Goal: Task Accomplishment & Management: Manage account settings

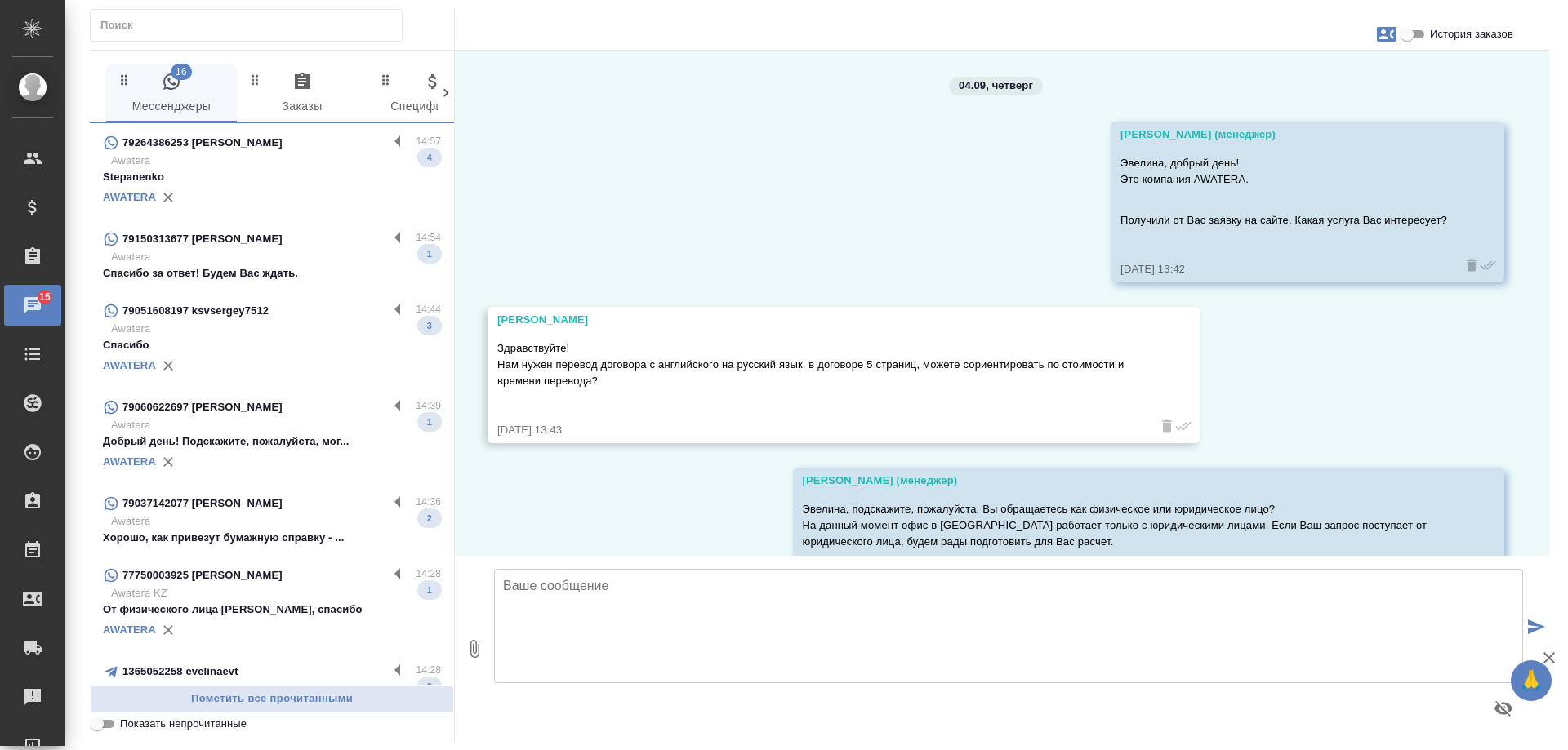
scroll to position [419, 0]
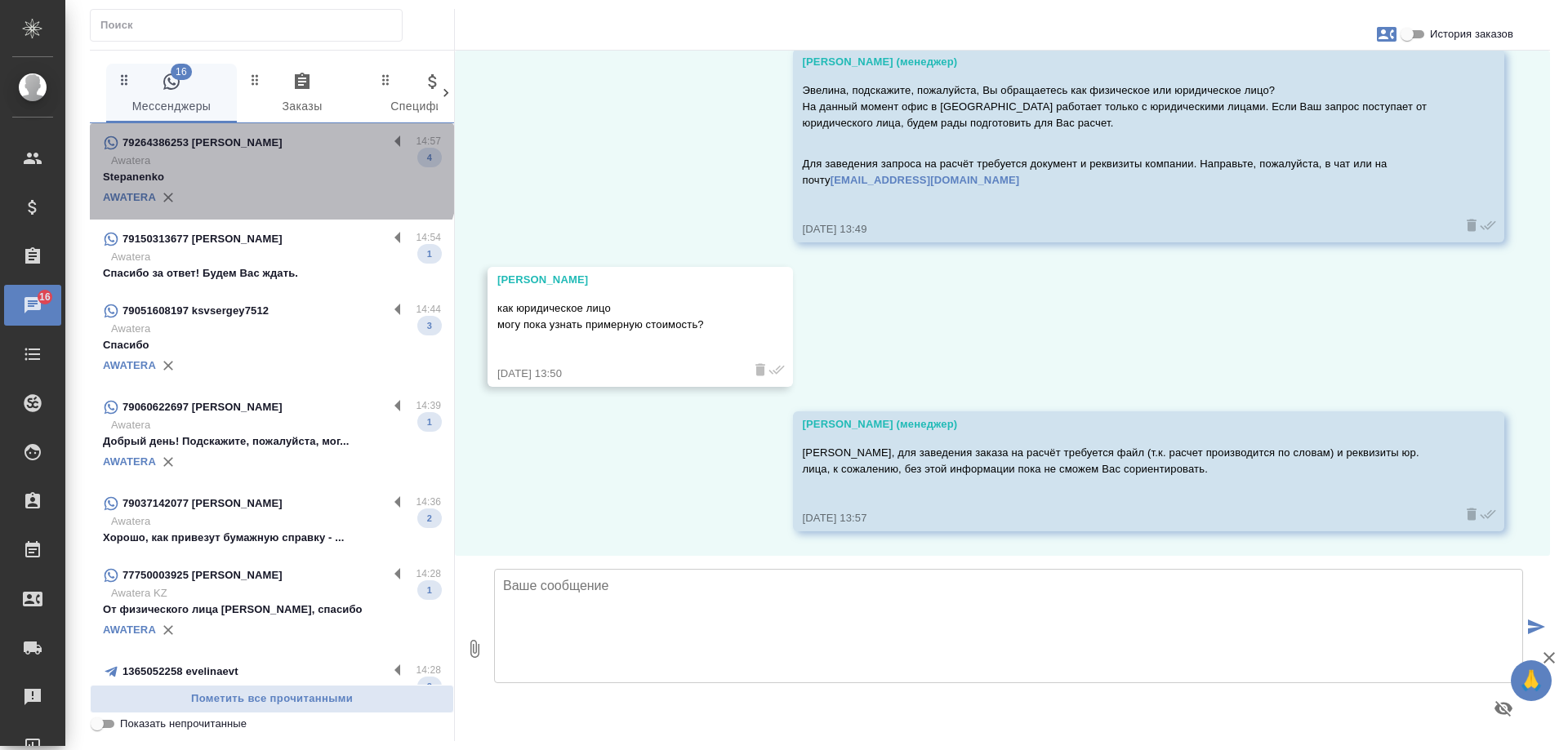
click at [270, 161] on p "Awatera" at bounding box center [276, 161] width 330 height 17
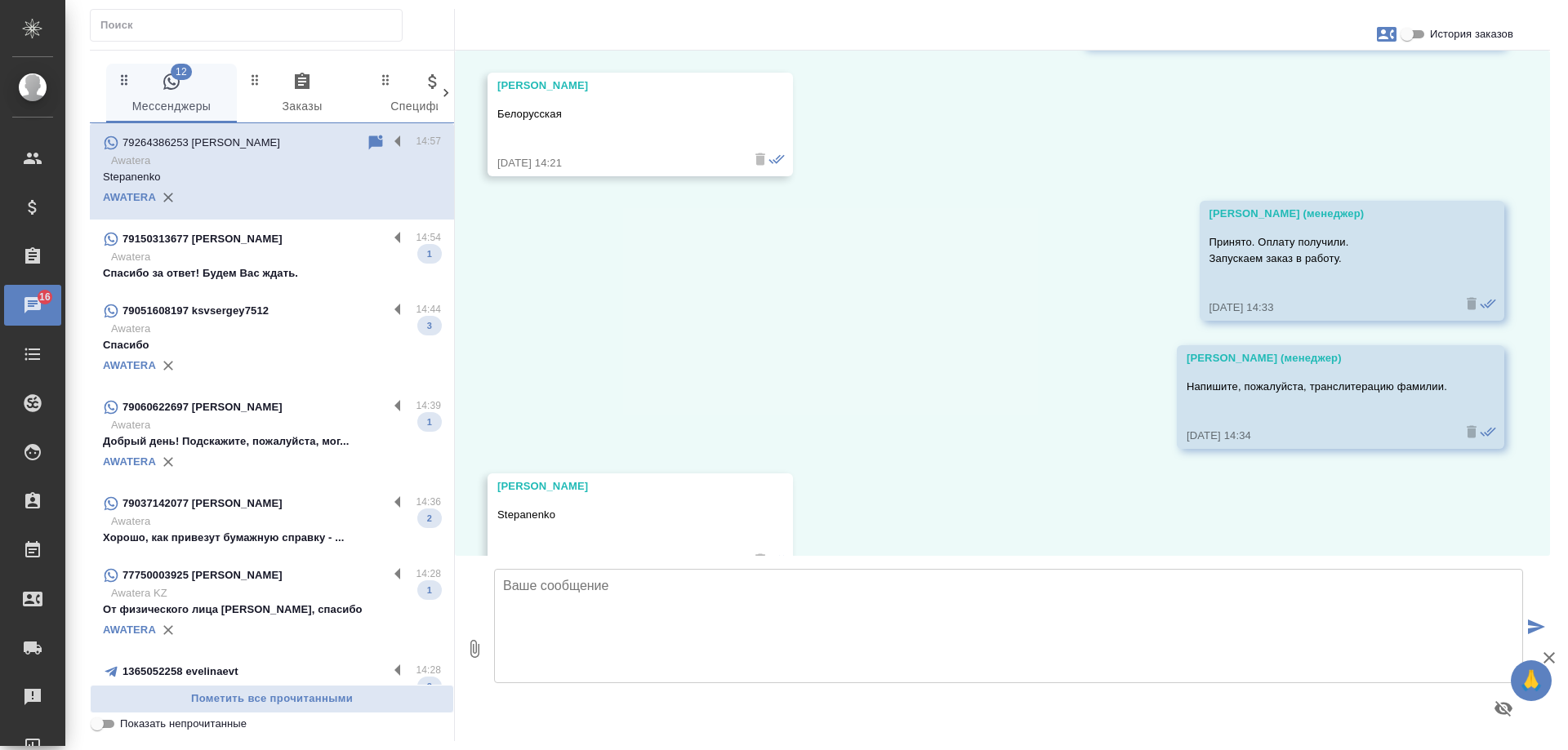
scroll to position [1193, 0]
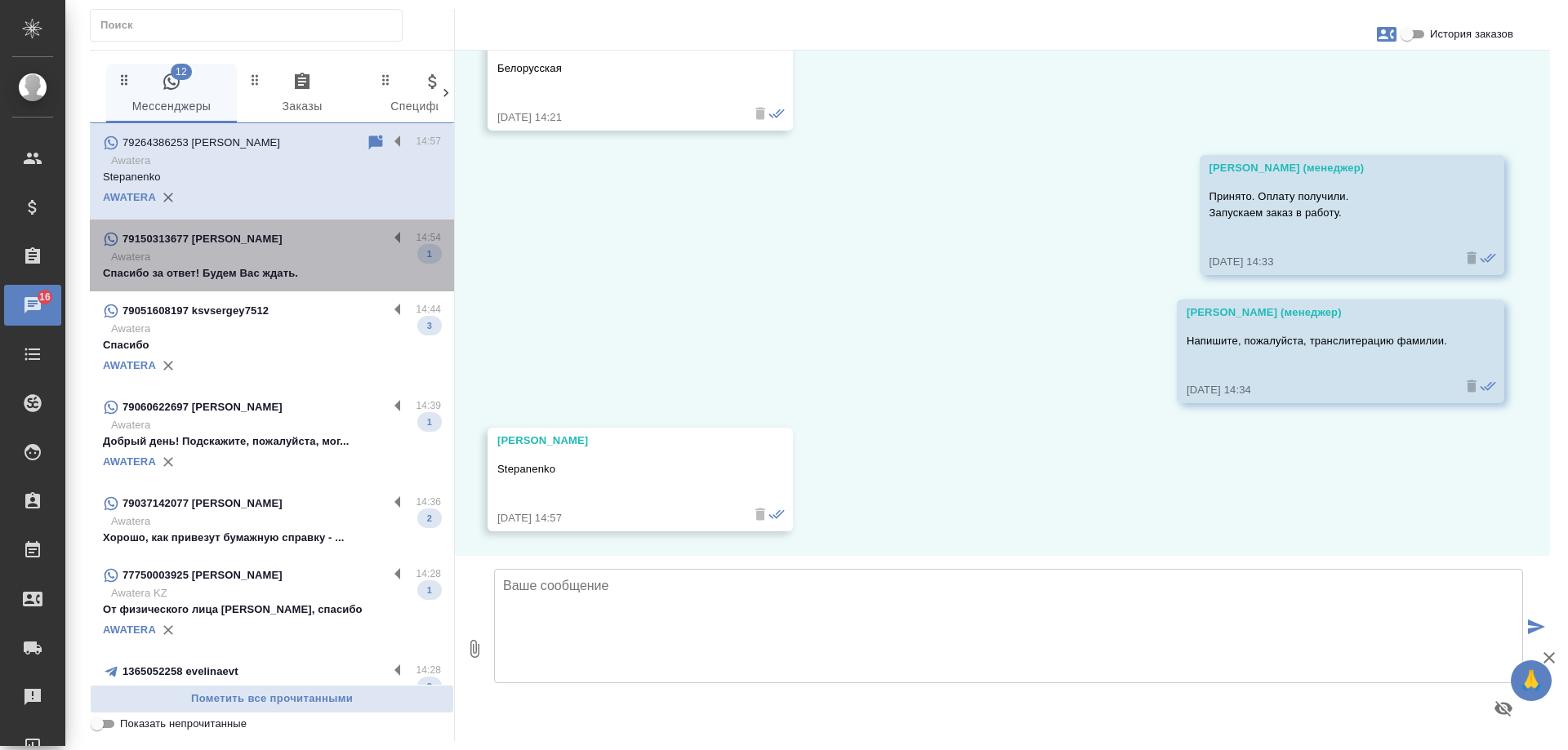
click at [274, 264] on p "Awatera" at bounding box center [276, 257] width 330 height 17
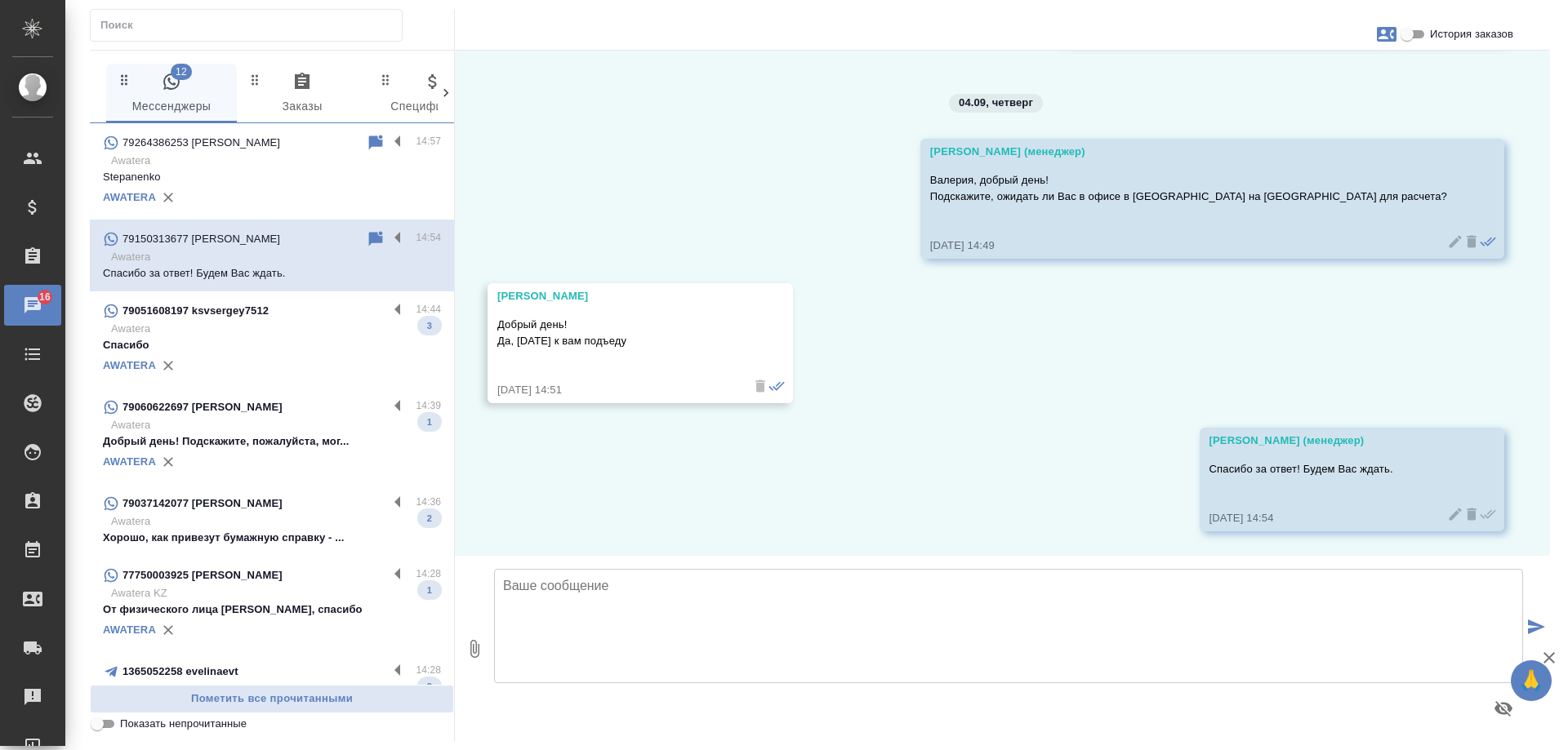
scroll to position [978, 0]
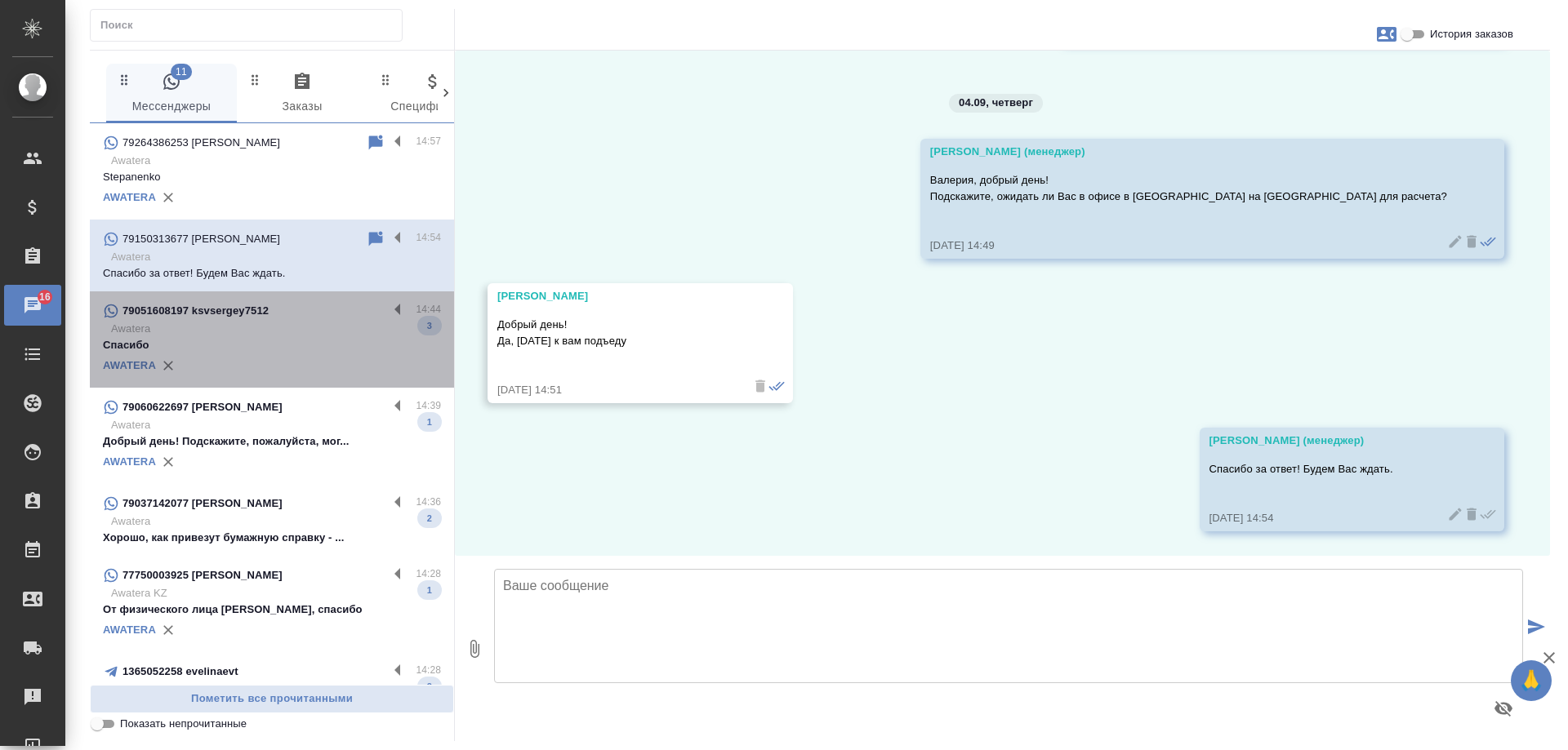
click at [289, 339] on p "Спасибо" at bounding box center [271, 345] width 338 height 17
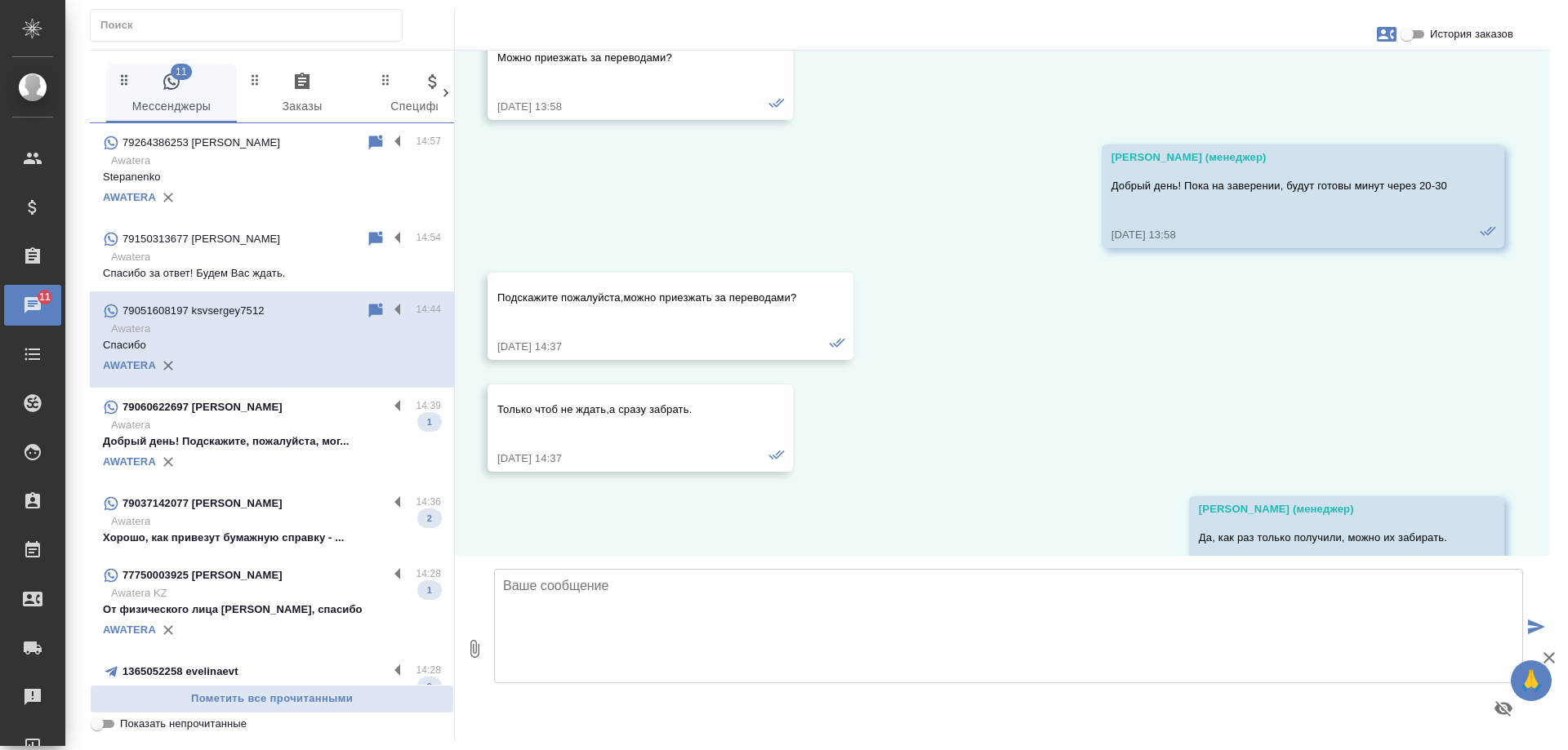
scroll to position [8250, 0]
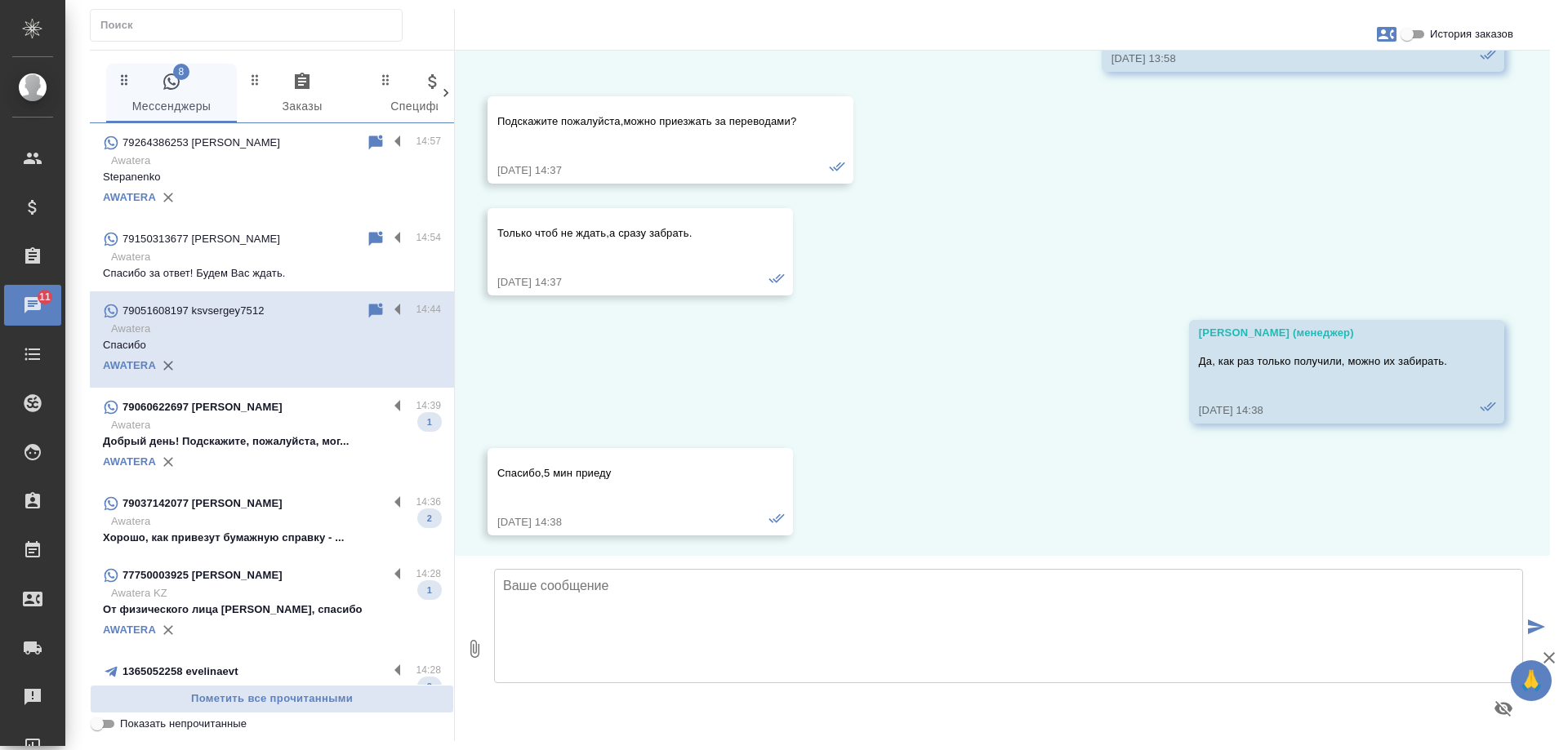
click at [242, 424] on p "Awatera" at bounding box center [276, 425] width 330 height 17
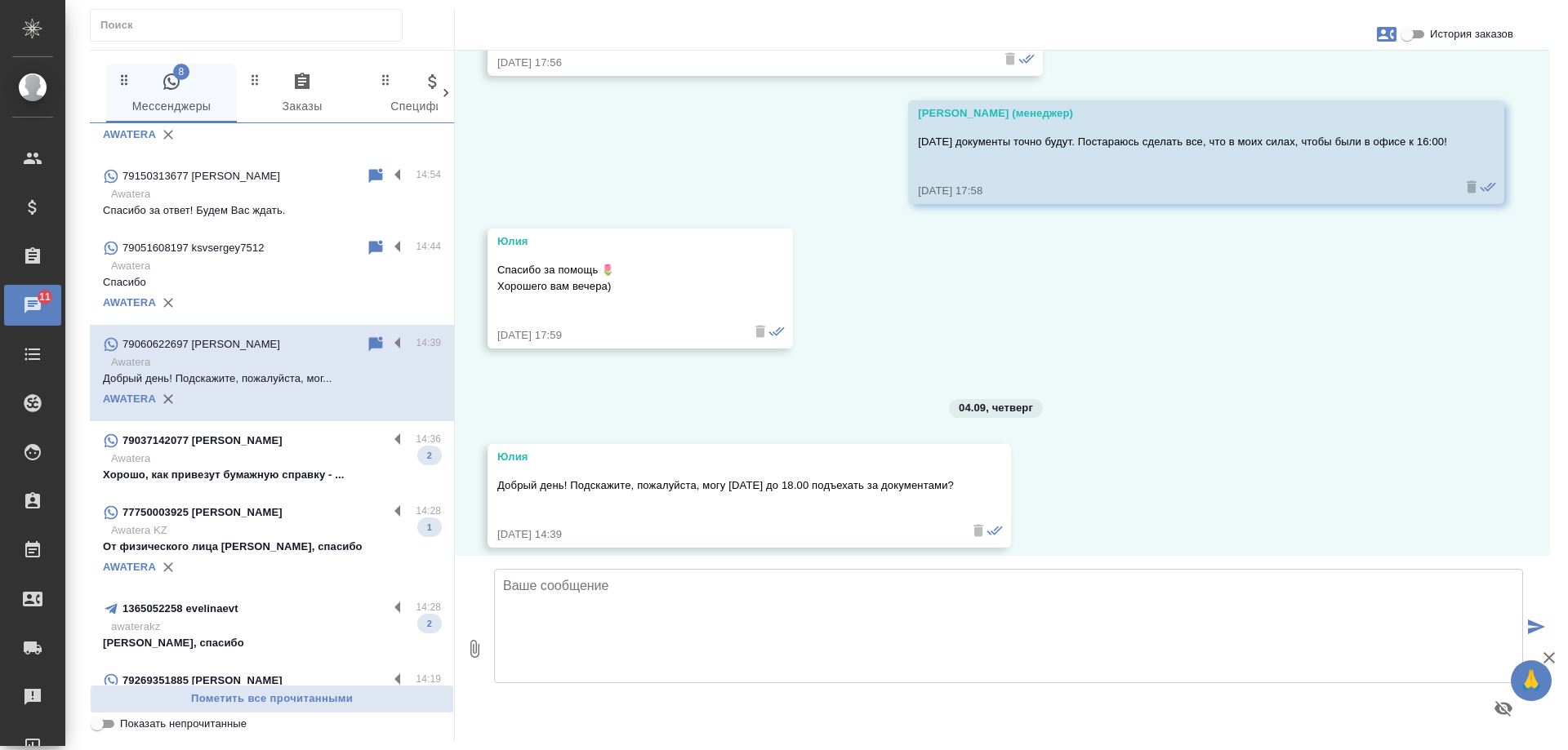
scroll to position [82, 0]
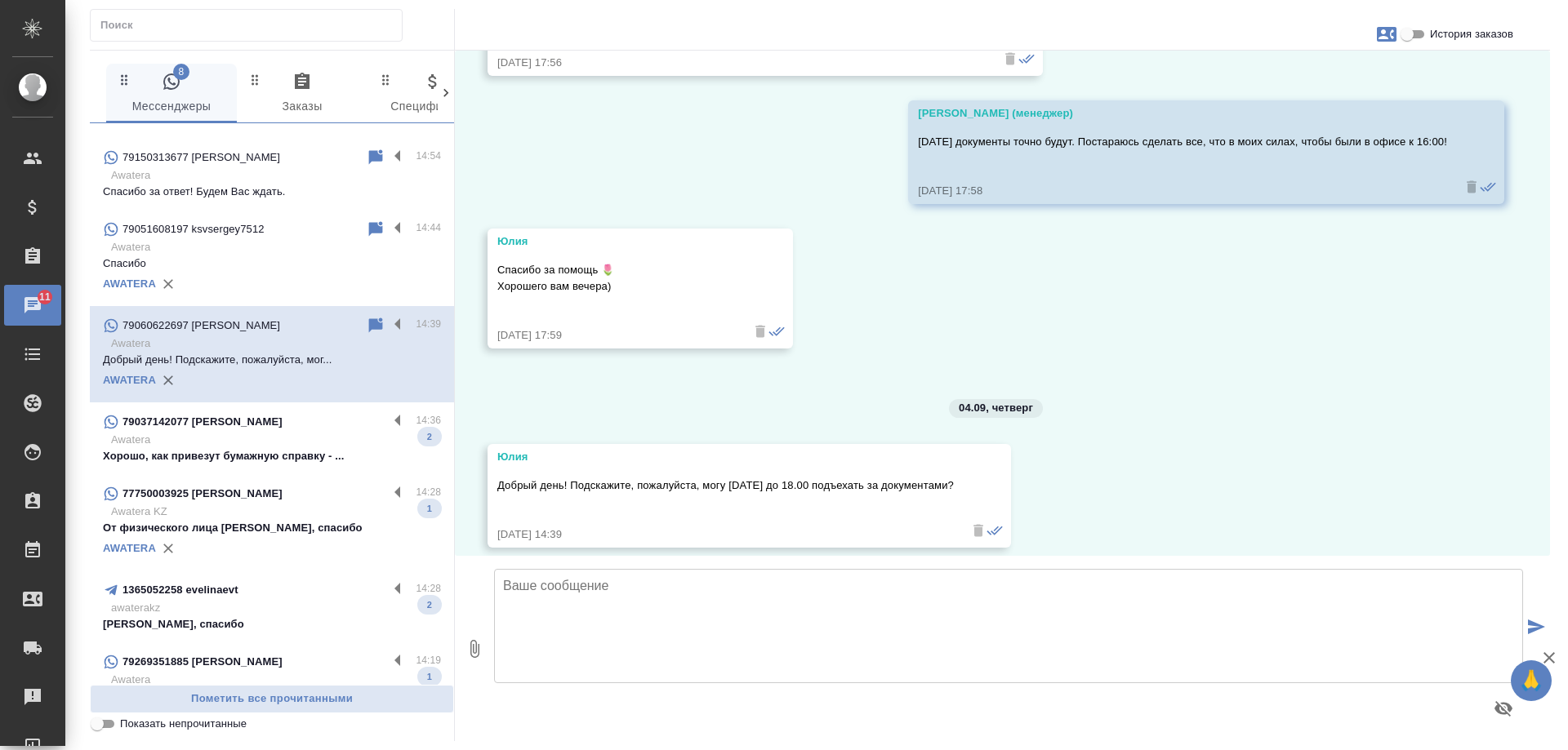
click at [267, 438] on p "Awatera" at bounding box center [276, 439] width 330 height 17
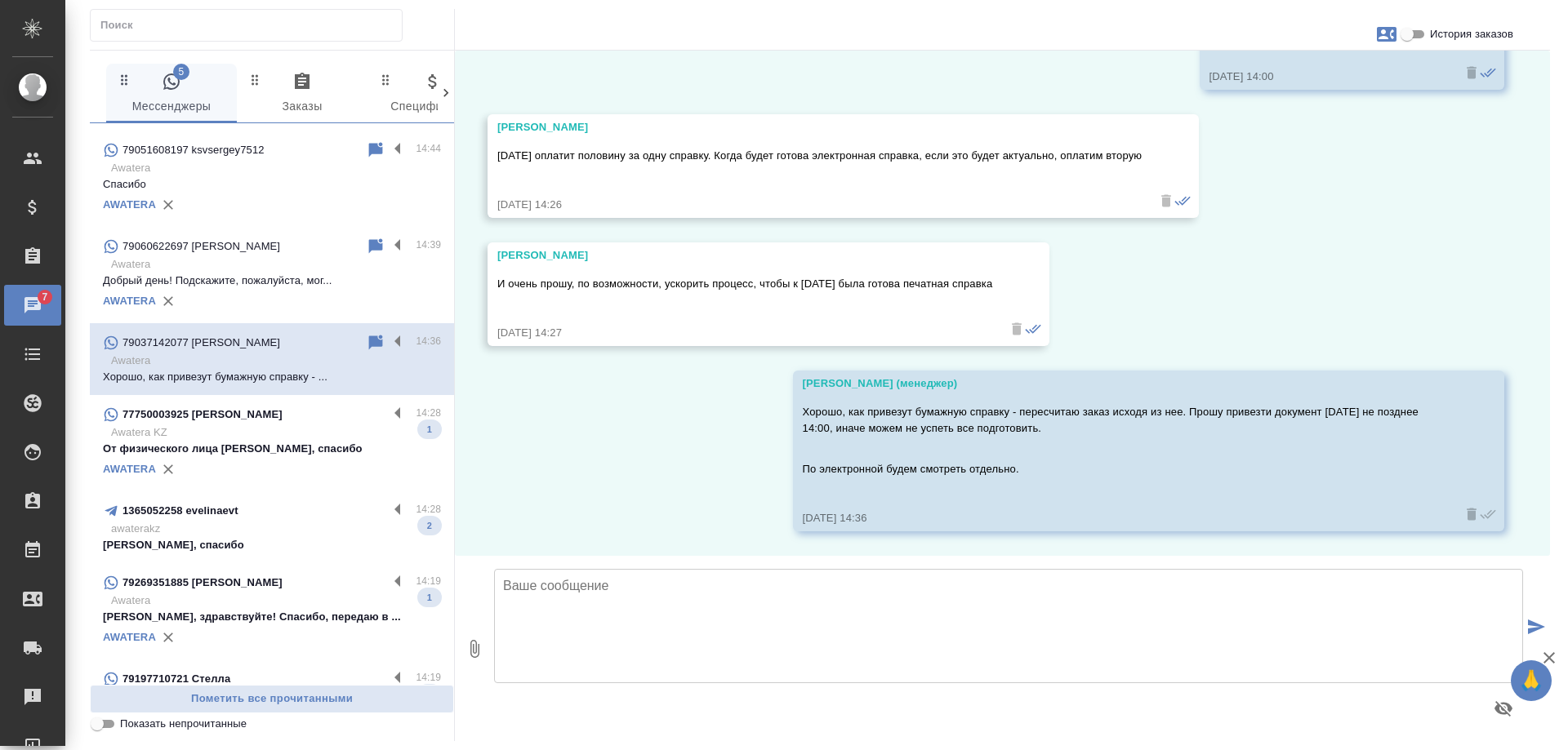
scroll to position [245, 0]
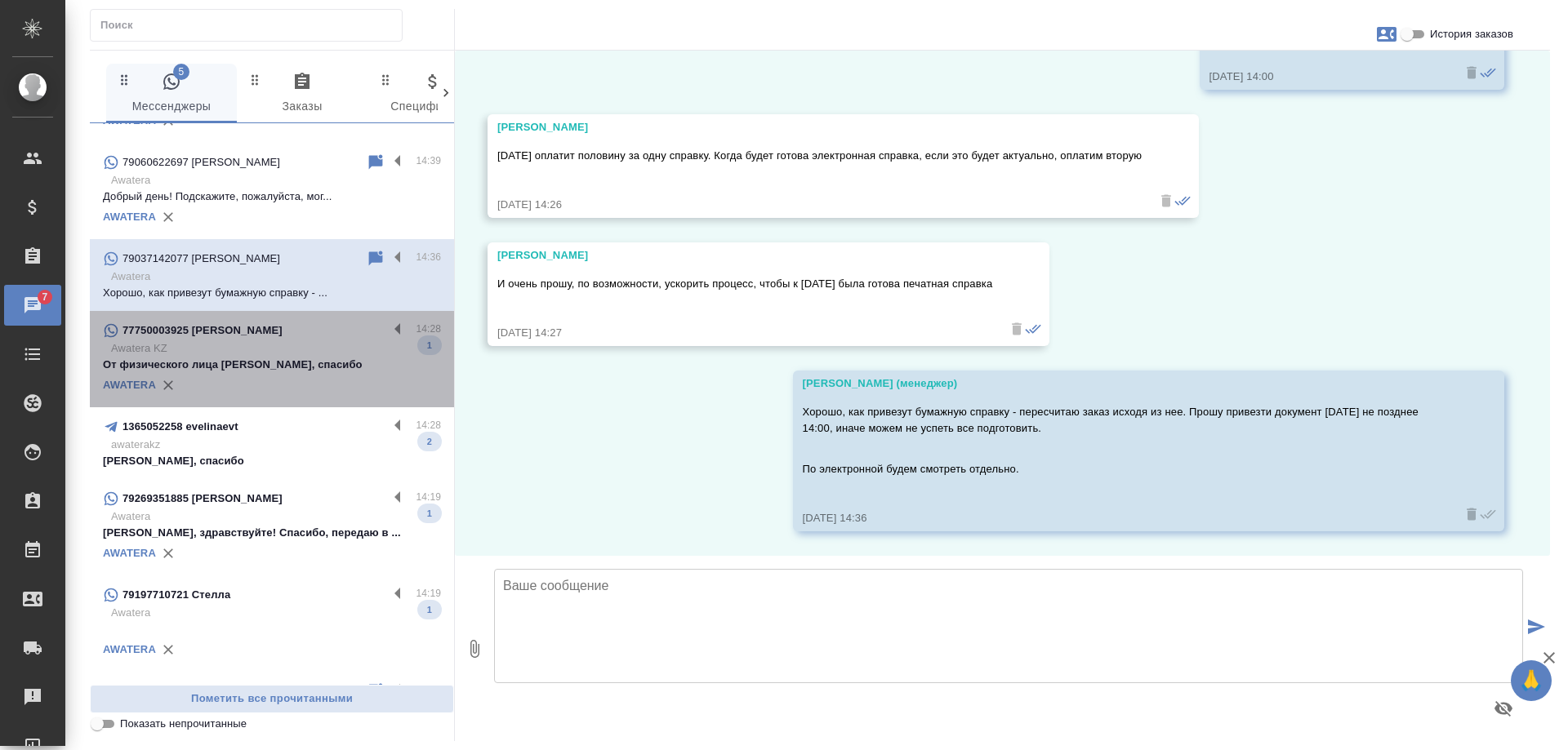
click at [281, 360] on p "От физического лица Хорошо, спасибо" at bounding box center [271, 365] width 338 height 17
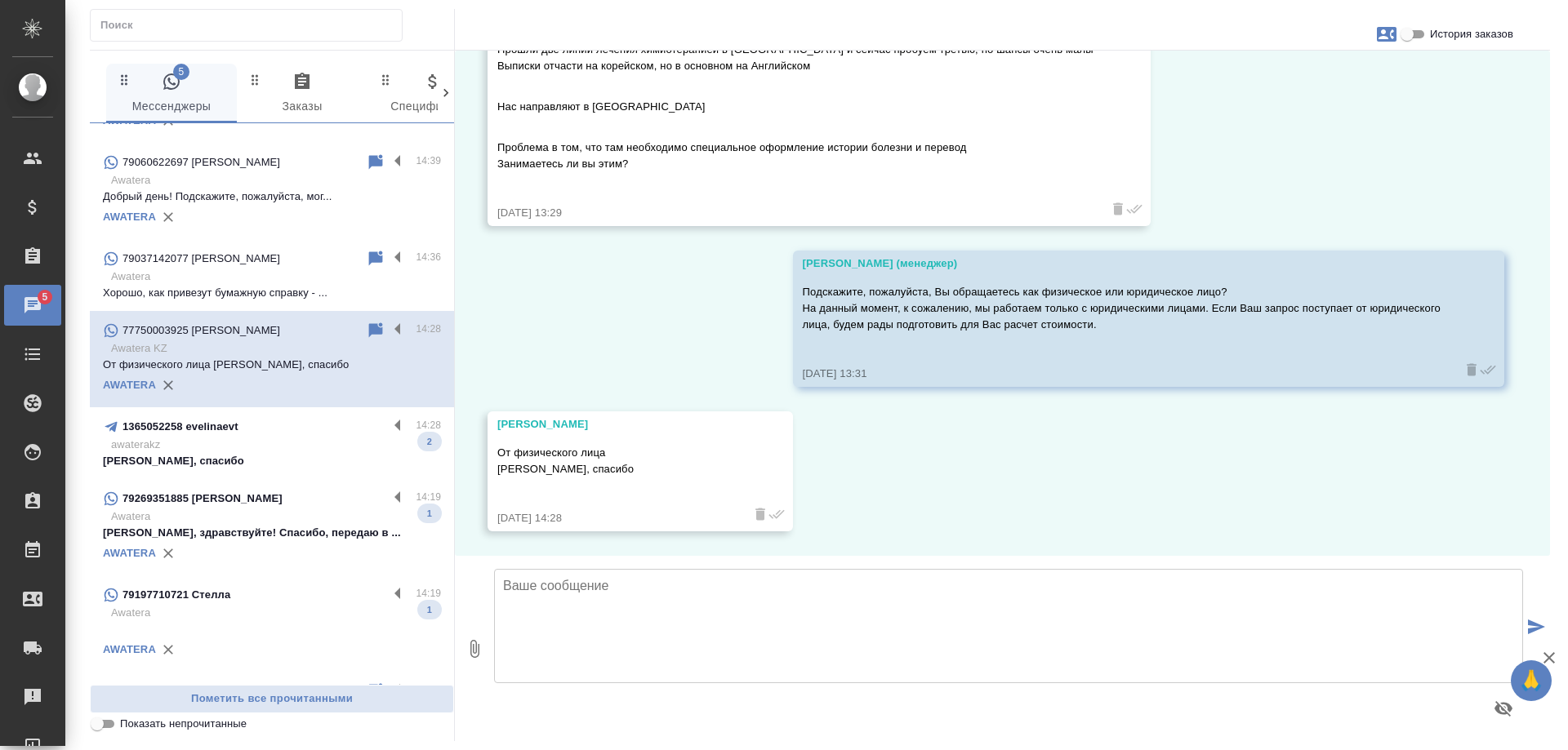
scroll to position [258, 0]
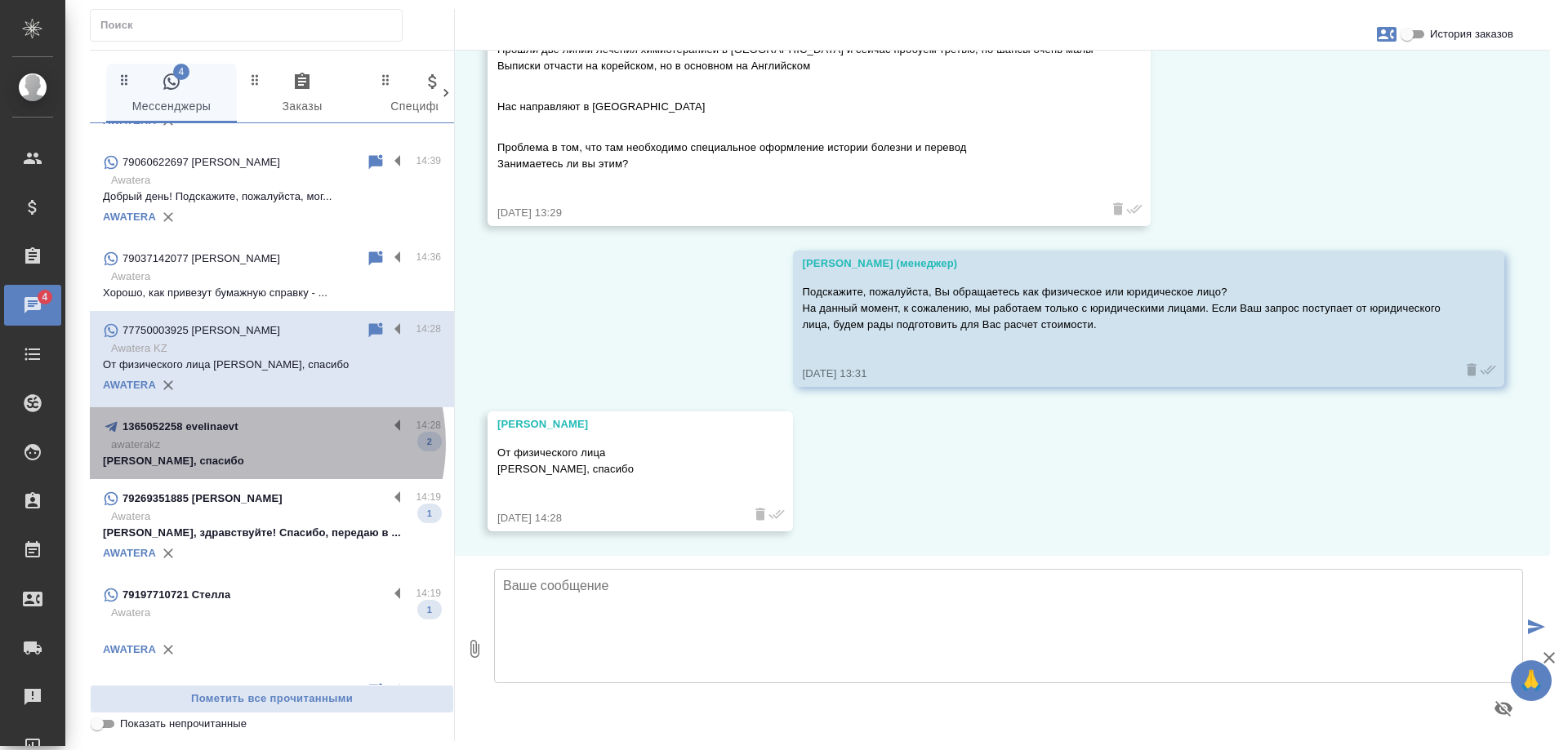
click at [254, 443] on p "awaterakz" at bounding box center [276, 445] width 330 height 17
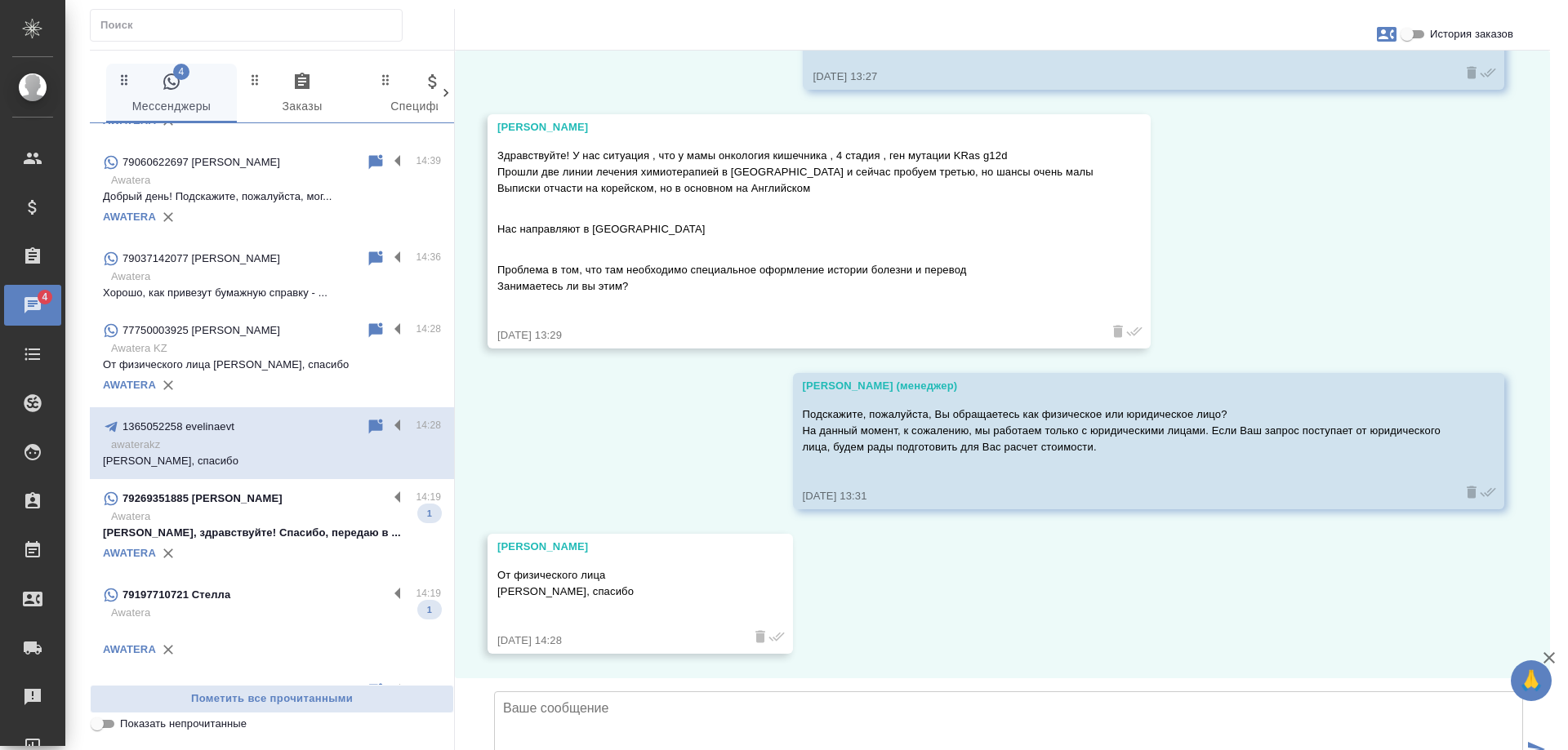
scroll to position [0, 0]
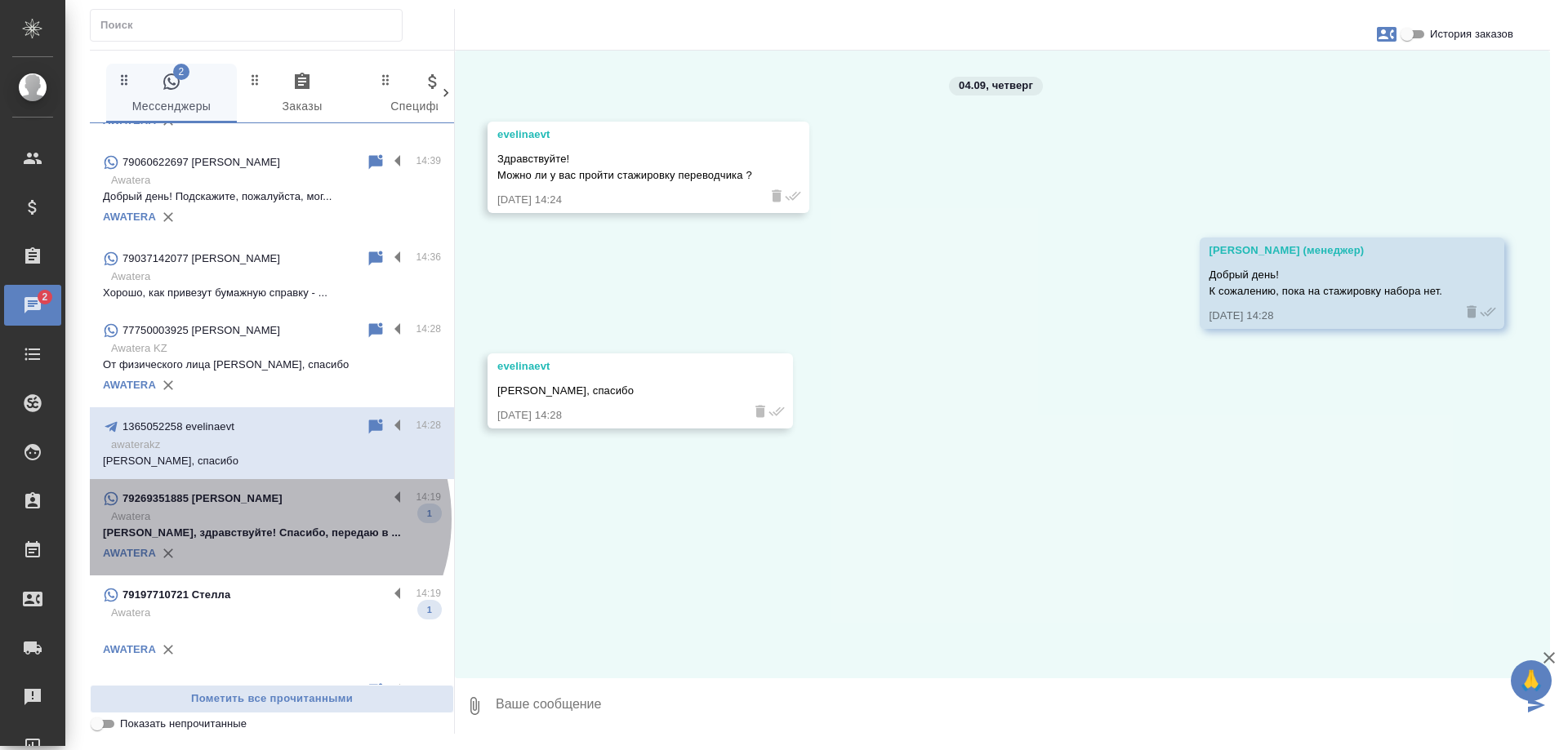
click at [264, 519] on p "Awatera" at bounding box center [276, 517] width 330 height 17
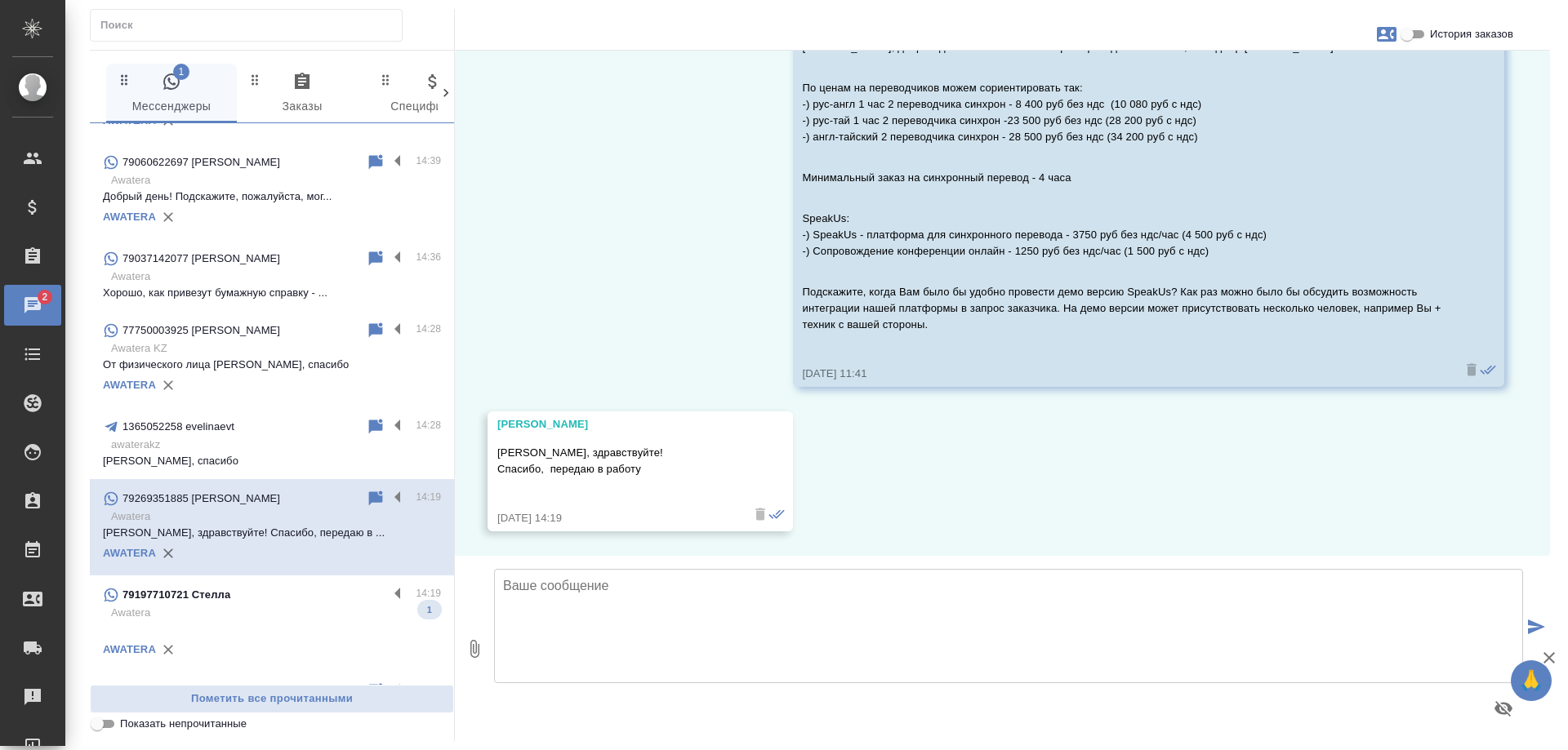
scroll to position [326, 0]
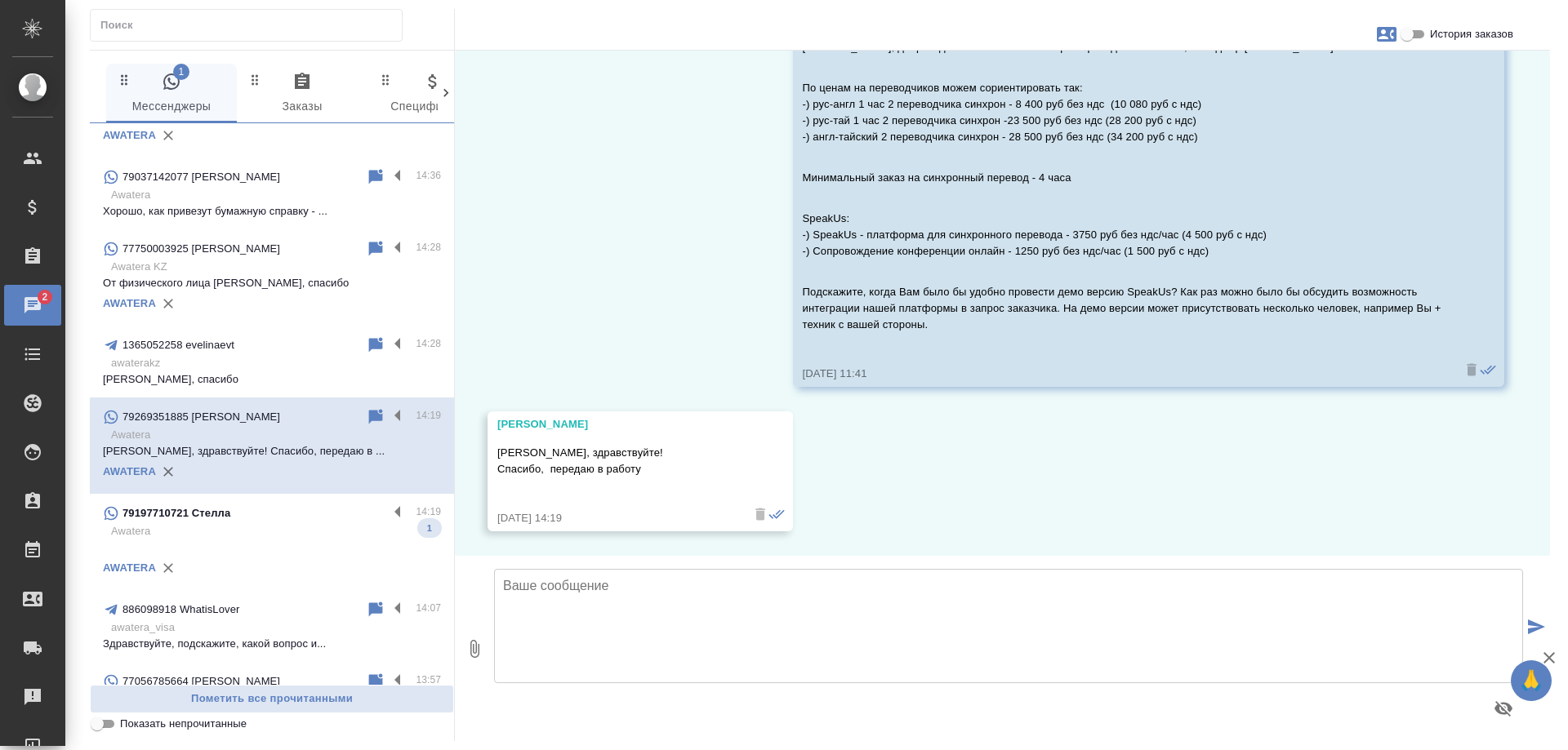
click at [240, 525] on p "Awatera" at bounding box center [276, 532] width 330 height 17
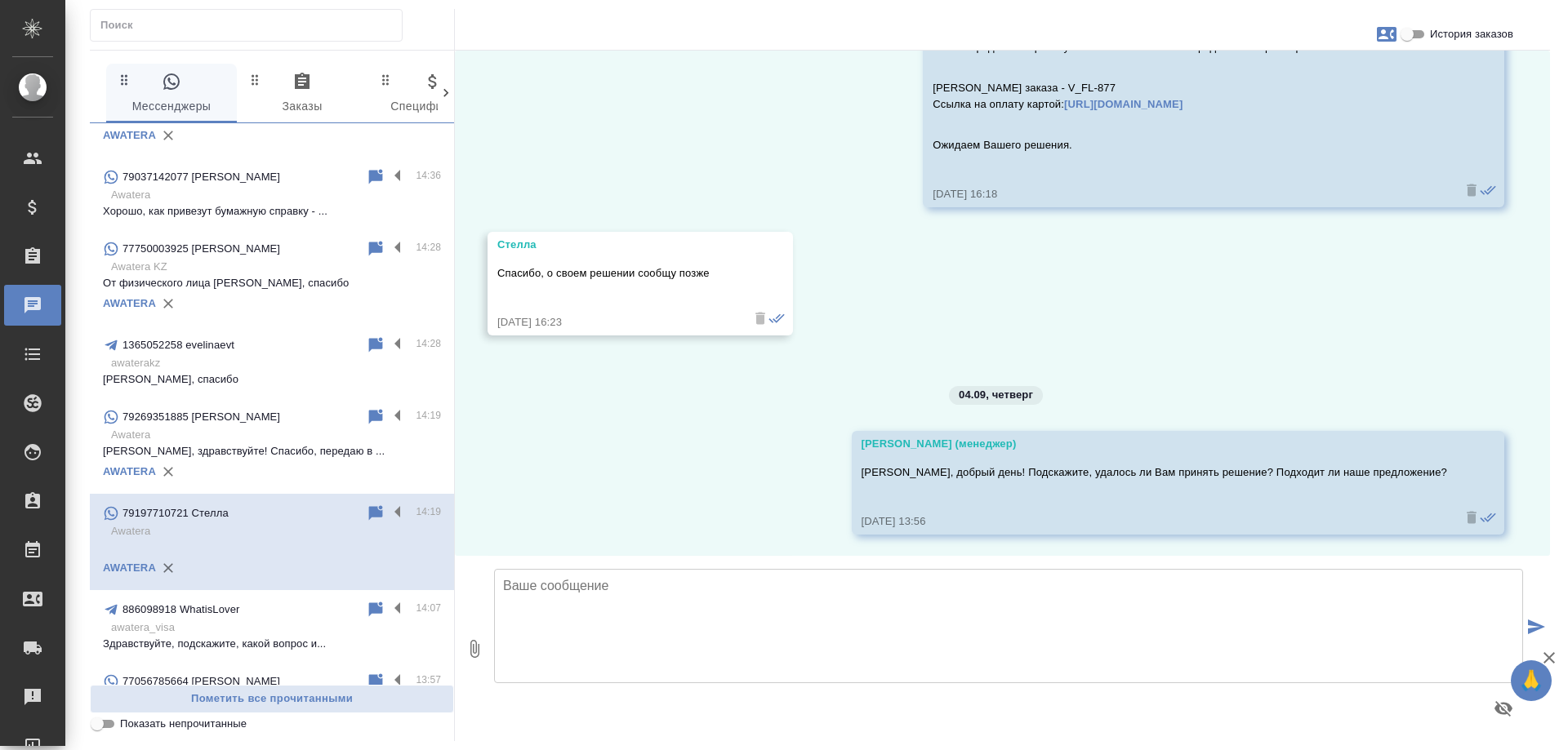
scroll to position [1015, 0]
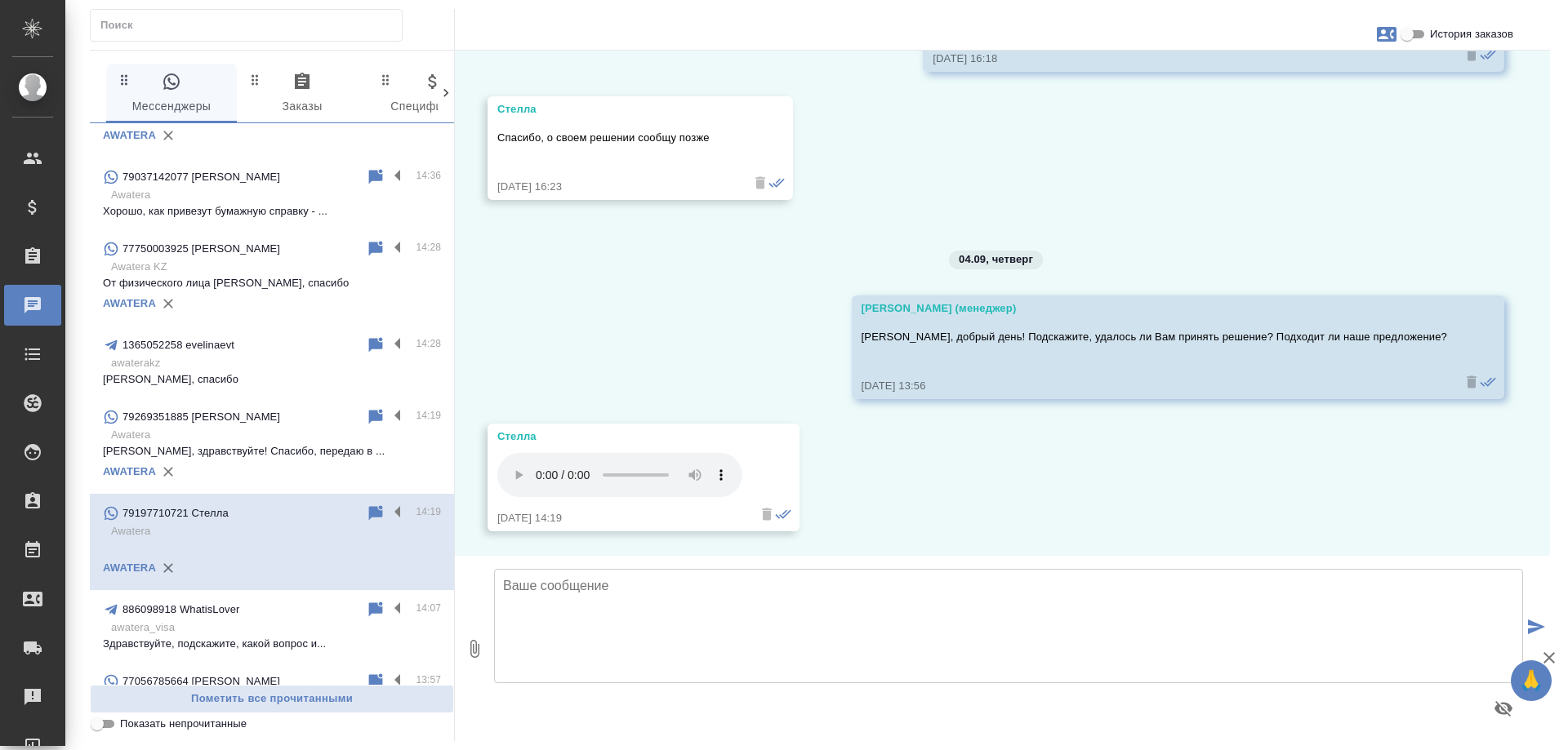
click at [615, 597] on textarea at bounding box center [1008, 626] width 1029 height 114
type textarea "Спасибо за уточнения! Будем ожидать."
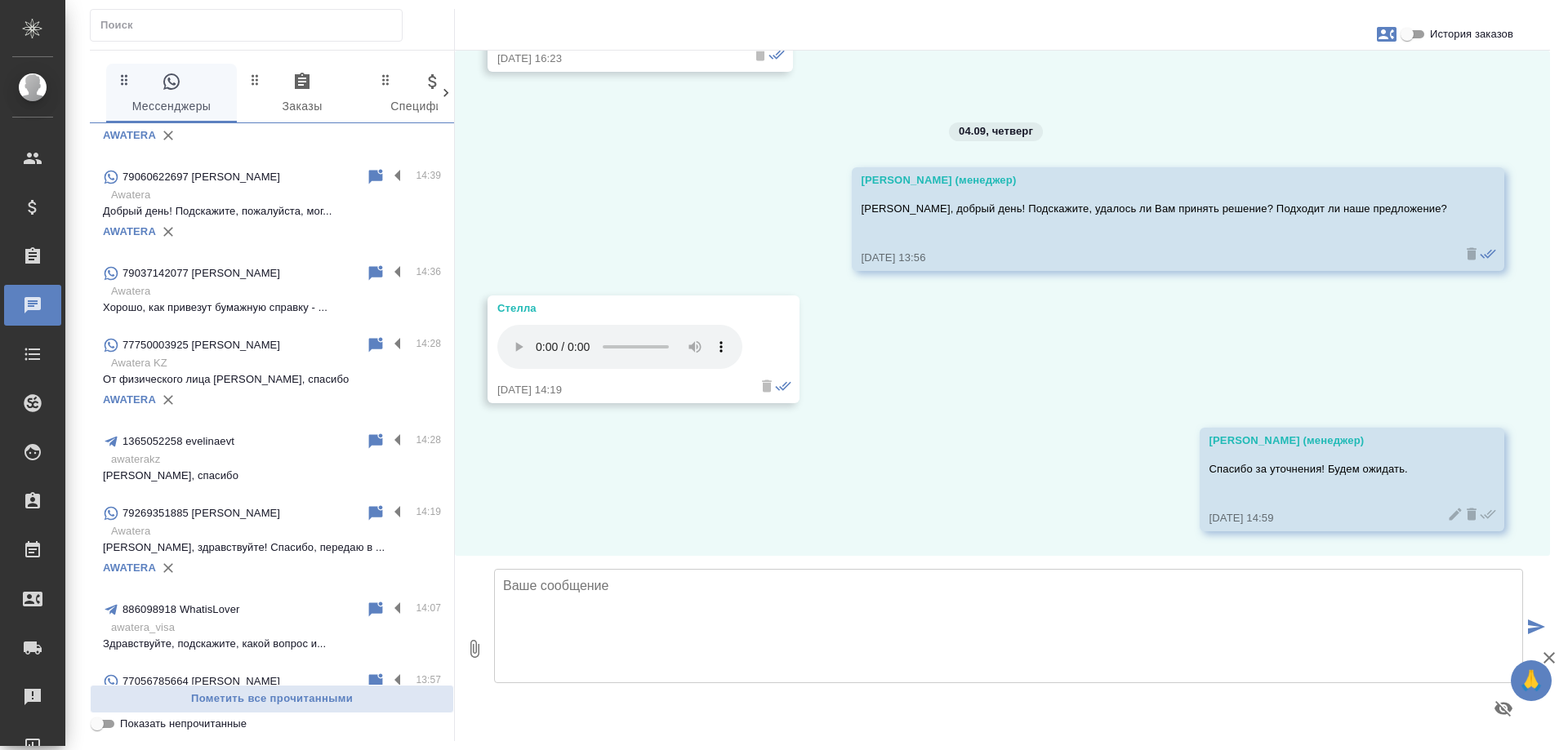
scroll to position [0, 0]
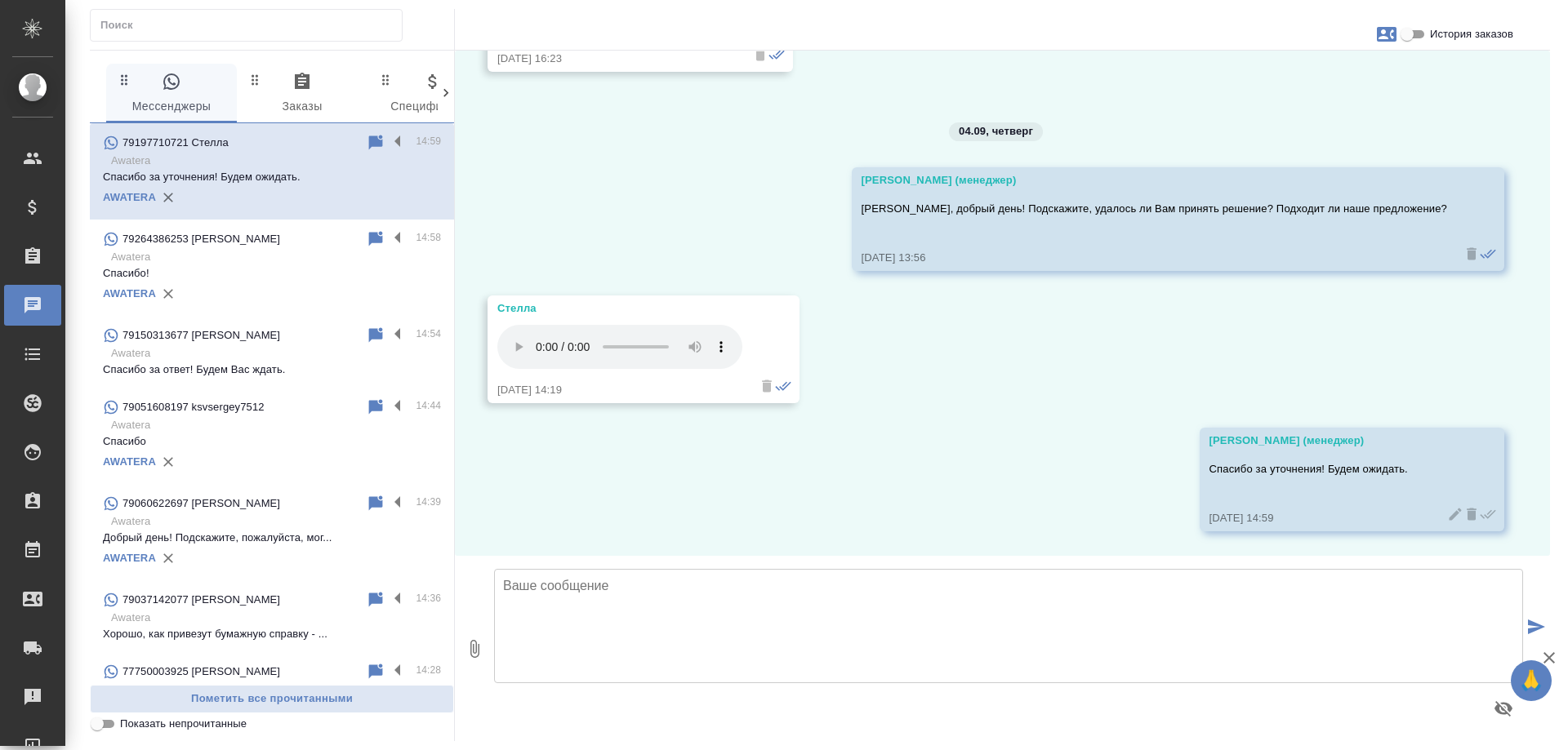
click at [1391, 31] on icon "button" at bounding box center [1386, 34] width 19 height 15
click at [1109, 91] on div at bounding box center [784, 375] width 1568 height 750
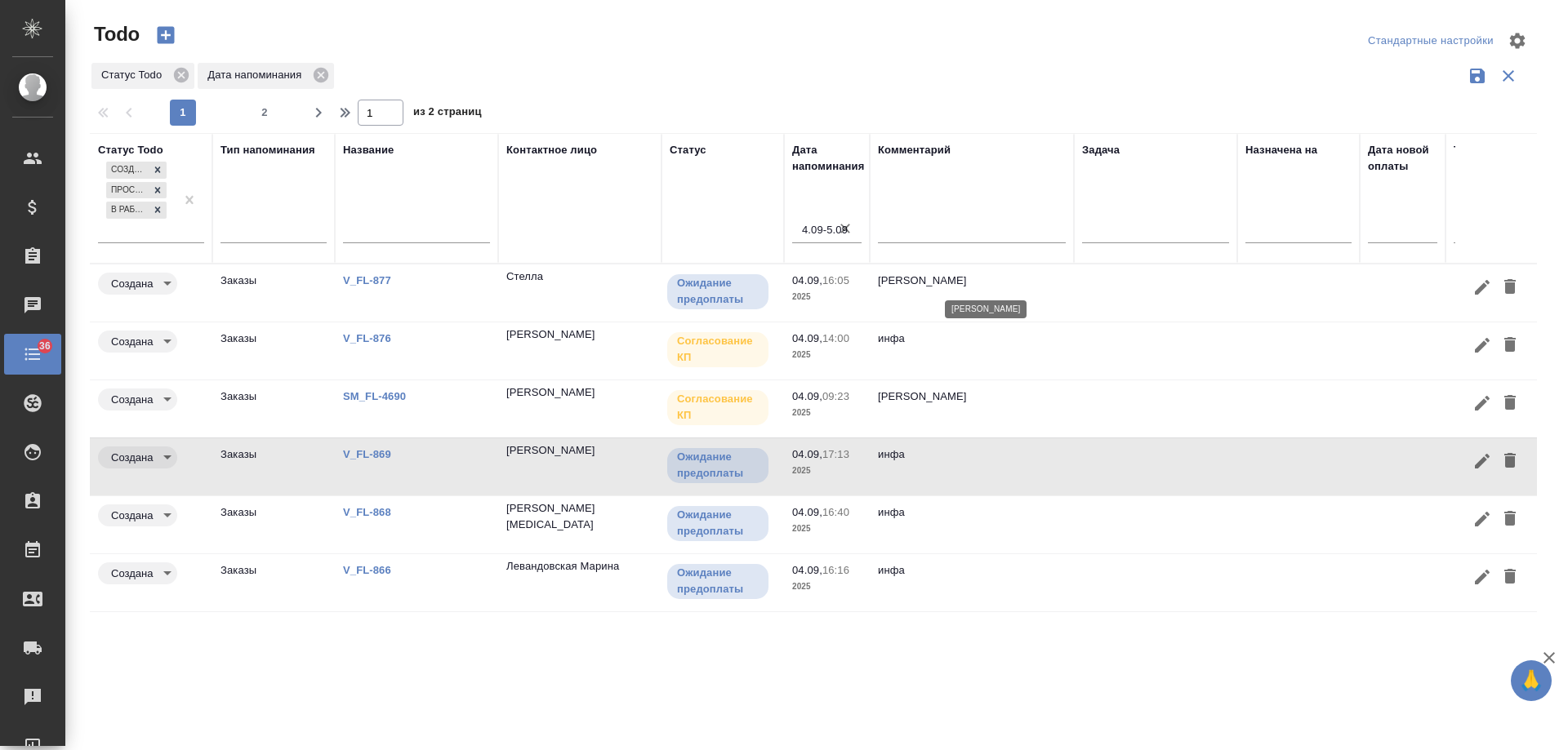
click at [1043, 282] on p "инфа вотс" at bounding box center [972, 281] width 188 height 17
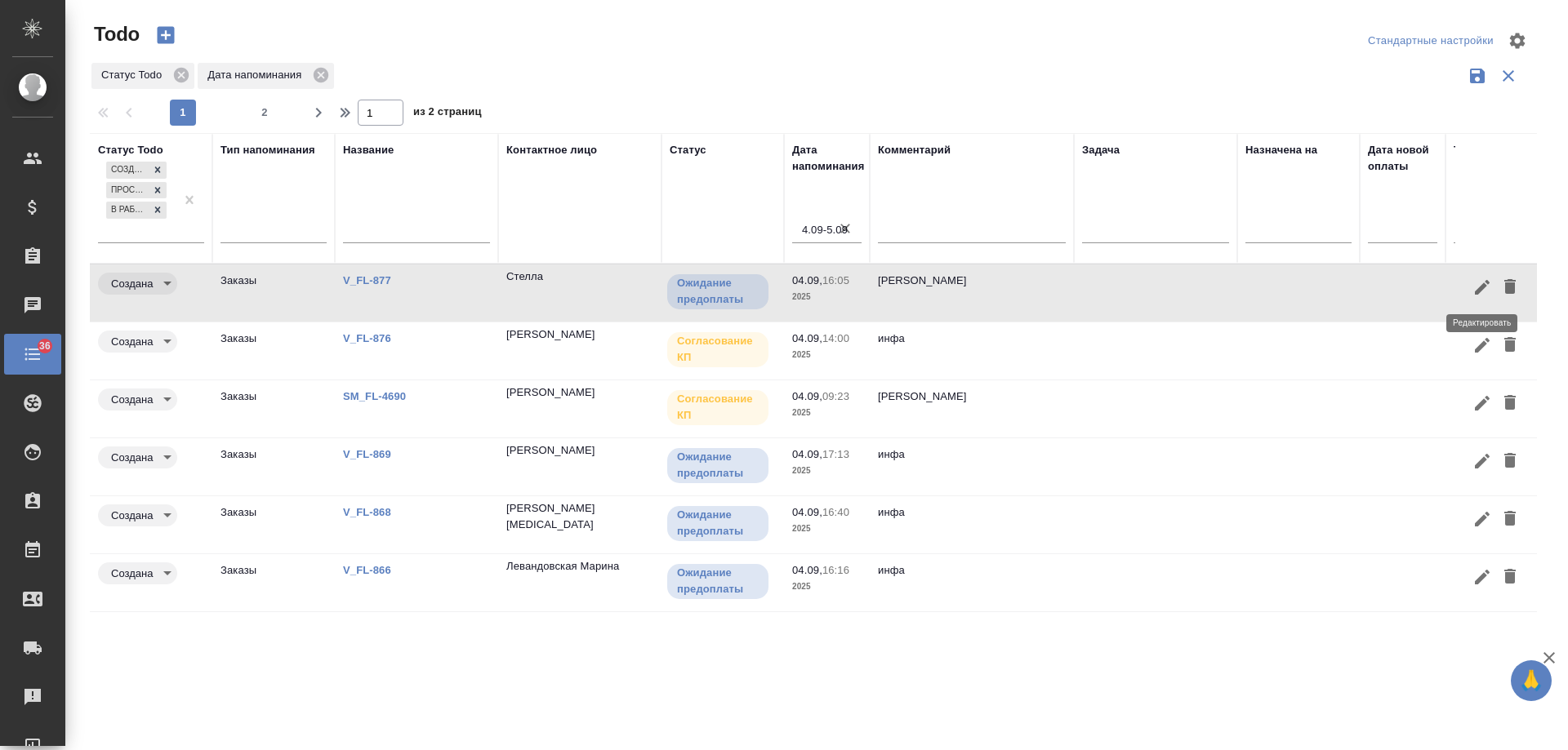
click at [1482, 289] on icon "button" at bounding box center [1482, 287] width 15 height 15
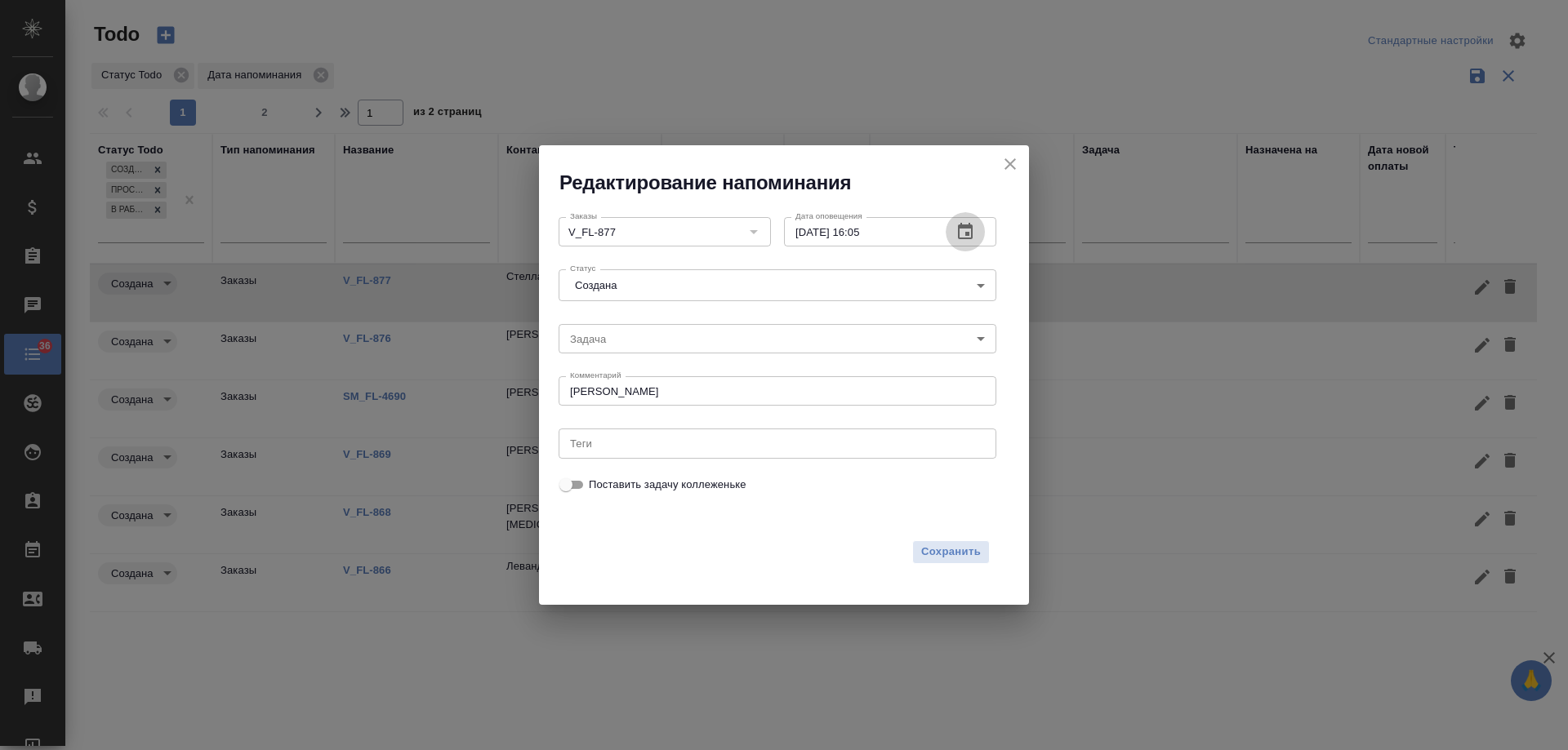
click at [970, 234] on icon "button" at bounding box center [965, 232] width 19 height 19
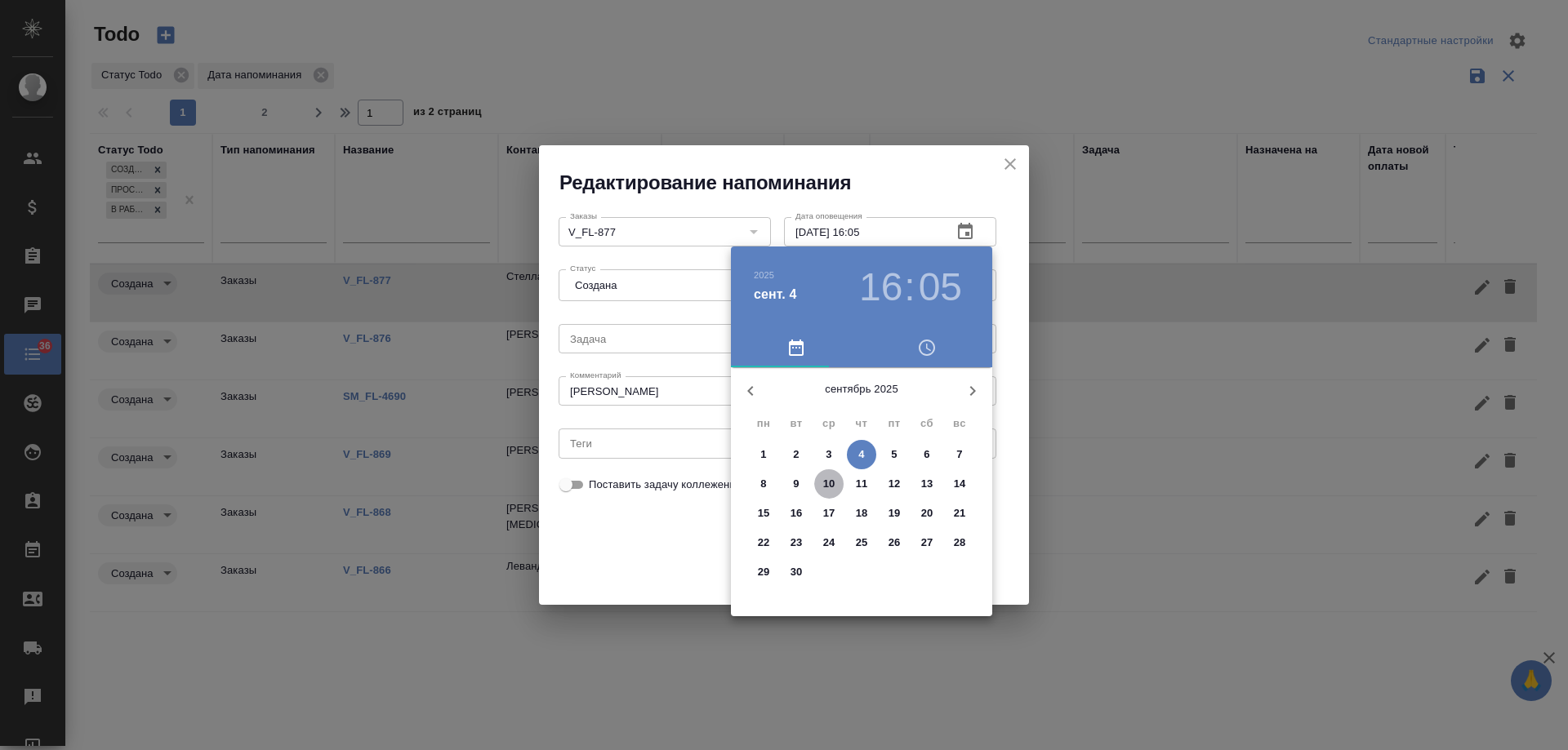
click at [828, 484] on p "10" at bounding box center [829, 484] width 12 height 17
type input "10.09.2025 16:05"
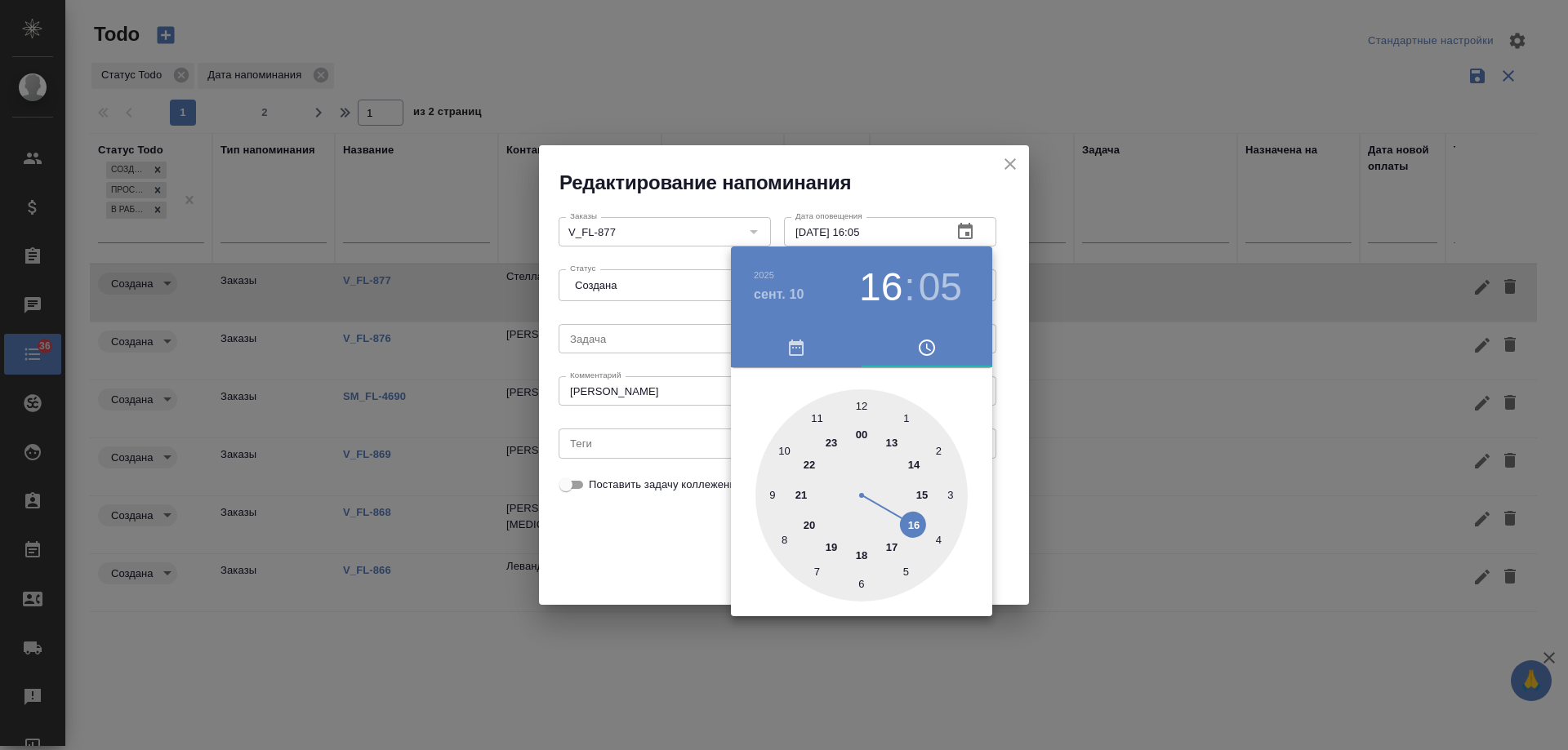
click at [691, 540] on div at bounding box center [784, 375] width 1568 height 750
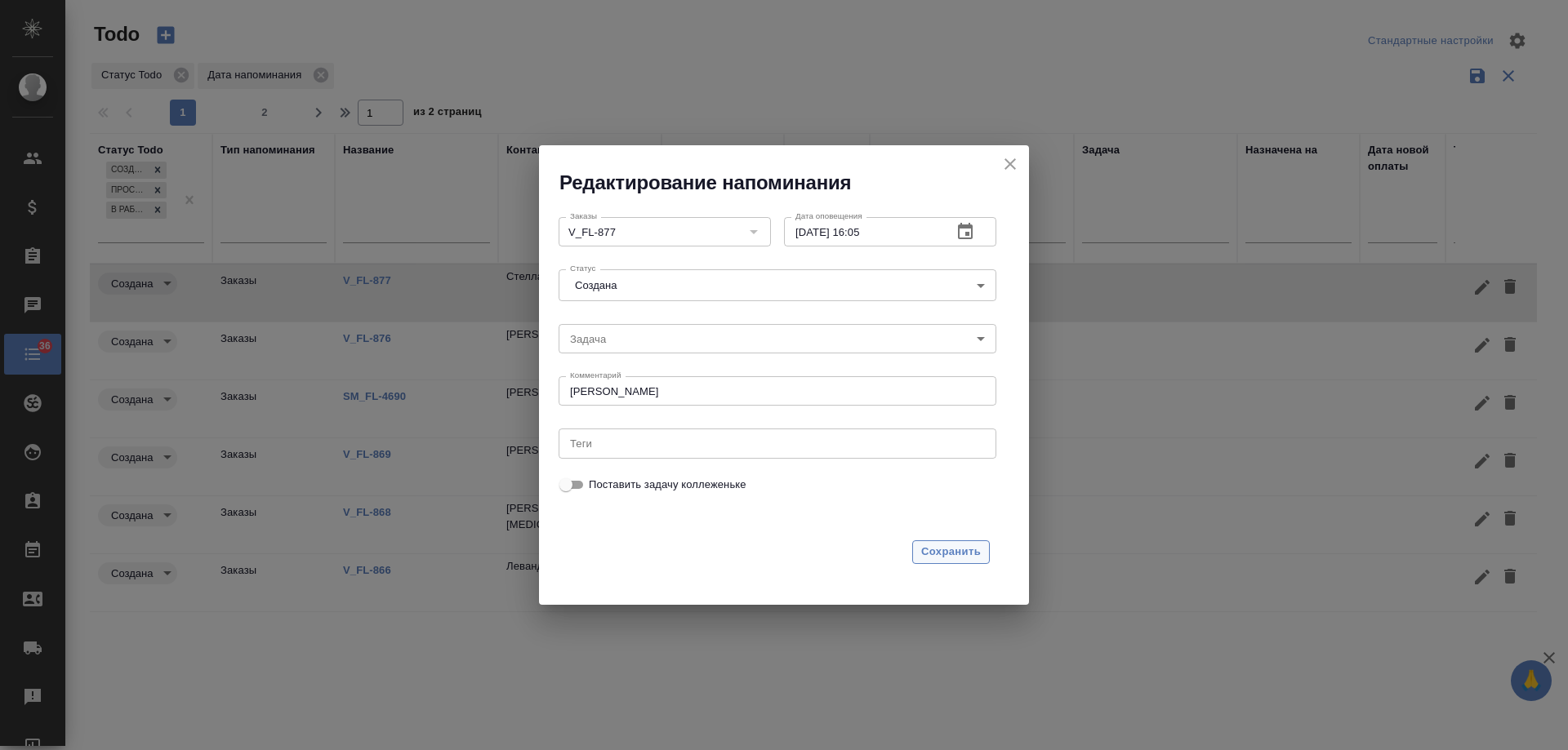
click at [958, 548] on span "Сохранить" at bounding box center [951, 552] width 60 height 18
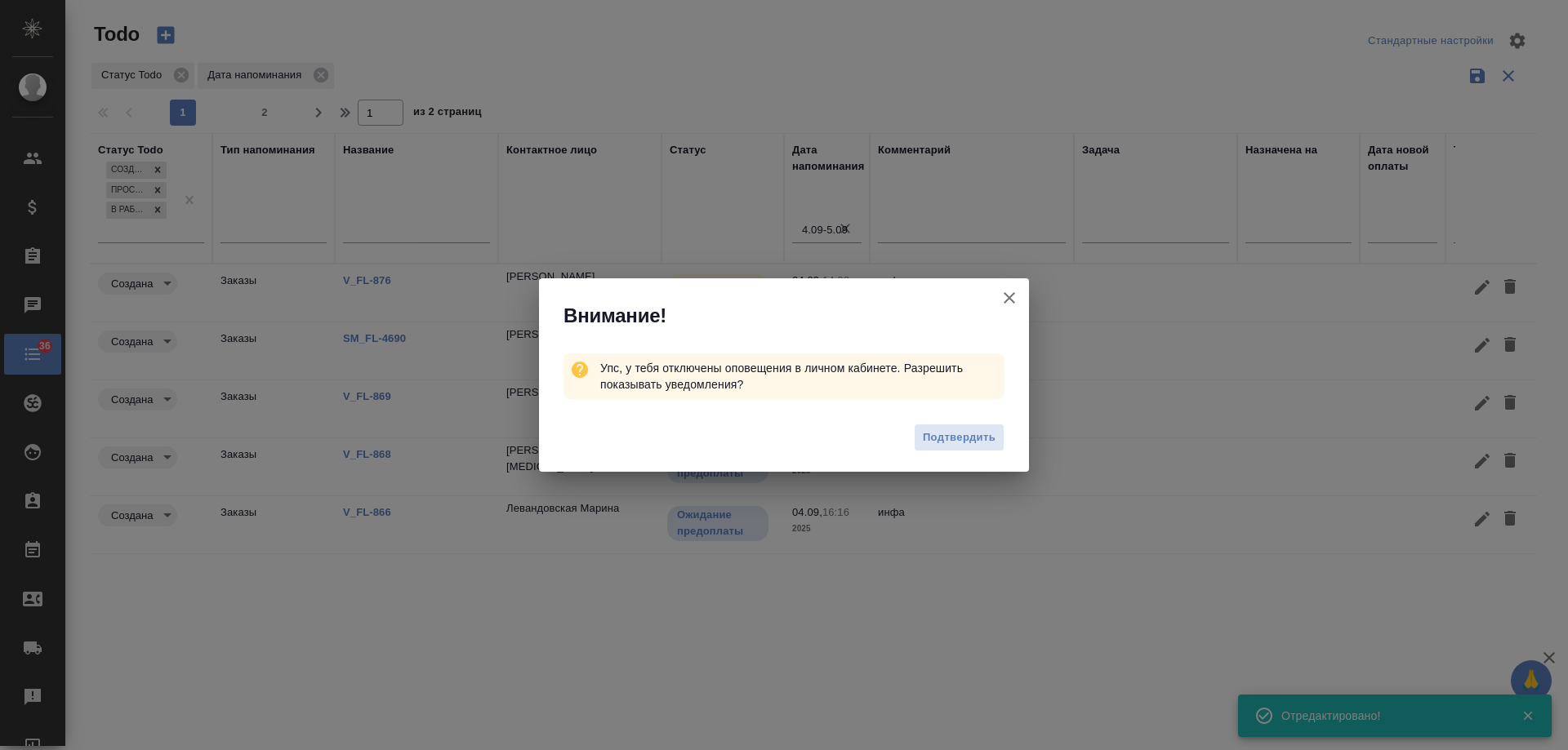
click at [1011, 297] on icon "button" at bounding box center [1009, 297] width 11 height 11
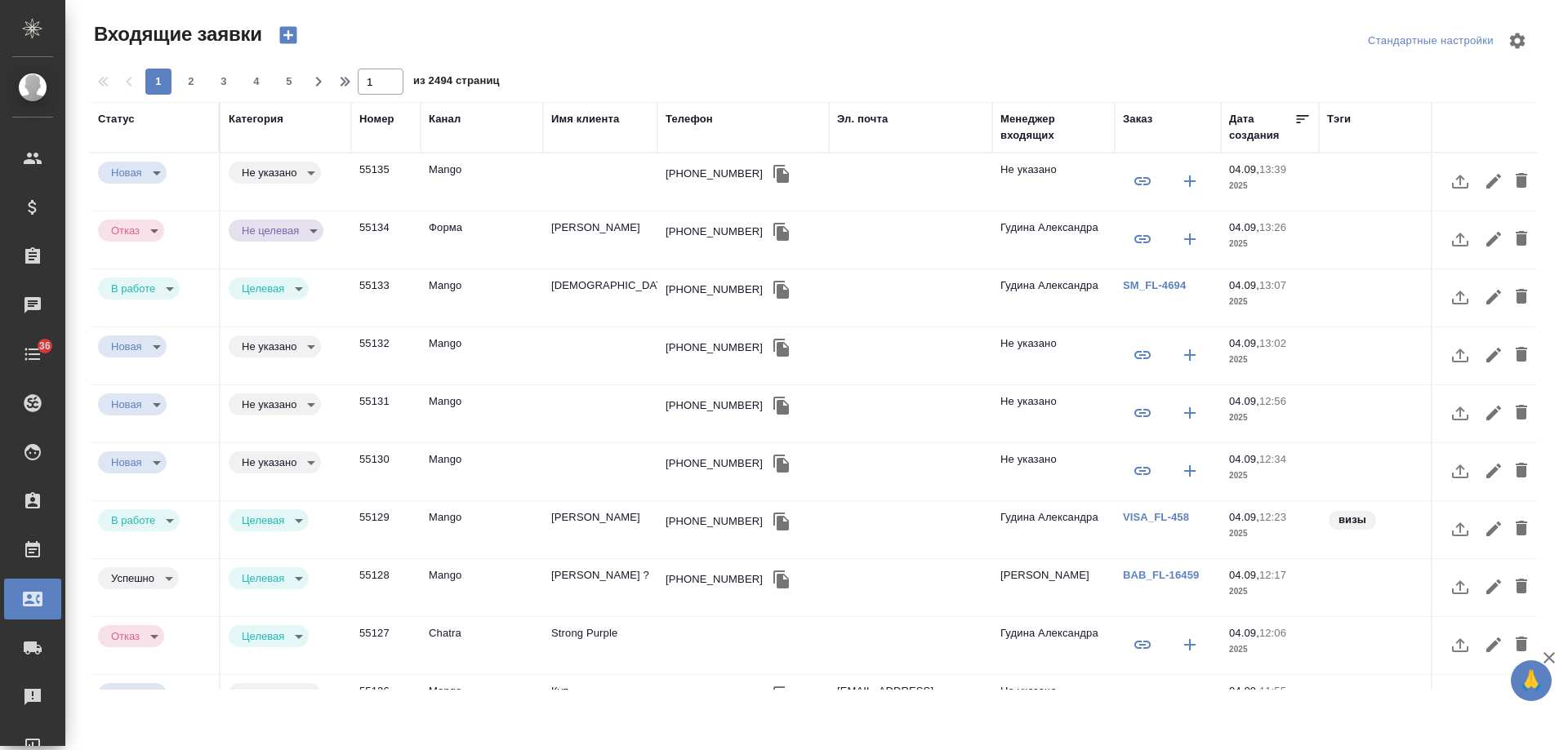
select select "RU"
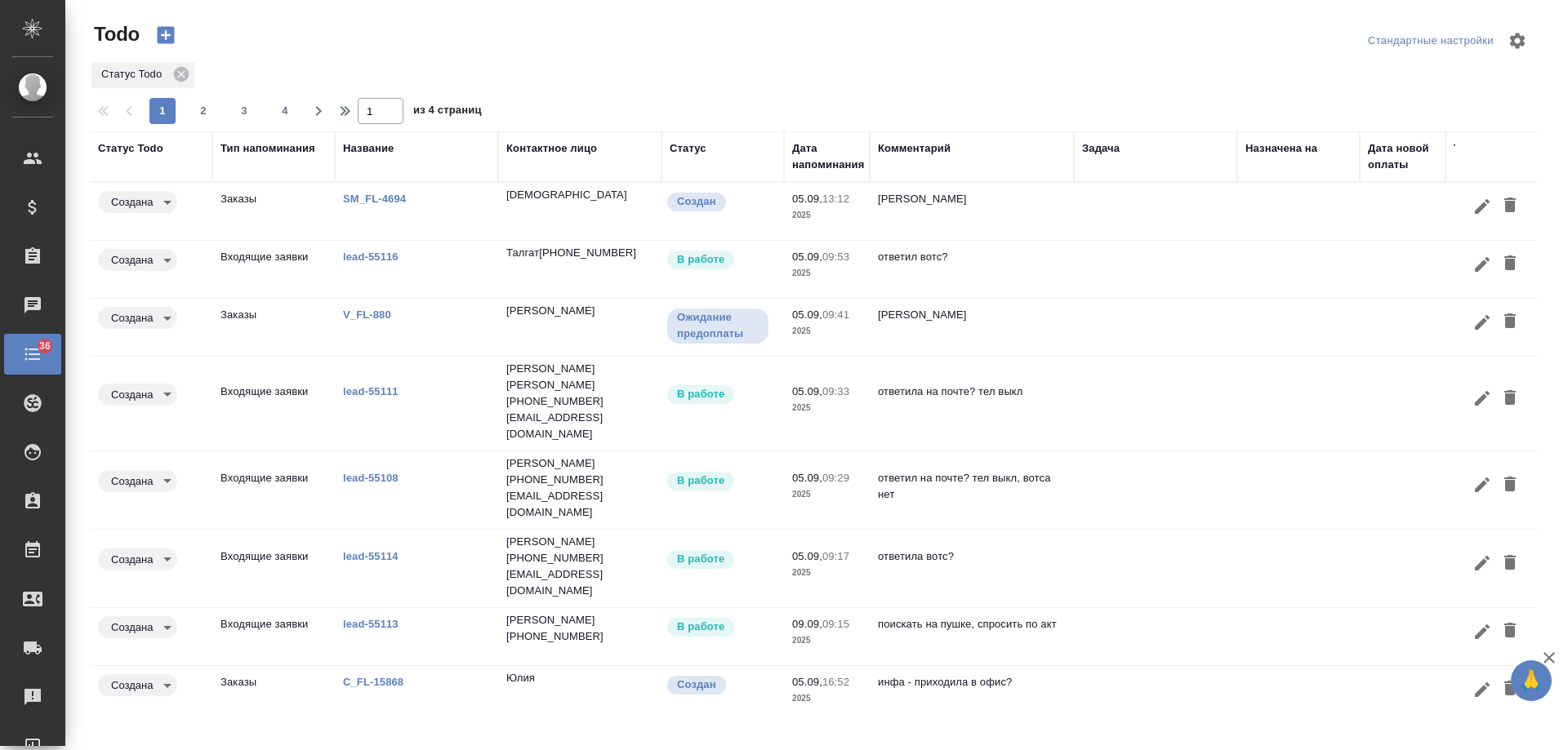
click at [816, 164] on div "Дата напоминания" at bounding box center [828, 156] width 72 height 32
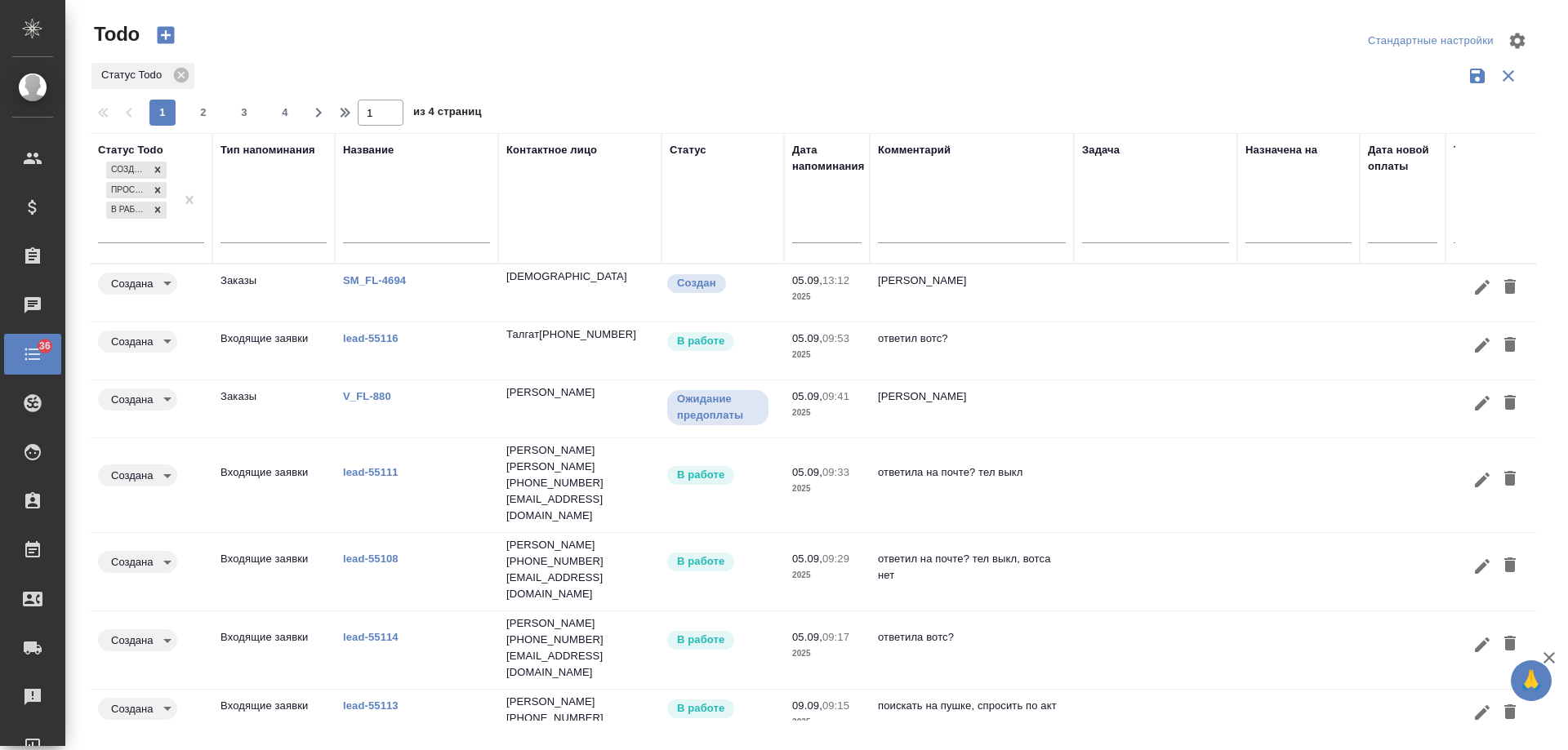
click at [817, 236] on input "text" at bounding box center [832, 230] width 60 height 23
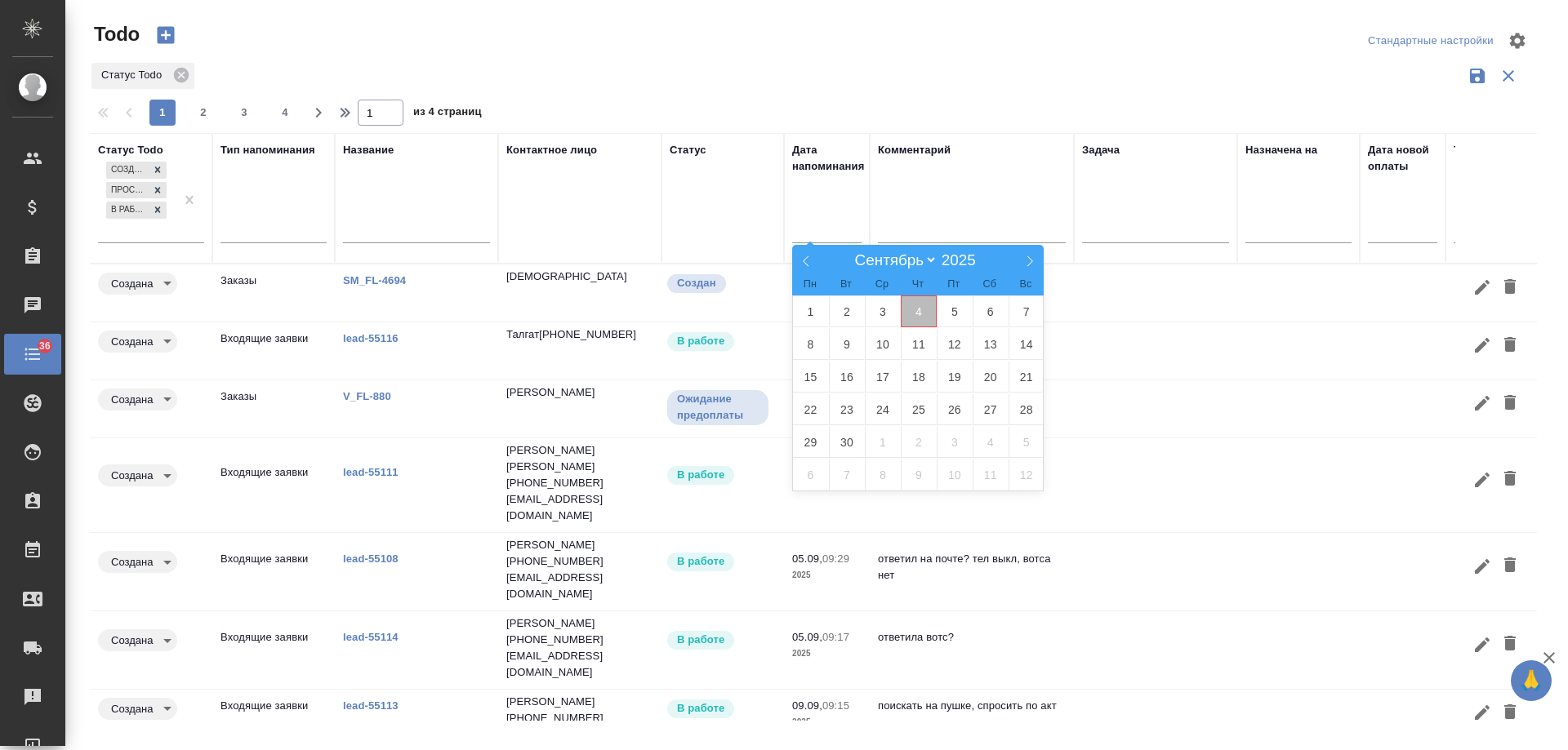
click at [911, 314] on span "4" at bounding box center [919, 311] width 36 height 32
type div "2025-09-03T21:00:00.000Z"
click at [956, 312] on span "5" at bounding box center [955, 311] width 36 height 32
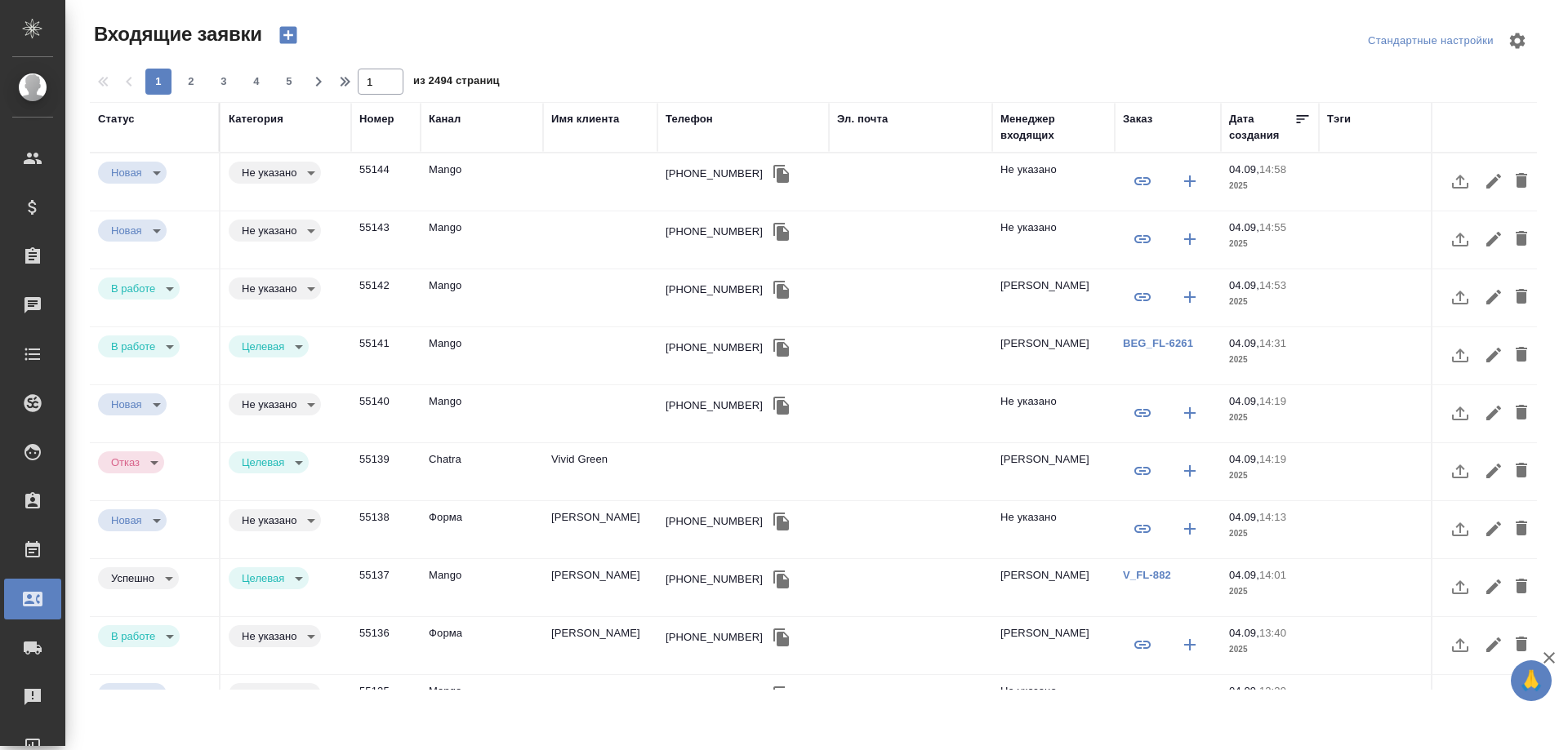
select select "RU"
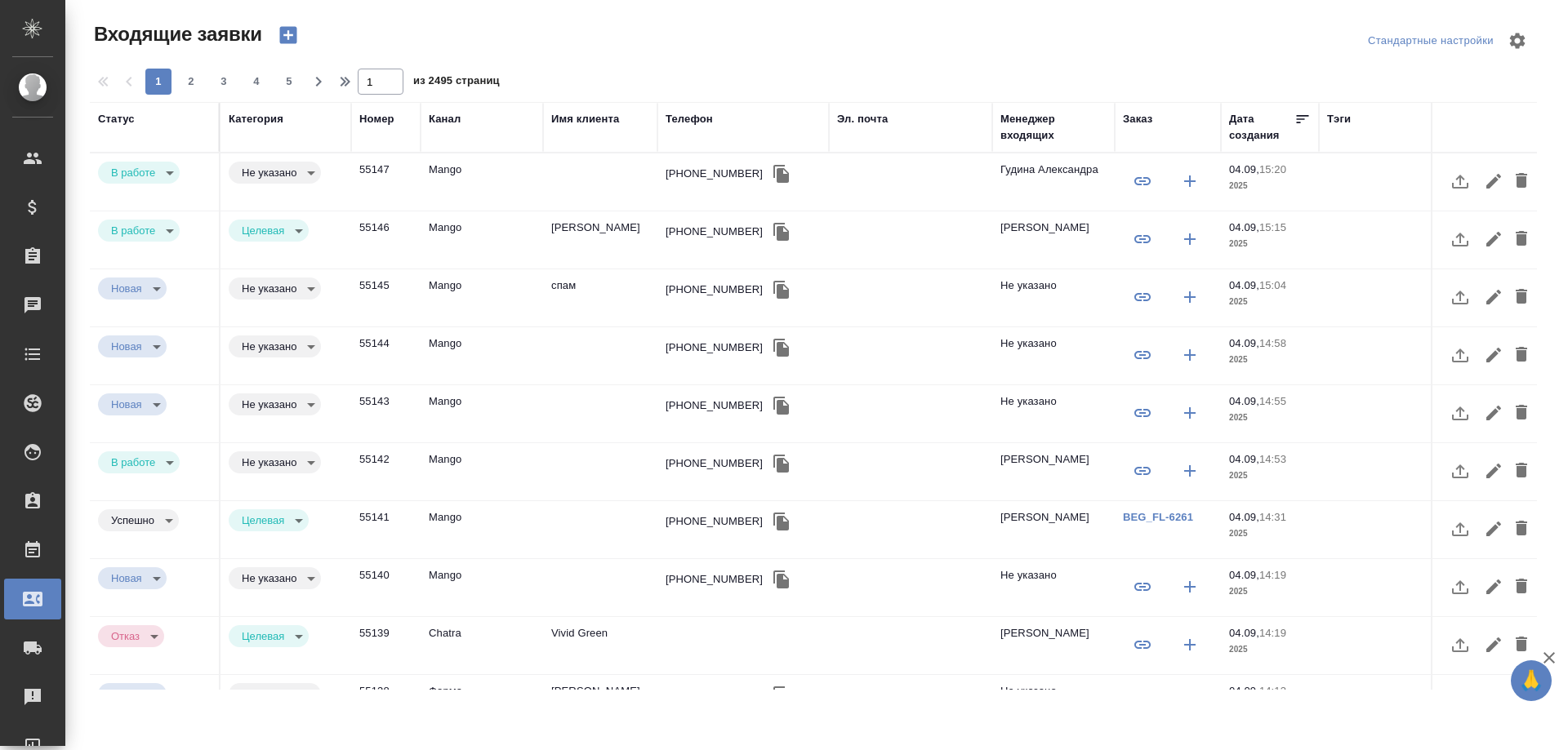
select select "RU"
click at [705, 171] on div "+79771727712" at bounding box center [714, 174] width 97 height 17
click at [705, 171] on div "[PHONE_NUMBER]" at bounding box center [714, 174] width 97 height 17
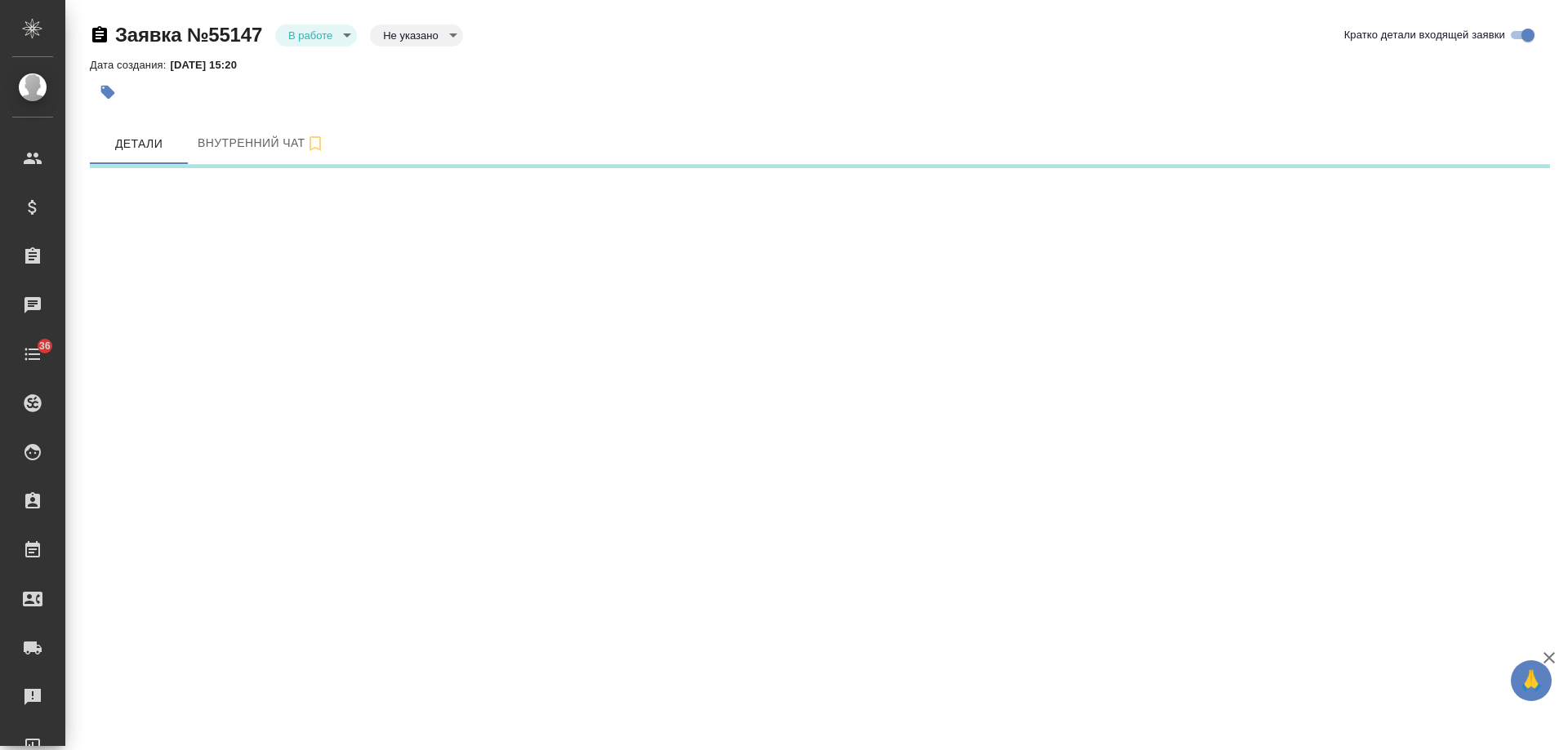
select select "RU"
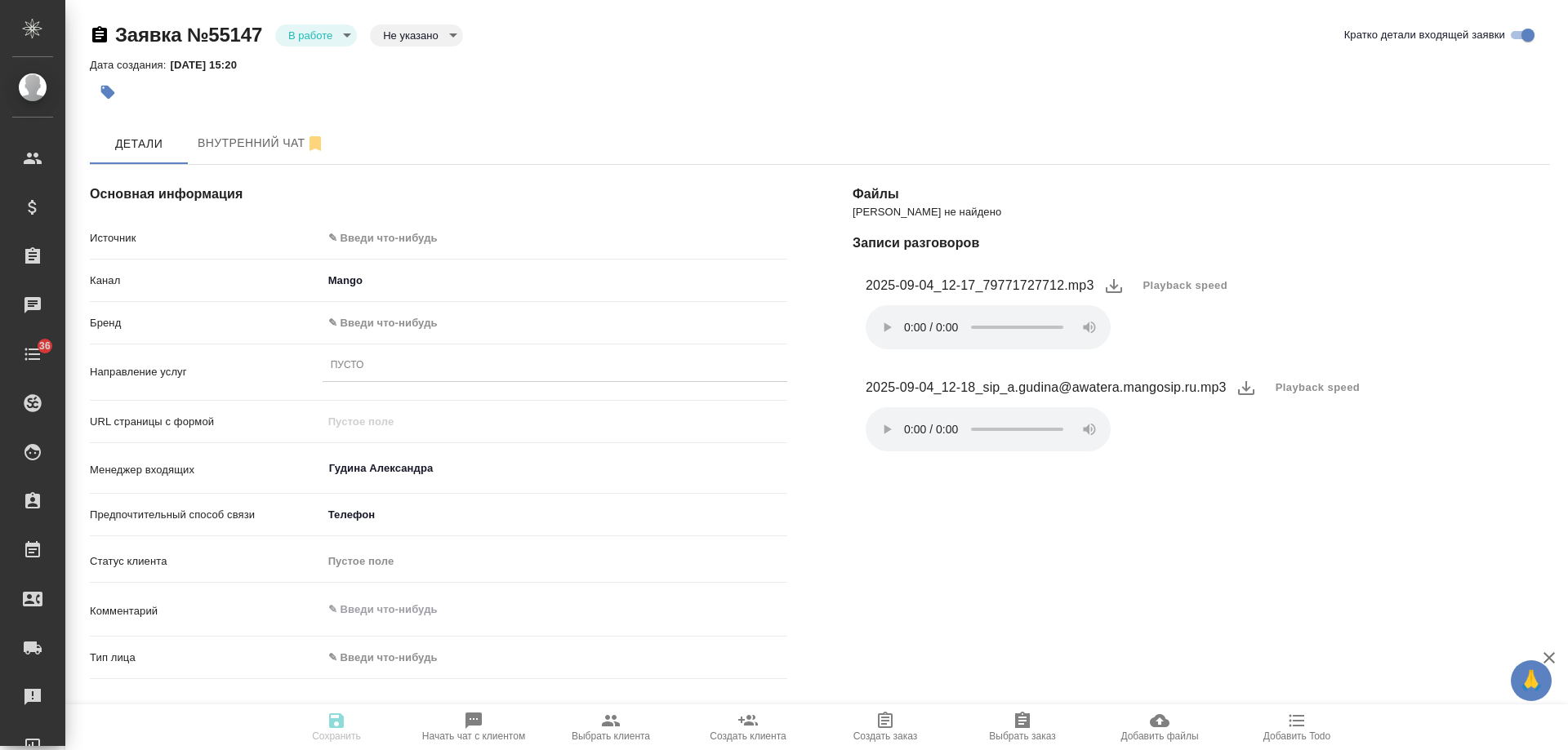
click at [409, 239] on body "🙏 .cls-1 fill:#fff; AWATERA [PERSON_NAME] Спецификации Заказы Чаты 36 Todo Прое…" at bounding box center [784, 375] width 1568 height 750
type textarea "x"
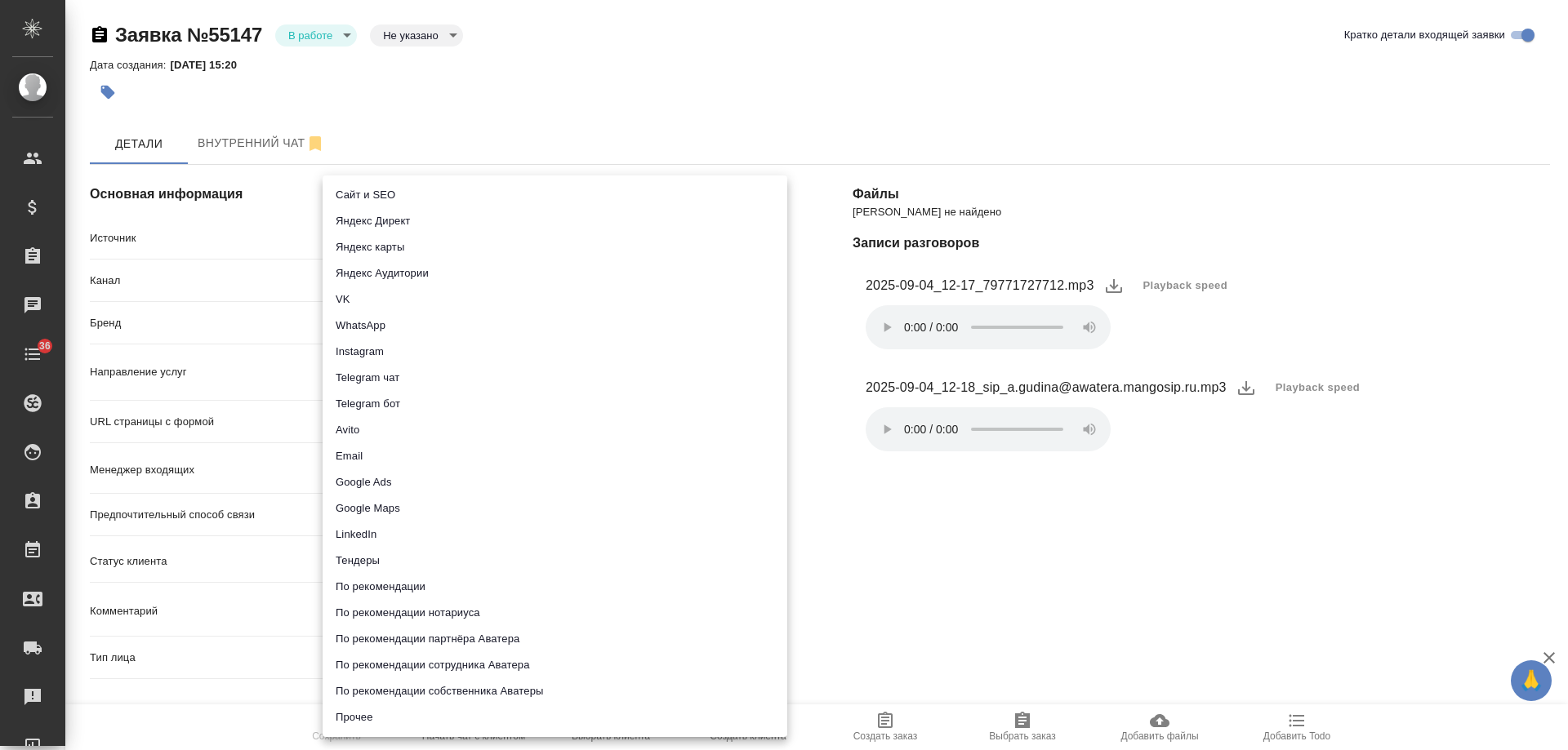
click at [381, 195] on li "Сайт и SEO" at bounding box center [555, 196] width 465 height 26
type input "seo"
type textarea "x"
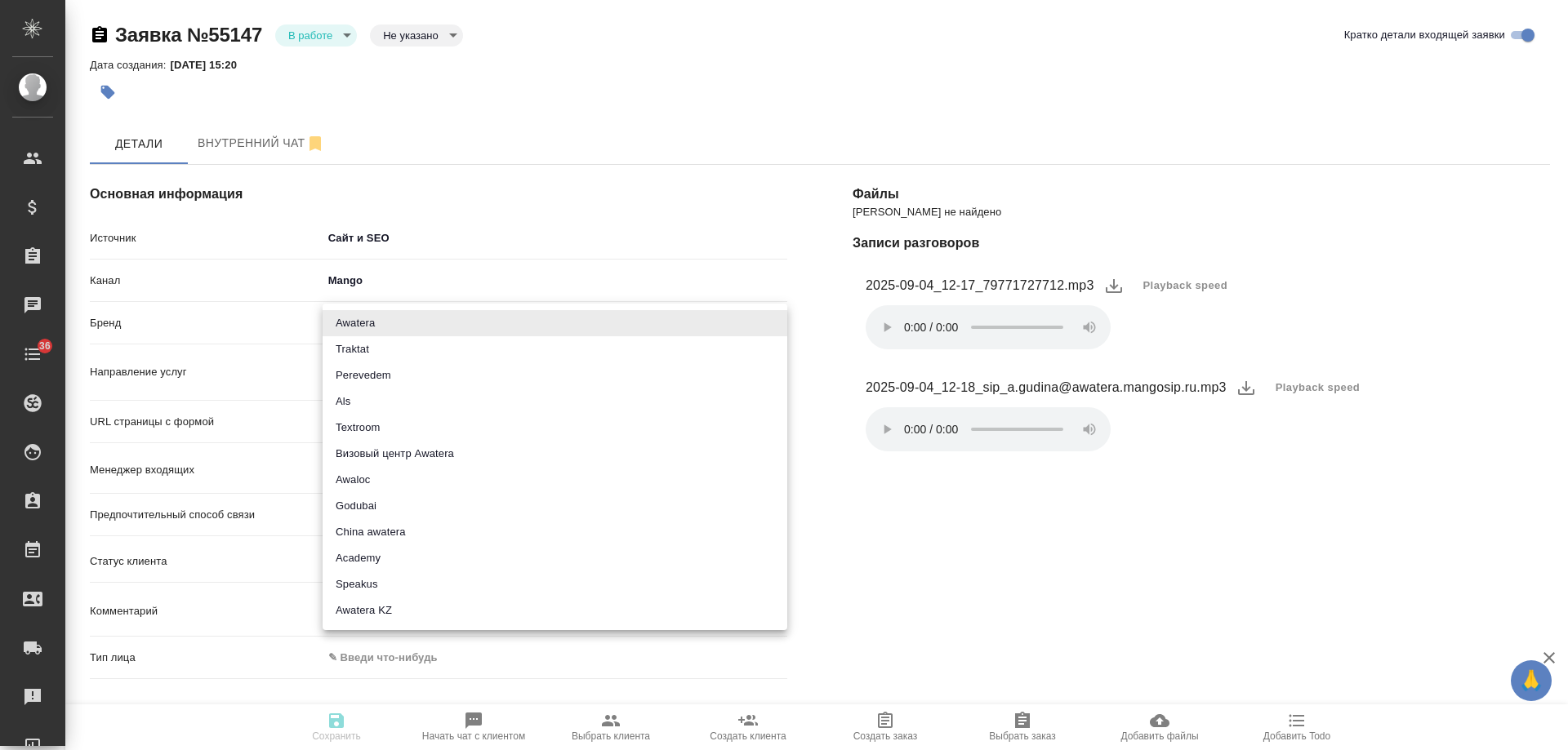
click at [379, 326] on body "🙏 .cls-1 fill:#fff; AWATERA [PERSON_NAME] Спецификации Заказы Чаты 36 Todo Прое…" at bounding box center [784, 375] width 1568 height 750
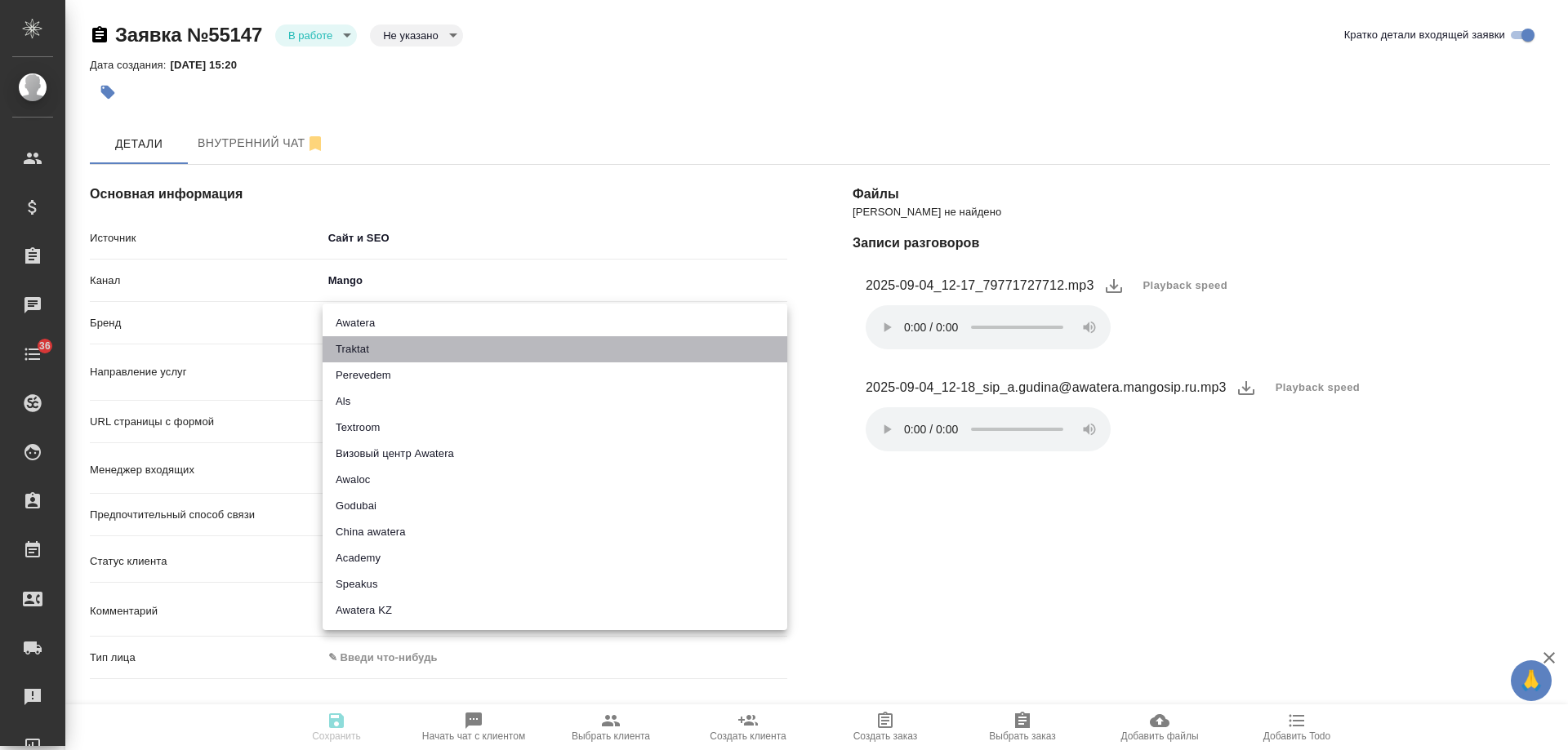
click at [383, 348] on li "Traktat" at bounding box center [555, 350] width 465 height 26
type input "traktat"
type textarea "x"
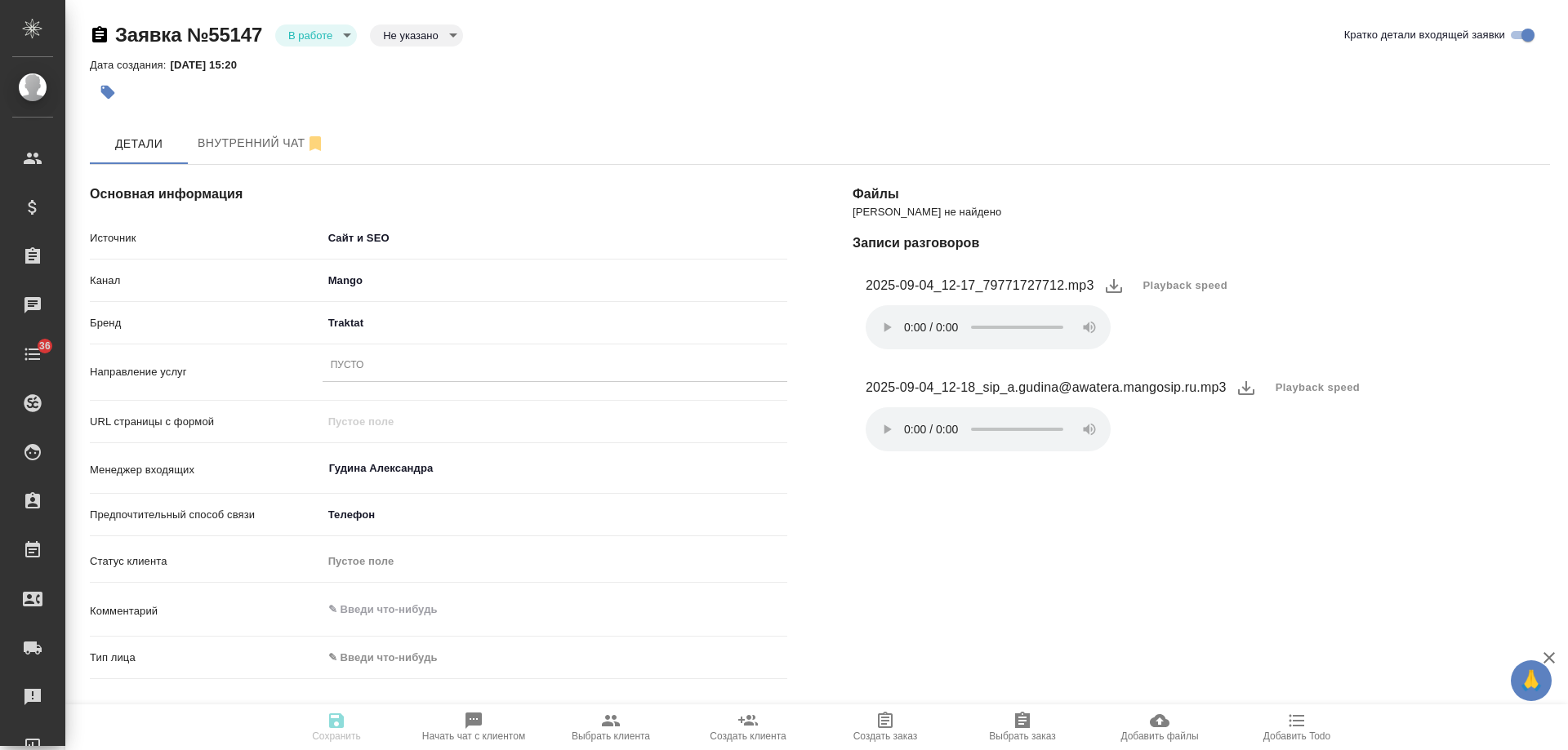
click at [375, 369] on div "Пусто" at bounding box center [555, 366] width 465 height 24
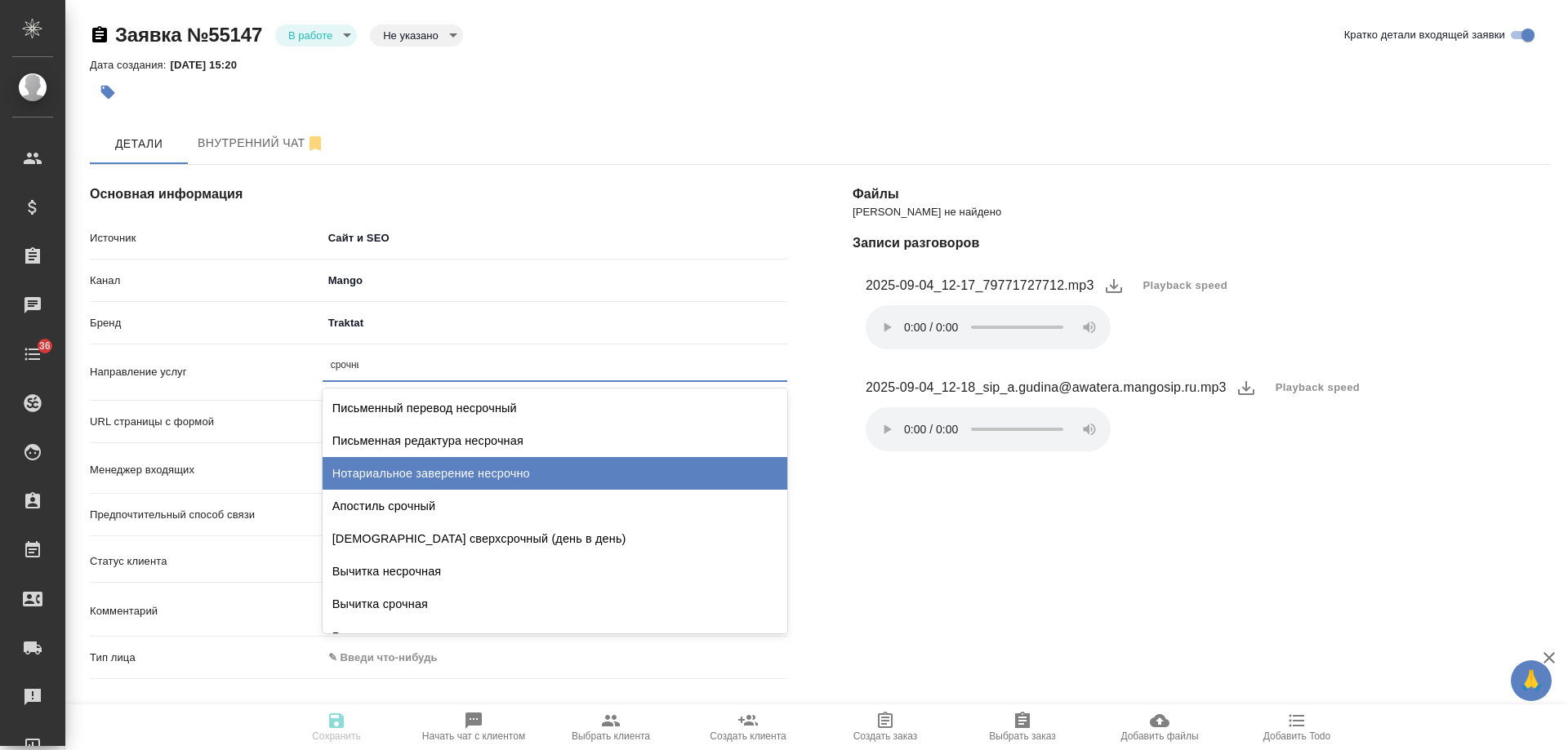
type input "срочный"
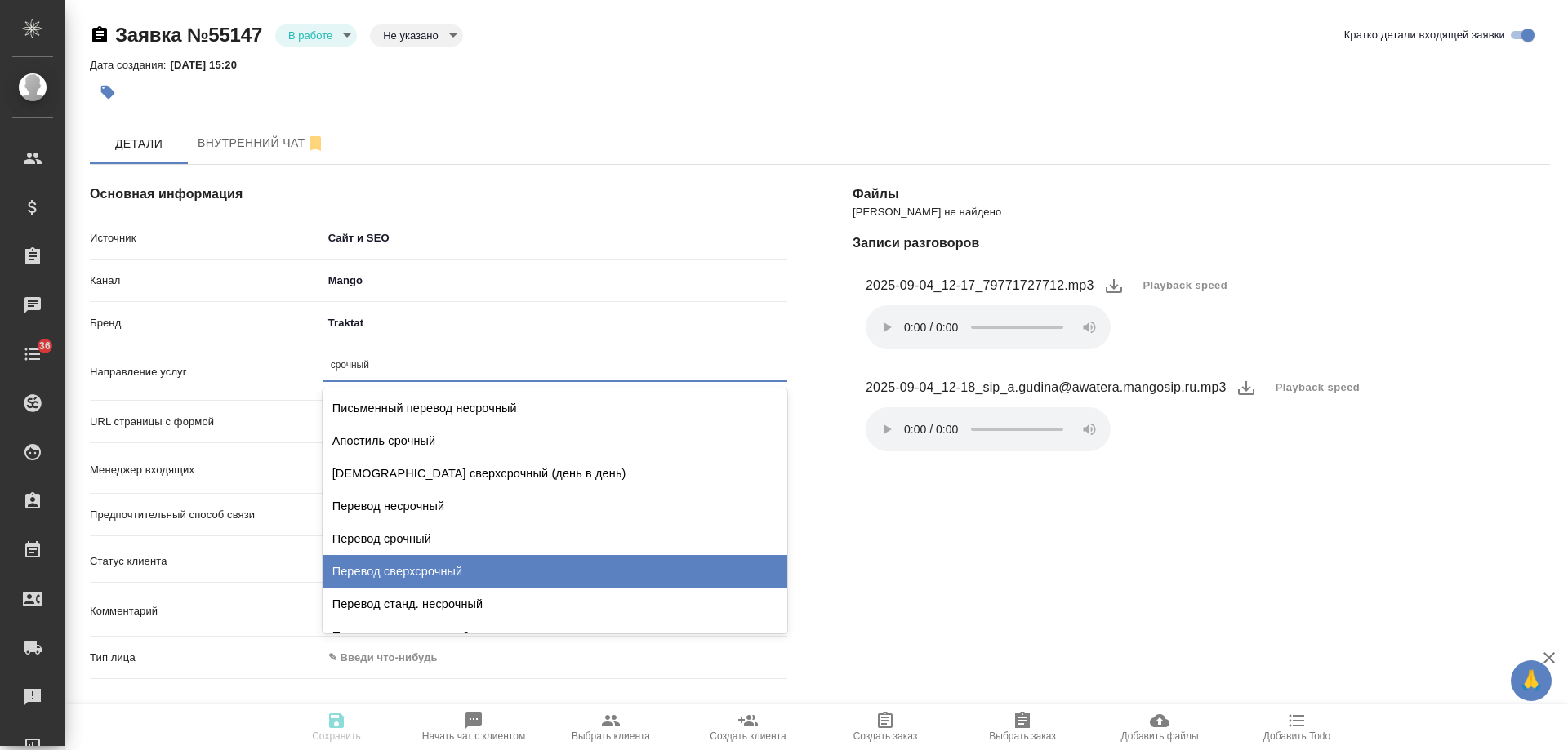
click at [489, 579] on div "Перевод сверхсрочный" at bounding box center [555, 571] width 465 height 32
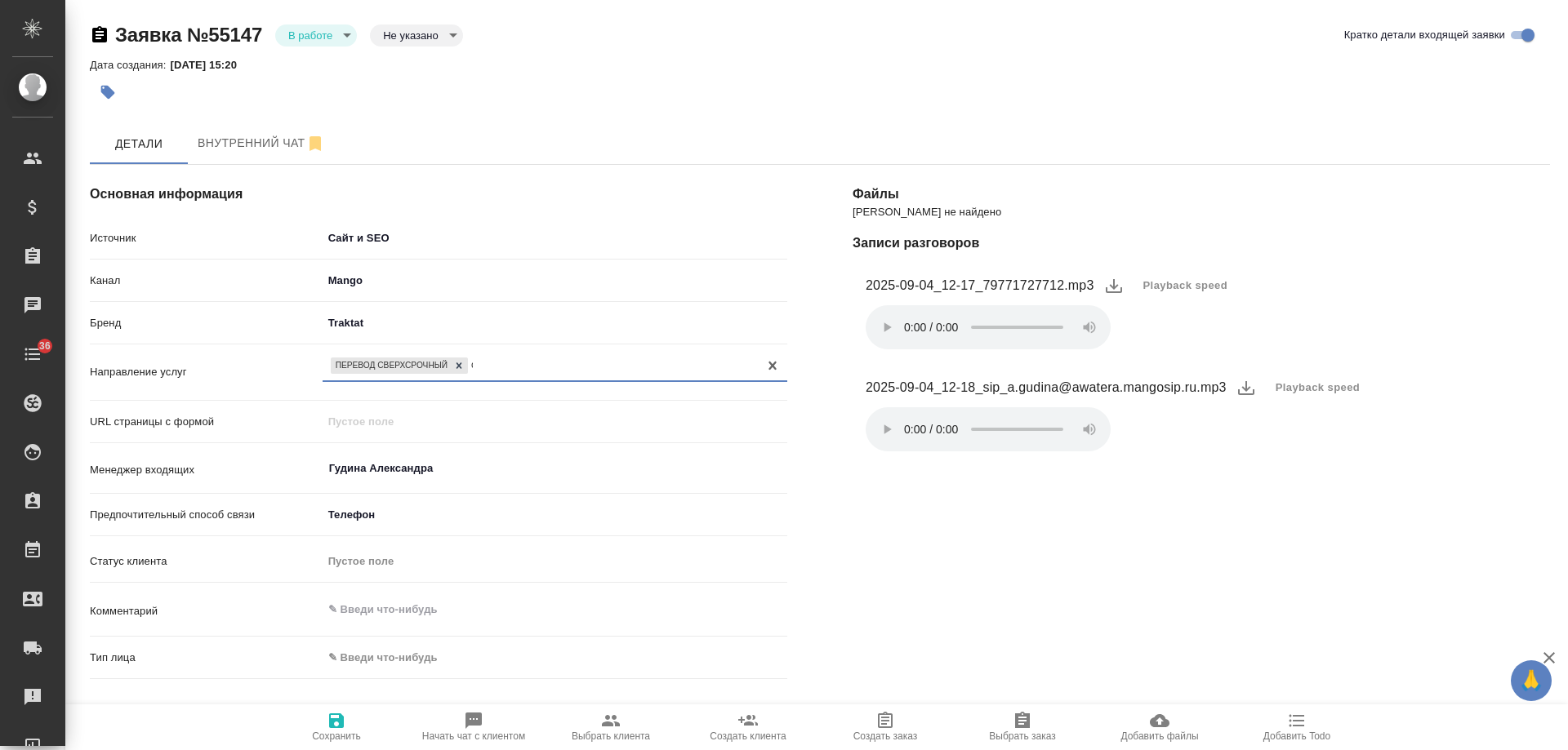
type textarea "x"
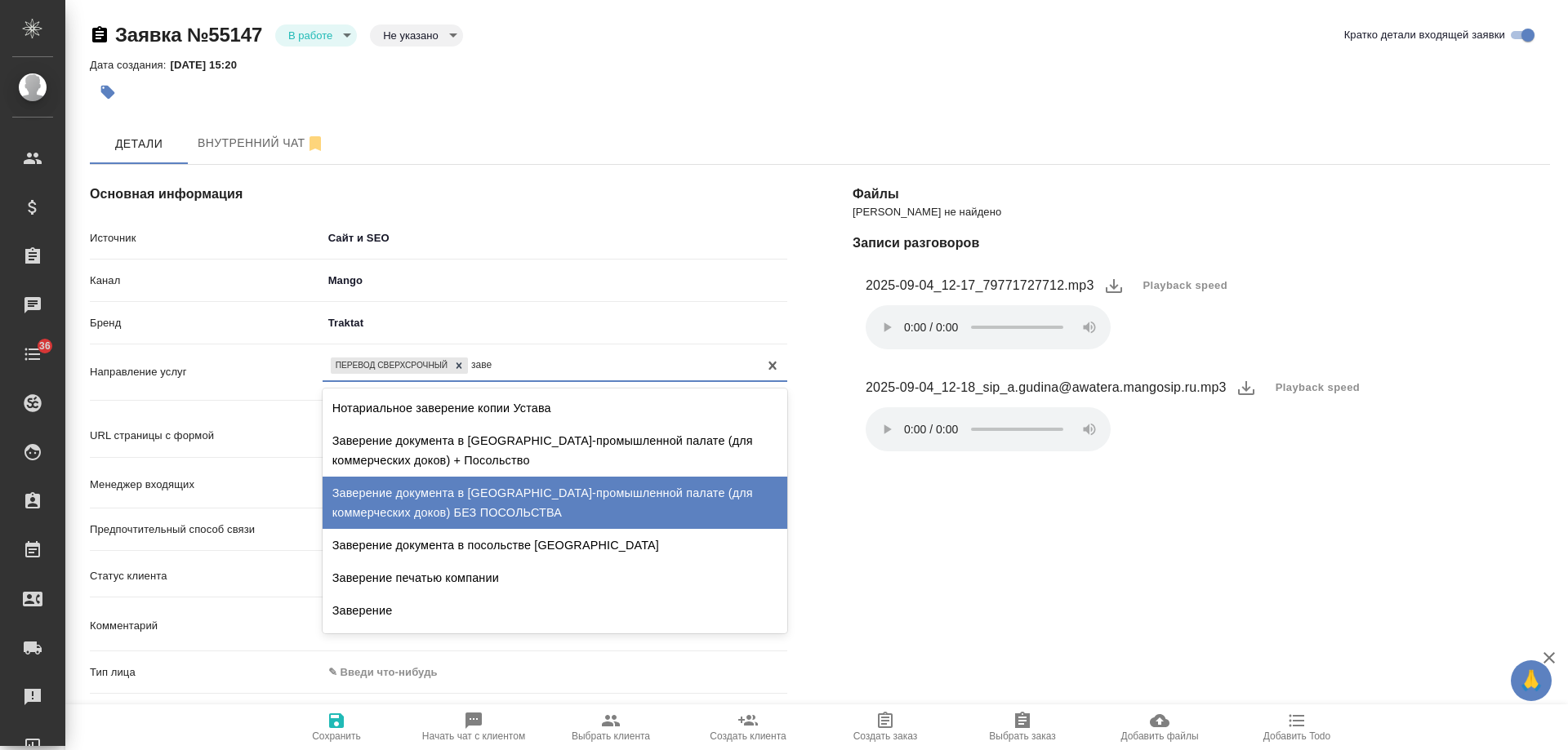
scroll to position [408, 0]
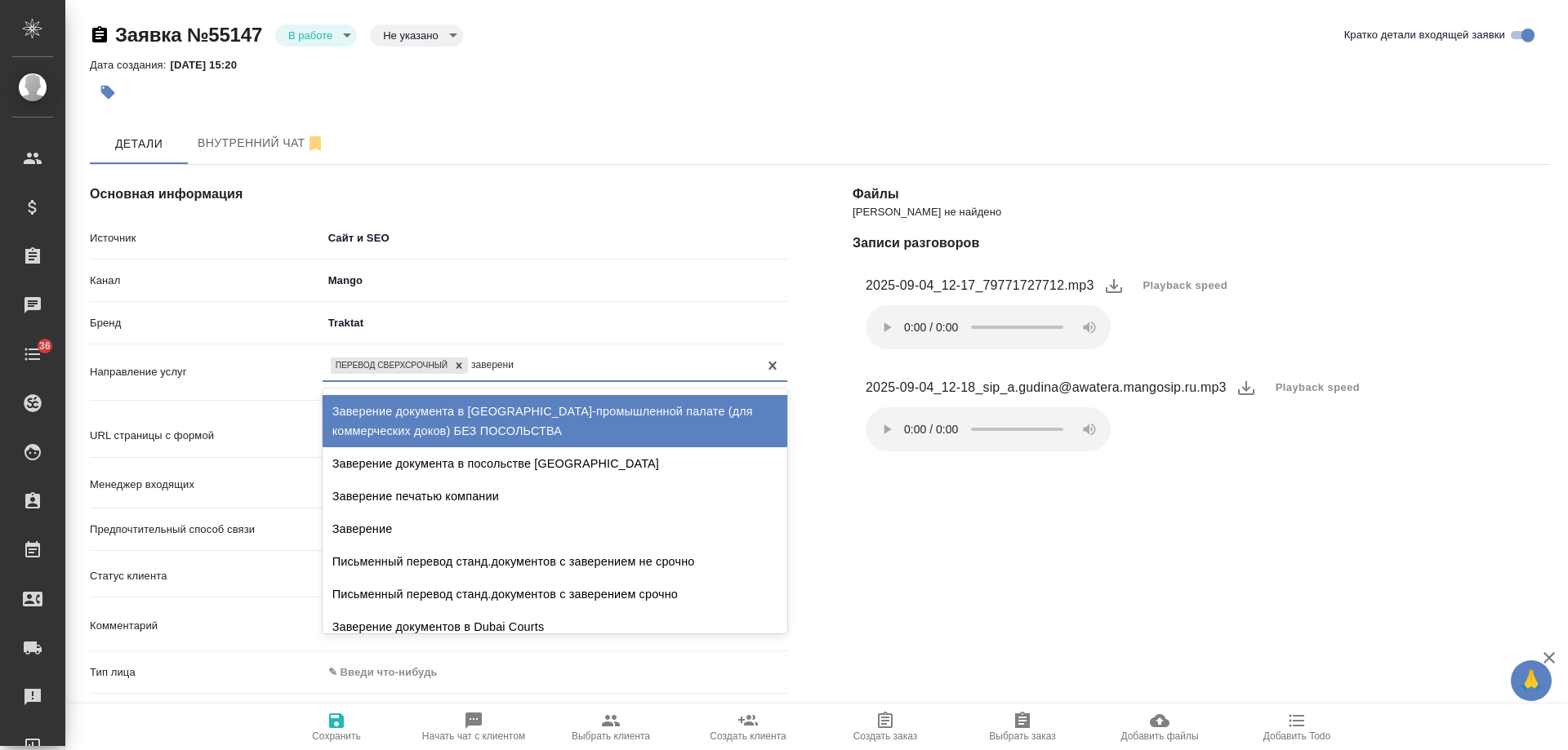
type input "заверение"
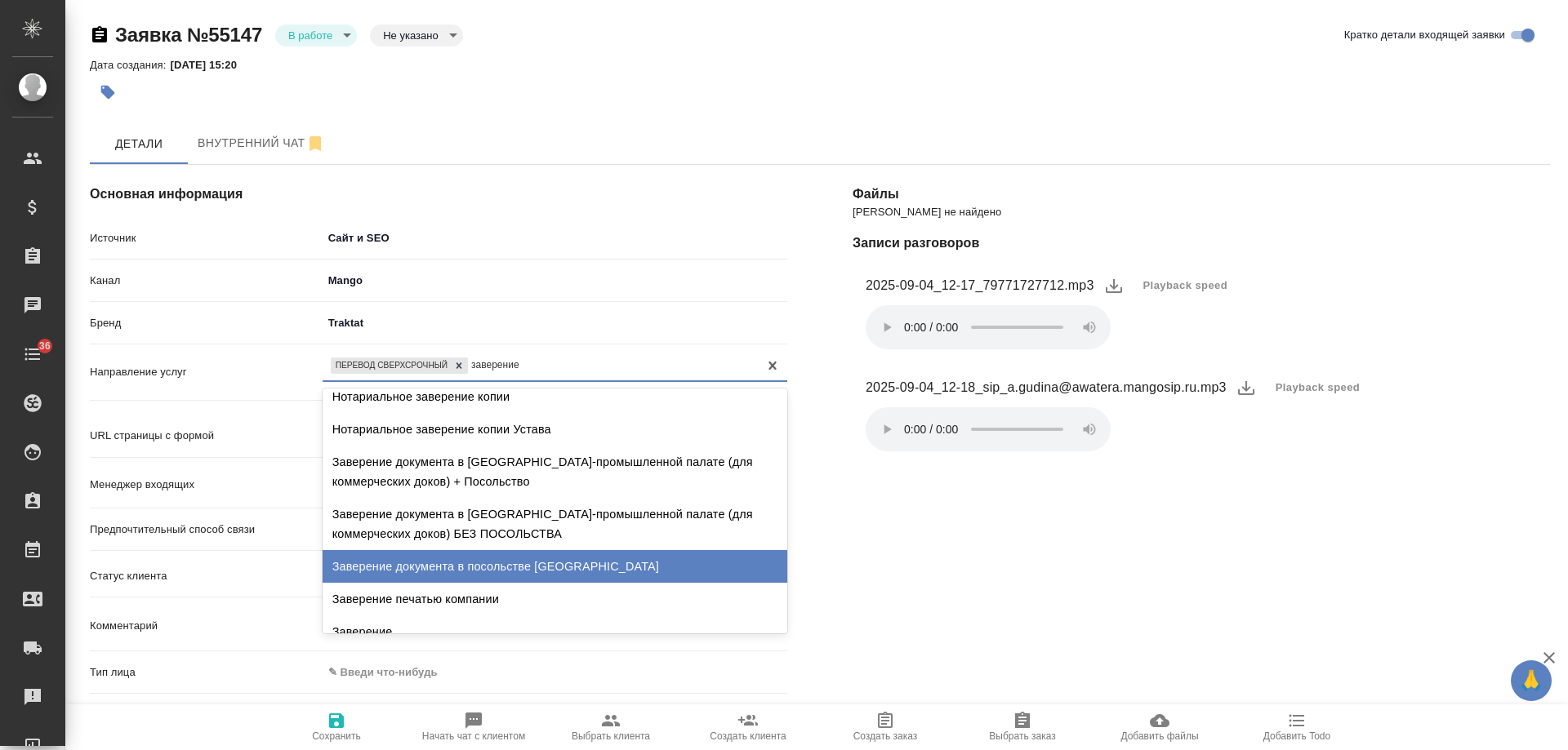
scroll to position [0, 0]
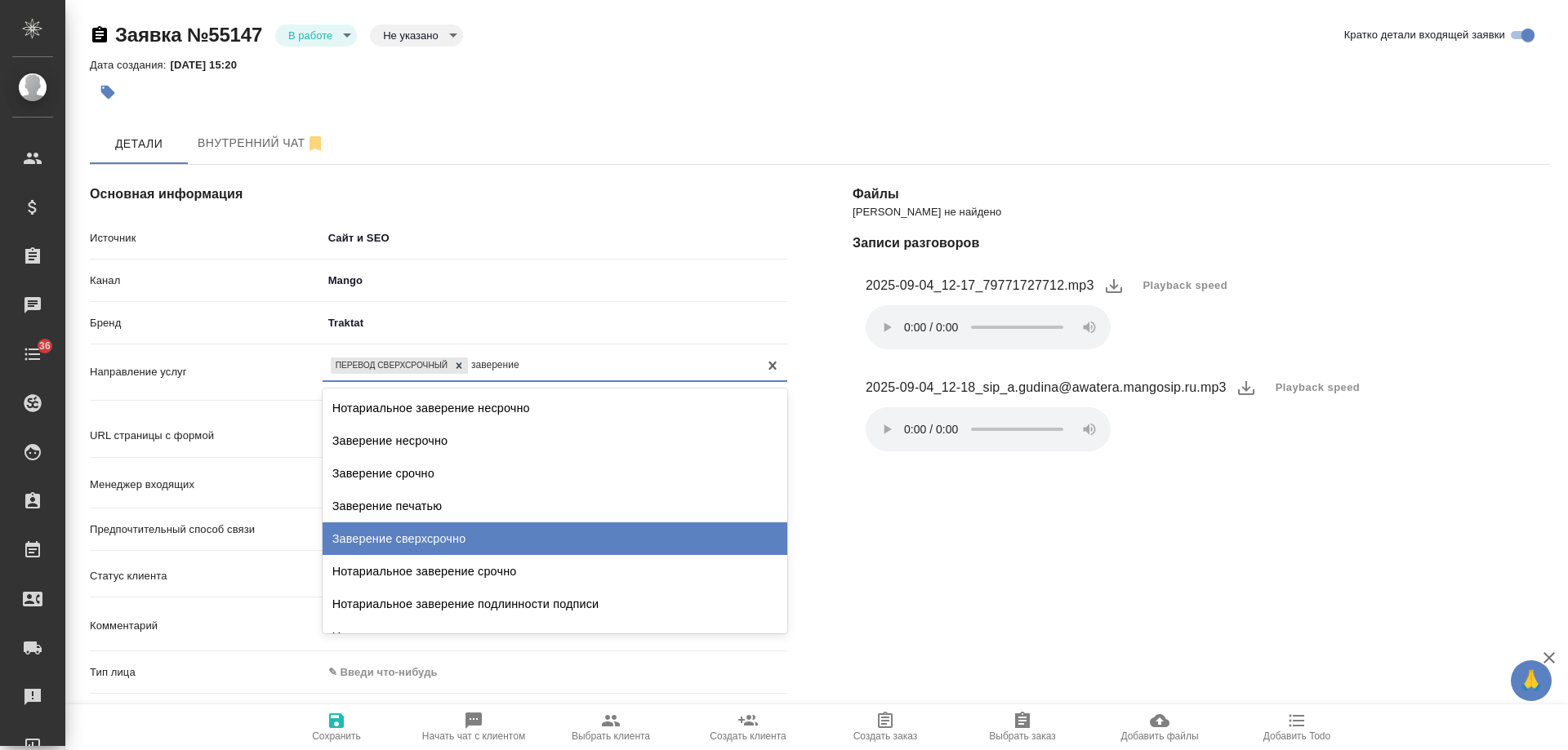
click at [512, 530] on div "Заверение сверхсрочно" at bounding box center [555, 539] width 465 height 32
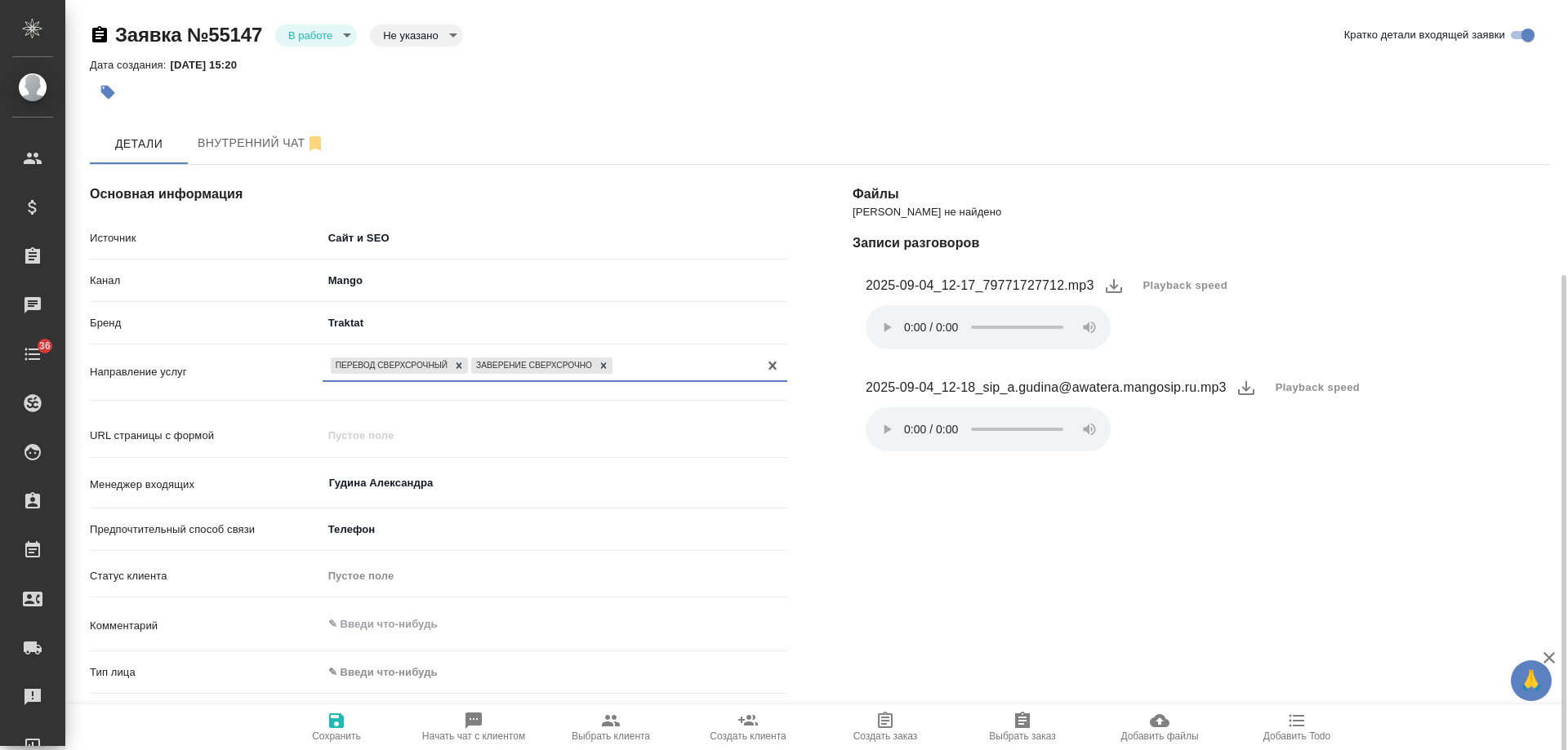
scroll to position [163, 0]
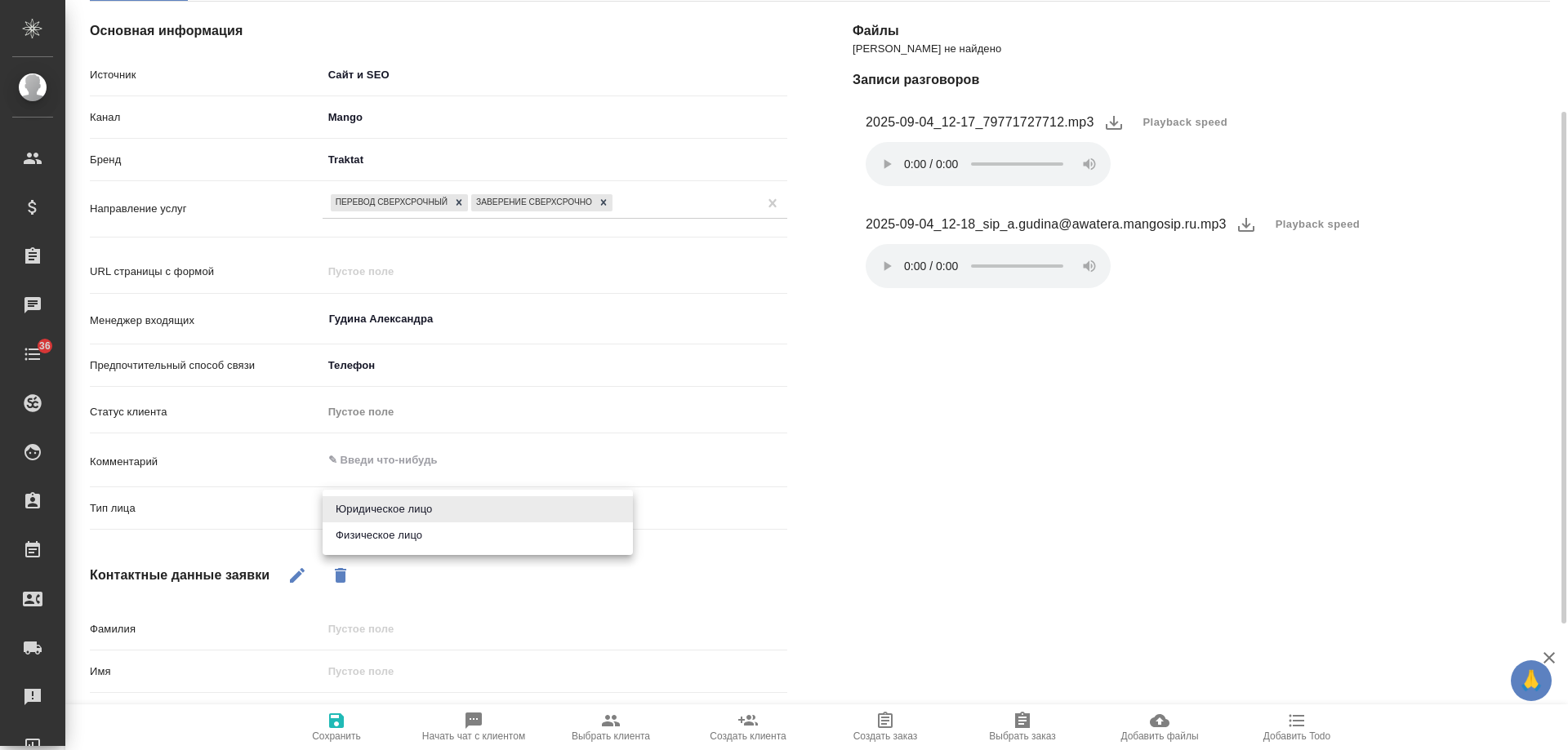
click at [394, 504] on body "🙏 .cls-1 fill:#fff; AWATERA [PERSON_NAME] Спецификации Заказы 0 Чаты 36 Todo Пр…" at bounding box center [784, 375] width 1568 height 750
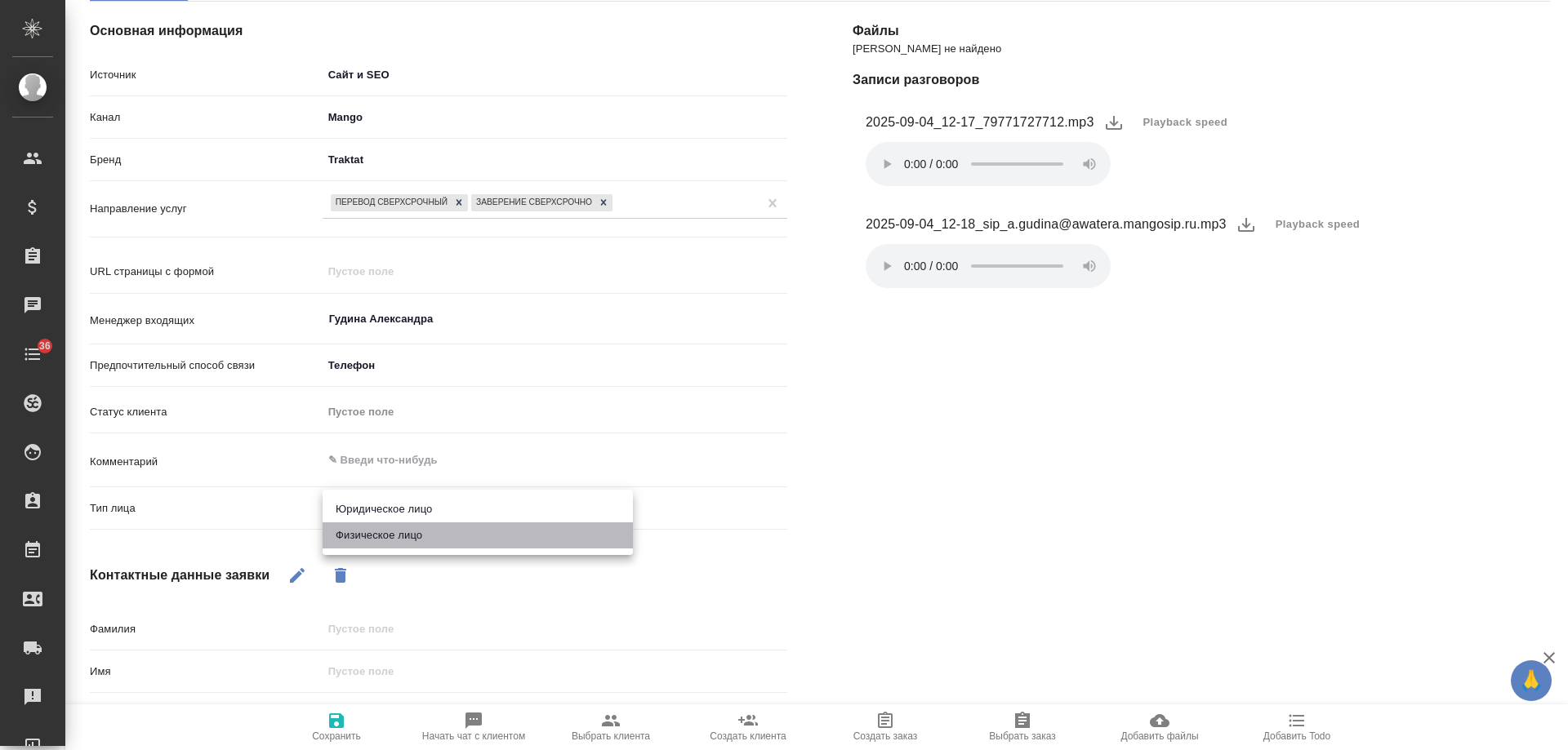
click at [400, 532] on li "Физическое лицо" at bounding box center [478, 536] width 311 height 26
type textarea "x"
type input "private"
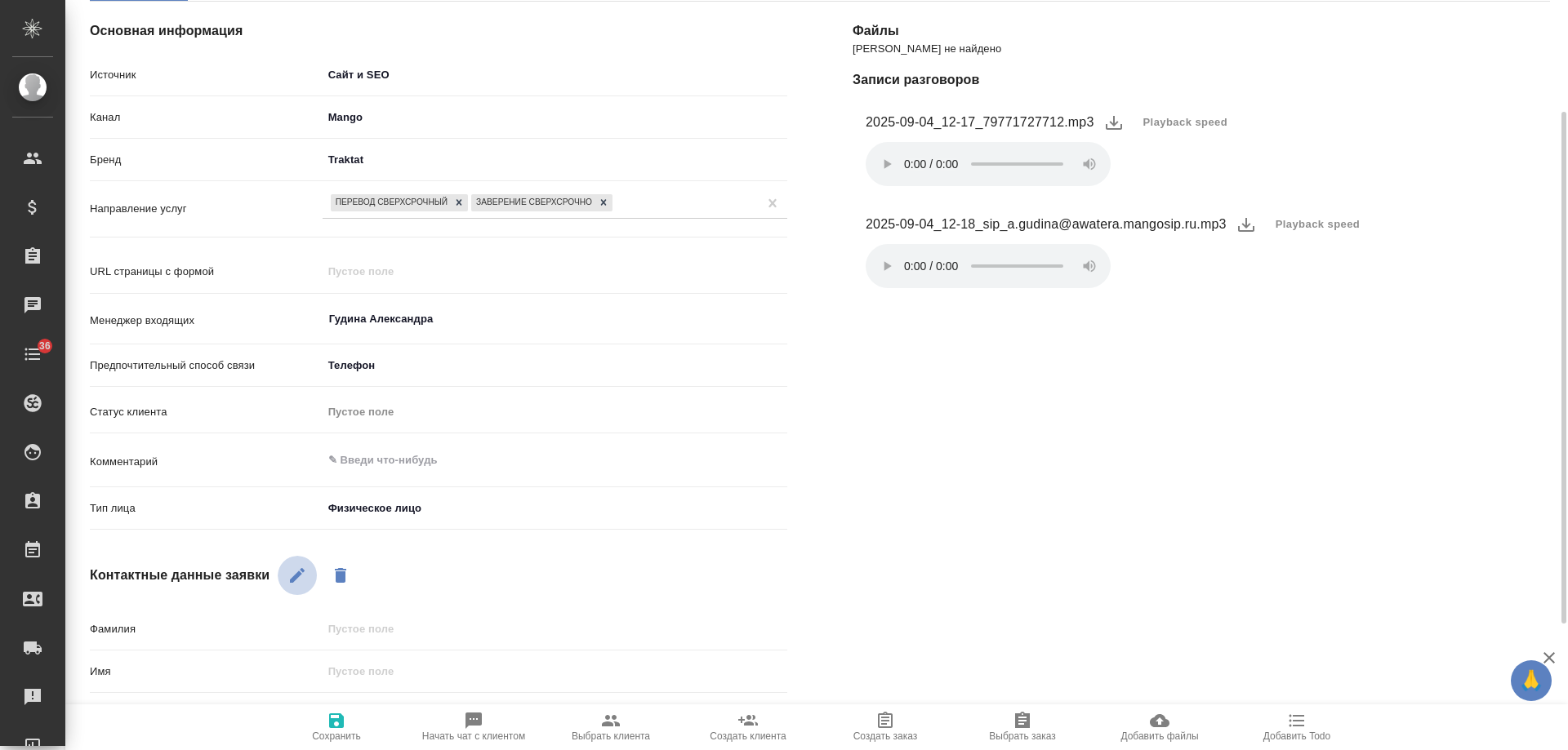
click at [301, 576] on icon "button" at bounding box center [297, 575] width 19 height 19
click at [376, 632] on input "text" at bounding box center [555, 629] width 463 height 24
type input "не представился"
type textarea "x"
click at [336, 723] on icon "button" at bounding box center [336, 721] width 19 height 19
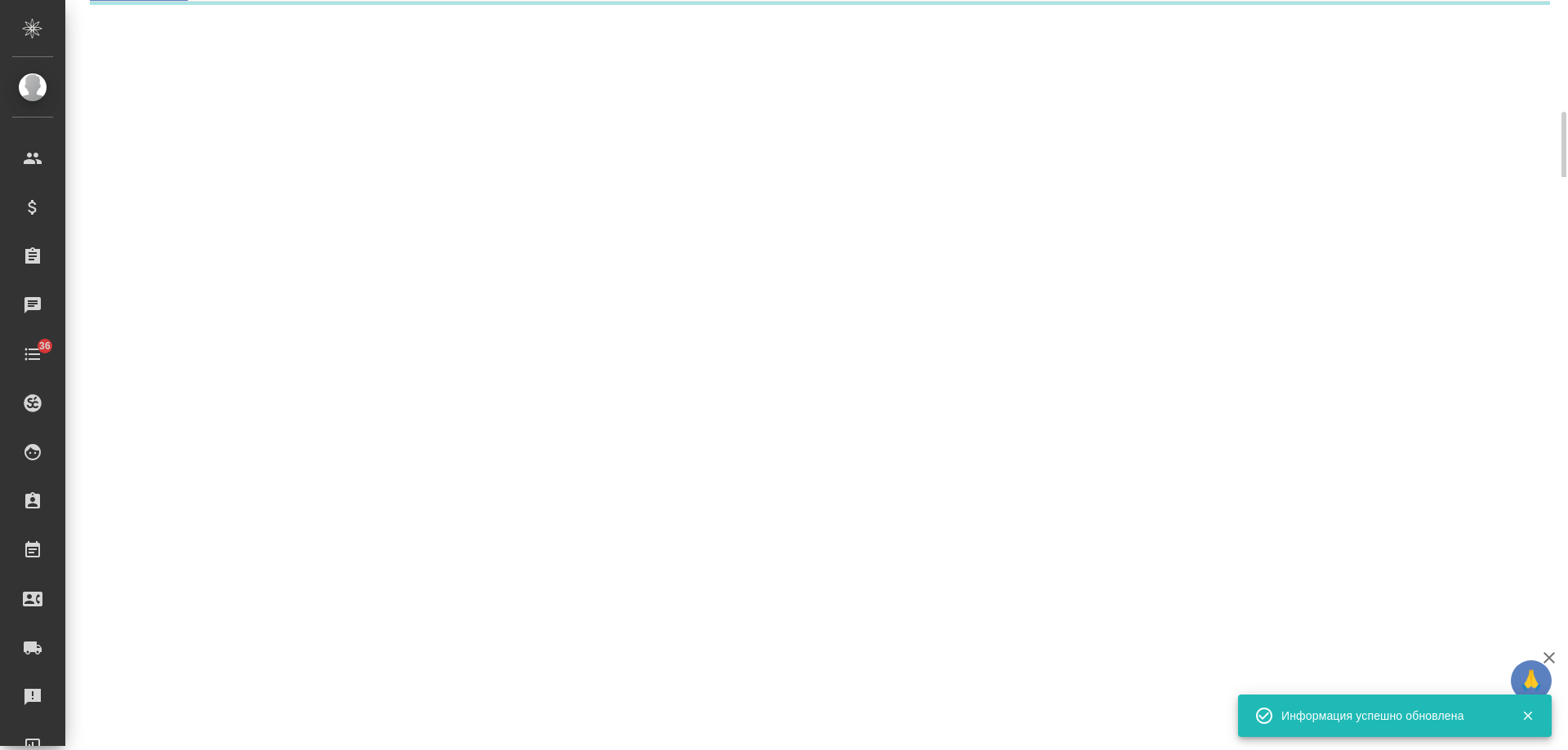
select select "RU"
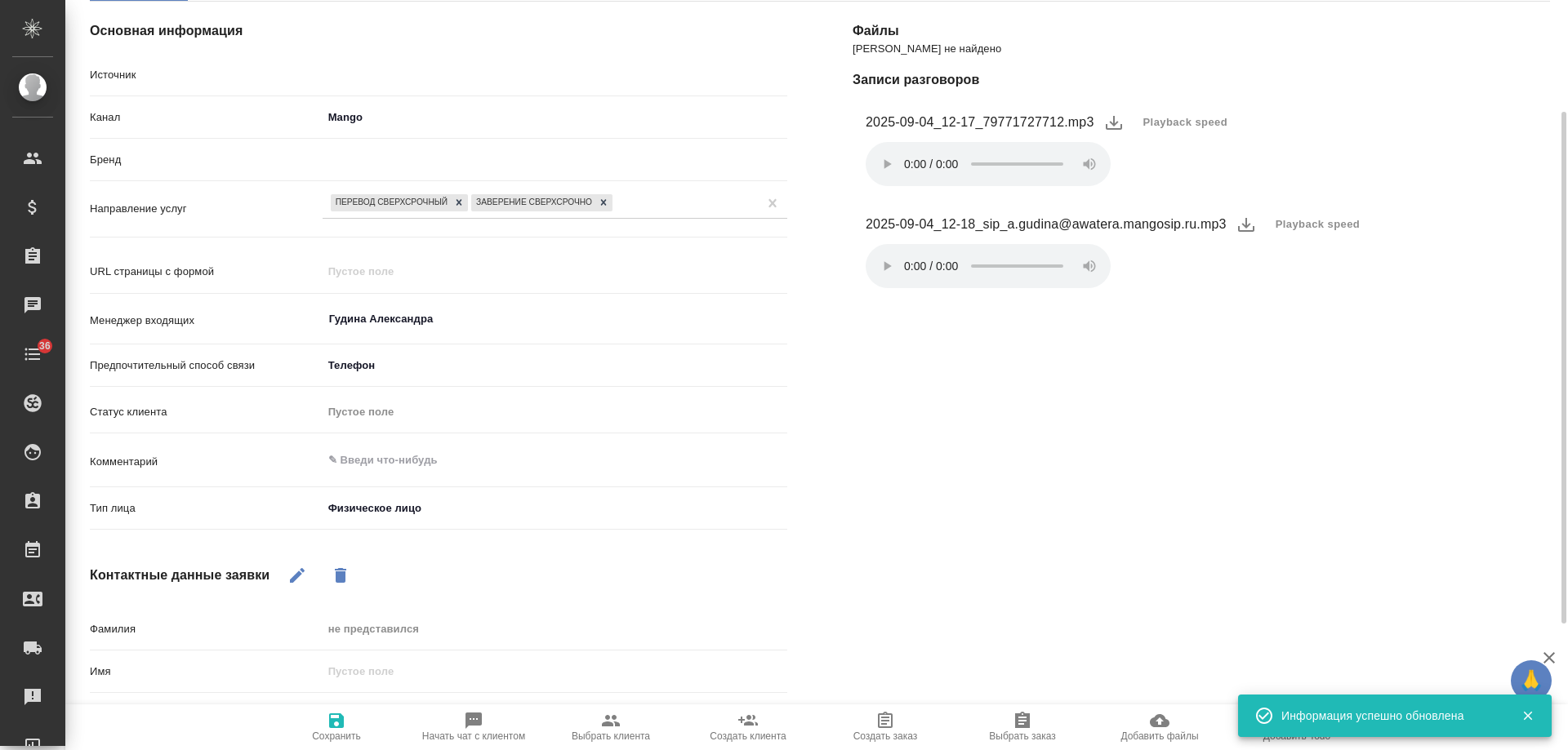
scroll to position [0, 0]
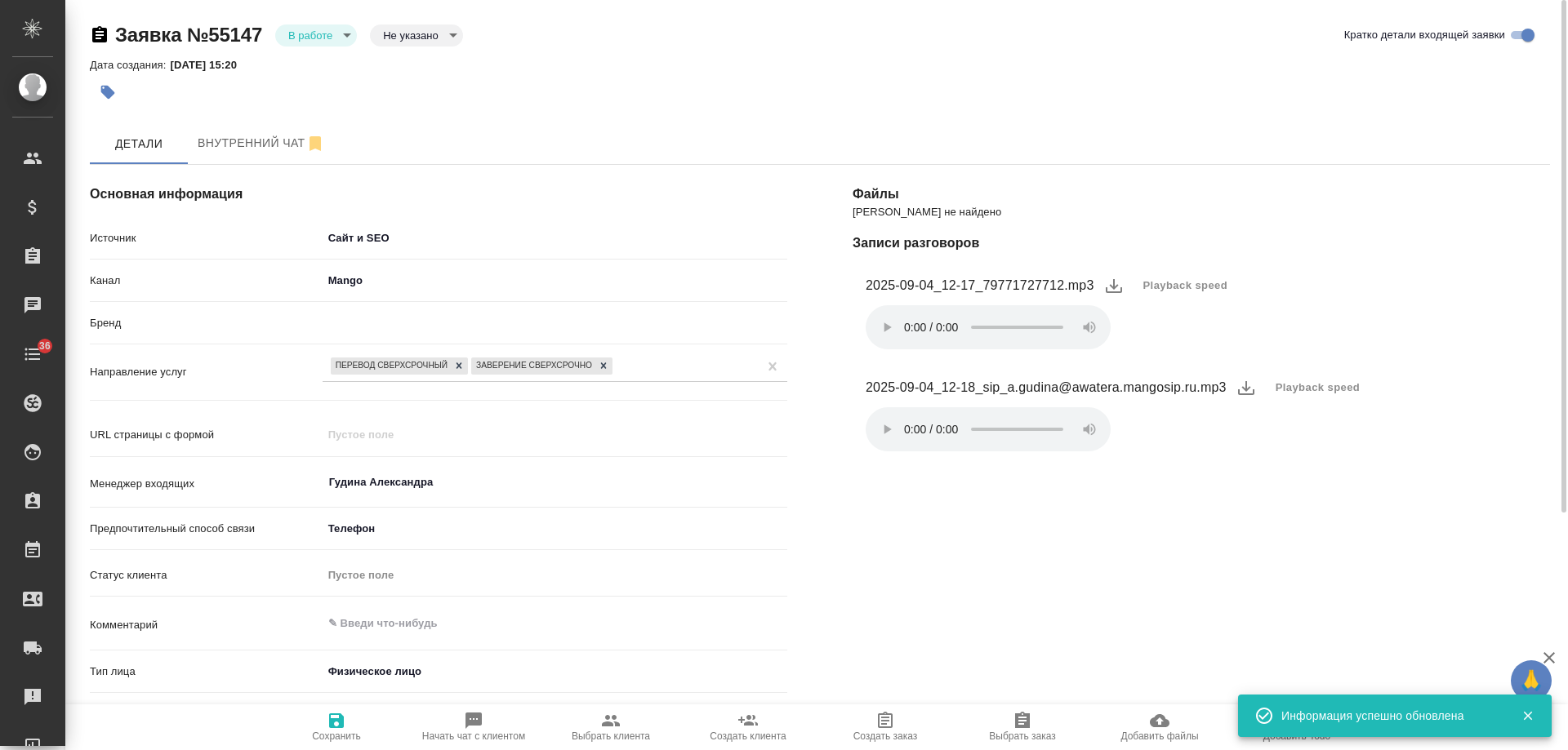
type textarea "x"
click at [317, 34] on body "🙏 .cls-1 fill:#fff; AWATERA Gudina Alexandra Клиенты Спецификации Заказы 0 Чаты…" at bounding box center [784, 375] width 1568 height 750
click at [313, 66] on button "Отказ" at bounding box center [308, 62] width 39 height 18
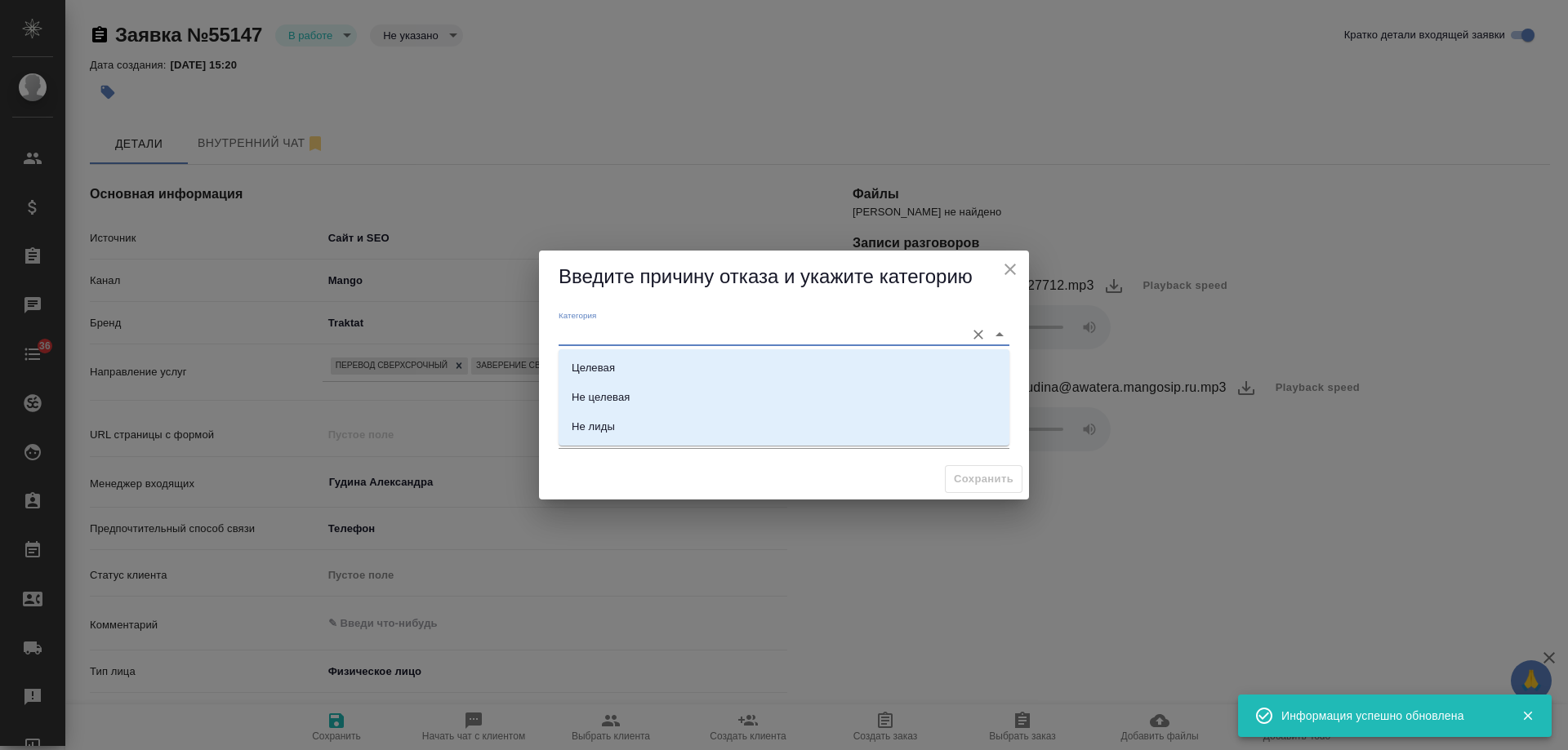
click at [715, 343] on input "Категория" at bounding box center [758, 334] width 398 height 22
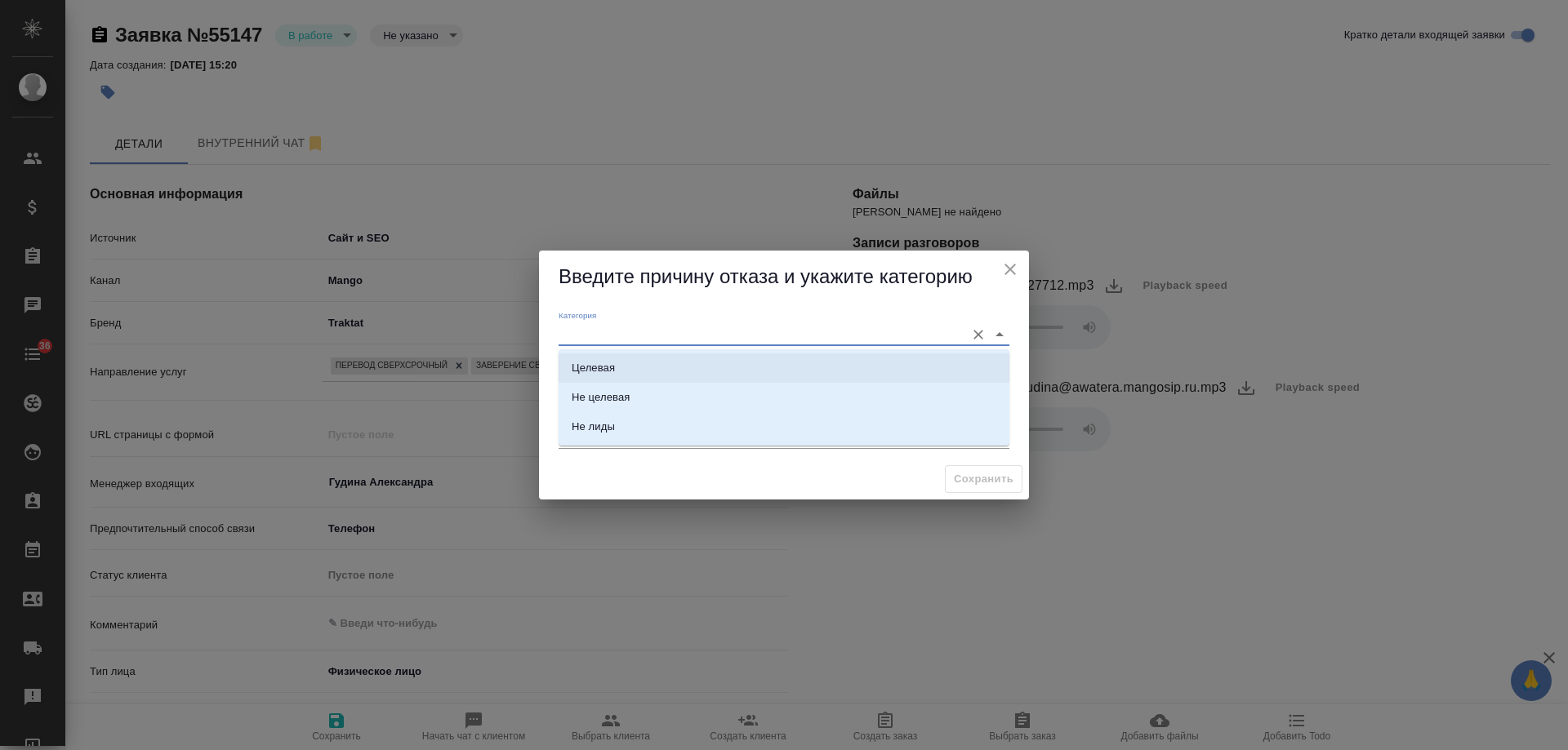
click at [605, 372] on div "Целевая" at bounding box center [593, 368] width 43 height 17
type input "Целевая"
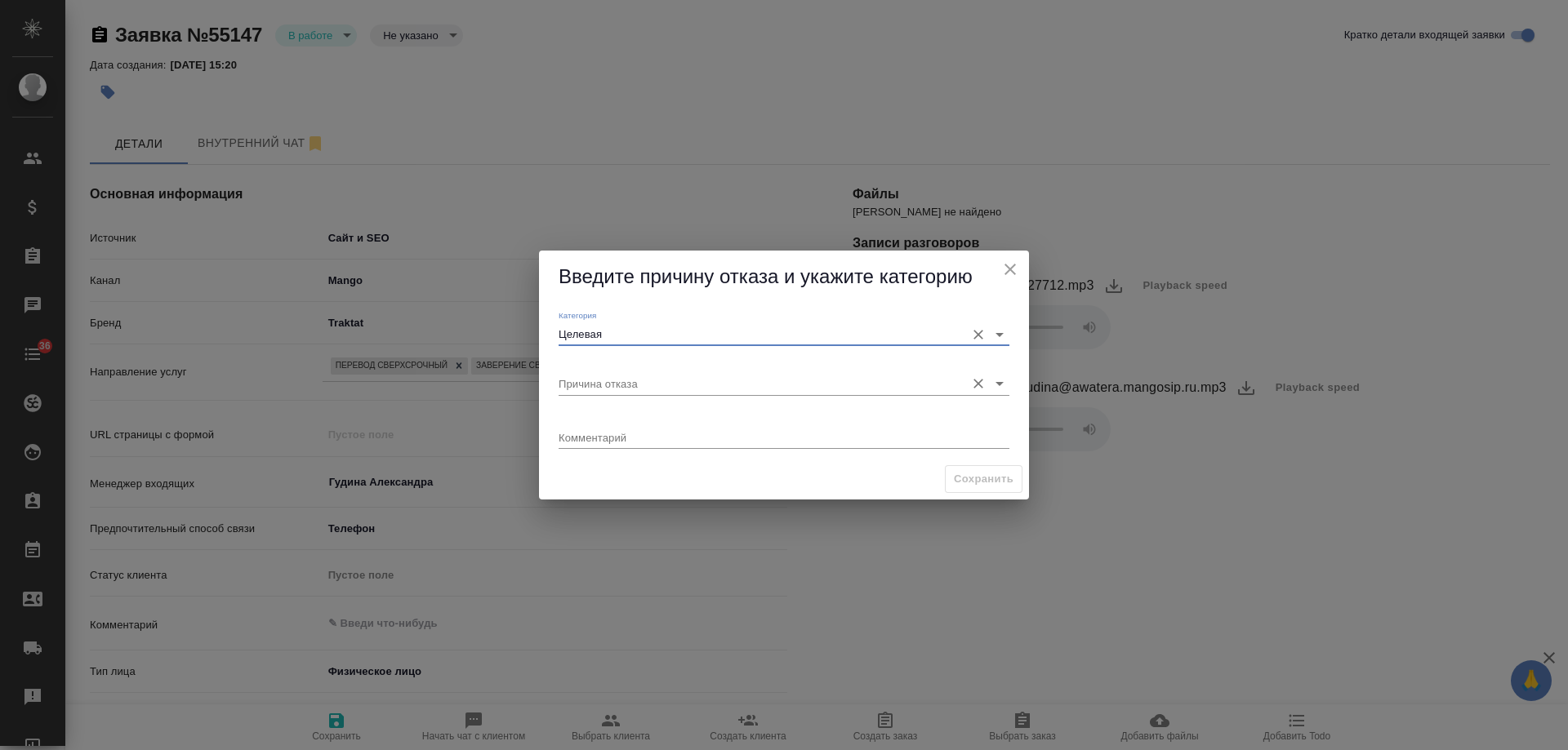
click at [602, 383] on input "Причина отказа" at bounding box center [758, 382] width 398 height 22
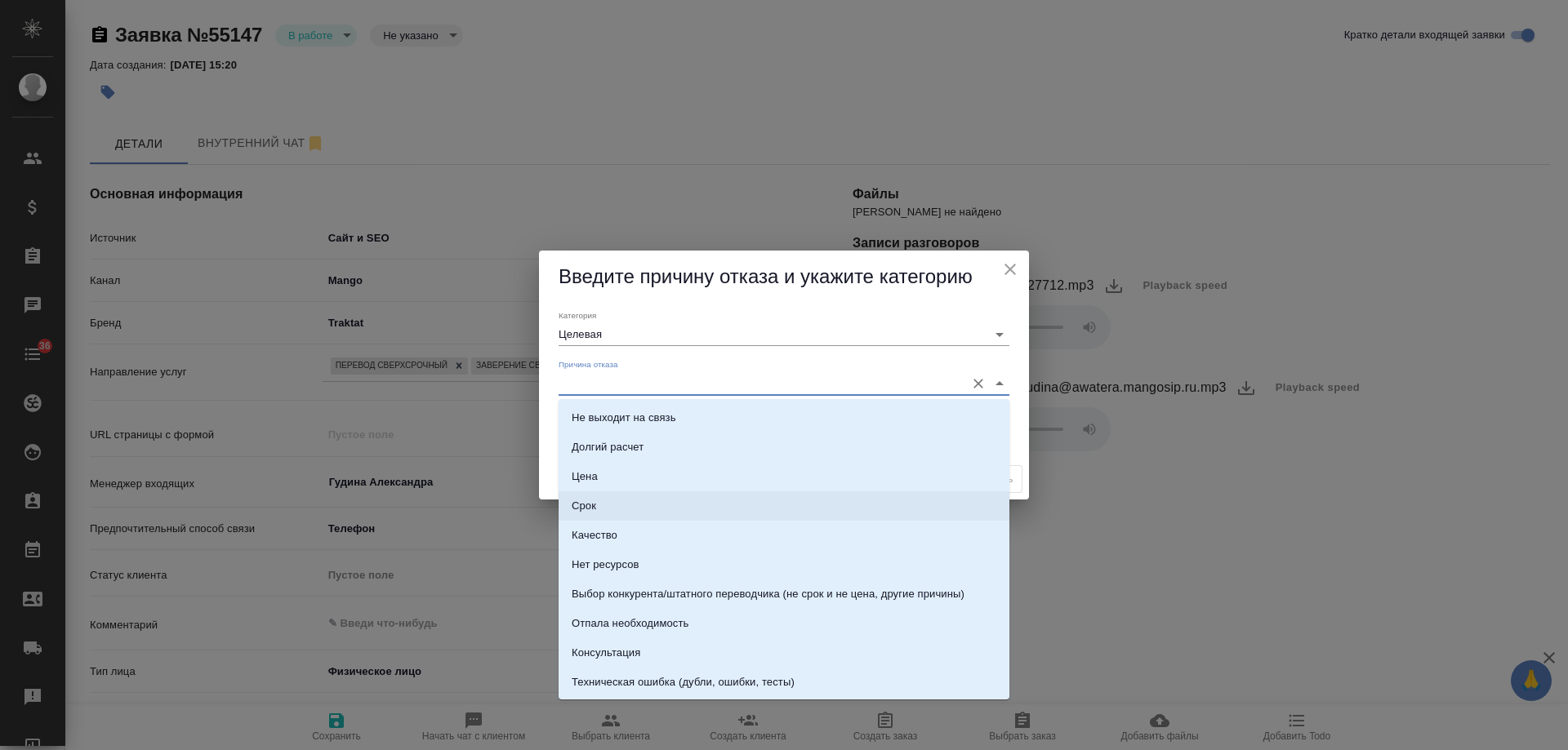
click at [630, 499] on li "Срок" at bounding box center [784, 506] width 451 height 30
type input "Срок"
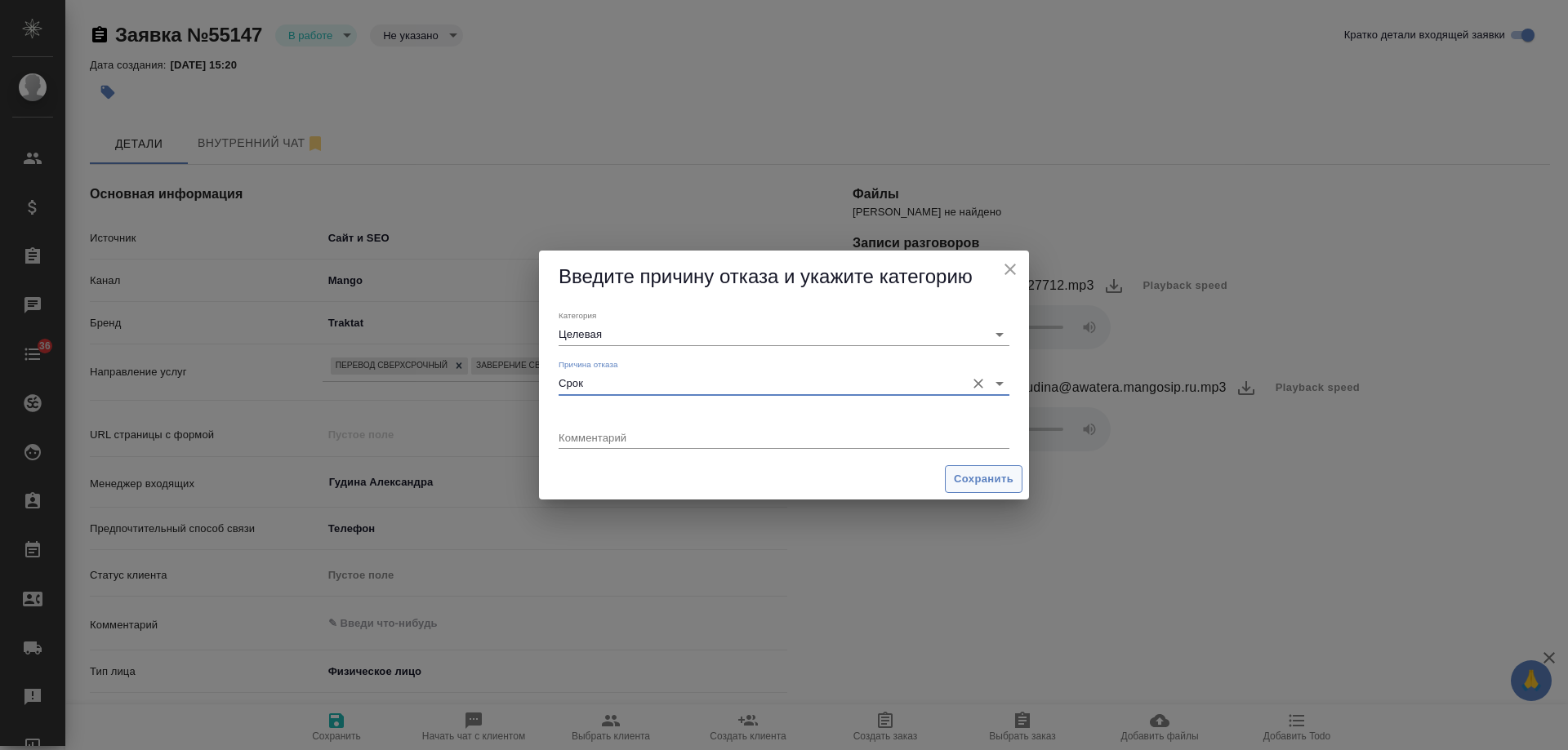
click at [976, 483] on span "Сохранить" at bounding box center [984, 479] width 60 height 18
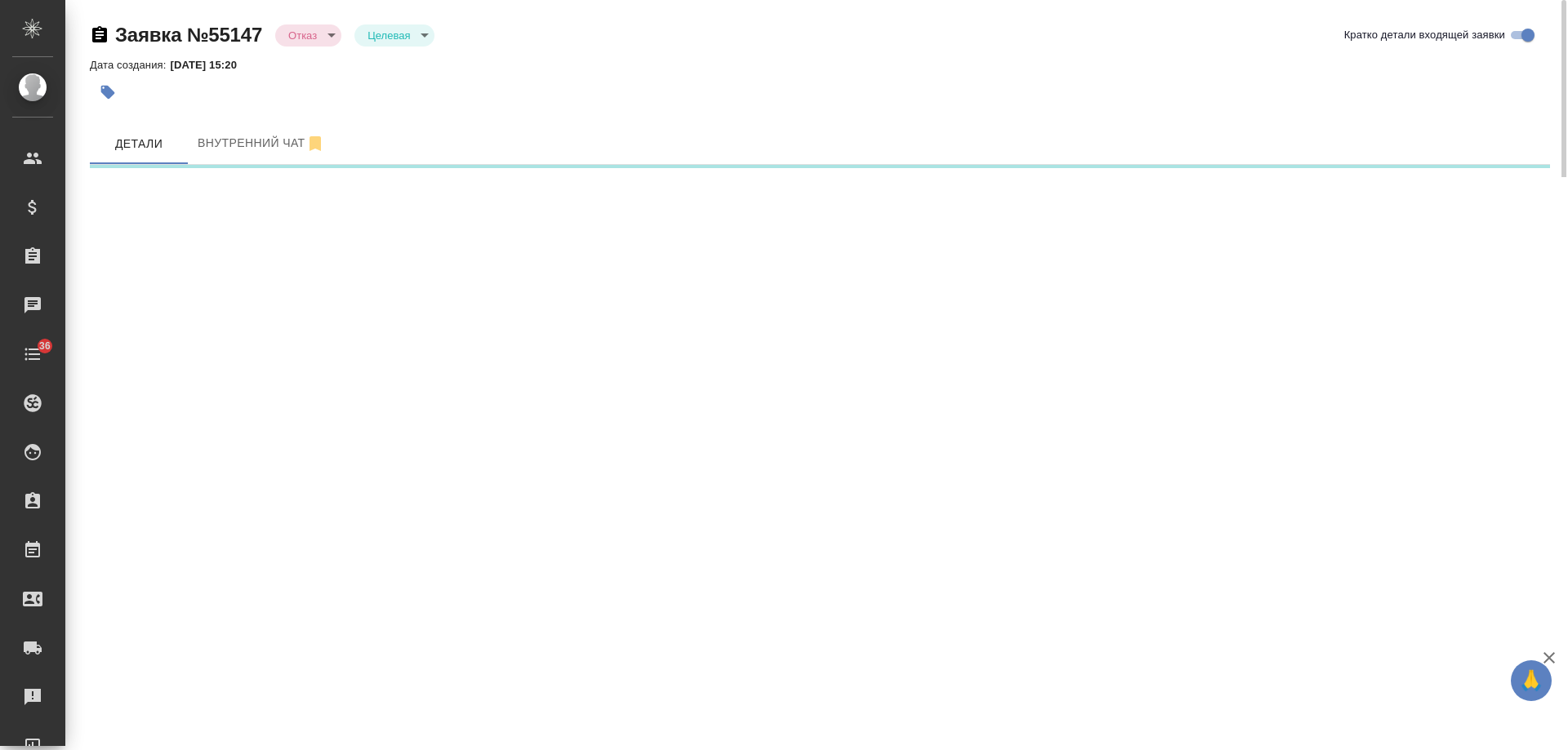
select select "RU"
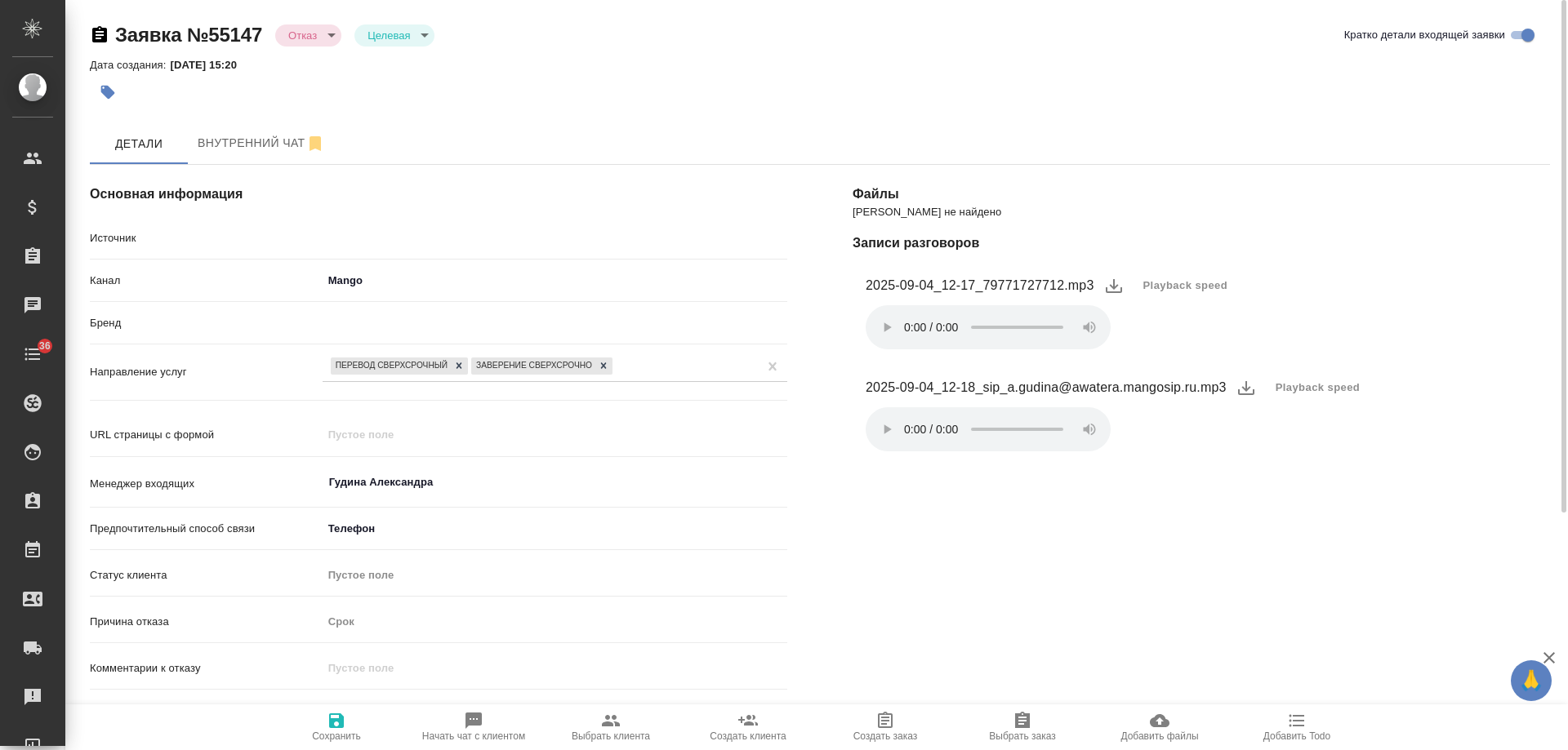
type textarea "x"
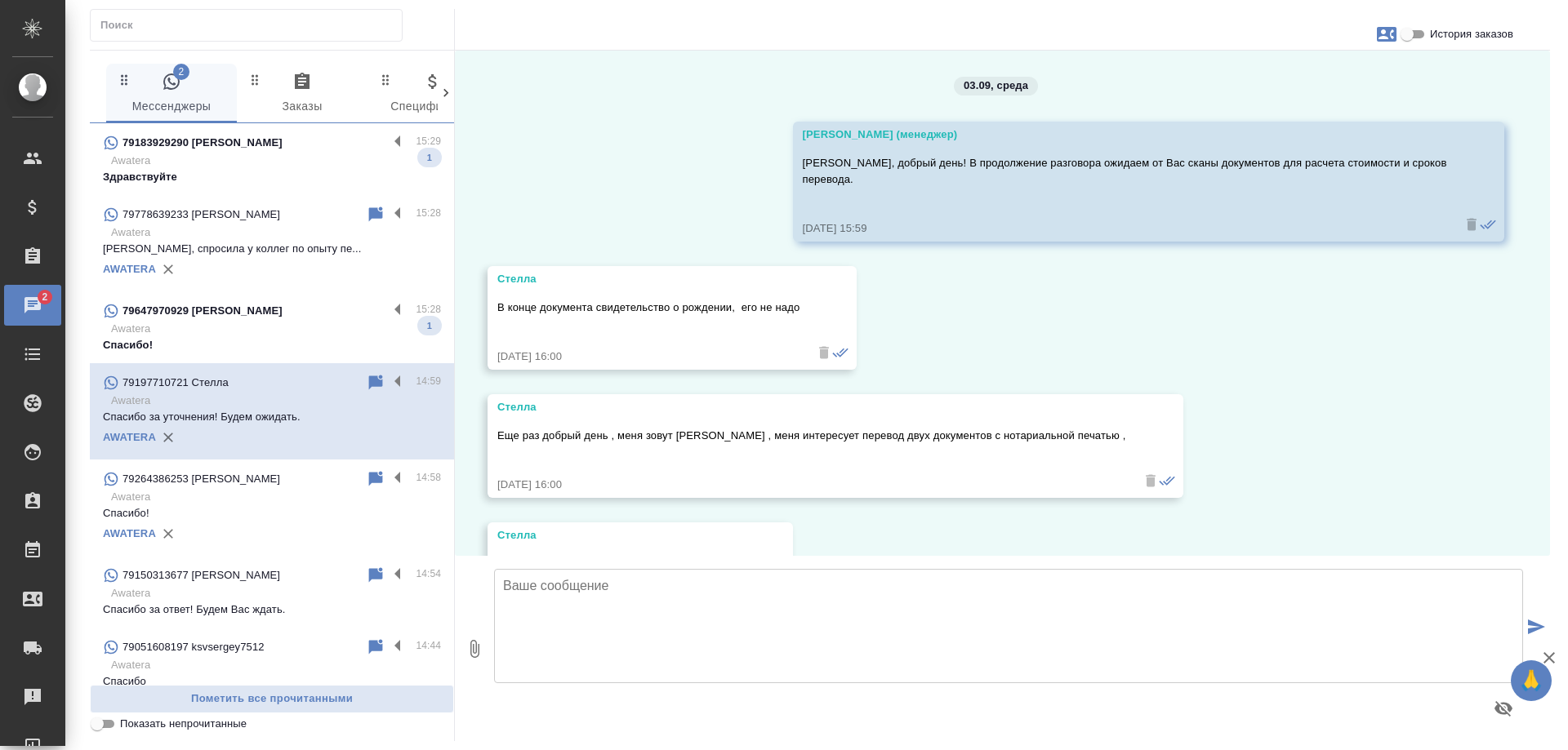
scroll to position [1143, 0]
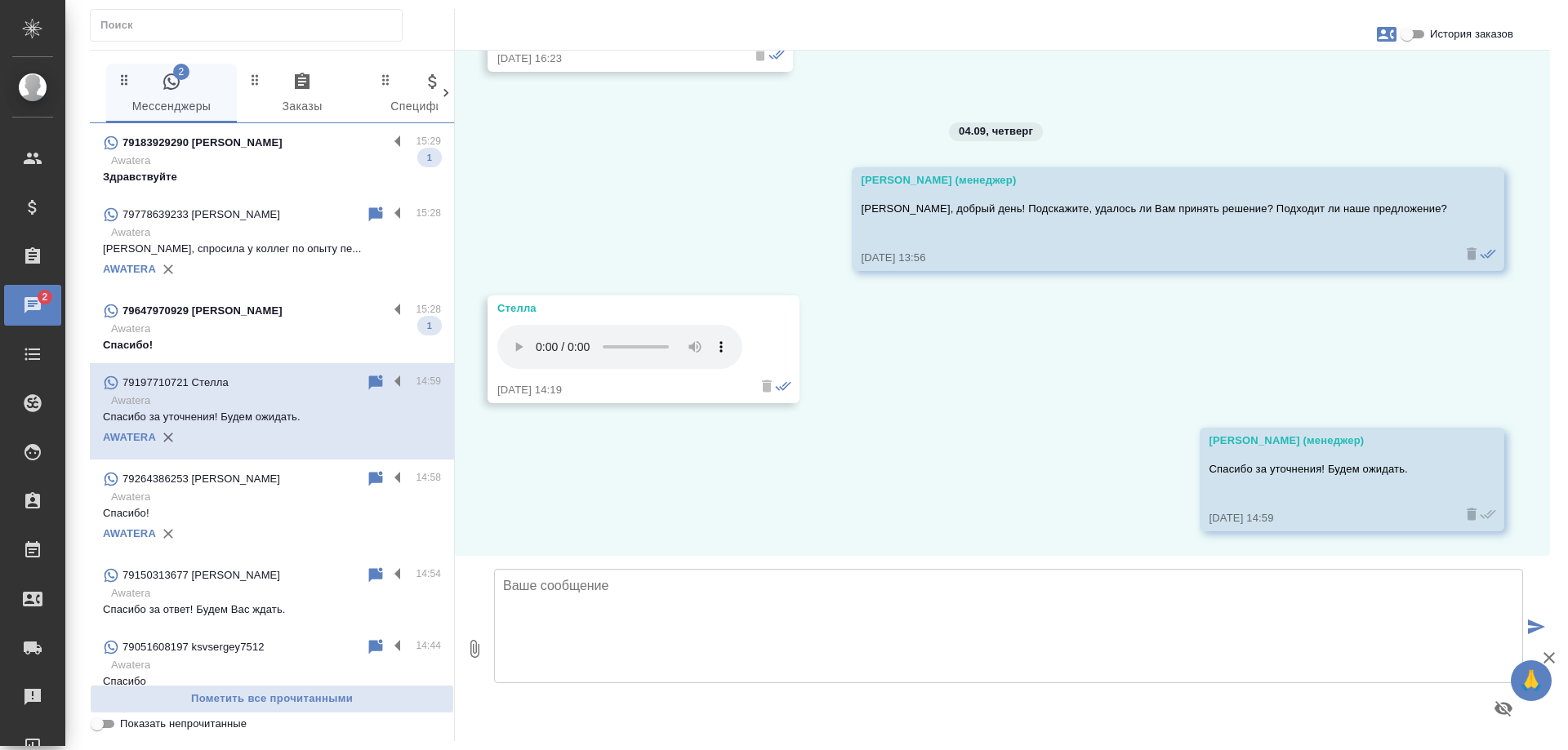
click at [254, 321] on p "Awatera" at bounding box center [276, 329] width 330 height 17
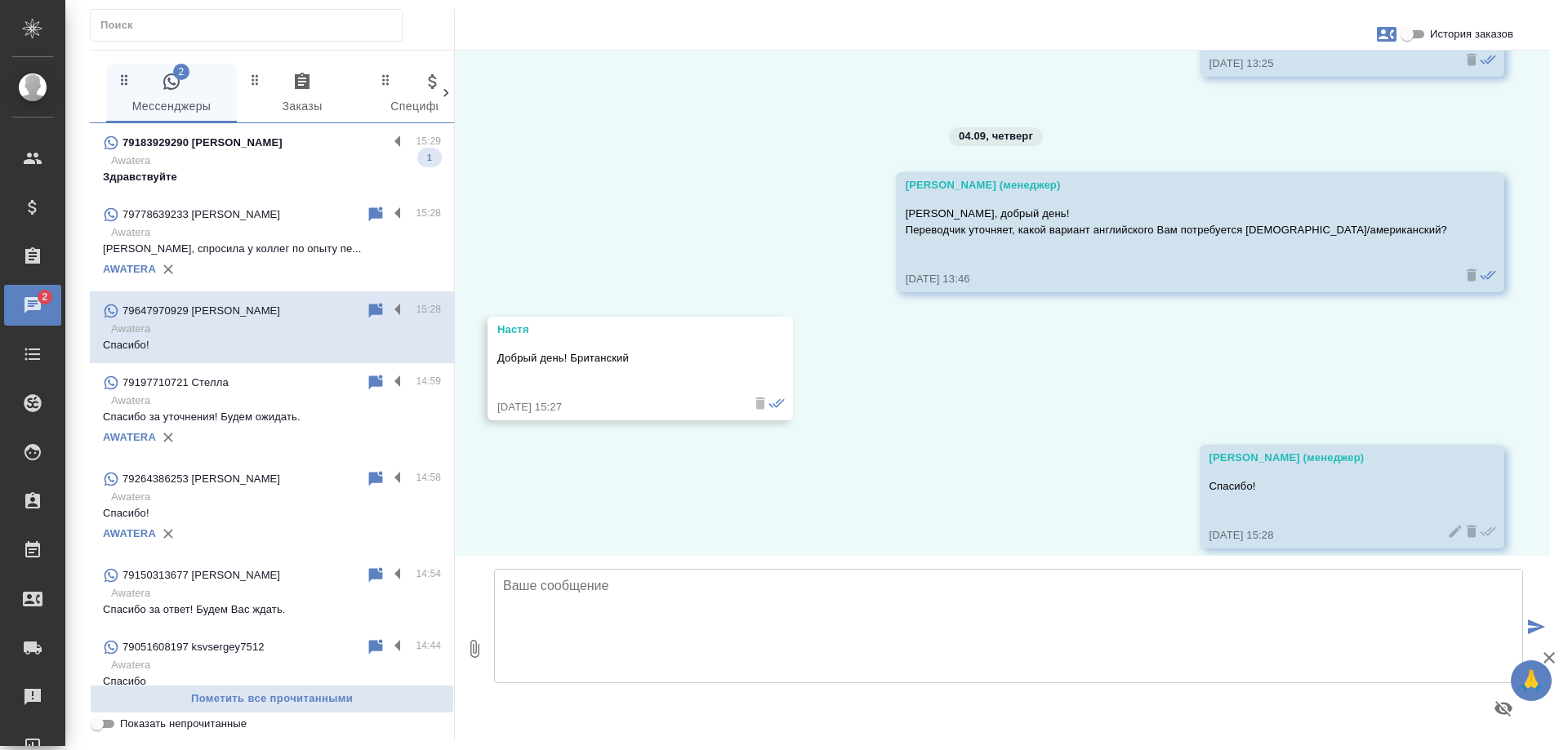
scroll to position [6612, 0]
click at [248, 166] on p "Awatera" at bounding box center [276, 161] width 330 height 17
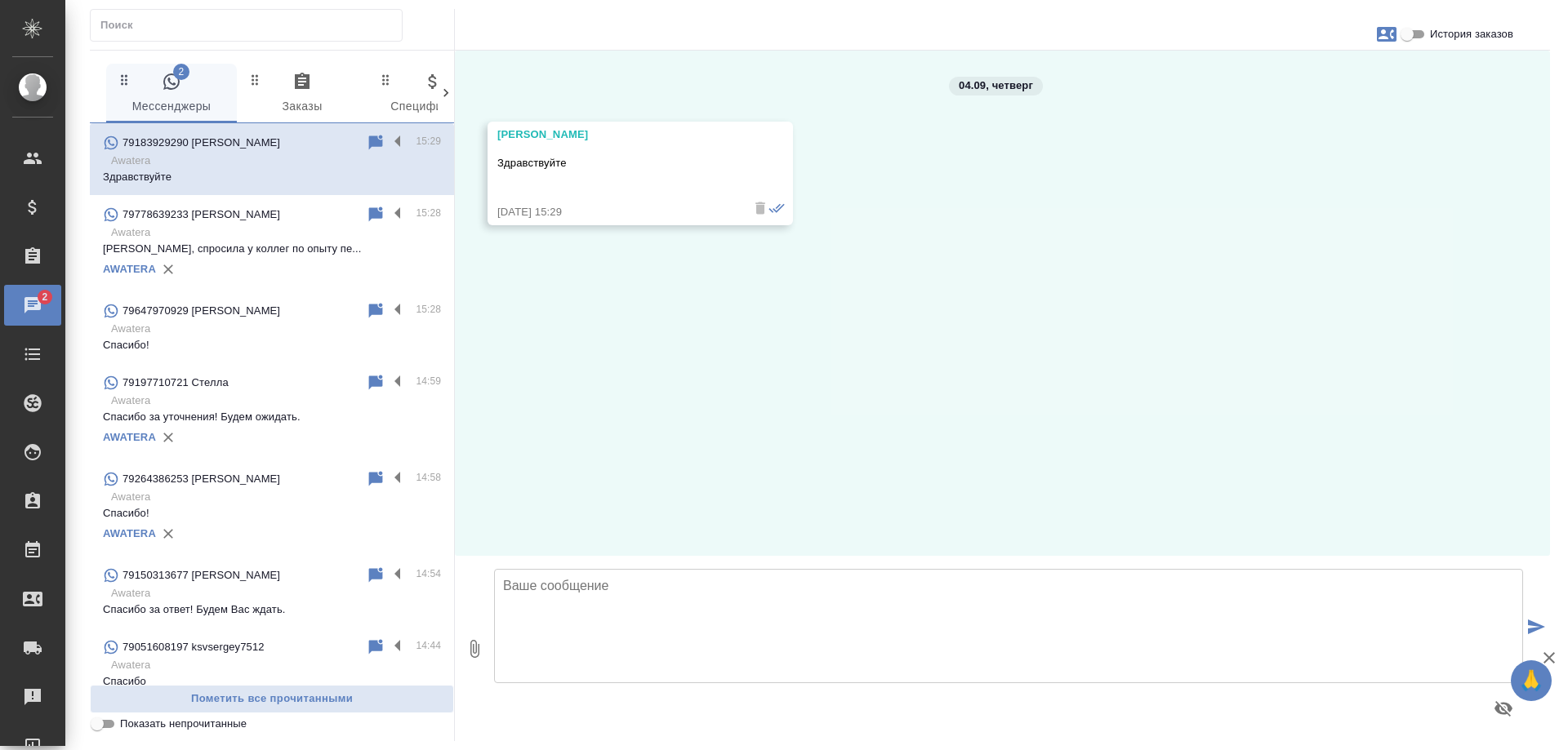
scroll to position [0, 0]
click at [369, 146] on icon at bounding box center [376, 142] width 14 height 15
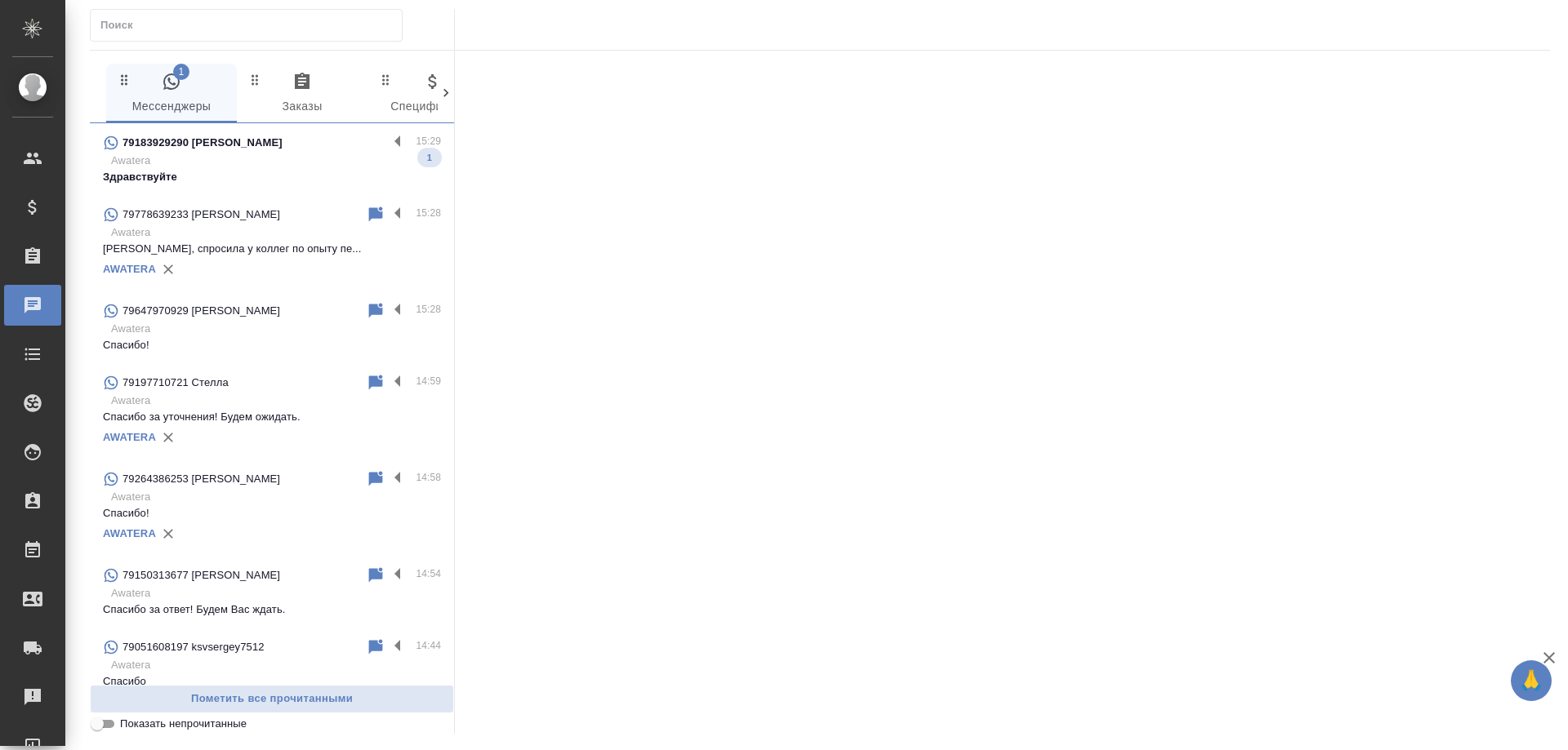
click at [273, 147] on div "79183929290 Эдуард" at bounding box center [245, 143] width 285 height 19
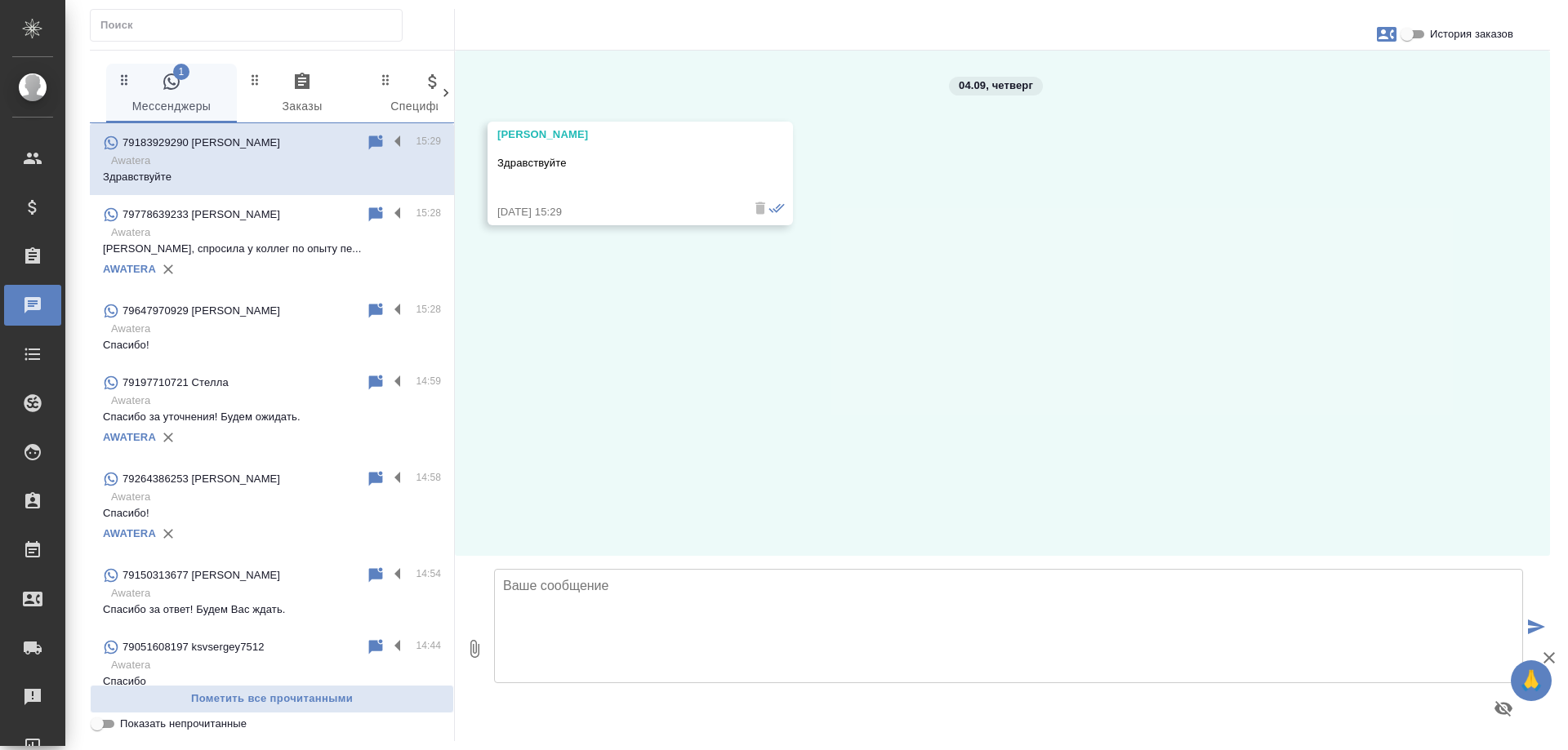
click at [1388, 32] on icon "button" at bounding box center [1386, 34] width 19 height 15
click at [1320, 77] on span "Создать заявку" at bounding box center [1316, 78] width 77 height 17
select select "RU"
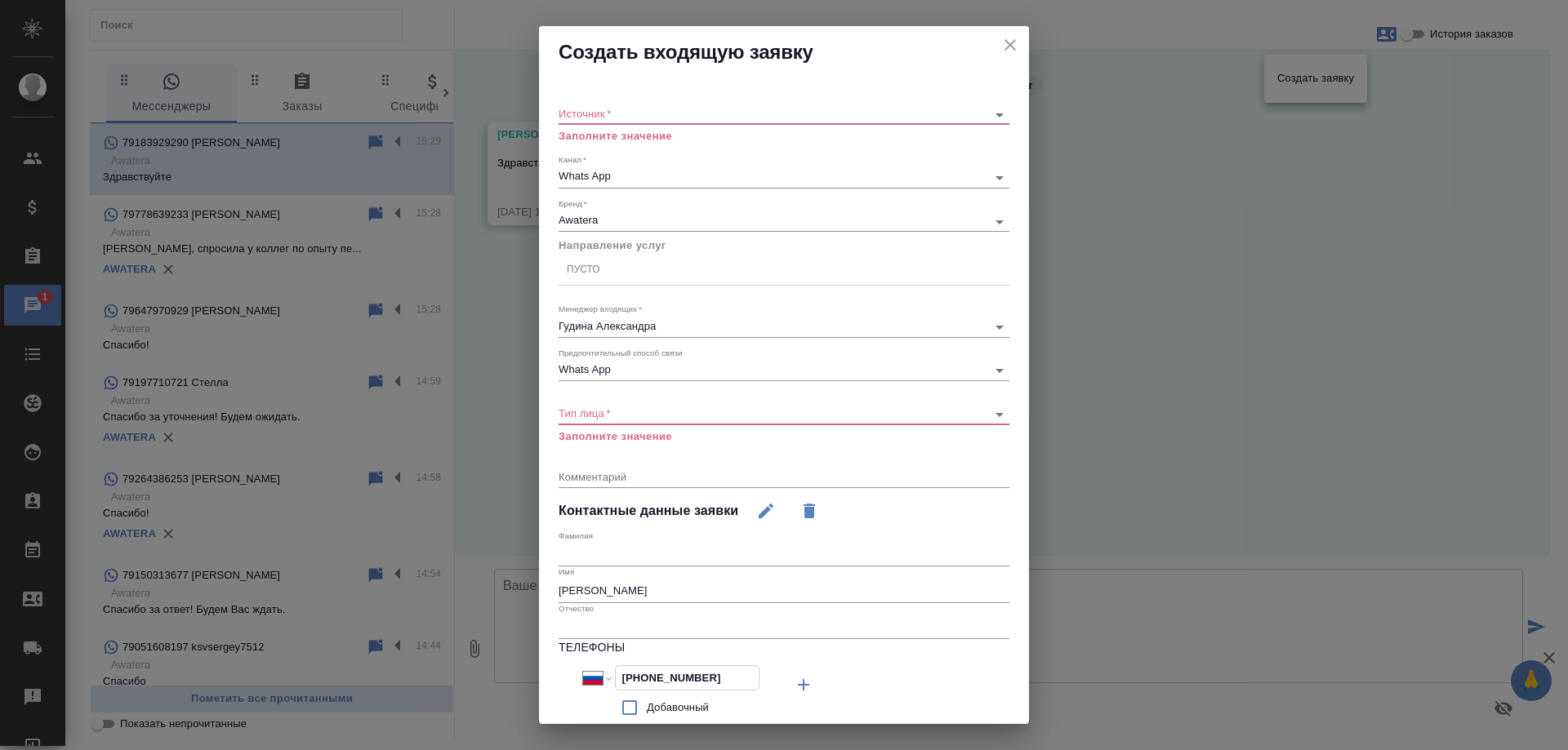
drag, startPoint x: 709, startPoint y: 678, endPoint x: 453, endPoint y: 643, distance: 258.4
click at [453, 643] on div "Создать входящую заявку Источник   * ​ Заполните значение Канал   * Whats App 6…" at bounding box center [784, 375] width 1568 height 750
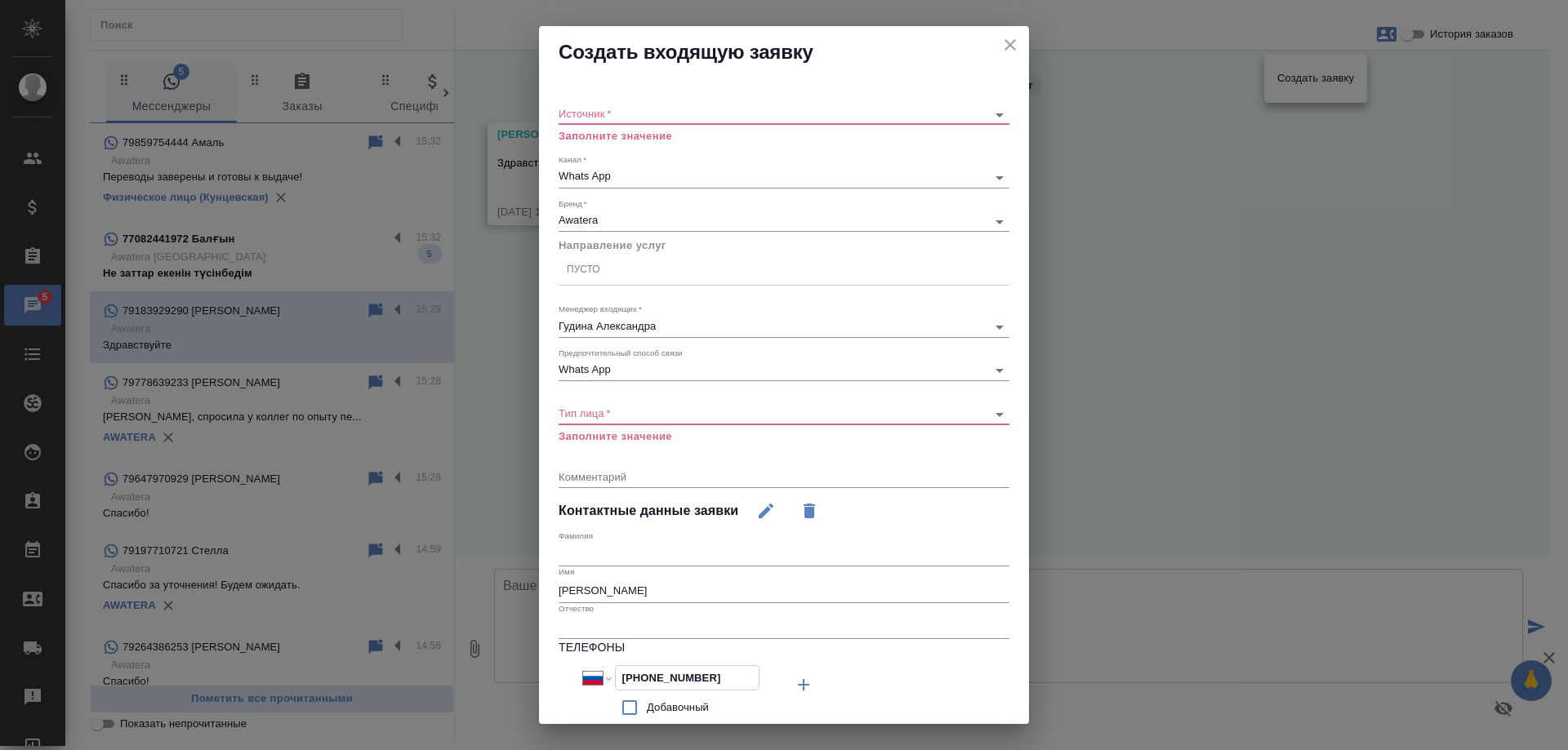
click at [1005, 43] on icon "close" at bounding box center [1010, 45] width 11 height 11
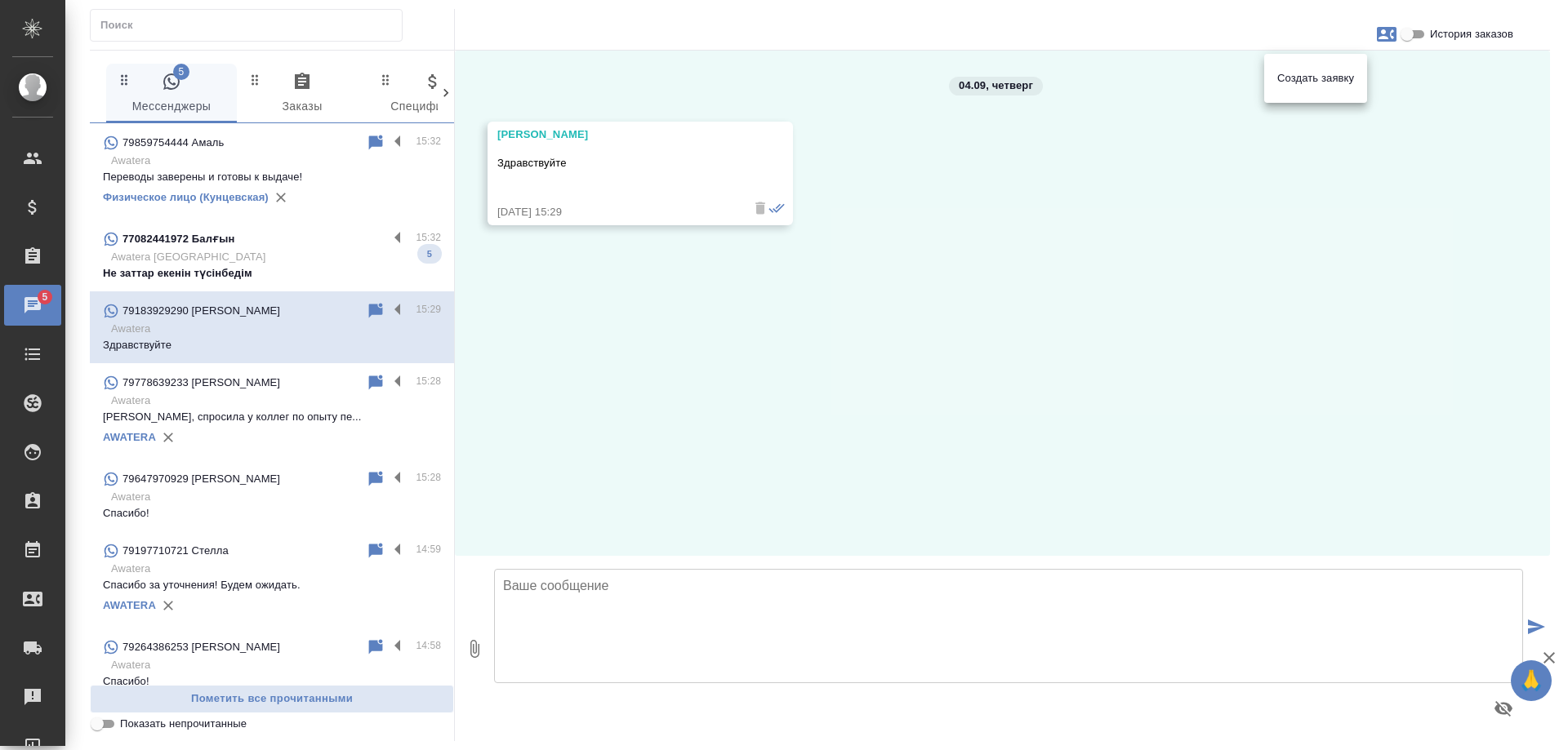
click at [309, 264] on div at bounding box center [784, 375] width 1568 height 750
click at [301, 268] on p "Не заттар екенін түсінбедім" at bounding box center [271, 274] width 338 height 17
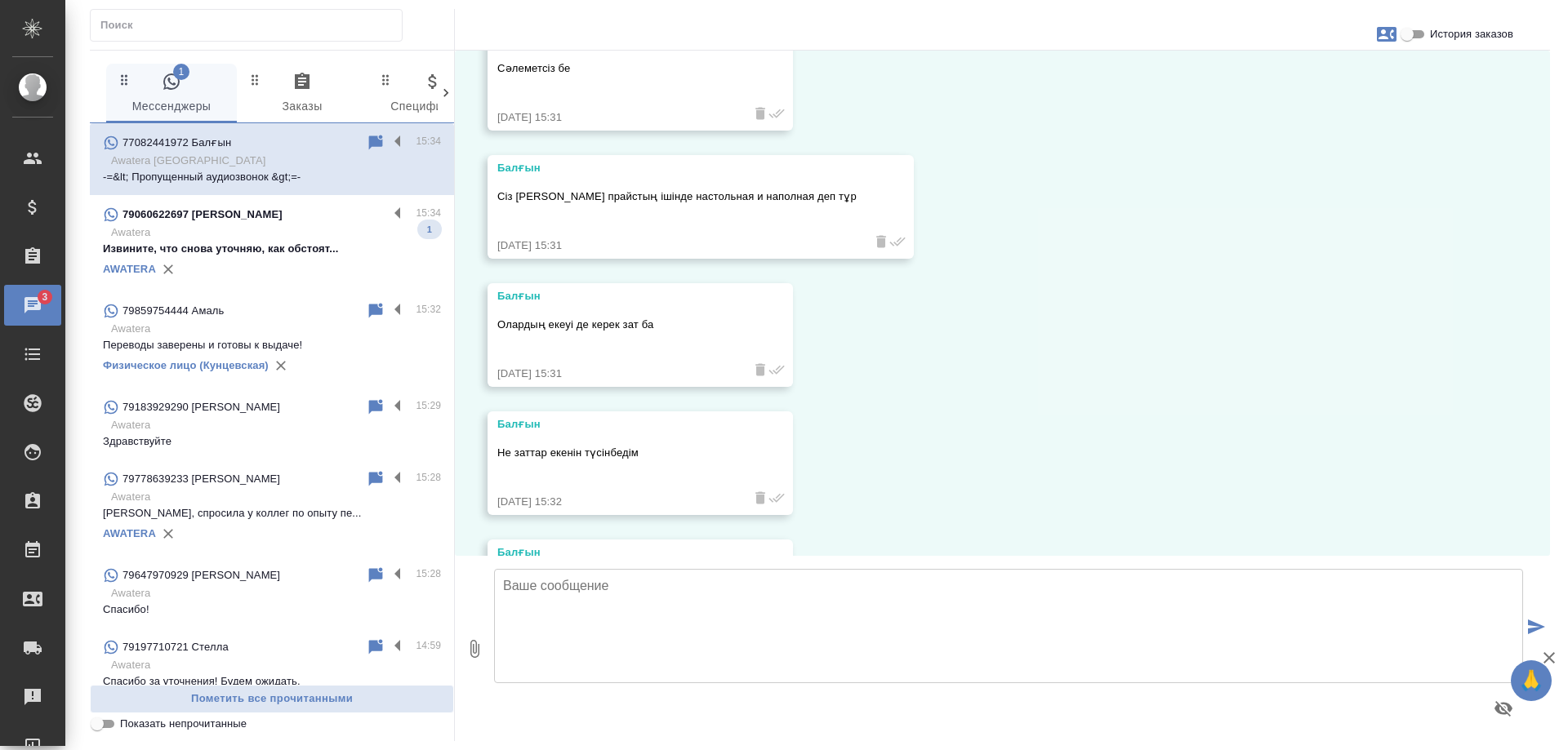
scroll to position [6065, 0]
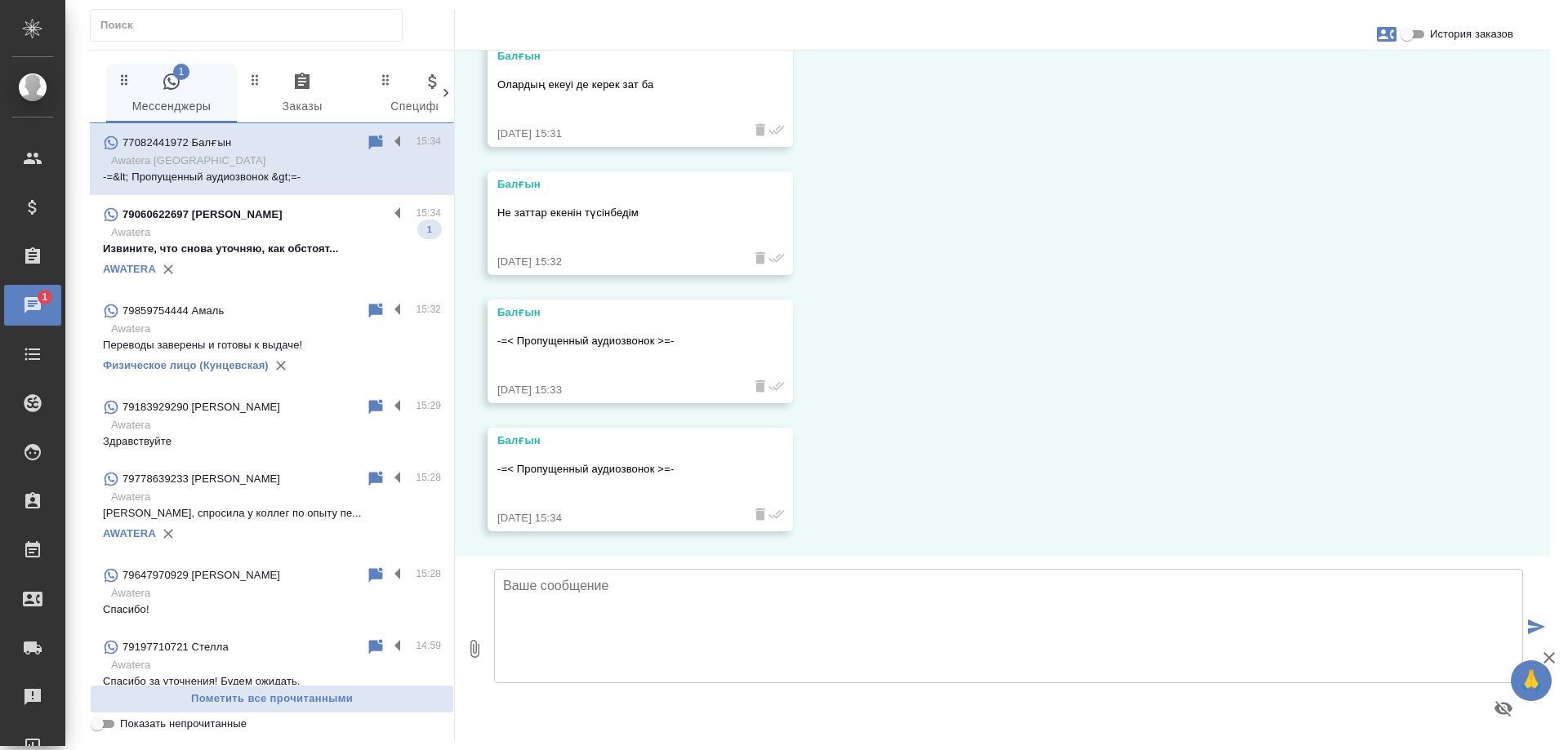
click at [276, 232] on p "Awatera" at bounding box center [276, 232] width 330 height 17
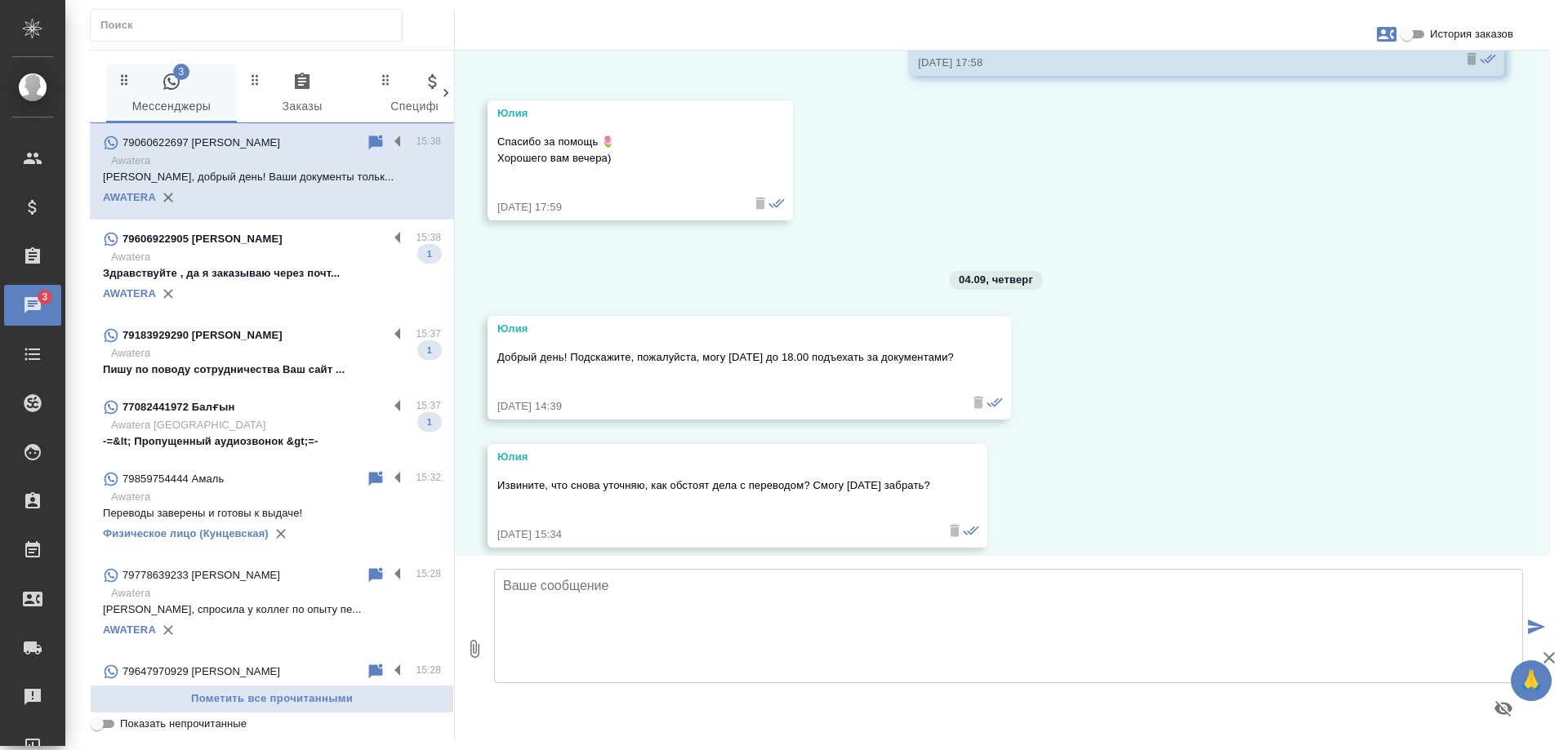
scroll to position [6186, 0]
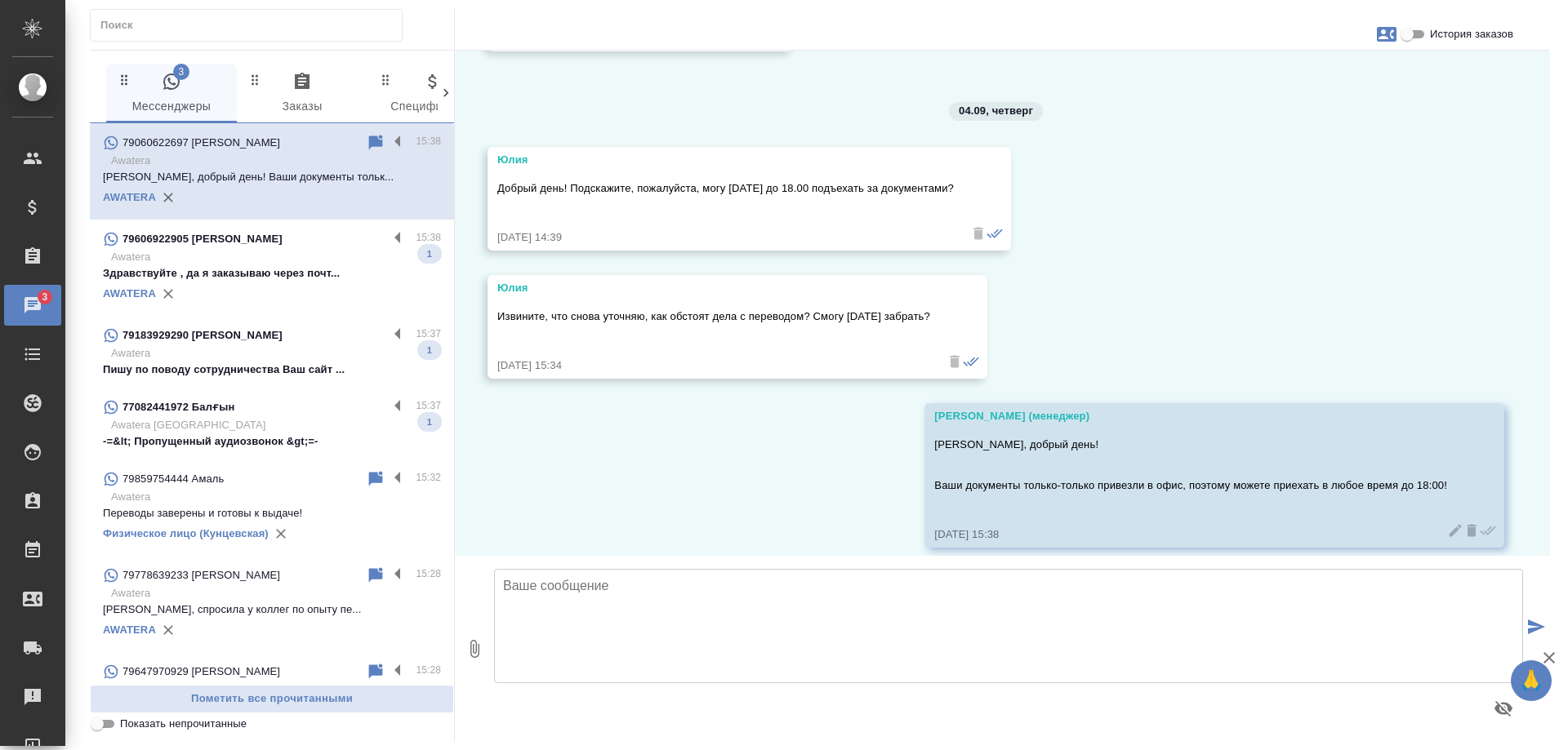
click at [246, 258] on p "Awatera" at bounding box center [276, 257] width 330 height 17
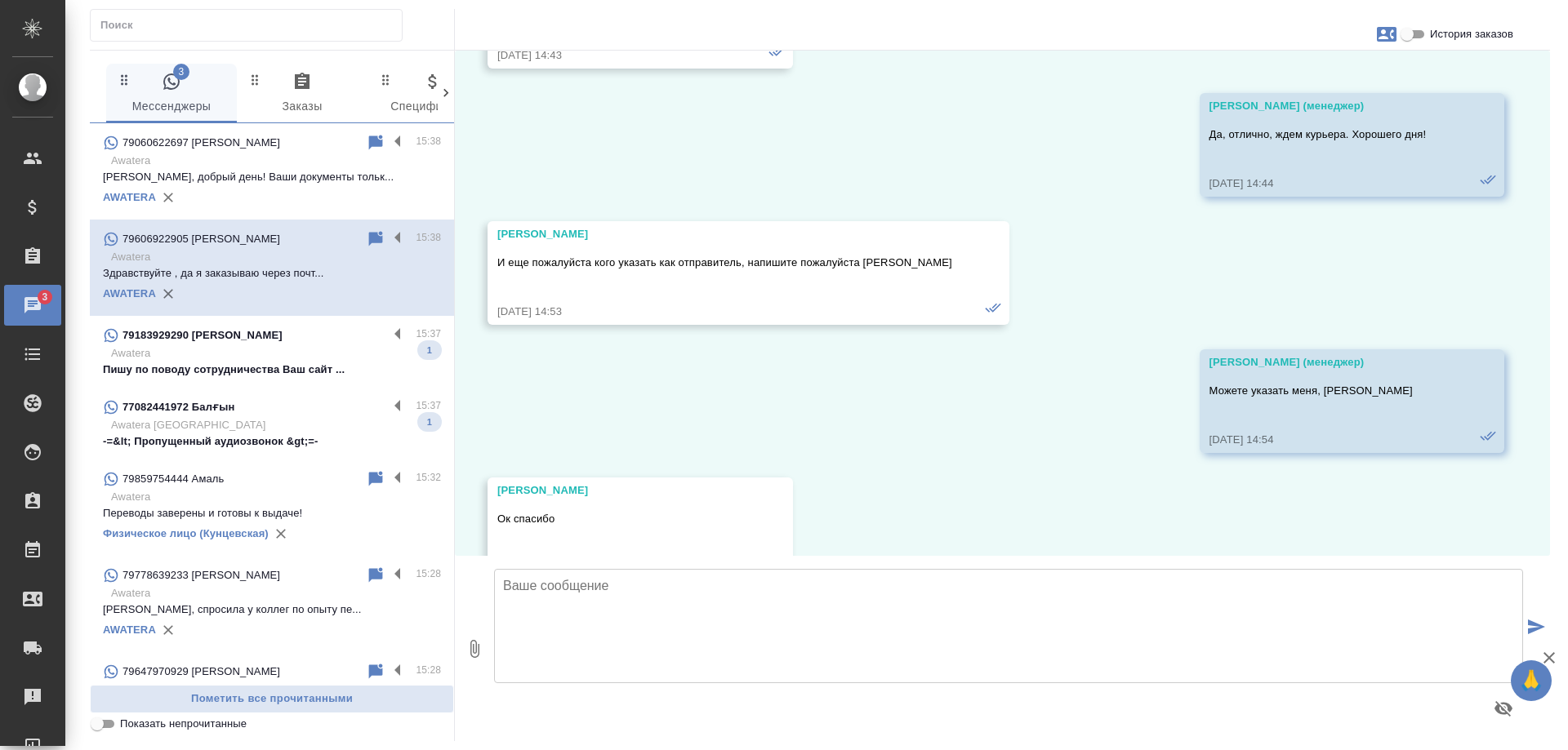
scroll to position [6779, 0]
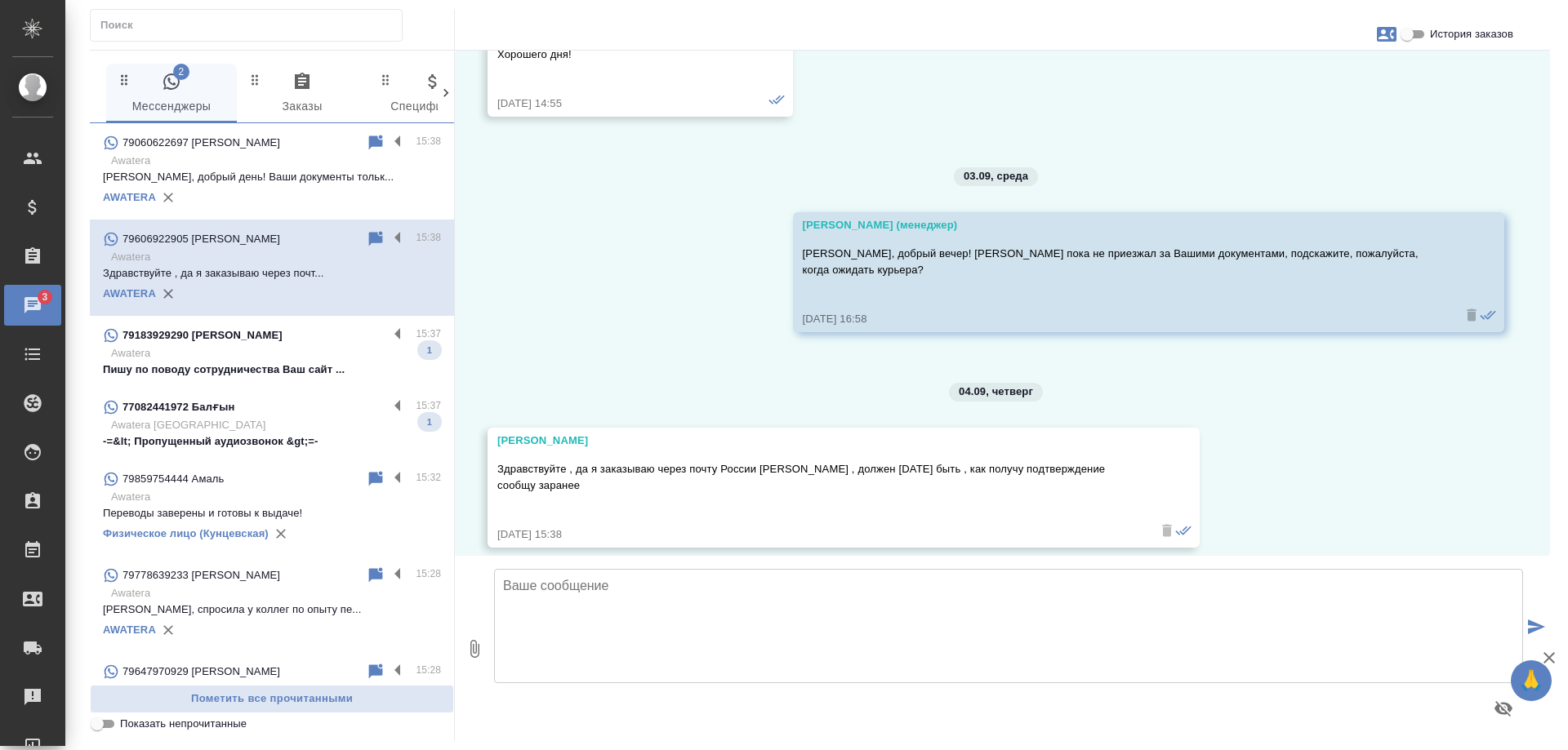
click at [246, 344] on div "79183929290 Эдуард" at bounding box center [245, 335] width 285 height 19
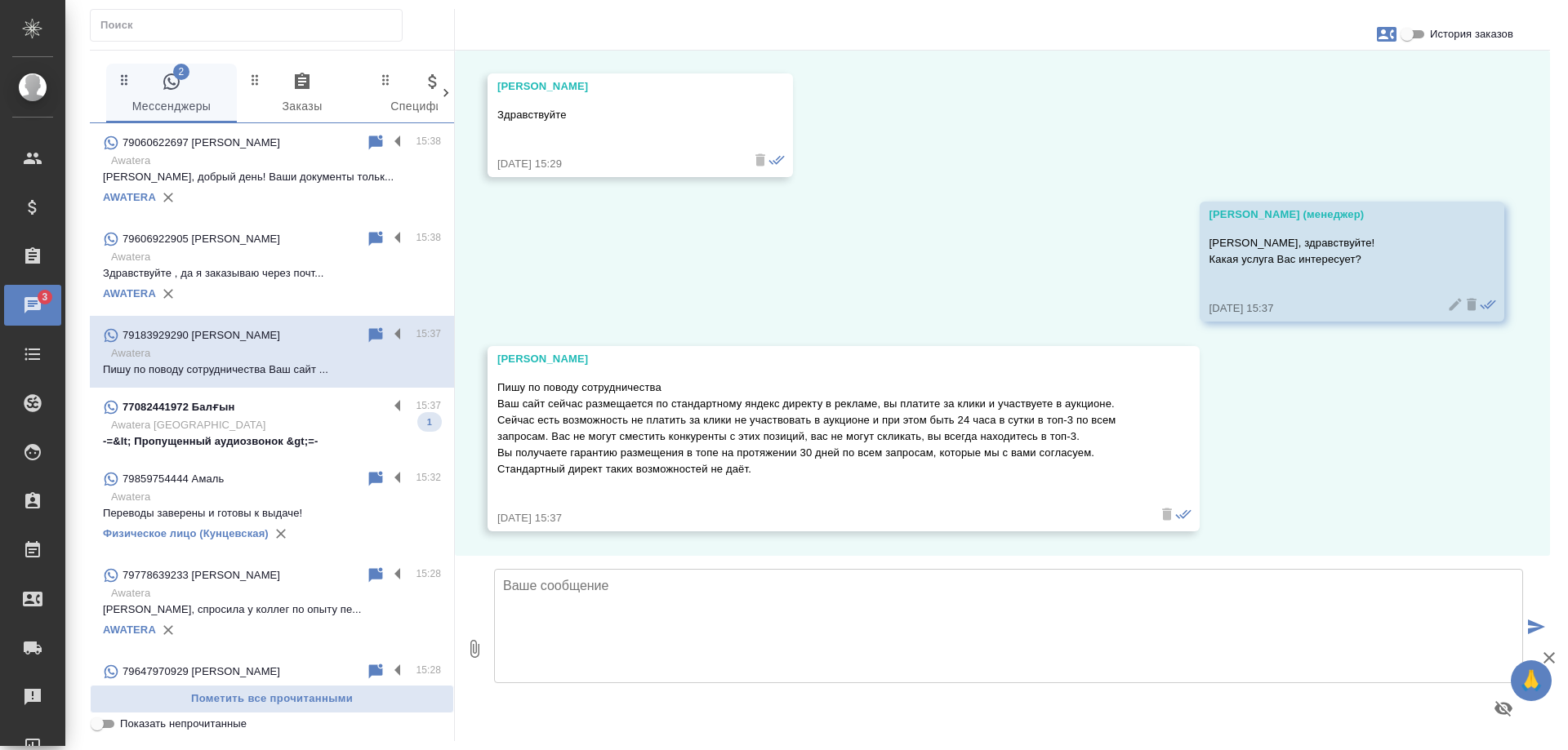
scroll to position [48, 0]
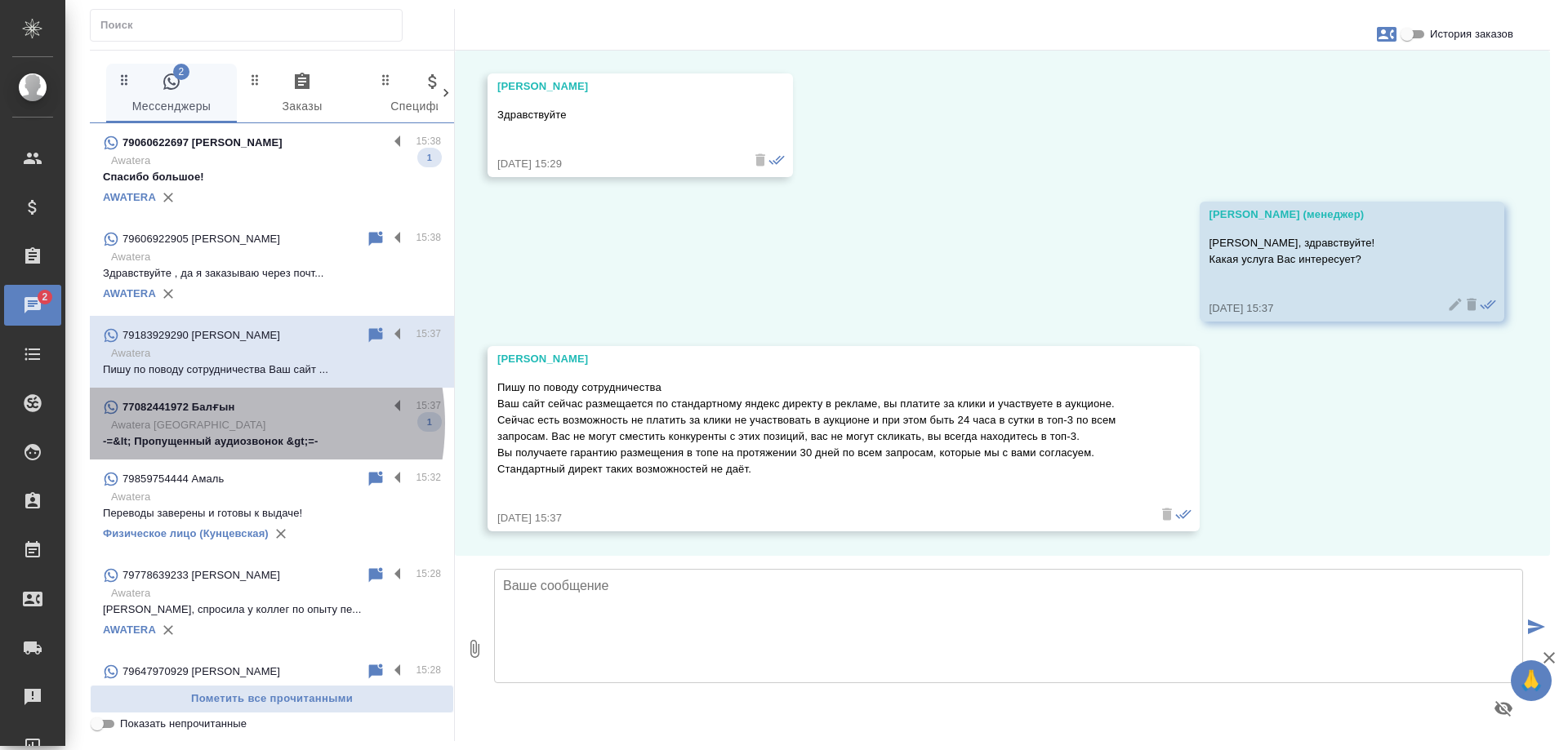
click at [205, 424] on p "Awatera Kazakhstan" at bounding box center [276, 425] width 330 height 17
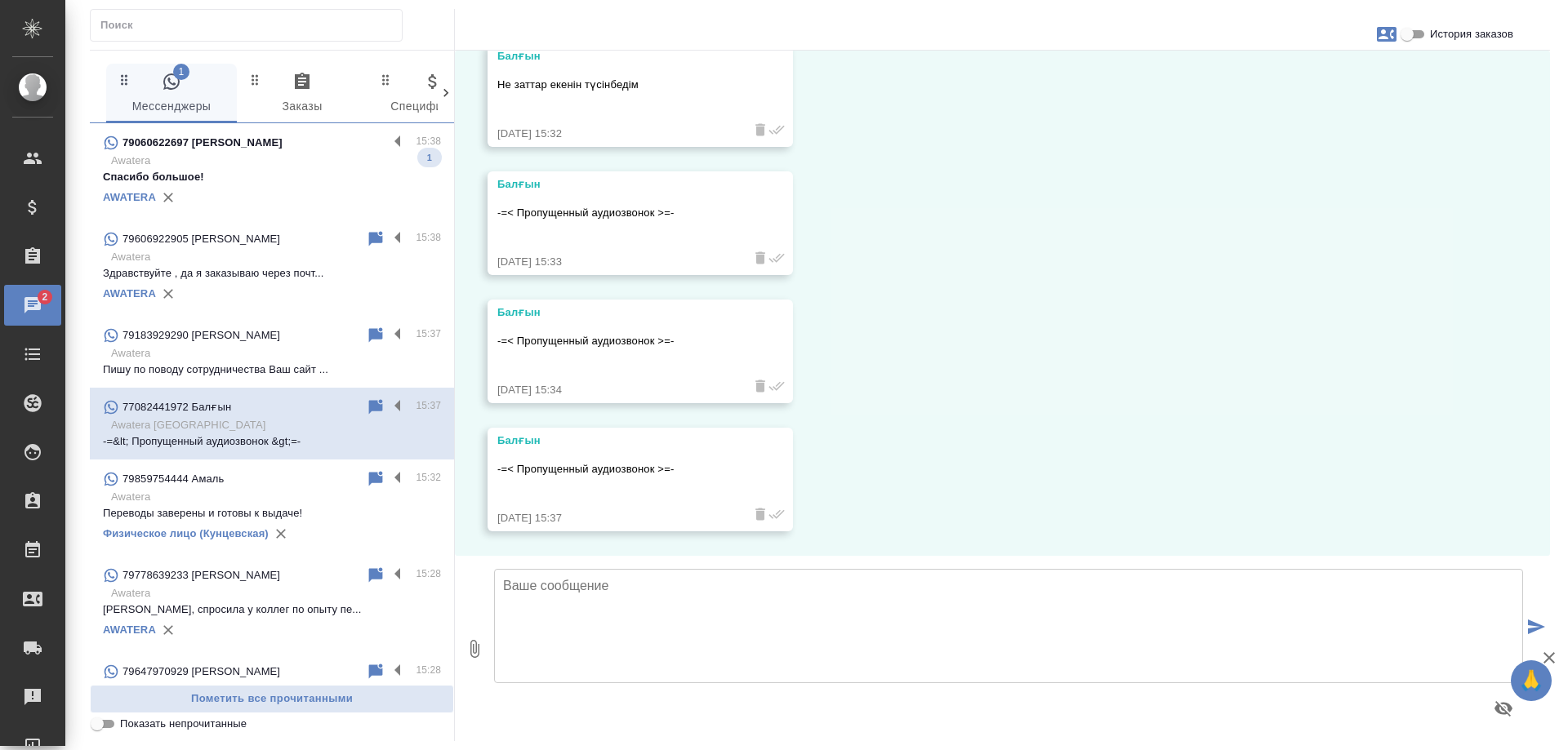
scroll to position [6194, 0]
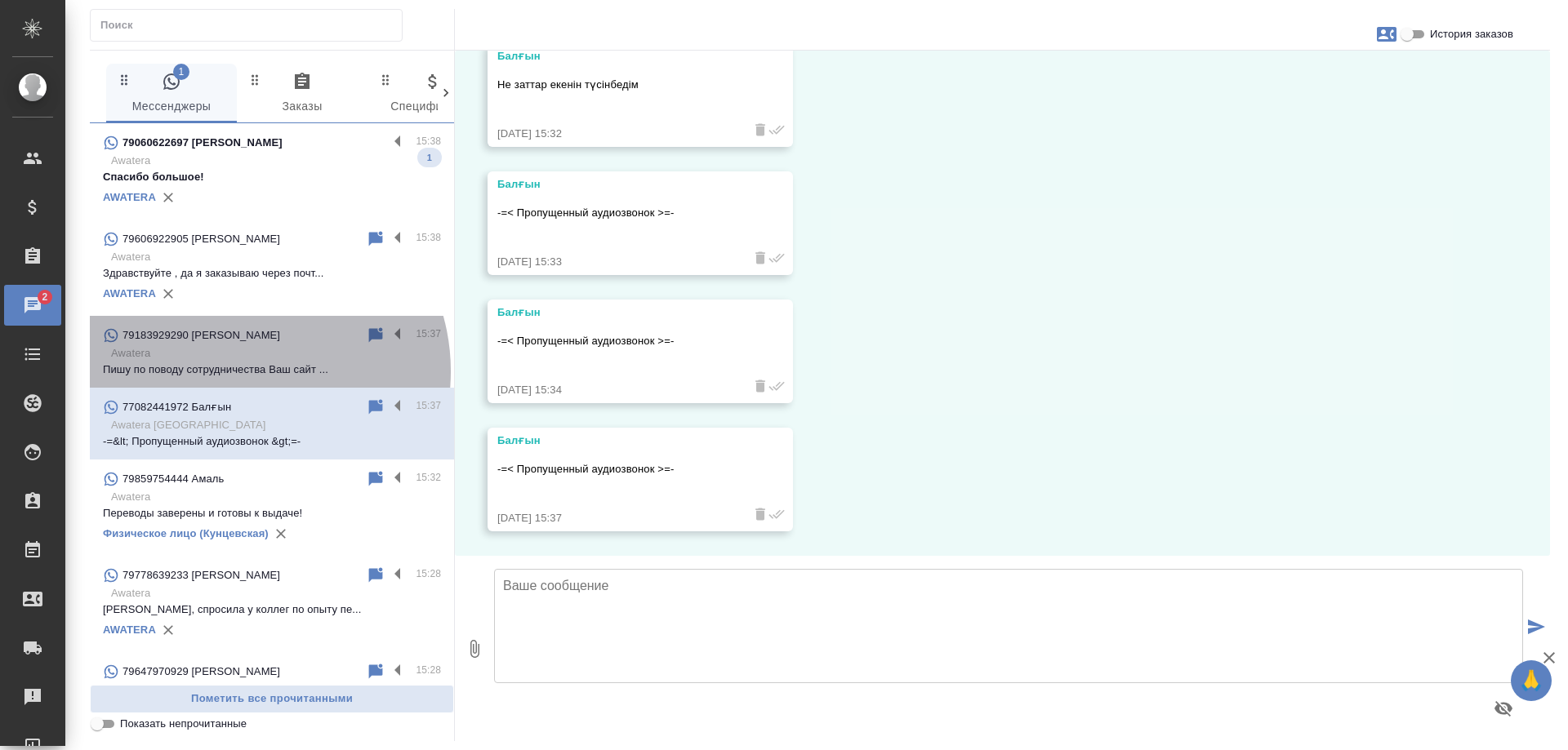
click at [244, 372] on p "Пишу по поводу сотрудничества Ваш сайт ..." at bounding box center [271, 369] width 338 height 17
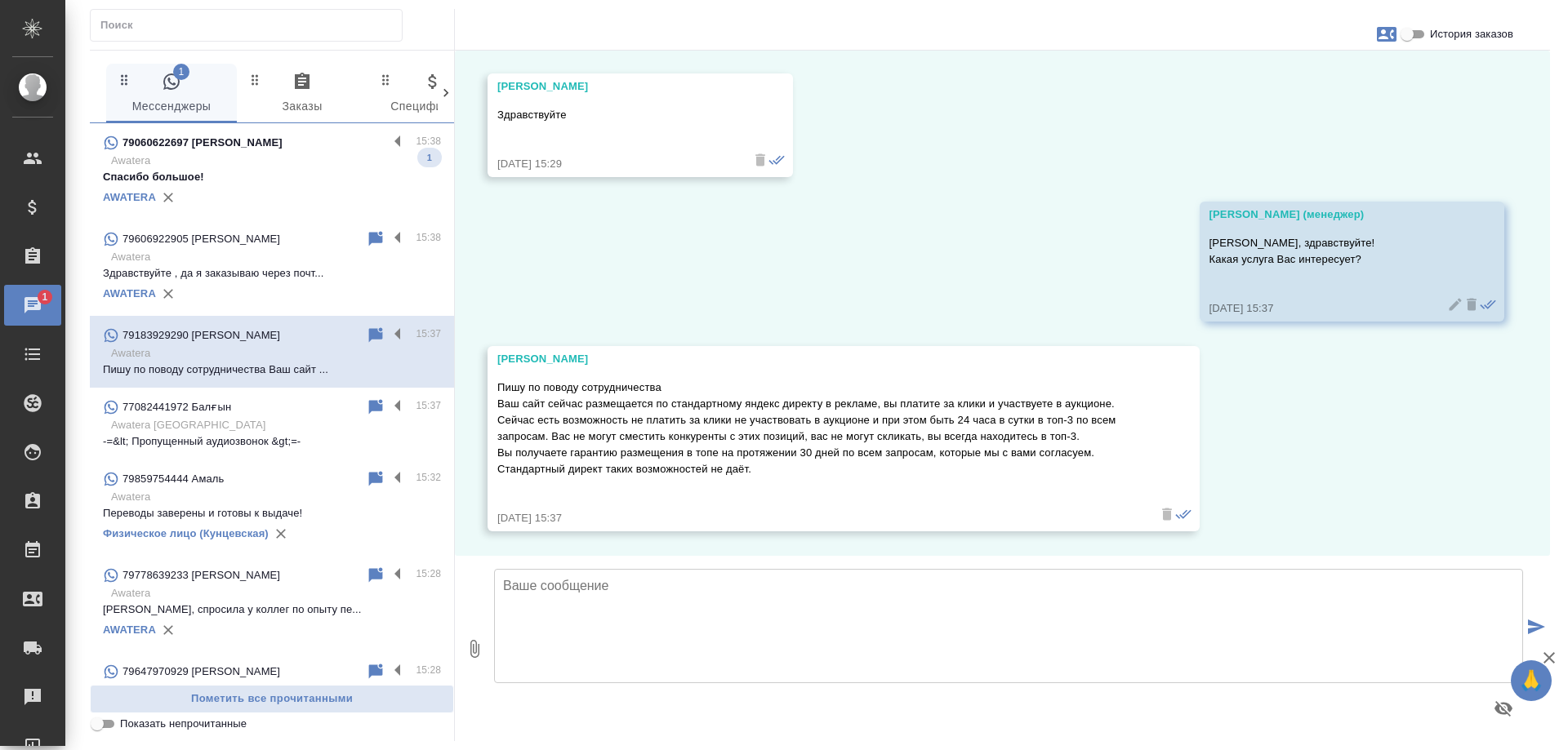
scroll to position [48, 0]
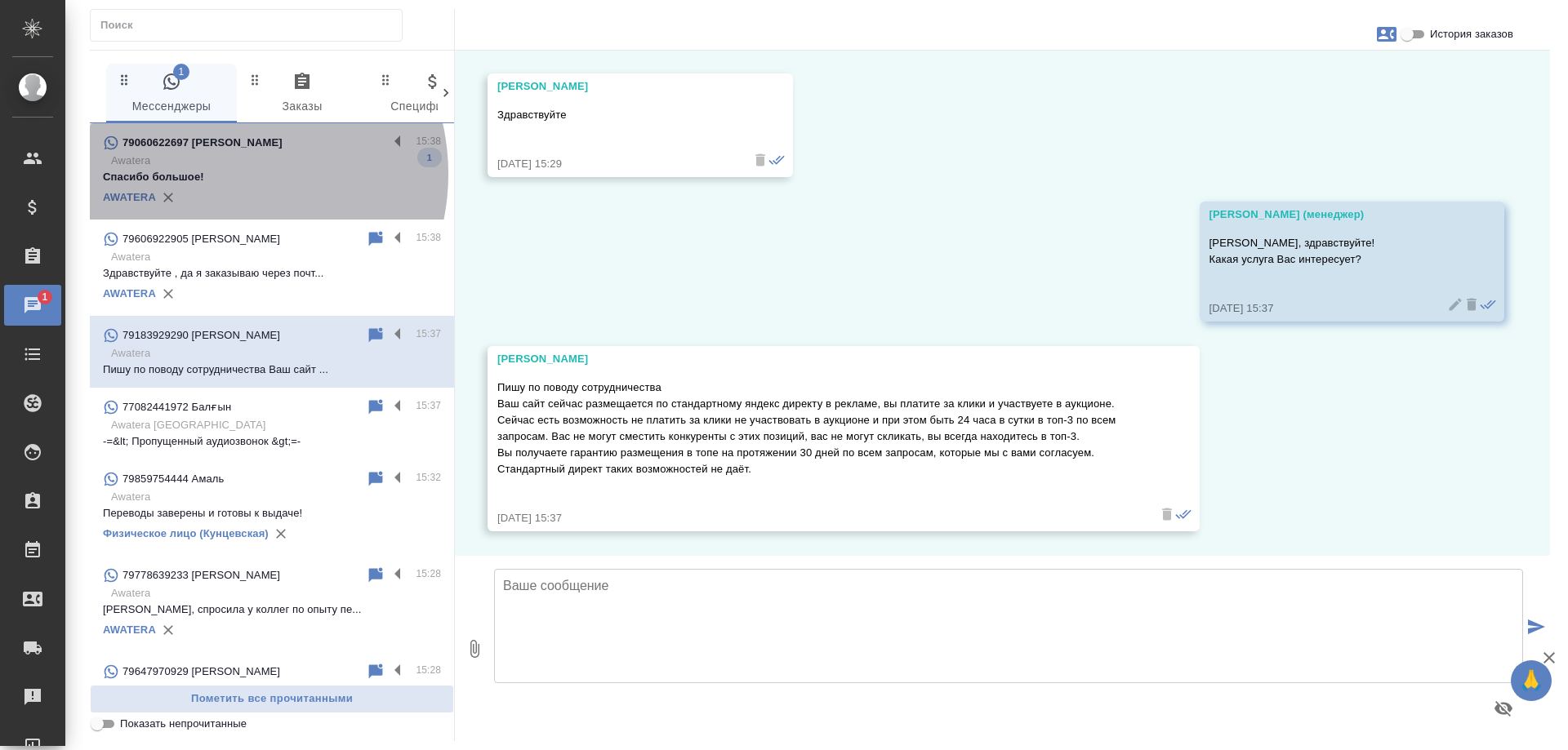
click at [217, 174] on p "Спасибо большое!" at bounding box center [271, 177] width 338 height 17
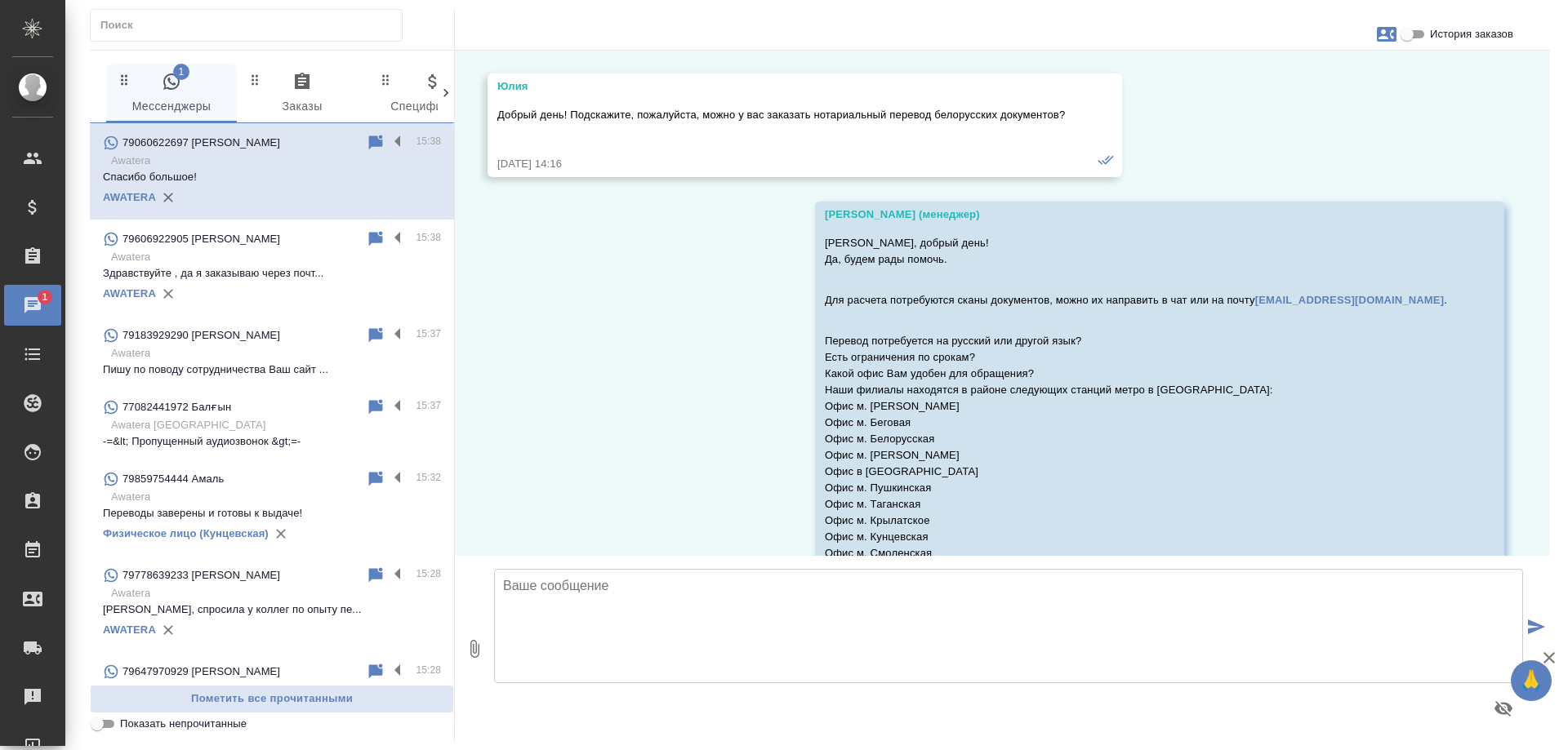
scroll to position [6289, 0]
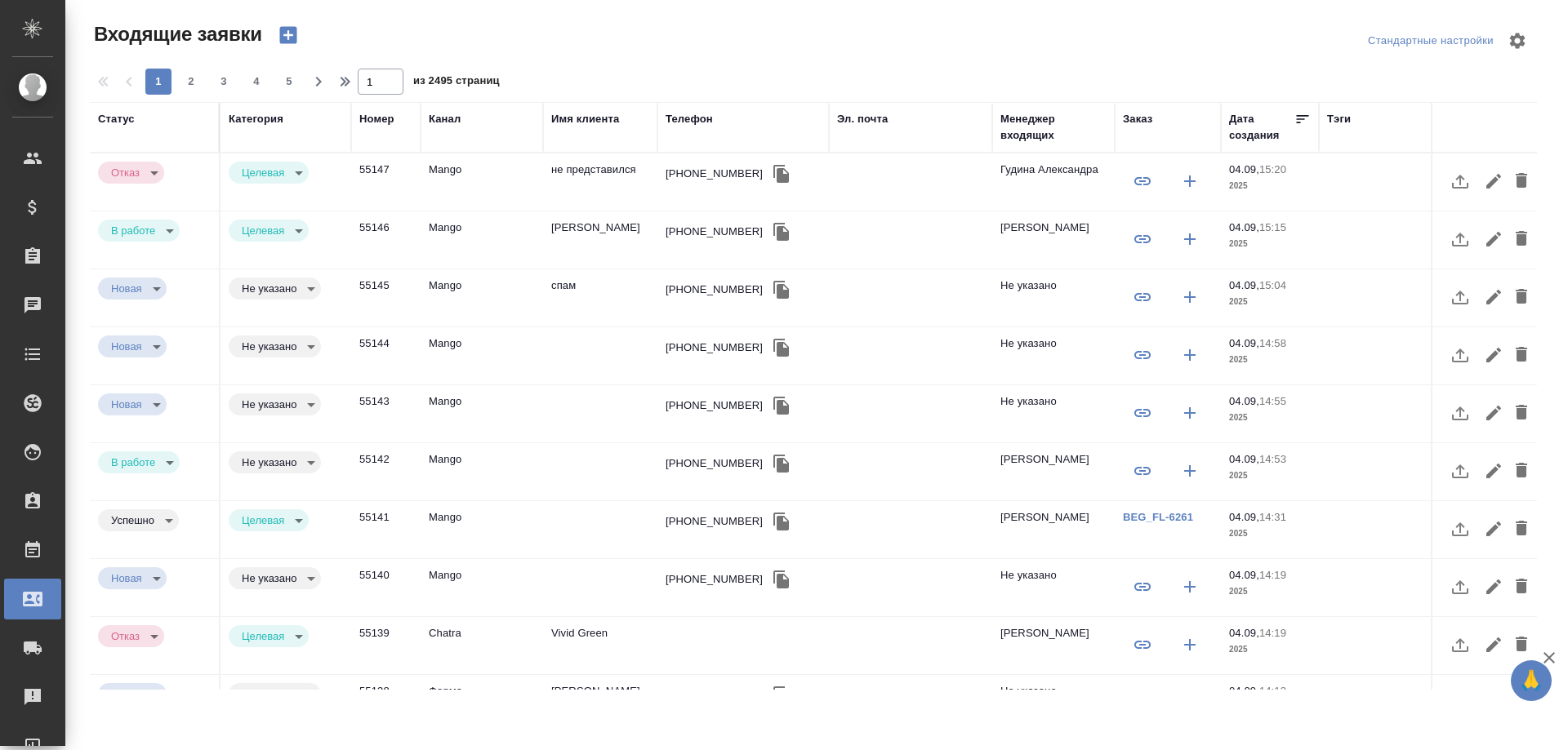
select select "RU"
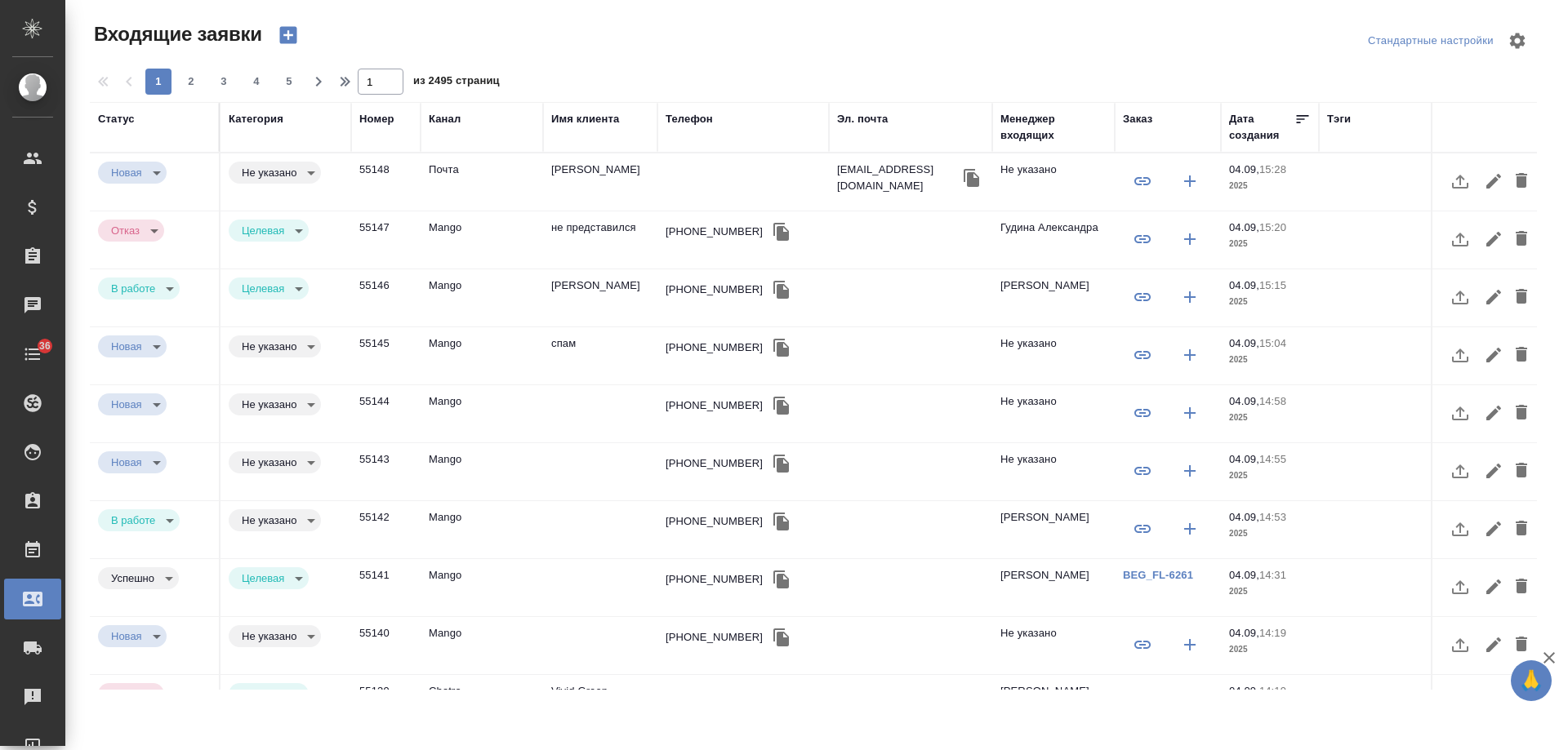
select select "RU"
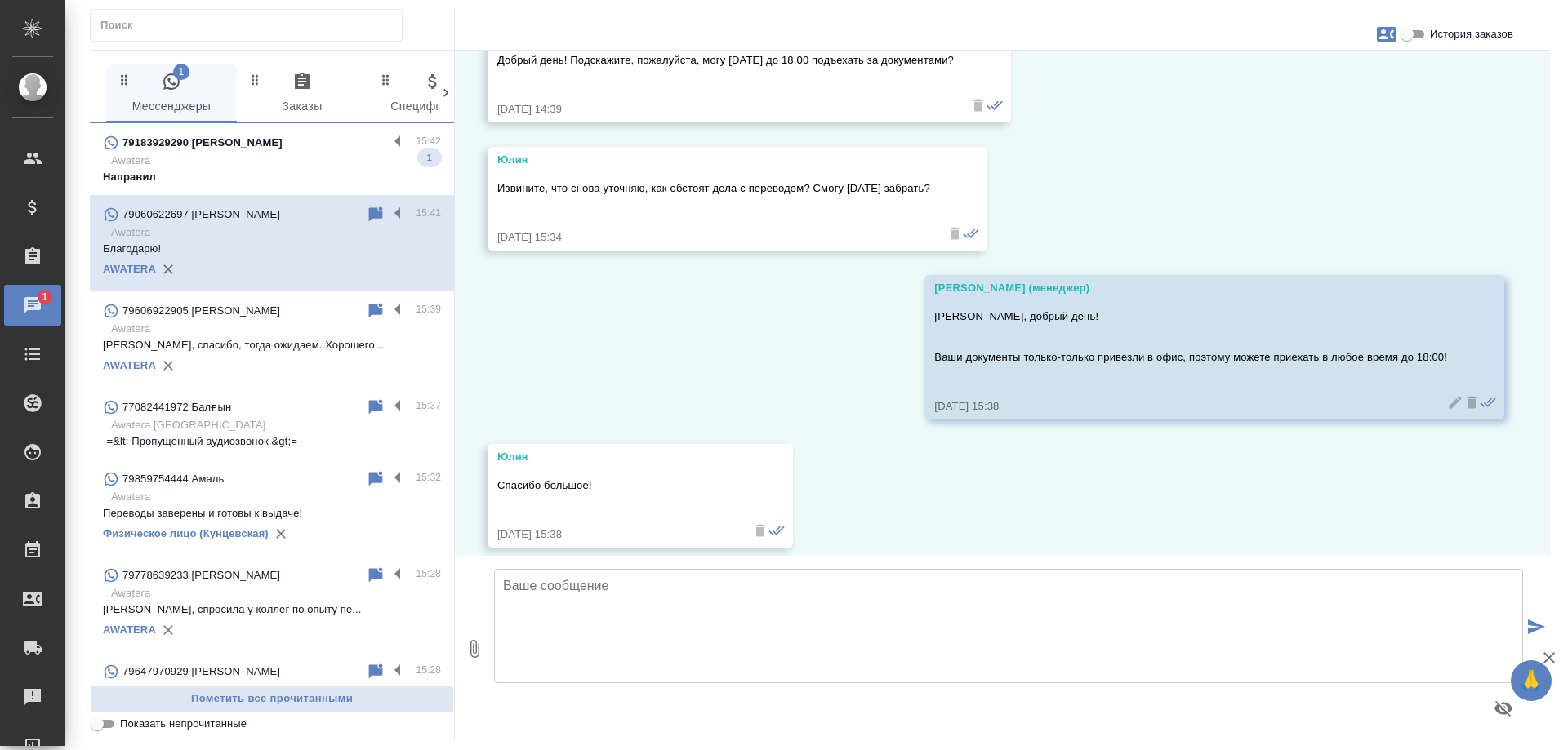
scroll to position [6972, 0]
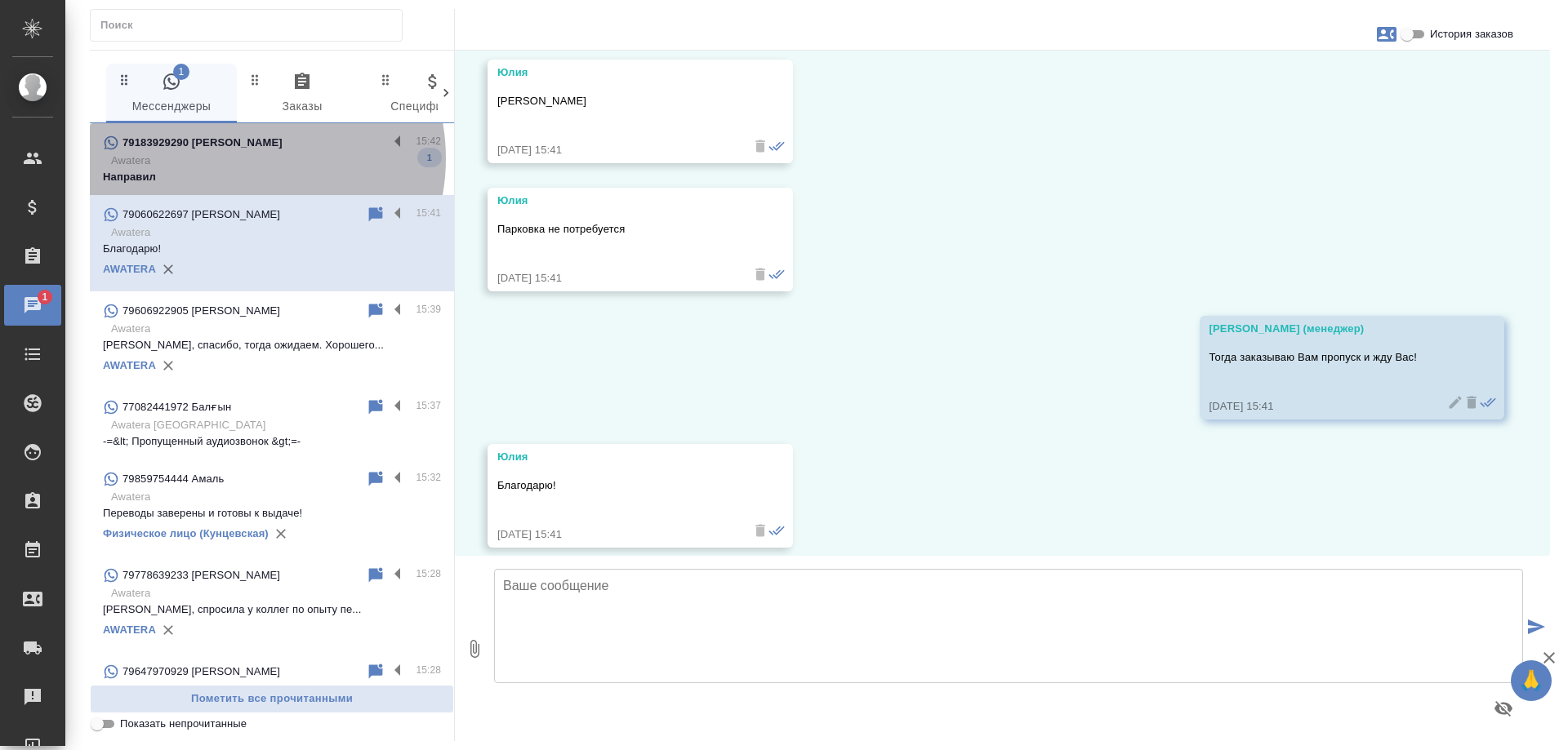
click at [239, 159] on p "Awatera" at bounding box center [276, 161] width 330 height 17
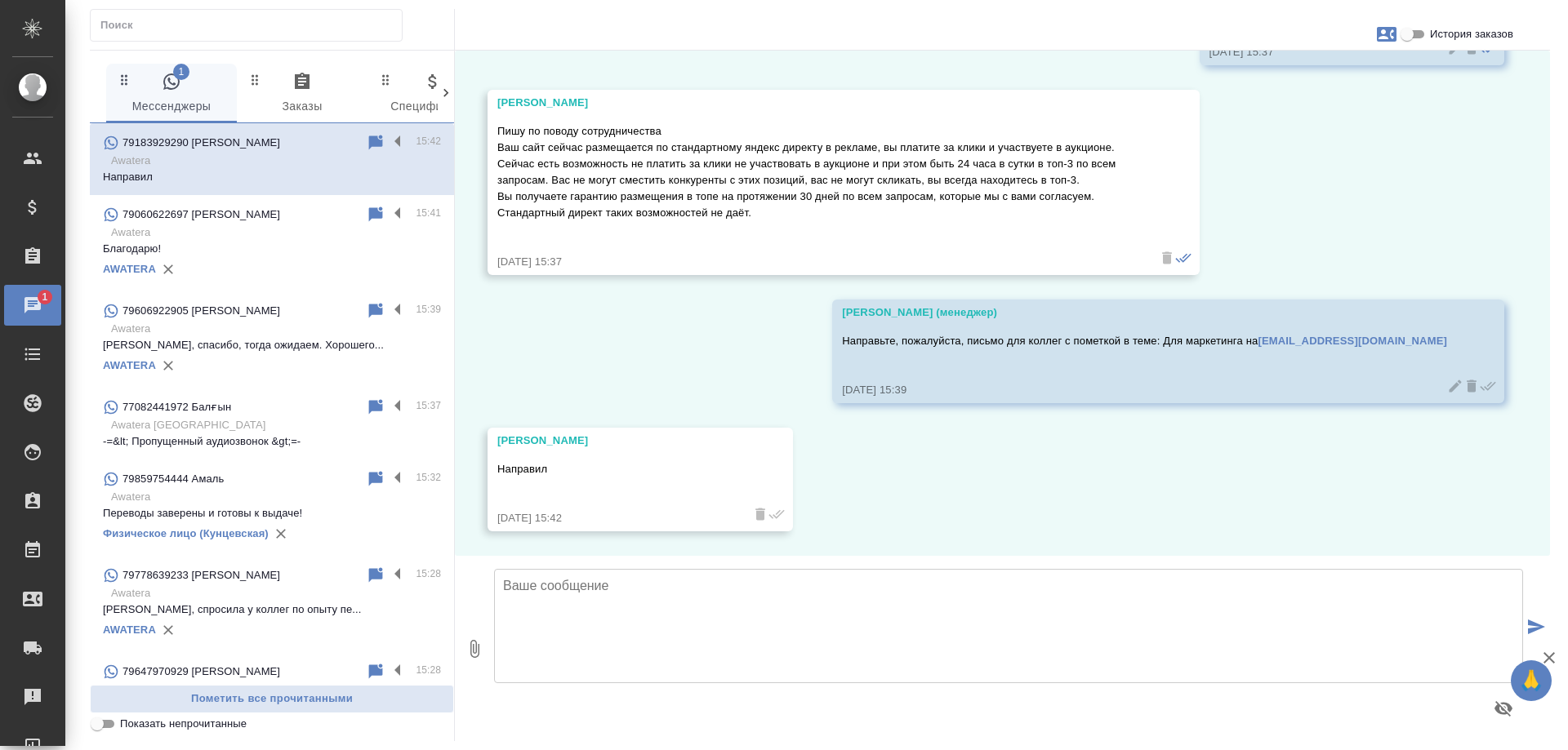
scroll to position [304, 0]
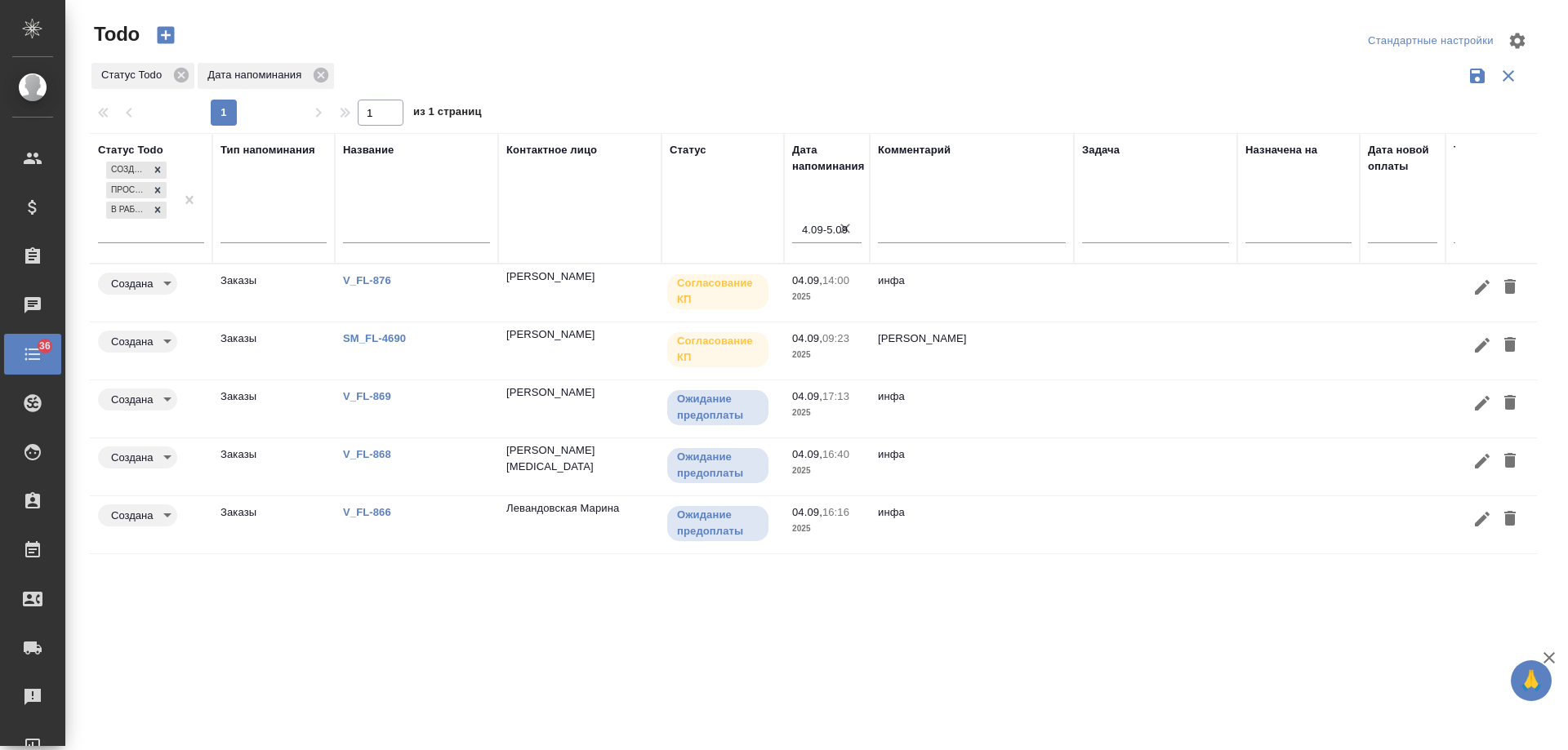
click at [361, 340] on link "SM_FL-4690" at bounding box center [375, 339] width 63 height 12
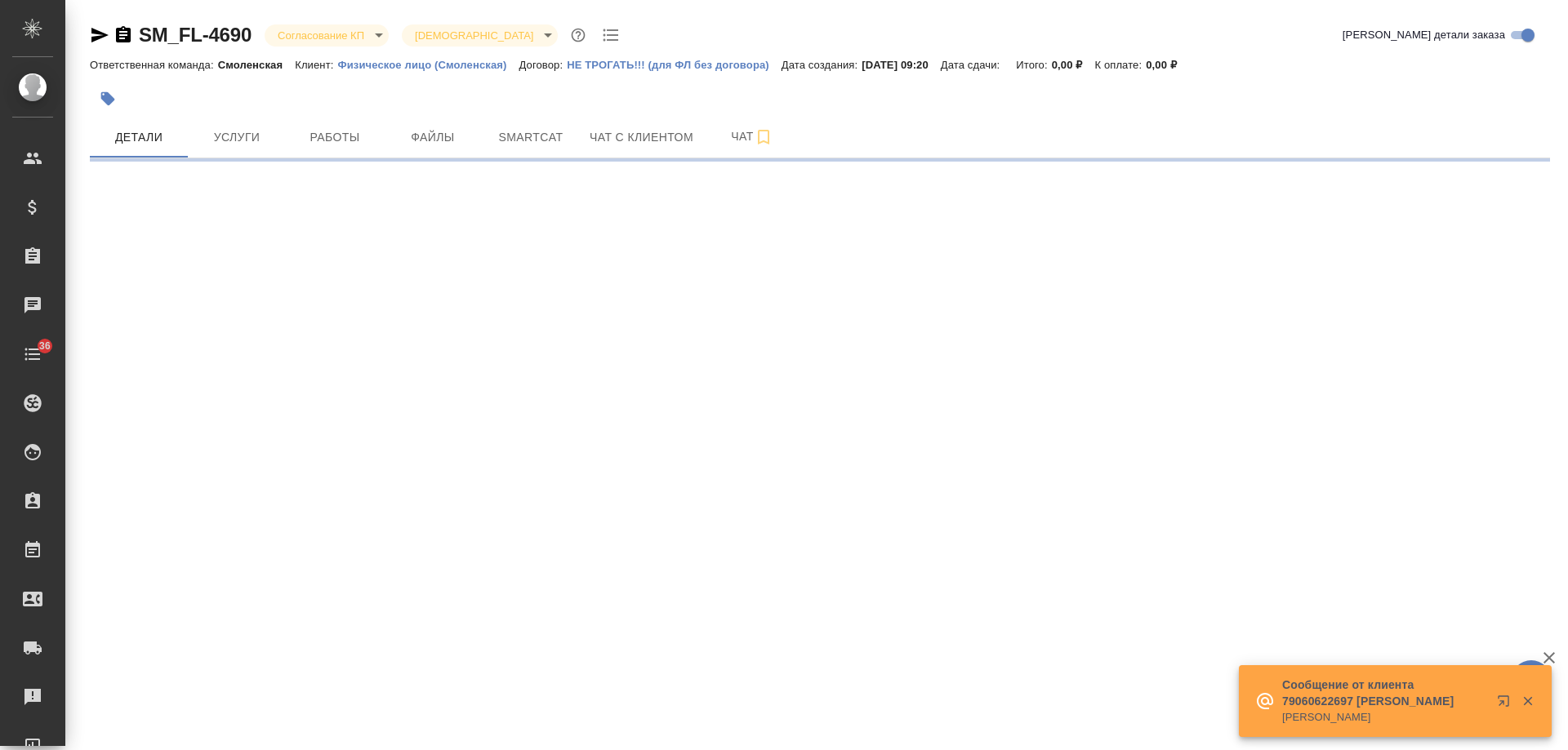
select select "RU"
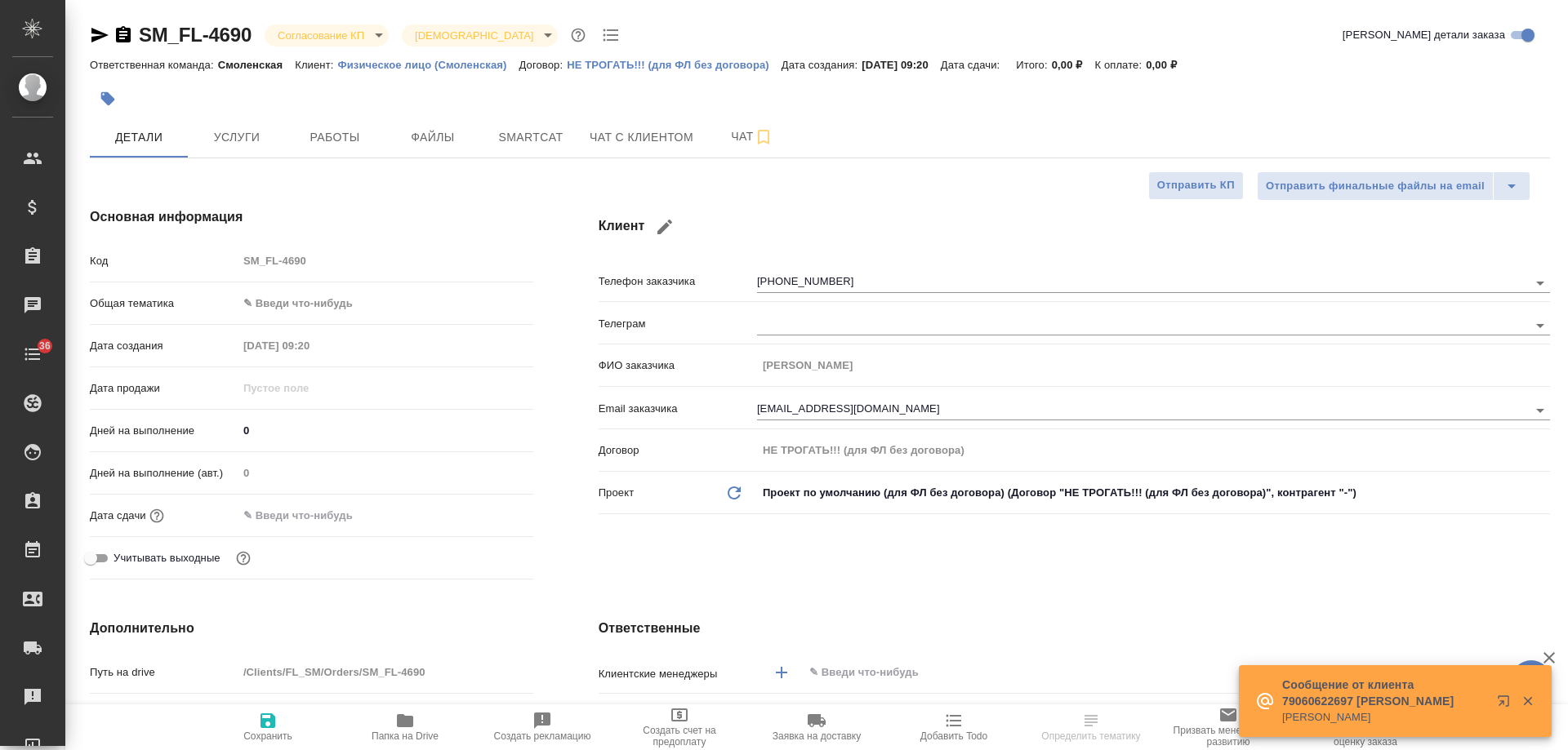
type textarea "x"
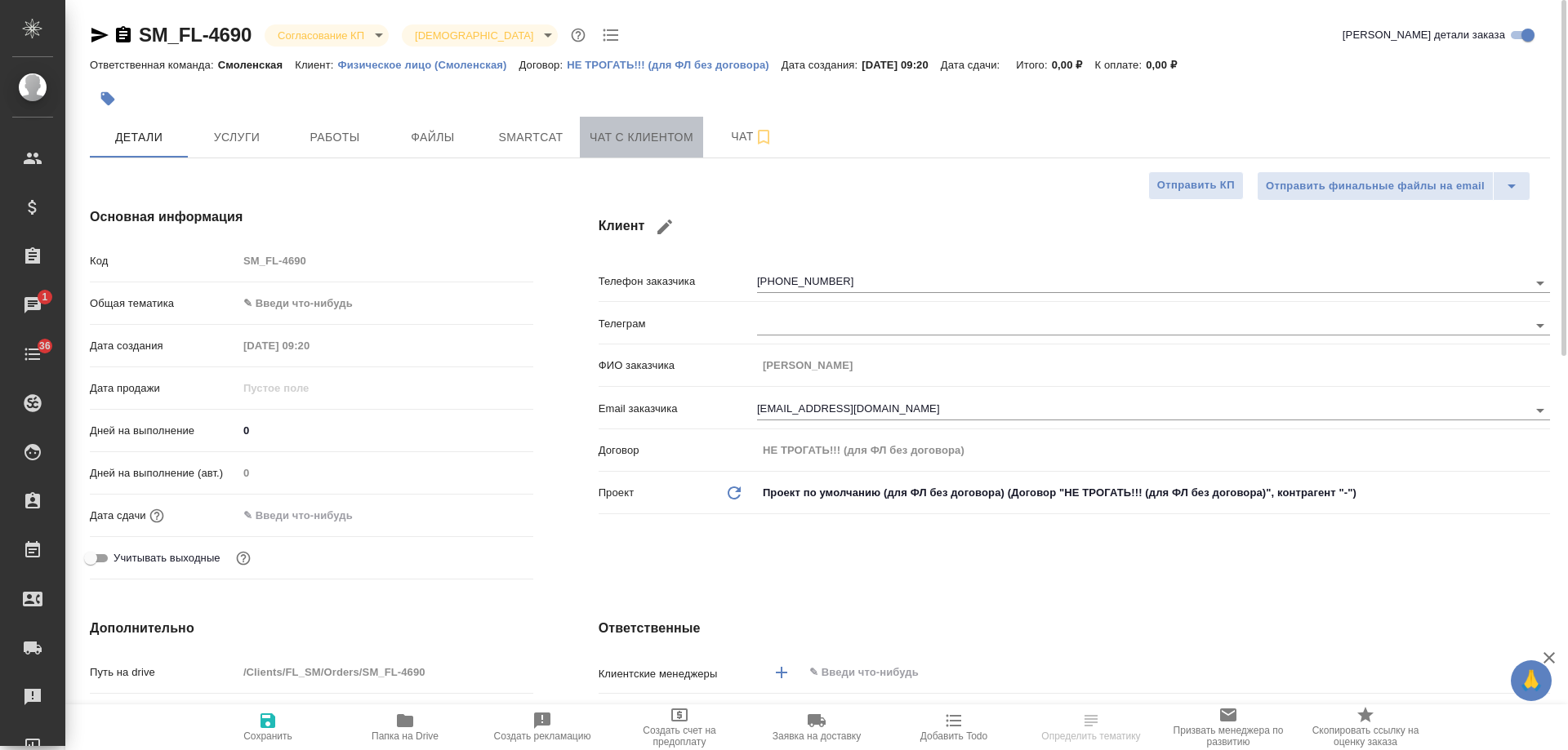
click at [619, 127] on span "Чат с клиентом" at bounding box center [641, 137] width 104 height 20
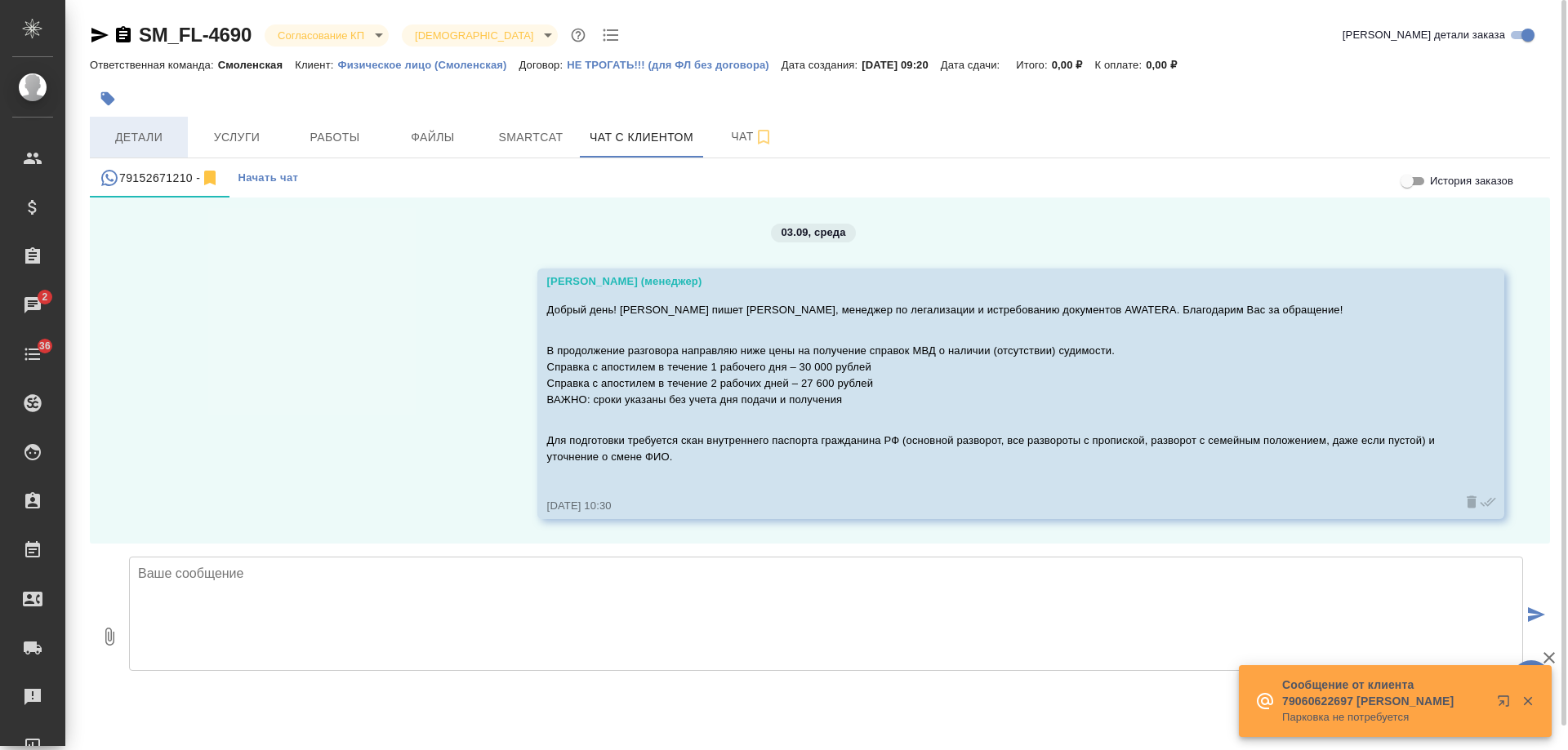
click at [140, 135] on span "Детали" at bounding box center [139, 137] width 78 height 20
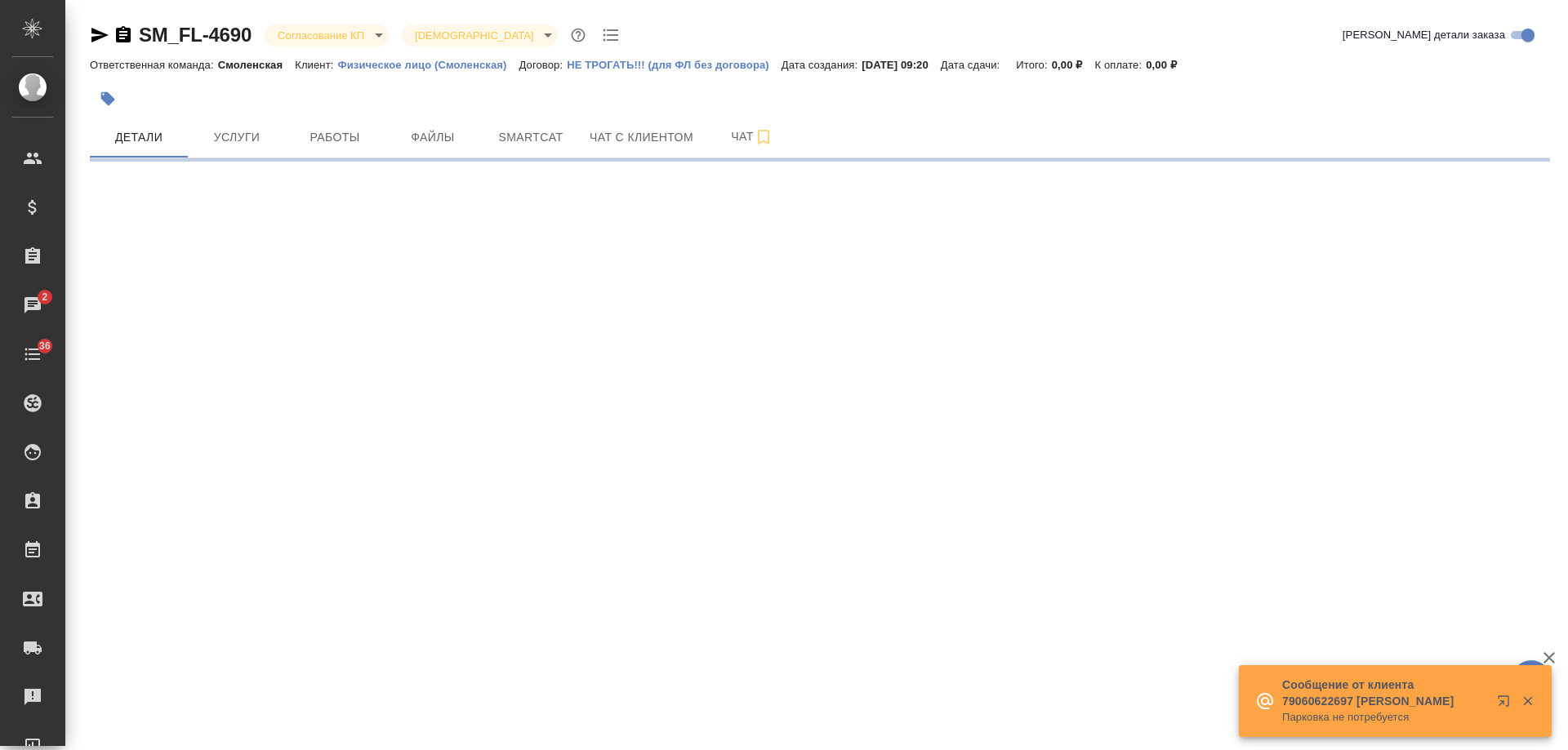
select select "RU"
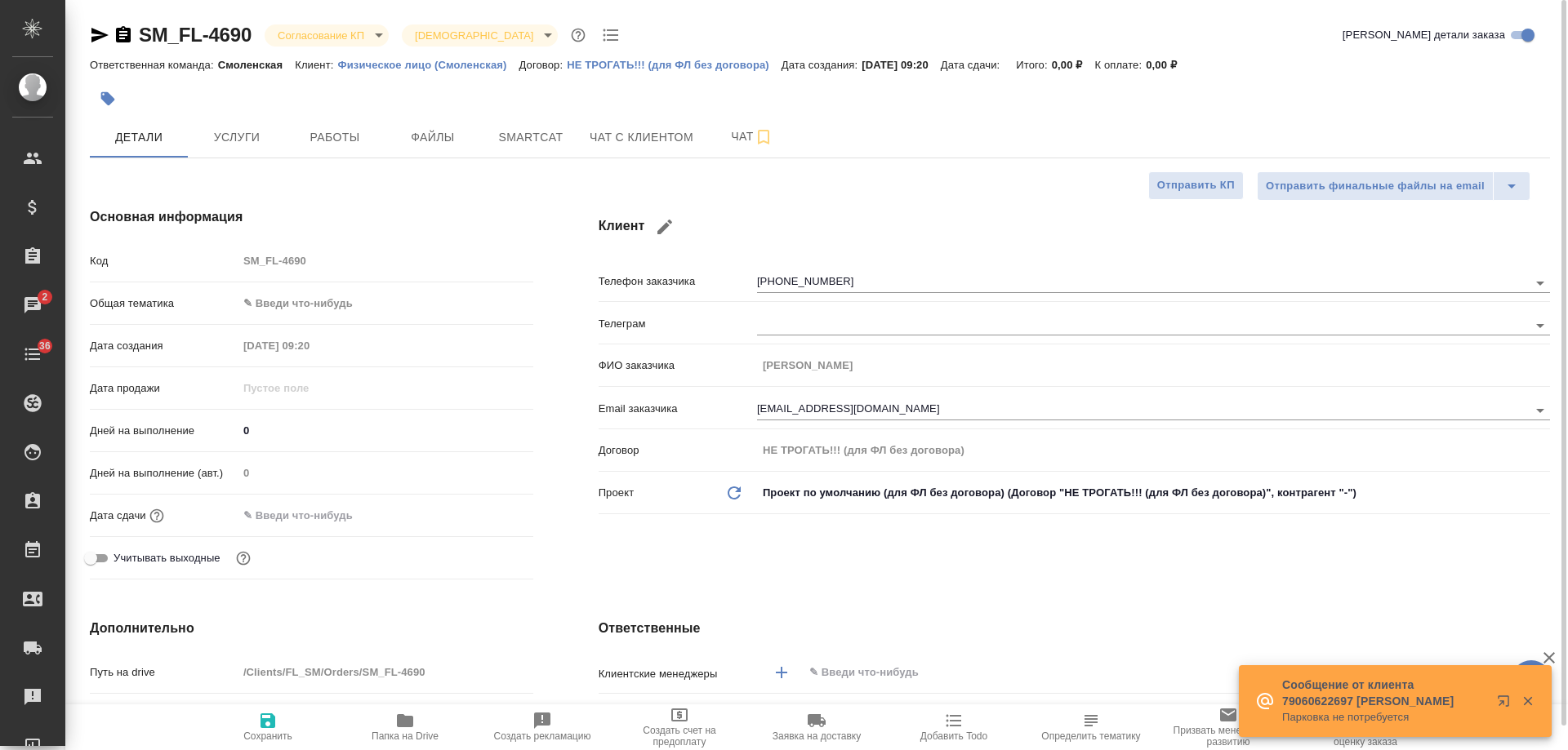
type textarea "x"
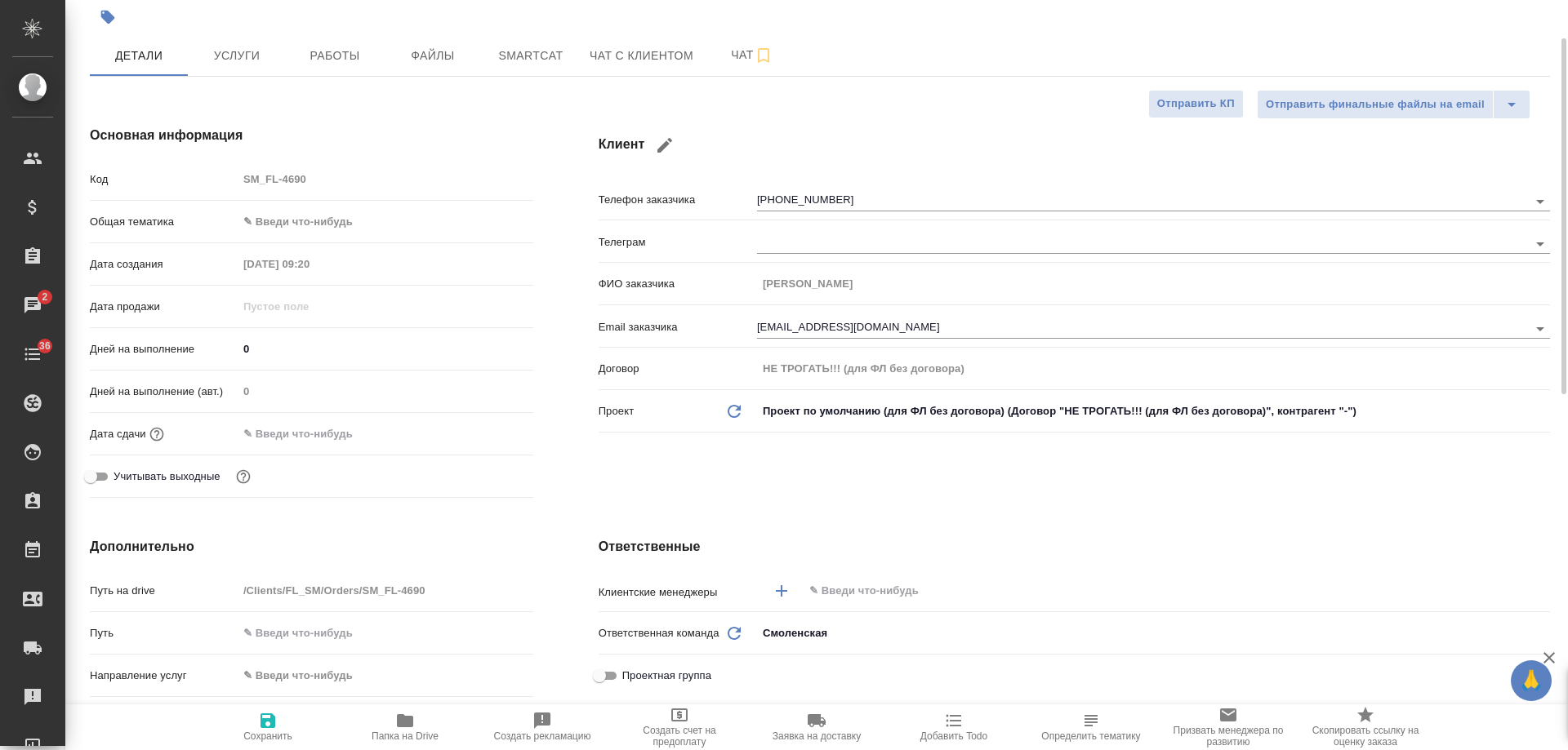
click at [845, 582] on input "text" at bounding box center [1149, 591] width 683 height 19
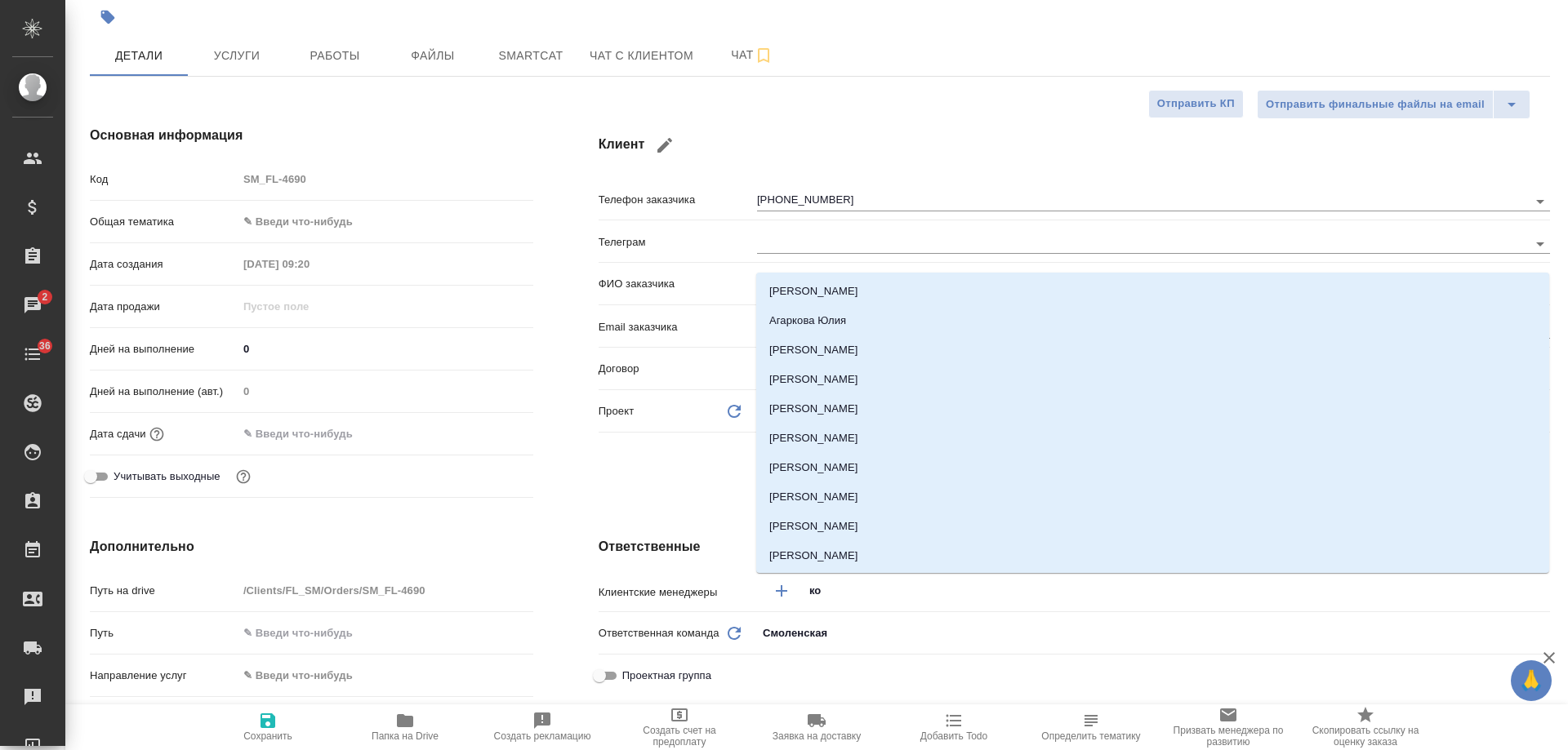
type input "коз"
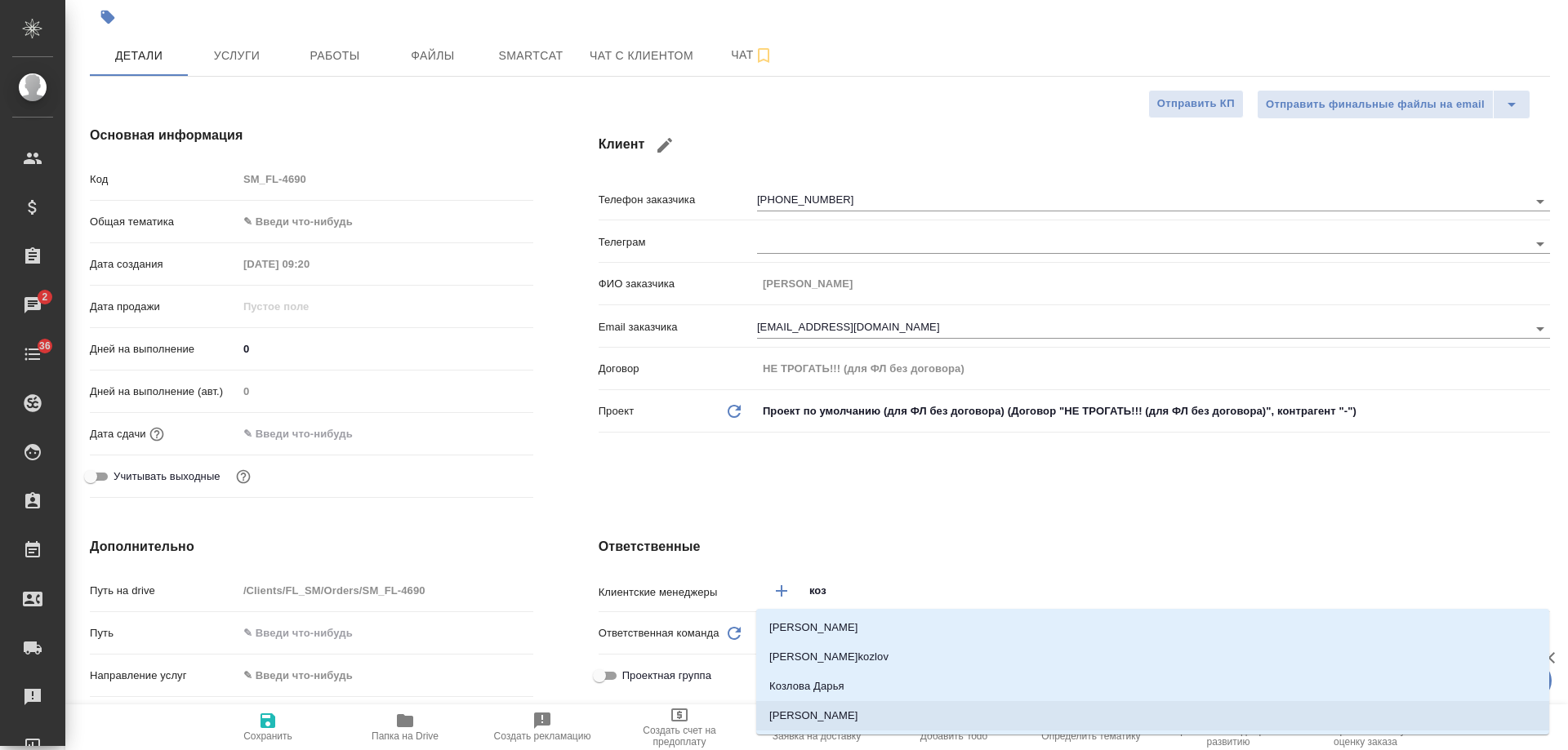
click at [870, 705] on li "Козлова Мария" at bounding box center [1153, 717] width 793 height 30
type textarea "x"
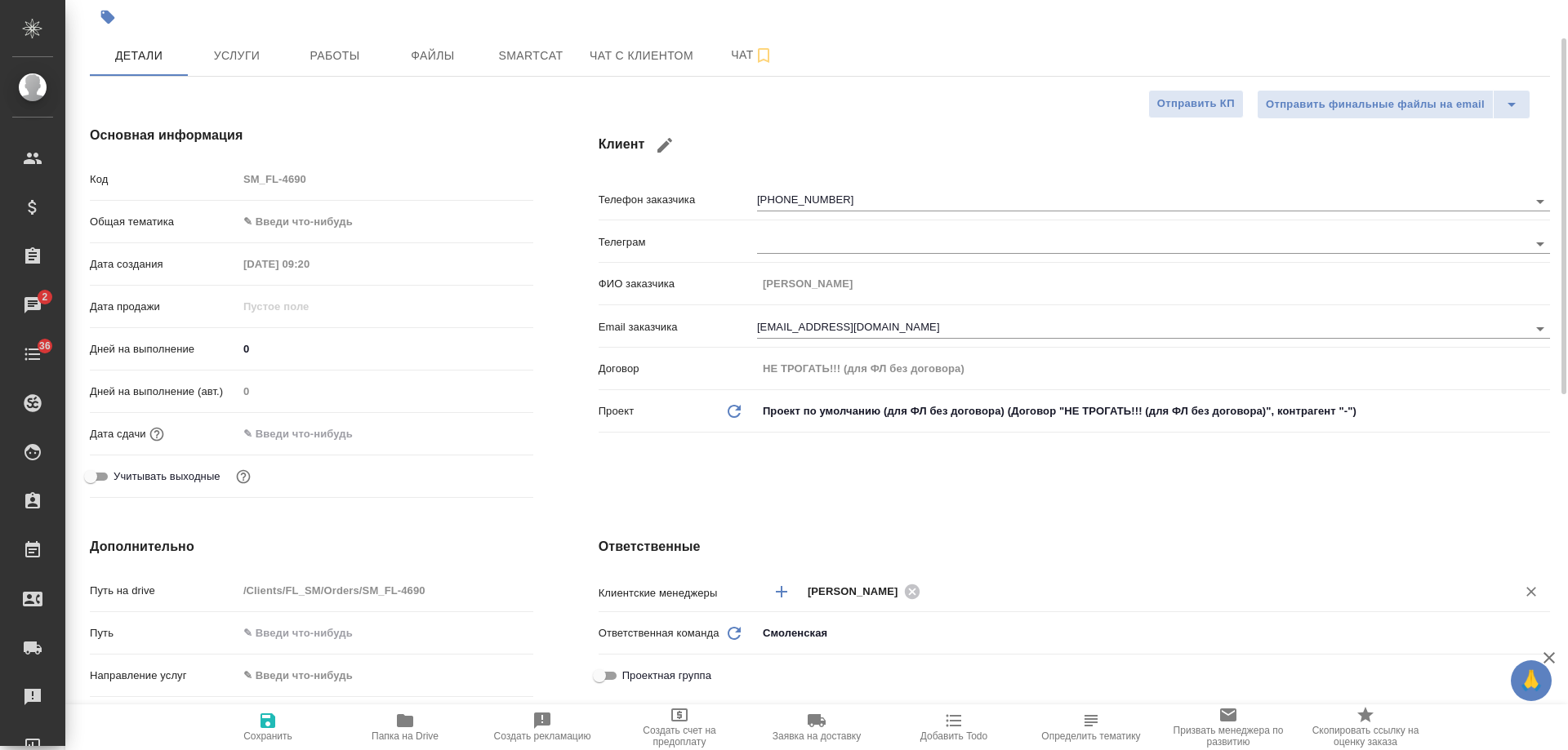
click at [277, 725] on icon "button" at bounding box center [268, 721] width 19 height 19
type textarea "x"
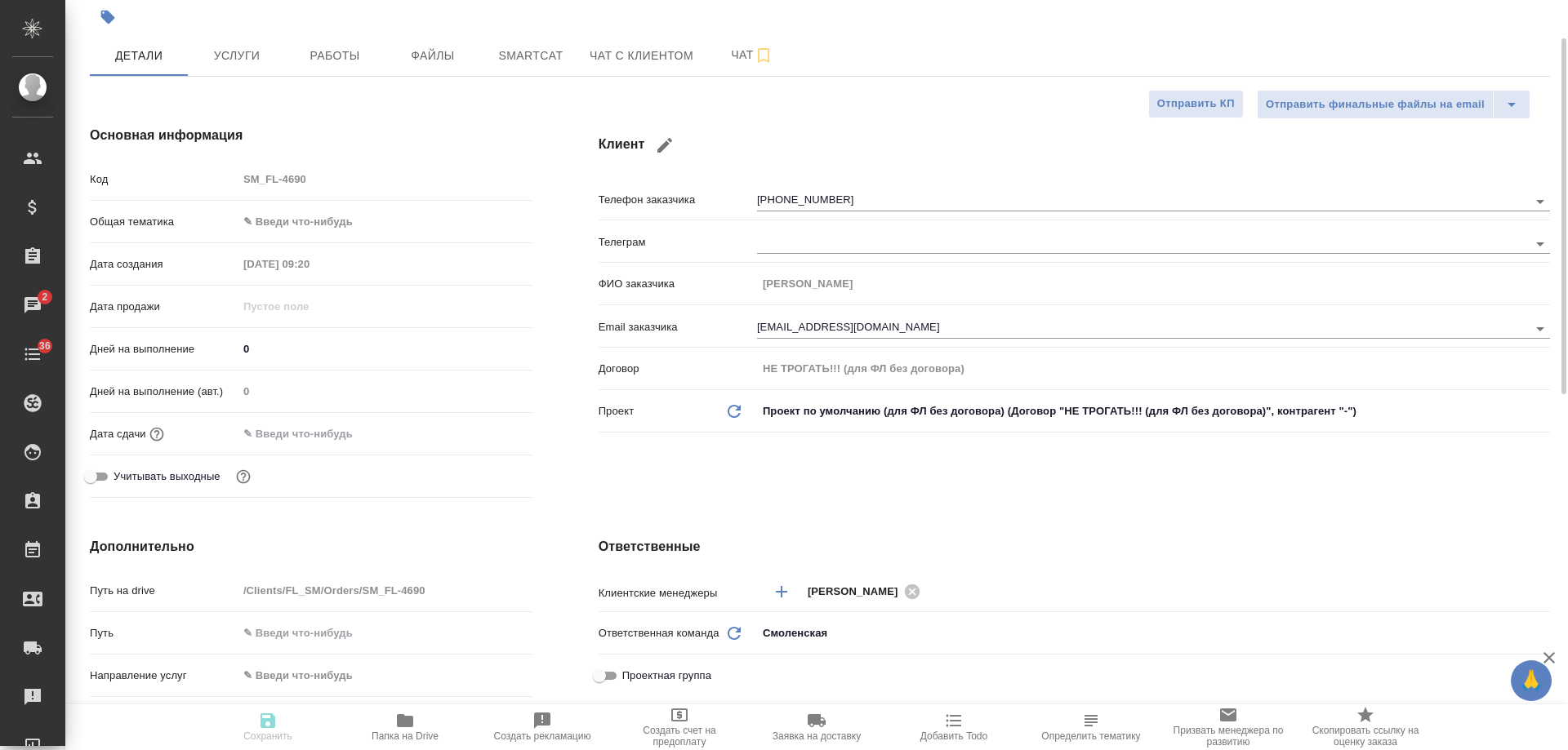
type textarea "x"
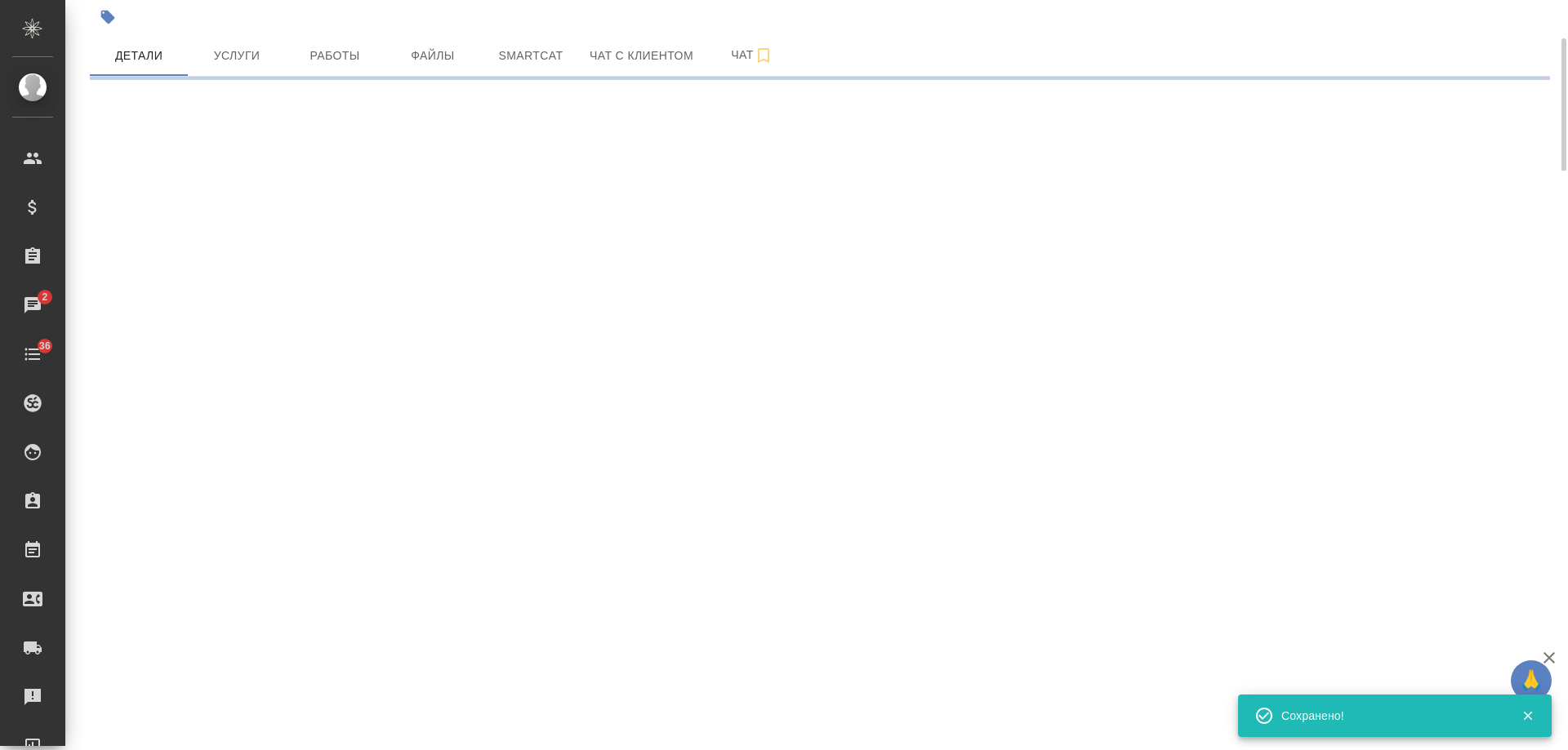
select select "RU"
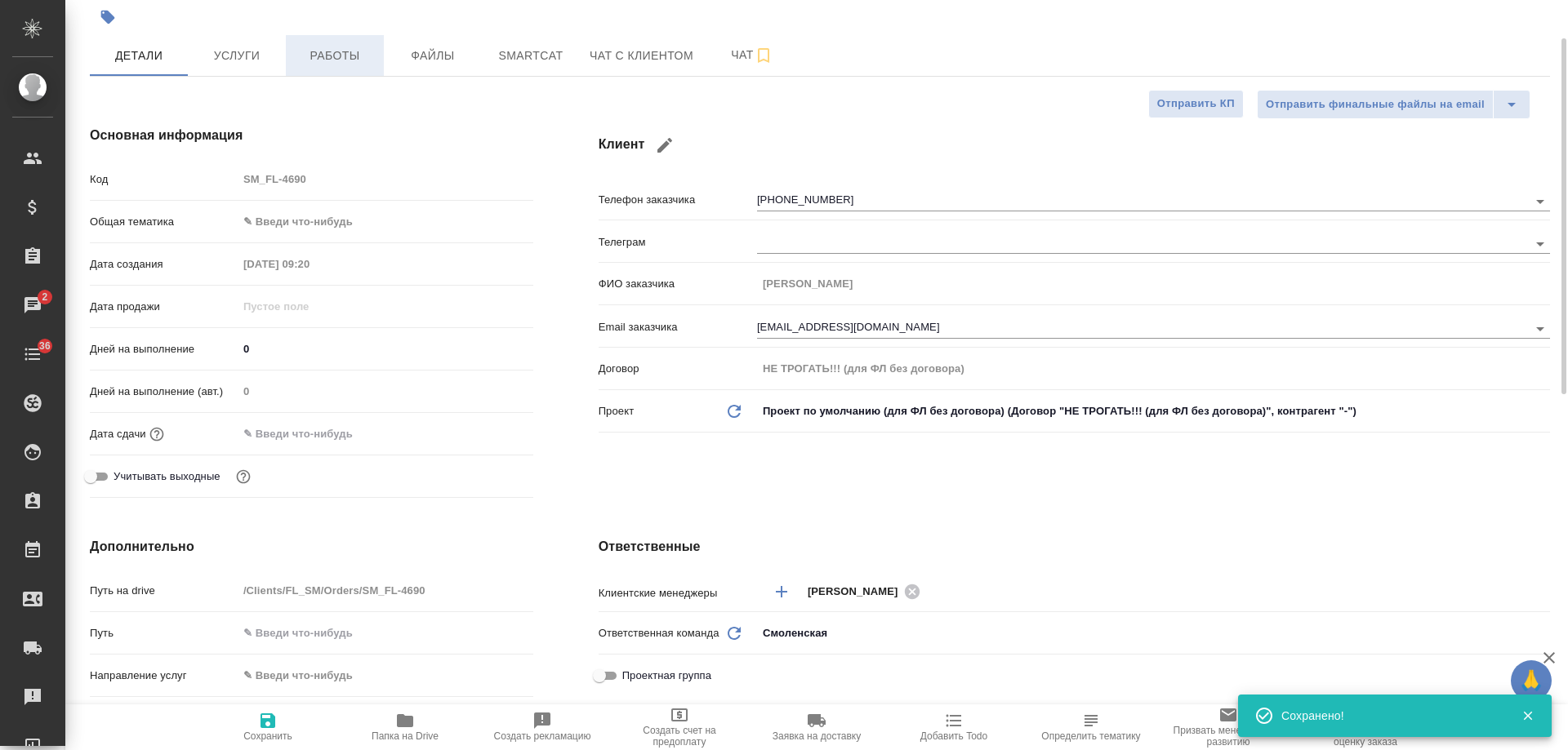
type textarea "x"
click at [612, 66] on button "Чат с клиентом" at bounding box center [641, 55] width 124 height 41
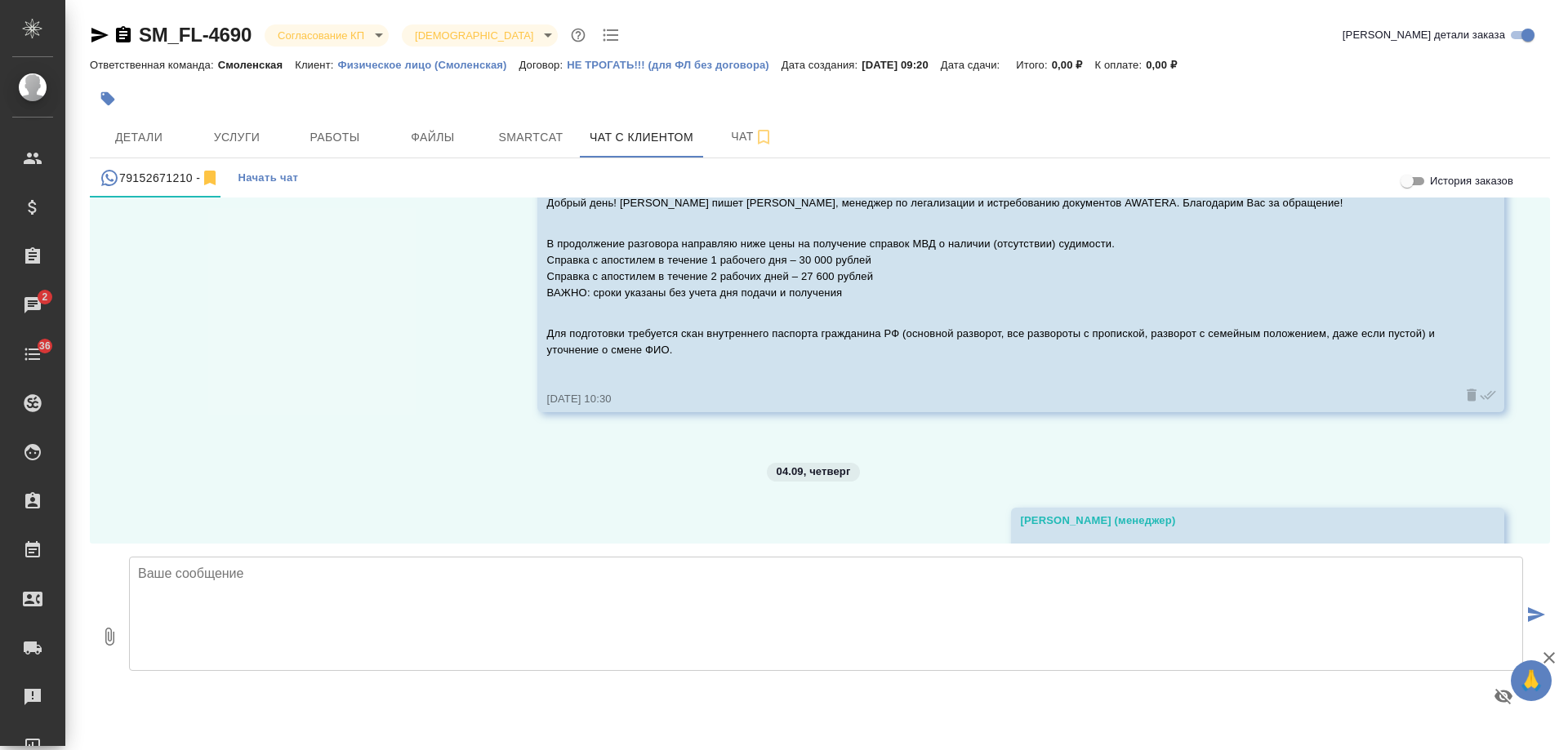
scroll to position [199, 0]
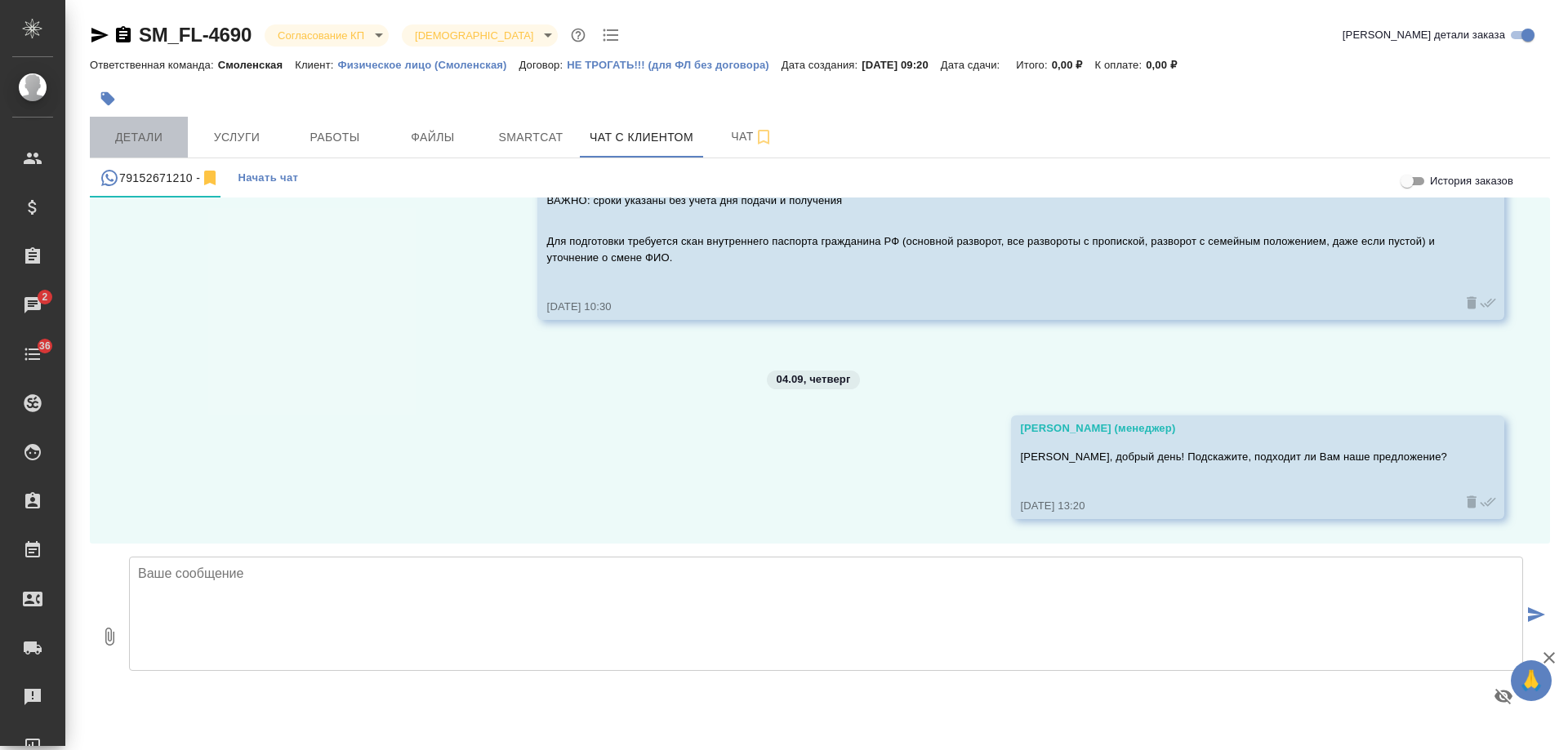
click at [127, 131] on span "Детали" at bounding box center [139, 137] width 78 height 20
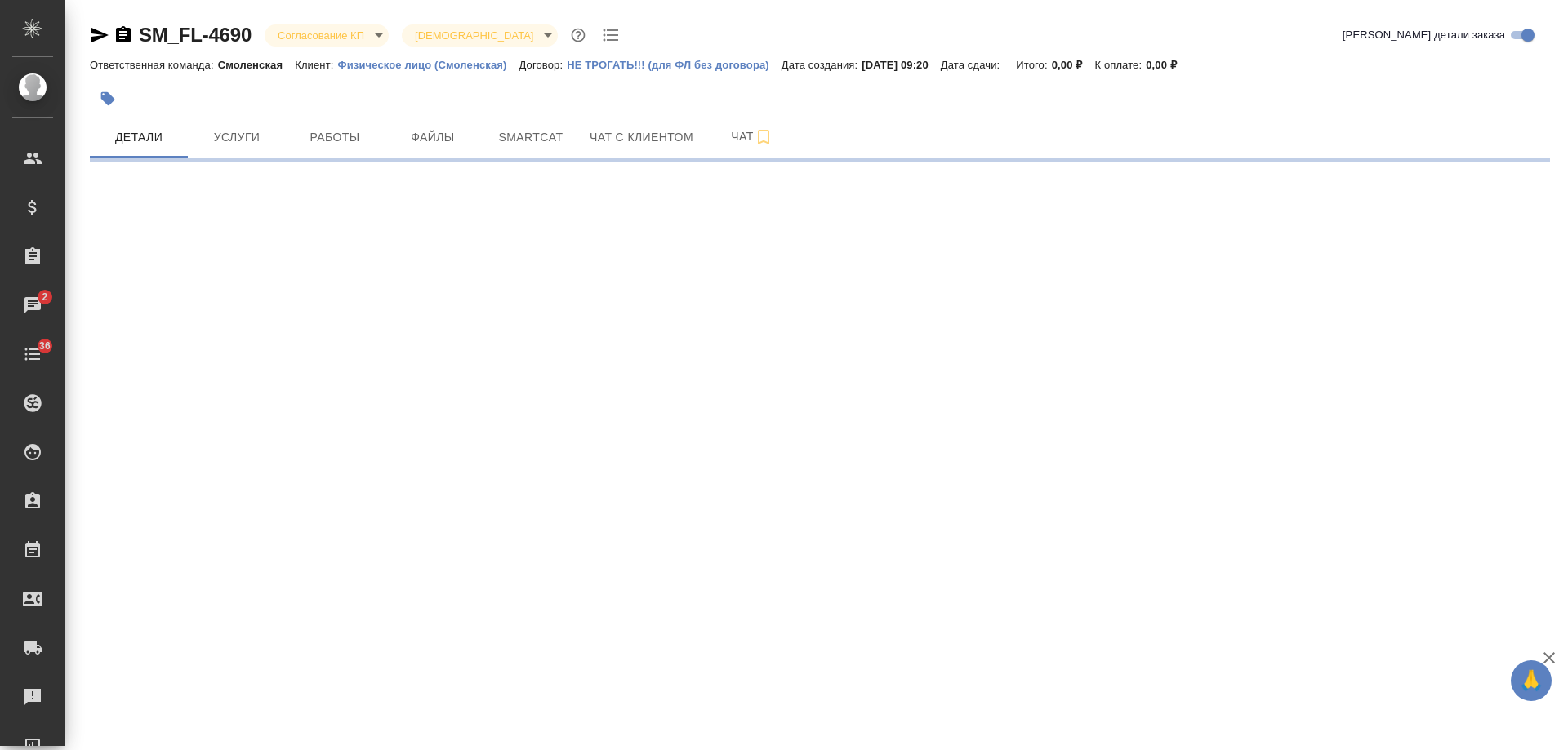
select select "RU"
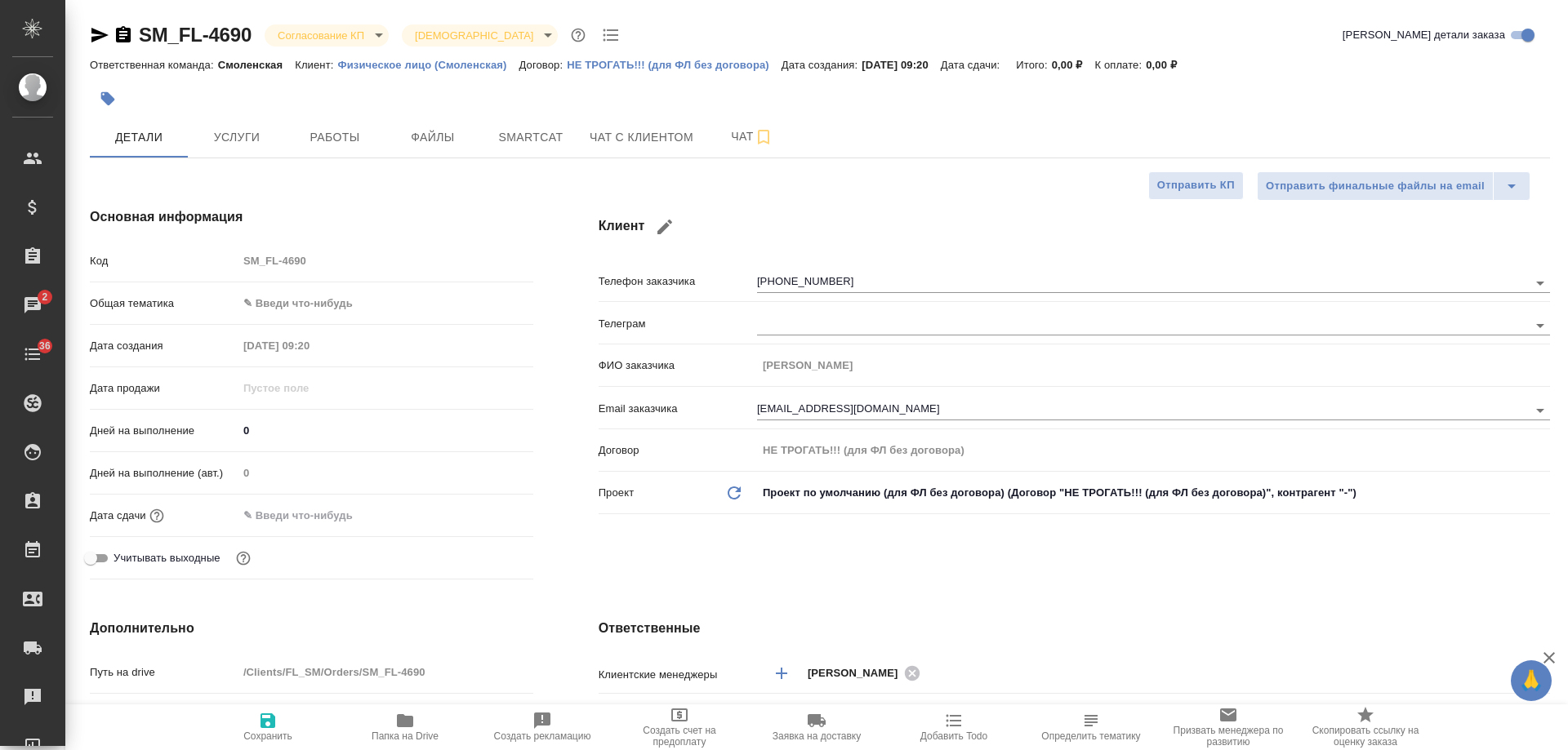
type textarea "x"
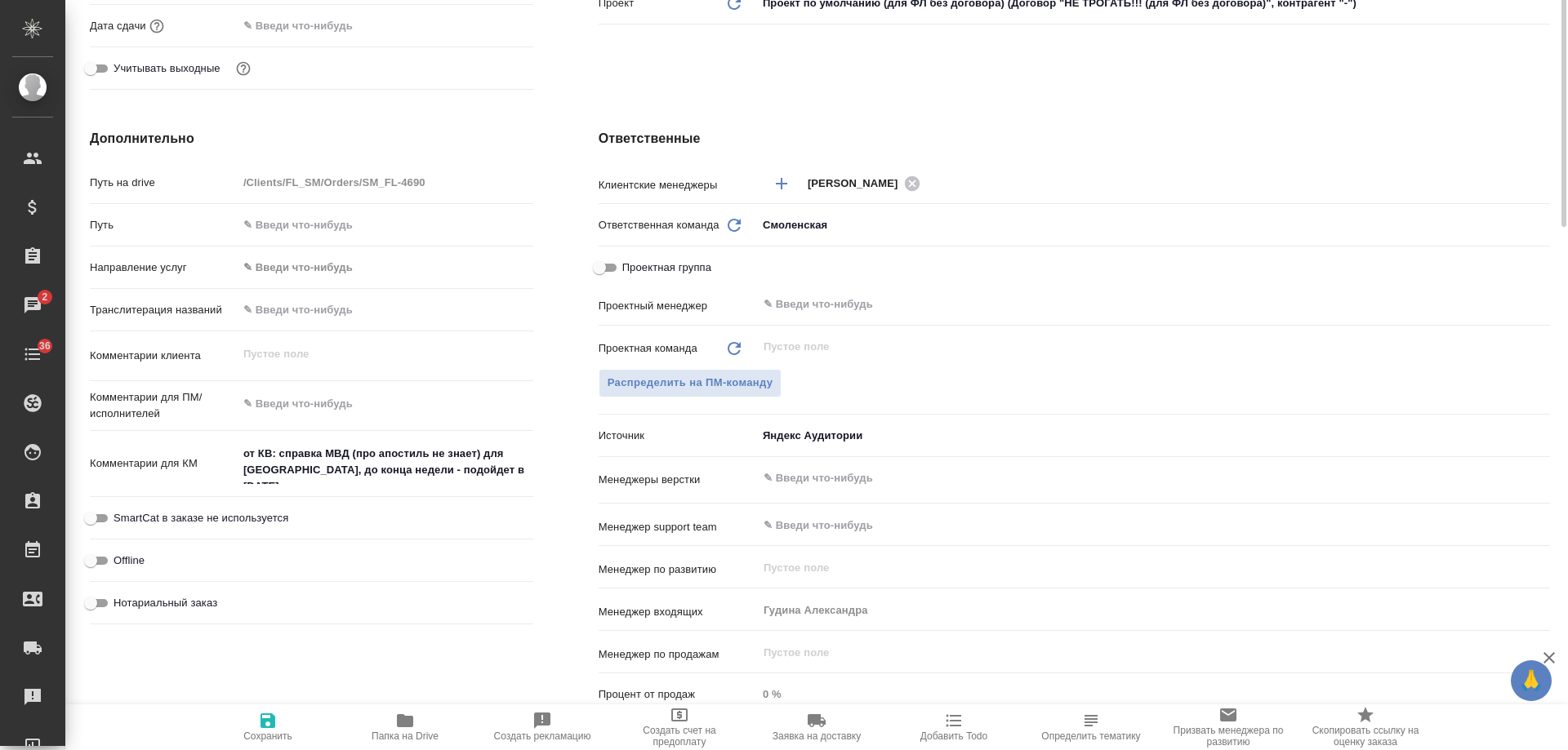
scroll to position [82, 0]
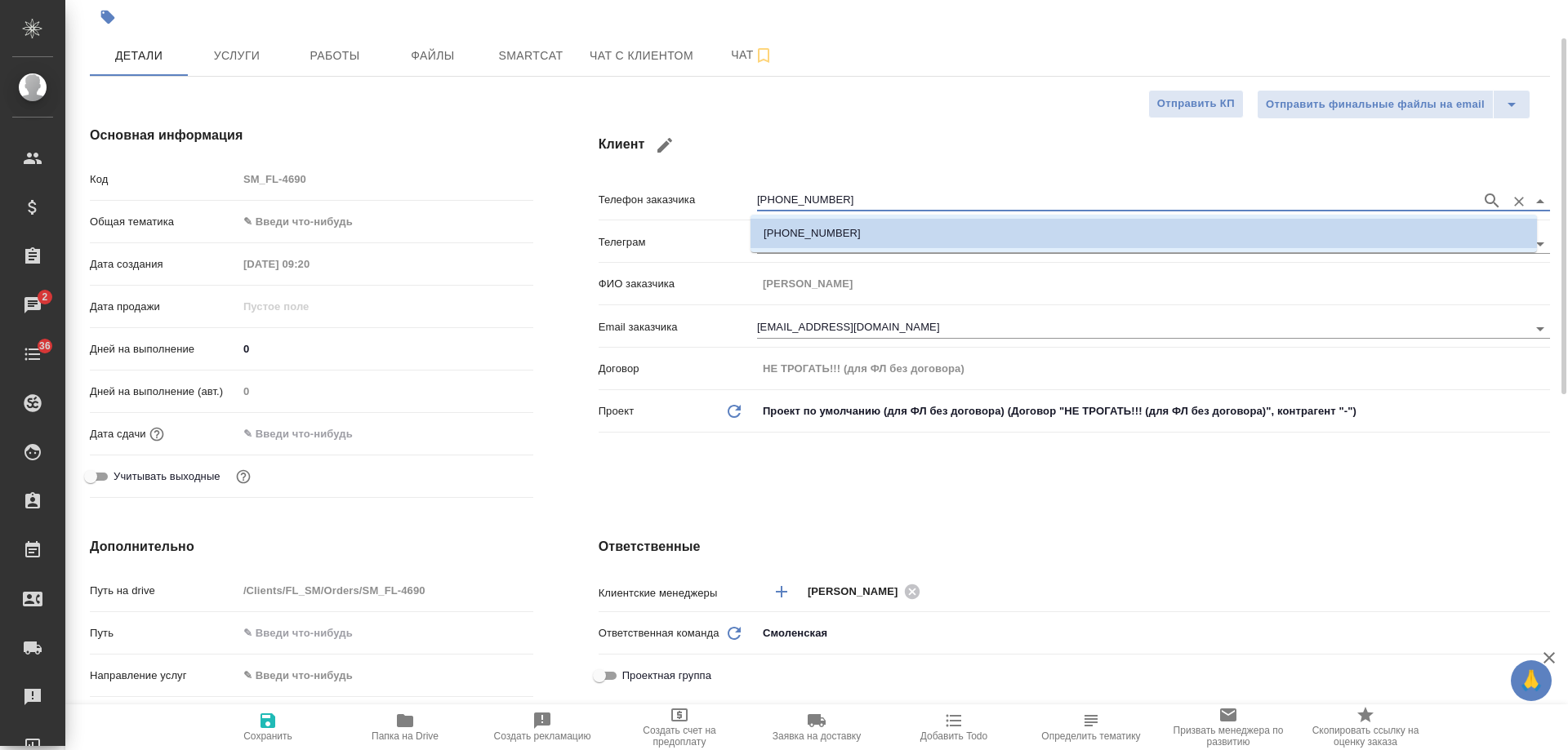
drag, startPoint x: 691, startPoint y: 198, endPoint x: 598, endPoint y: 198, distance: 93.0
click at [598, 198] on div "Телефон заказчика +79152671210" at bounding box center [1074, 198] width 951 height 29
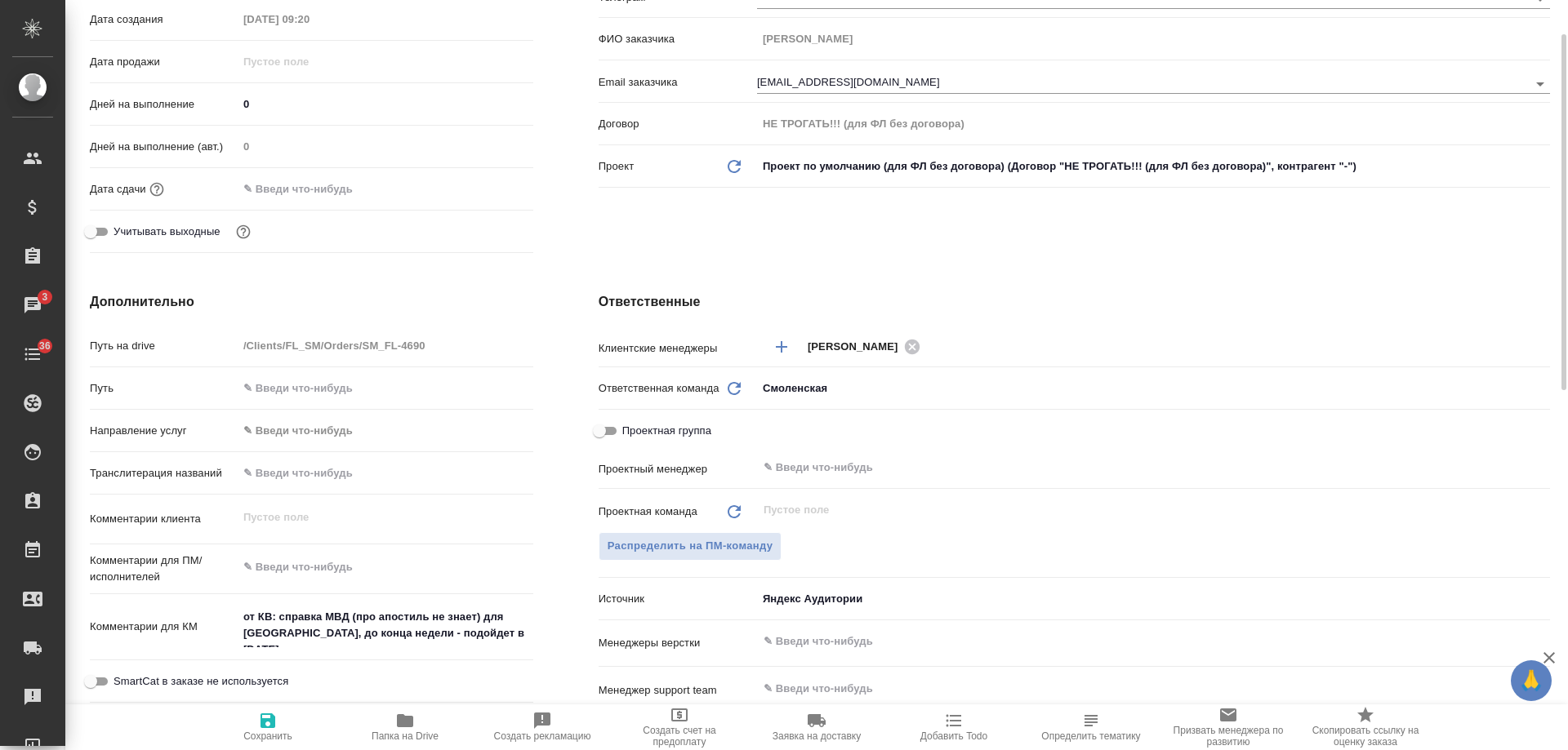
scroll to position [163, 0]
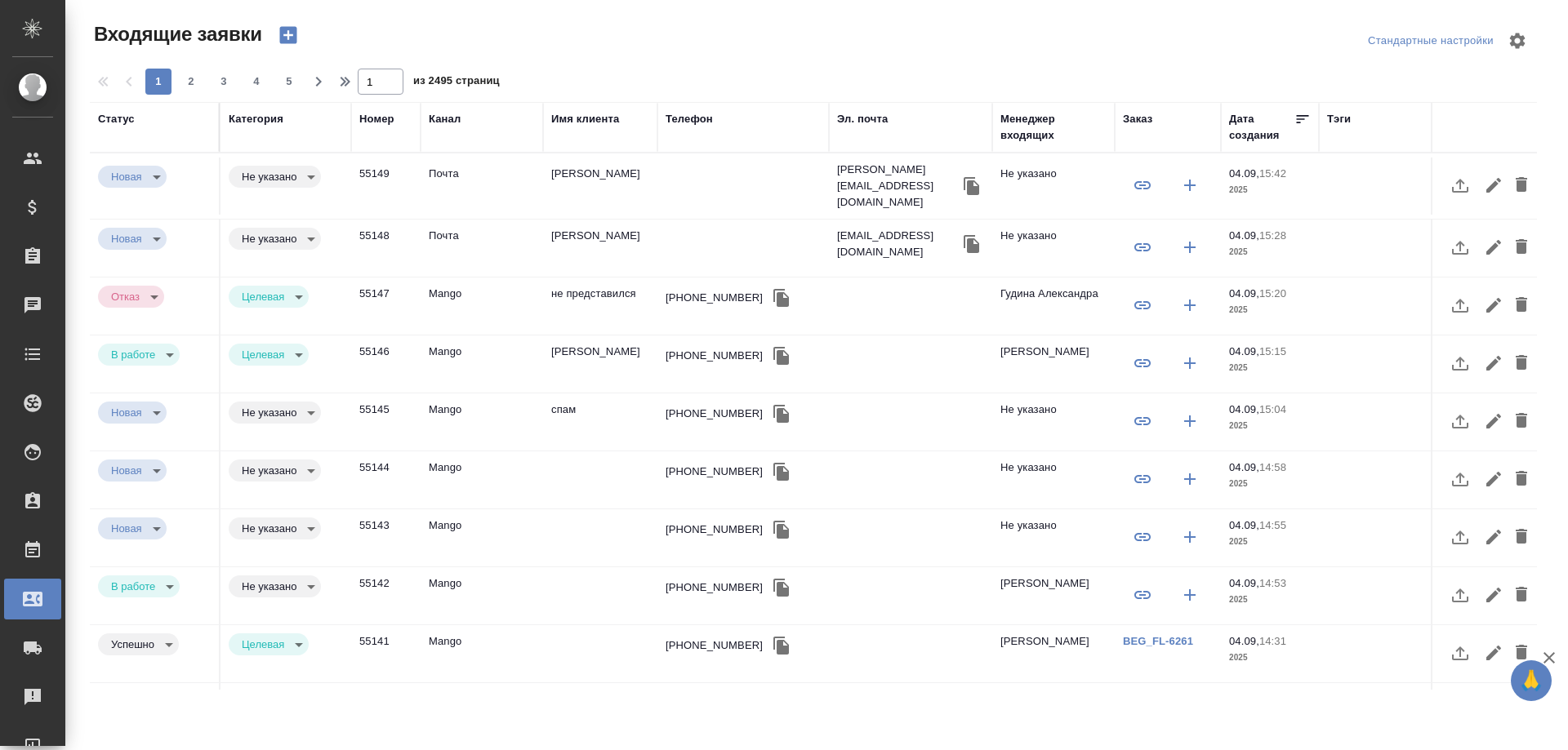
select select "RU"
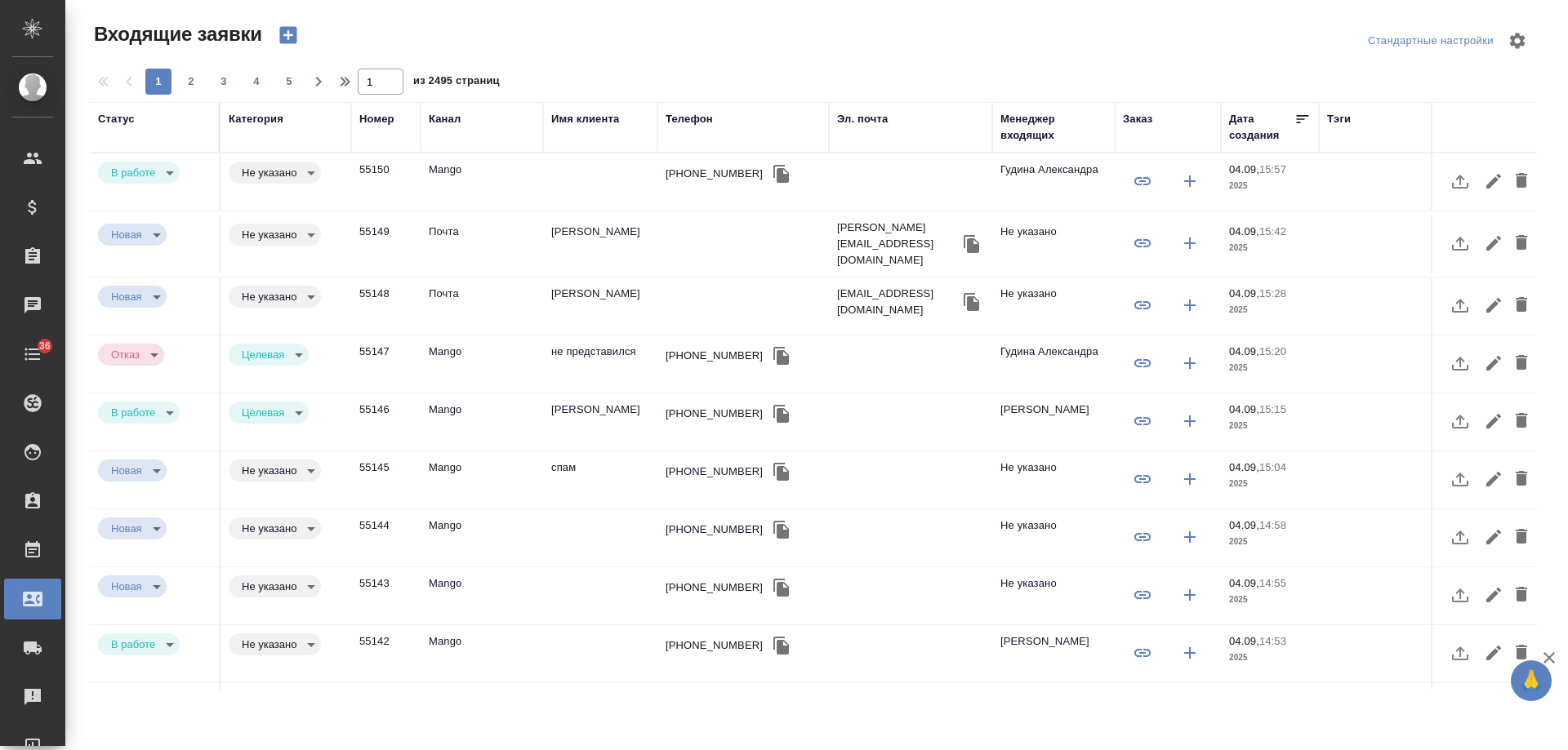
select select "RU"
click at [691, 173] on div "[PHONE_NUMBER]" at bounding box center [714, 174] width 97 height 17
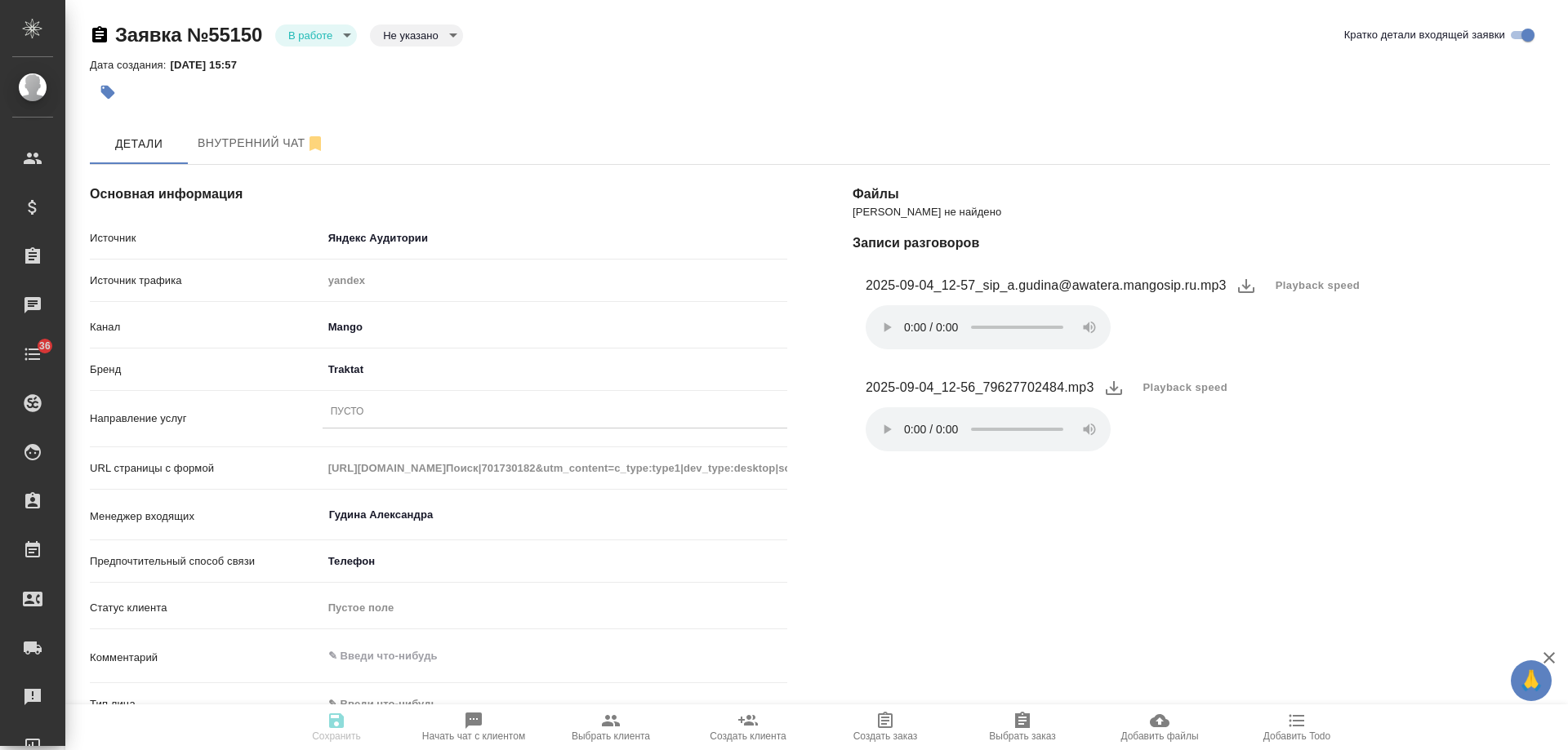
select select "RU"
click at [379, 418] on div "Пусто" at bounding box center [555, 412] width 465 height 24
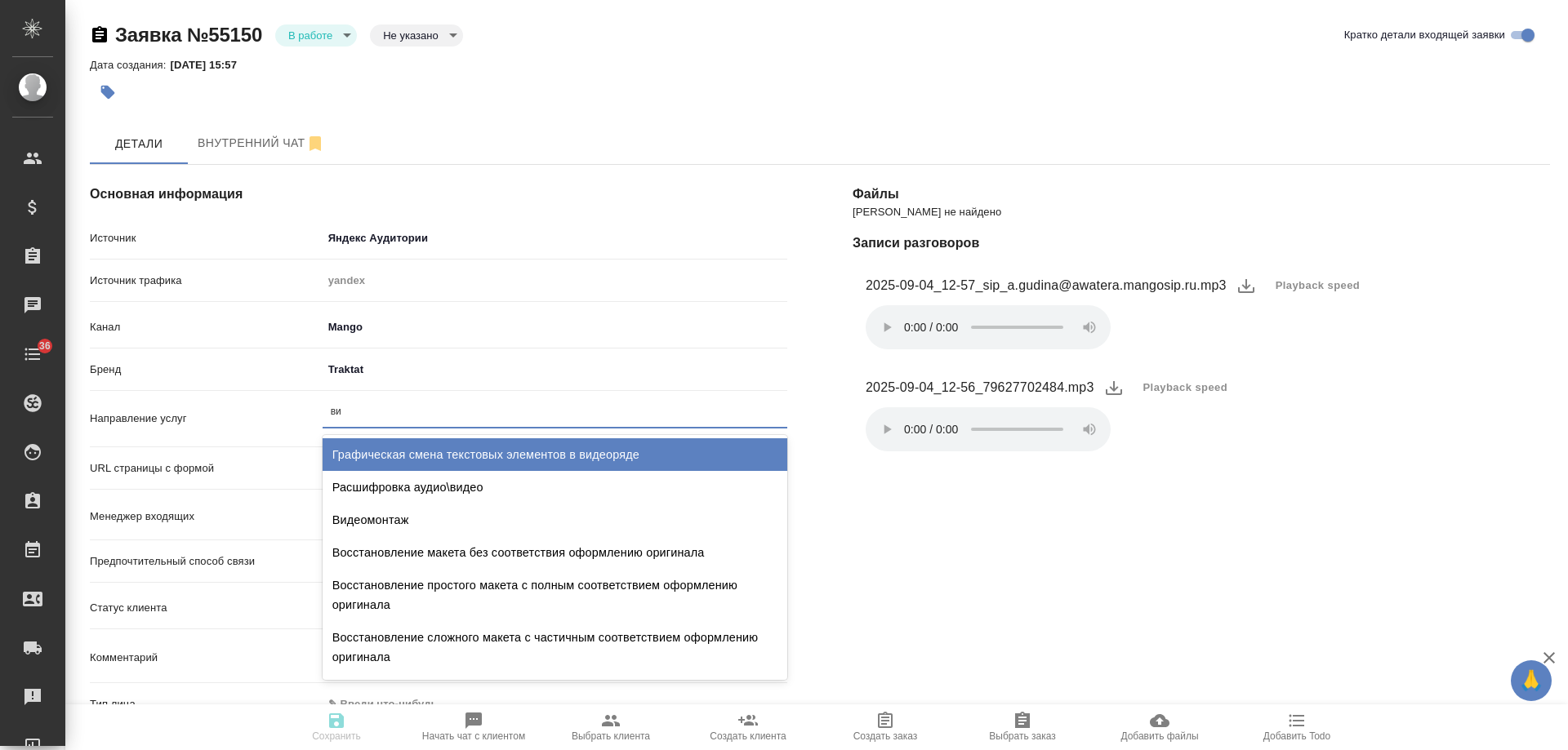
type input "виз"
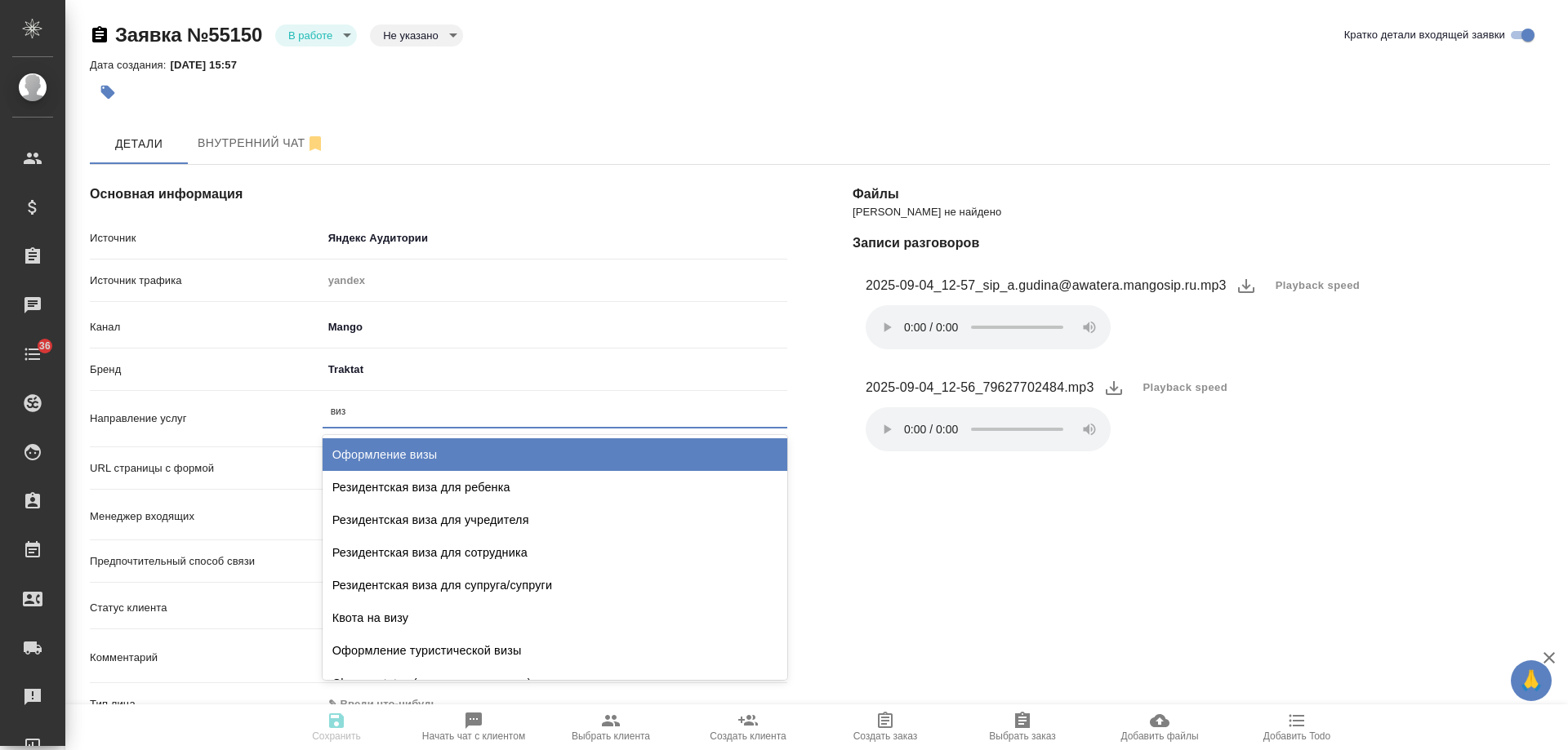
click at [419, 446] on div "Оформление визы" at bounding box center [555, 454] width 465 height 32
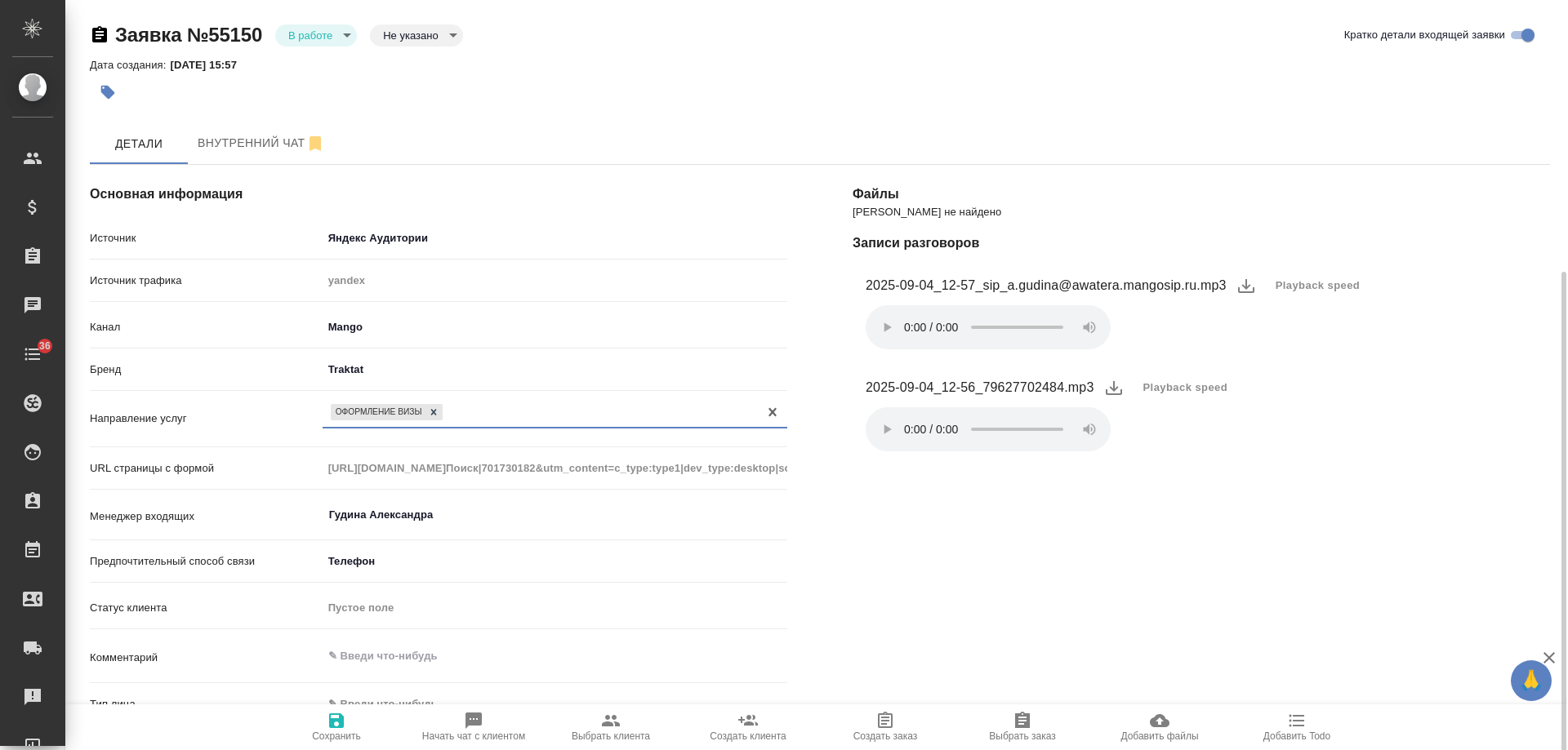
scroll to position [245, 0]
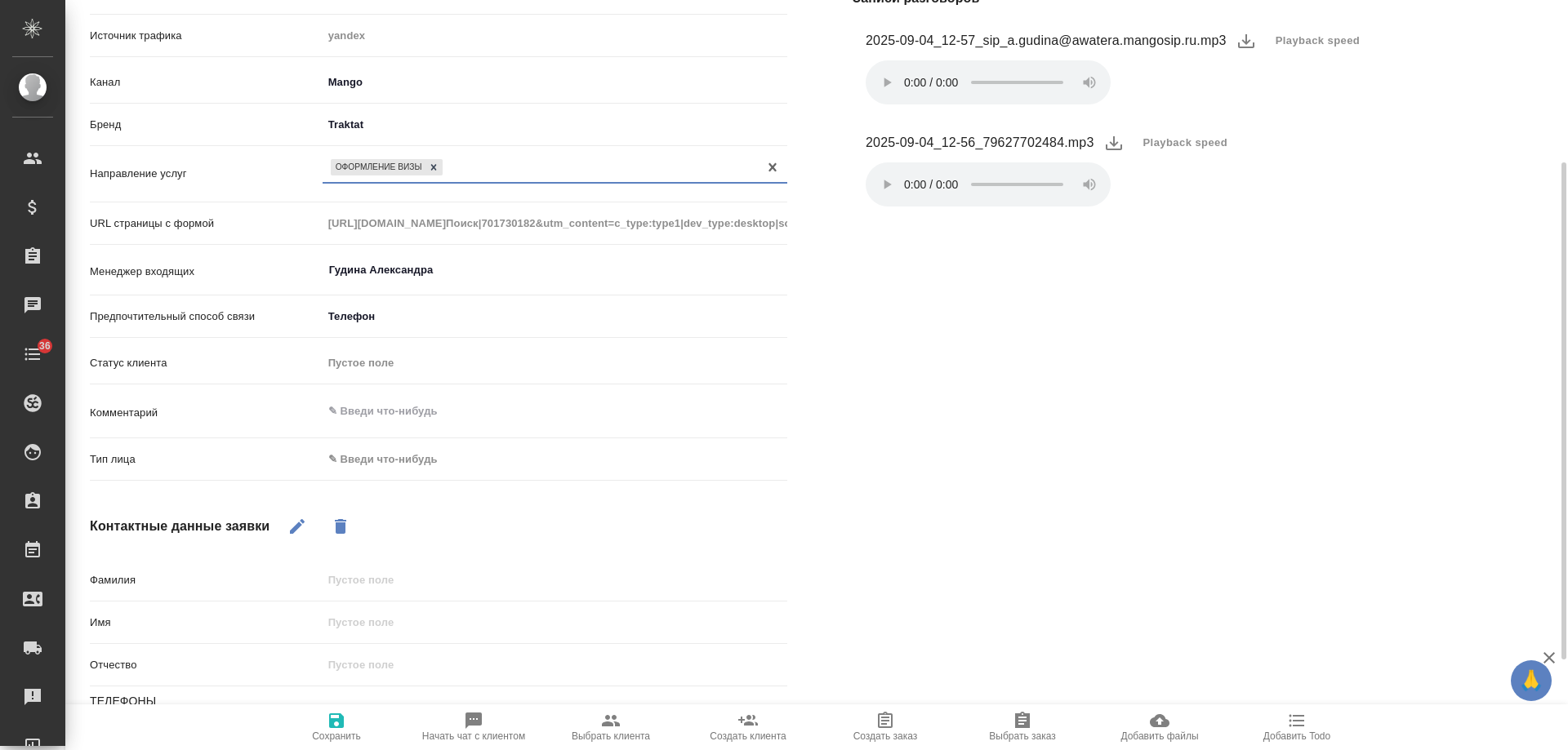
click at [408, 460] on body "🙏 .cls-1 fill:#fff; AWATERA [PERSON_NAME] Спецификации Заказы 0 Чаты 36 Todo Пр…" at bounding box center [784, 375] width 1568 height 750
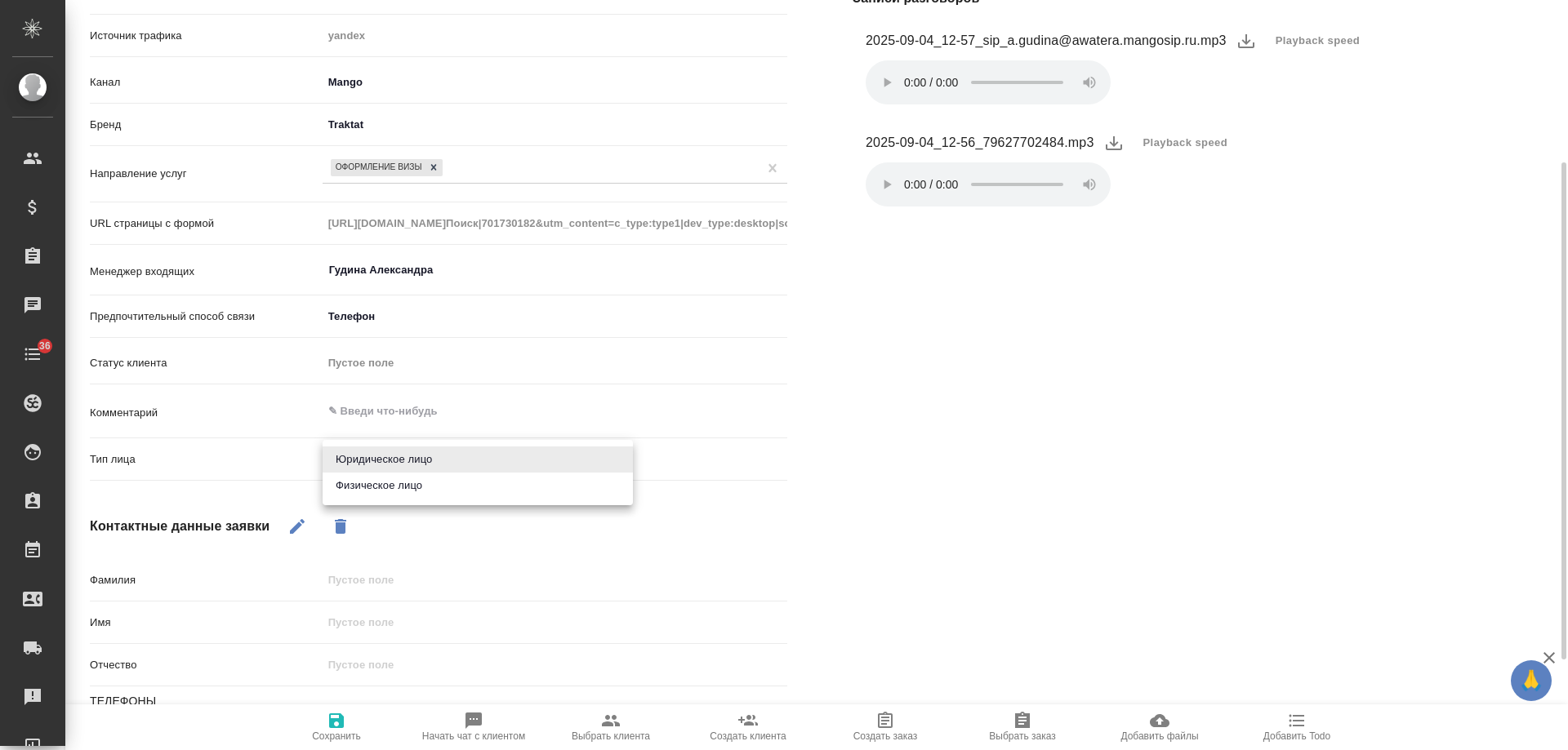
click at [391, 483] on li "Физическое лицо" at bounding box center [478, 486] width 311 height 26
type input "private"
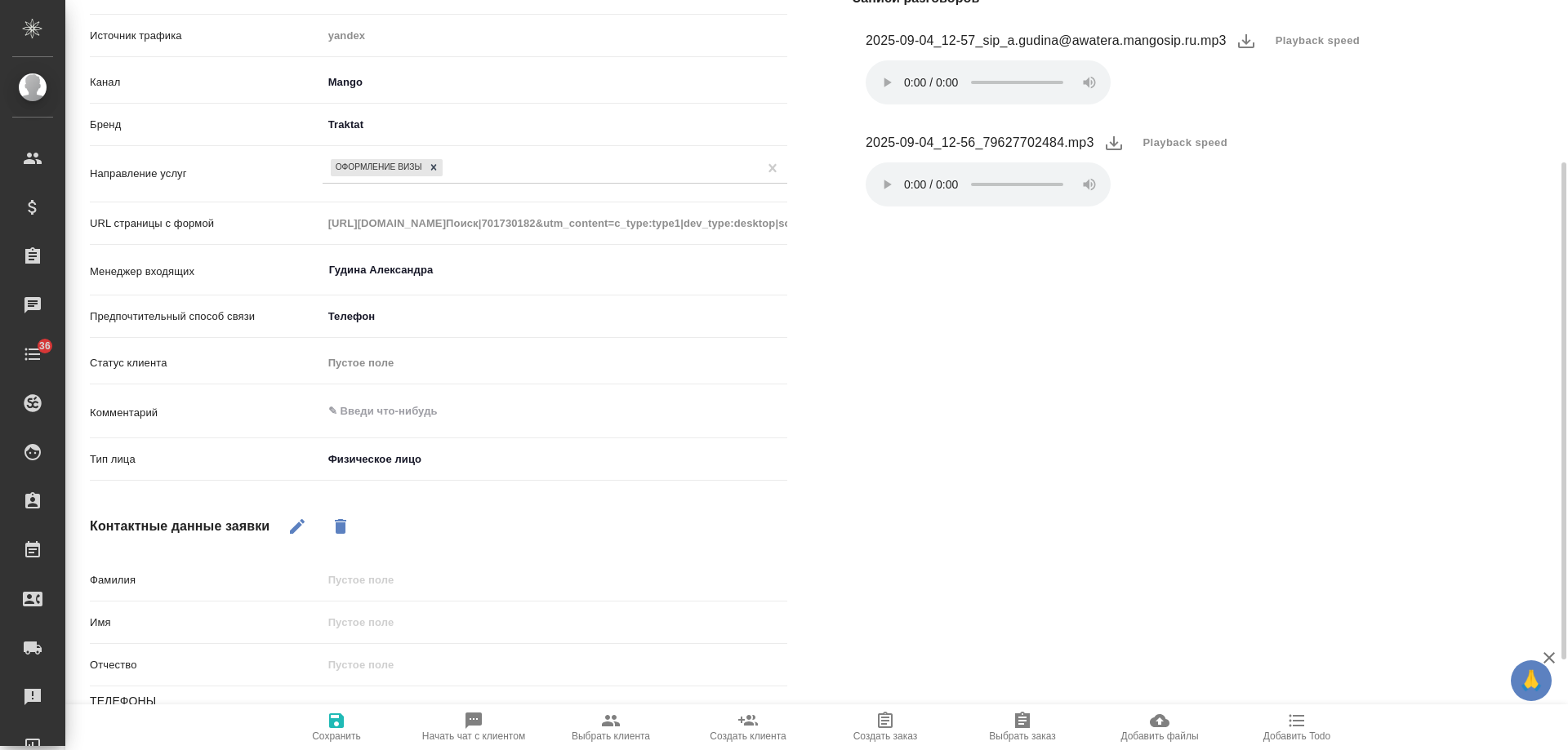
click at [298, 525] on icon "button" at bounding box center [297, 526] width 15 height 15
click at [376, 621] on input "text" at bounding box center [555, 622] width 463 height 24
type input "[PERSON_NAME]"
click at [342, 732] on span "Сохранить" at bounding box center [337, 736] width 49 height 11
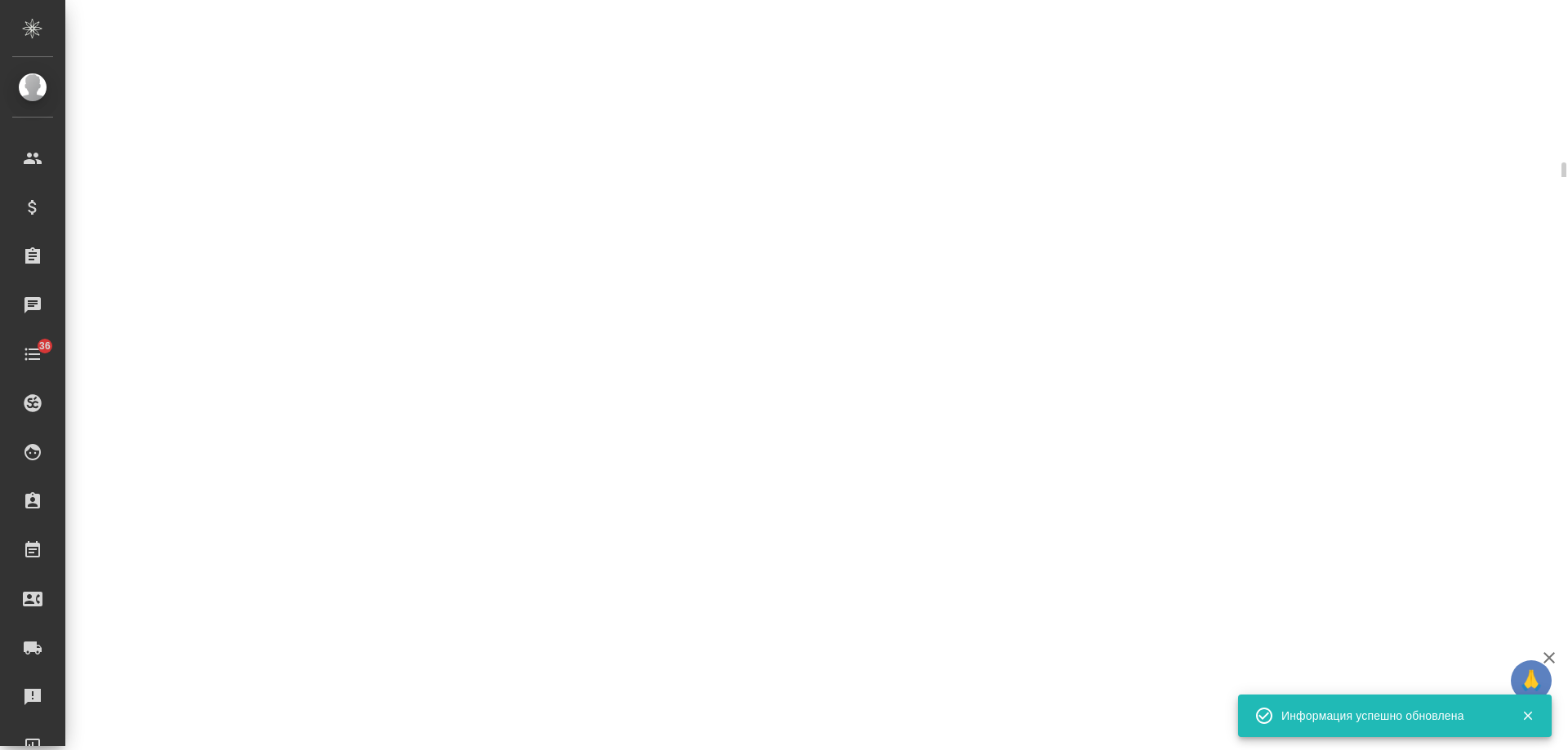
select select "RU"
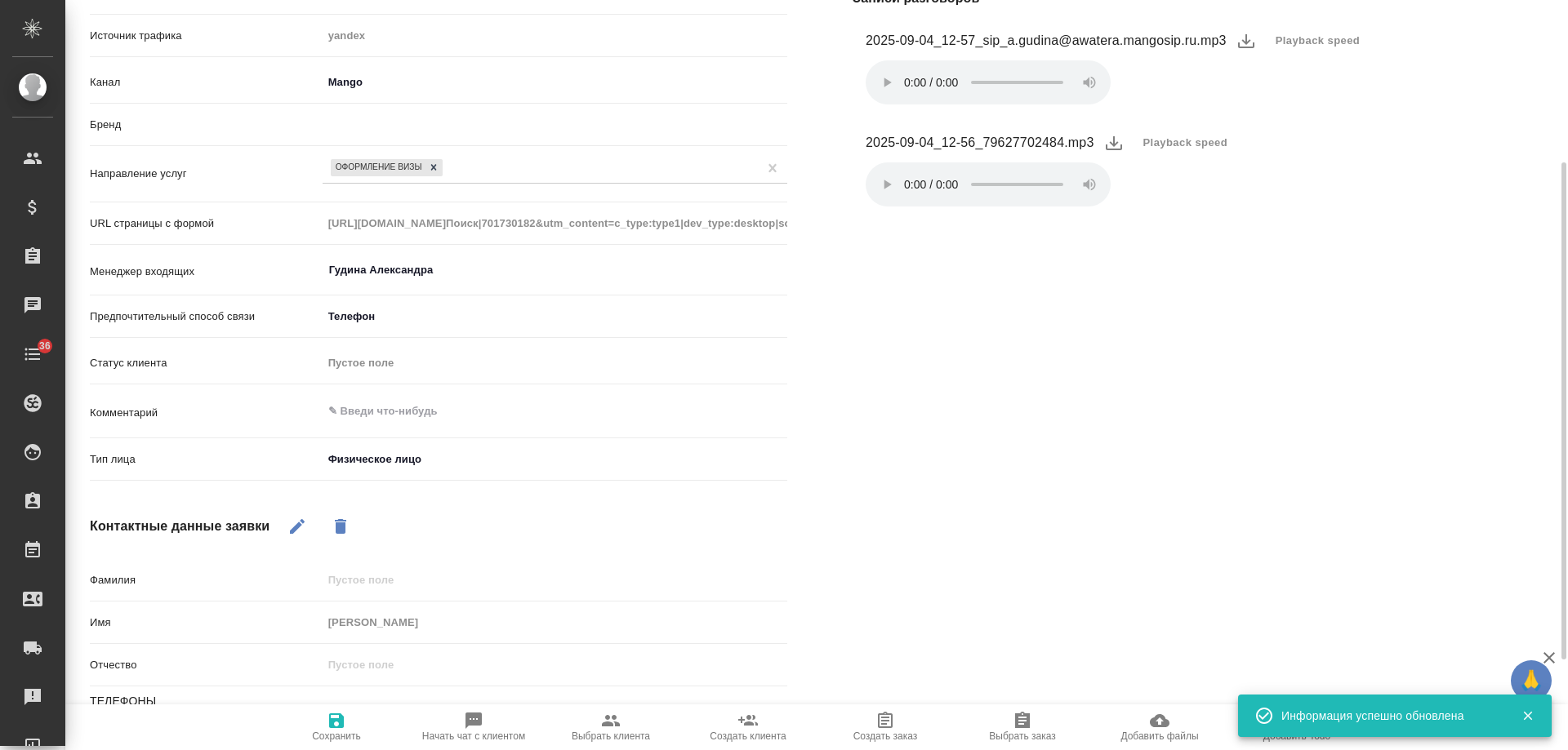
type textarea "x"
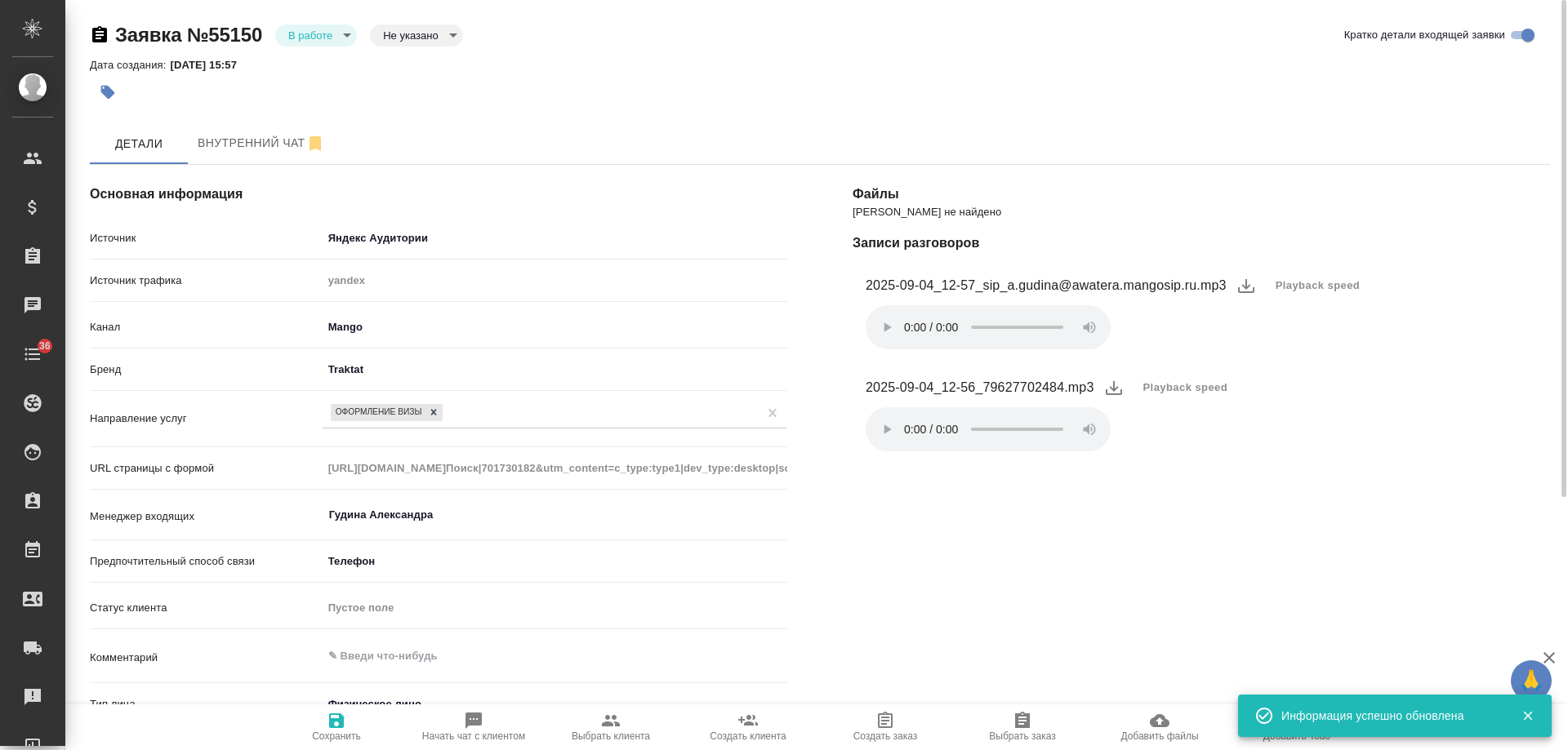
click at [104, 91] on icon "button" at bounding box center [108, 93] width 14 height 14
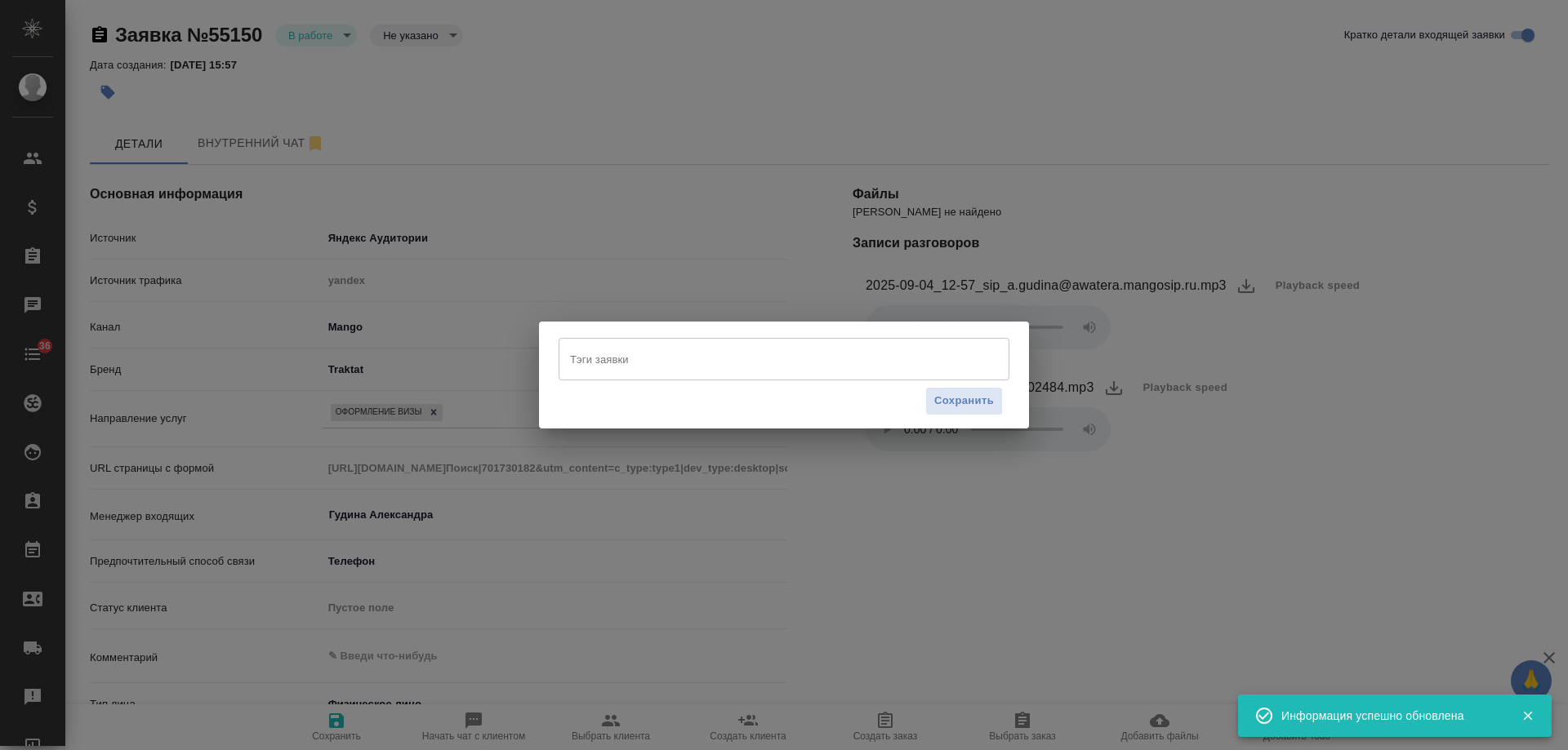
click at [641, 361] on input "Тэги заявки" at bounding box center [769, 360] width 405 height 28
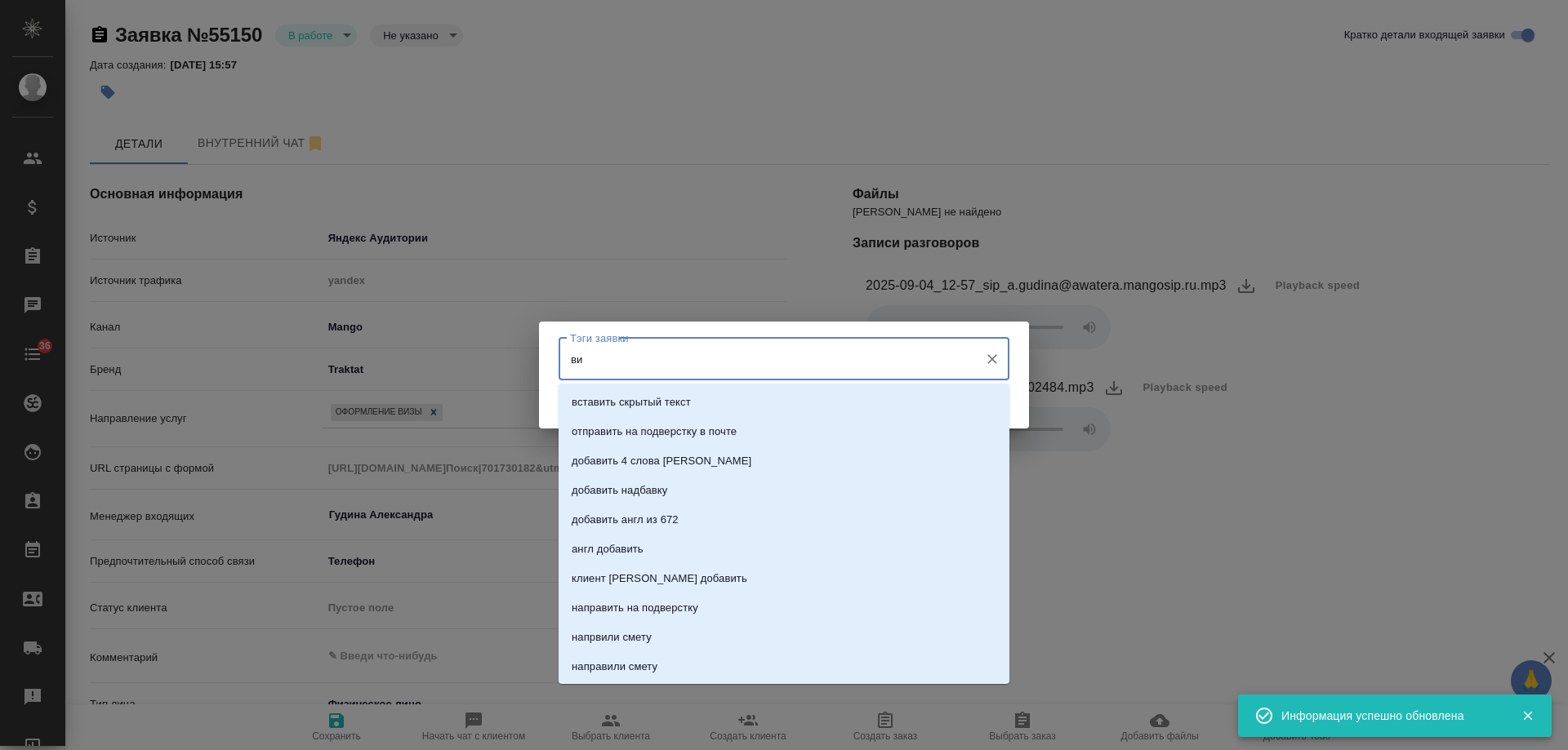
type input "виз"
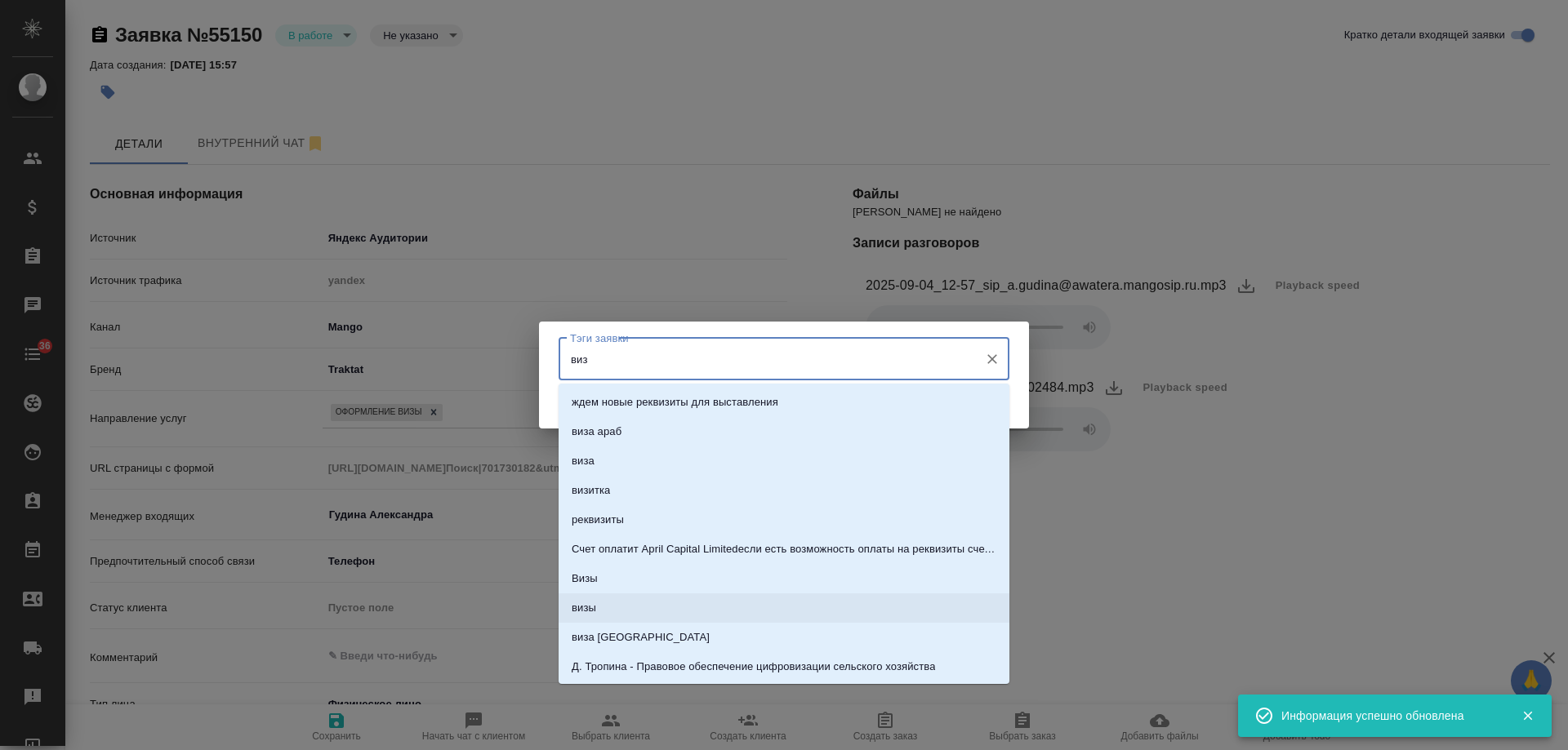
click at [634, 596] on li "визы" at bounding box center [784, 609] width 451 height 30
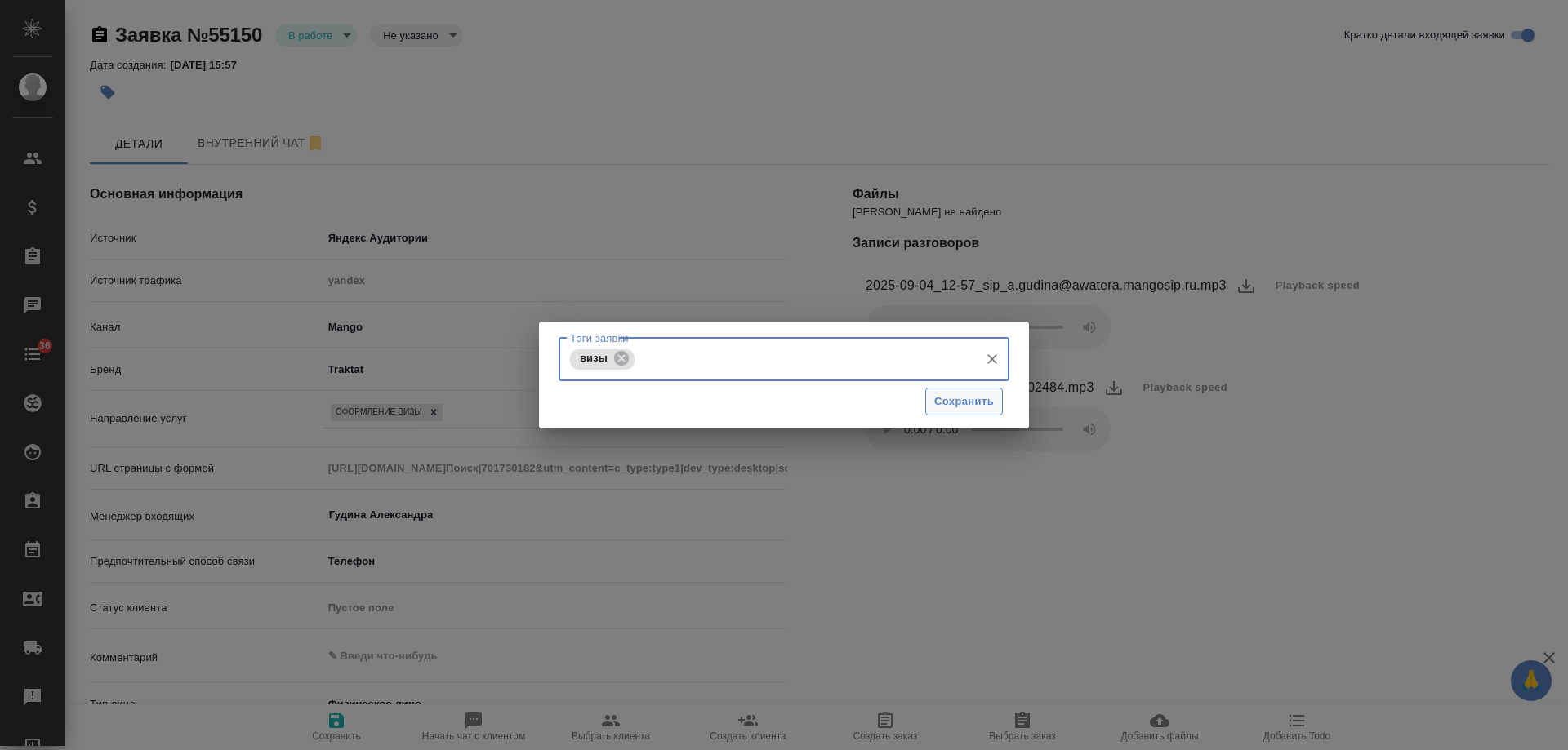
click at [980, 395] on span "Сохранить" at bounding box center [964, 402] width 60 height 18
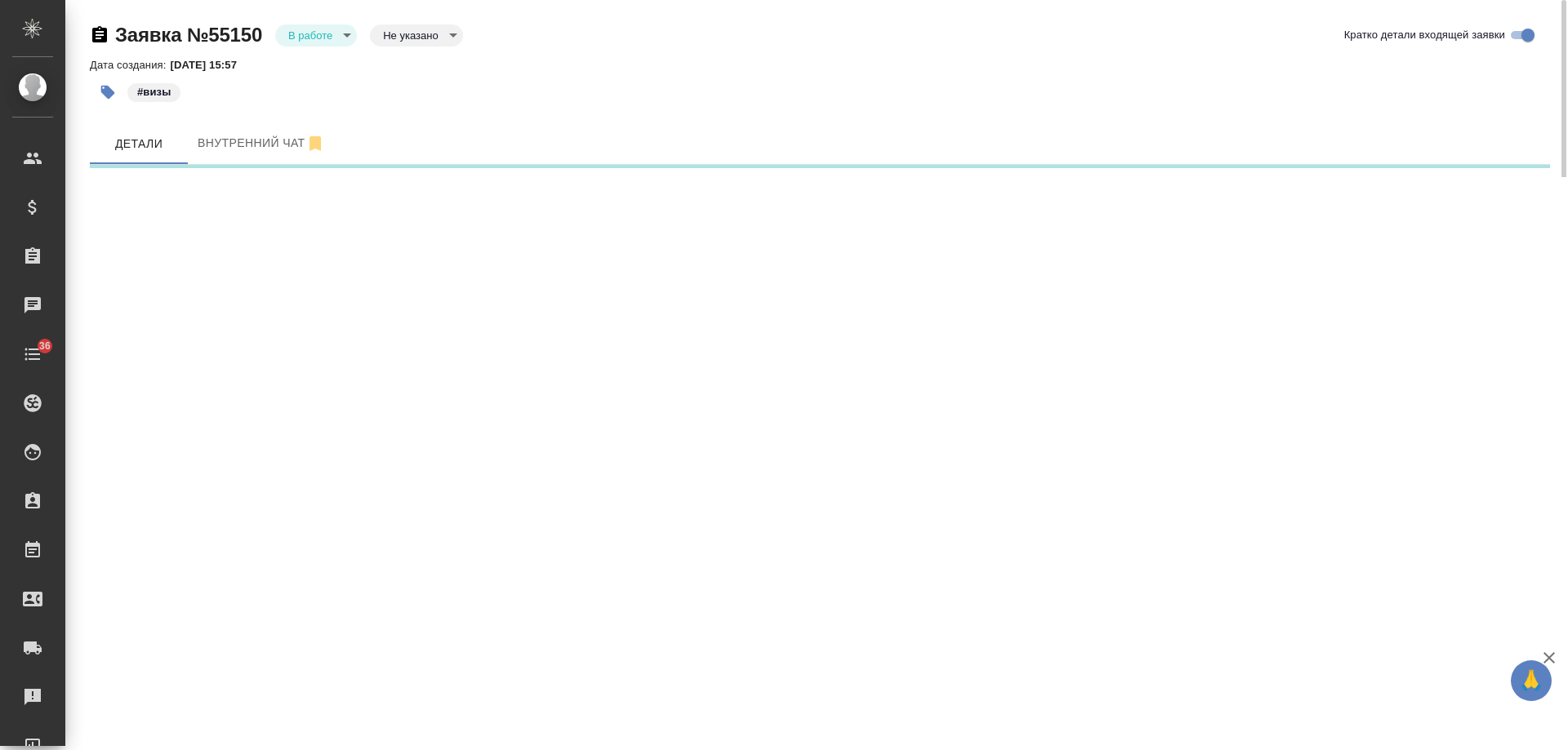
select select "RU"
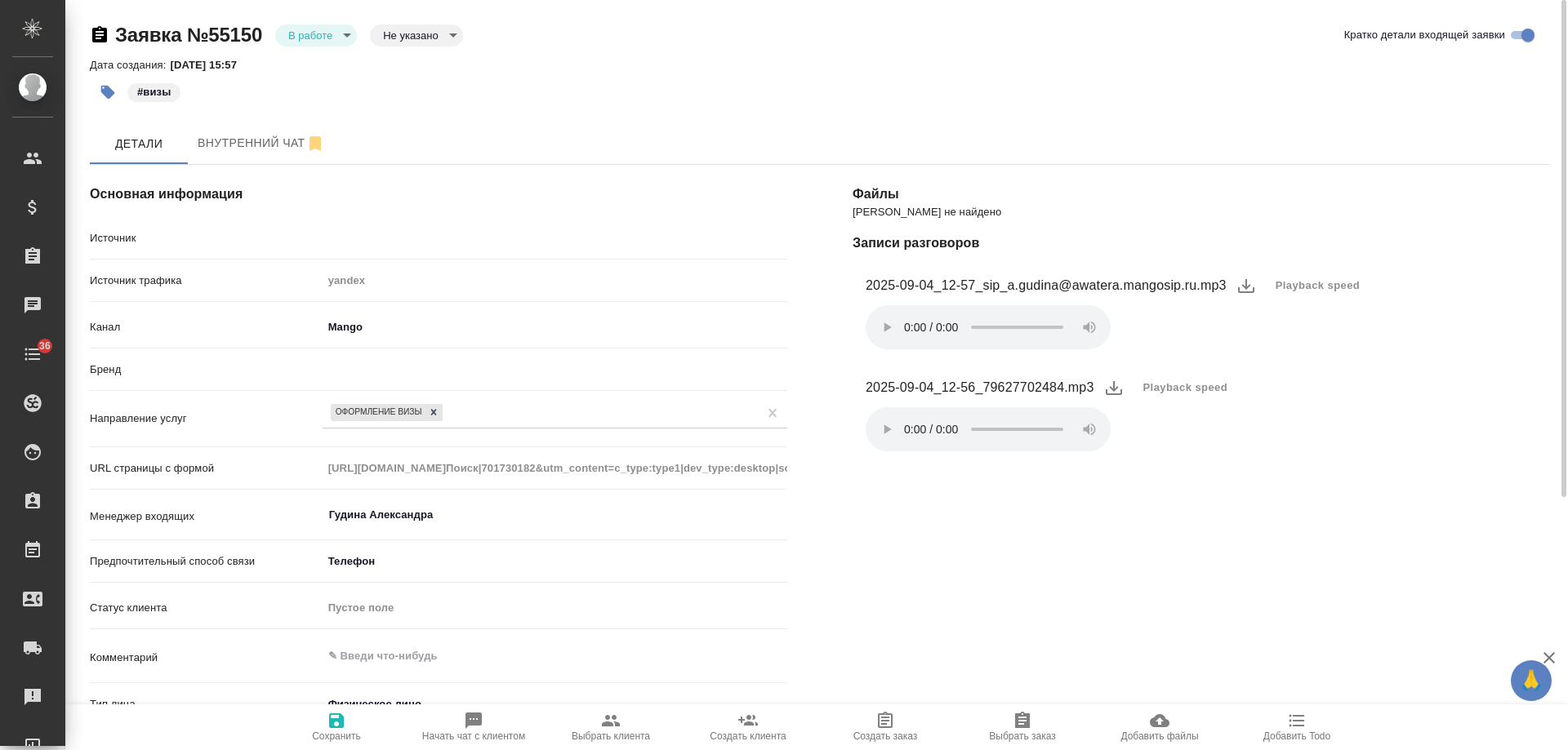
type textarea "x"
click at [349, 367] on body "🙏 .cls-1 fill:#fff; AWATERA [PERSON_NAME] Спецификации Заказы 0 Чаты 36 Todo Пр…" at bounding box center [784, 375] width 1568 height 750
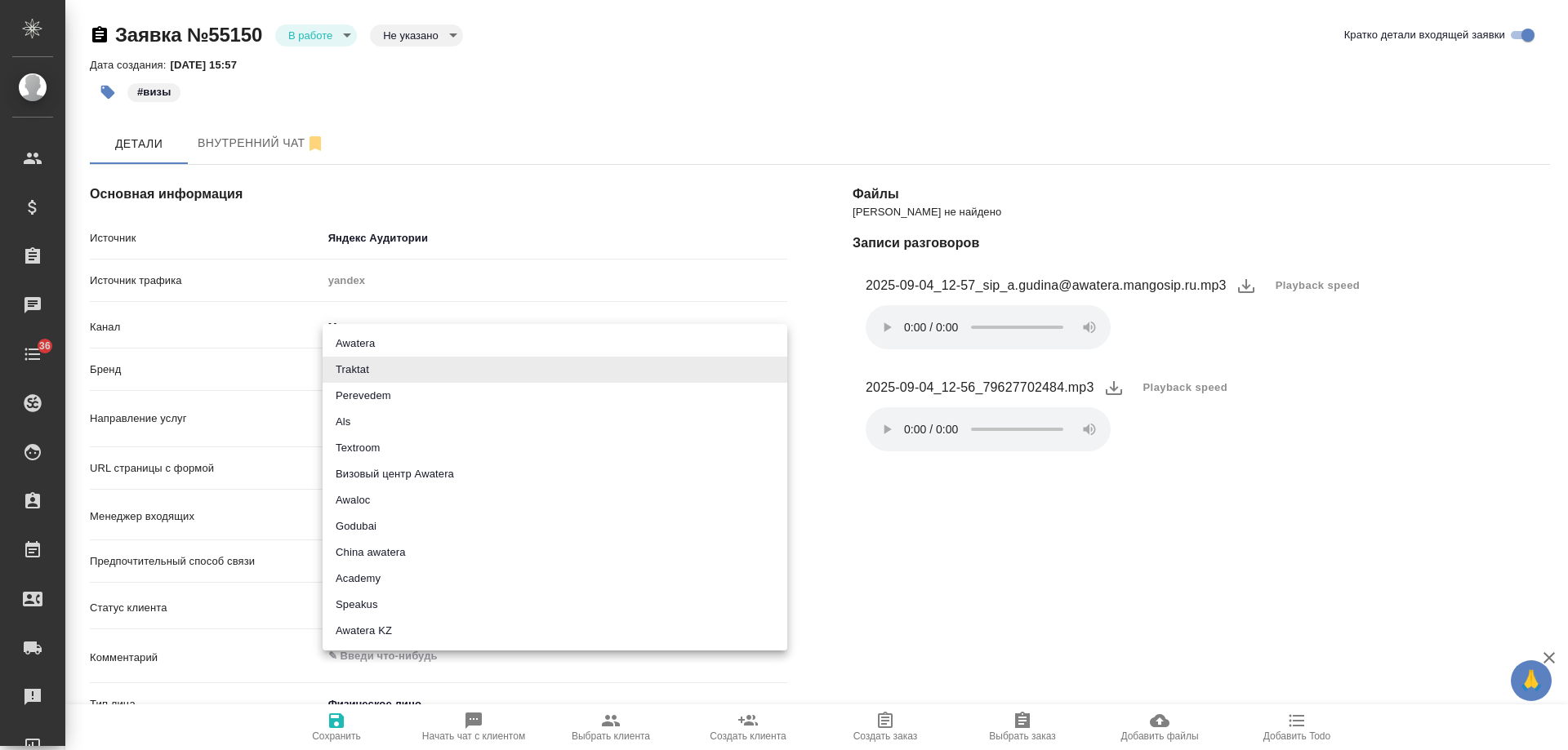
click at [417, 472] on li "Визовый центр Awatera" at bounding box center [555, 475] width 465 height 26
type input "visaCenterAwatera"
type textarea "x"
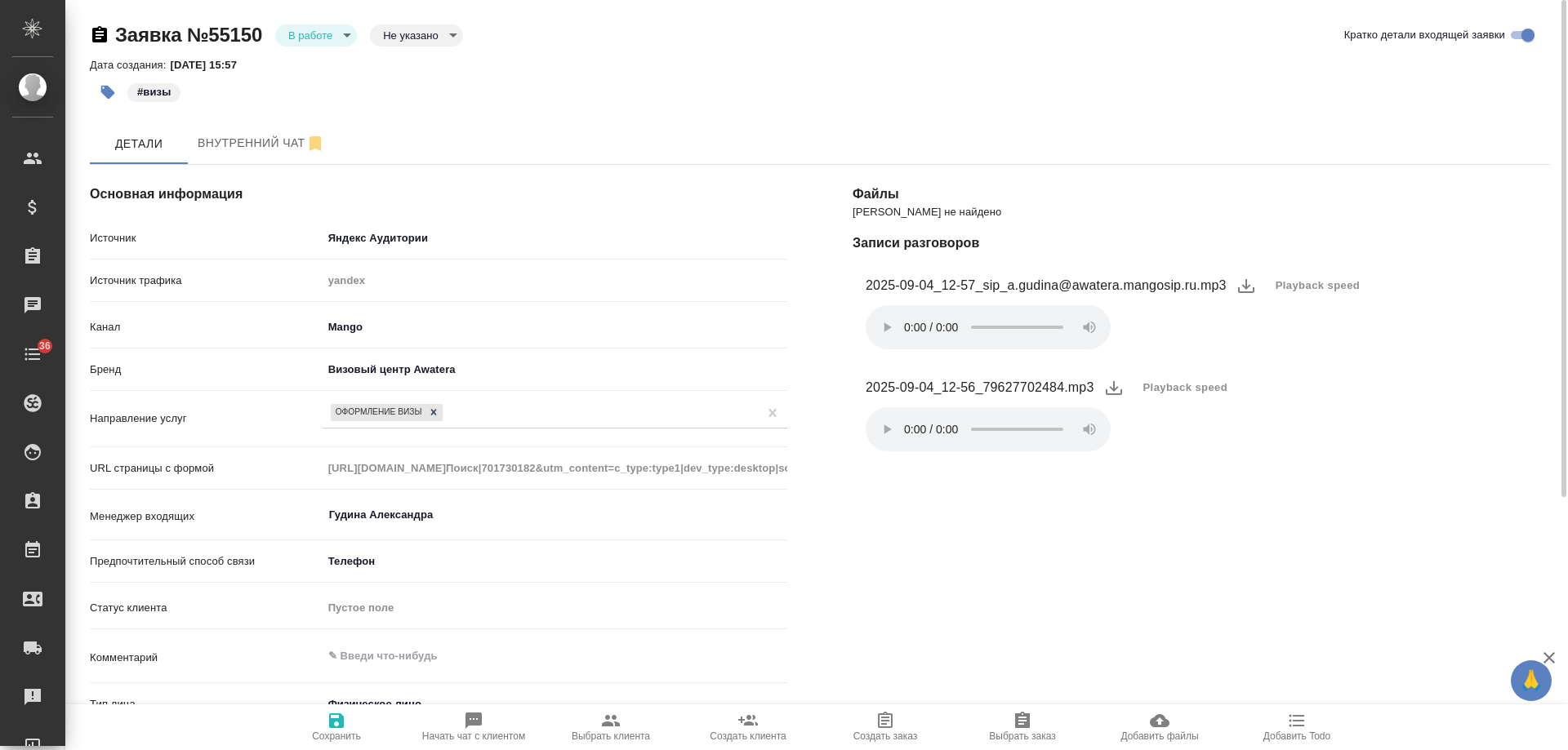
click at [336, 716] on icon "button" at bounding box center [336, 721] width 19 height 19
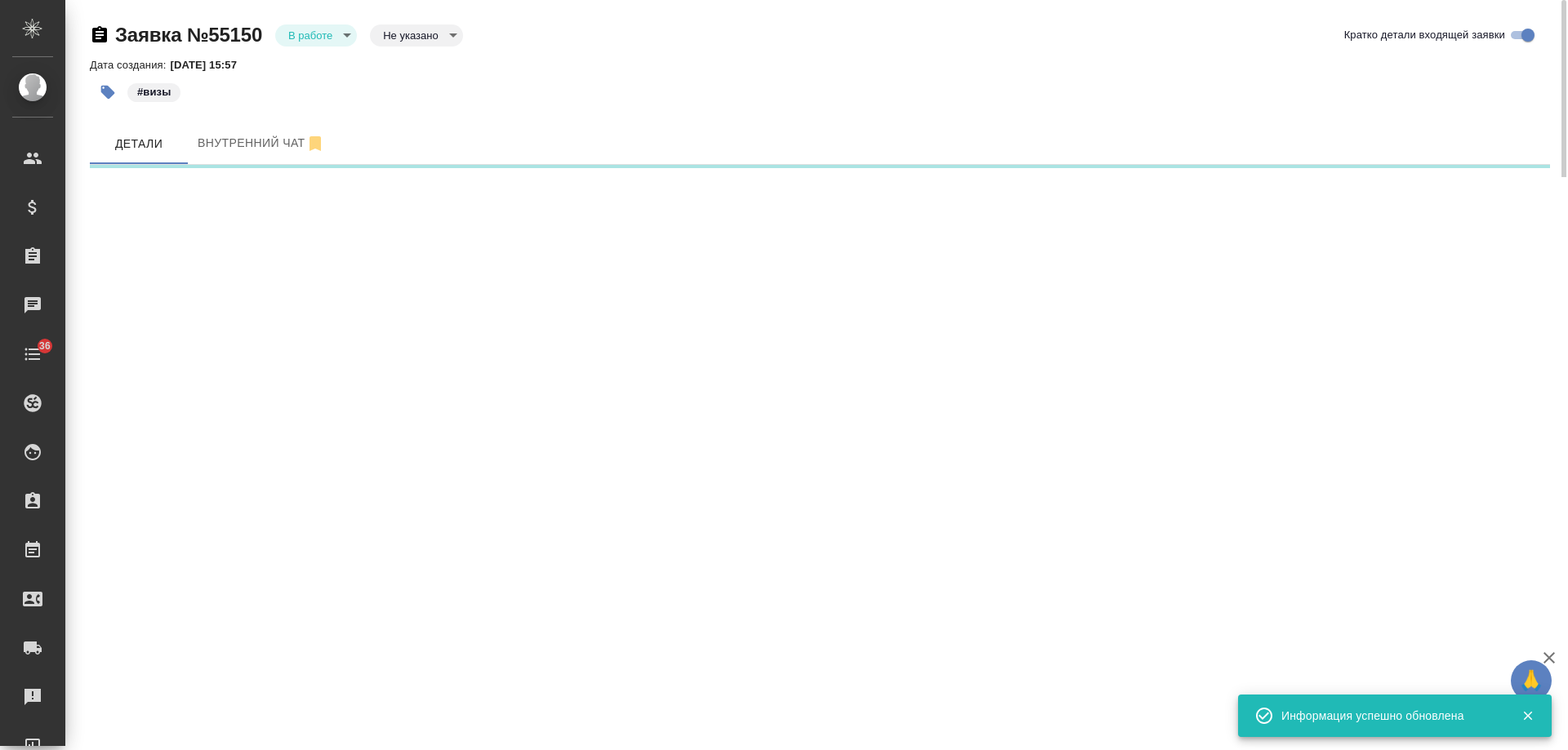
select select "RU"
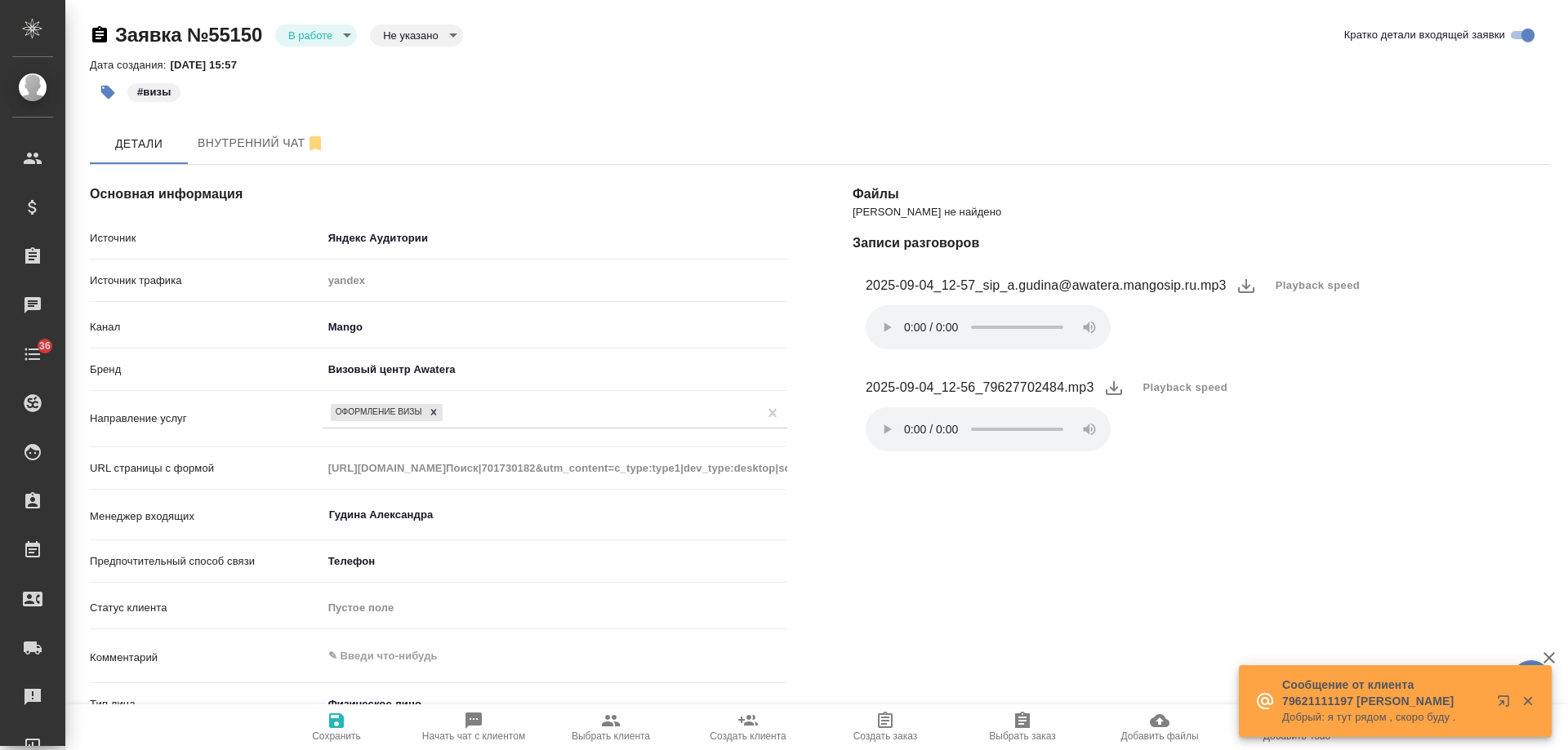
type textarea "x"
click at [311, 33] on body "🙏 .cls-1 fill:#fff; AWATERA [PERSON_NAME] Спецификации Заказы 0 Чаты 36 Todo Пр…" at bounding box center [784, 375] width 1568 height 750
click at [336, 66] on li "Отказ" at bounding box center [316, 63] width 82 height 28
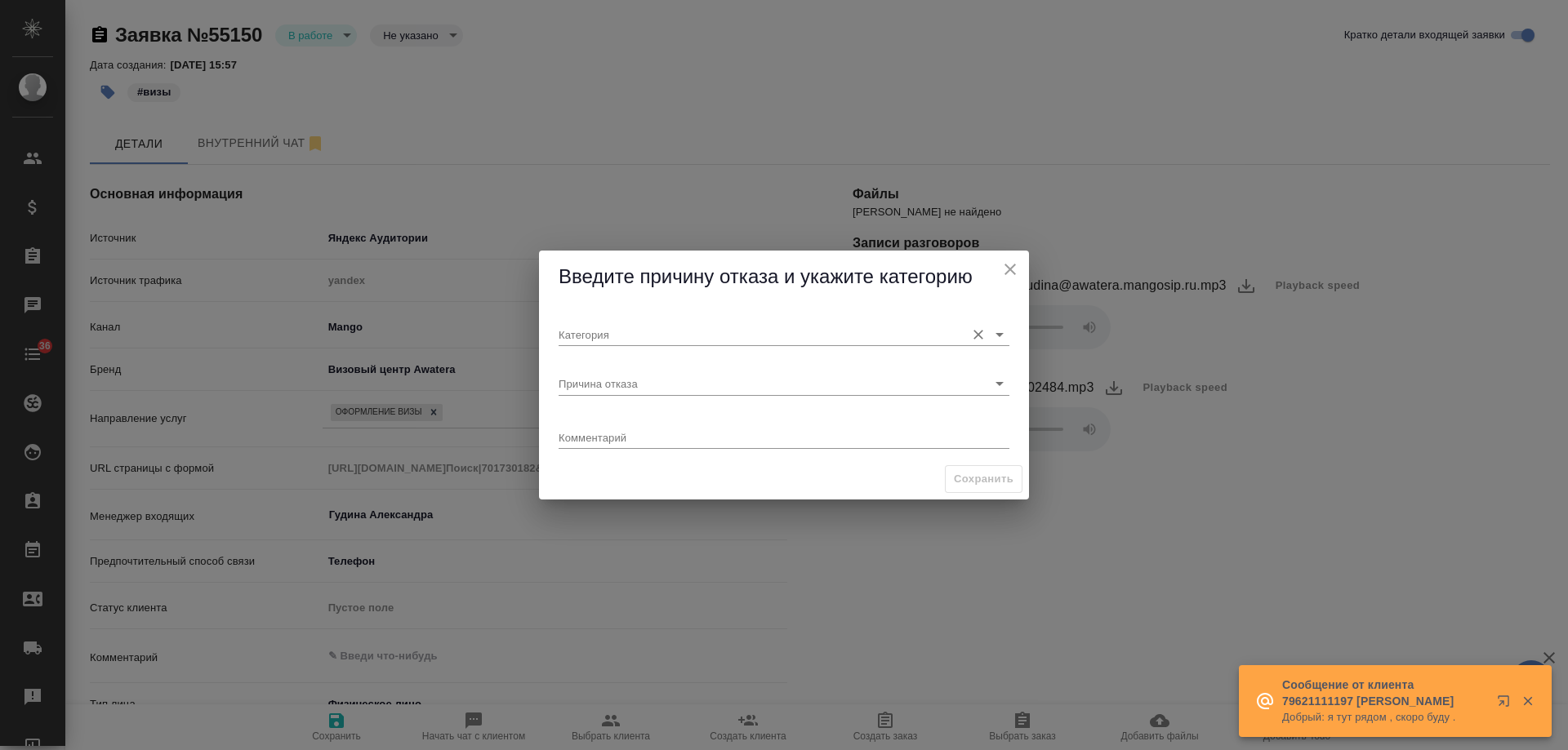
click at [571, 326] on input "Категория" at bounding box center [758, 334] width 398 height 22
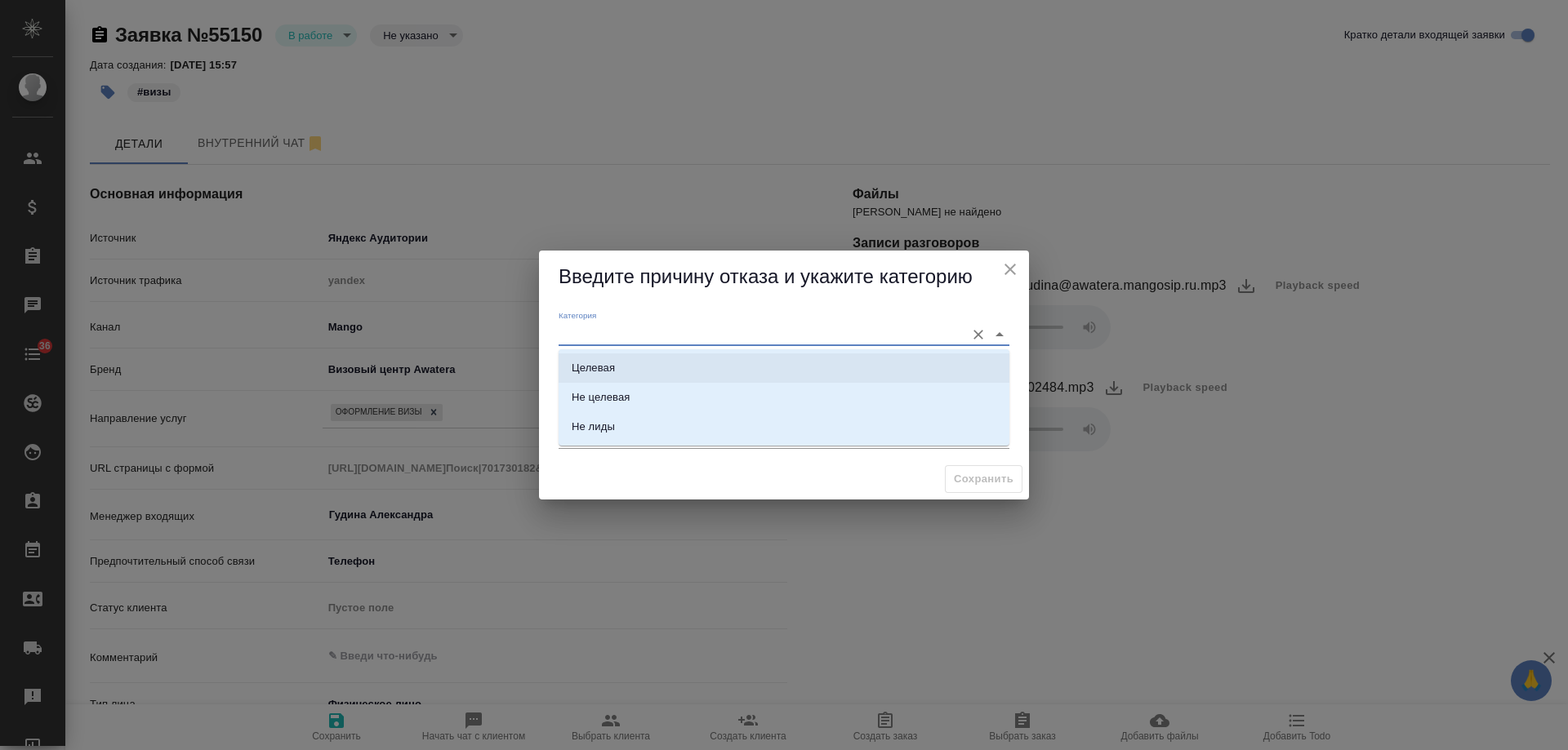
click at [664, 370] on li "Целевая" at bounding box center [784, 368] width 451 height 30
type input "Целевая"
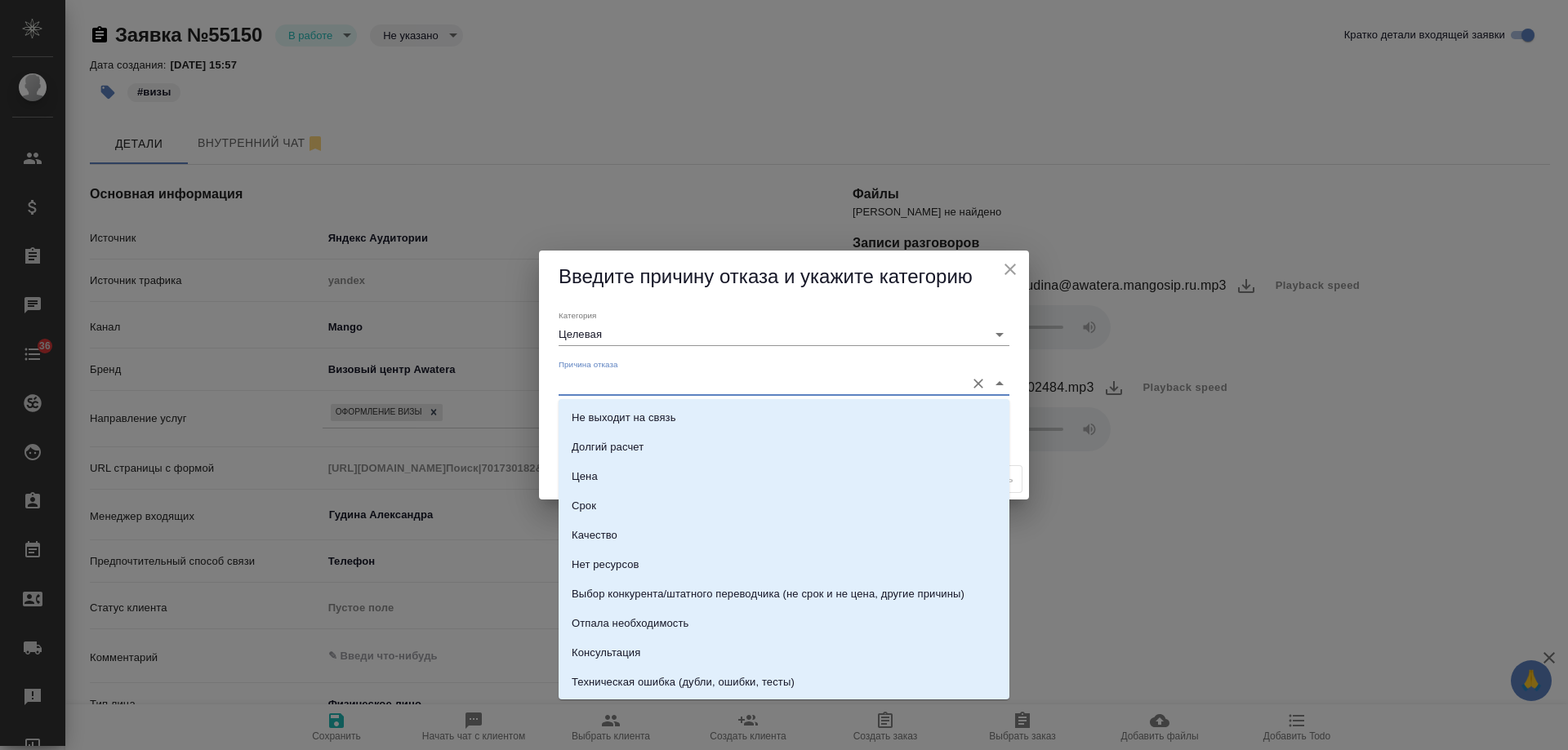
click at [610, 389] on input "Причина отказа" at bounding box center [758, 382] width 398 height 22
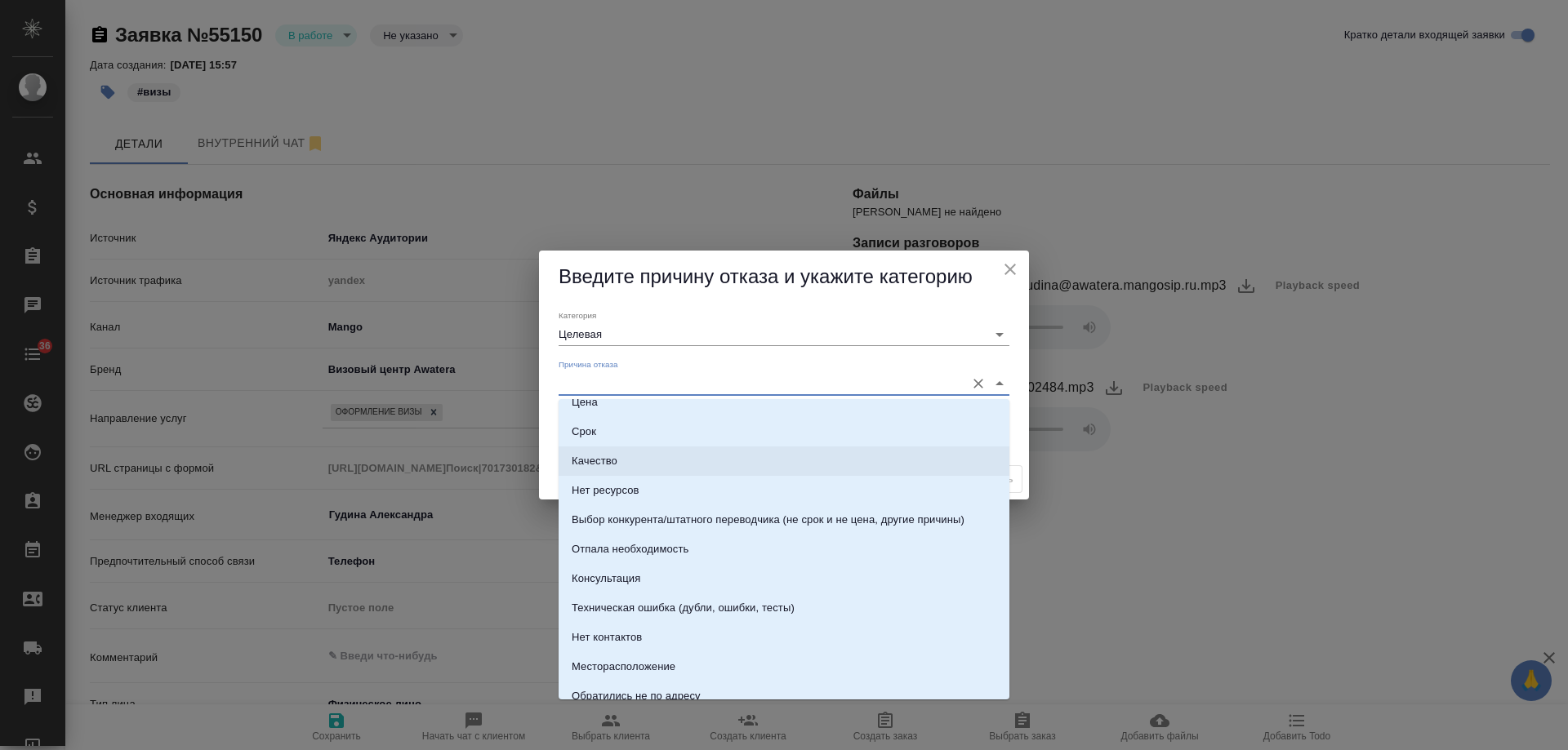
scroll to position [82, 0]
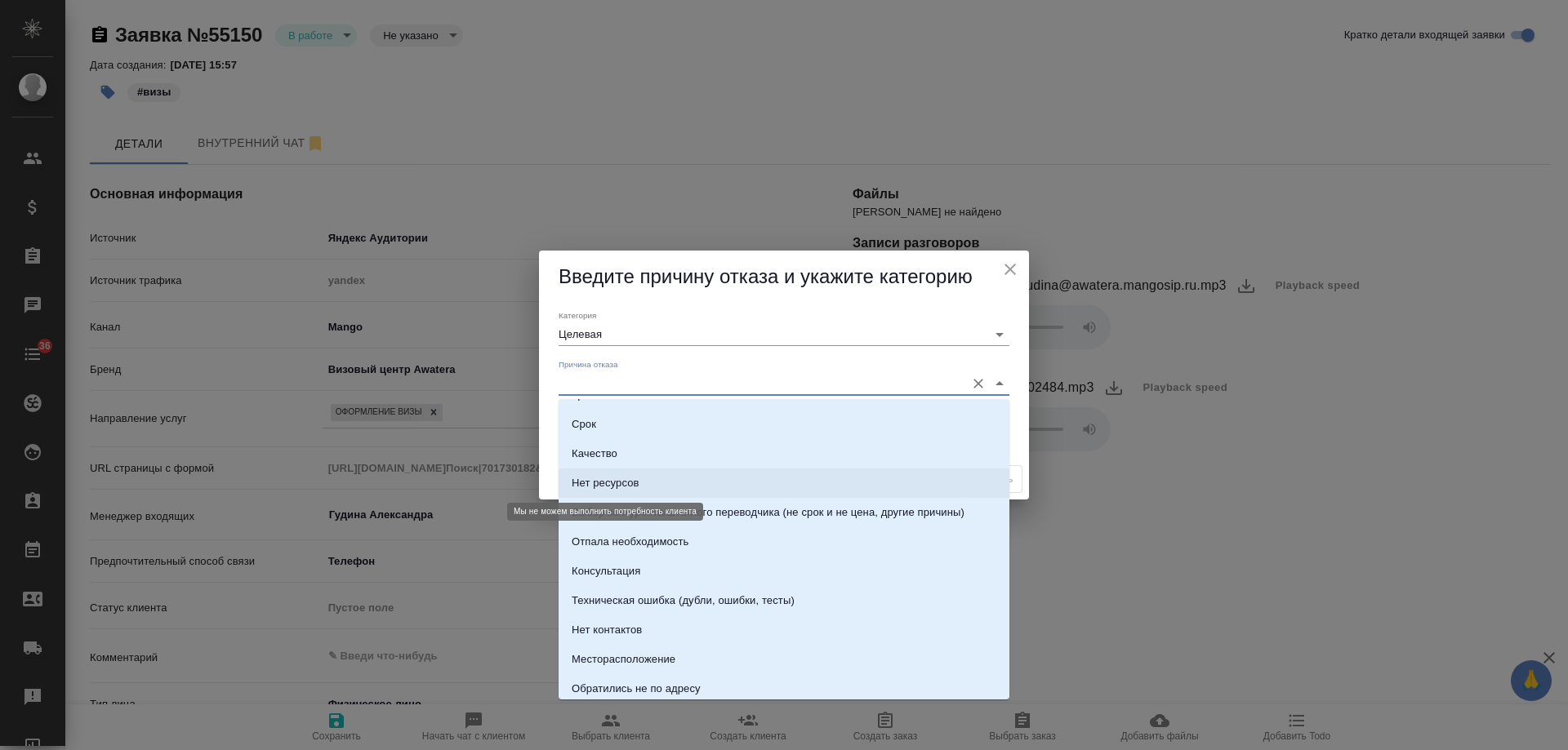
click at [627, 475] on div "Нет ресурсов" at bounding box center [605, 483] width 68 height 17
type input "Нет ресурсов"
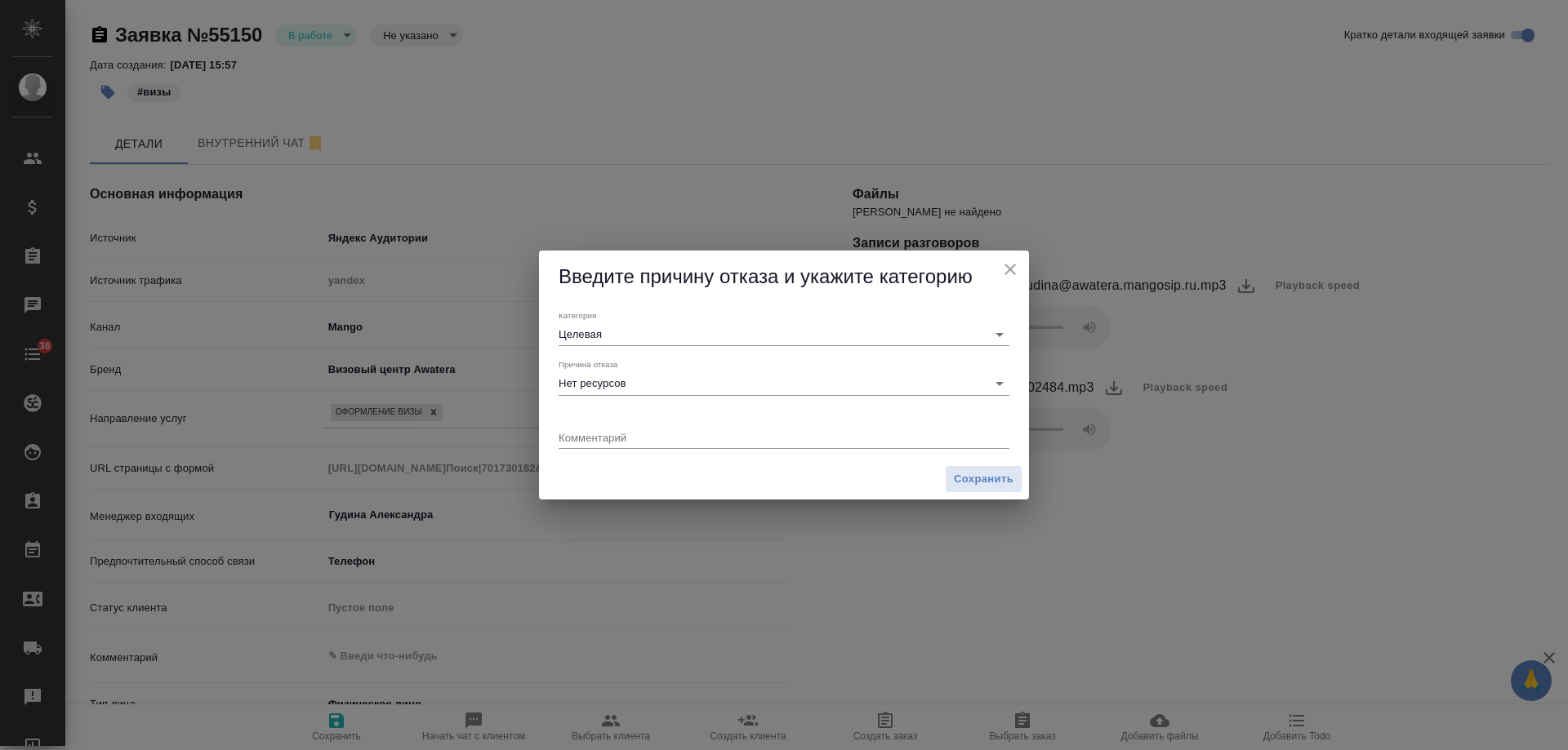
drag, startPoint x: 634, startPoint y: 450, endPoint x: 634, endPoint y: 435, distance: 15.0
click at [634, 450] on div "Комментарий x" at bounding box center [784, 431] width 464 height 56
click at [634, 435] on textarea at bounding box center [784, 437] width 451 height 12
type textarea "нет безличной подачи на Кипр"
click at [992, 475] on span "Сохранить" at bounding box center [984, 479] width 60 height 18
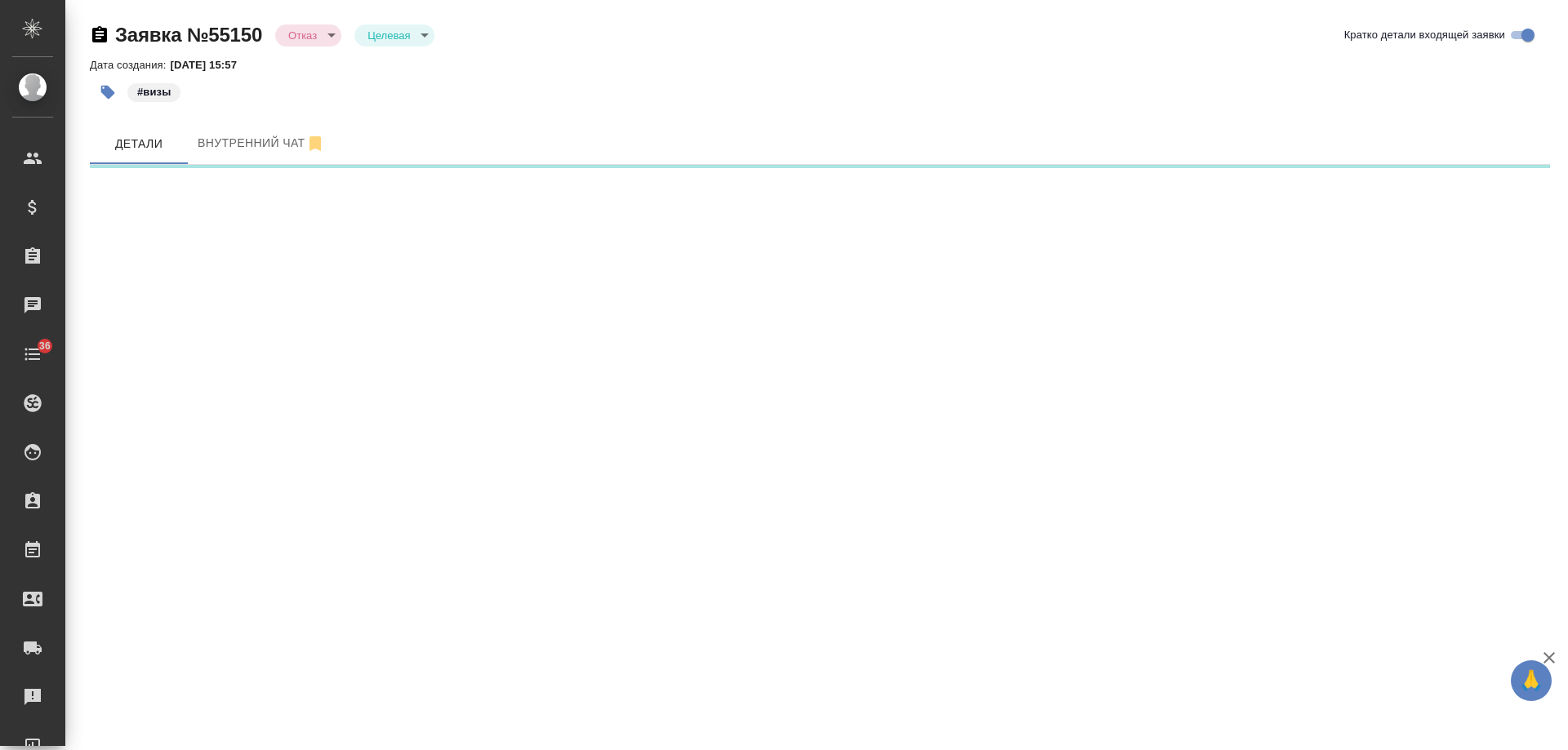
select select "RU"
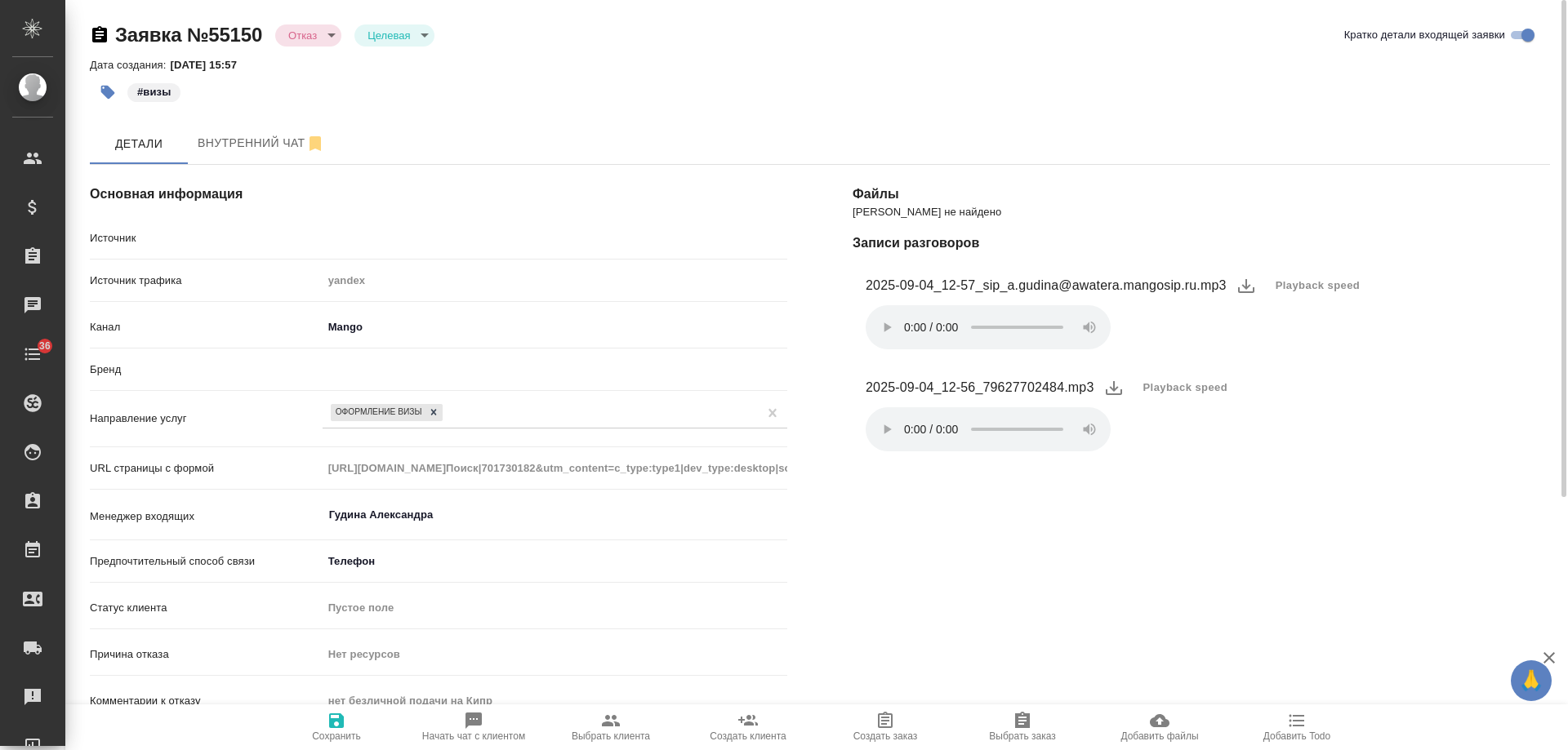
type textarea "x"
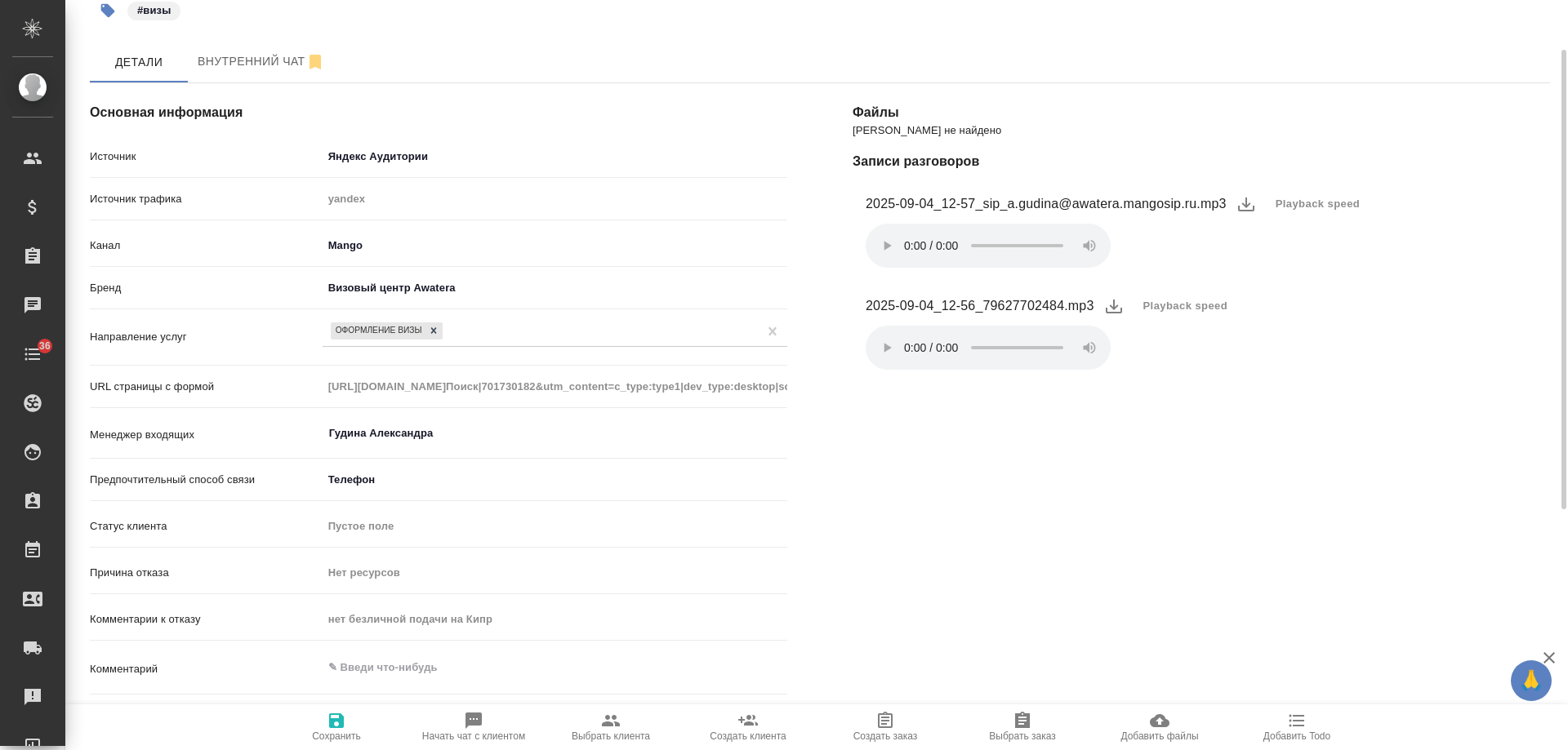
scroll to position [0, 0]
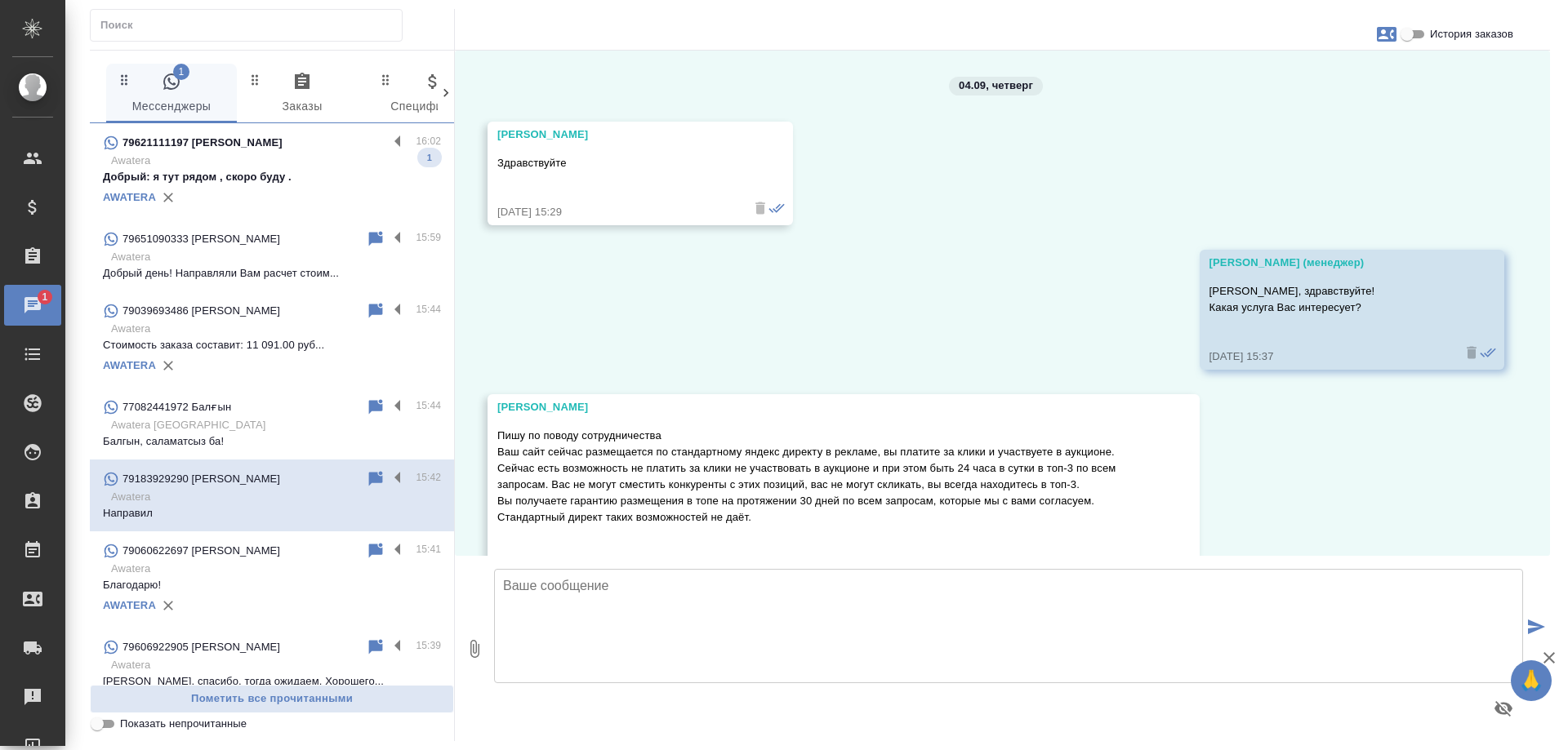
scroll to position [304, 0]
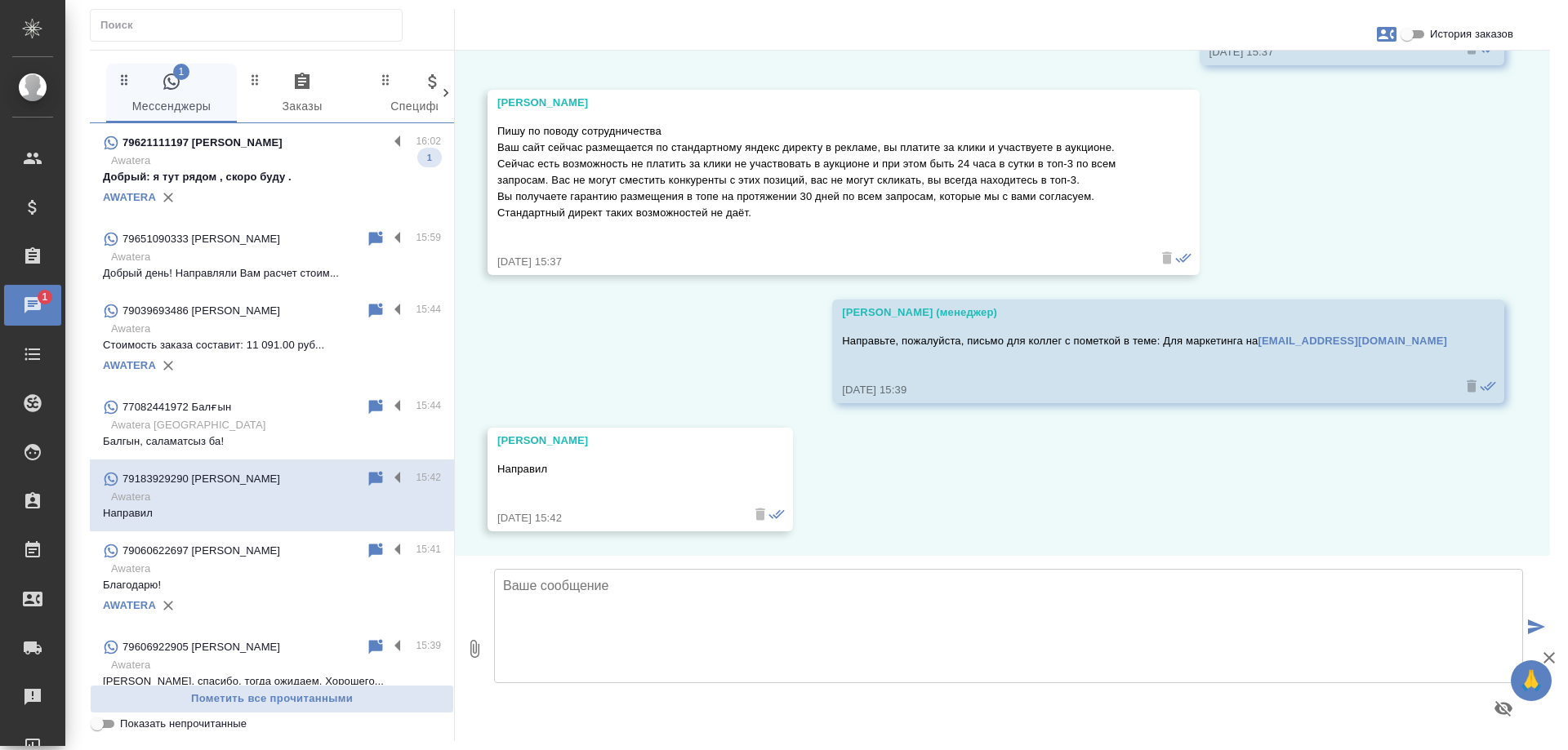
click at [283, 151] on p "79621111197 Голомазова Полина Константиновна" at bounding box center [203, 143] width 160 height 17
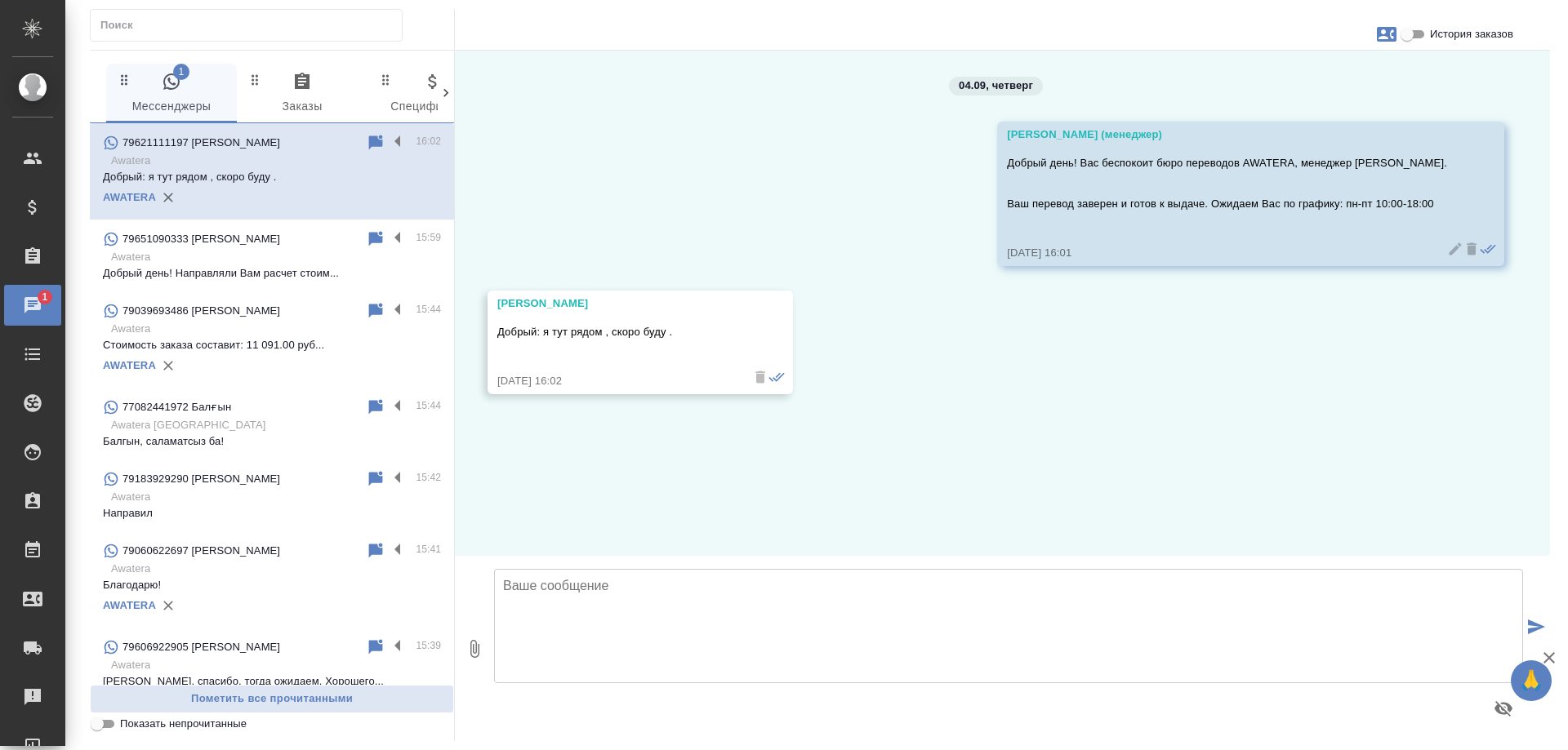
scroll to position [0, 0]
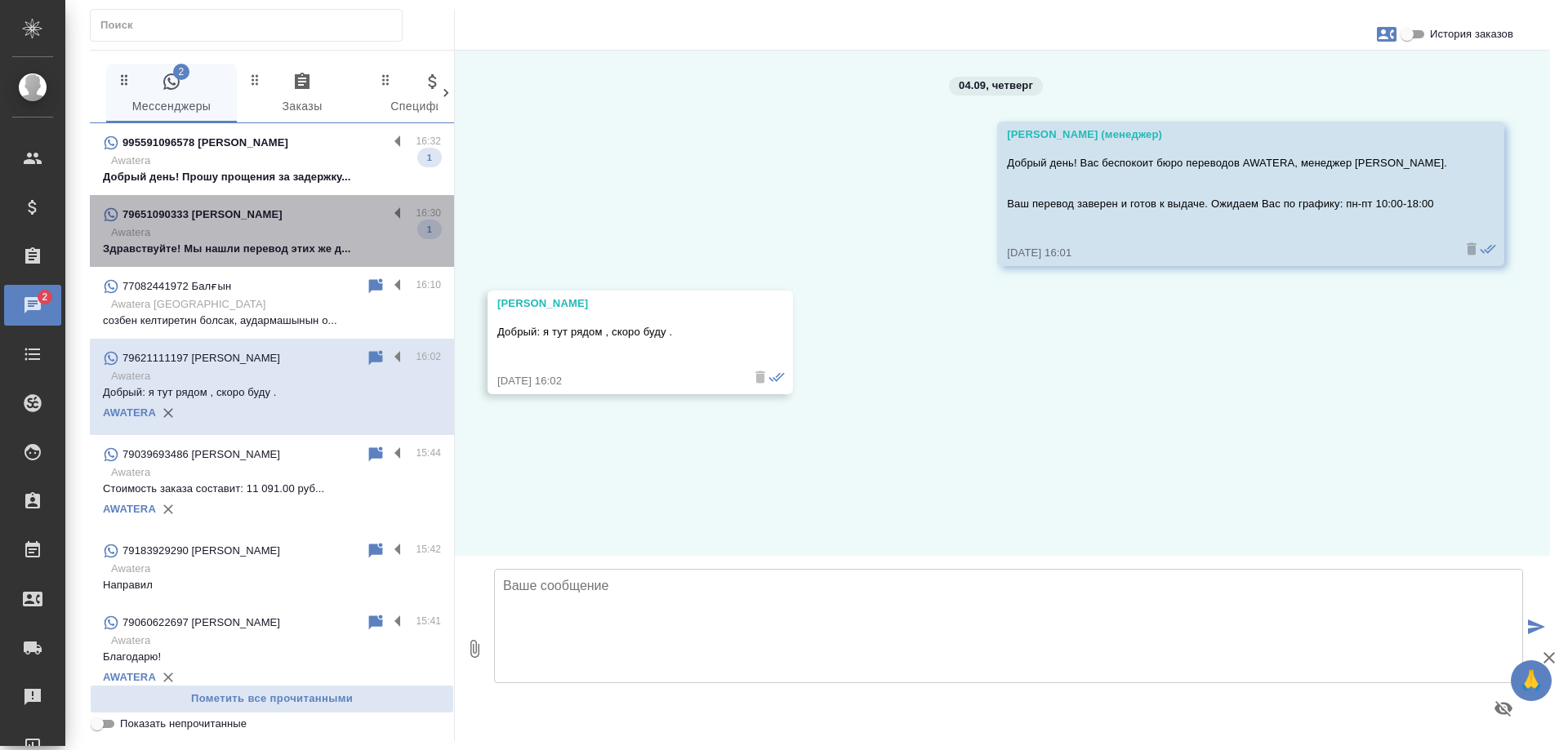
click at [284, 232] on p "Awatera" at bounding box center [276, 232] width 330 height 17
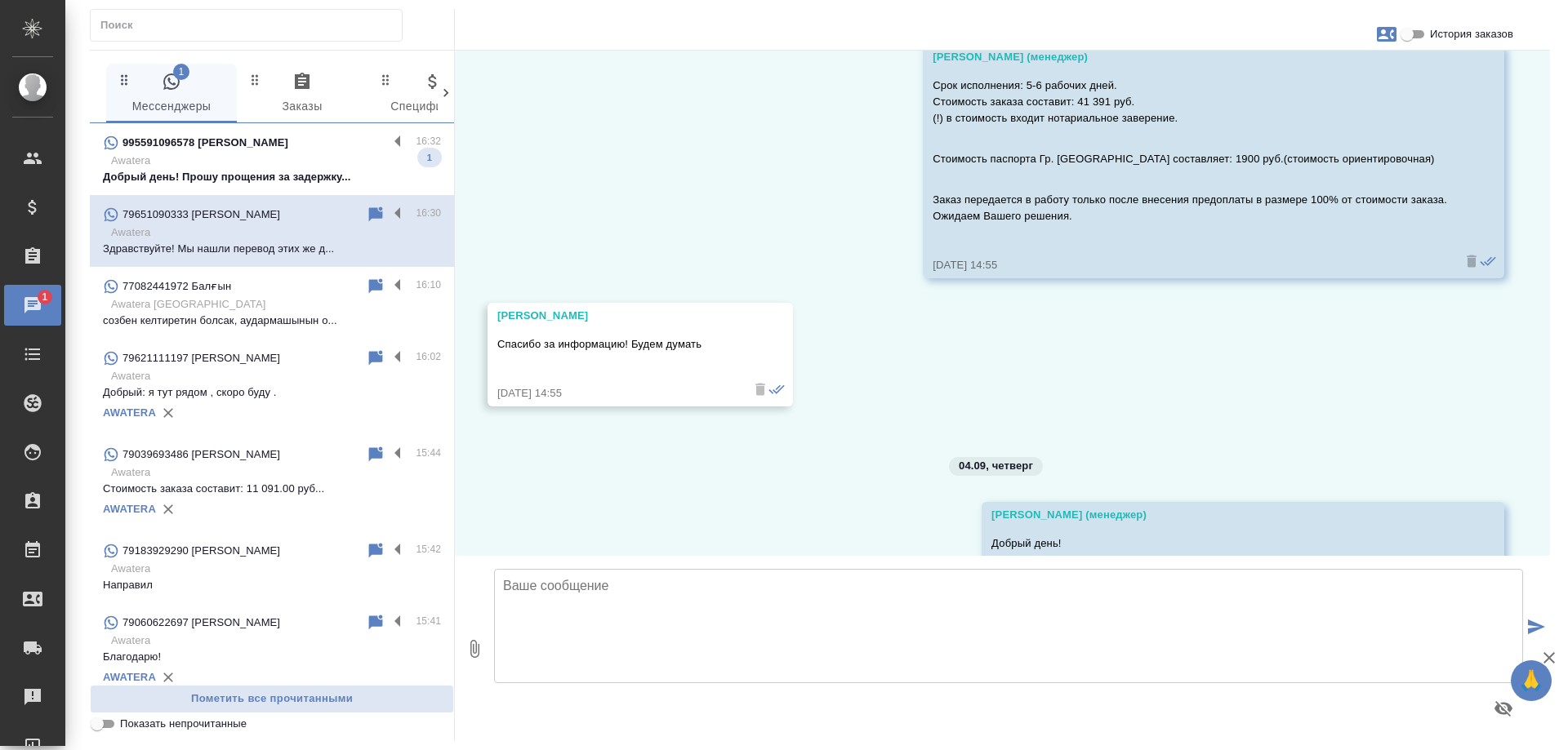
scroll to position [1983, 0]
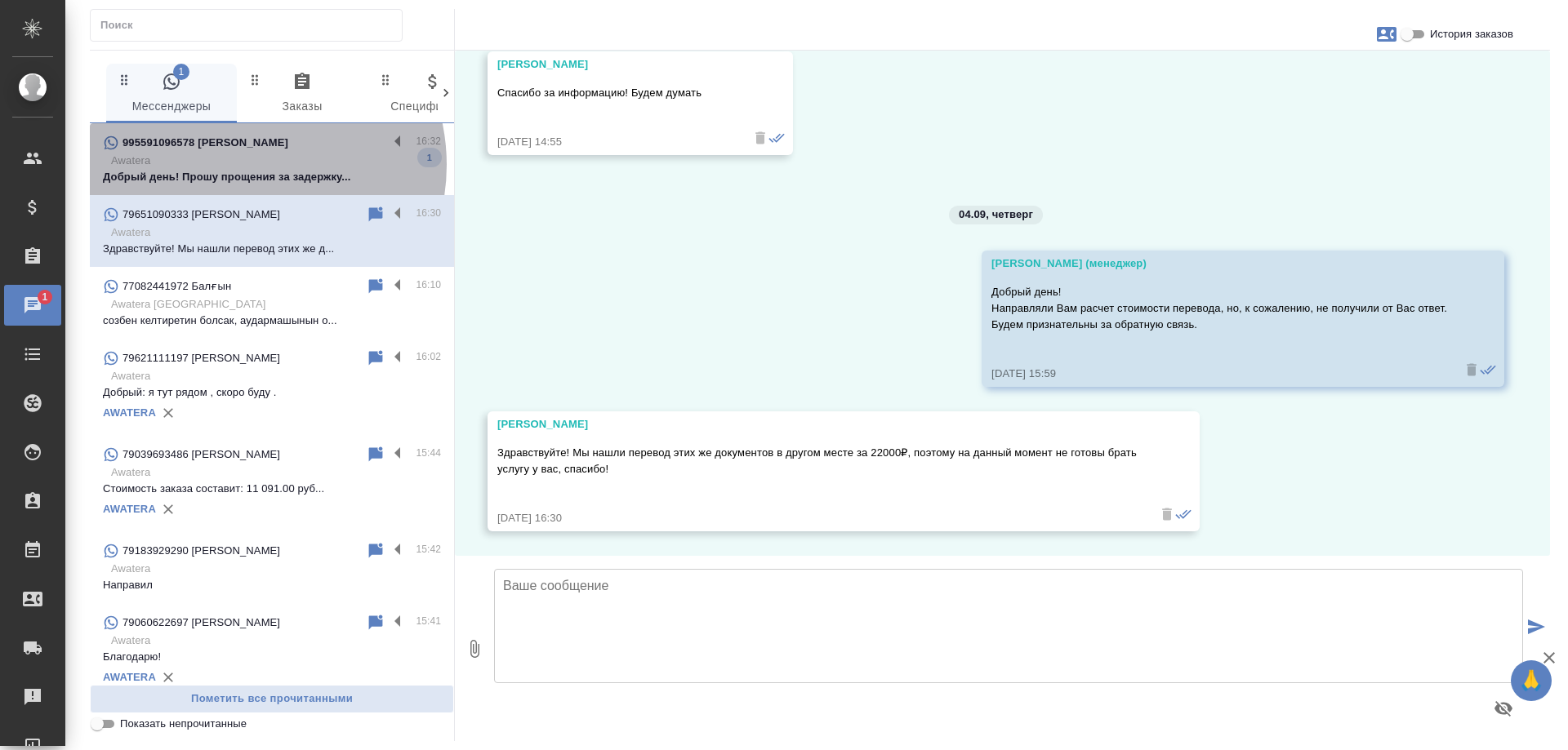
click at [242, 165] on p "Awatera" at bounding box center [276, 161] width 330 height 17
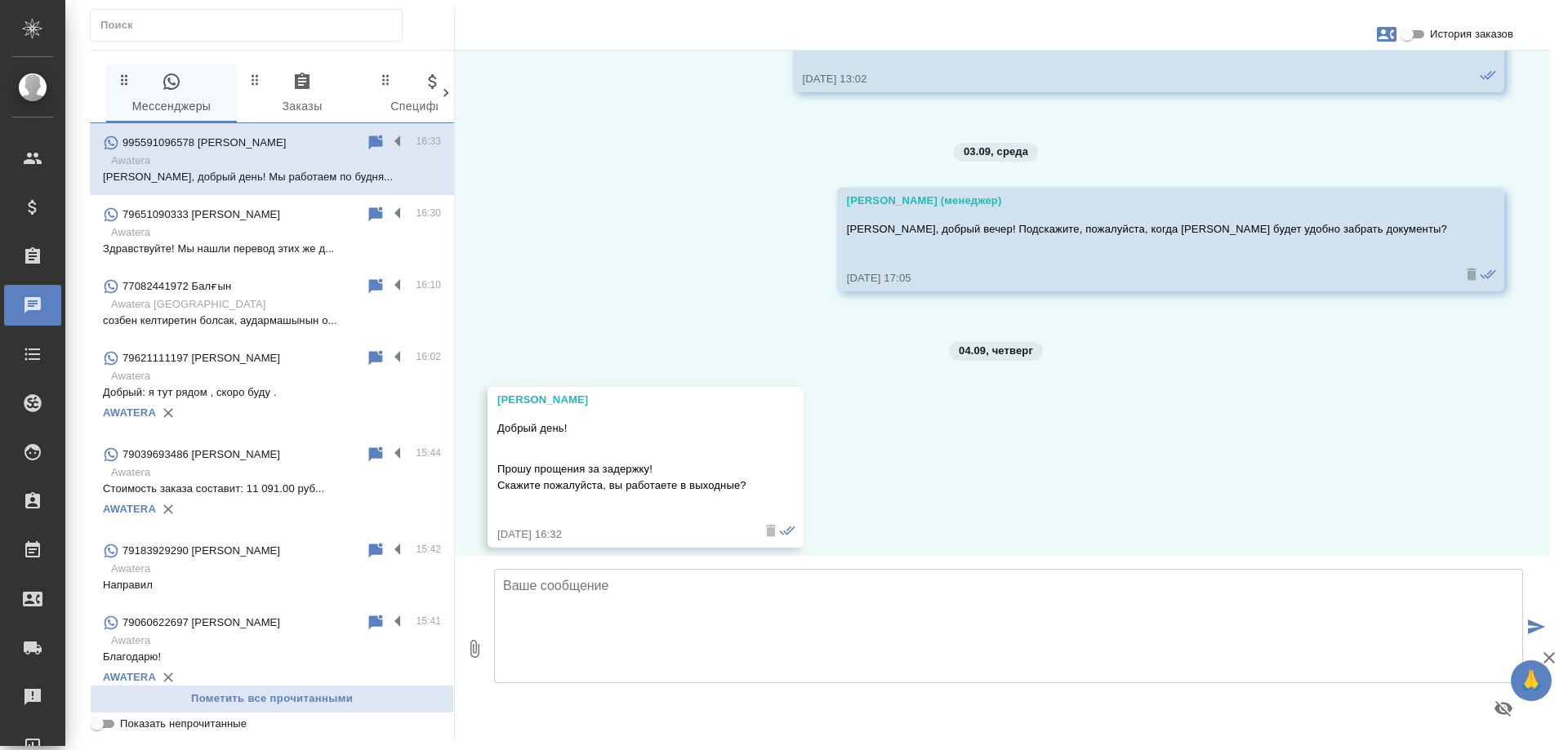
scroll to position [8925, 0]
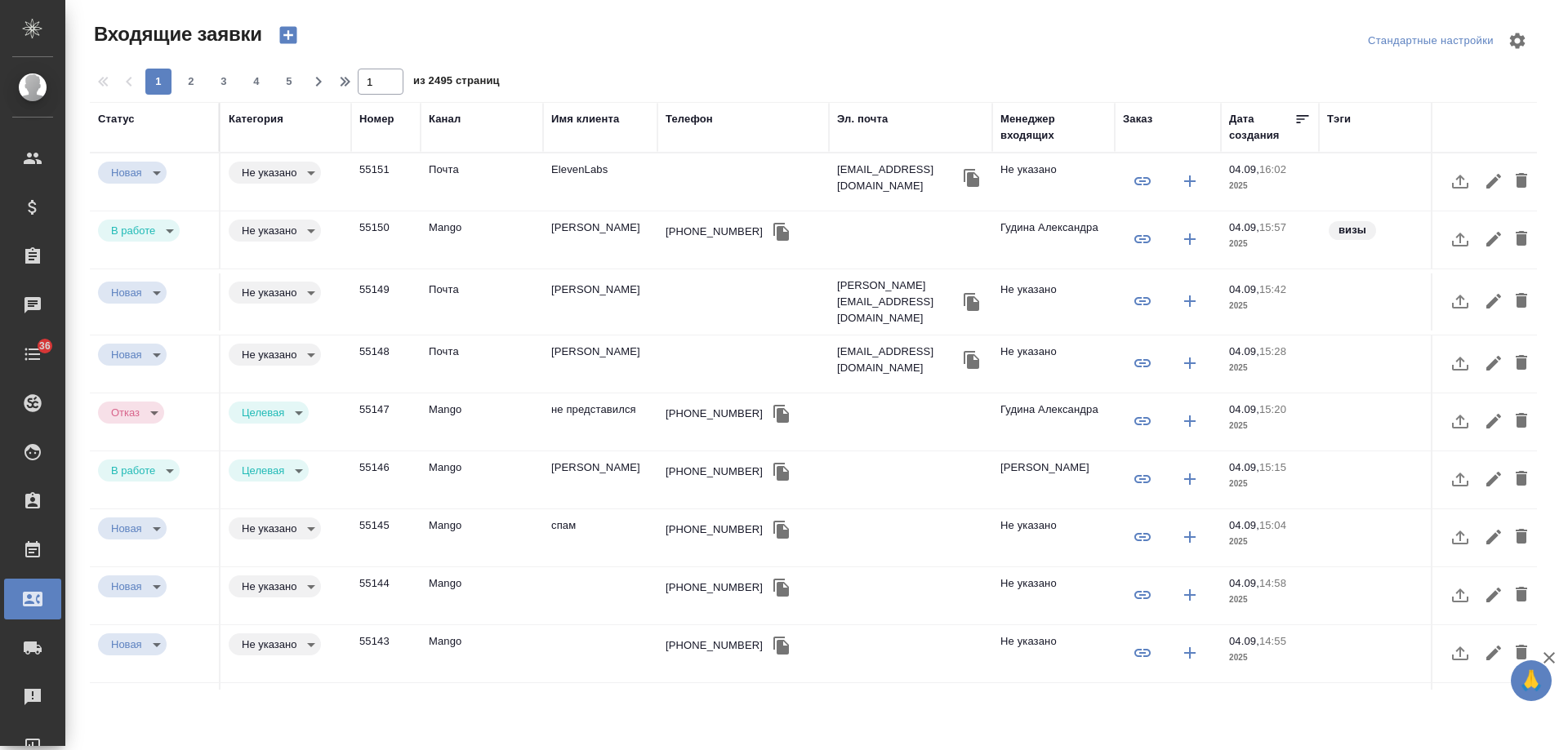
select select "RU"
click at [572, 112] on div "Имя клиента" at bounding box center [584, 119] width 68 height 17
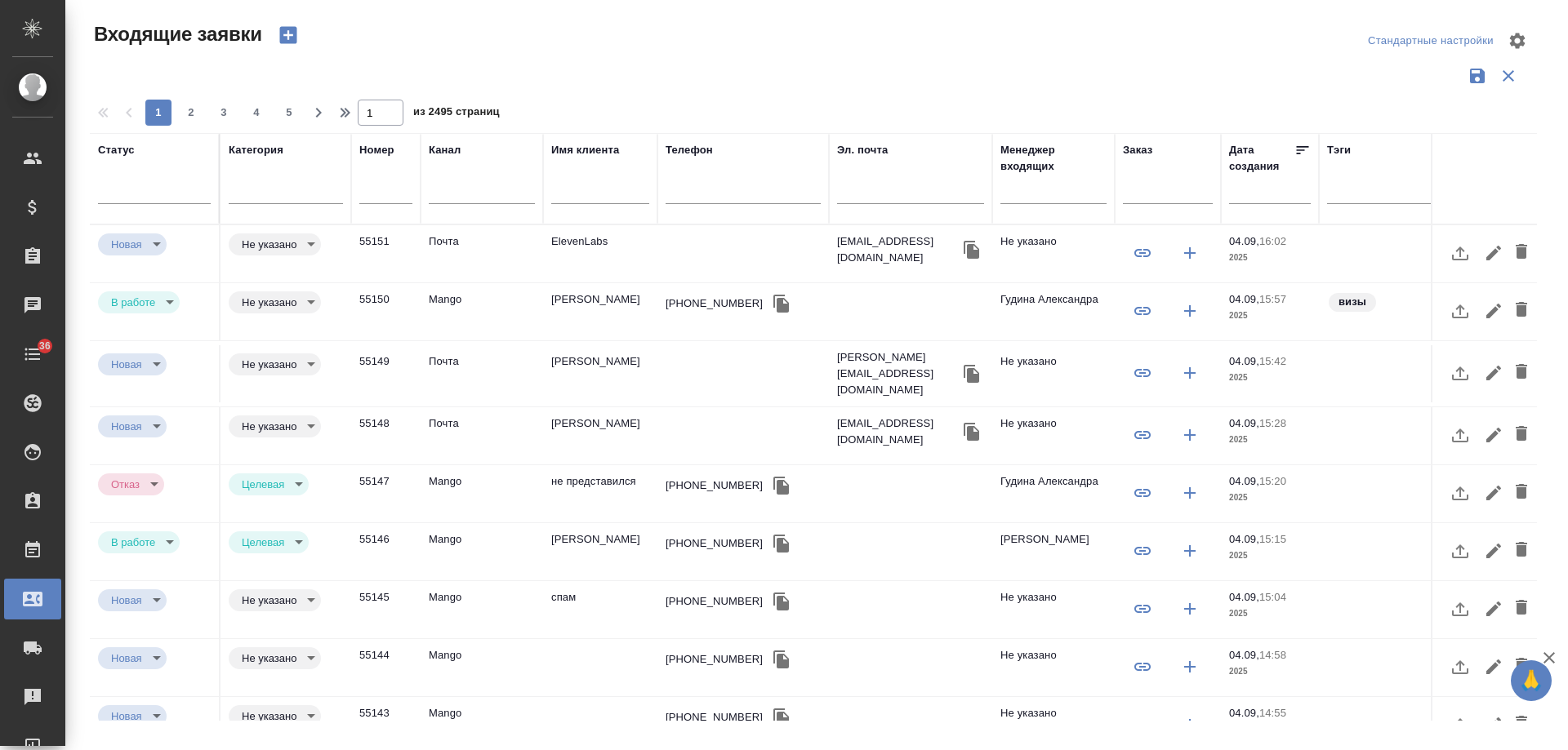
click at [581, 189] on input "text" at bounding box center [600, 193] width 98 height 20
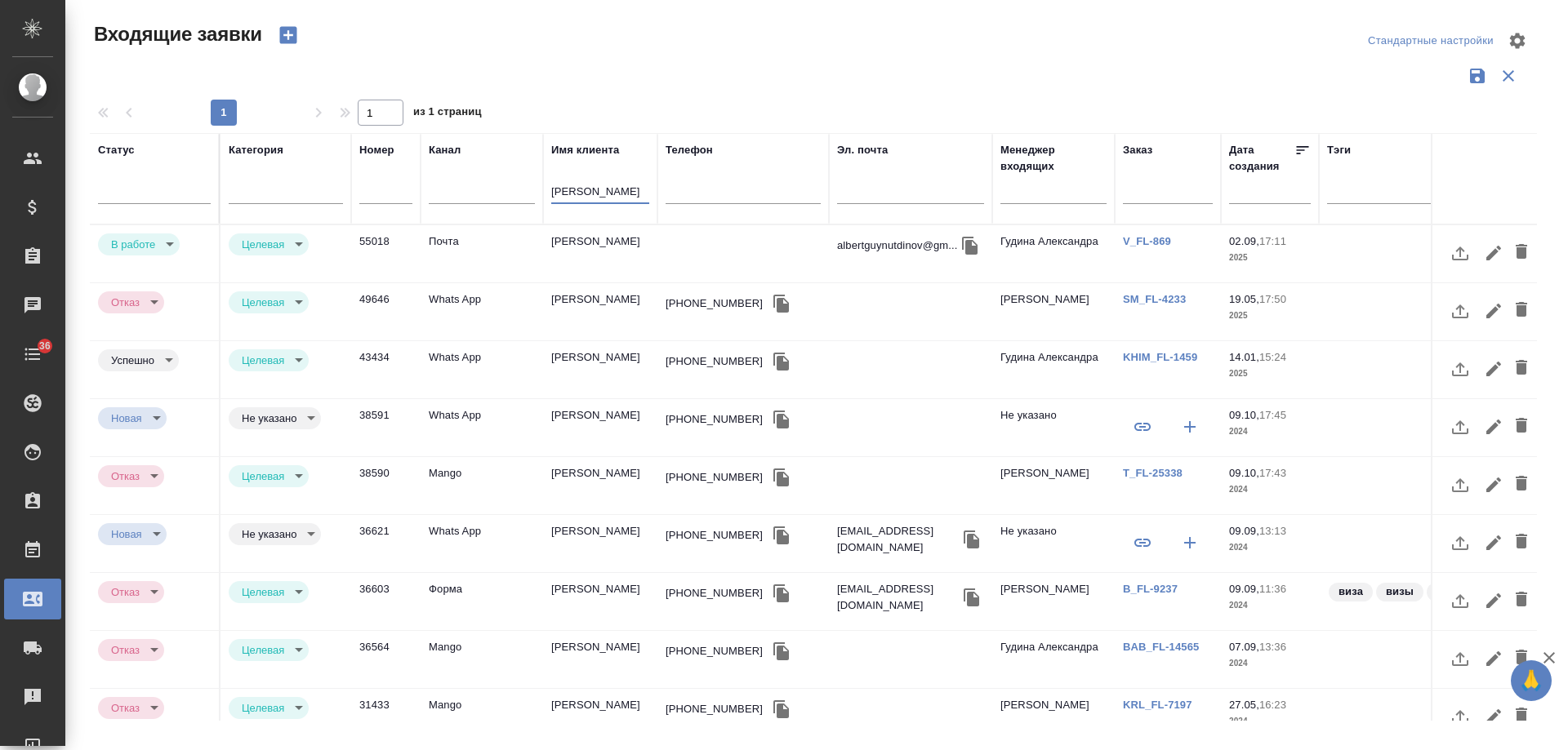
type input "альберт"
click at [573, 252] on td "Гайнутдинов Альберт Фаридович" at bounding box center [600, 254] width 114 height 57
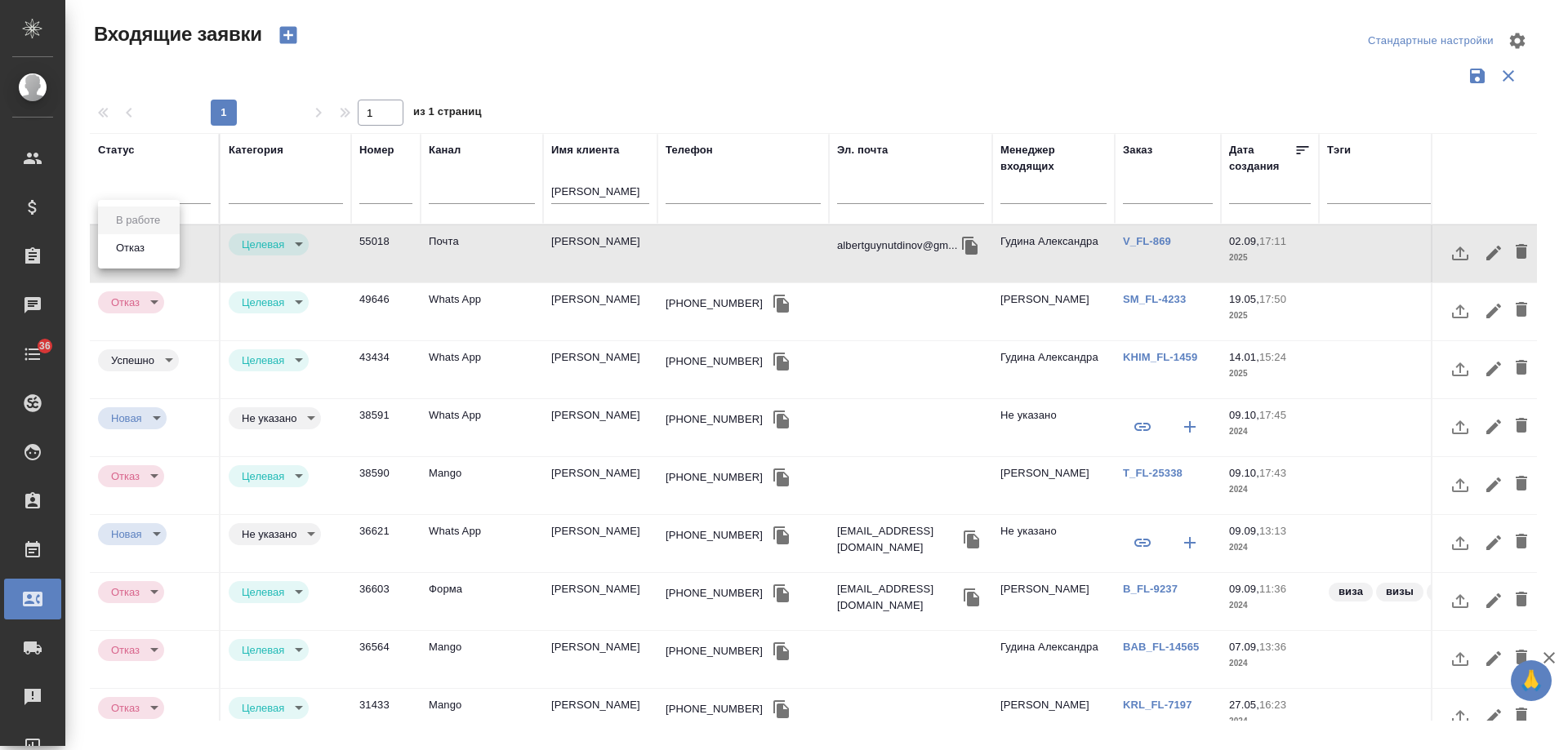
click at [147, 250] on body "🙏 .cls-1 fill:#fff; AWATERA Gudina Alexandra Клиенты Спецификации Заказы 0 Чаты…" at bounding box center [784, 375] width 1568 height 750
click at [148, 253] on button "Отказ" at bounding box center [131, 248] width 39 height 18
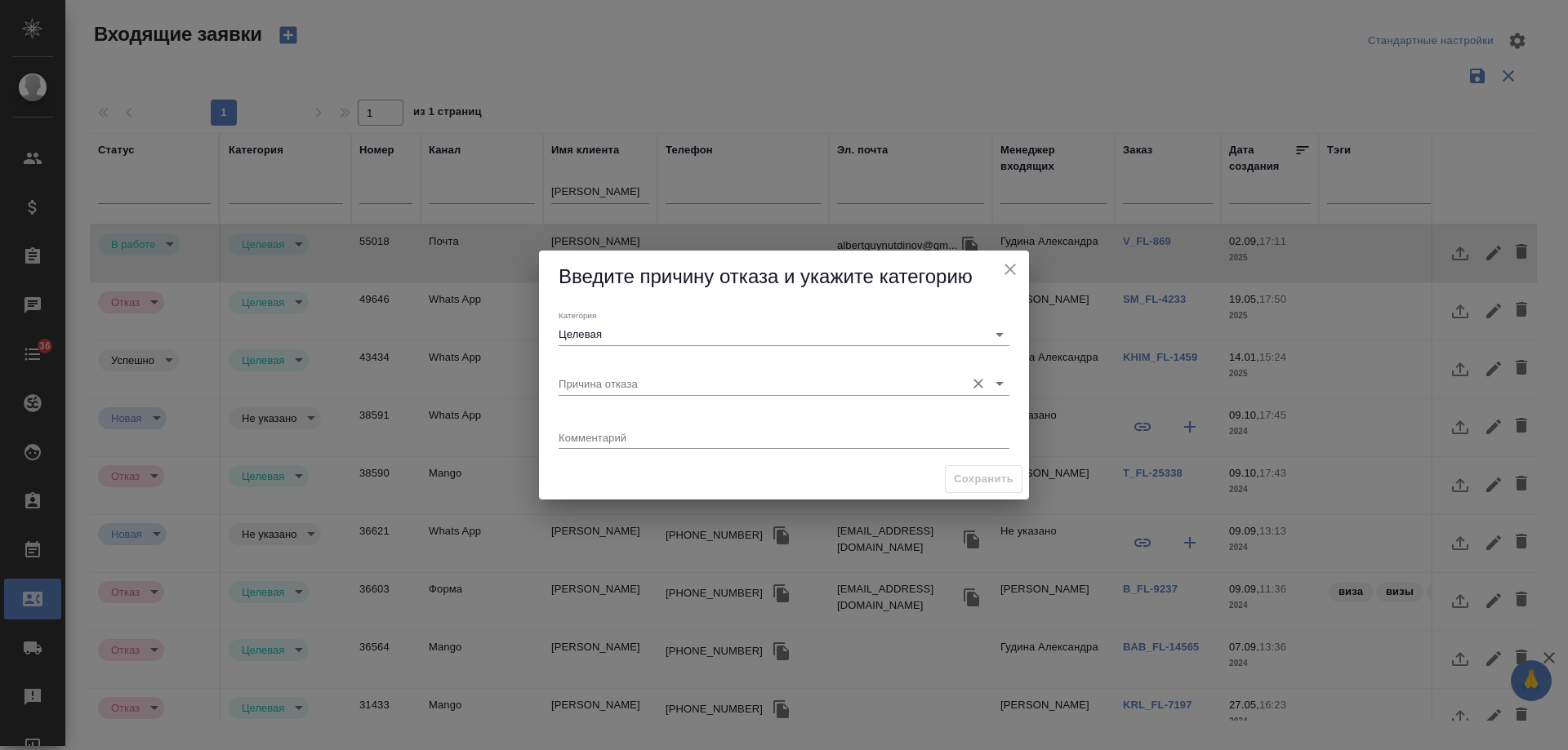
click at [604, 384] on input "Причина отказа" at bounding box center [758, 382] width 398 height 22
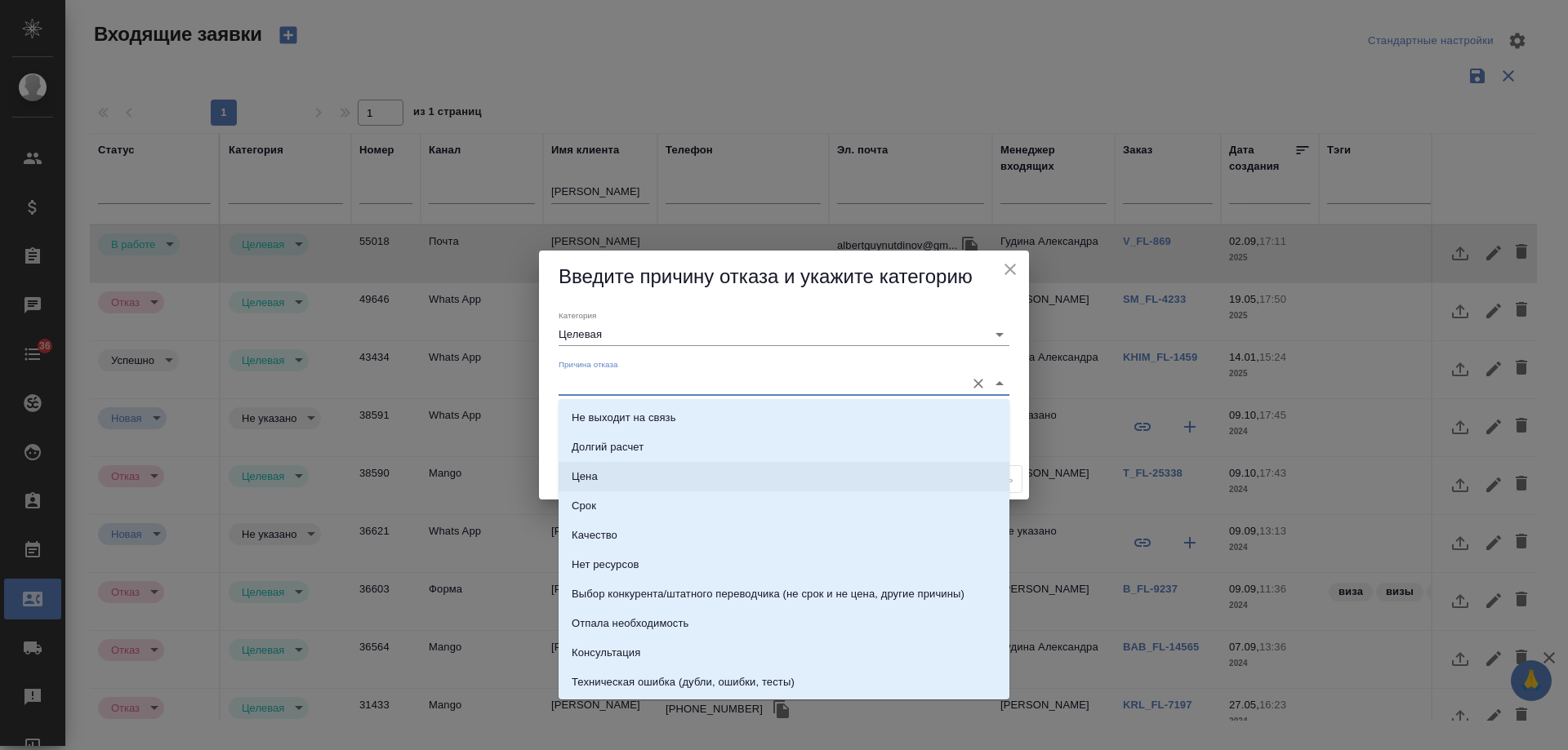
click at [623, 469] on li "Цена" at bounding box center [784, 477] width 451 height 30
type input "Цена"
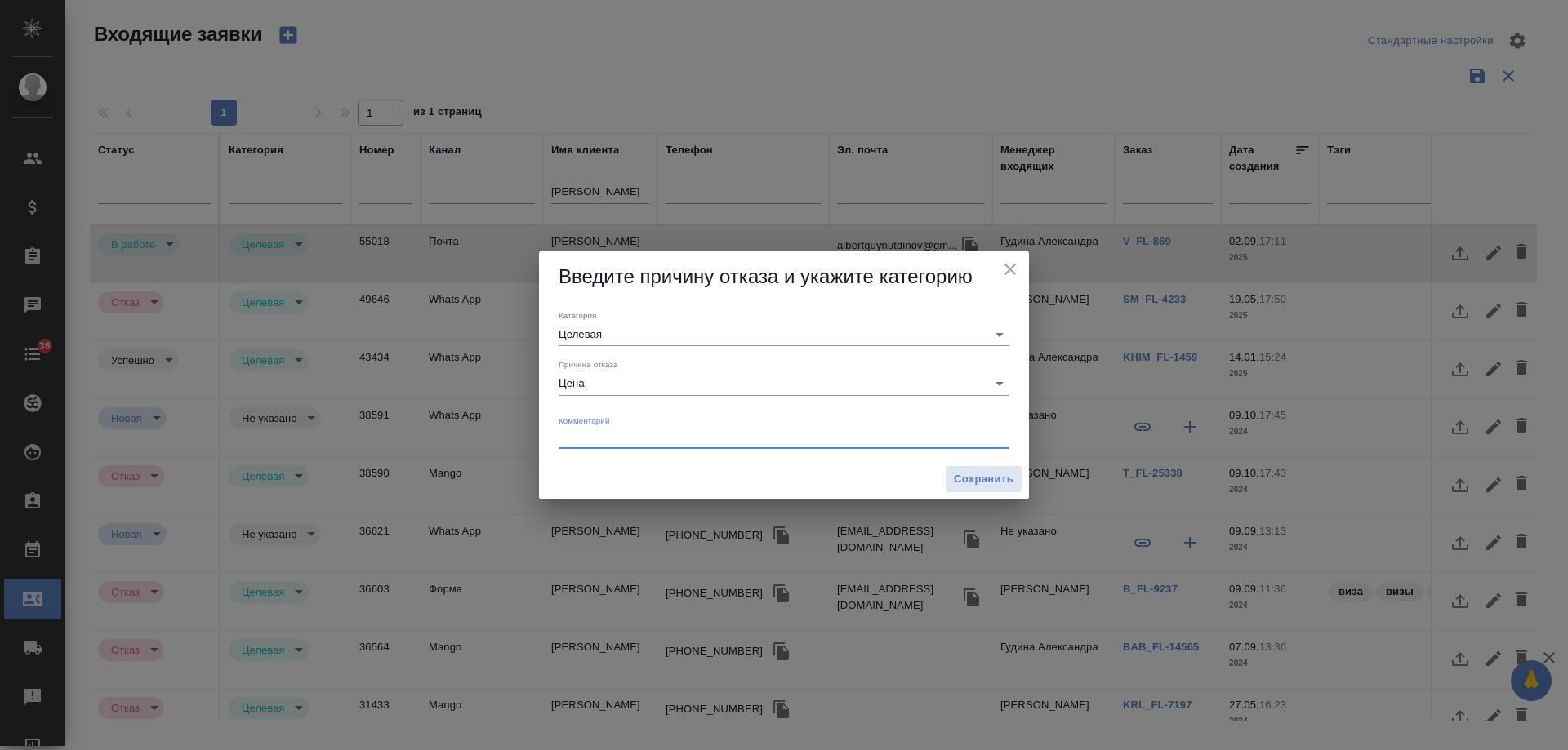
click at [607, 443] on textarea at bounding box center [784, 437] width 451 height 12
paste textarea "Получил от физлица предложение по значительно меньшей цене. Но если его качеств…"
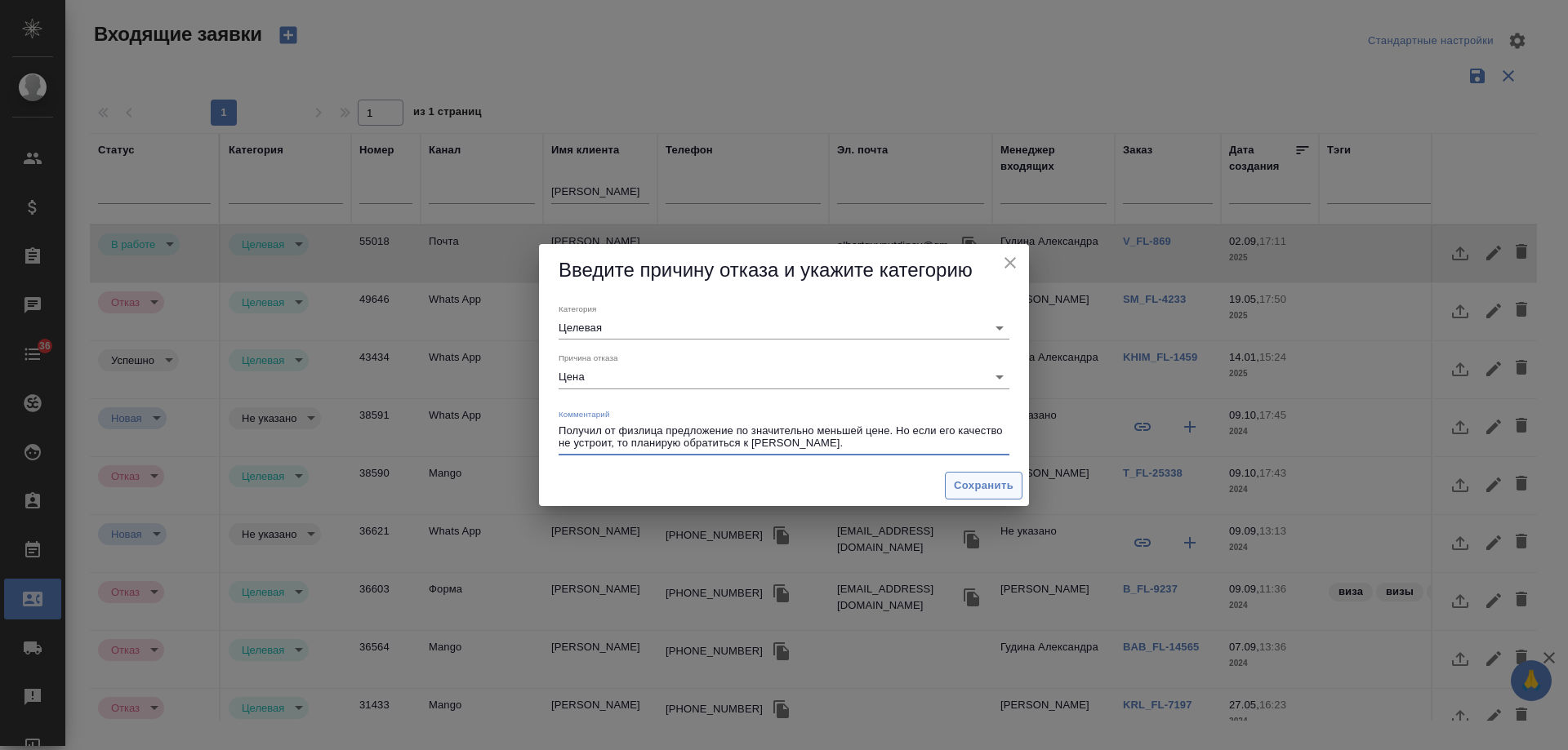
type textarea "Получил от физлица предложение по значительно меньшей цене. Но если его качеств…"
click at [981, 492] on span "Сохранить" at bounding box center [984, 486] width 60 height 18
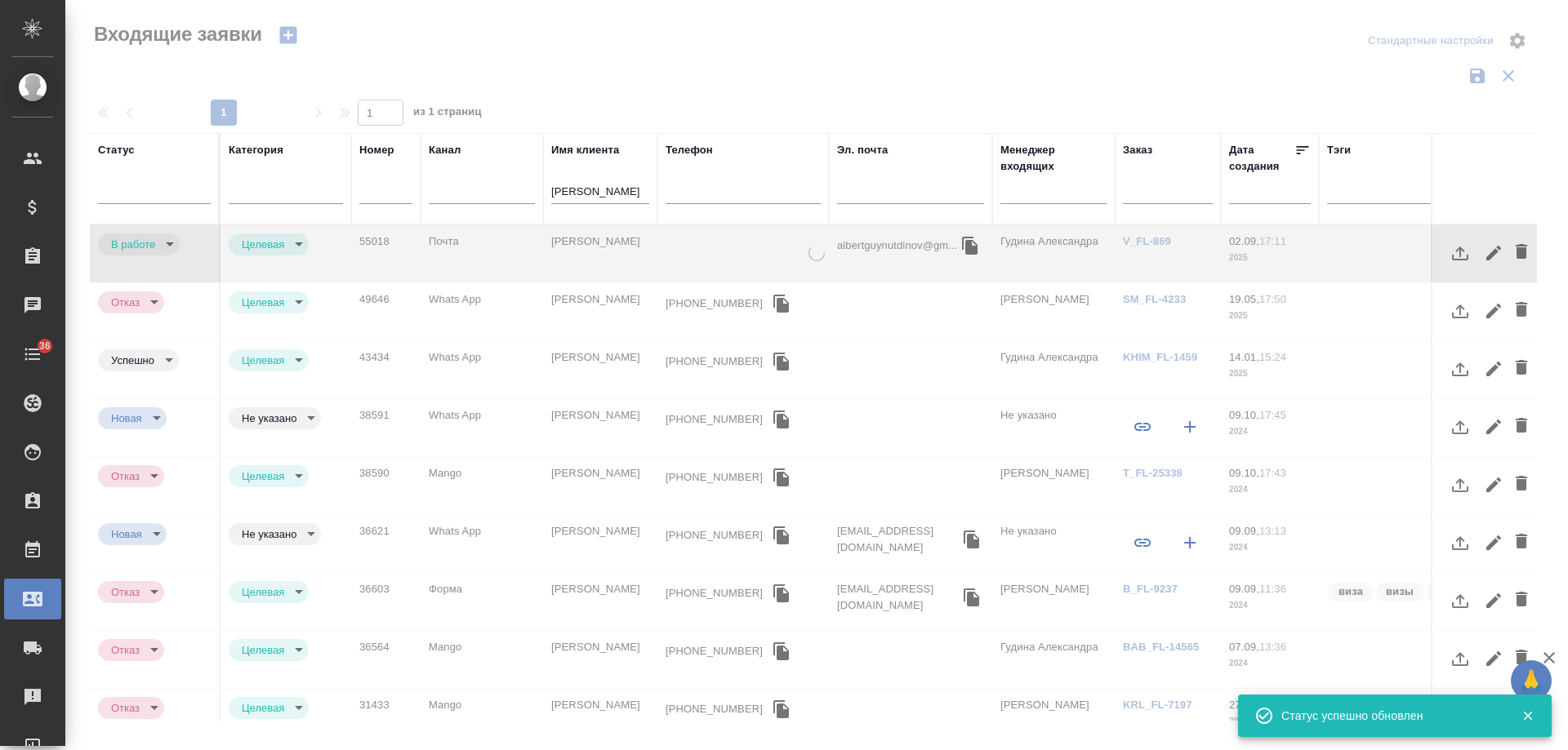
type input "rejection"
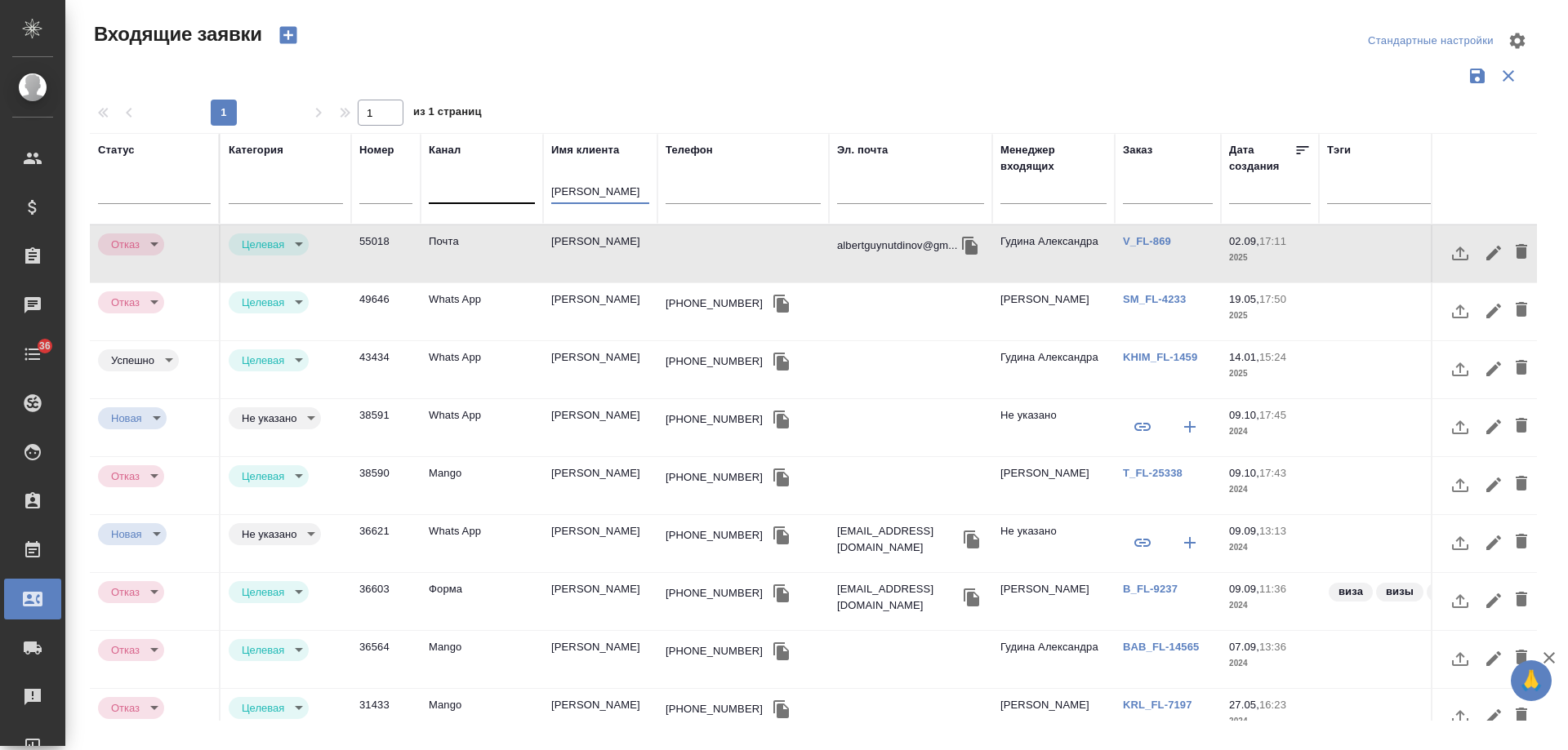
drag, startPoint x: 578, startPoint y: 195, endPoint x: 436, endPoint y: 195, distance: 142.0
click at [436, 195] on tr "Статус Категория Номер Канал Имя клиента альберт Телефон Эл. почта Менеджер вхо…" at bounding box center [1039, 179] width 1899 height 91
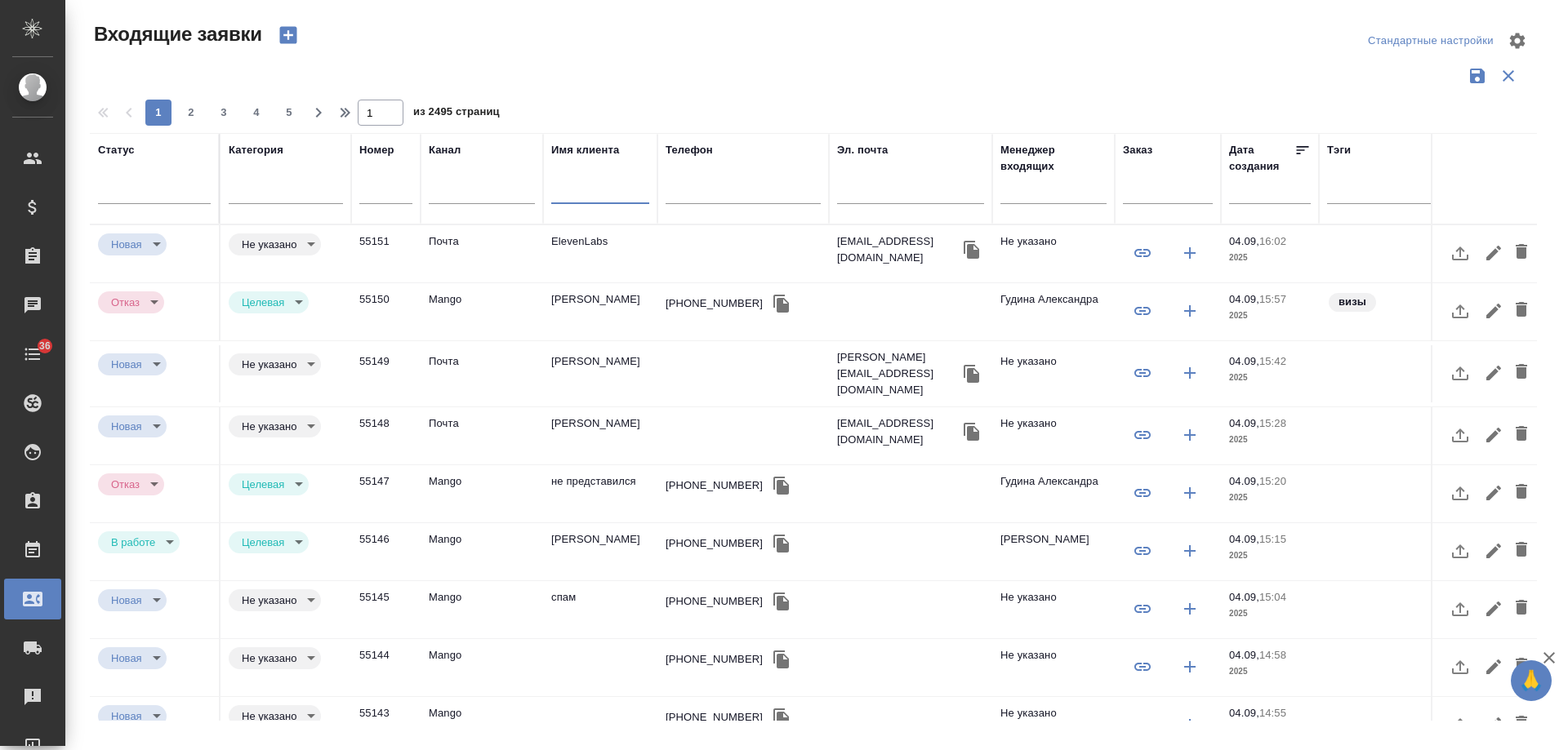
click at [1046, 189] on input "text" at bounding box center [1053, 193] width 106 height 20
click at [593, 196] on input "text" at bounding box center [600, 193] width 98 height 20
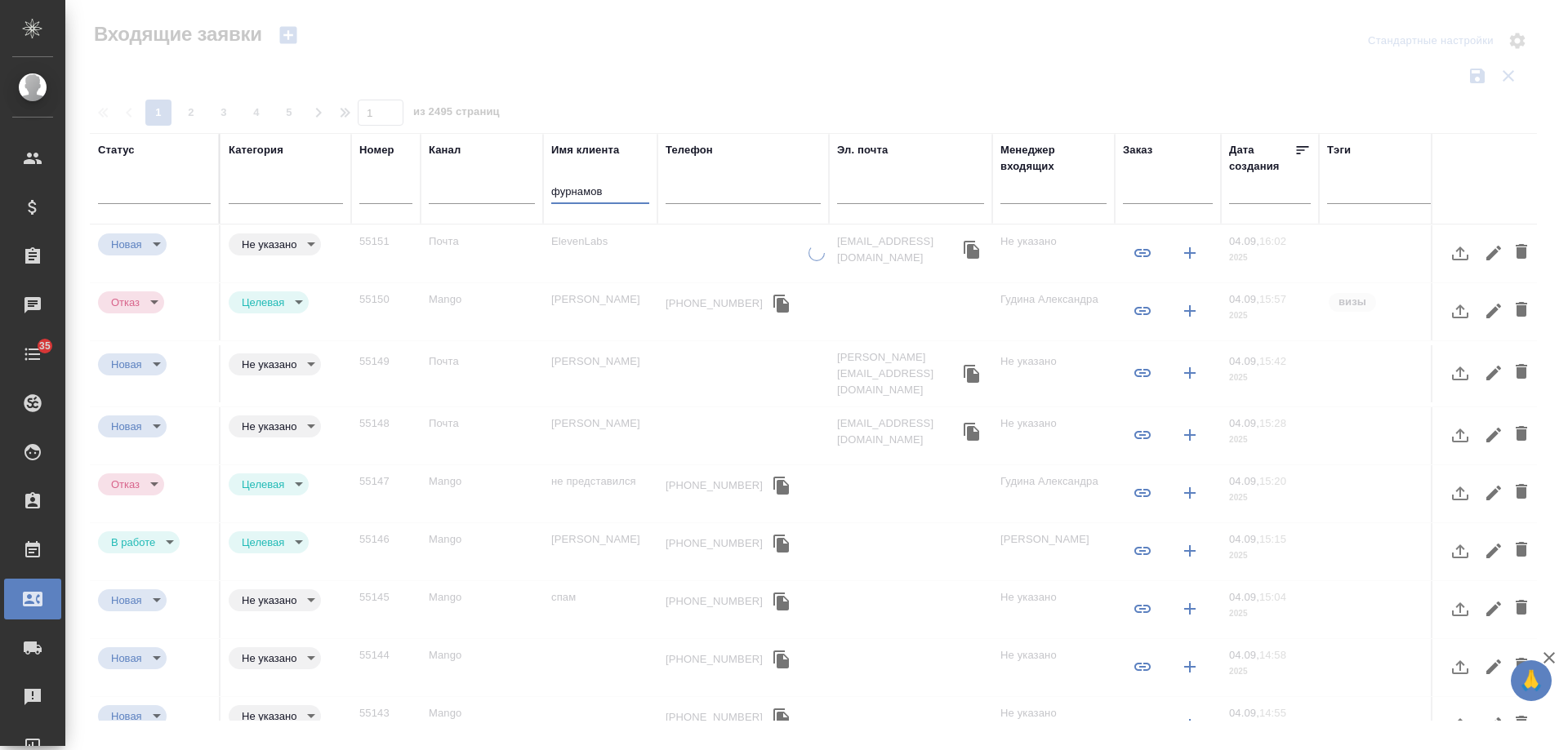
click at [573, 185] on input "фурнамов" at bounding box center [600, 193] width 98 height 20
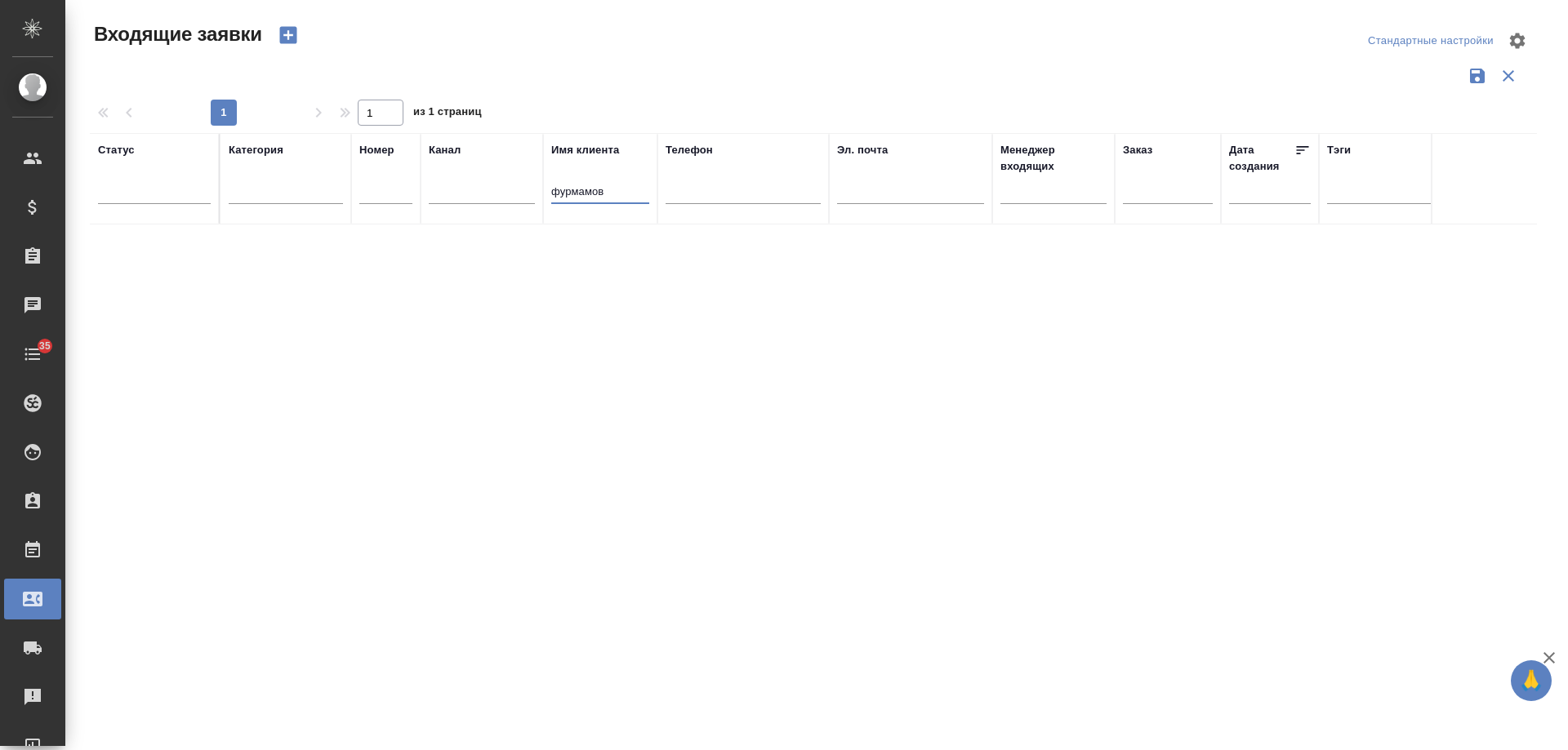
click at [590, 194] on input "фурмамов" at bounding box center [600, 193] width 98 height 20
type input "фурманов"
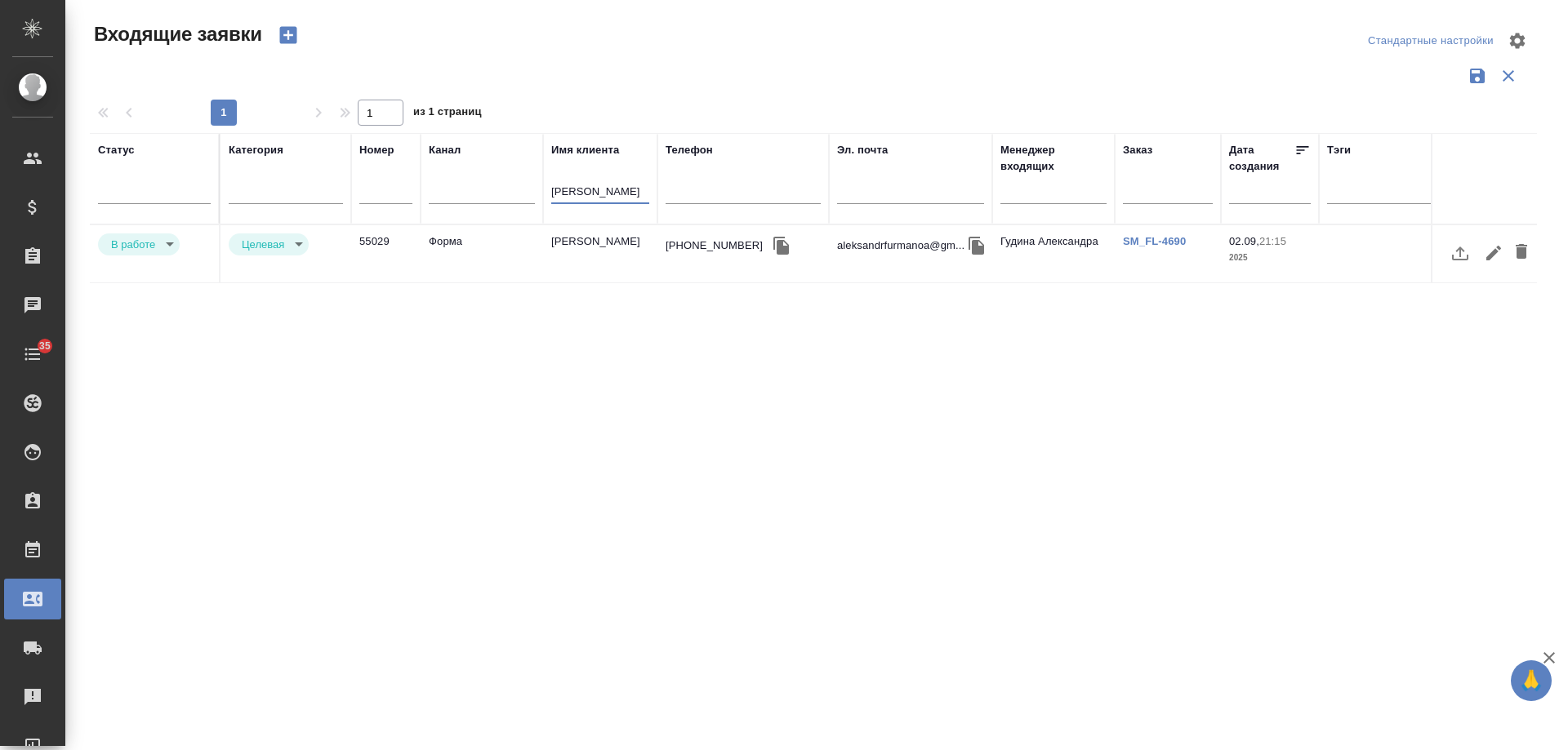
click at [160, 250] on body "🙏 .cls-1 fill:#fff; AWATERA Gudina Alexandra Клиенты Спецификации Заказы 0 Чаты…" at bounding box center [784, 375] width 1568 height 750
click at [143, 257] on li "Отказ" at bounding box center [139, 248] width 82 height 28
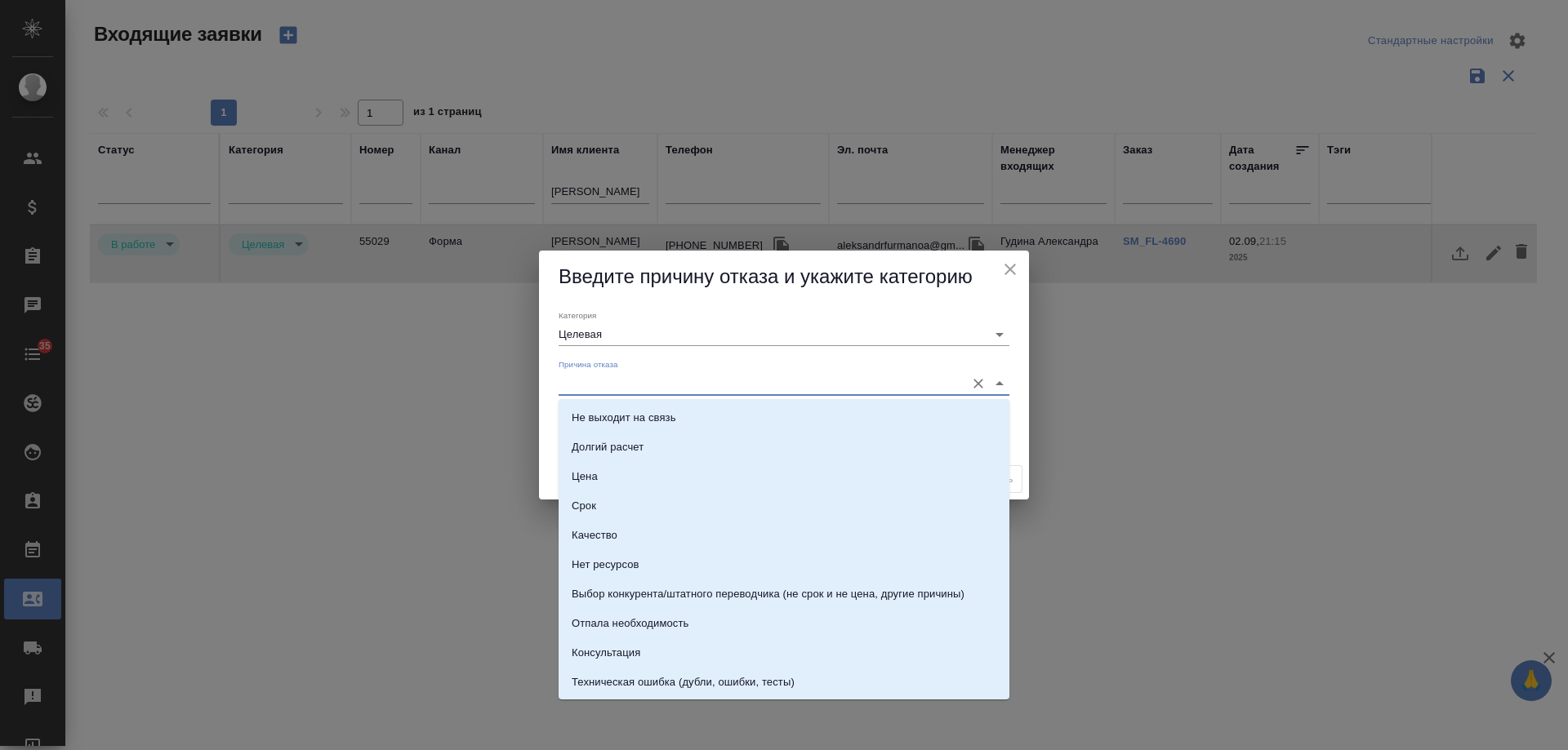
click at [605, 378] on input "Причина отказа" at bounding box center [758, 382] width 398 height 22
click at [620, 416] on div "Не выходит на связь" at bounding box center [624, 418] width 104 height 17
type input "Не выходит на связь"
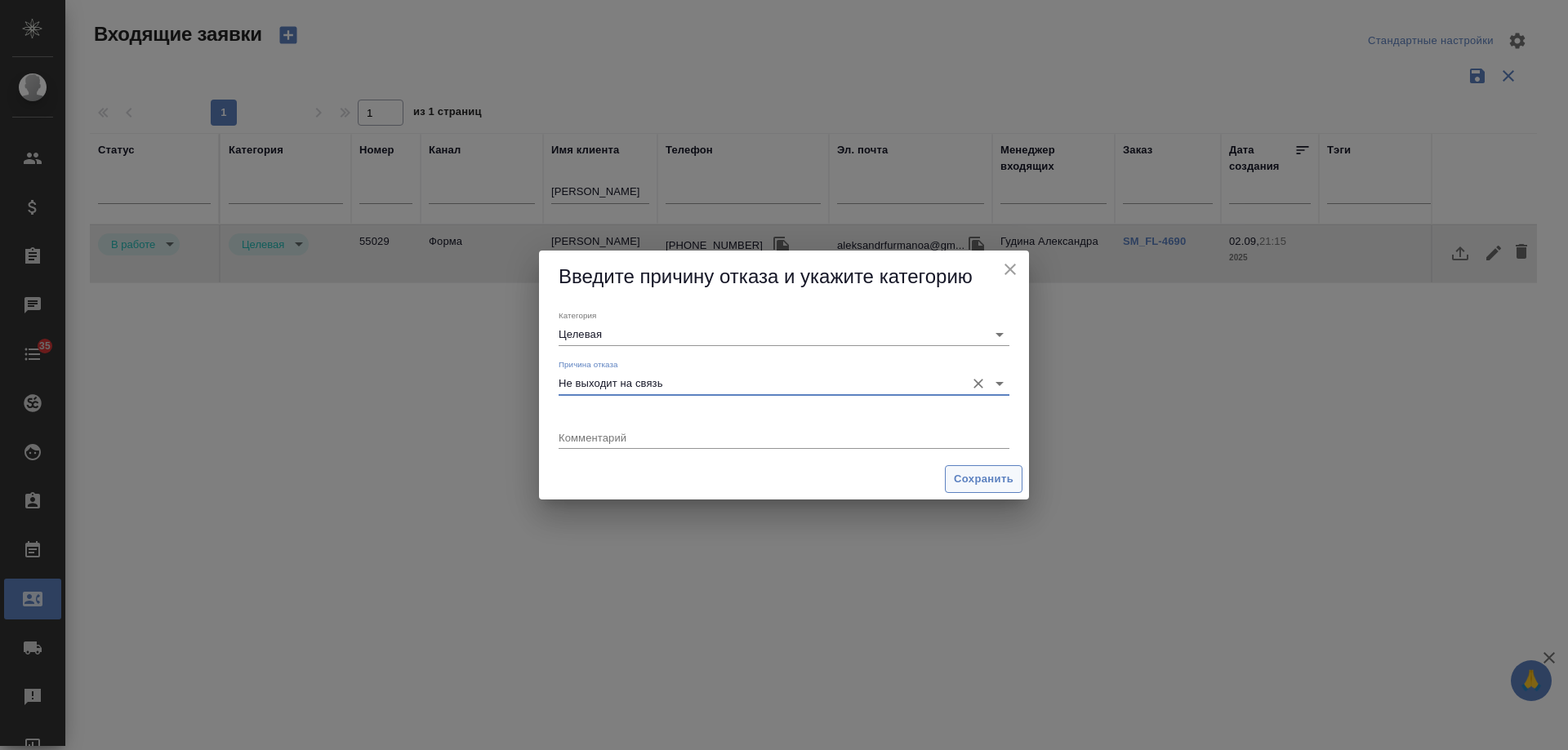
click at [982, 478] on span "Сохранить" at bounding box center [984, 479] width 60 height 18
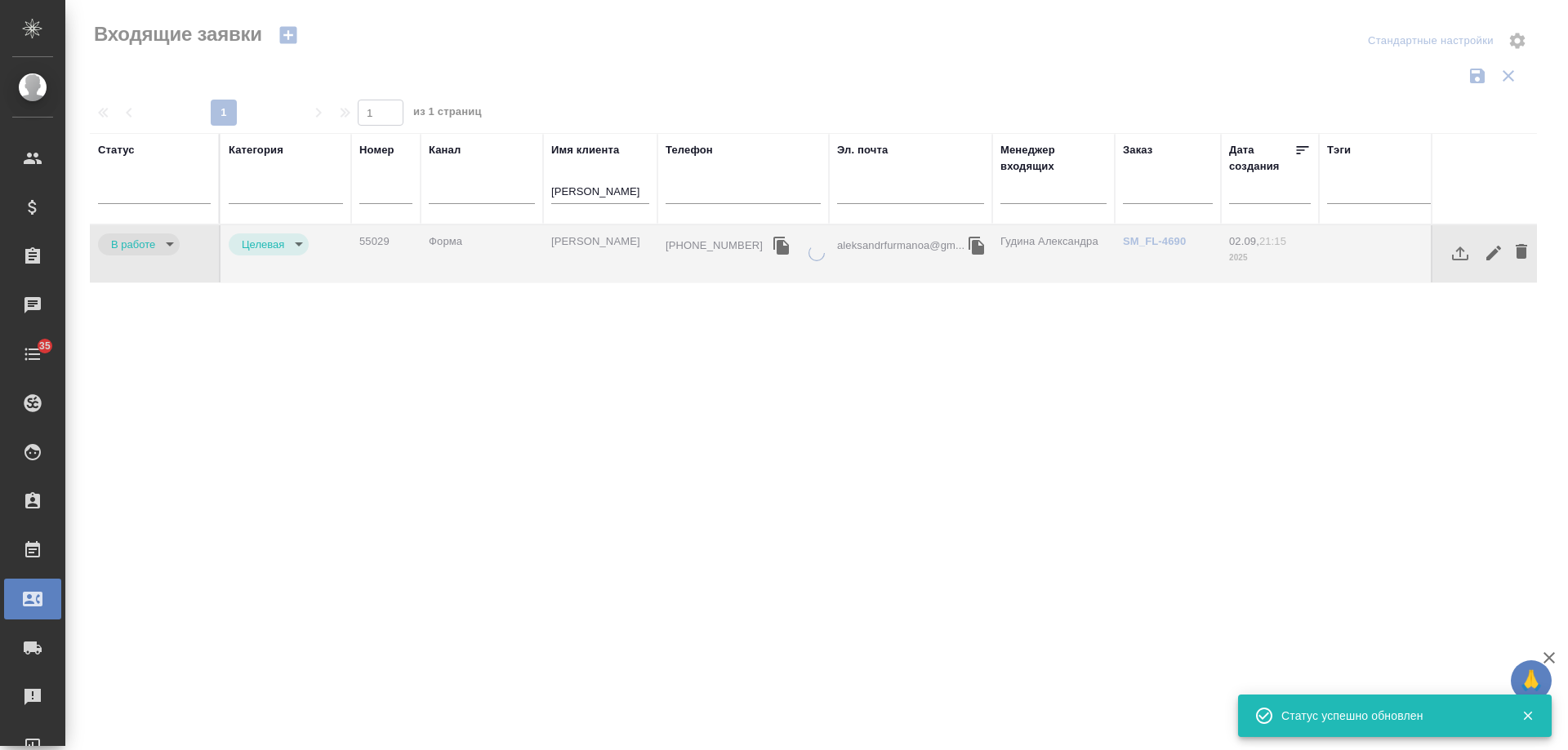
type input "rejection"
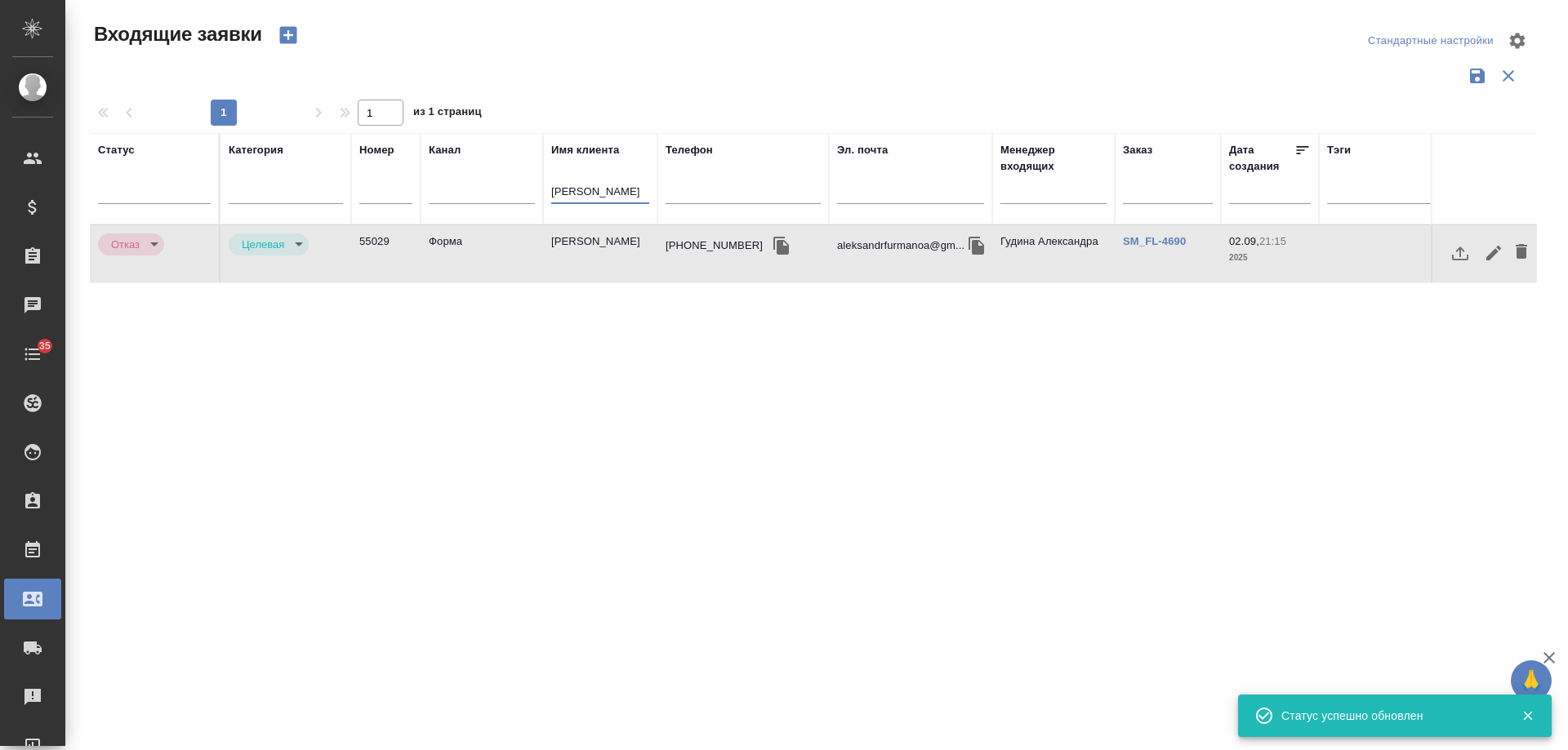
drag, startPoint x: 619, startPoint y: 197, endPoint x: 399, endPoint y: 197, distance: 220.0
click at [399, 197] on tr "Статус Категория Номер Канал Имя клиента фурманов Телефон Эл. почта Менеджер вх…" at bounding box center [1039, 179] width 1899 height 91
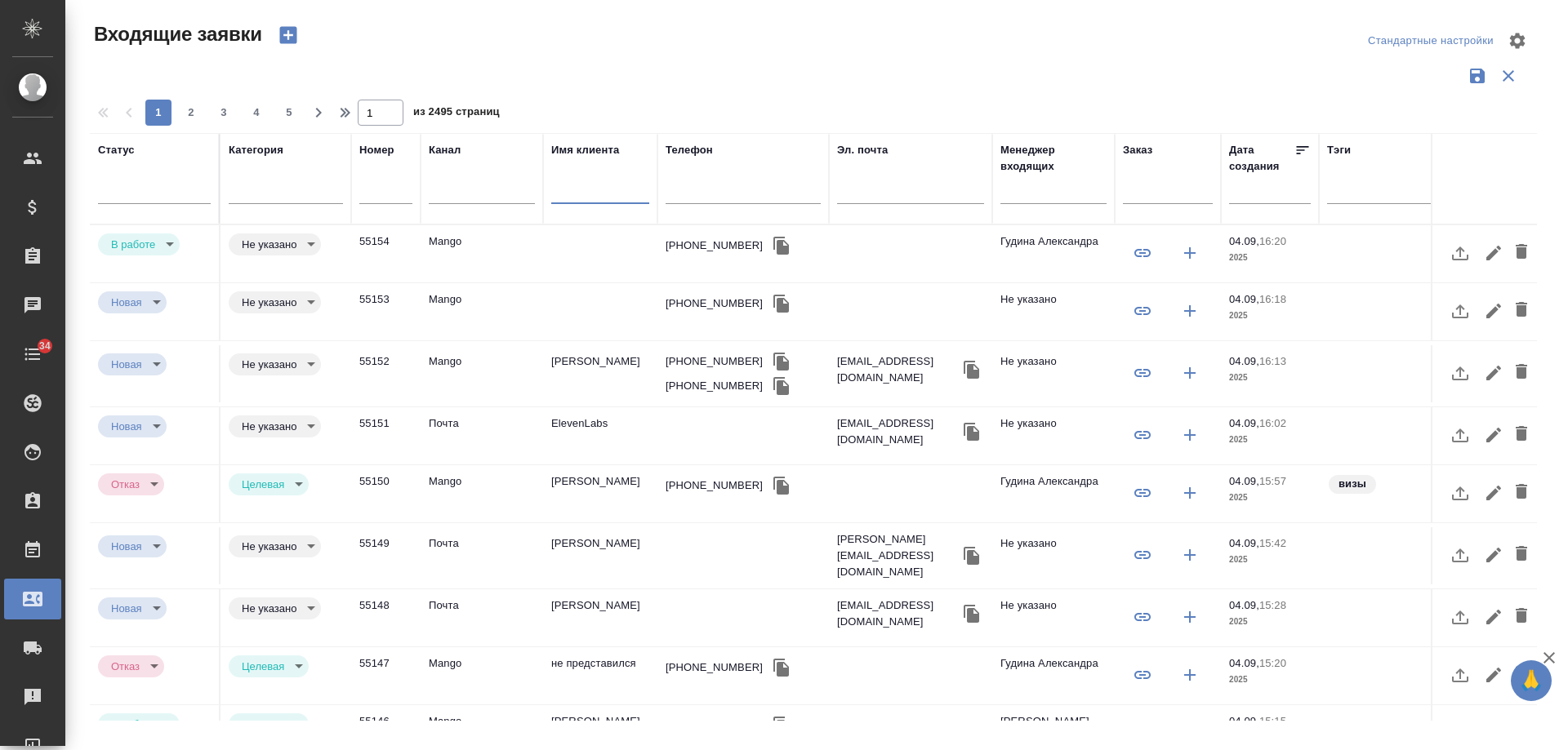
click at [721, 244] on div "+79851689712" at bounding box center [714, 246] width 97 height 17
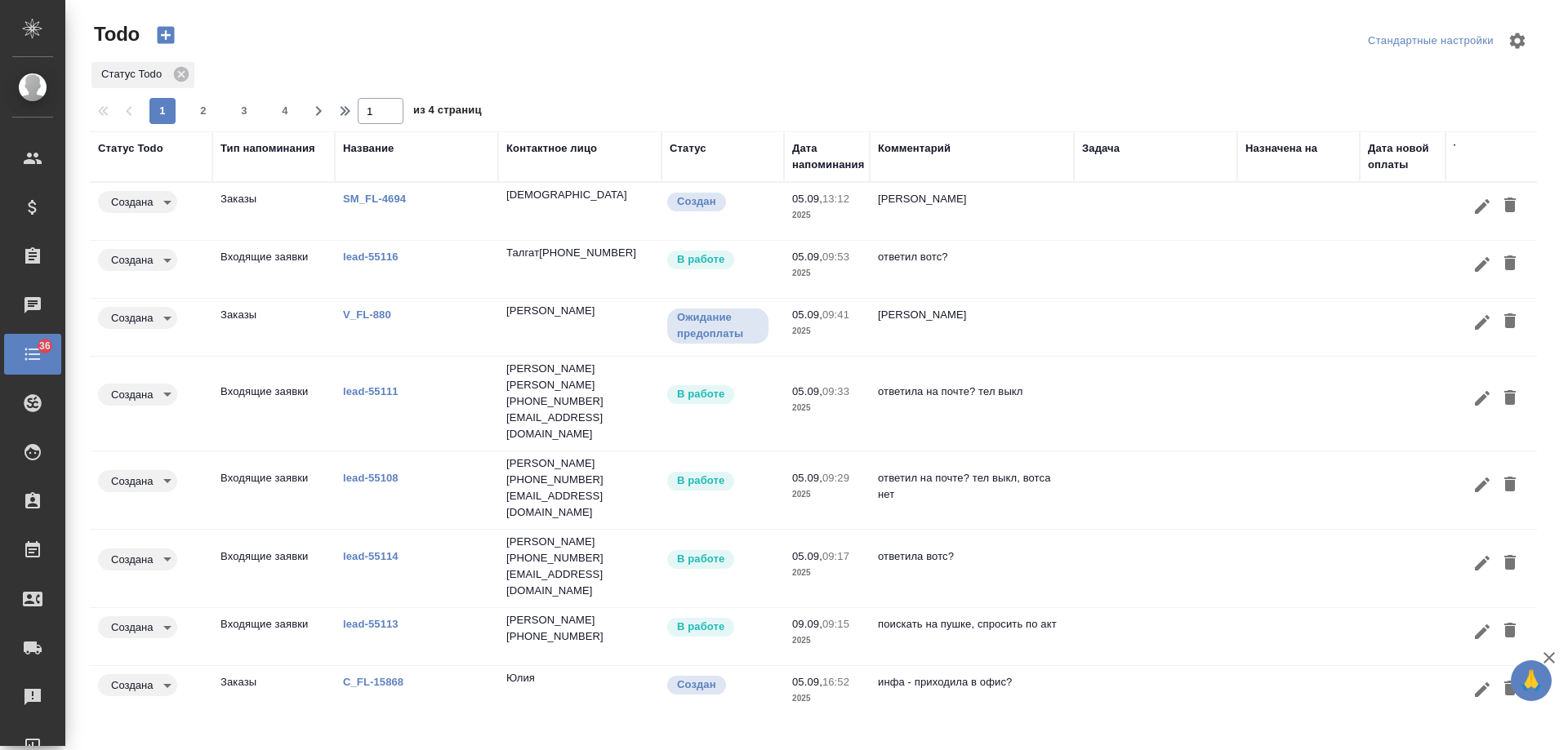
drag, startPoint x: 824, startPoint y: 161, endPoint x: 844, endPoint y: 178, distance: 26.2
click at [823, 161] on div "Дата напоминания" at bounding box center [828, 156] width 72 height 32
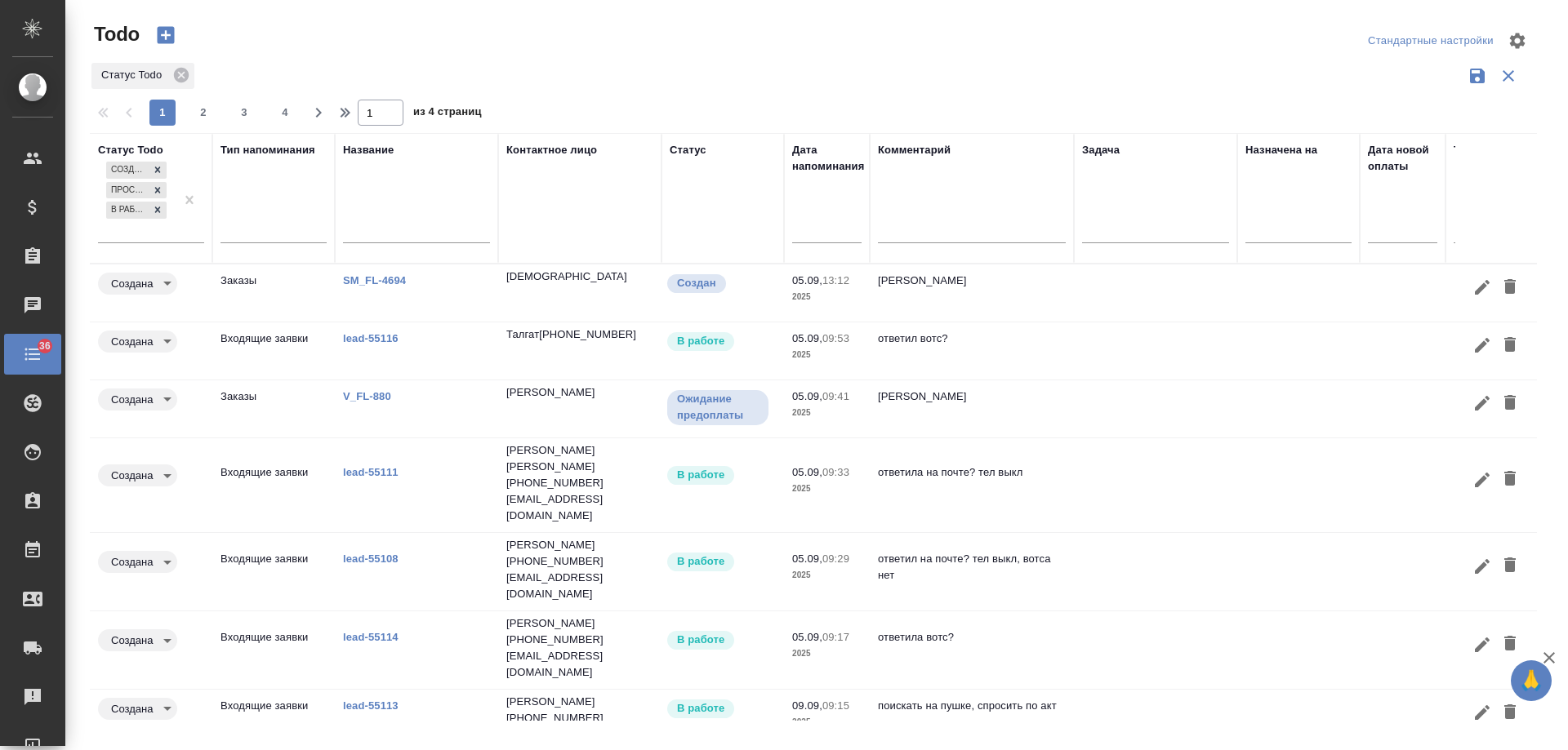
click at [831, 225] on input "text" at bounding box center [832, 230] width 60 height 23
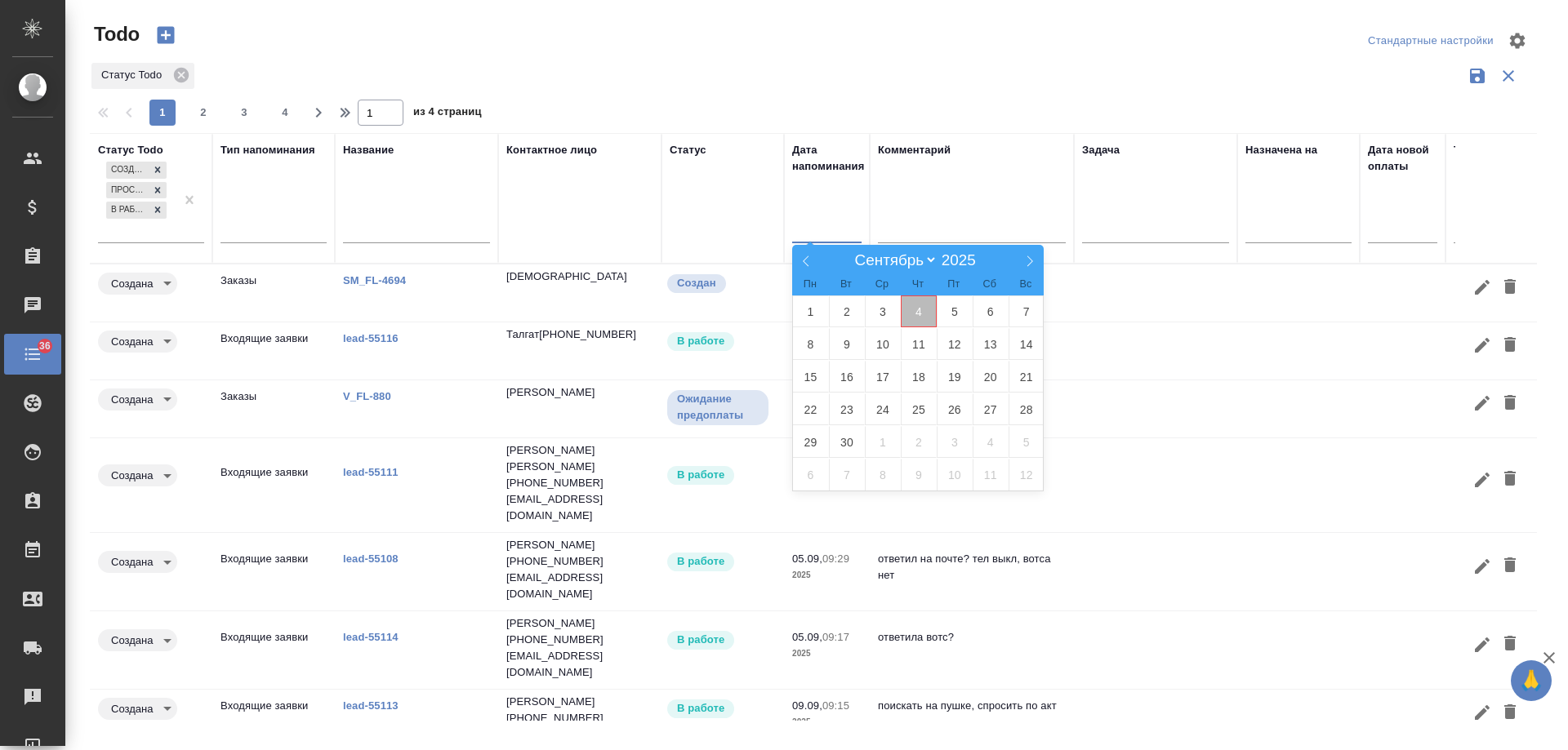
click at [925, 309] on span "4" at bounding box center [919, 311] width 36 height 32
type div "[DATE]T21:00:00.000Z"
click at [952, 308] on span "5" at bounding box center [955, 311] width 36 height 32
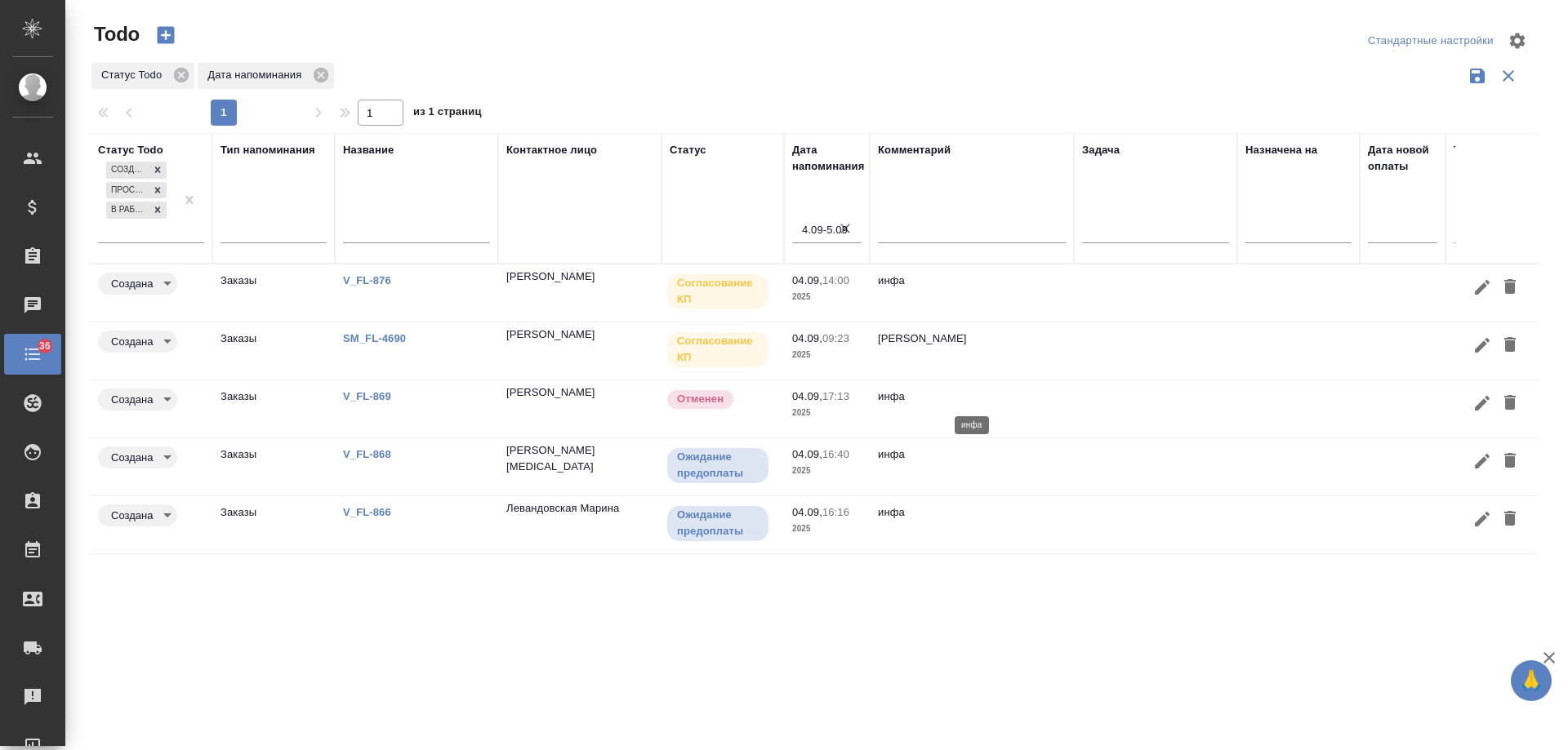
click at [1036, 400] on p "инфа" at bounding box center [972, 396] width 188 height 17
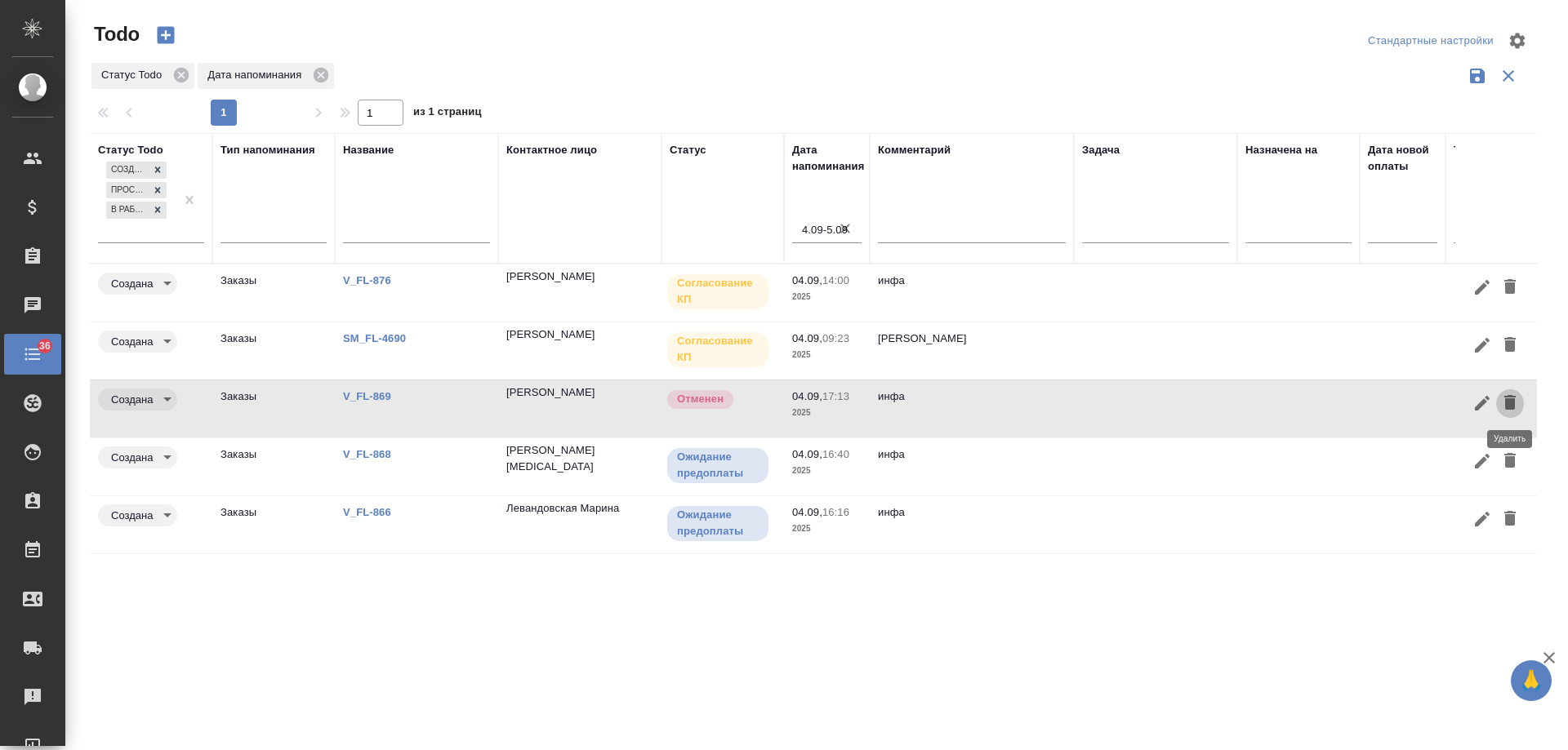
click at [1505, 406] on icon "button" at bounding box center [1510, 403] width 19 height 19
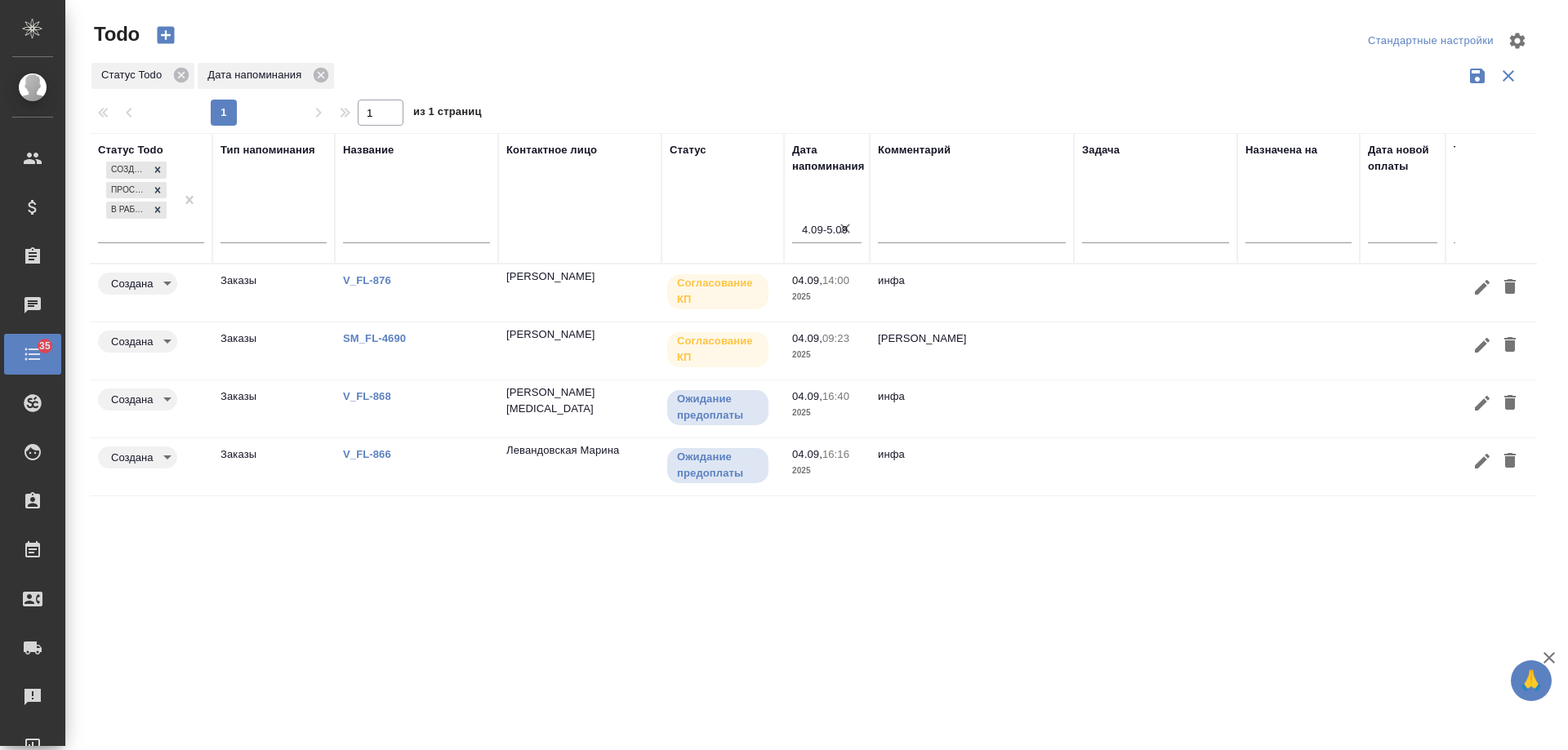
click at [388, 339] on link "SM_FL-4690" at bounding box center [375, 339] width 63 height 12
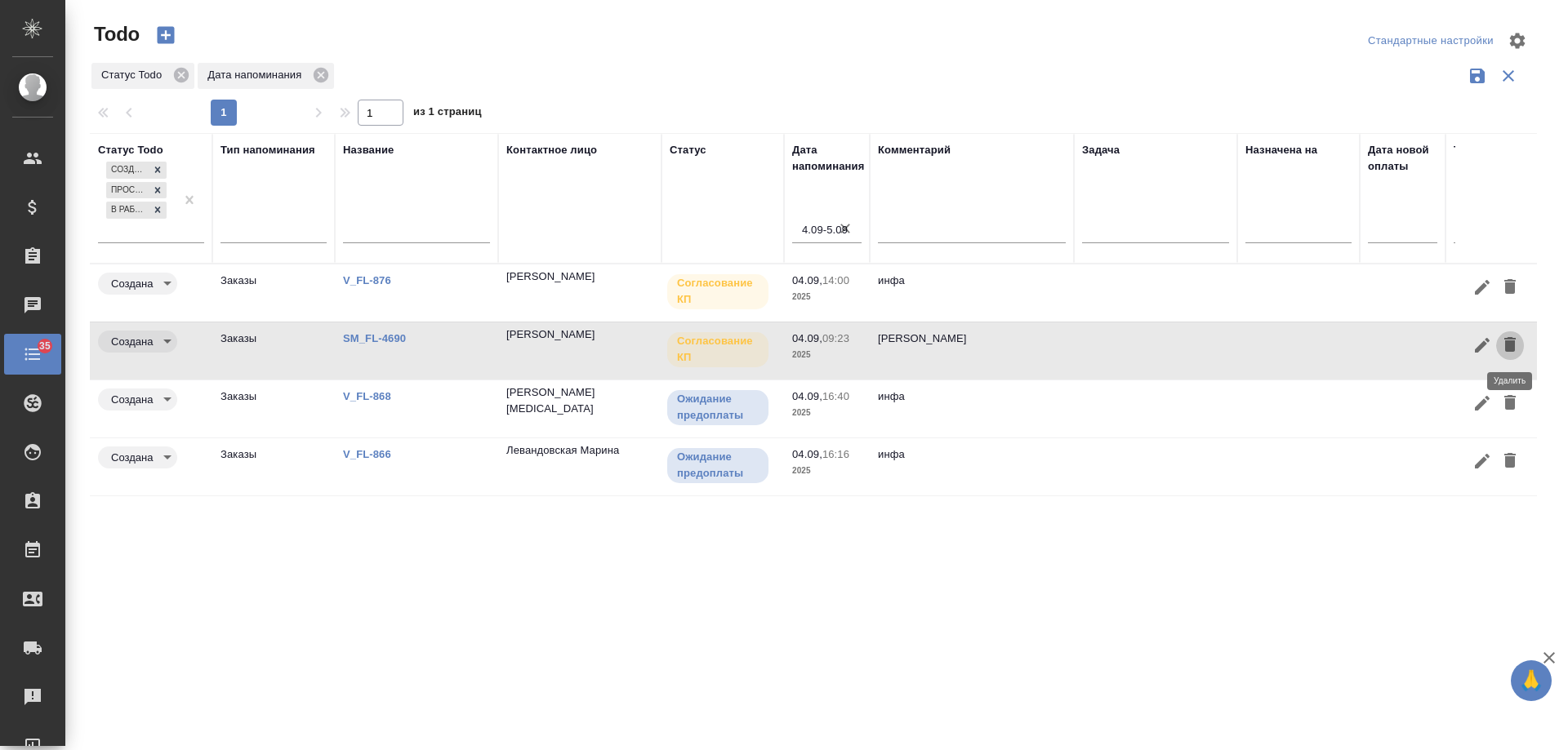
click at [1512, 347] on icon "button" at bounding box center [1510, 344] width 11 height 15
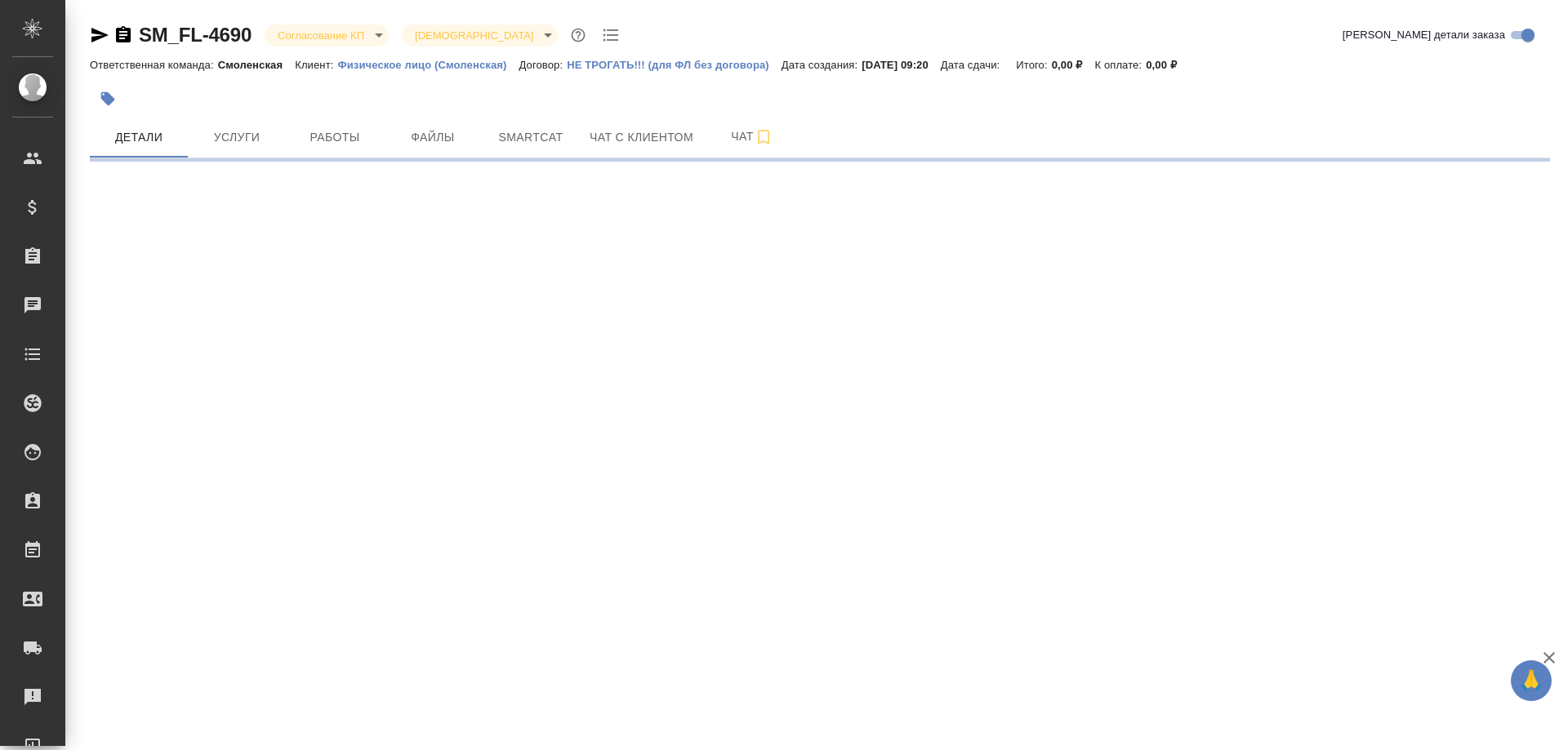
select select "RU"
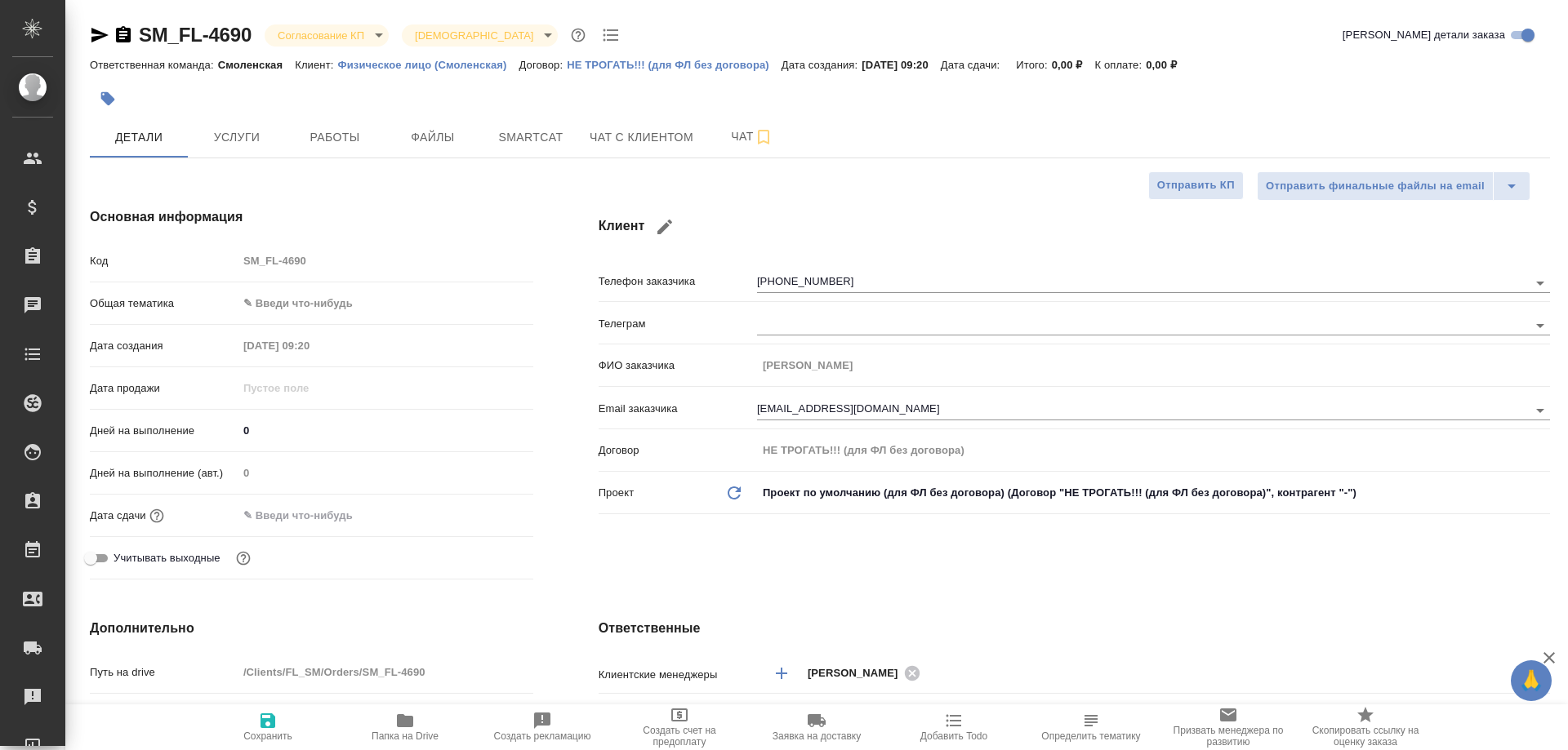
type textarea "x"
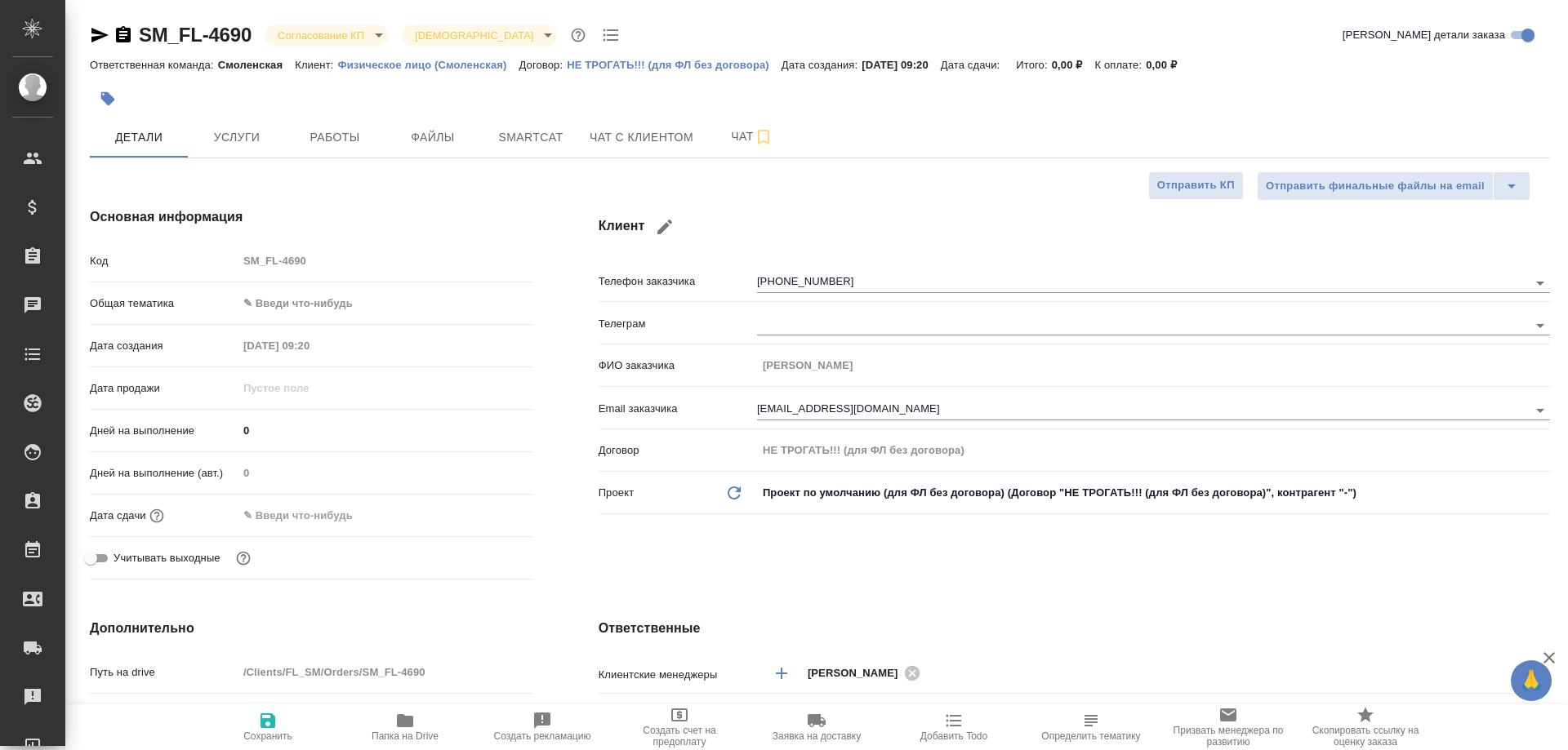
type textarea "x"
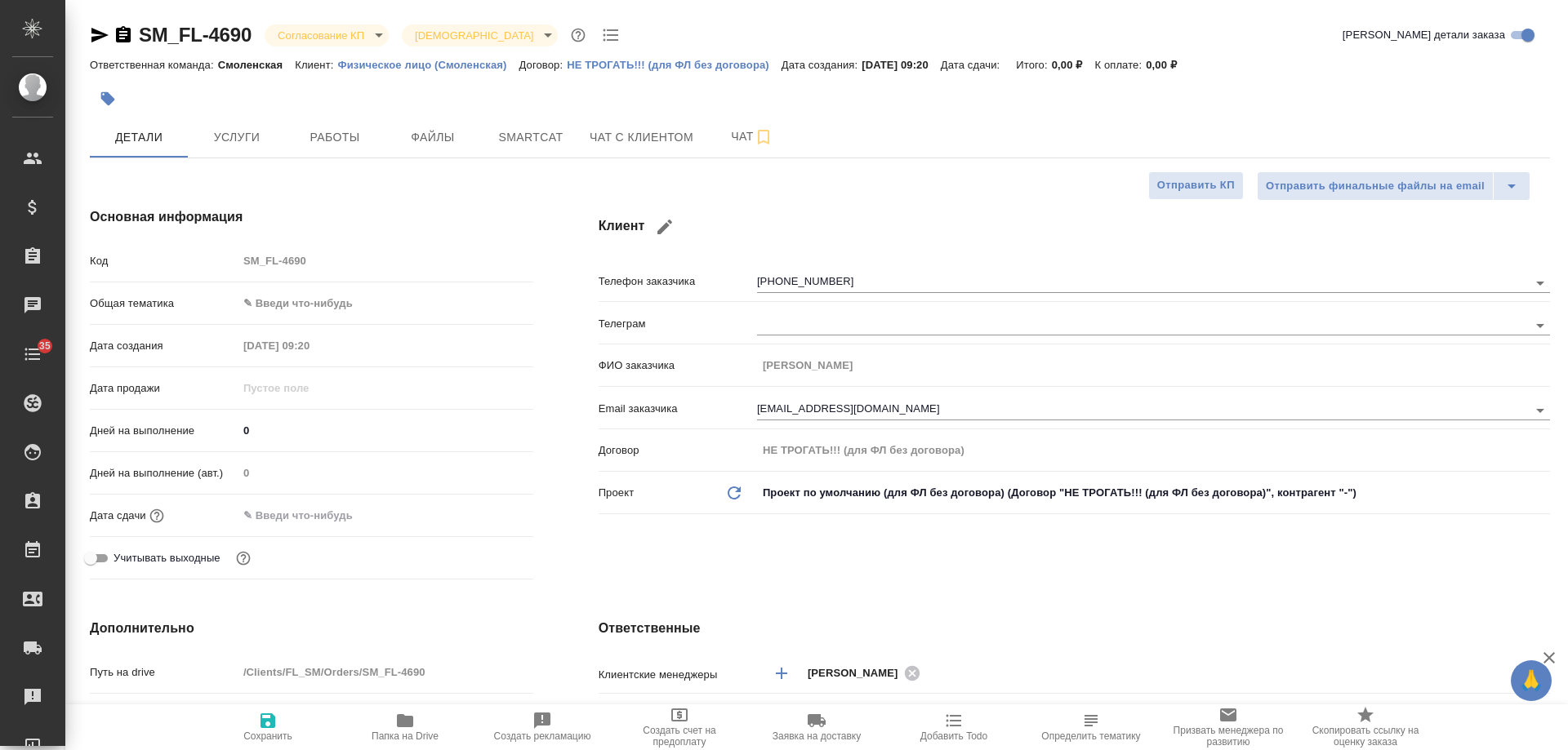
type textarea "x"
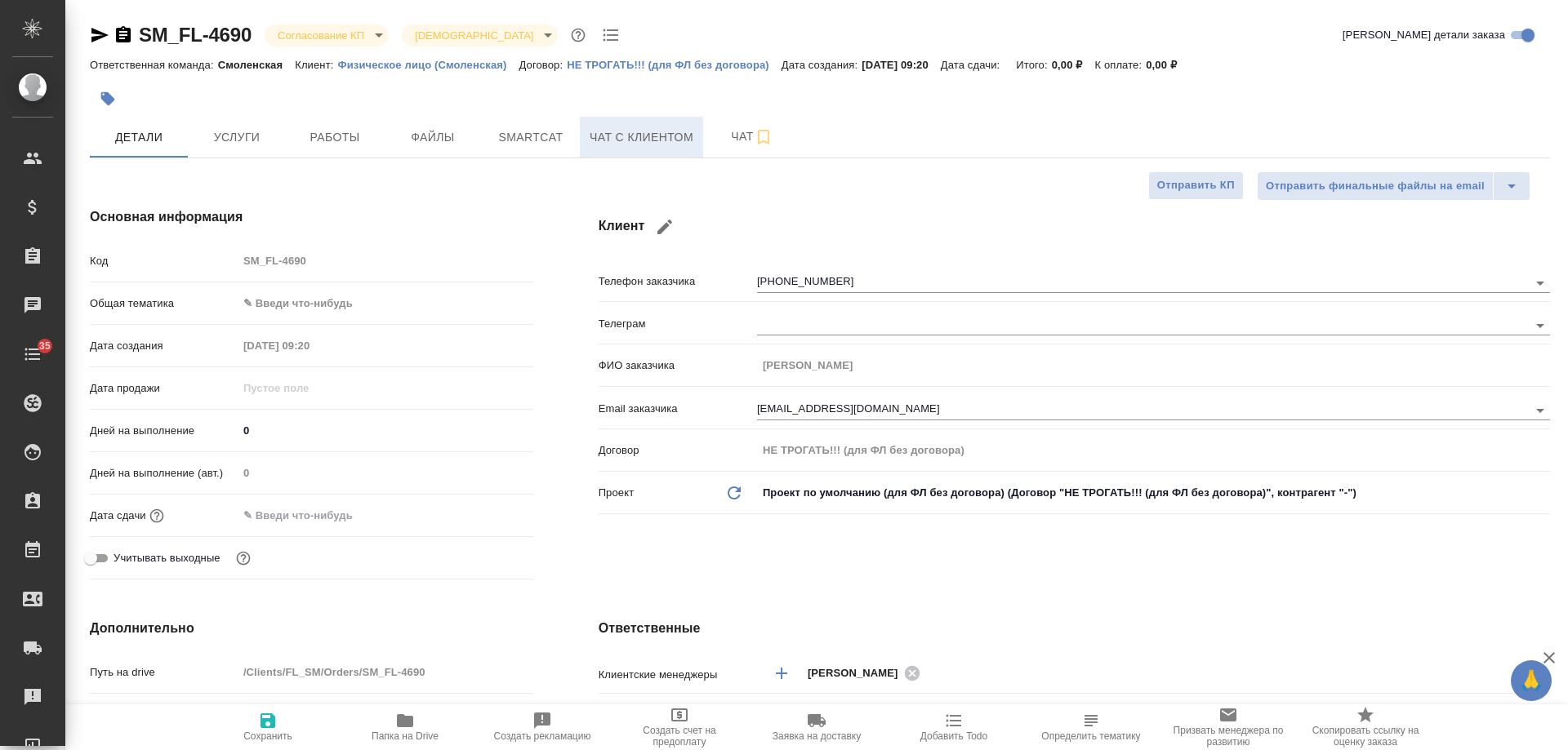
click at [642, 134] on span "Чат с клиентом" at bounding box center [641, 137] width 104 height 20
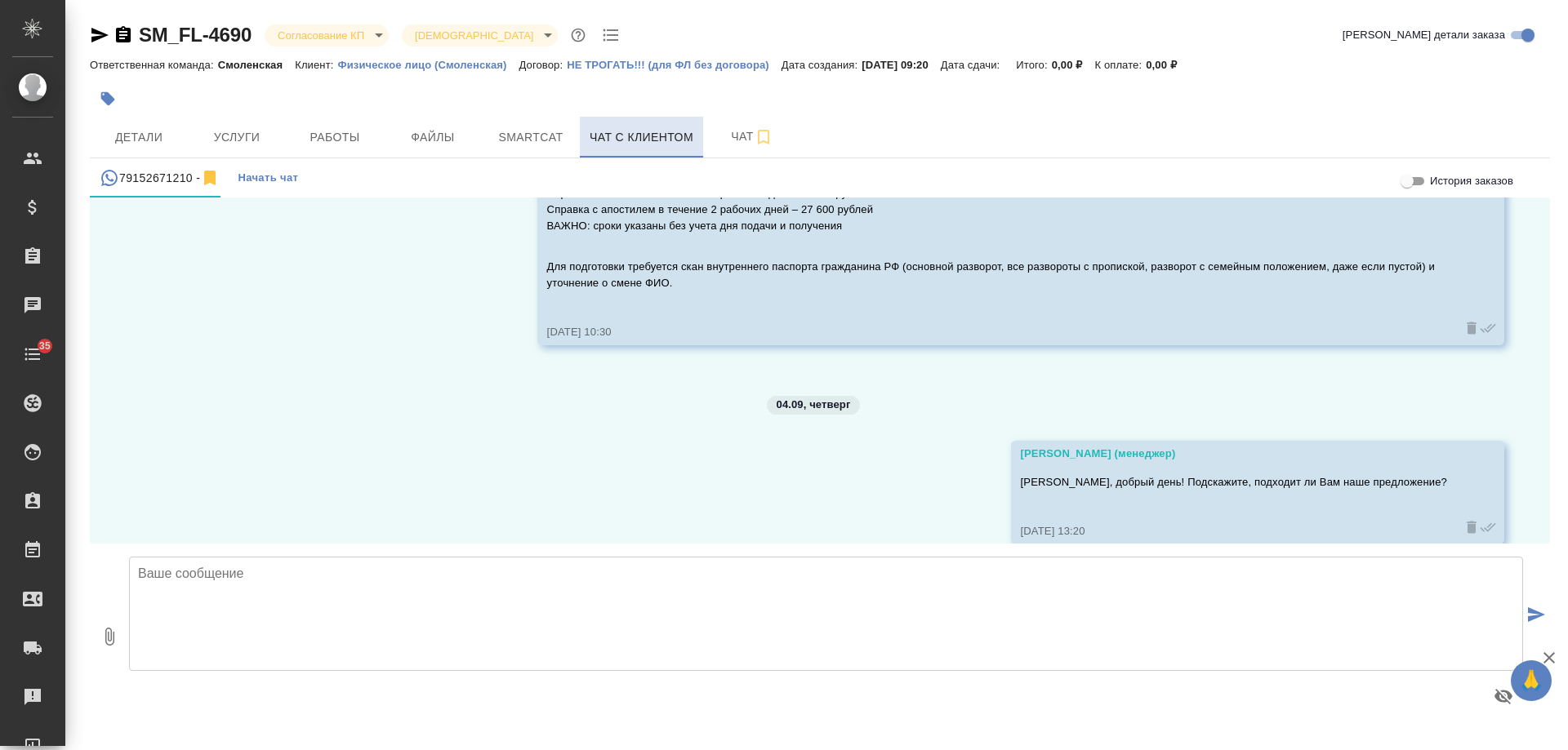
scroll to position [199, 0]
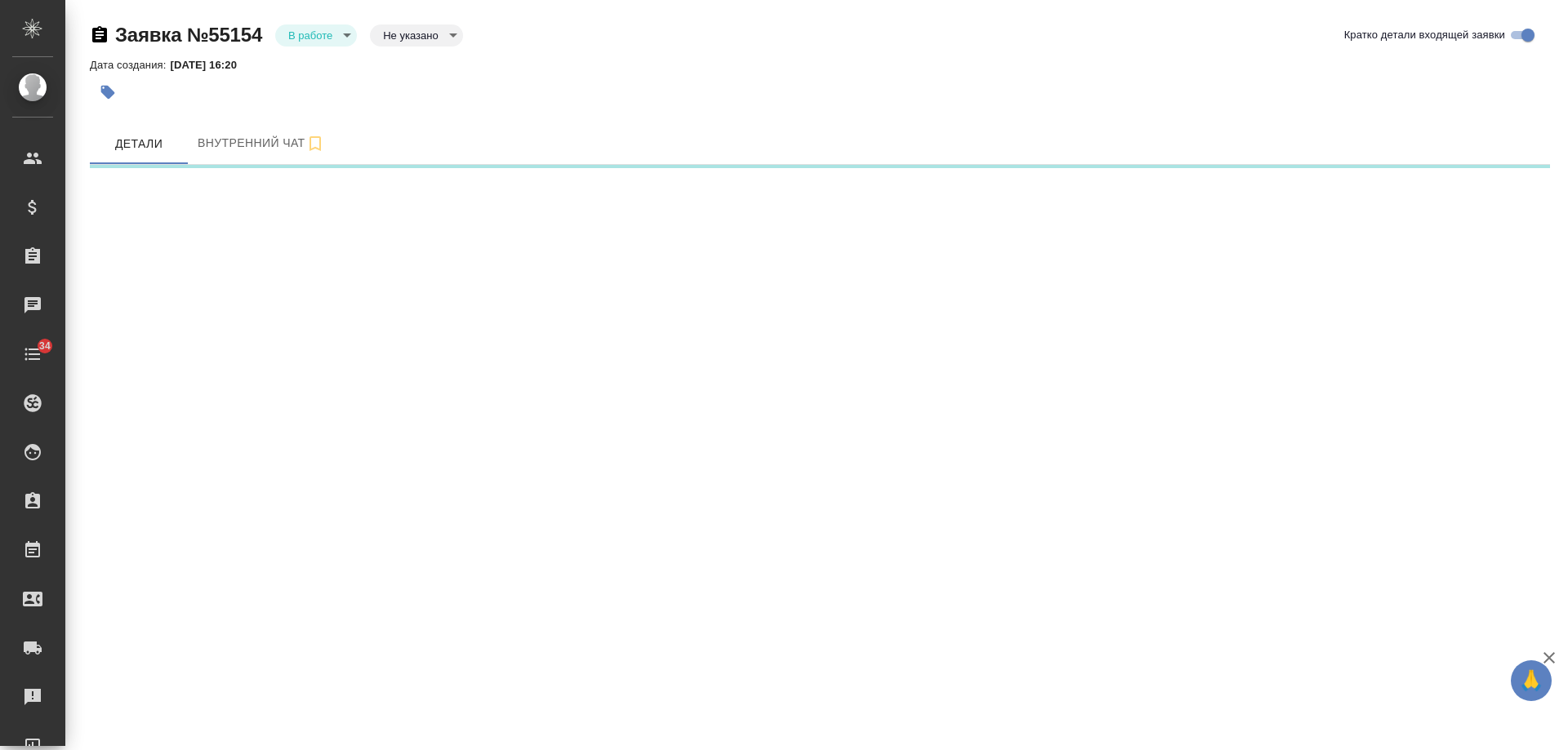
select select "RU"
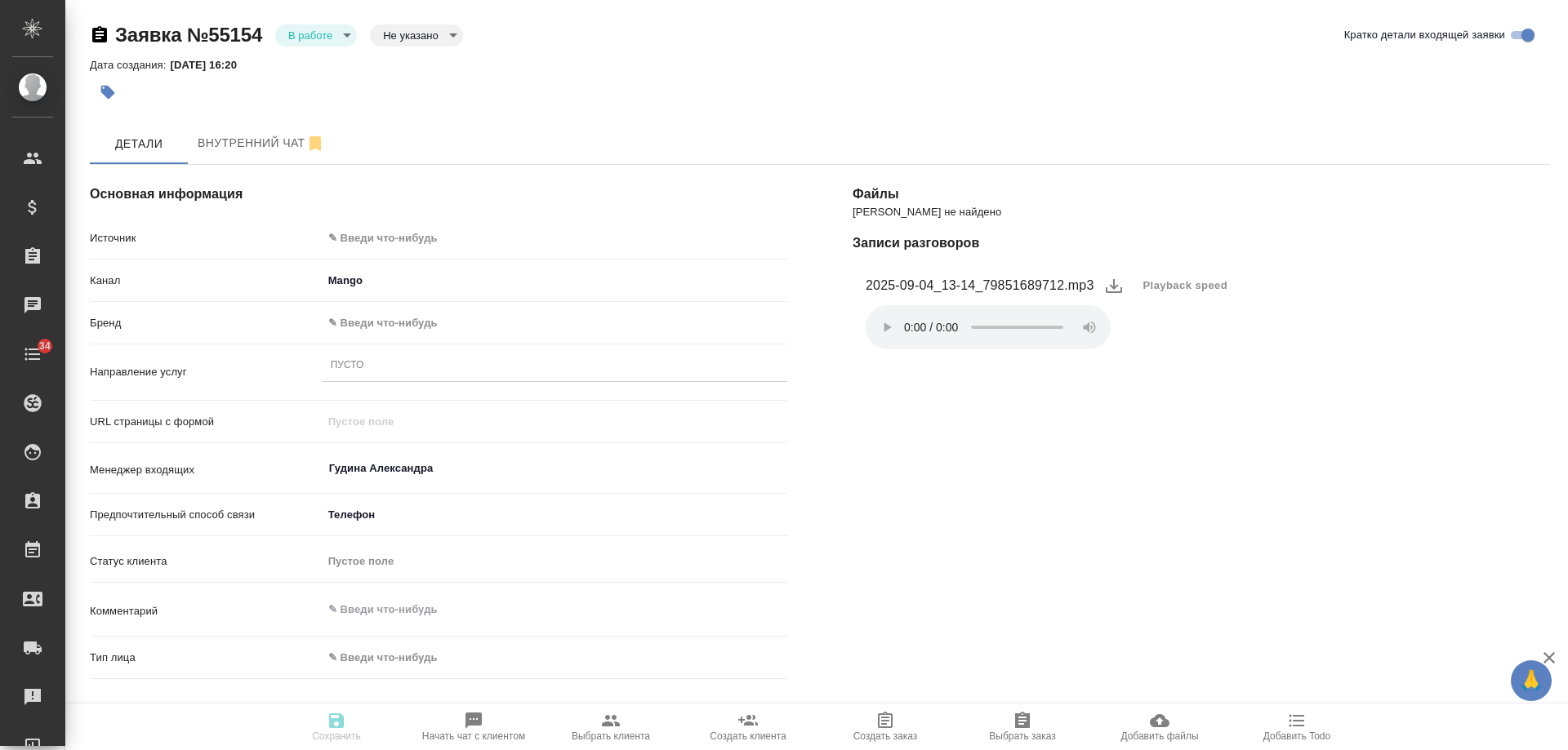
type textarea "x"
click at [402, 242] on body "🙏 .cls-1 fill:#fff; AWATERA [PERSON_NAME] Спецификации Заказы 0 Чаты 34 Todo Пр…" at bounding box center [784, 375] width 1568 height 750
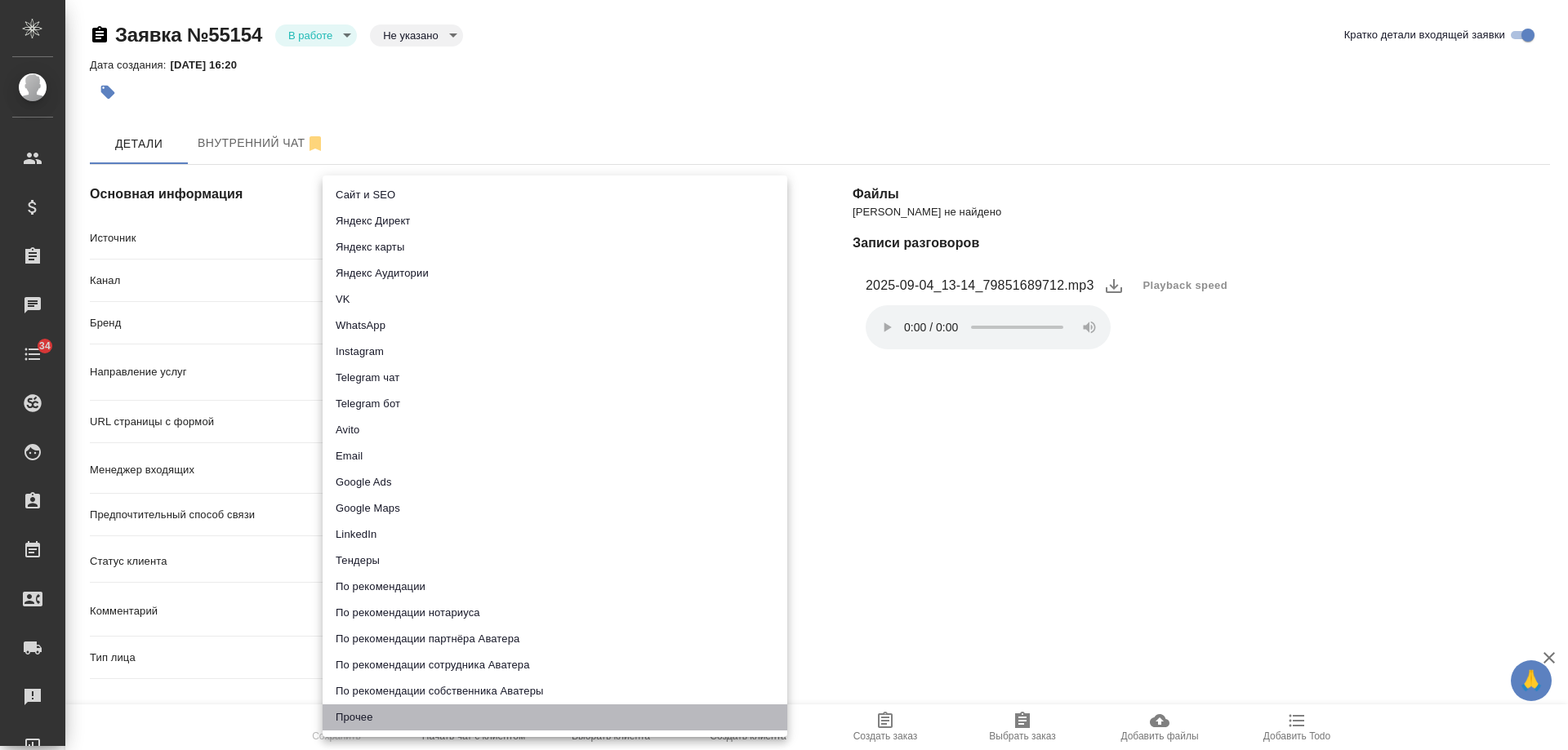
click at [378, 719] on li "Прочее" at bounding box center [555, 718] width 465 height 26
type input "other"
type textarea "x"
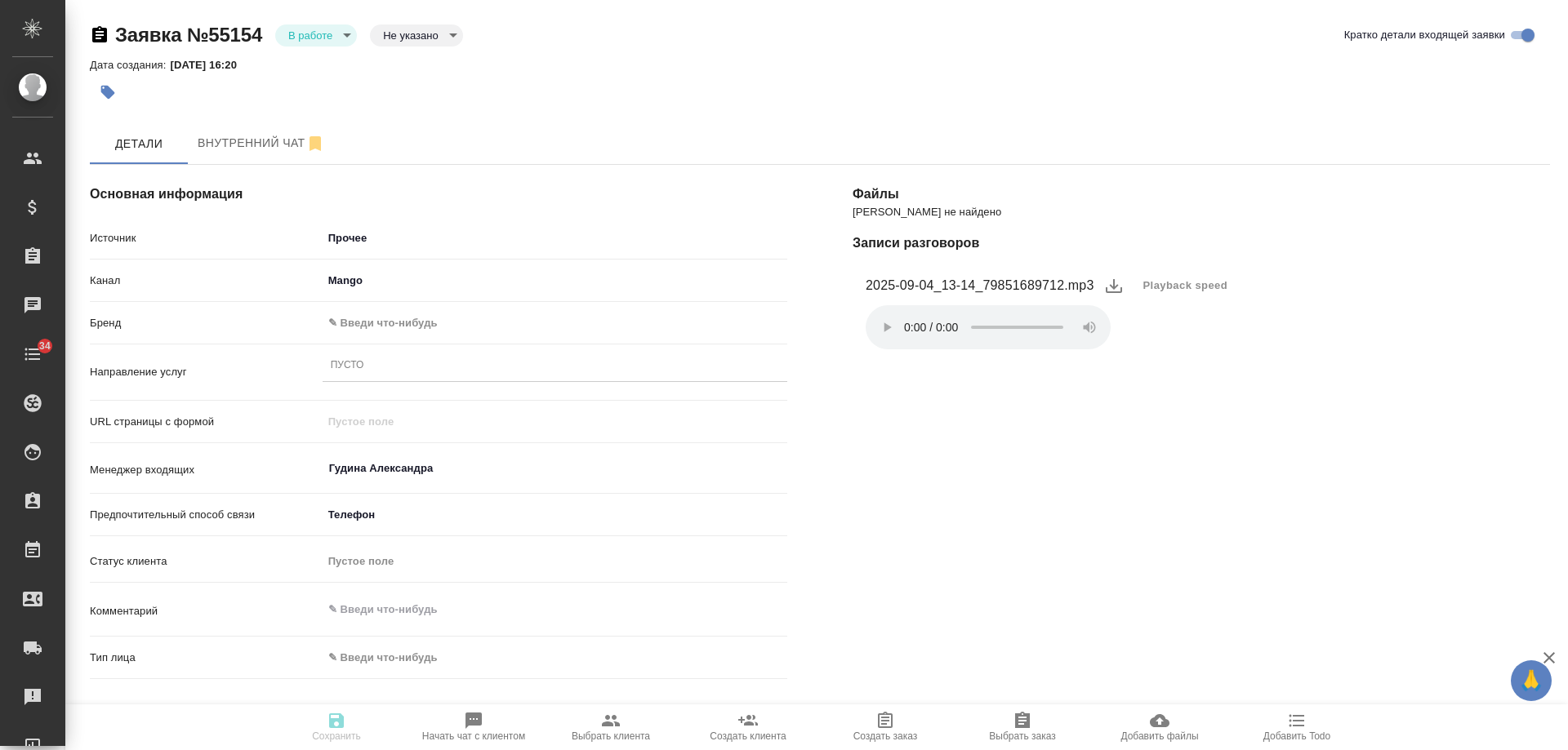
click at [392, 318] on body "🙏 .cls-1 fill:#fff; AWATERA [PERSON_NAME] Спецификации Заказы 0 Чаты 34 Todo Пр…" at bounding box center [784, 375] width 1568 height 750
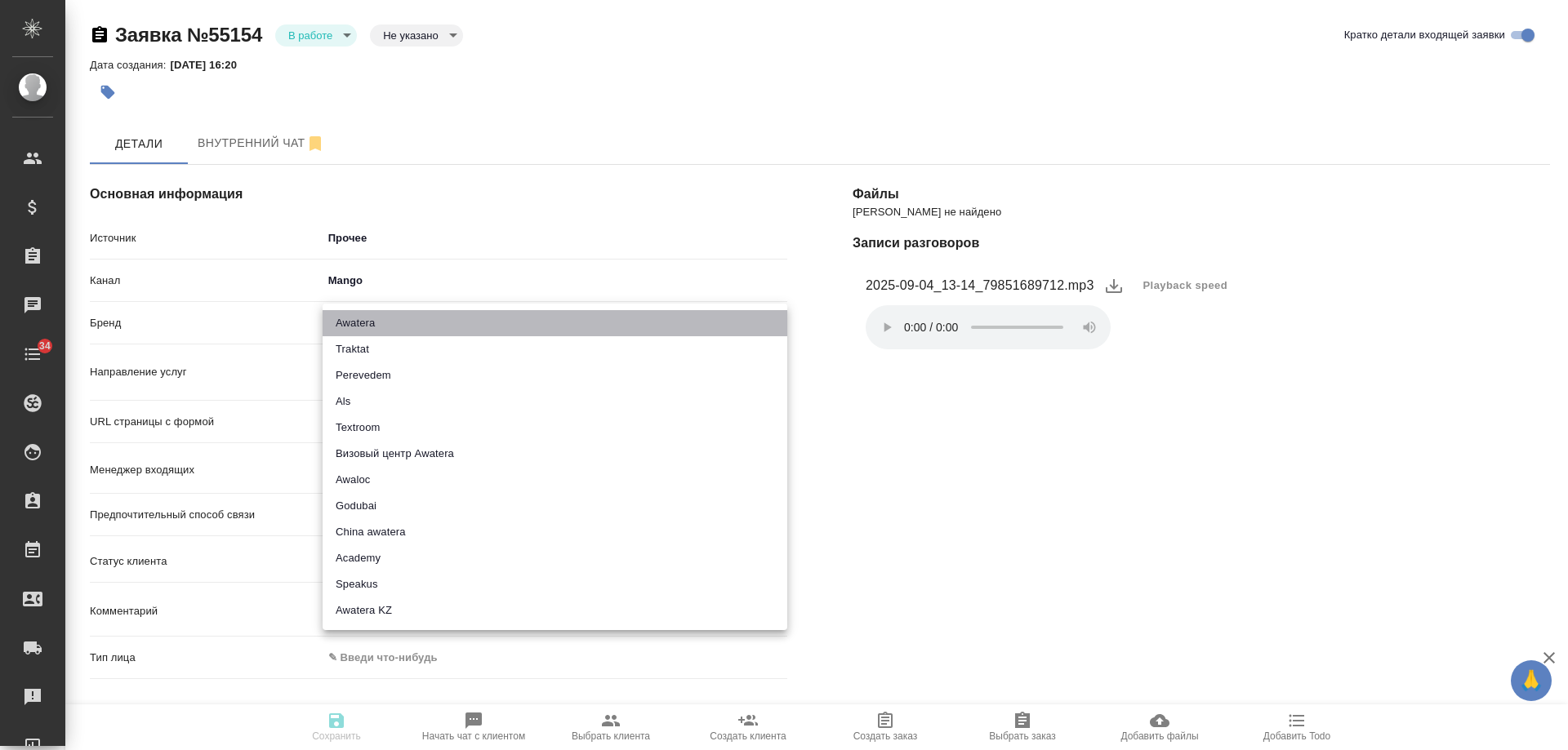
click at [392, 318] on li "Awatera" at bounding box center [555, 324] width 465 height 26
type input "awatera"
type textarea "x"
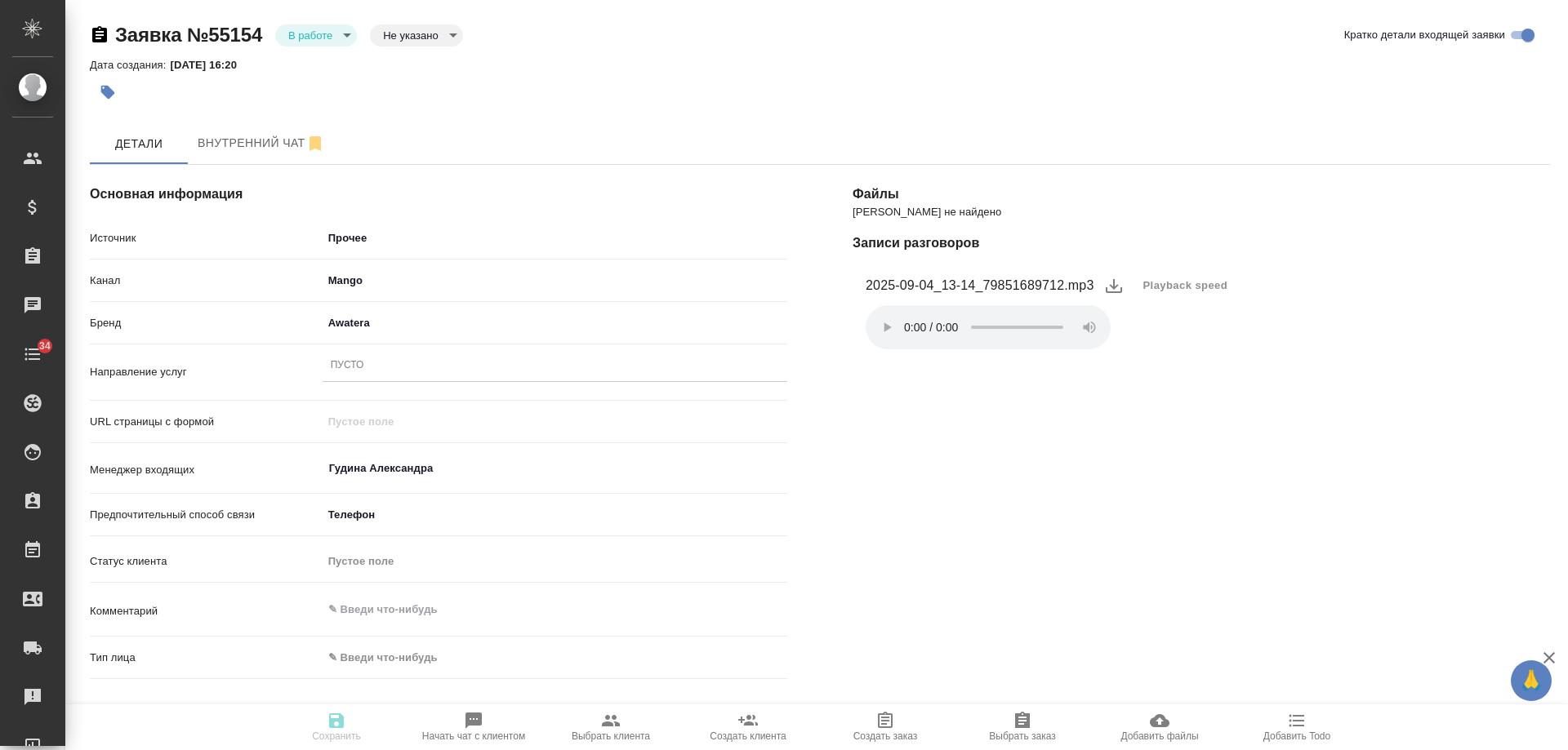
click at [378, 367] on div "Пусто" at bounding box center [555, 366] width 465 height 24
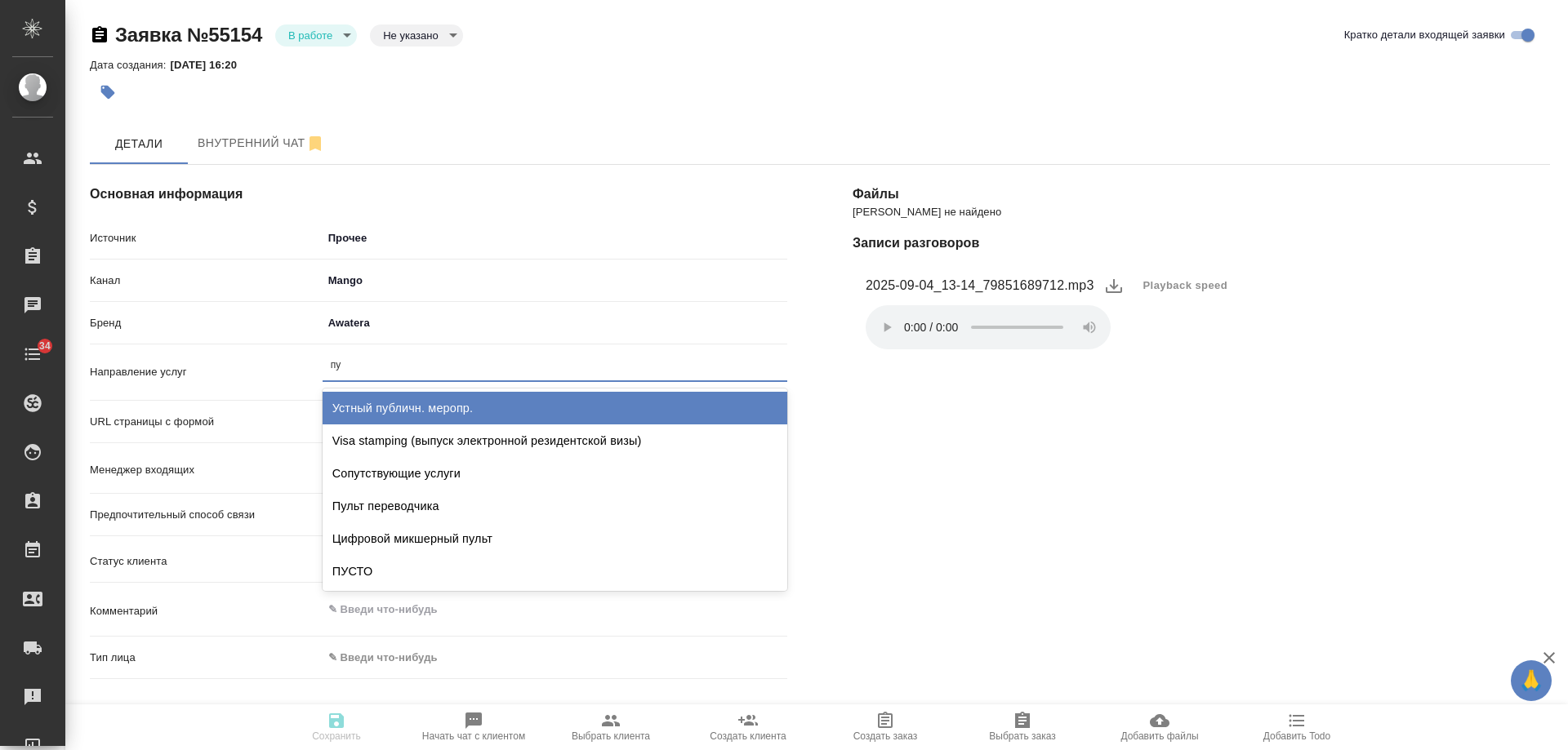
type input "пус"
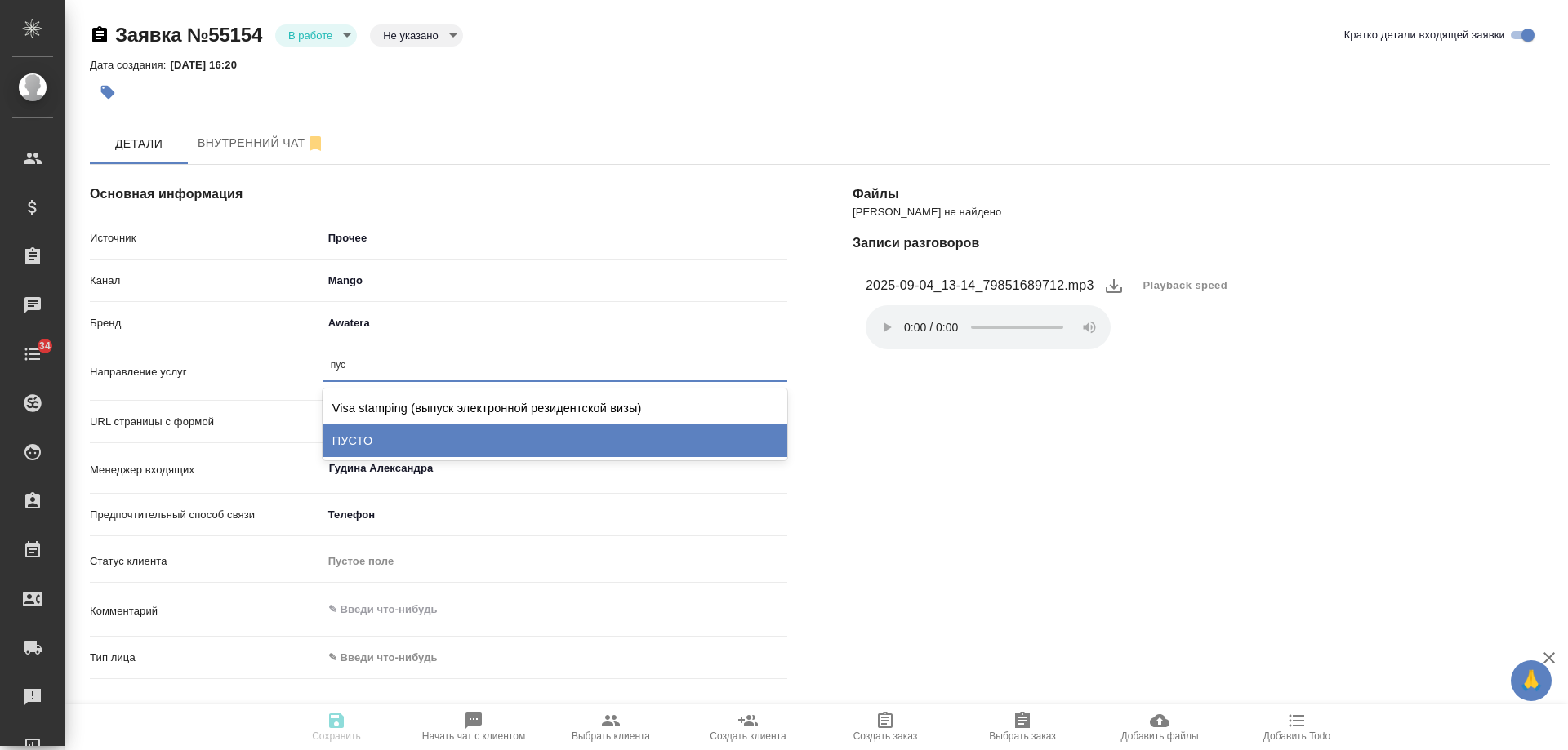
click at [410, 449] on div "ПУСТО" at bounding box center [555, 440] width 465 height 32
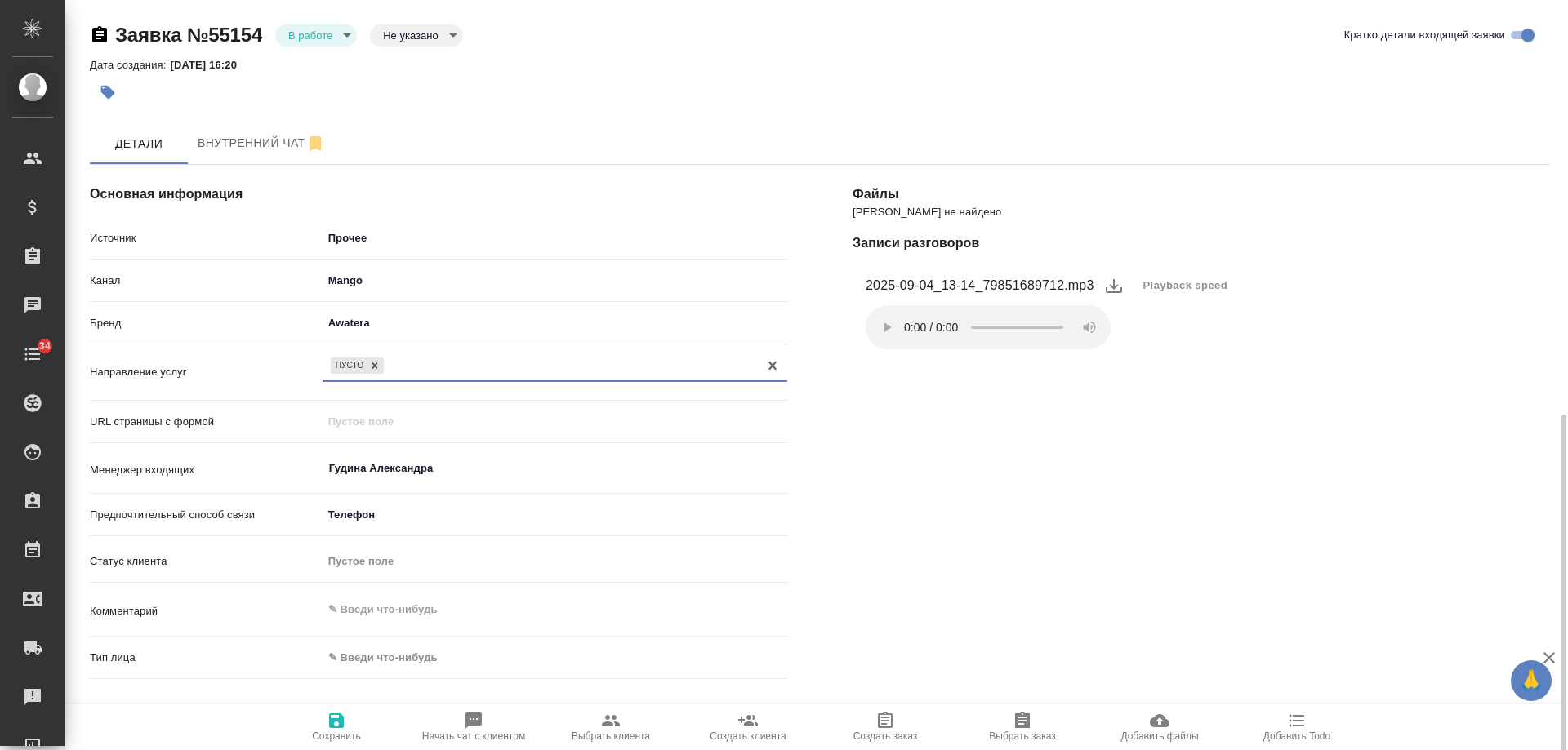
scroll to position [245, 0]
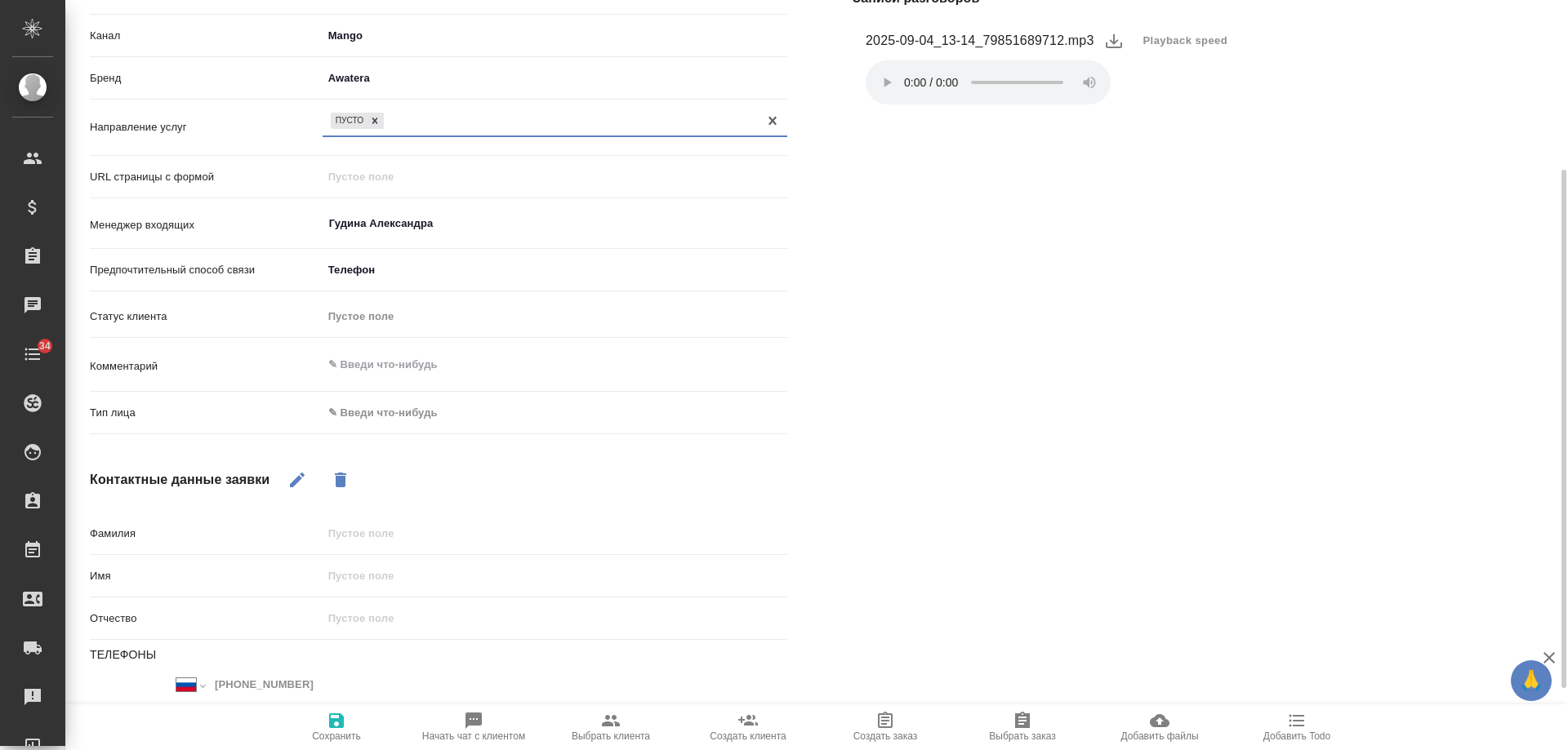
click at [412, 418] on body "🙏 .cls-1 fill:#fff; AWATERA Gudina Alexandra Клиенты Спецификации Заказы 0 Чаты…" at bounding box center [784, 375] width 1568 height 750
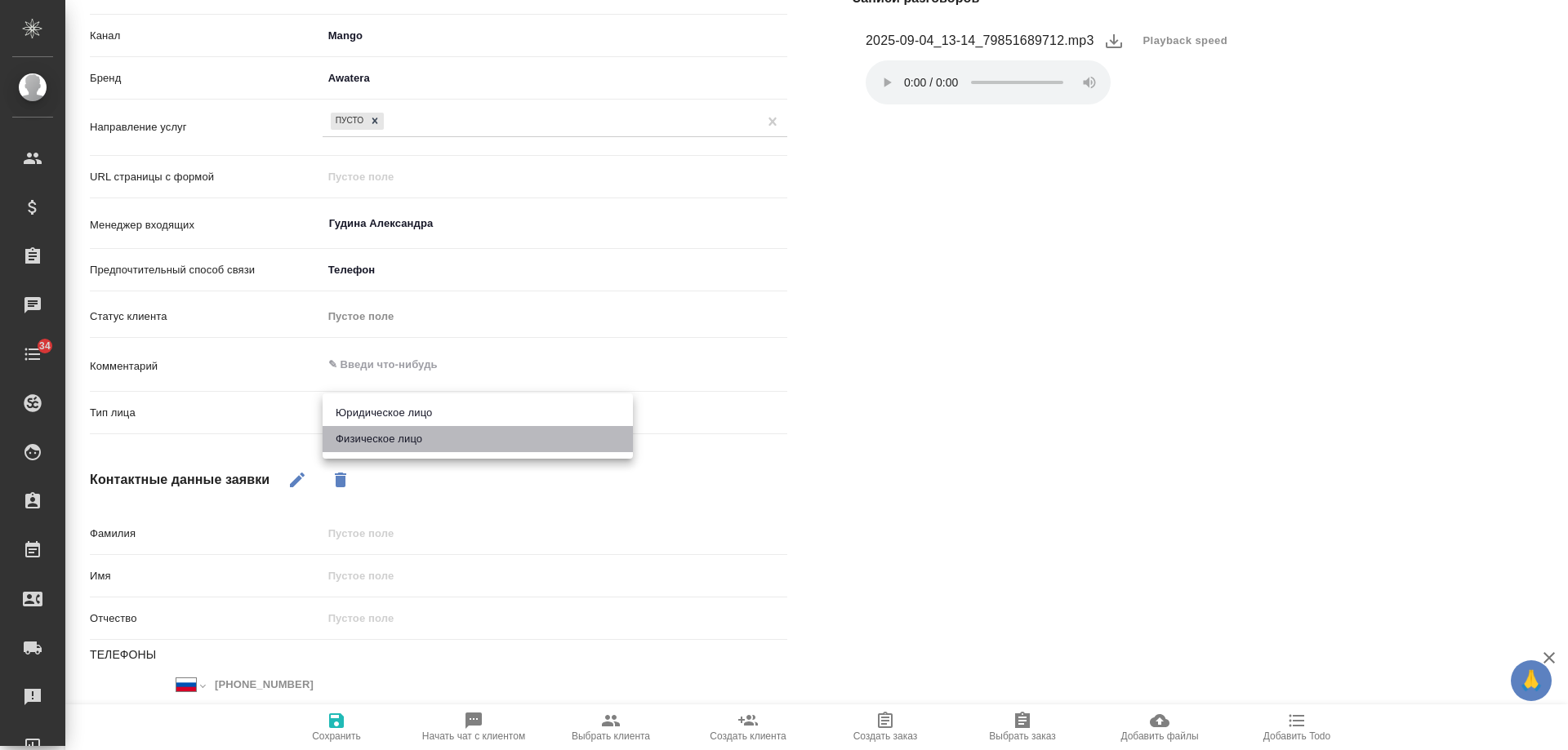
click at [396, 442] on li "Физическое лицо" at bounding box center [478, 439] width 311 height 26
type textarea "x"
type input "private"
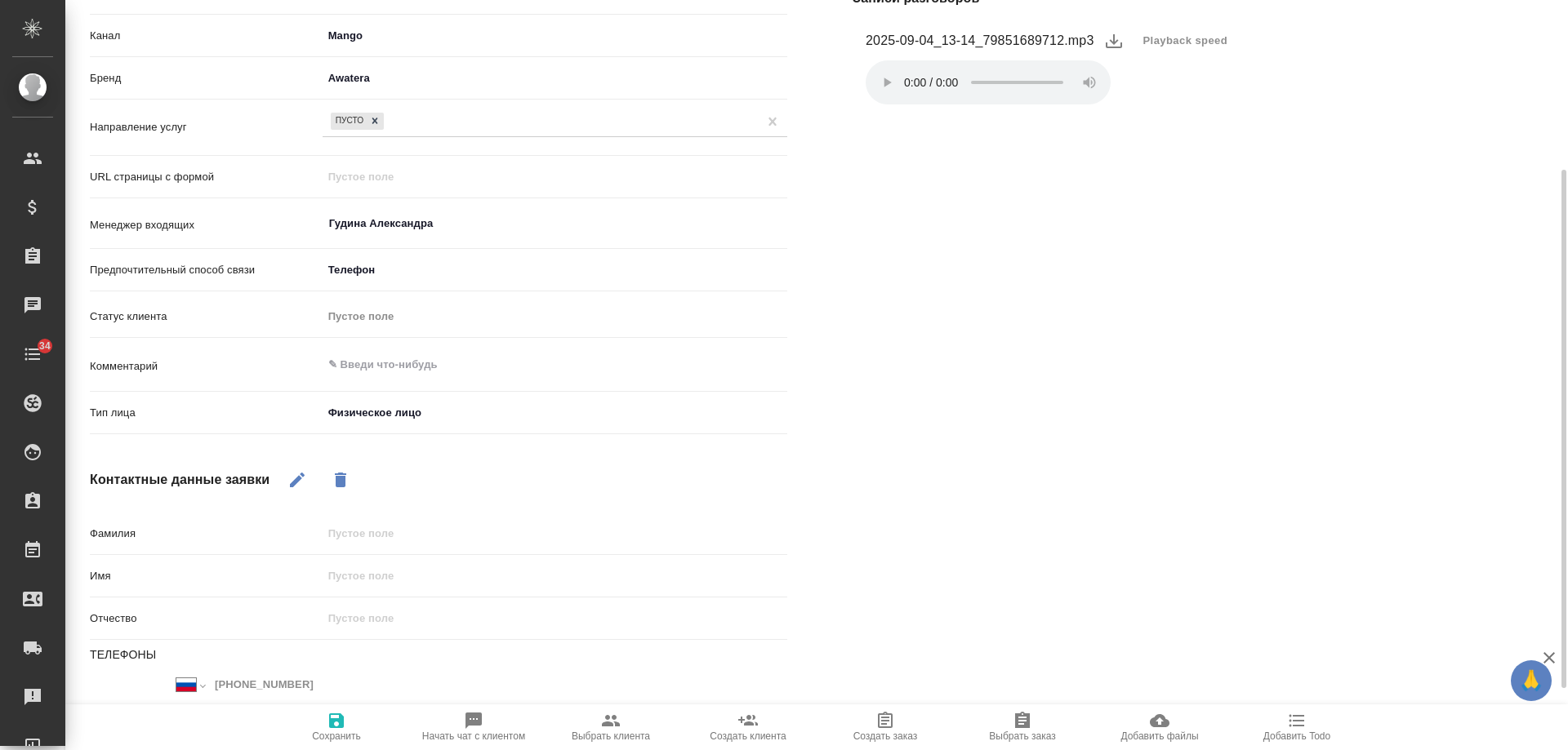
click at [336, 723] on icon "button" at bounding box center [336, 721] width 19 height 19
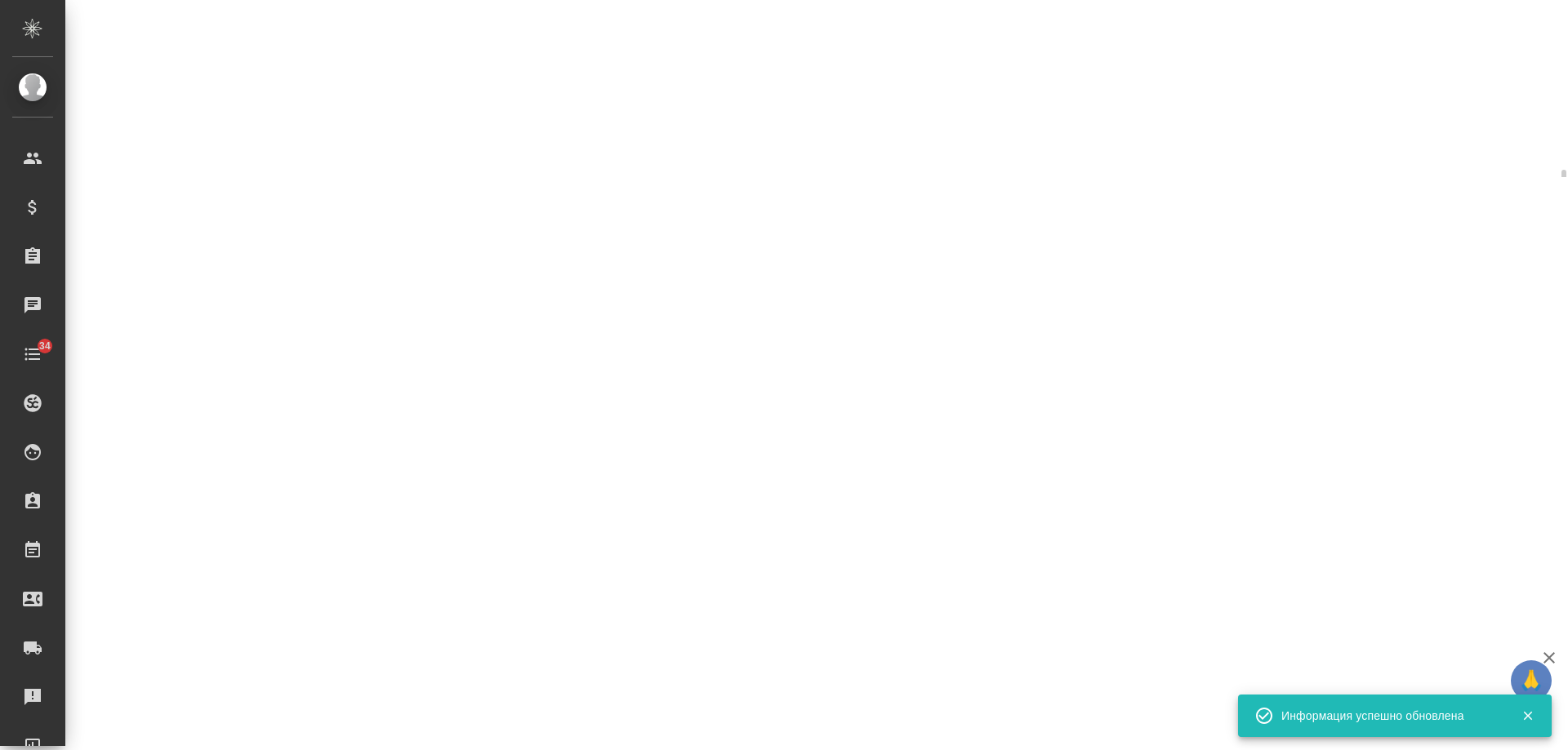
select select "RU"
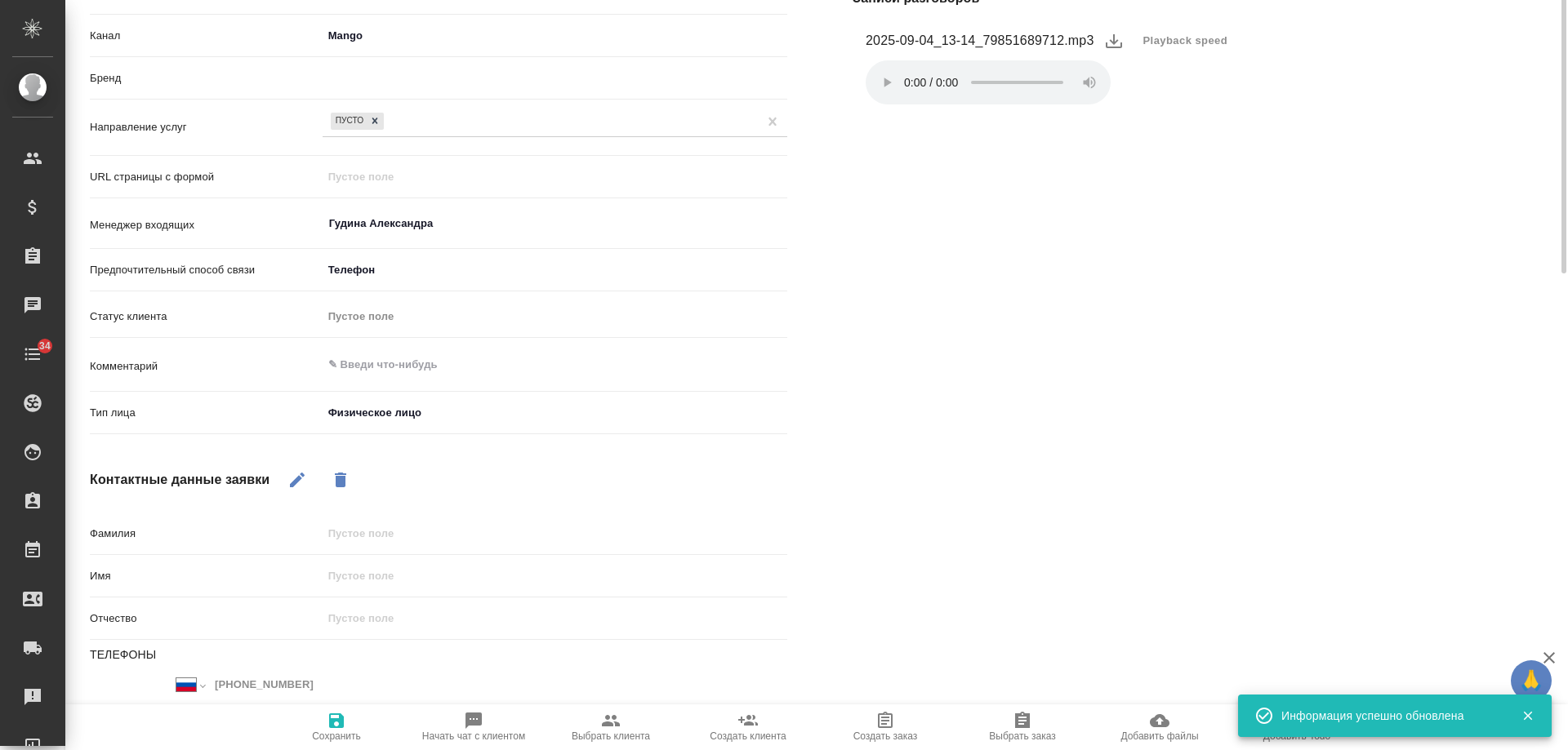
type textarea "x"
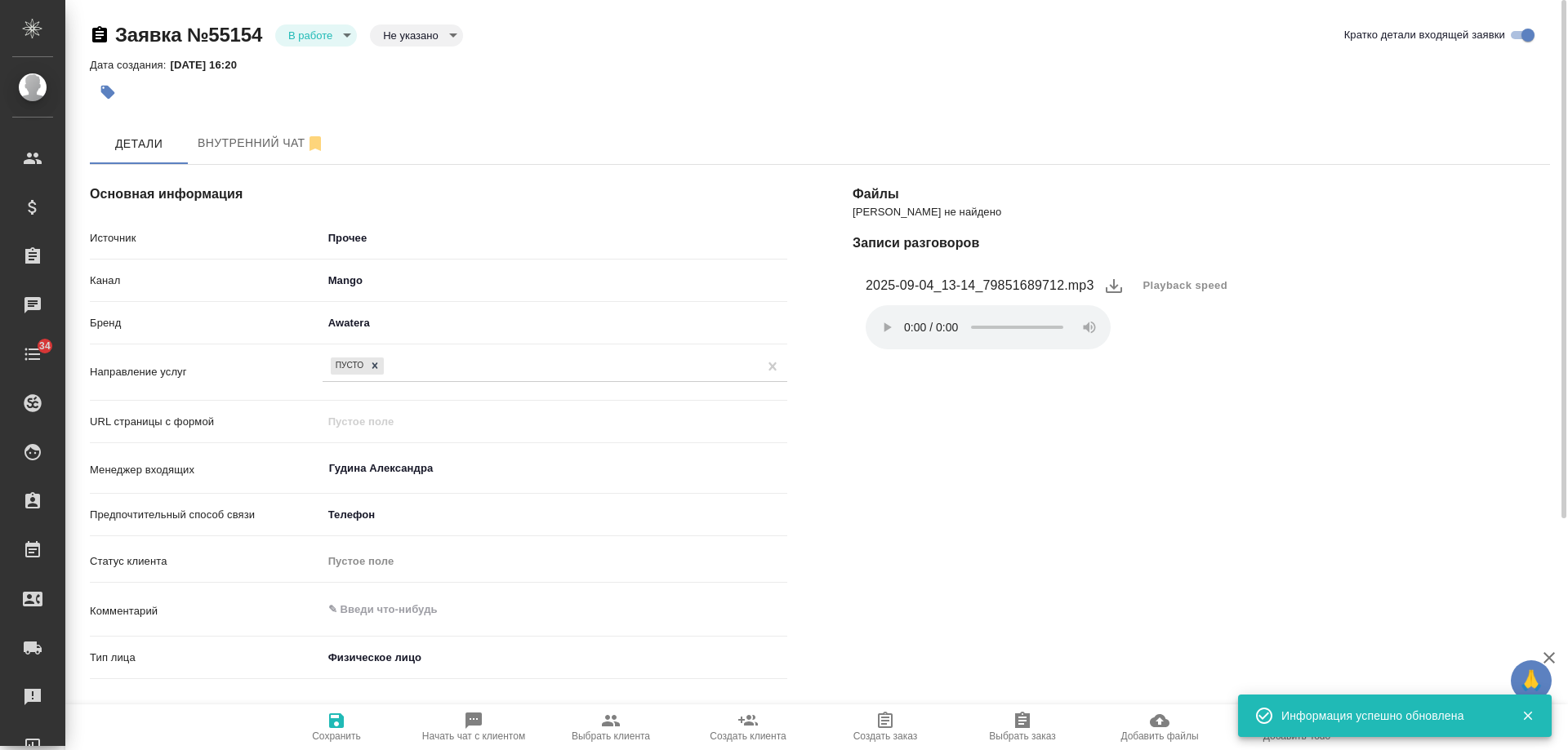
click at [310, 29] on body "🙏 .cls-1 fill:#fff; AWATERA Gudina Alexandra Клиенты Спецификации Заказы 0 Чаты…" at bounding box center [784, 375] width 1568 height 750
click at [318, 63] on button "Отказ" at bounding box center [308, 62] width 39 height 18
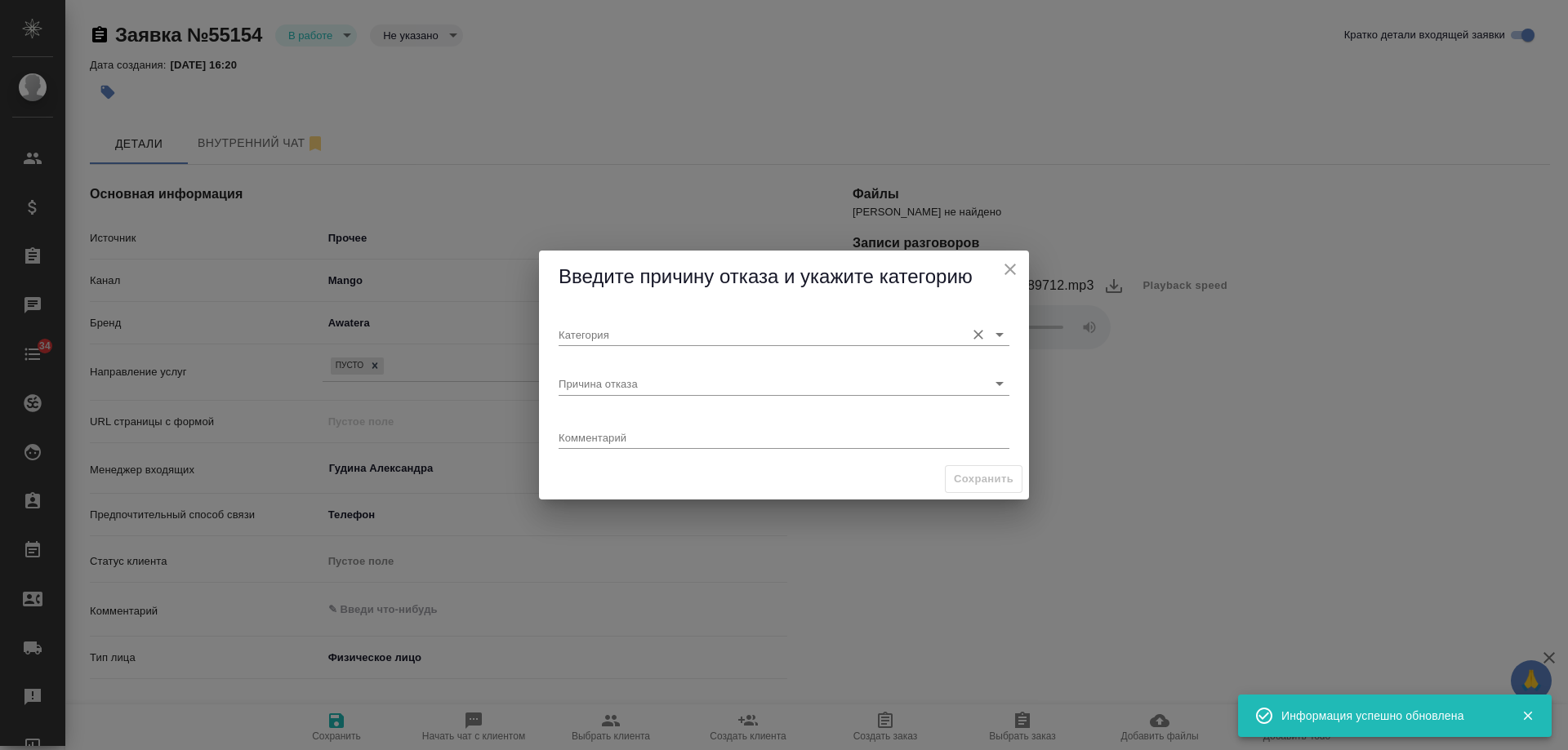
click at [652, 332] on input "Категория" at bounding box center [758, 334] width 398 height 22
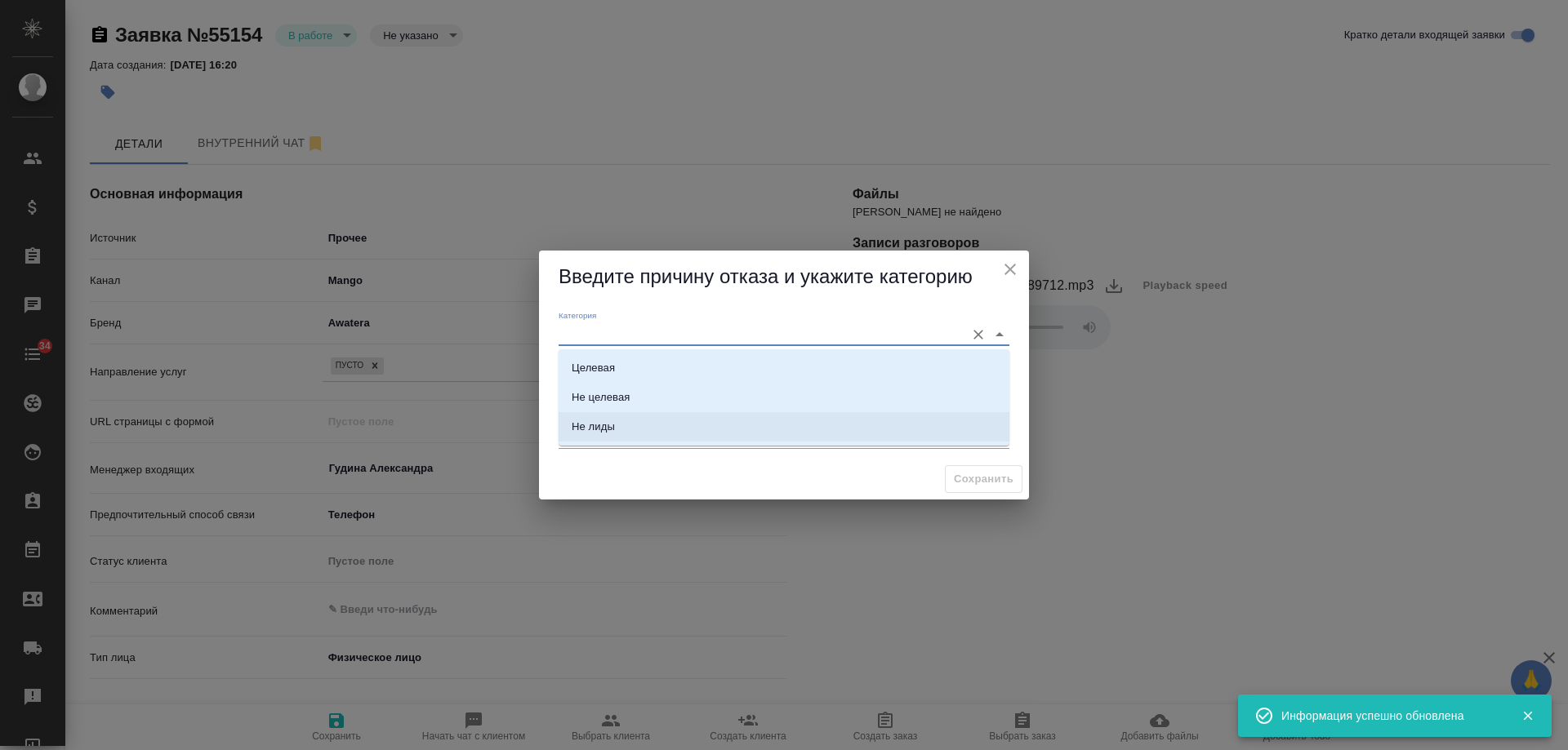
click at [637, 421] on li "Не лиды" at bounding box center [784, 427] width 451 height 30
type input "Не лиды"
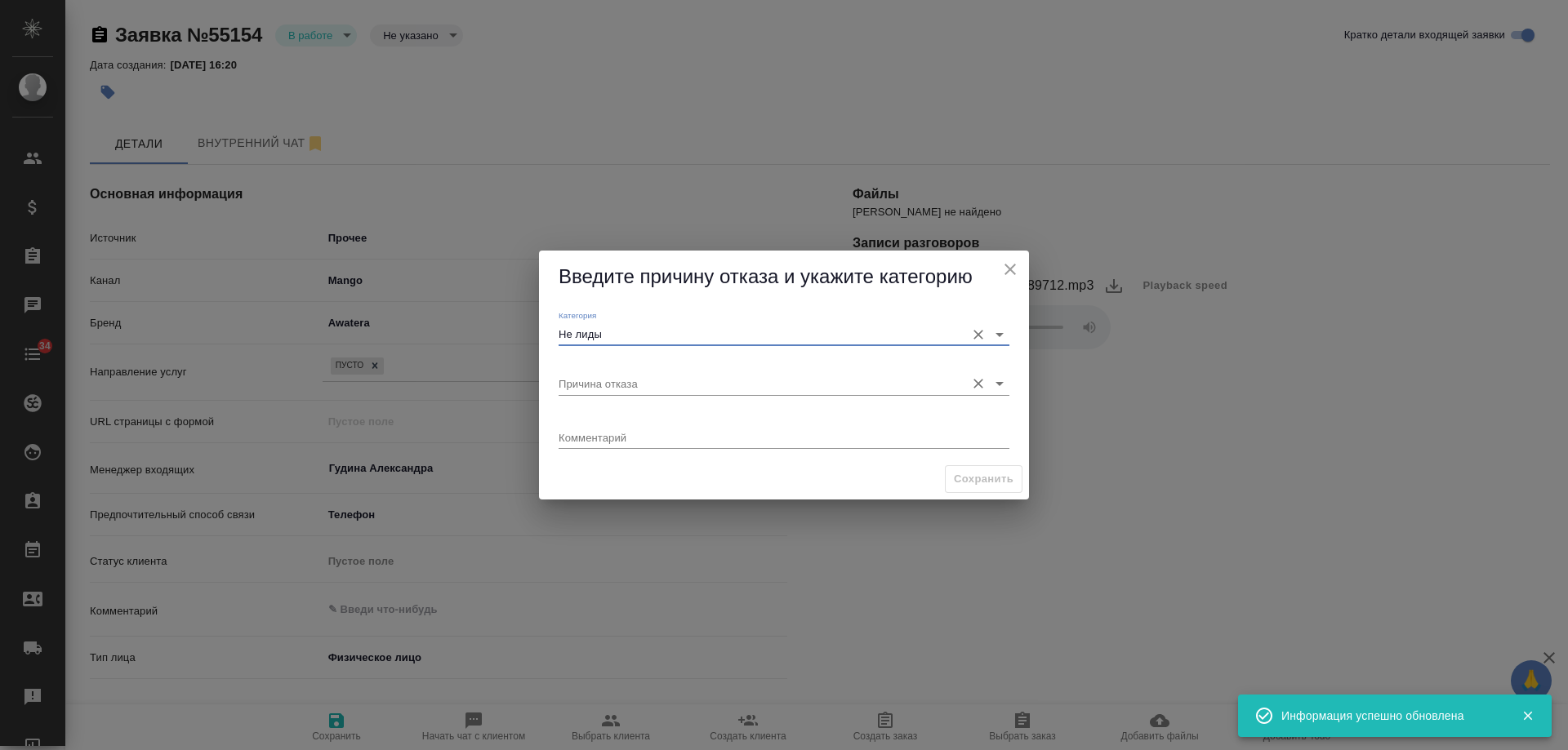
click at [609, 374] on input "Причина отказа" at bounding box center [758, 382] width 398 height 22
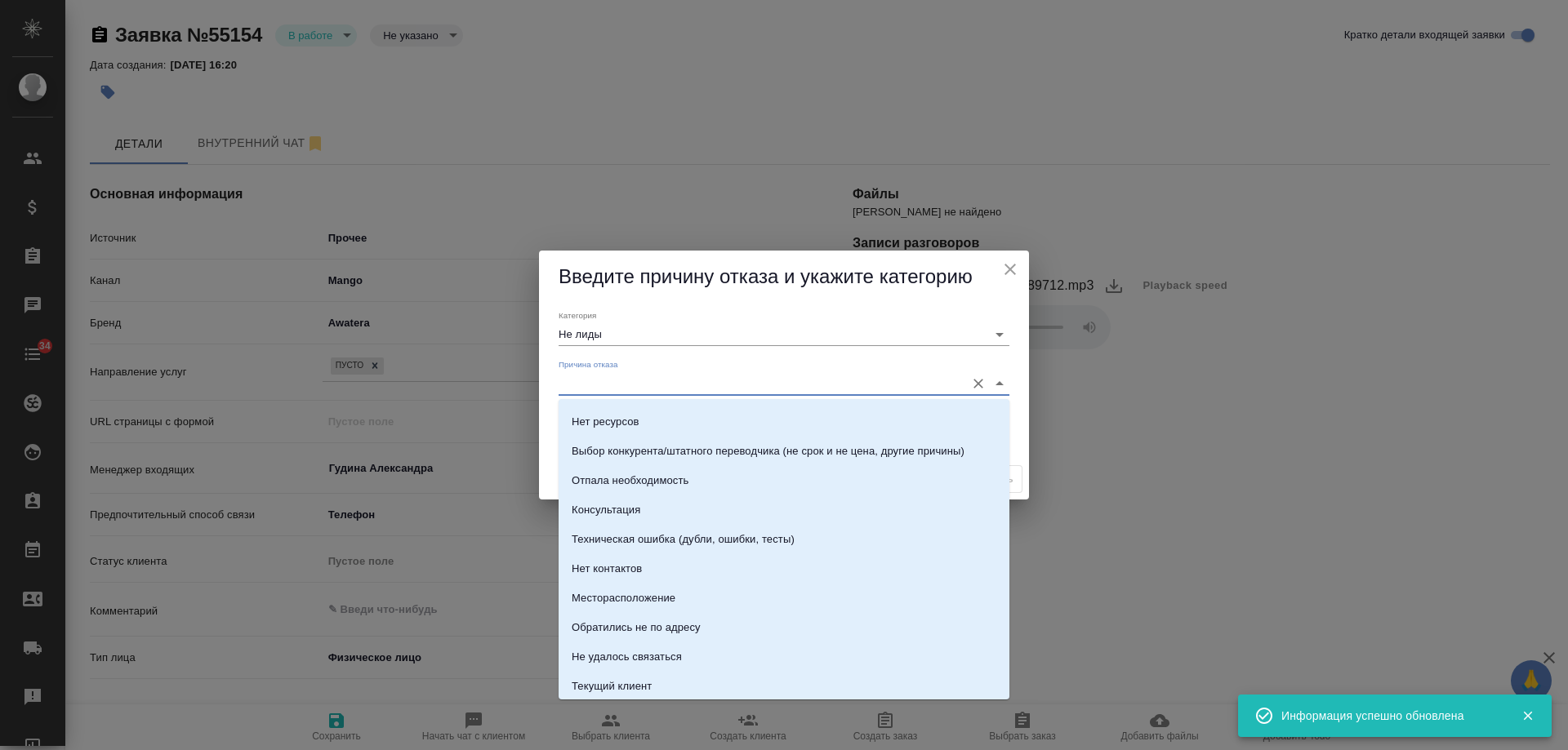
scroll to position [233, 0]
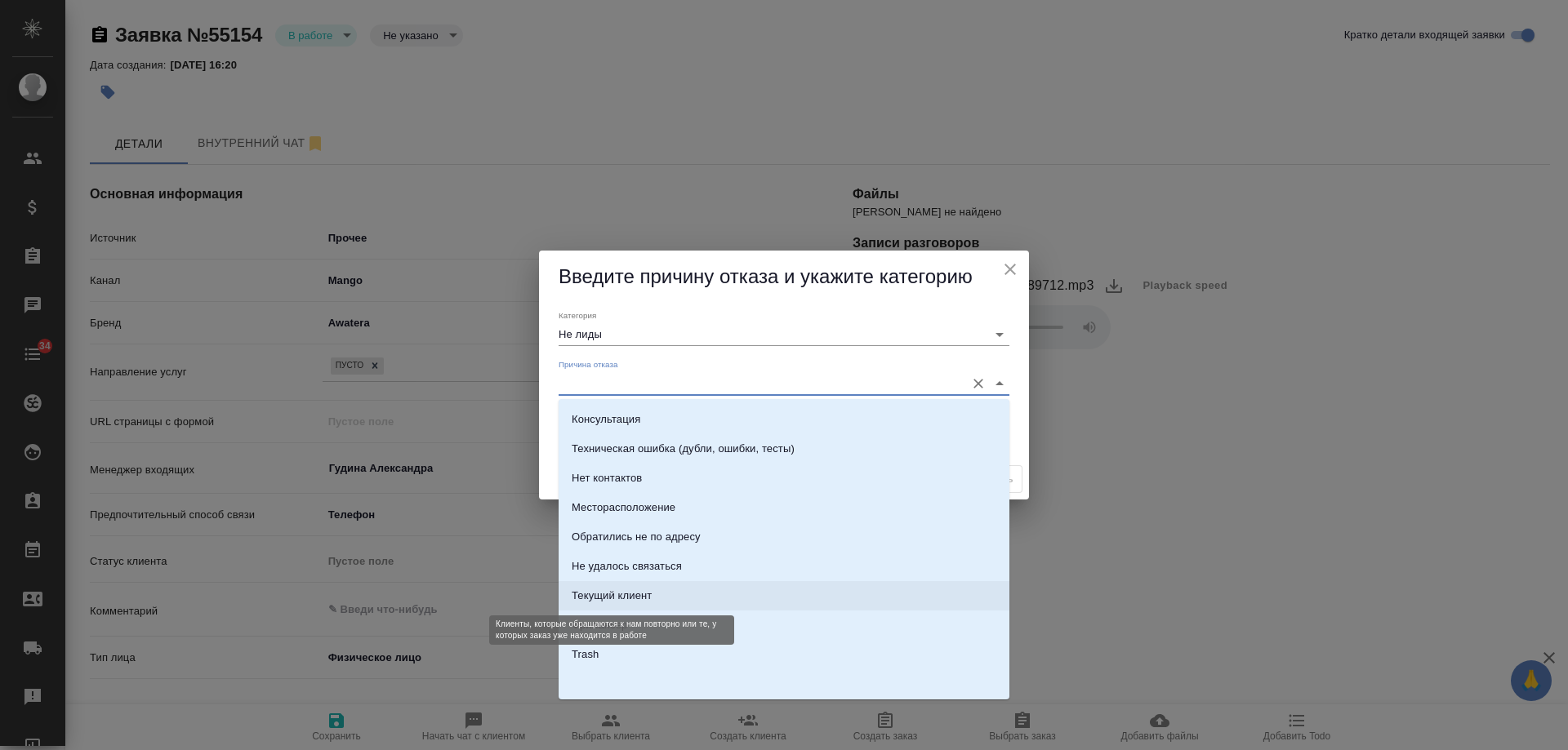
click at [645, 593] on div "Текущий клиент" at bounding box center [612, 596] width 80 height 17
type input "Текущий клиент"
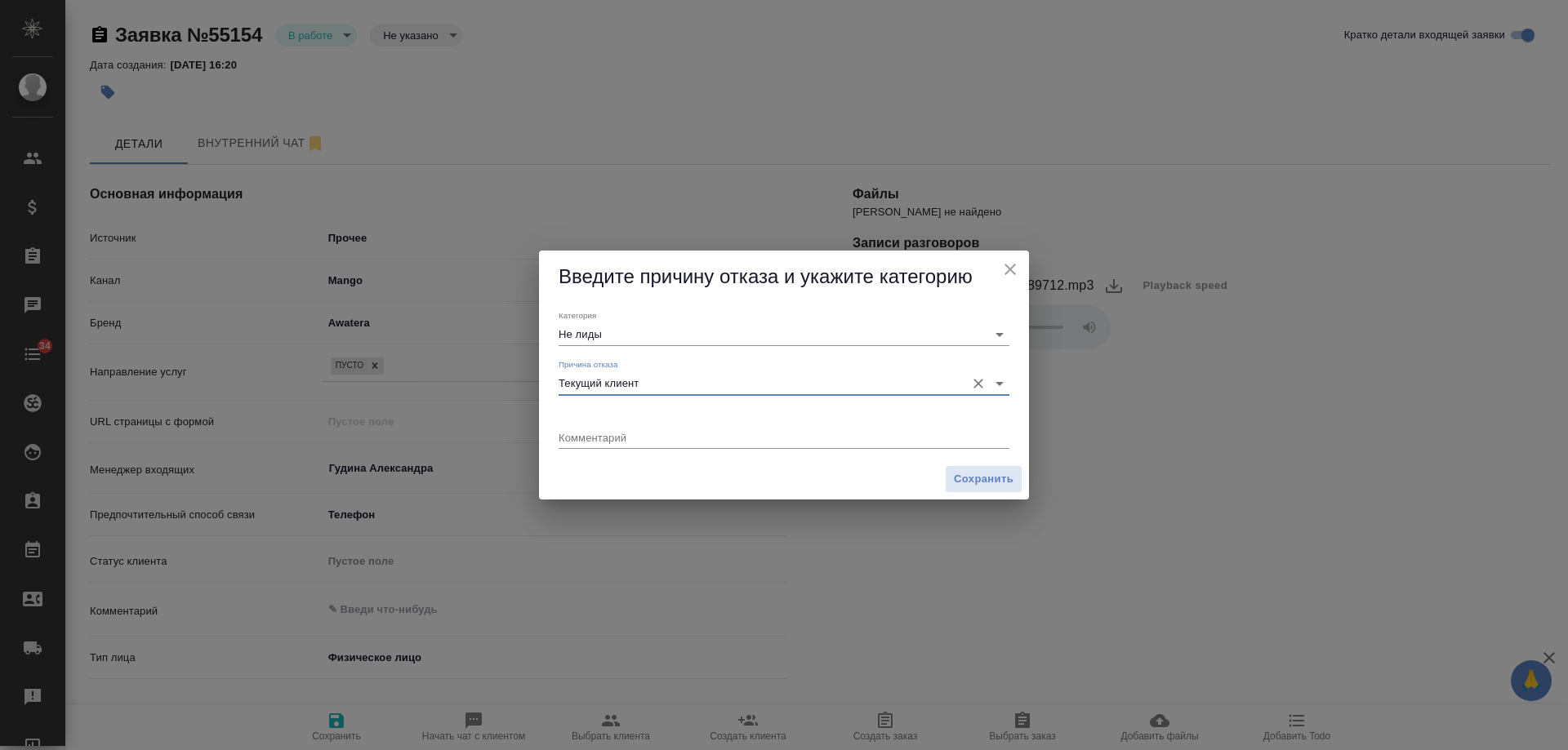
click at [973, 383] on icon "Очистить" at bounding box center [978, 383] width 17 height 17
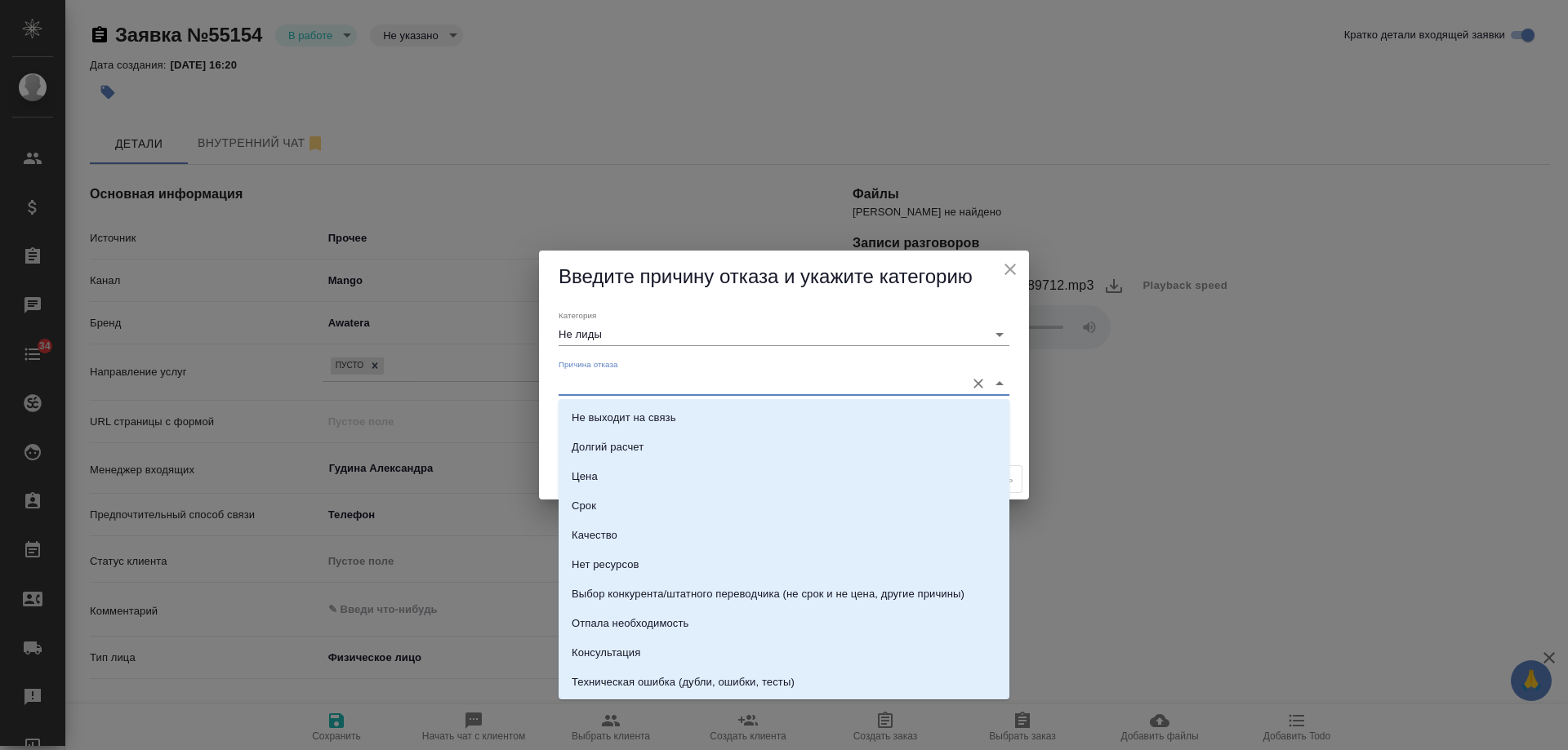
click at [927, 385] on input "Причина отказа" at bounding box center [758, 382] width 398 height 22
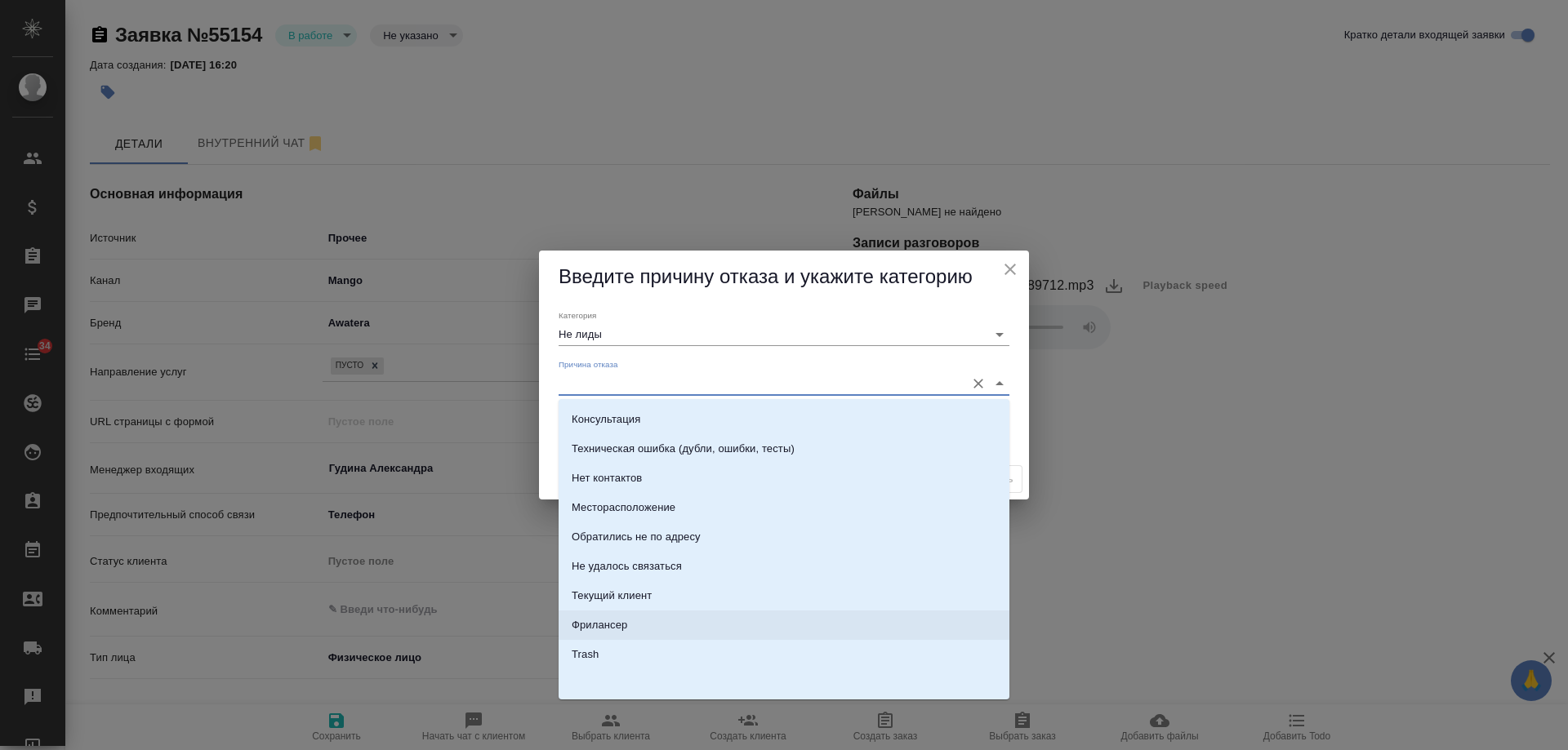
click at [612, 634] on li "Фрилансер" at bounding box center [784, 625] width 451 height 30
type input "Фрилансер"
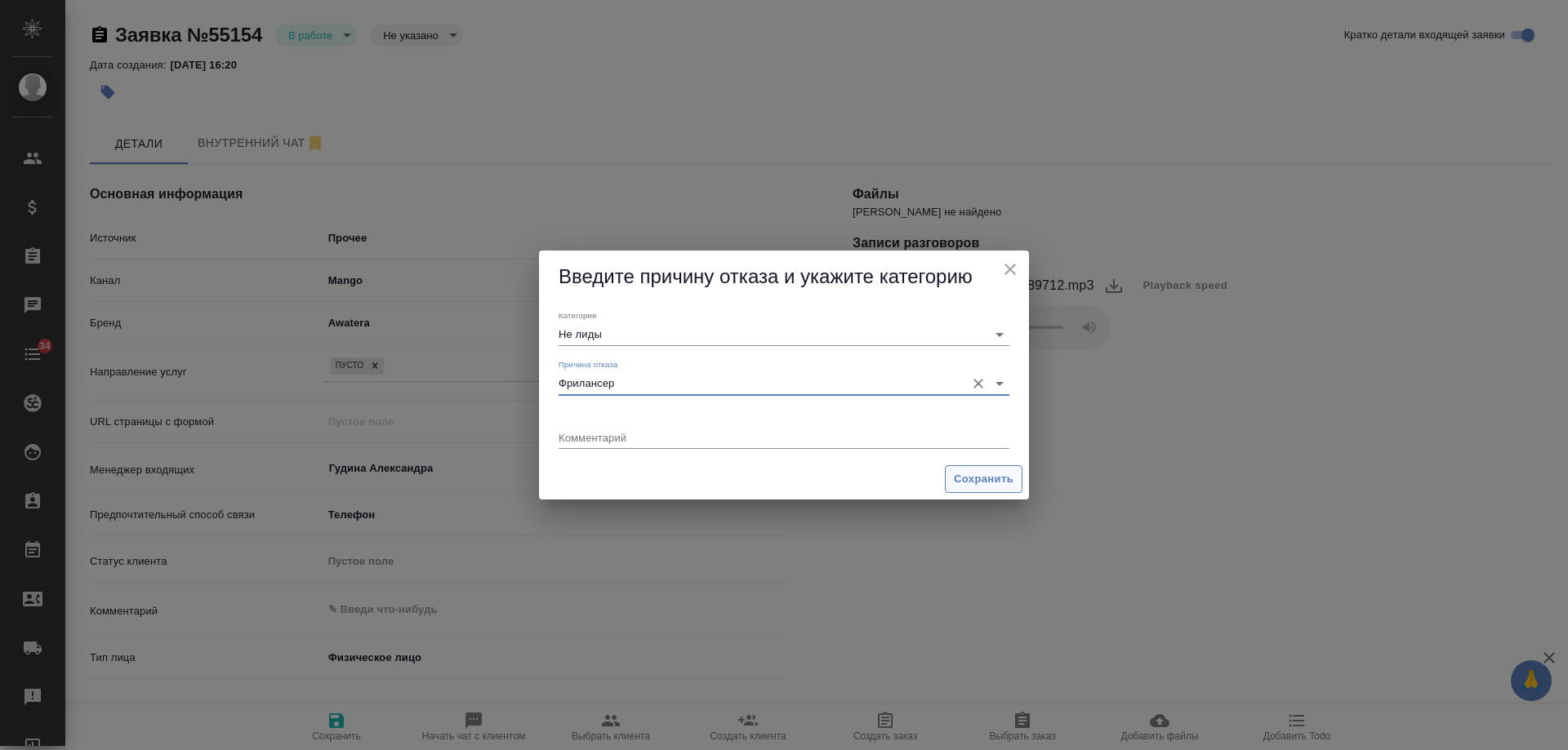
click at [992, 479] on span "Сохранить" at bounding box center [984, 479] width 60 height 18
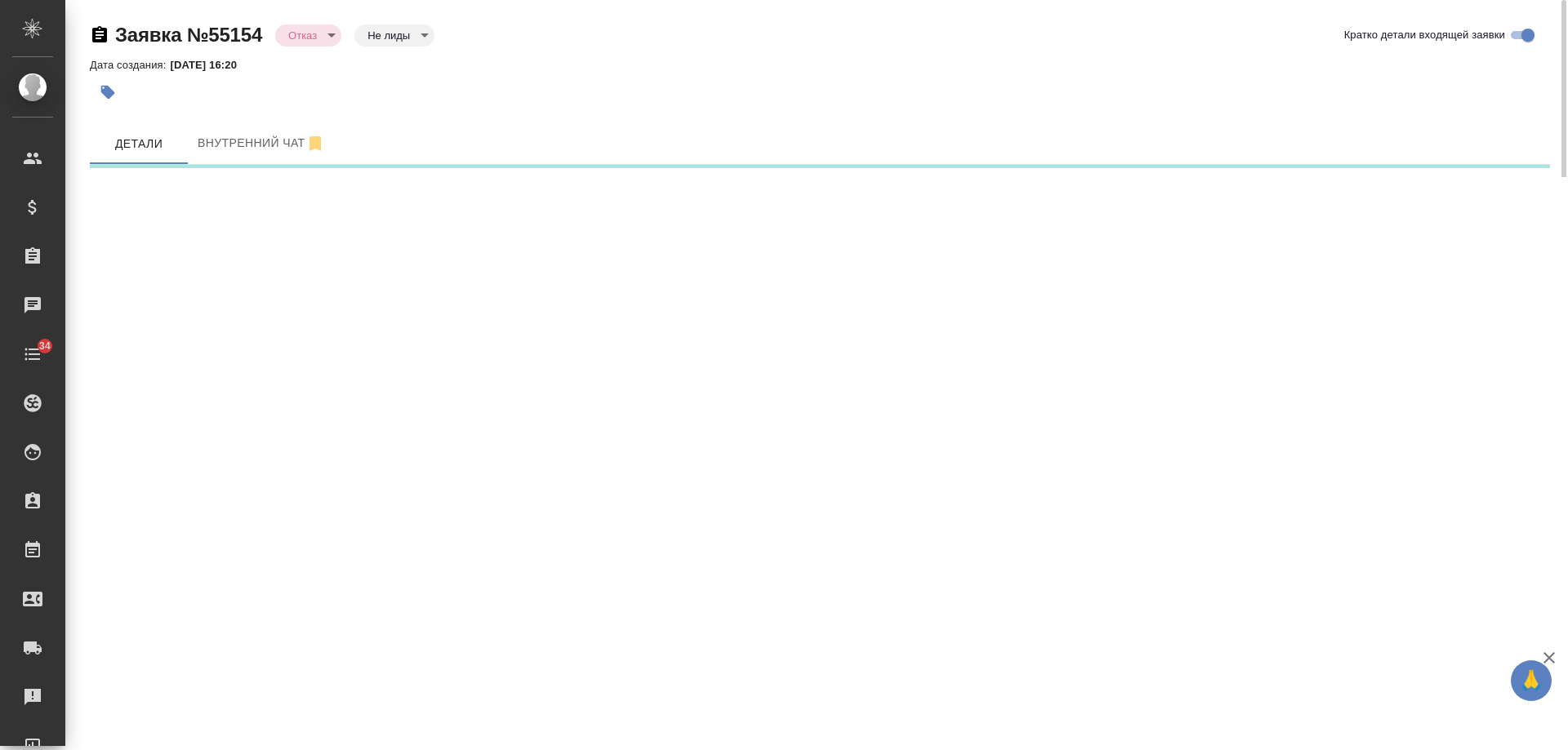
select select "RU"
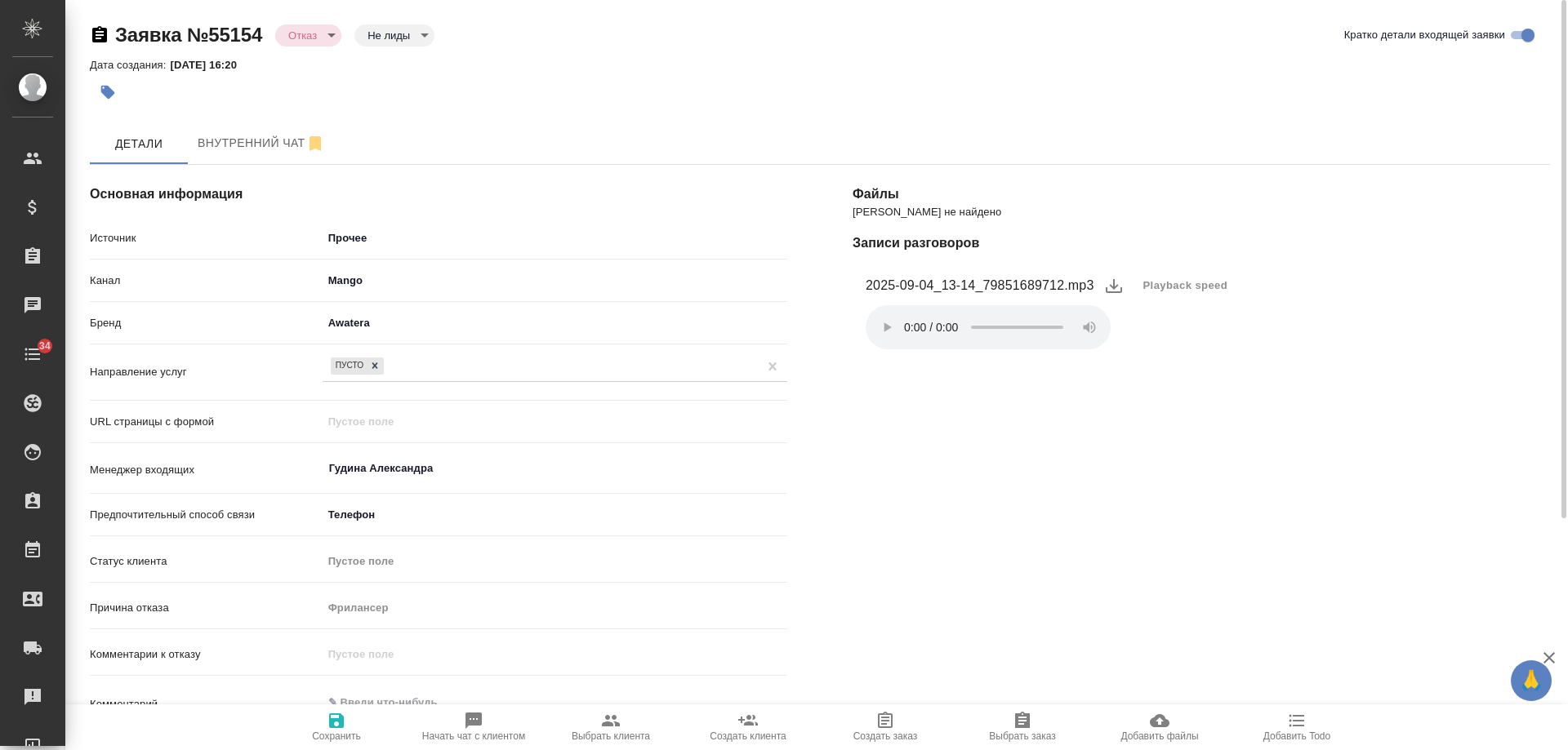
type textarea "x"
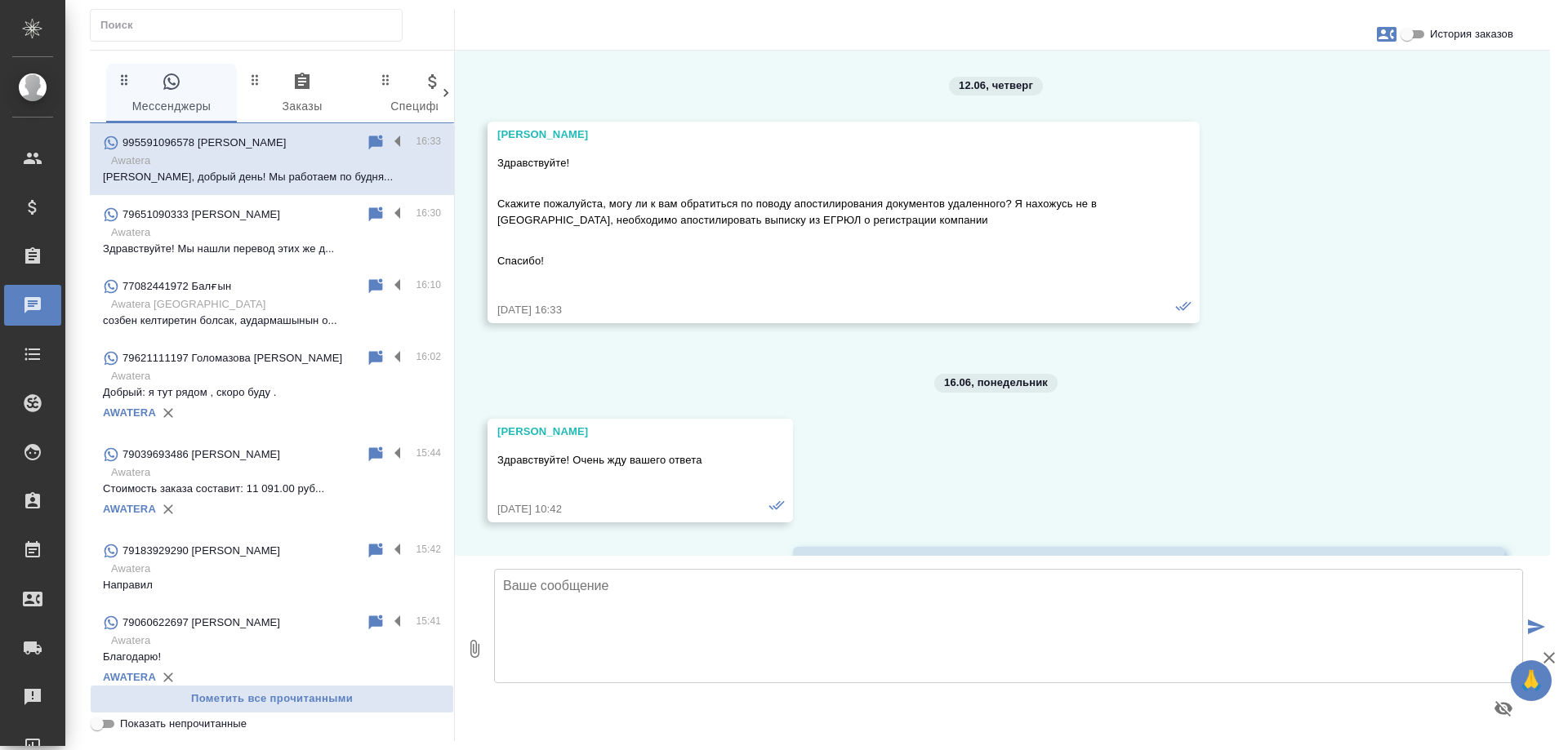
scroll to position [8925, 0]
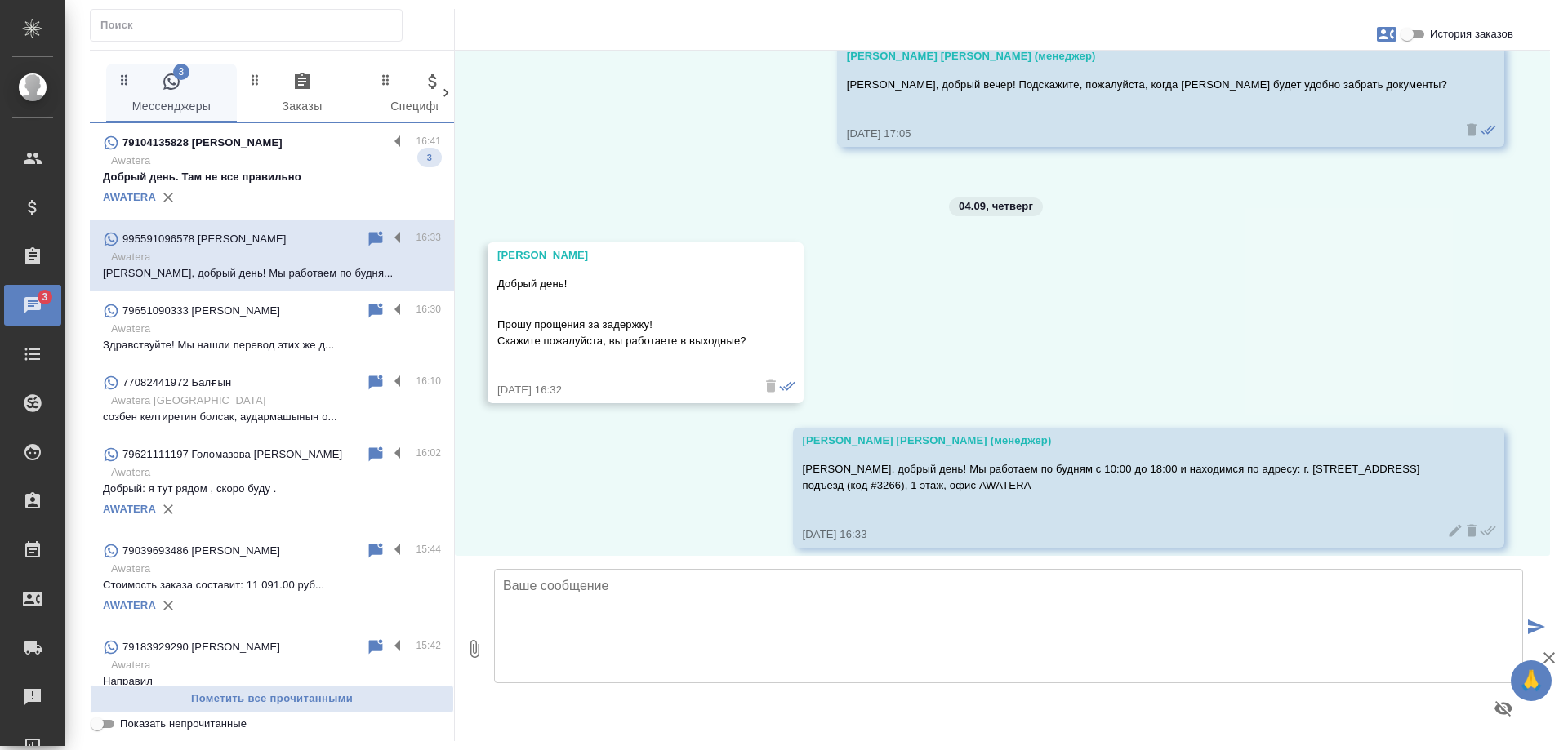
click at [257, 169] on p "Добрый день. Там не все правильно" at bounding box center [271, 177] width 338 height 17
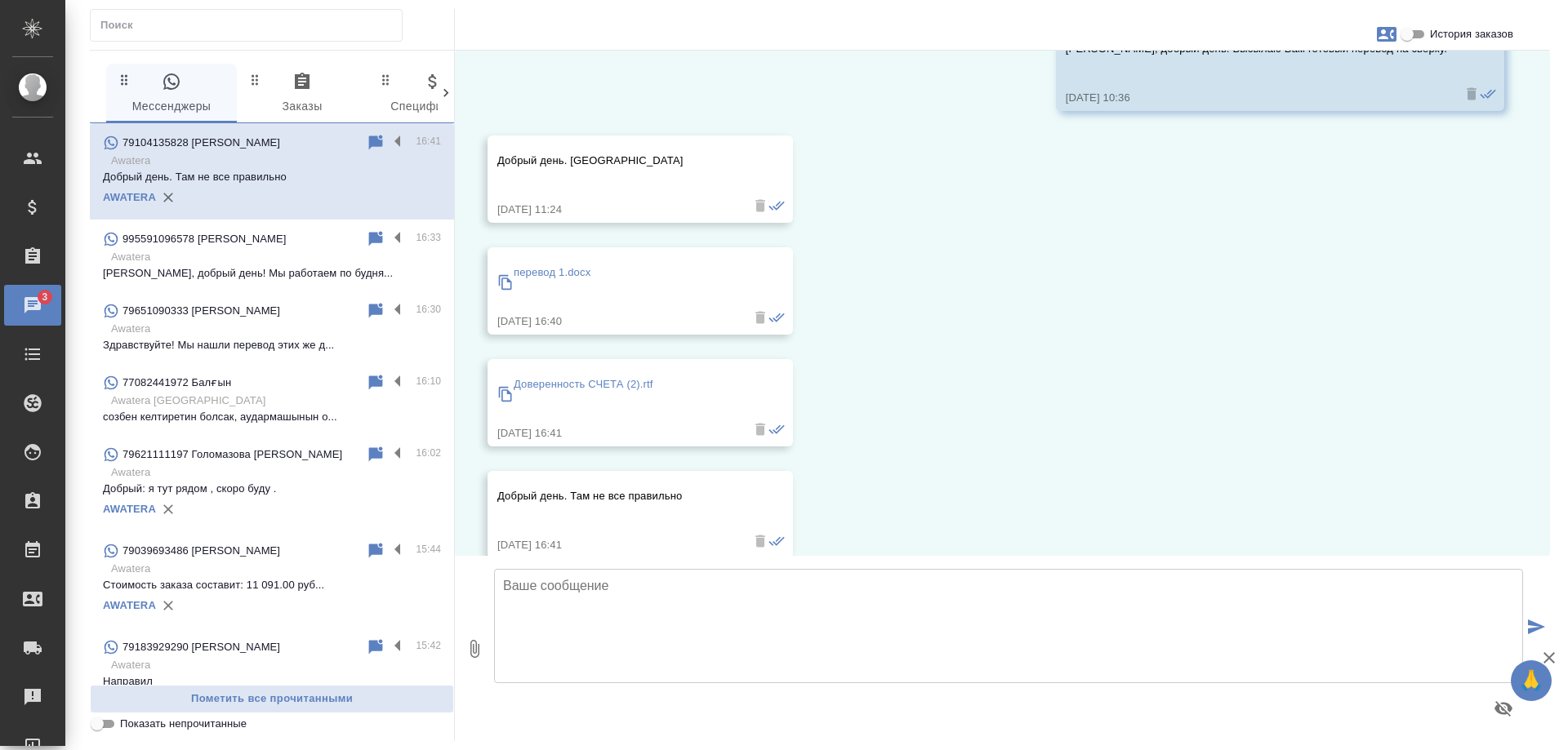
scroll to position [2567, 0]
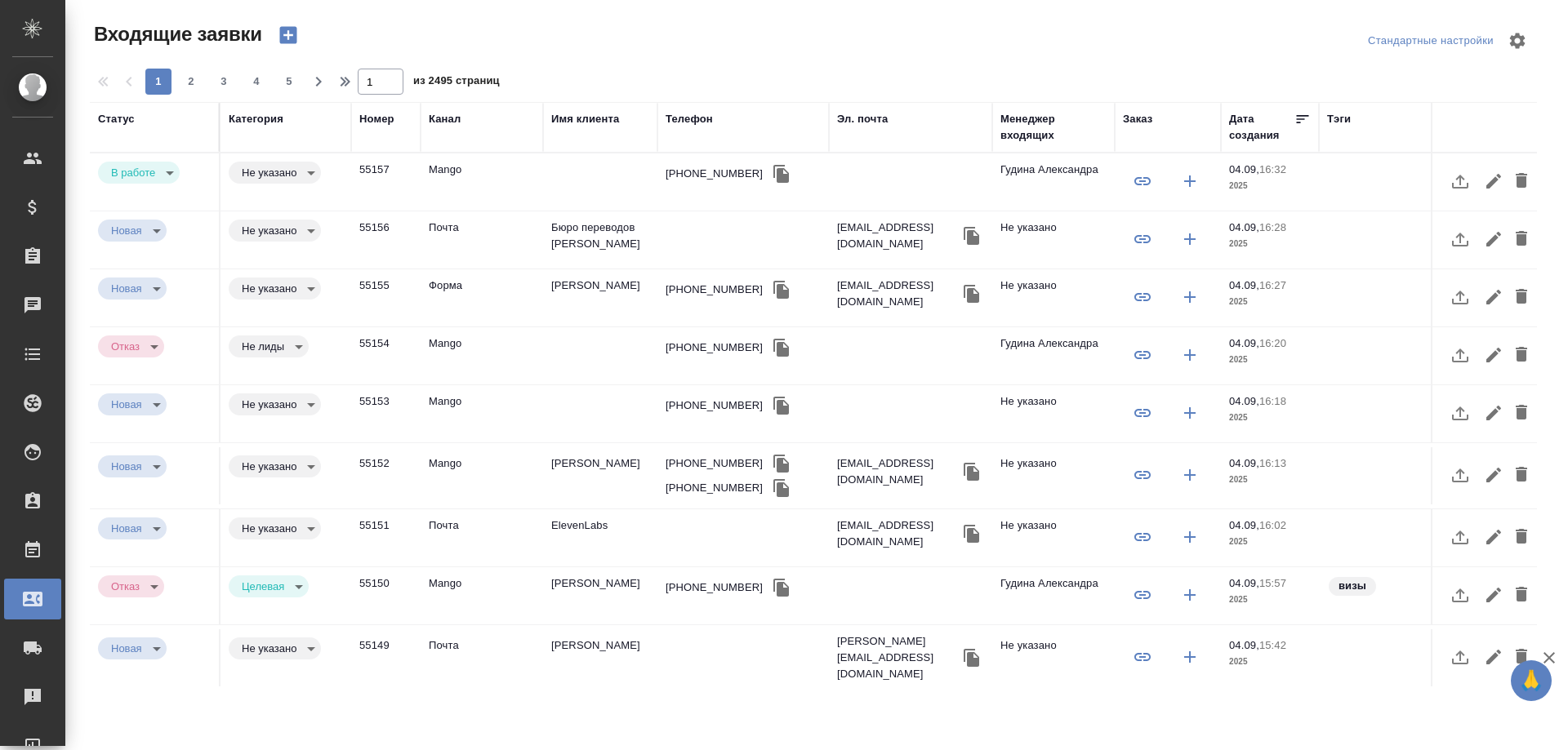
select select "RU"
click at [692, 180] on div "[PHONE_NUMBER]" at bounding box center [714, 174] width 97 height 17
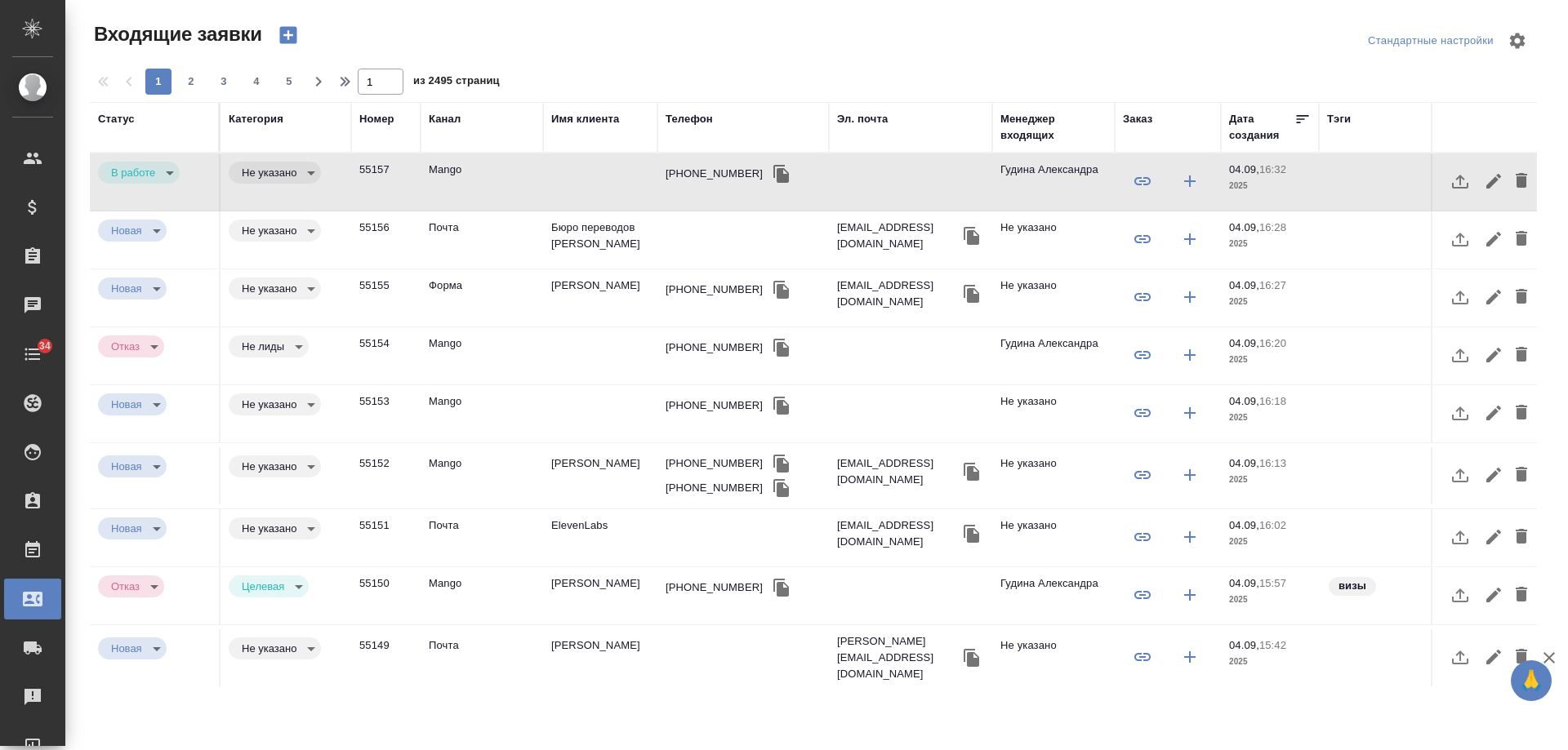
click at [586, 294] on td "[PERSON_NAME]" at bounding box center [600, 297] width 114 height 57
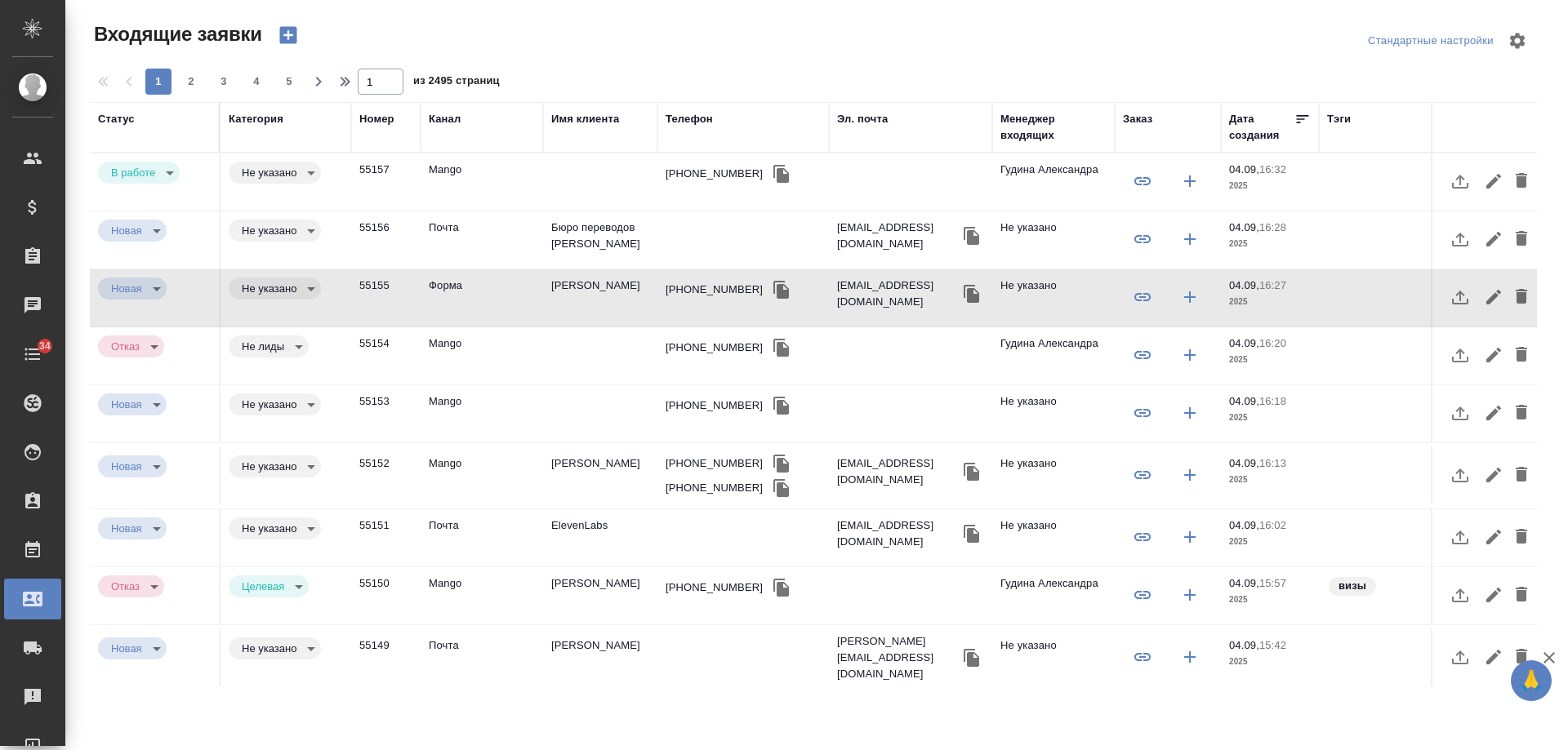
click at [774, 292] on icon "button" at bounding box center [782, 289] width 16 height 18
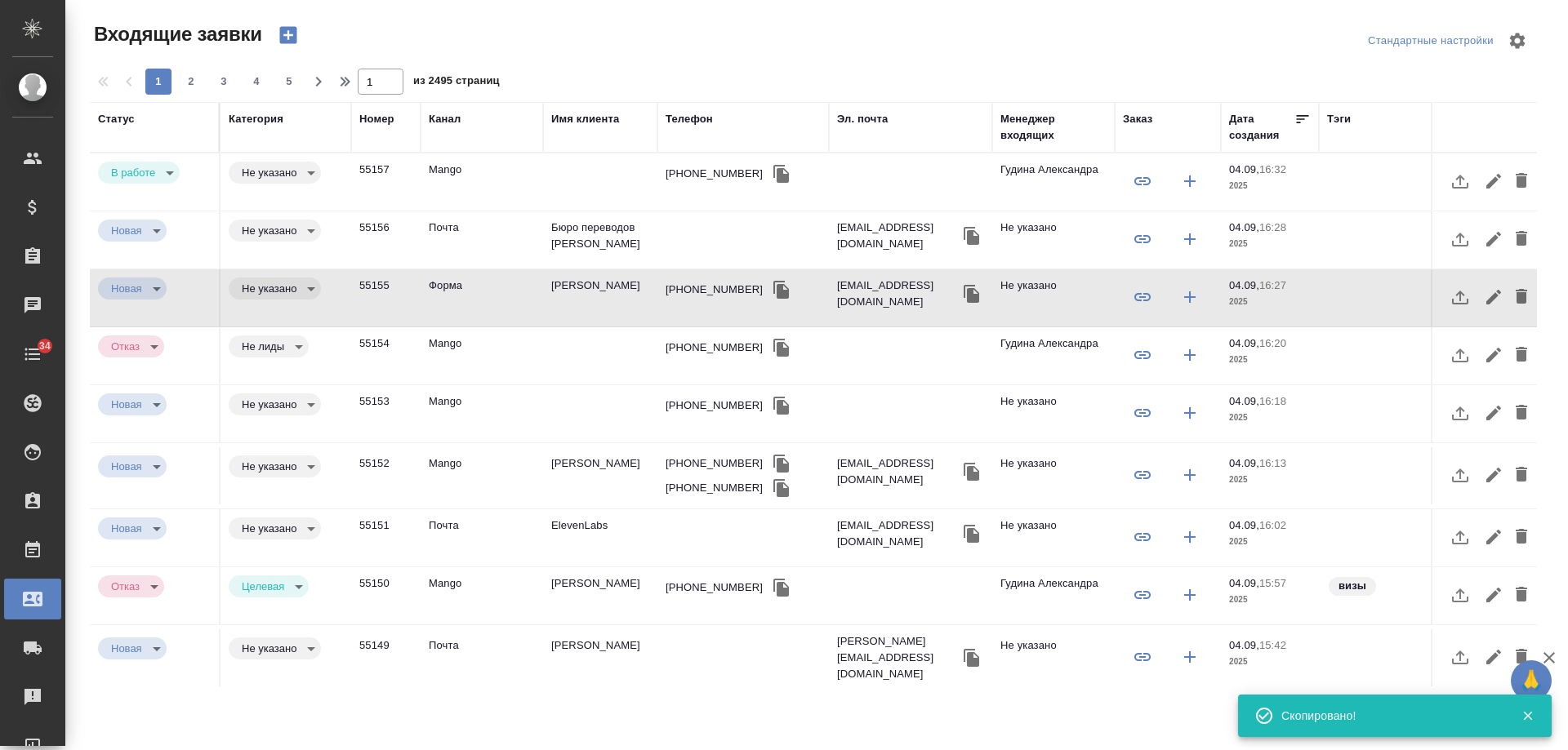
click at [700, 118] on div "Телефон" at bounding box center [690, 119] width 47 height 17
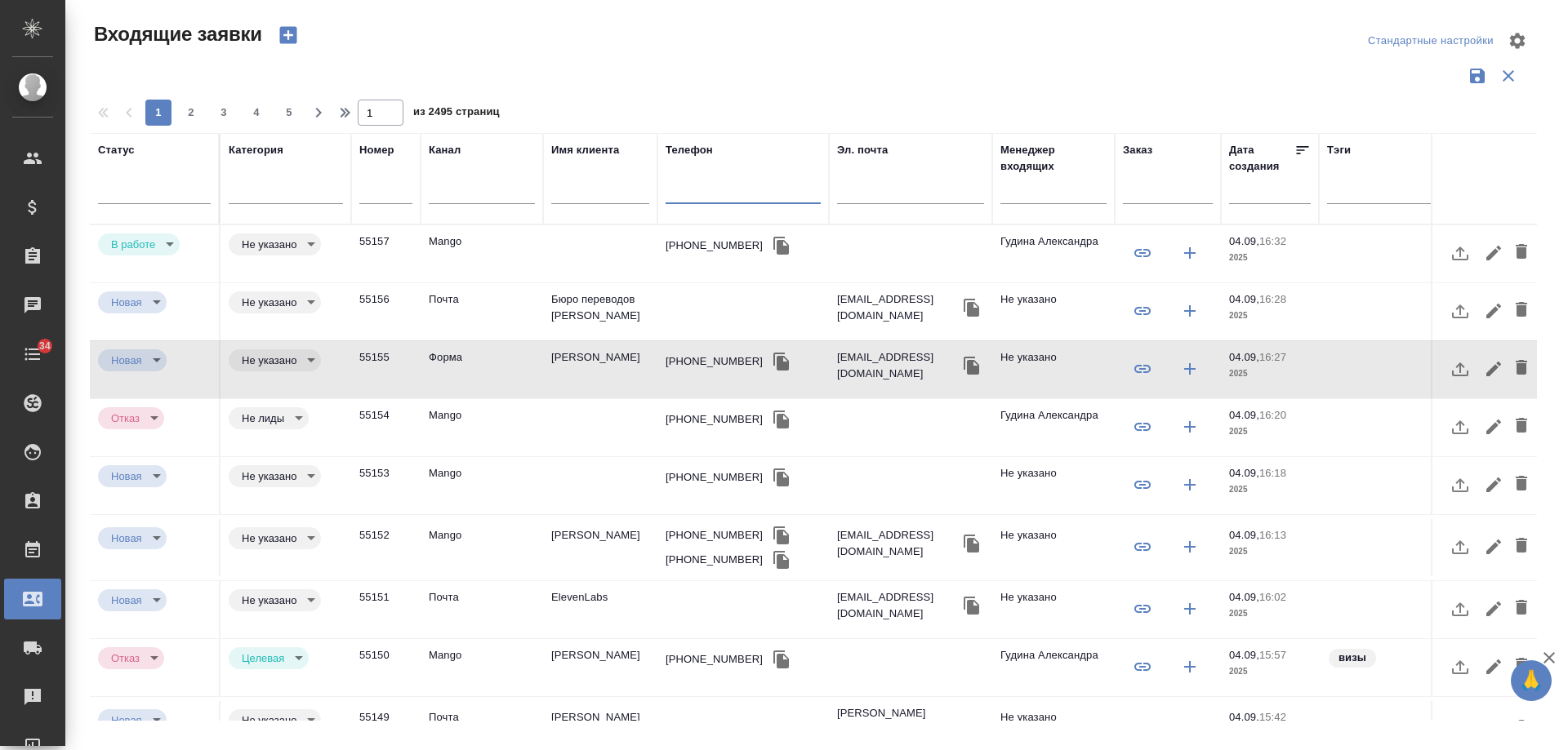
click at [733, 189] on input "text" at bounding box center [743, 193] width 155 height 20
paste input "+79032315437"
type input "+79032315437"
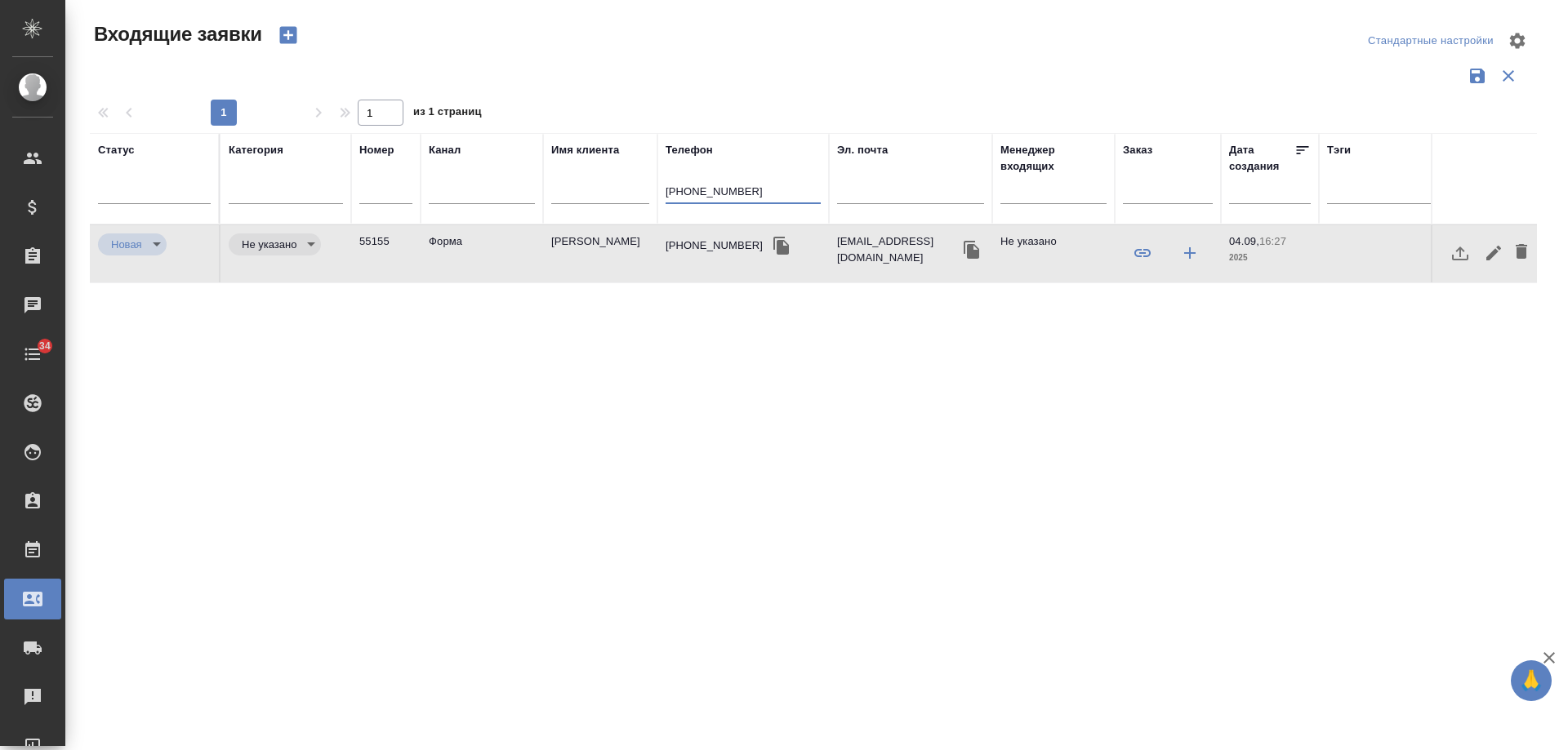
drag, startPoint x: 580, startPoint y: 196, endPoint x: 560, endPoint y: 196, distance: 20.0
click at [560, 196] on tr "Статус Категория Номер Канал Имя клиента Телефон +79032315437 Эл. почта Менедже…" at bounding box center [1039, 179] width 1899 height 91
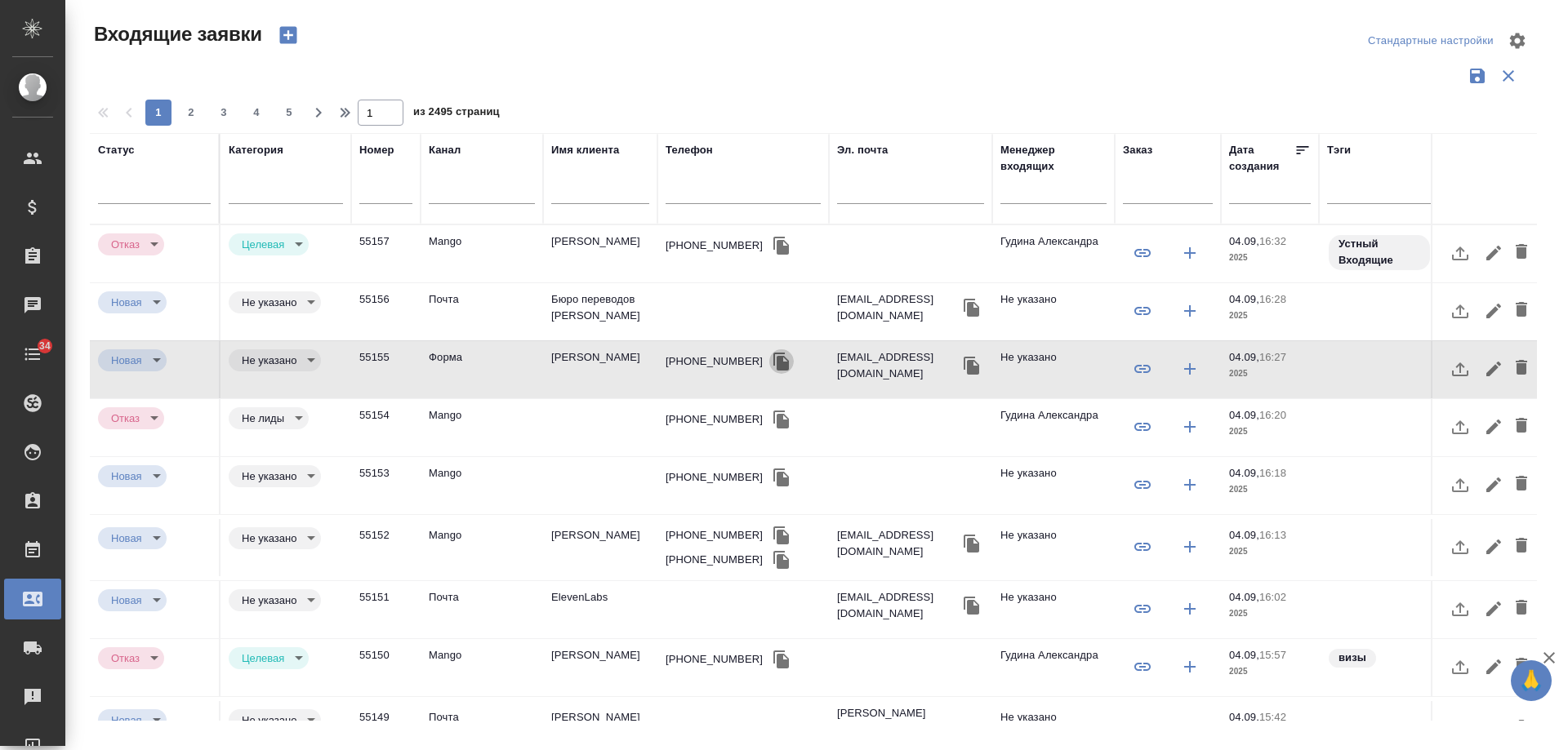
click at [774, 363] on icon "button" at bounding box center [782, 361] width 16 height 18
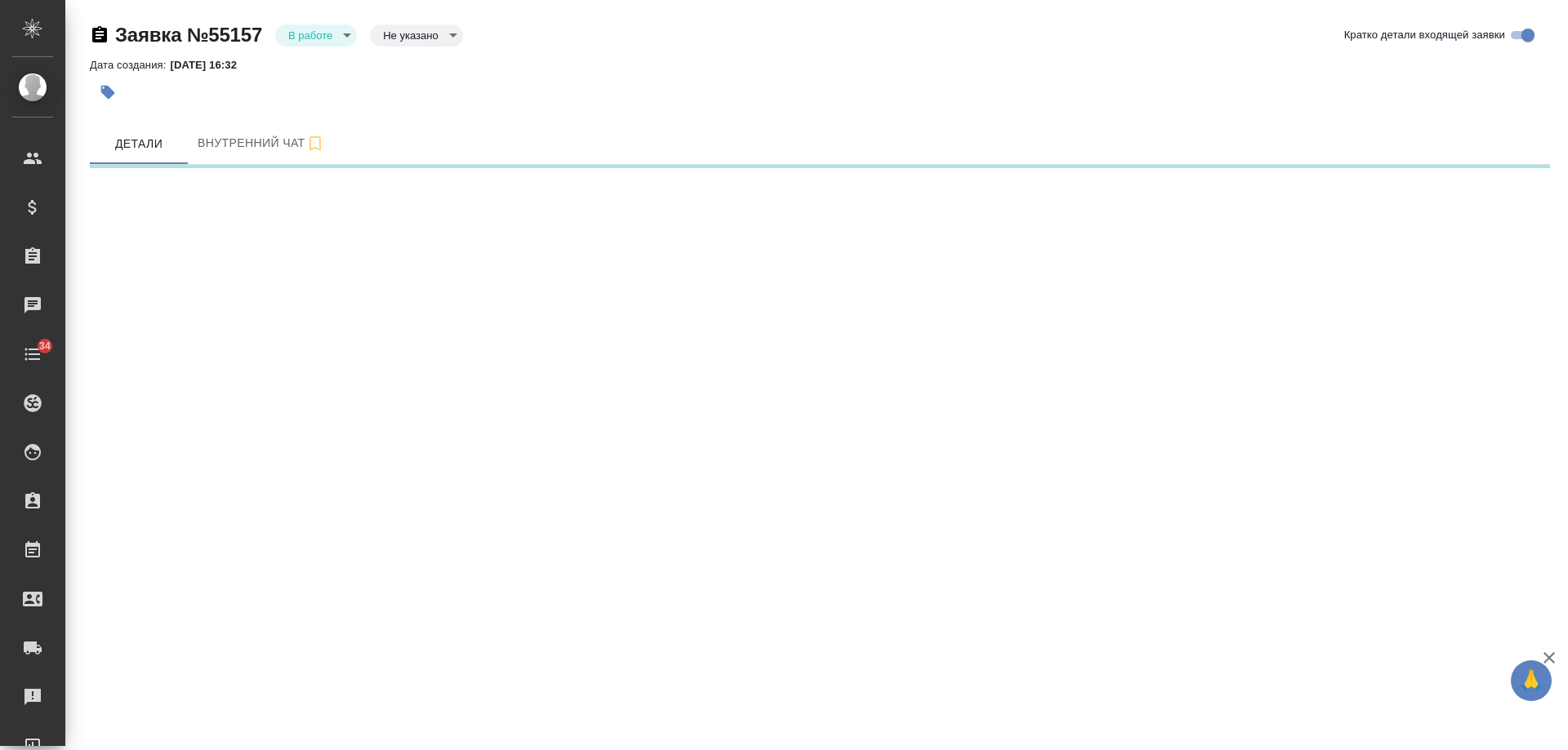
select select "RU"
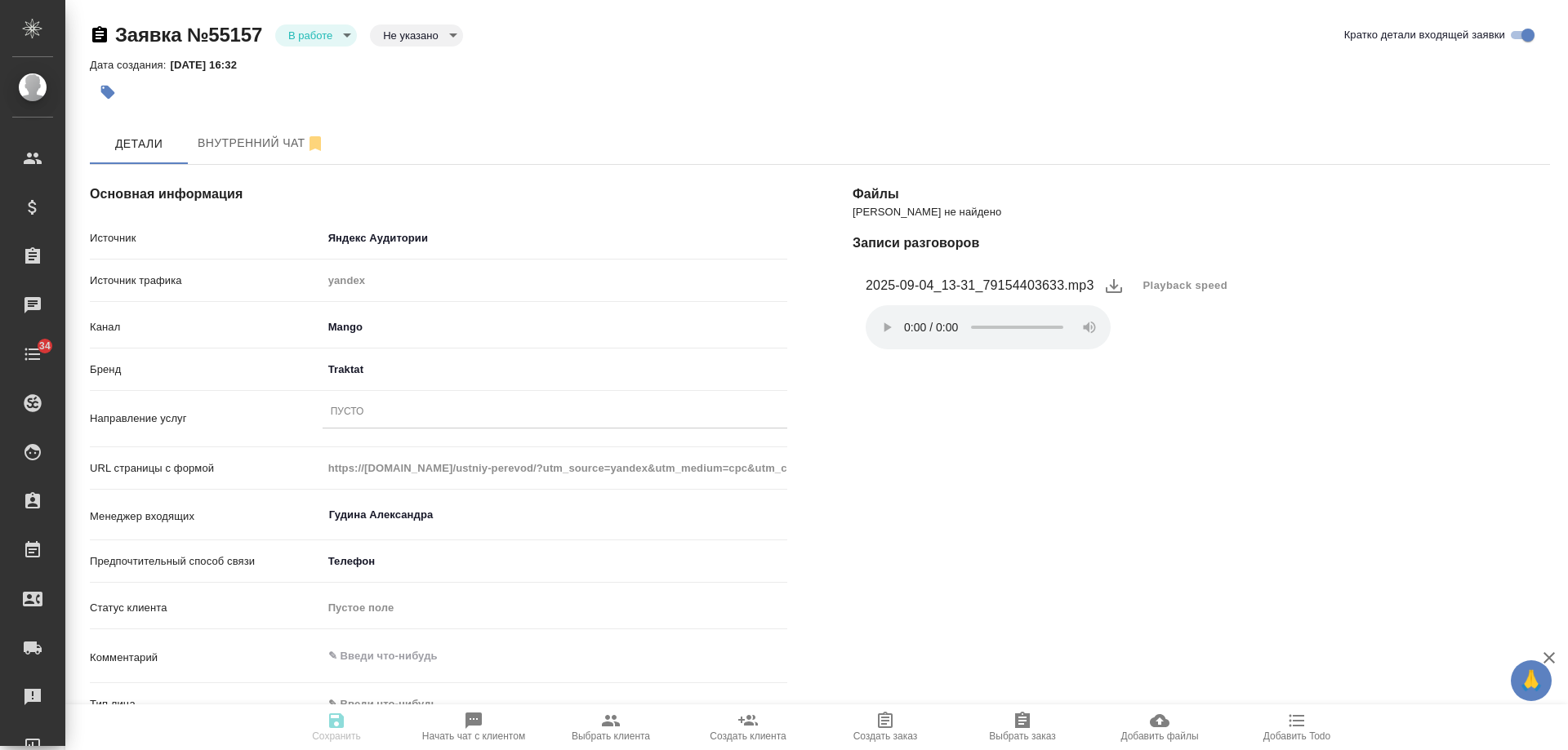
type textarea "x"
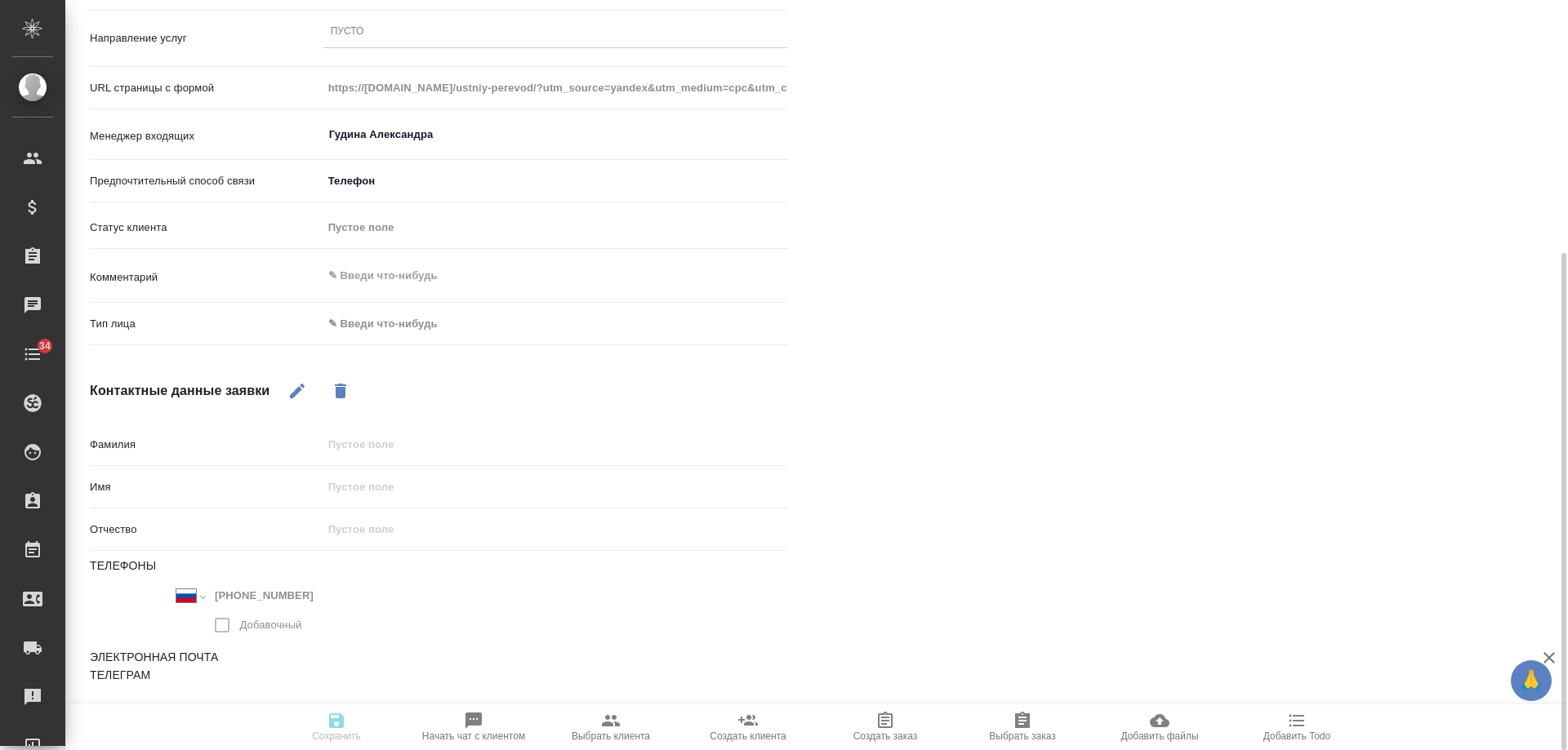
scroll to position [54, 0]
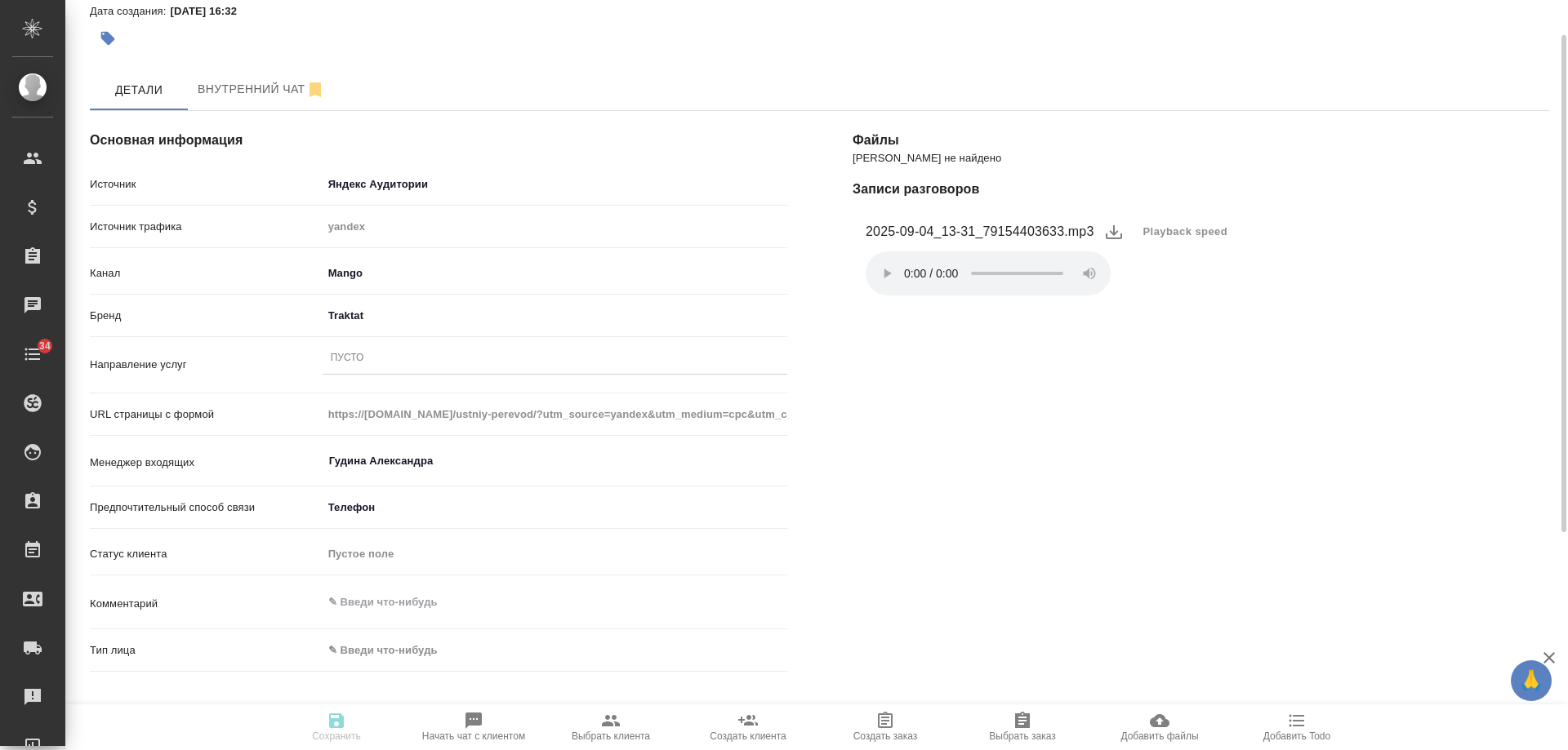
click at [366, 361] on div "Пусто" at bounding box center [555, 359] width 465 height 24
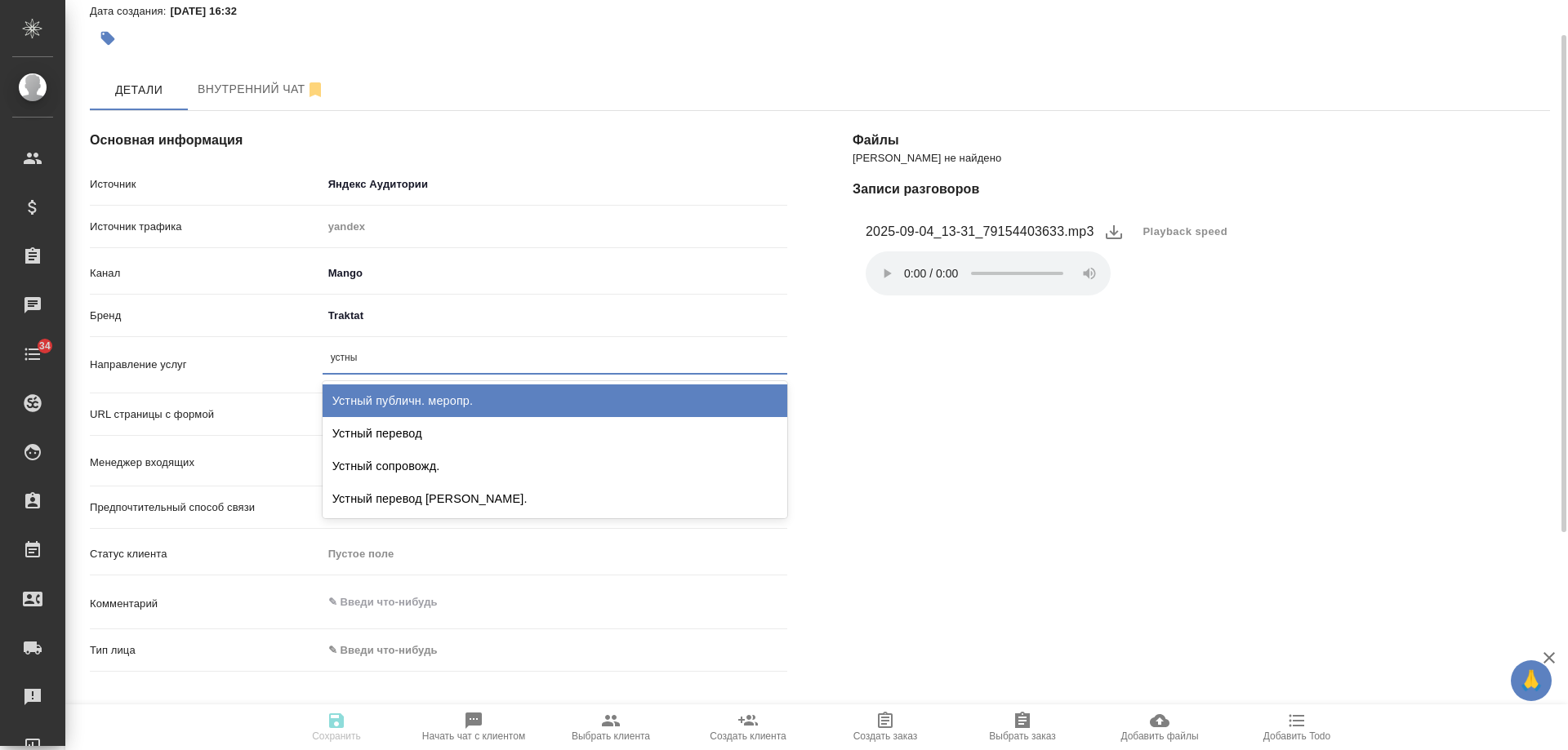
type input "устный"
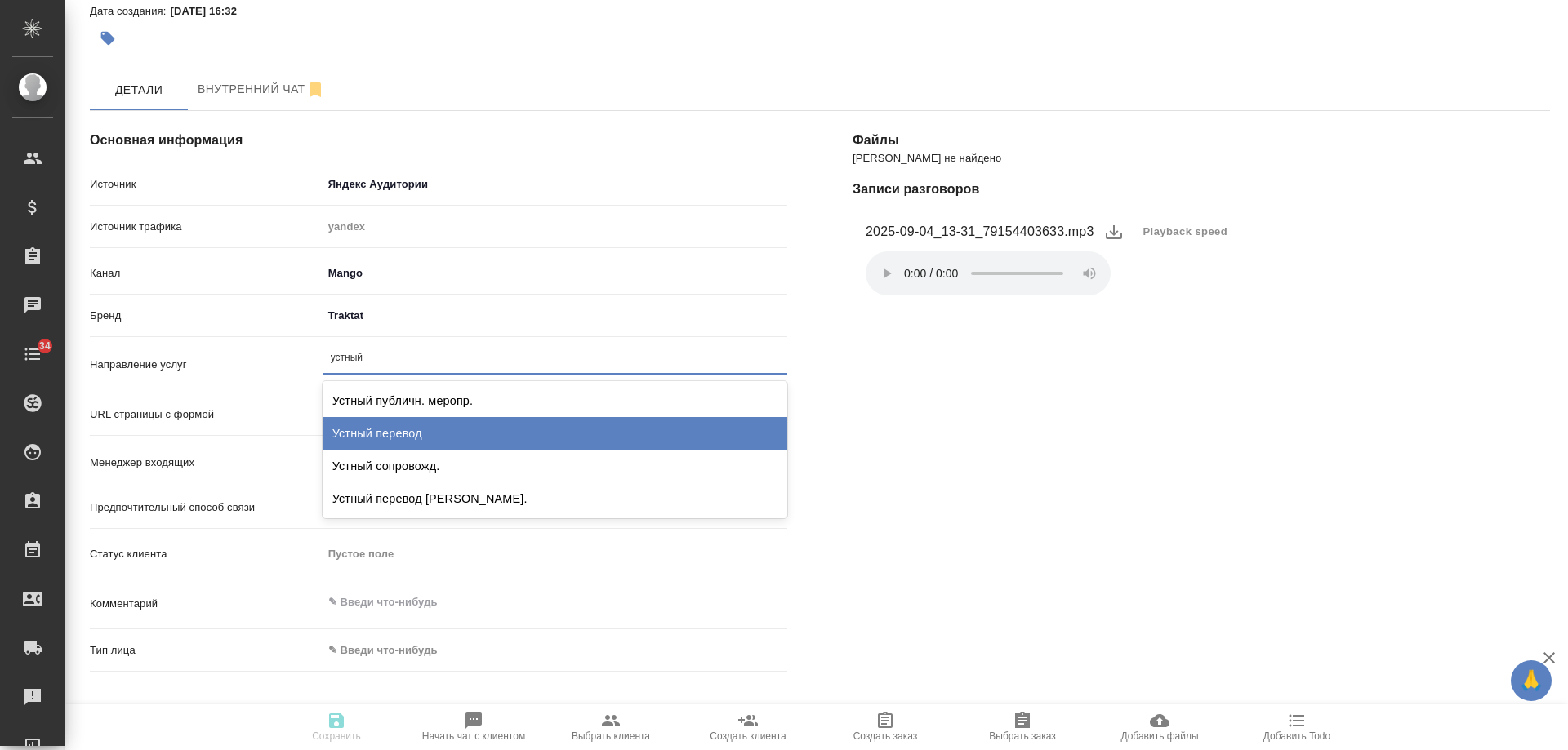
click at [458, 434] on div "Устный перевод" at bounding box center [555, 433] width 465 height 32
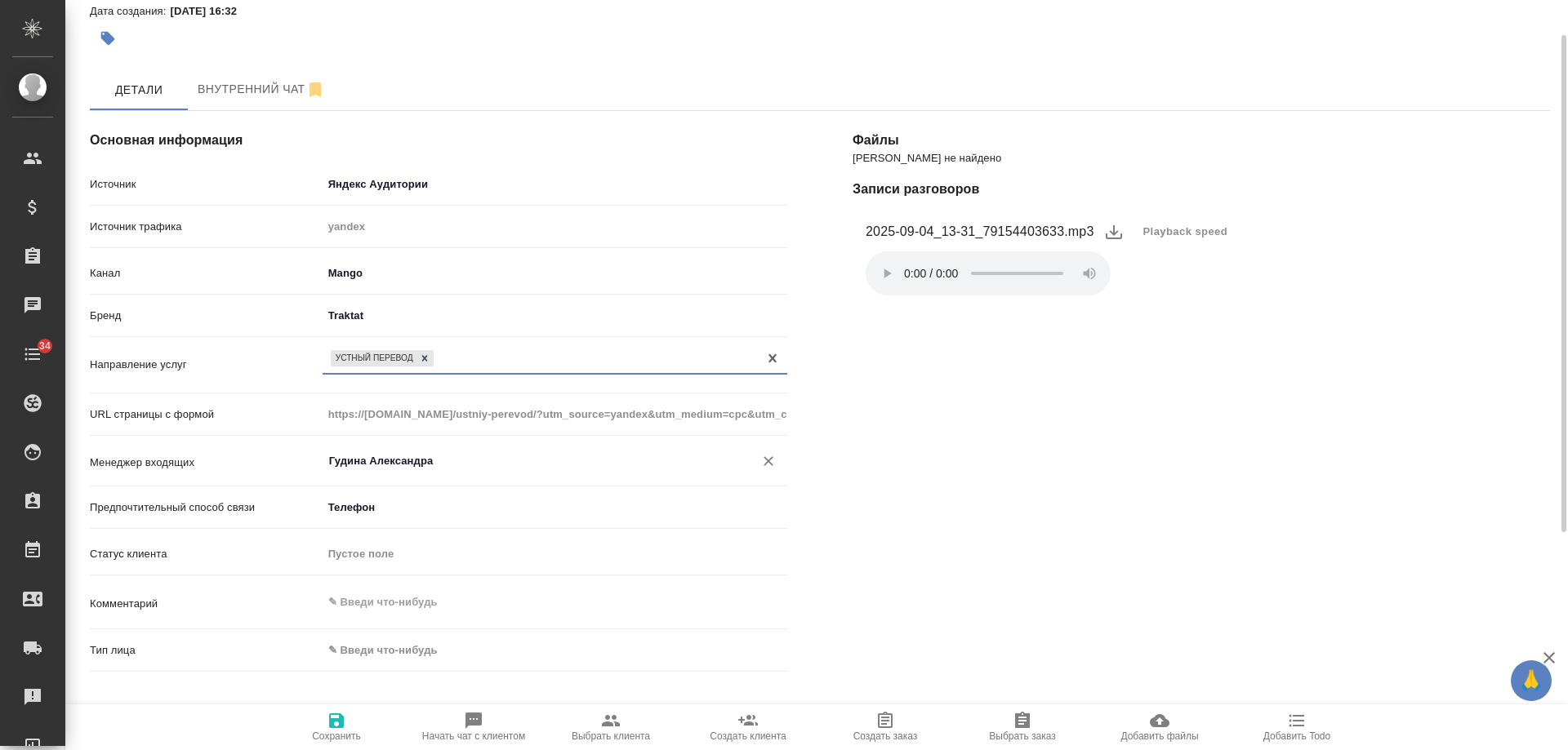
scroll to position [136, 0]
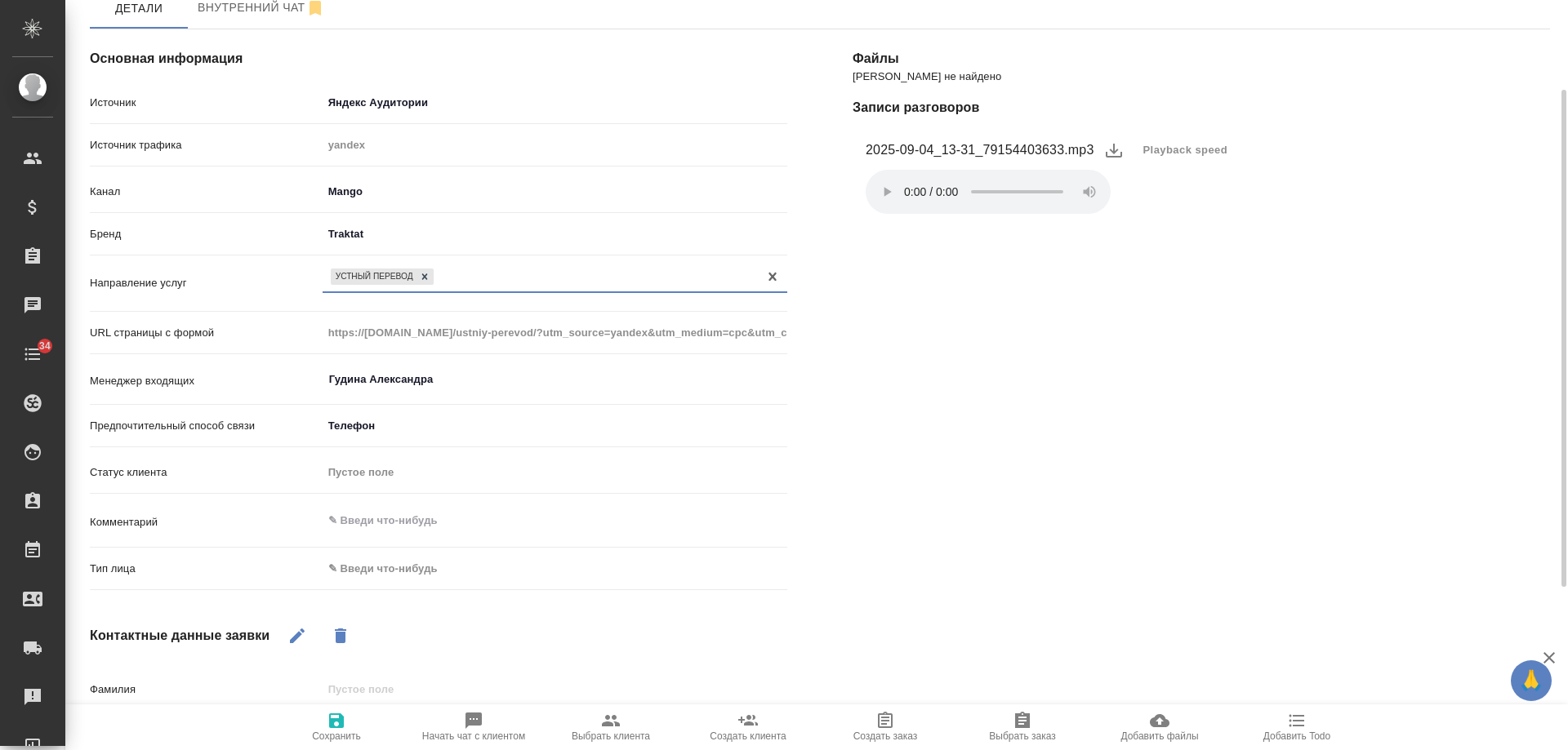
click at [395, 578] on body "🙏 .cls-1 fill:#fff; AWATERA [PERSON_NAME] Спецификации Заказы 0 Чаты 34 Todo Пр…" at bounding box center [784, 375] width 1568 height 750
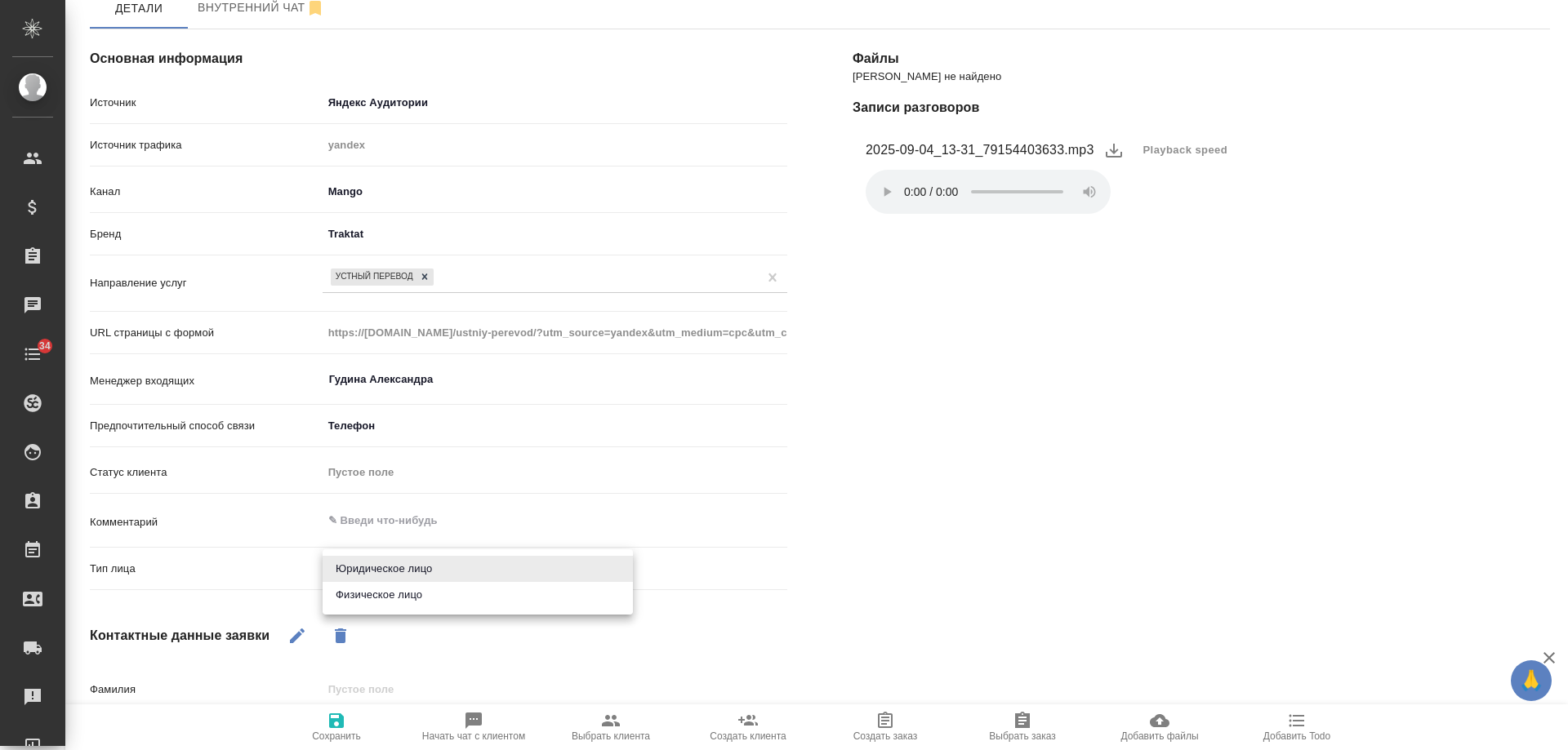
click at [395, 599] on li "Физическое лицо" at bounding box center [478, 596] width 311 height 26
type textarea "x"
type input "private"
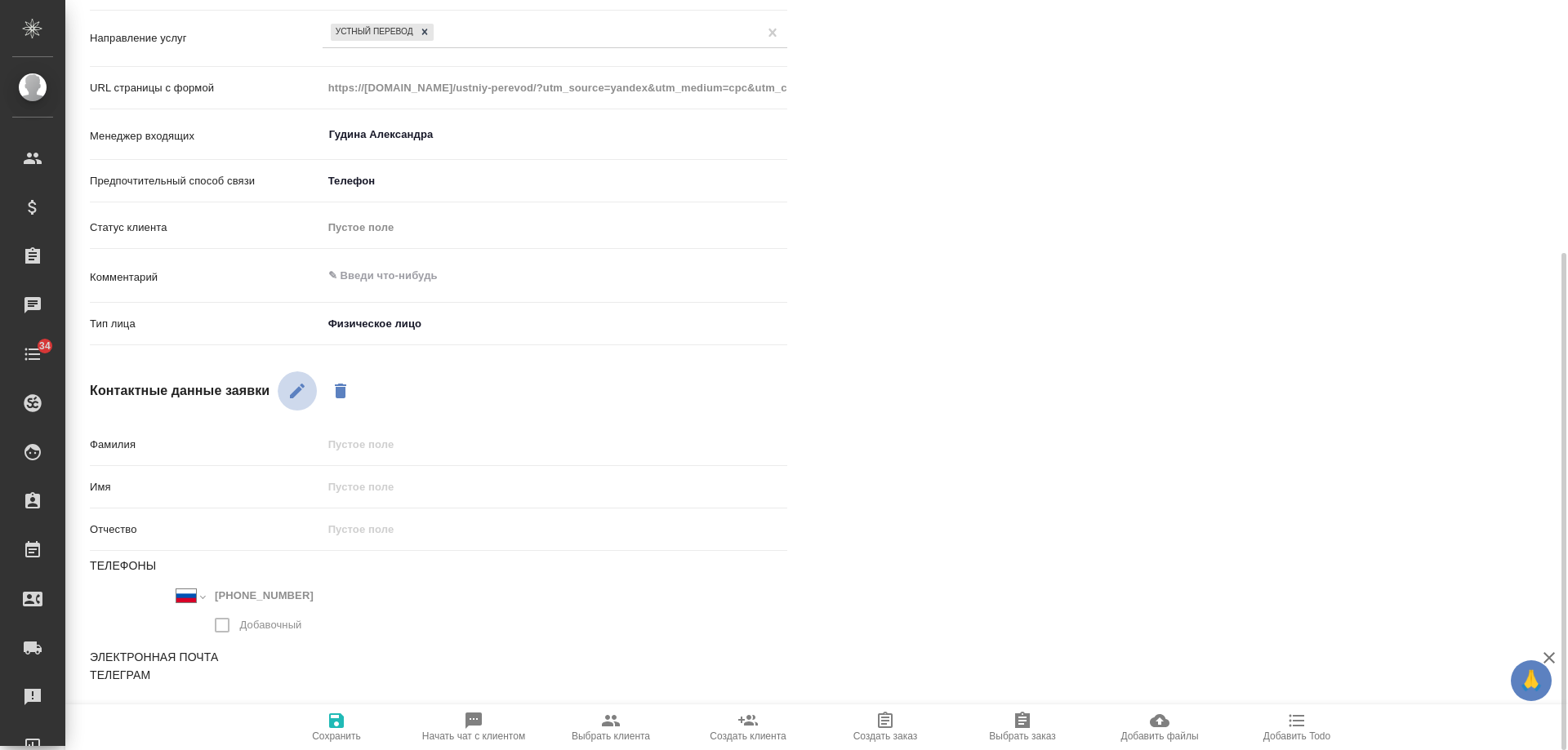
click at [302, 382] on icon "button" at bounding box center [297, 391] width 19 height 19
click at [378, 501] on div "Имя" at bounding box center [438, 487] width 698 height 29
drag, startPoint x: 379, startPoint y: 487, endPoint x: 392, endPoint y: 475, distance: 17.7
click at [379, 487] on input "text" at bounding box center [555, 487] width 463 height 24
type textarea "x"
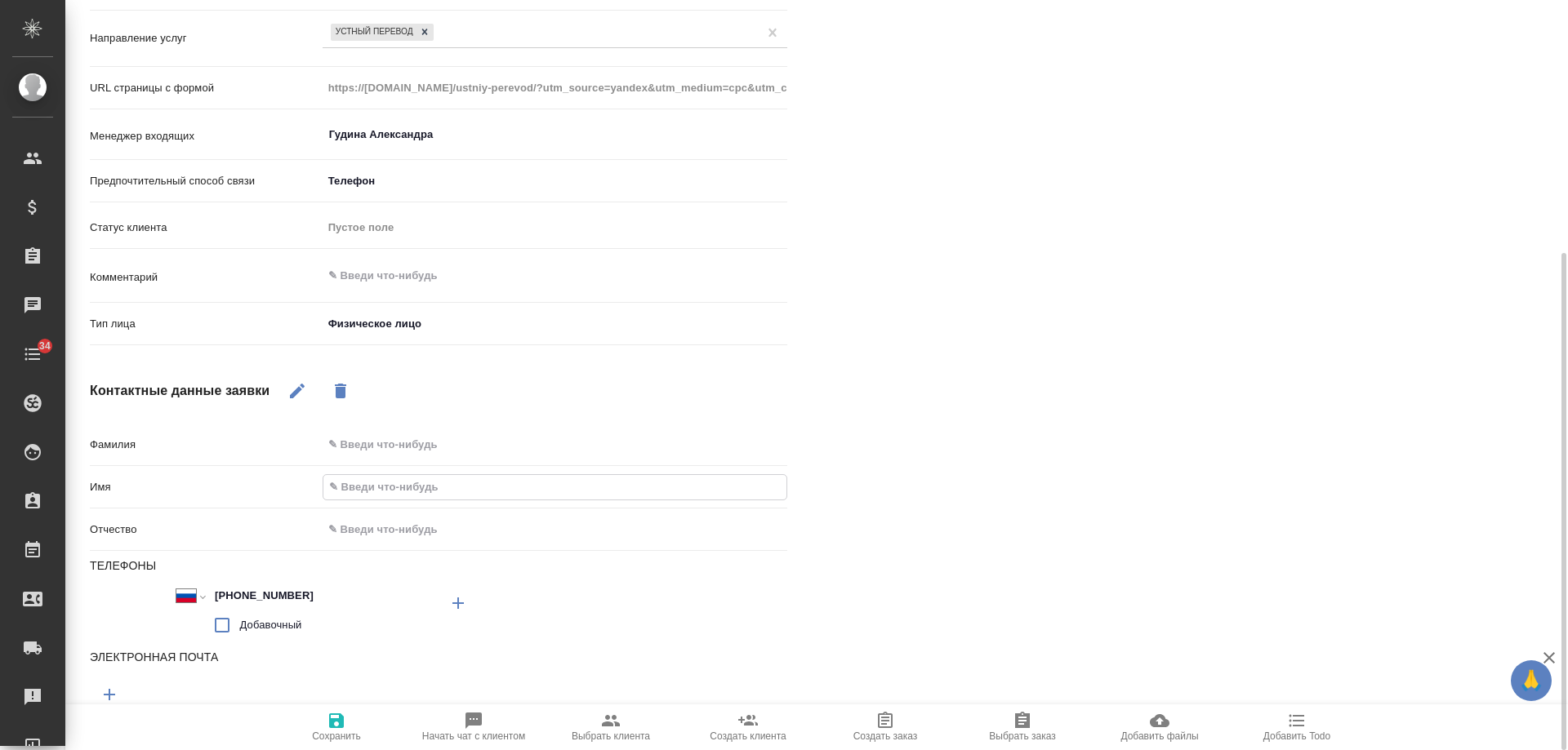
type input "Д"
type textarea "x"
type input "Да"
type textarea "x"
type input "Дави"
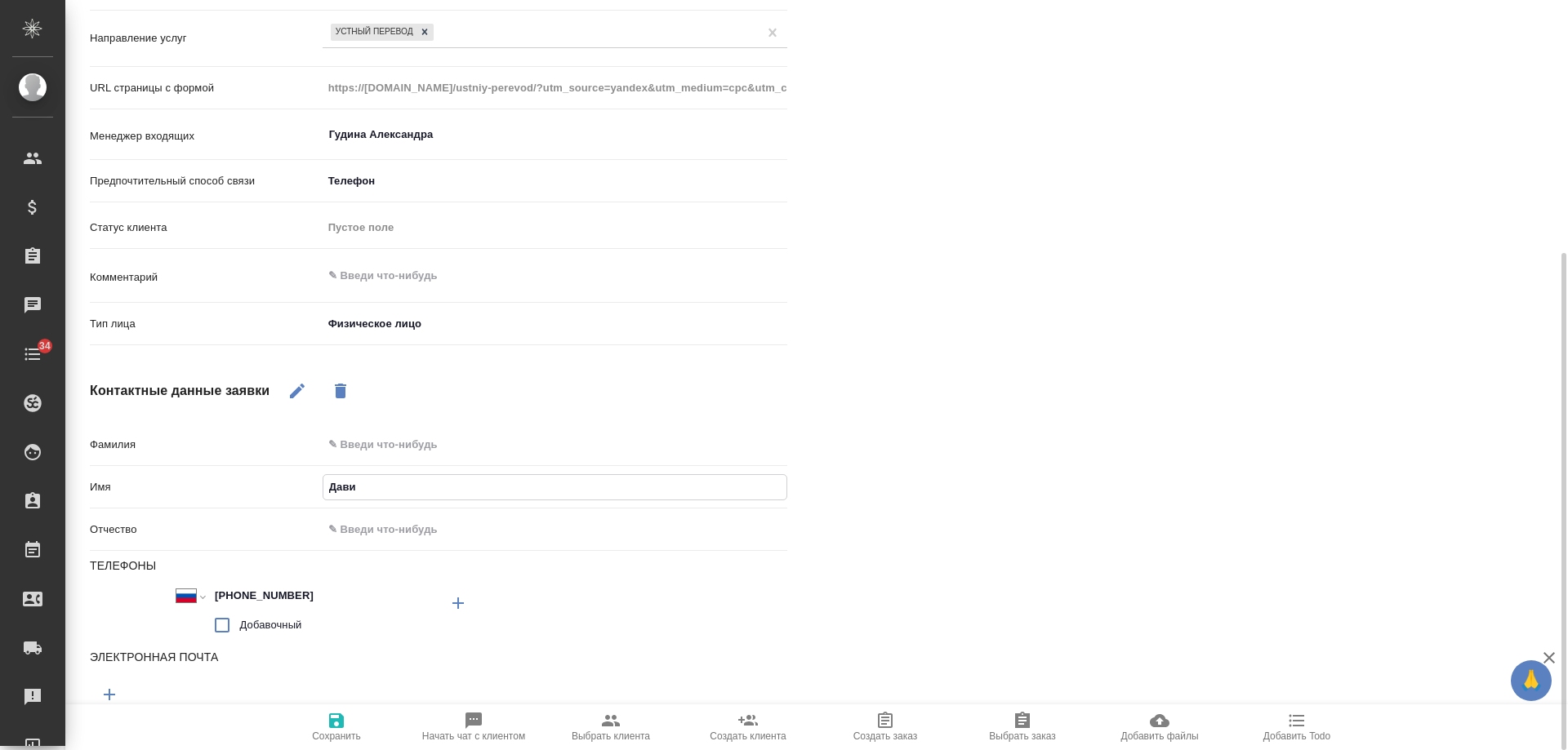
type textarea "x"
type input "Давид"
type textarea "x"
type input "Давид"
click at [405, 535] on input "text" at bounding box center [555, 529] width 465 height 24
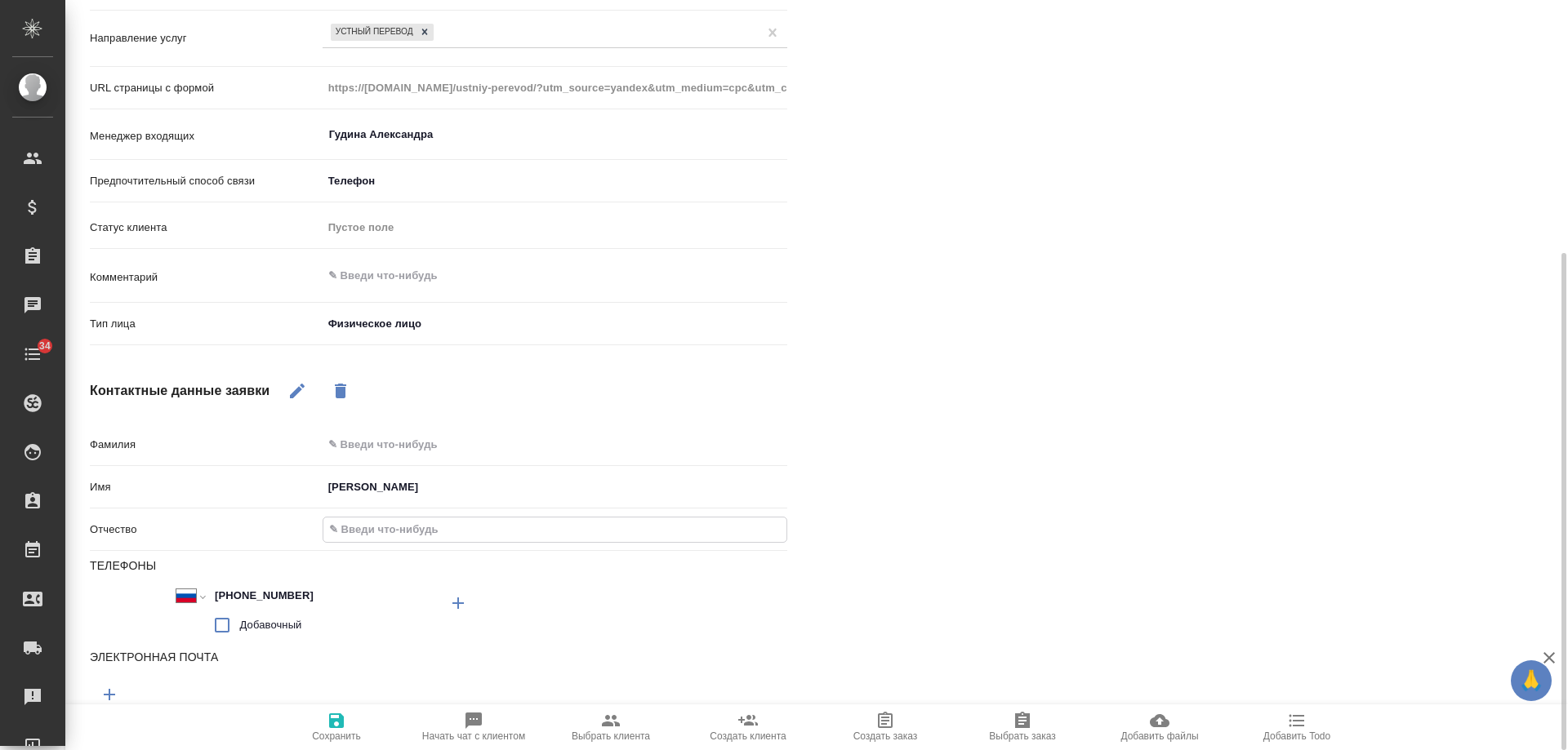
type textarea "x"
type input "В"
type textarea "x"
type input "Ва"
type textarea "x"
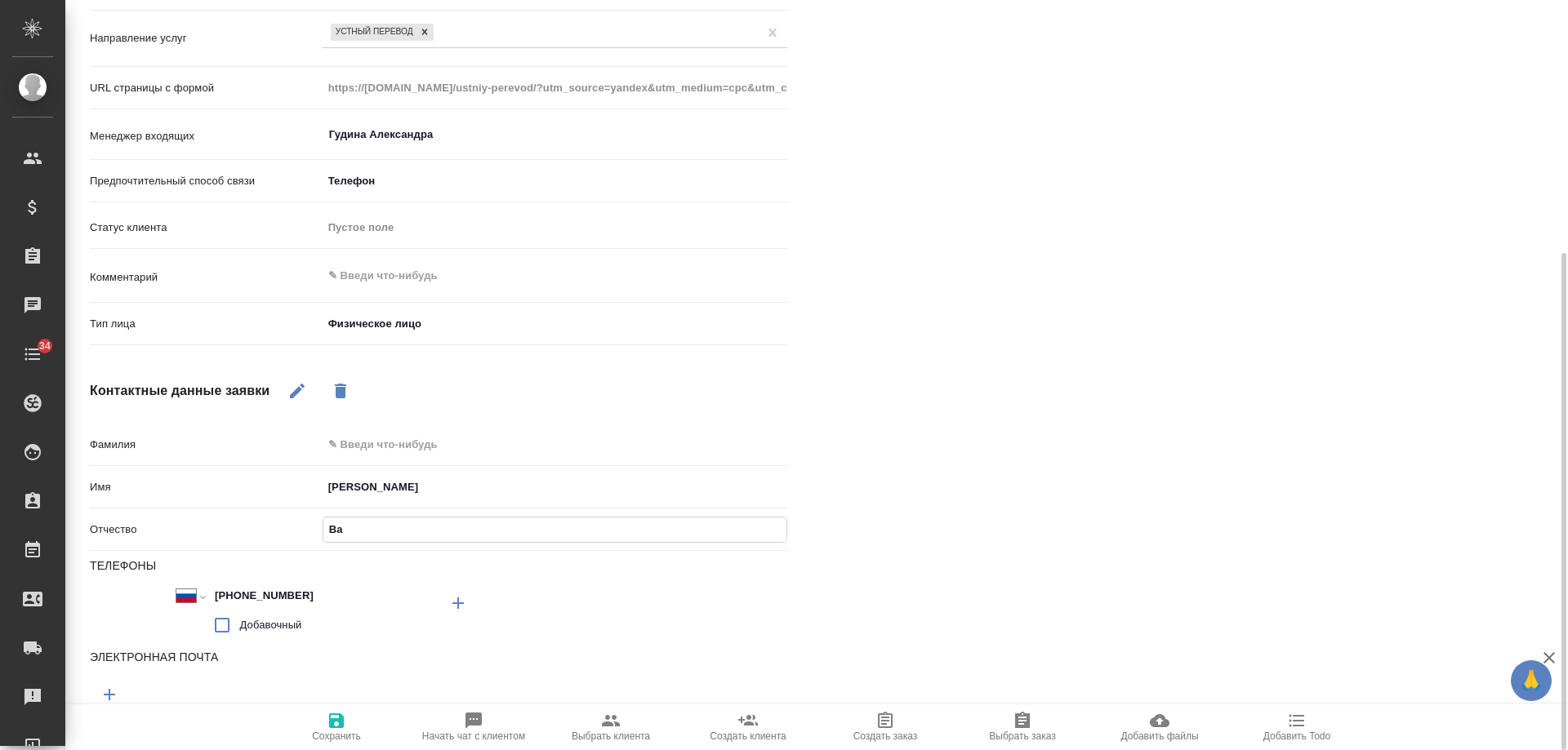
type input "Вал"
type textarea "x"
type input "Вале"
type textarea "x"
type input "Валерь"
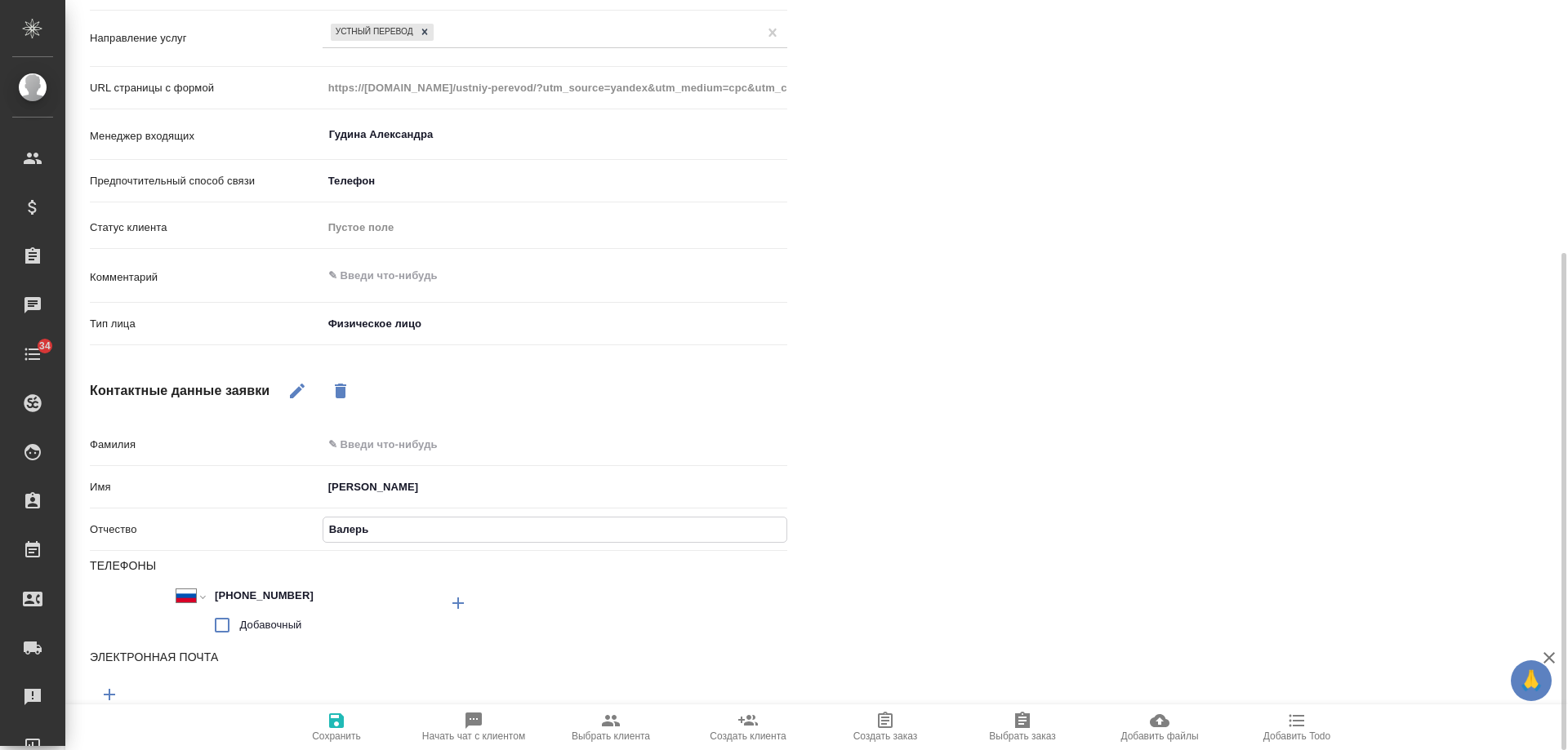
type textarea "x"
type input "Валерьев"
type textarea "x"
type input "Валерьевич"
type textarea "x"
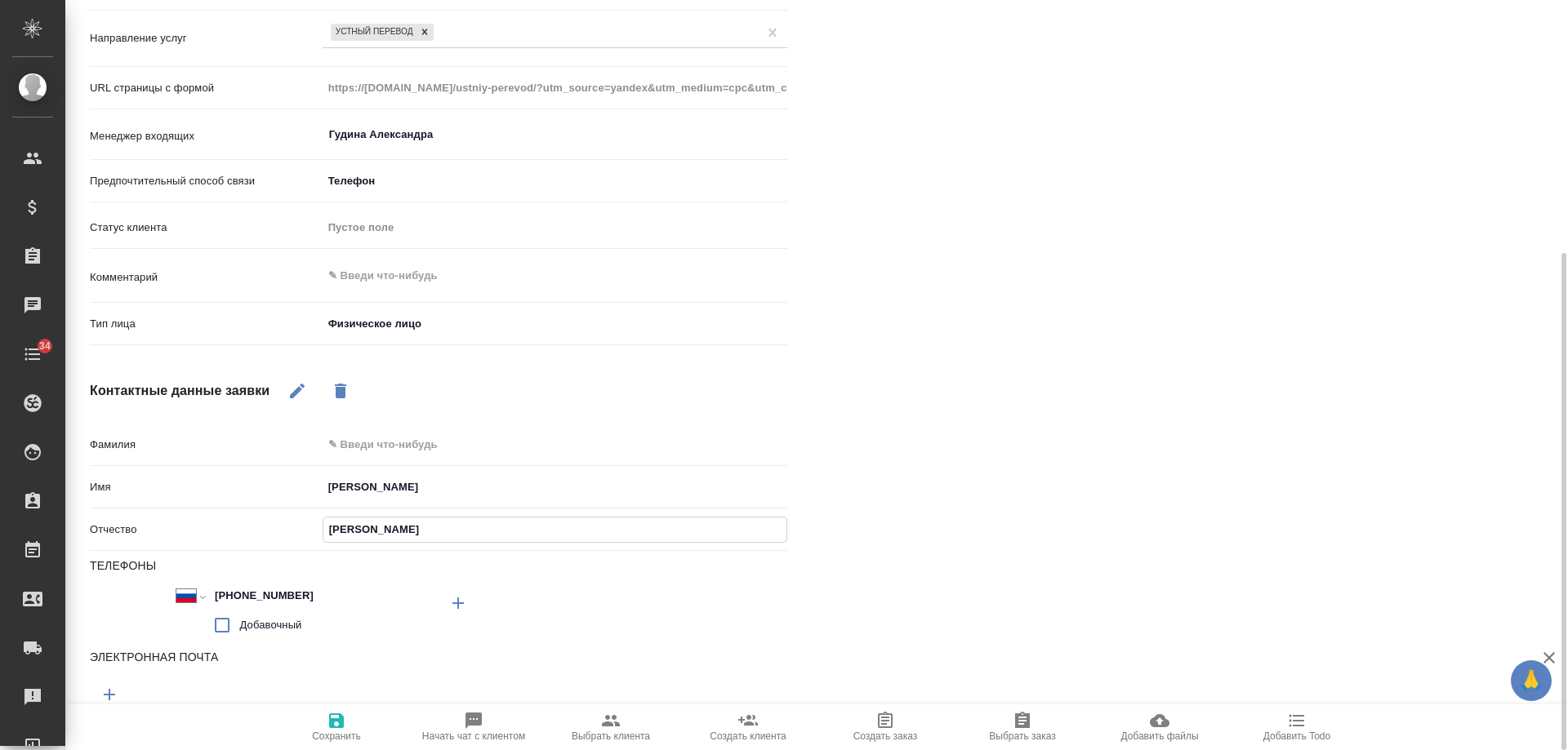
type input "Валерьевич"
click at [328, 727] on icon "button" at bounding box center [336, 721] width 19 height 19
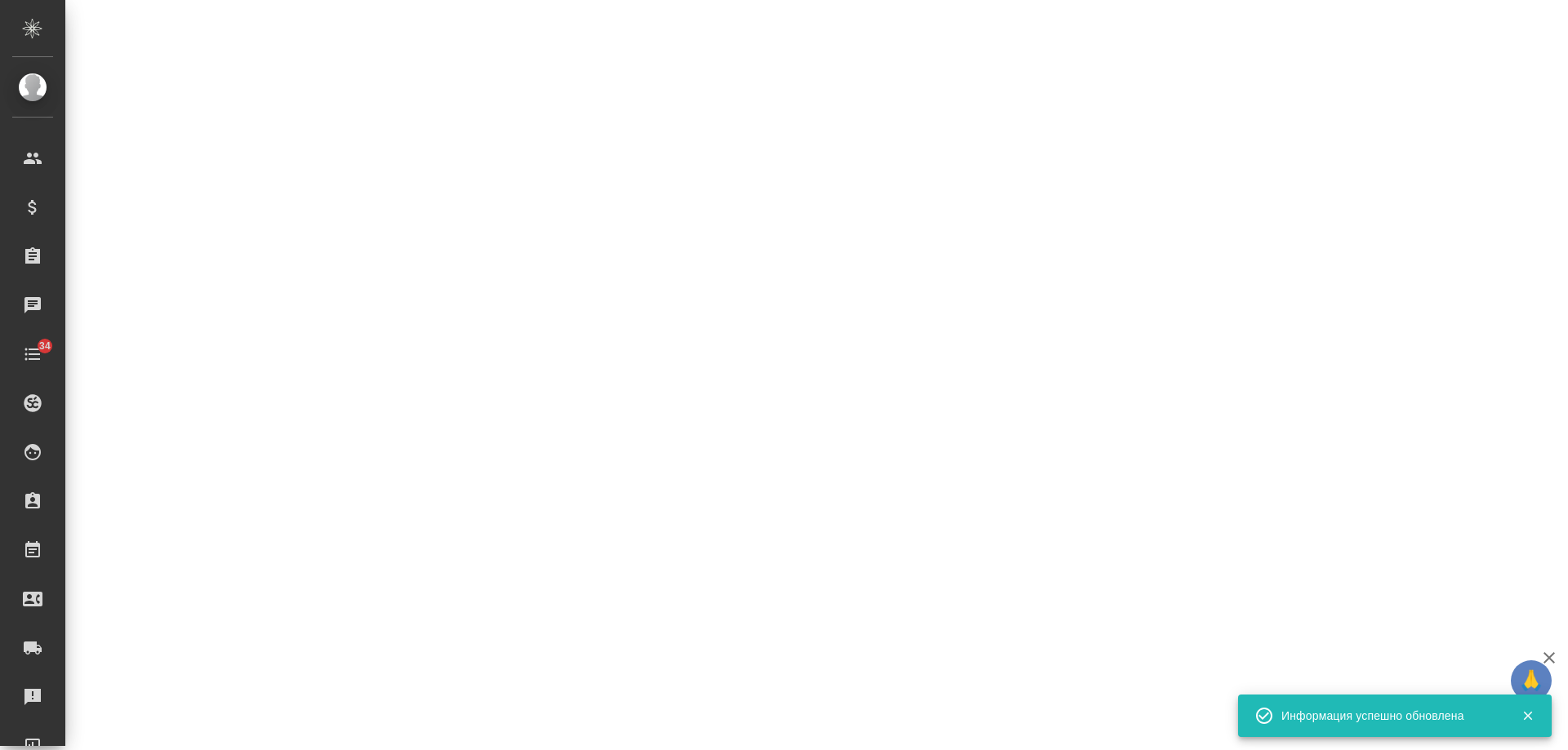
select select "RU"
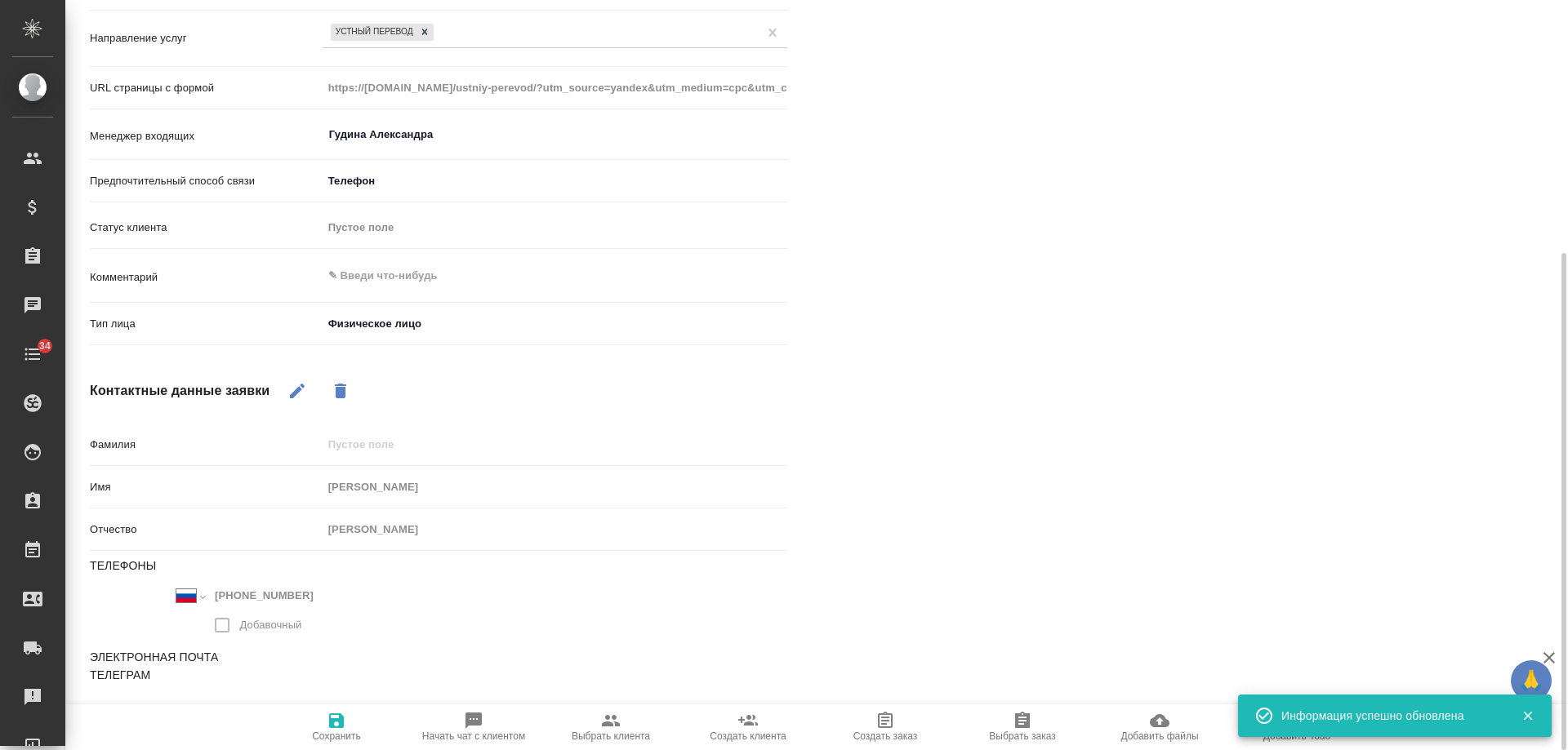
type textarea "x"
click at [434, 284] on textarea at bounding box center [555, 276] width 465 height 28
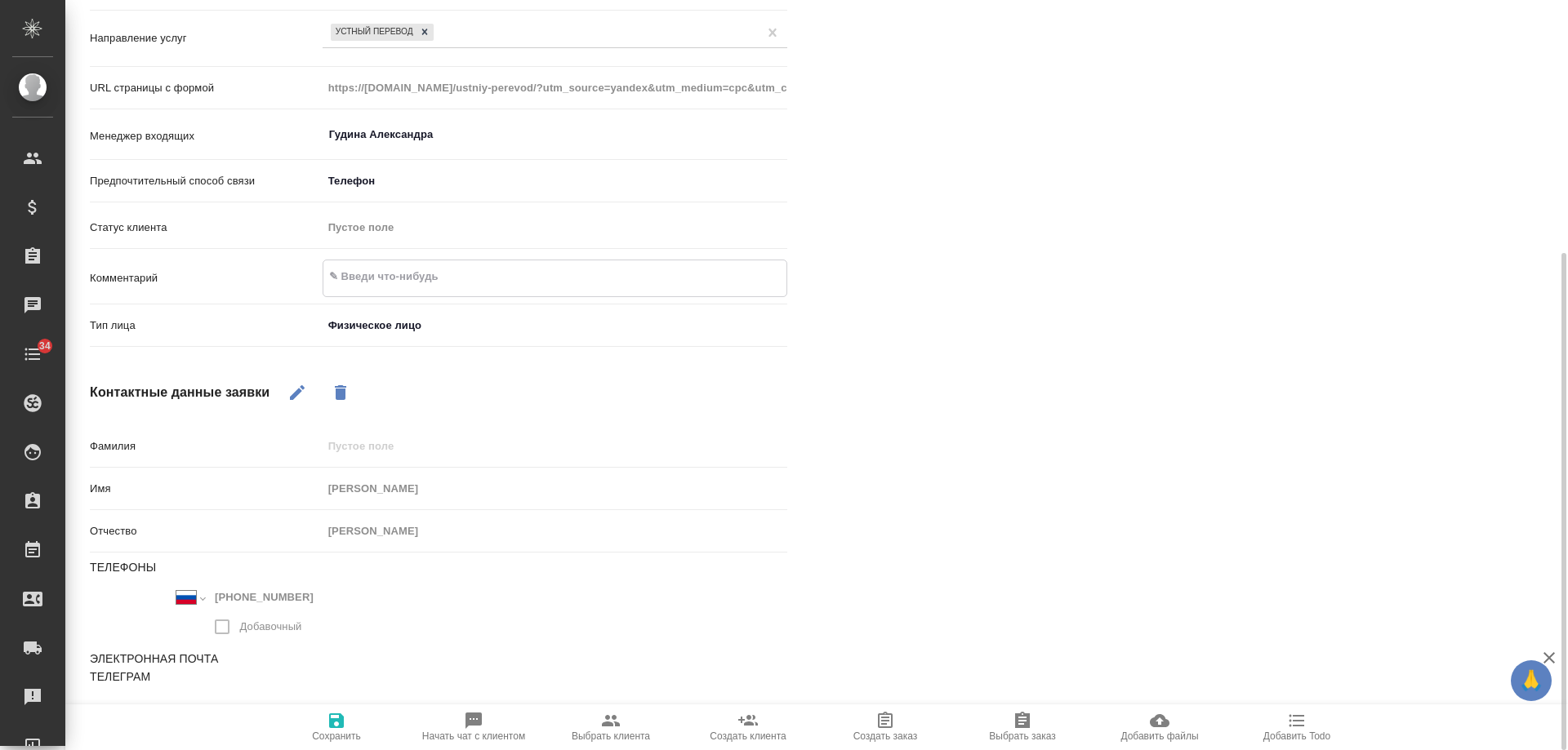
type textarea "с"
type textarea "x"
type textarea "сл"
type textarea "x"
type textarea "сле"
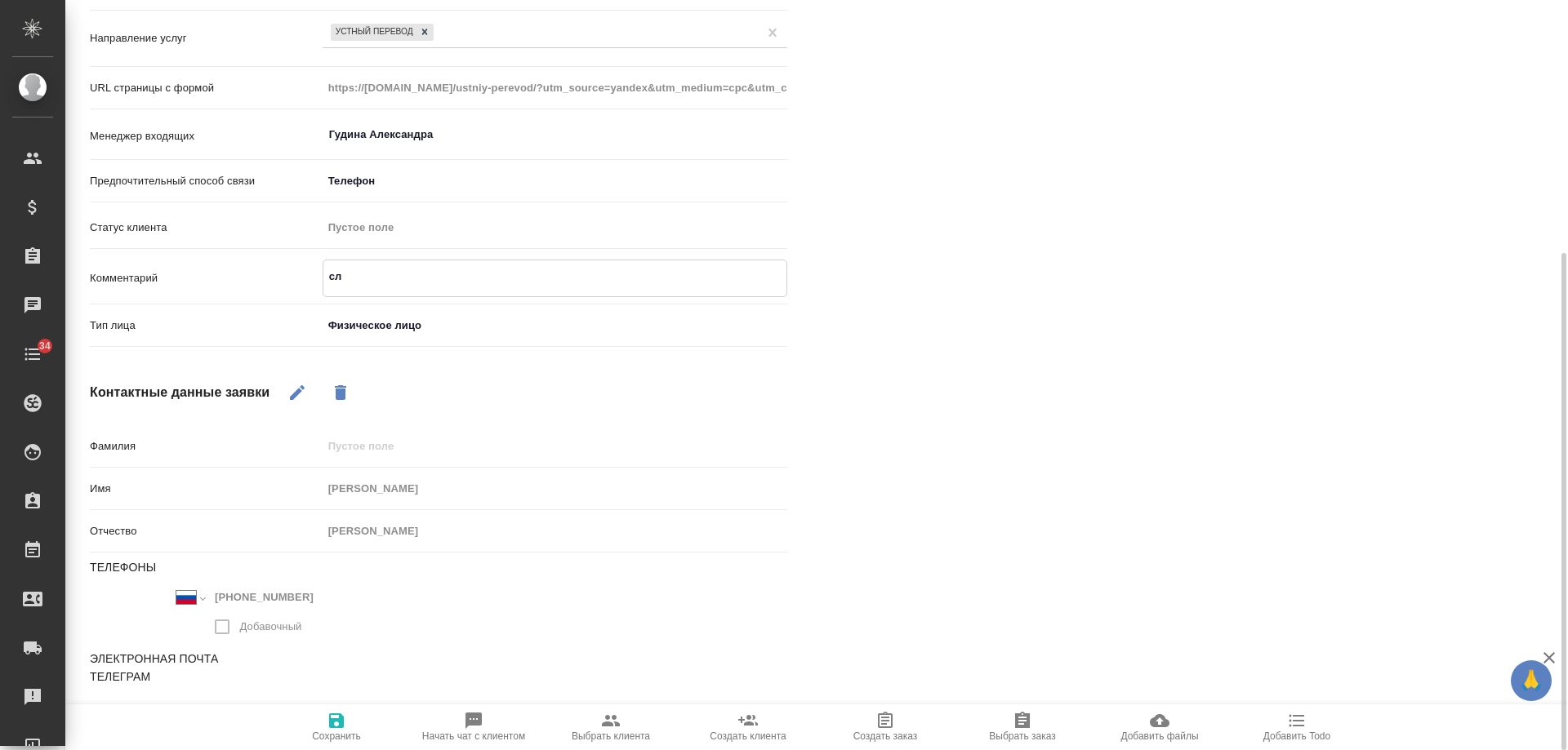
type textarea "x"
type textarea "след"
type textarea "x"
type textarea "следо"
type textarea "x"
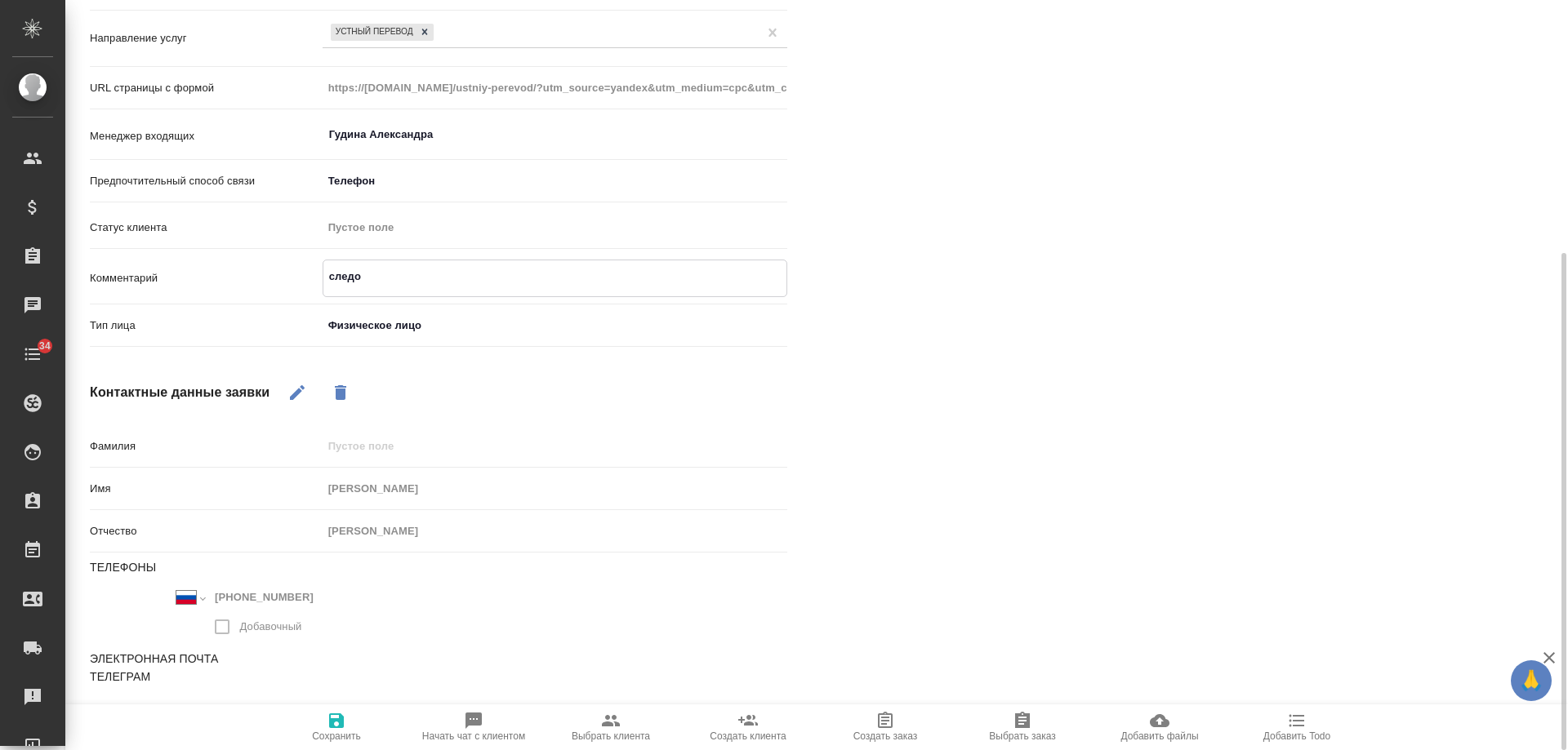
type textarea "следов"
type textarea "x"
type textarea "следова"
type textarea "x"
type textarea "следоват"
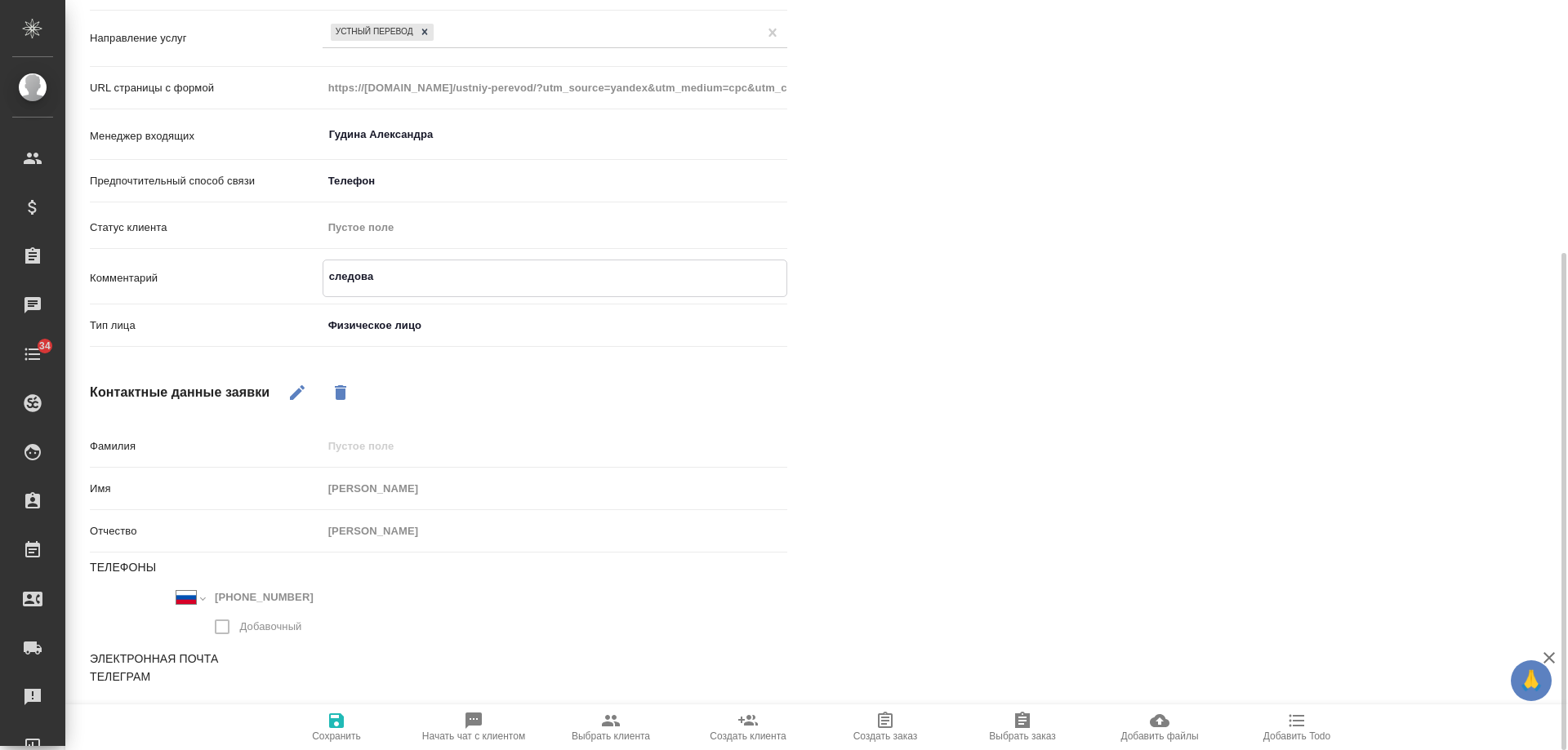
type textarea "x"
type textarea "следовате"
type textarea "x"
type textarea "следовател"
type textarea "x"
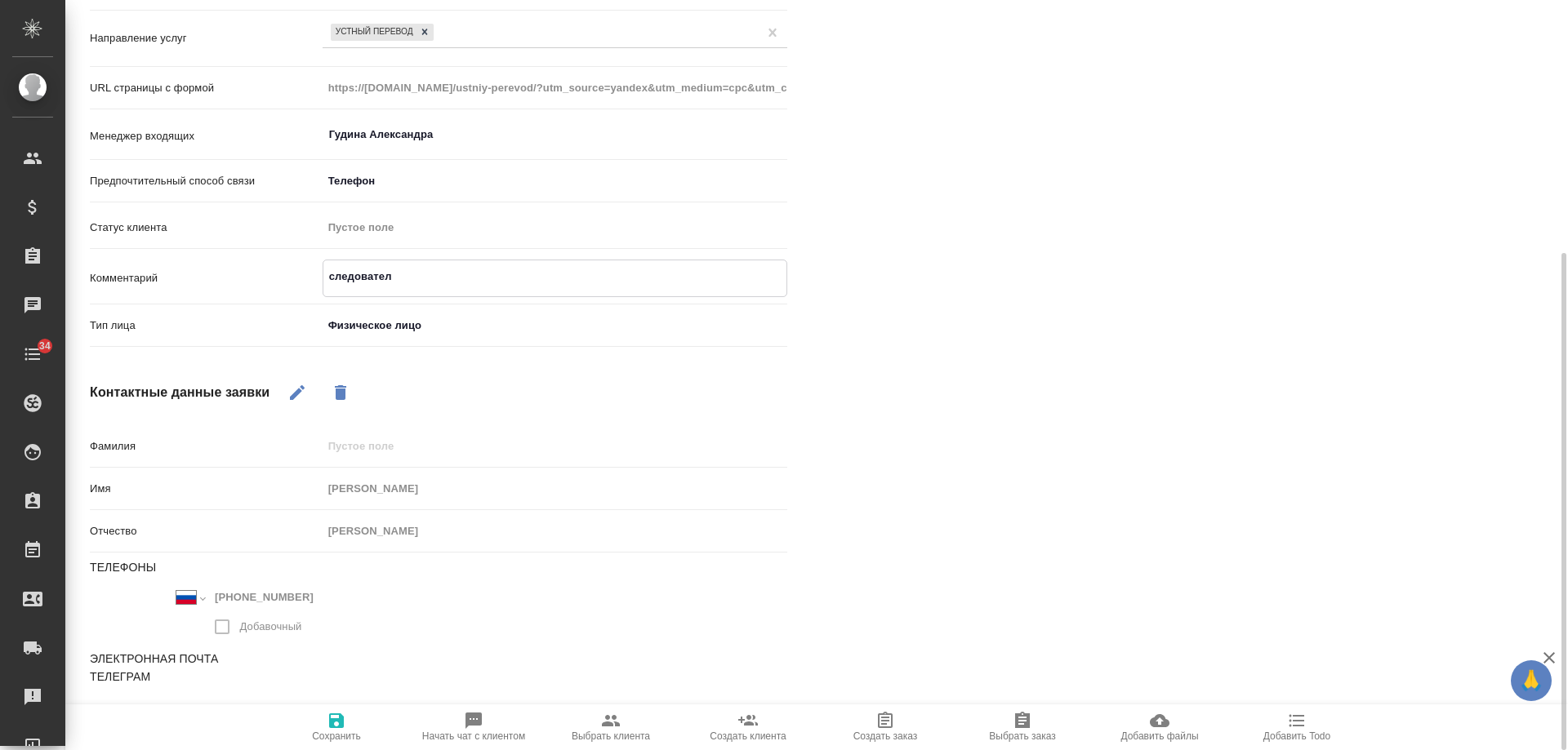
type textarea "следователь"
type textarea "x"
type textarea "следовательн"
type textarea "x"
type textarea "следовательны"
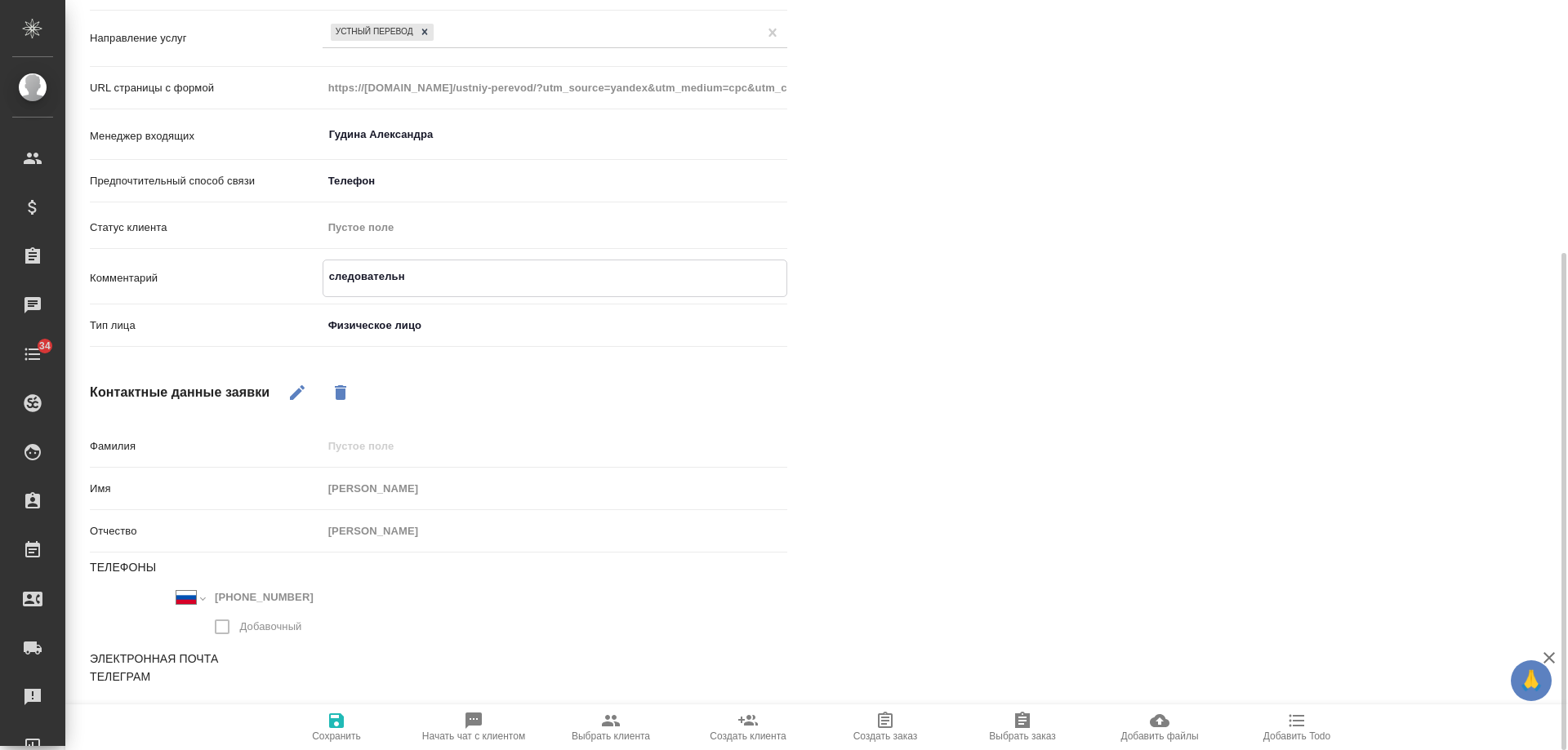
type textarea "x"
type textarea "следовательный"
type textarea "x"
type textarea "следовательный"
type textarea "x"
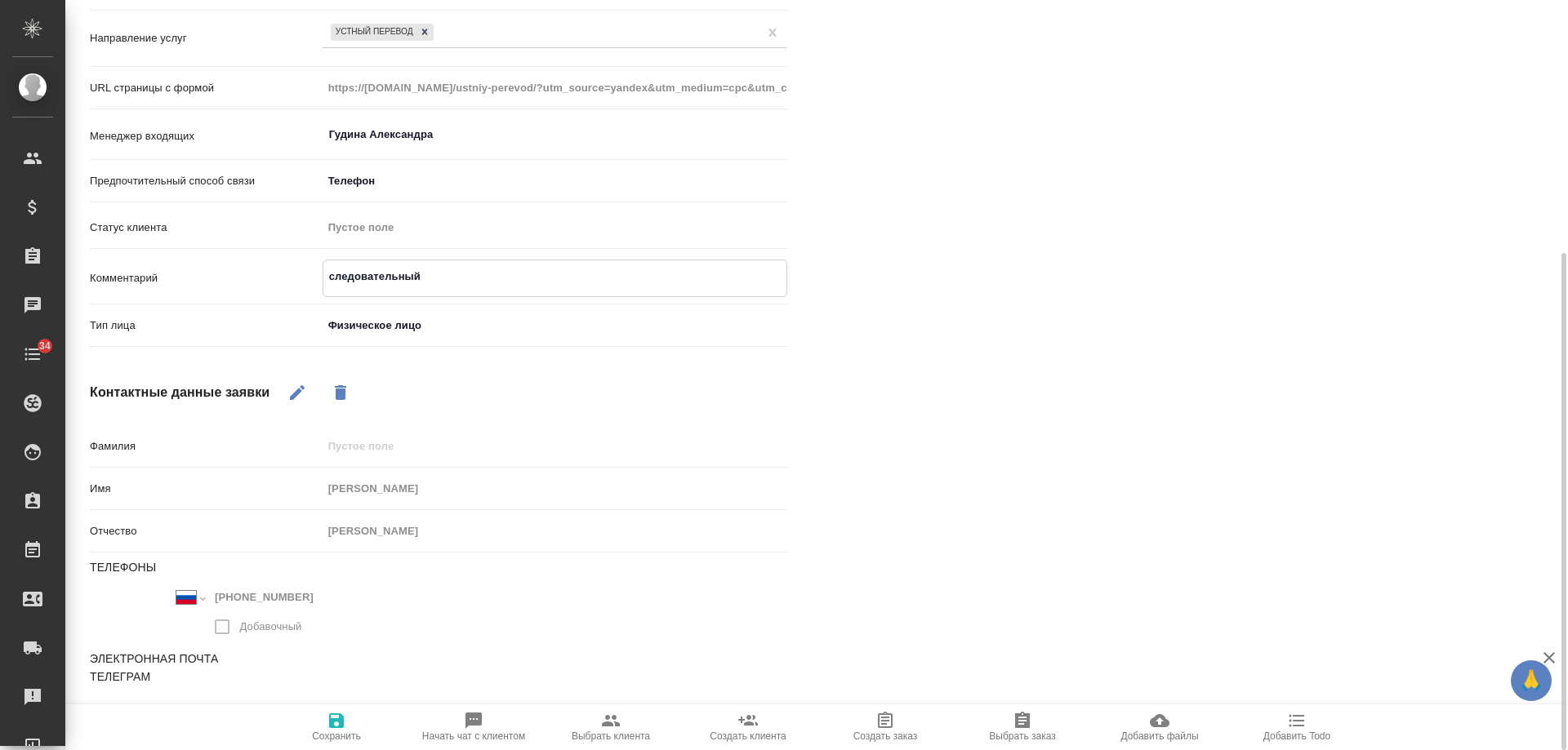
type textarea "следовательный к"
type textarea "x"
type textarea "следовательный ко"
type textarea "x"
type textarea "следовательный ком"
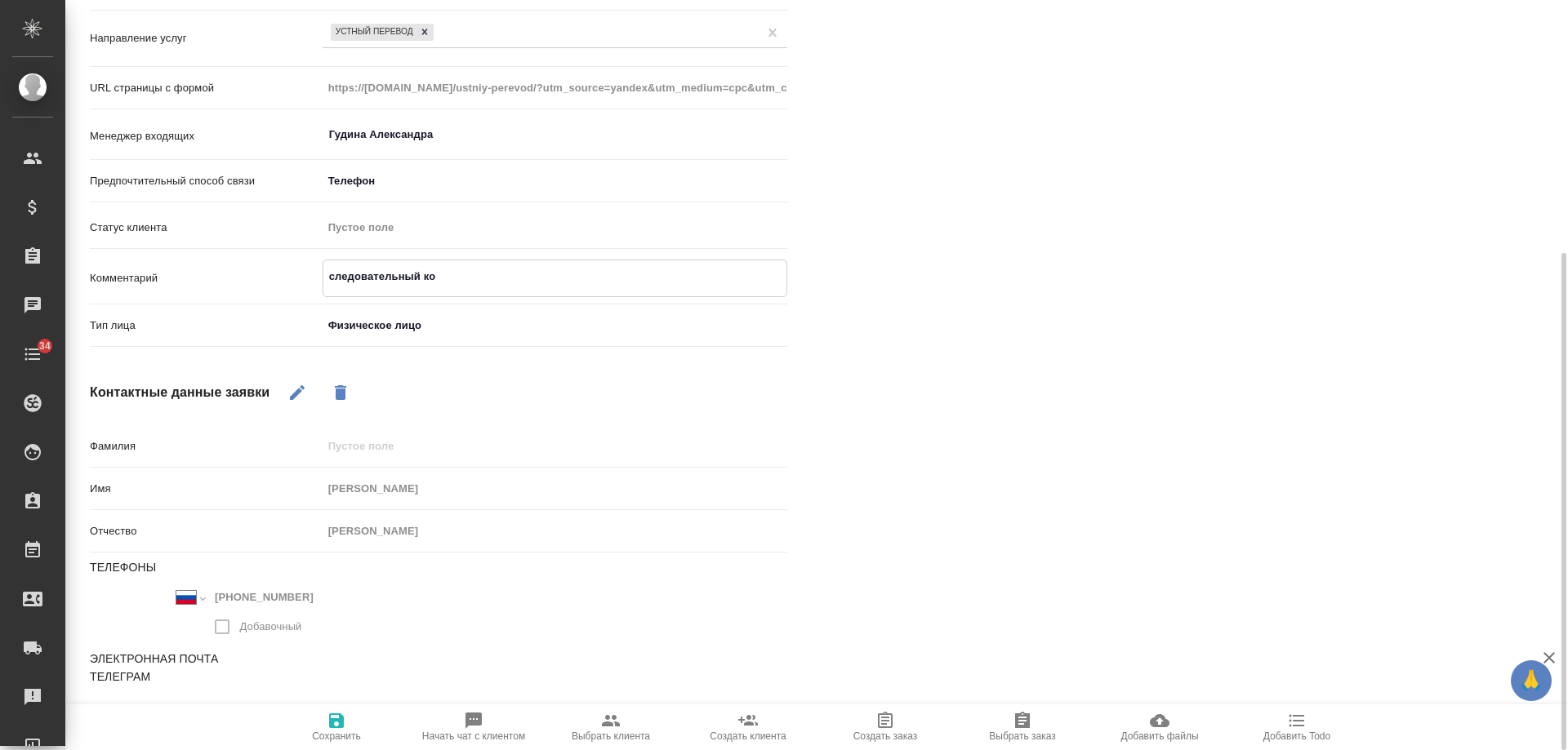
type textarea "x"
type textarea "следовательный коме"
type textarea "x"
type textarea "следовательный комет"
type textarea "x"
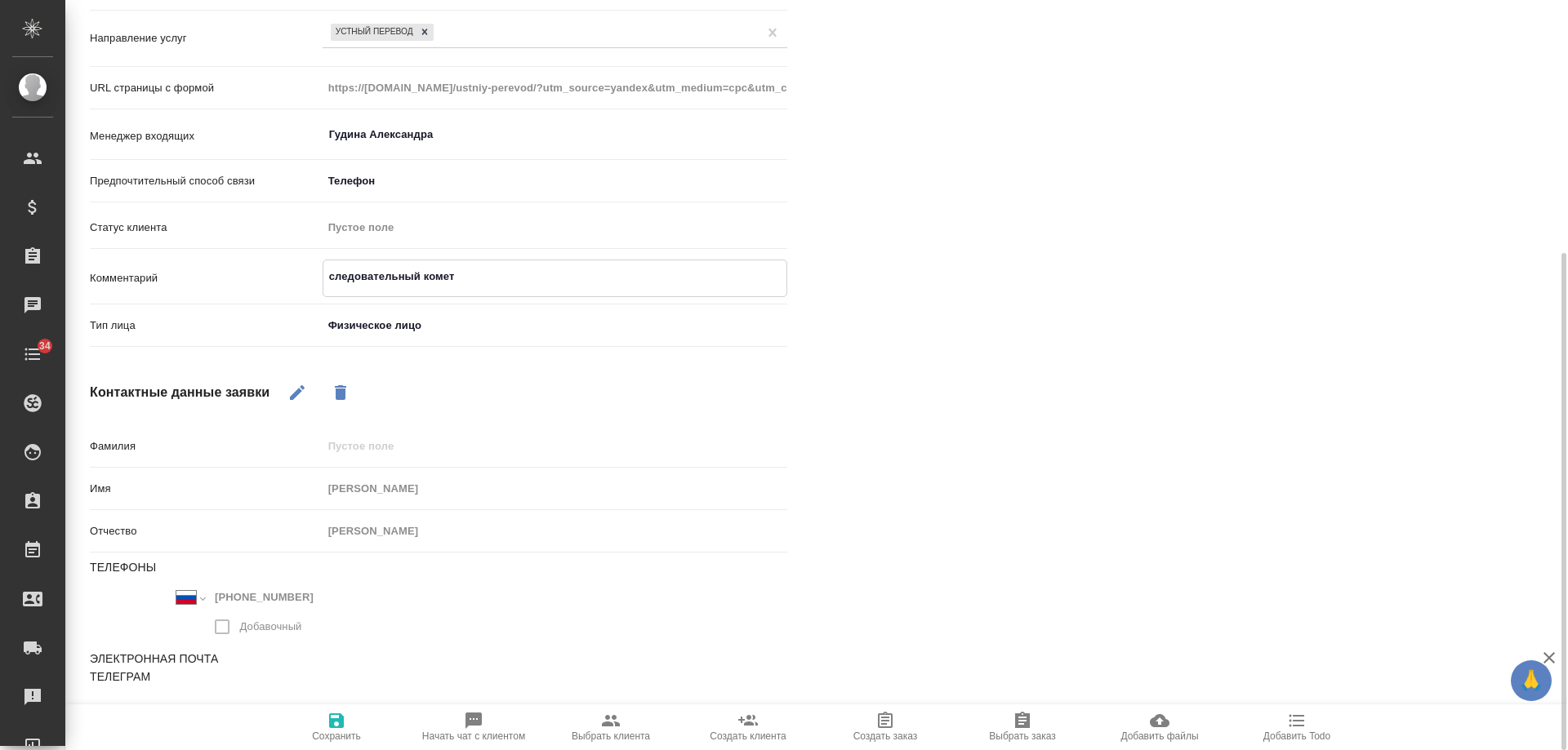
type textarea "следовательный комете"
type textarea "x"
type textarea "следовательный кометет"
type textarea "x"
click at [447, 275] on textarea "следовательный кометет" at bounding box center [555, 277] width 463 height 28
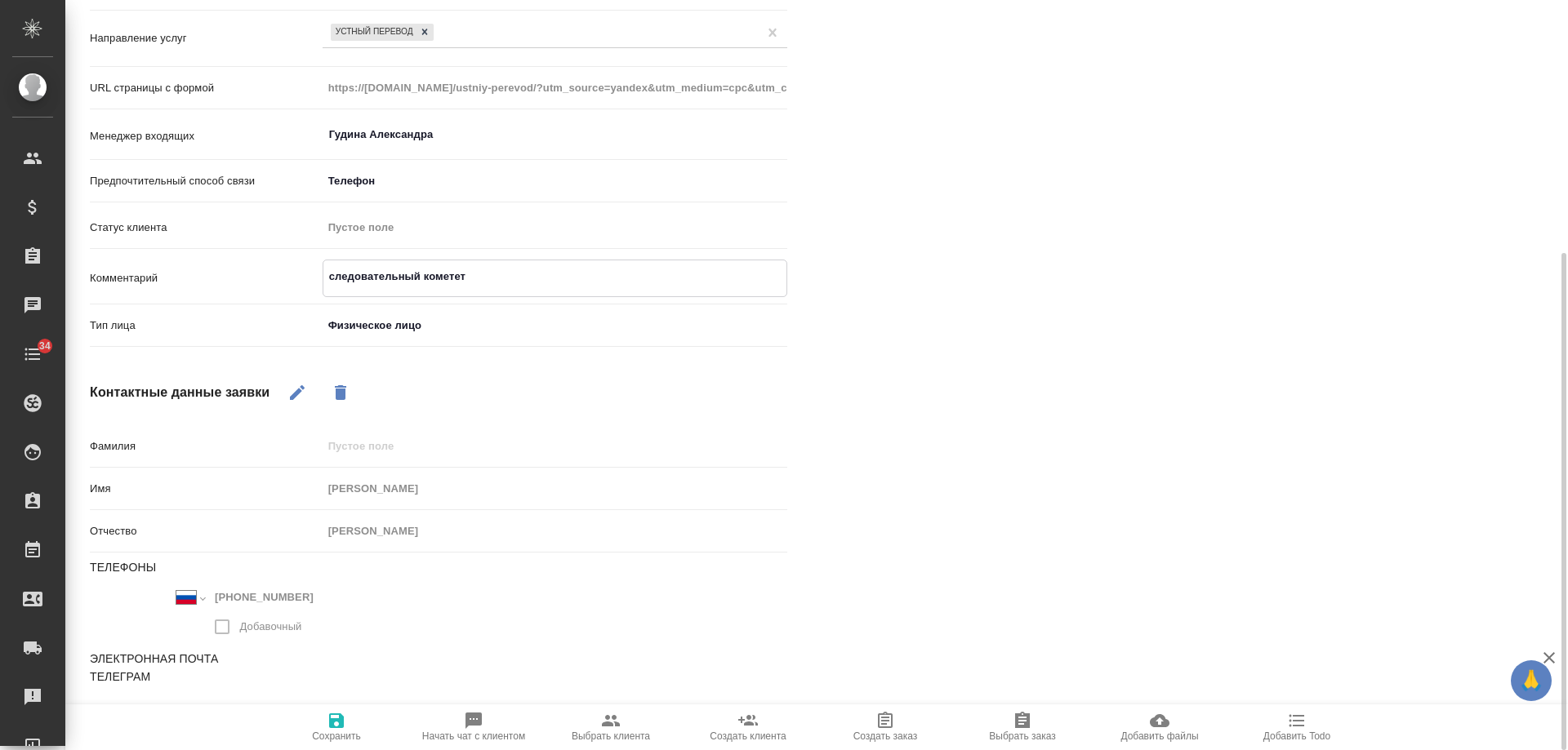
type textarea "следовательный комитет"
type textarea "x"
click at [530, 276] on textarea "следовательный комитет" at bounding box center [555, 277] width 463 height 28
type textarea "следовательный комитет,"
type textarea "x"
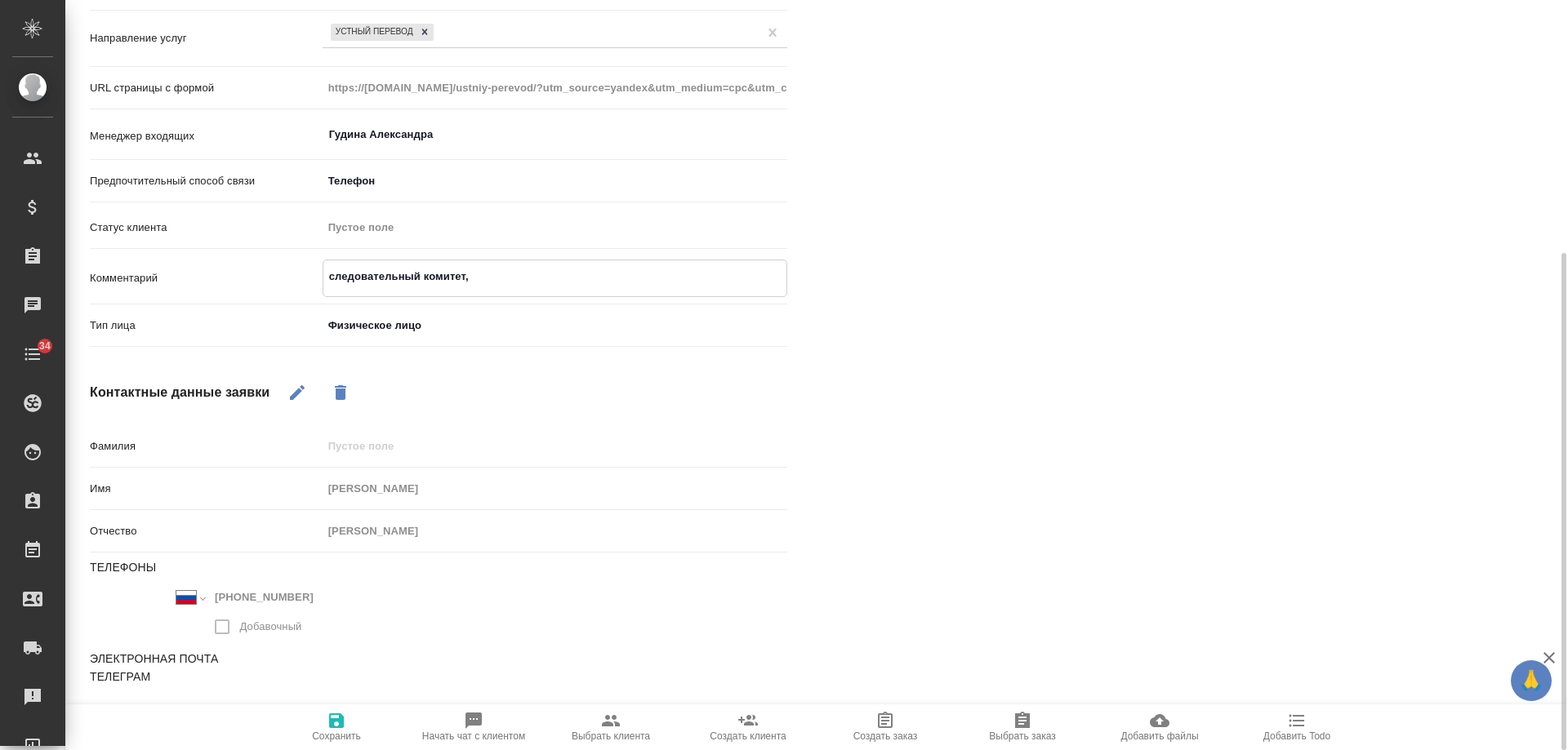
type textarea "следовательный комитет, у"
type textarea "x"
type textarea "следовательный комитет, ус"
type textarea "x"
type textarea "следовательный комитет, уст"
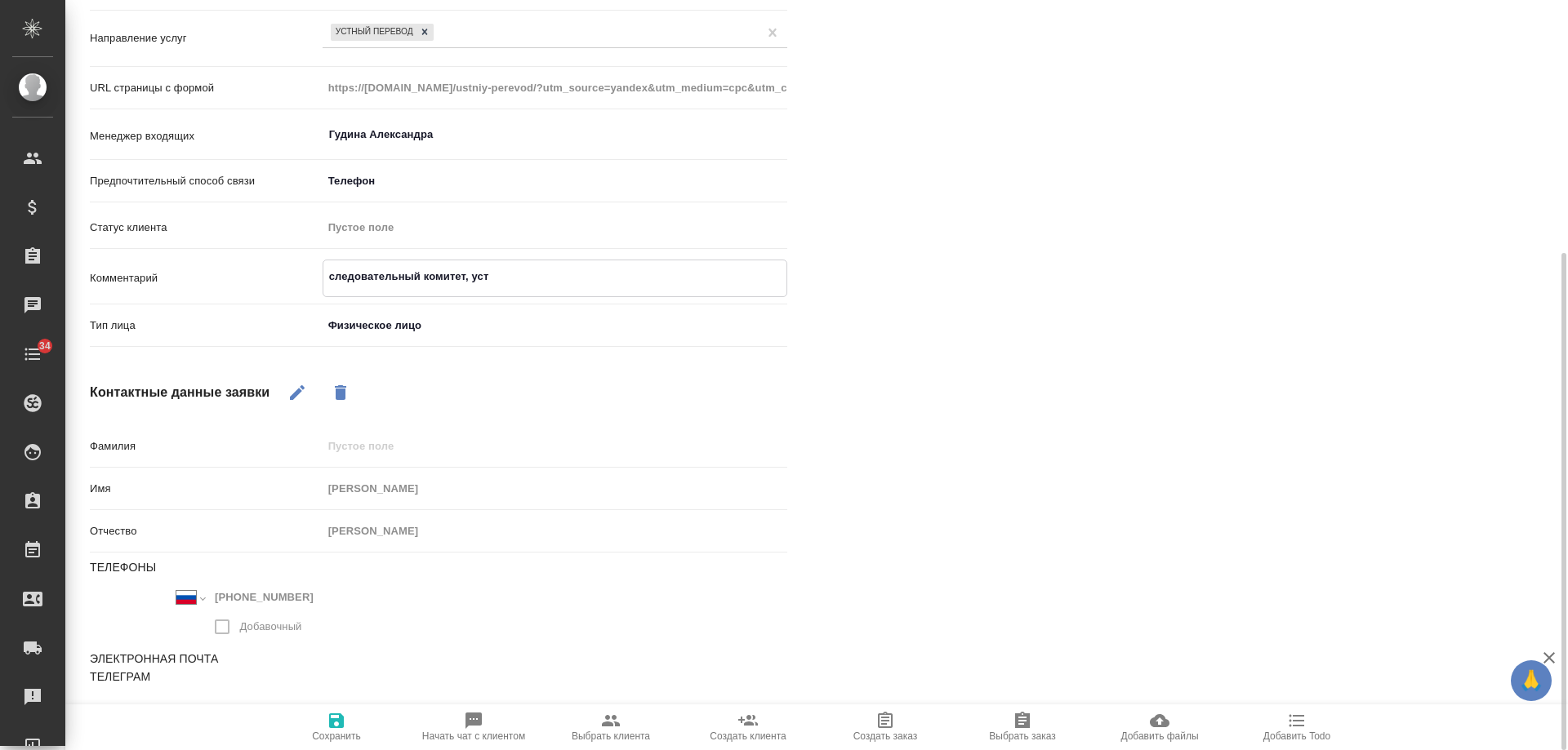
type textarea "x"
type textarea "следовательный комитет, устны"
type textarea "x"
type textarea "следовательный комитет, устный"
type textarea "x"
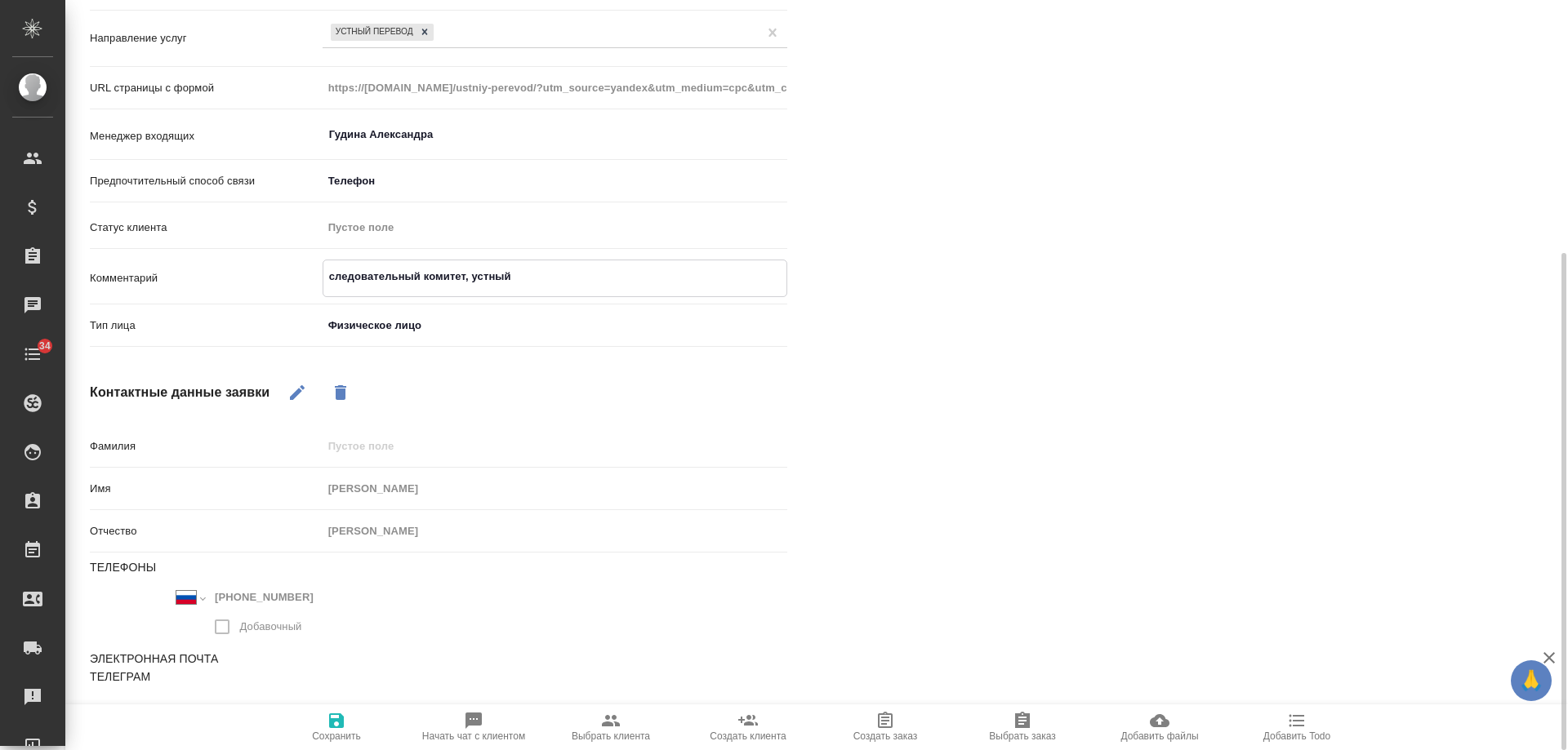
type textarea "следовательный комитет, устный"
type textarea "x"
type textarea "следовательный комитет, устный п"
type textarea "x"
type textarea "следовательный комитет, устный по"
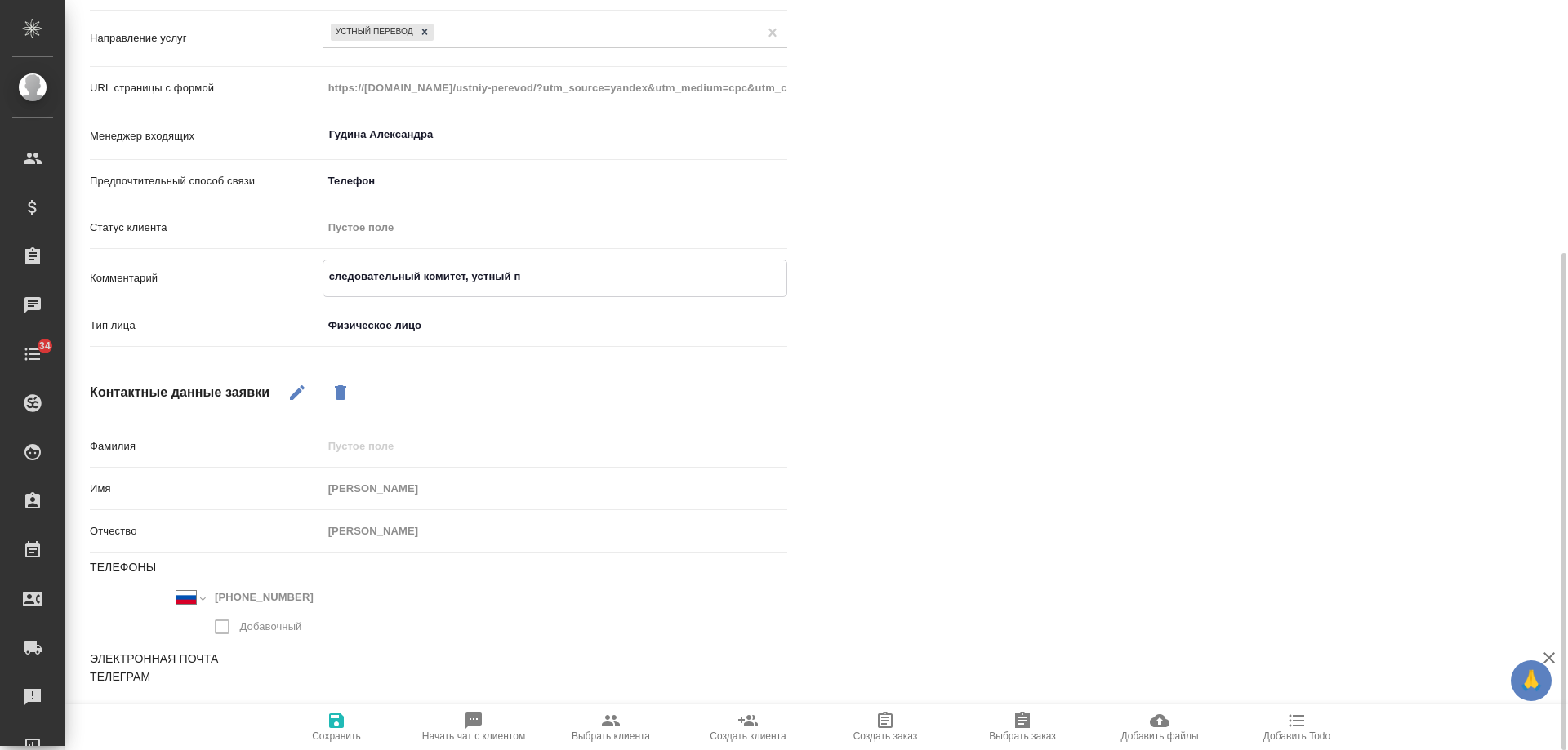
type textarea "x"
type textarea "следовательный комитет, устный пол"
type textarea "x"
type textarea "следовательный комитет, устный полс"
type textarea "x"
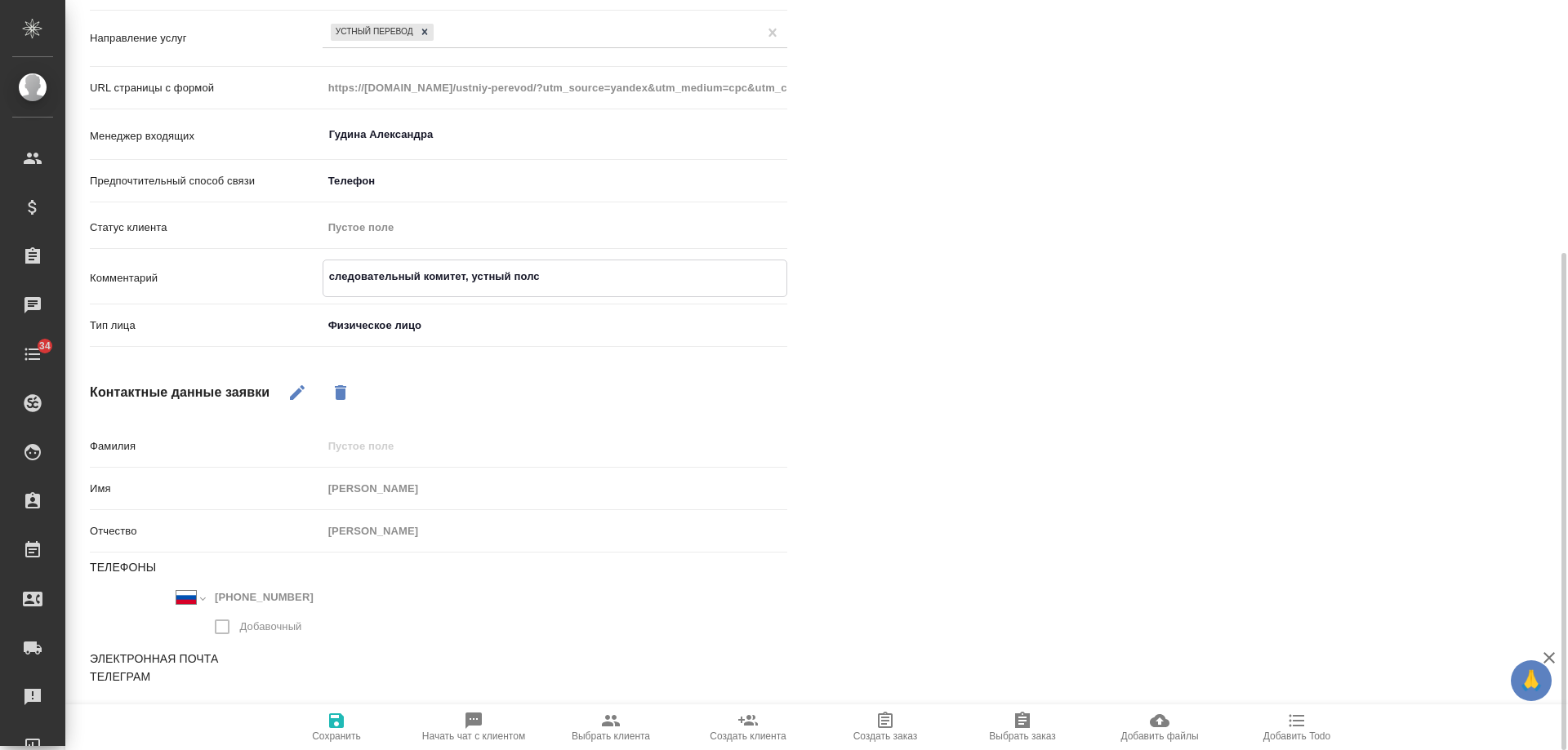
type textarea "следовательный комитет, устный полсд"
type textarea "x"
type textarea "следовательный комитет, устный полсде"
type textarea "x"
type textarea "следовательный комитет, устный полсде"
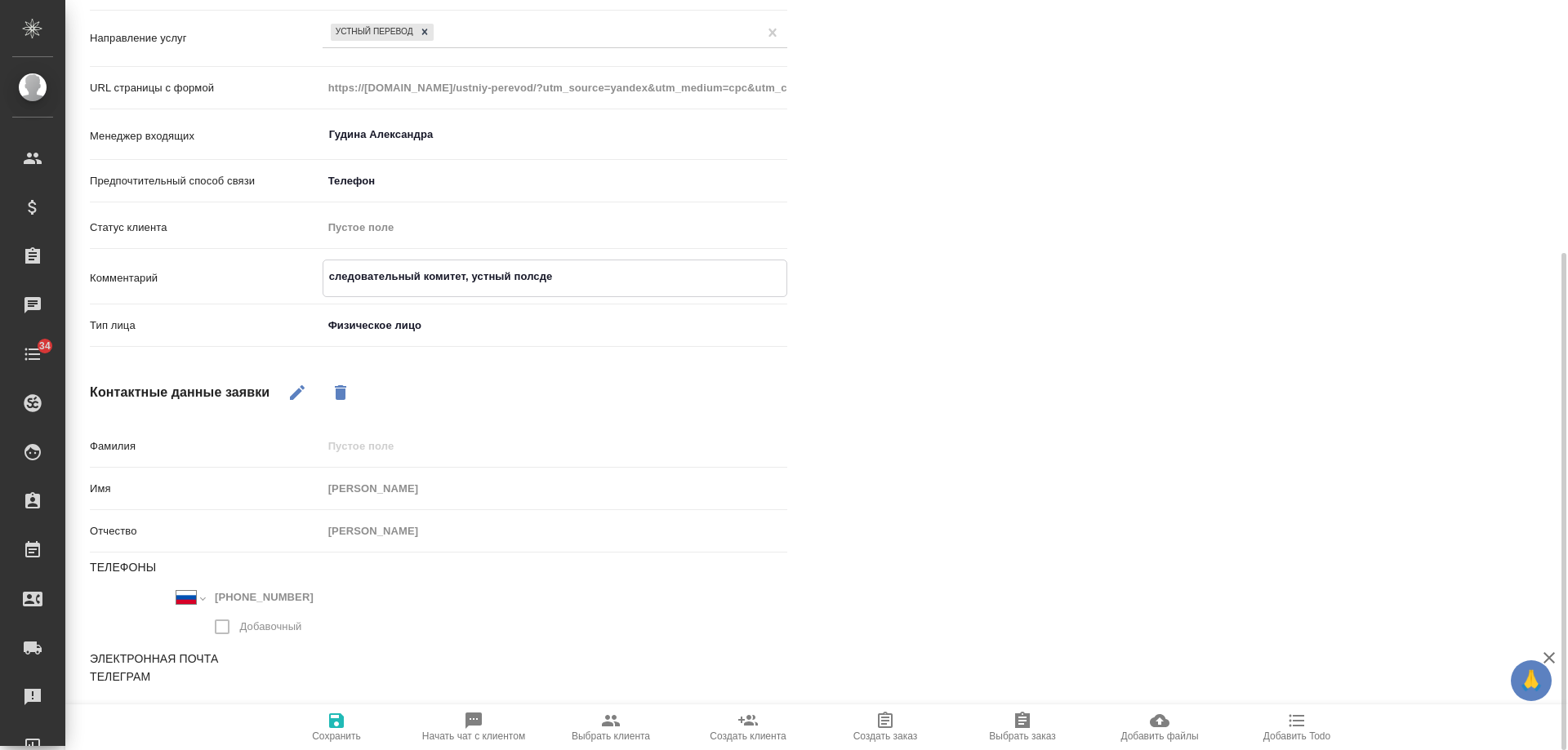
type textarea "x"
type textarea "следовательный комитет, устный полсде б"
type textarea "x"
type textarea "следовательный комитет, устный полсде бе"
type textarea "x"
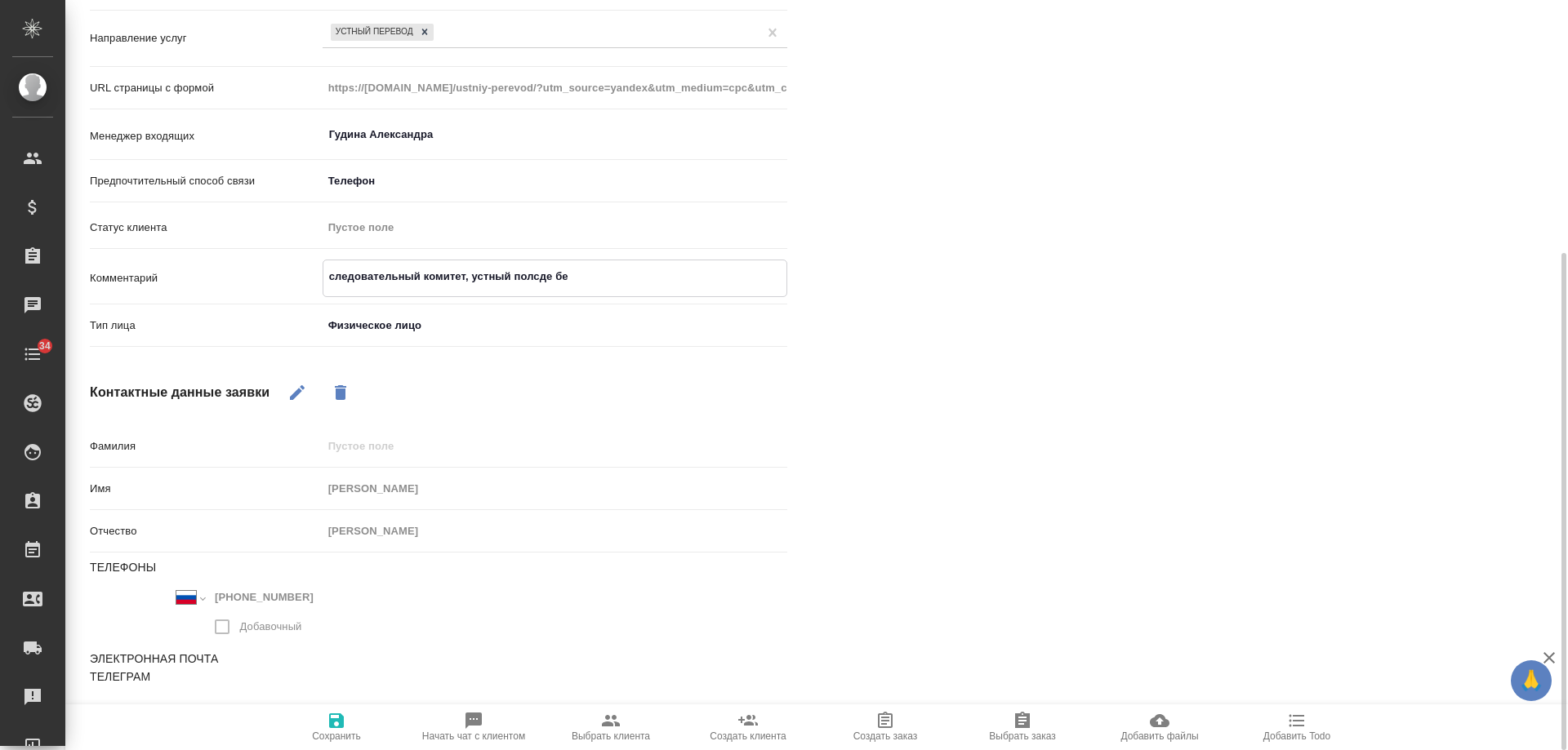
type textarea "следовательный комитет, устный полсде бел"
type textarea "x"
type textarea "следовательный комитет, устный полсде бело"
type textarea "x"
type textarea "следовательный комитет, устный полсде белор"
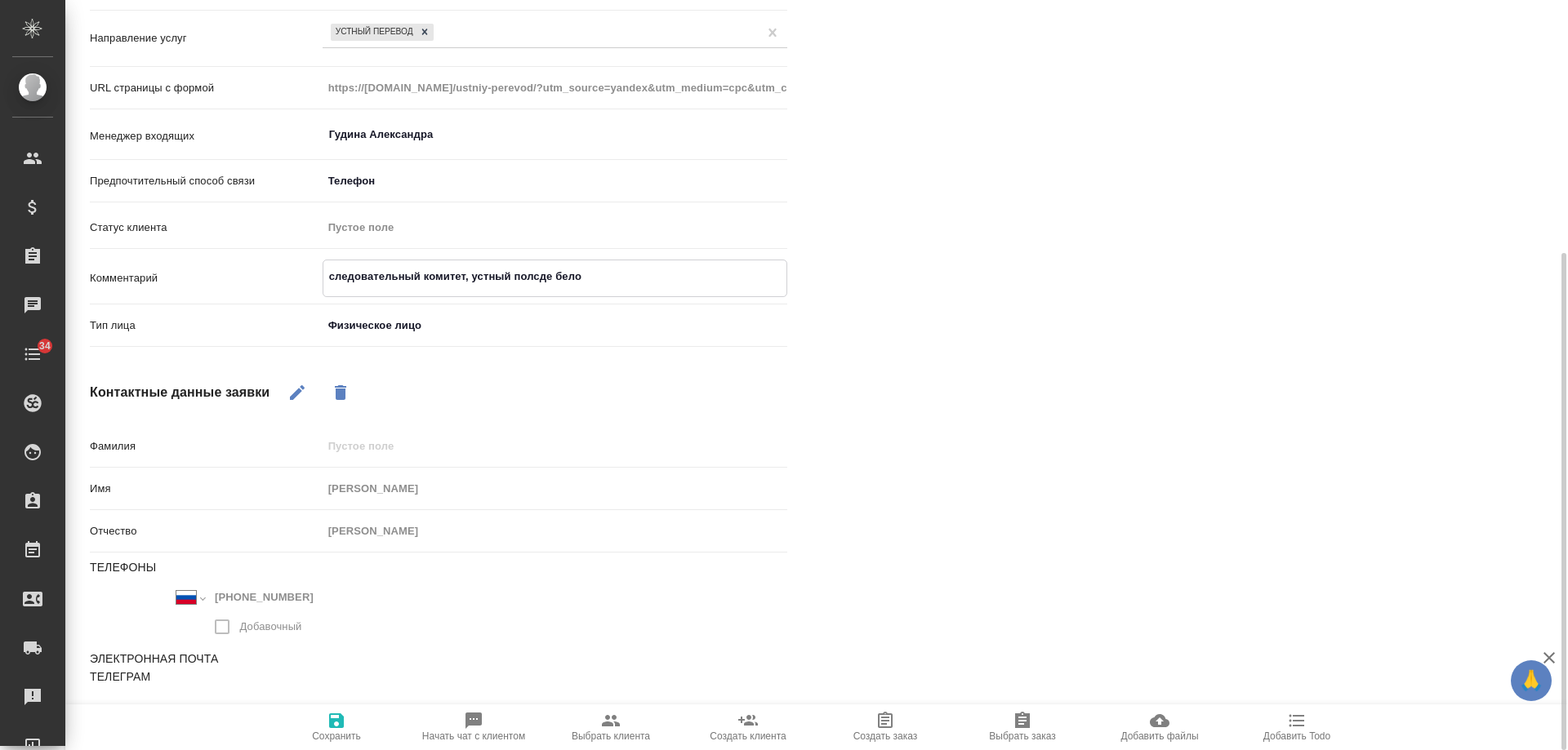
type textarea "x"
type textarea "следовательный комитет, устный полсде белору"
type textarea "x"
type textarea "следовательный комитет, устный полсде белорус"
type textarea "x"
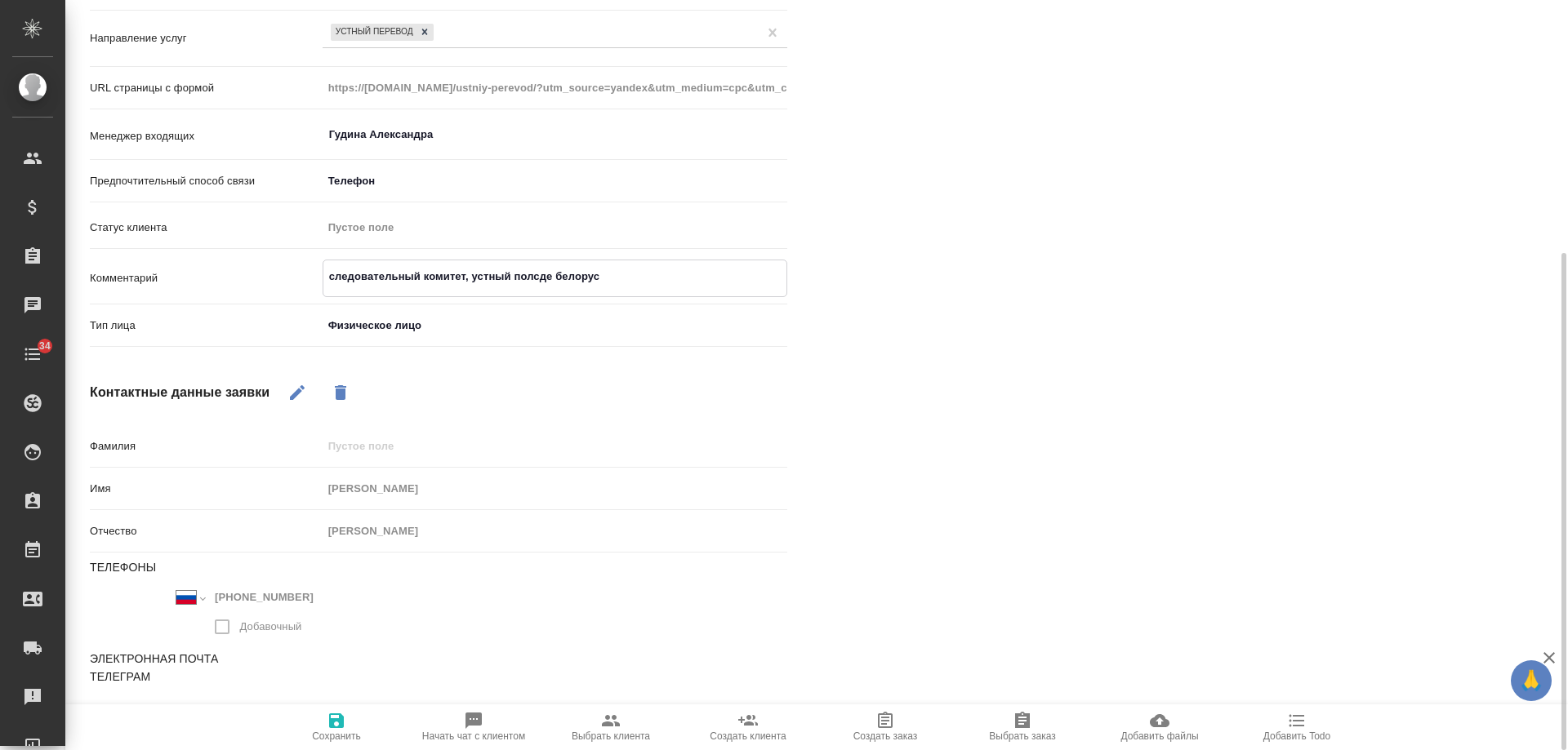
type textarea "следовательный комитет, устный полсде белорус-"
type textarea "x"
type textarea "следовательный комитет, устный полсде белорус-р"
type textarea "x"
type textarea "следовательный комитет, устный полсде белорус-ру"
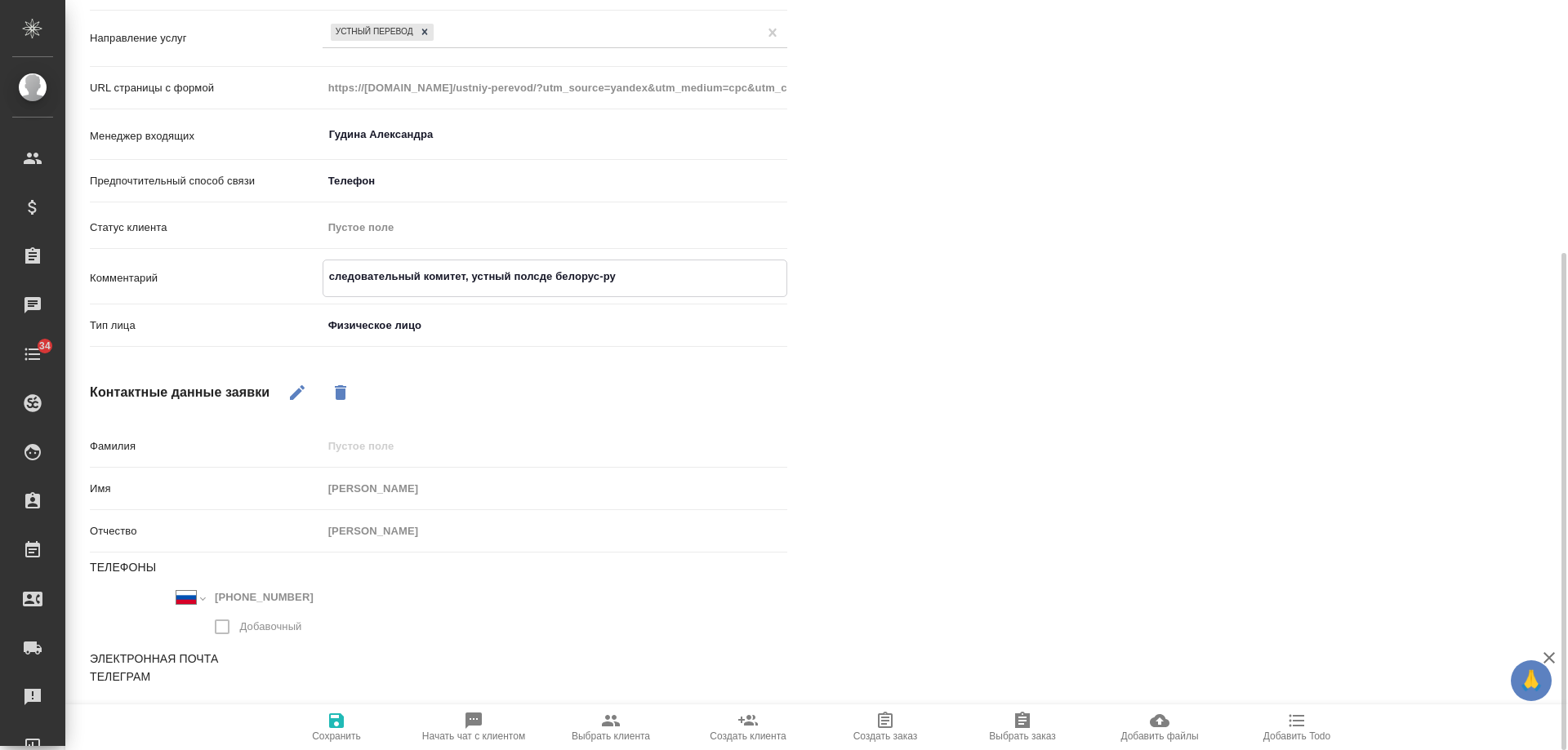
type textarea "x"
type textarea "следовательный комитет, устный полсде белорус-рус"
type textarea "x"
type textarea "следовательный комитет, устный полсде белорус-рус,"
type textarea "x"
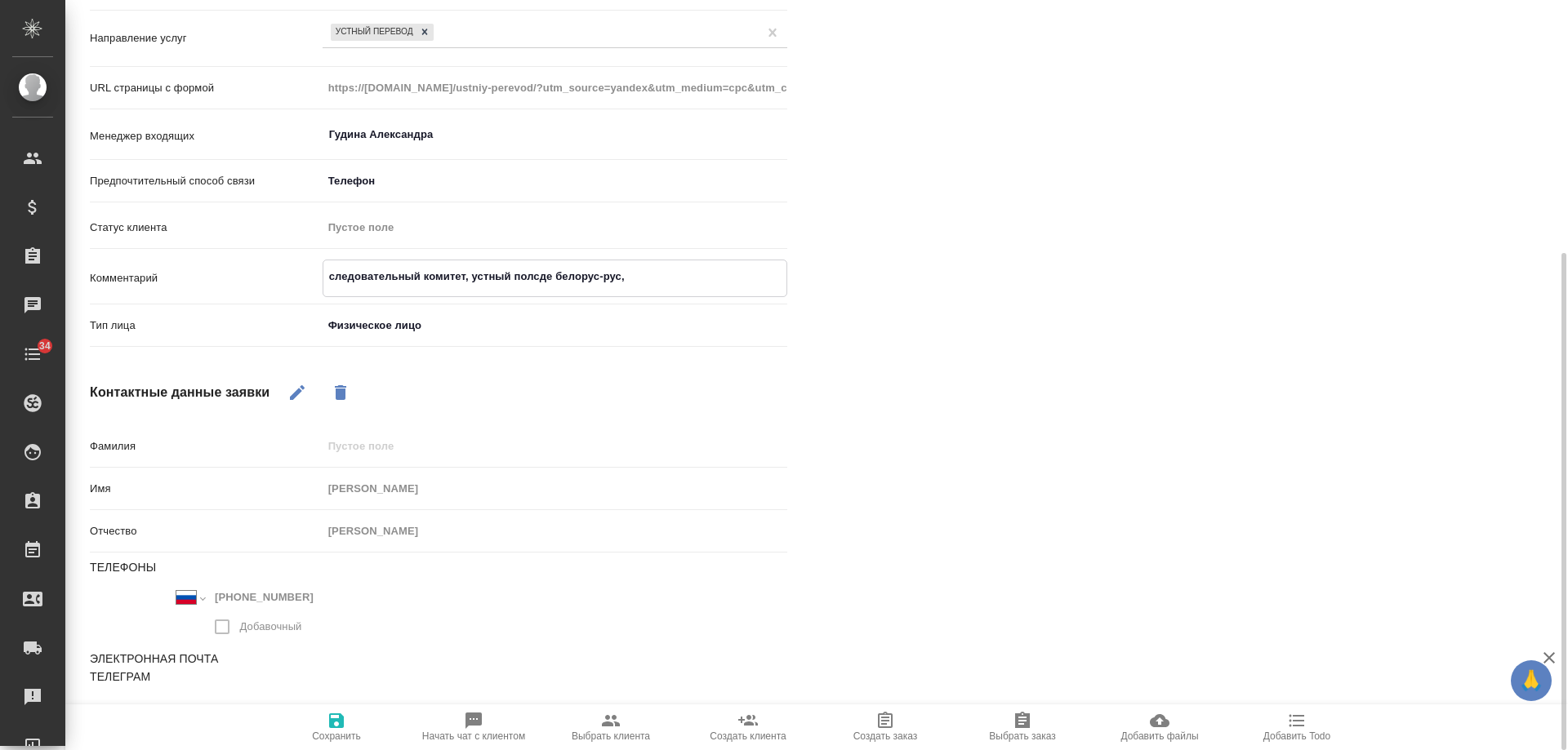
type textarea "следовательный комитет, устный полсде белорус-рус,"
type textarea "x"
type textarea "следовательный комитет, устный полсде белорус-рус, о"
type textarea "x"
type textarea "следовательный комитет, устный полсде белорус-рус, ор"
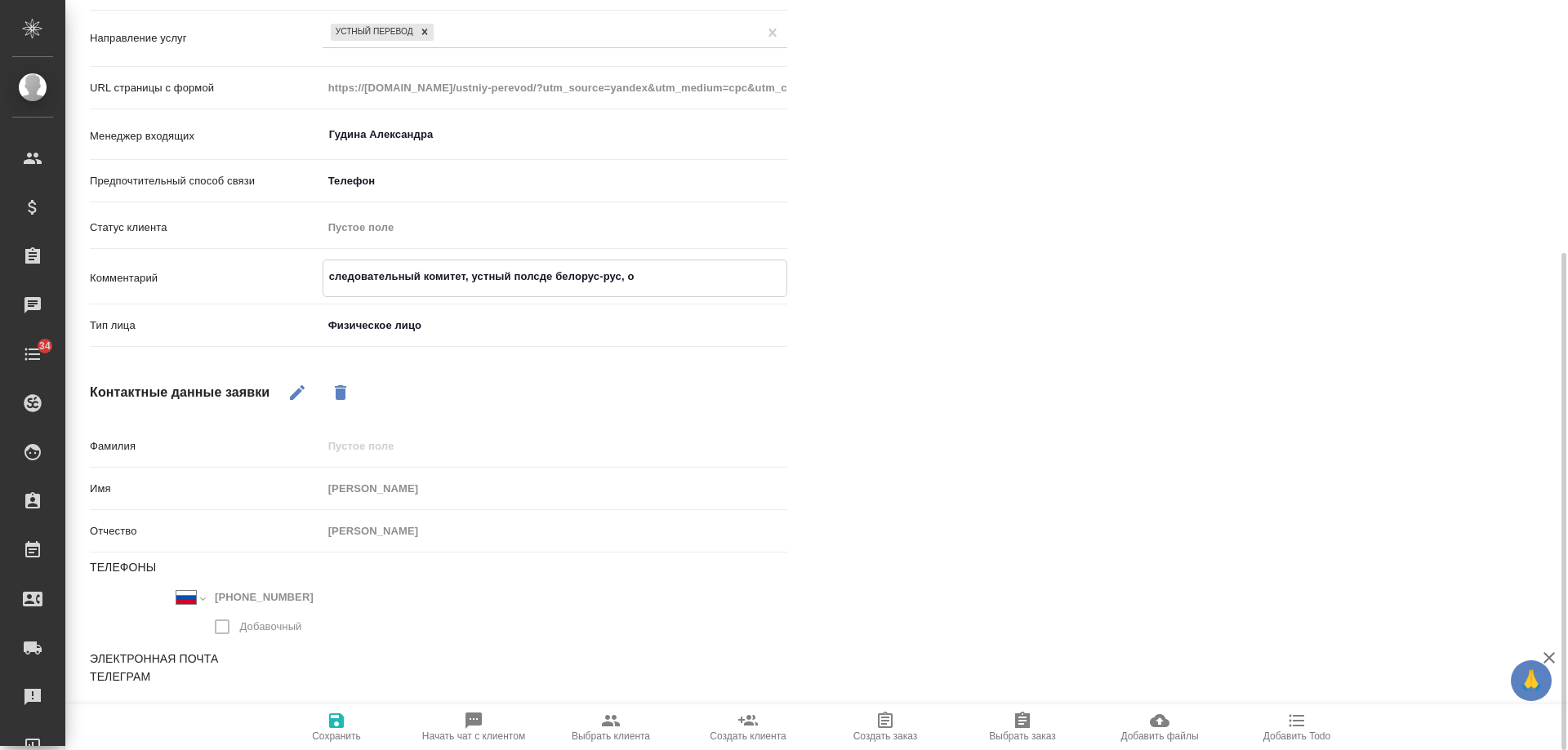
type textarea "x"
type textarea "следовательный комитет, устный полсде белорус-рус, ори"
type textarea "x"
type textarea "следовательный комитет, устный полсде белорус-рус, орие"
type textarea "x"
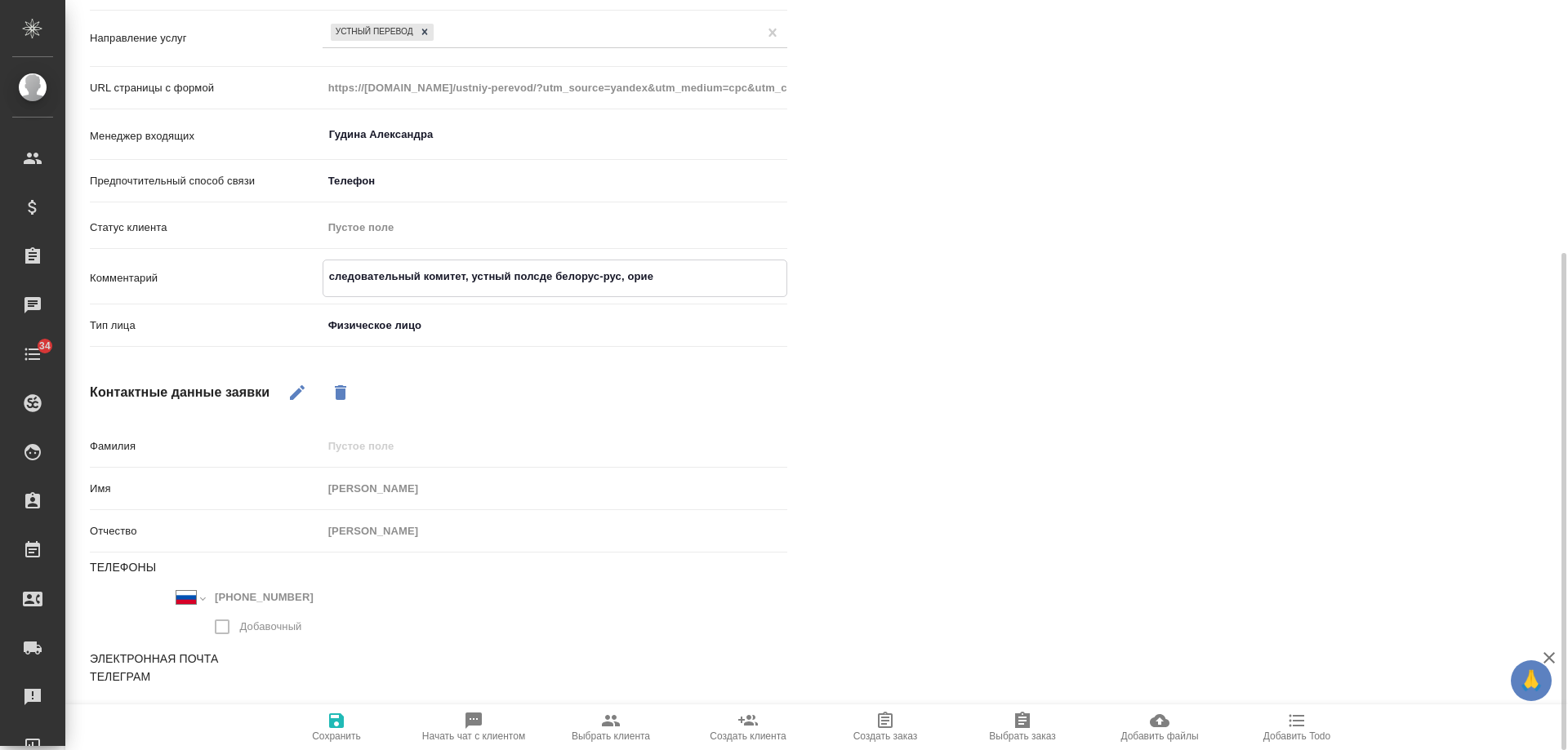
type textarea "следовательный комитет, устный полсде белорус-рус, ориен"
type textarea "x"
type textarea "следовательный комитет, устный полсде белорус-рус, ориент"
type textarea "x"
type textarea "следовательный комитет, устный полсде белорус-рус, ориенти"
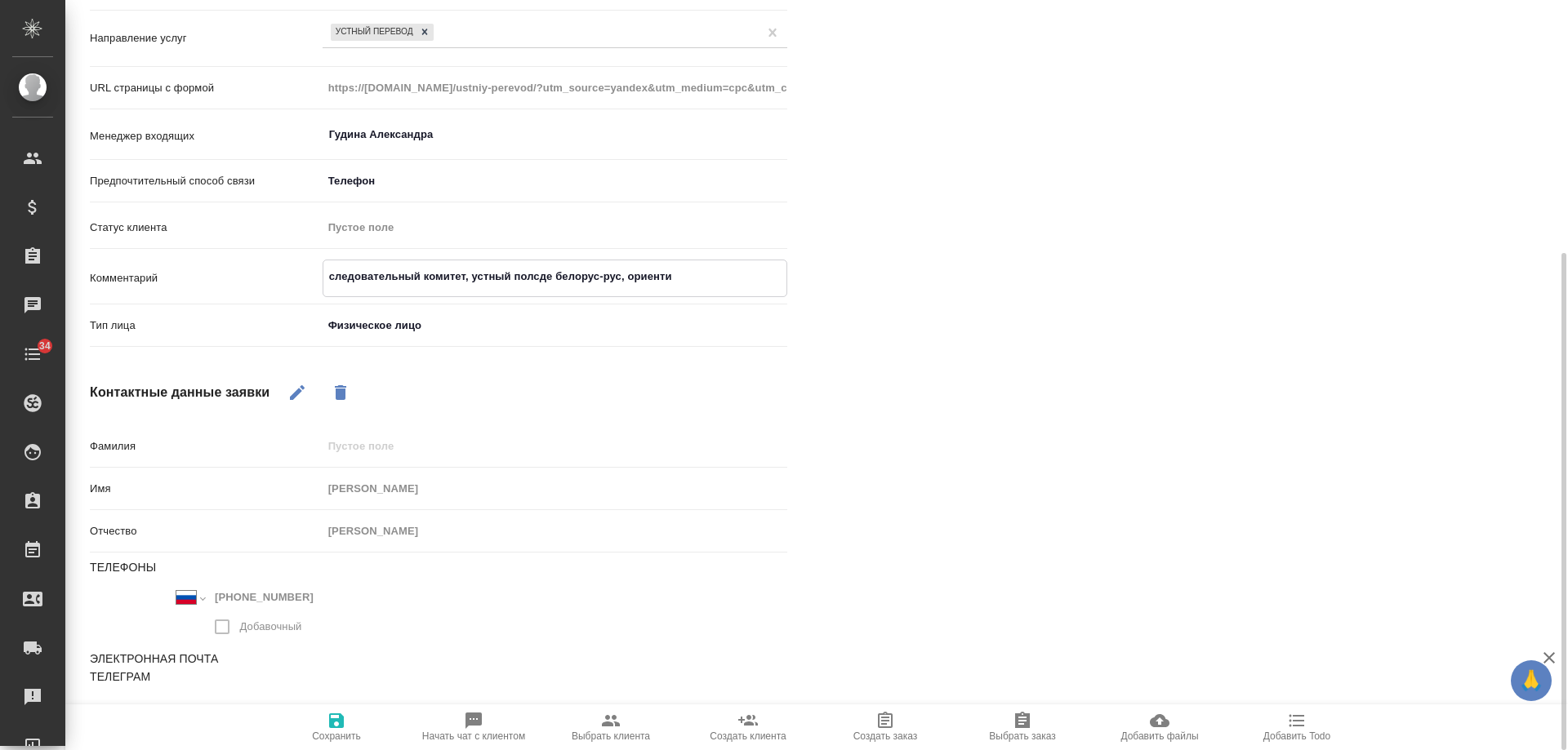
type textarea "x"
type textarea "следовательный комитет, устный полсде белорус-рус, ориентир"
type textarea "x"
type textarea "следовательный комитет, устный полсде белорус-рус, ориентиров"
type textarea "x"
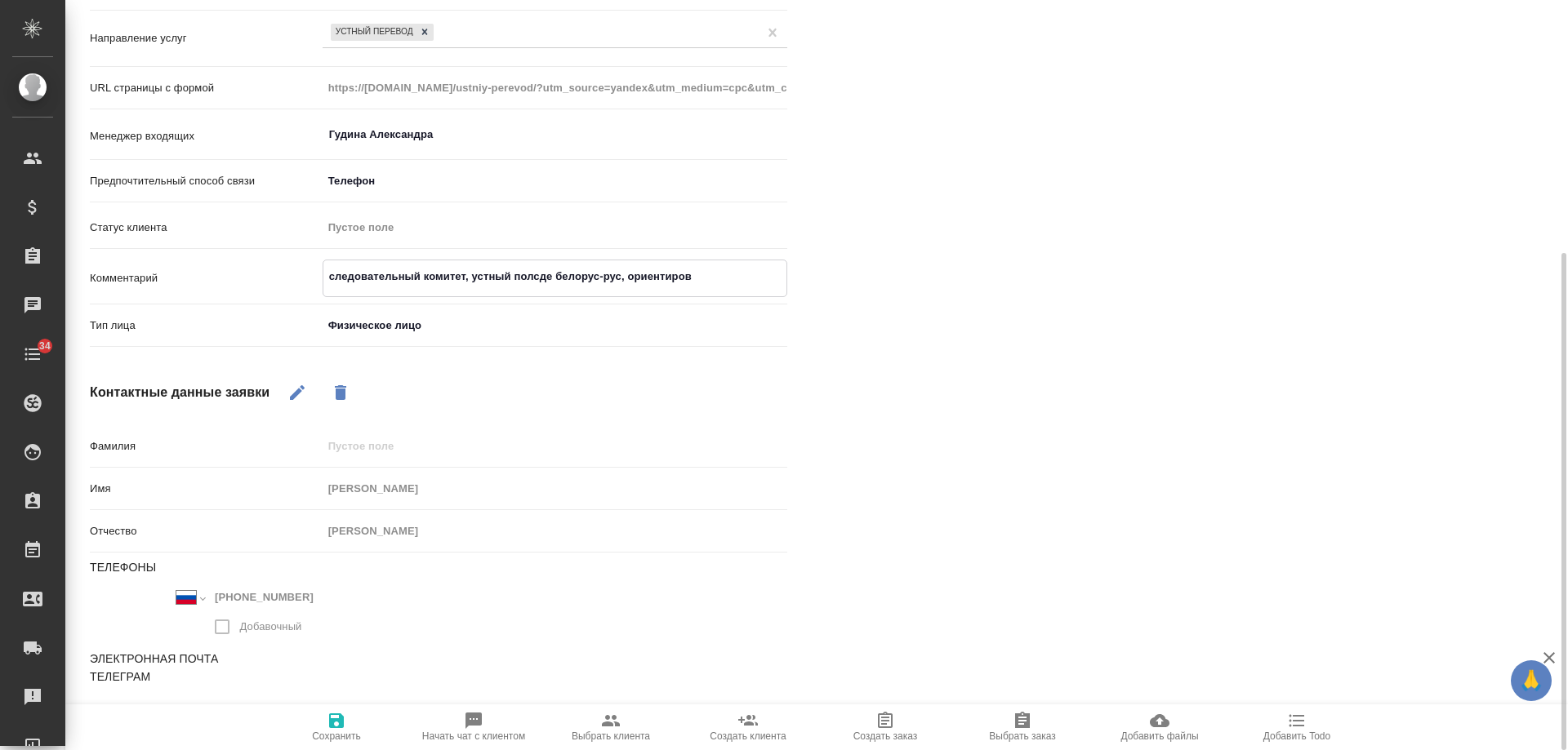
type textarea "следовательный комитет, устный полсде белорус-рус, ориентирова"
type textarea "x"
type textarea "следовательный комитет, устный полсде белорус-рус, ориентирован"
type textarea "x"
type textarea "следовательный комитет, устный полсде белорус-рус, ориентирован"
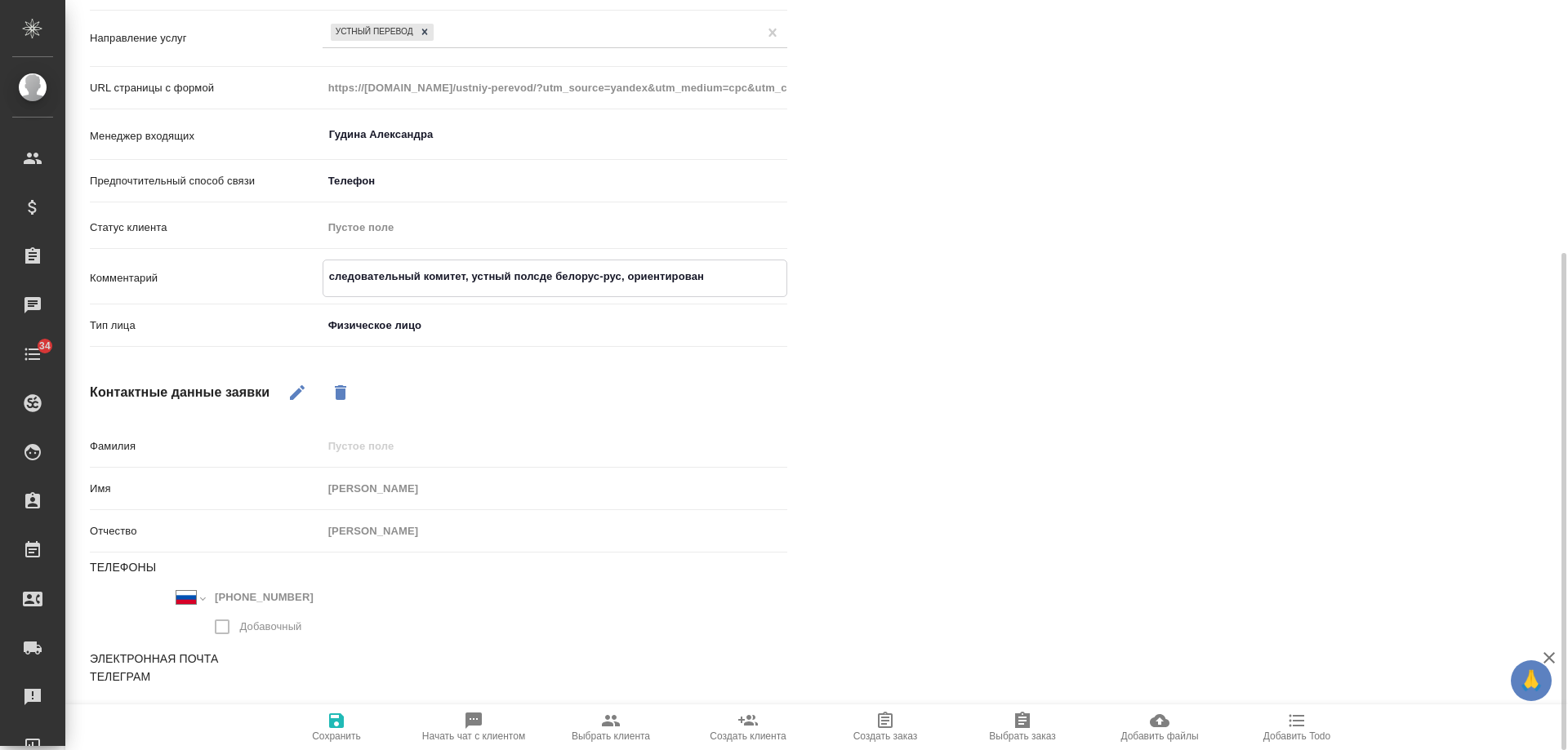
type textarea "x"
type textarea "следовательный комитет, устный полсде белорус-рус, ориентирован п"
type textarea "x"
type textarea "следовательный комитет, устный полсде белорус-рус, ориентирован по"
type textarea "x"
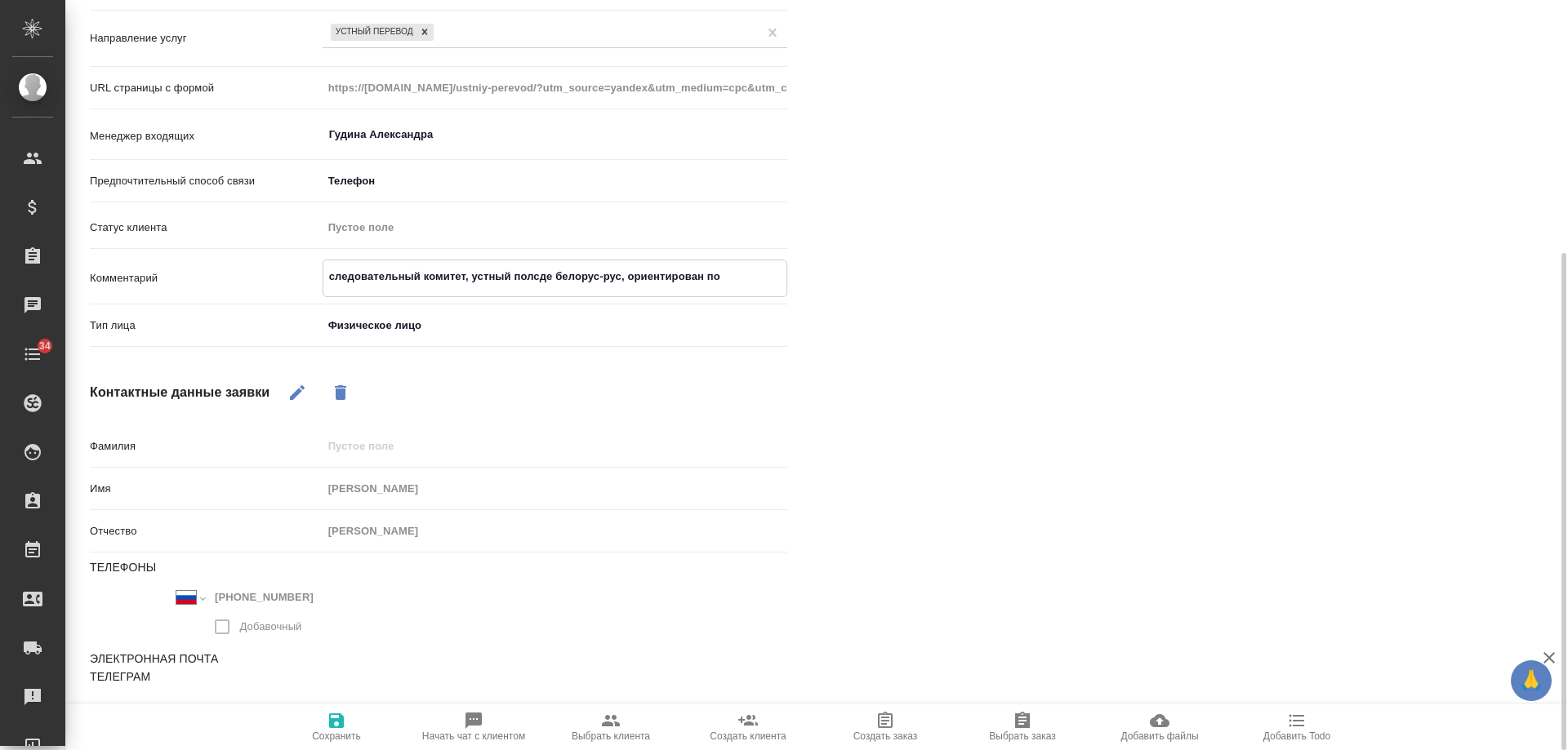
type textarea "следовательный комитет, устный полсде белорус-рус, ориентирован по"
type textarea "x"
type textarea "следовательный комитет, устный полсде белорус-рус, ориентирован по п"
type textarea "x"
type textarea "следовательный комитет, устный полсде белорус-рус, ориентирован по пр"
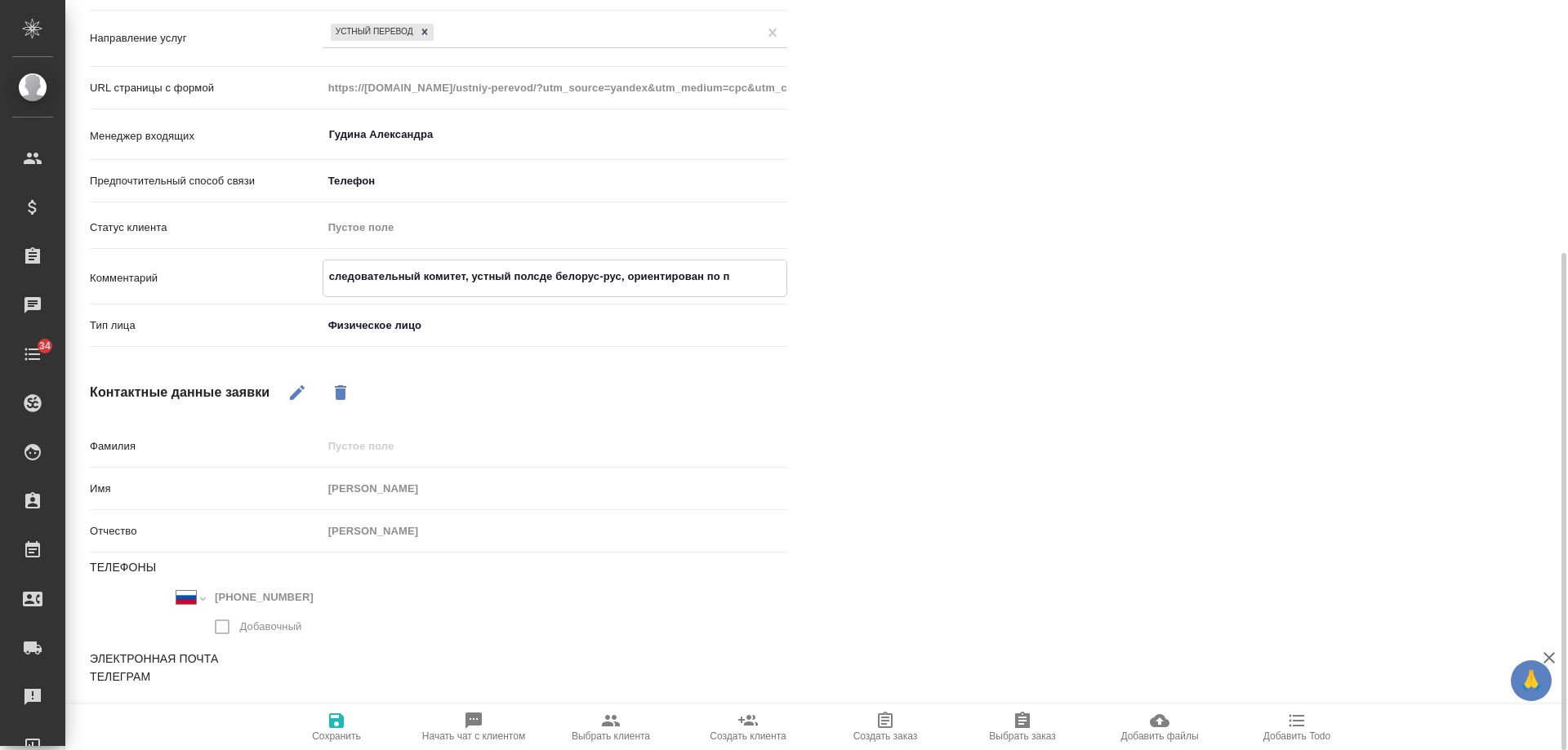
type textarea "x"
type textarea "следовательный комитет, устный полсде белорус-рус, ориентирован по пра"
type textarea "x"
type textarea "следовательный комитет, устный полсде белорус-рус, ориентирован по прай"
type textarea "x"
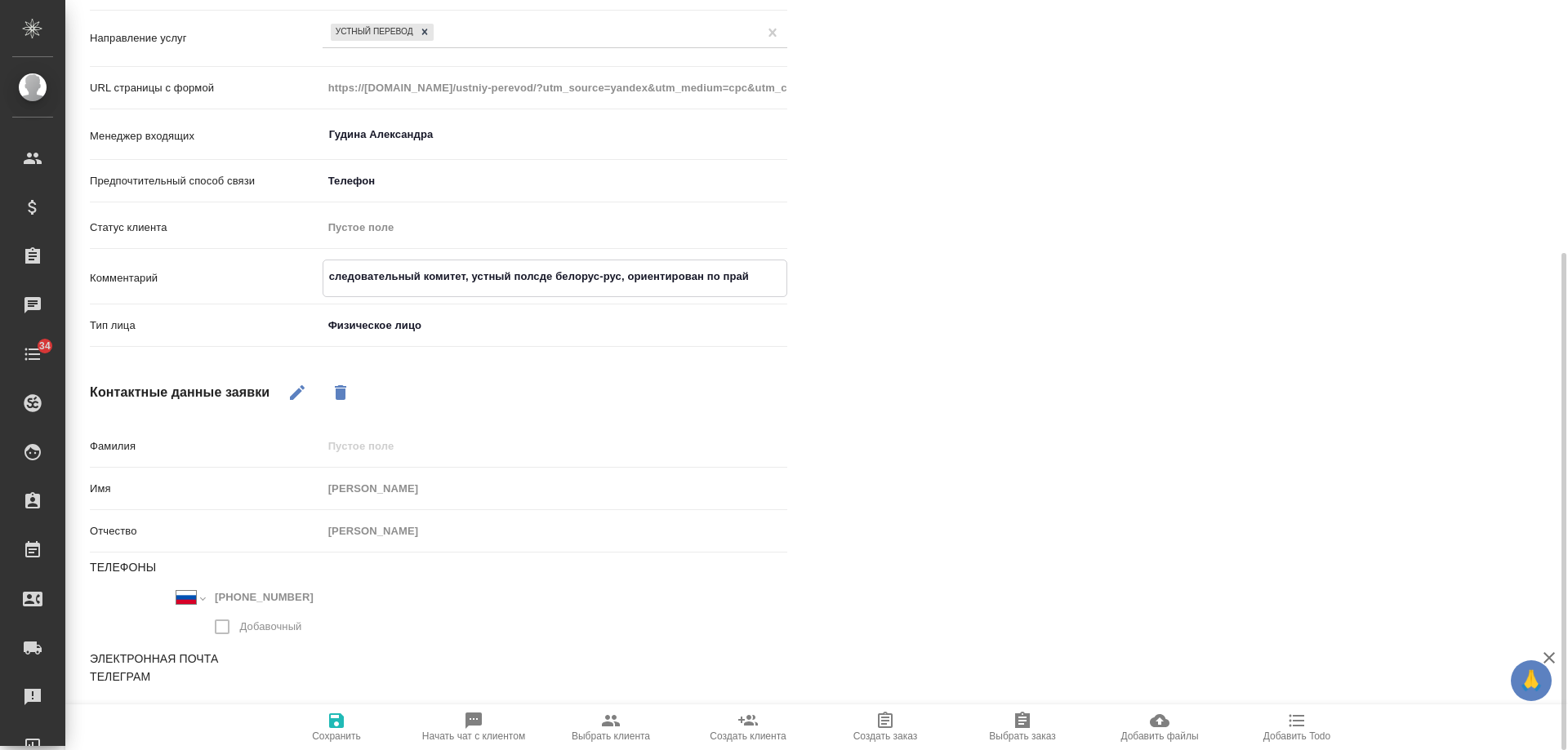
type textarea "следовательный комитет, устный полсде белорус-рус, ориентирован по прайс"
type textarea "x"
type textarea "следовательный комитет, устный полсде белорус-рус, ориентирован по прайсу"
type textarea "x"
type textarea "следовательный комитет, устный полсде белорус-рус, ориентирован по прайсу"
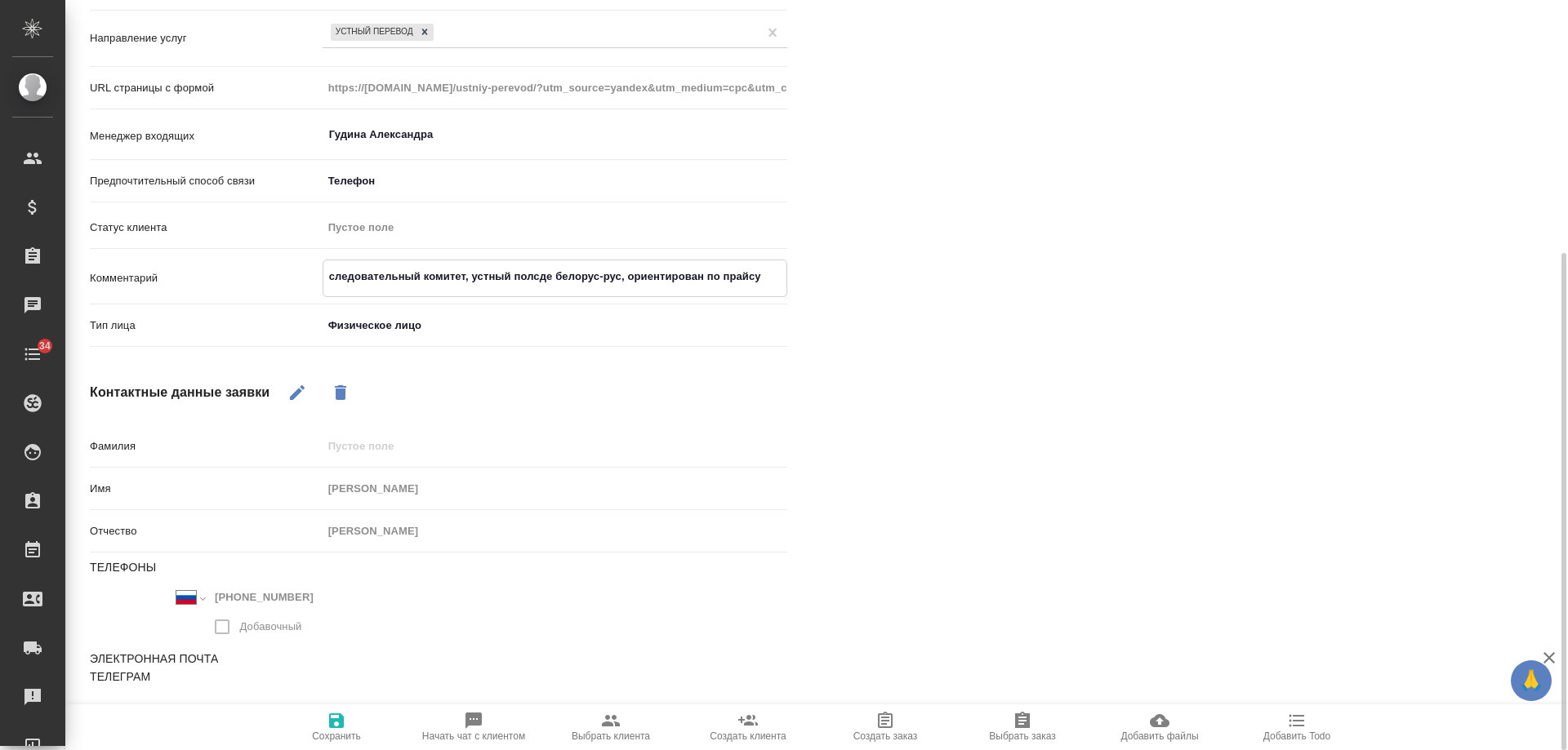
type textarea "x"
drag, startPoint x: 323, startPoint y: 728, endPoint x: 337, endPoint y: 713, distance: 20.5
click at [324, 729] on span "Сохранить" at bounding box center [336, 726] width 118 height 31
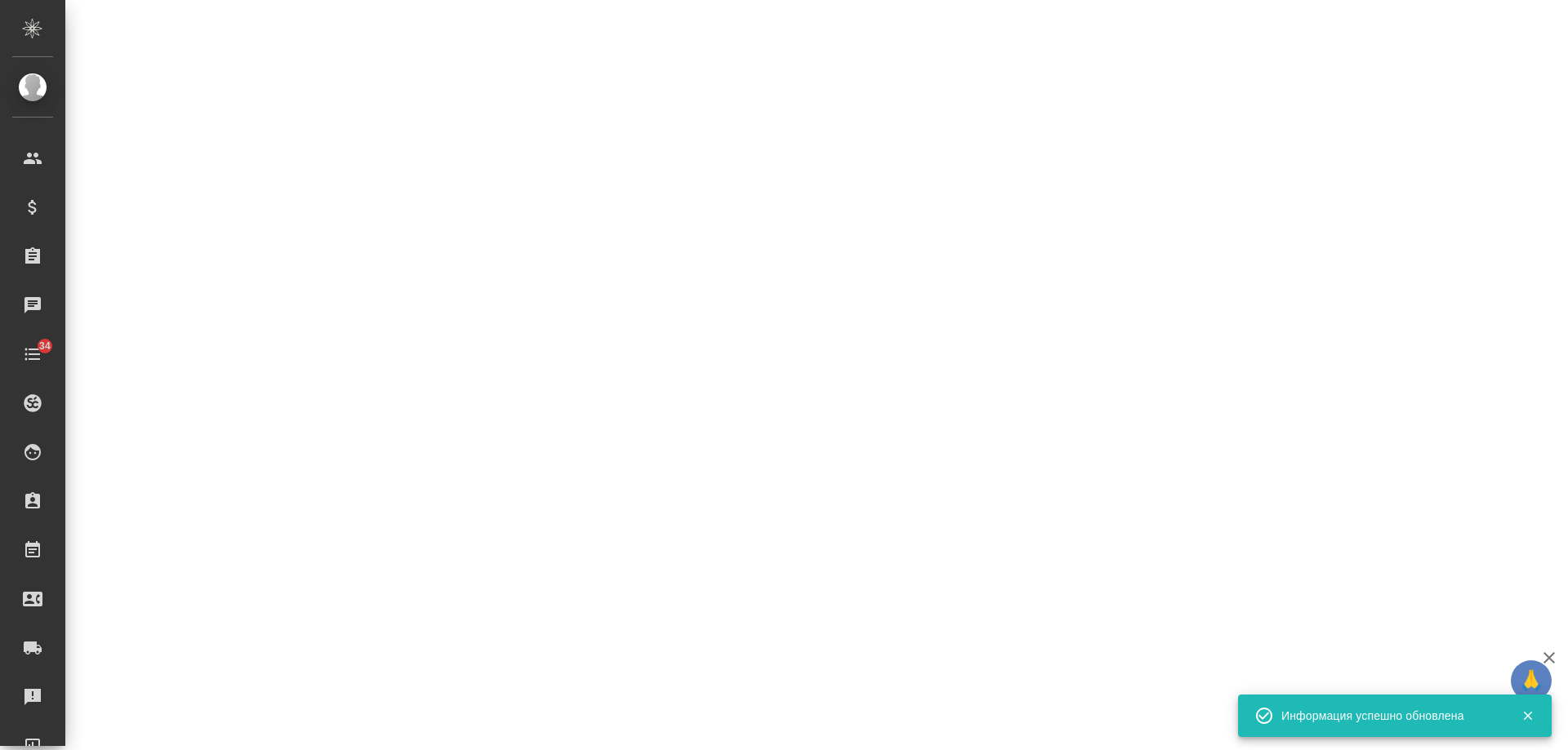
select select "RU"
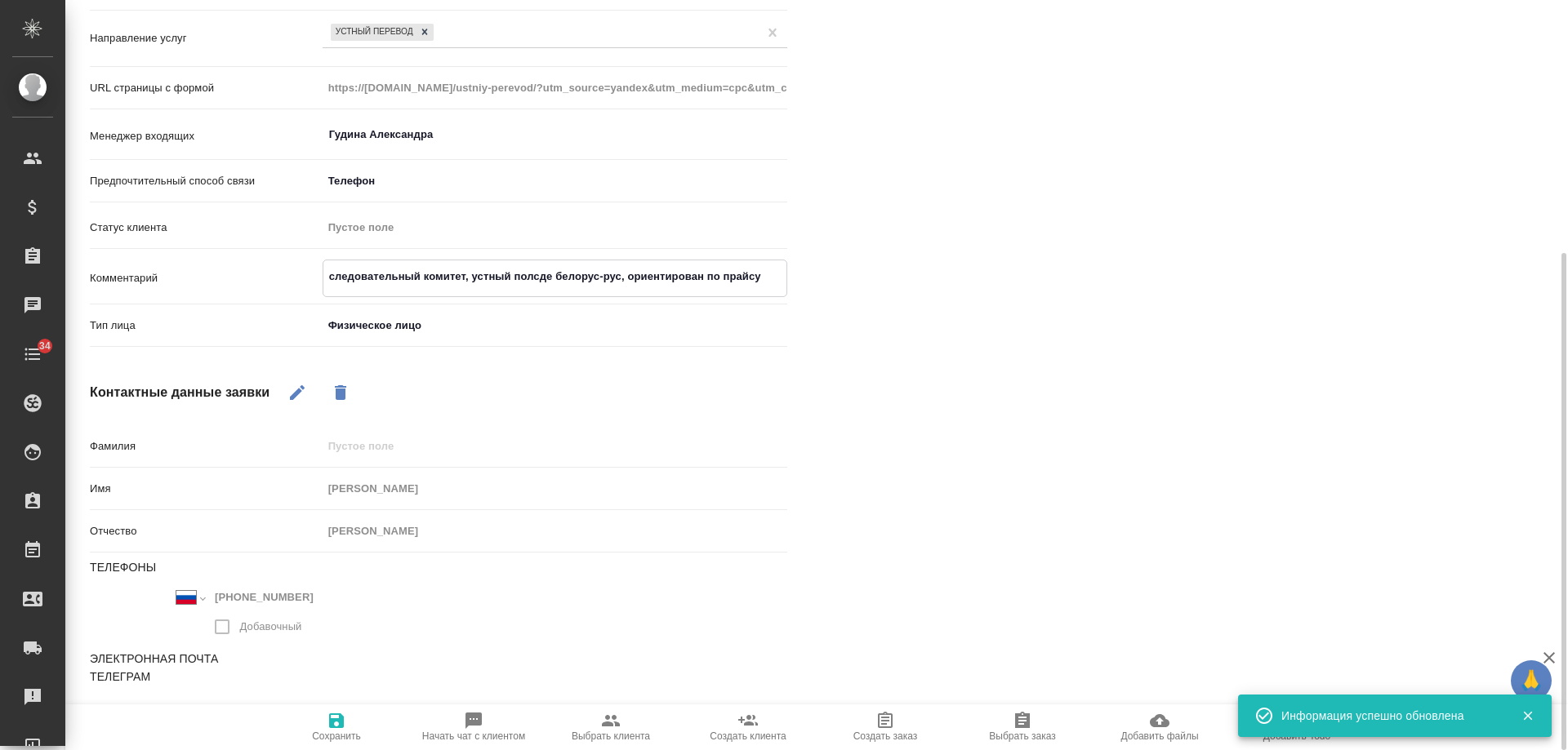
type textarea "x"
drag, startPoint x: 533, startPoint y: 278, endPoint x: 552, endPoint y: 278, distance: 19.0
click at [552, 278] on textarea "следовательный комитет, устный полсде белорус-рус, ориентирован по прайсу" at bounding box center [555, 277] width 463 height 28
type textarea "следовательный комитет, устный поле белорус-рус, ориентирован по прайсу"
type textarea "x"
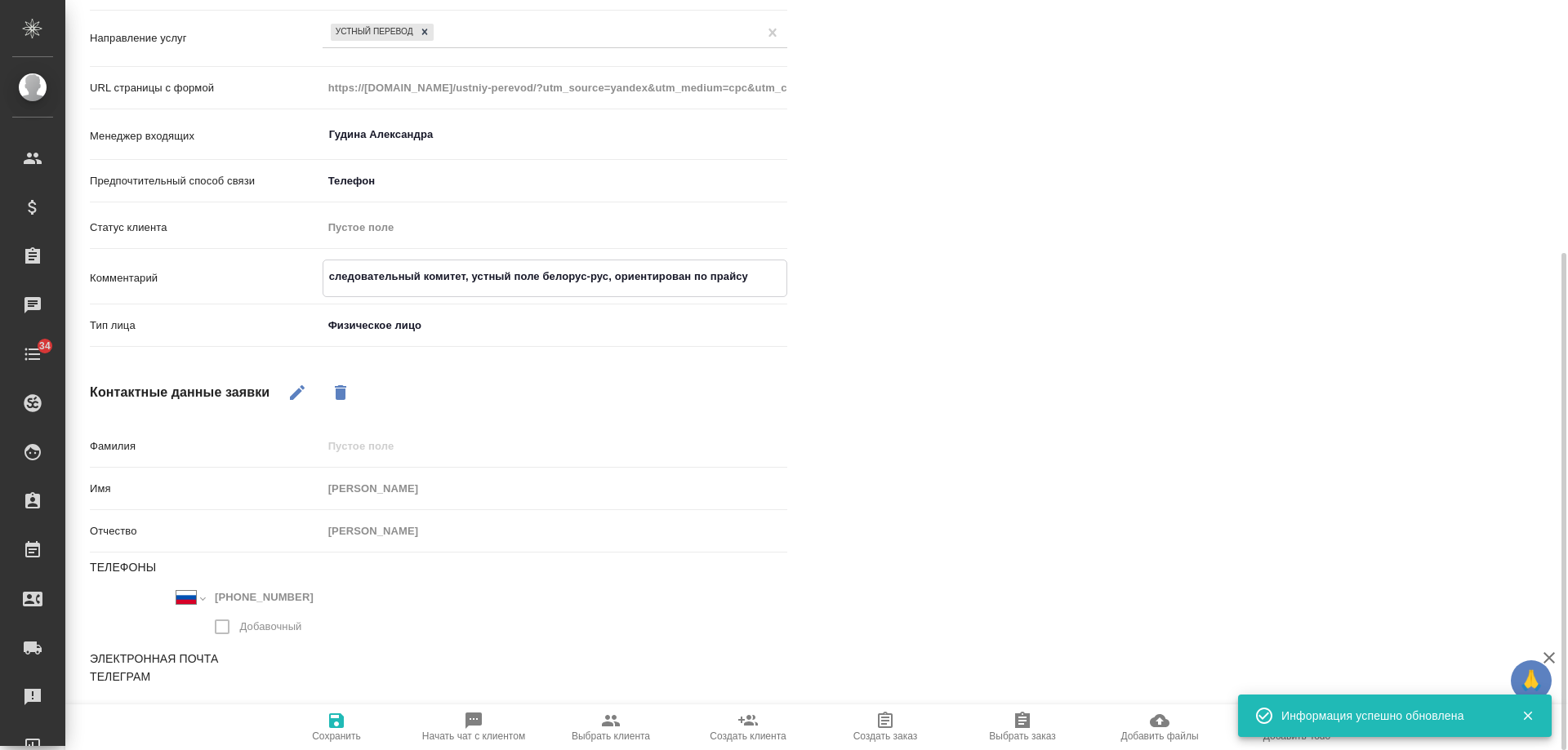
type textarea "следовательный комитет, устный полед белорус-рус, ориентирован по прайсу"
type textarea "x"
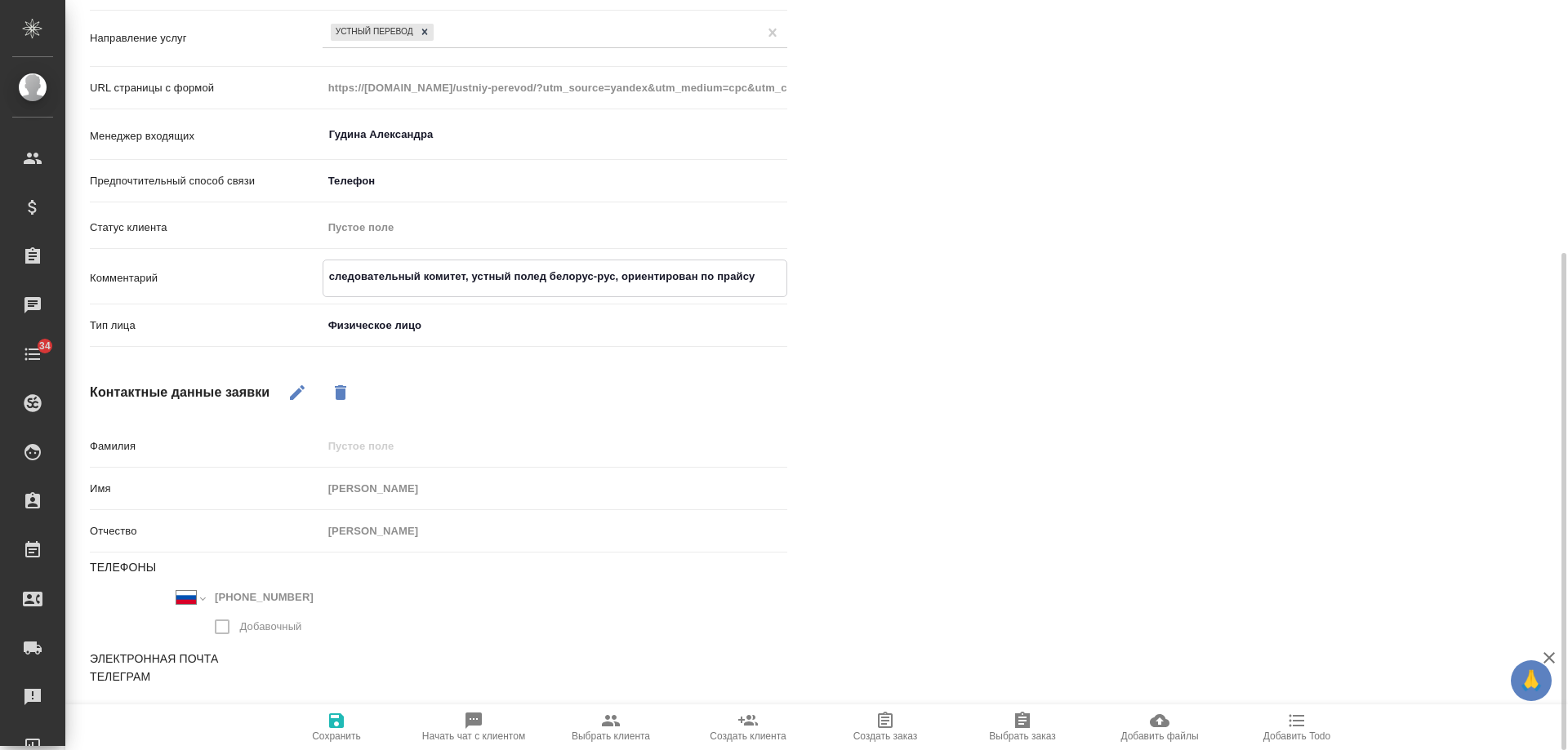
click at [526, 277] on textarea "следовательный комитет, устный полед белорус-рус, ориентирован по прайсу" at bounding box center [555, 277] width 463 height 28
type textarea "следовательный комитет, устный послед белорус-рус, ориентирован по прайсу"
type textarea "x"
type textarea "следовательный комитет, устный послед белорус-рус, ориентирован по прайсу"
type textarea "x"
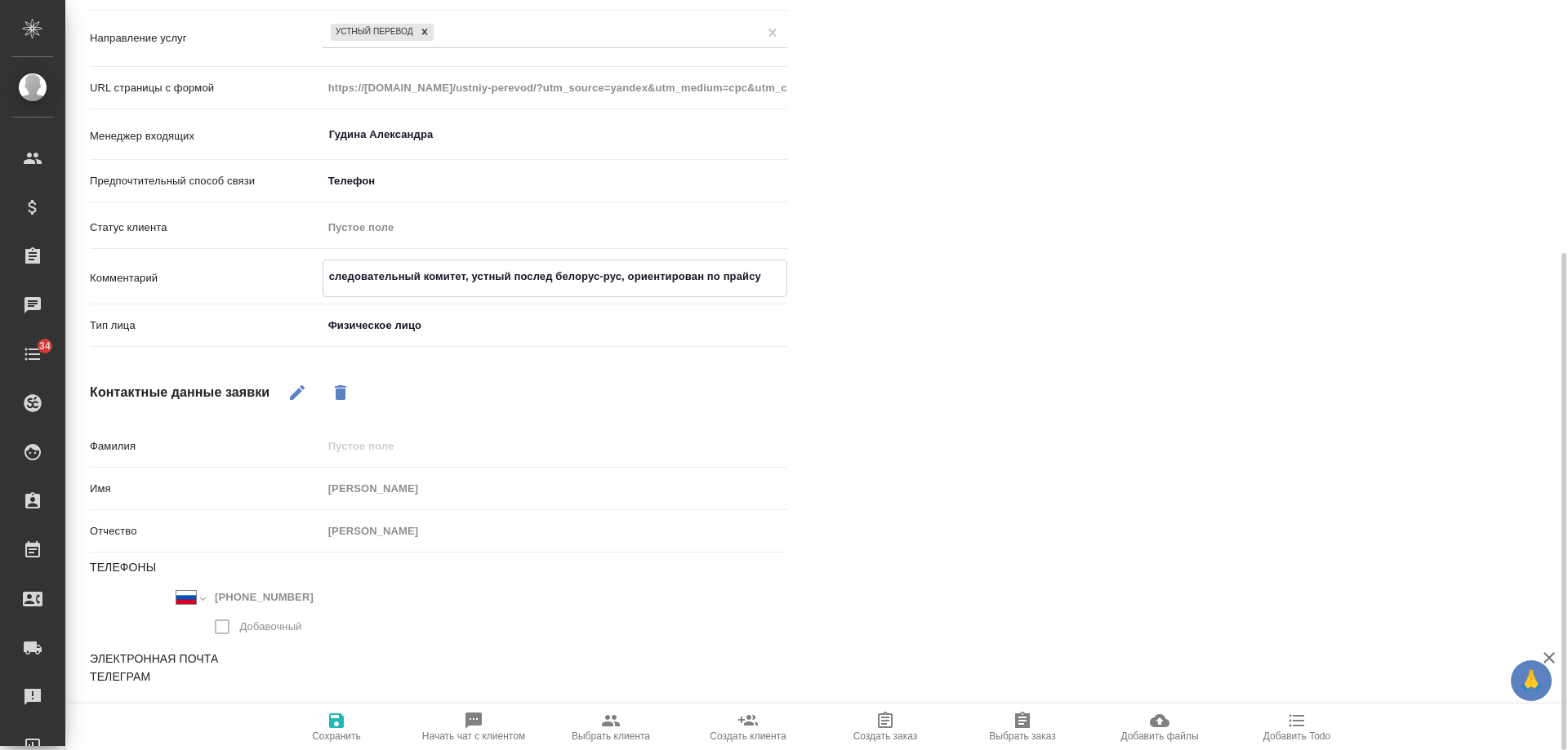
click at [337, 736] on span "Сохранить" at bounding box center [337, 736] width 49 height 11
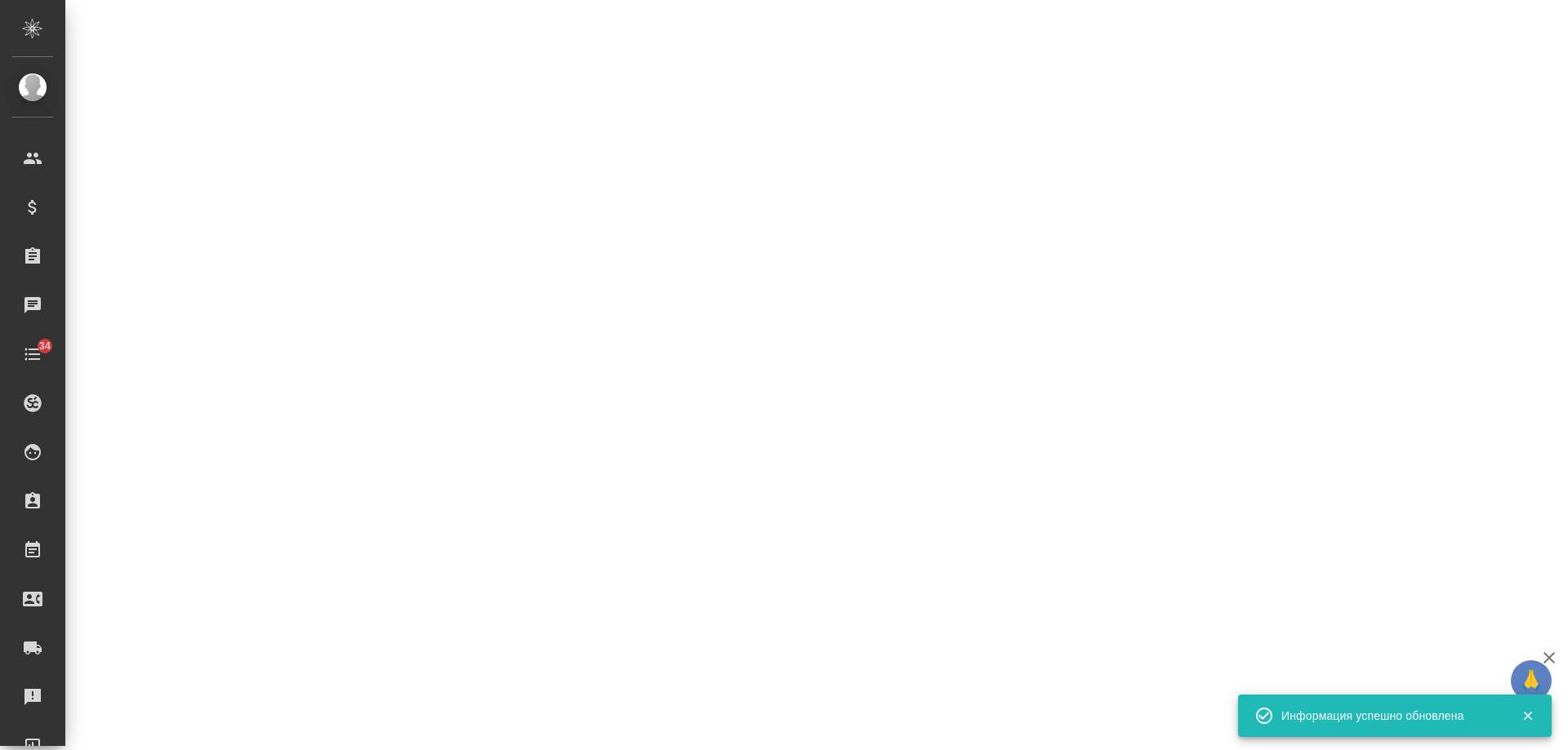
select select "RU"
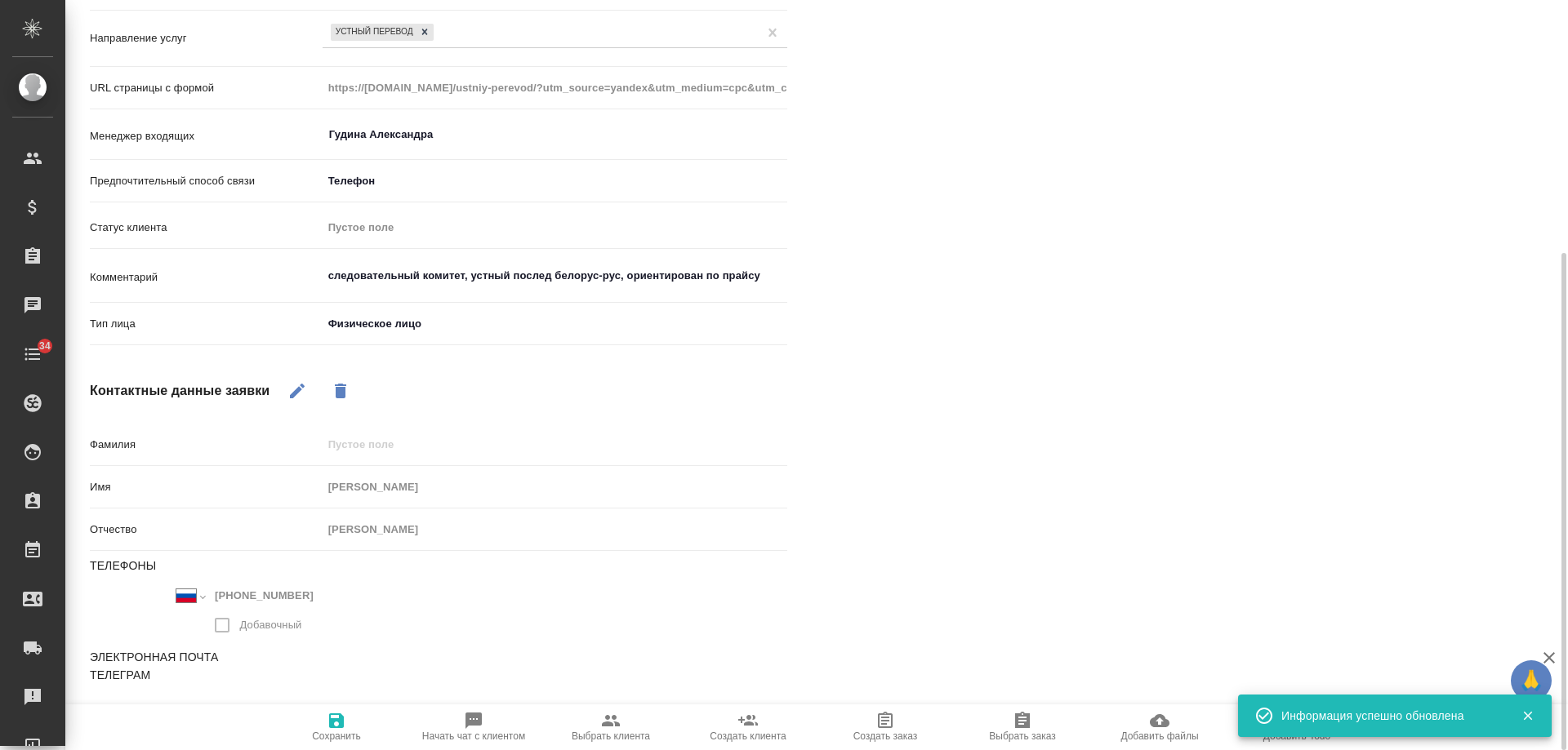
type textarea "x"
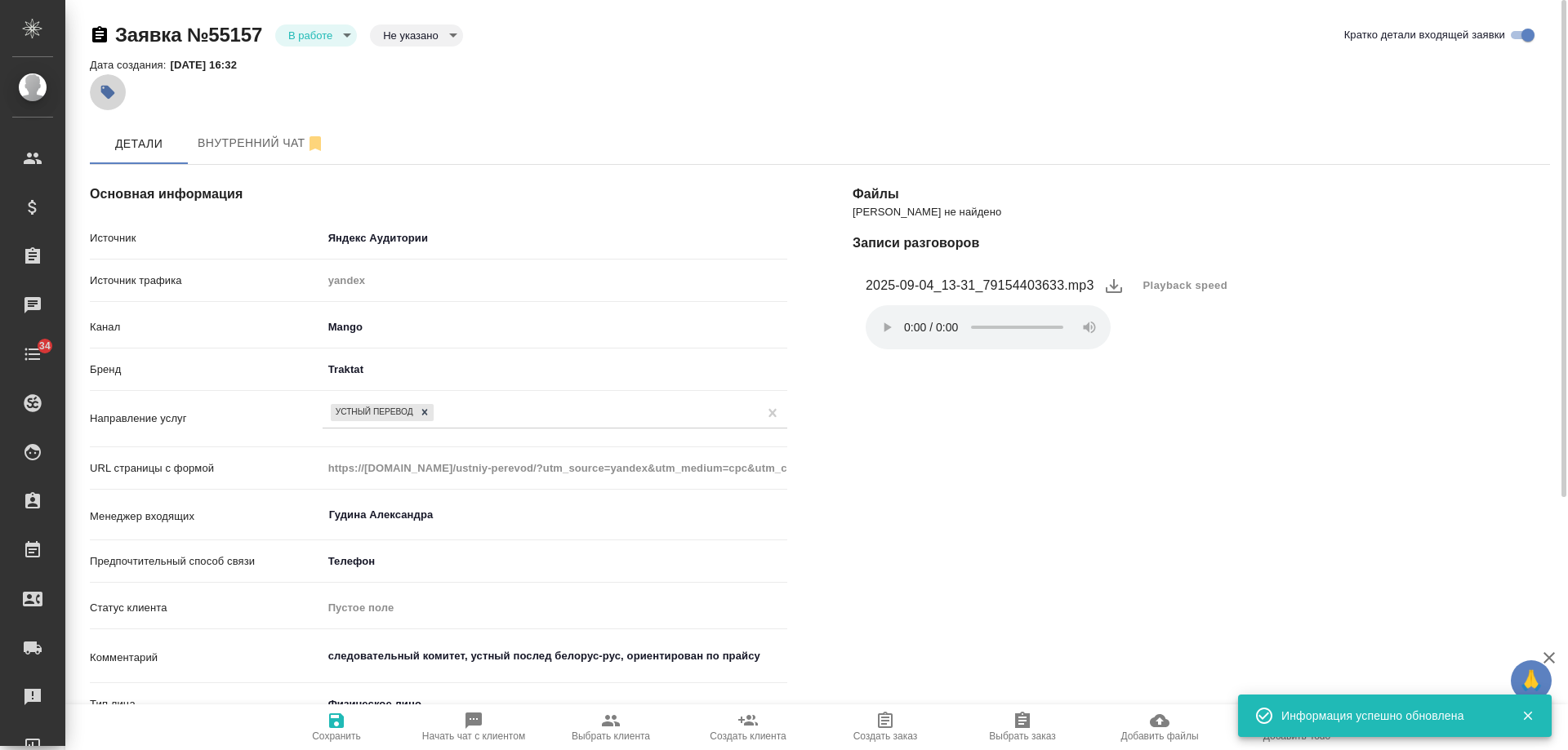
click at [109, 89] on icon "button" at bounding box center [108, 93] width 14 height 14
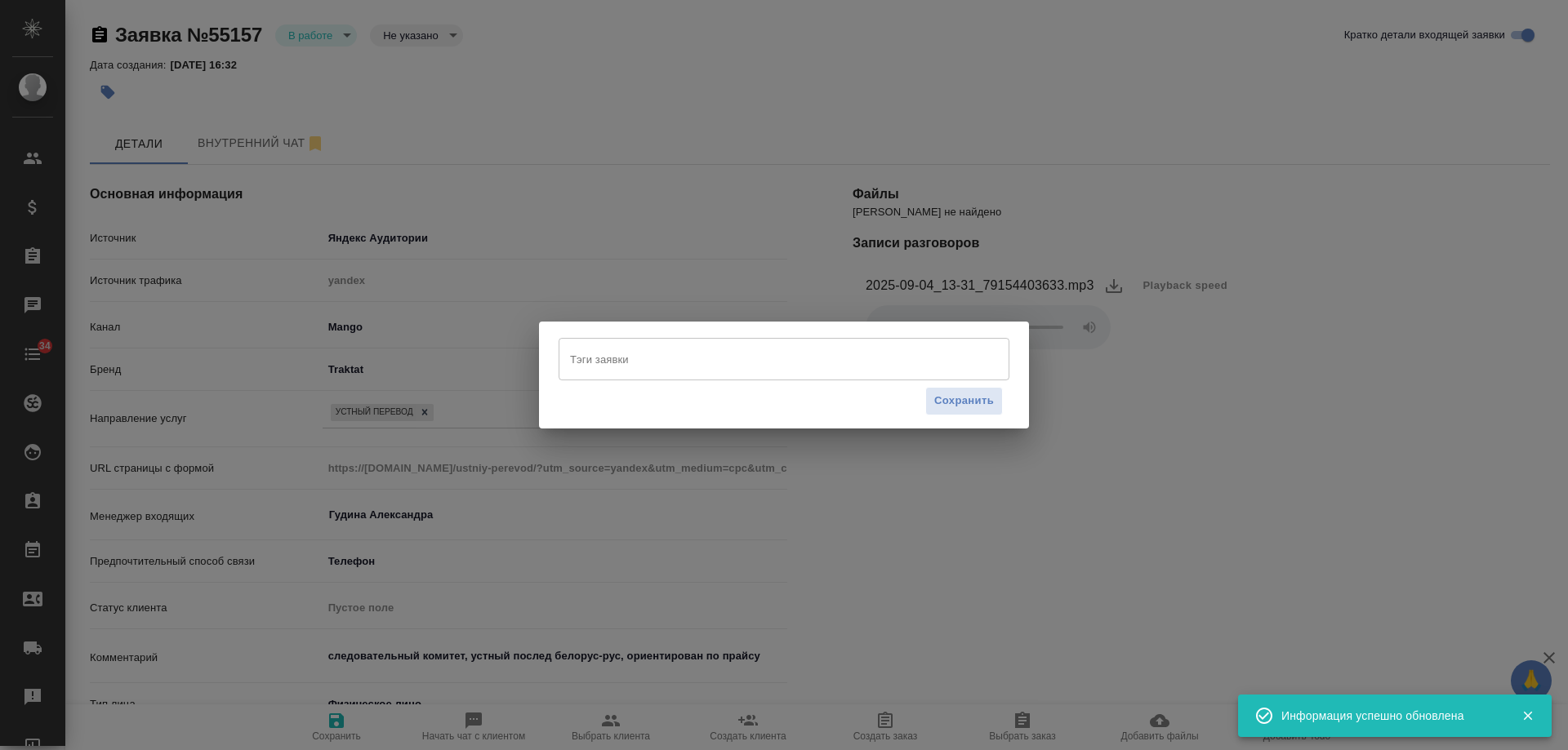
click at [620, 357] on input "Тэги заявки" at bounding box center [769, 360] width 405 height 28
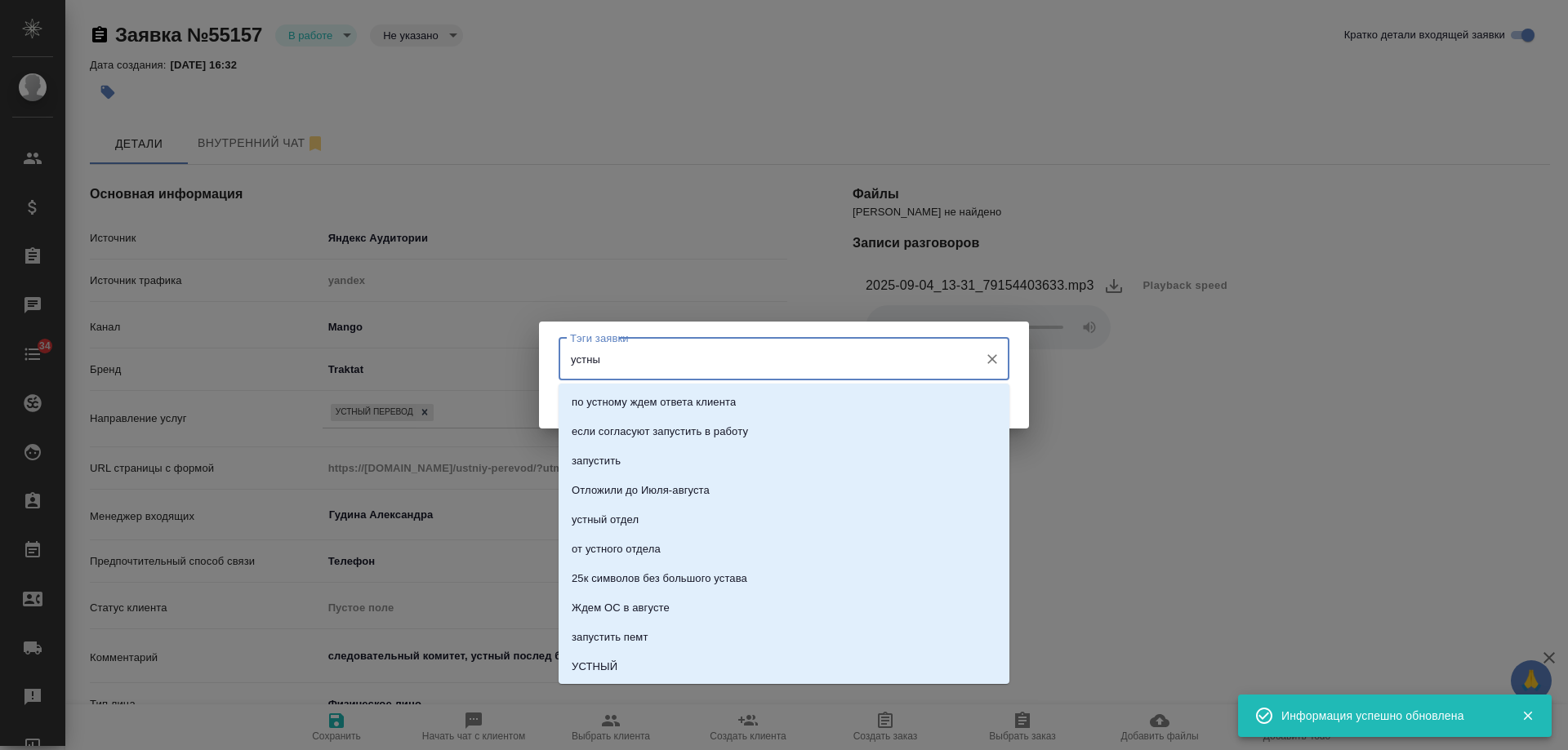
type input "устный"
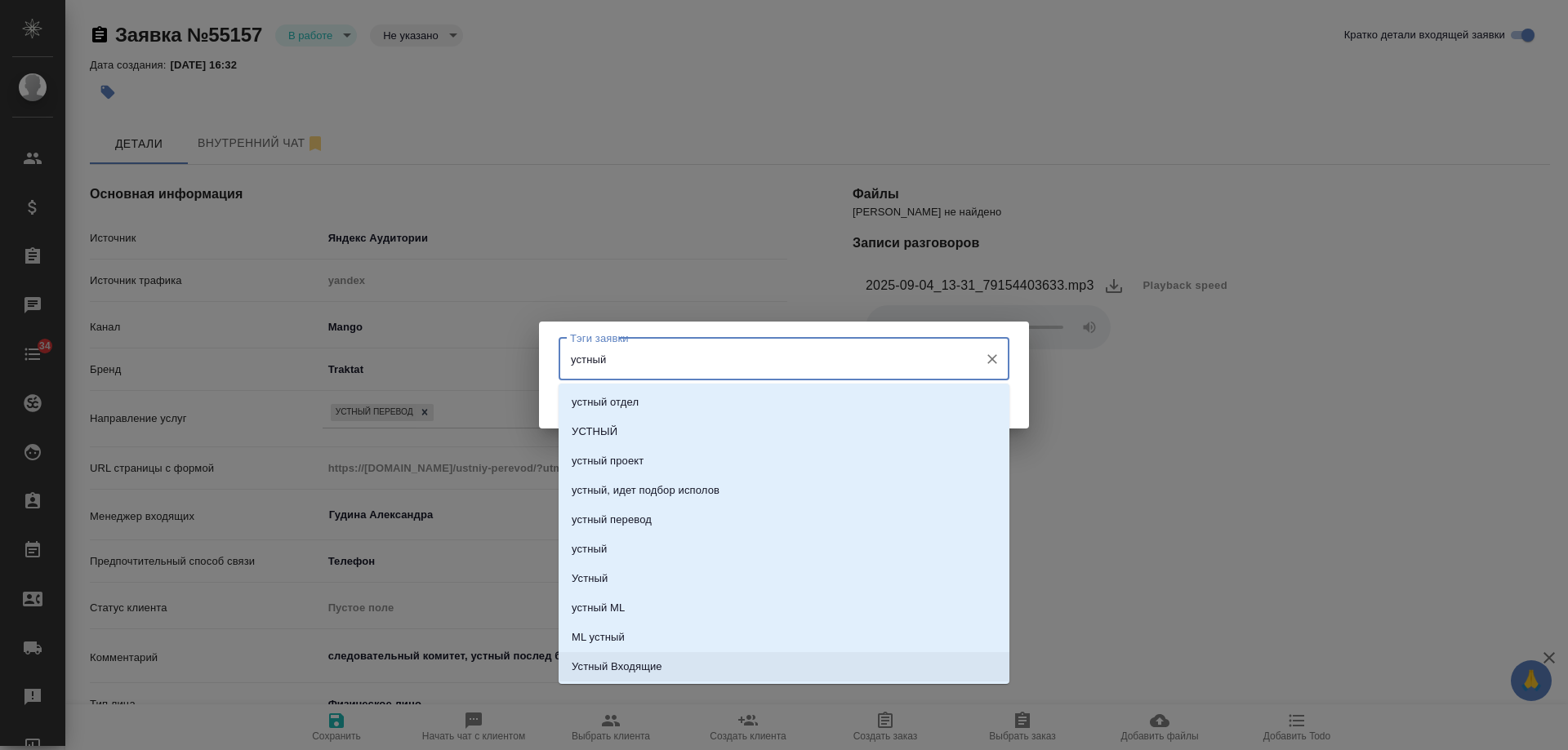
click at [649, 661] on p "Устный Входящие" at bounding box center [617, 667] width 90 height 17
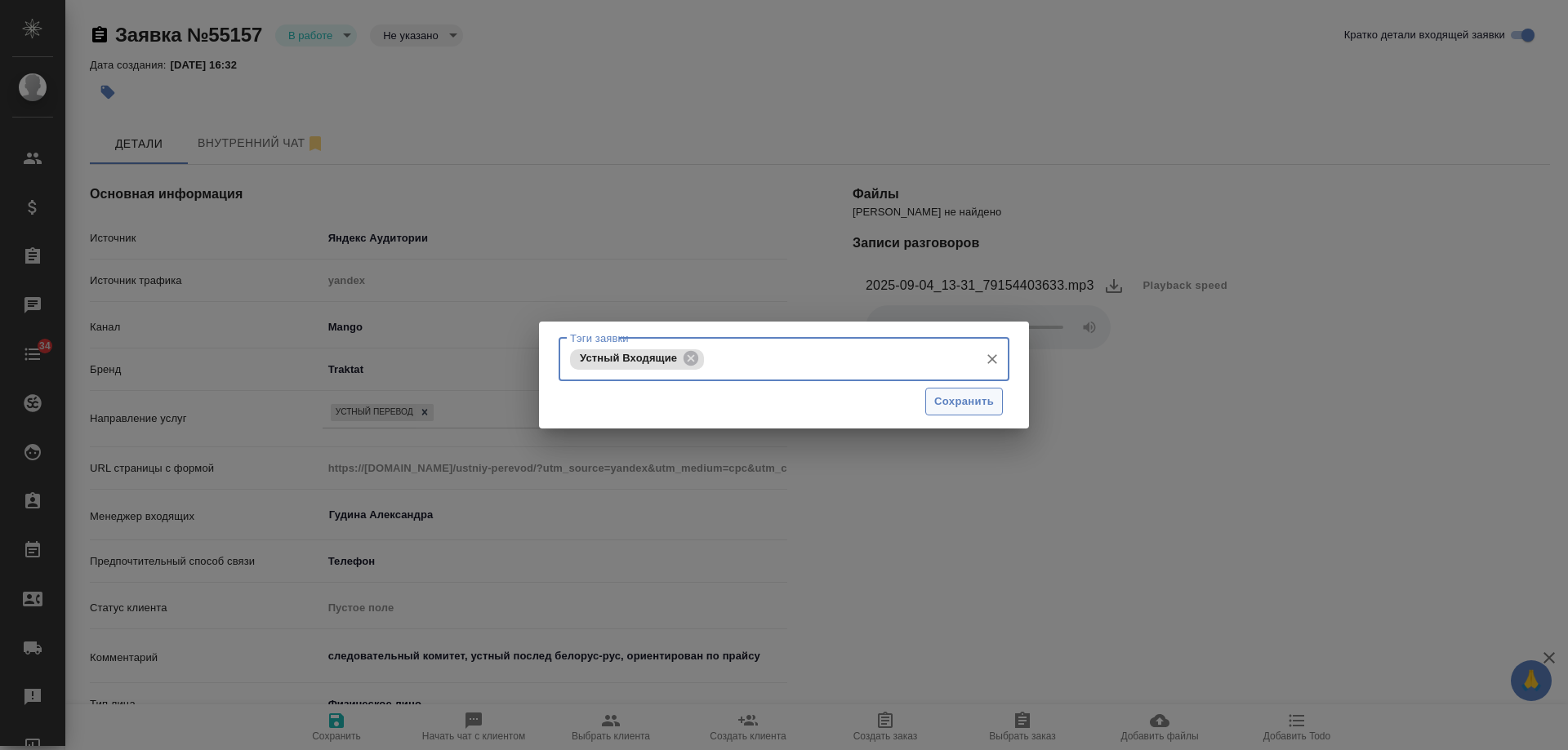
click at [973, 408] on span "Сохранить" at bounding box center [964, 402] width 60 height 18
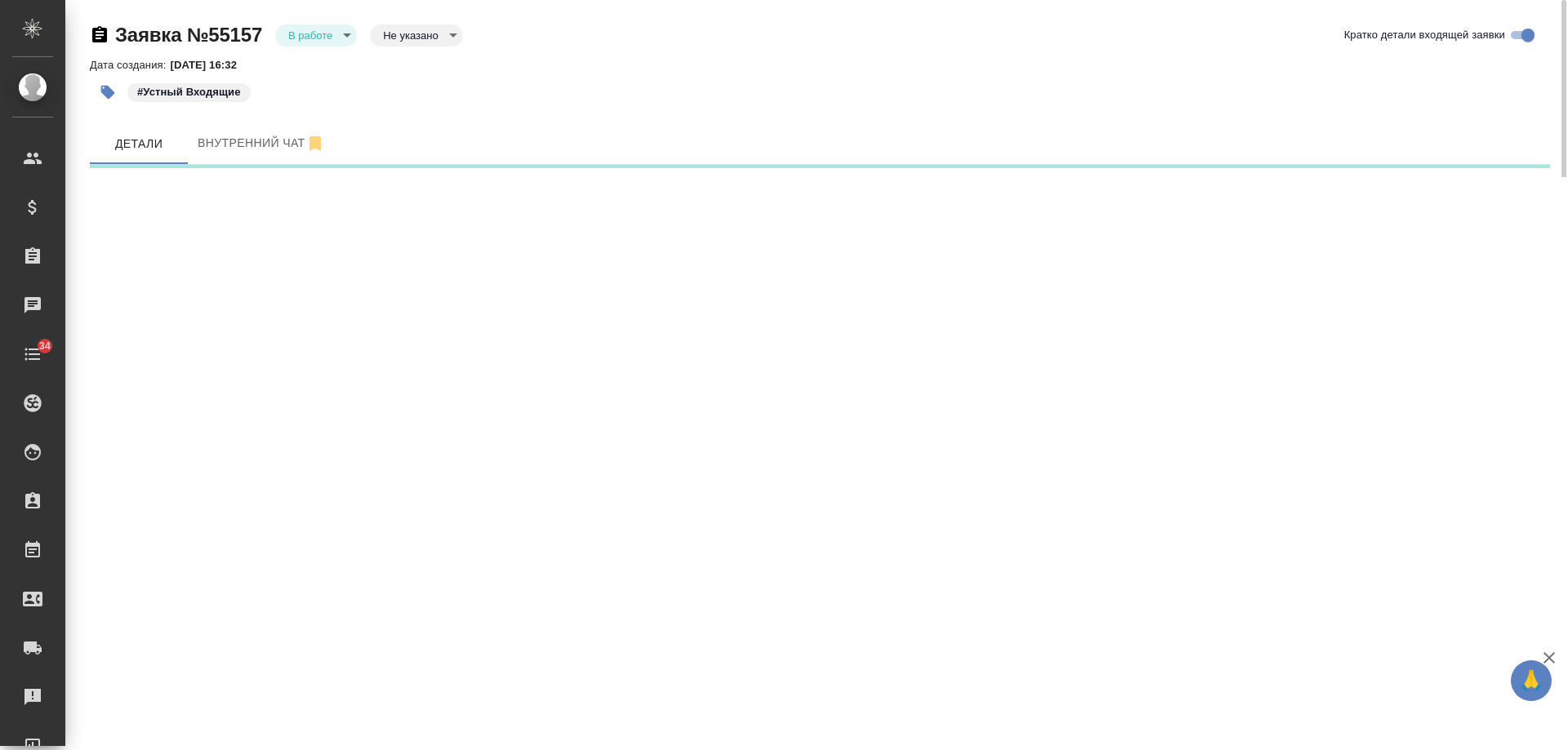
select select "RU"
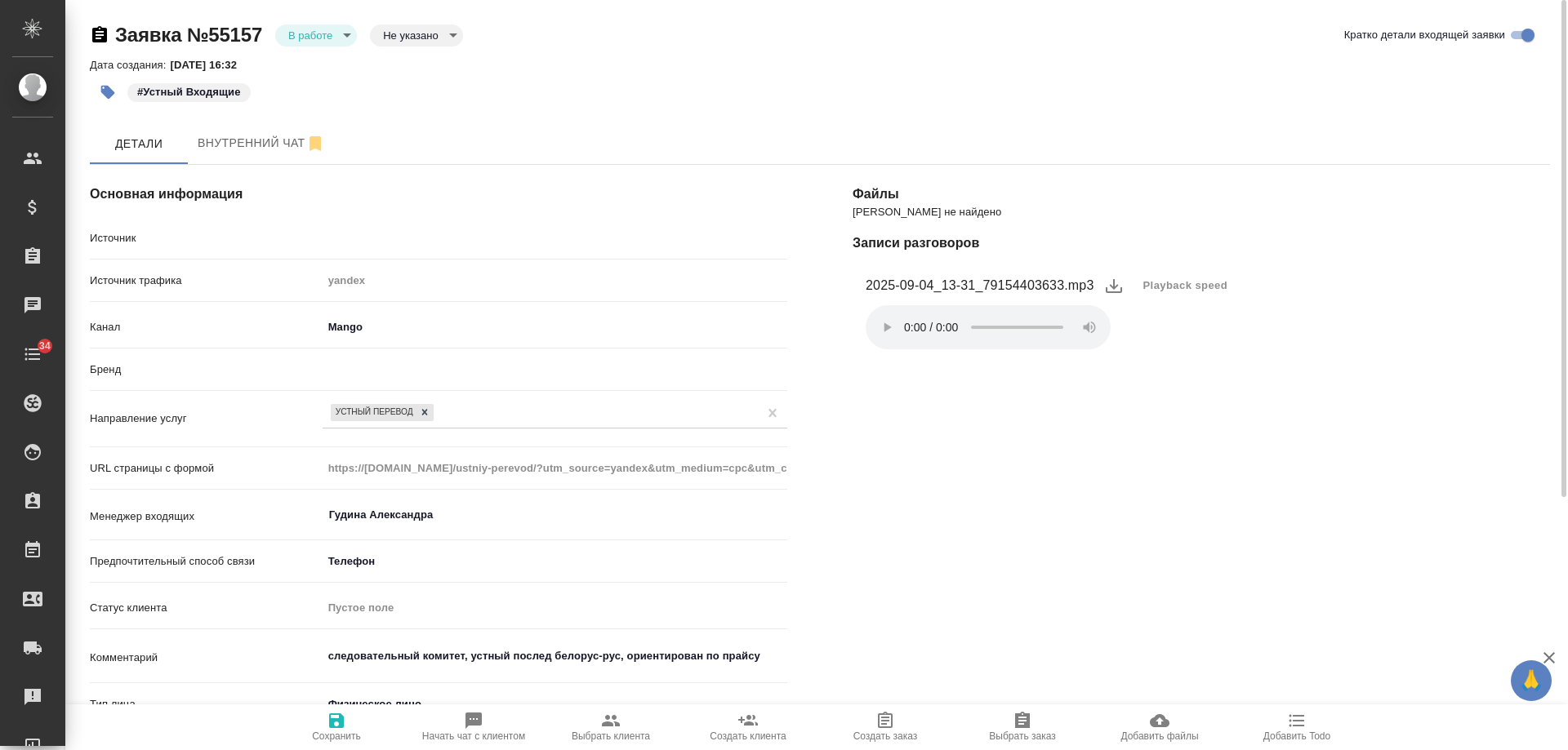
type textarea "x"
click at [333, 31] on body "🙏 .cls-1 fill:#fff; AWATERA Gudina Alexandra Клиенты Спецификации Заказы 0 Чаты…" at bounding box center [784, 375] width 1568 height 750
click at [331, 70] on li "Отказ" at bounding box center [316, 63] width 82 height 28
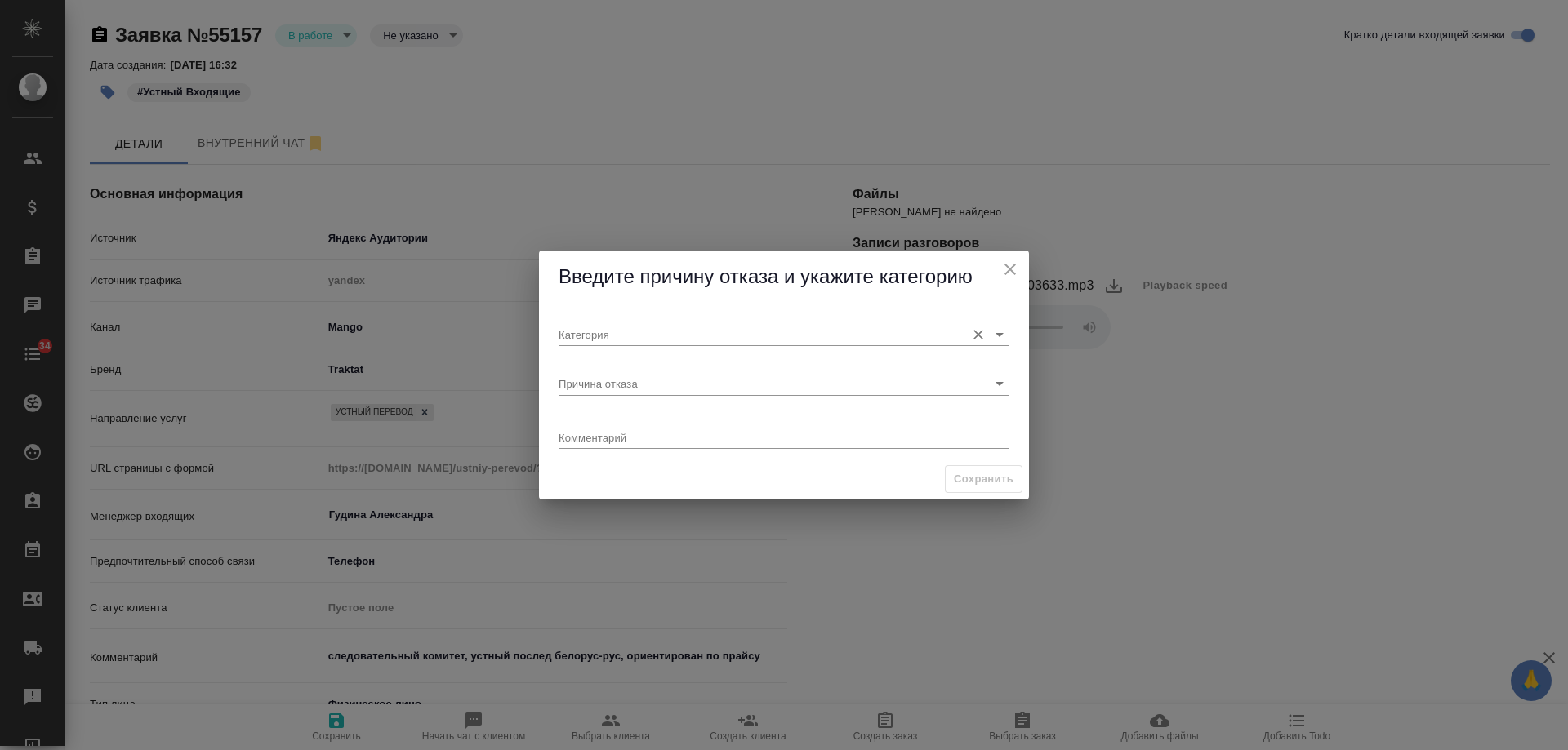
click at [603, 334] on input "Категория" at bounding box center [758, 334] width 398 height 22
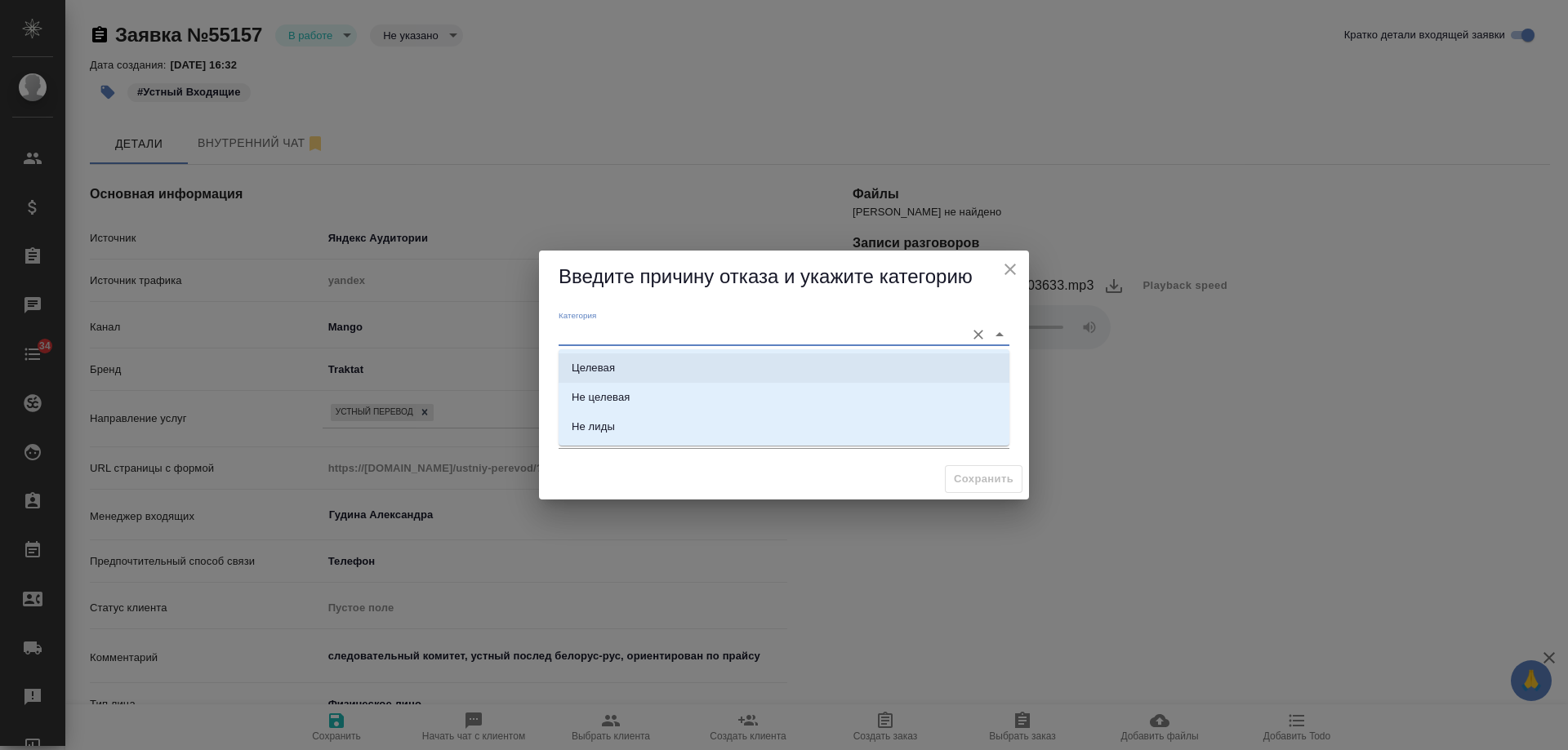
click at [611, 370] on div "Целевая" at bounding box center [593, 368] width 43 height 17
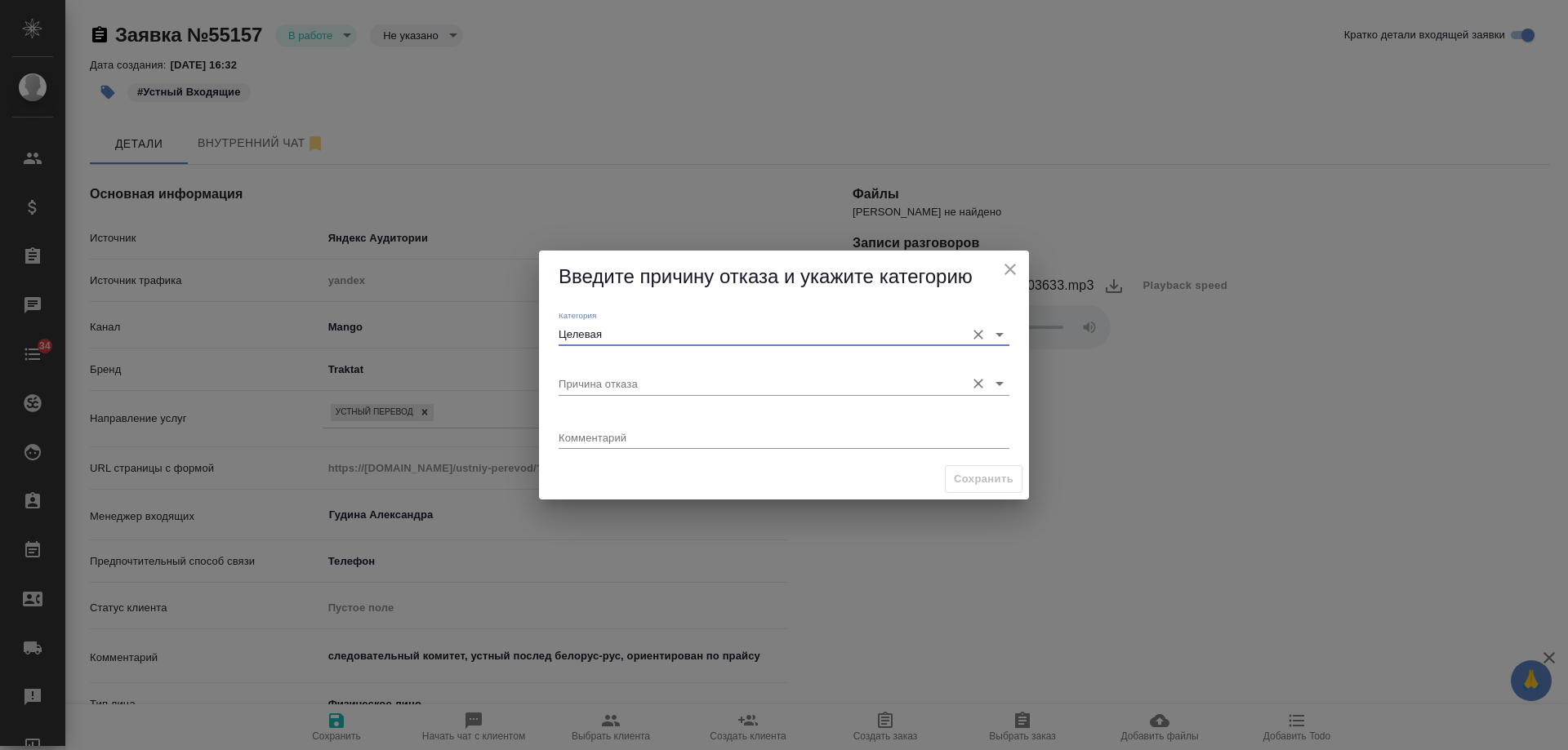
click at [611, 389] on input "Причина отказа" at bounding box center [758, 382] width 398 height 22
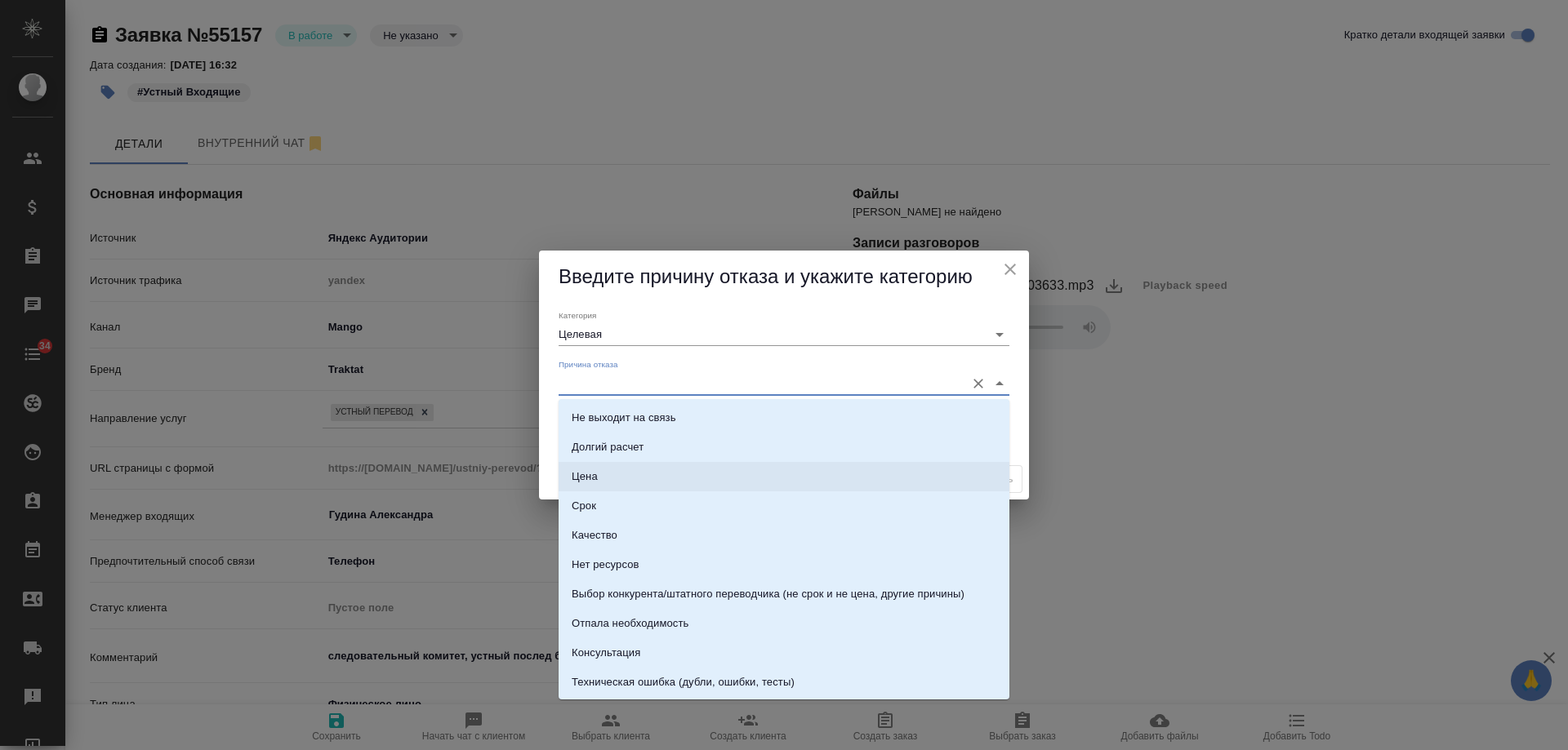
click at [630, 470] on li "Цена" at bounding box center [784, 477] width 451 height 30
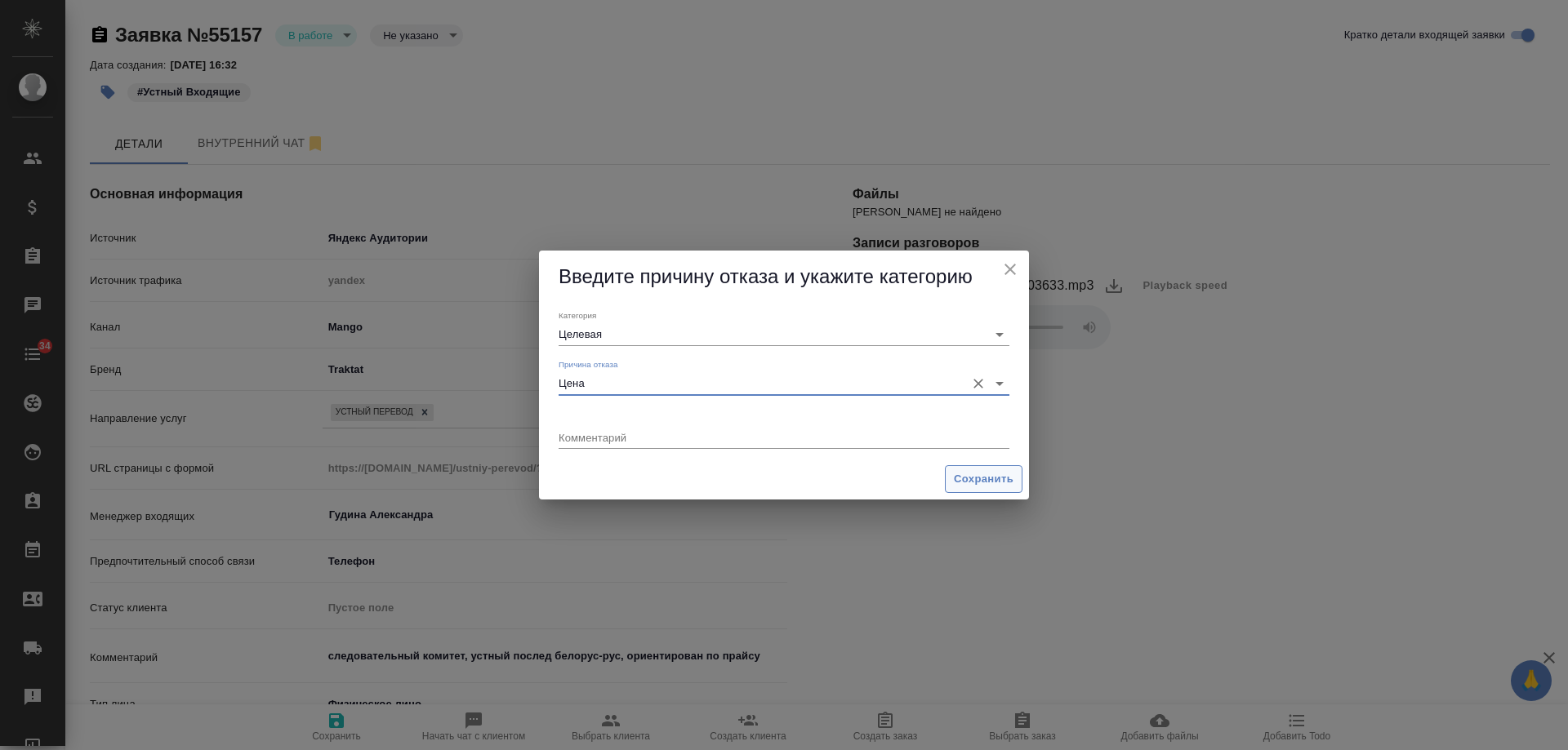
click at [976, 480] on span "Сохранить" at bounding box center [984, 479] width 60 height 18
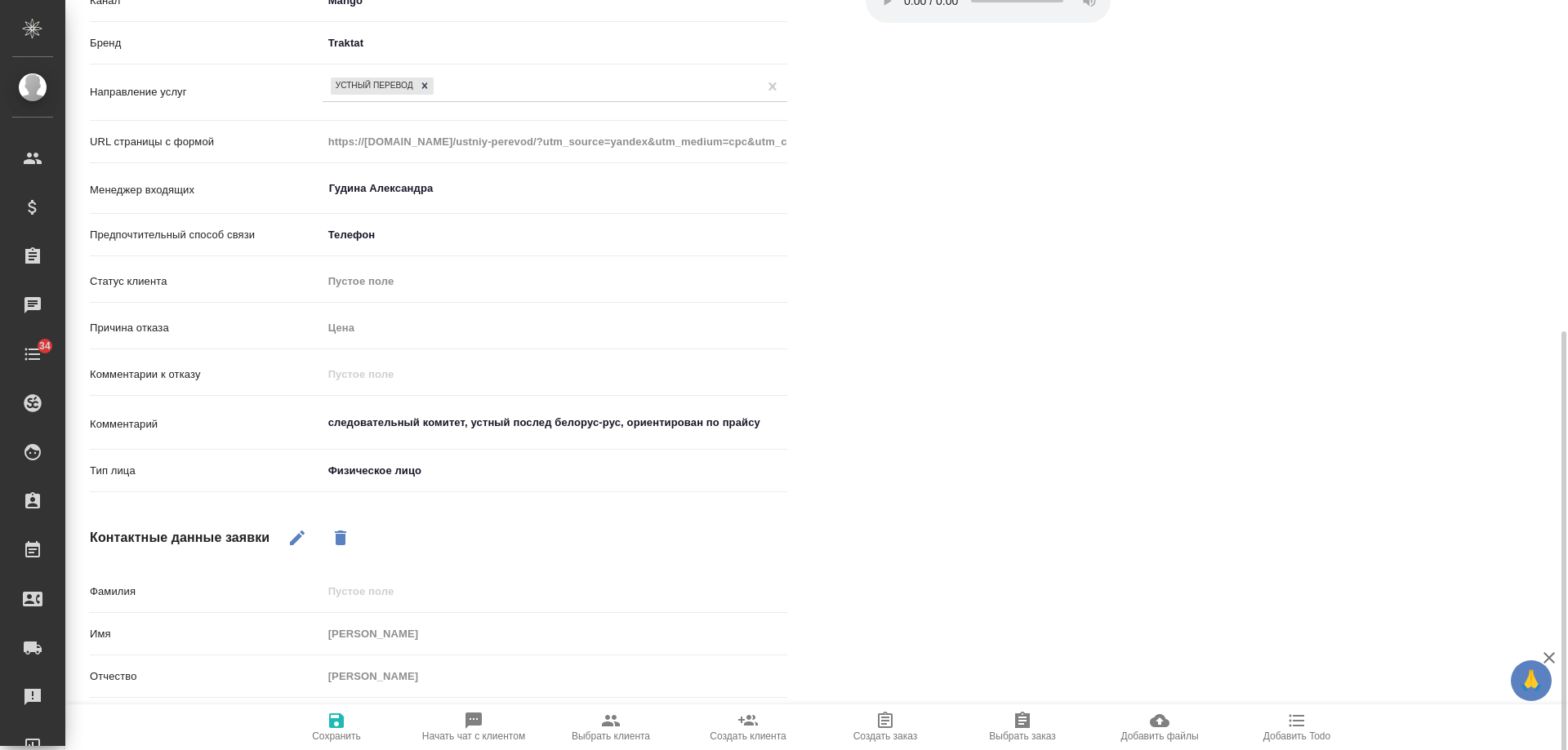
scroll to position [408, 0]
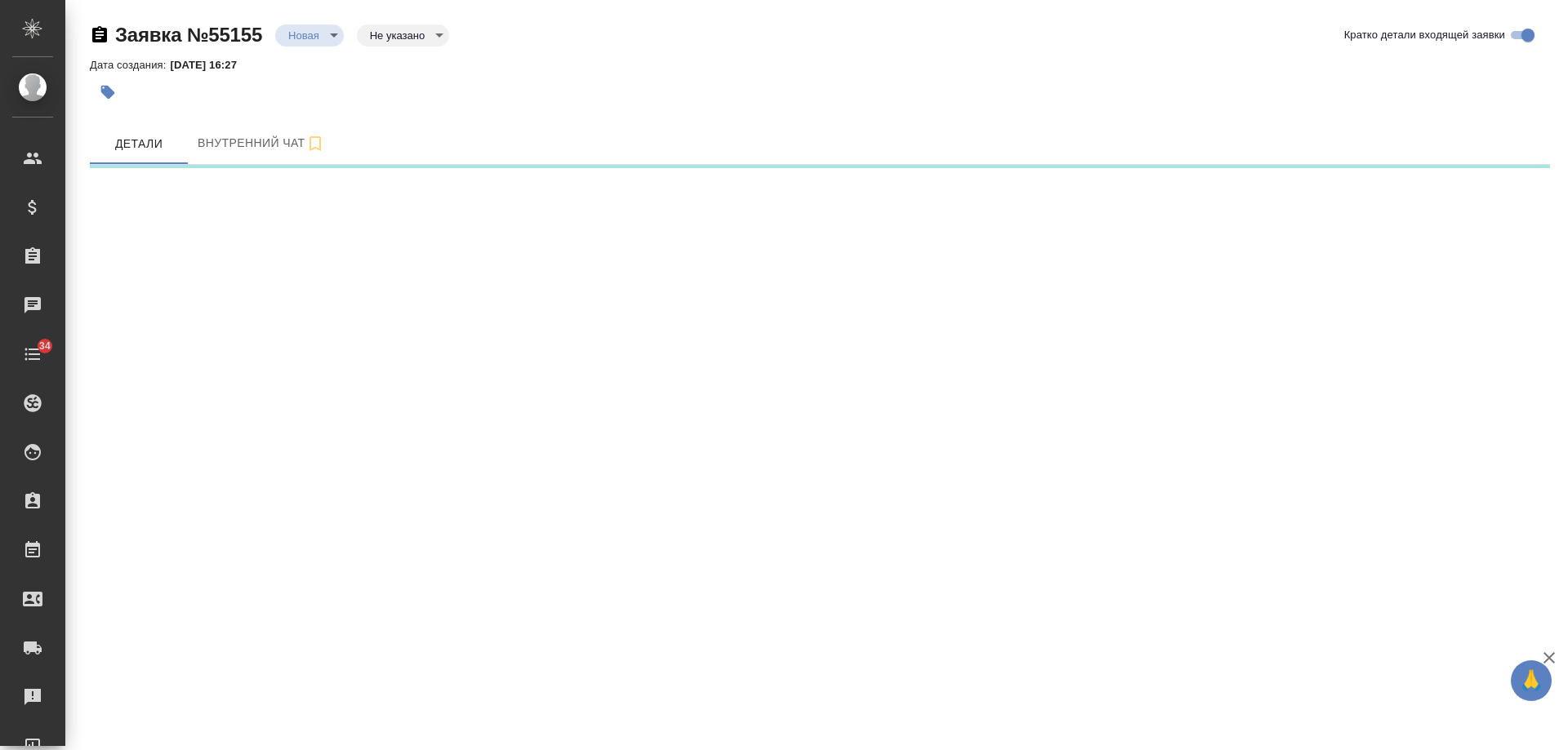
select select "RU"
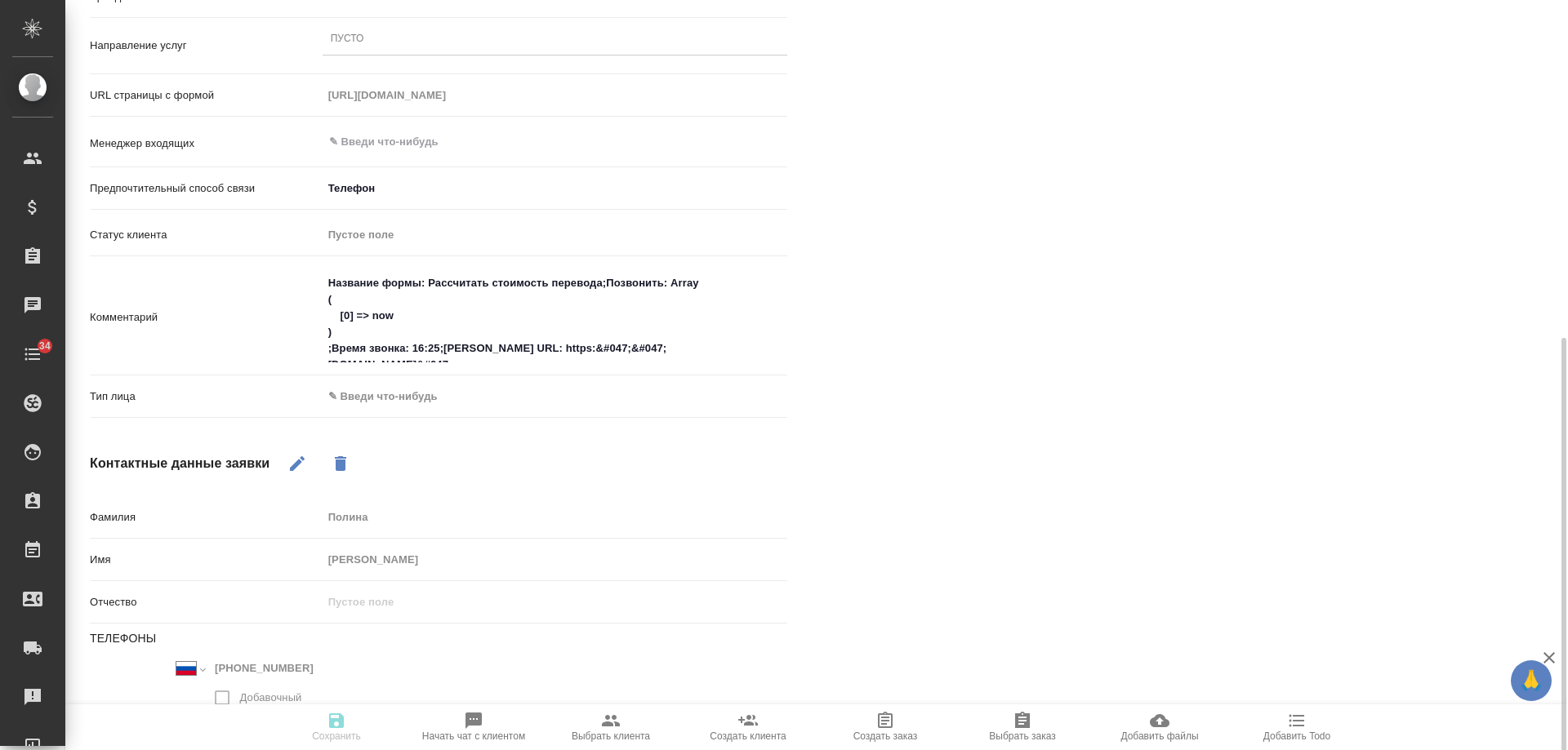
scroll to position [408, 0]
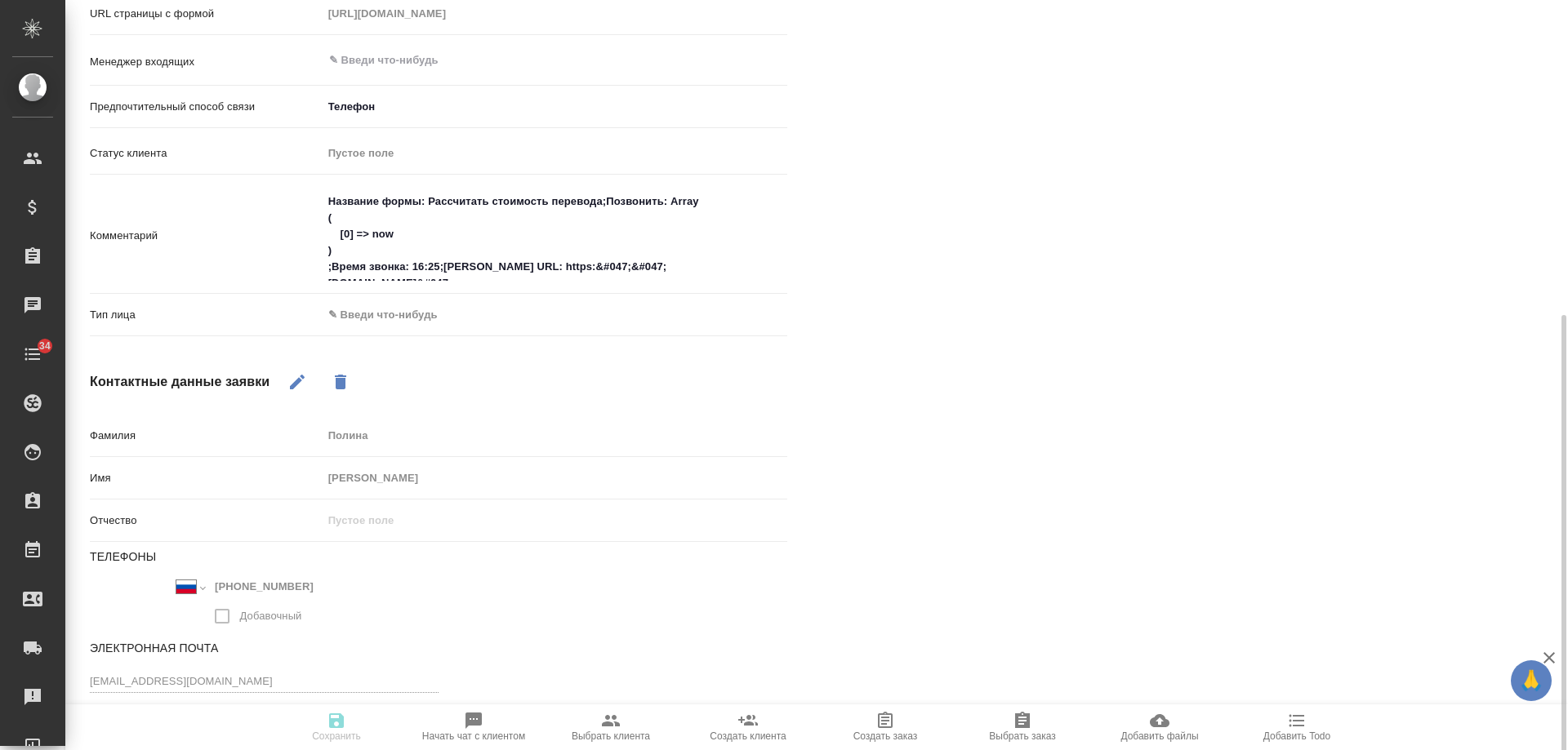
type textarea "x"
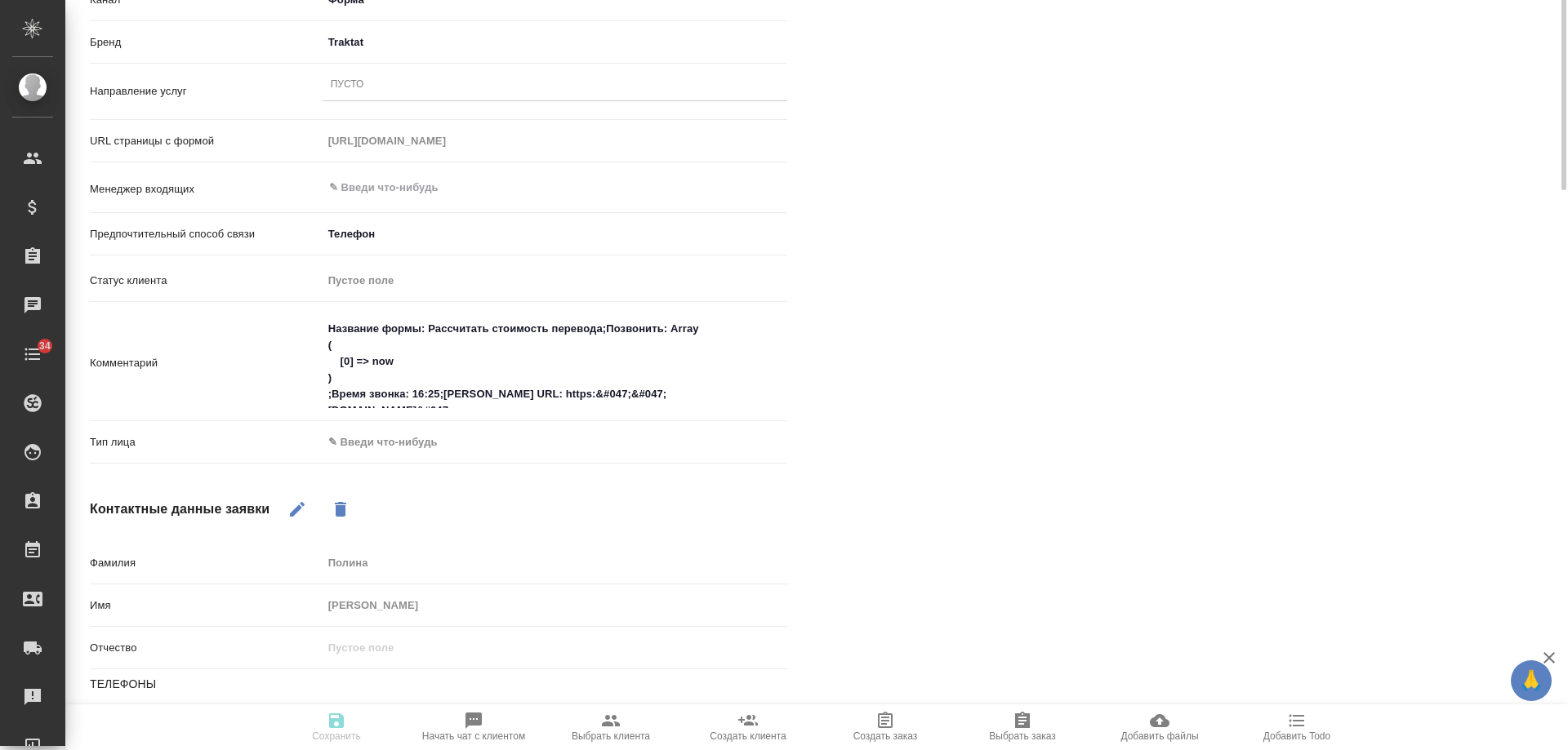
scroll to position [0, 0]
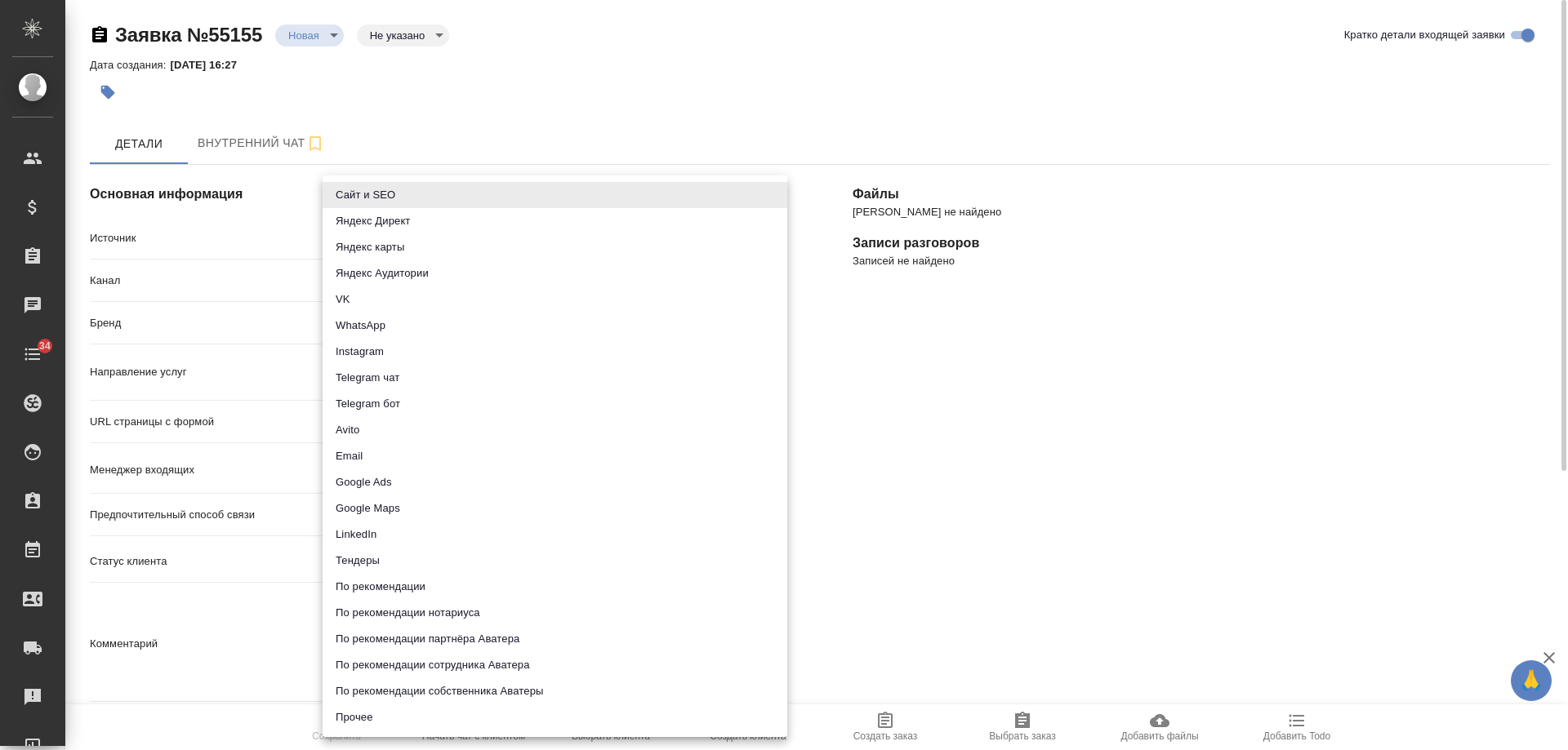
click at [369, 237] on body "🙏 .cls-1 fill:#fff; AWATERA [PERSON_NAME] Спецификации Заказы 0 Чаты 34 Todo Пр…" at bounding box center [784, 375] width 1568 height 750
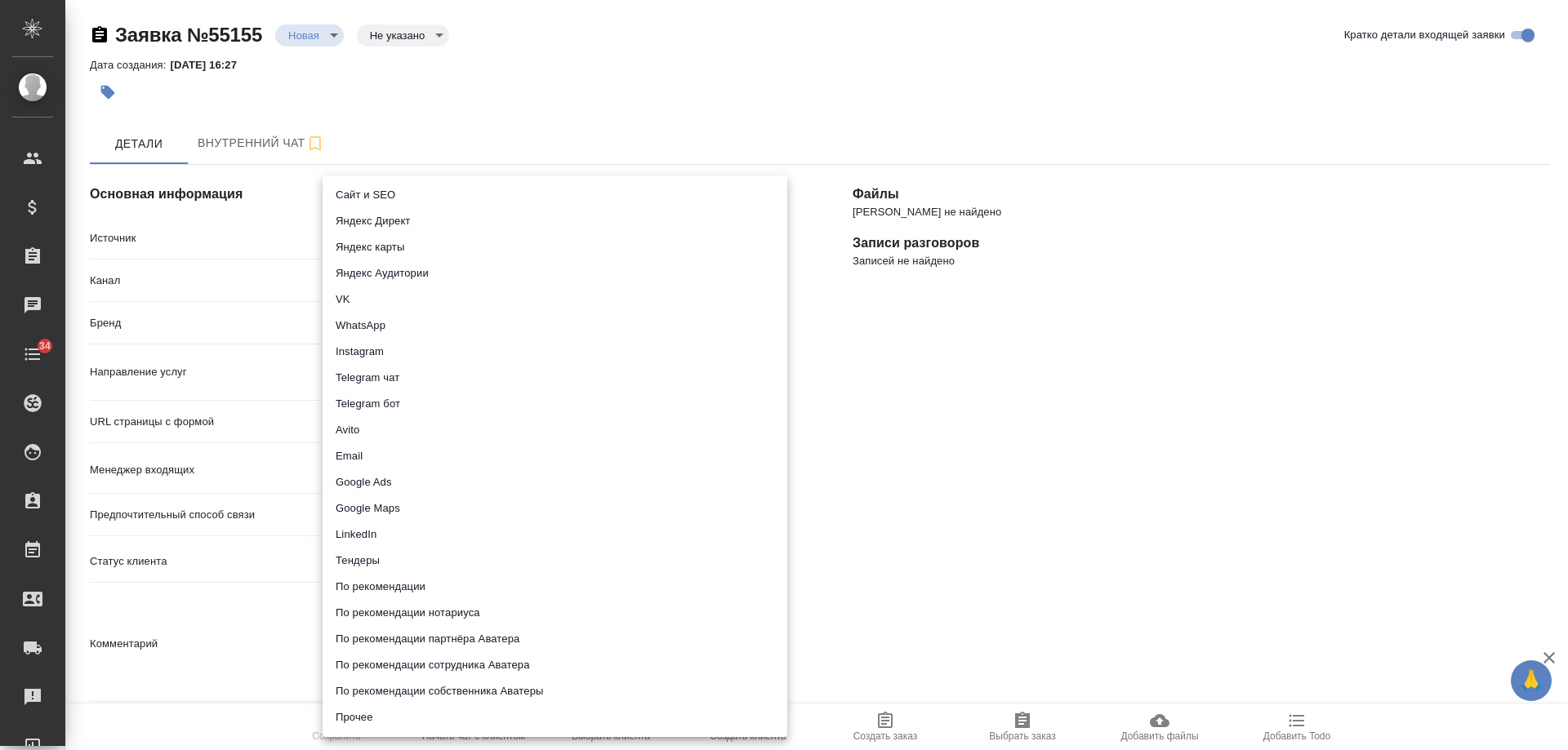
click at [384, 195] on li "Сайт и SEO" at bounding box center [555, 196] width 465 height 26
type input "seo"
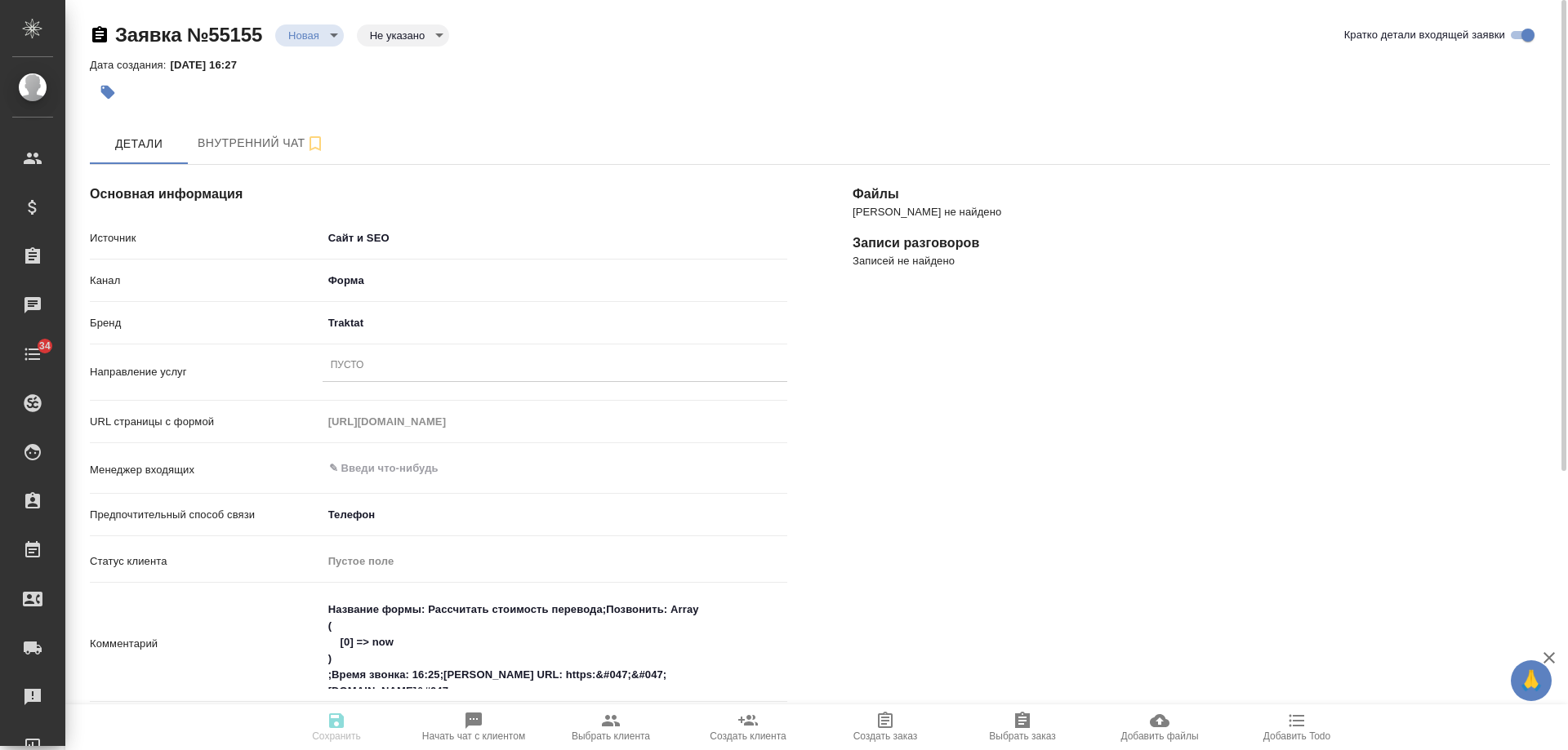
click at [349, 368] on div "Пусто" at bounding box center [347, 367] width 33 height 14
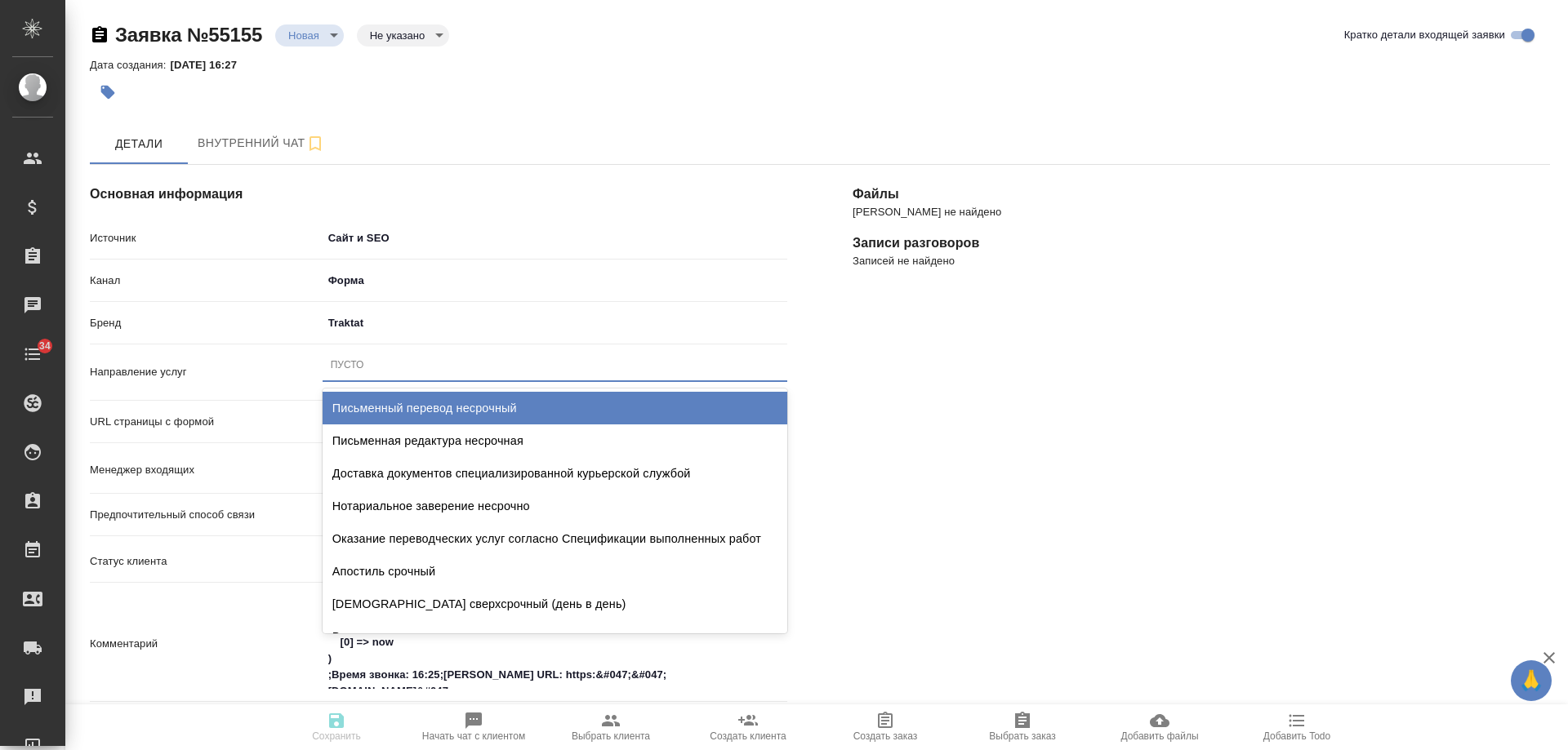
click at [419, 402] on div "Письменный перевод несрочный" at bounding box center [555, 408] width 465 height 32
type textarea "x"
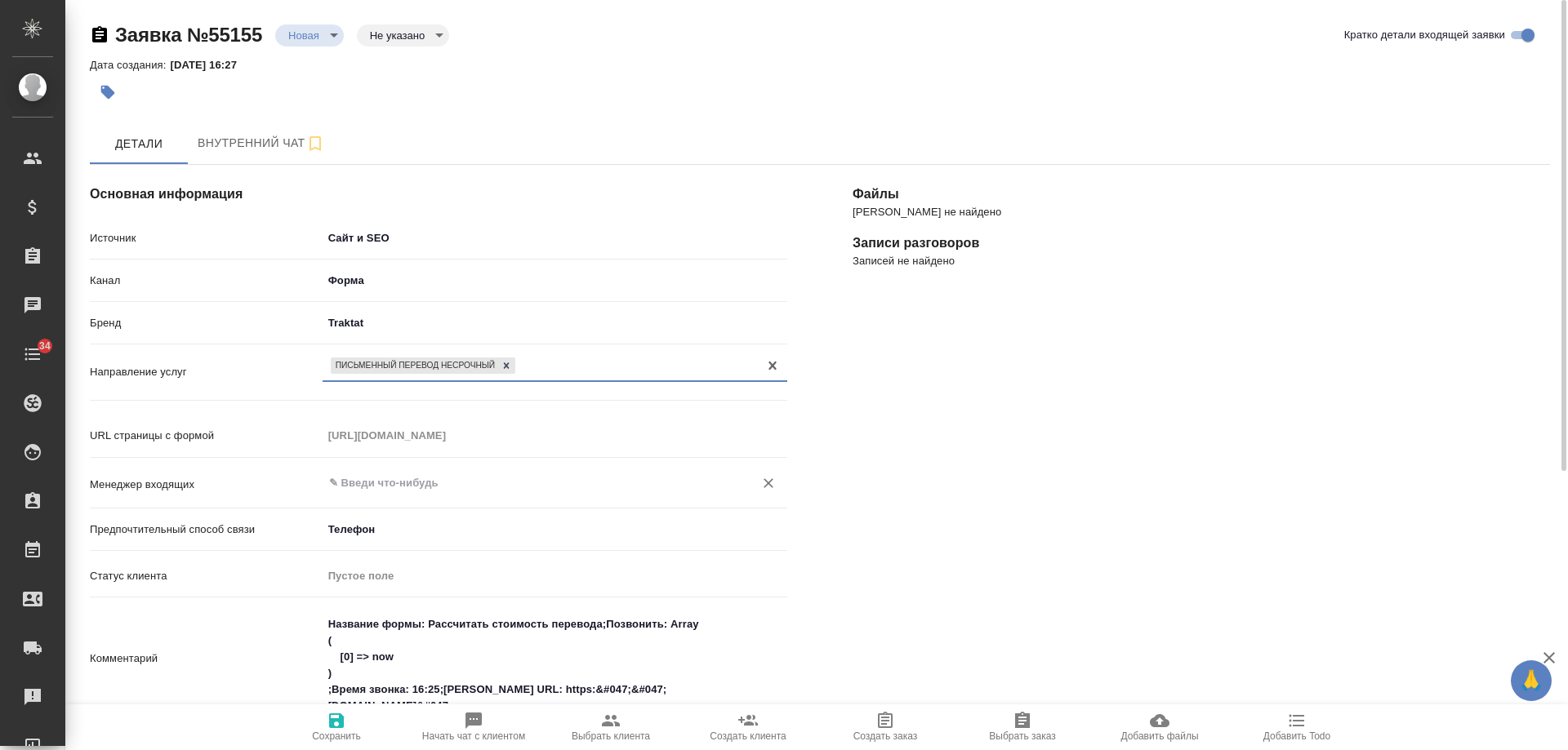
click at [385, 475] on input "text" at bounding box center [527, 483] width 400 height 19
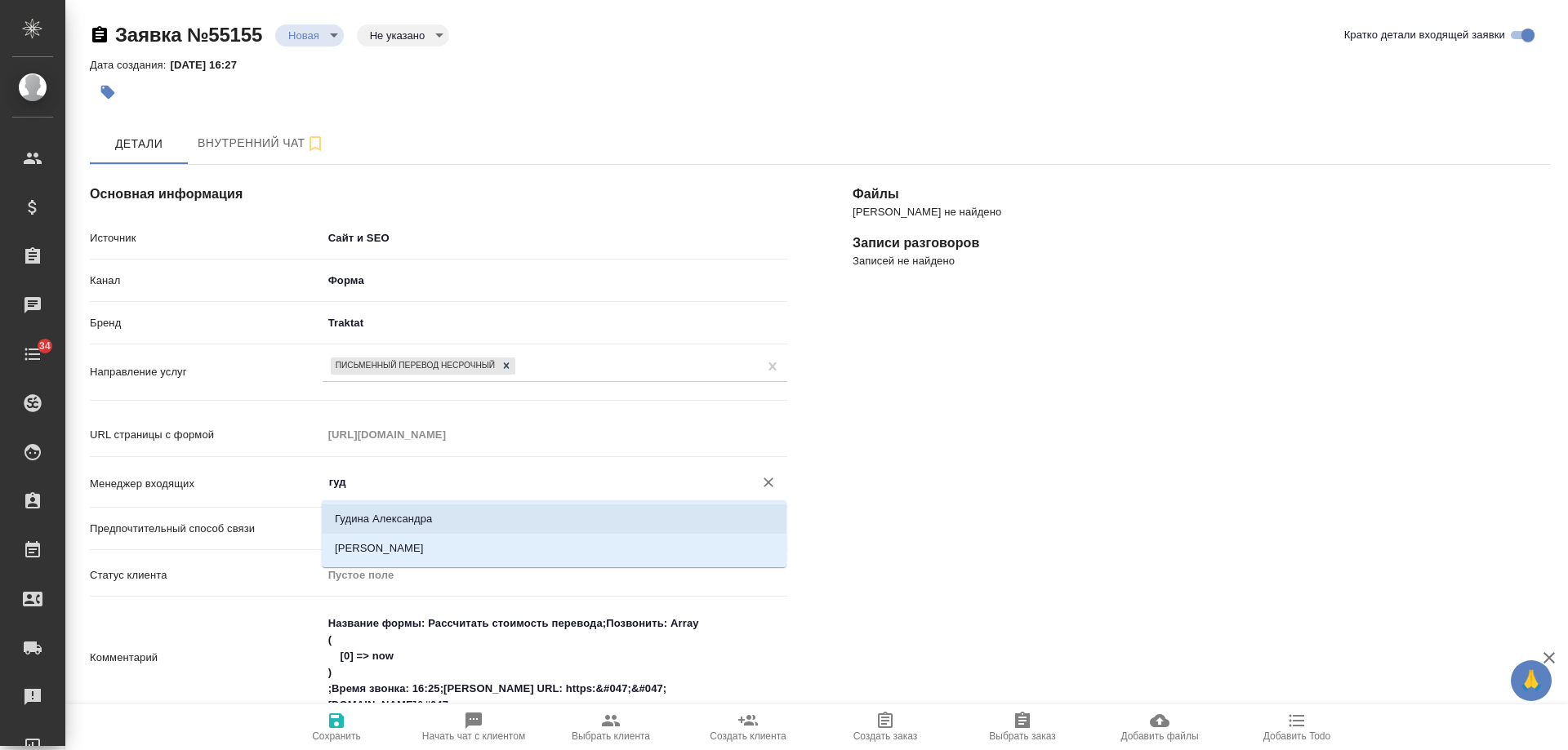
click at [416, 518] on li "Гудина Александра" at bounding box center [555, 519] width 465 height 30
type input "Гудина Александра"
type textarea "x"
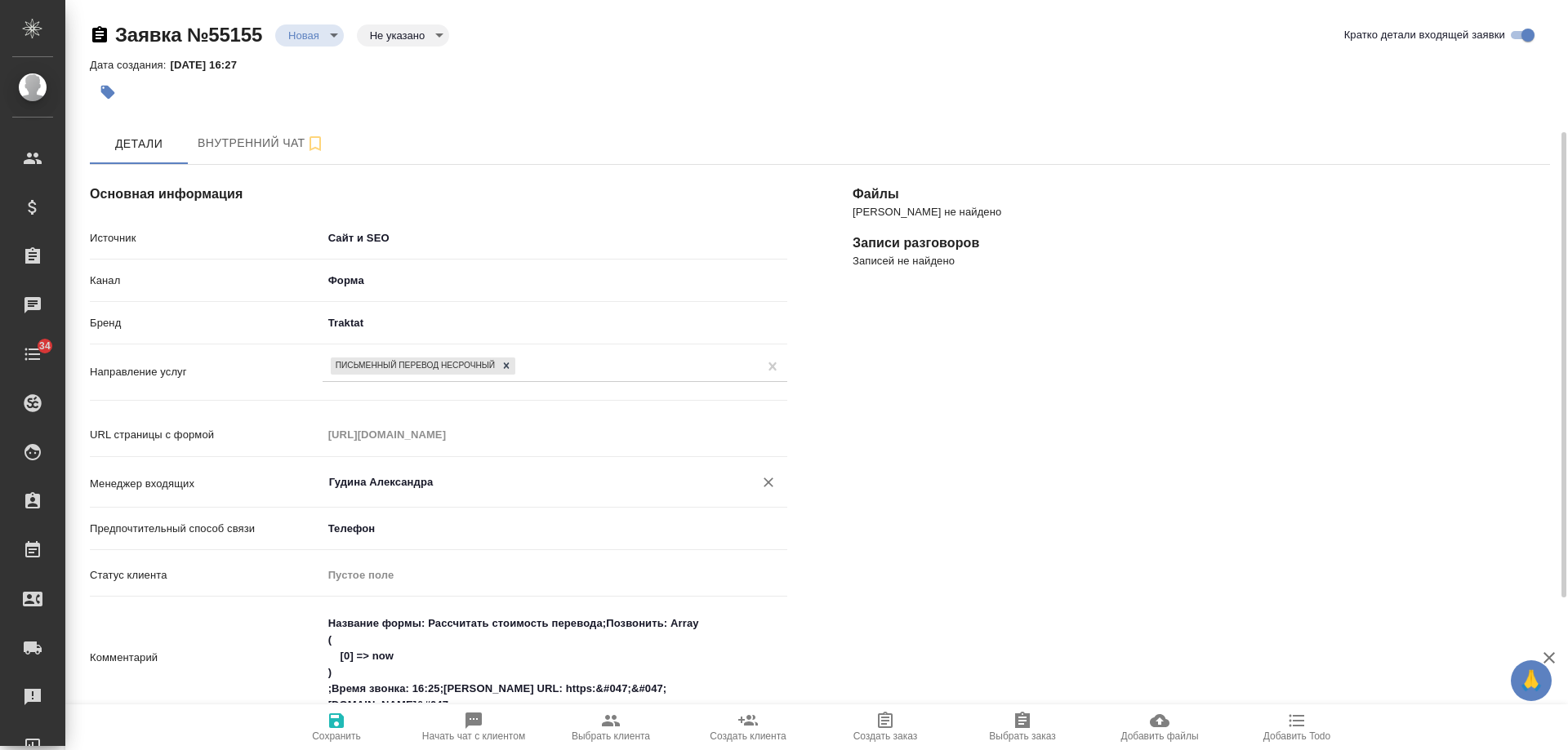
scroll to position [245, 0]
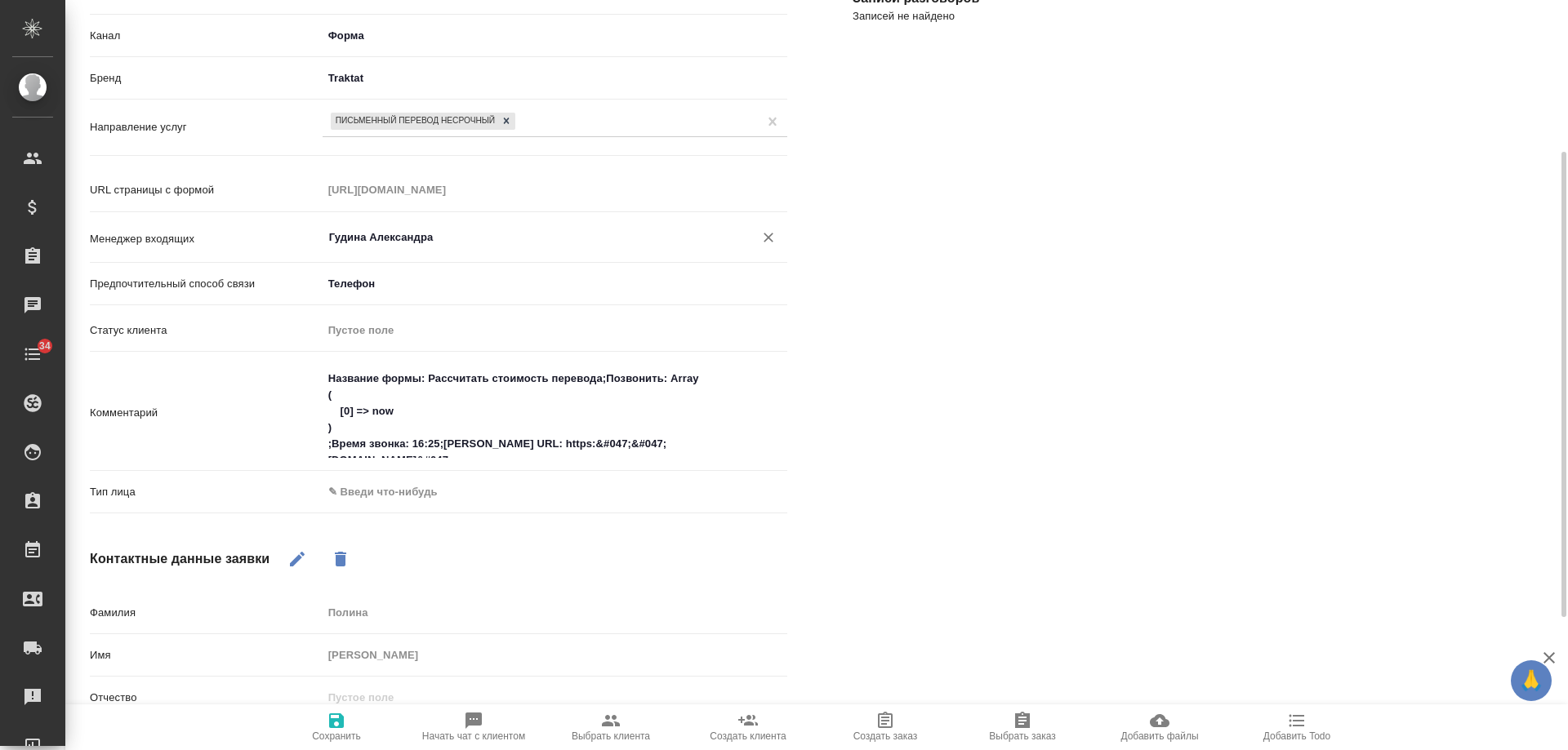
type input "Гудина Александра"
click at [376, 494] on body "🙏 .cls-1 fill:#fff; AWATERA [PERSON_NAME] Спецификации Заказы 0 Чаты 34 Todo Пр…" at bounding box center [784, 375] width 1568 height 750
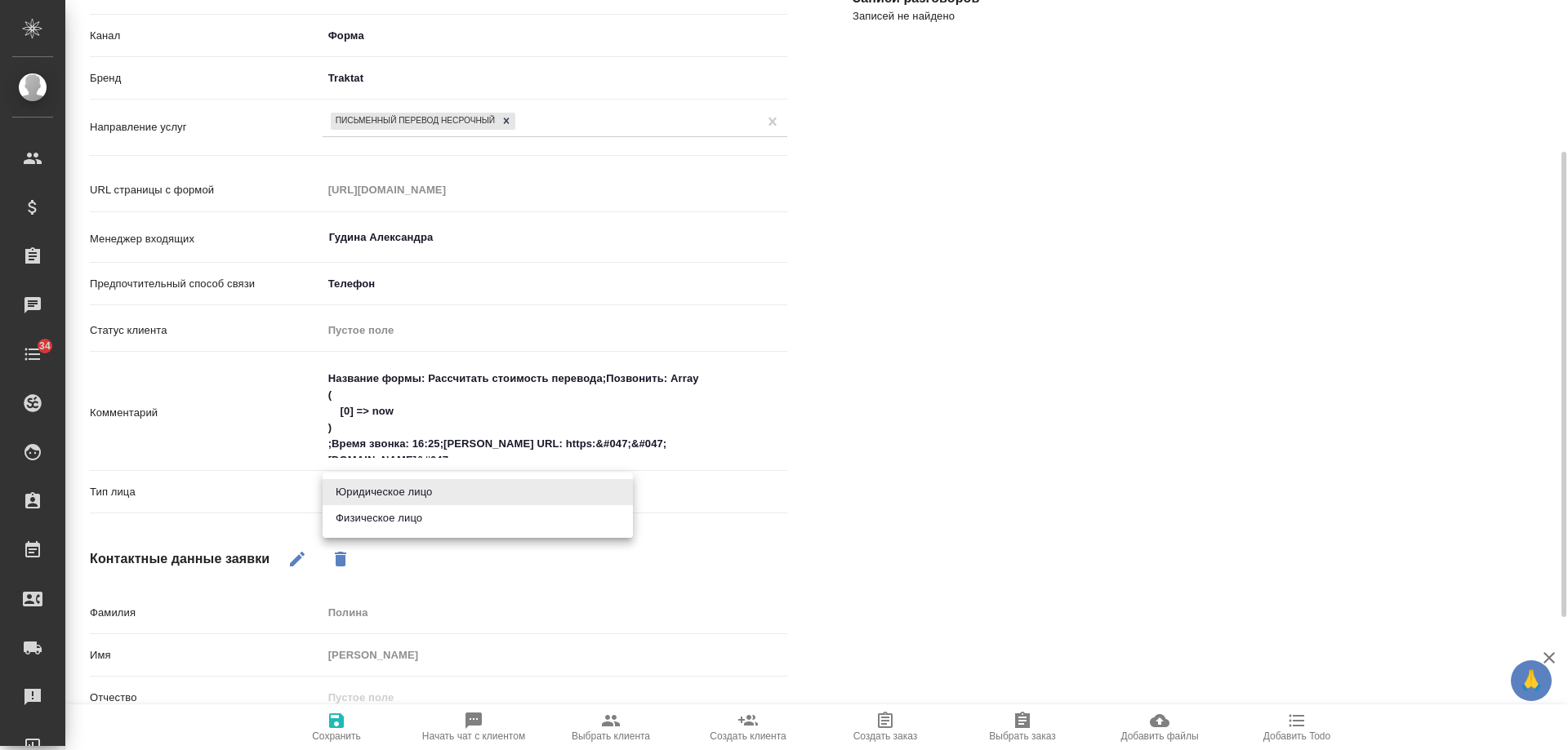
click at [380, 518] on li "Физическое лицо" at bounding box center [478, 518] width 311 height 26
type textarea "x"
type input "private"
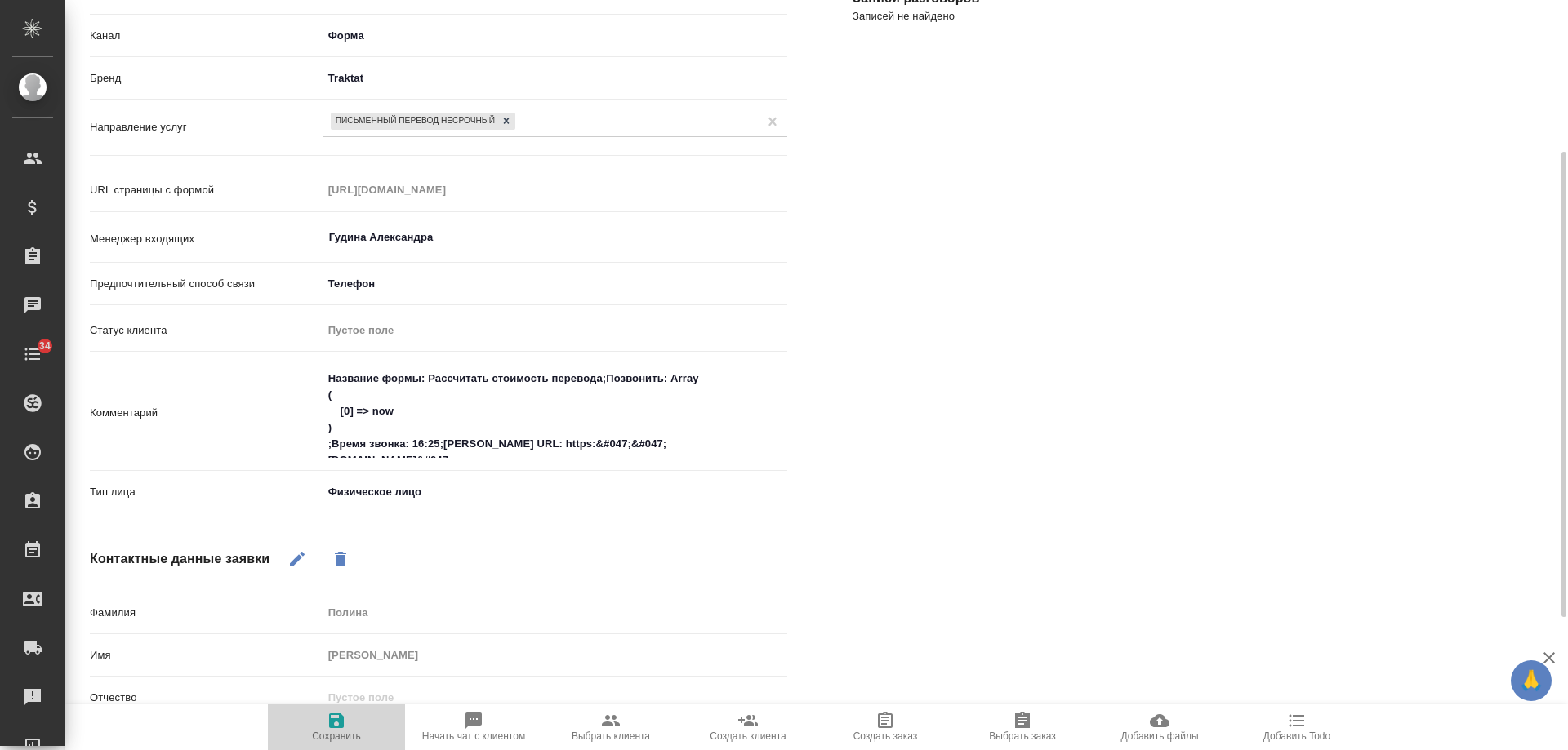
click at [336, 726] on icon "button" at bounding box center [336, 721] width 15 height 15
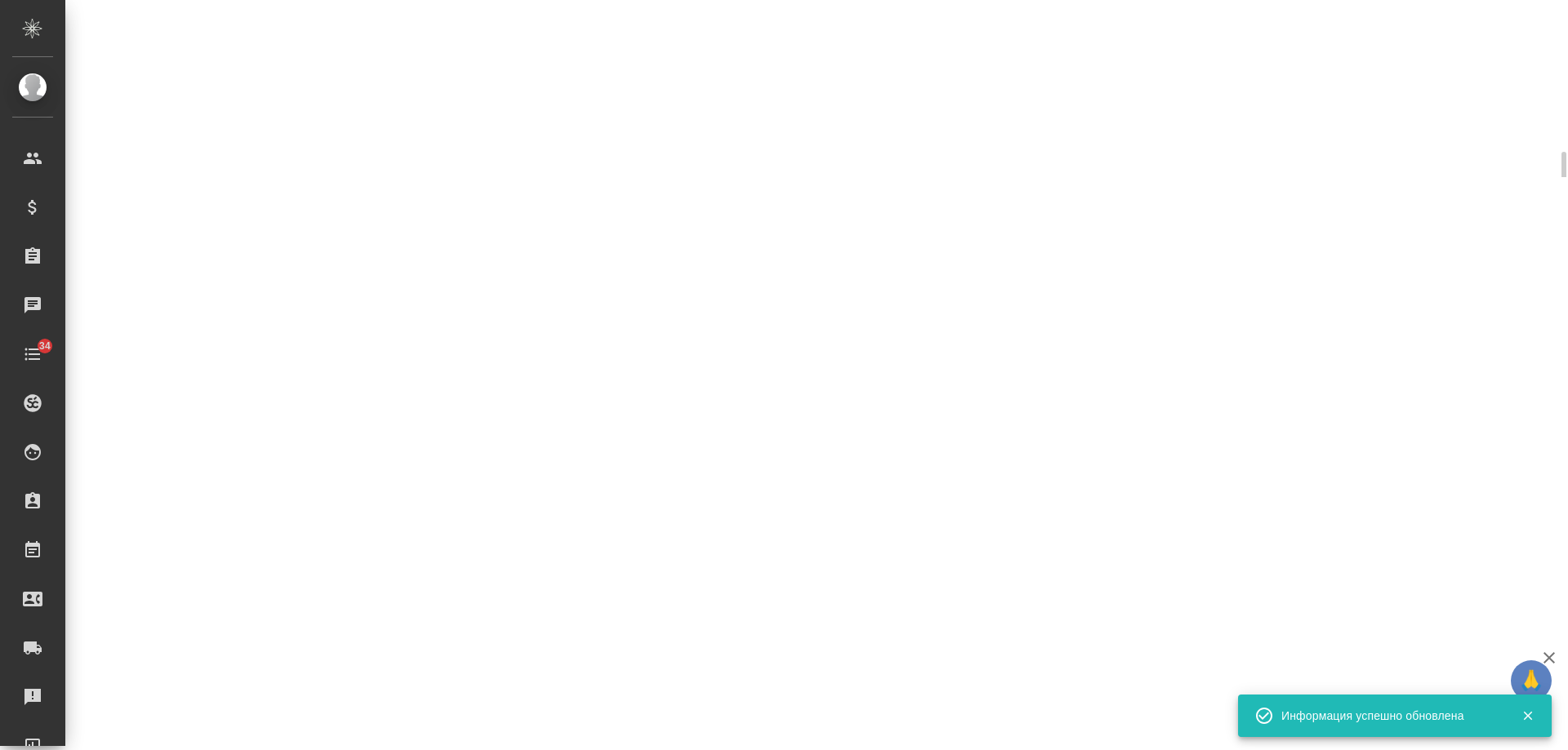
select select "RU"
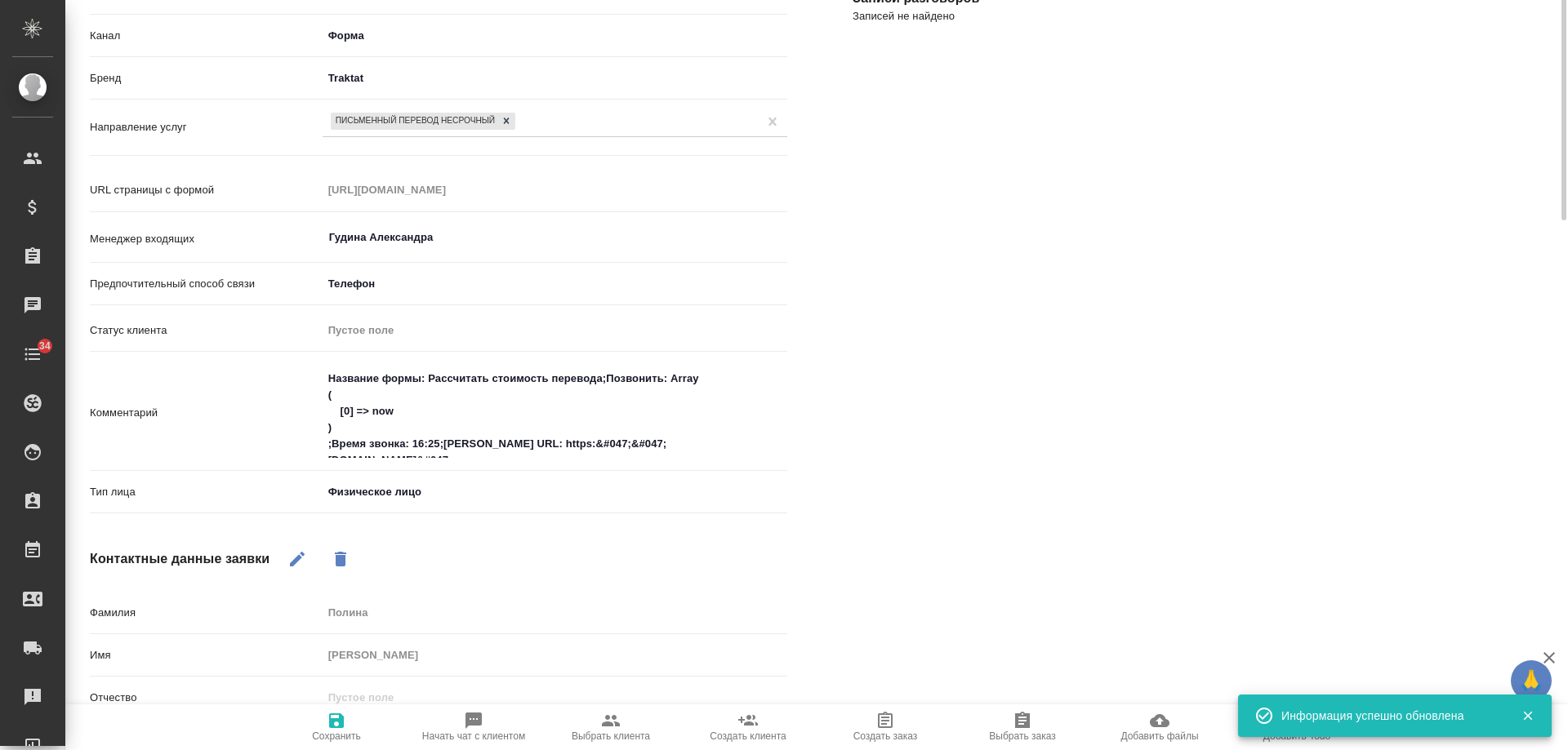
scroll to position [0, 0]
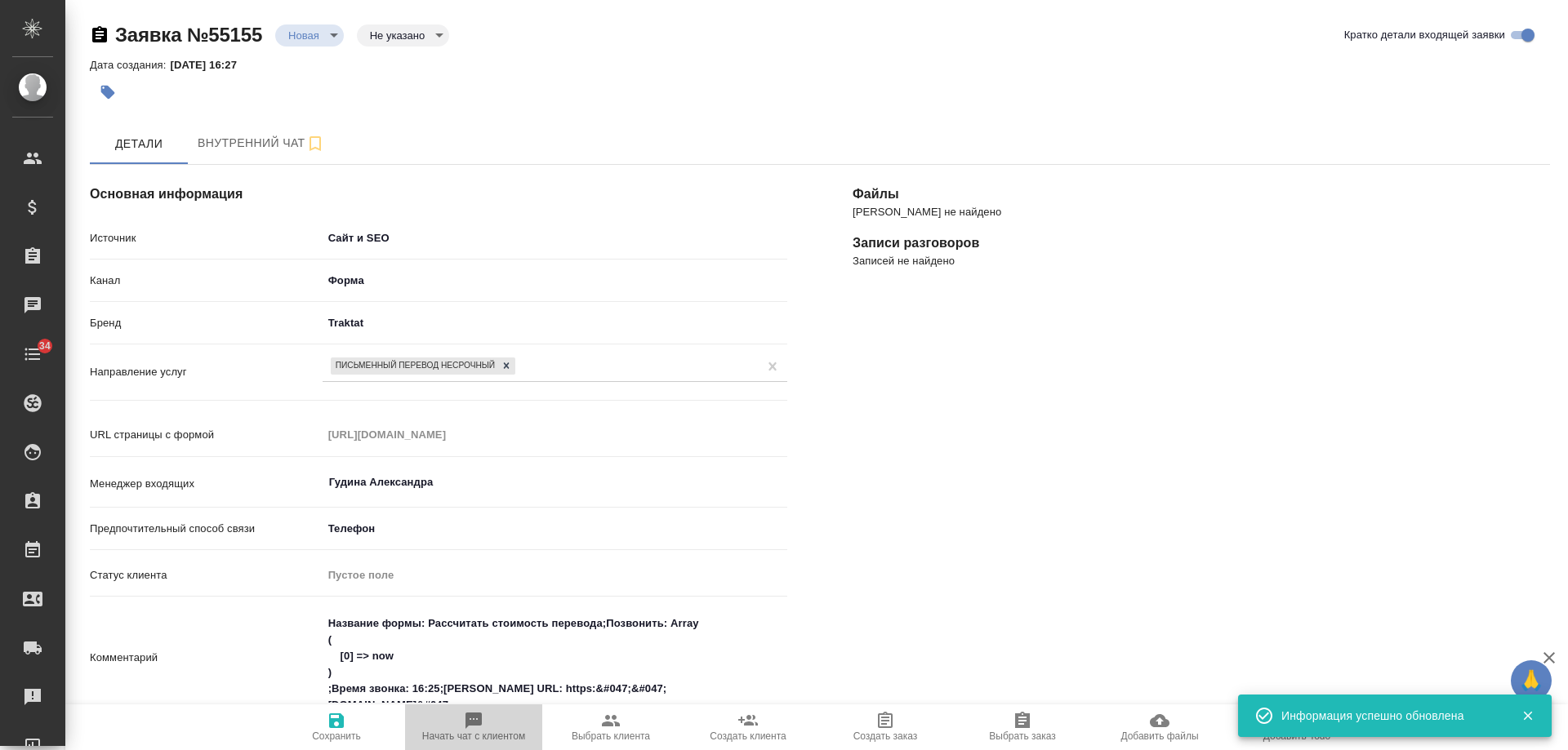
click at [466, 729] on icon "button" at bounding box center [474, 721] width 17 height 17
type textarea "x"
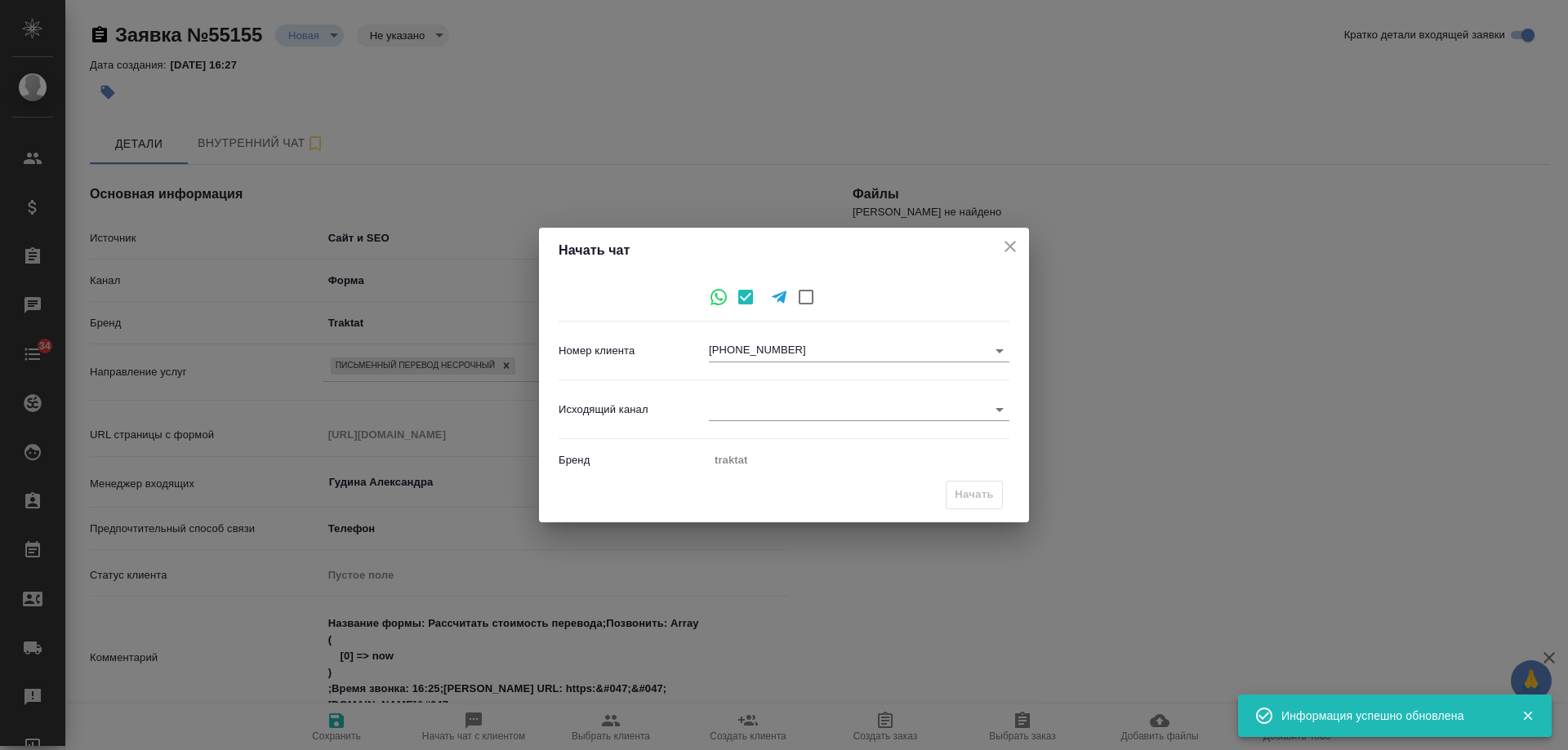
click at [719, 407] on body "🙏 .cls-1 fill:#fff; AWATERA [PERSON_NAME] Спецификации Заказы 0 Чаты 34 Todo Пр…" at bounding box center [784, 375] width 1568 height 750
click at [767, 413] on li "Awatera" at bounding box center [859, 410] width 301 height 26
type input "2"
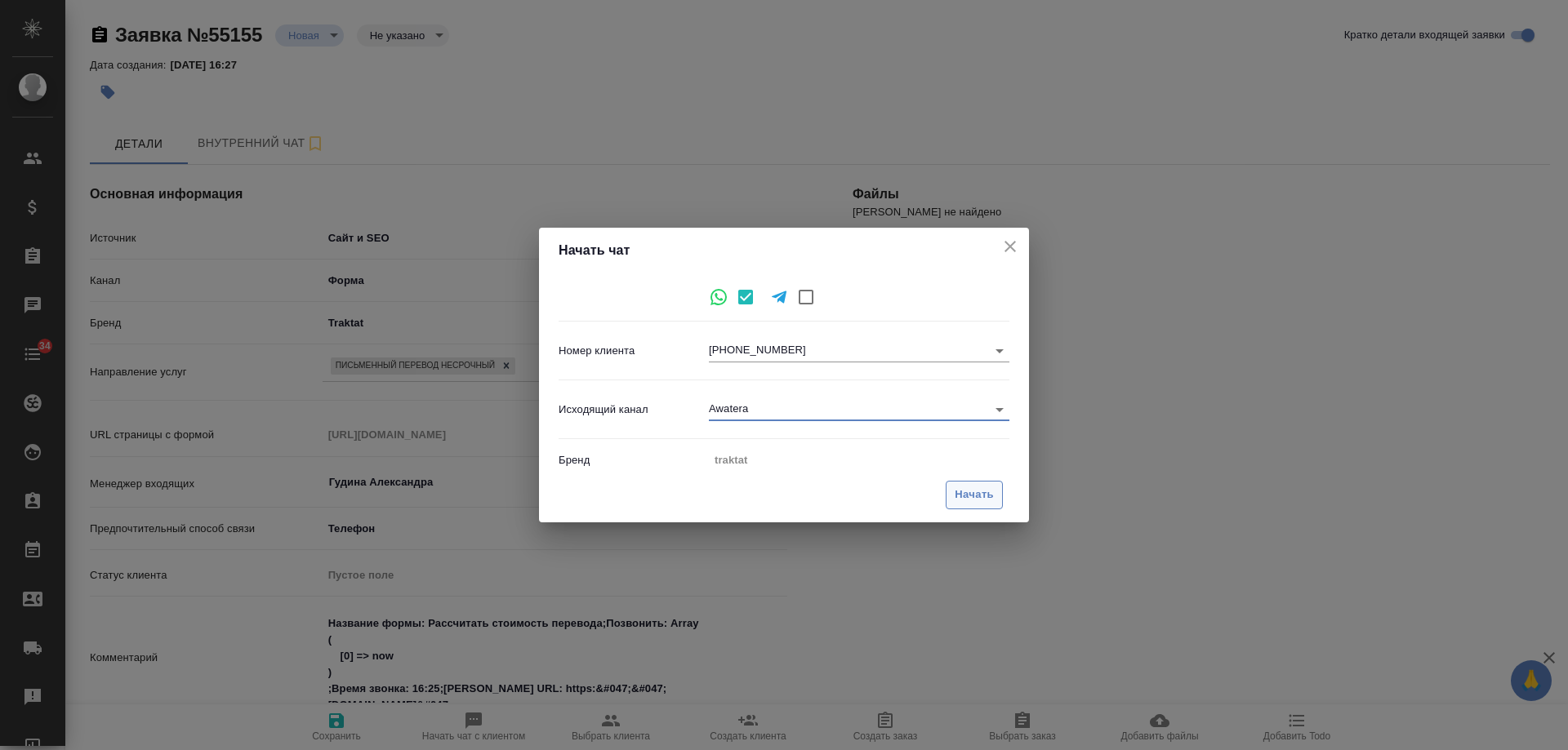
click at [974, 495] on span "Начать" at bounding box center [974, 495] width 39 height 18
type input "inProcess"
type textarea "x"
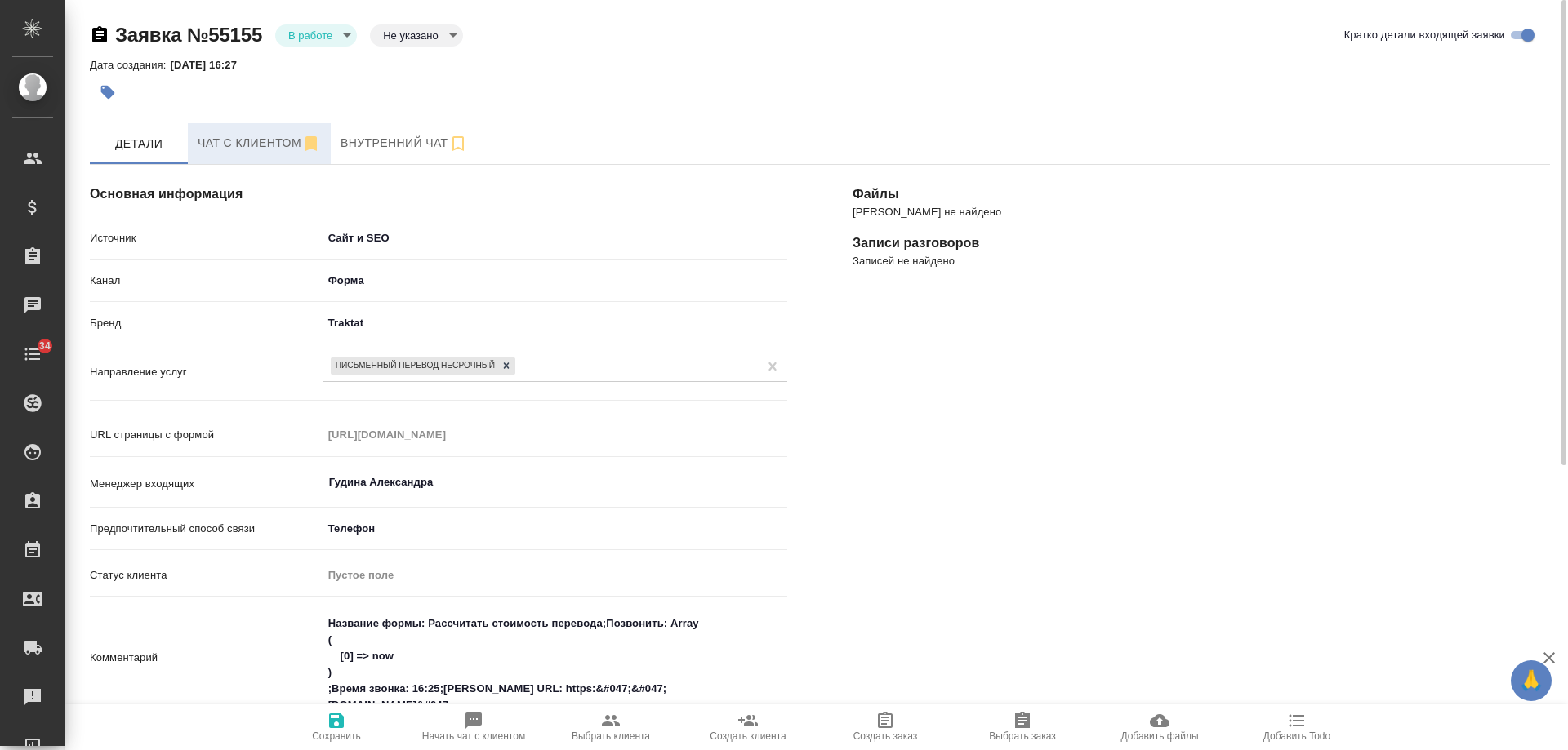
click at [242, 136] on span "Чат с клиентом" at bounding box center [259, 143] width 124 height 20
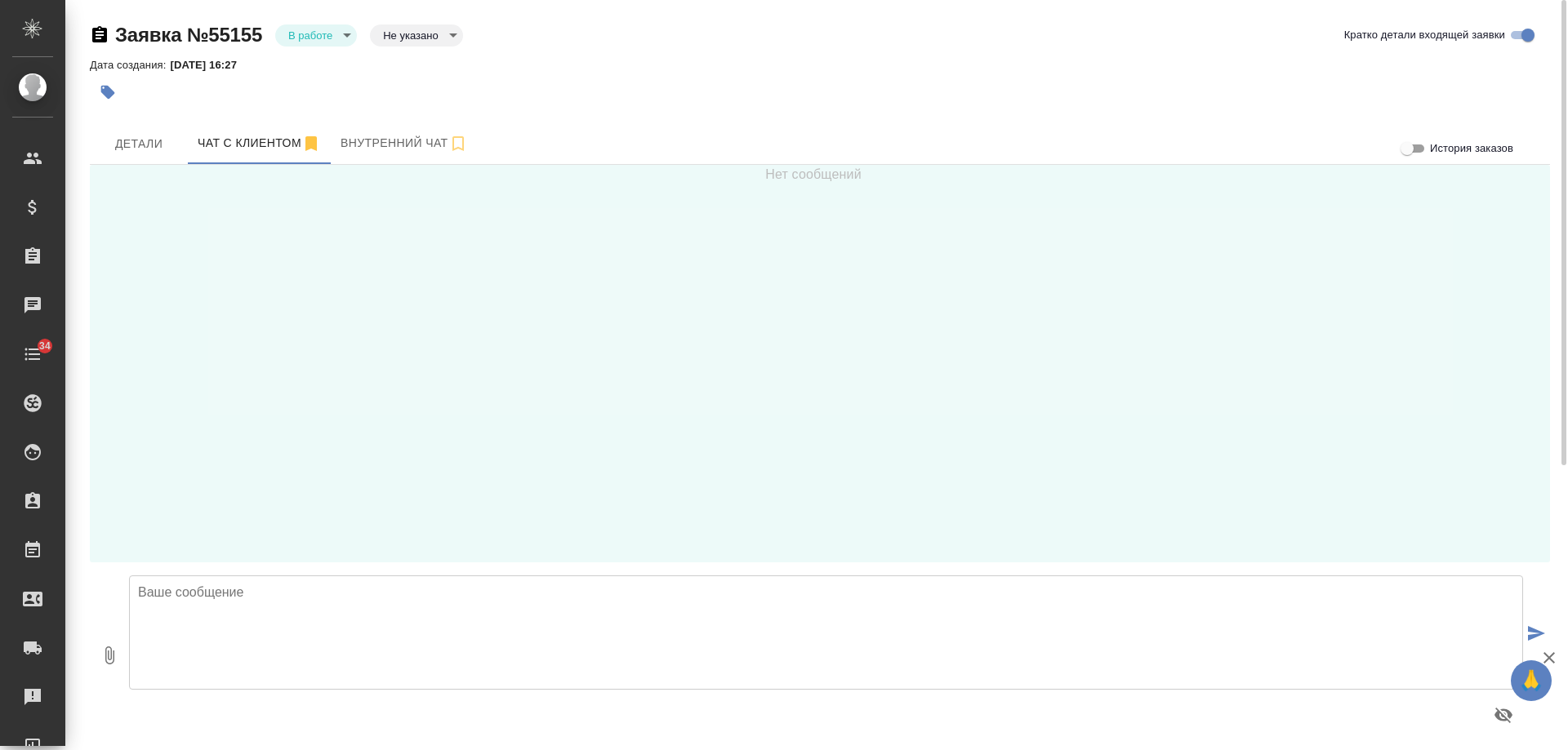
click at [383, 622] on textarea at bounding box center [826, 632] width 1394 height 114
click at [210, 594] on textarea "[PERSON_NAME], до брый день!" at bounding box center [826, 632] width 1394 height 114
click at [330, 589] on textarea "[PERSON_NAME], добрый день!" at bounding box center [826, 632] width 1394 height 114
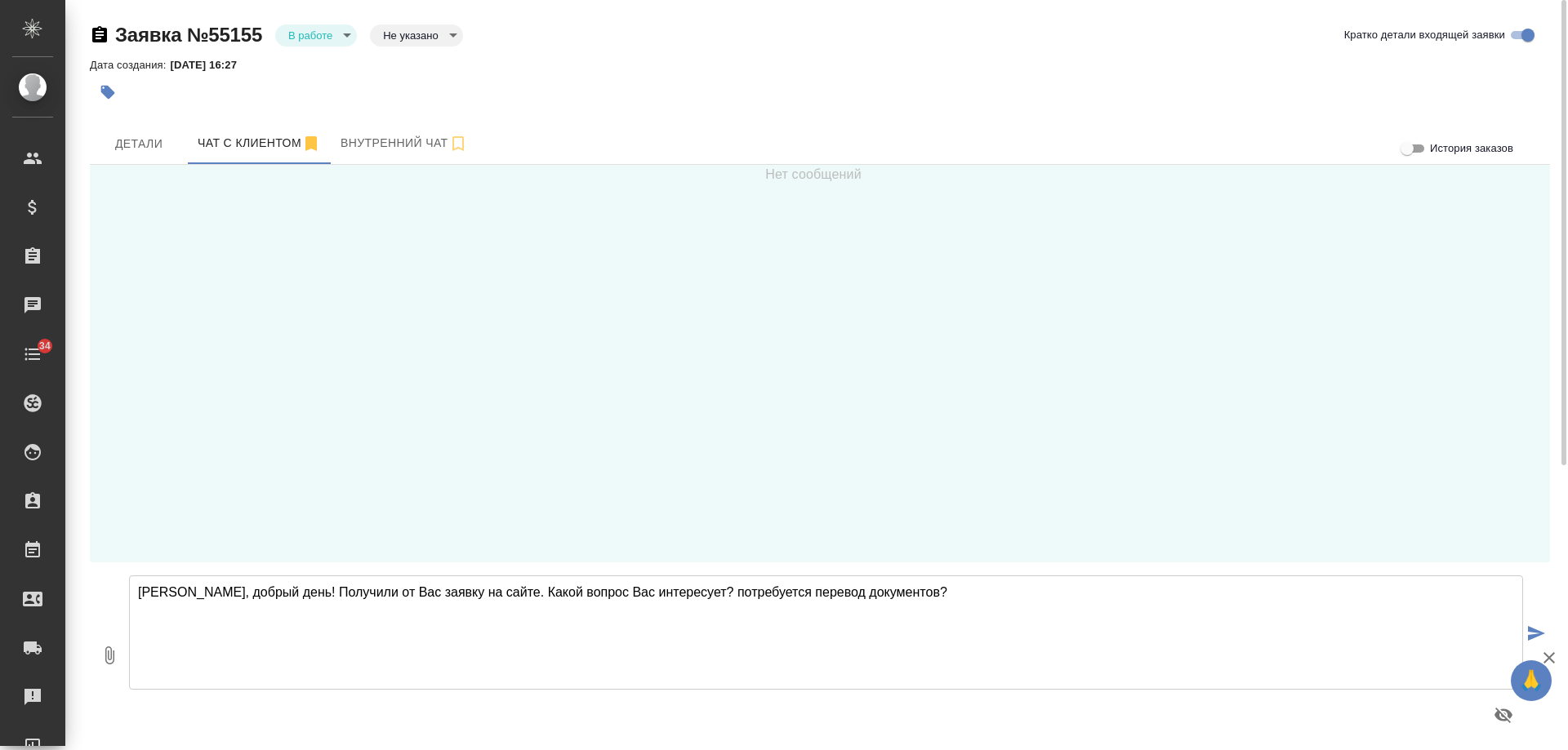
click at [677, 590] on textarea "[PERSON_NAME], добрый день! Получили от Вас заявку на сайте. Какой вопрос Вас и…" at bounding box center [826, 632] width 1394 height 114
click at [924, 588] on textarea "[PERSON_NAME], добрый день! Получили от Вас заявку на сайте. Какой вопрос Вас и…" at bounding box center [826, 632] width 1394 height 114
click at [489, 589] on textarea "[PERSON_NAME], добрый день! Получили от Вас заявку на сайте. Какой вопрос Вас и…" at bounding box center [826, 632] width 1394 height 114
type textarea "[PERSON_NAME], добрый день! Получили от Вас заявку на сайте. Какой вопрос Вас и…"
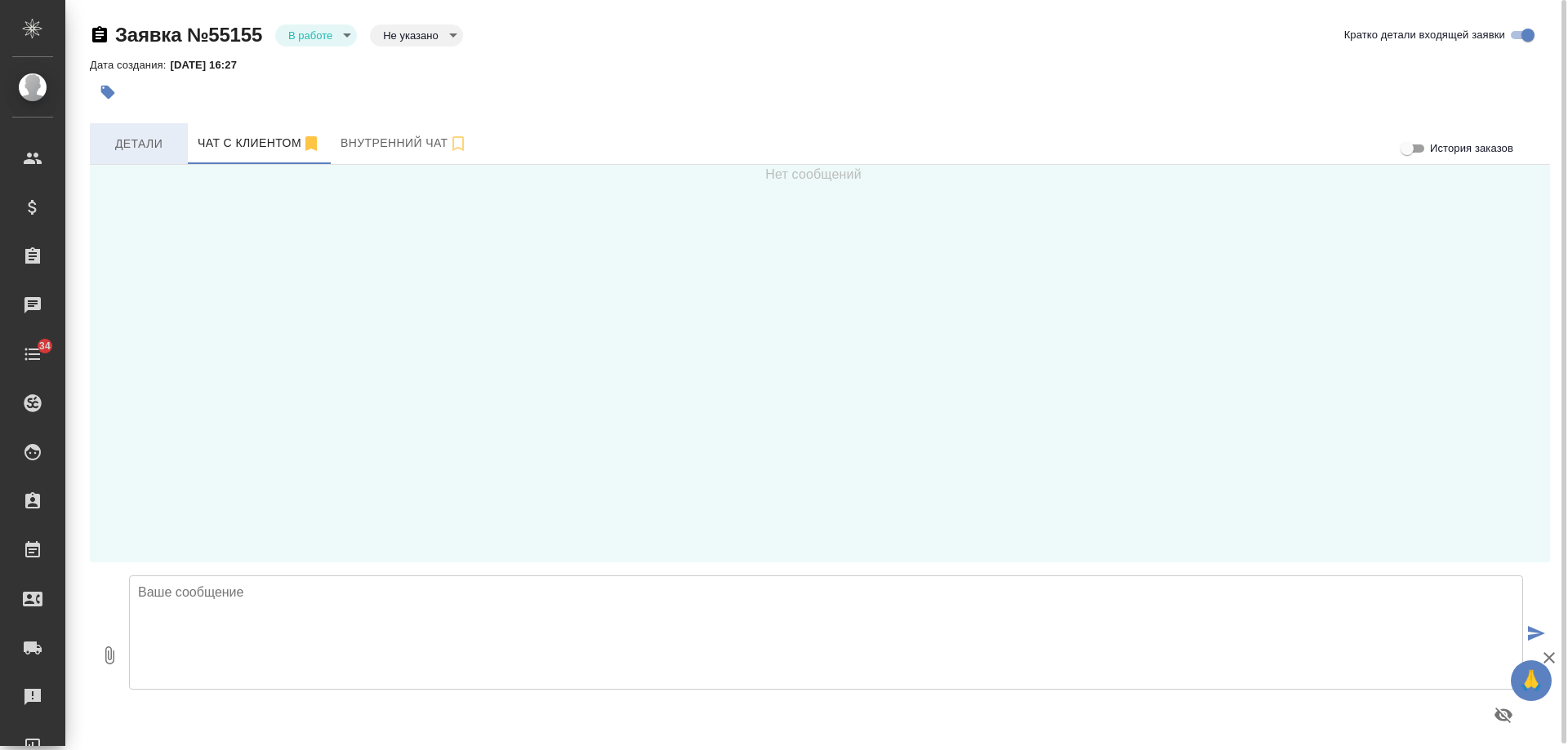
click at [124, 142] on span "Детали" at bounding box center [139, 144] width 78 height 20
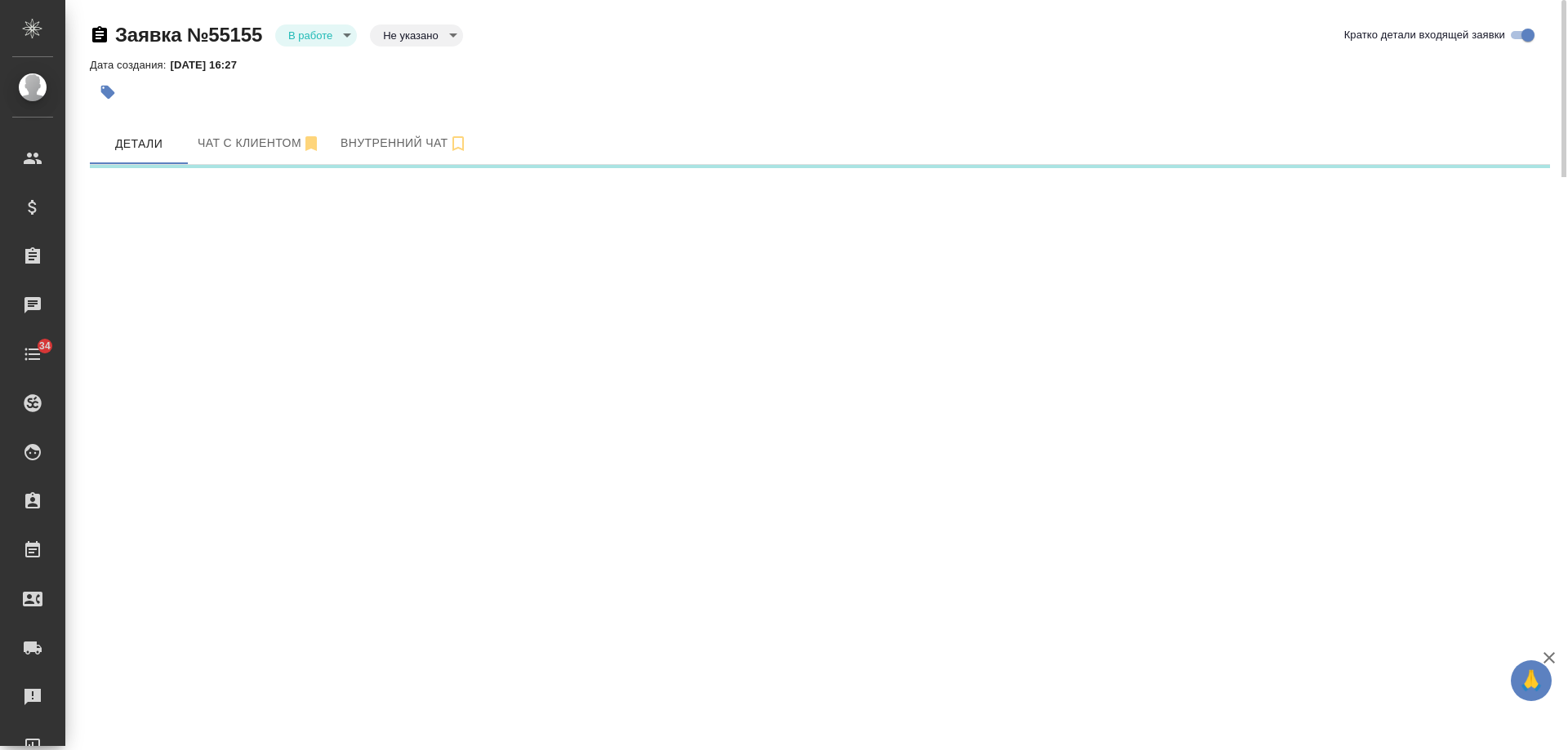
select select "RU"
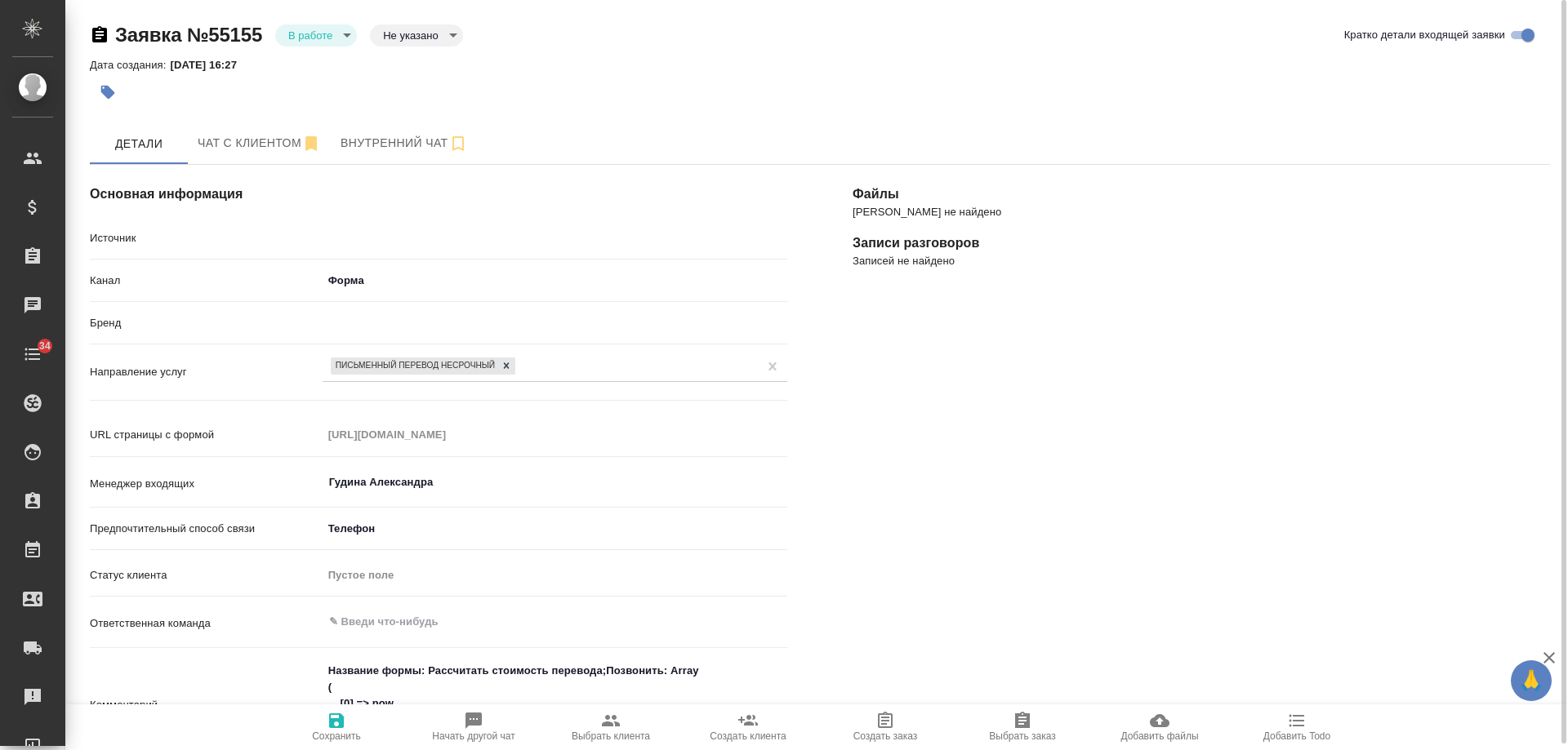
type textarea "x"
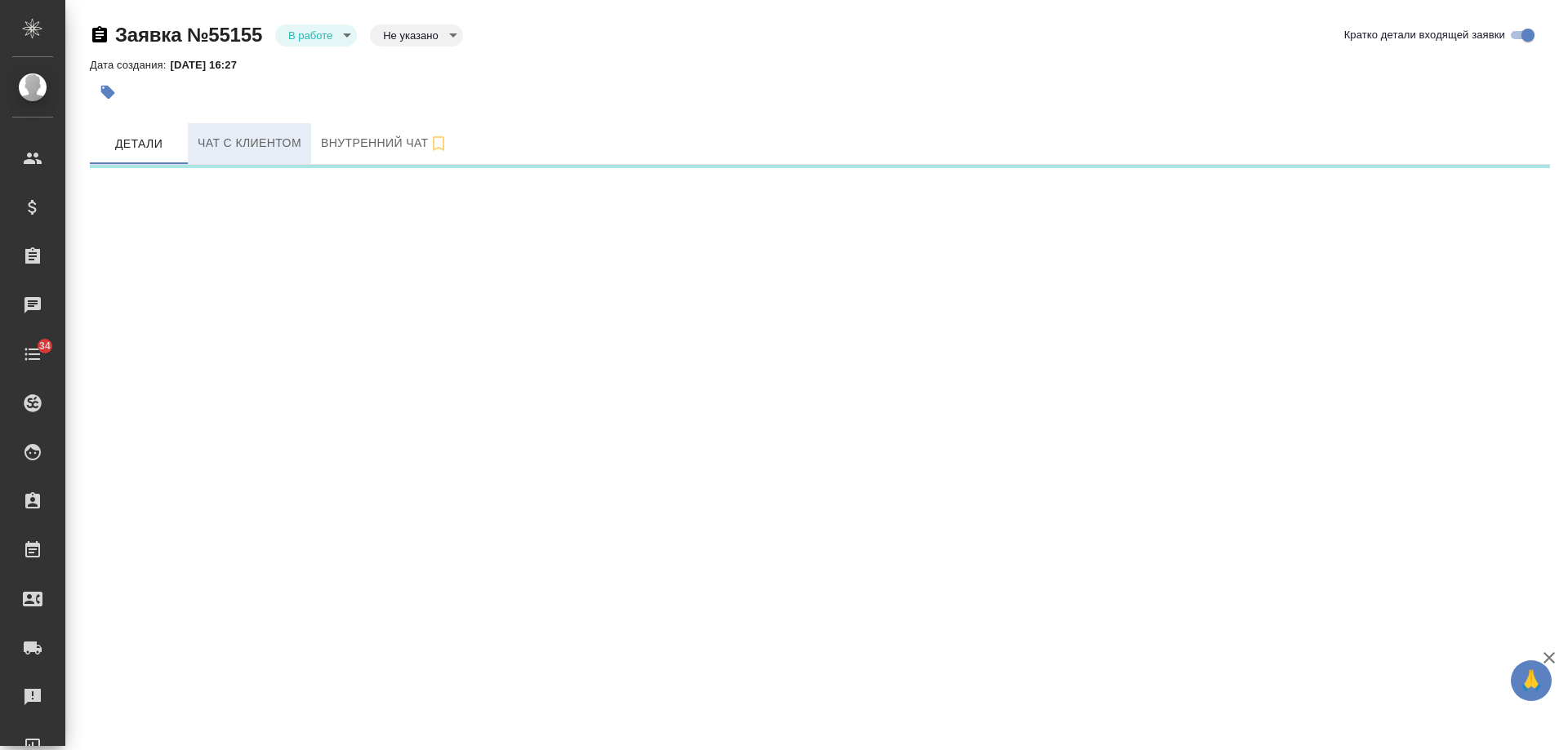
select select "RU"
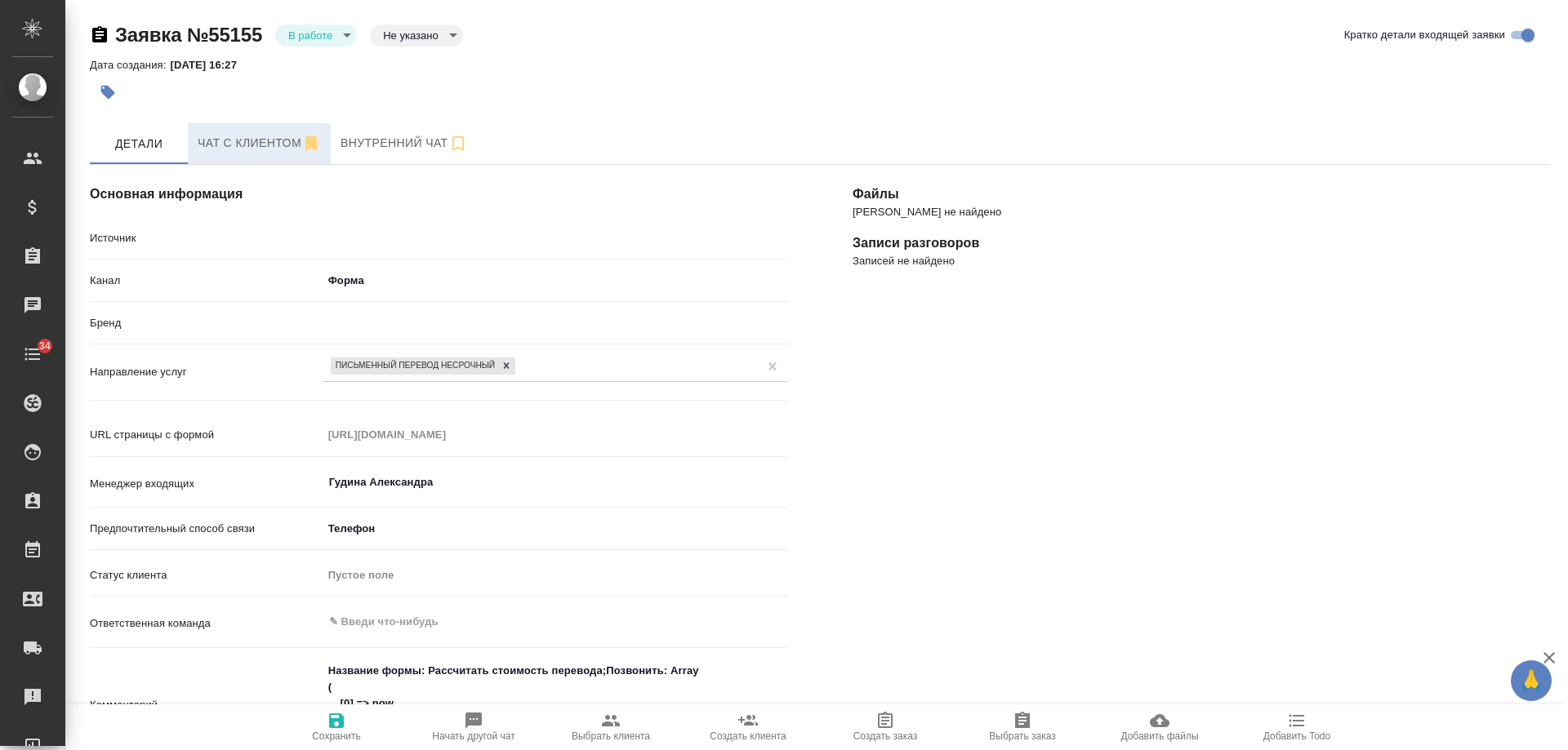
type textarea "x"
click at [257, 144] on span "Чат с клиентом" at bounding box center [259, 143] width 124 height 20
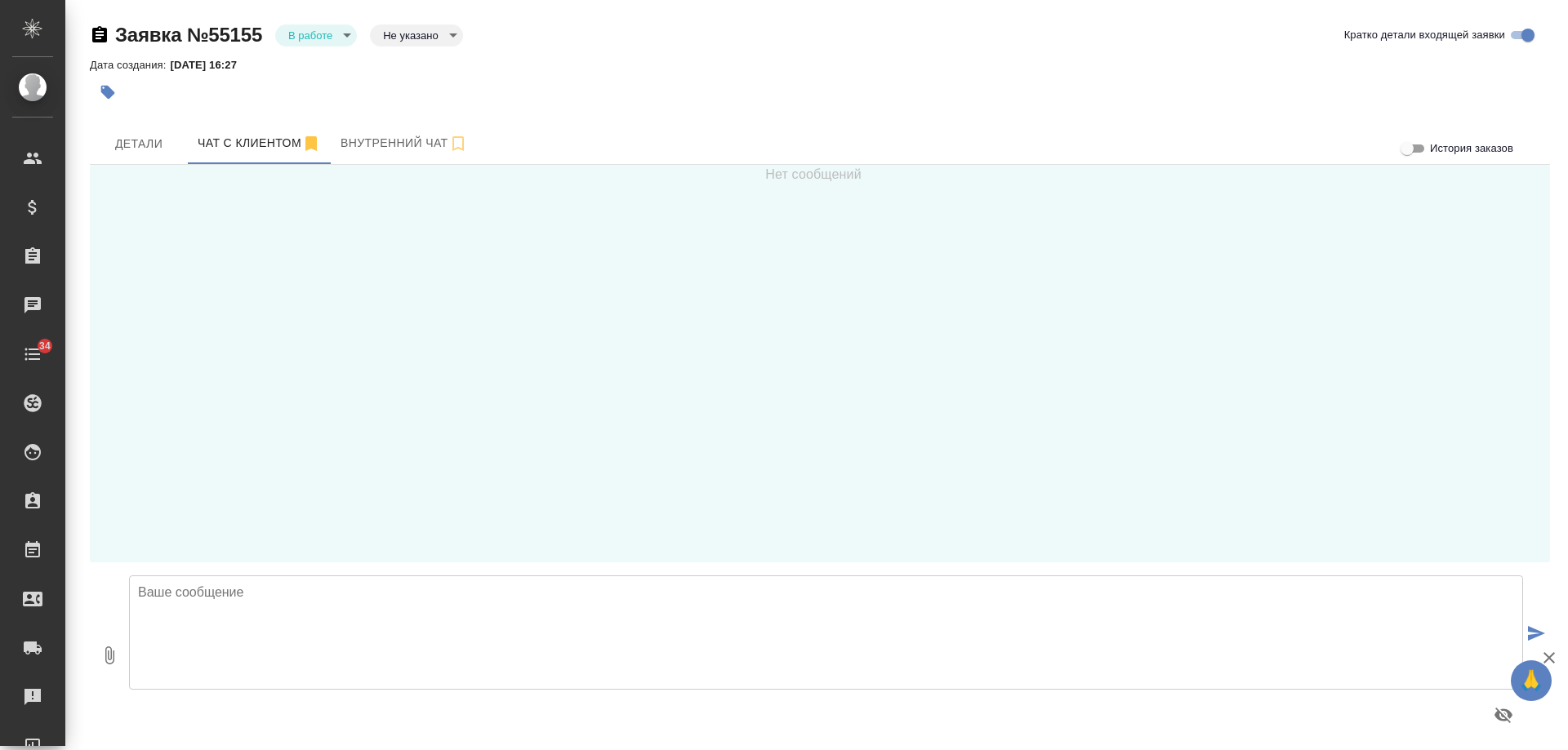
scroll to position [6, 0]
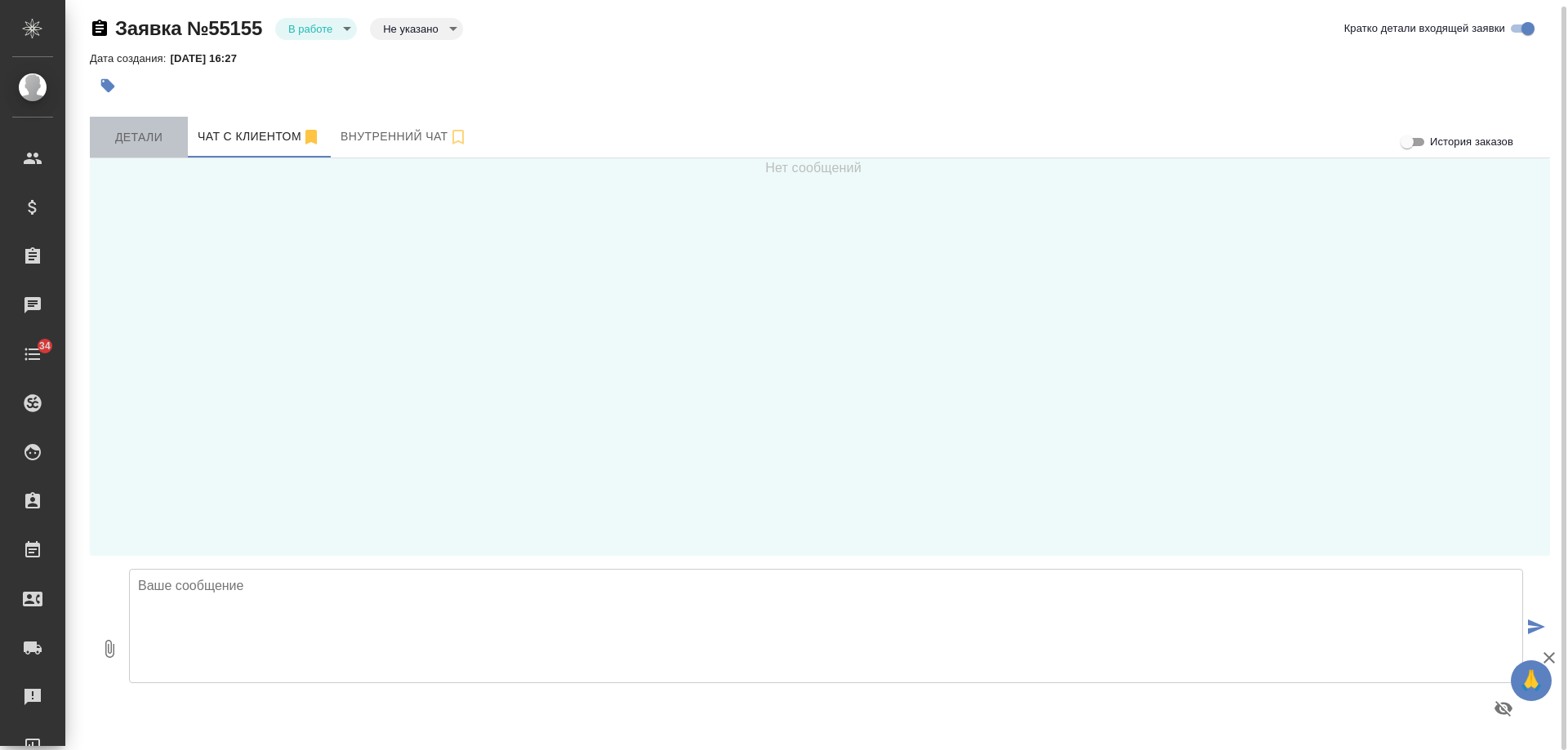
click at [146, 136] on span "Детали" at bounding box center [139, 137] width 78 height 20
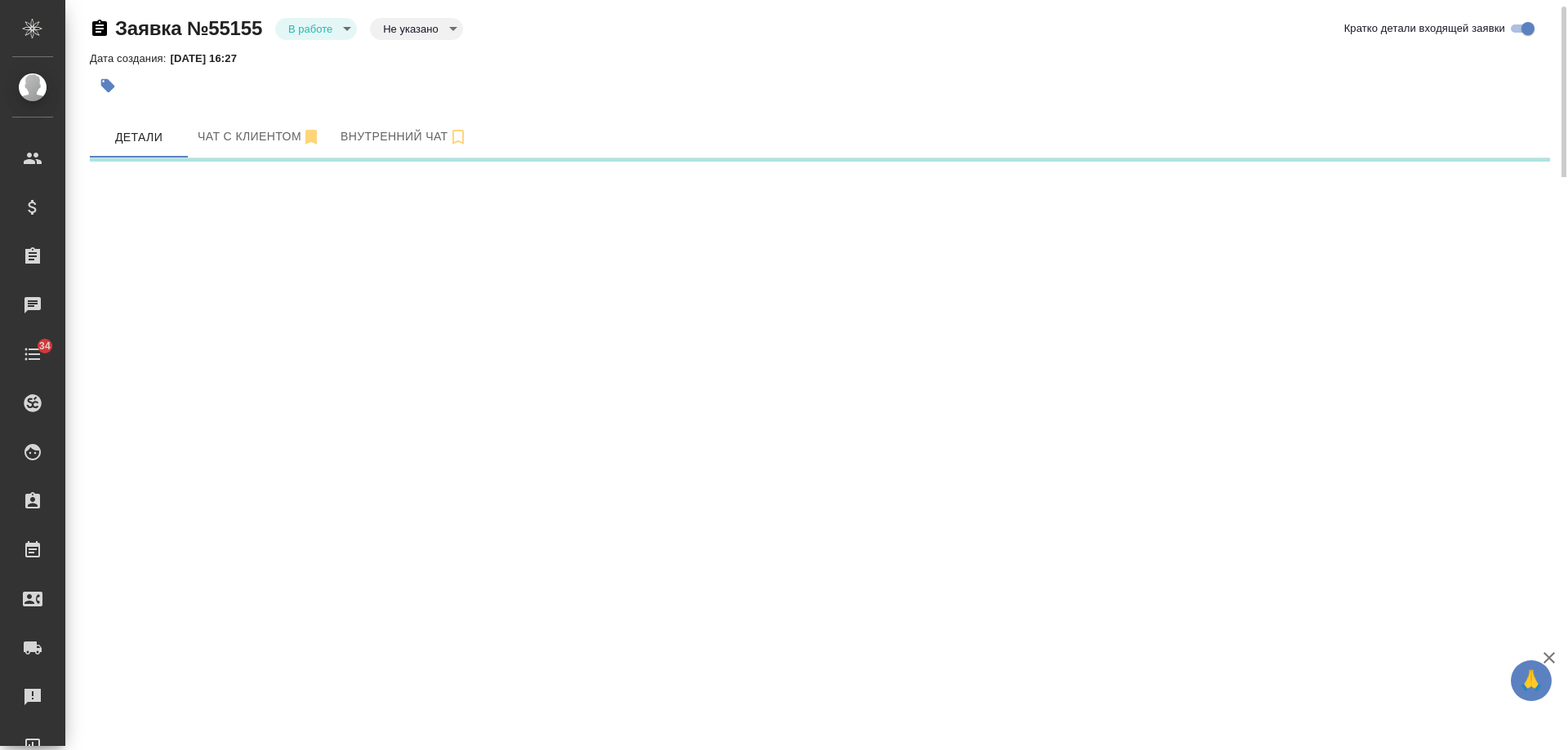
select select "RU"
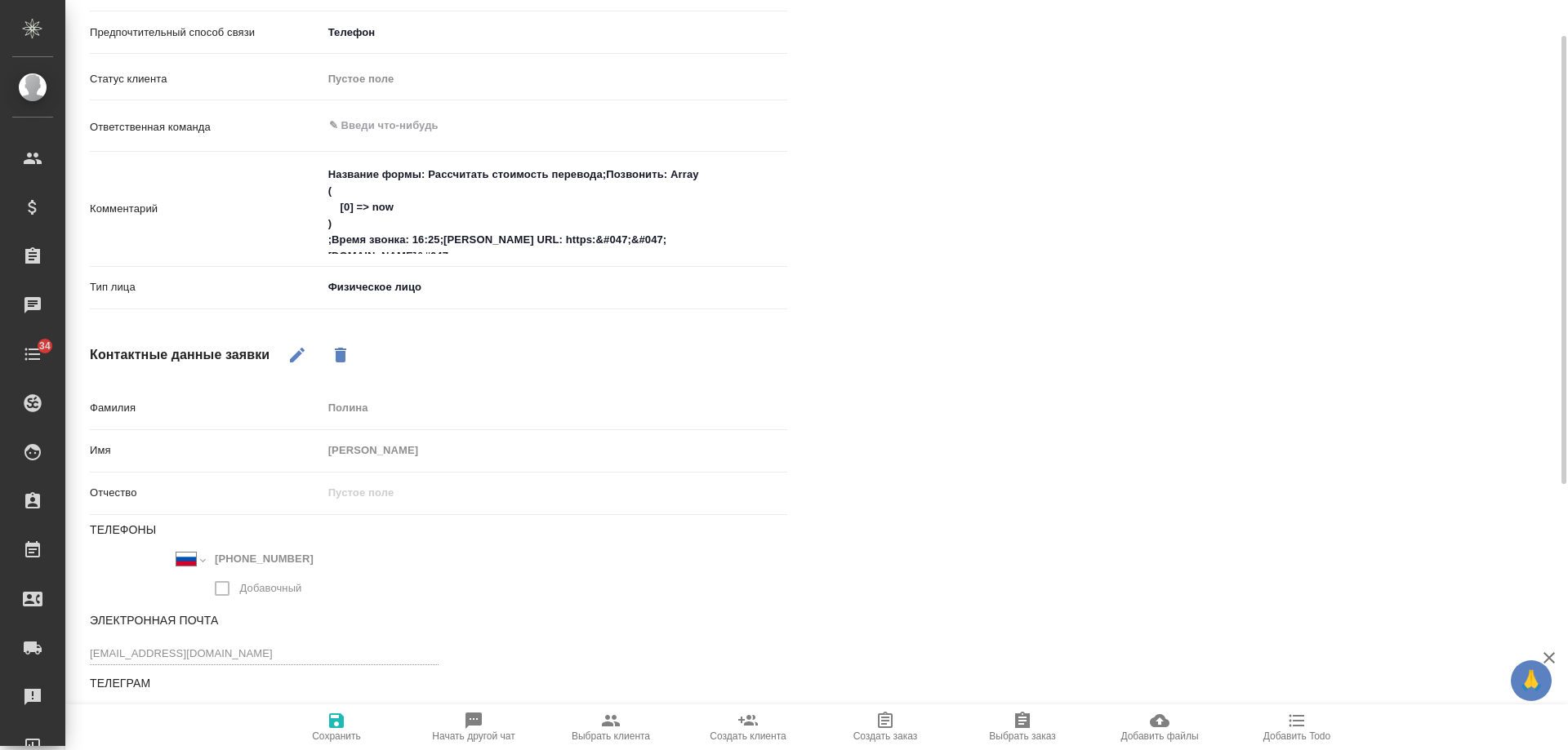
scroll to position [504, 0]
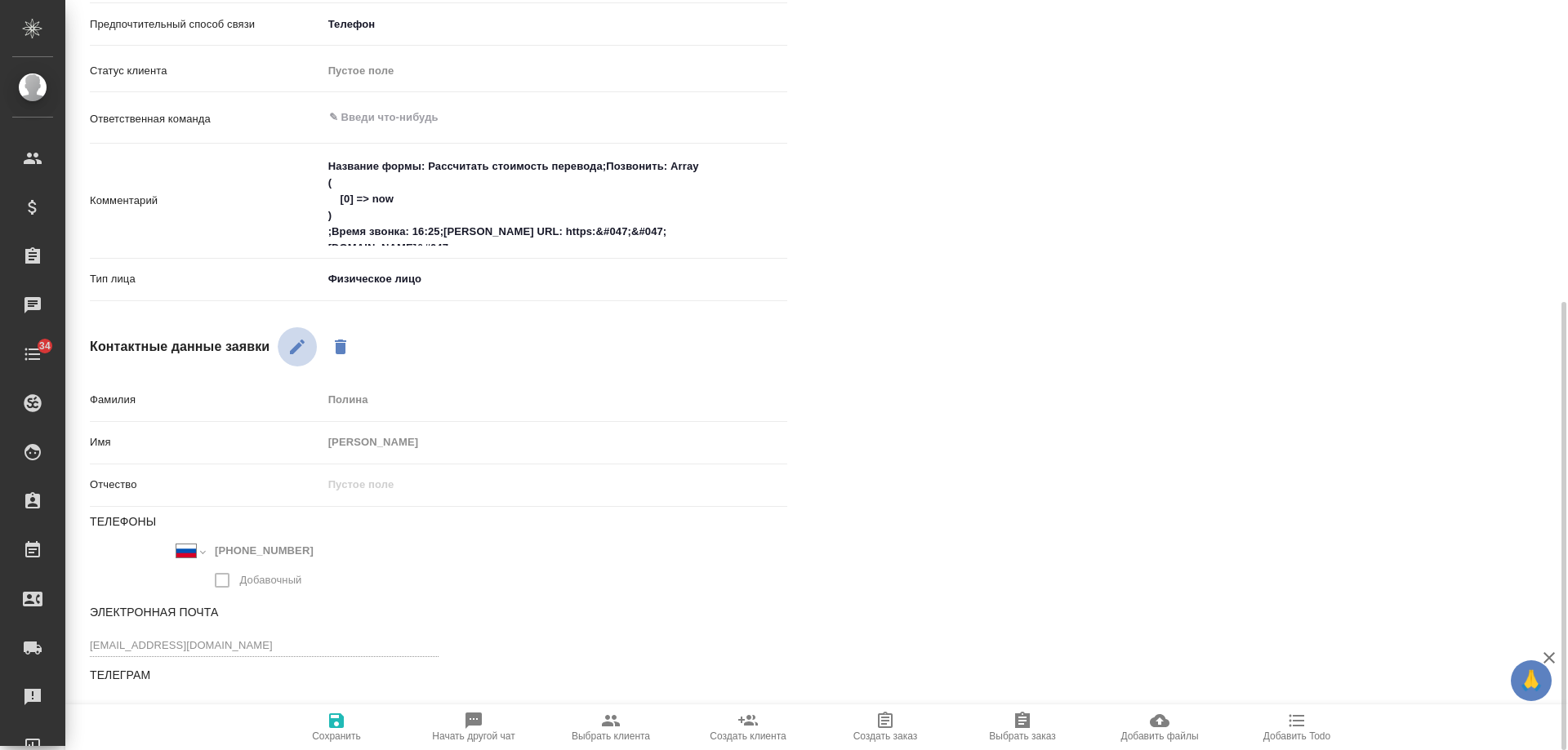
click at [293, 339] on icon "button" at bounding box center [297, 346] width 19 height 19
drag, startPoint x: 299, startPoint y: 547, endPoint x: 218, endPoint y: 550, distance: 81.1
click at [218, 550] on input "+7 903 231 54 37" at bounding box center [280, 552] width 143 height 24
type textarea "x"
click at [1043, 385] on div "Файлы Файлов не найдено Записи разговоров Записей не найдено" at bounding box center [1201, 205] width 763 height 1154
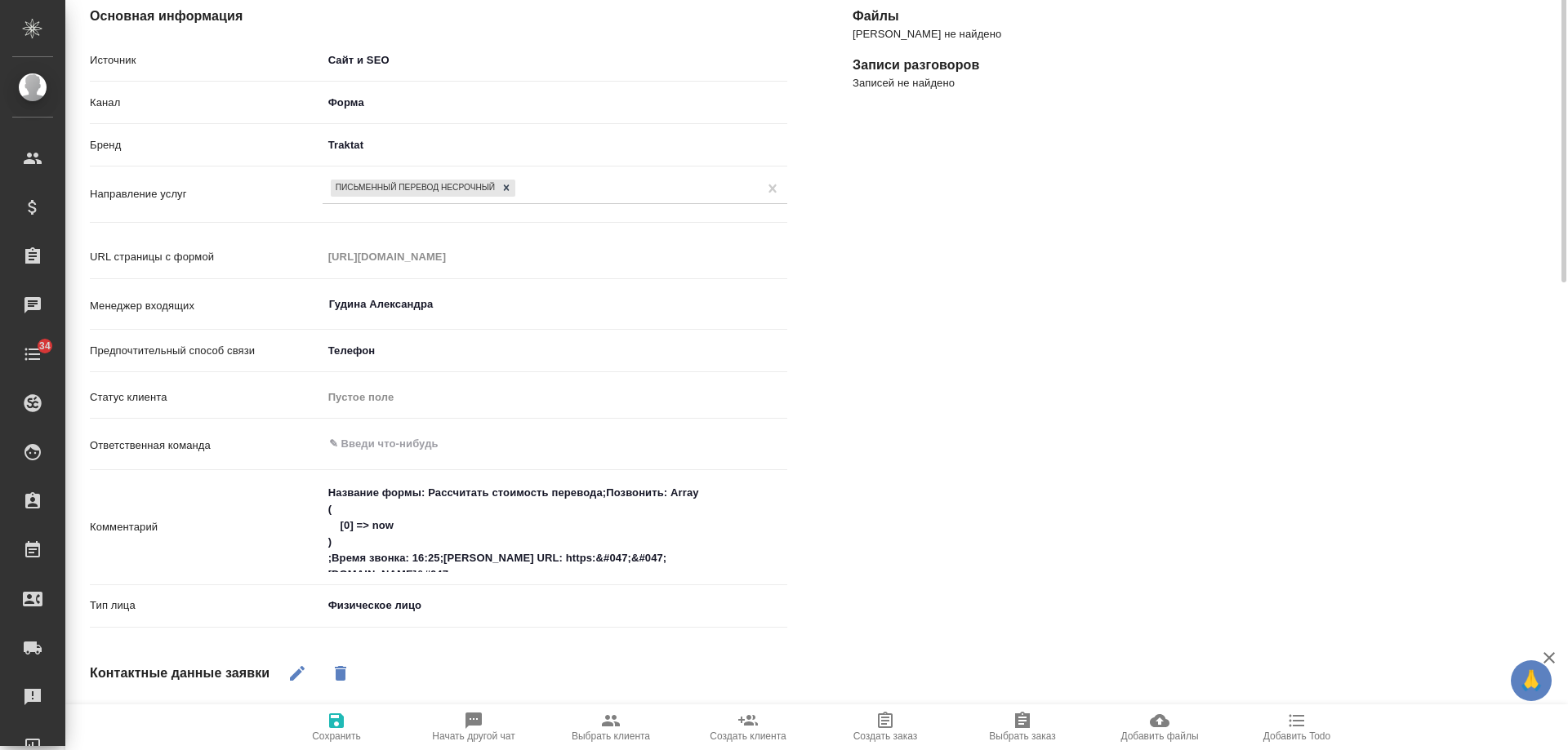
scroll to position [0, 0]
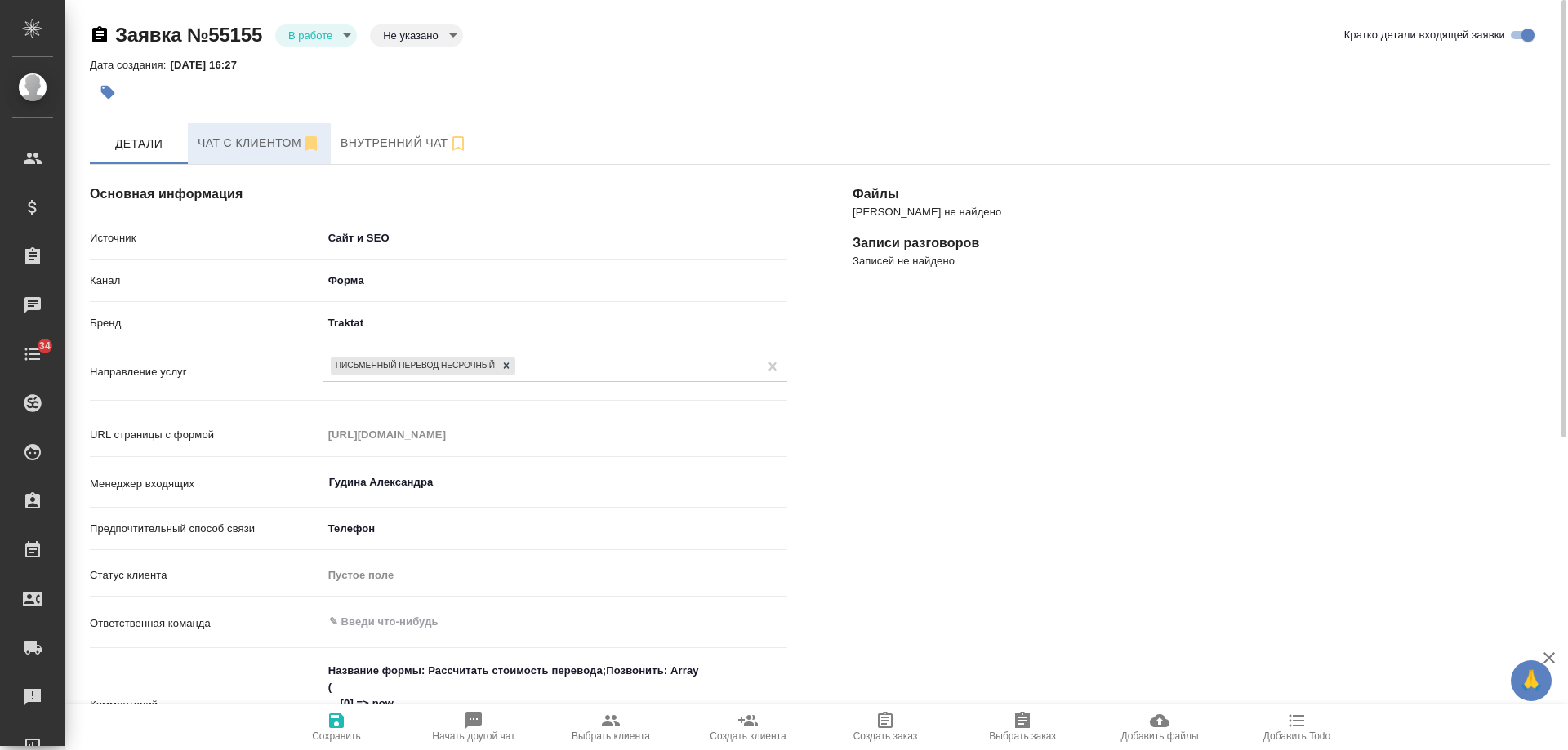
click at [232, 161] on button "Чат с клиентом" at bounding box center [259, 144] width 143 height 41
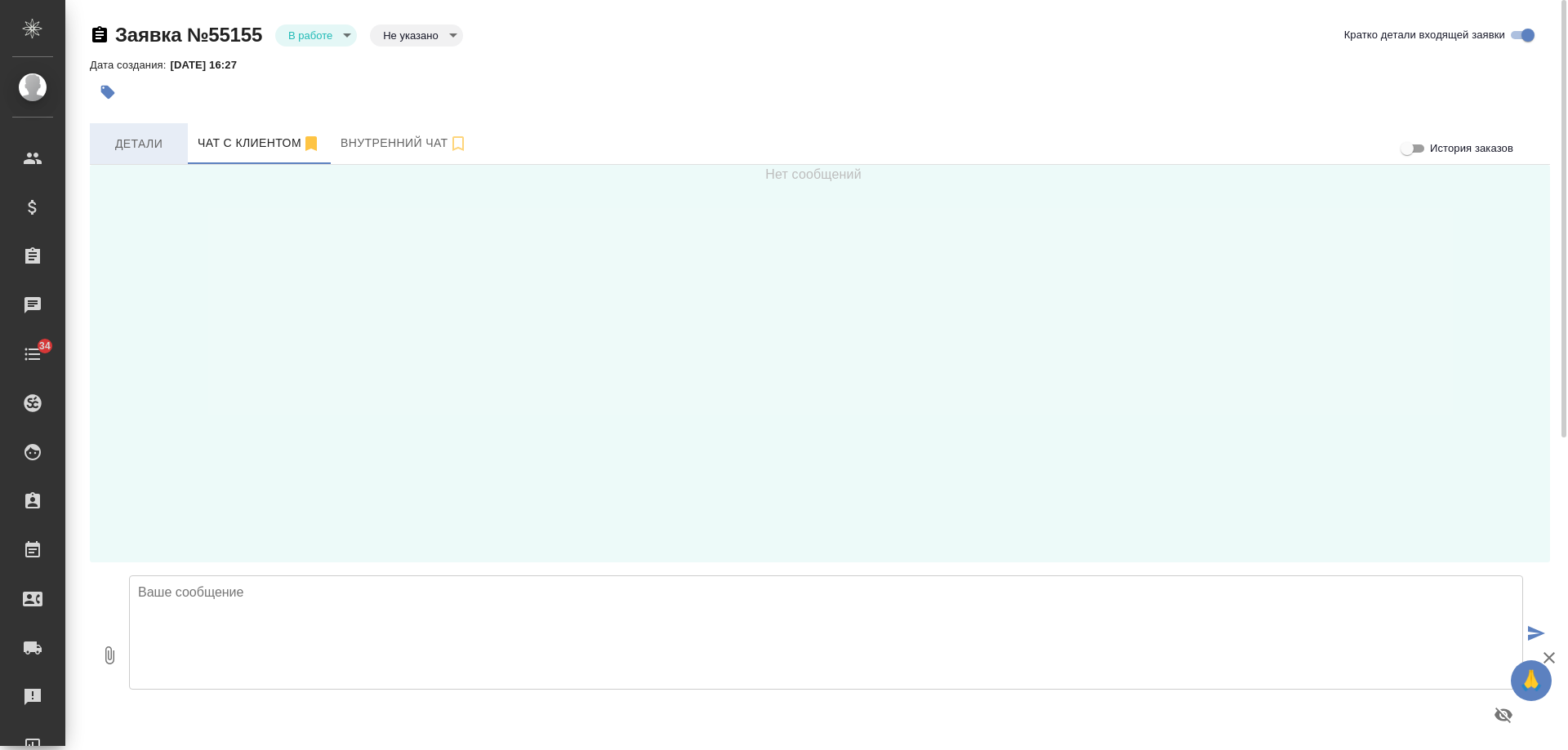
click at [155, 146] on span "Детали" at bounding box center [139, 144] width 78 height 20
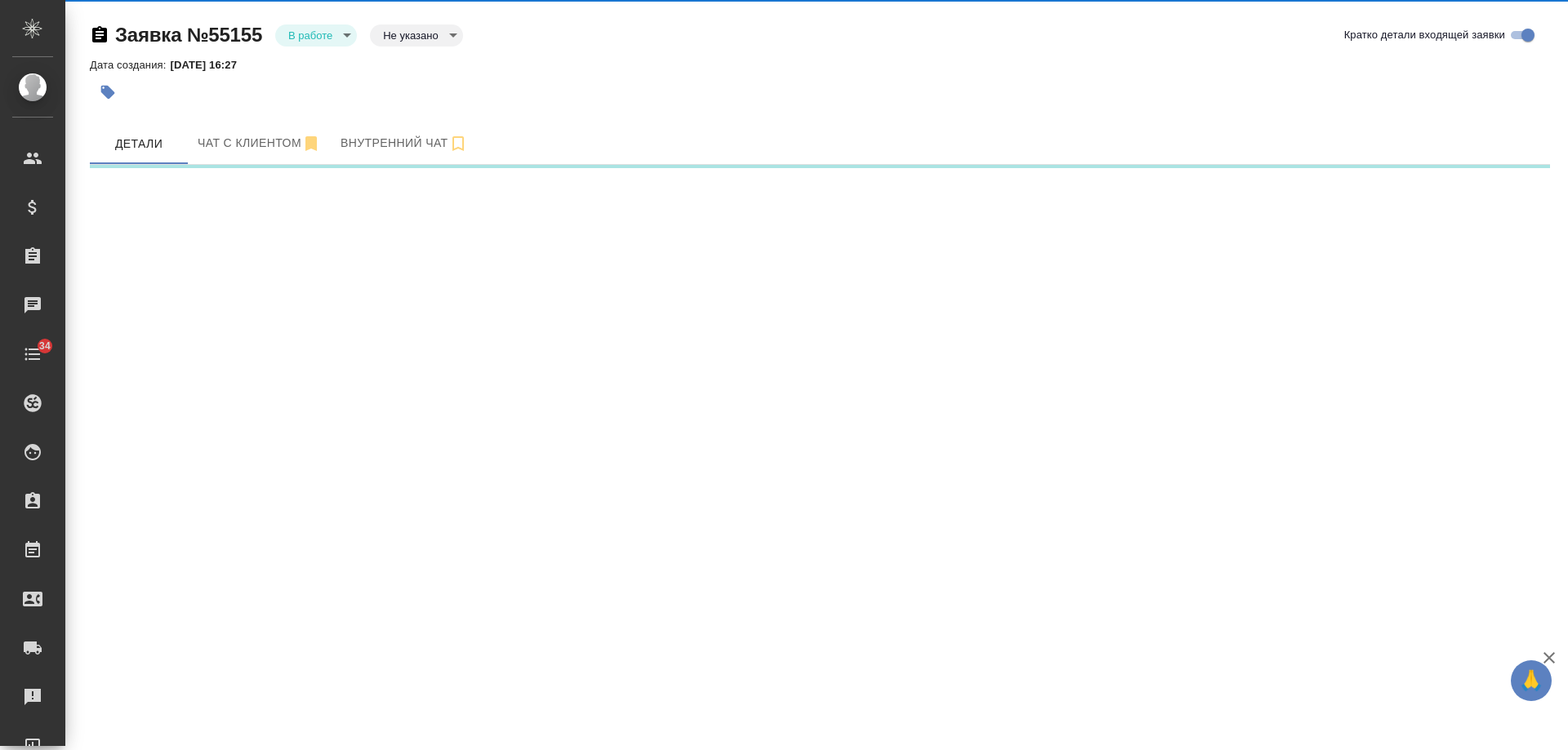
select select "RU"
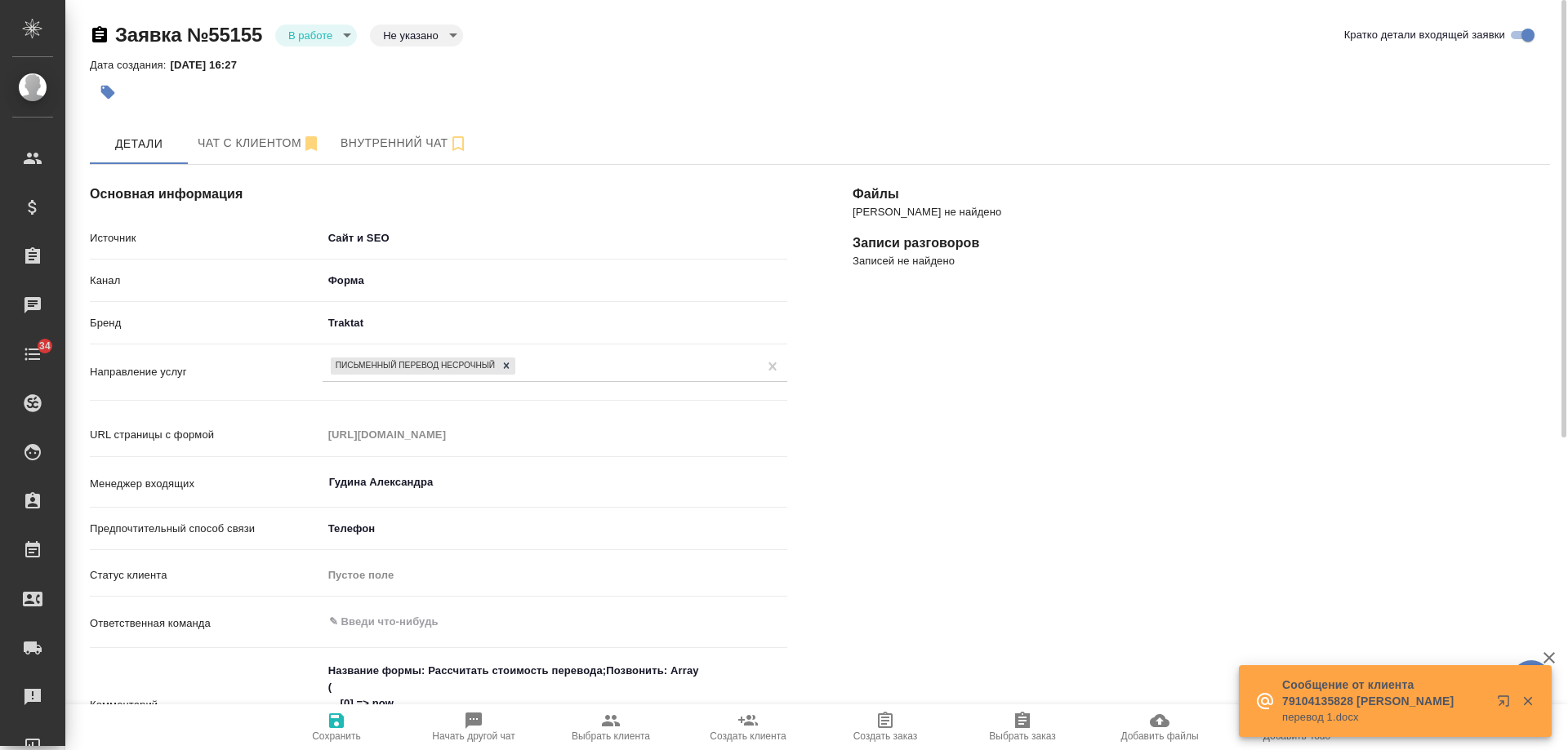
type textarea "x"
click at [243, 124] on button "Чат с клиентом" at bounding box center [259, 144] width 143 height 41
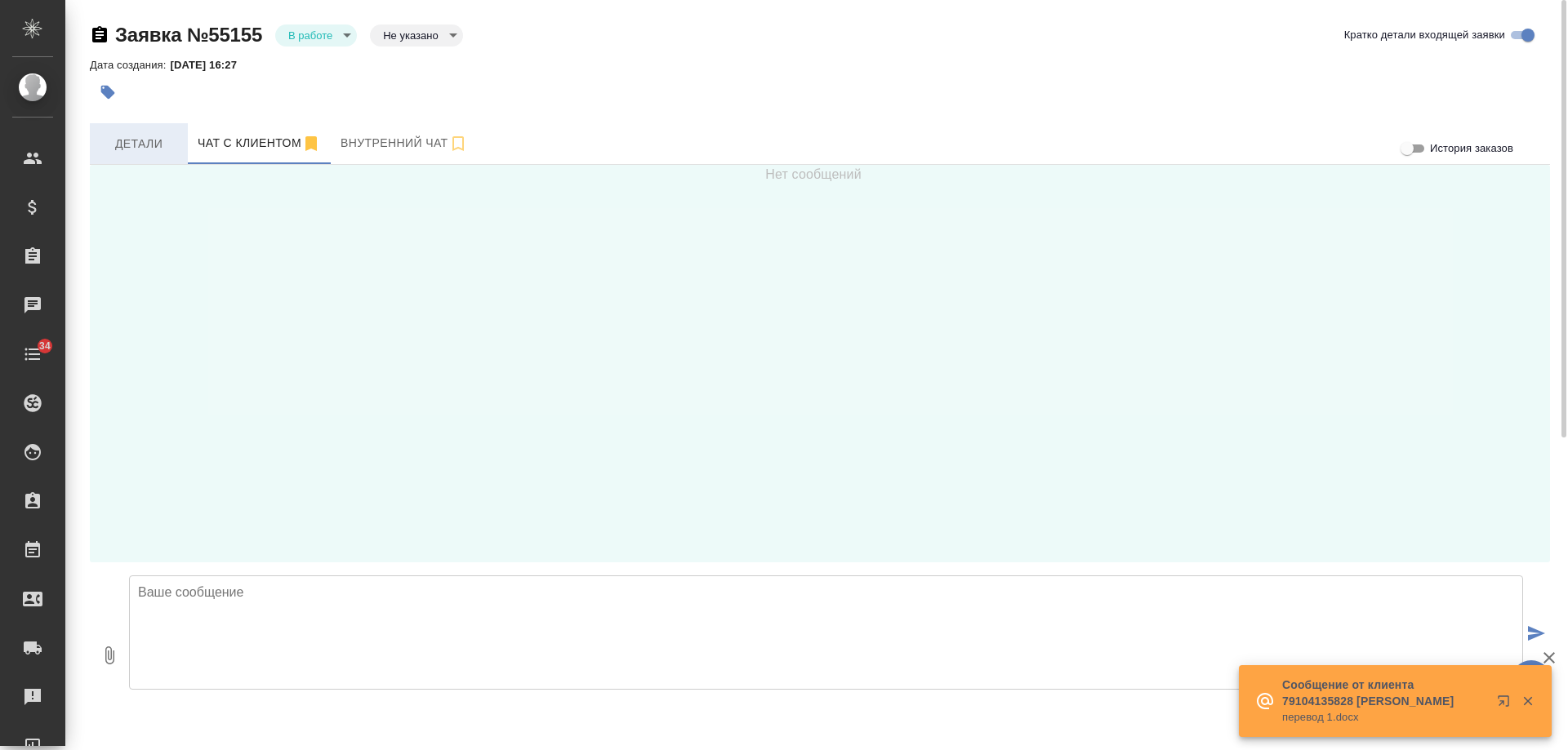
click at [148, 136] on span "Детали" at bounding box center [139, 144] width 78 height 20
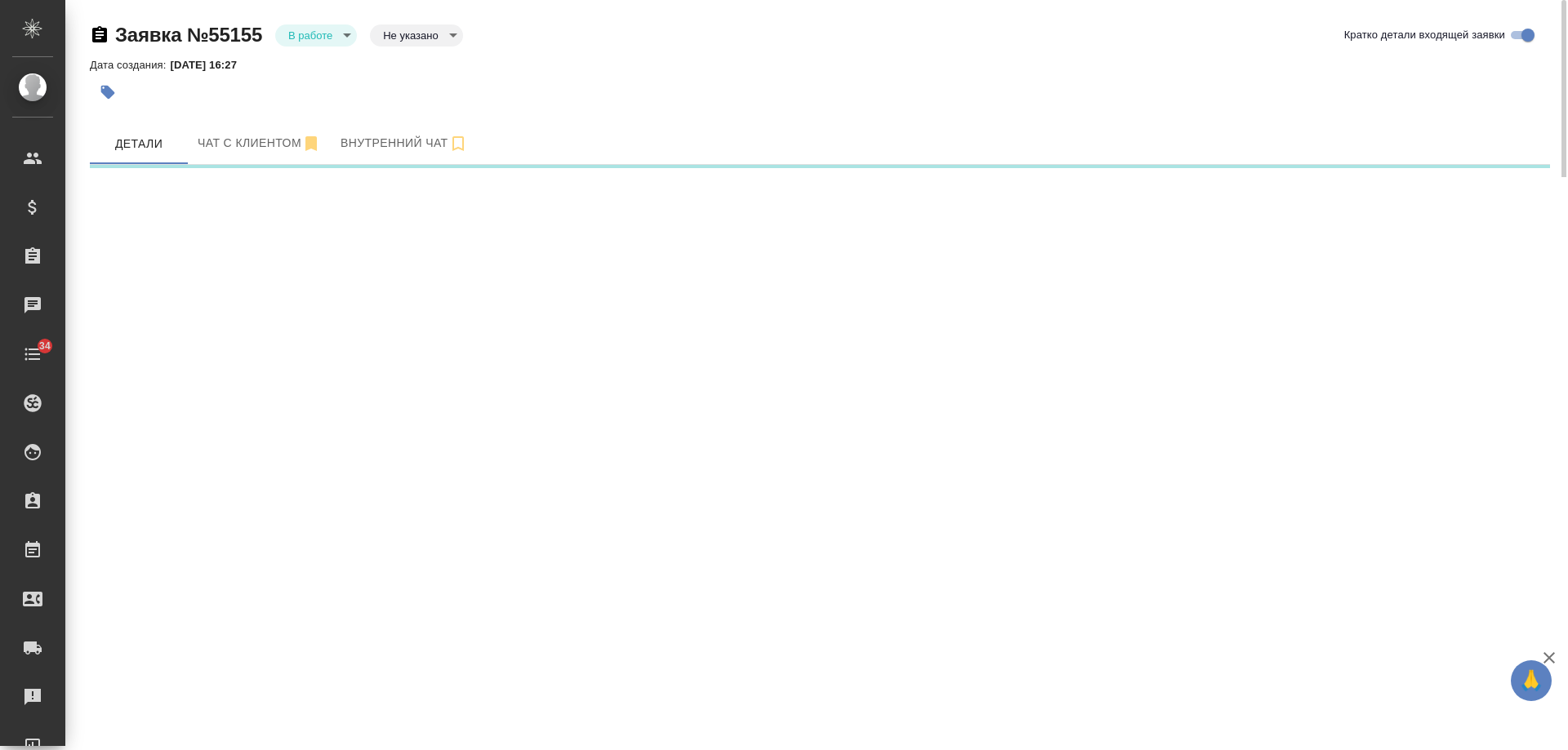
select select "RU"
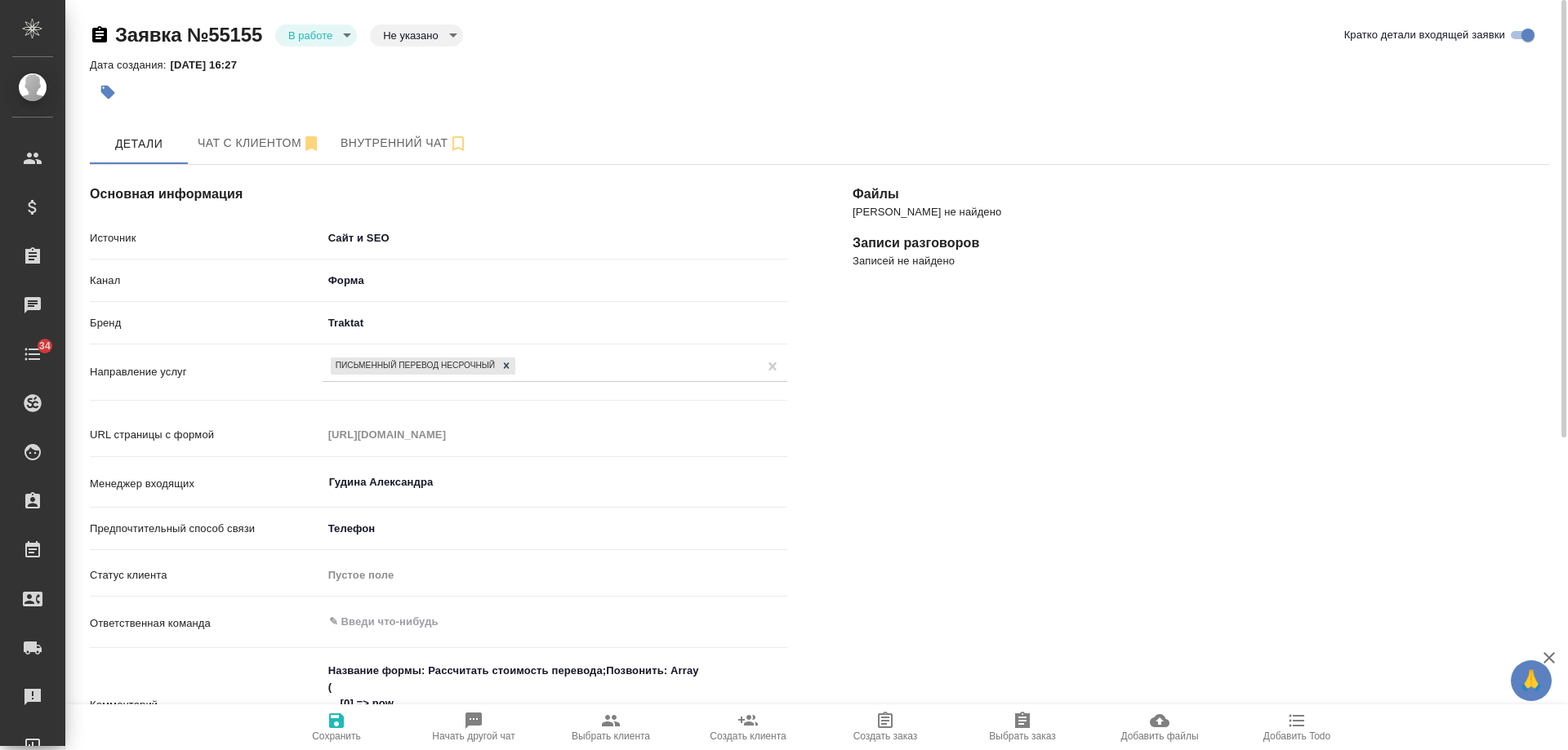
type textarea "x"
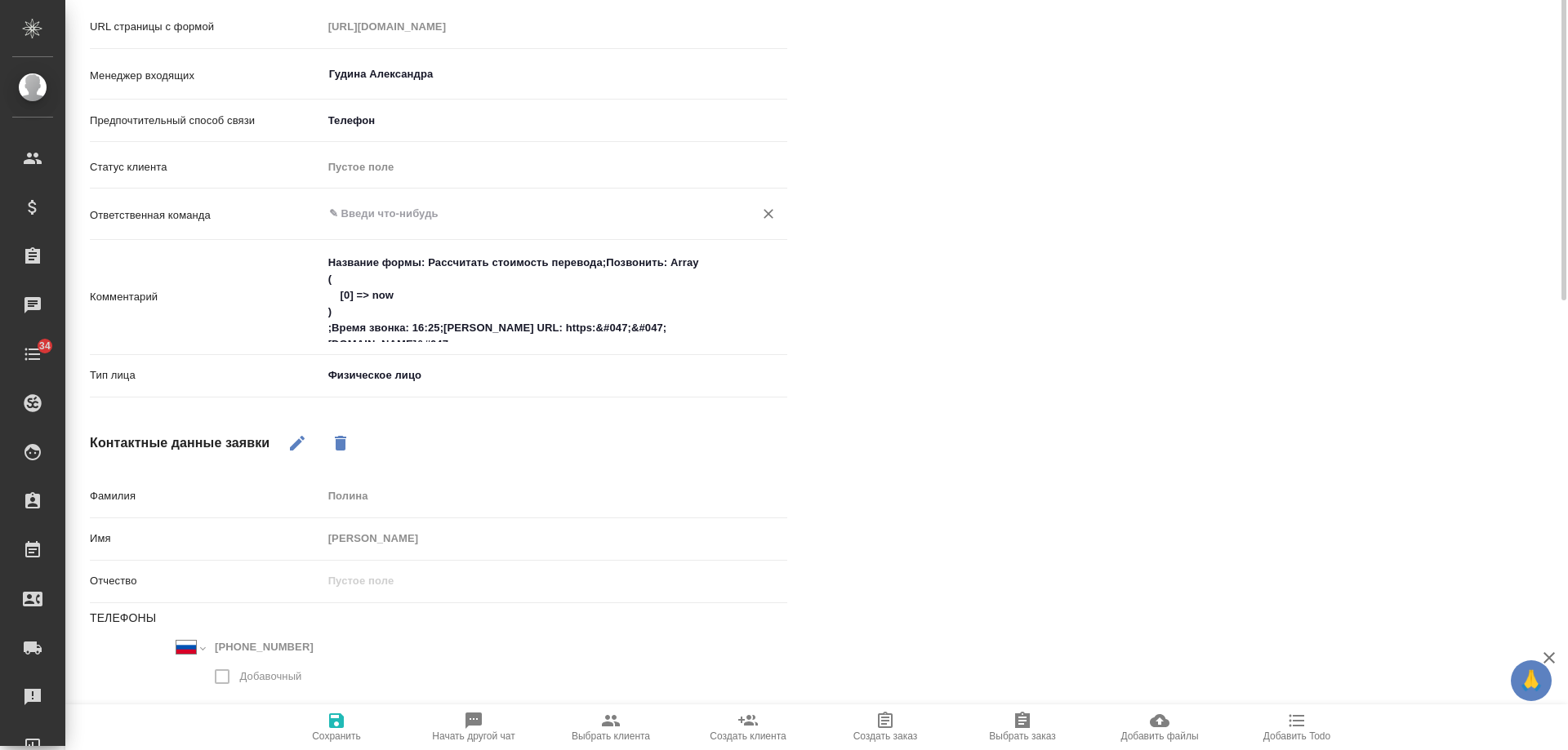
scroll to position [82, 0]
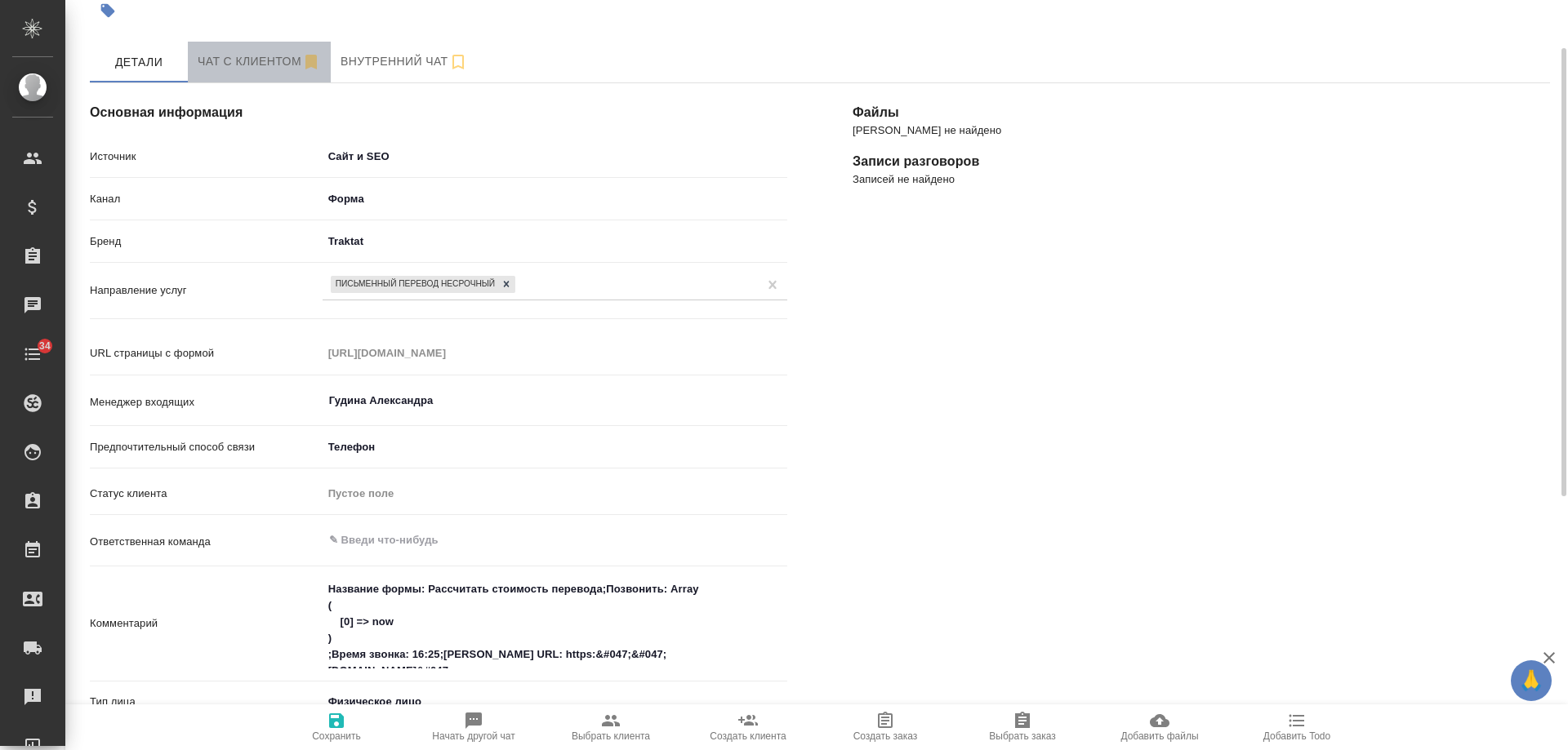
click at [266, 48] on button "Чат с клиентом" at bounding box center [259, 61] width 143 height 41
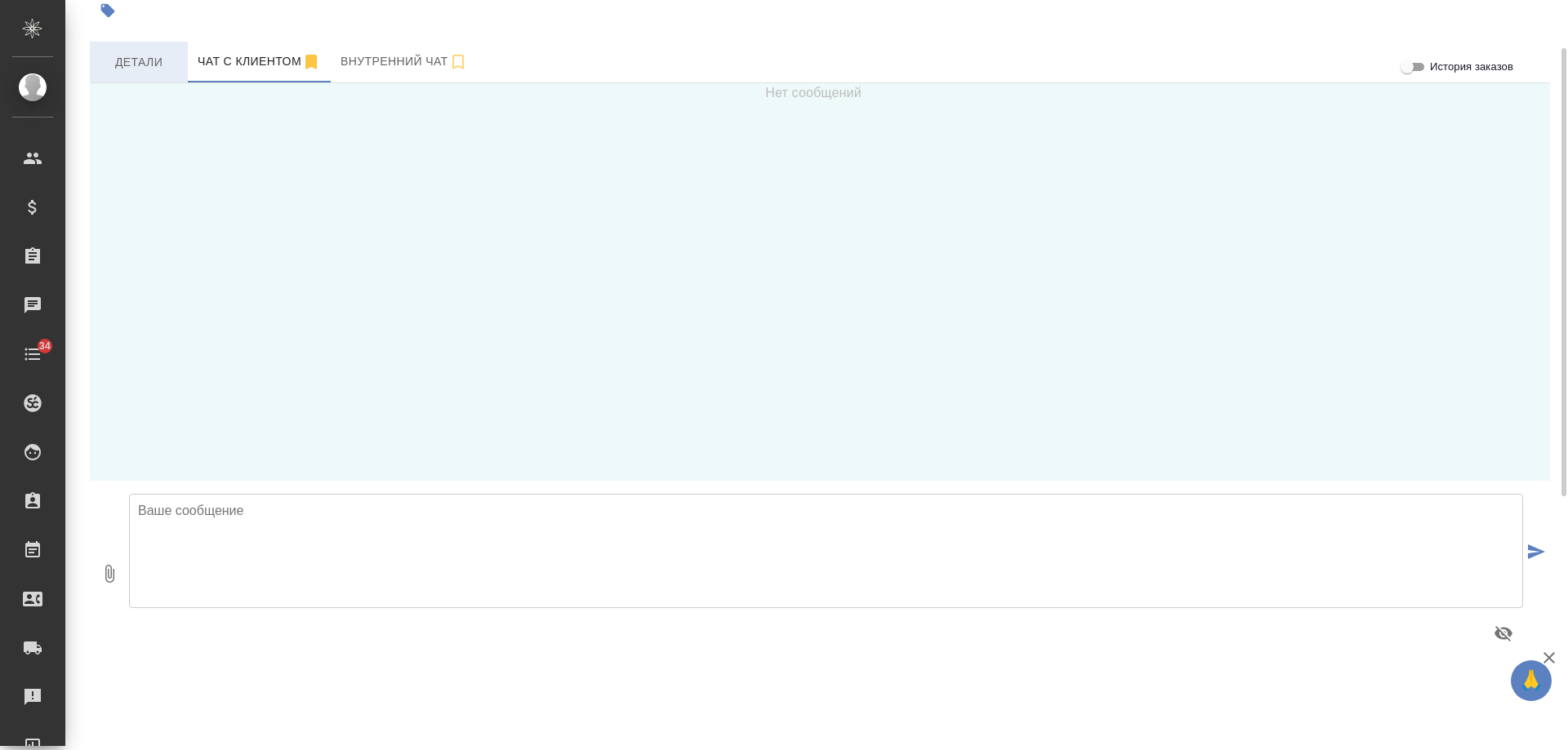
click at [111, 54] on span "Детали" at bounding box center [139, 62] width 78 height 20
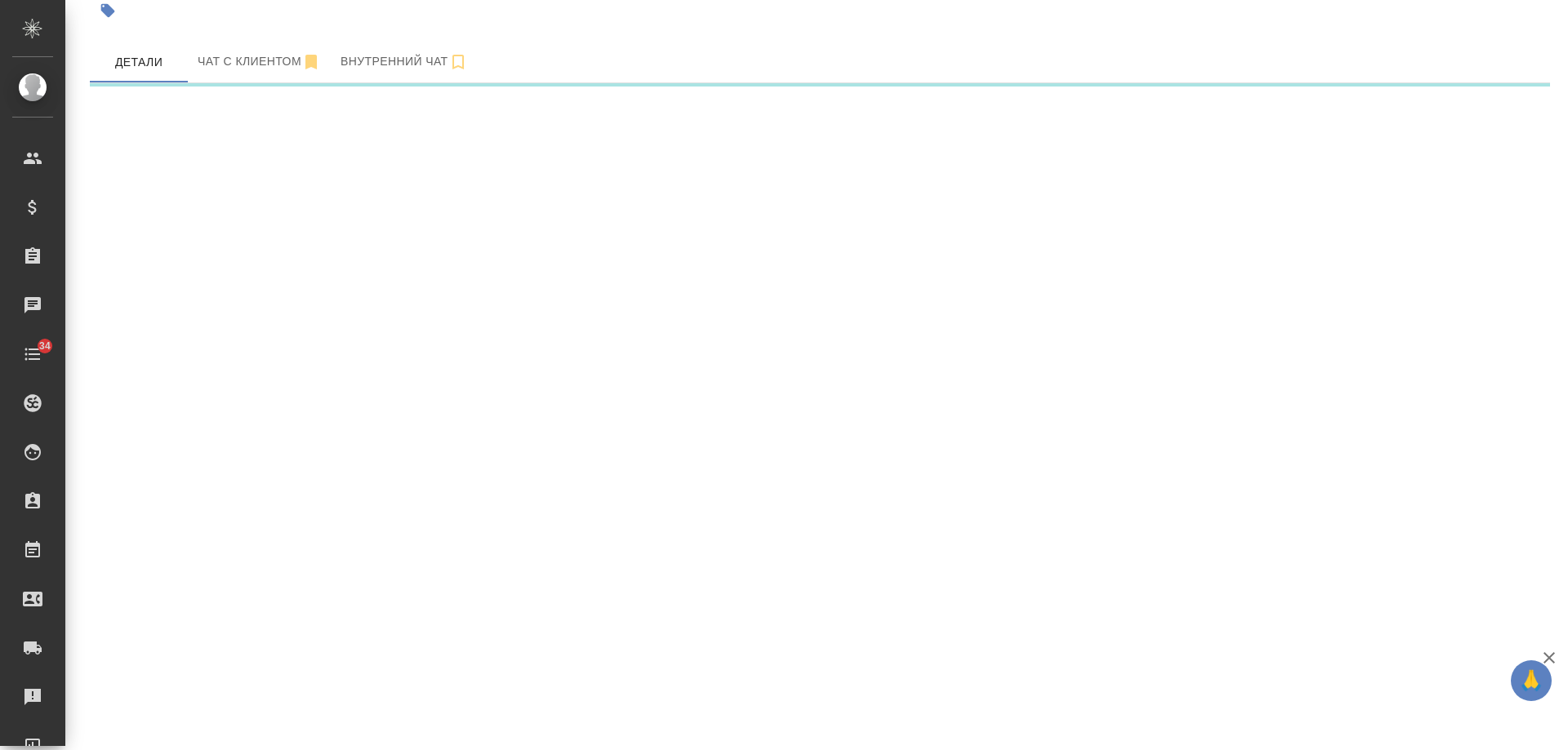
select select "RU"
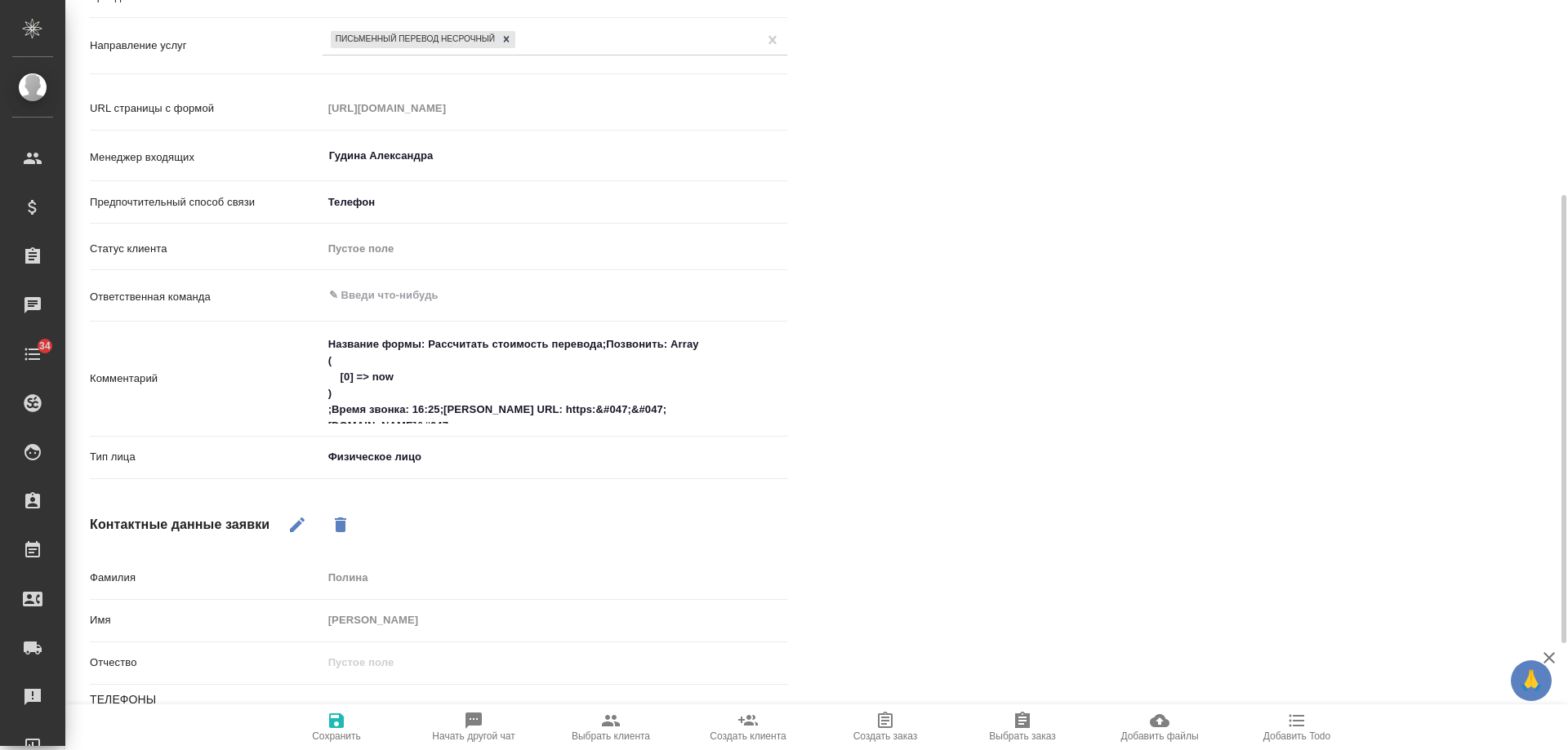
scroll to position [408, 0]
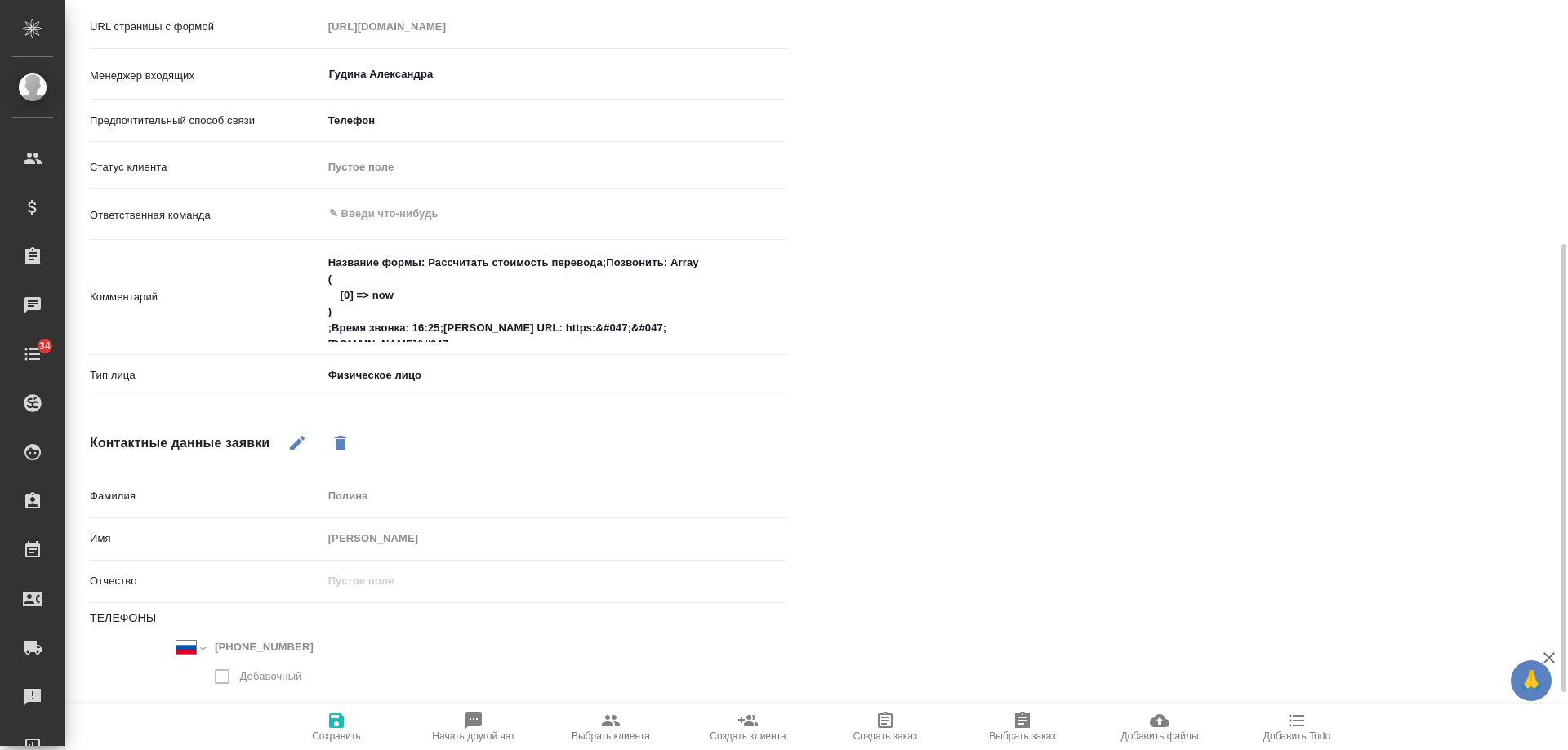
type textarea "x"
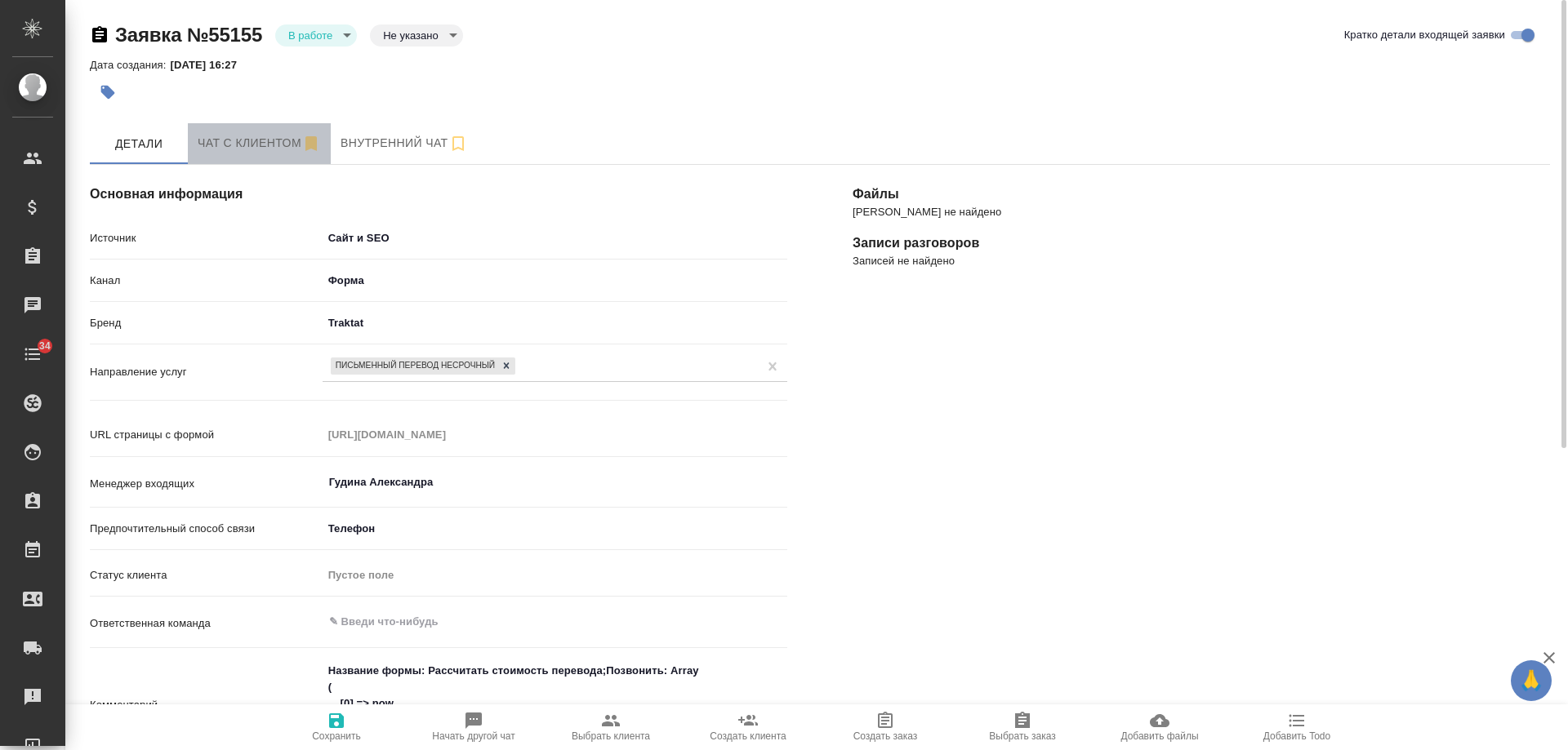
click at [247, 132] on button "Чат с клиентом" at bounding box center [259, 144] width 143 height 41
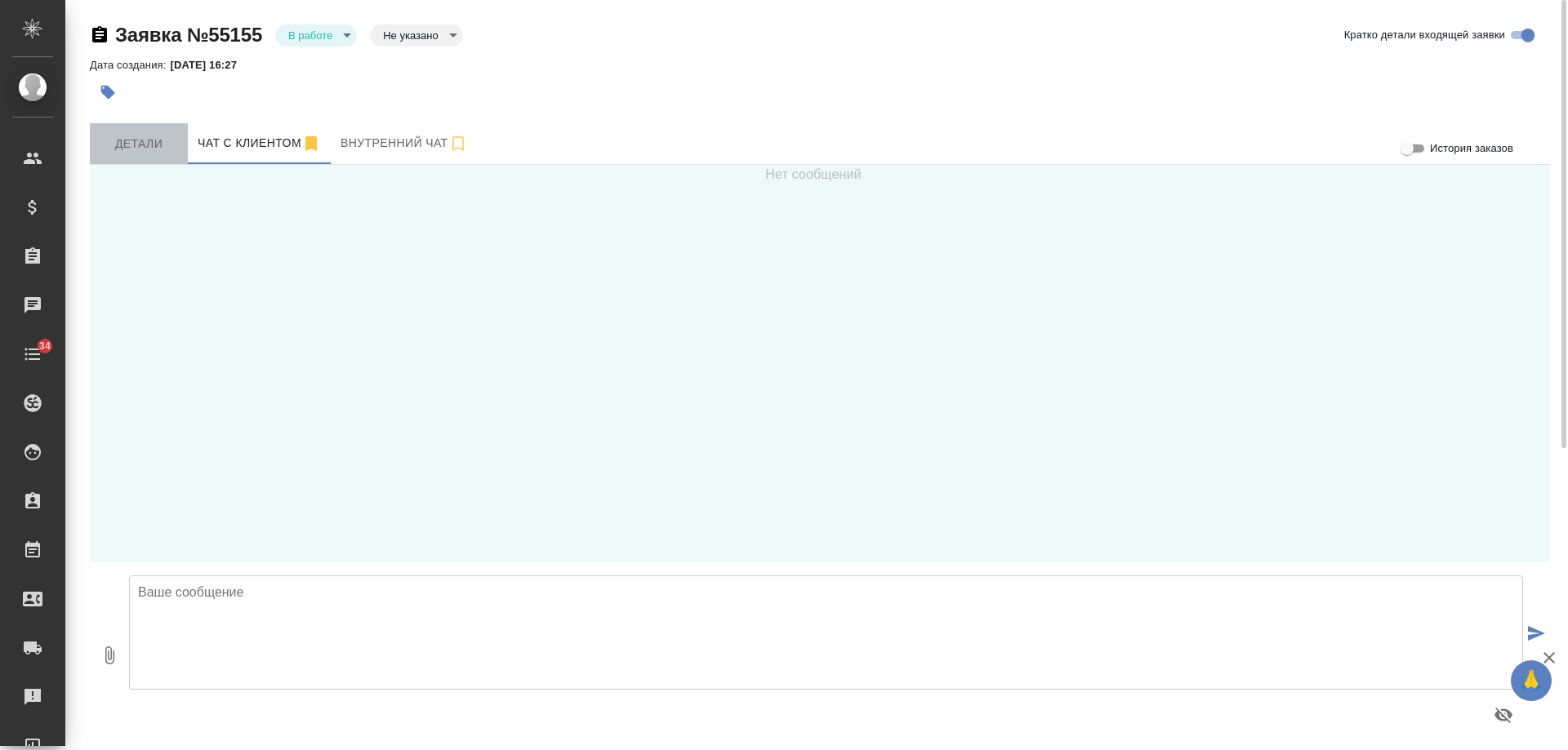
click at [123, 151] on span "Детали" at bounding box center [139, 144] width 78 height 20
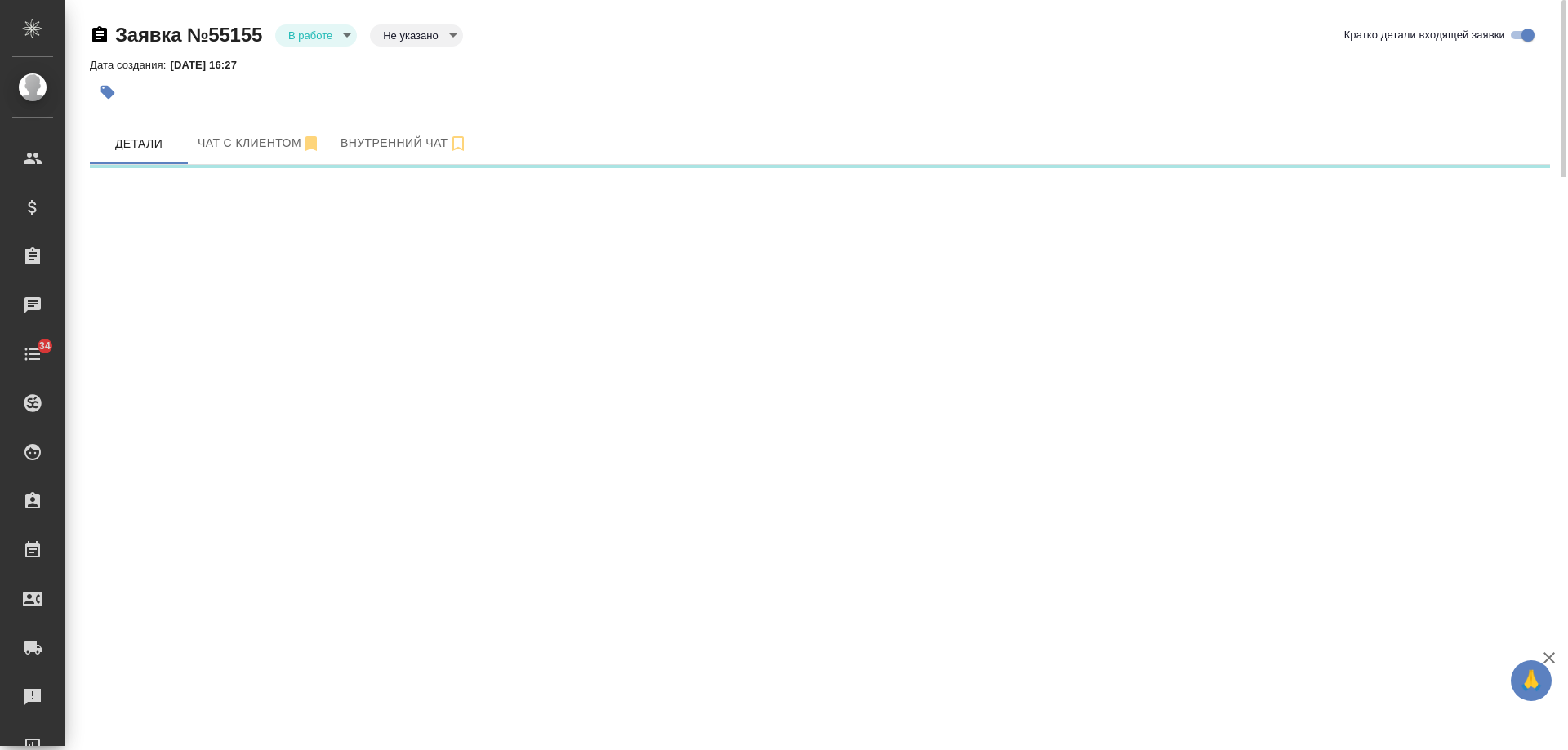
select select "RU"
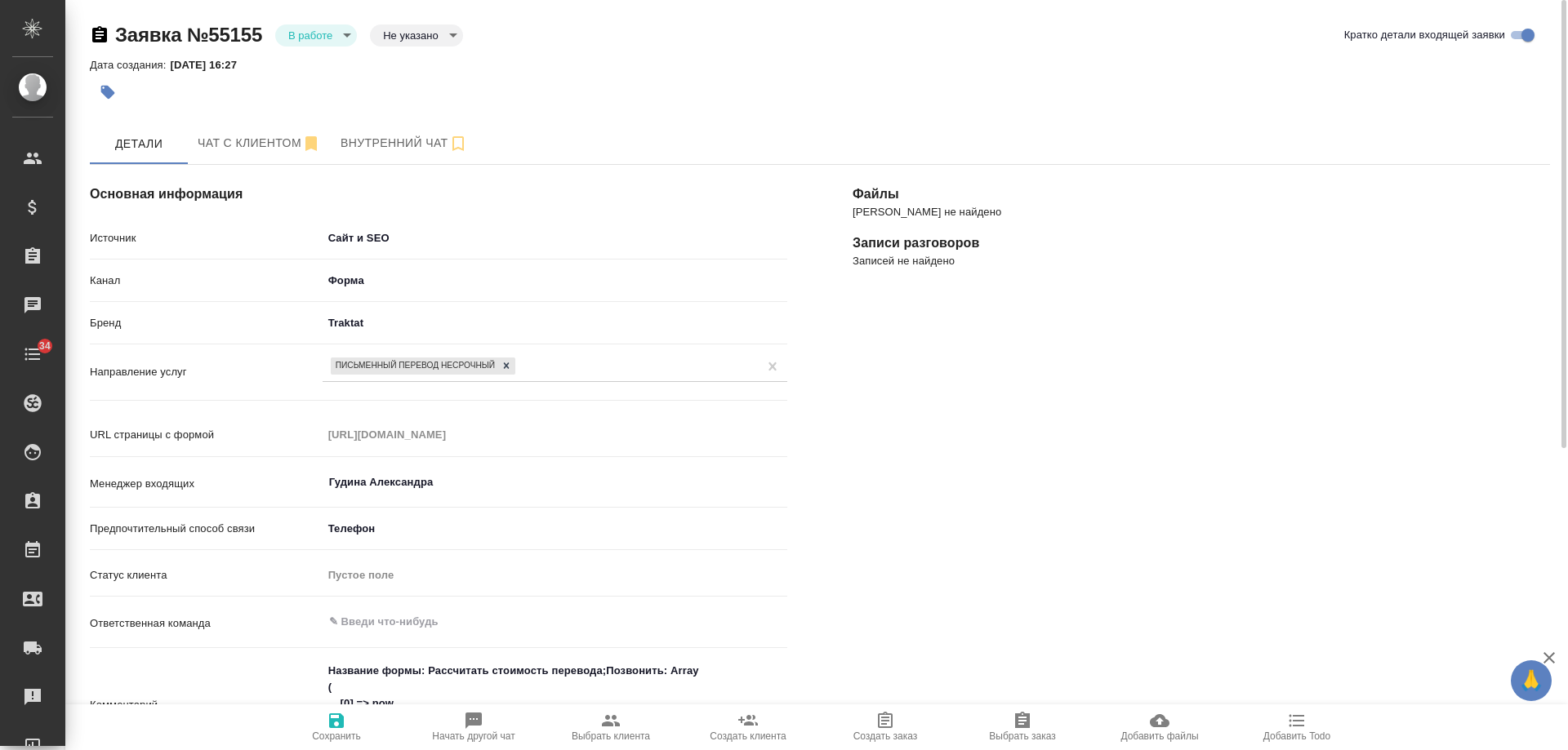
scroll to position [504, 0]
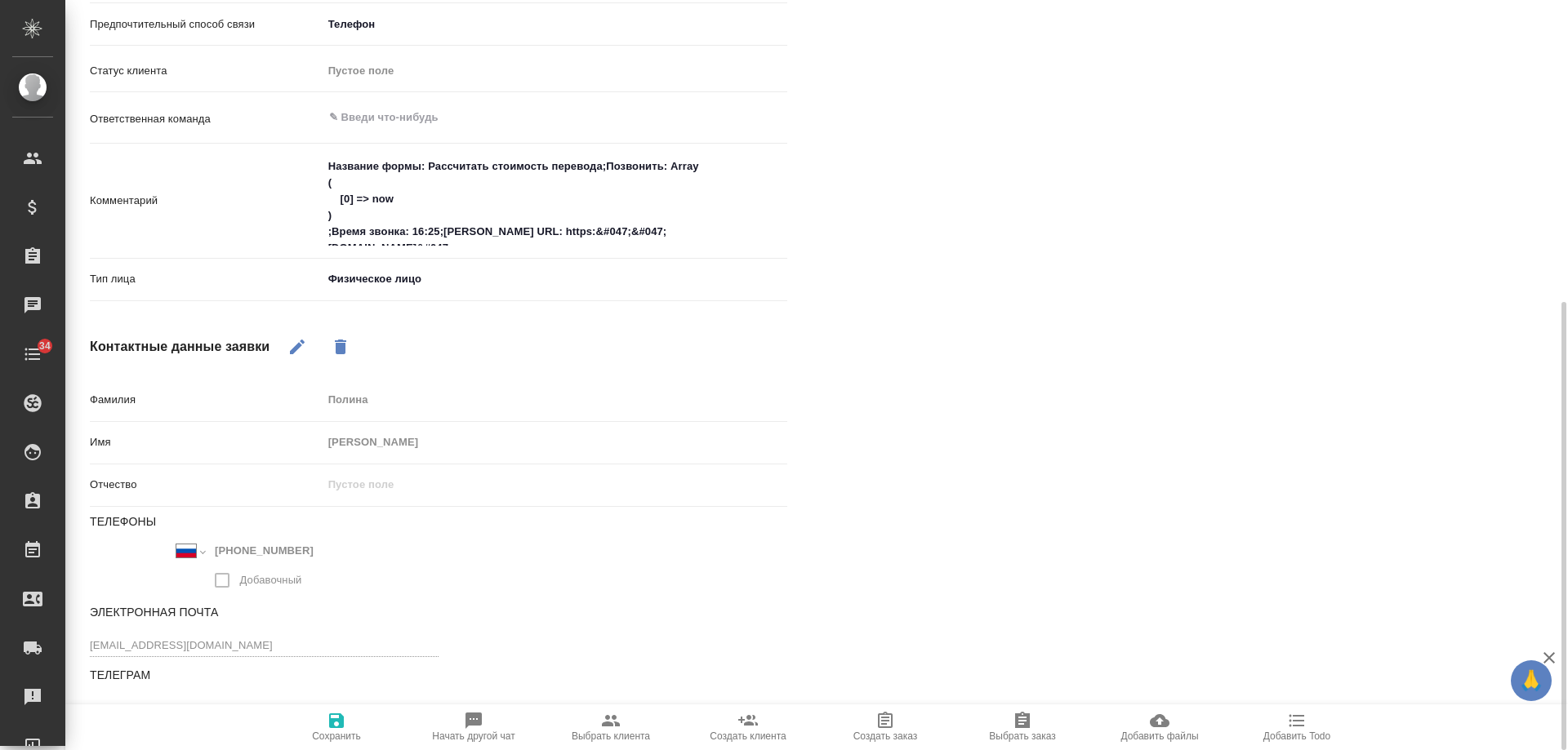
click at [304, 346] on icon "button" at bounding box center [297, 346] width 19 height 19
drag, startPoint x: 315, startPoint y: 552, endPoint x: 211, endPoint y: 549, distance: 104.0
click at [211, 549] on input "+7 903 231 54 37" at bounding box center [280, 552] width 143 height 24
click at [1438, 382] on div "Файлы Файлов не найдено Записи разговоров Записей не найдено" at bounding box center [1201, 204] width 763 height 1153
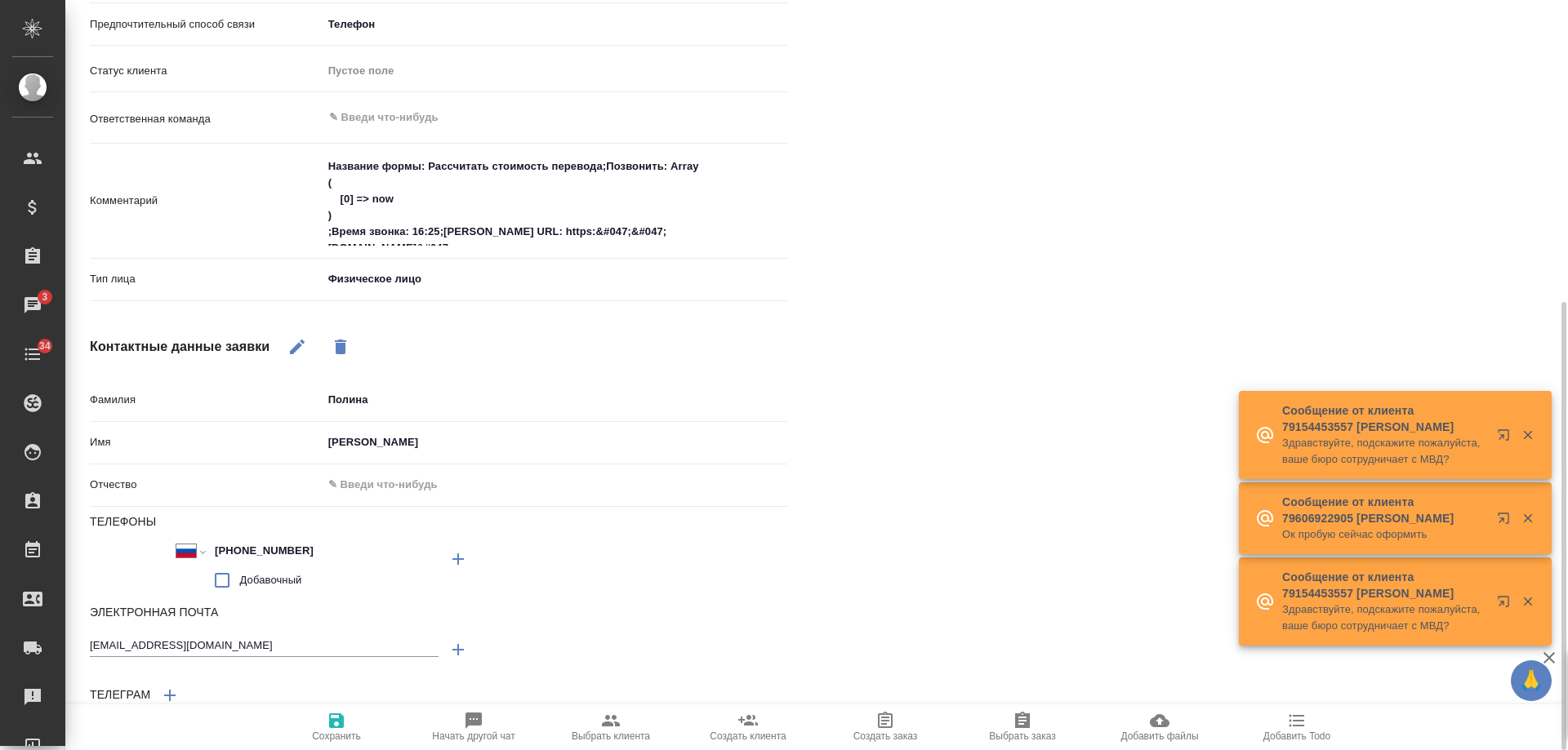
scroll to position [178, 0]
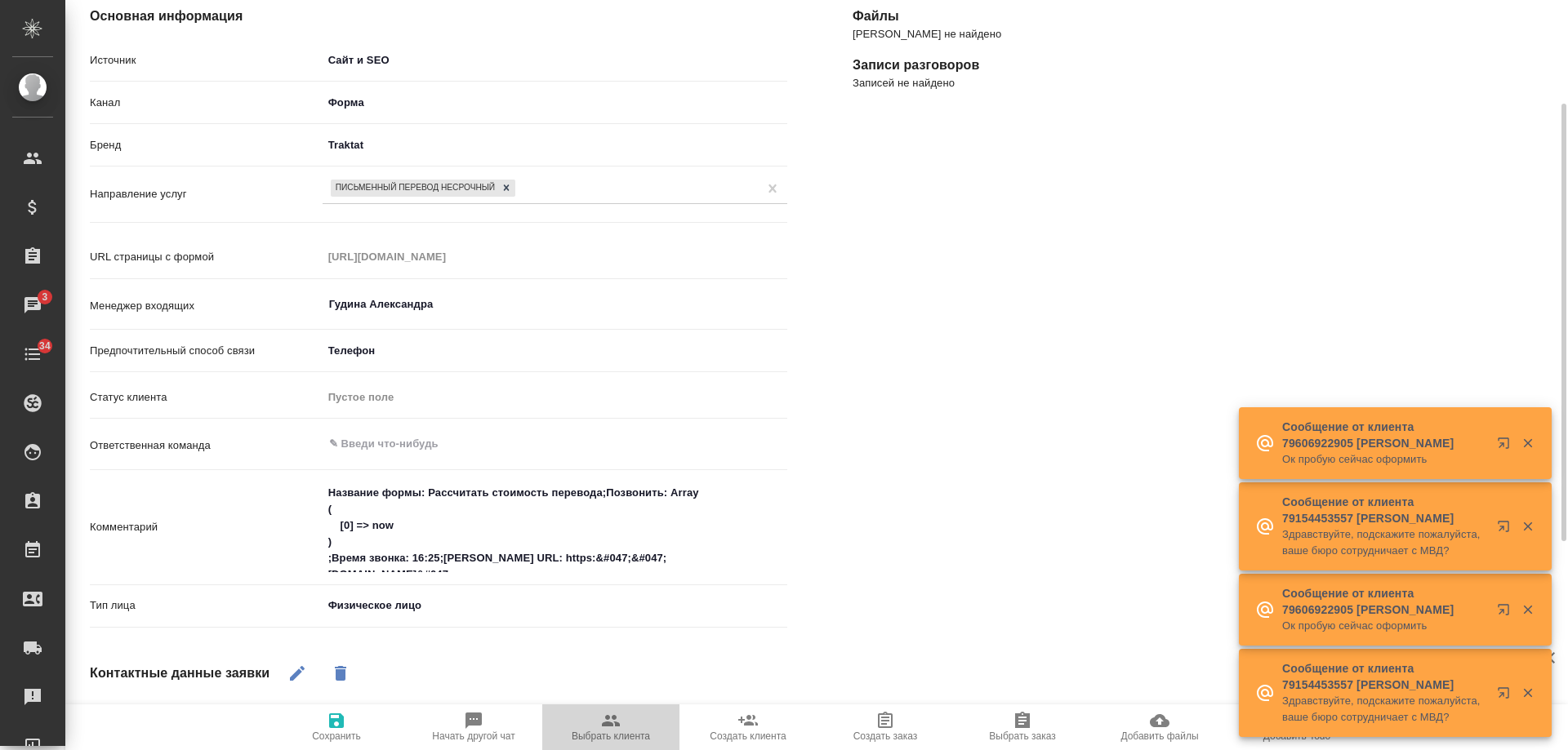
click at [606, 722] on icon "button" at bounding box center [611, 721] width 19 height 19
type textarea "x"
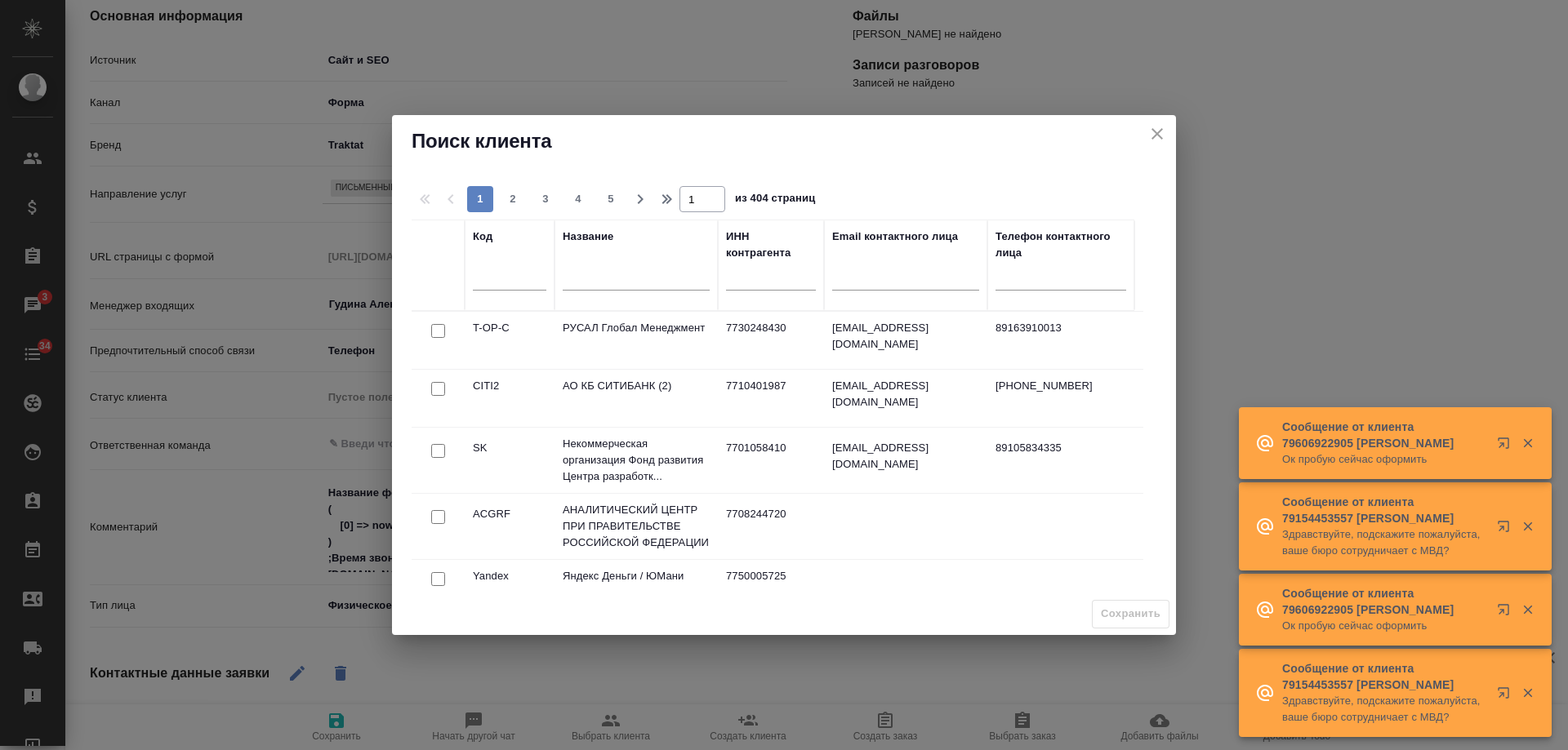
click at [626, 277] on input "text" at bounding box center [636, 279] width 147 height 20
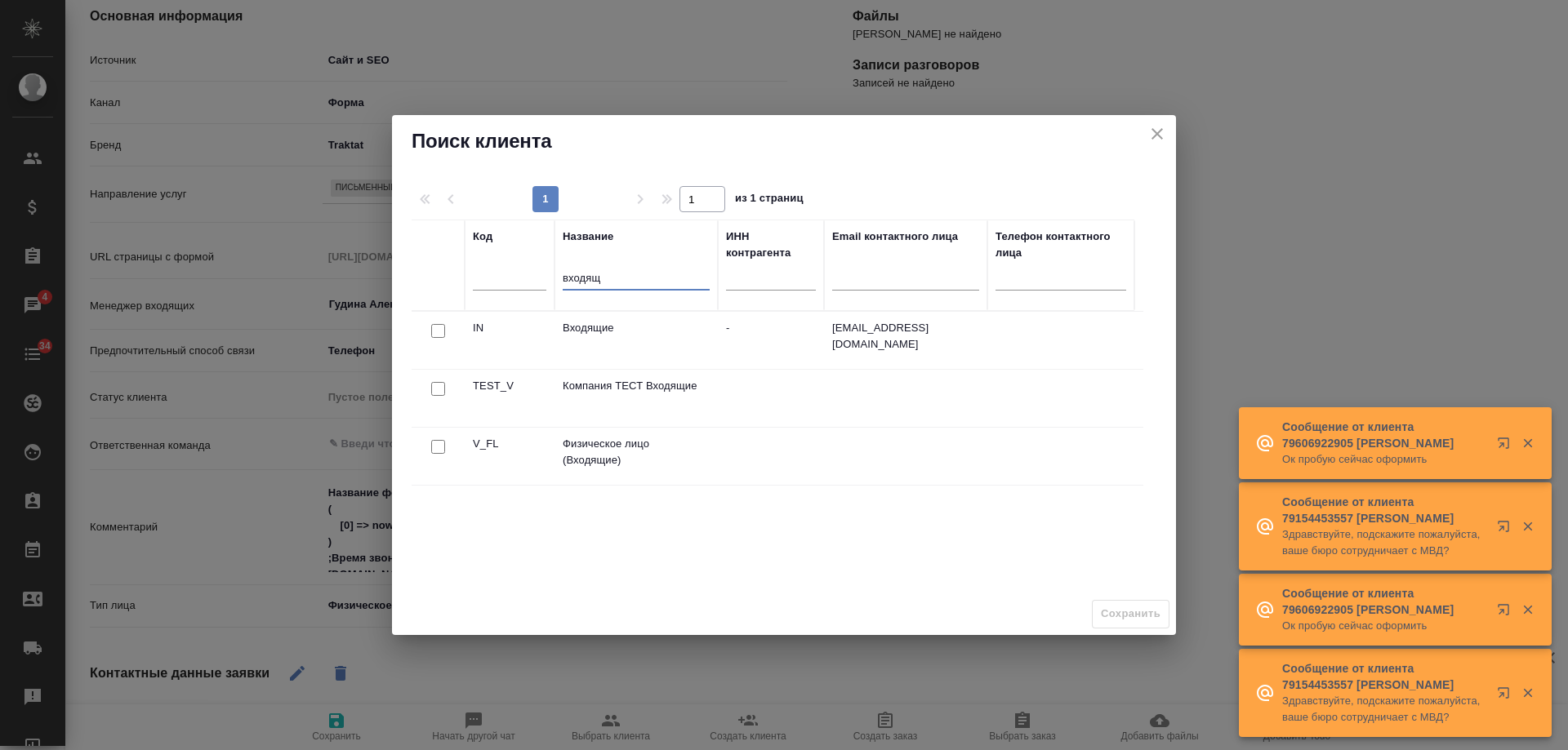
type input "входящ"
click at [433, 443] on input "checkbox" at bounding box center [438, 447] width 14 height 14
checkbox input "true"
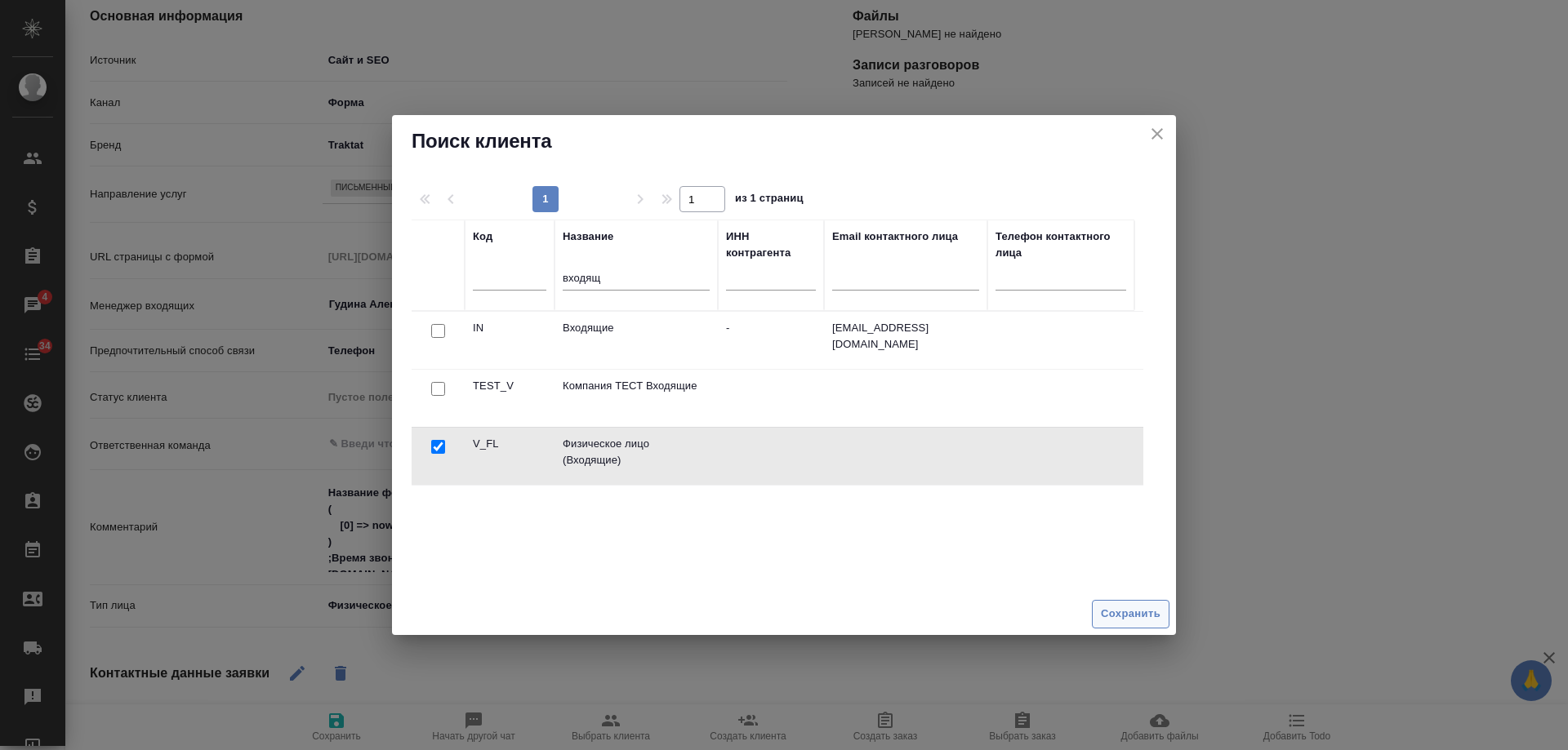
click at [1130, 615] on span "Сохранить" at bounding box center [1131, 614] width 60 height 18
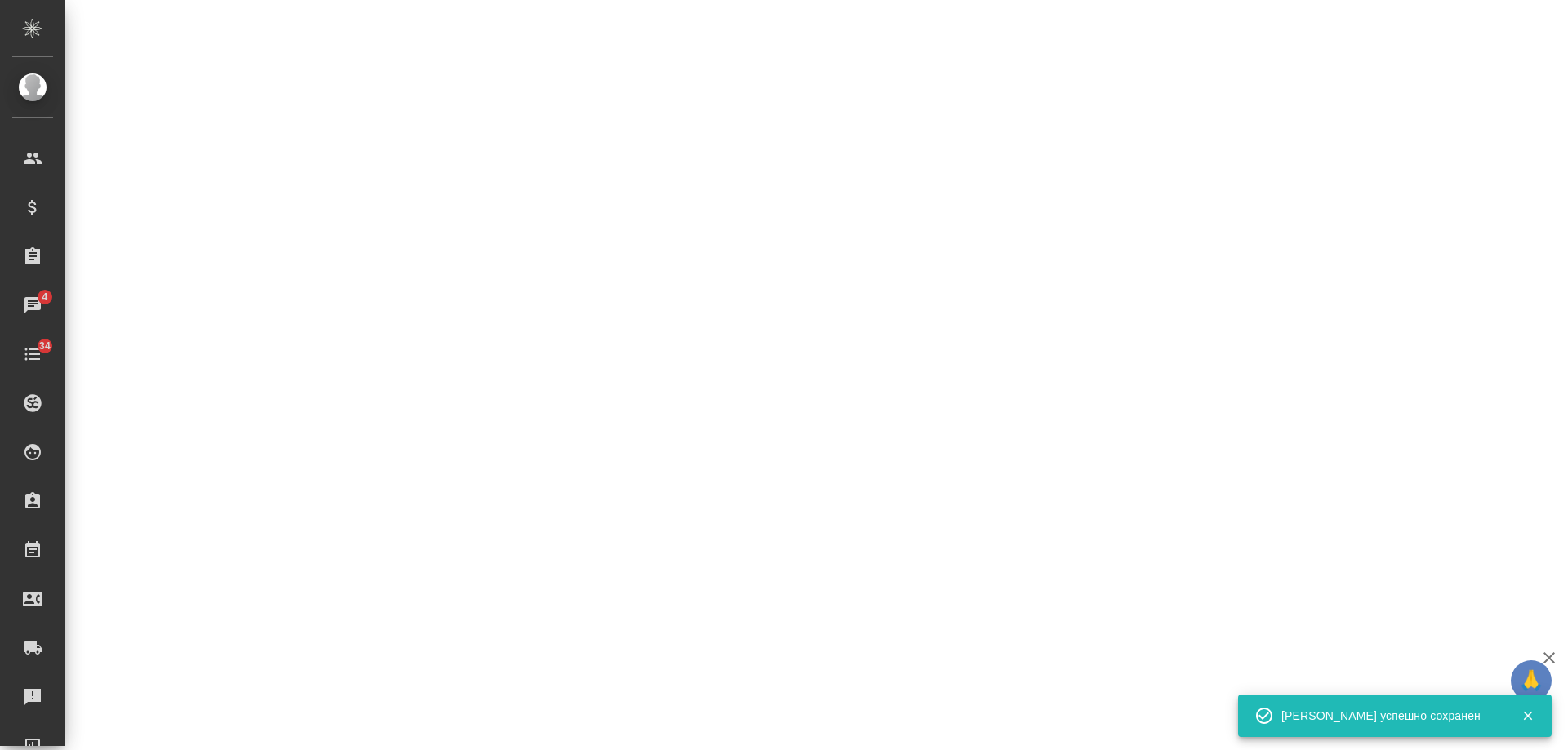
select select "RU"
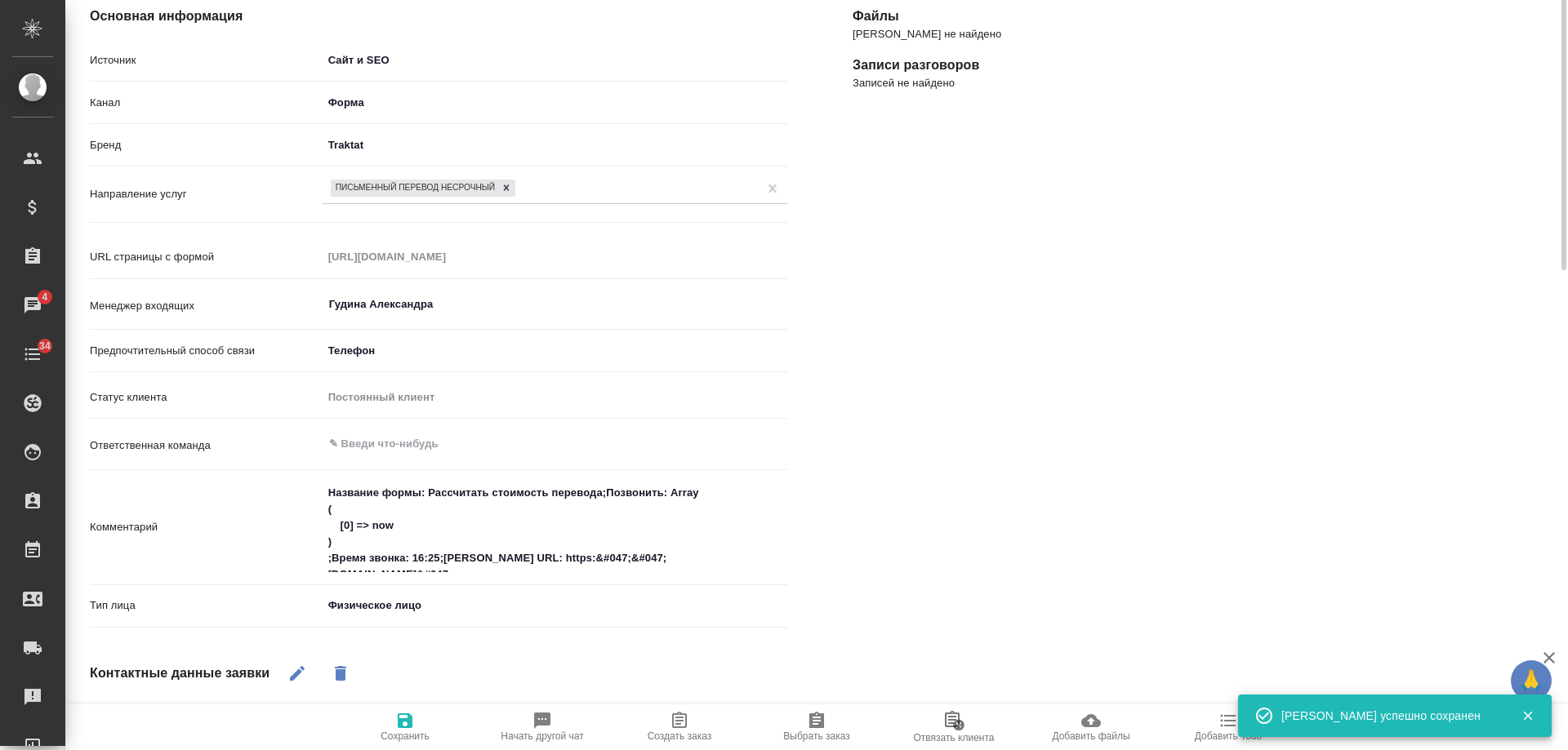
scroll to position [0, 0]
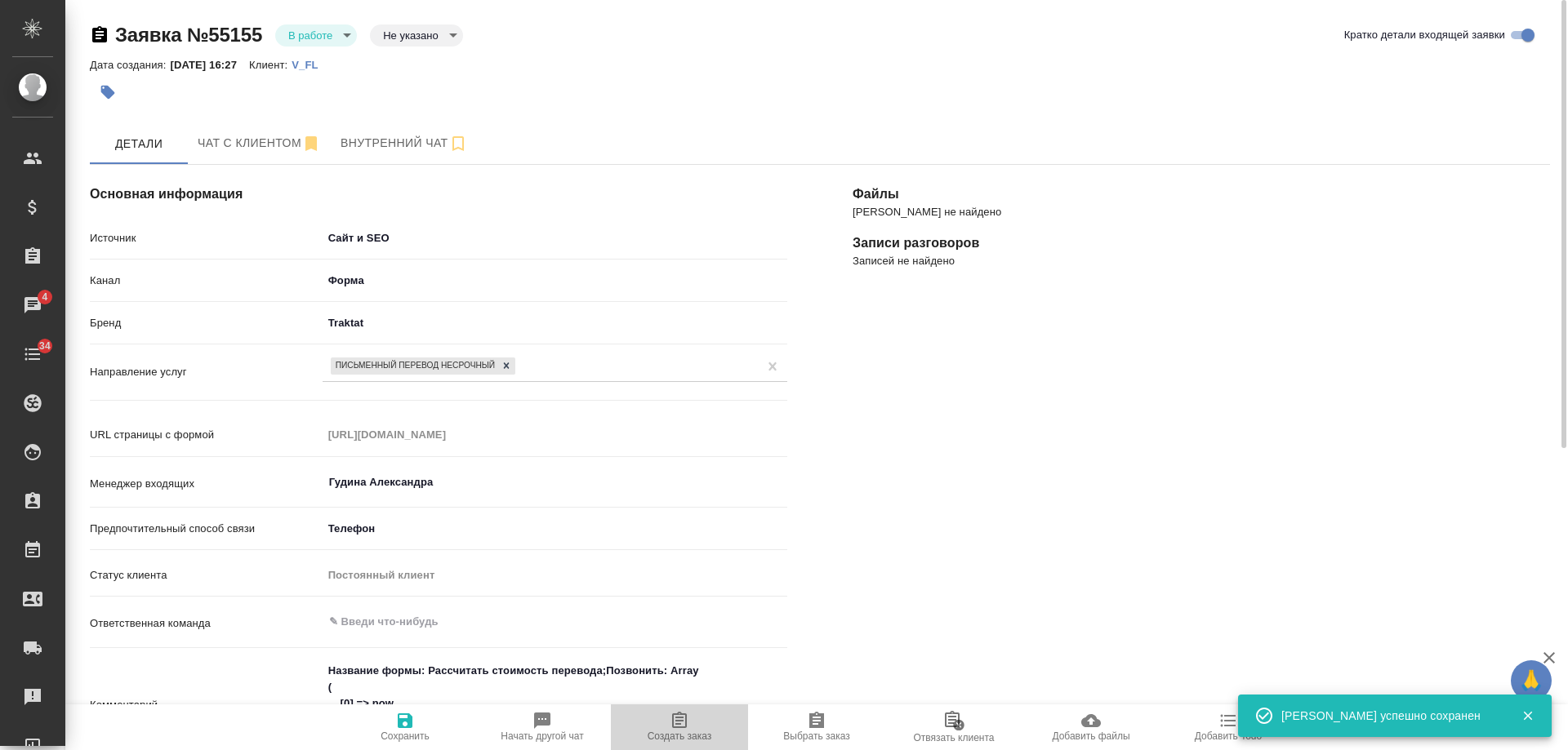
click at [687, 730] on icon "button" at bounding box center [679, 721] width 19 height 19
type textarea "x"
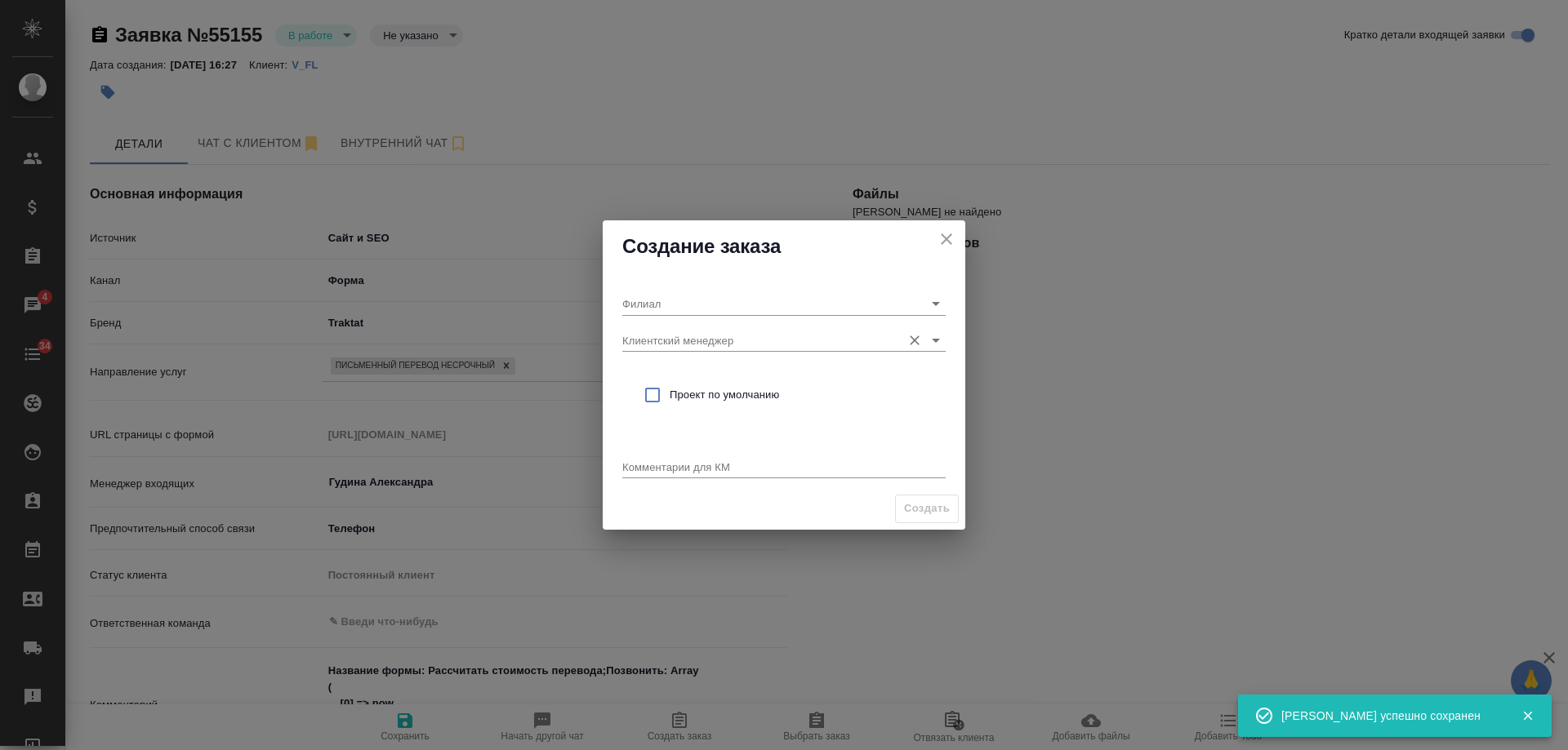
click at [687, 346] on input "Клиентский менеджер" at bounding box center [757, 339] width 271 height 22
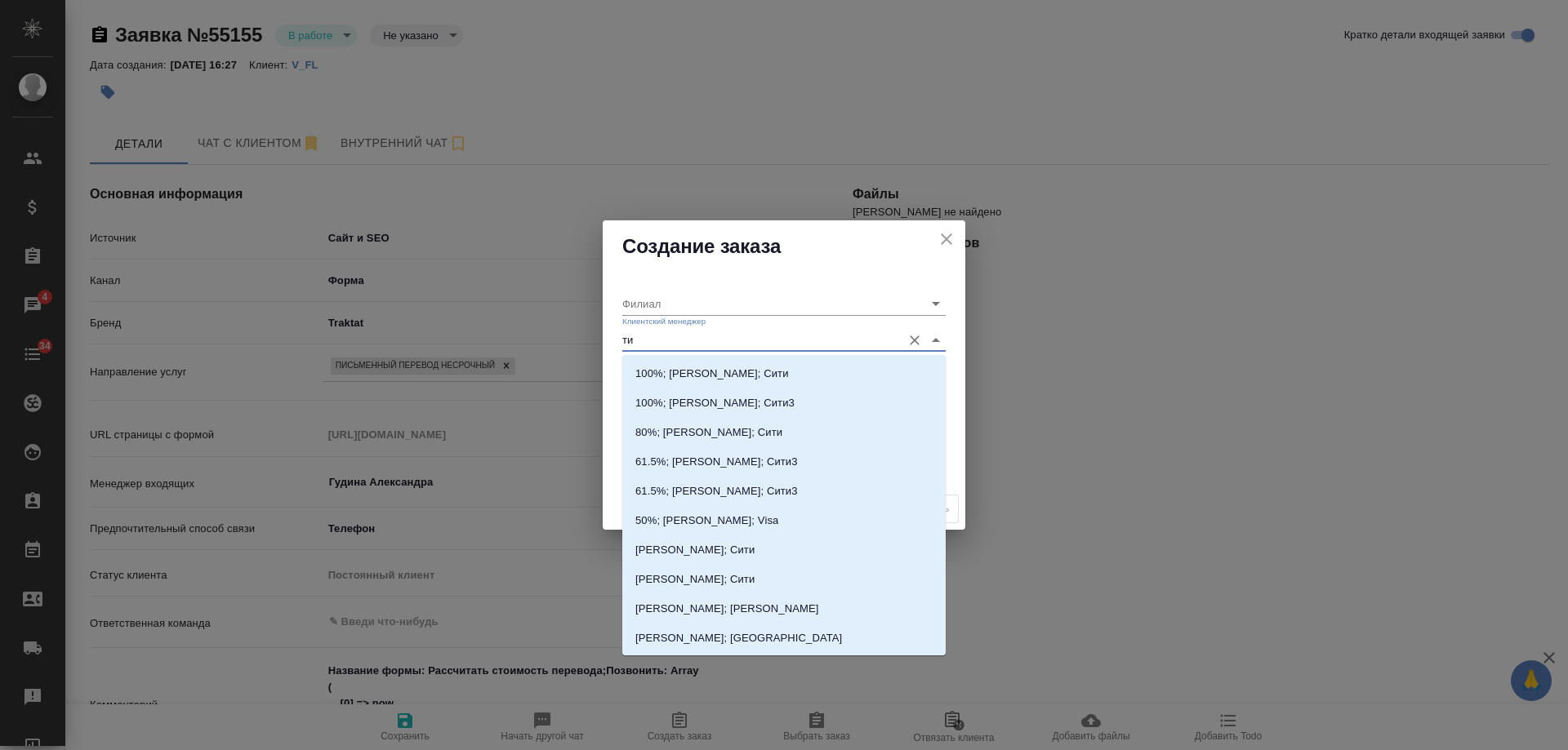
type input "тим"
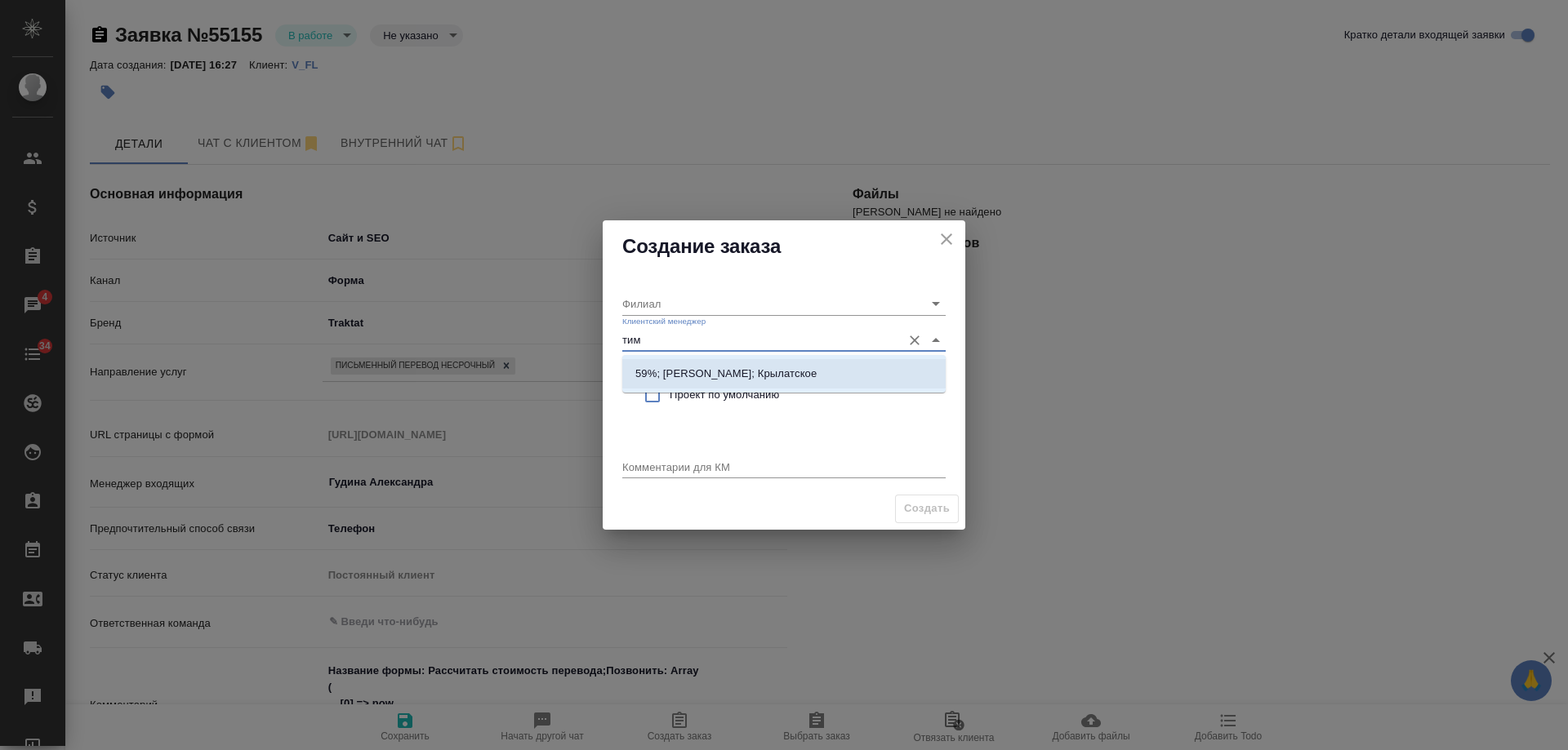
drag, startPoint x: 695, startPoint y: 364, endPoint x: 698, endPoint y: 406, distance: 42.1
click at [696, 369] on li "59%; Касымов Тимур; Крылатское" at bounding box center [784, 375] width 324 height 30
type input "Крылатское"
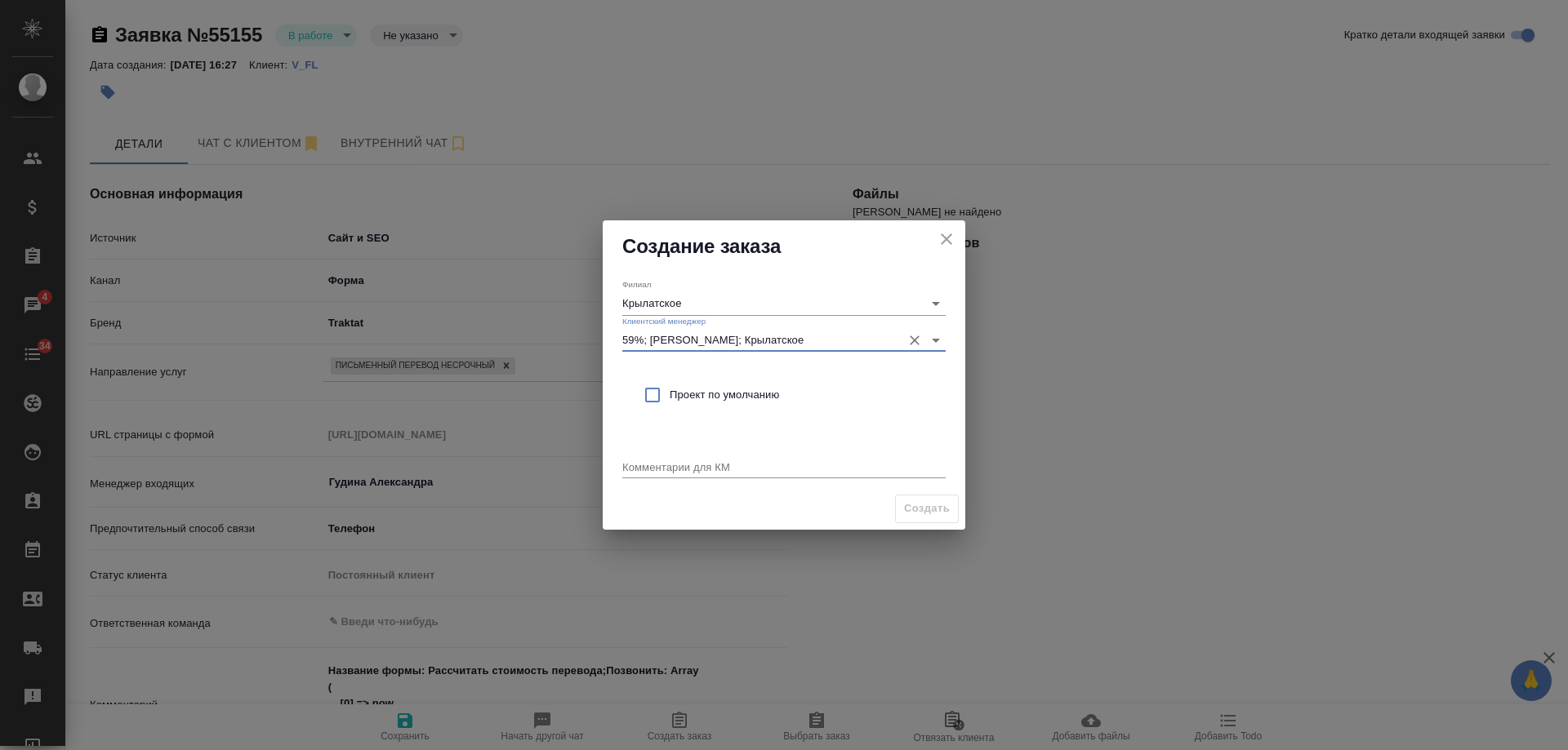
type input "59%; Касымов Тимур; Крылатское"
click at [698, 407] on div "Проект по умолчанию" at bounding box center [784, 396] width 324 height 47
checkbox input "true"
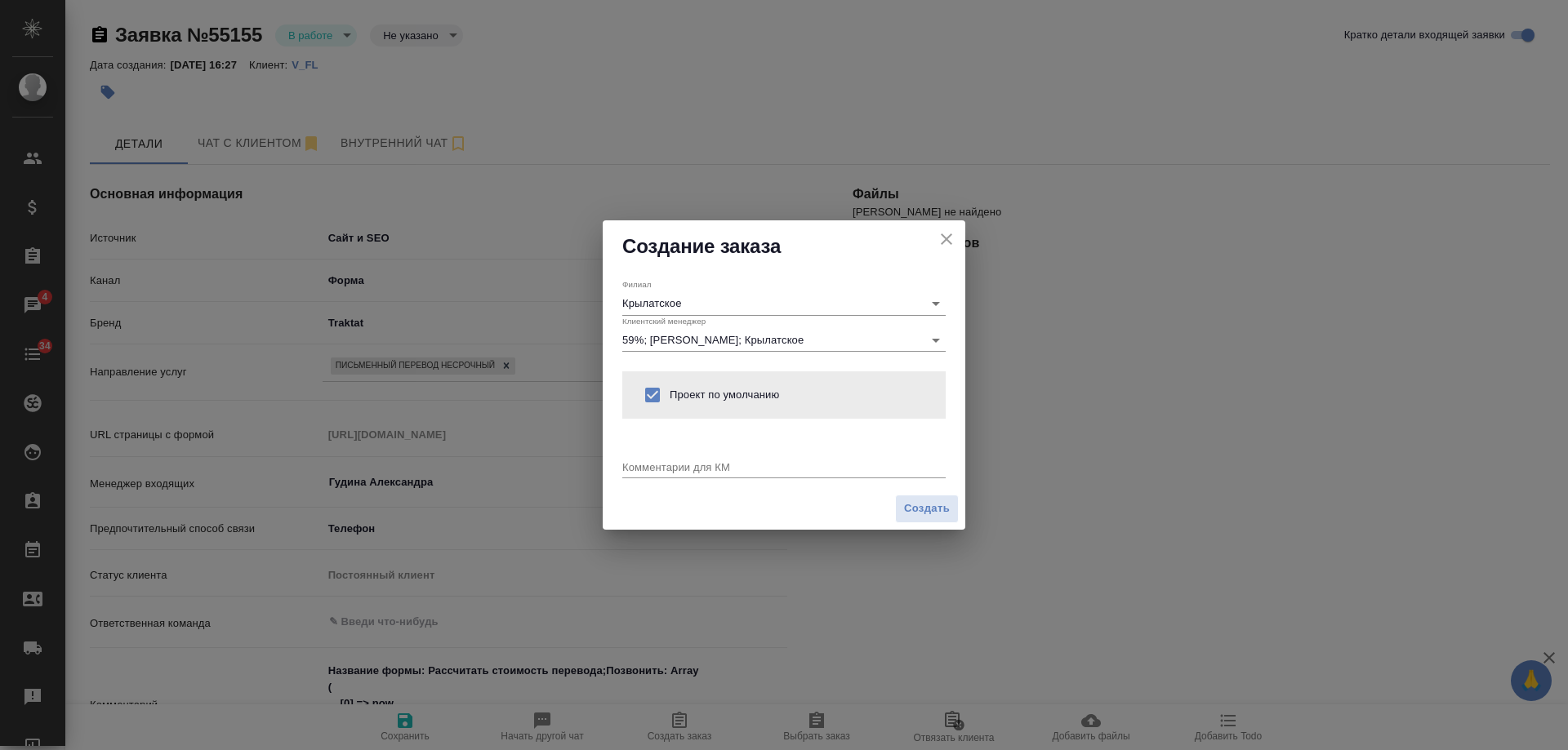
click at [686, 469] on textarea at bounding box center [784, 467] width 324 height 12
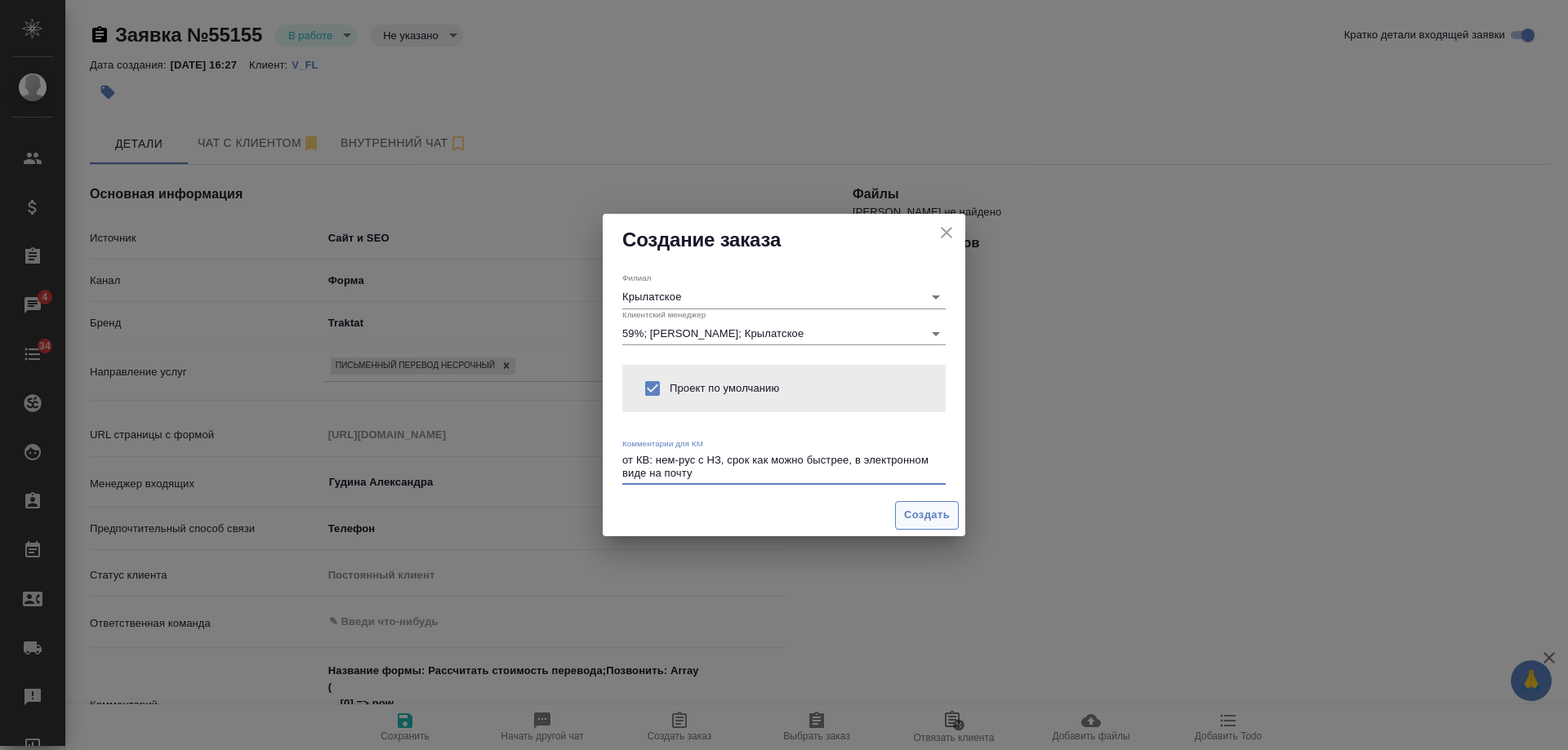
type textarea "от КВ: нем-рус с НЗ, срок как можно быстрее, в электронном виде на почту"
click at [936, 518] on span "Создать" at bounding box center [927, 515] width 46 height 18
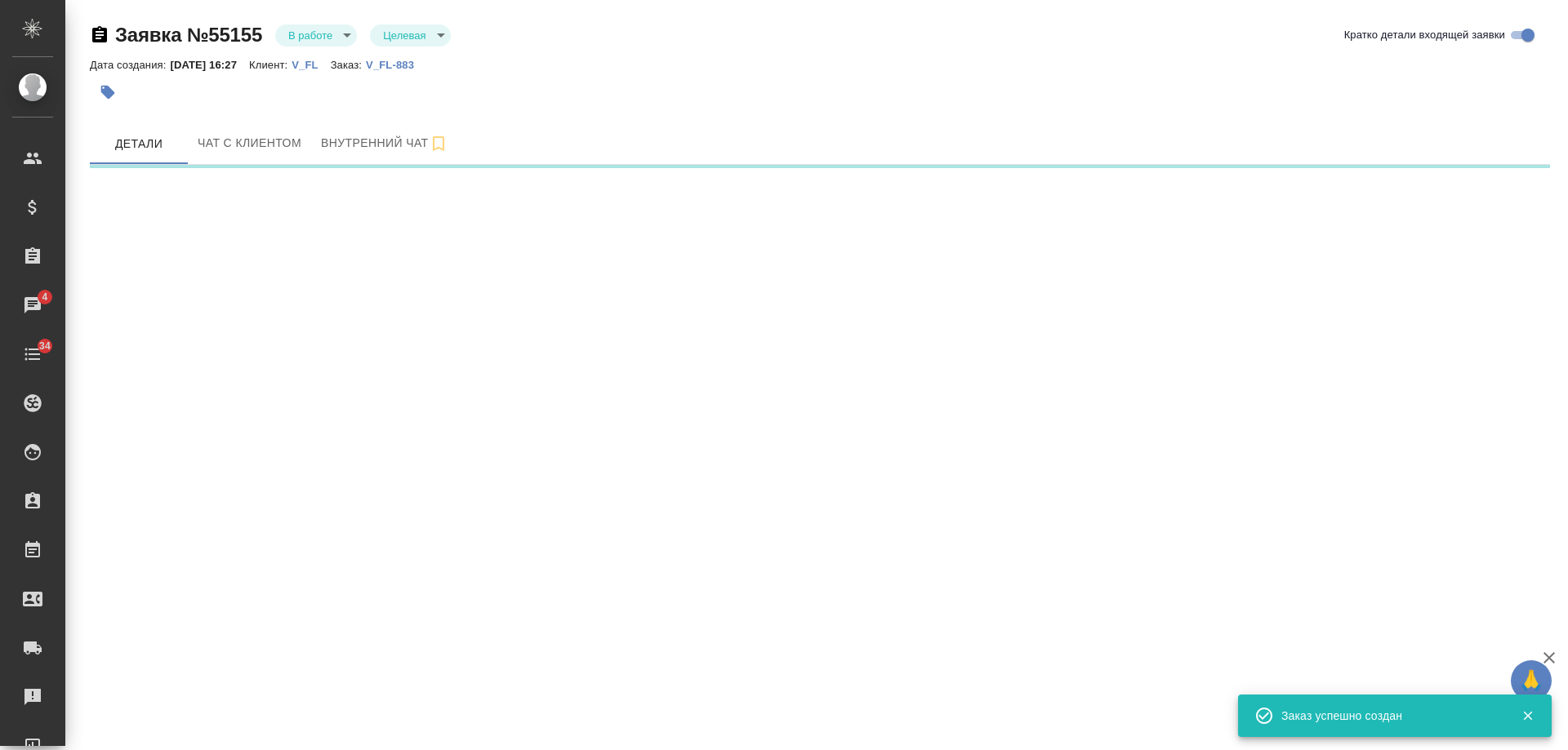
select select "RU"
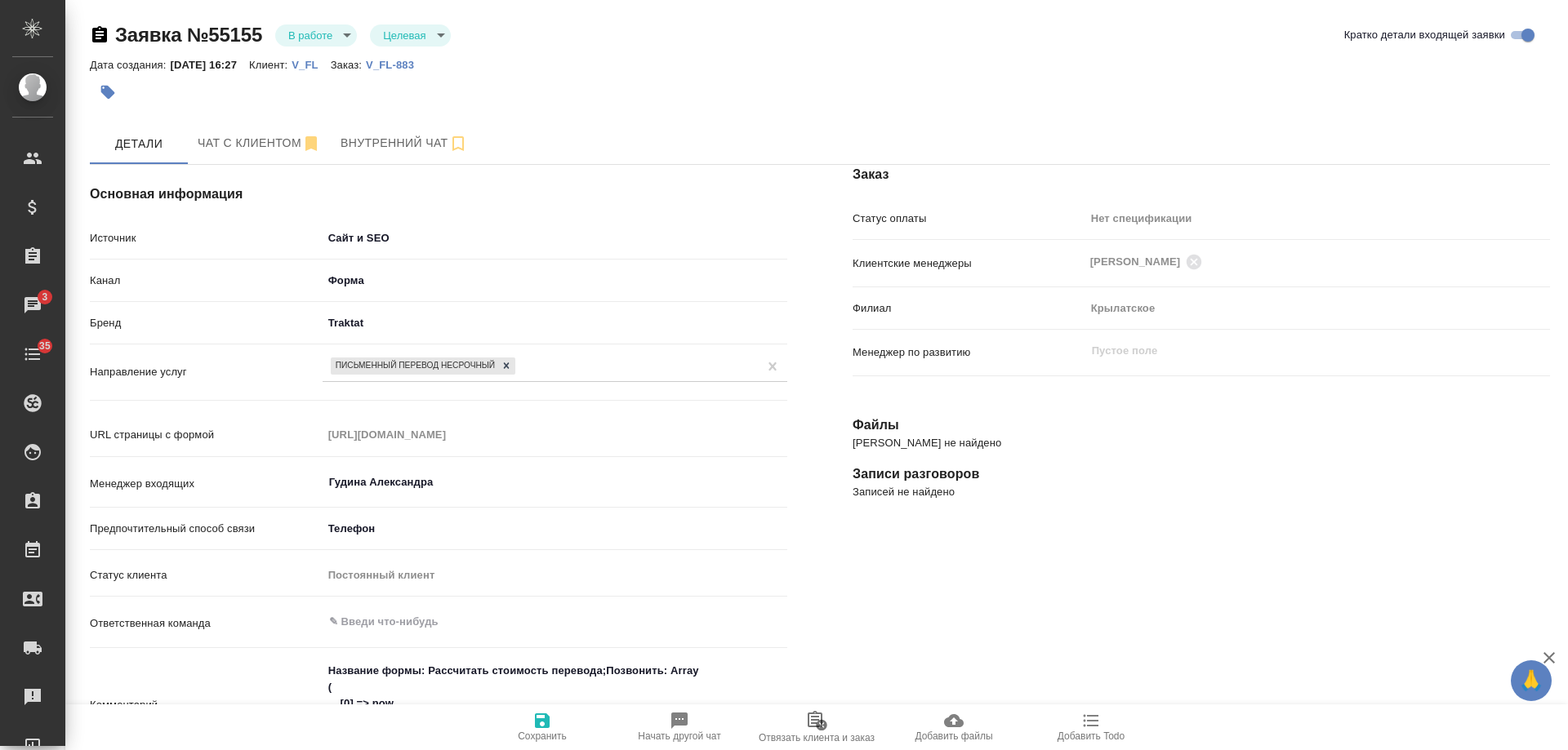
type textarea "x"
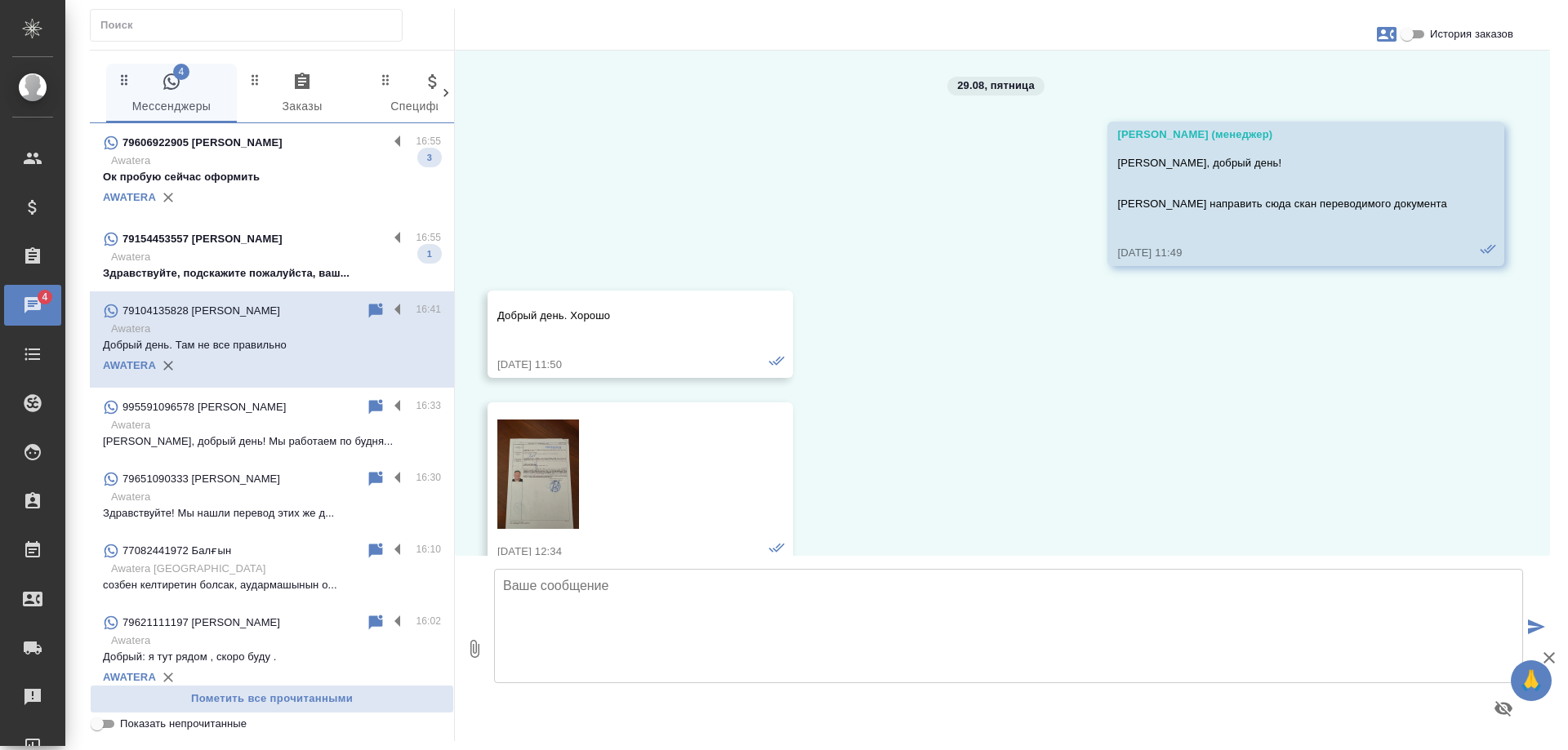
scroll to position [2567, 0]
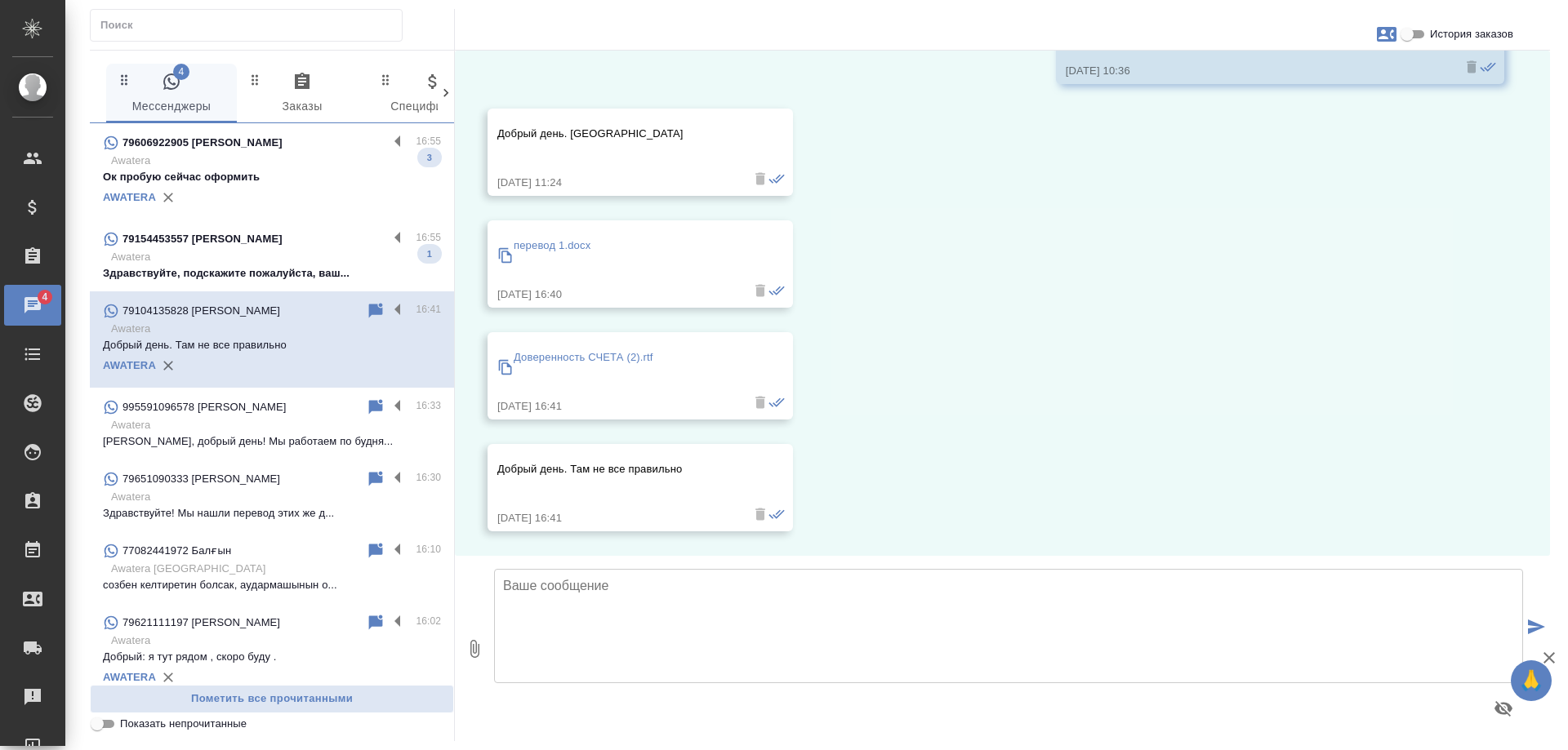
click at [267, 271] on p "Здравствуйте, подскажите пожалуйста, ваш..." at bounding box center [271, 274] width 338 height 17
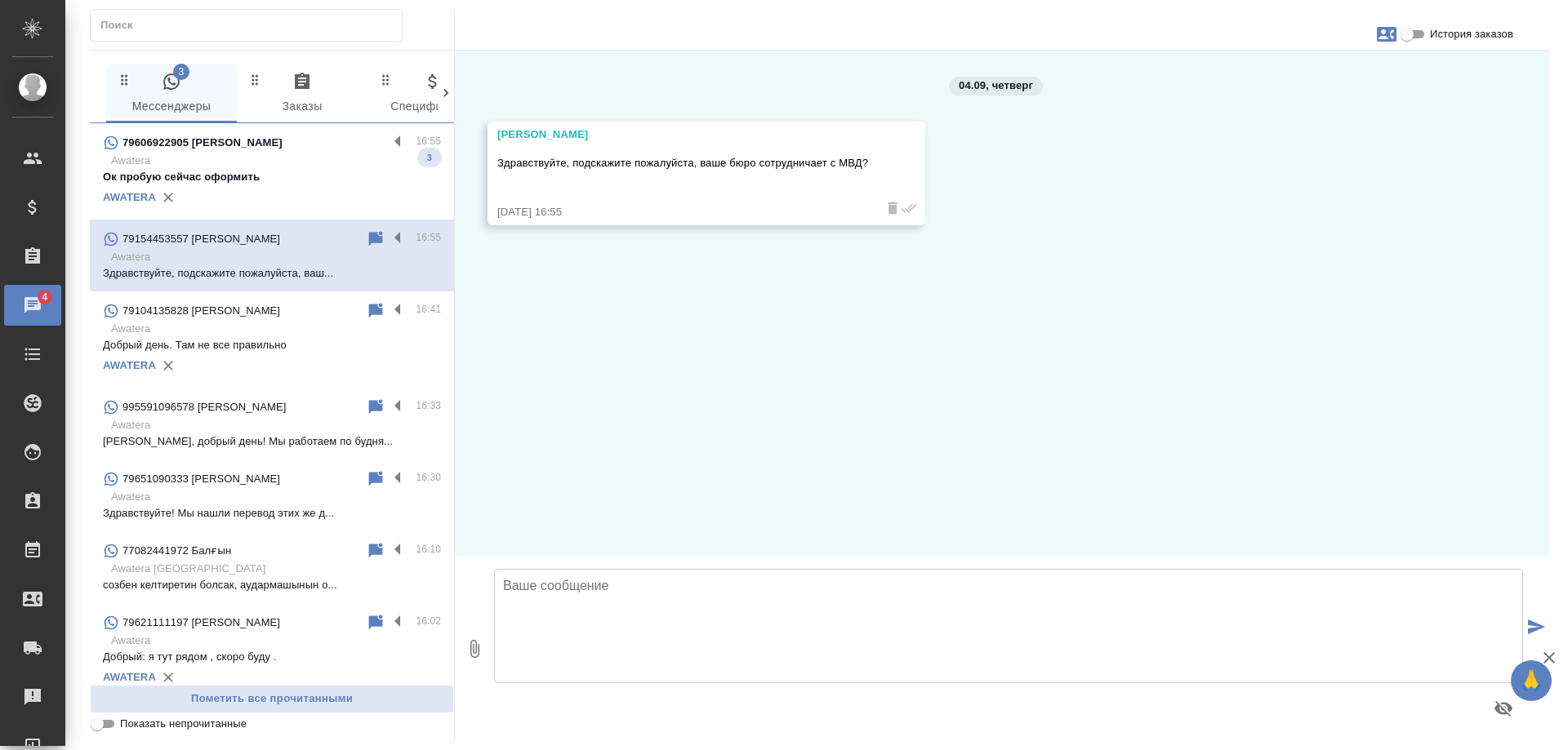
scroll to position [0, 0]
click at [1392, 31] on icon "button" at bounding box center [1386, 34] width 19 height 19
click at [1328, 79] on span "Создать заявку" at bounding box center [1316, 78] width 77 height 17
select select "RU"
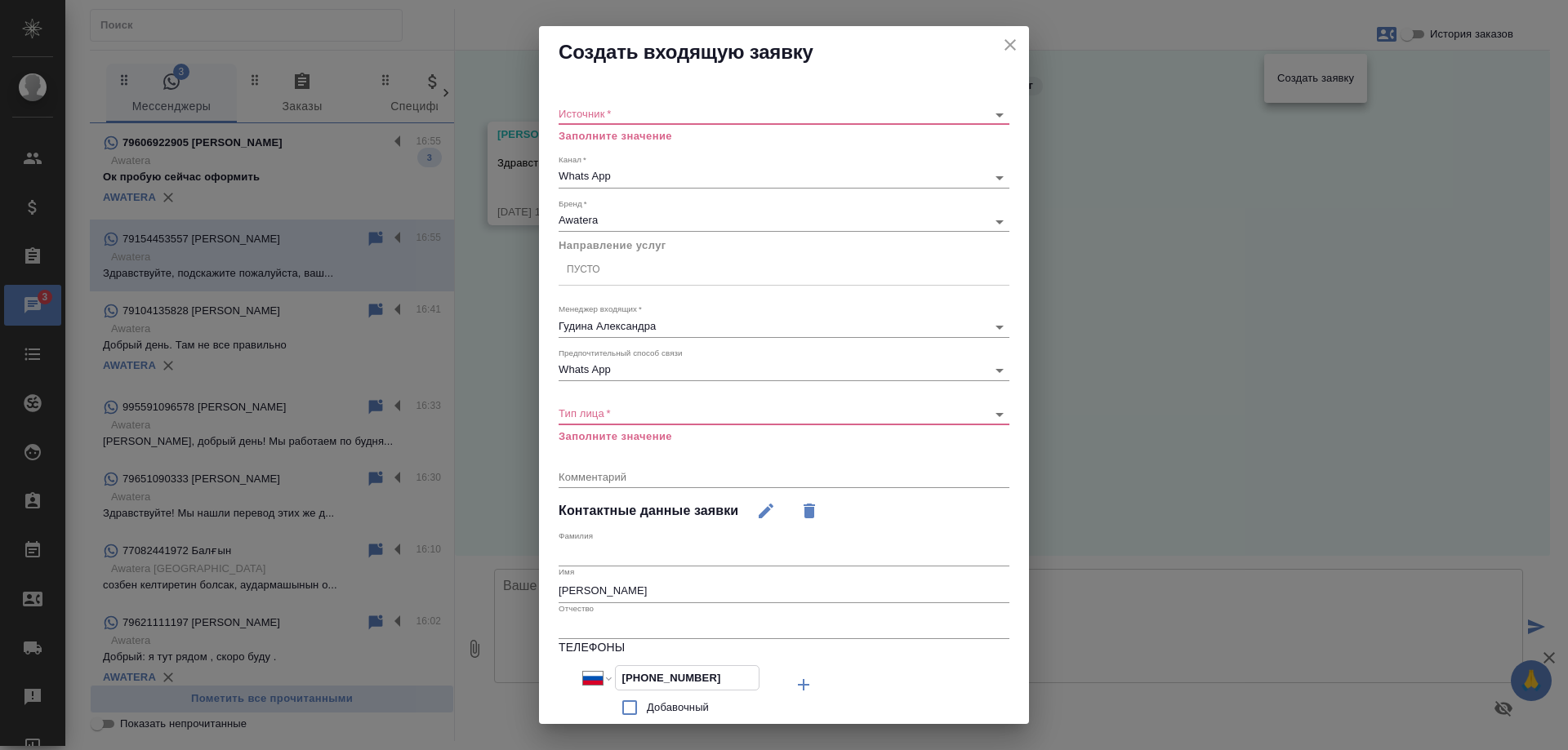
drag, startPoint x: 584, startPoint y: 646, endPoint x: 559, endPoint y: 646, distance: 25.0
click at [559, 646] on div "Телефоны Международный [GEOGRAPHIC_DATA] [GEOGRAPHIC_DATA] [GEOGRAPHIC_DATA] [G…" at bounding box center [784, 685] width 451 height 92
click at [1000, 40] on icon "close" at bounding box center [1010, 45] width 19 height 19
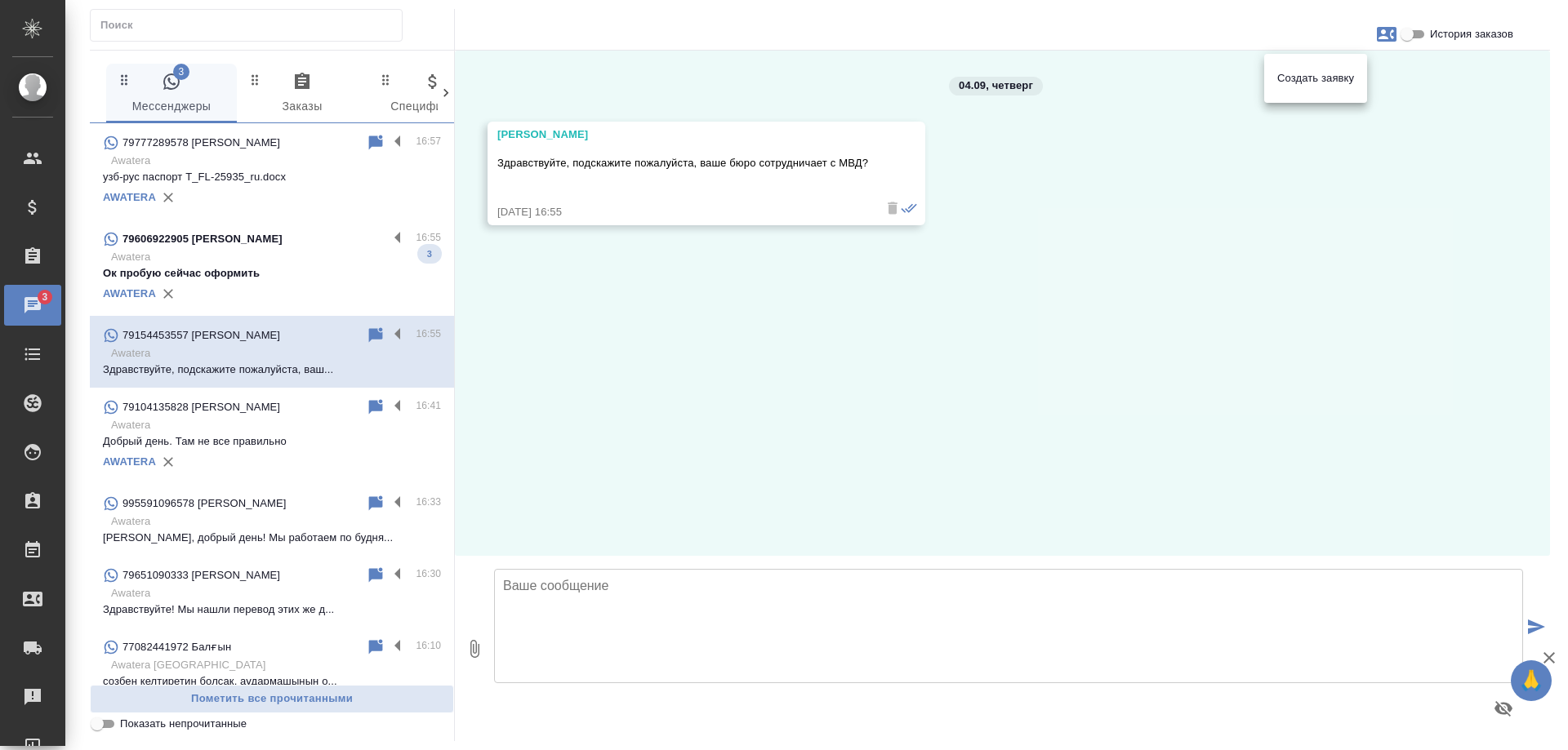
click at [263, 267] on div at bounding box center [784, 375] width 1568 height 750
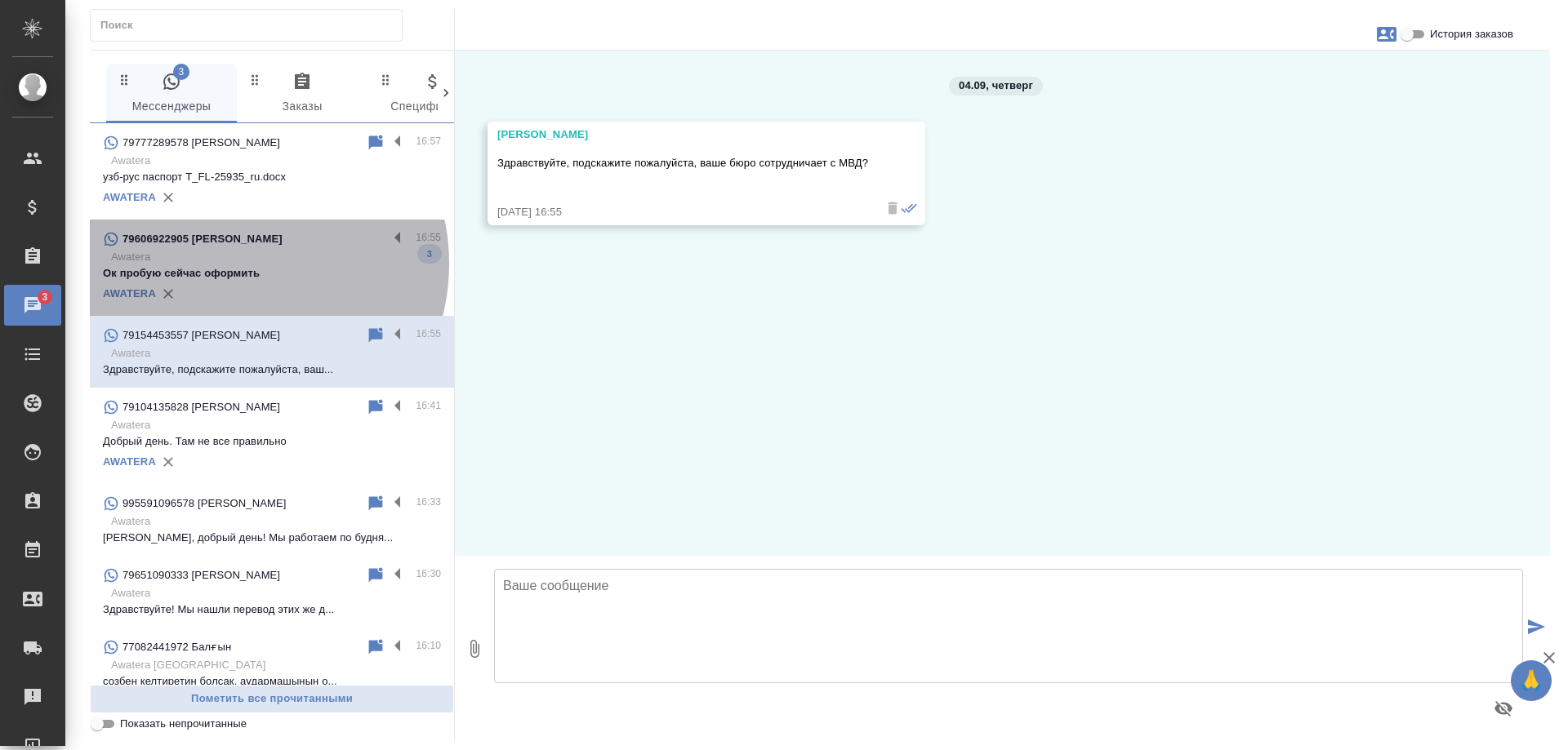
click at [233, 264] on p "Awatera" at bounding box center [276, 257] width 330 height 17
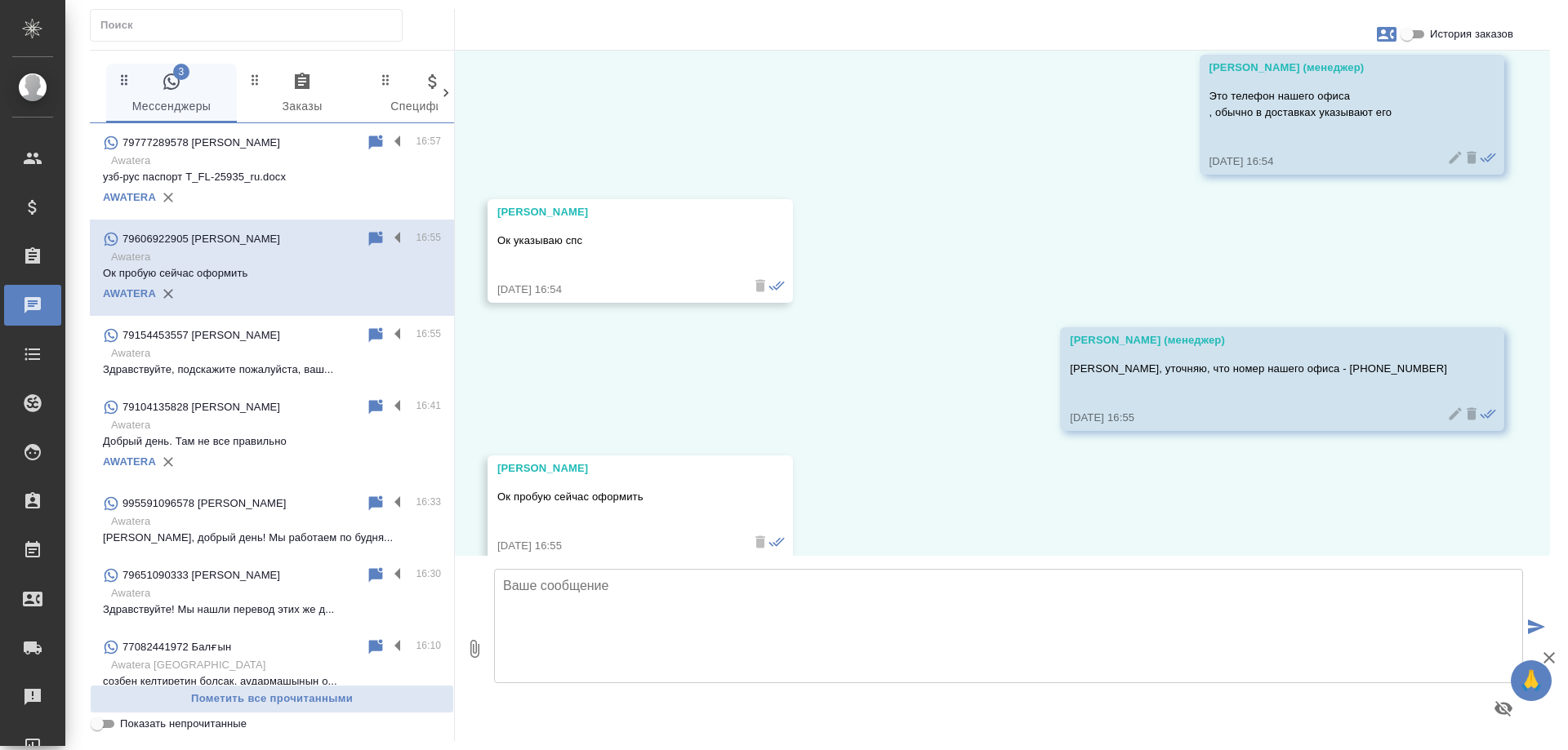
scroll to position [7581, 0]
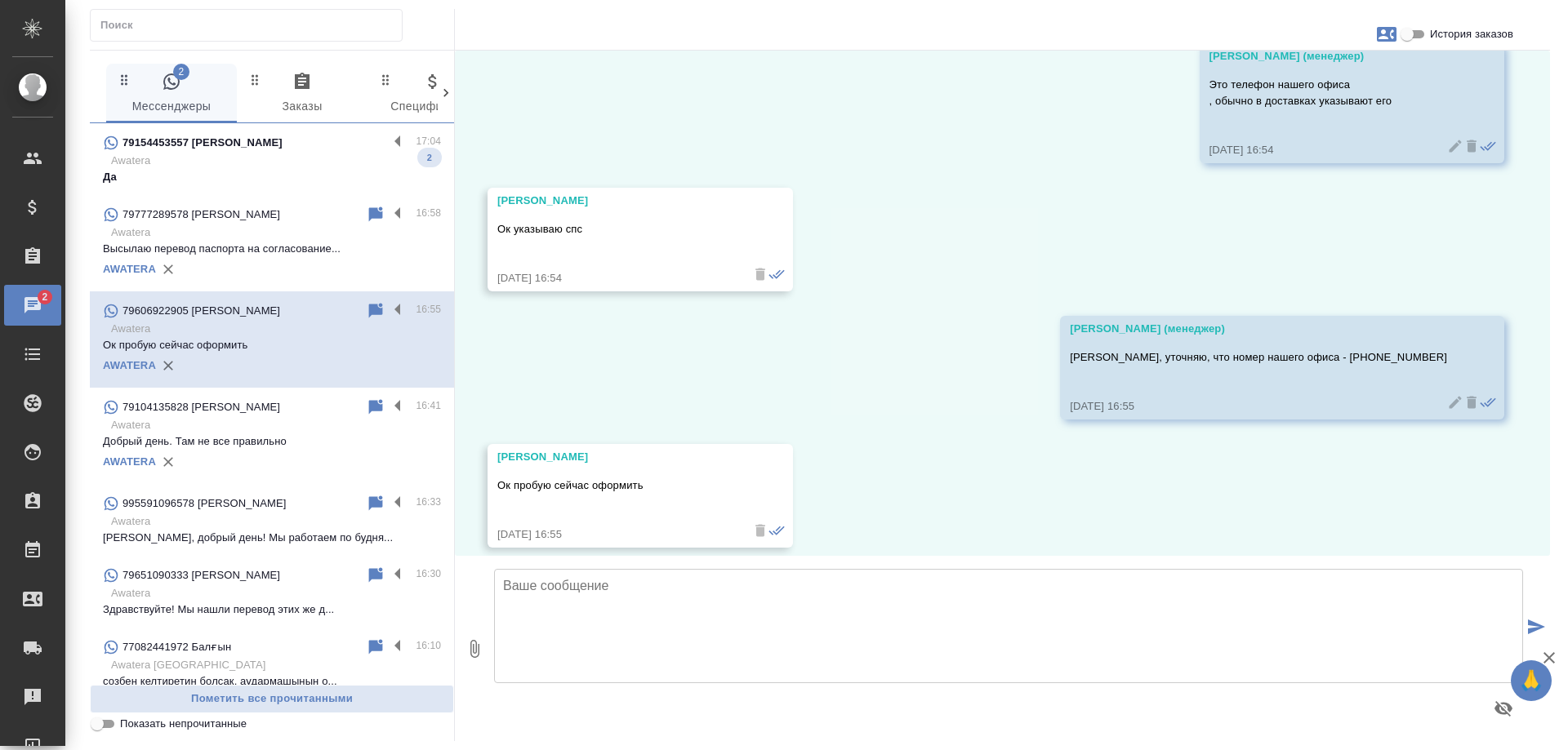
click at [268, 155] on p "Awatera" at bounding box center [276, 161] width 330 height 17
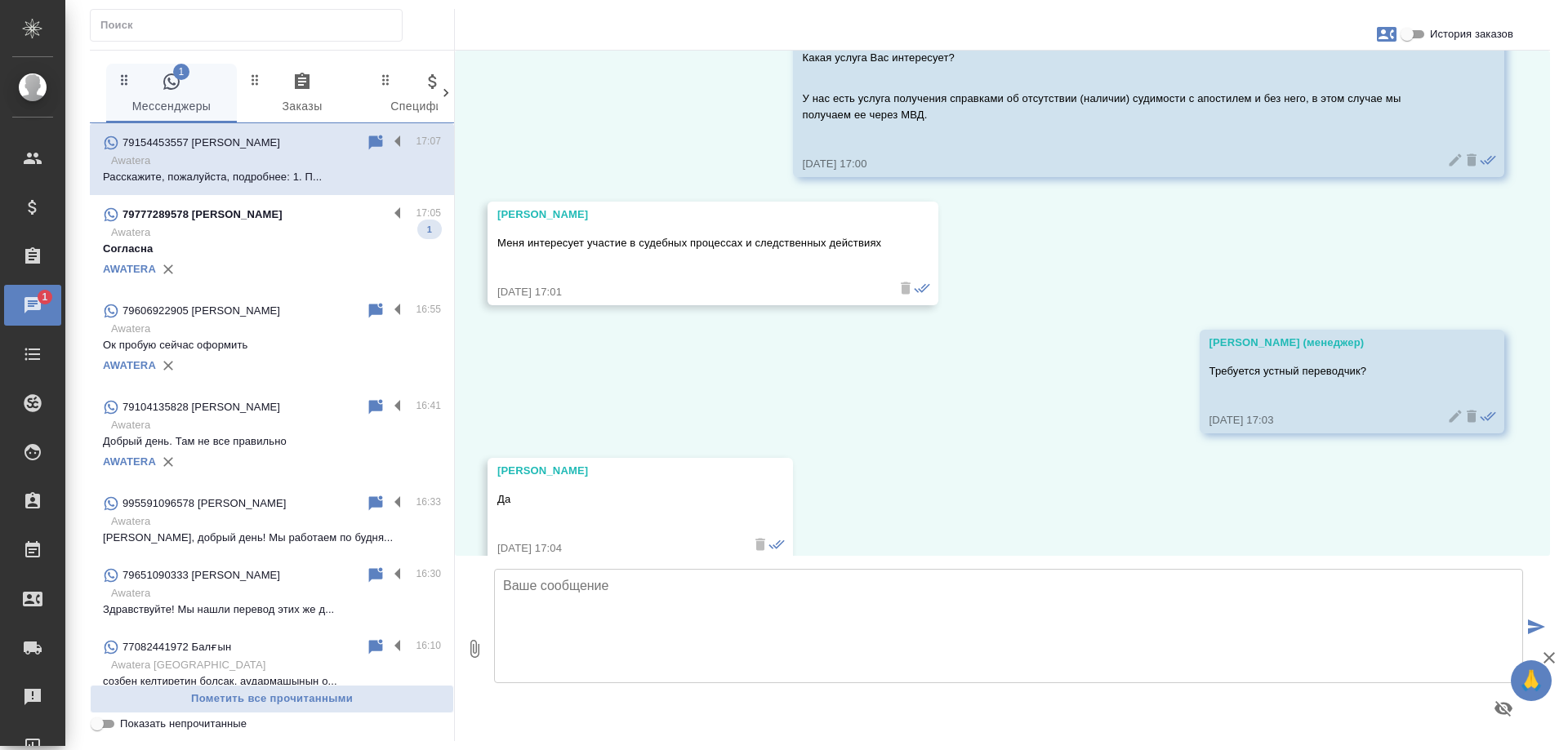
scroll to position [5, 0]
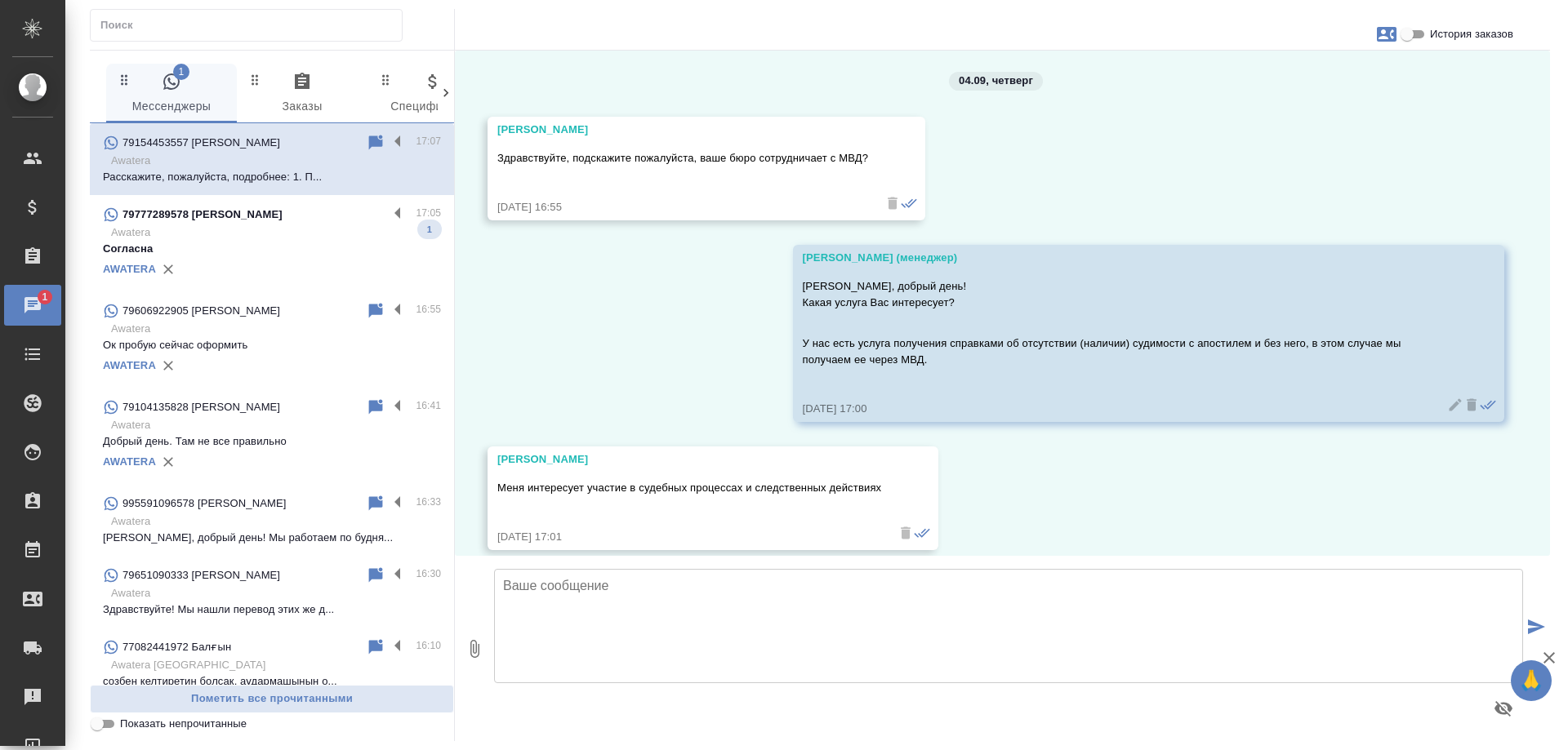
click at [264, 248] on p "Согласна" at bounding box center [271, 249] width 338 height 17
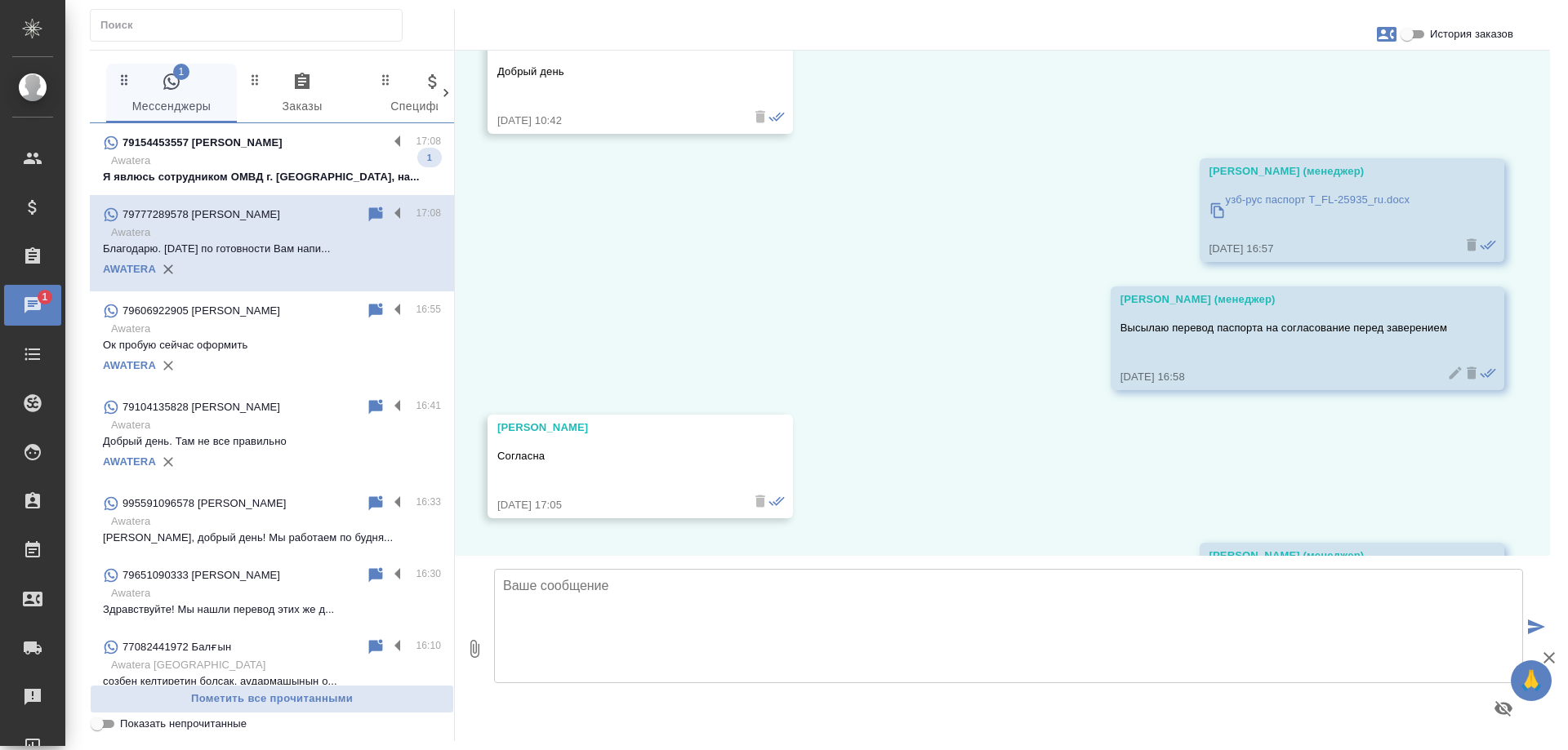
scroll to position [3042, 0]
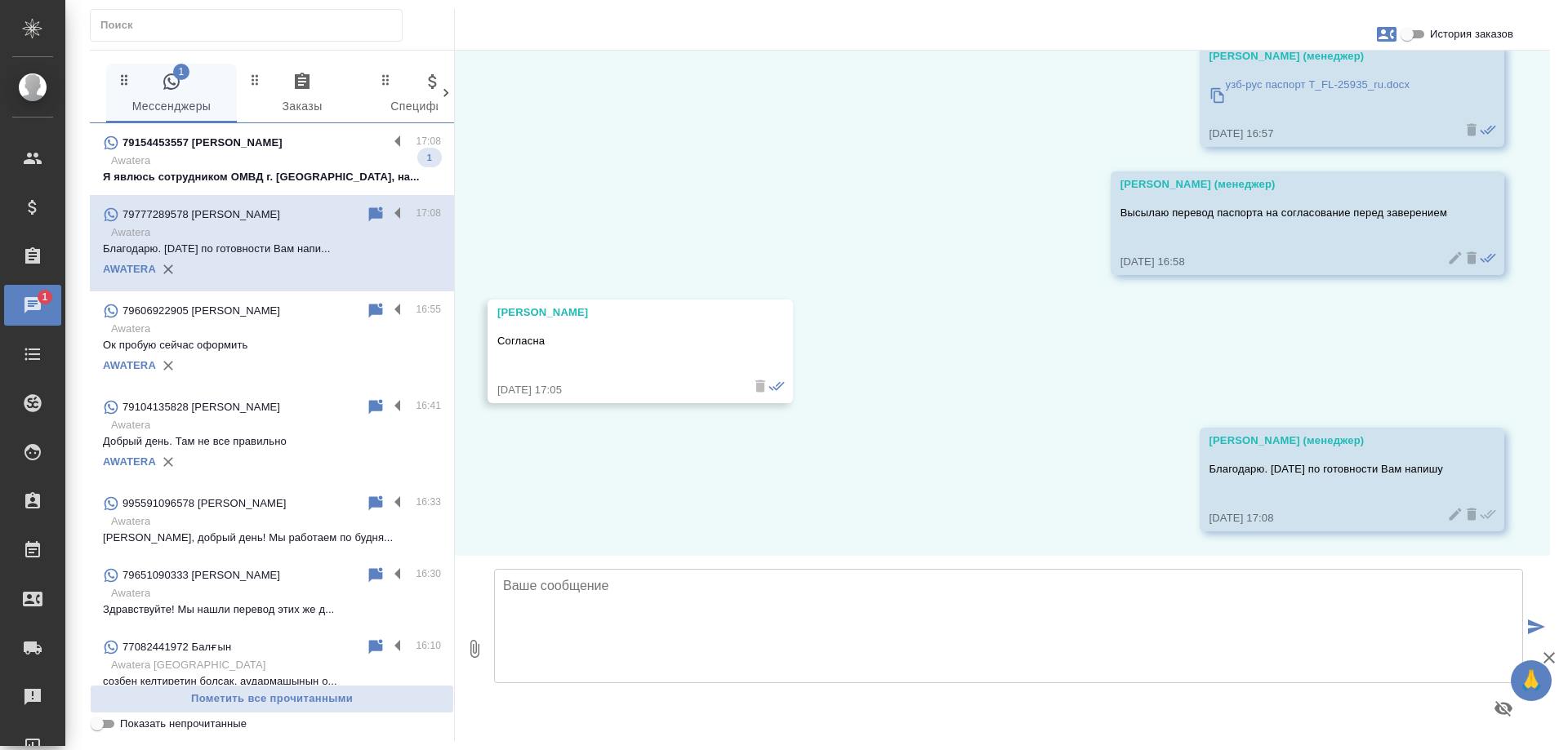
click at [259, 156] on p "Awatera" at bounding box center [276, 161] width 330 height 17
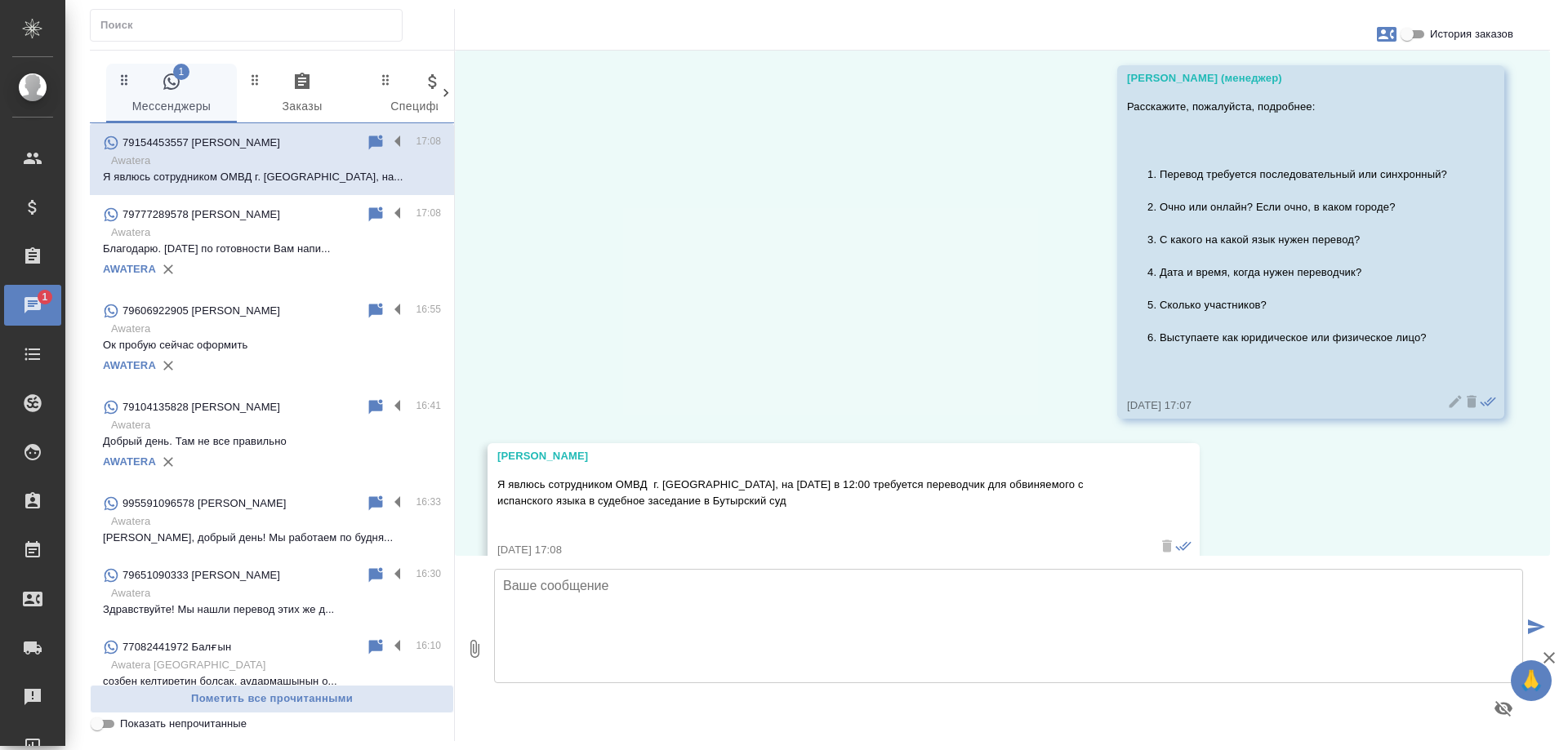
scroll to position [803, 0]
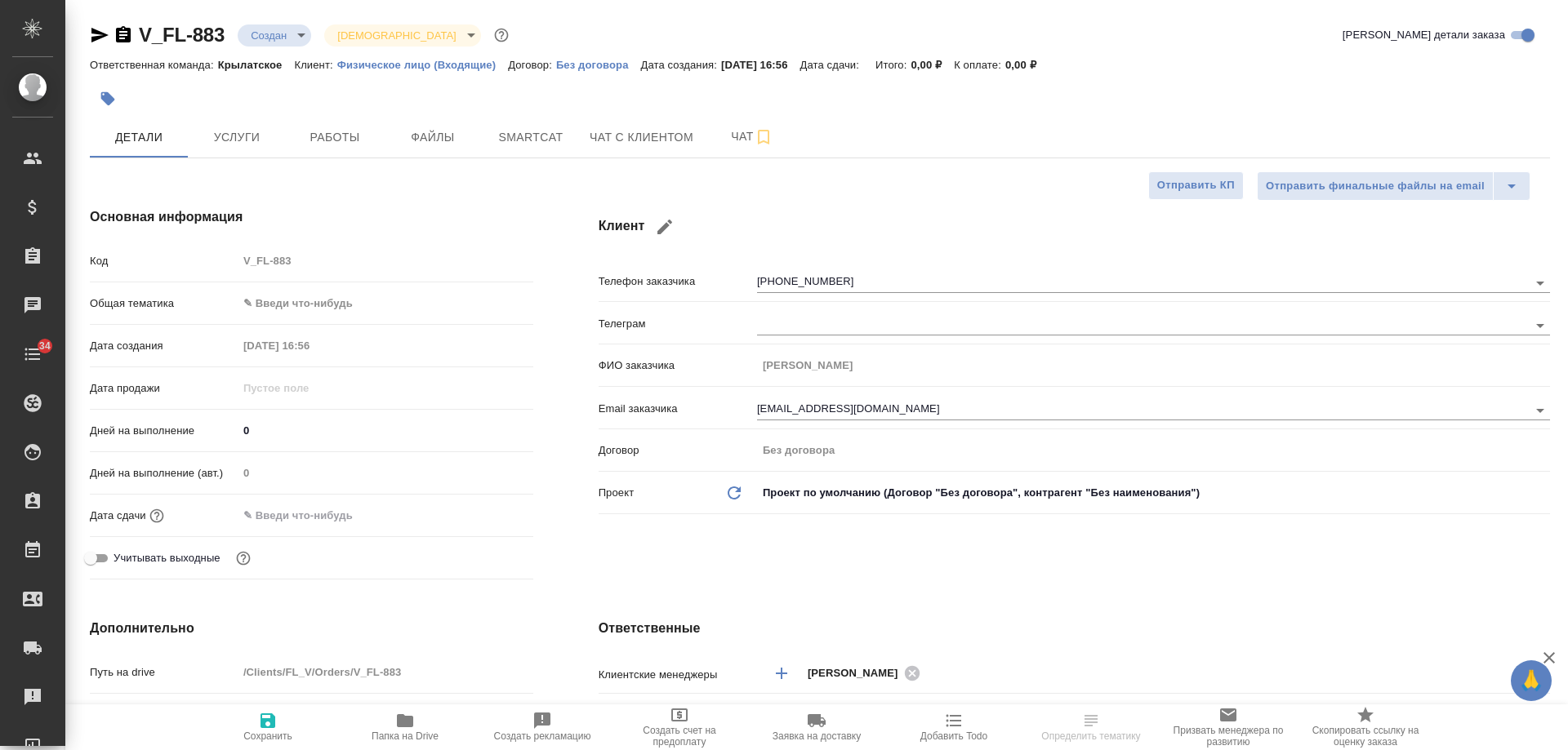
select select "RU"
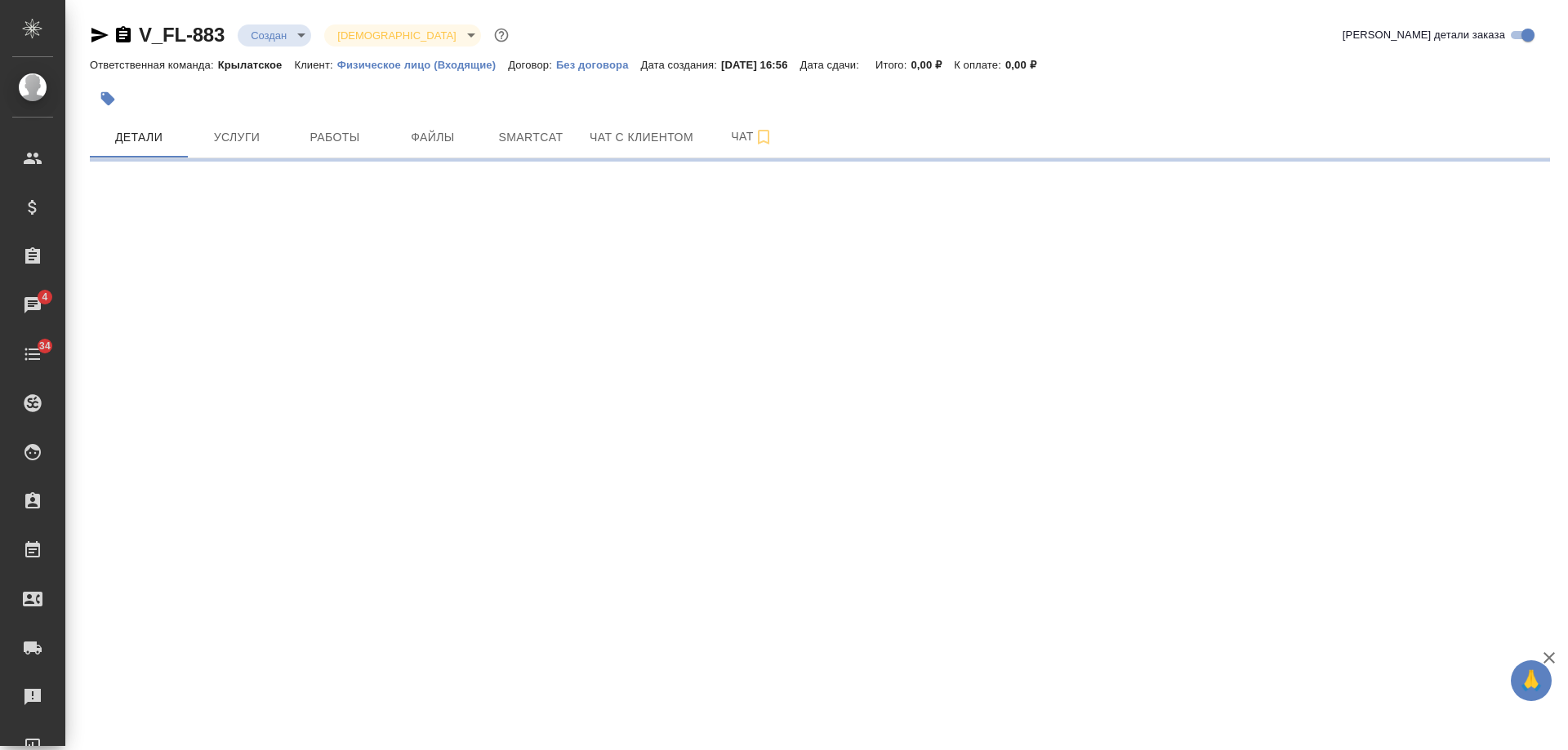
select select "RU"
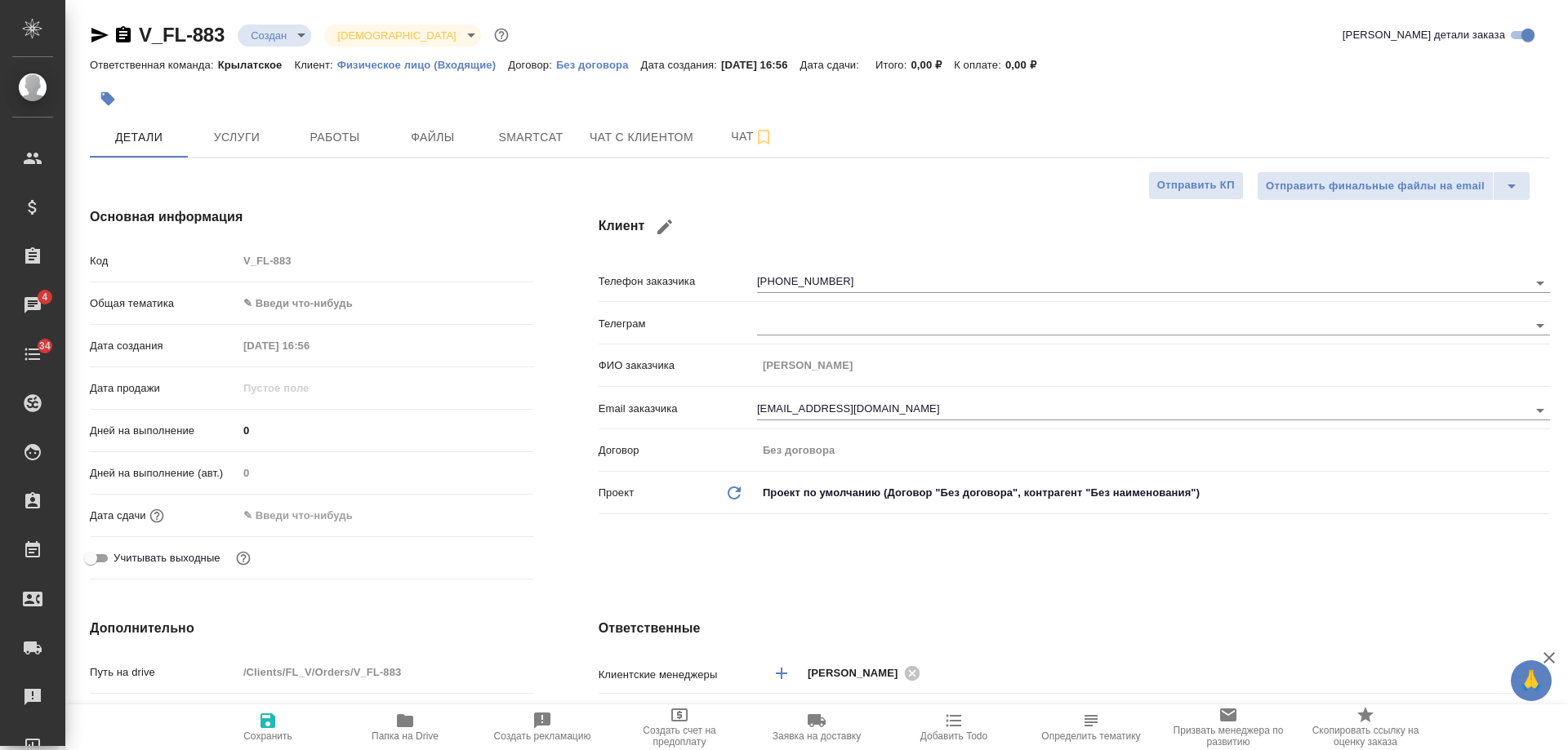
type textarea "x"
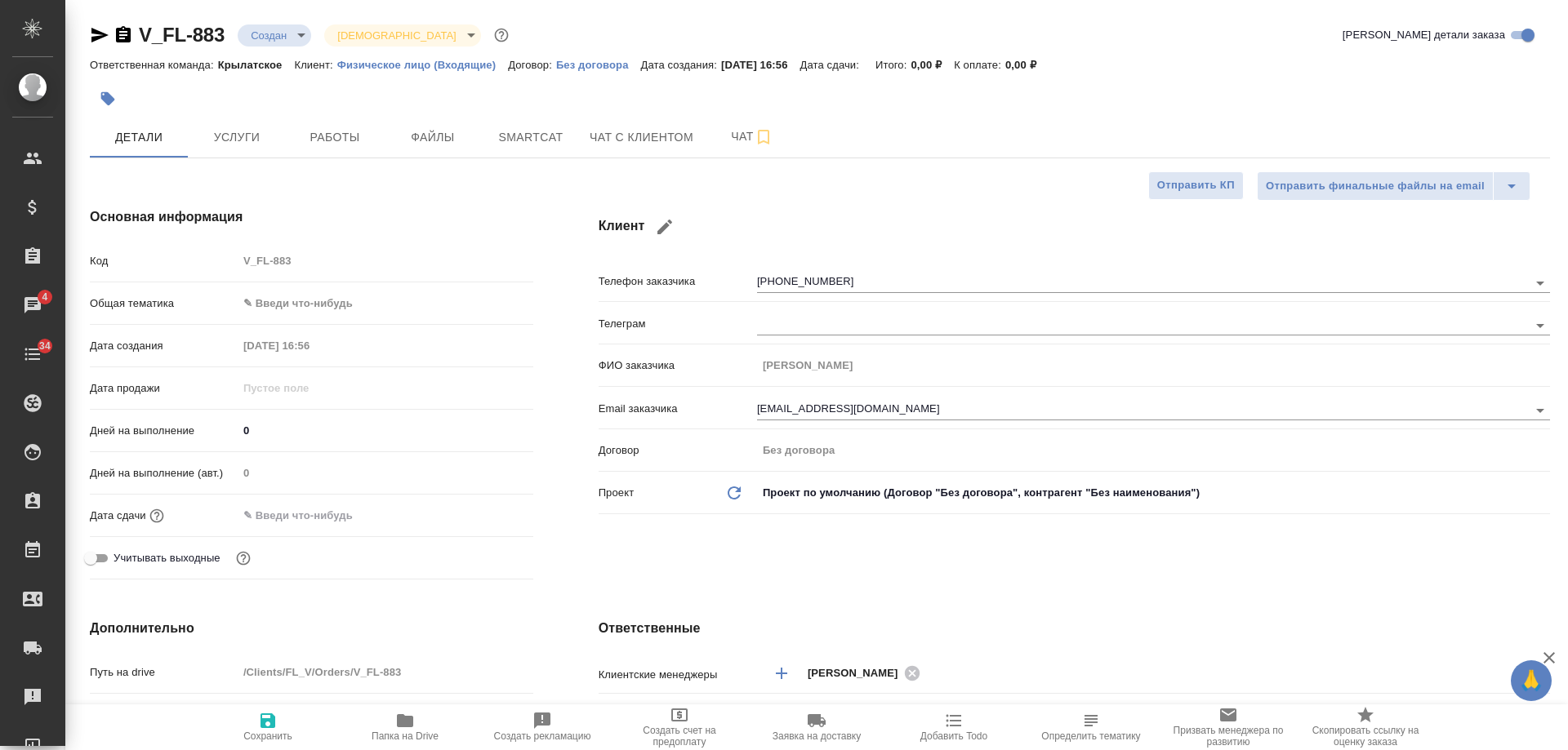
type textarea "x"
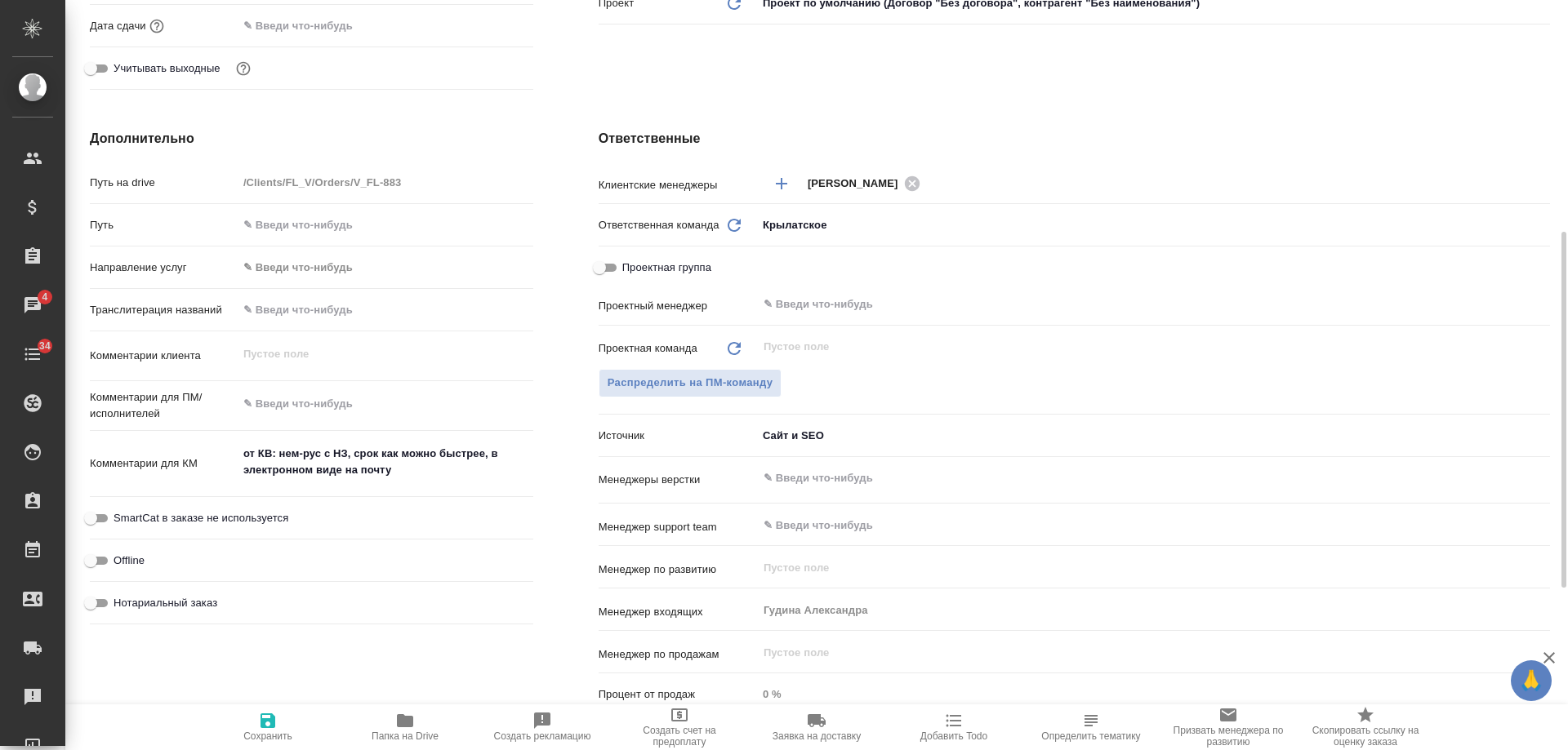
click at [170, 611] on span "Нотариальный заказ" at bounding box center [165, 604] width 104 height 17
click at [120, 611] on input "Нотариальный заказ" at bounding box center [90, 604] width 59 height 19
checkbox input "true"
type textarea "x"
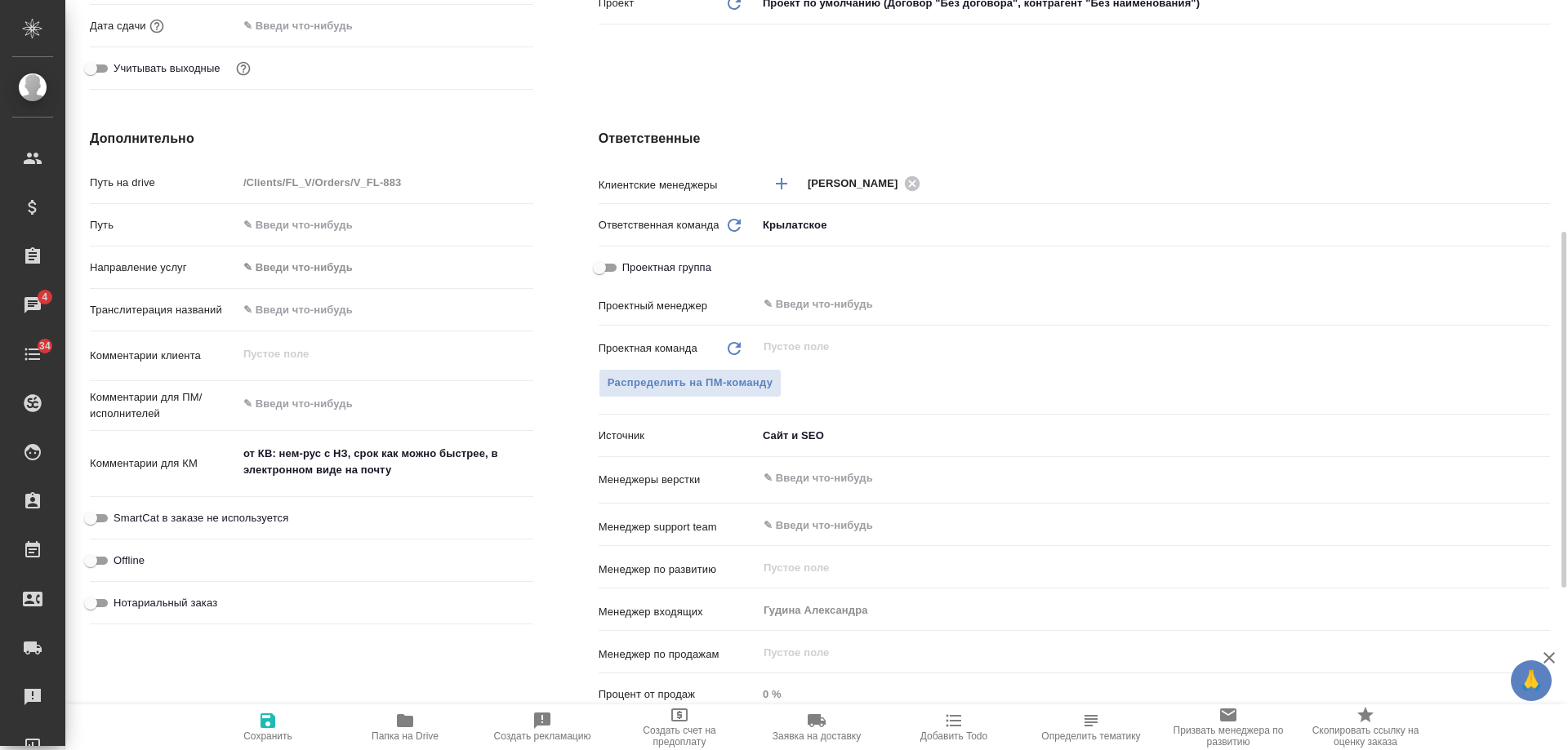
type textarea "x"
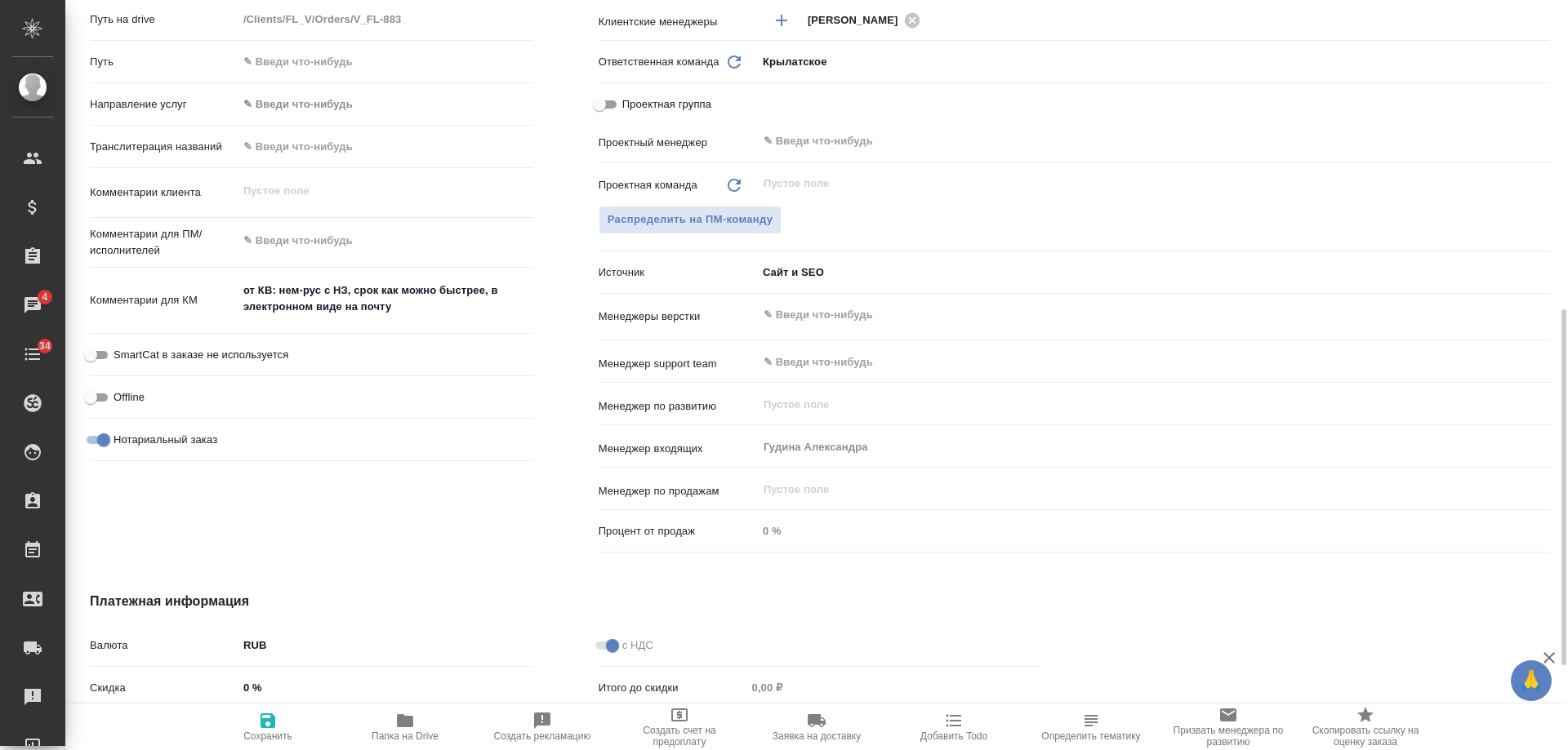
click at [272, 729] on icon "button" at bounding box center [268, 721] width 19 height 19
type textarea "x"
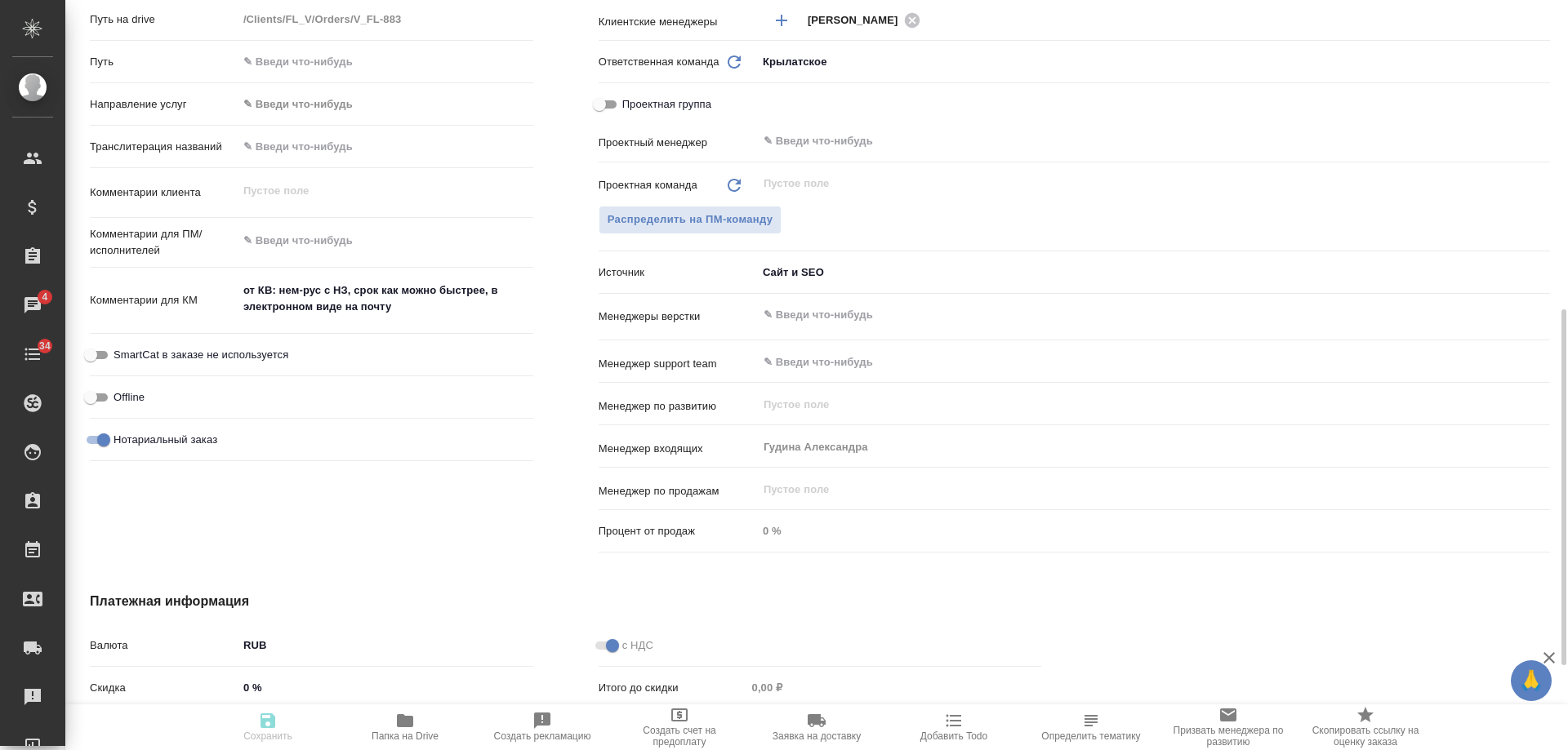
type textarea "x"
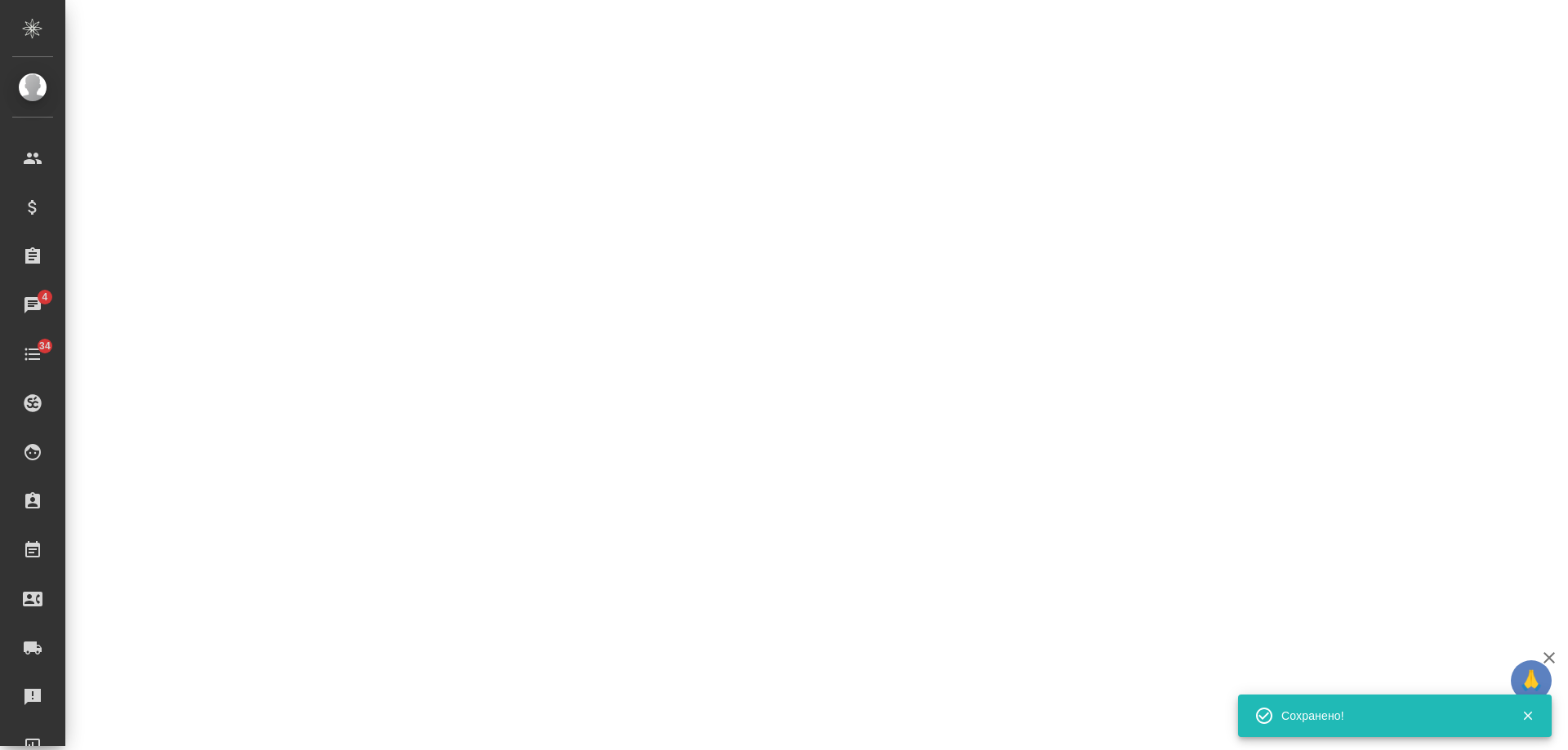
select select "RU"
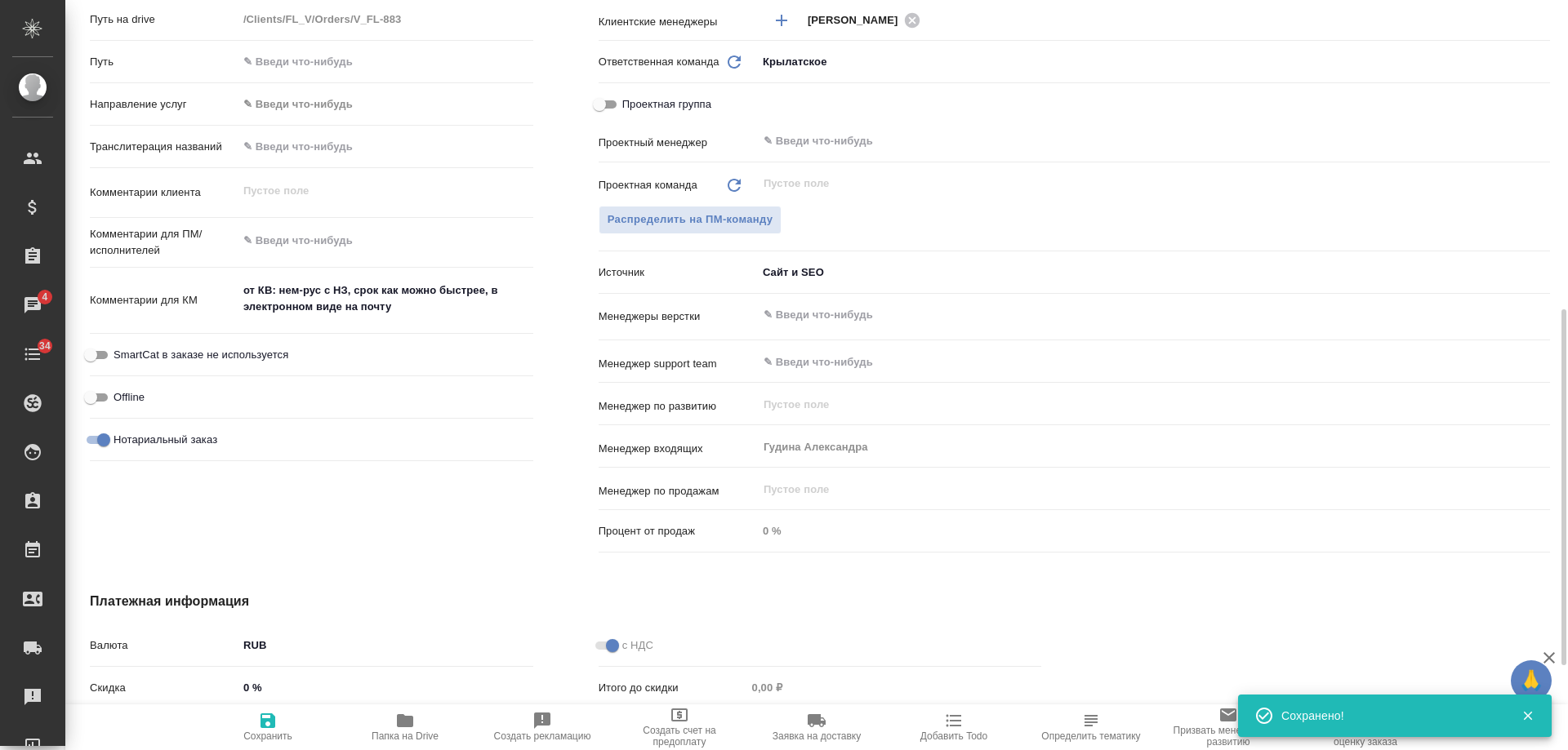
type textarea "x"
click at [956, 722] on icon "button" at bounding box center [955, 721] width 16 height 12
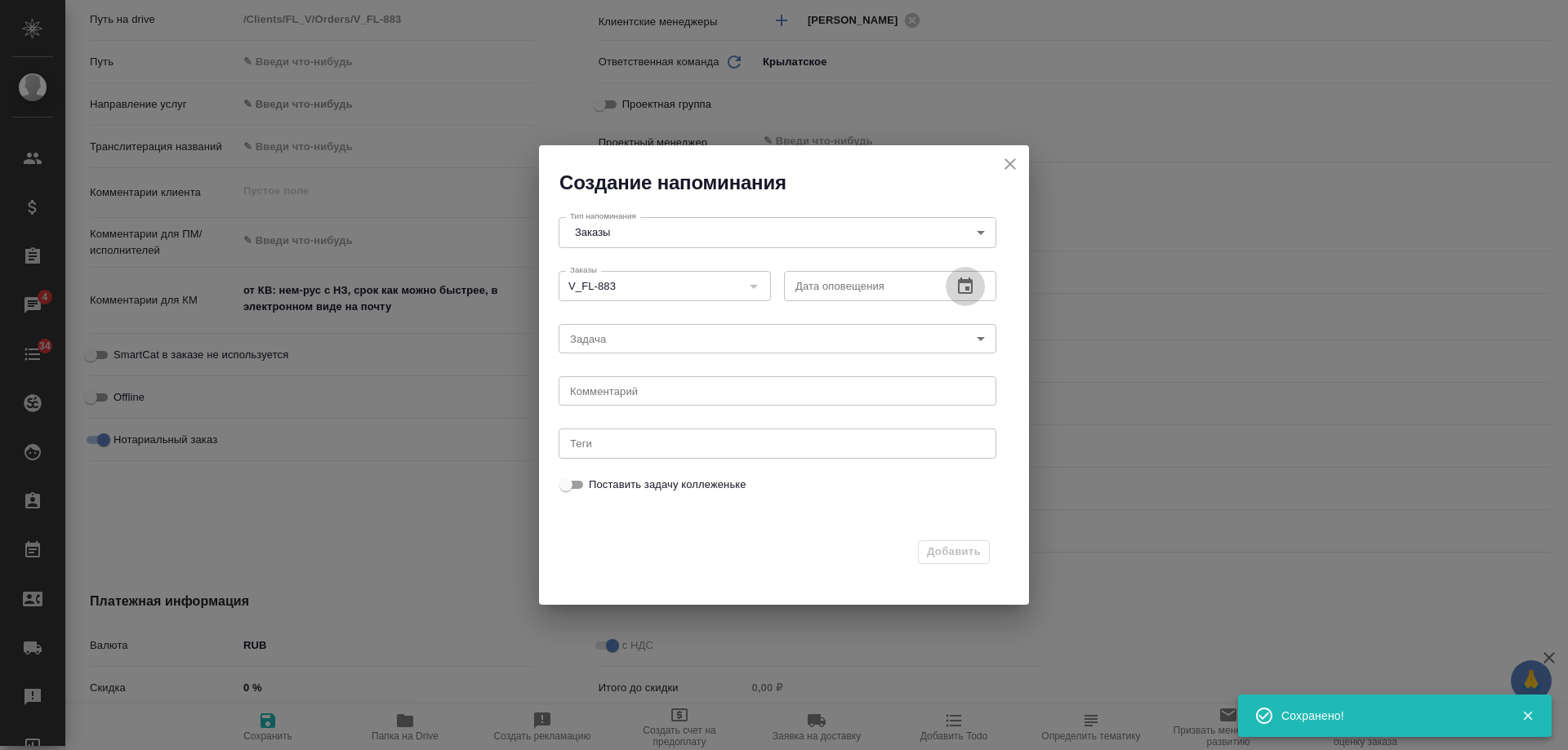
click at [963, 283] on icon "button" at bounding box center [965, 287] width 19 height 19
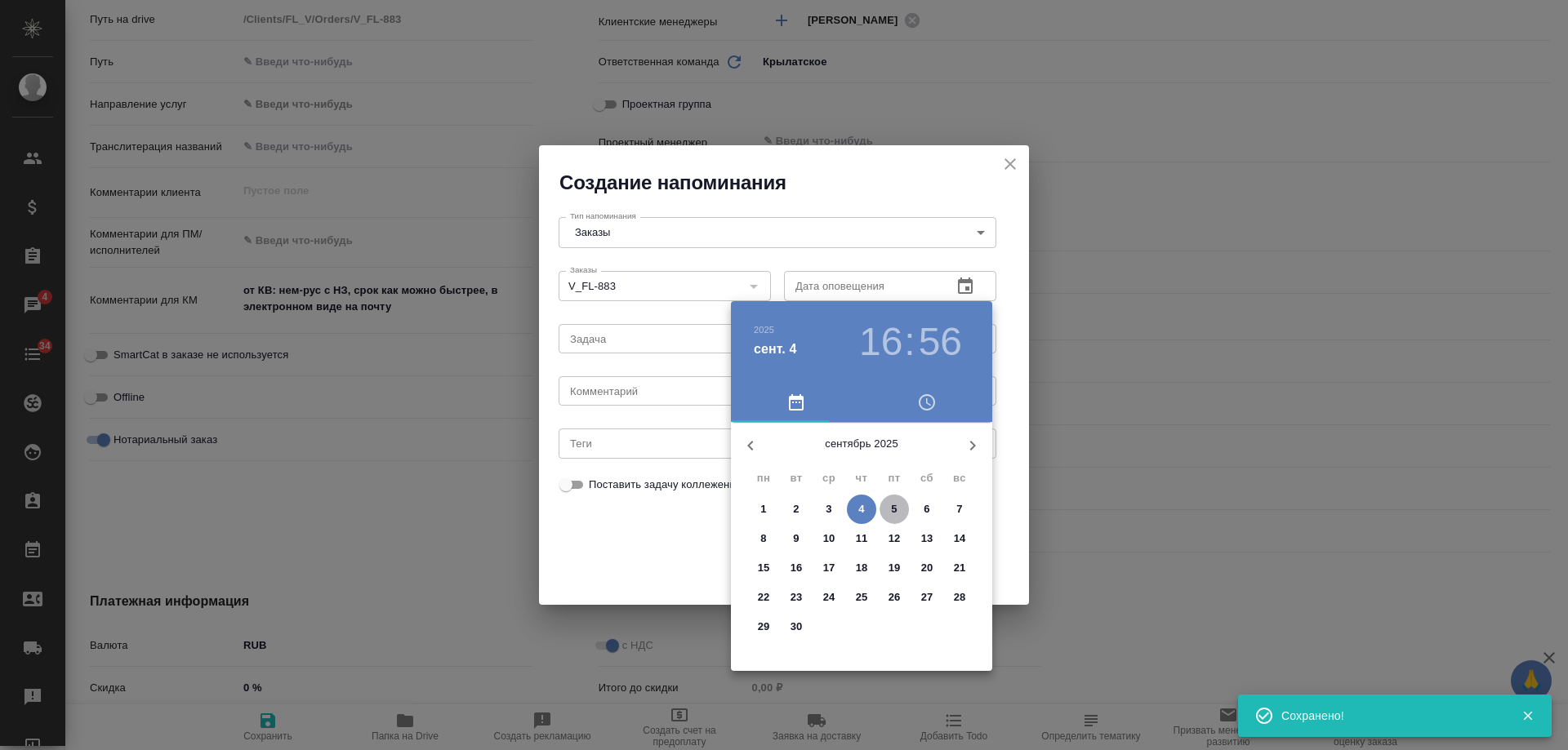
click at [897, 514] on p "5" at bounding box center [894, 510] width 6 height 17
type input "05.09.2025 16:56"
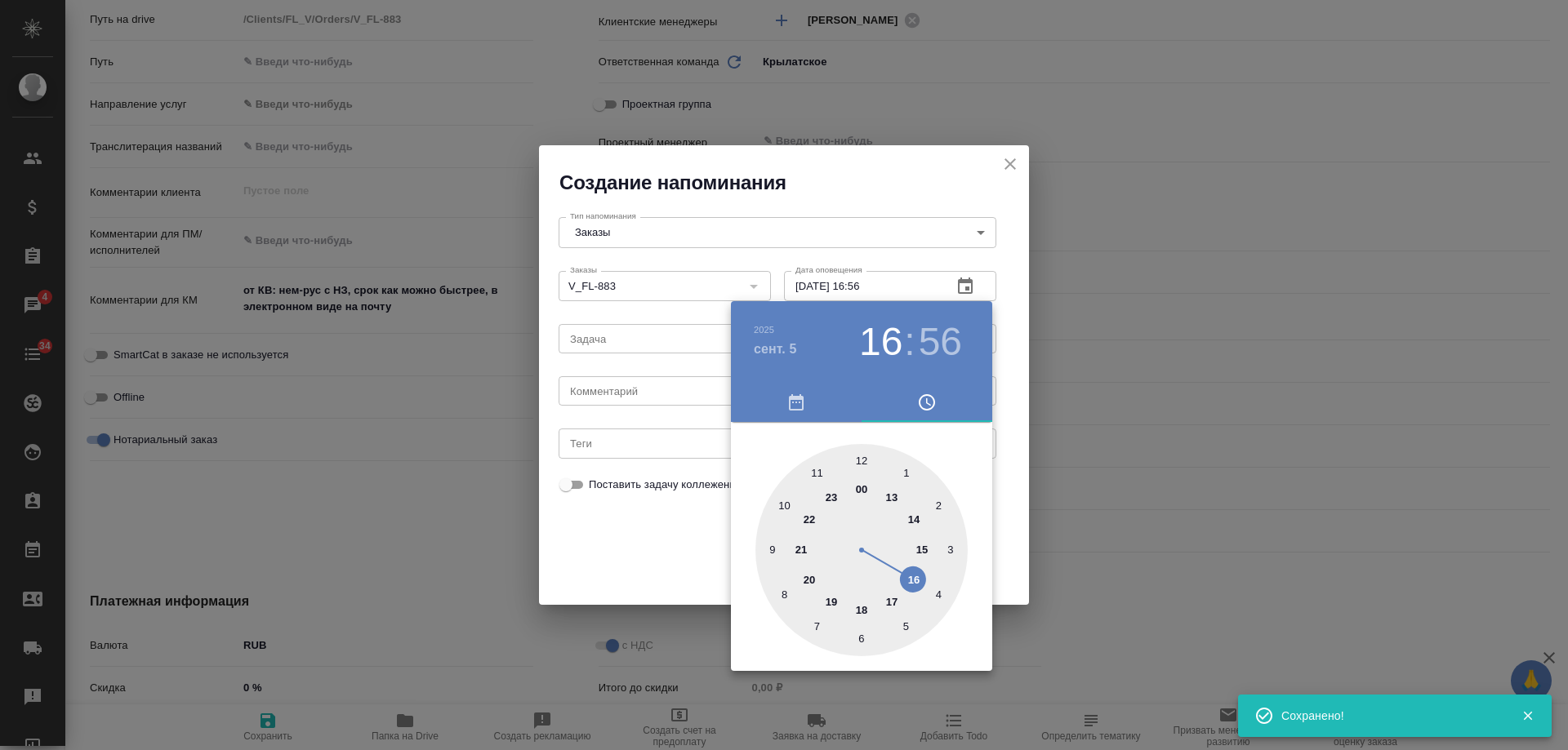
click at [640, 396] on div at bounding box center [784, 375] width 1568 height 750
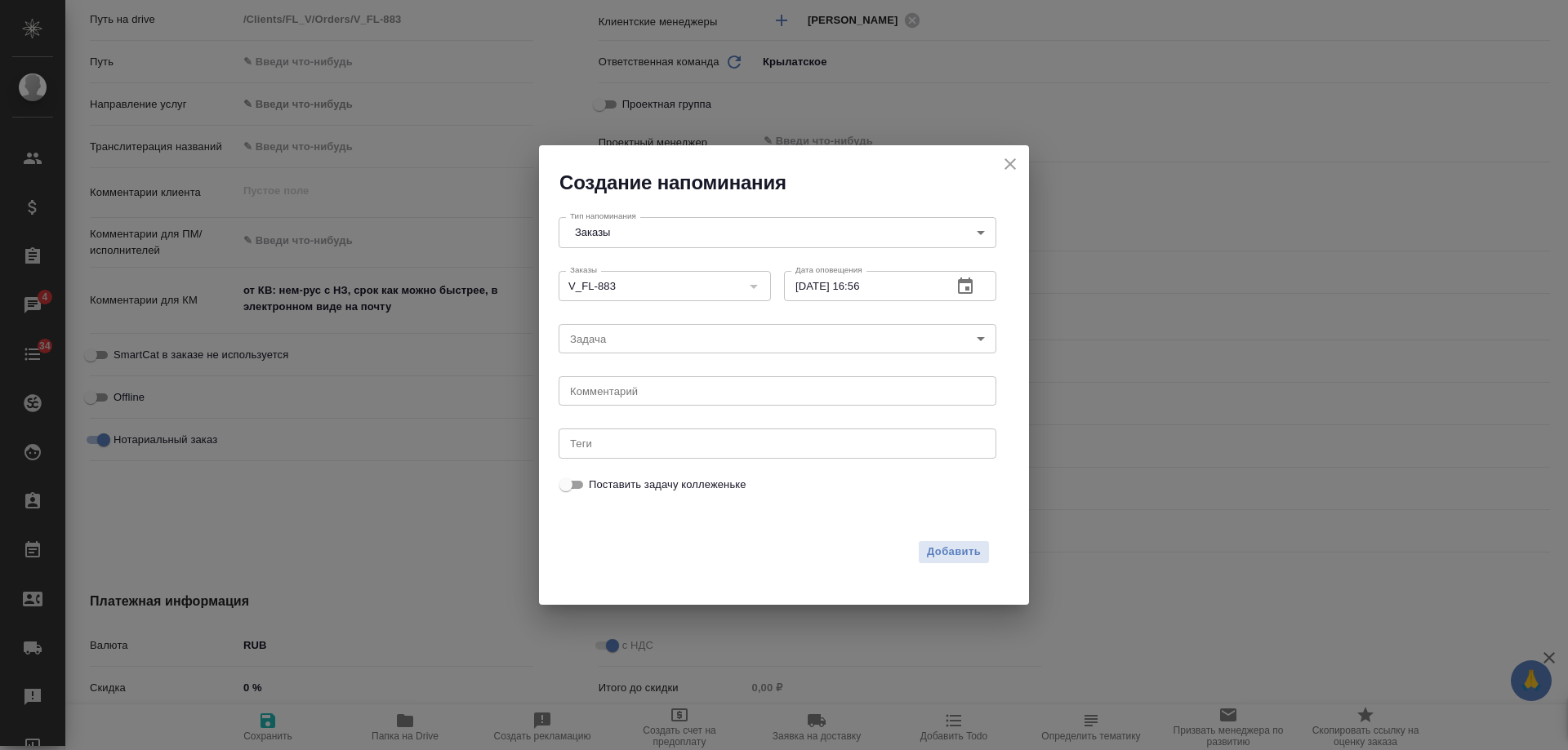
click at [640, 396] on div "2025 сент. 5 16 : 56 00 1 2 3 4 5 6 7 8 9 10 11 12 13 14 15 16 17 18 19 20 21 2…" at bounding box center [784, 375] width 1568 height 750
click at [636, 395] on textarea at bounding box center [777, 391] width 415 height 12
type textarea "инфа"
click at [935, 549] on span "Добавить" at bounding box center [954, 552] width 54 height 18
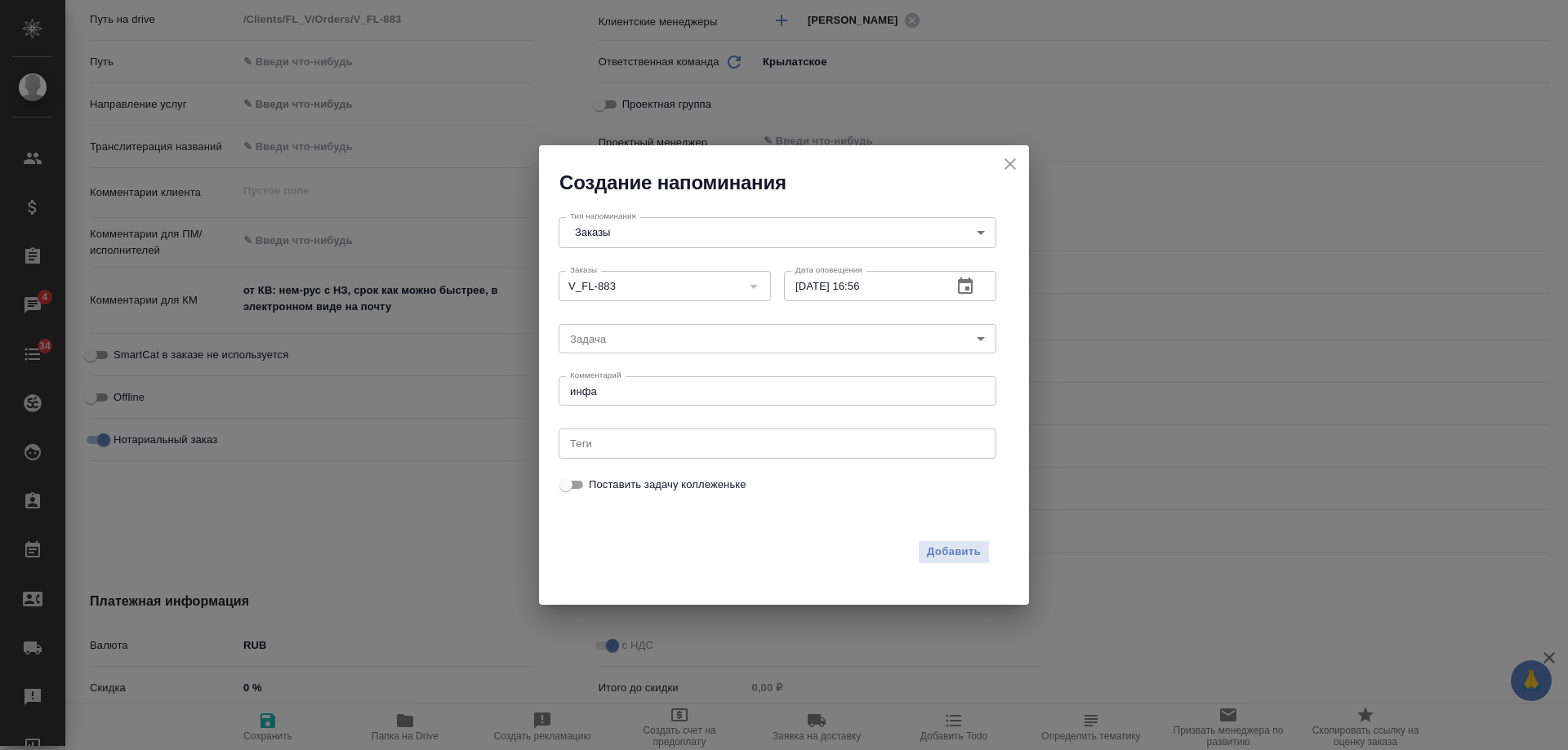
type textarea "x"
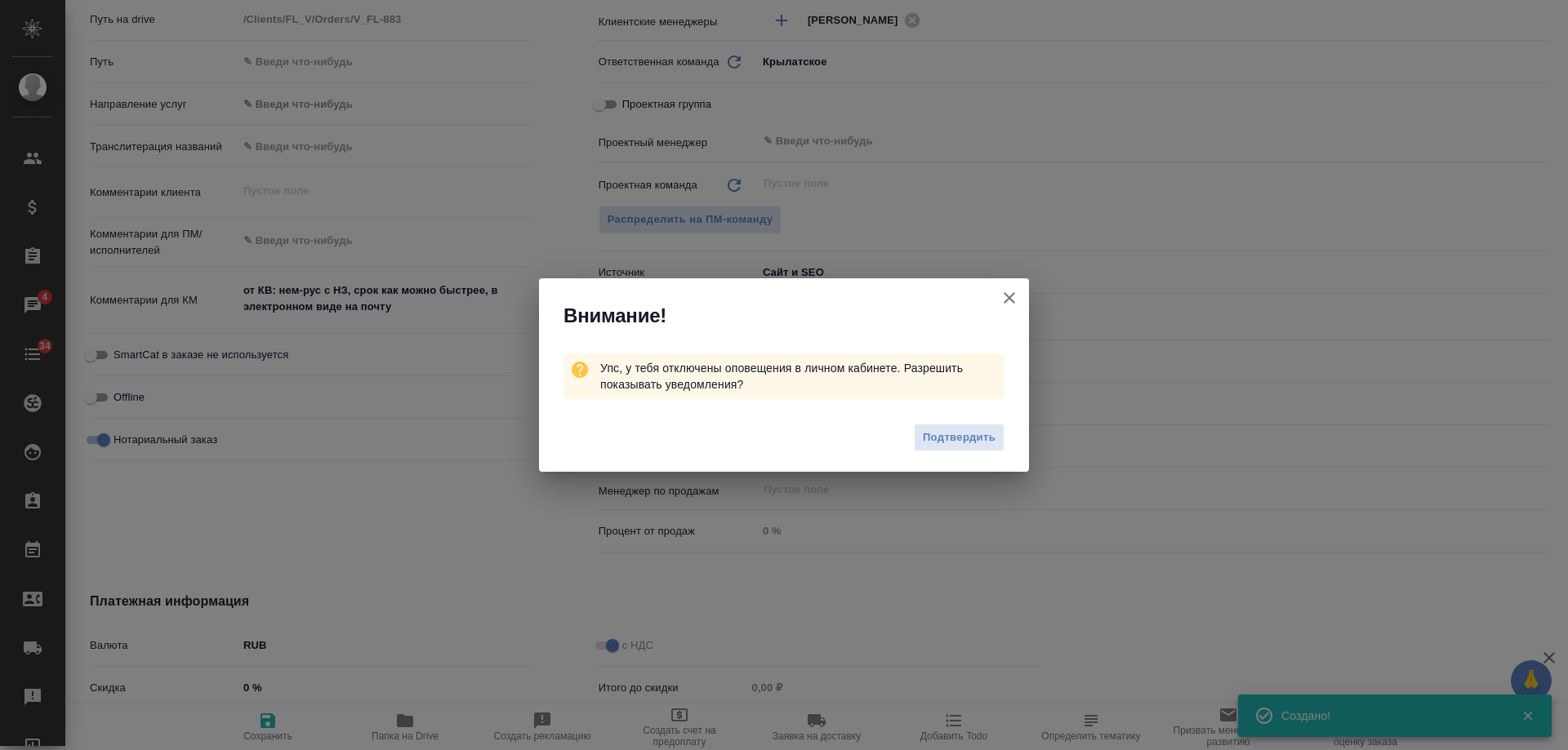
type textarea "x"
click at [1008, 301] on icon "button" at bounding box center [1009, 298] width 19 height 19
type textarea "x"
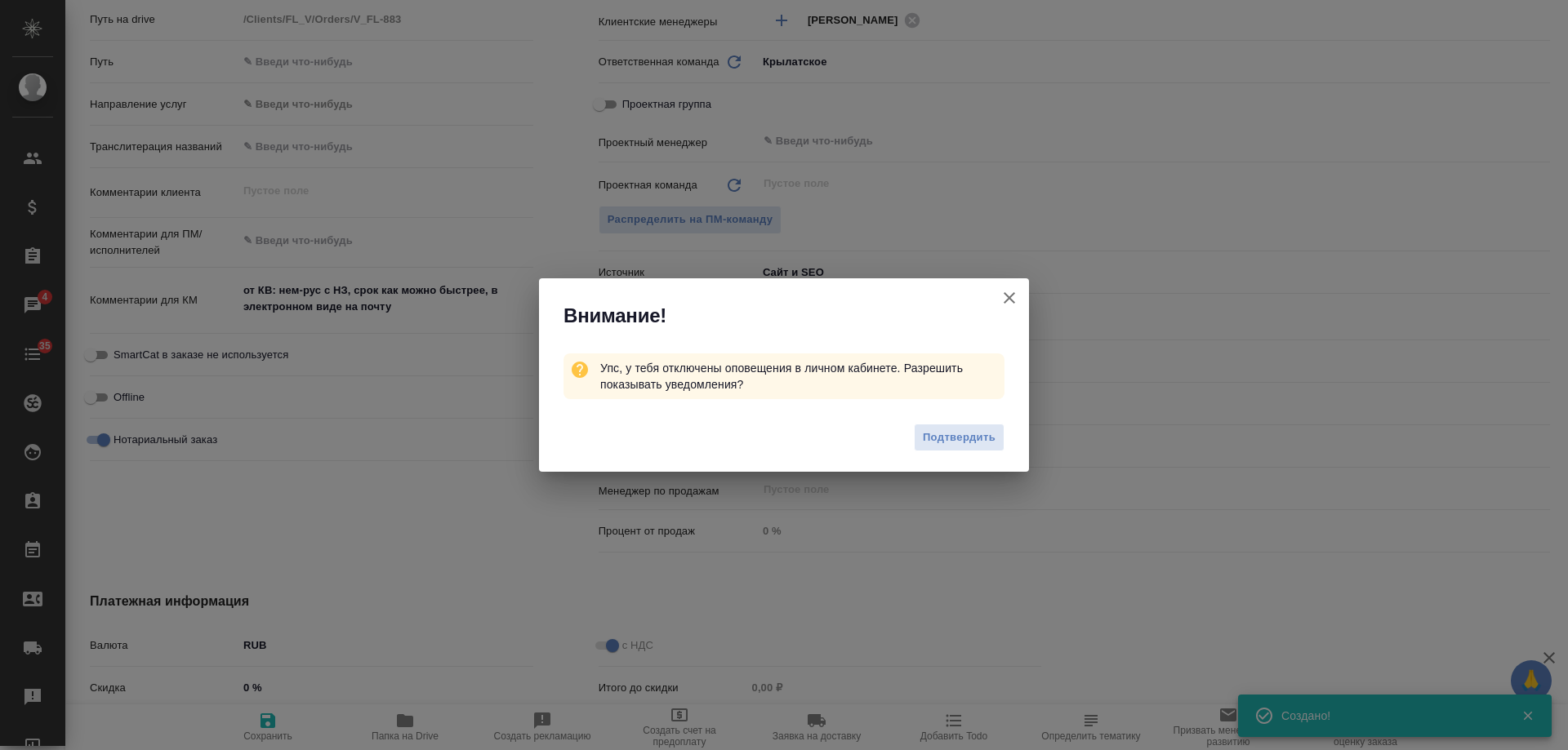
type textarea "x"
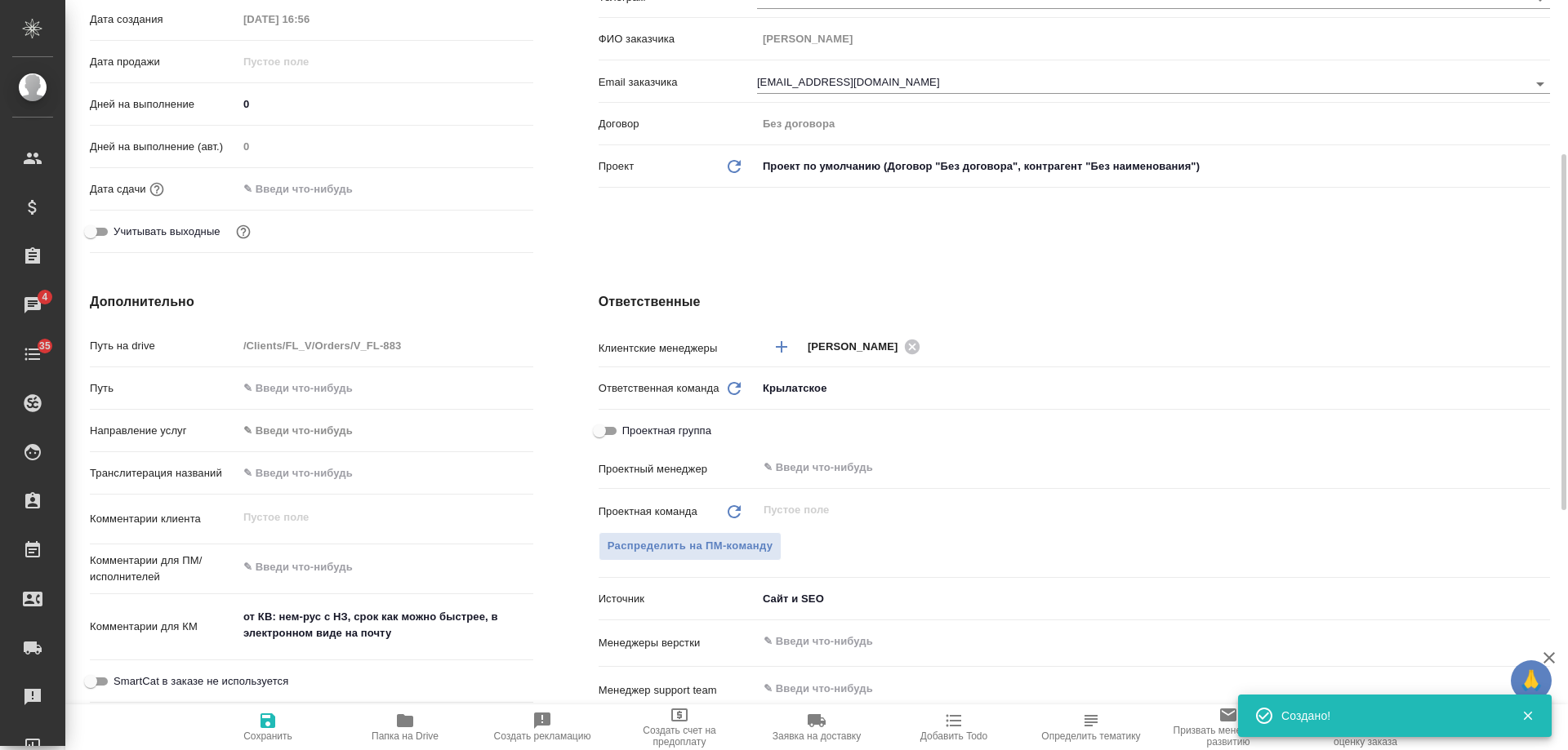
scroll to position [0, 0]
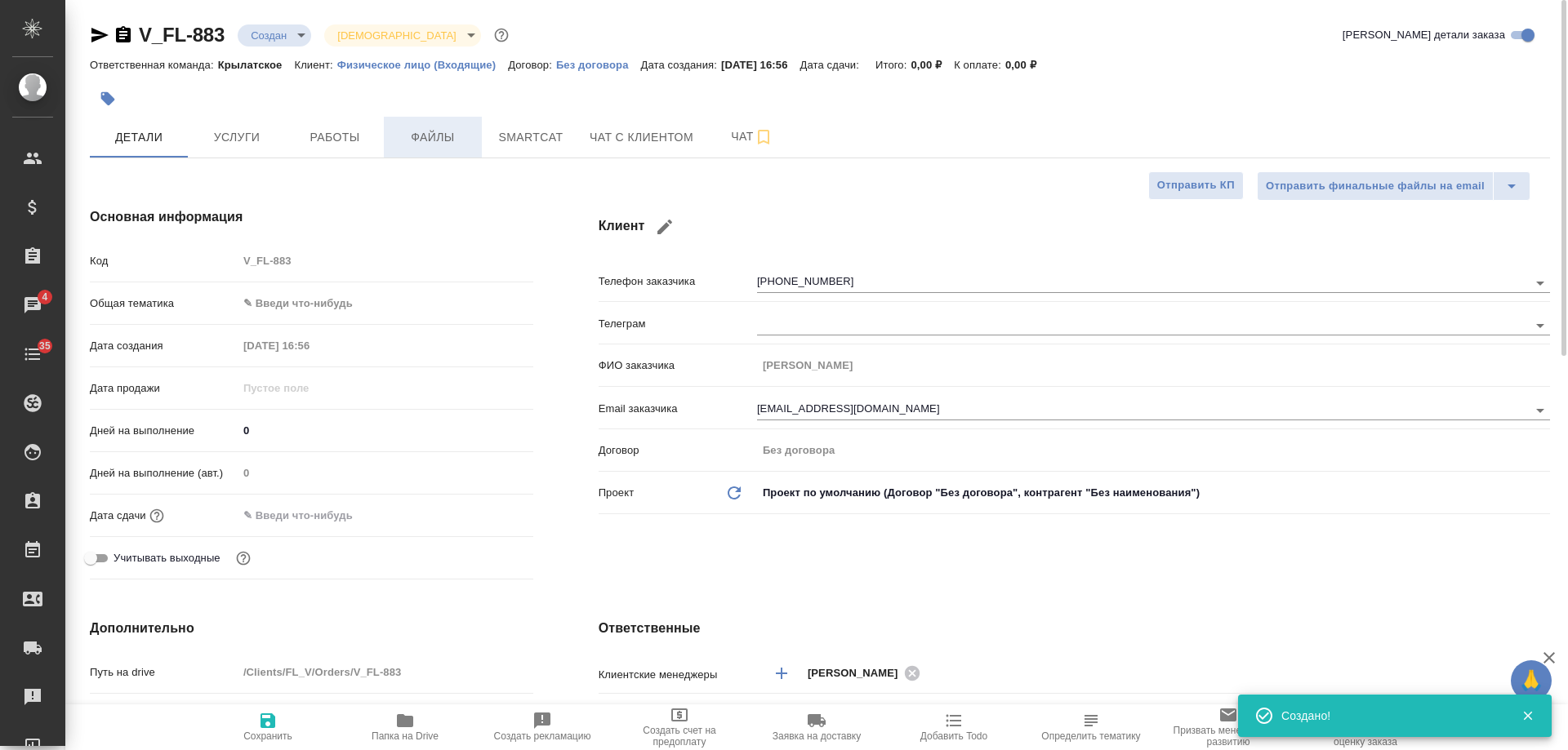
click at [428, 147] on span "Файлы" at bounding box center [433, 137] width 78 height 20
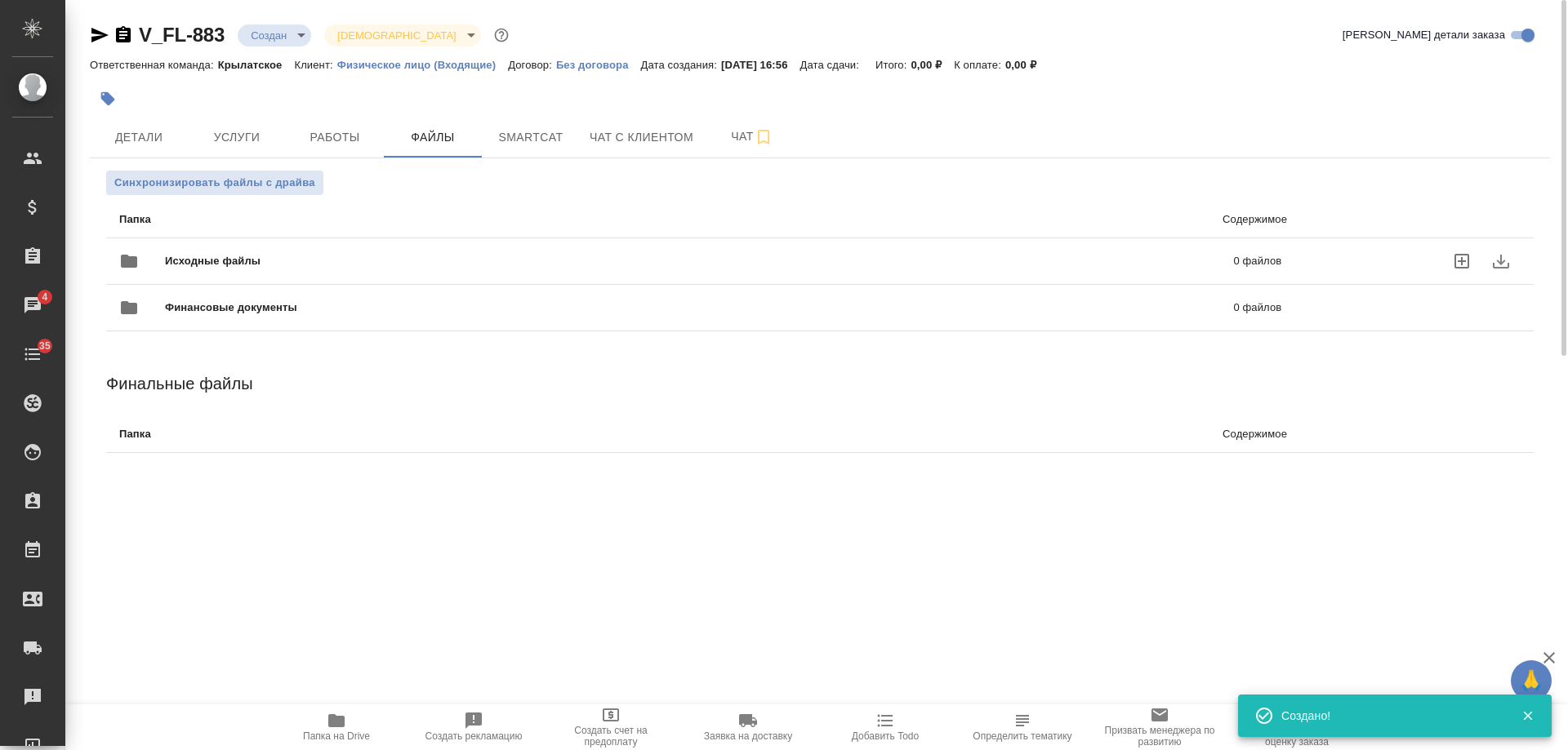
click at [606, 252] on div "Исходные файлы 0 файлов" at bounding box center [700, 261] width 1163 height 39
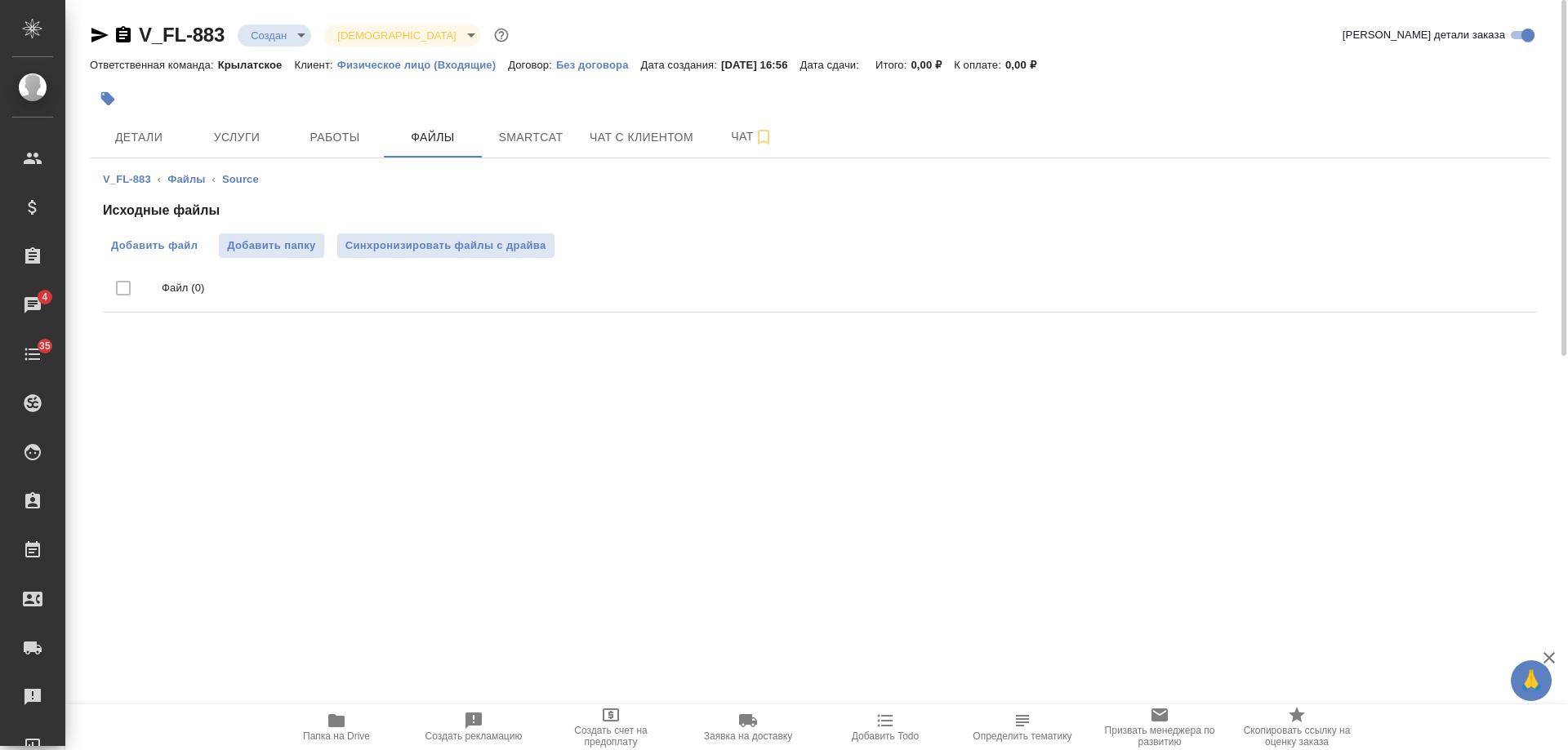
click at [154, 249] on span "Добавить файл" at bounding box center [154, 246] width 87 height 17
click at [0, 0] on input "Добавить файл" at bounding box center [0, 0] width 0 height 0
click at [100, 32] on icon "button" at bounding box center [100, 35] width 18 height 15
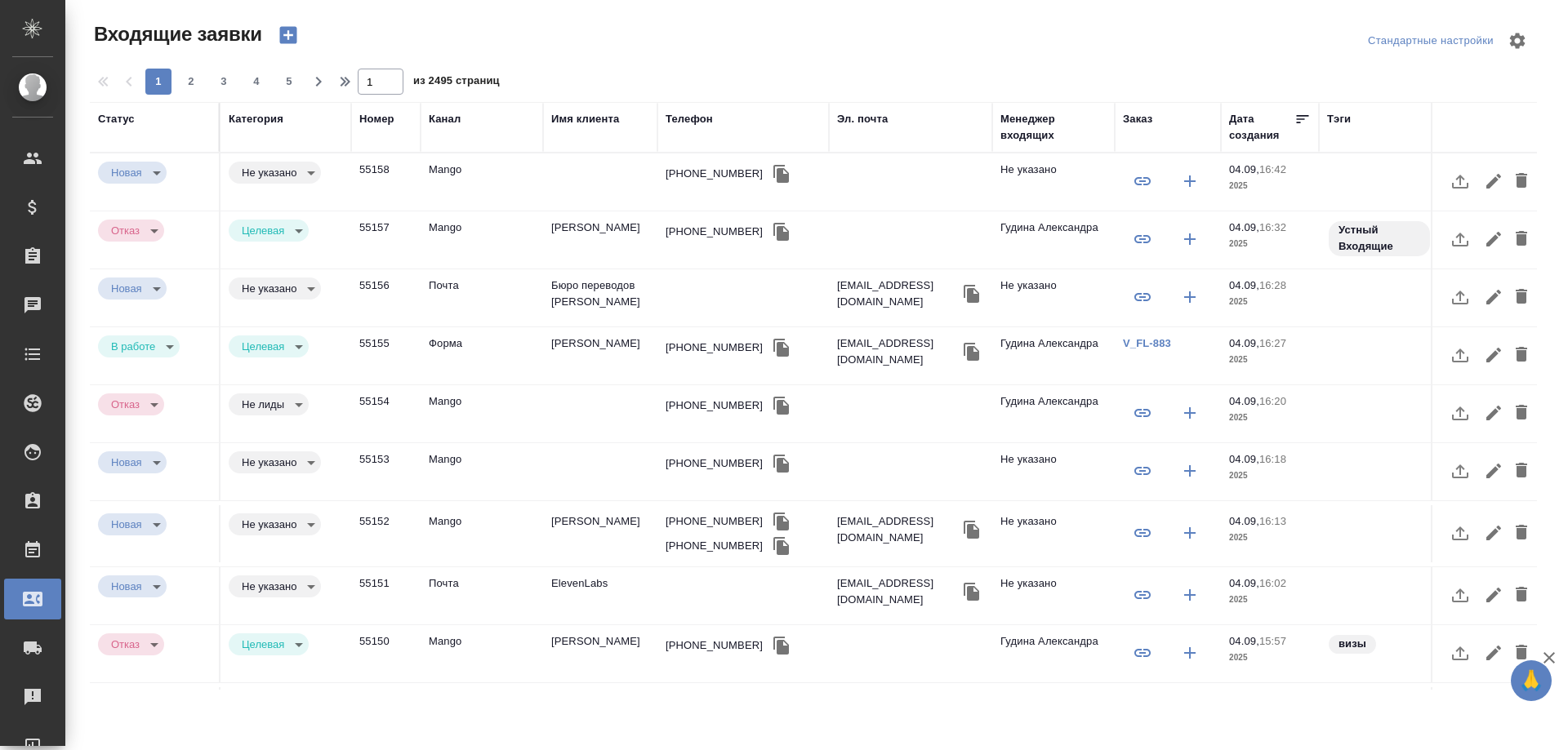
select select "RU"
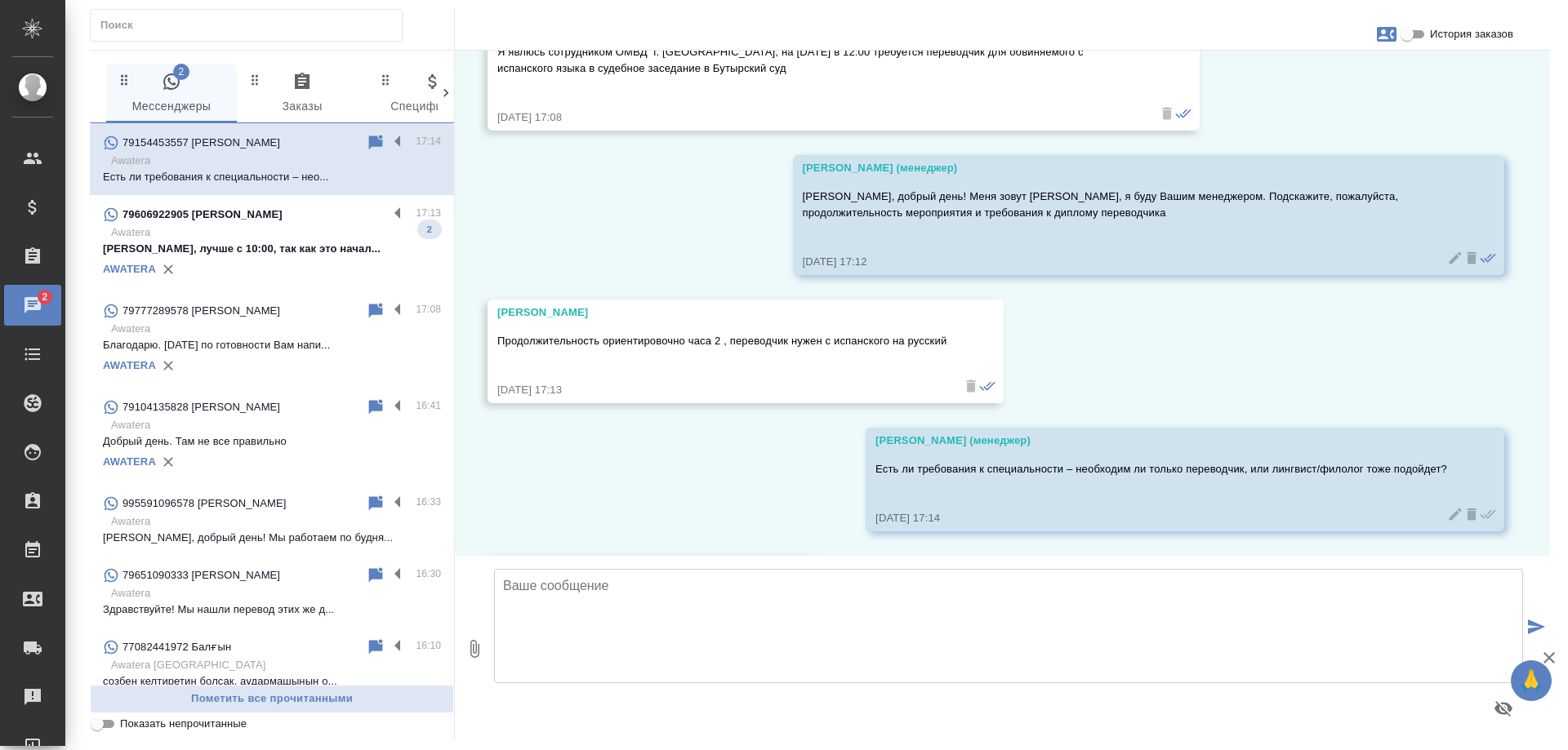
scroll to position [1332, 0]
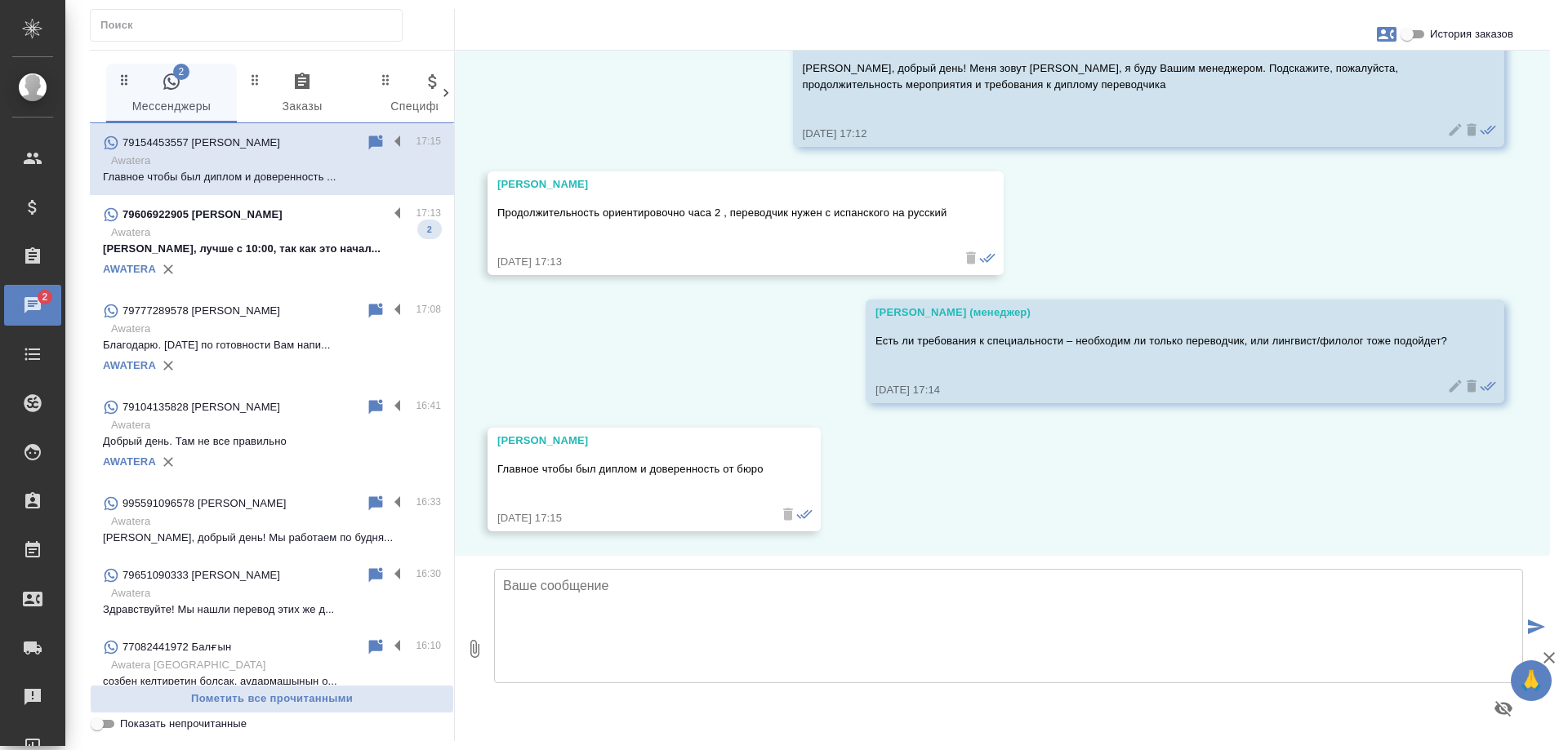
click at [260, 224] on div "79606922905 [PERSON_NAME]" at bounding box center [245, 215] width 285 height 19
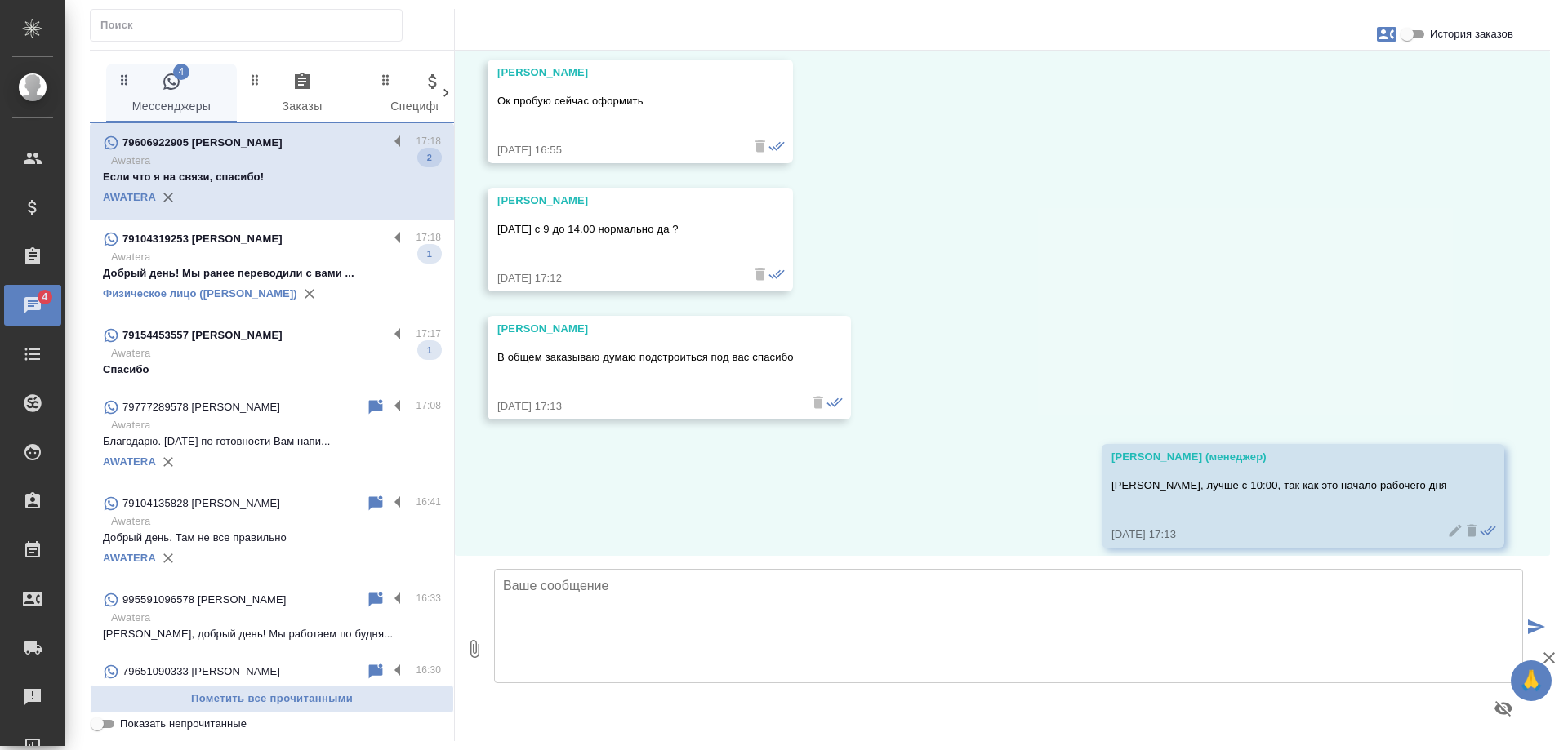
scroll to position [8110, 0]
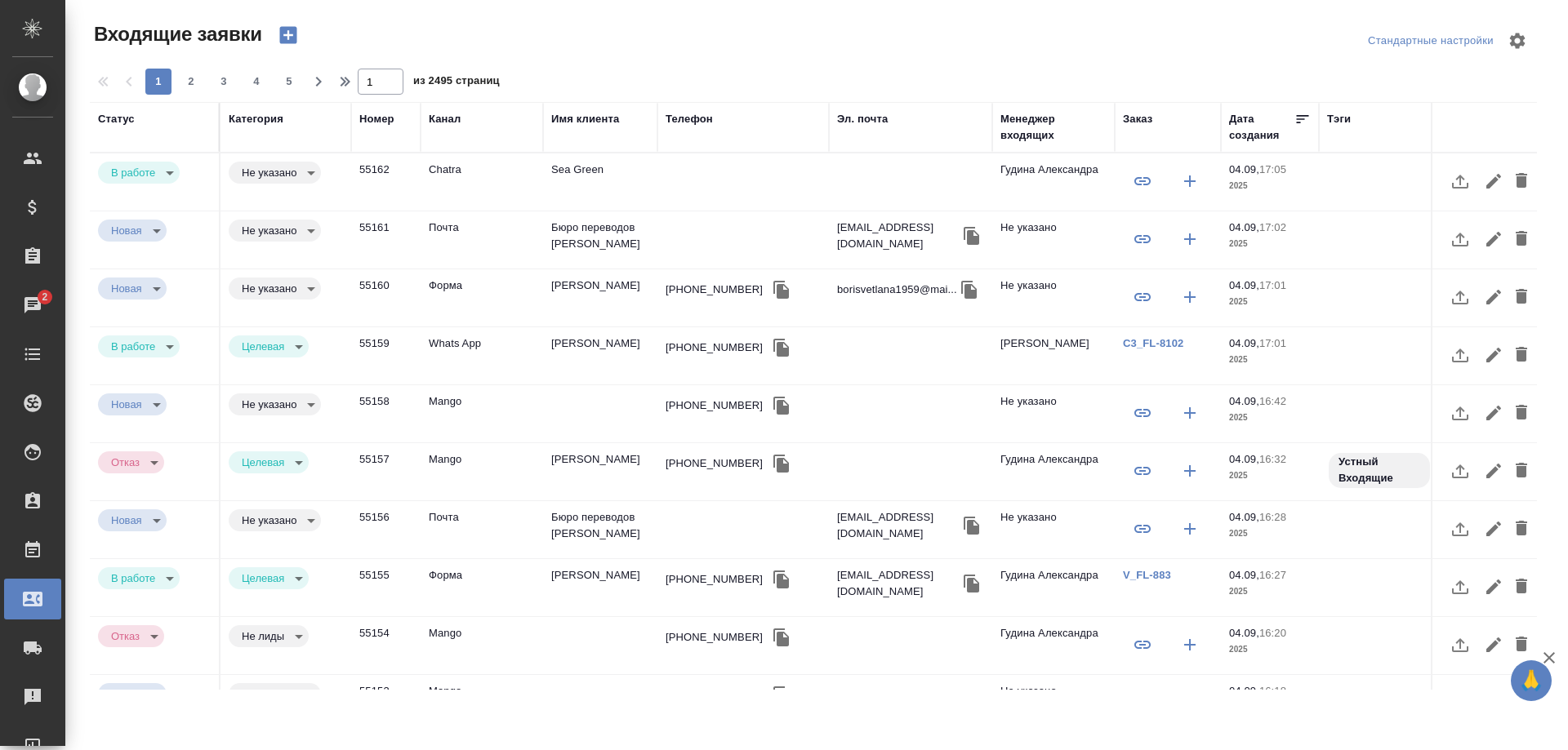
select select "RU"
click at [569, 176] on td "Sea Green" at bounding box center [600, 182] width 114 height 57
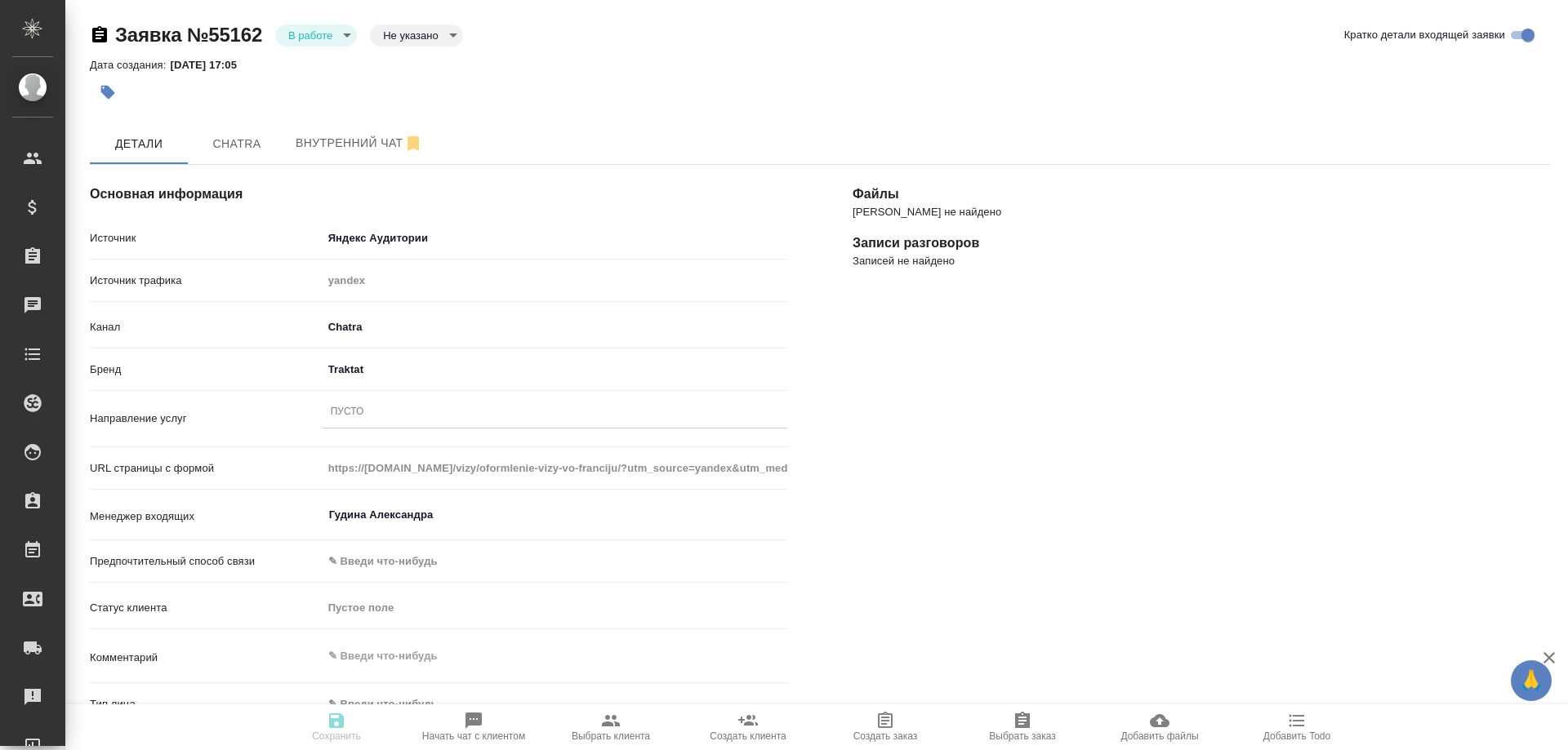
select select "RU"
click at [365, 411] on div "Пусто" at bounding box center [555, 412] width 465 height 24
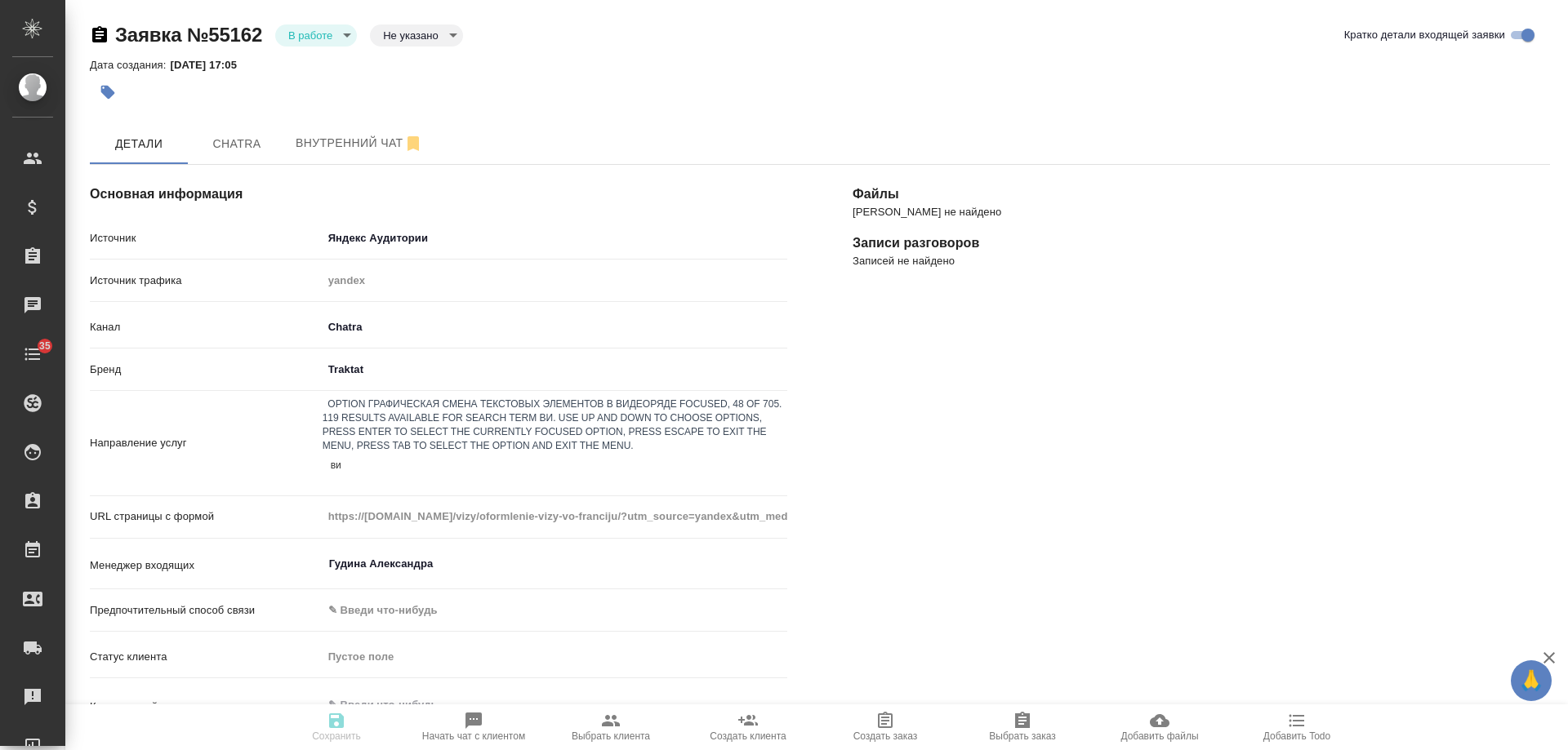
type input "виз"
click at [392, 750] on div "Оформление визы" at bounding box center [784, 760] width 1568 height 19
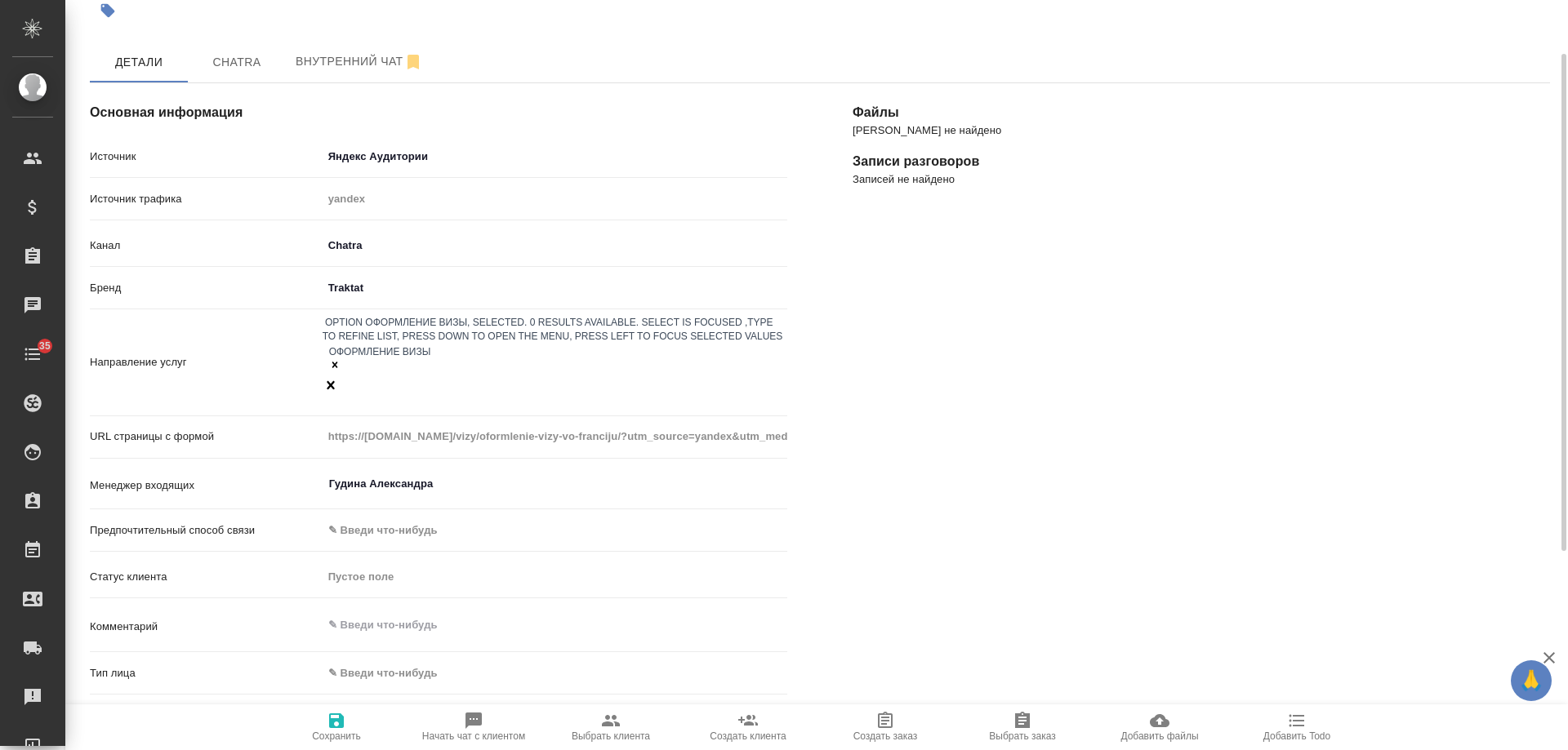
scroll to position [163, 0]
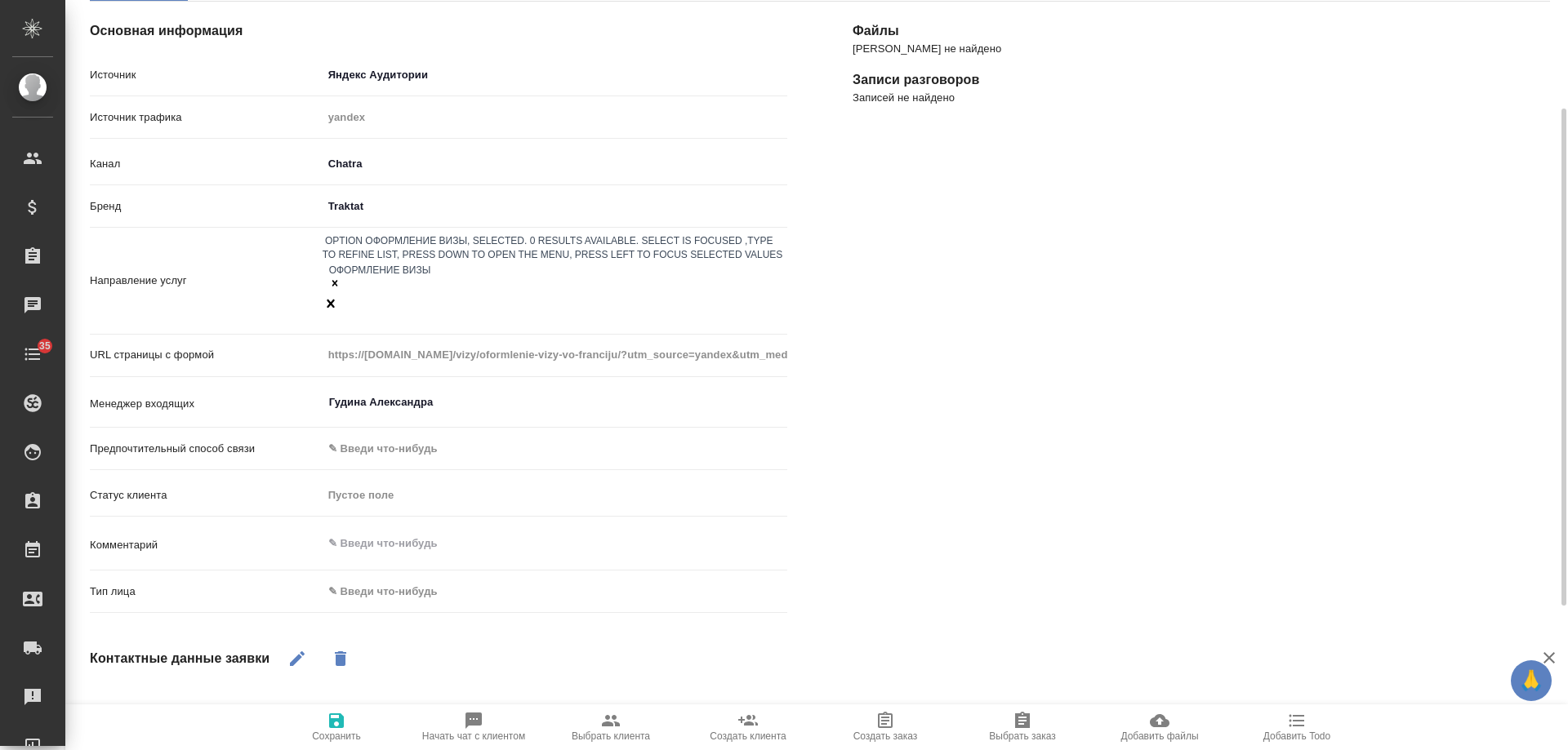
click at [363, 533] on body "🙏 .cls-1 fill:#fff; AWATERA [PERSON_NAME] Спецификации Заказы 0 Чаты 35 Todo Пр…" at bounding box center [784, 375] width 1568 height 750
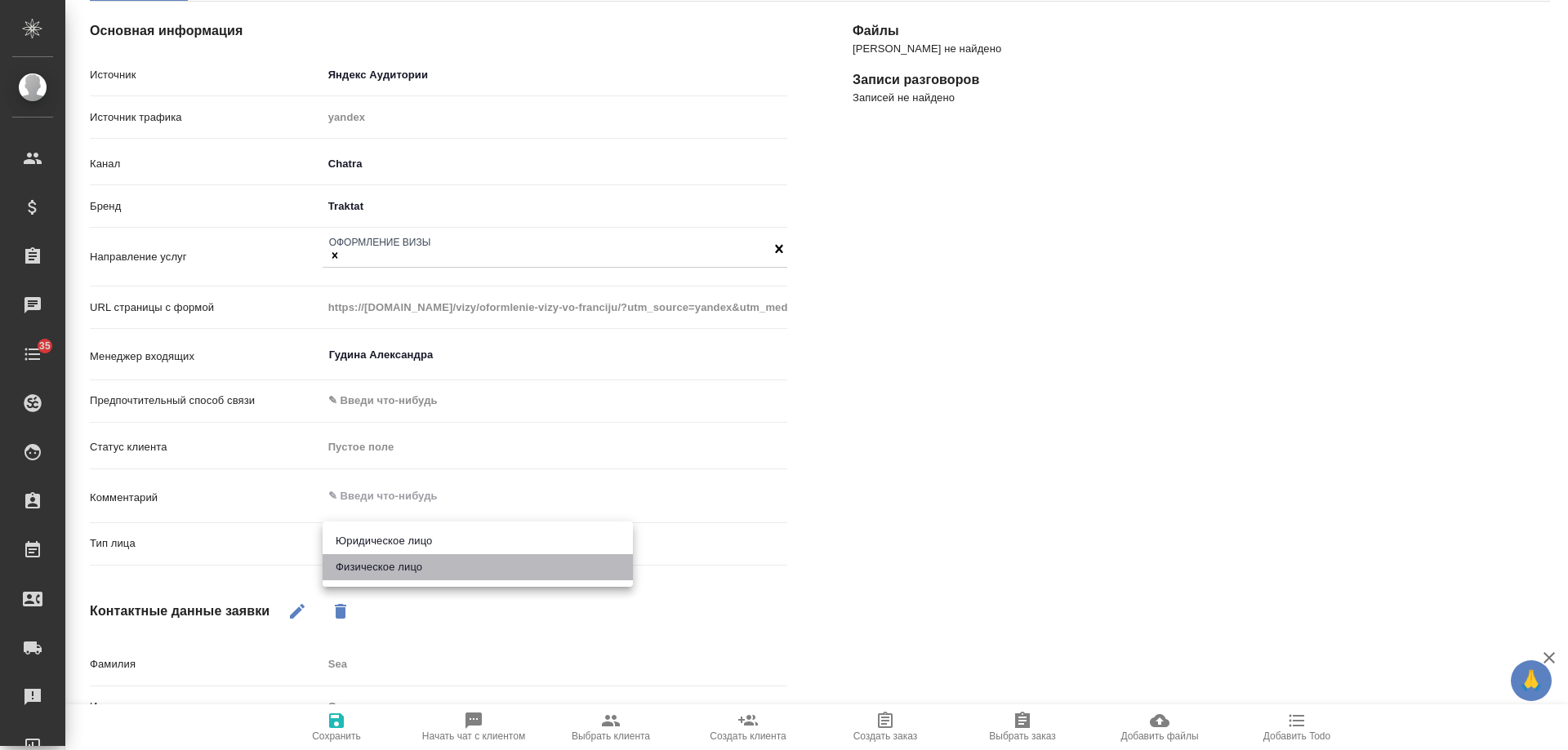
click at [361, 565] on li "Физическое лицо" at bounding box center [478, 568] width 311 height 26
type input "private"
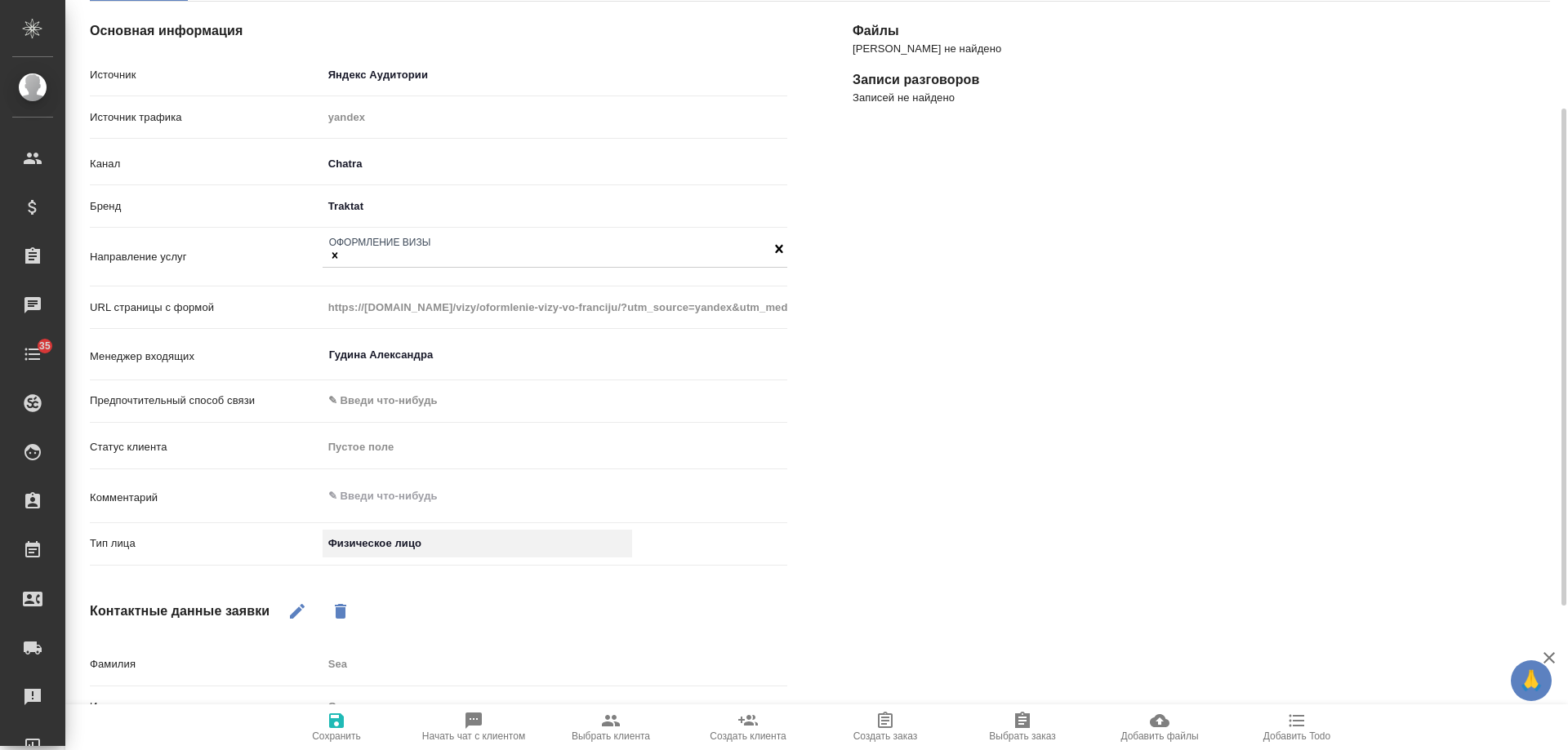
scroll to position [0, 0]
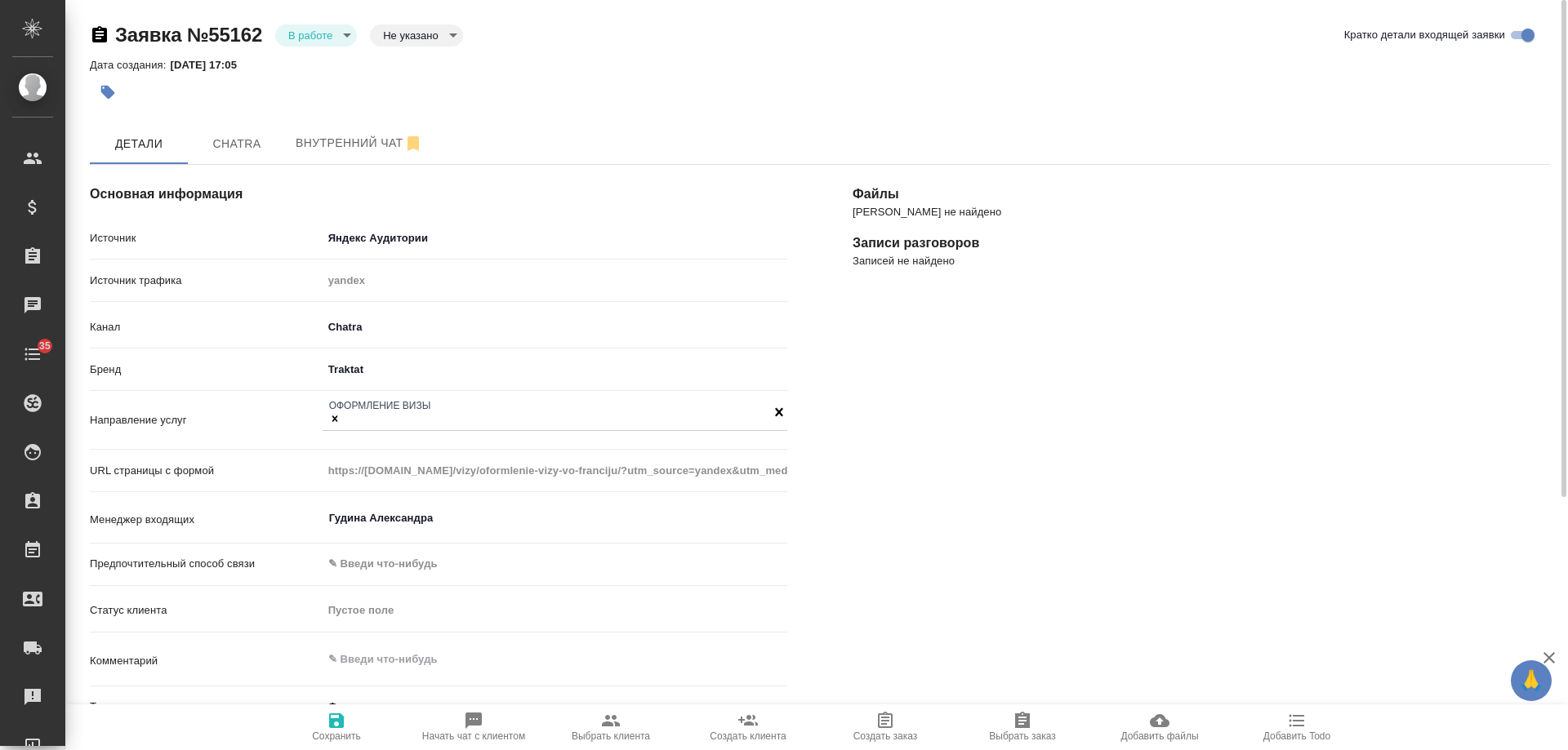
click at [351, 368] on body "🙏 .cls-1 fill:#fff; AWATERA [PERSON_NAME] Спецификации Заказы 0 Чаты 35 Todo Пр…" at bounding box center [784, 375] width 1568 height 750
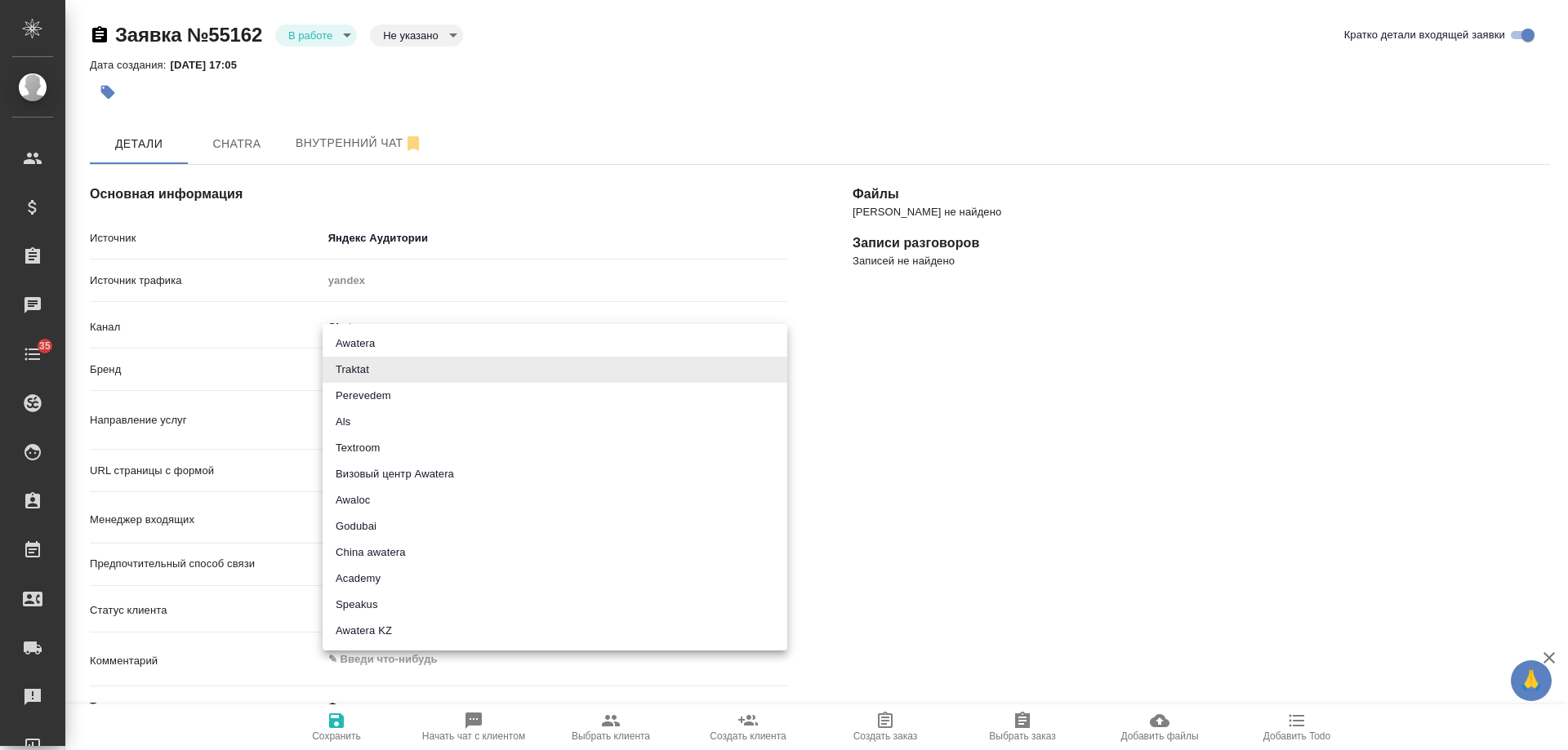
click at [447, 473] on li "Визовый центр Awatera" at bounding box center [555, 475] width 465 height 26
type input "visaCenterAwatera"
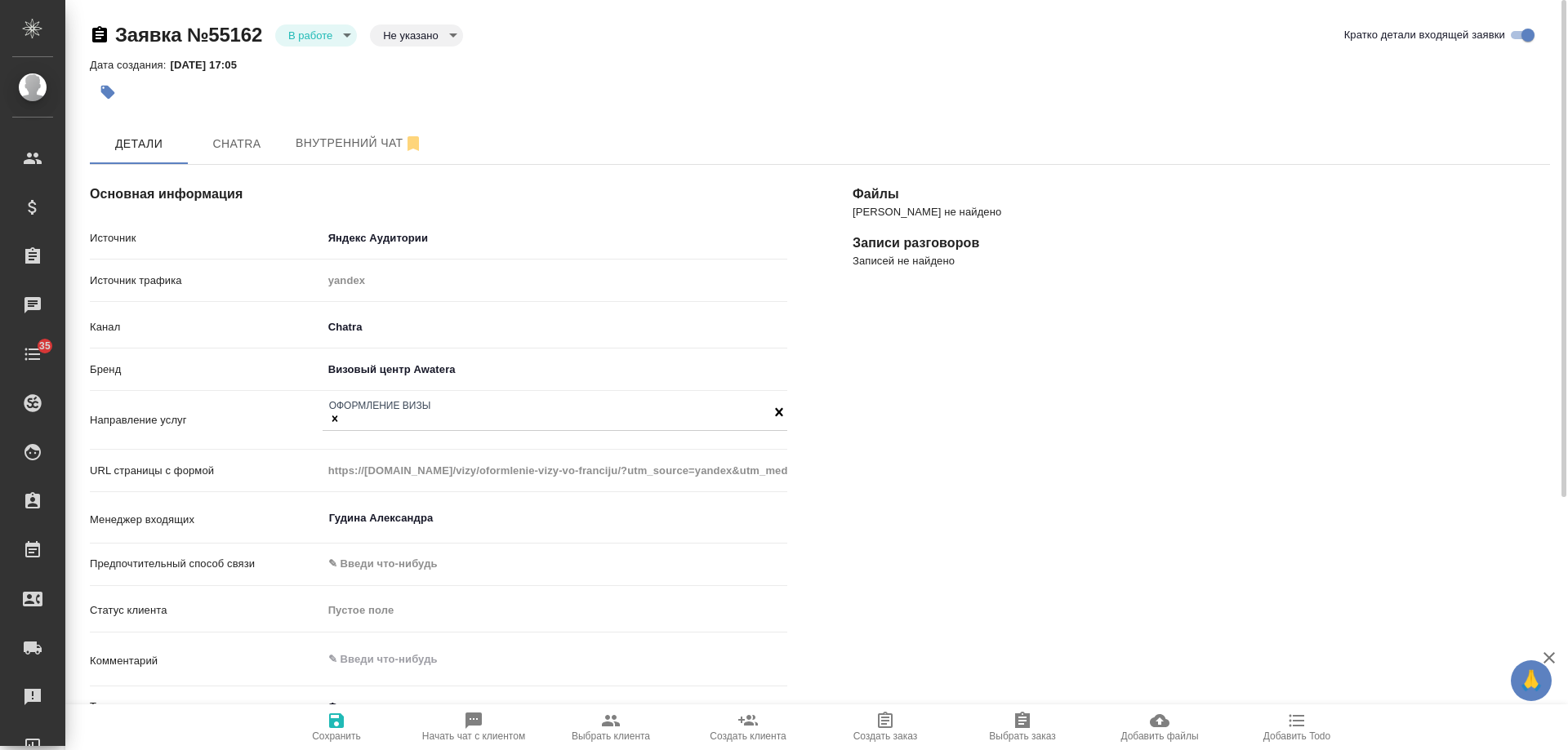
click at [330, 726] on icon "button" at bounding box center [336, 721] width 15 height 15
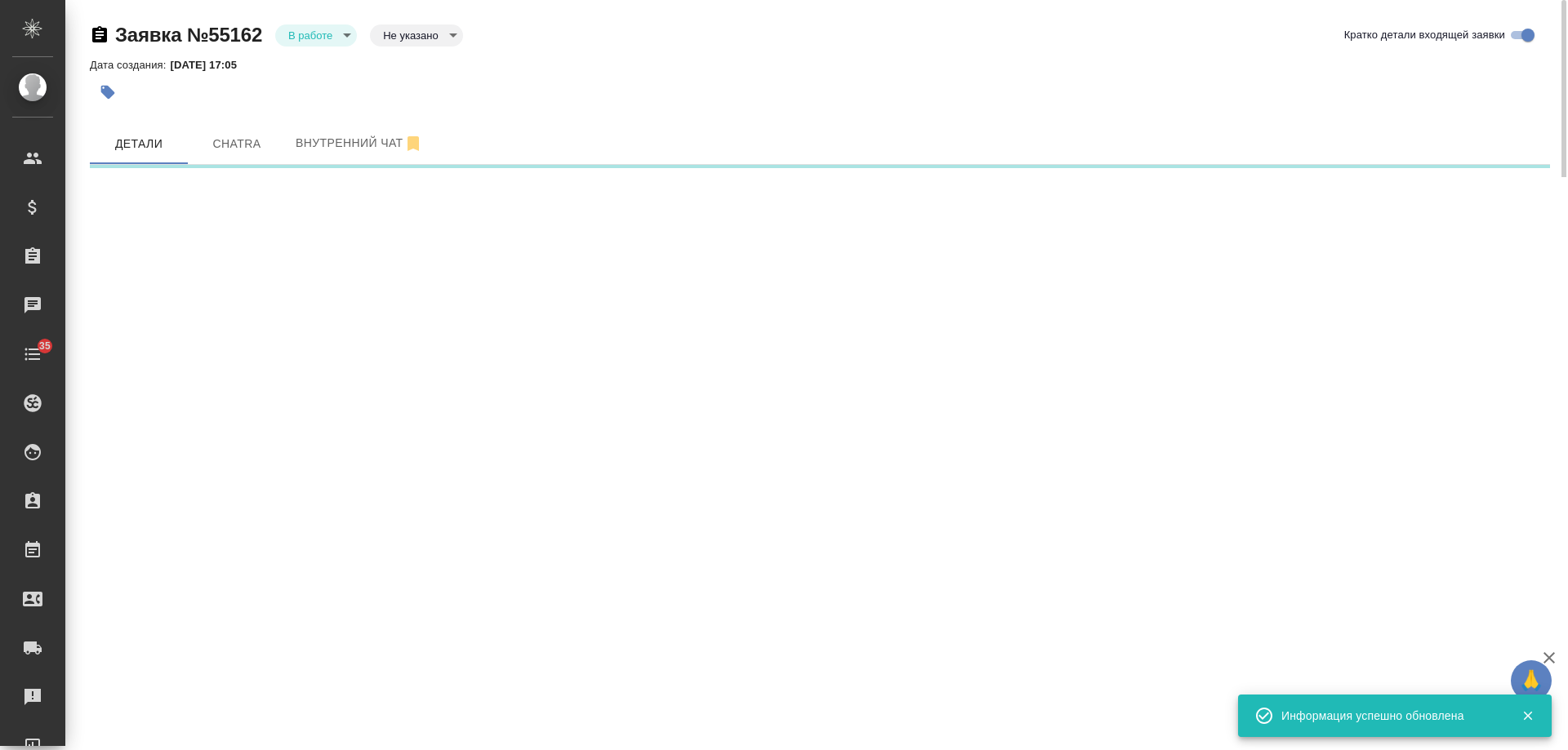
select select "RU"
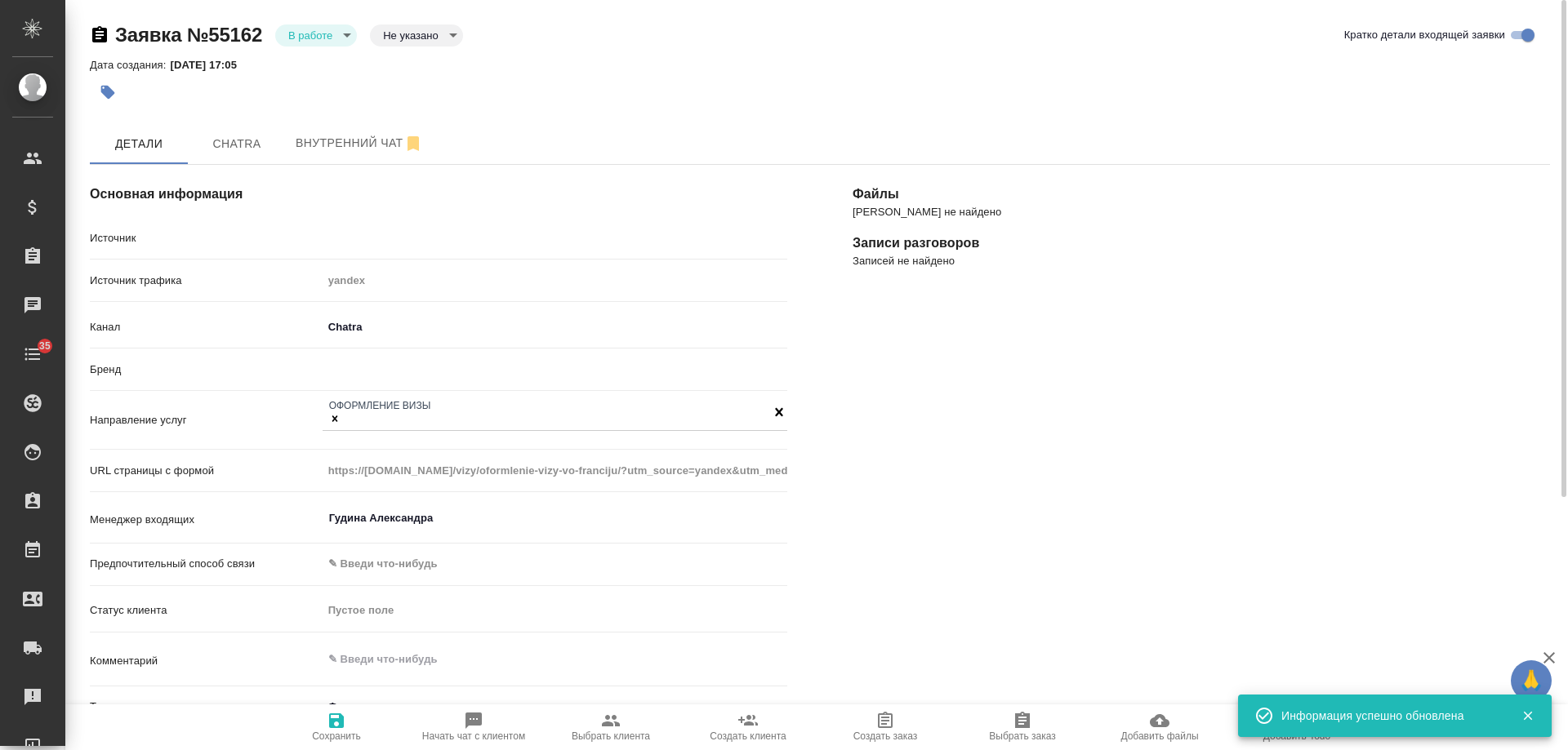
type textarea "x"
click at [110, 101] on button "button" at bounding box center [107, 92] width 36 height 36
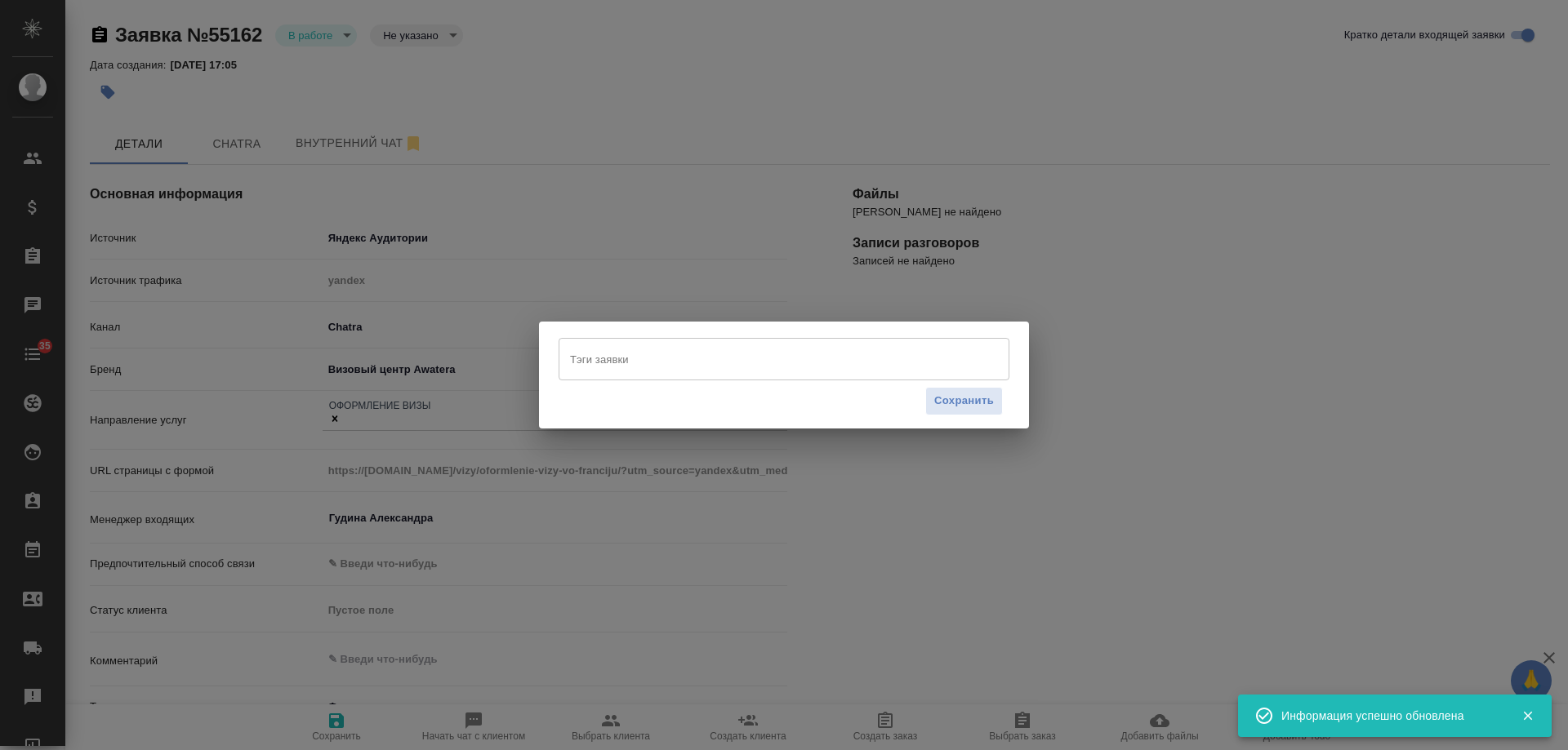
click at [612, 375] on div "Тэги заявки" at bounding box center [784, 359] width 451 height 42
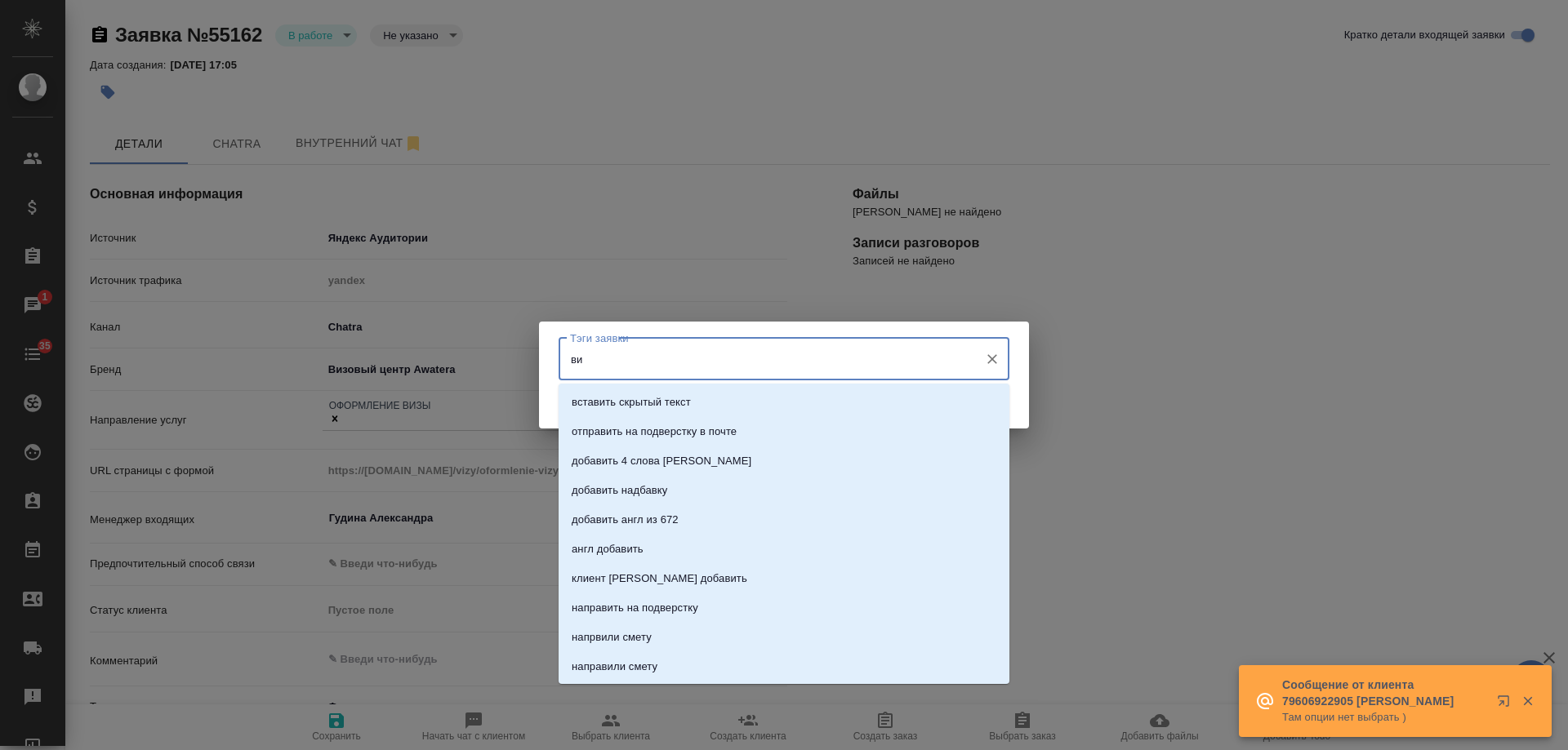
type input "виз"
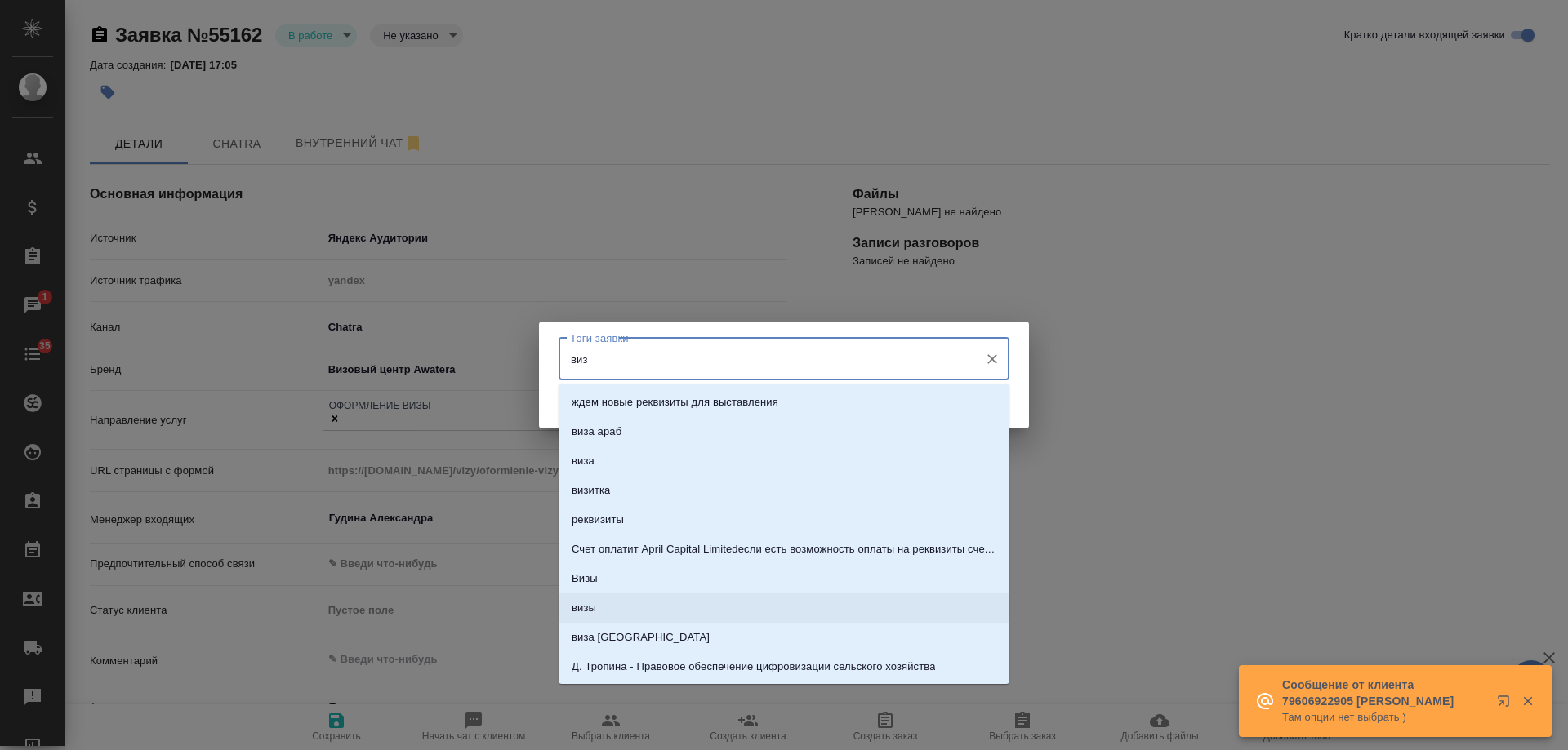
click at [597, 597] on li "визы" at bounding box center [784, 609] width 451 height 30
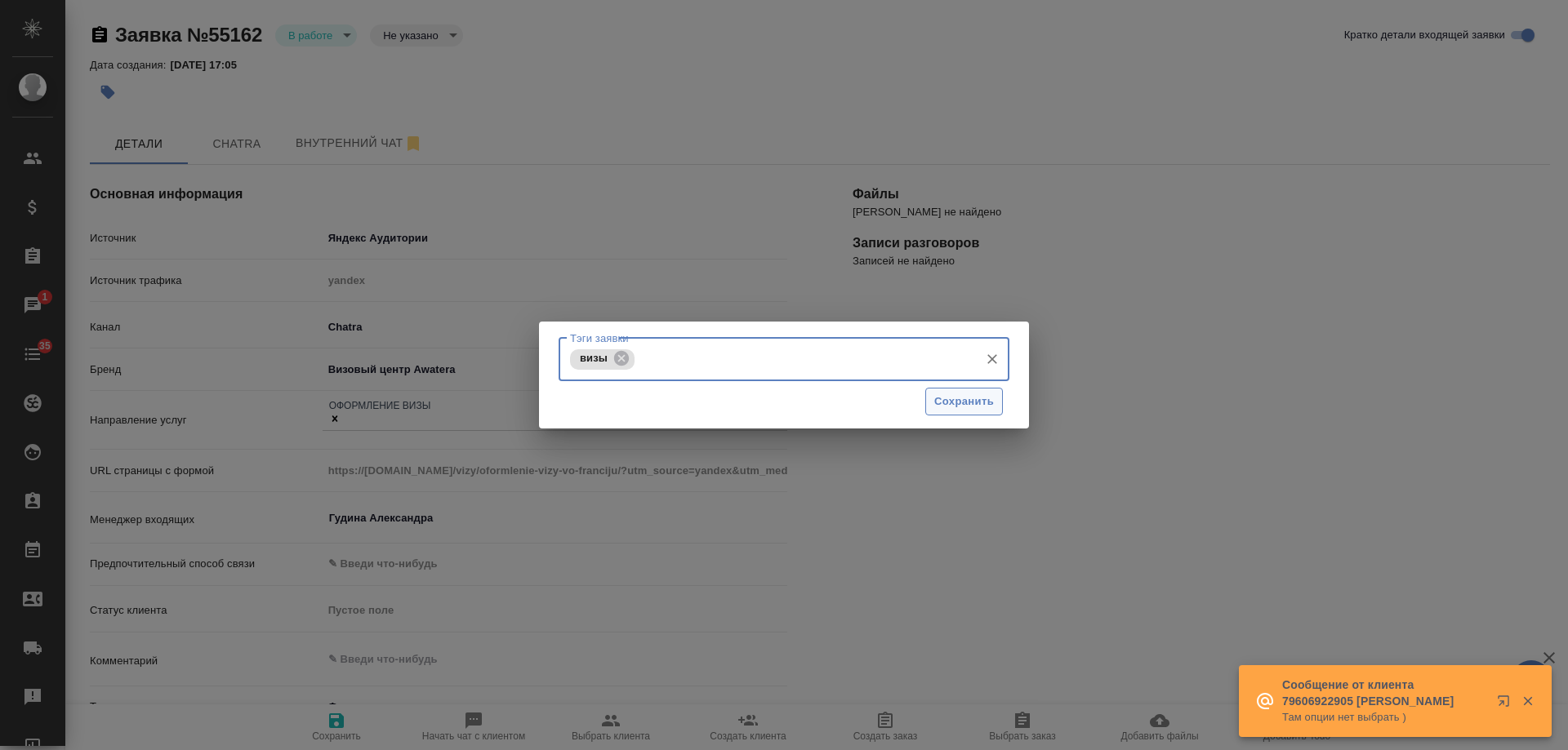
click at [957, 406] on span "Сохранить" at bounding box center [964, 402] width 60 height 18
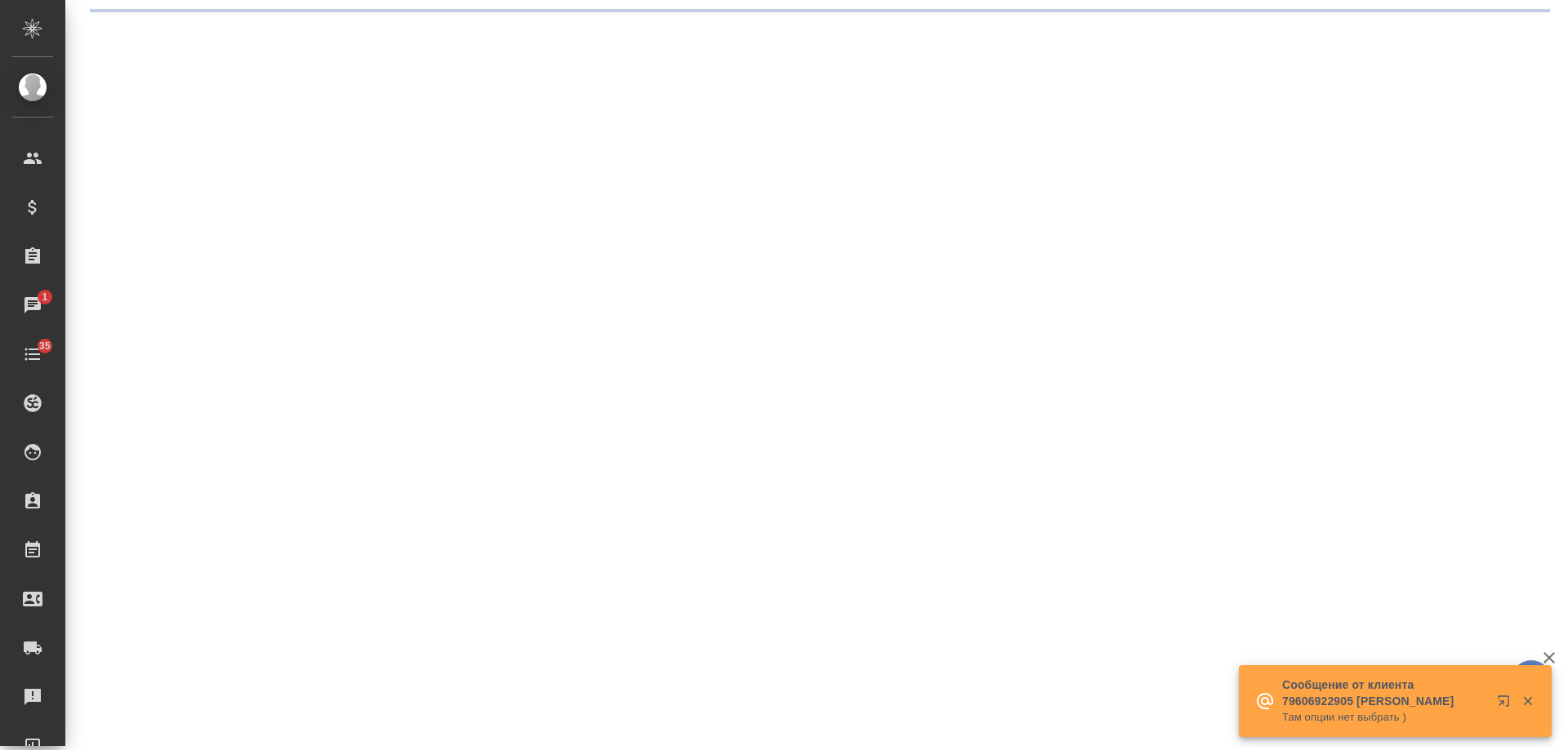
select select "RU"
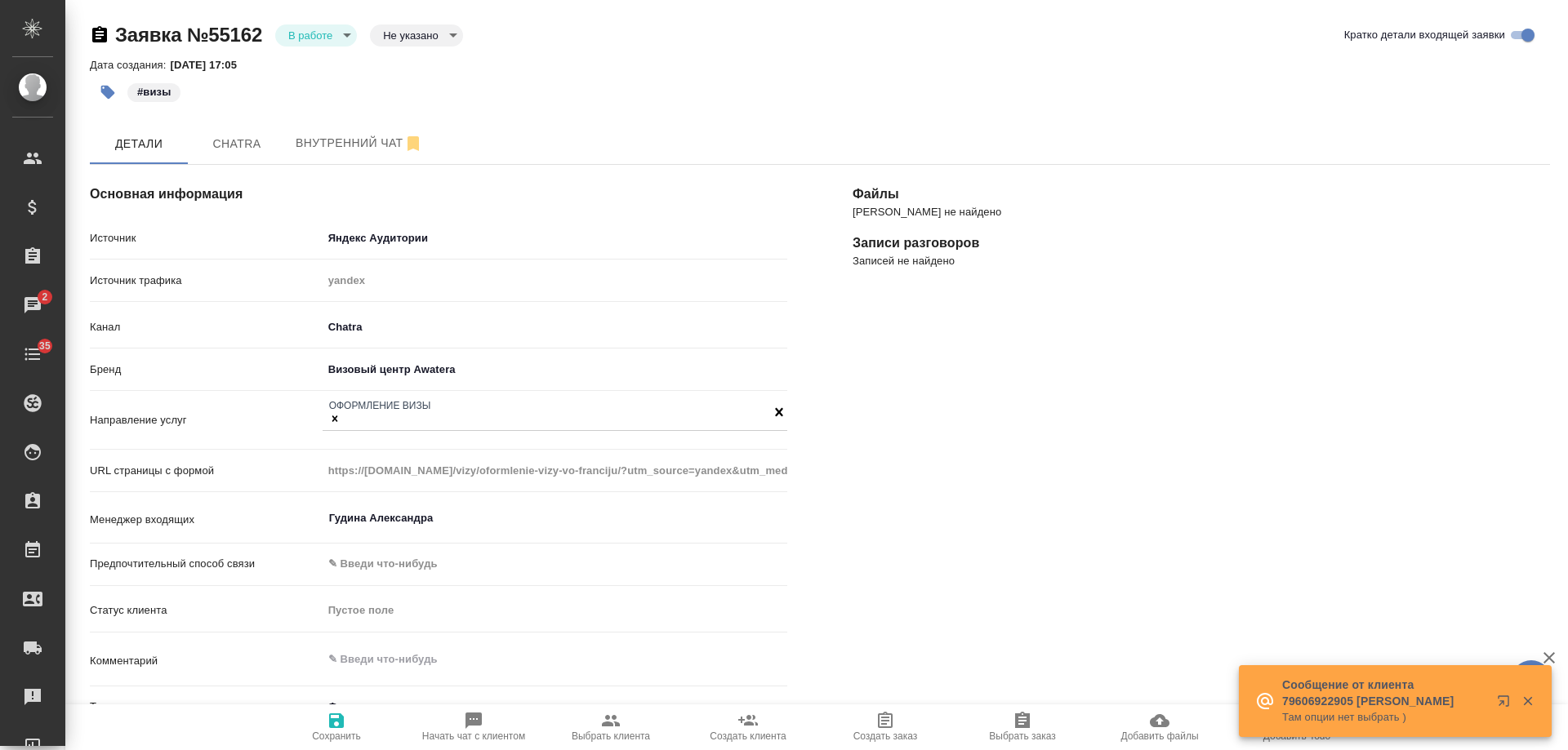
type textarea "x"
click at [326, 39] on body "🙏 .cls-1 fill:#fff; AWATERA Gudina Alexandra Клиенты Спецификации Заказы 2 Чаты…" at bounding box center [784, 375] width 1568 height 750
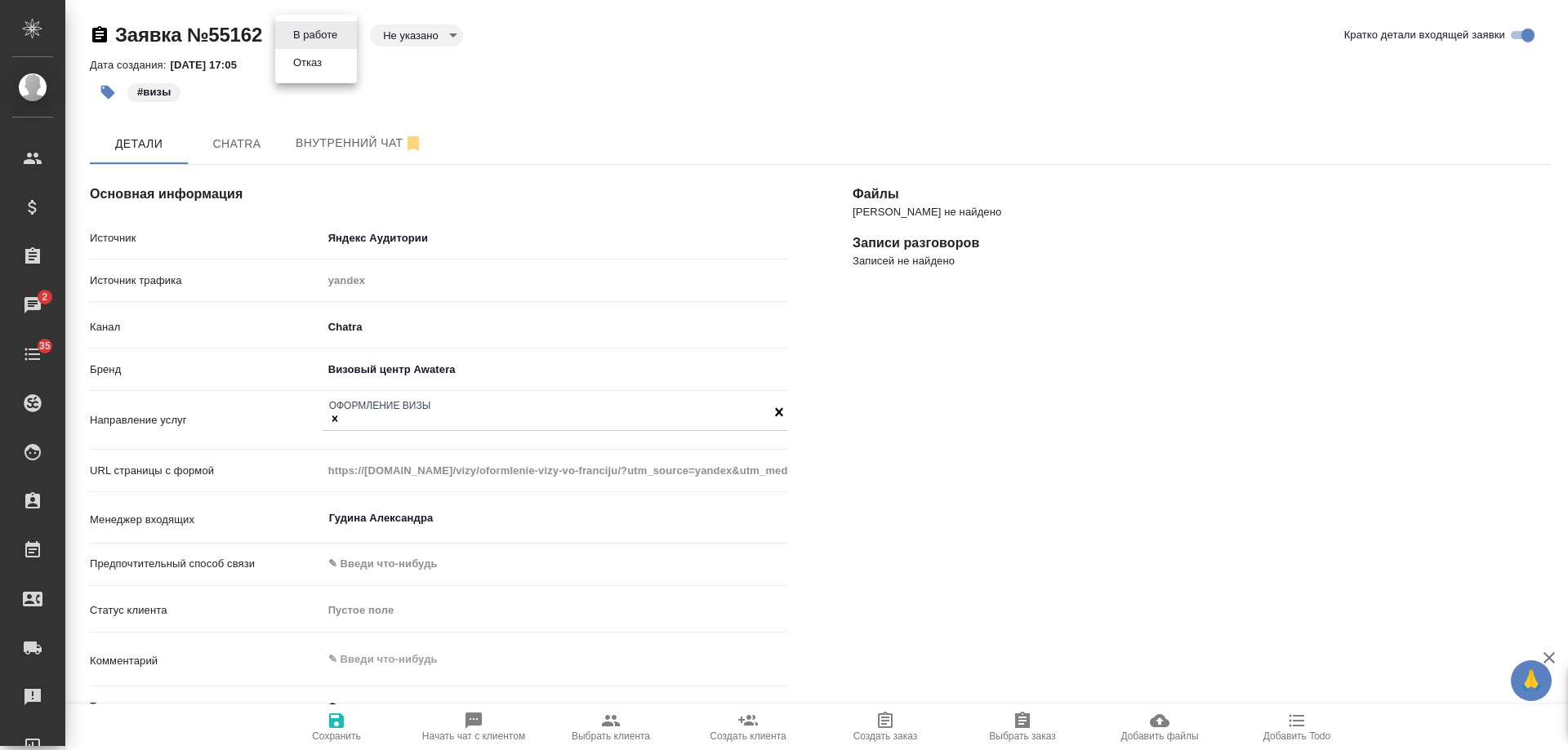
click at [332, 56] on li "Отказ" at bounding box center [316, 63] width 82 height 28
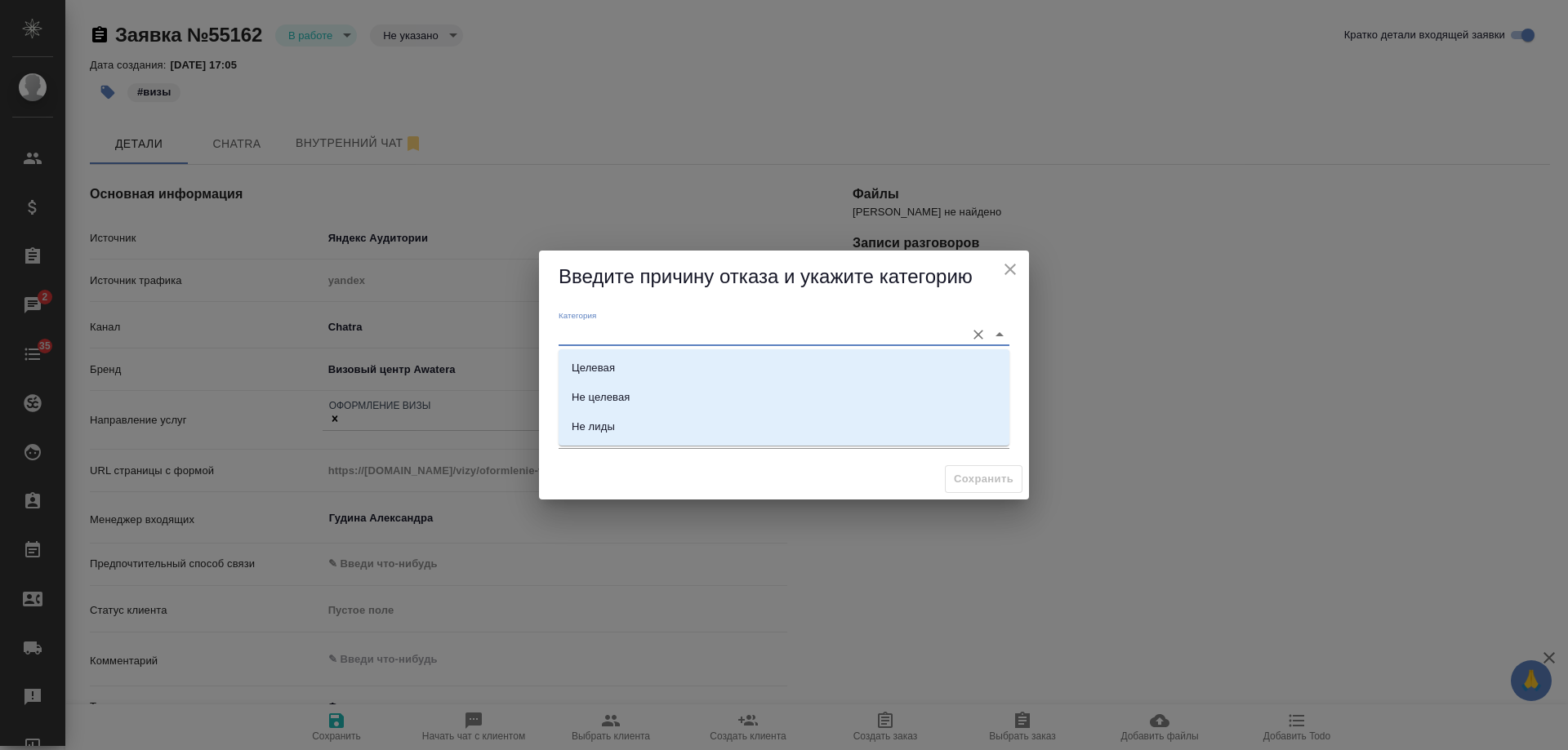
click at [619, 328] on input "Категория" at bounding box center [758, 334] width 398 height 22
click at [618, 367] on li "Целевая" at bounding box center [784, 368] width 451 height 30
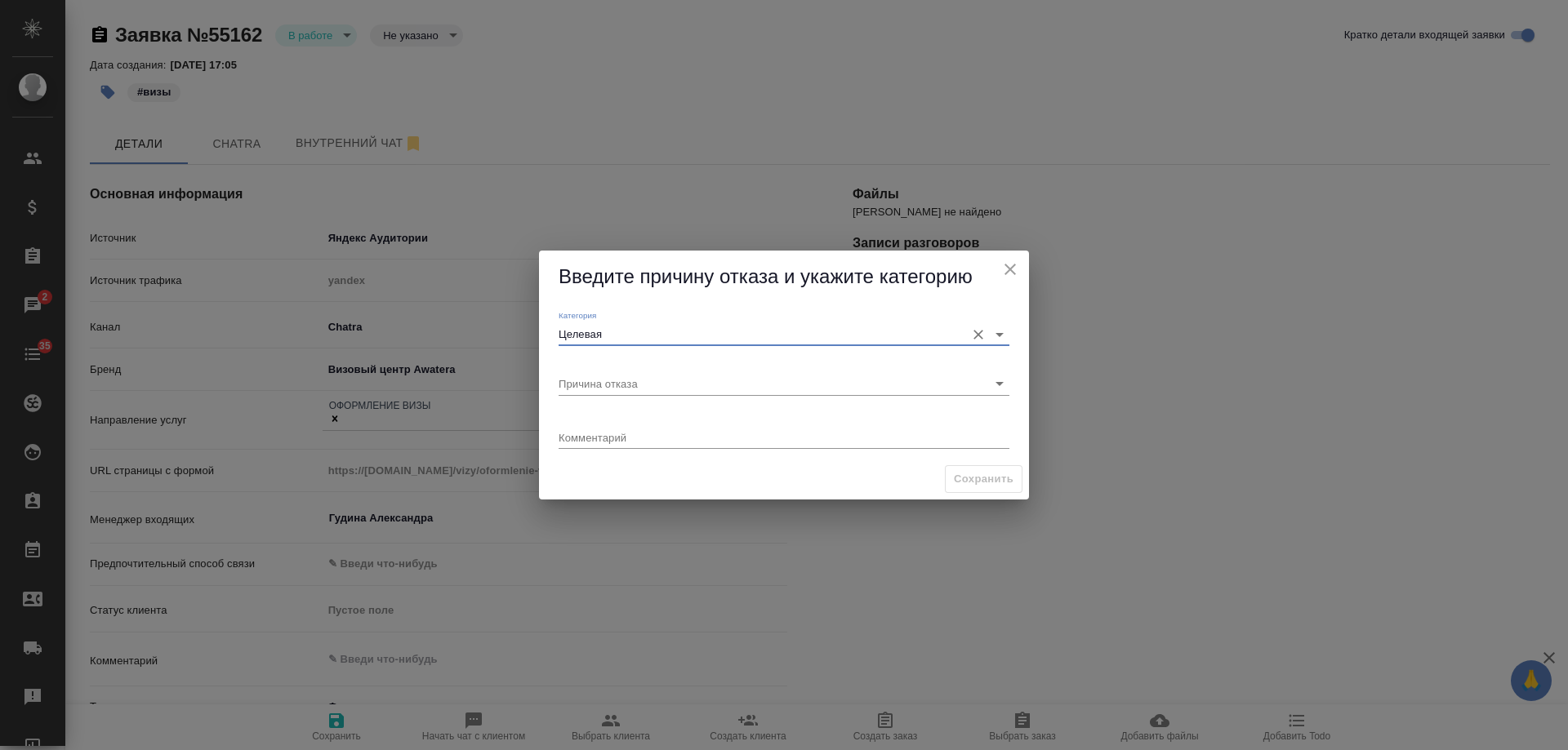
type input "Целевая"
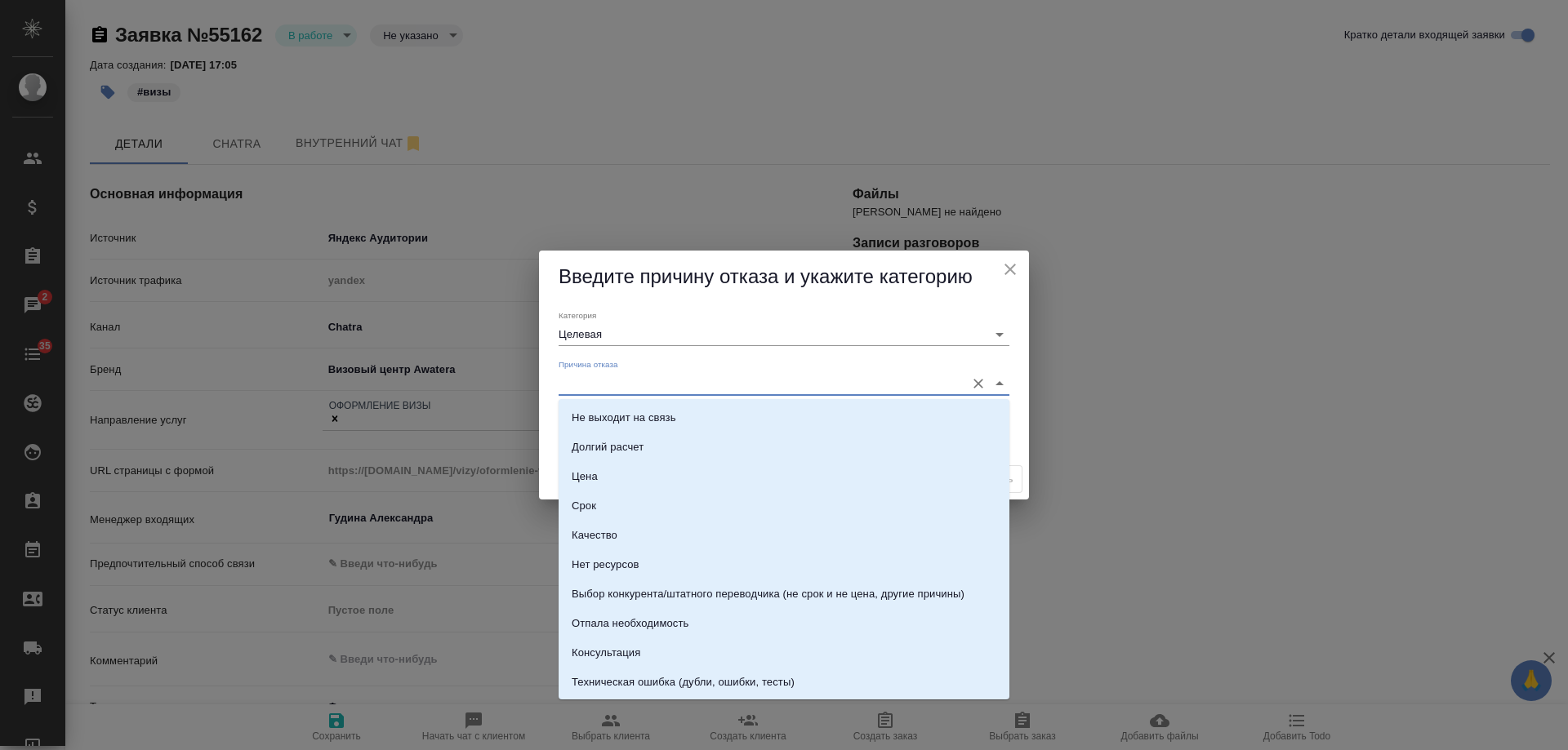
click at [620, 378] on input "Причина отказа" at bounding box center [758, 382] width 398 height 22
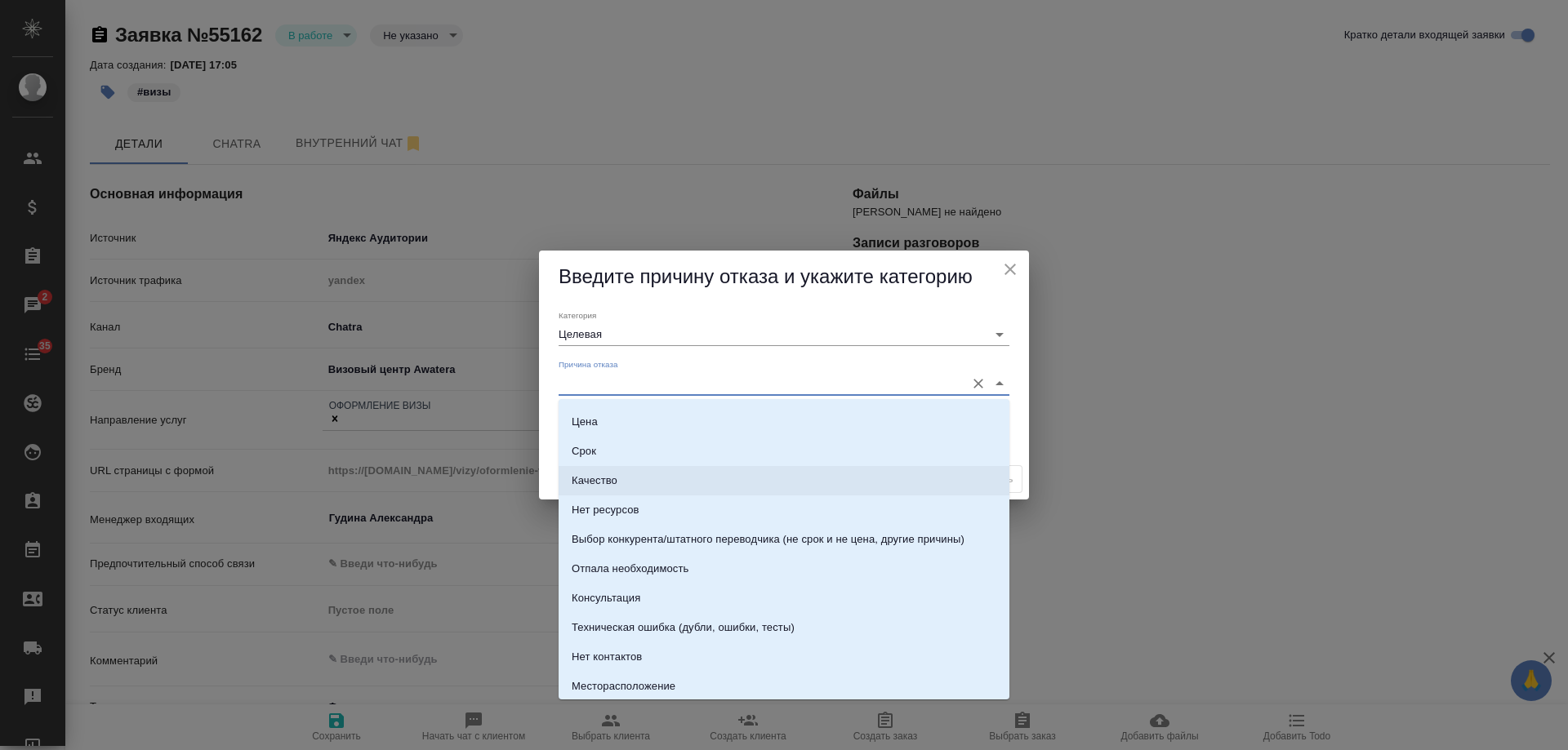
scroll to position [82, 0]
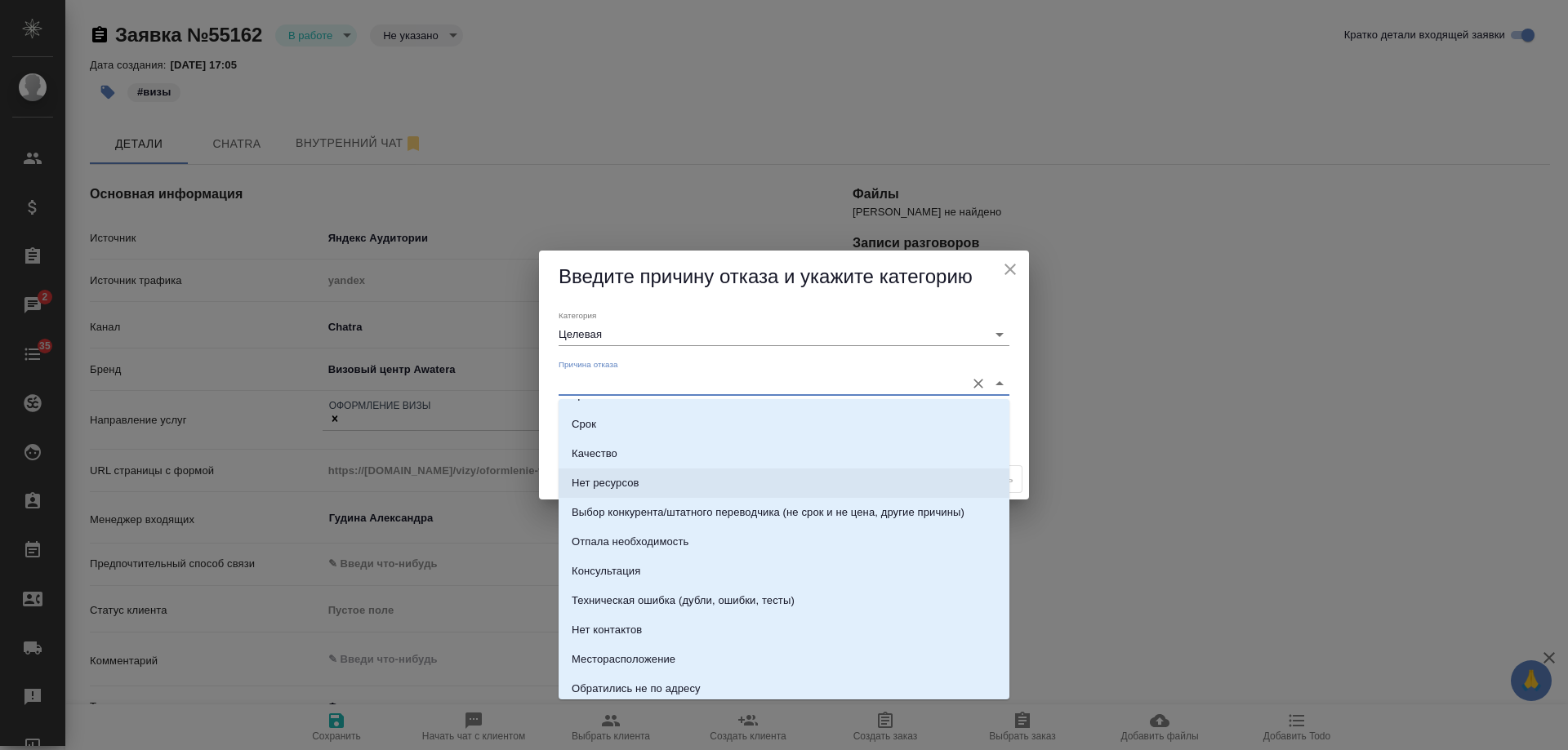
click at [646, 482] on li "Нет ресурсов" at bounding box center [784, 483] width 451 height 30
type input "Нет ресурсов"
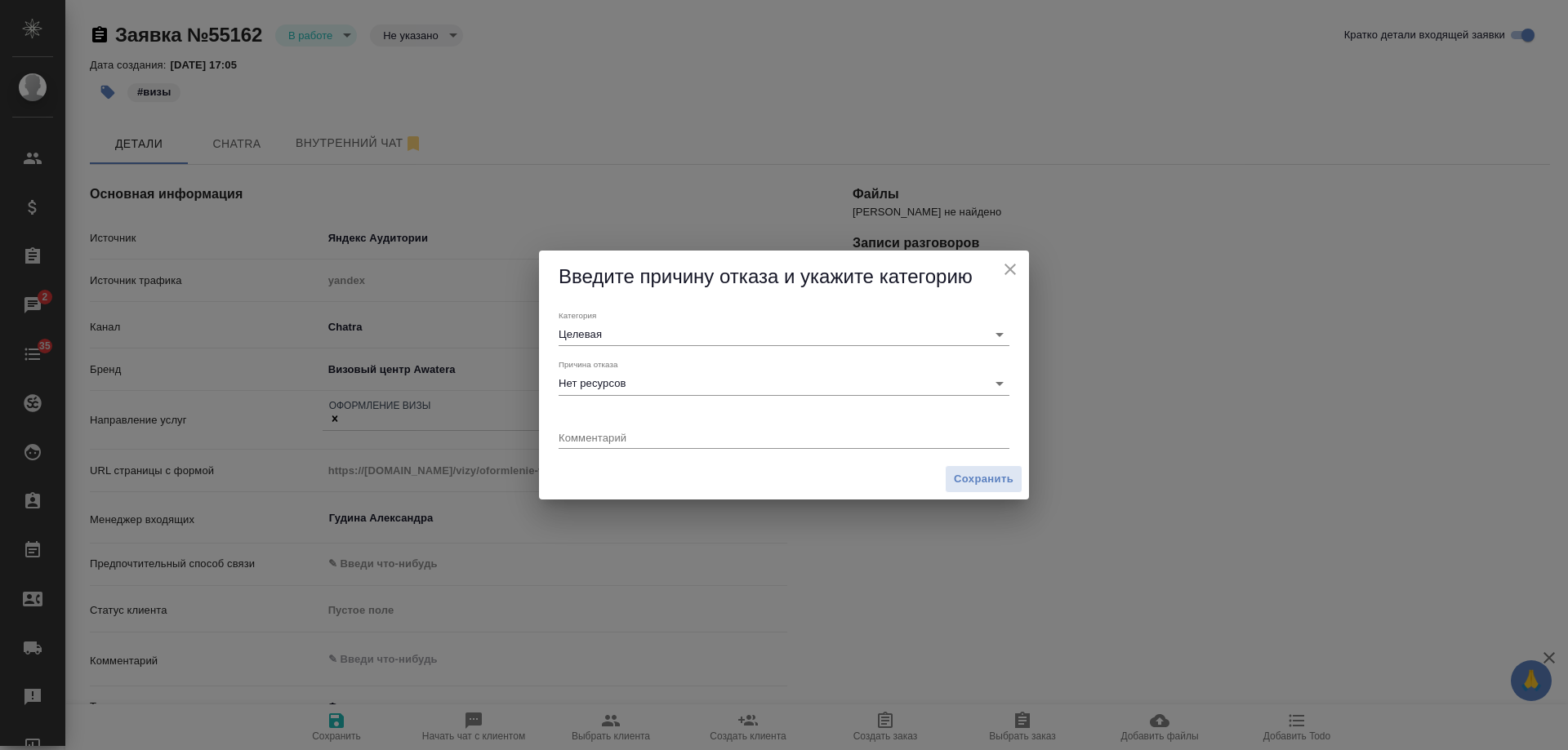
click at [641, 429] on div "x" at bounding box center [784, 439] width 451 height 20
type textarea "не делаем рабочие визы в Европу без приглашения"
click at [960, 477] on span "Сохранить" at bounding box center [984, 479] width 60 height 18
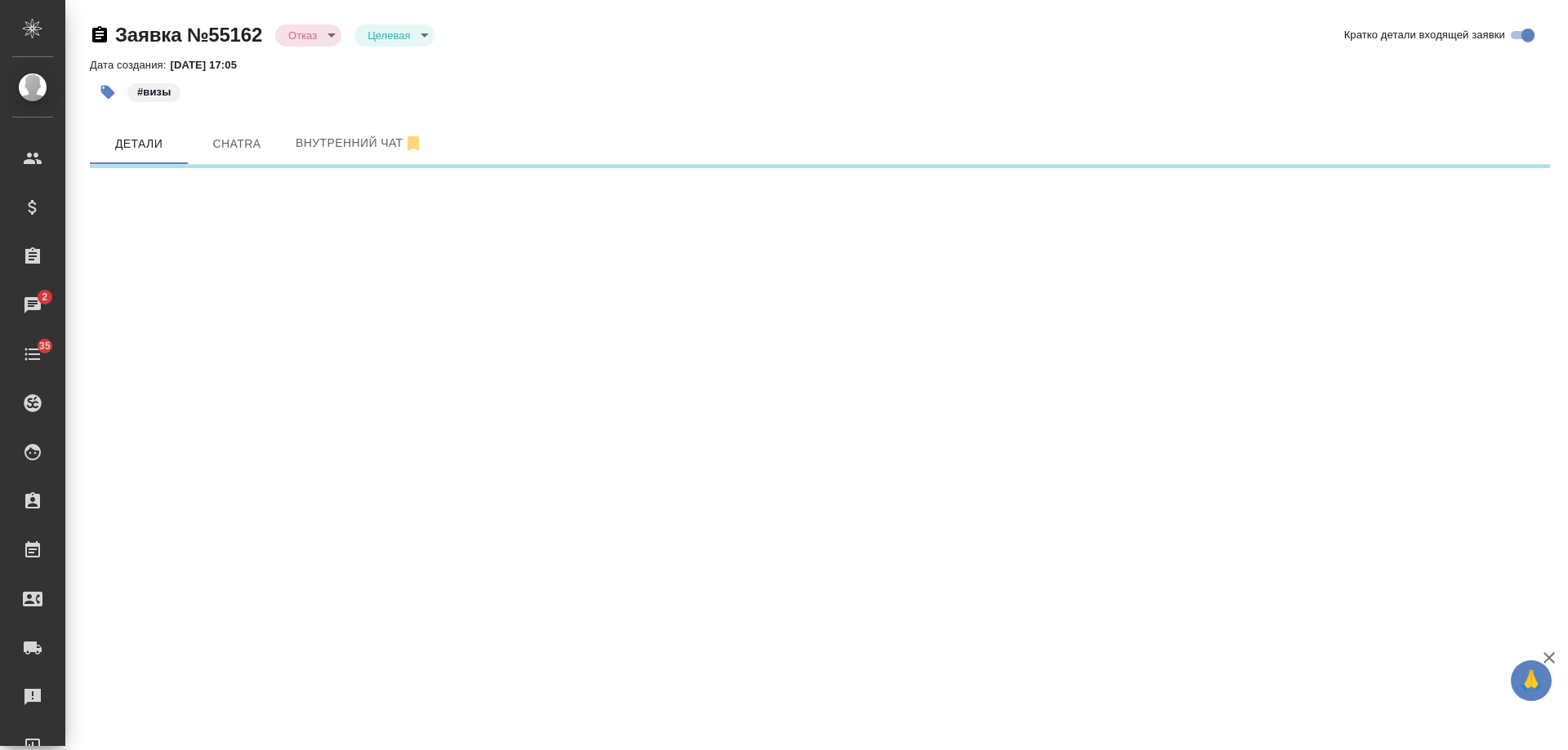
select select "RU"
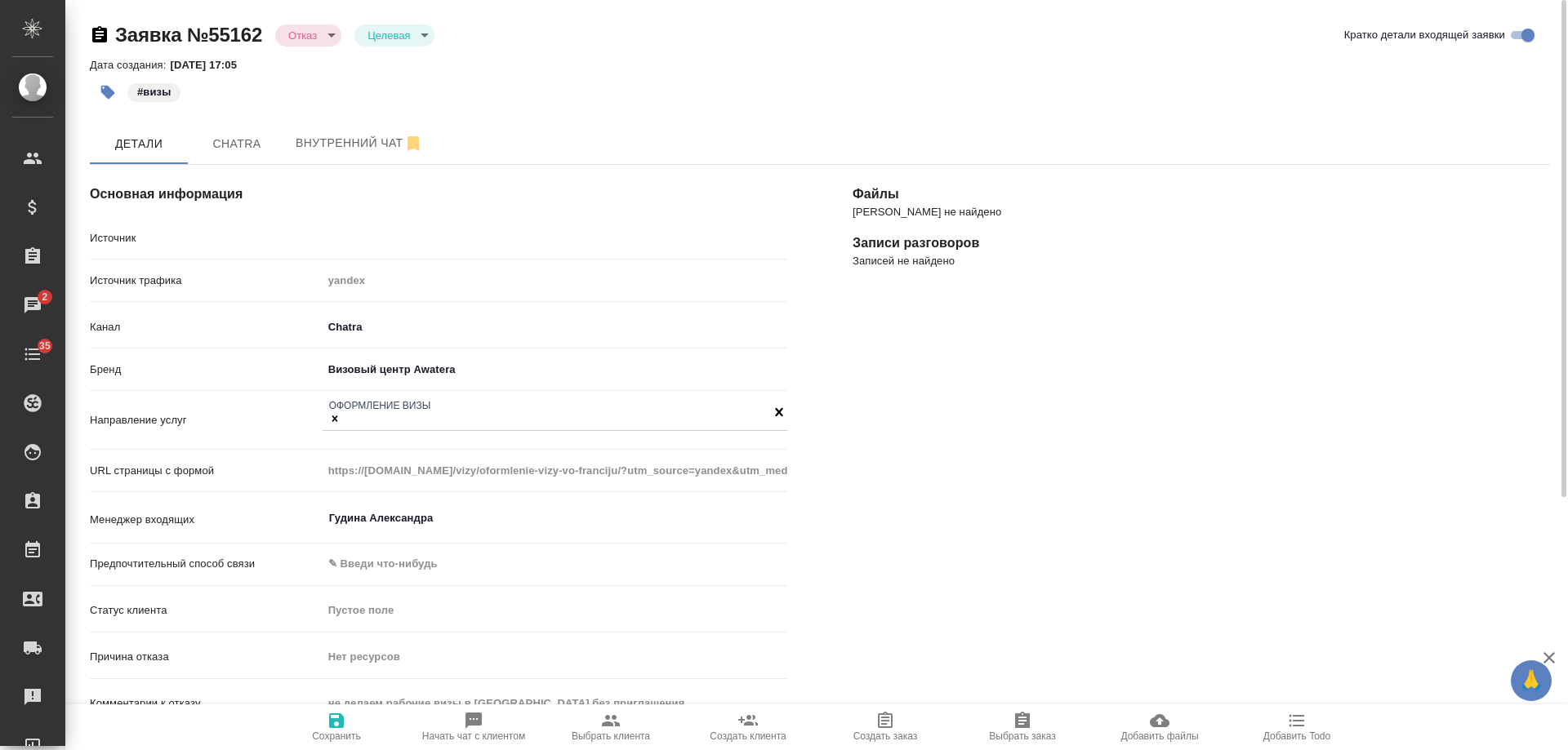
type textarea "x"
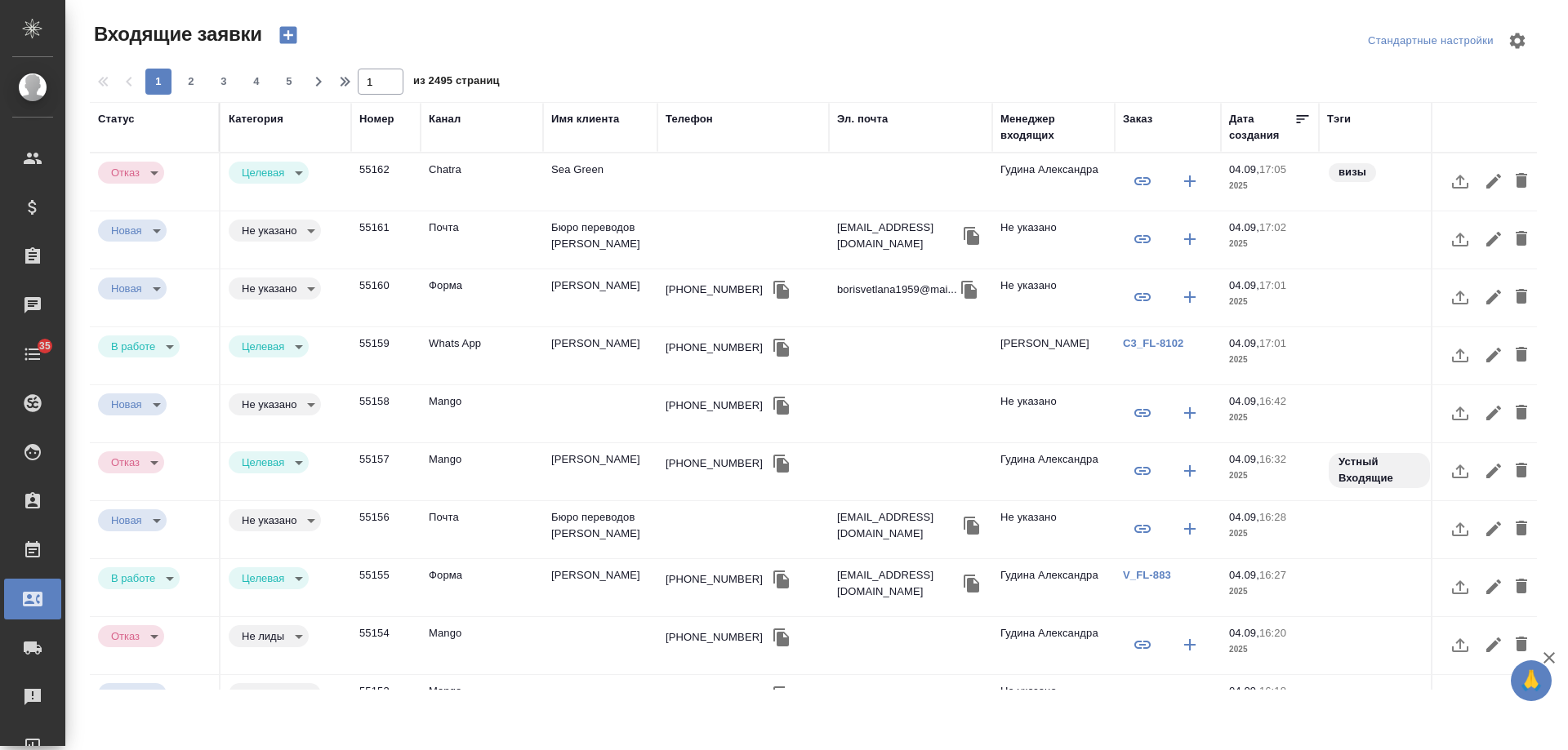
select select "RU"
click at [581, 289] on td "[PERSON_NAME]" at bounding box center [600, 297] width 114 height 57
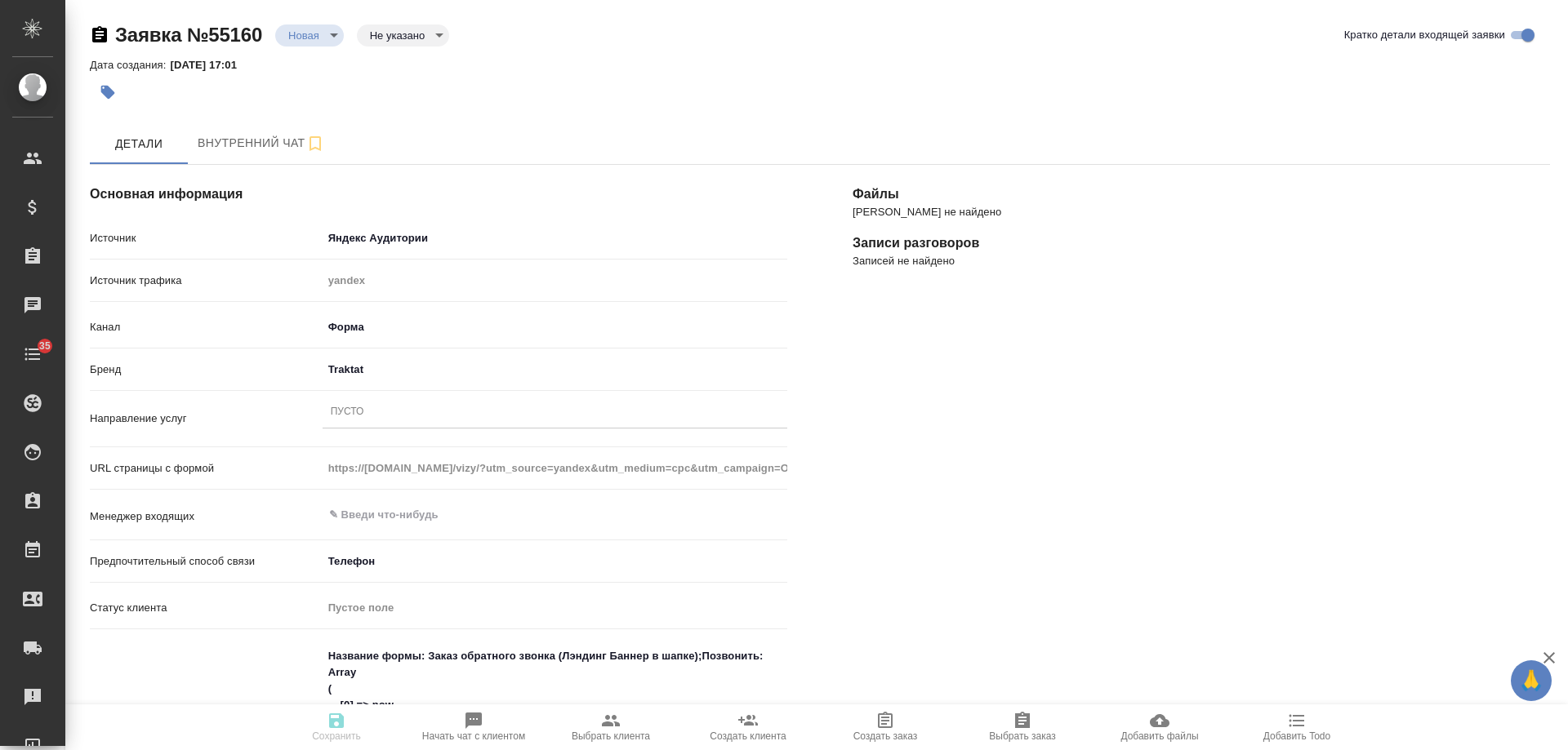
select select "RU"
click at [385, 410] on div "Пусто" at bounding box center [555, 412] width 465 height 24
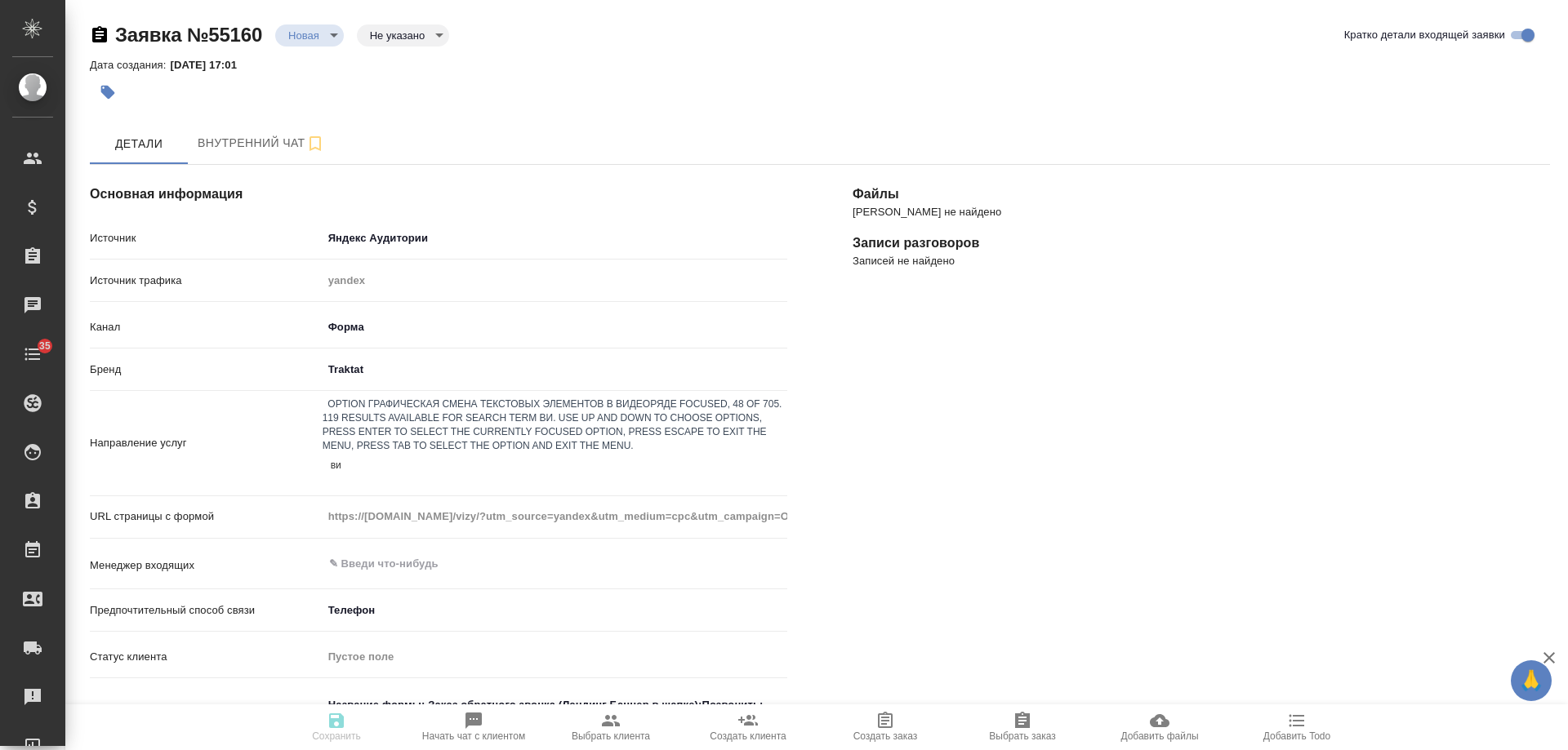
type input "виз"
click at [393, 750] on div "Оформление визы" at bounding box center [784, 760] width 1568 height 19
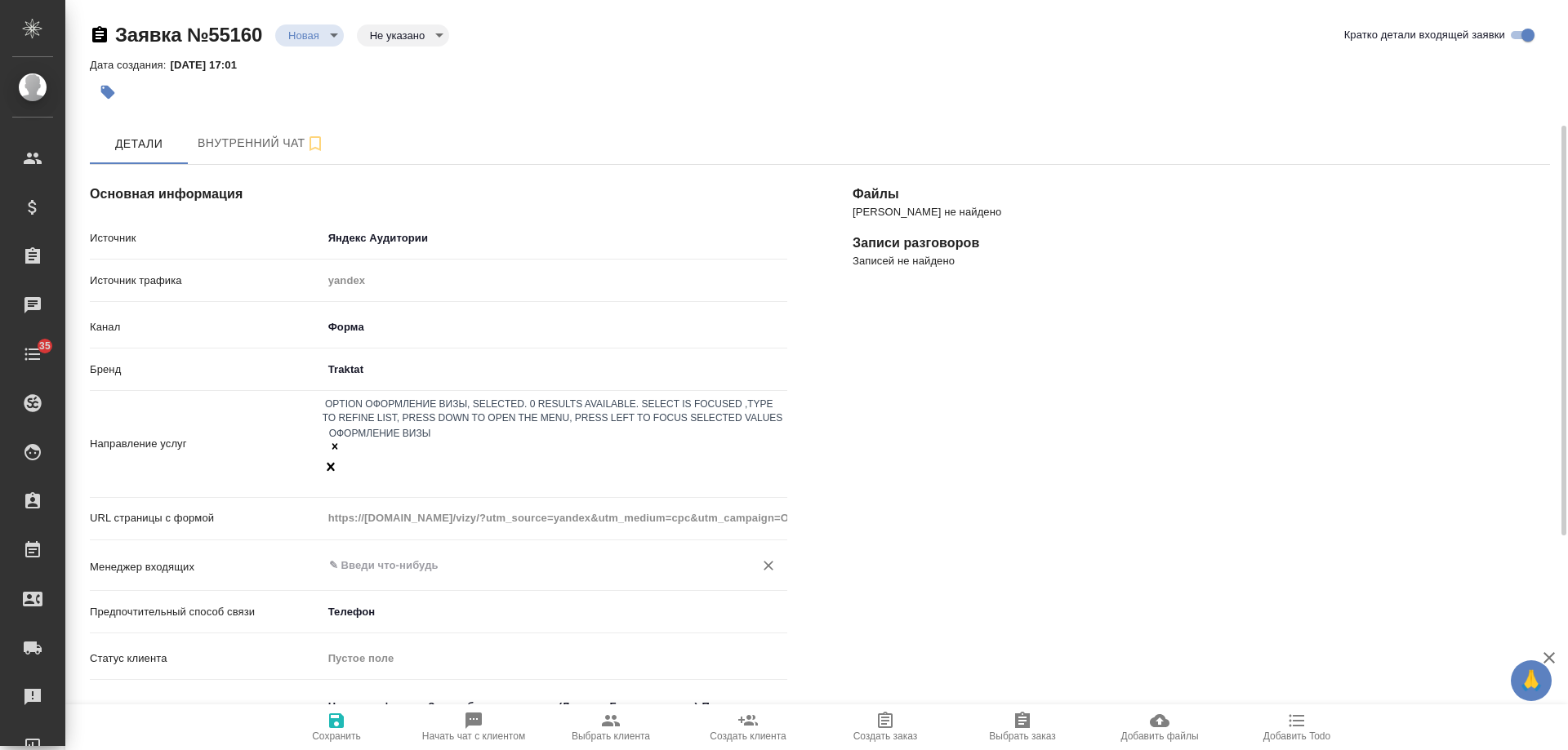
scroll to position [163, 0]
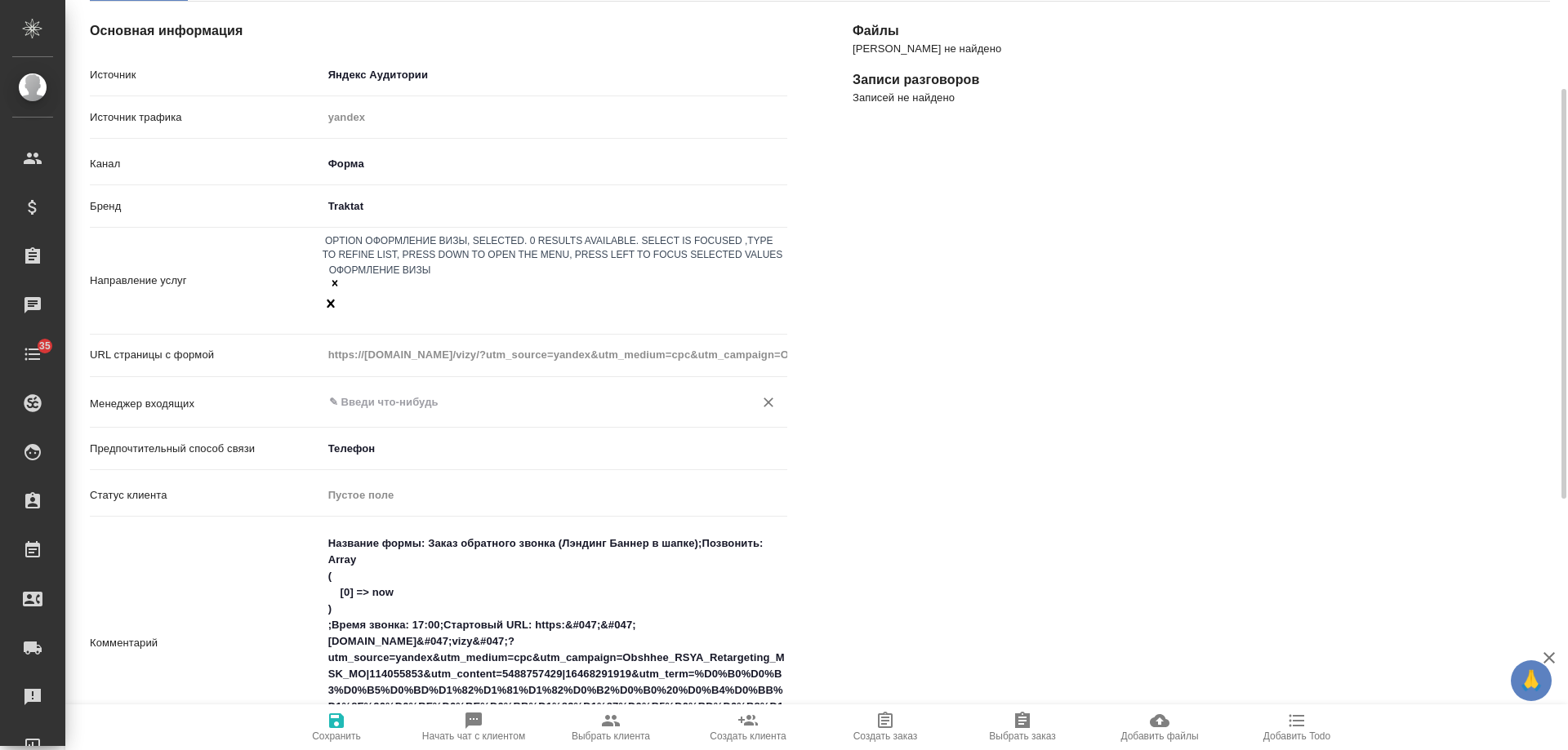
click at [399, 393] on input "text" at bounding box center [527, 403] width 400 height 19
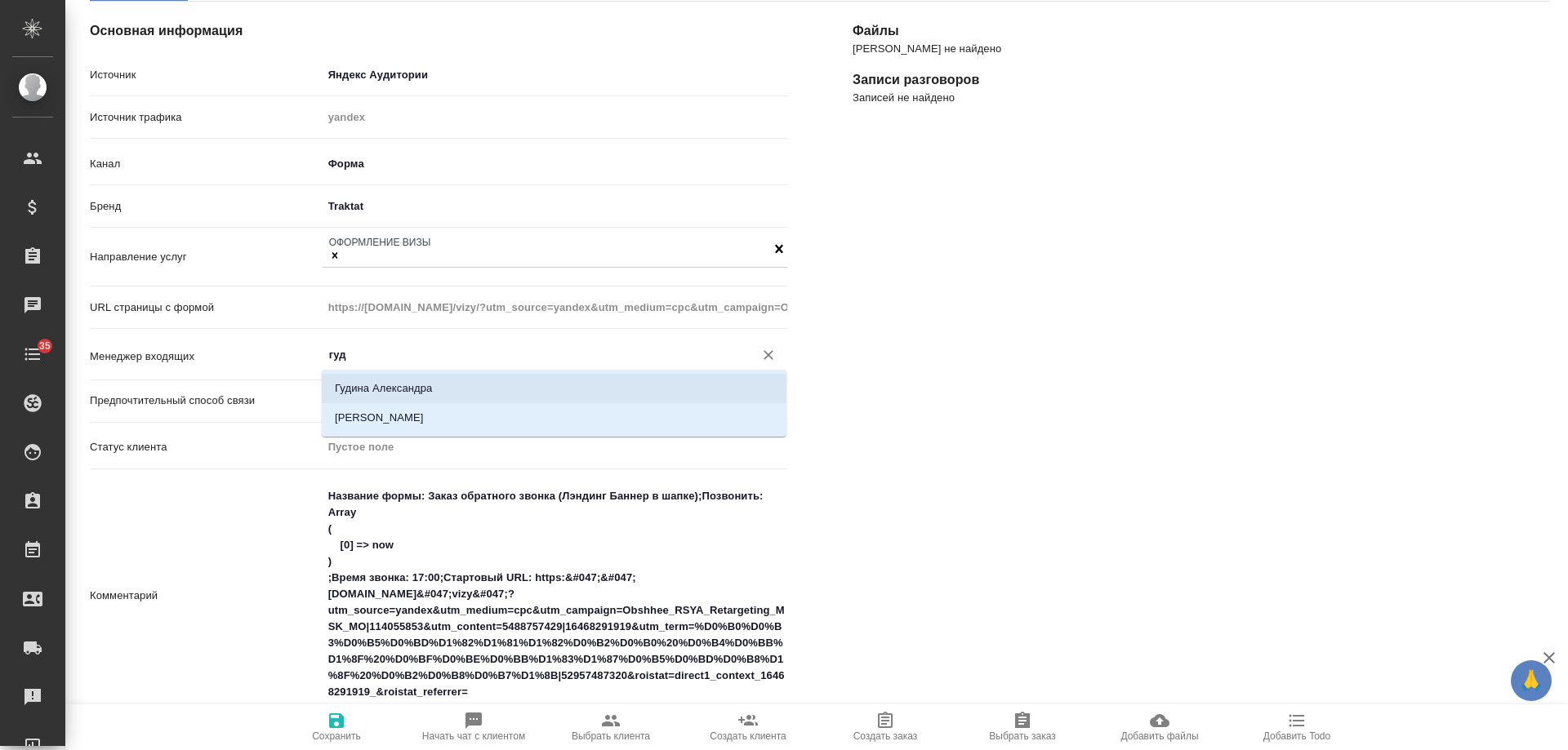
click at [397, 391] on li "Гудина Александра" at bounding box center [555, 389] width 465 height 30
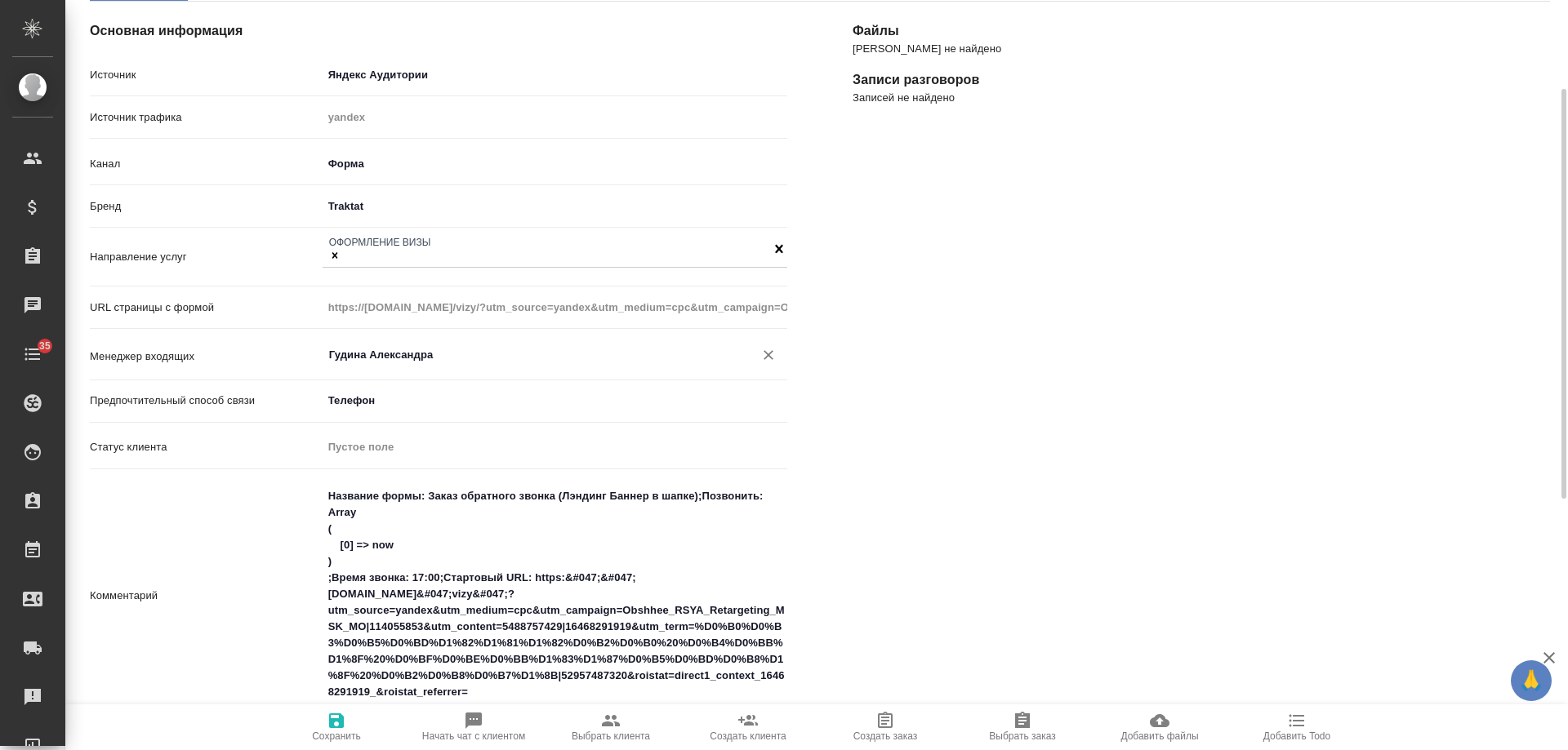
scroll to position [408, 0]
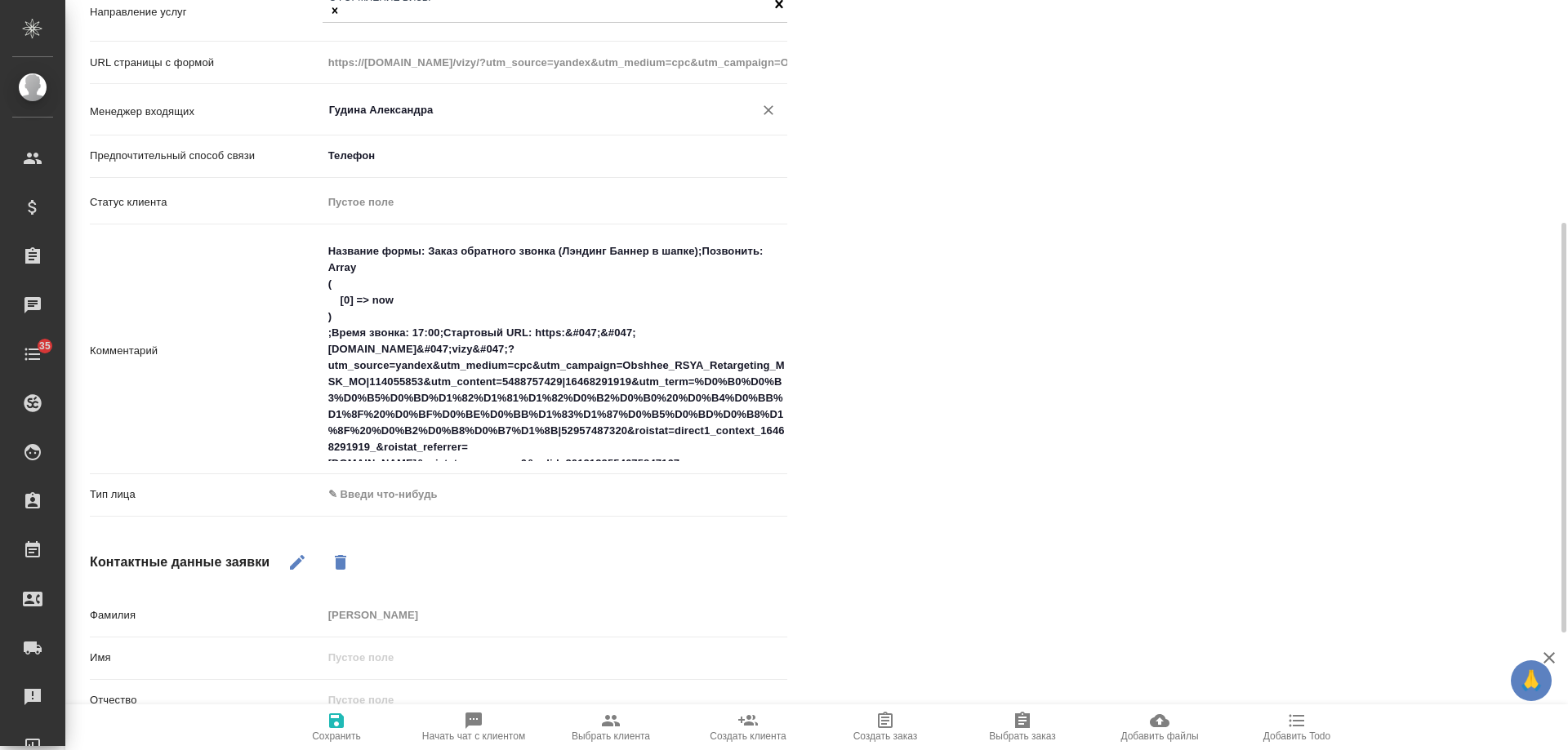
type input "Гудина Александра"
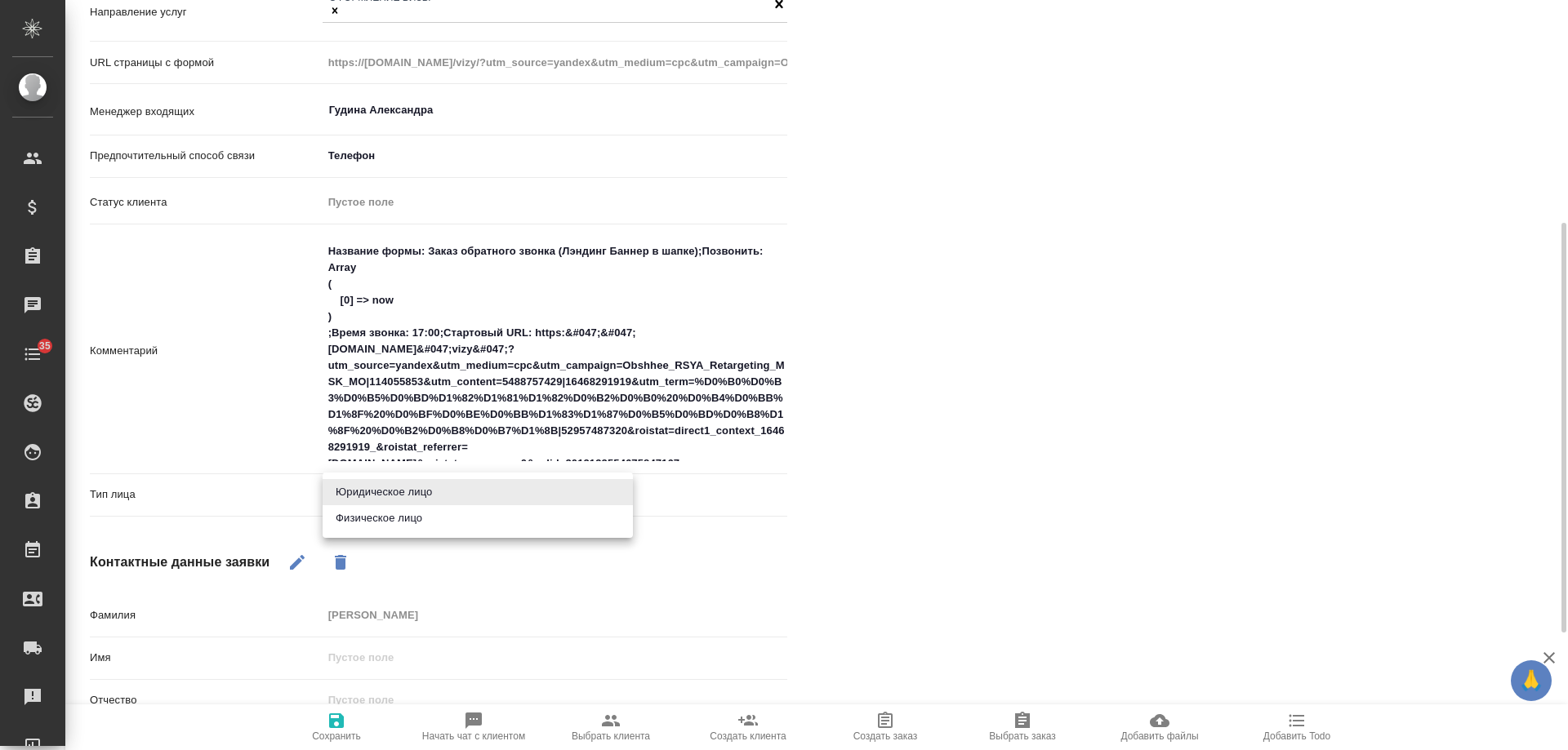
click at [387, 497] on body "🙏 .cls-1 fill:#fff; AWATERA Gudina Alexandra Клиенты Спецификации Заказы 0 Чаты…" at bounding box center [784, 375] width 1568 height 750
click at [379, 520] on li "Физическое лицо" at bounding box center [478, 518] width 311 height 26
type input "private"
click at [333, 732] on span "Сохранить" at bounding box center [337, 736] width 49 height 11
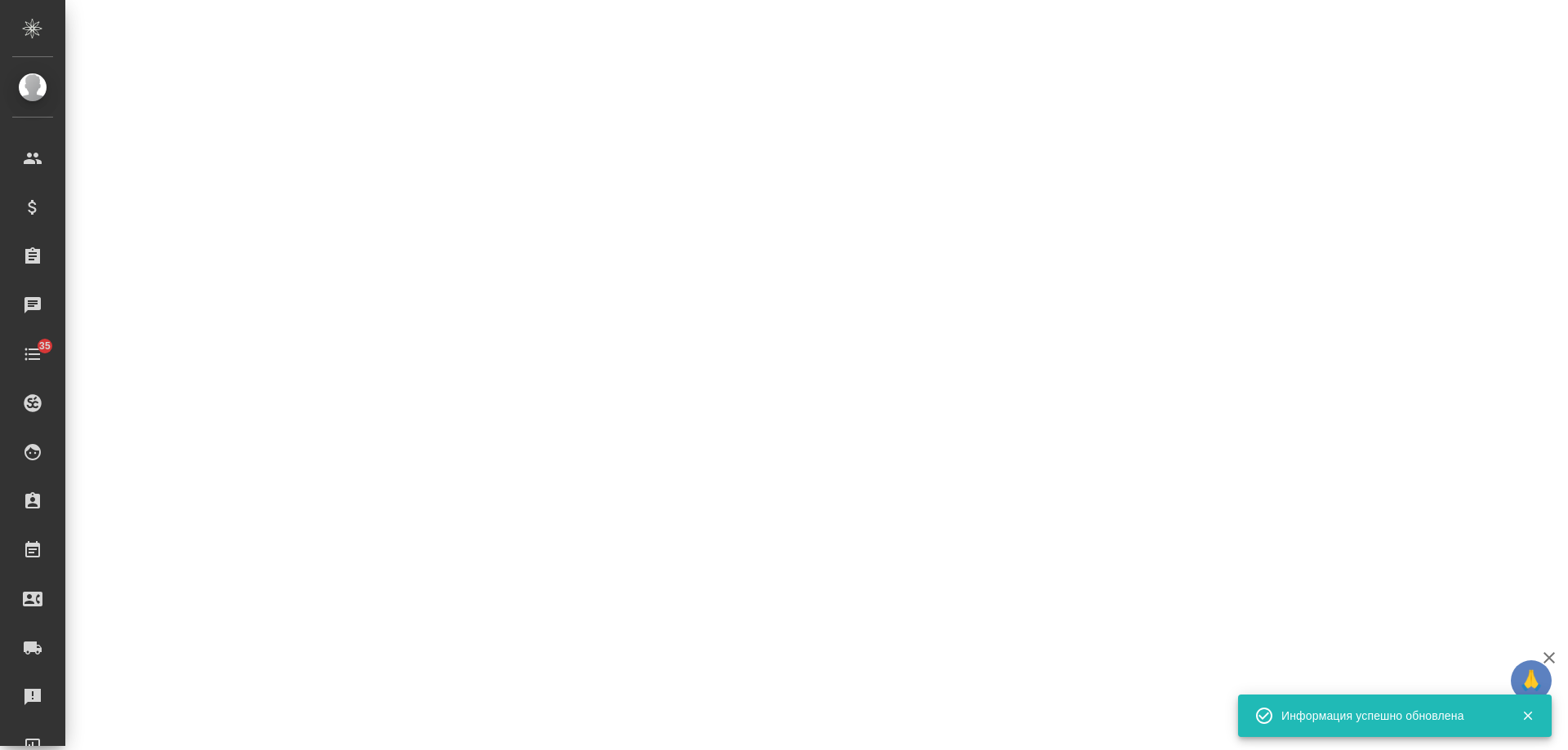
select select "RU"
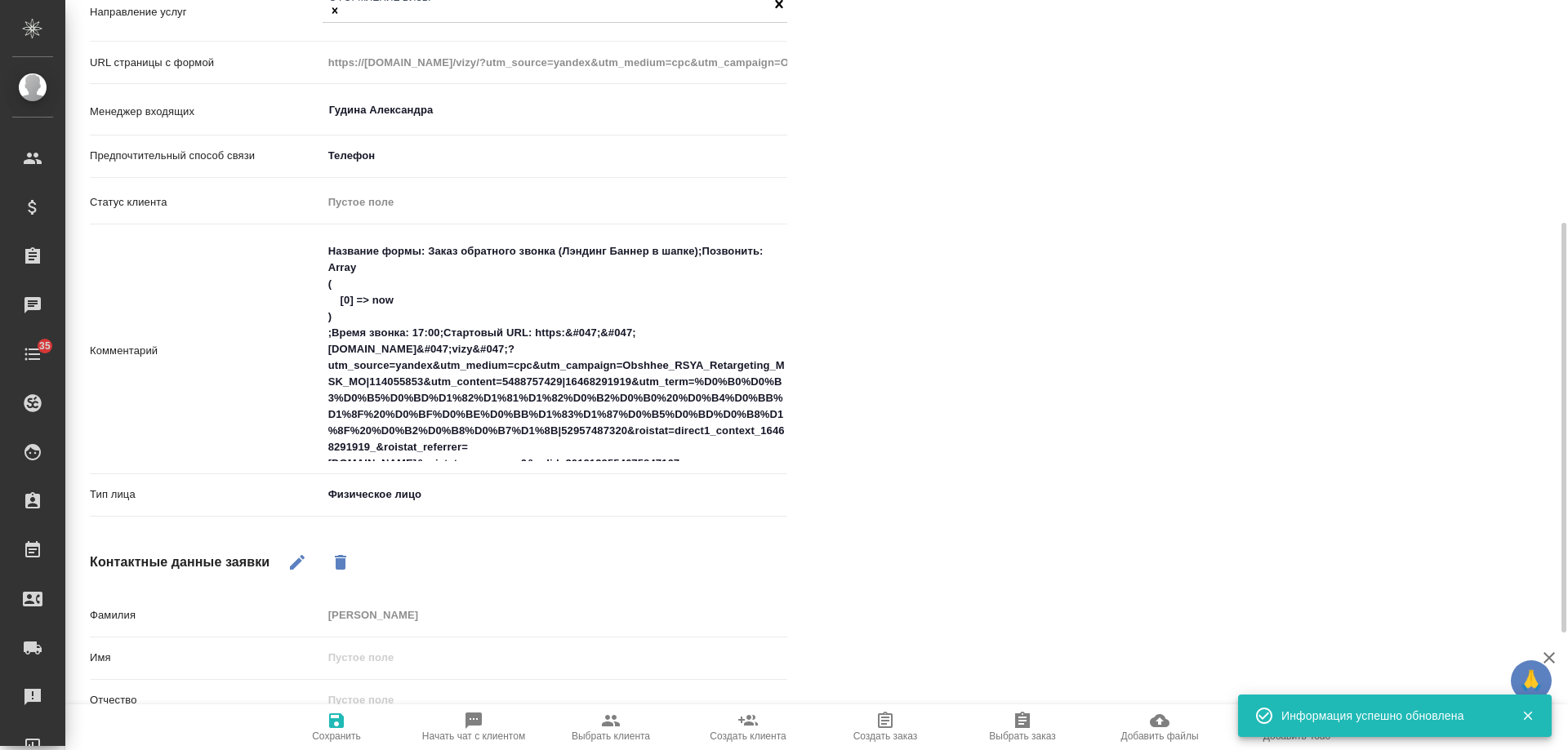
type textarea "x"
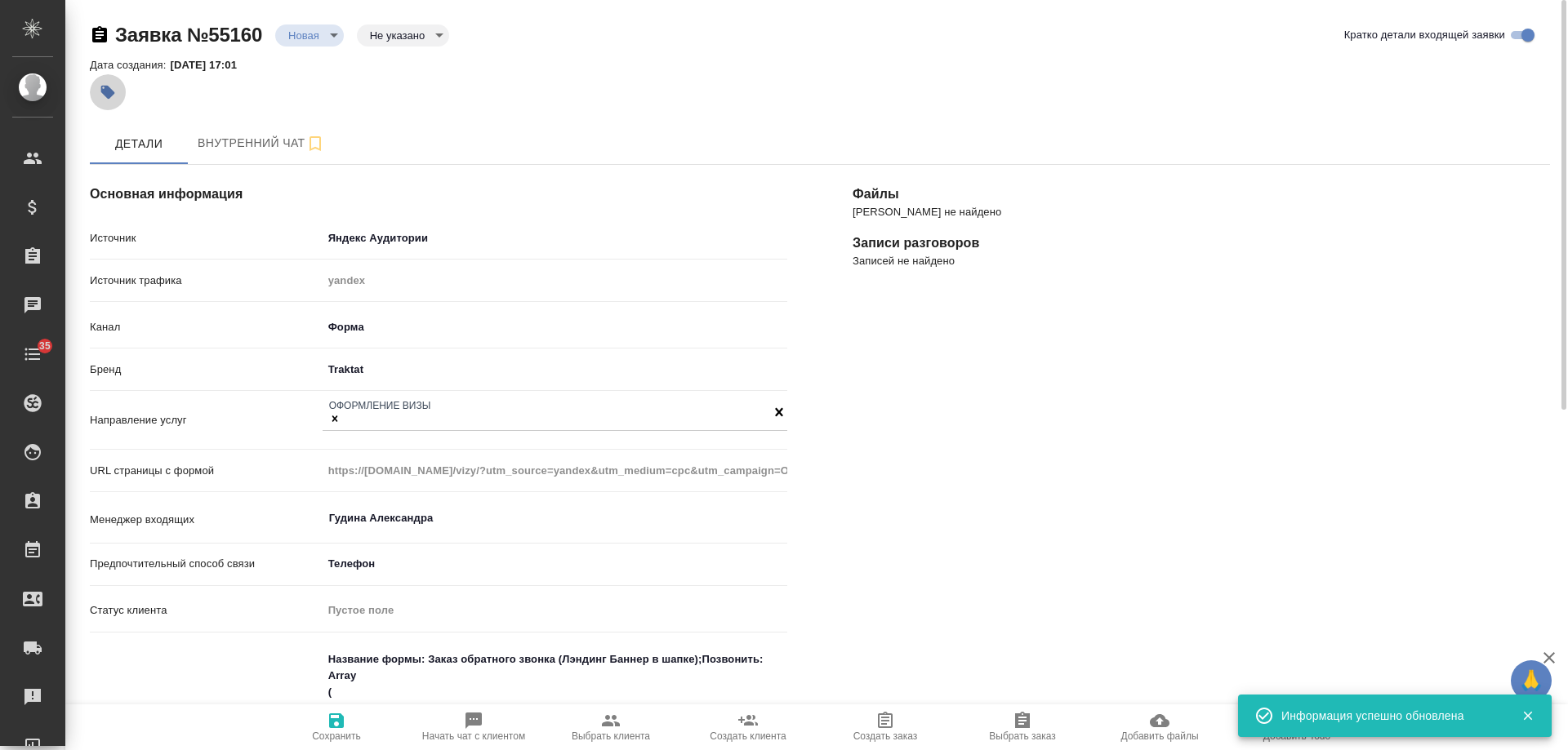
click at [99, 95] on button "button" at bounding box center [107, 92] width 36 height 36
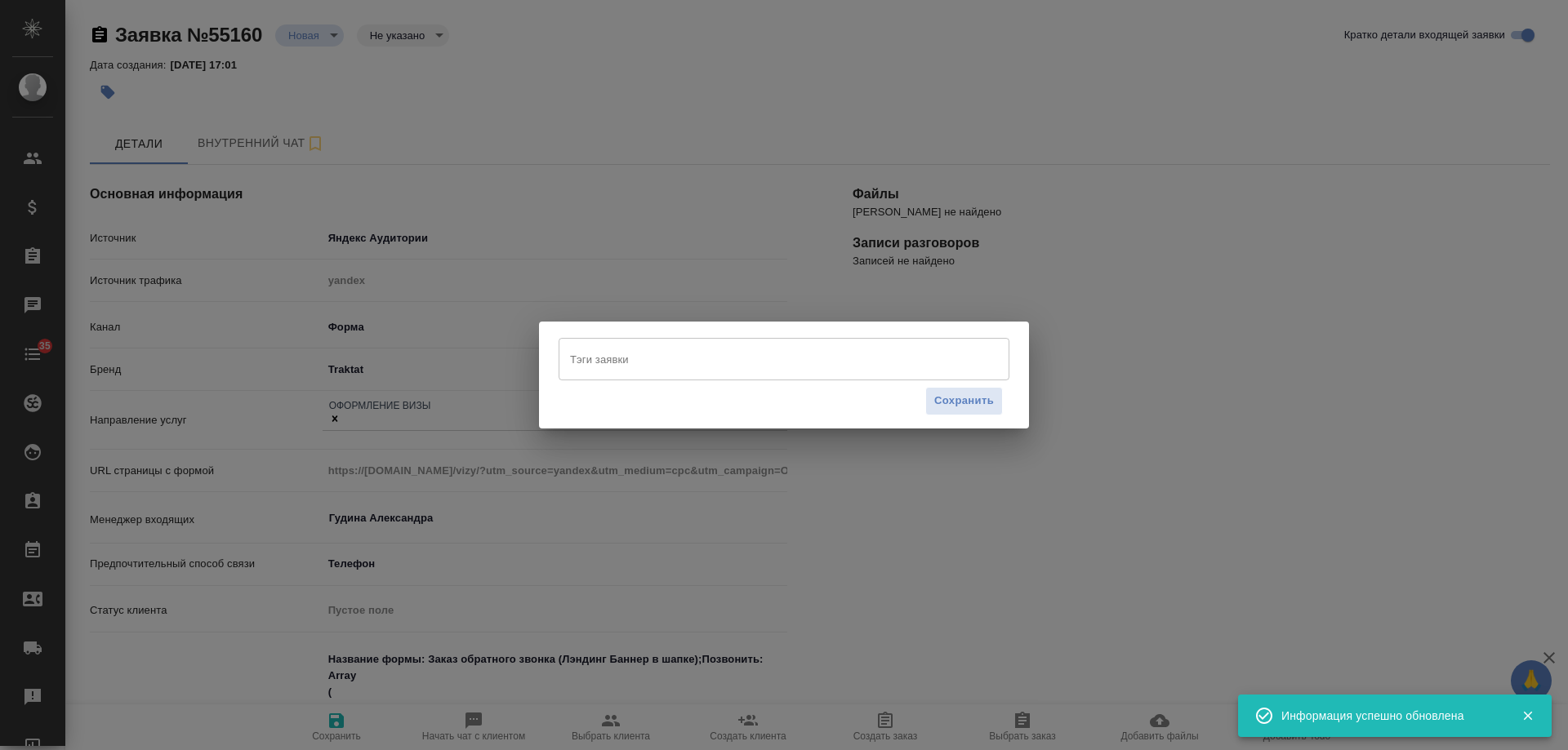
click at [619, 352] on input "Тэги заявки" at bounding box center [769, 360] width 405 height 28
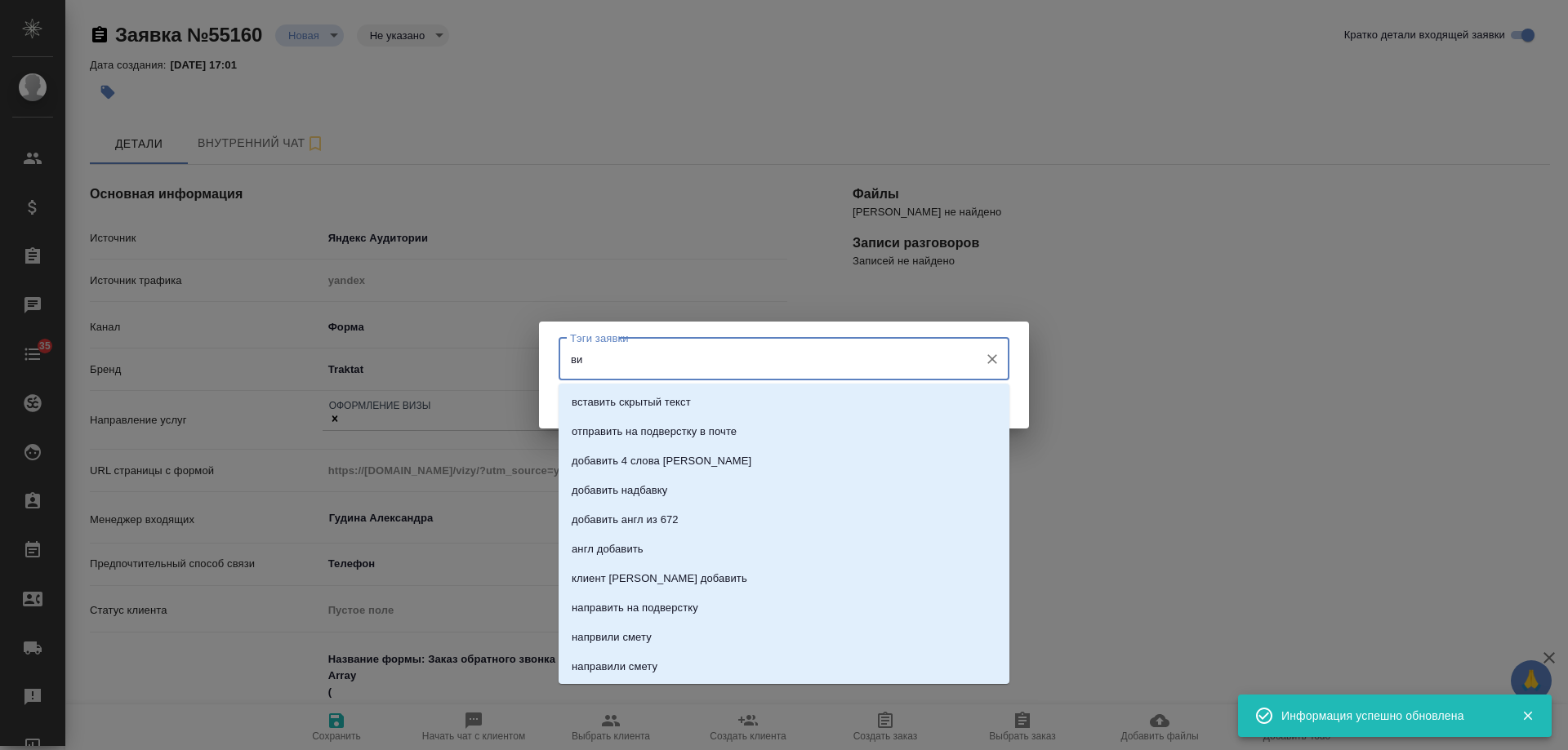
type input "виз"
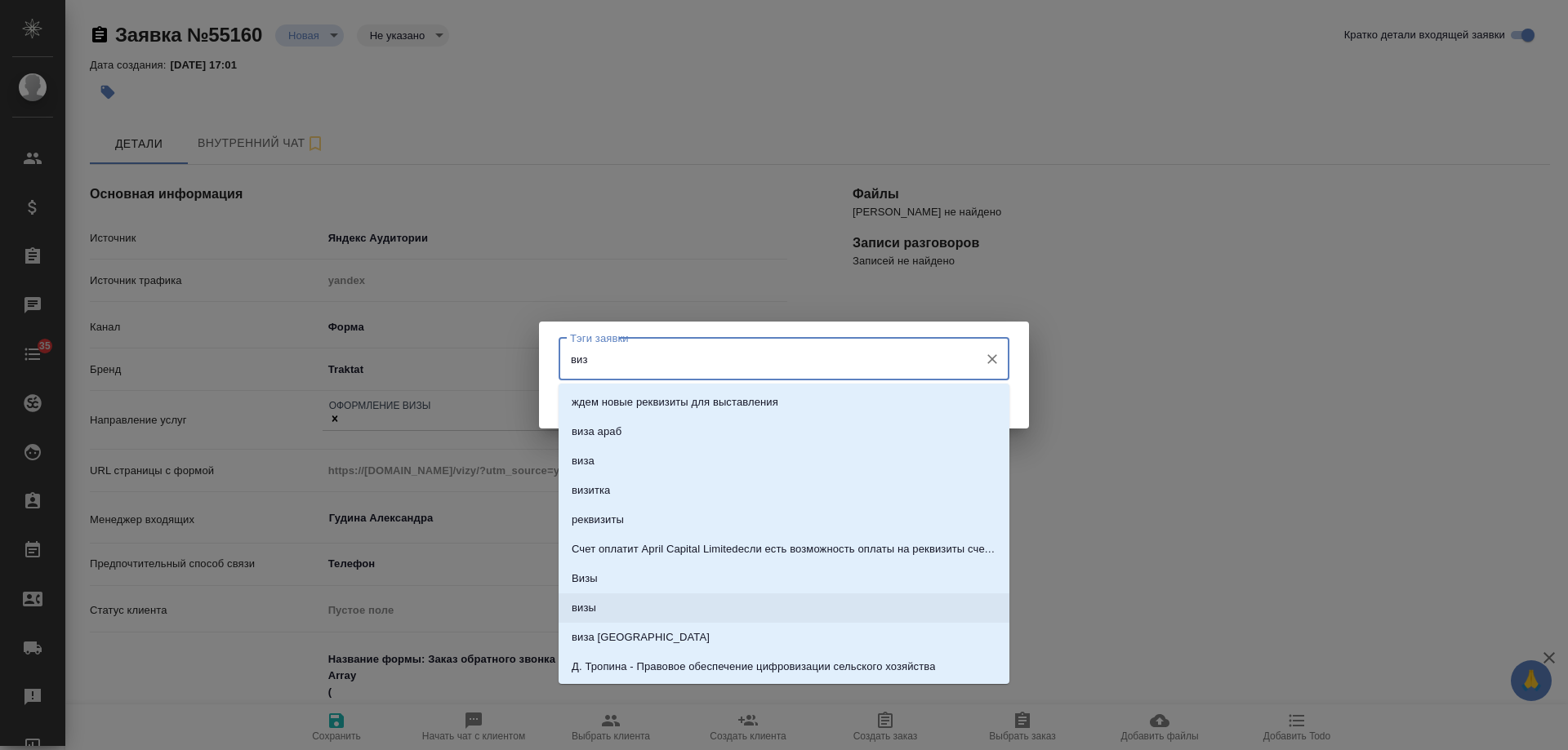
click at [595, 600] on p "визы" at bounding box center [584, 608] width 25 height 17
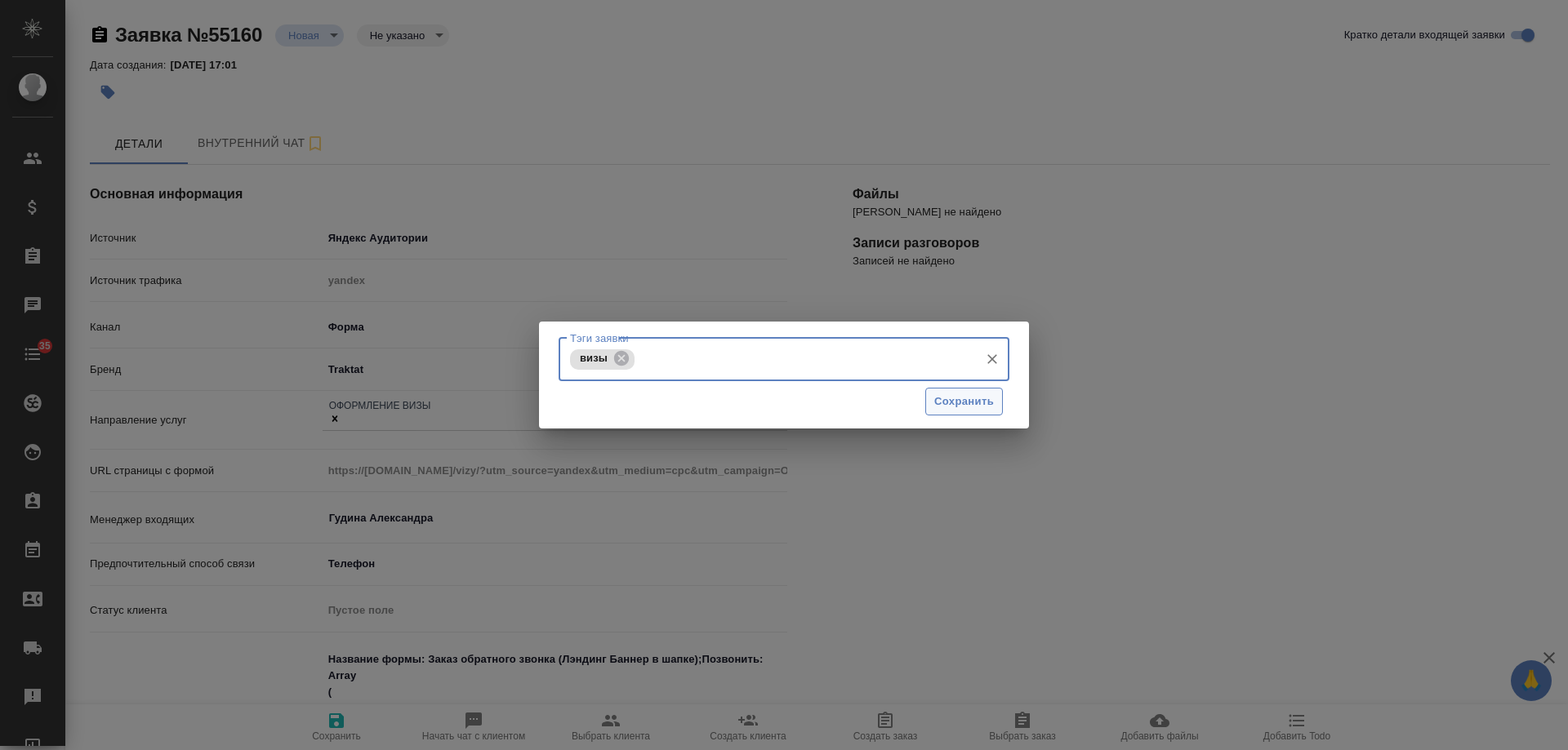
click at [946, 397] on span "Сохранить" at bounding box center [964, 402] width 60 height 18
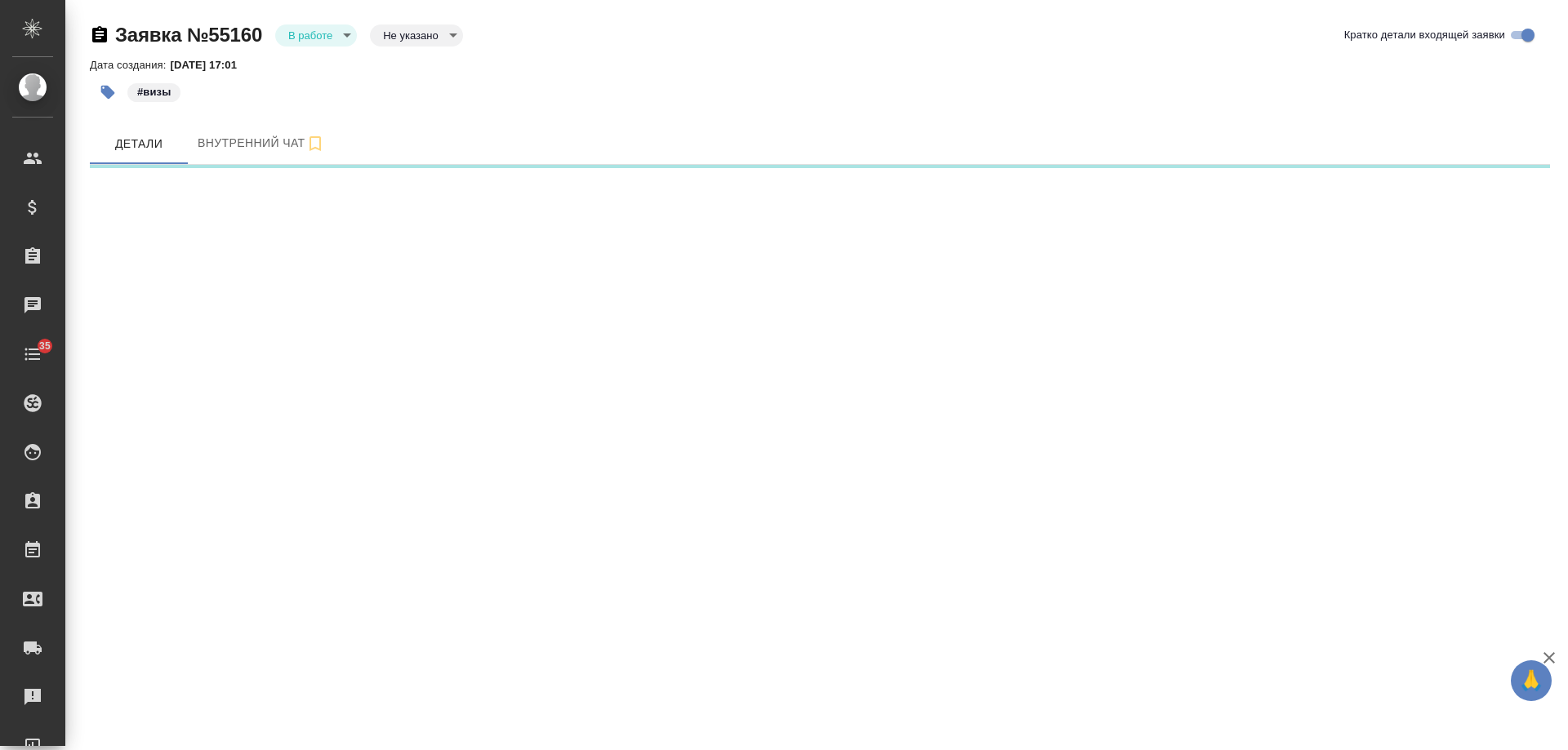
select select "RU"
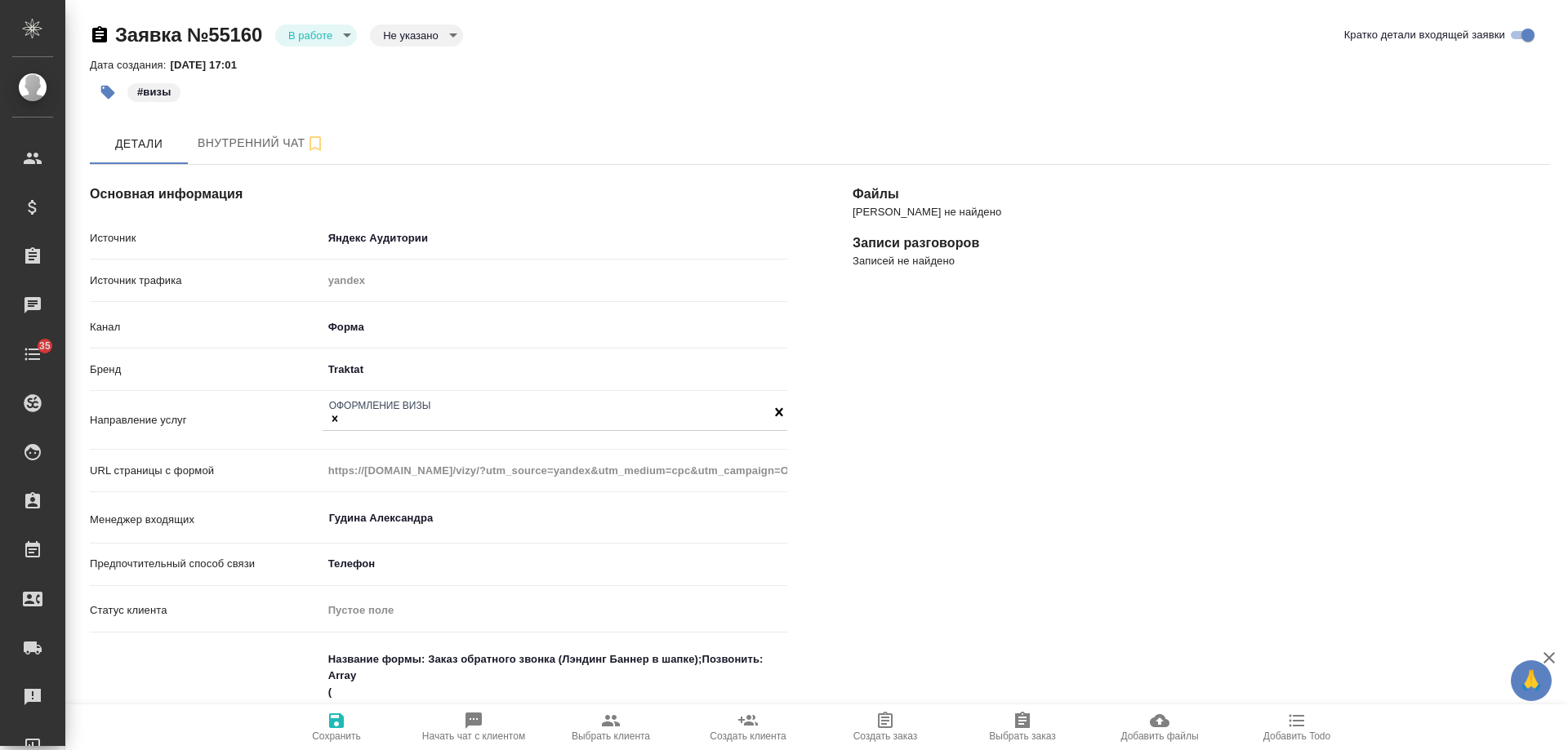
type textarea "x"
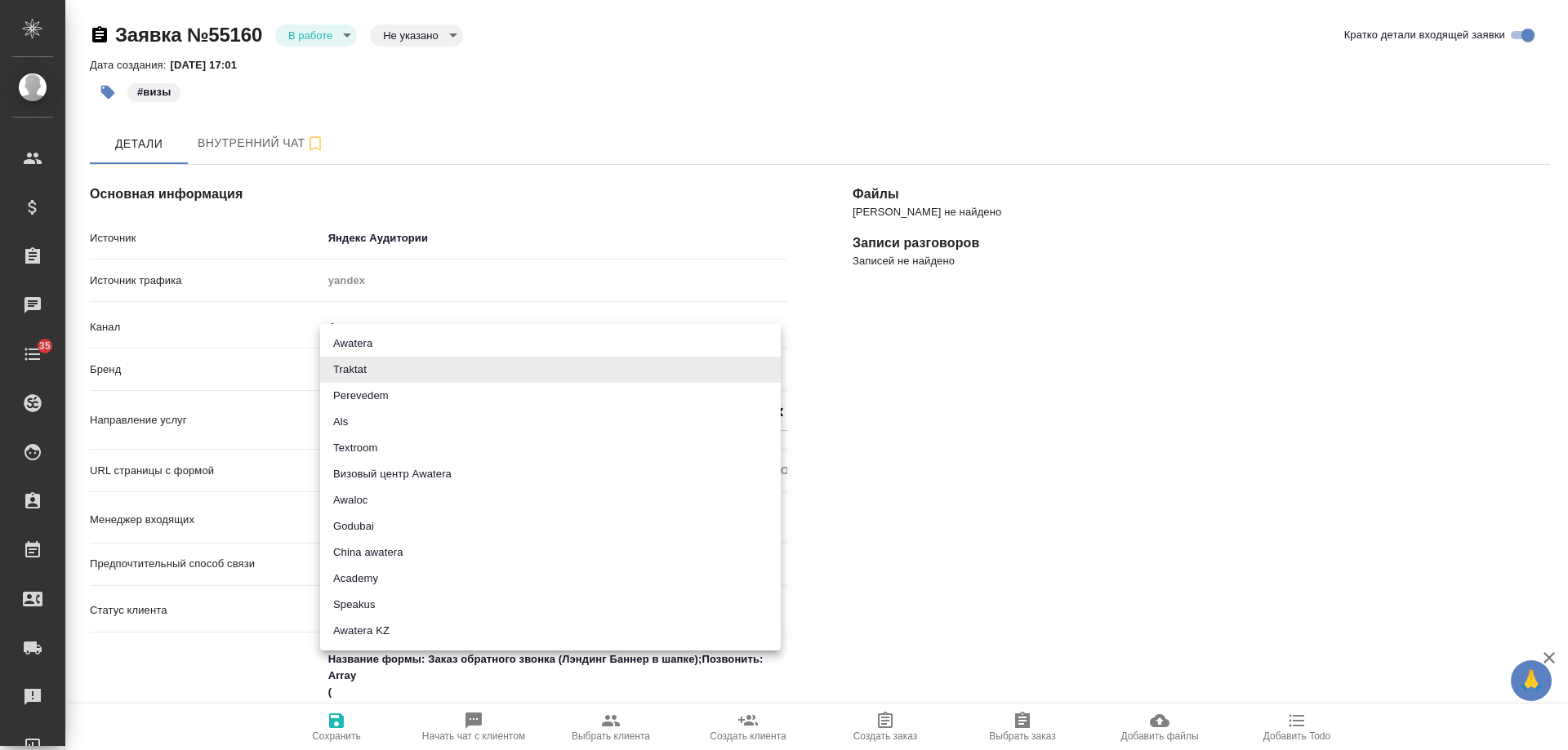
click at [336, 368] on body "🙏 .cls-1 fill:#fff; AWATERA Gudina Alexandra Клиенты Спецификации Заказы 0 Чаты…" at bounding box center [784, 375] width 1568 height 750
click at [414, 473] on li "Визовый центр Awatera" at bounding box center [550, 475] width 461 height 26
type input "visaCenterAwatera"
type textarea "x"
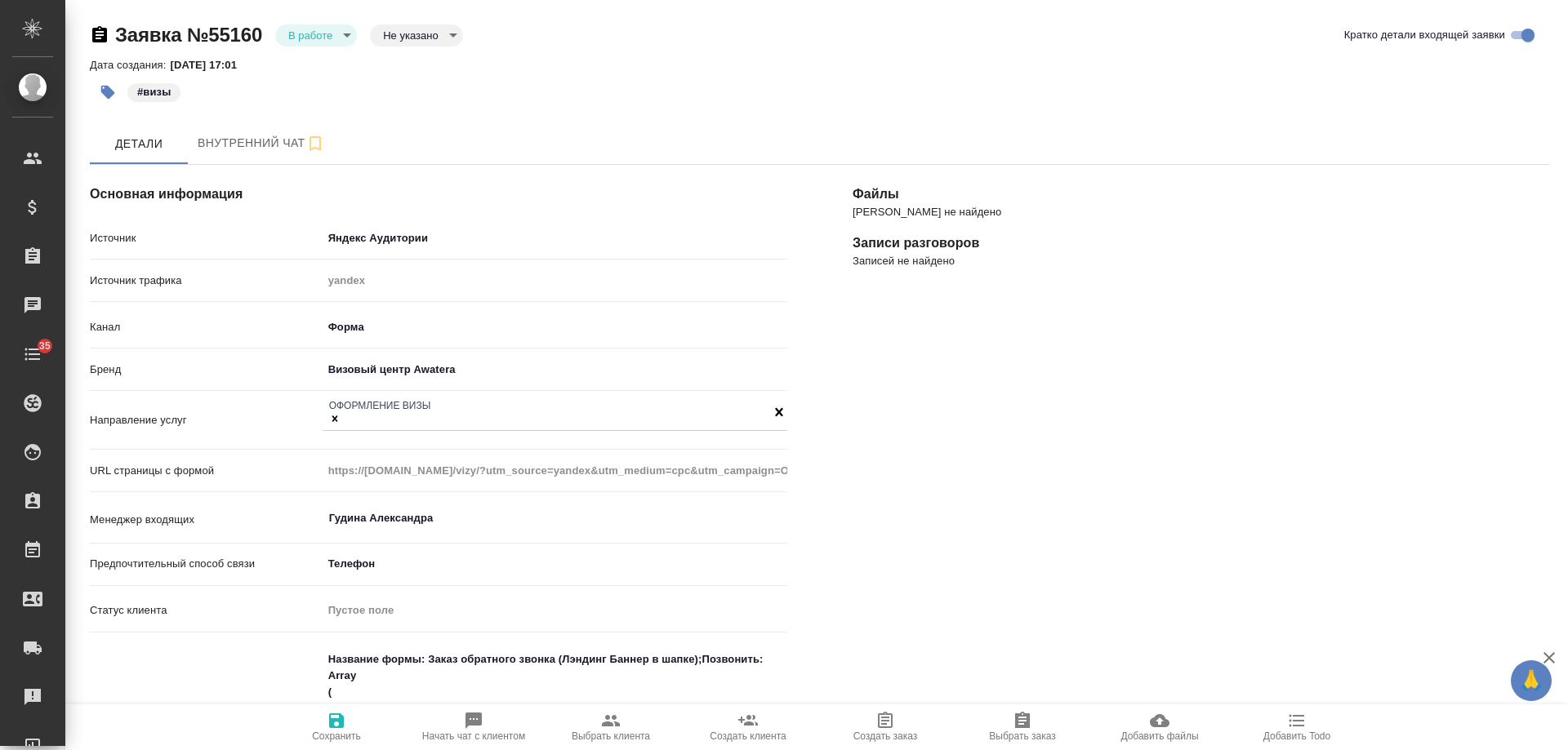
click at [346, 732] on span "Сохранить" at bounding box center [337, 736] width 49 height 11
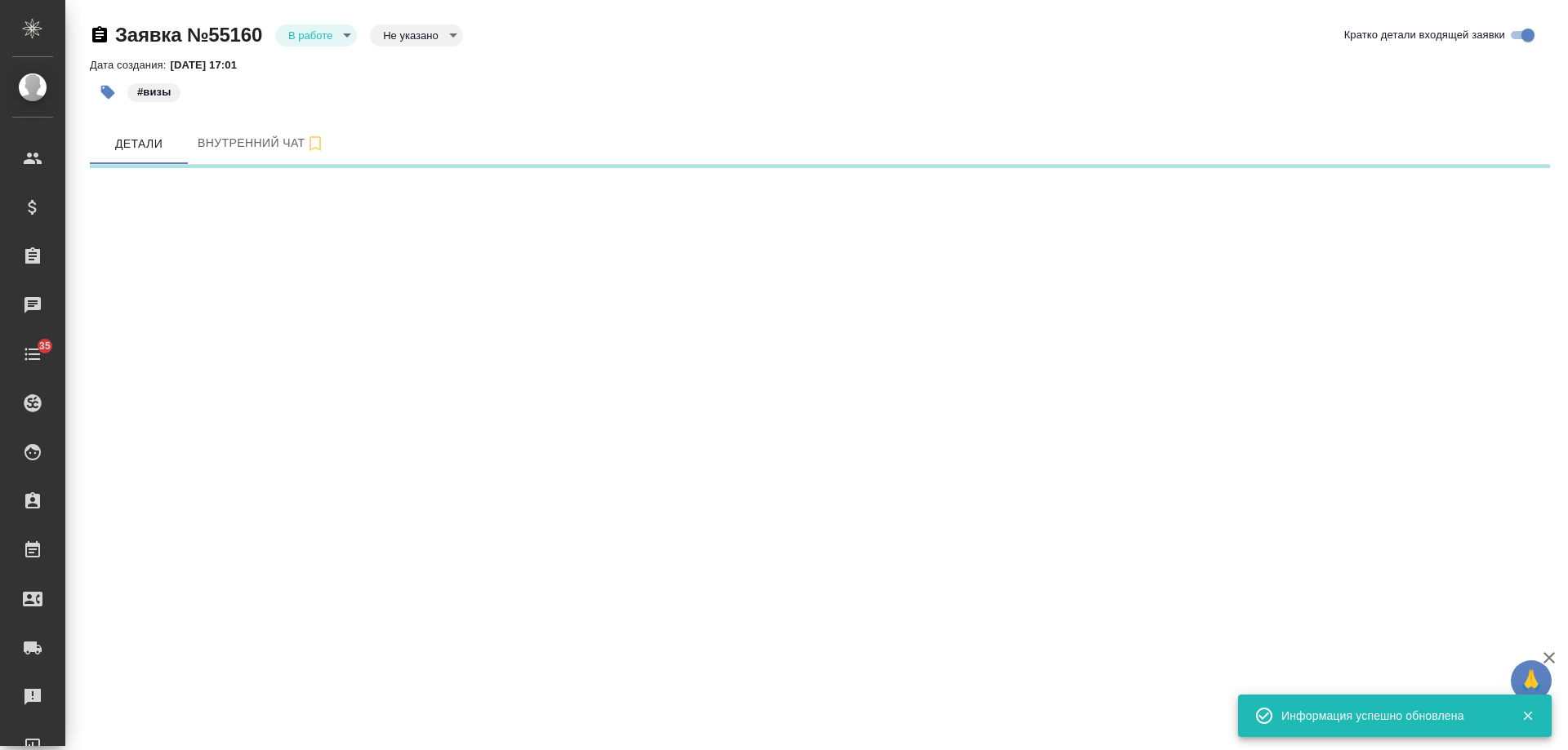
select select "RU"
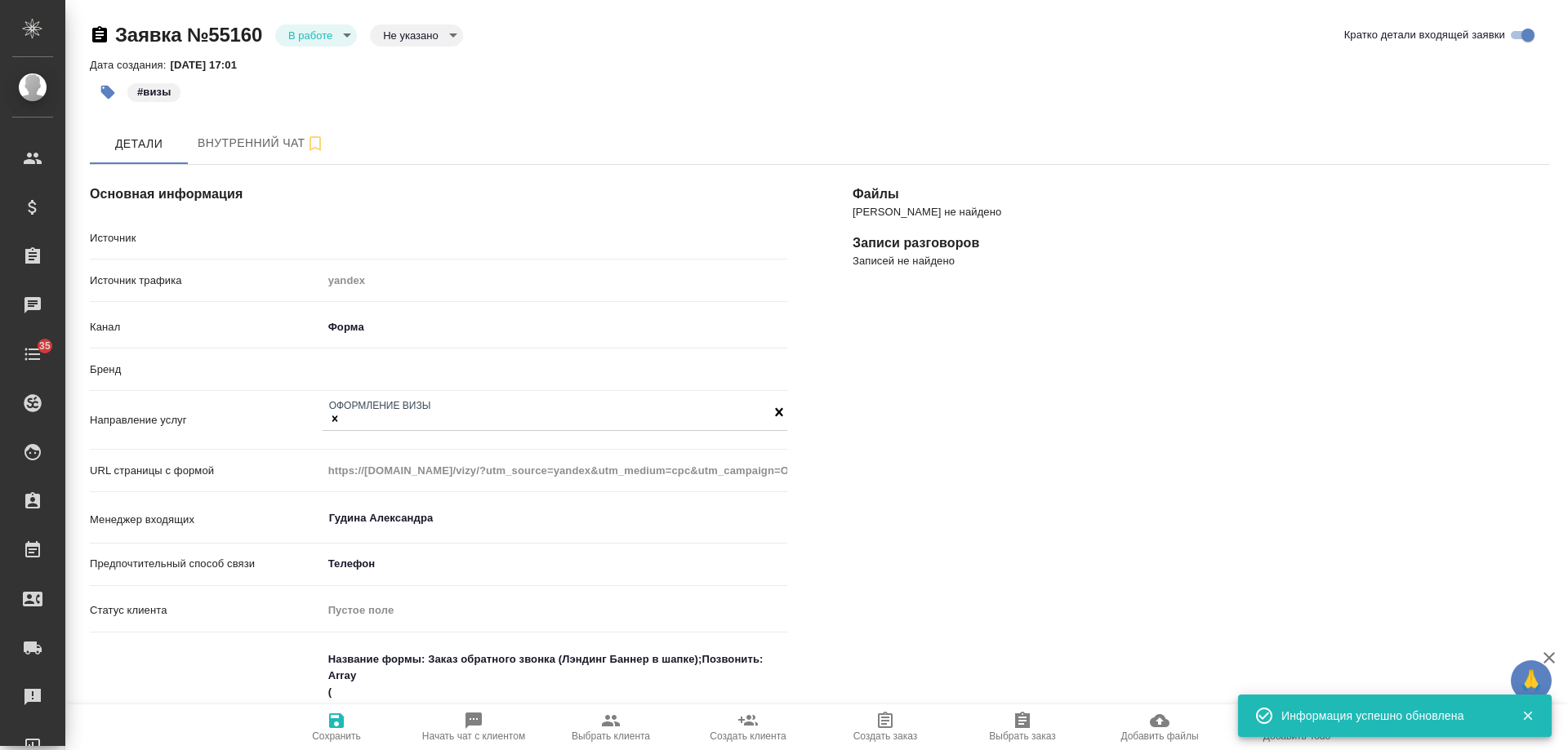
type textarea "x"
click at [299, 38] on body "🙏 .cls-1 fill:#fff; AWATERA Gudina Alexandra Клиенты Спецификации Заказы 0 Чаты…" at bounding box center [784, 375] width 1568 height 750
click at [317, 69] on button "Отказ" at bounding box center [308, 62] width 39 height 18
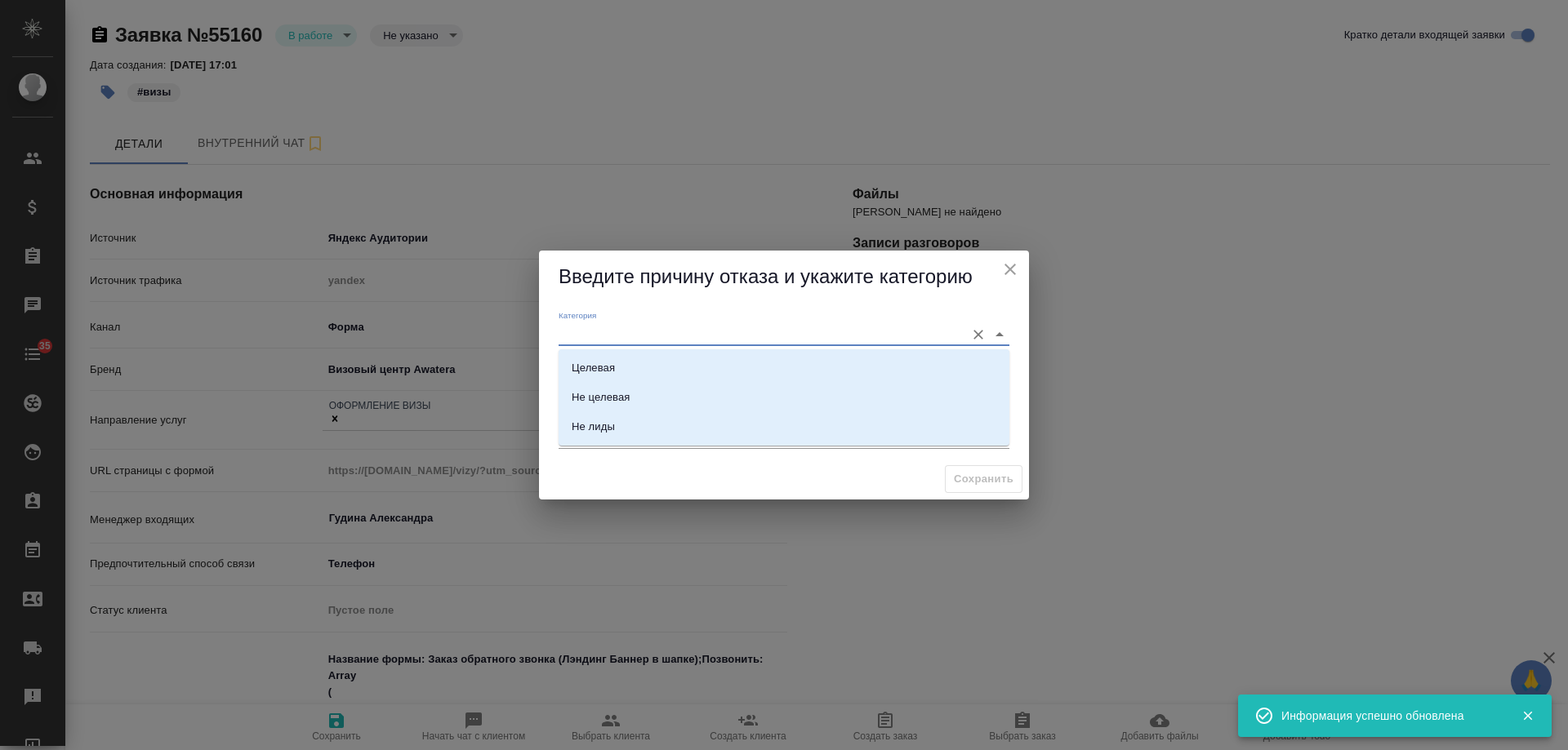
click at [668, 334] on input "Категория" at bounding box center [758, 334] width 398 height 22
click at [623, 362] on li "Целевая" at bounding box center [784, 368] width 451 height 30
type input "Целевая"
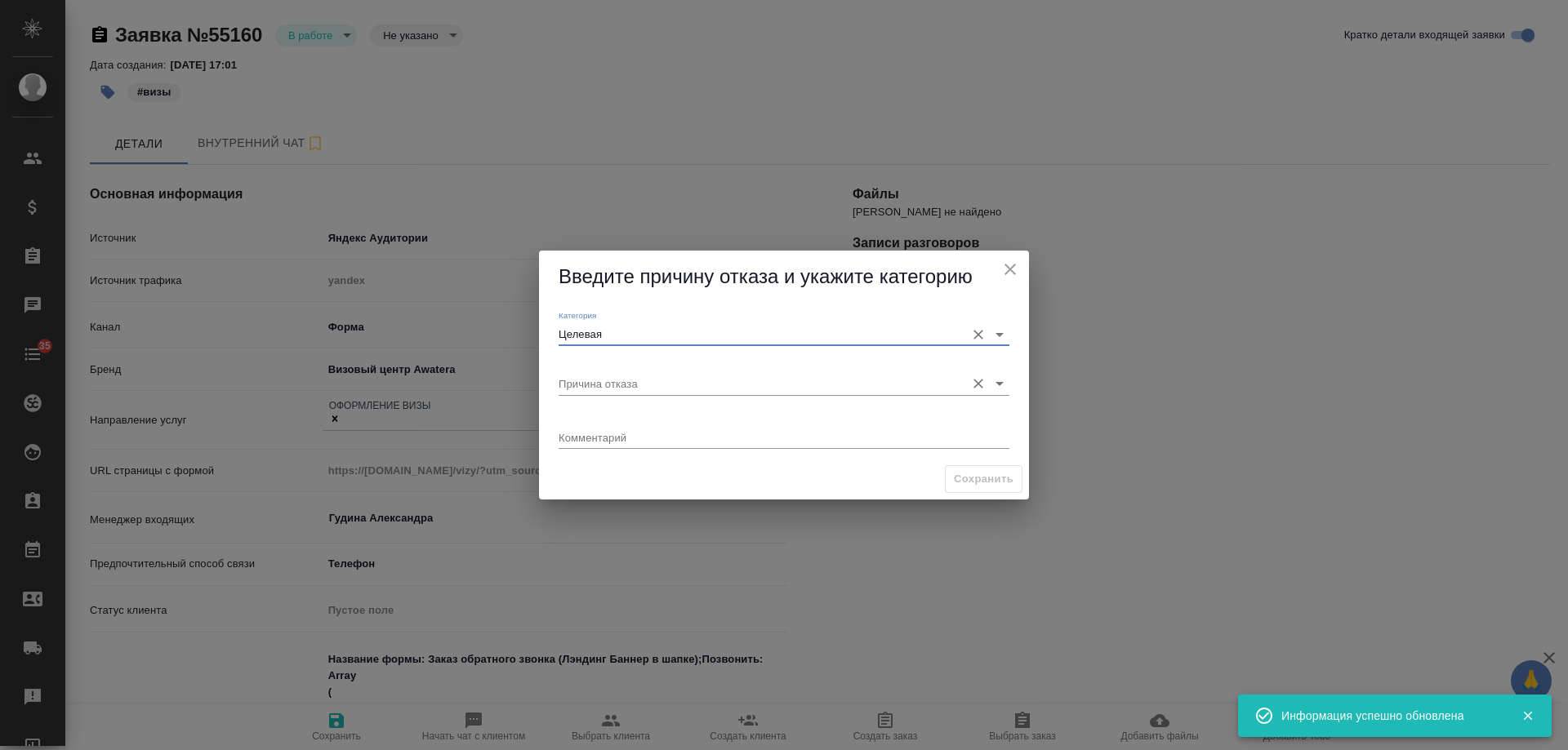
click at [617, 387] on input "Причина отказа" at bounding box center [758, 382] width 398 height 22
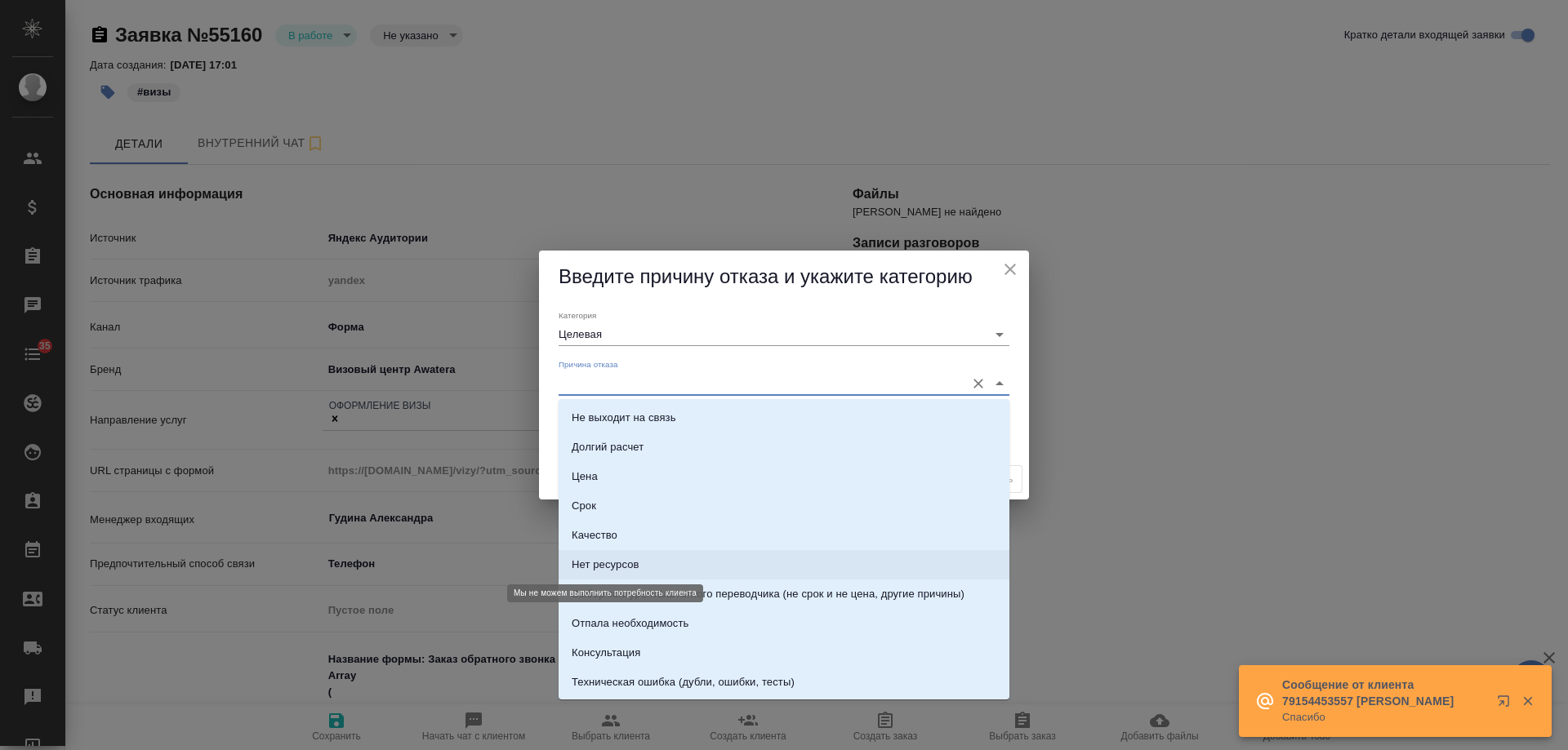
click at [630, 558] on div "Нет ресурсов" at bounding box center [605, 565] width 68 height 17
type input "Нет ресурсов"
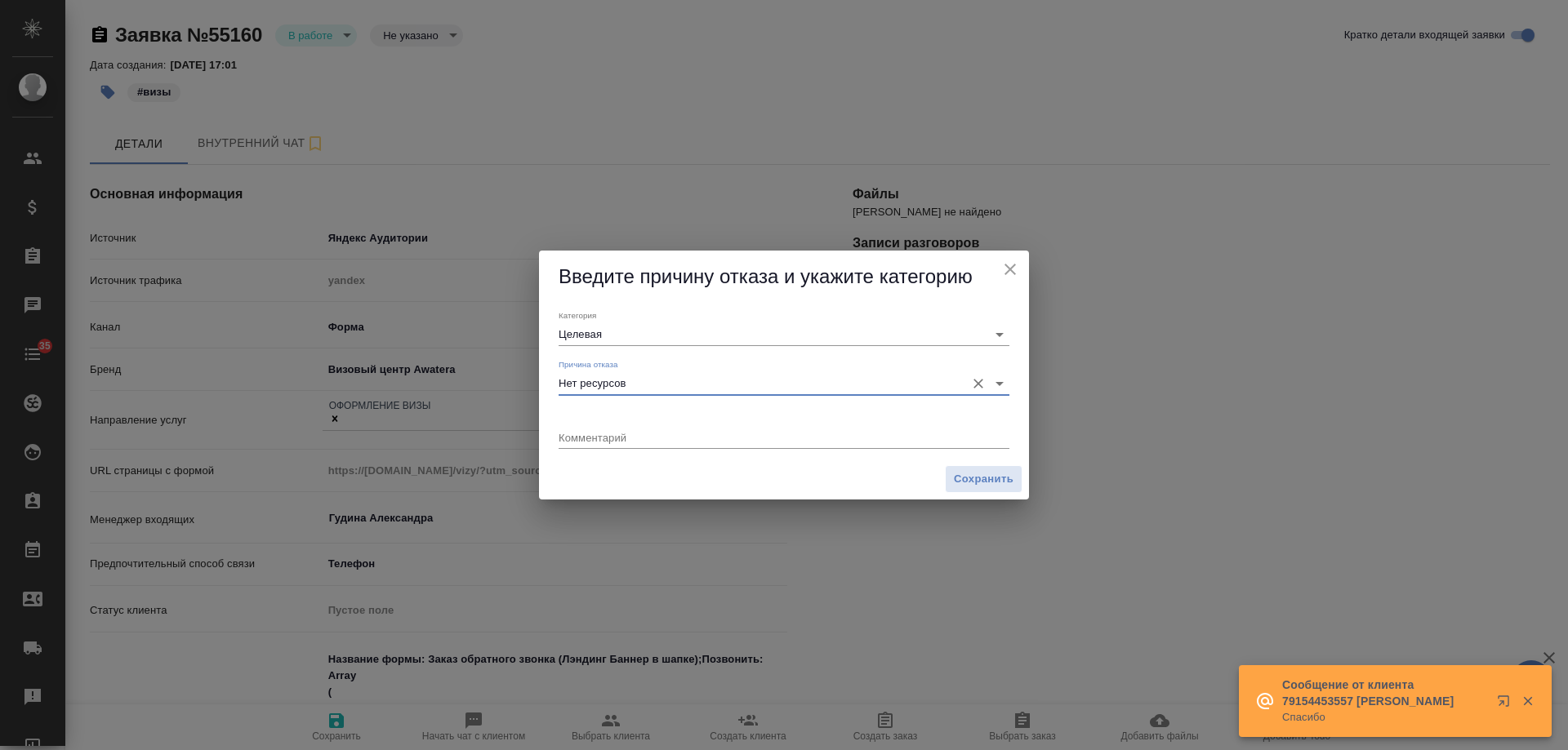
click at [620, 441] on textarea at bounding box center [784, 437] width 451 height 12
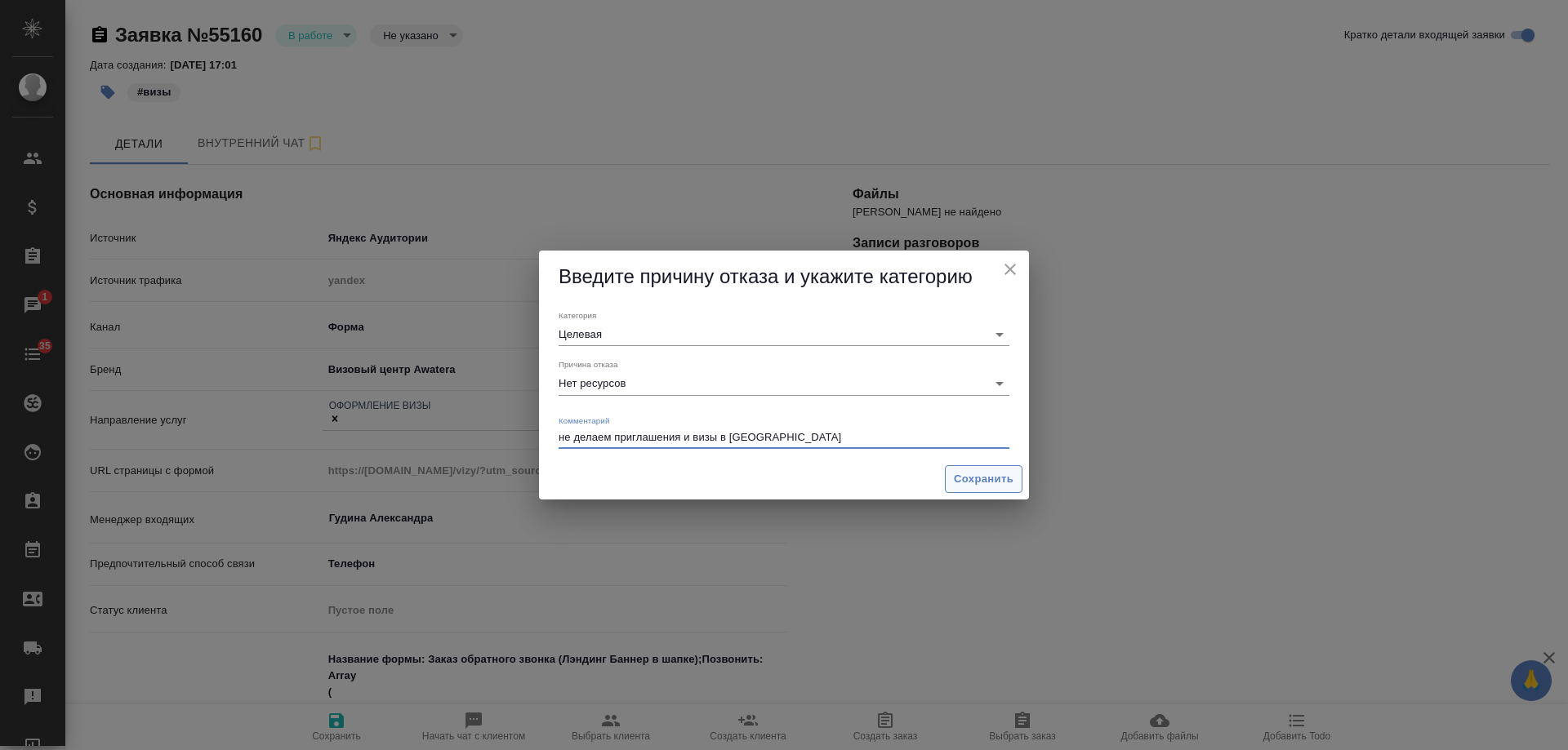
type textarea "не делаем приглашения и визы в РФ"
click at [971, 480] on span "Сохранить" at bounding box center [984, 479] width 60 height 18
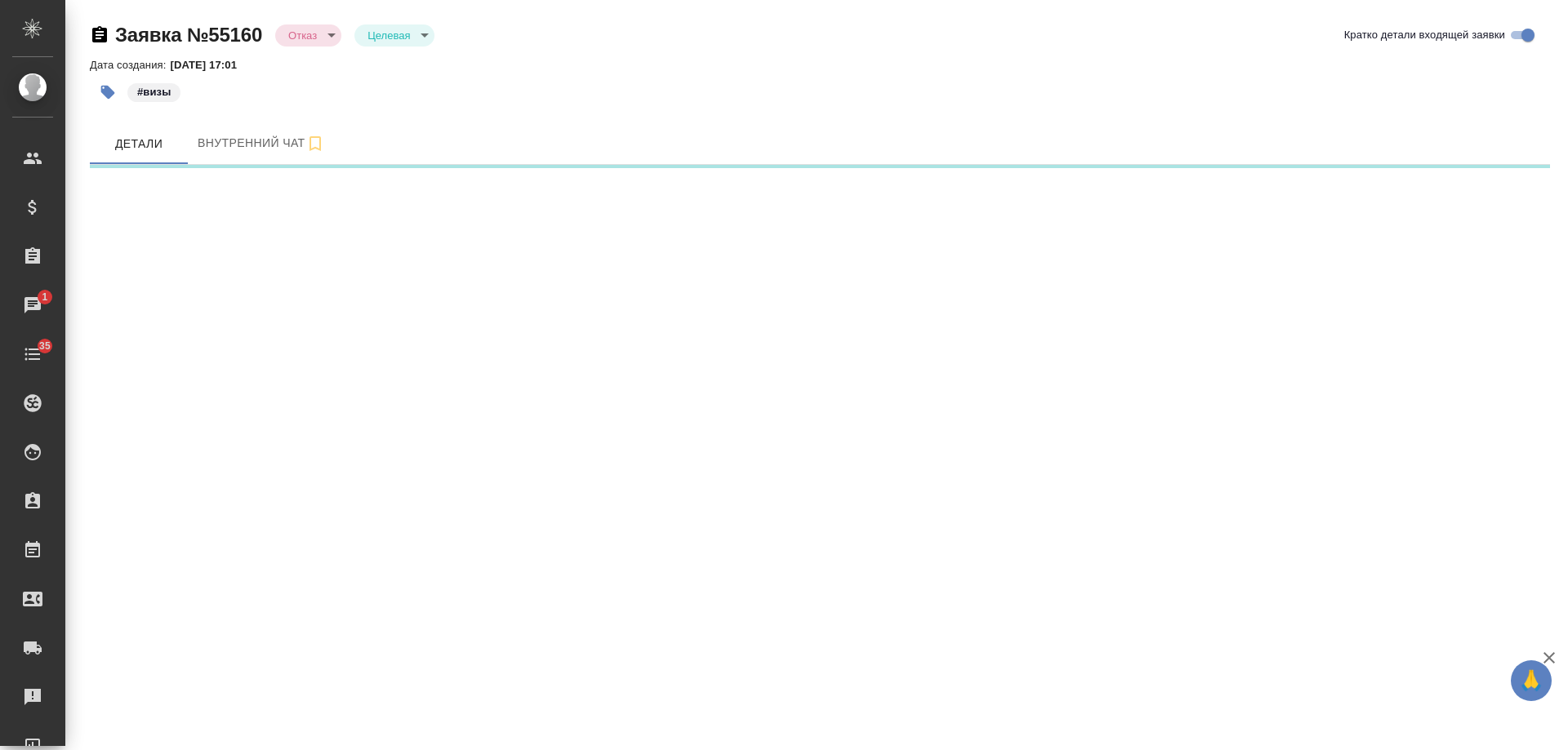
select select "RU"
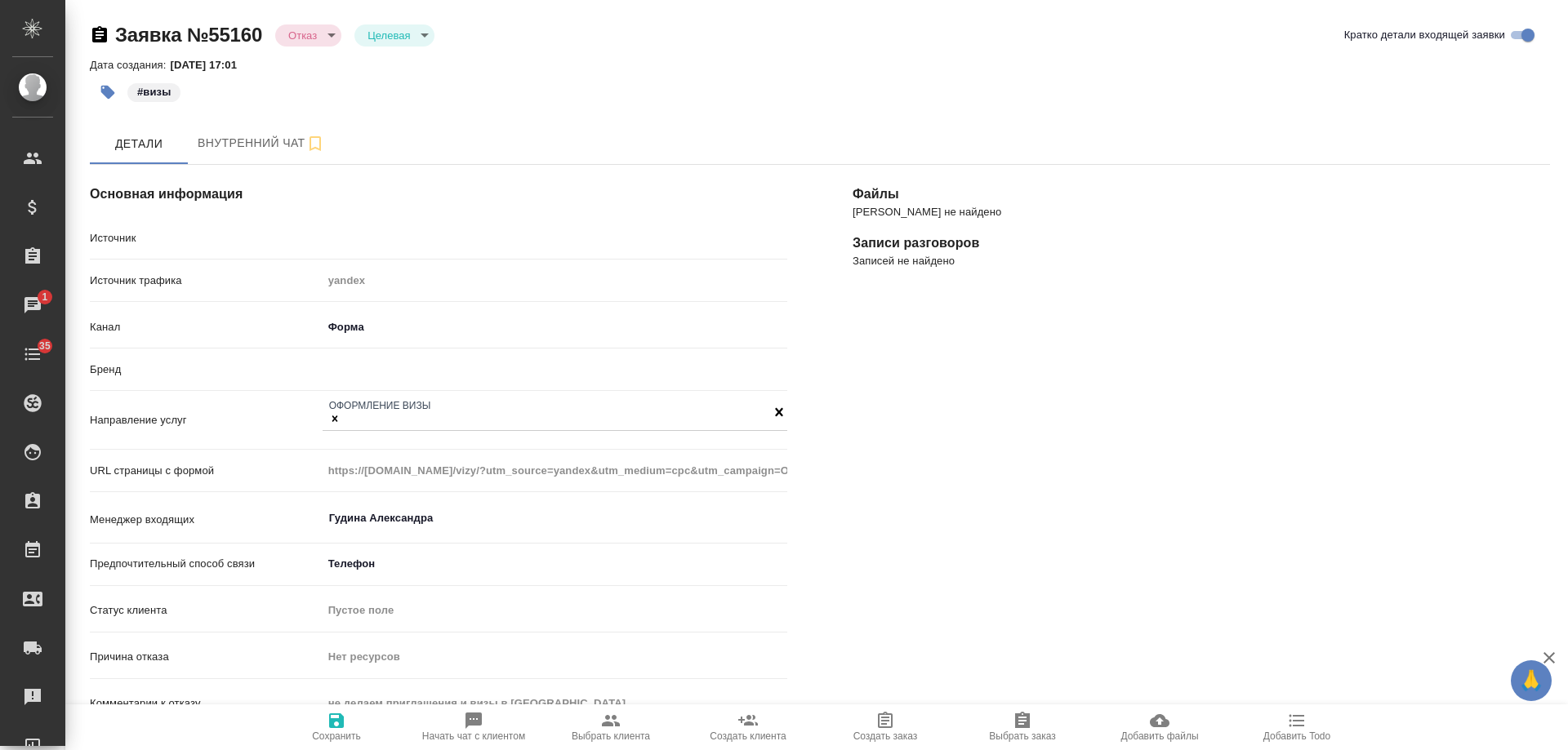
type textarea "x"
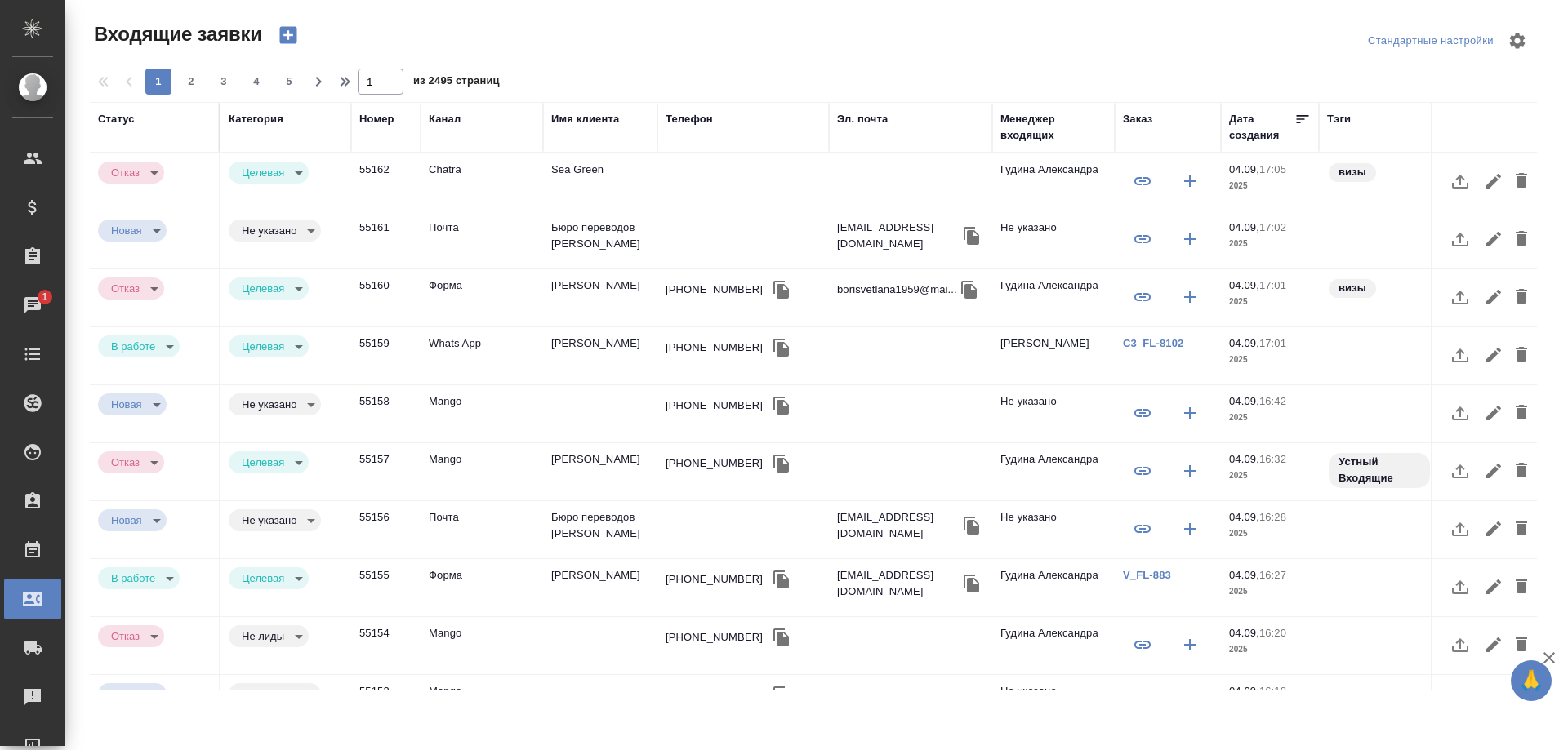
select select "RU"
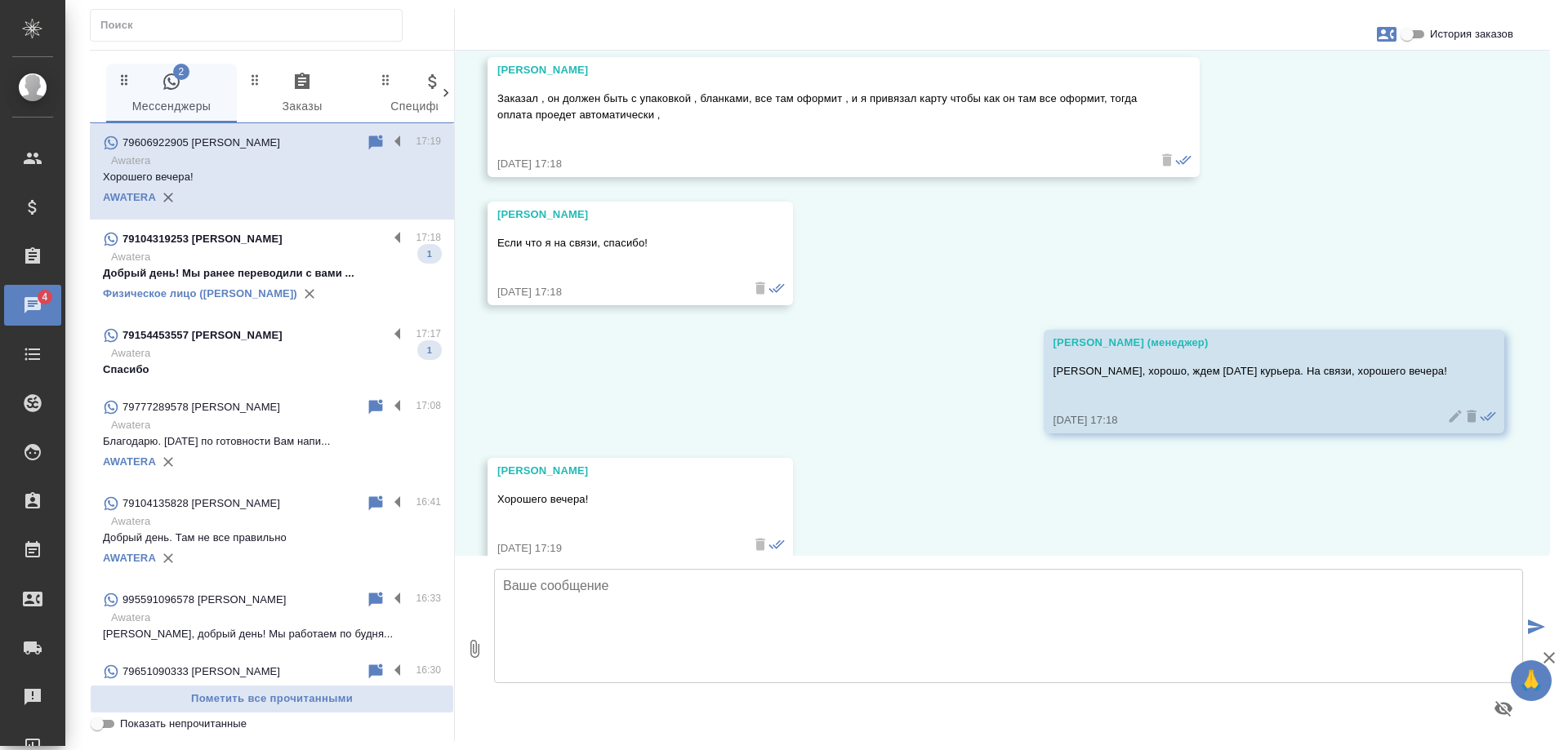
scroll to position [8862, 0]
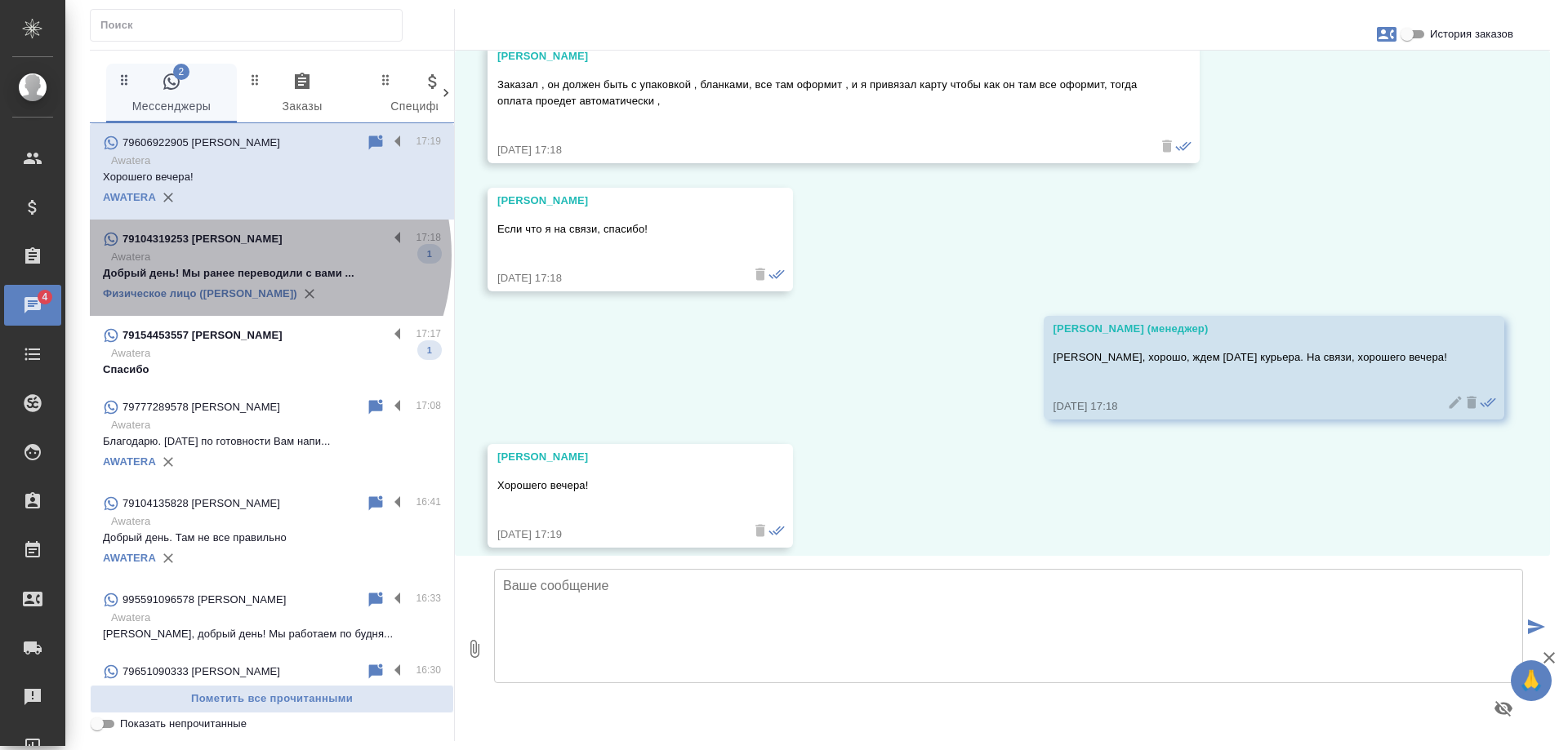
click at [233, 255] on p "Awatera" at bounding box center [276, 257] width 330 height 17
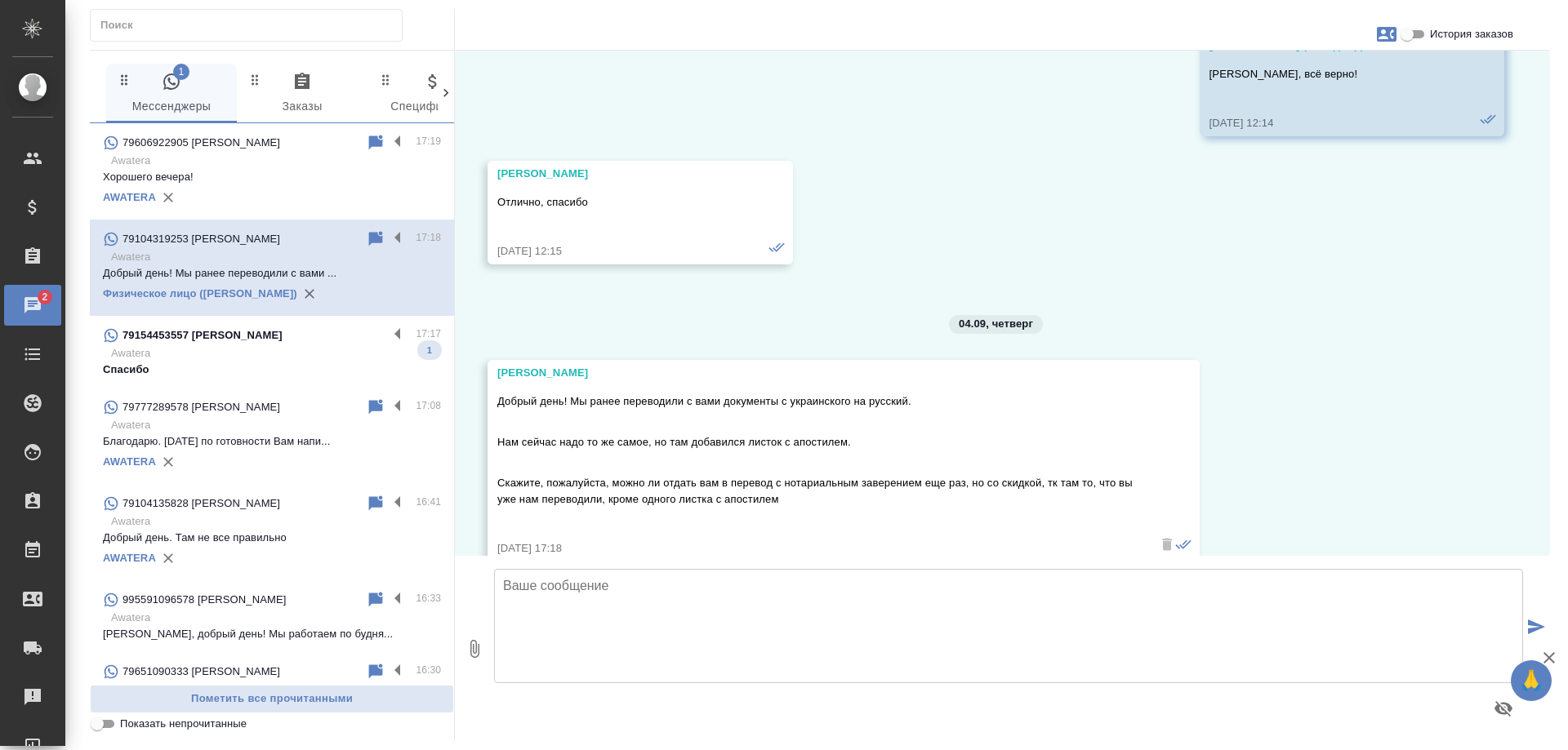
scroll to position [14420, 0]
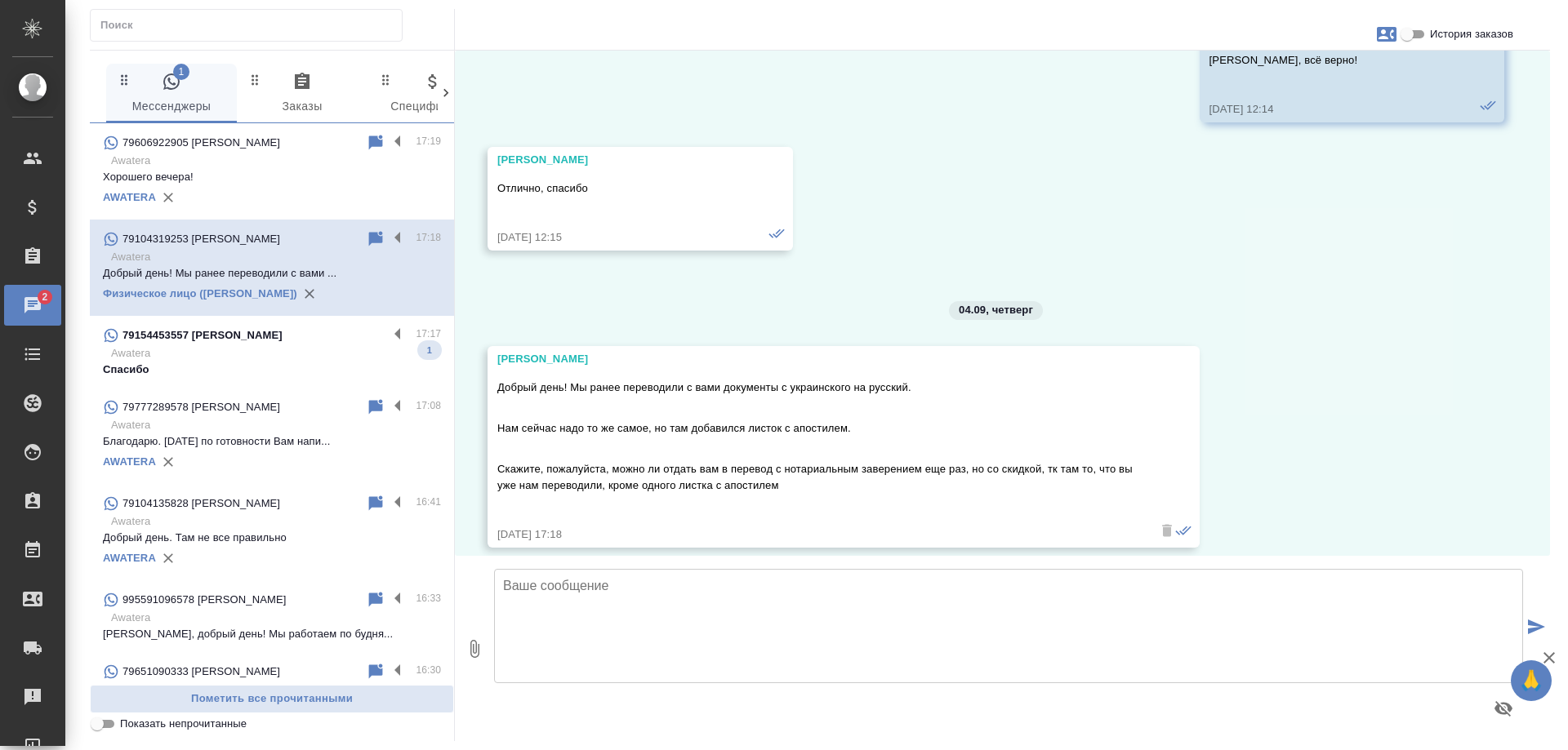
click at [307, 346] on p "Awatera" at bounding box center [276, 354] width 330 height 17
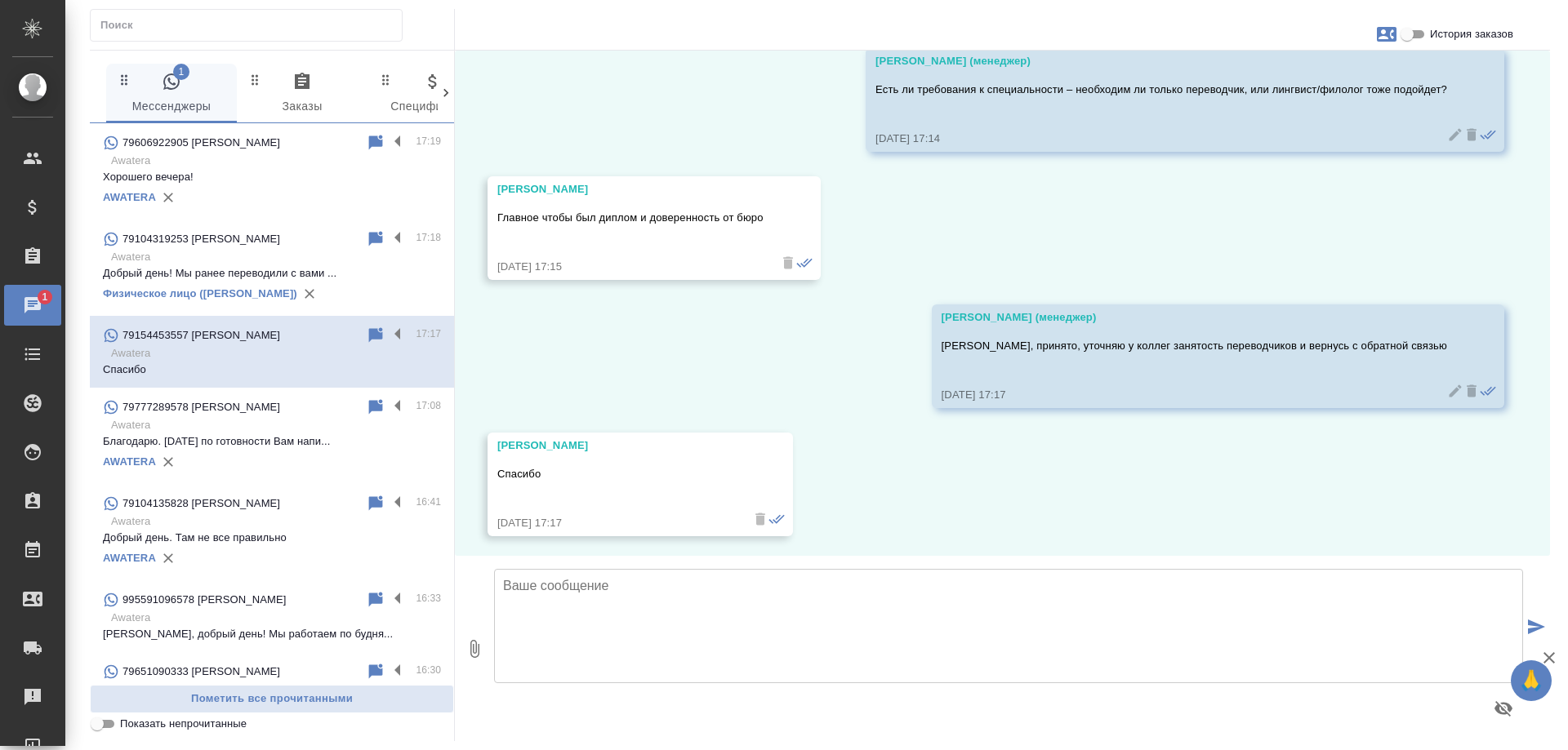
scroll to position [1589, 0]
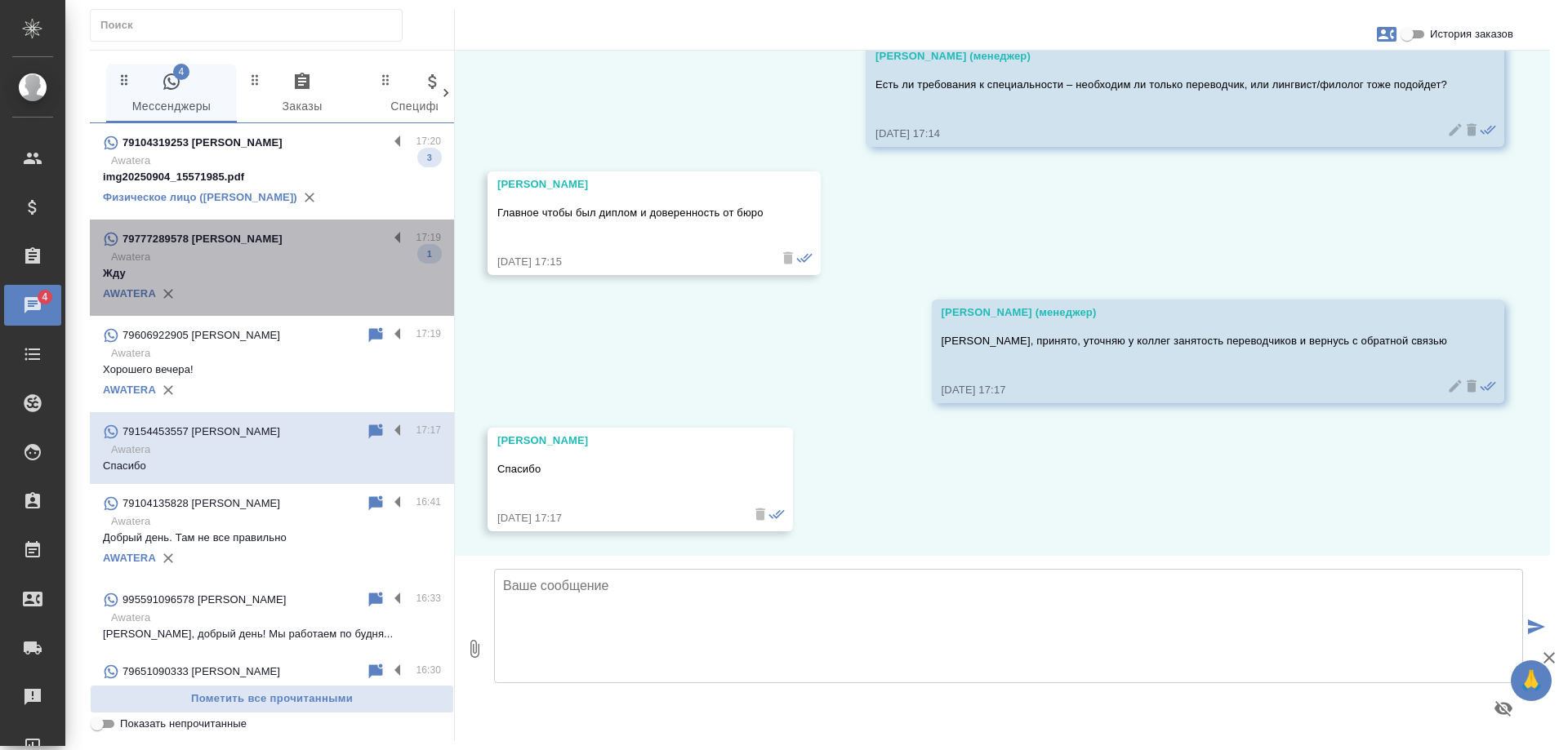
click at [277, 254] on p "Awatera" at bounding box center [276, 257] width 330 height 17
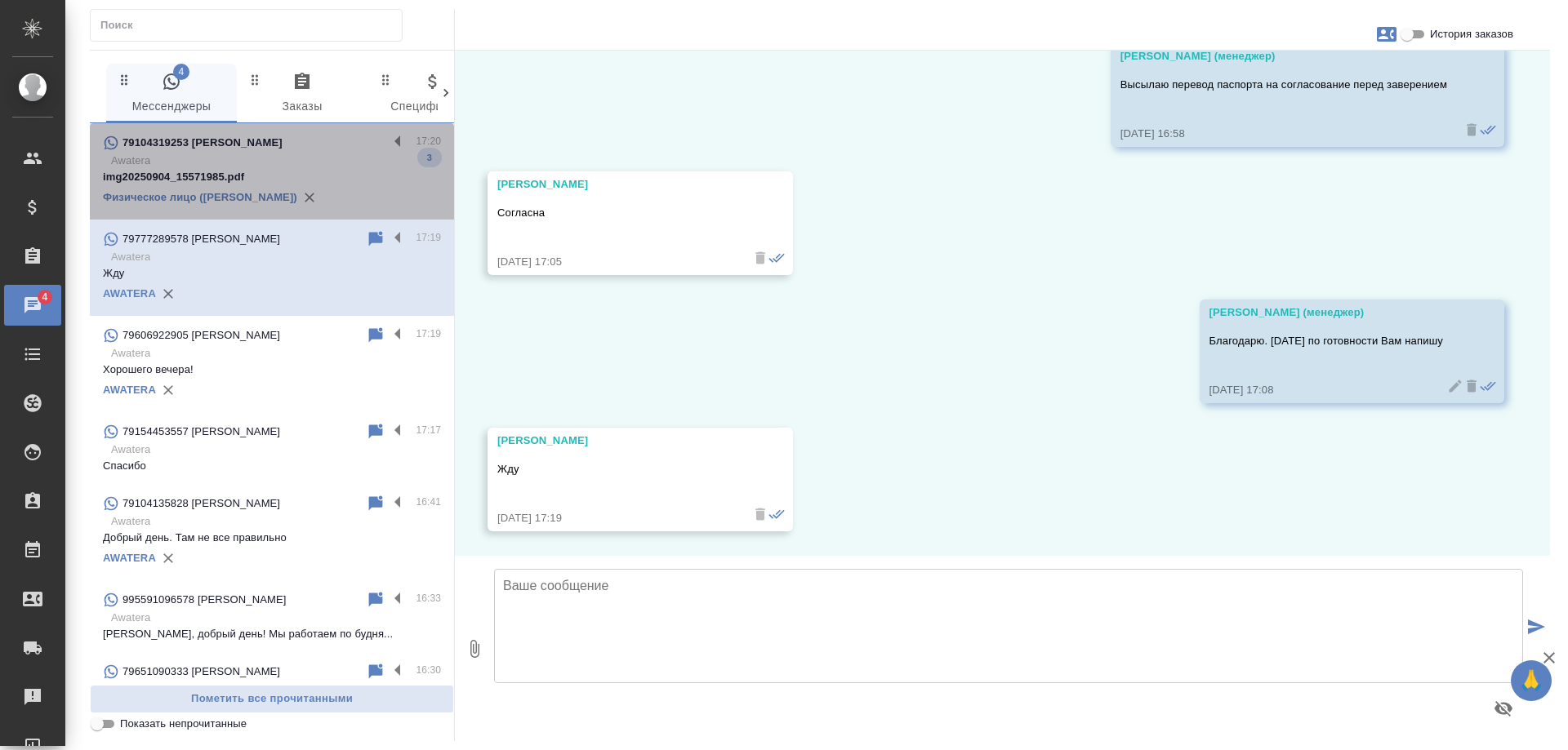
click at [304, 138] on div "79104319253 [PERSON_NAME]" at bounding box center [245, 143] width 285 height 19
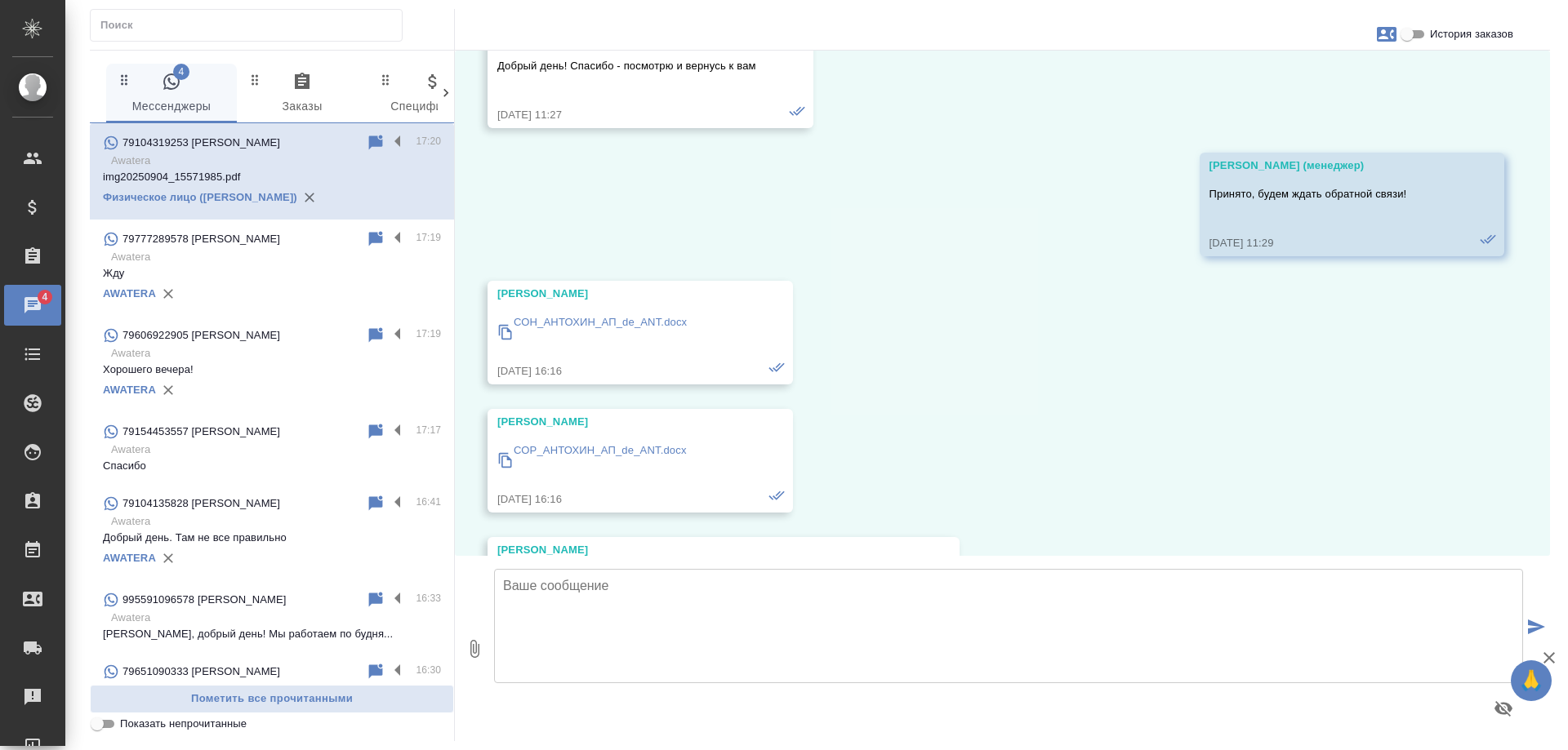
scroll to position [14805, 0]
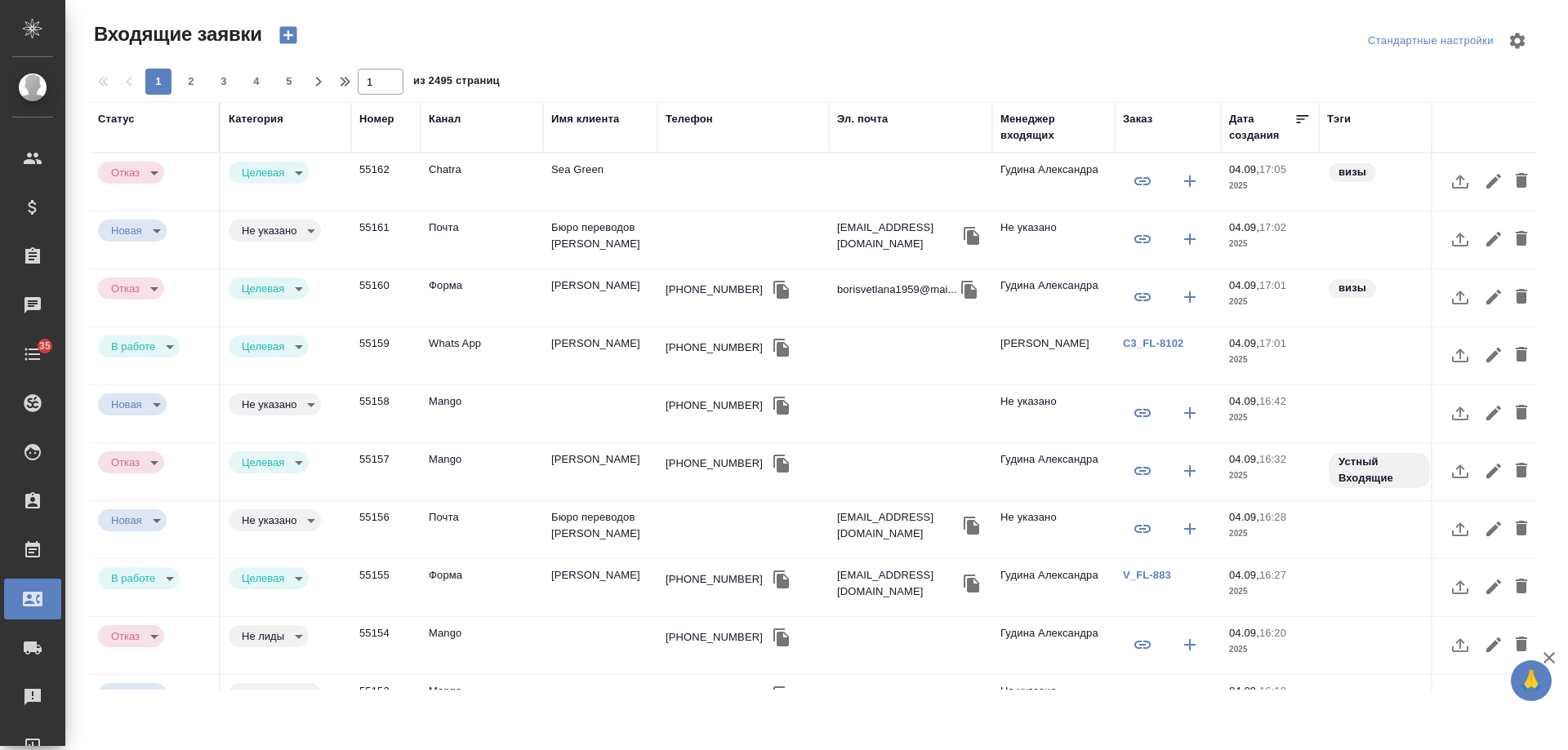
select select "RU"
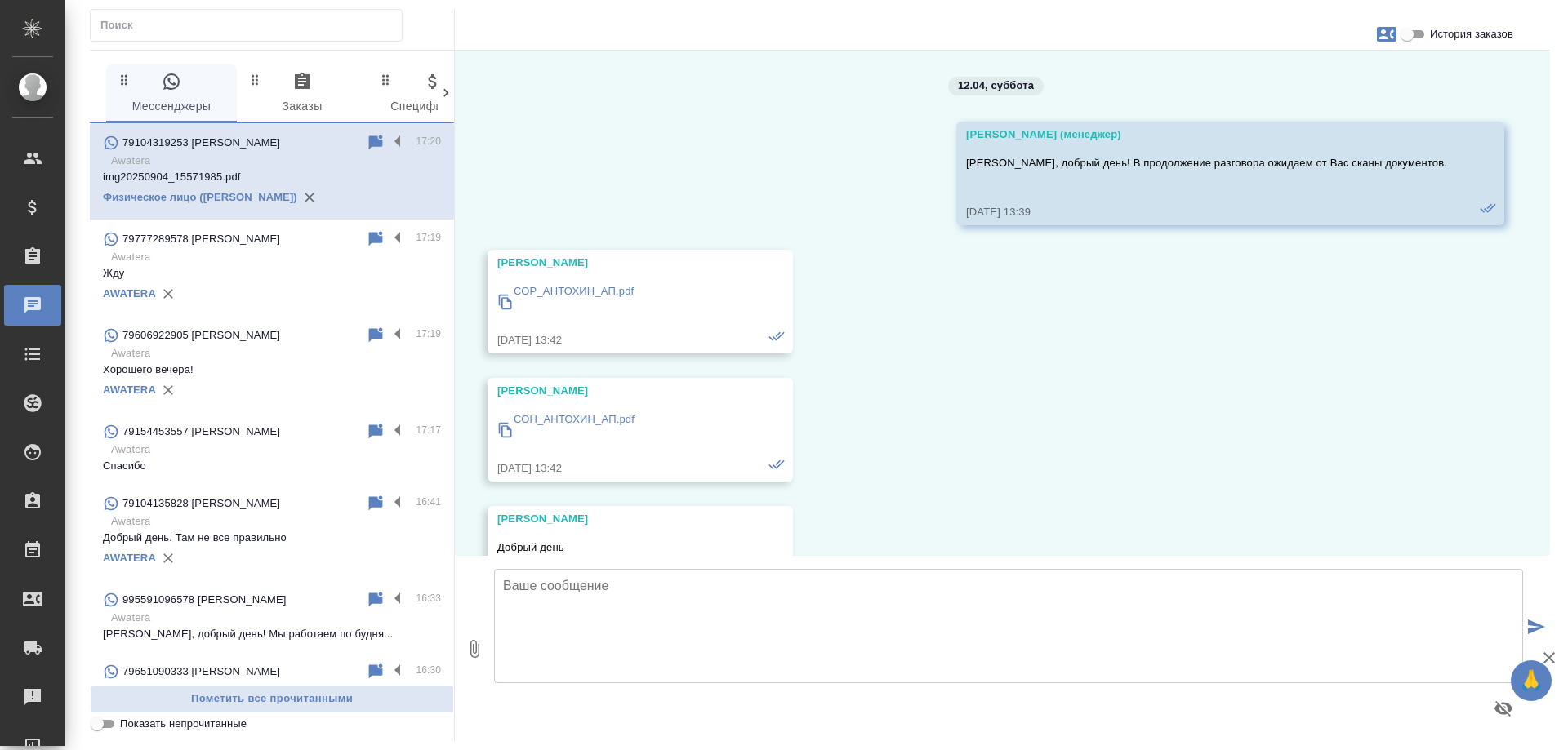
scroll to position [14805, 0]
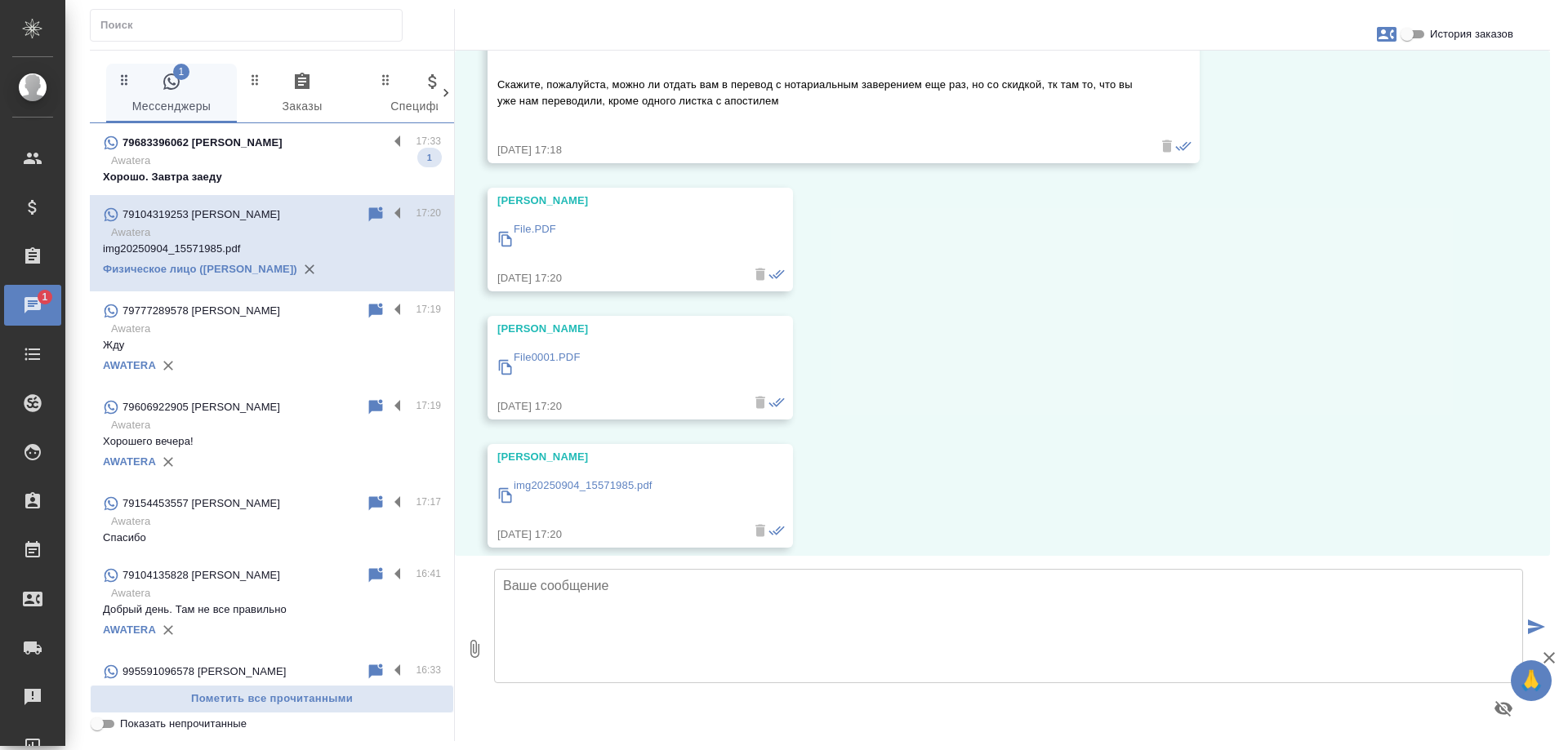
click at [282, 160] on p "Awatera" at bounding box center [276, 161] width 330 height 17
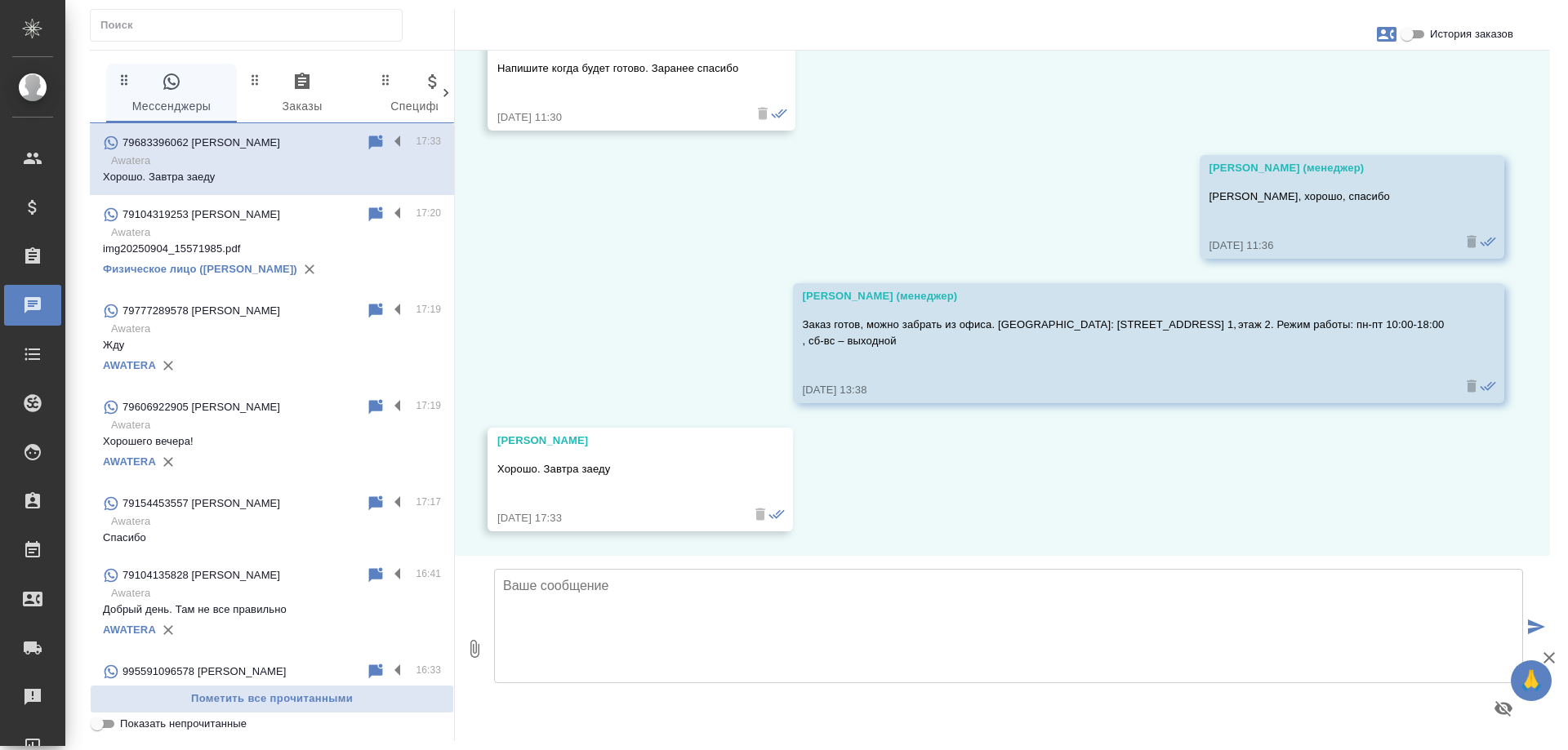
scroll to position [10227, 0]
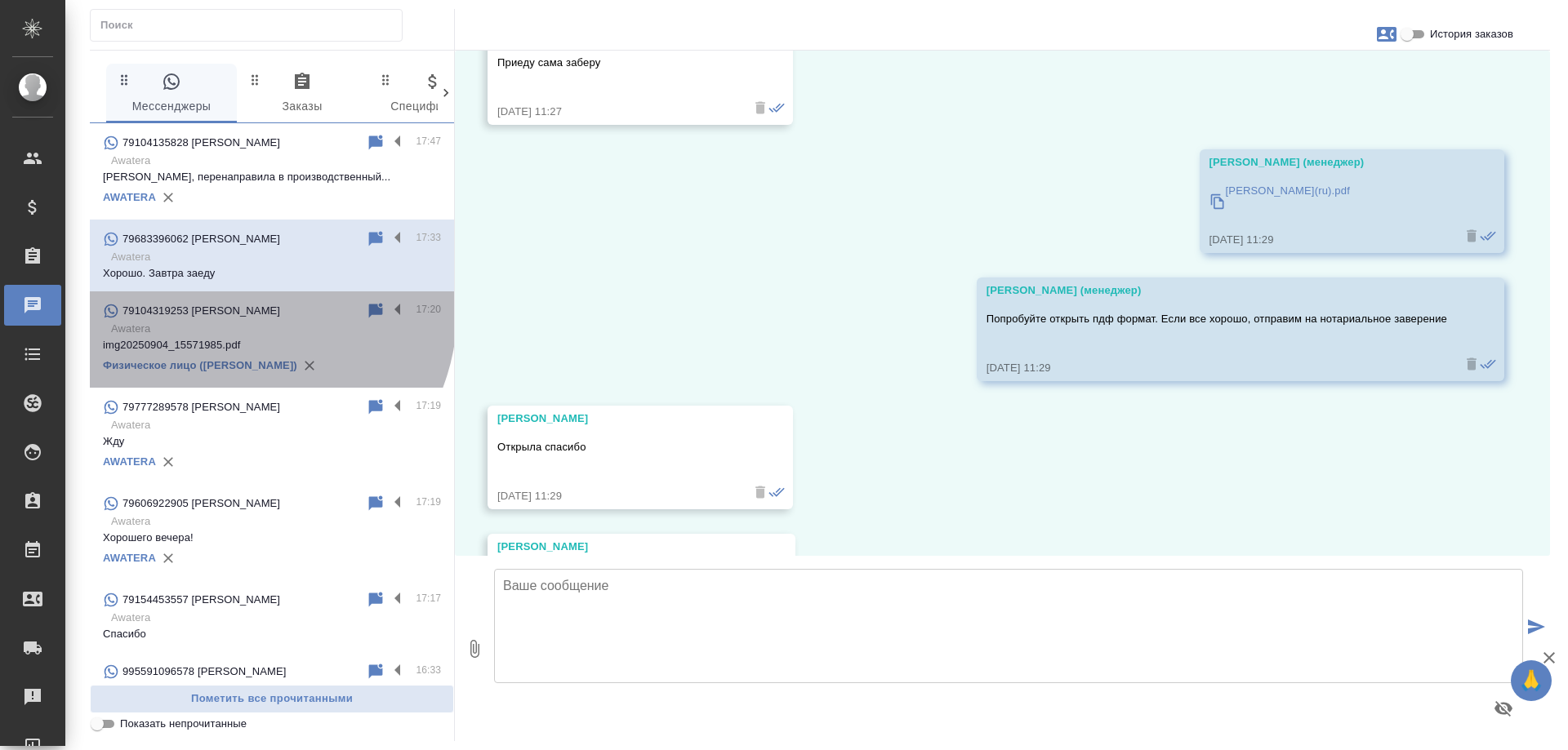
click at [233, 309] on div "79104319253 [PERSON_NAME]" at bounding box center [234, 311] width 263 height 19
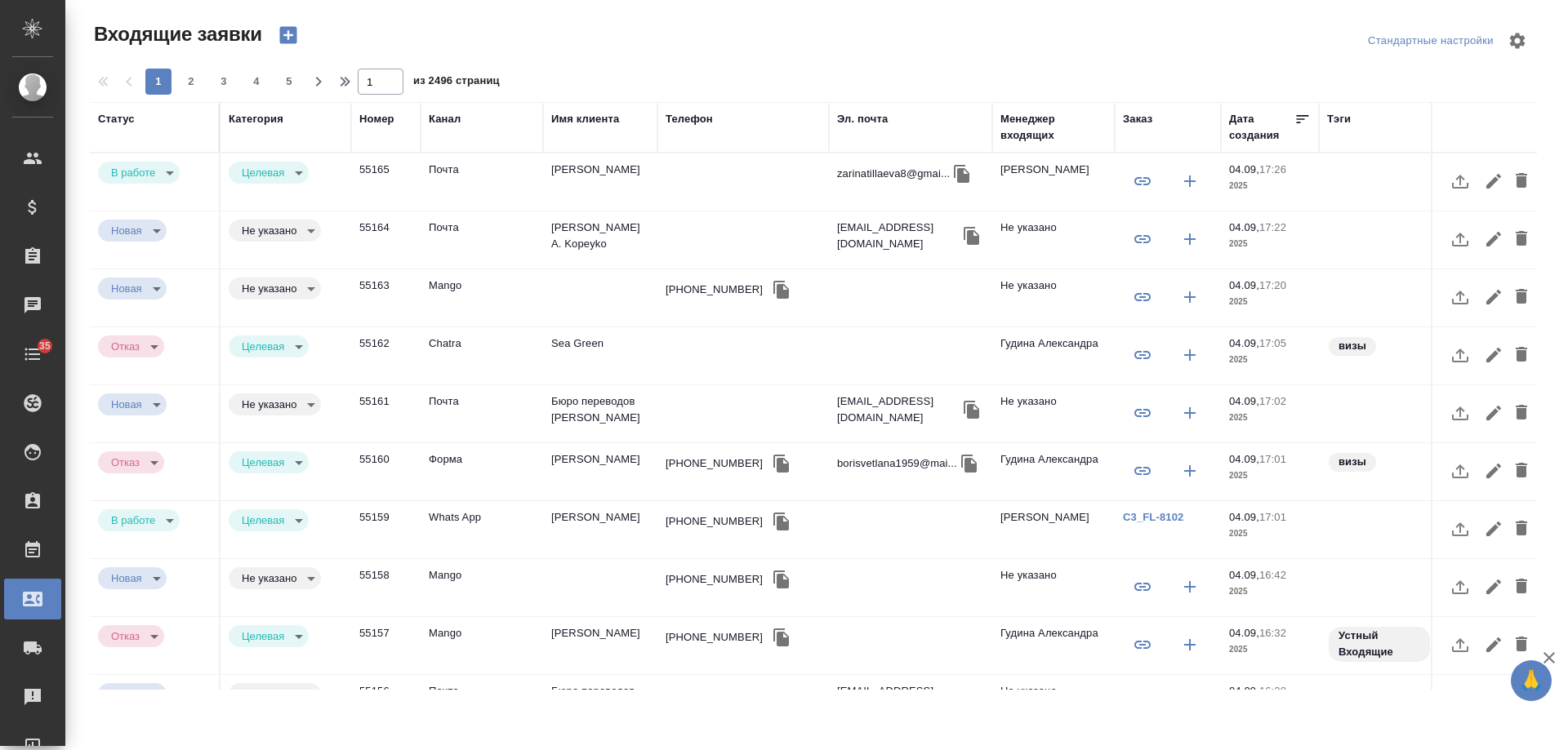
select select "RU"
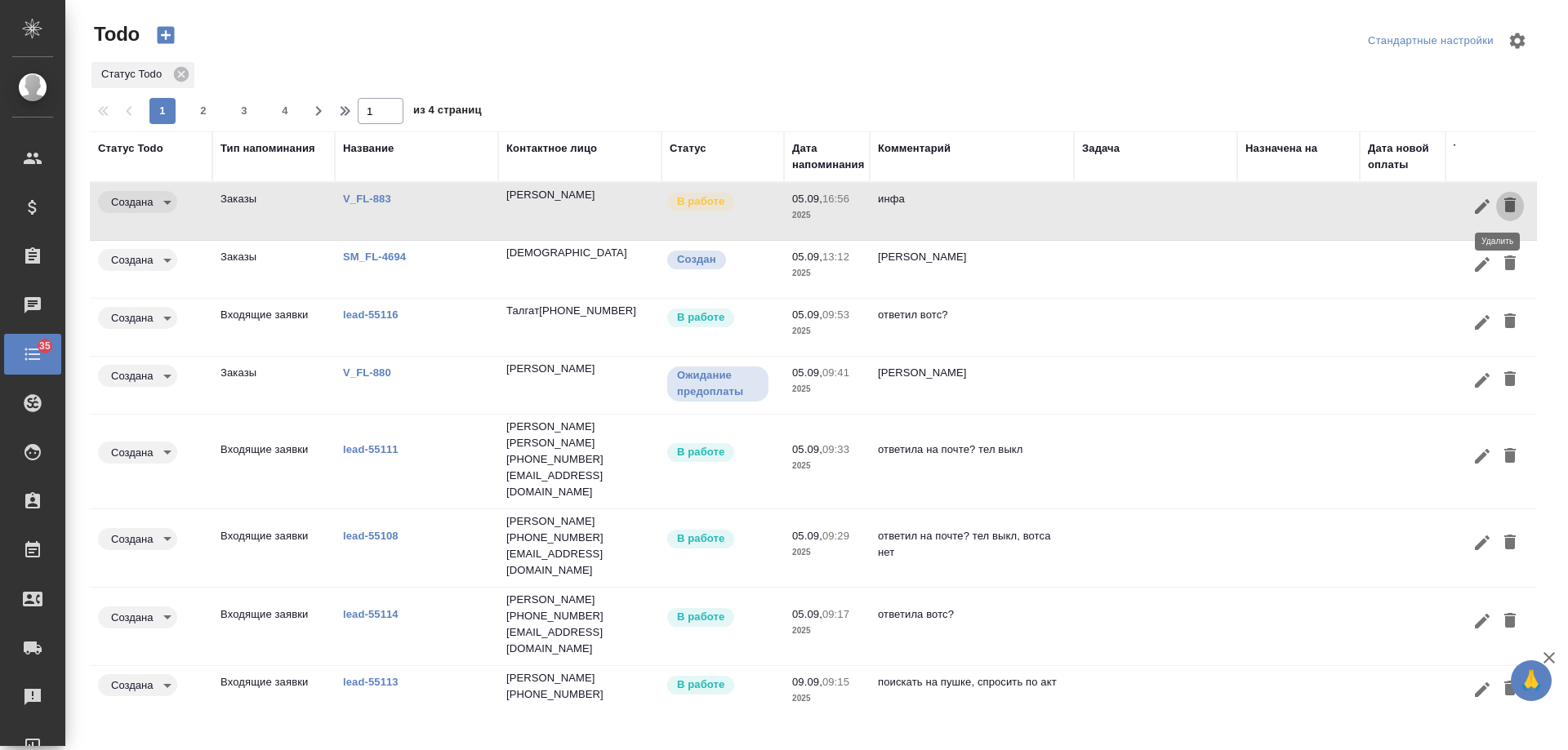
click at [1505, 200] on icon "button" at bounding box center [1510, 204] width 11 height 15
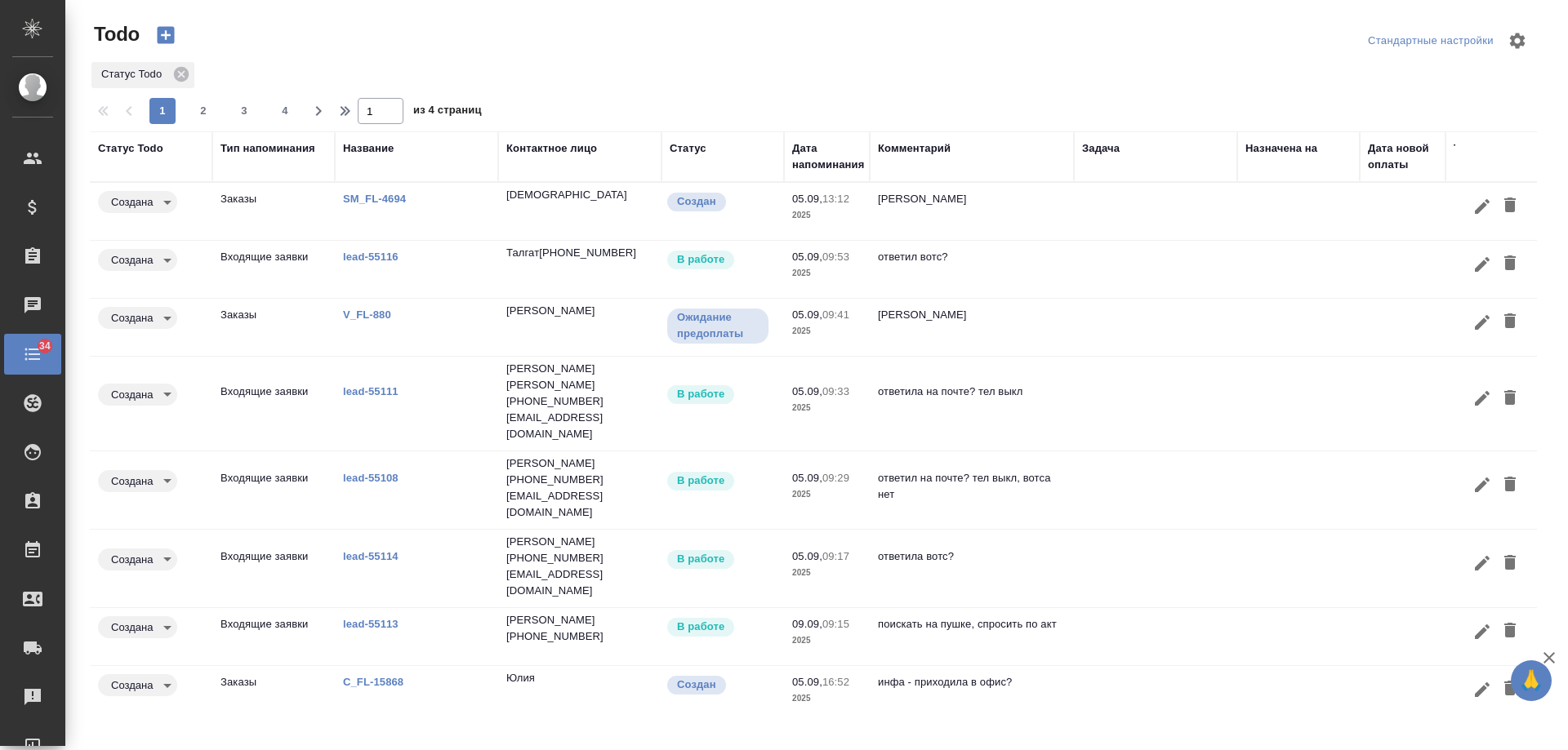
click at [369, 192] on p "SM_FL-4694" at bounding box center [417, 199] width 147 height 17
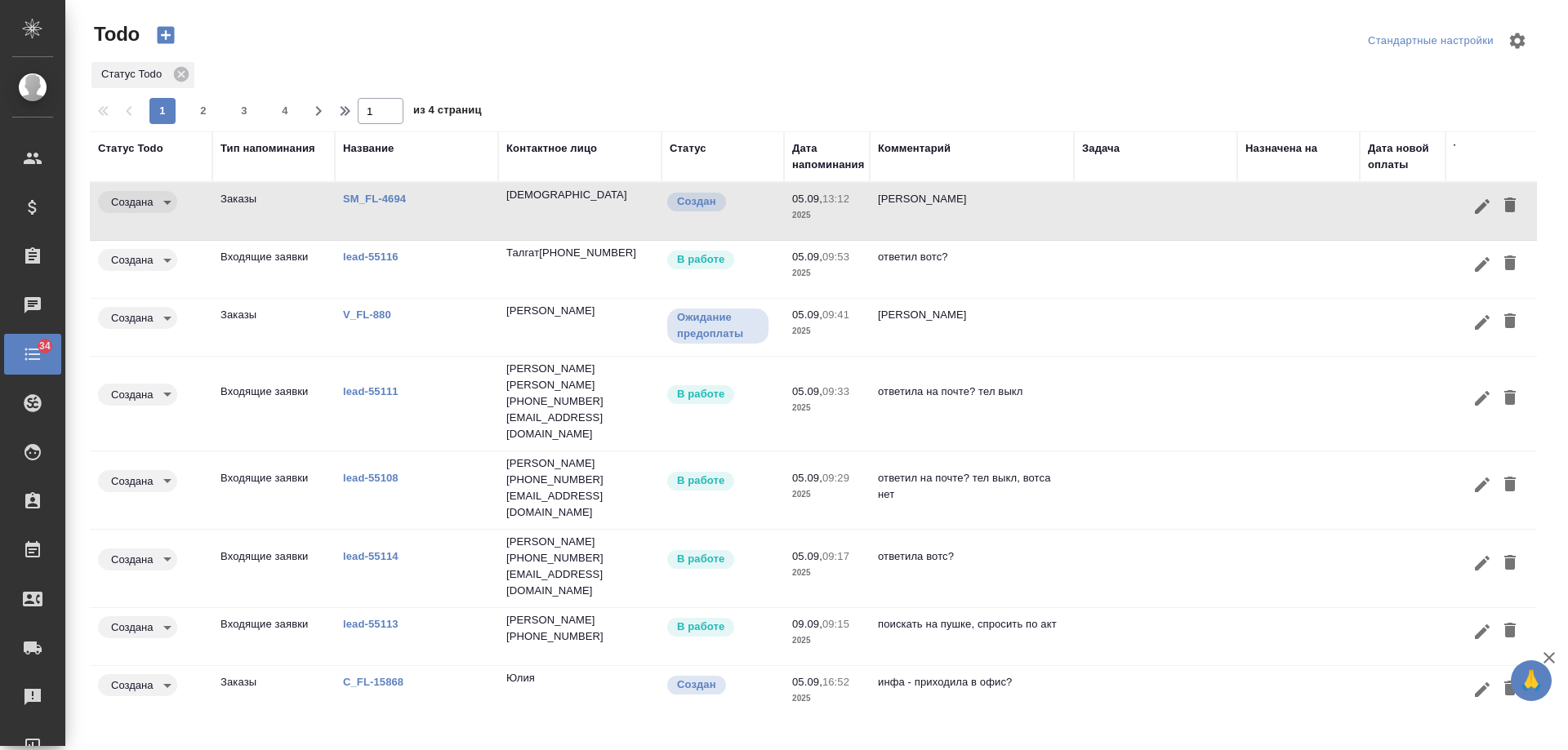
click at [827, 159] on div "Дата напоминания" at bounding box center [828, 156] width 72 height 32
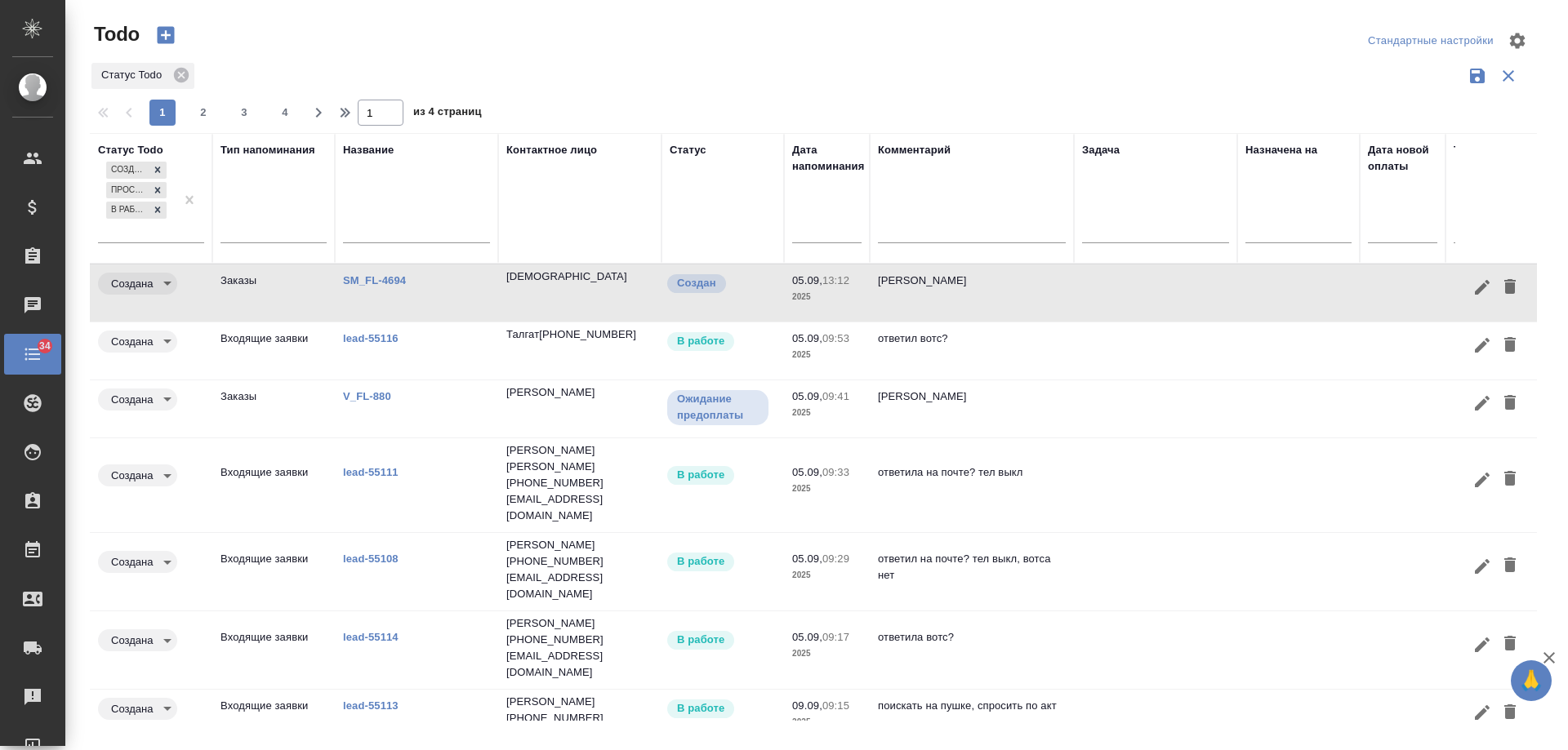
click at [798, 232] on div at bounding box center [827, 230] width 69 height 27
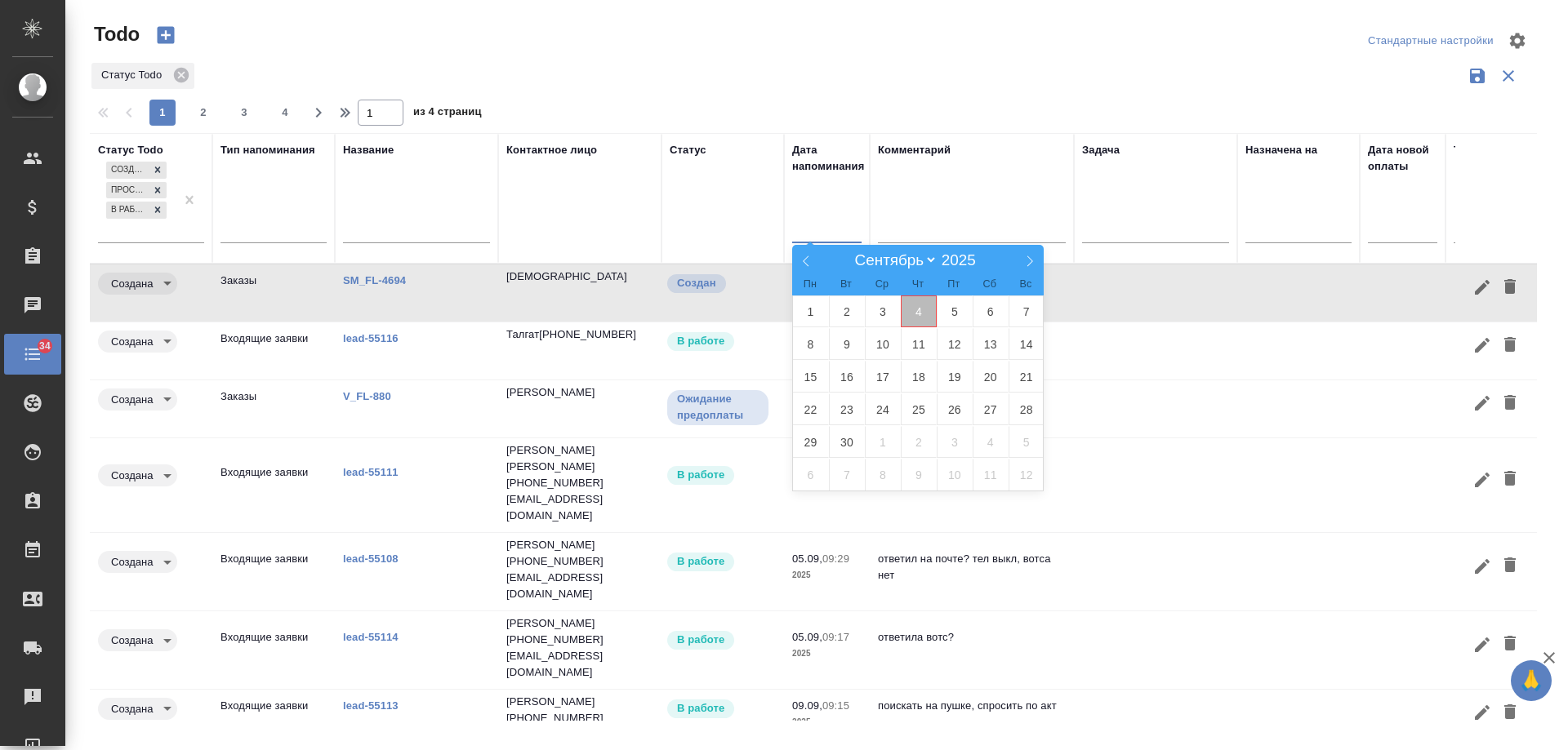
click at [925, 311] on span "4" at bounding box center [919, 311] width 36 height 32
type div "[DATE]T21:00:00.000Z"
click at [940, 311] on span "5" at bounding box center [955, 311] width 36 height 32
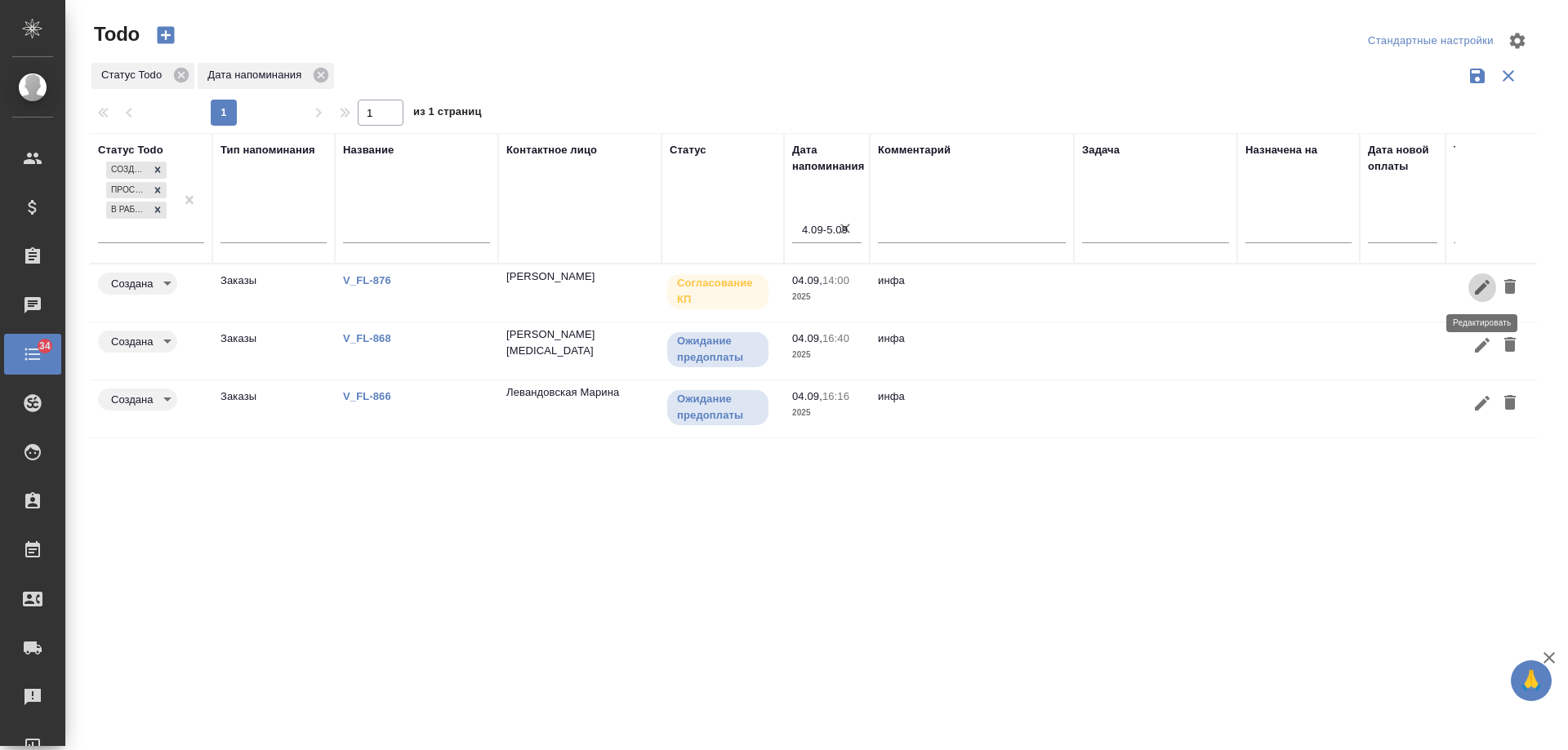
click at [1473, 281] on icon "button" at bounding box center [1482, 287] width 19 height 19
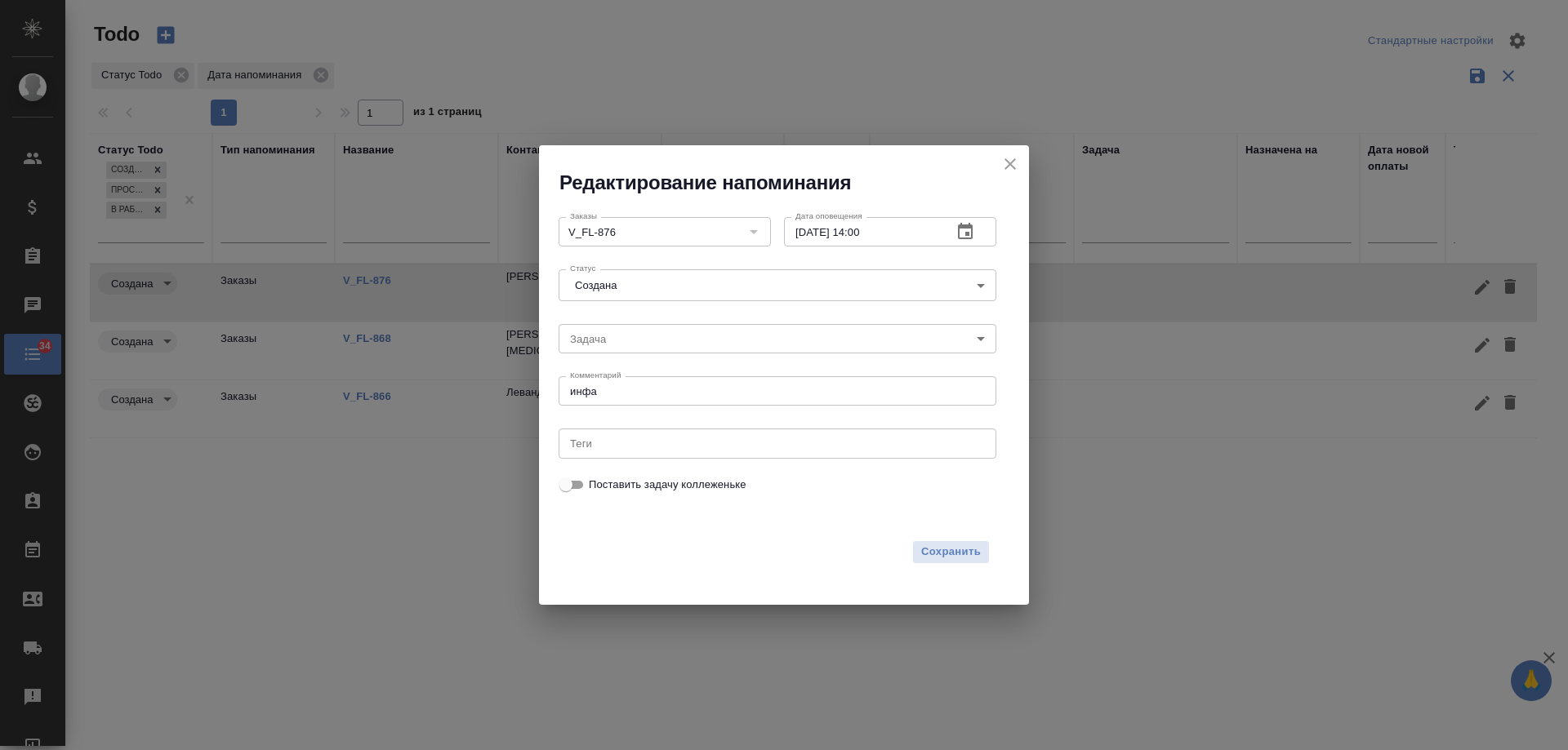
click at [969, 232] on icon "button" at bounding box center [965, 231] width 15 height 17
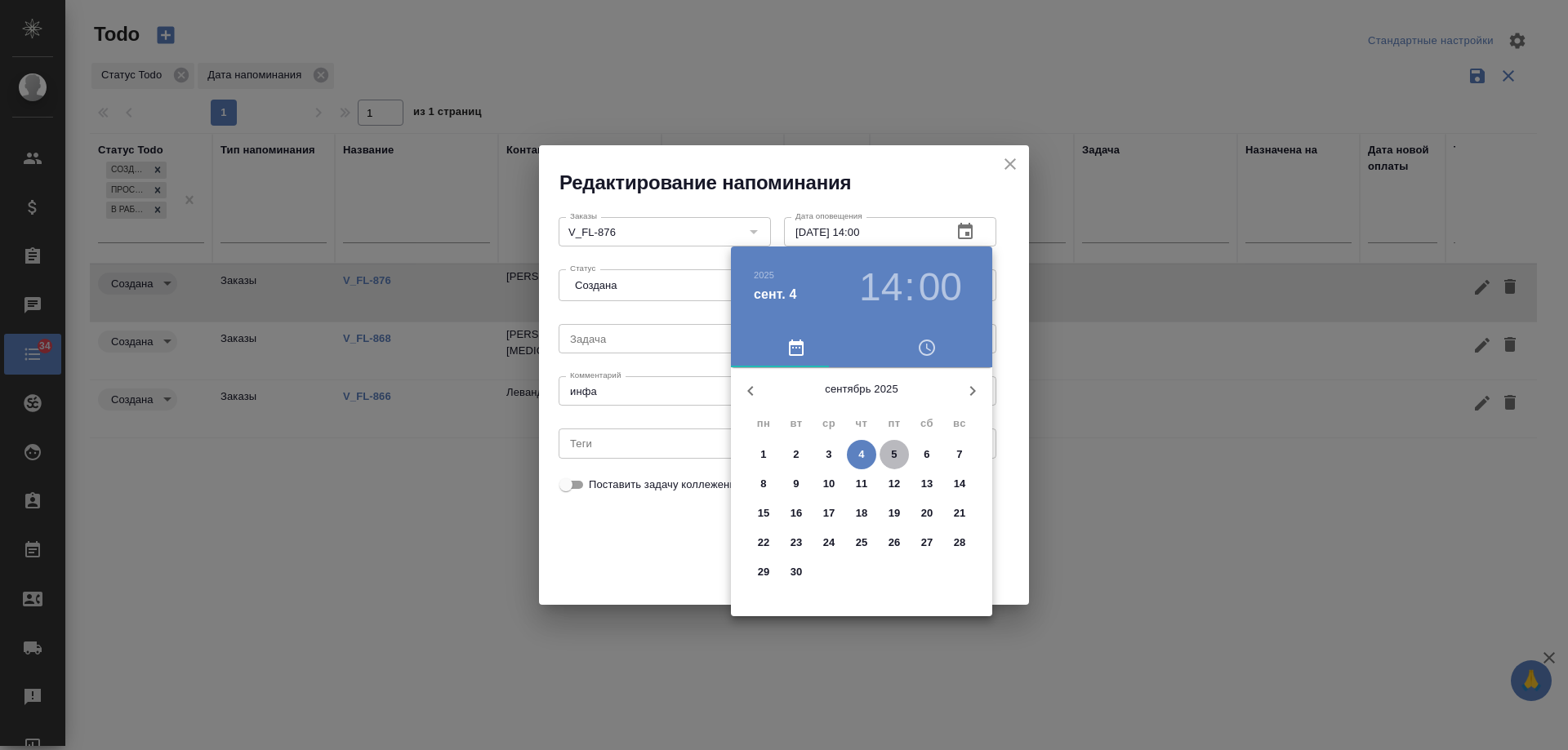
click at [895, 451] on p "5" at bounding box center [894, 454] width 6 height 17
type input "[DATE] 14:00"
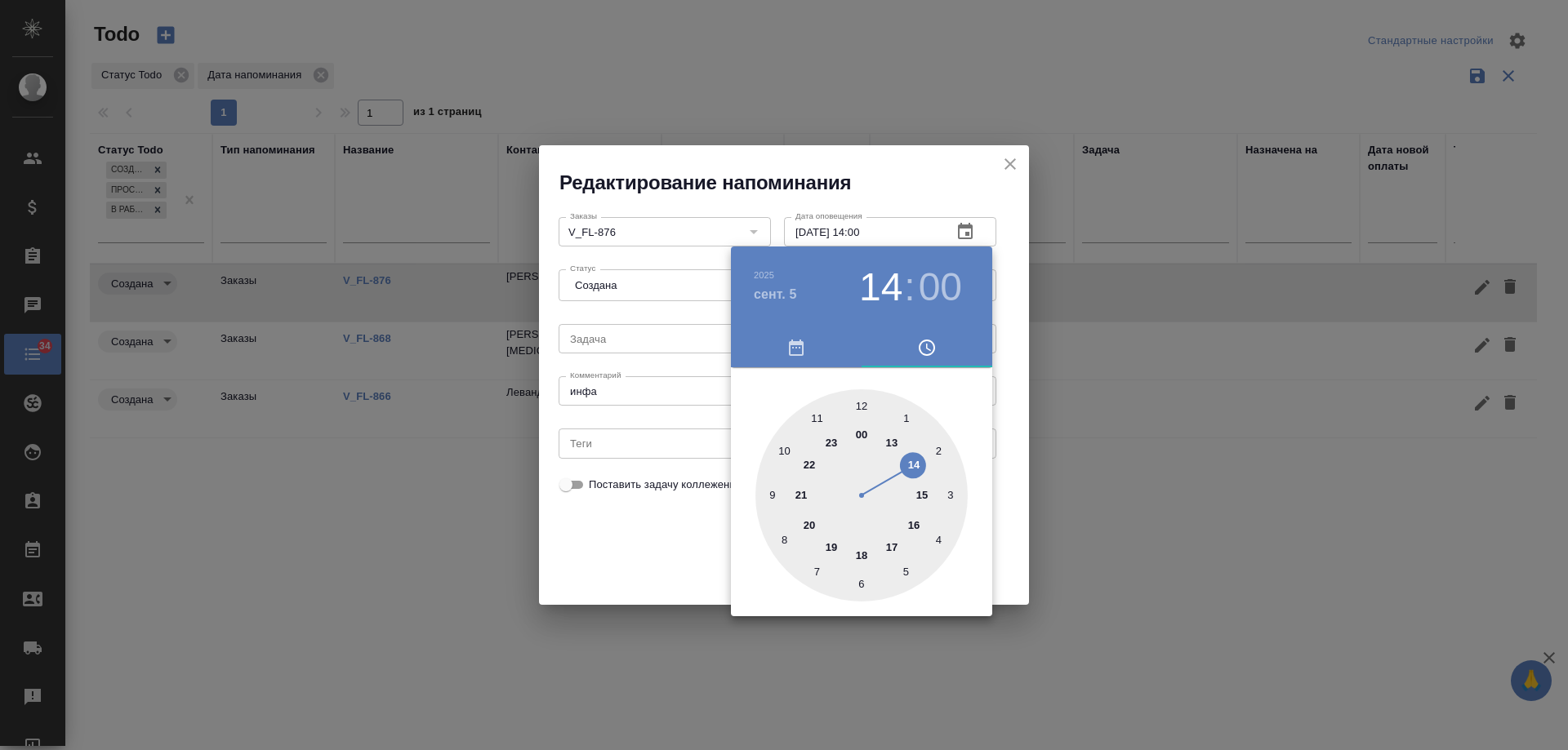
click at [637, 540] on div at bounding box center [784, 375] width 1568 height 750
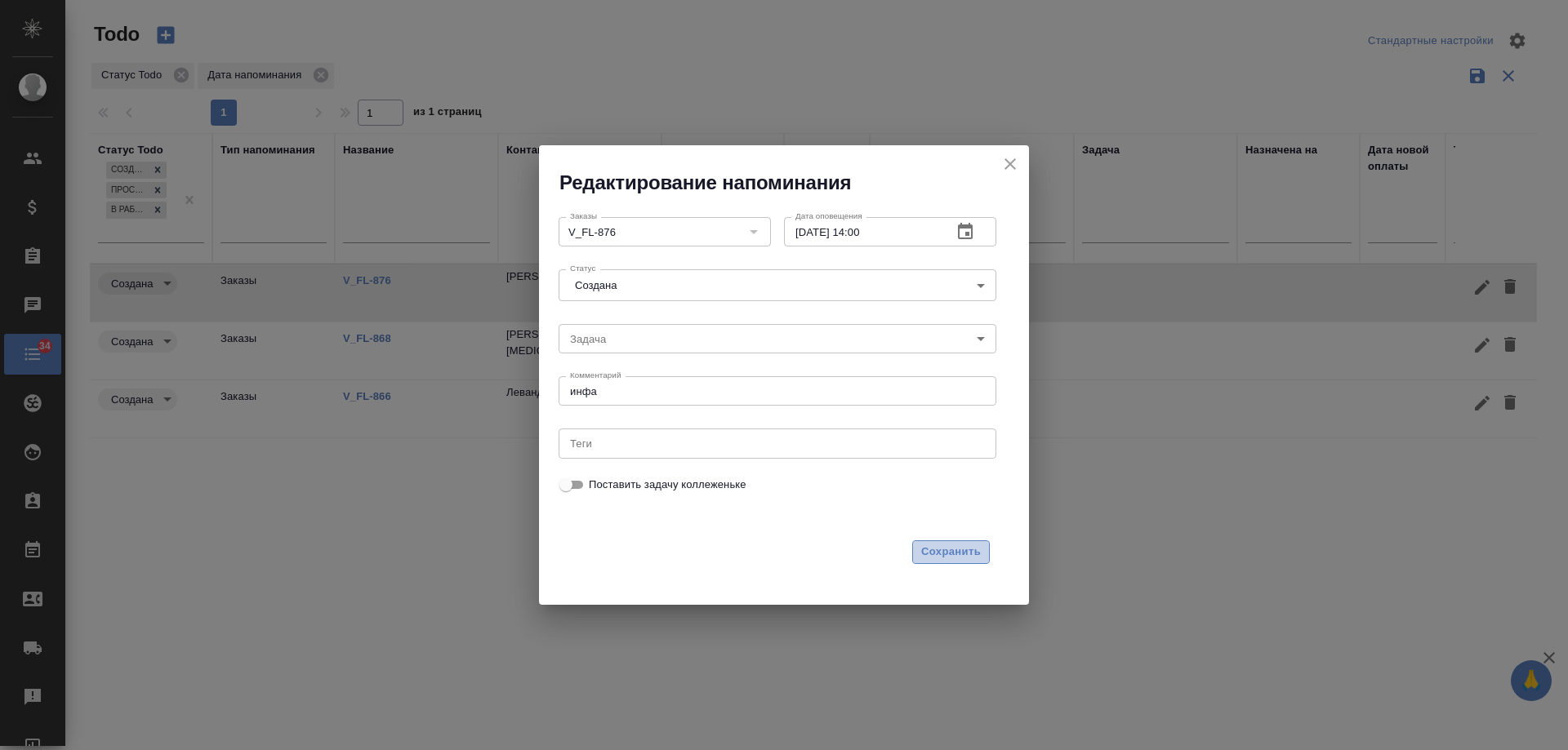
click at [937, 549] on span "Сохранить" at bounding box center [951, 552] width 60 height 18
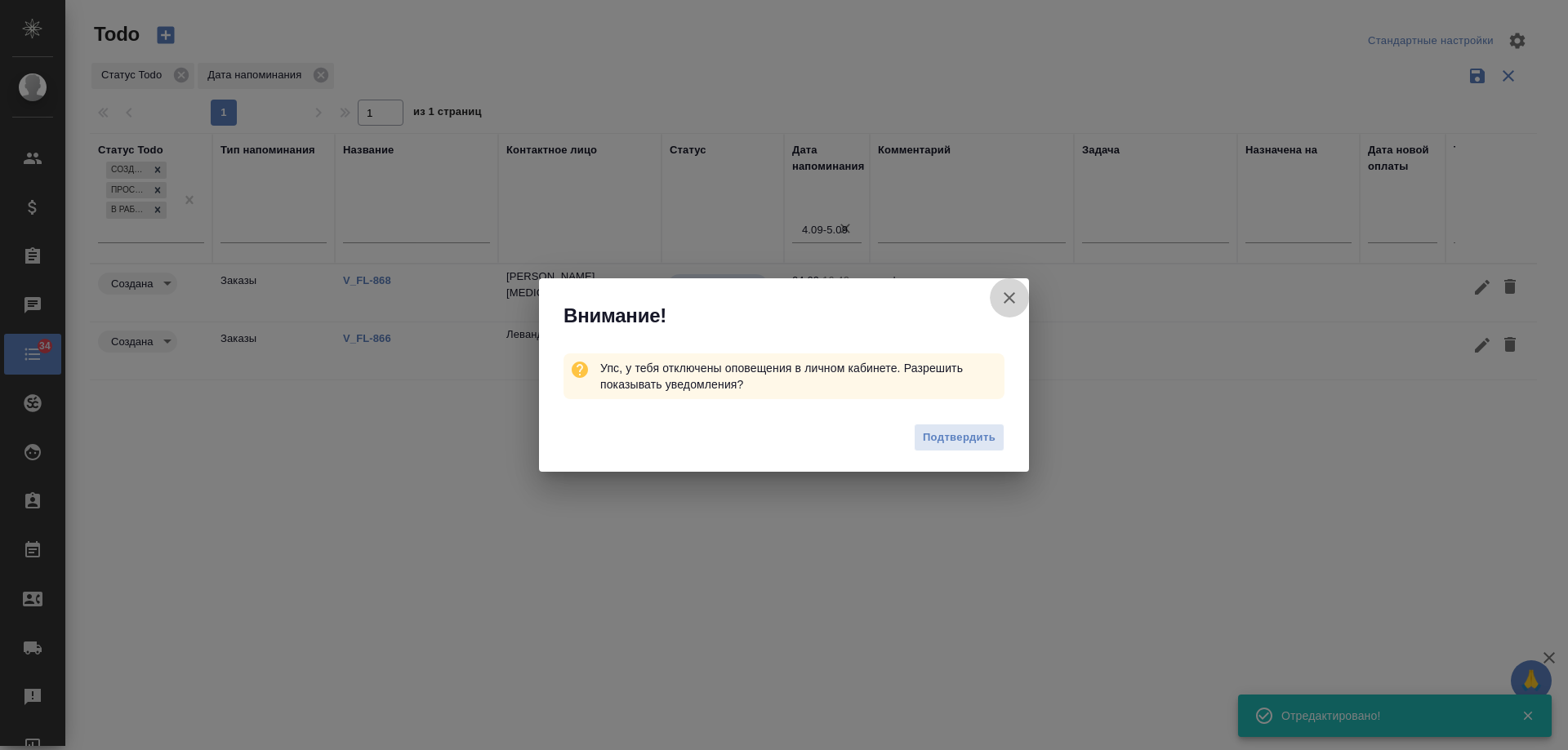
click at [1007, 296] on icon "button" at bounding box center [1009, 297] width 11 height 11
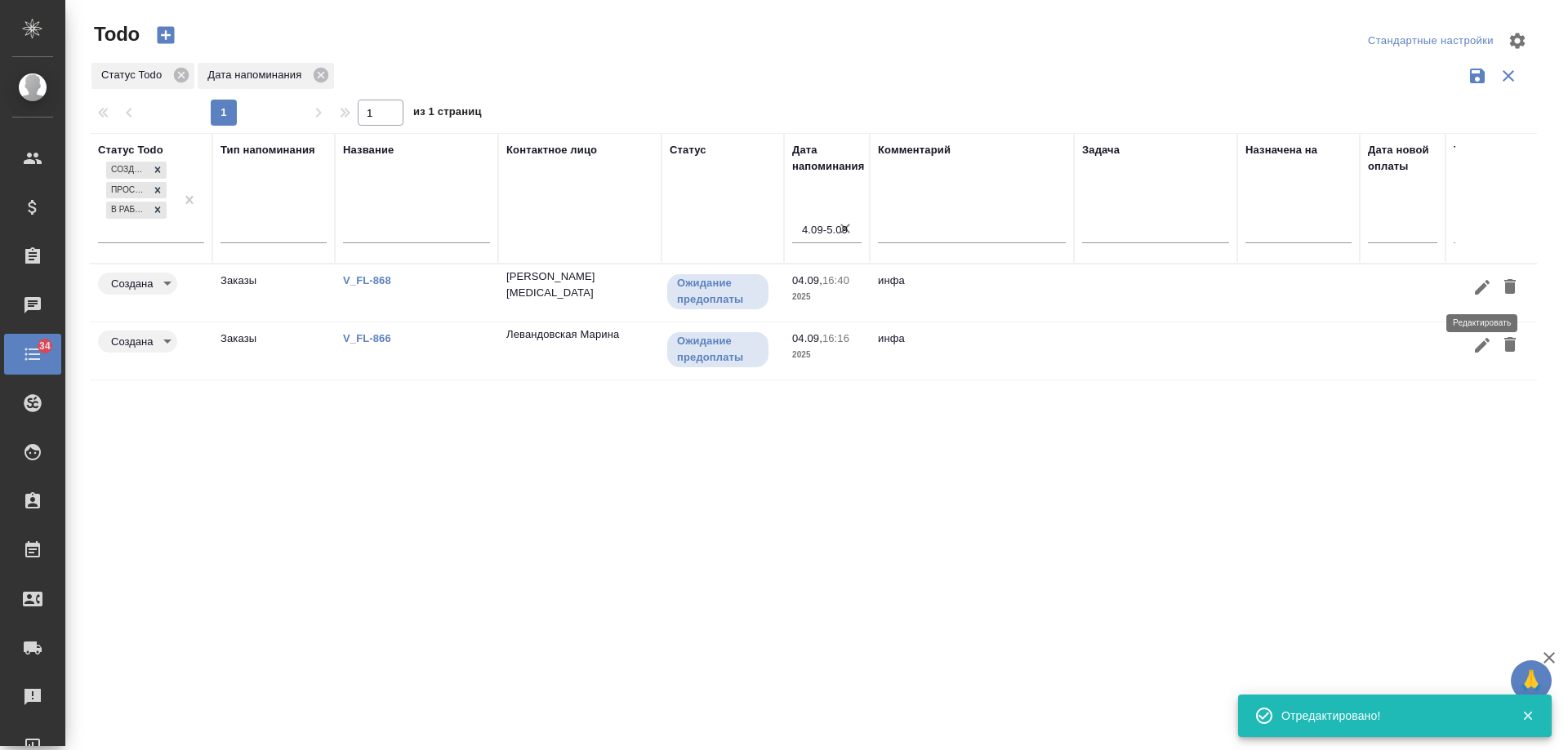
click at [1485, 286] on icon "button" at bounding box center [1482, 287] width 15 height 15
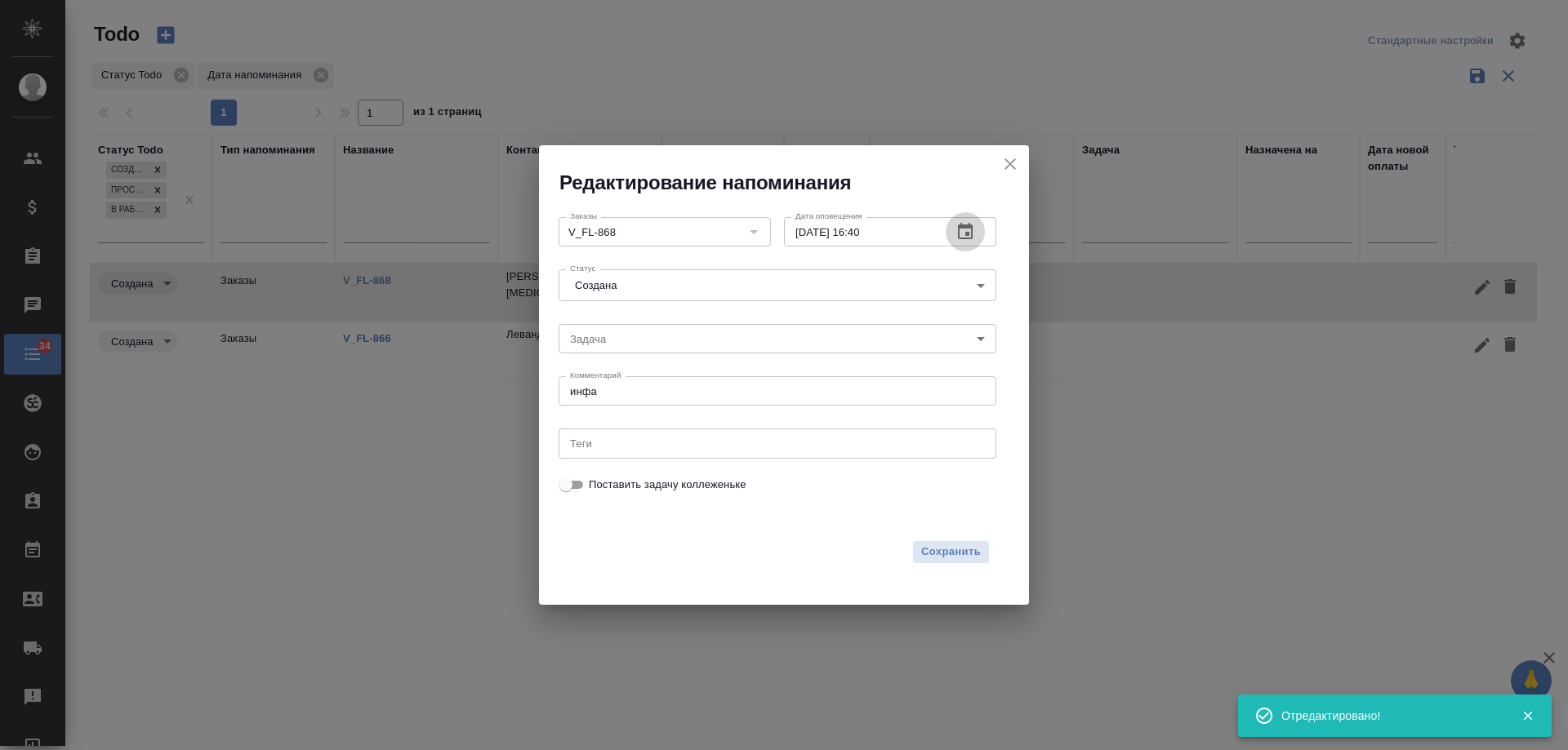
click at [976, 232] on button "button" at bounding box center [965, 232] width 39 height 39
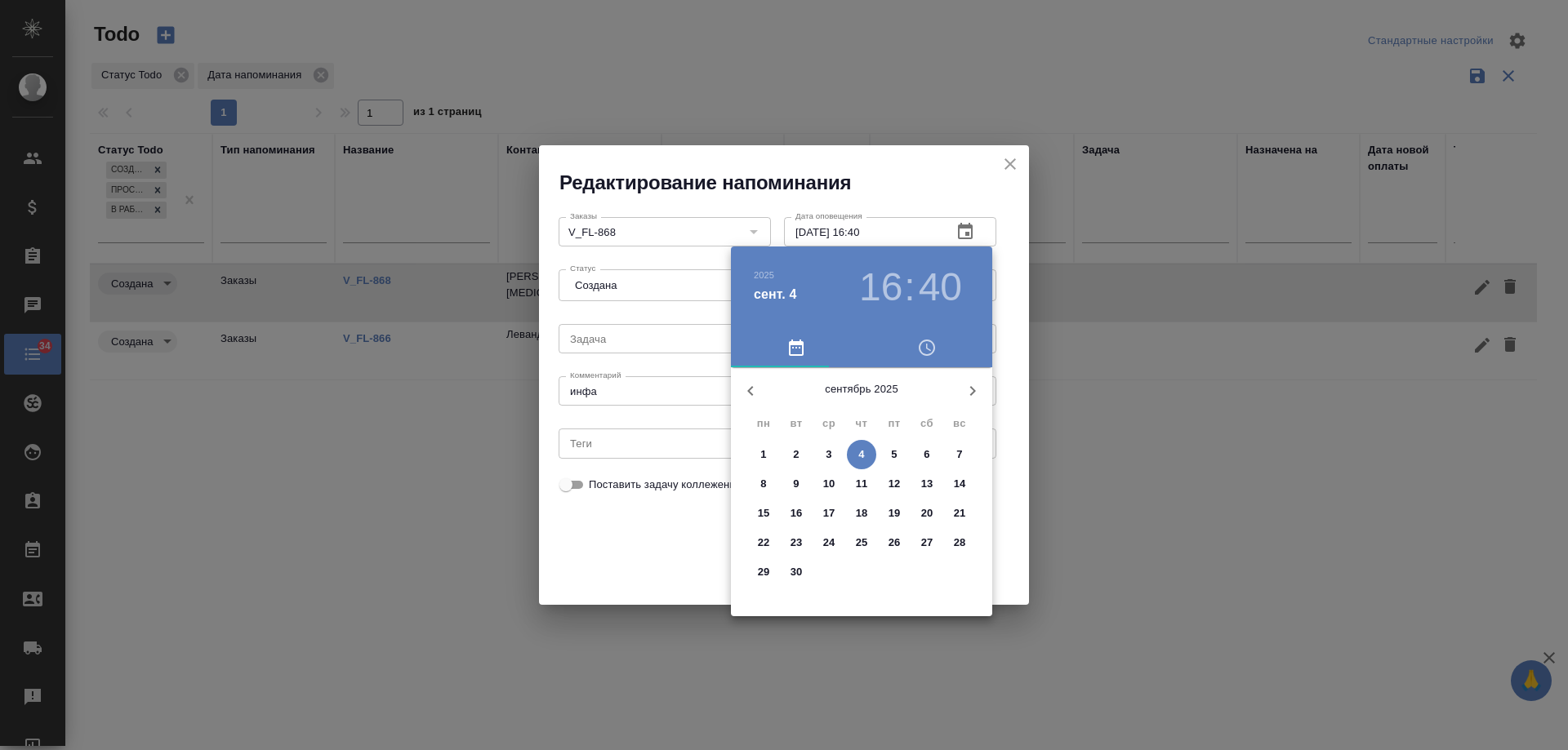
click at [891, 452] on span "5" at bounding box center [895, 454] width 30 height 17
type input "[DATE] 16:40"
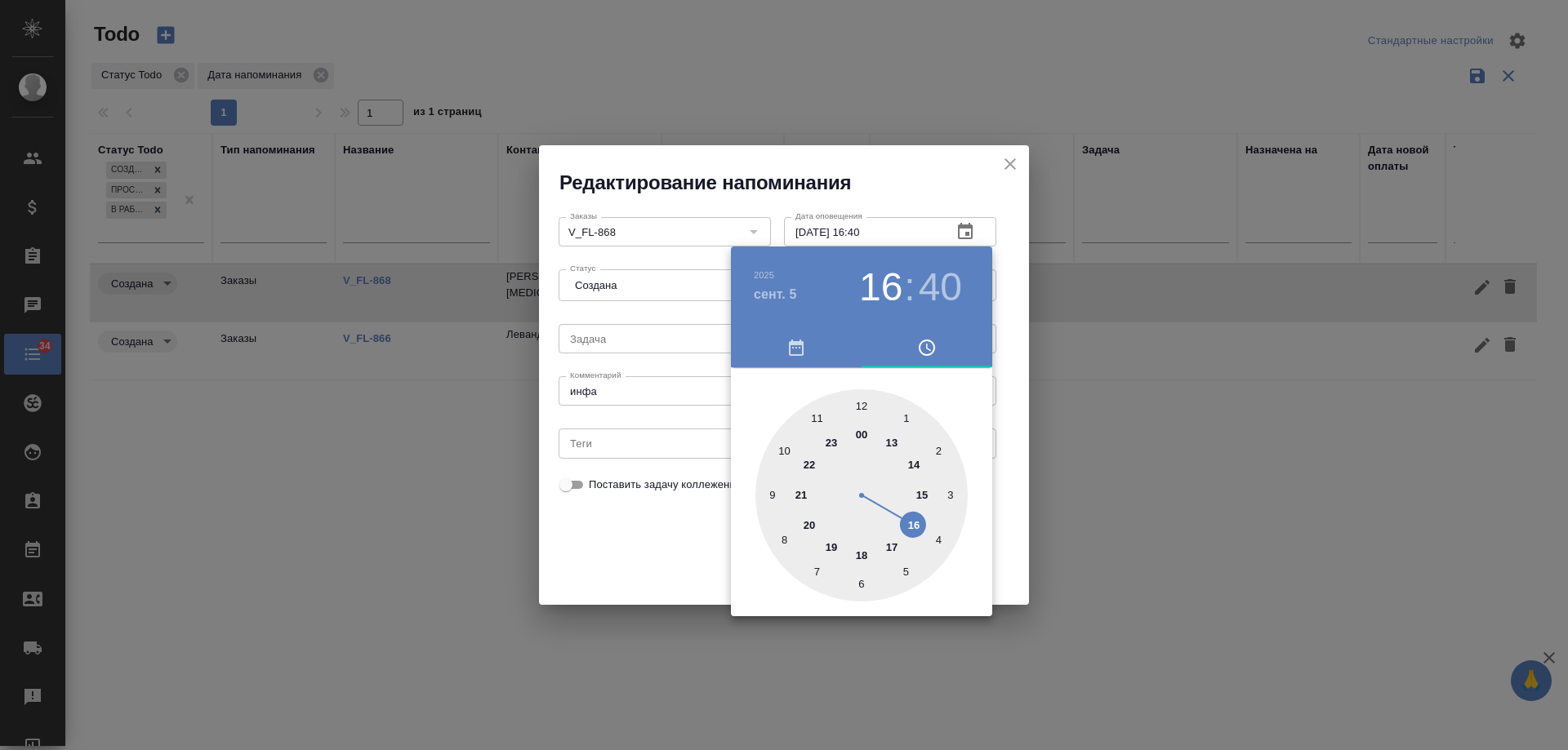
click at [634, 549] on div at bounding box center [784, 375] width 1568 height 750
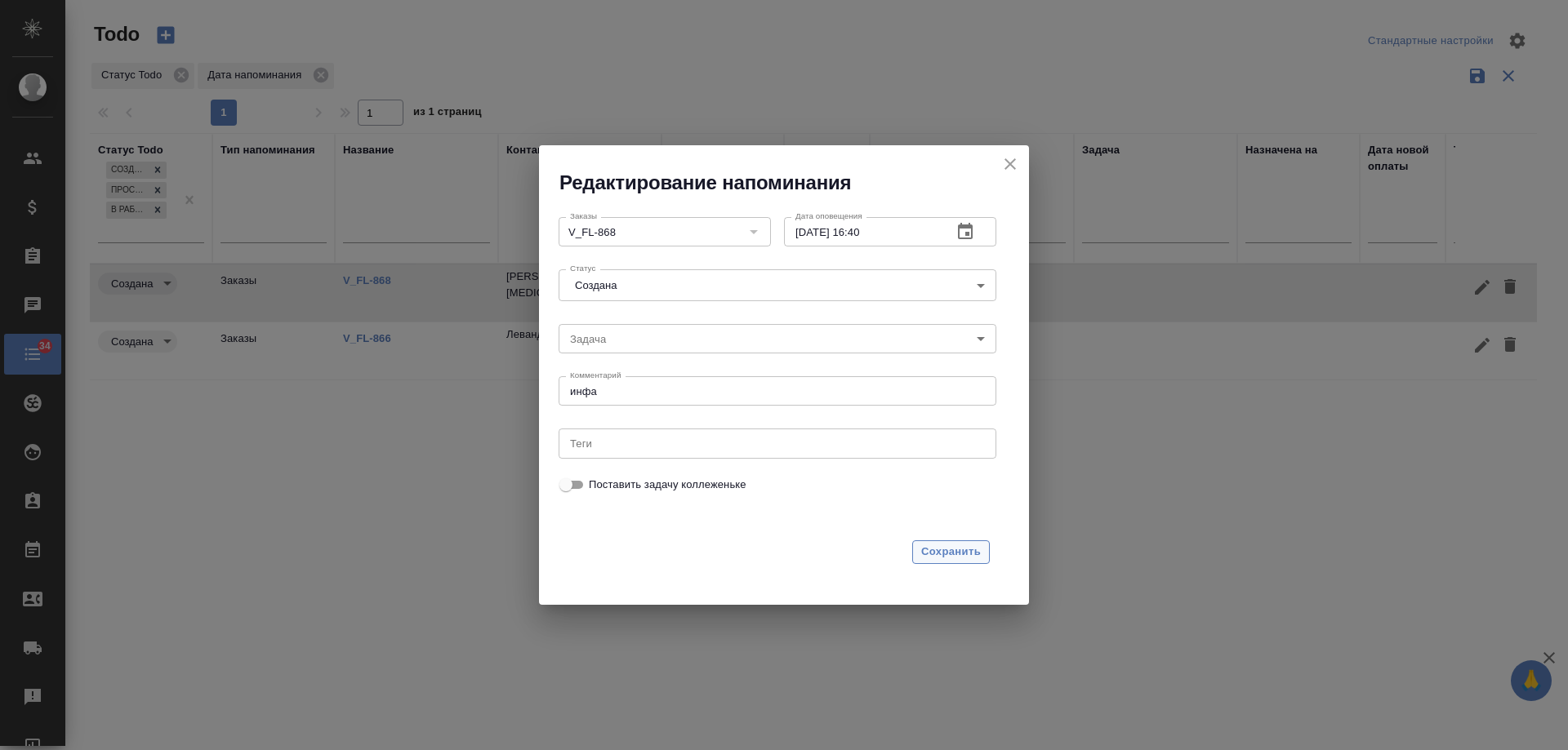
click at [942, 544] on span "Сохранить" at bounding box center [951, 552] width 60 height 18
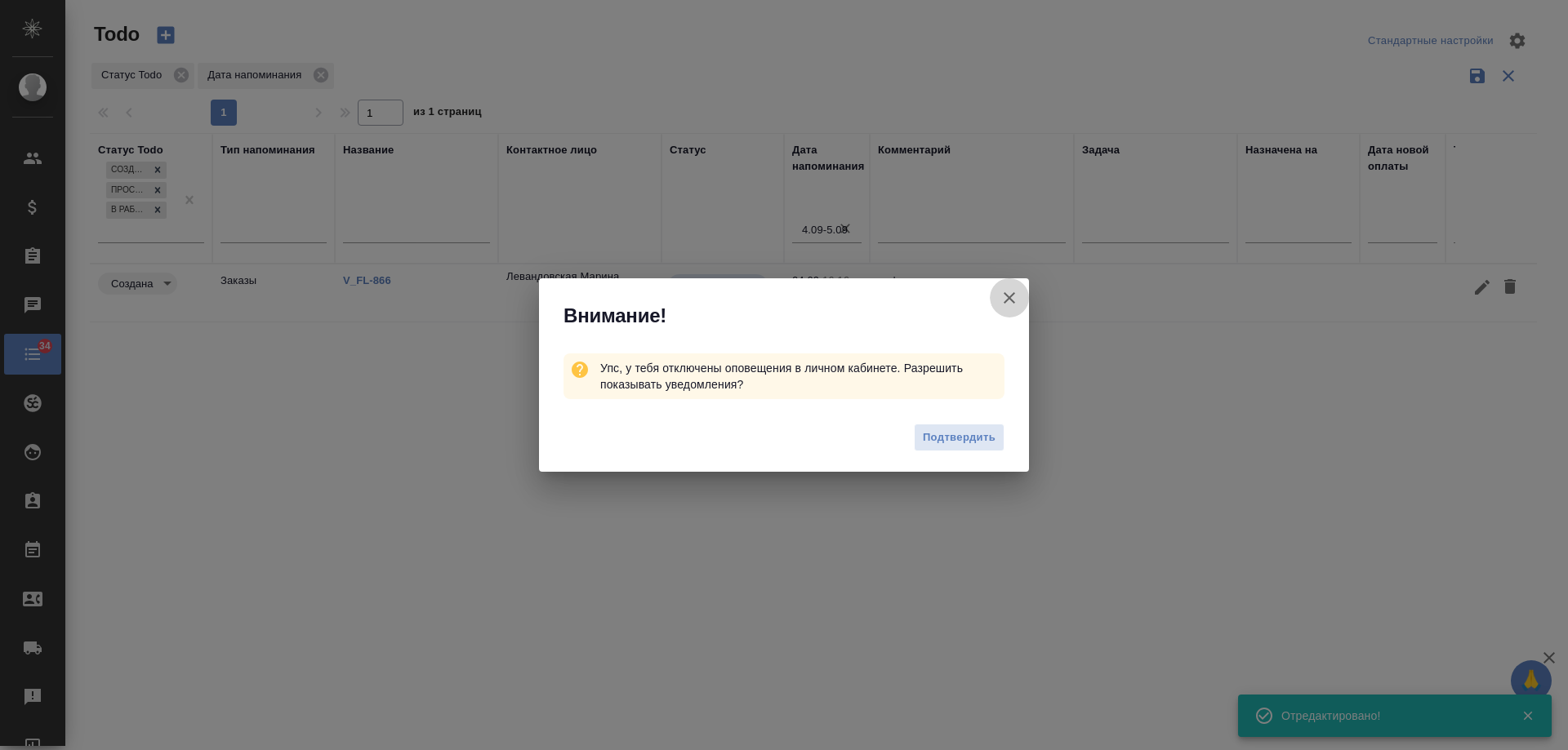
click at [1010, 302] on icon "button" at bounding box center [1009, 298] width 19 height 19
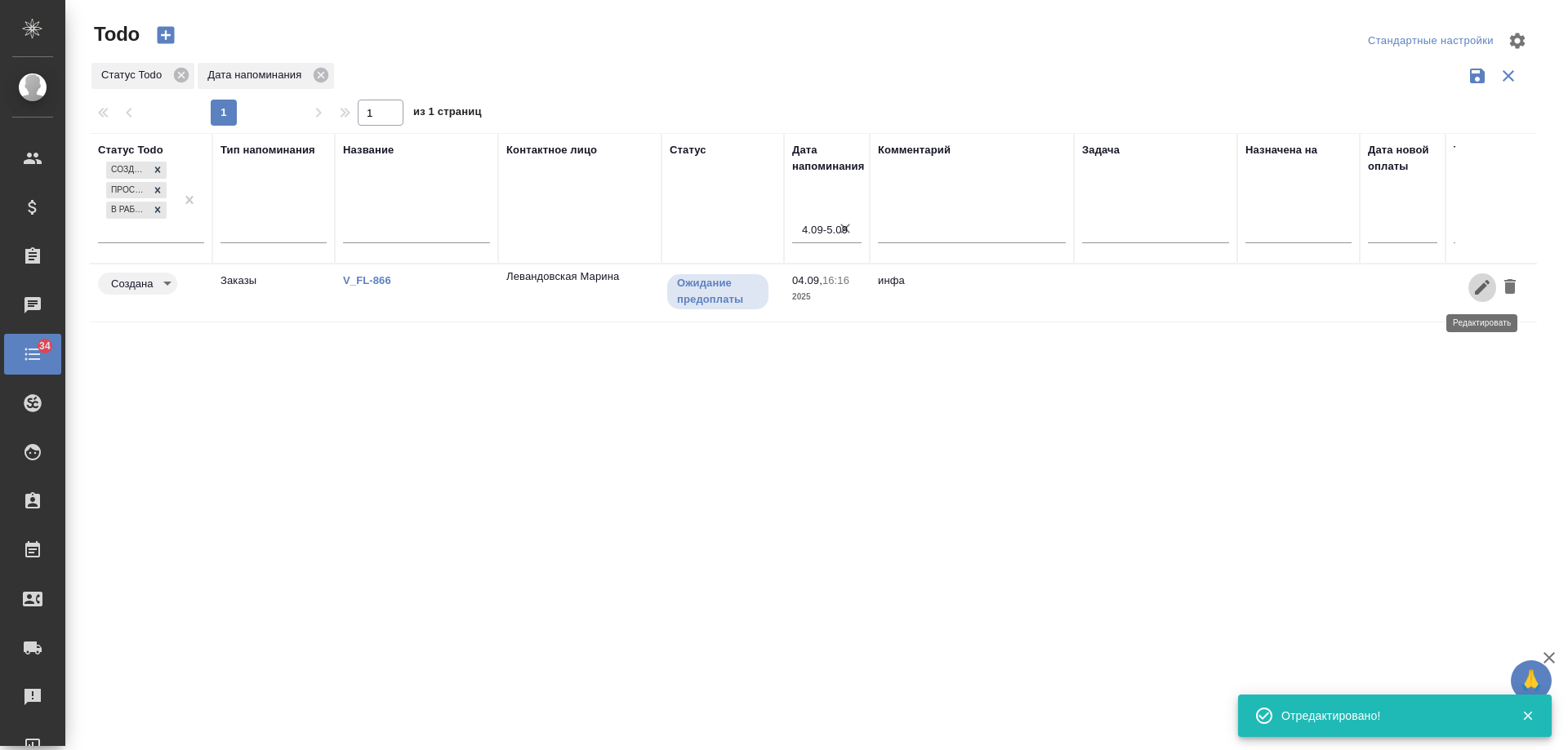
click at [1477, 287] on icon "button" at bounding box center [1482, 287] width 19 height 19
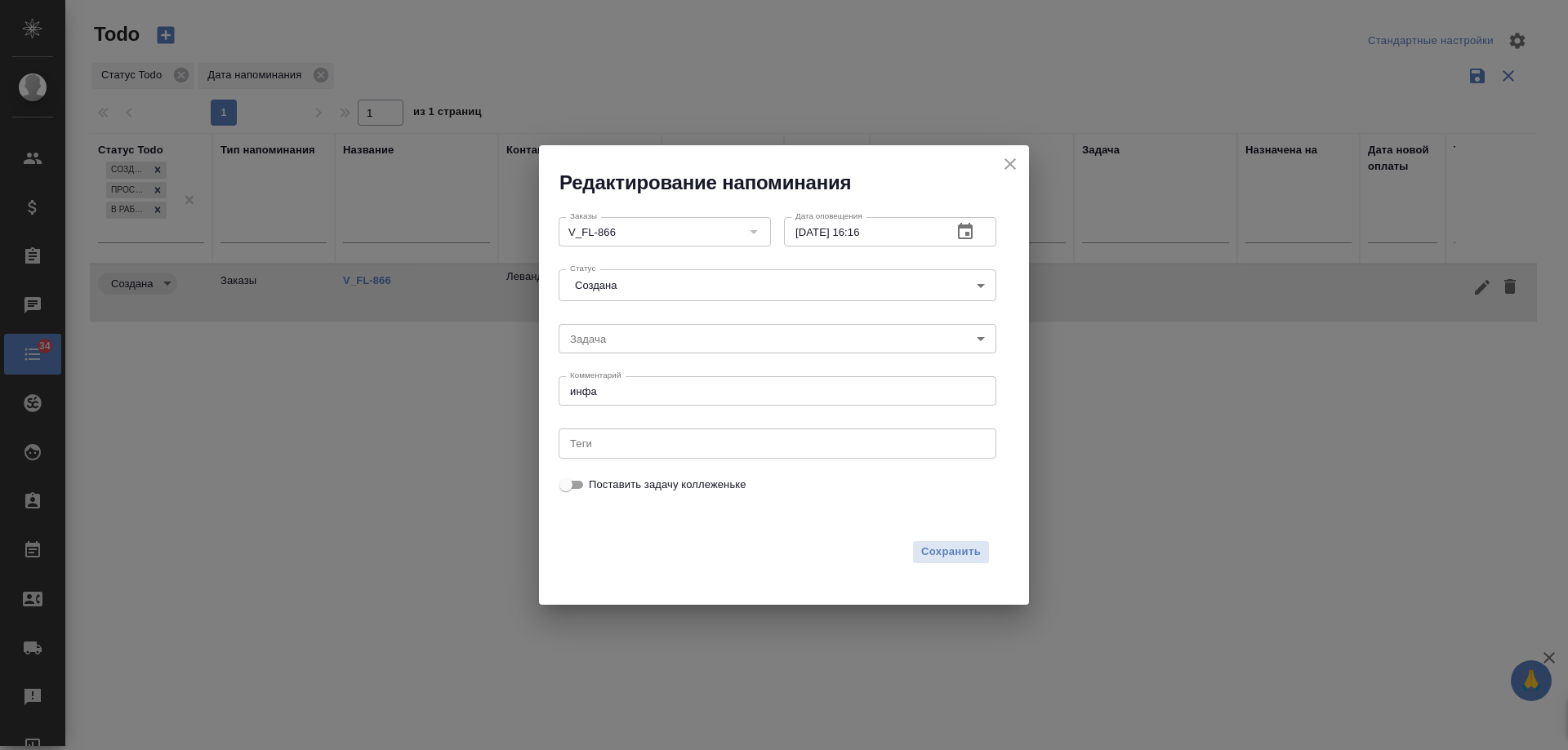
click at [954, 234] on button "button" at bounding box center [965, 232] width 39 height 39
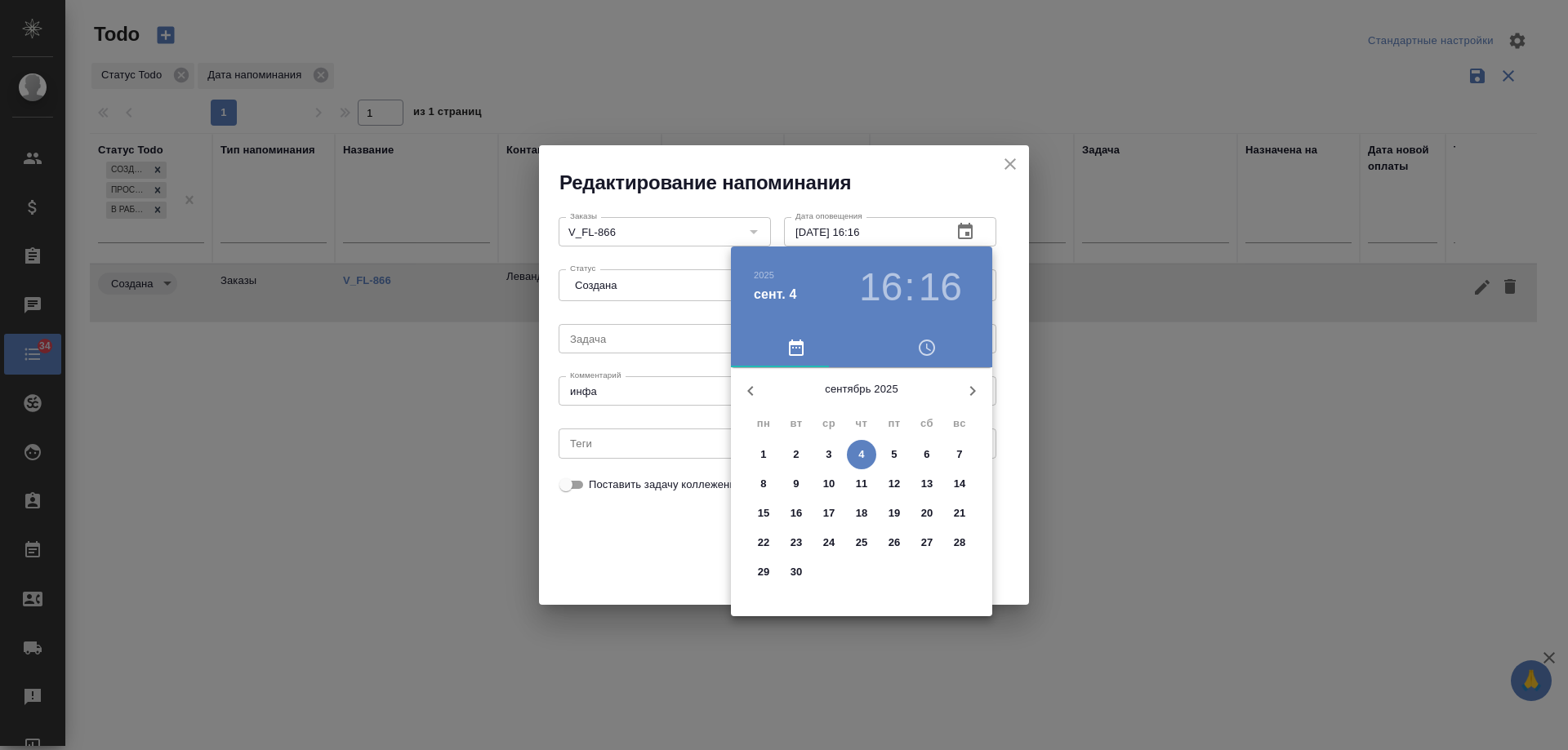
click at [899, 451] on span "5" at bounding box center [895, 454] width 30 height 17
type input "05.09.2025 16:16"
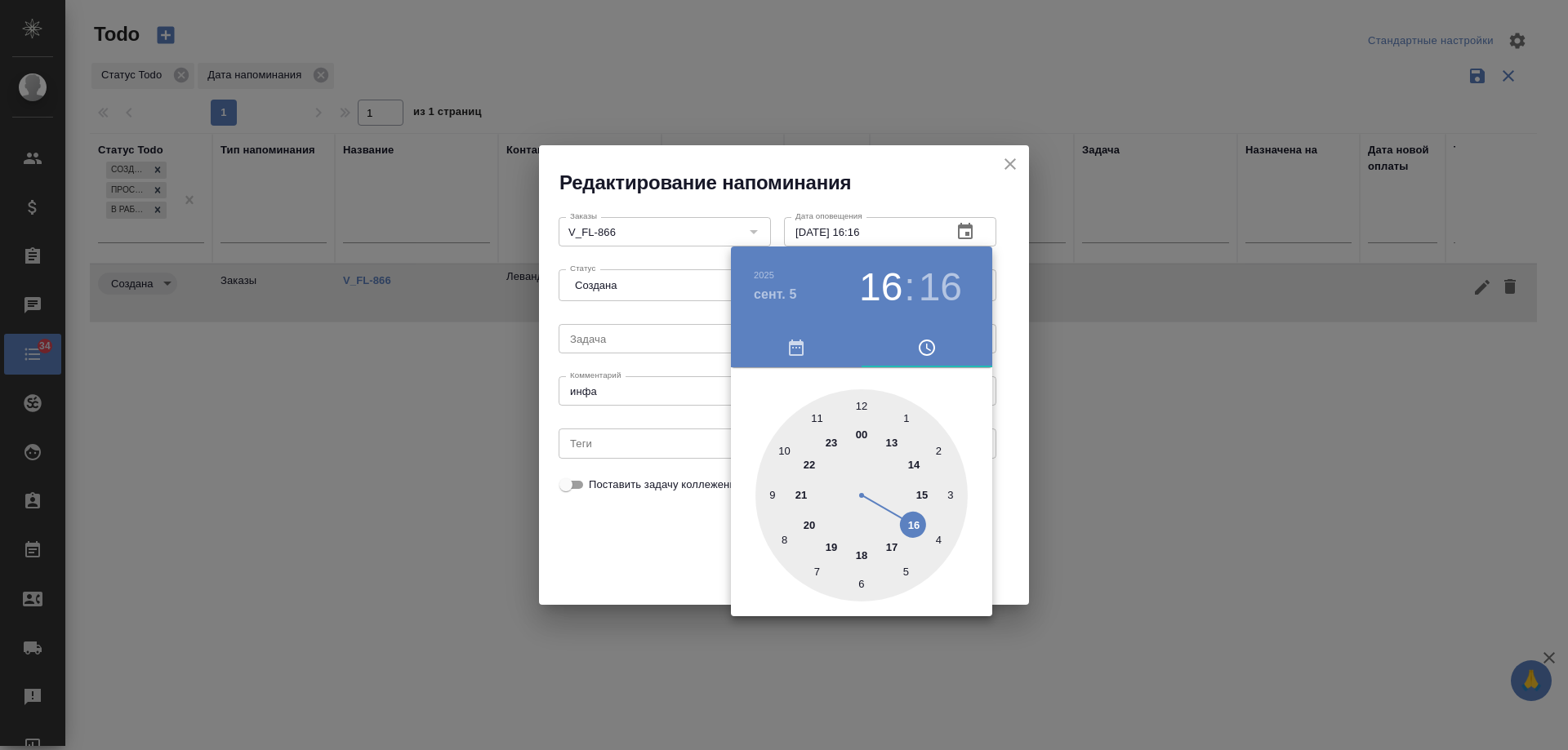
click at [640, 552] on div at bounding box center [784, 375] width 1568 height 750
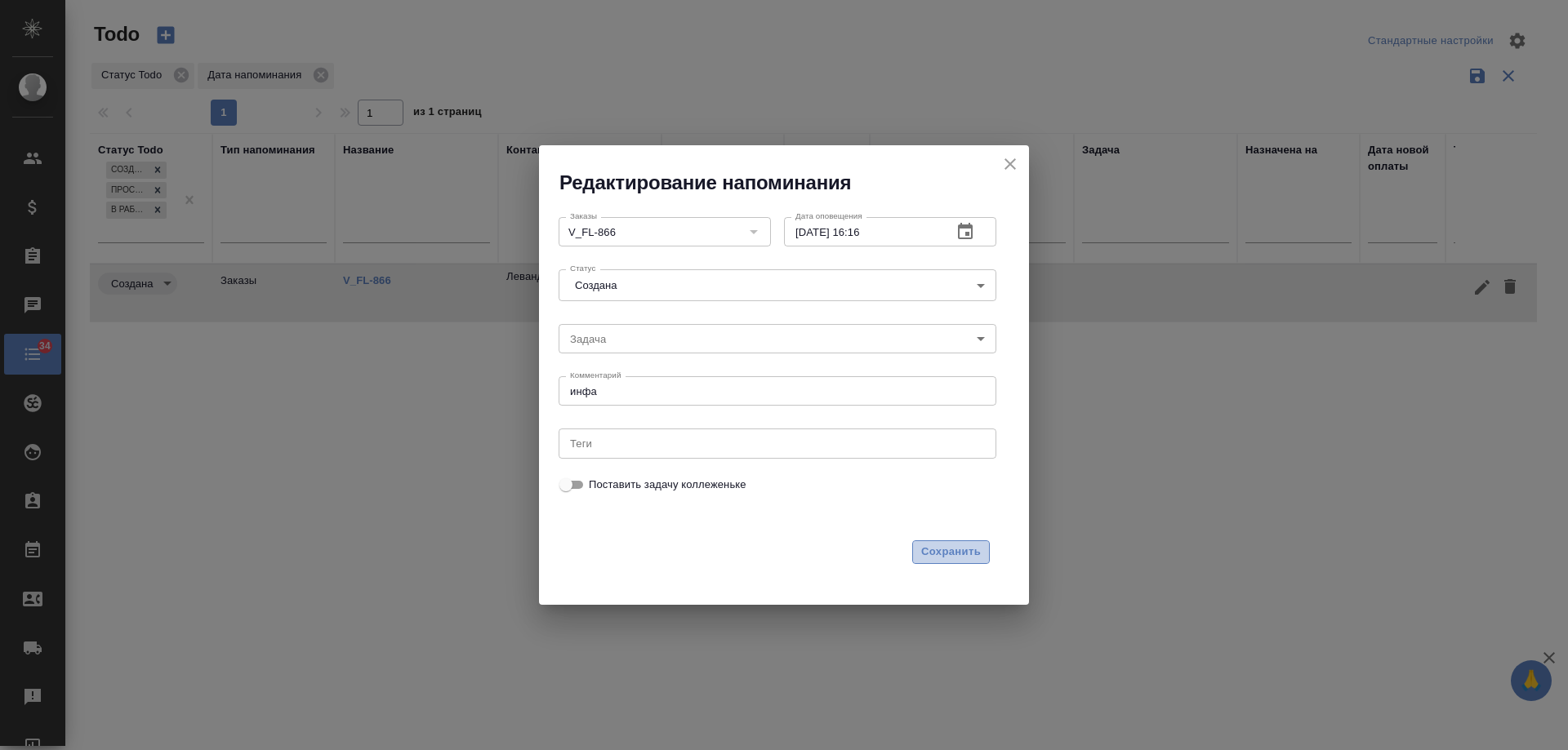
click at [951, 563] on button "Сохранить" at bounding box center [951, 552] width 77 height 24
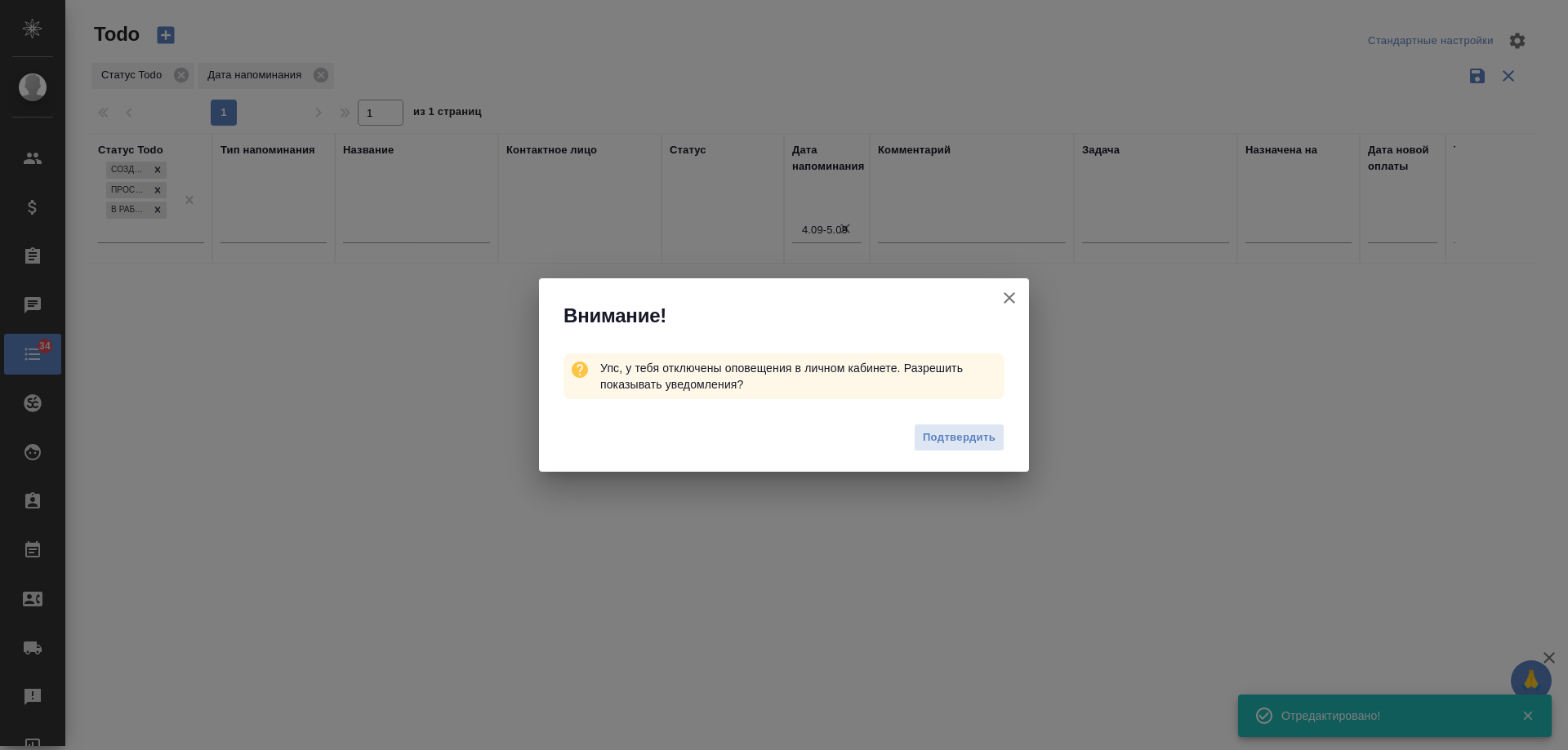
click at [1013, 296] on icon "button" at bounding box center [1009, 298] width 19 height 19
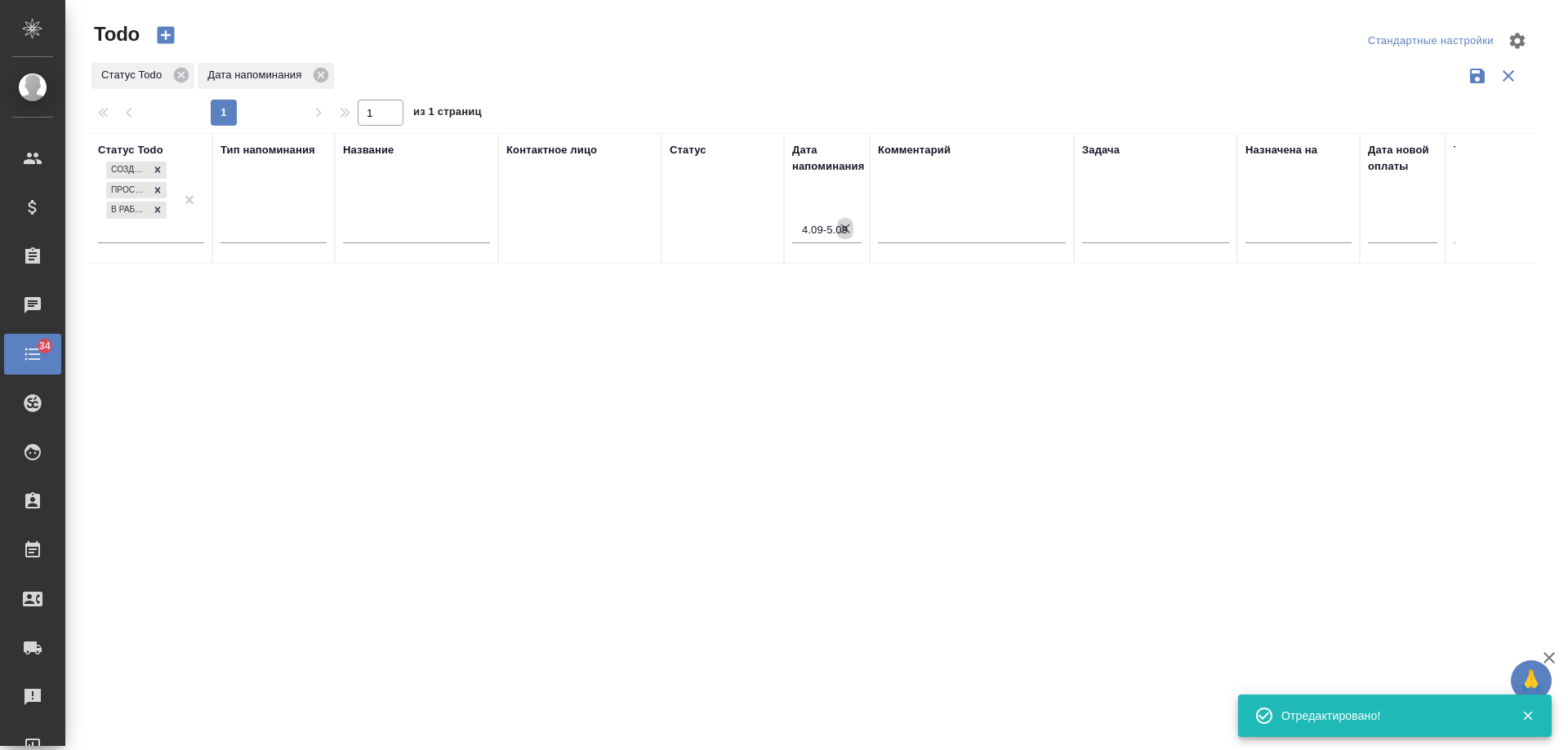
click at [848, 230] on icon "button" at bounding box center [845, 228] width 17 height 17
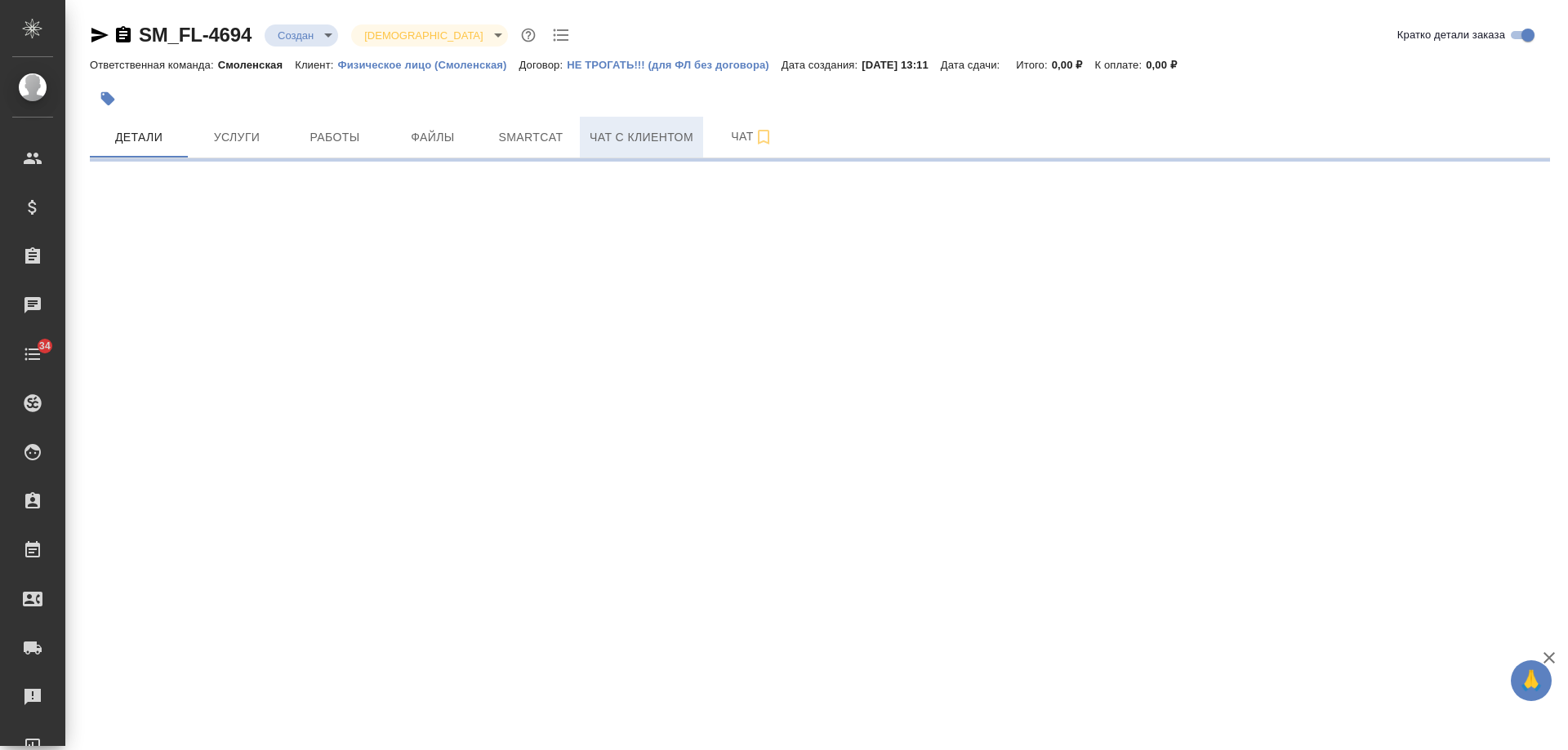
select select "RU"
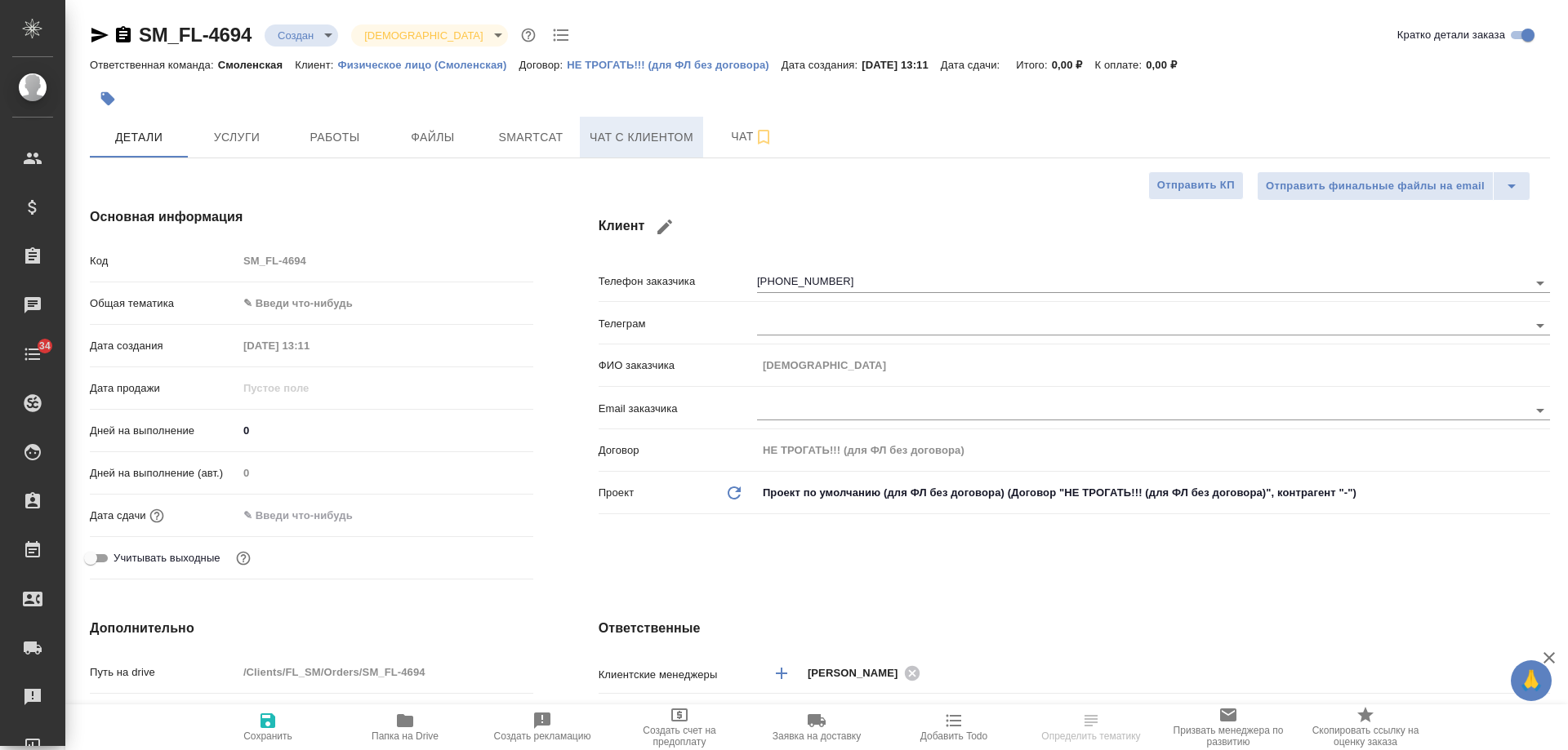
type textarea "x"
click at [604, 139] on span "Чат с клиентом" at bounding box center [641, 137] width 104 height 20
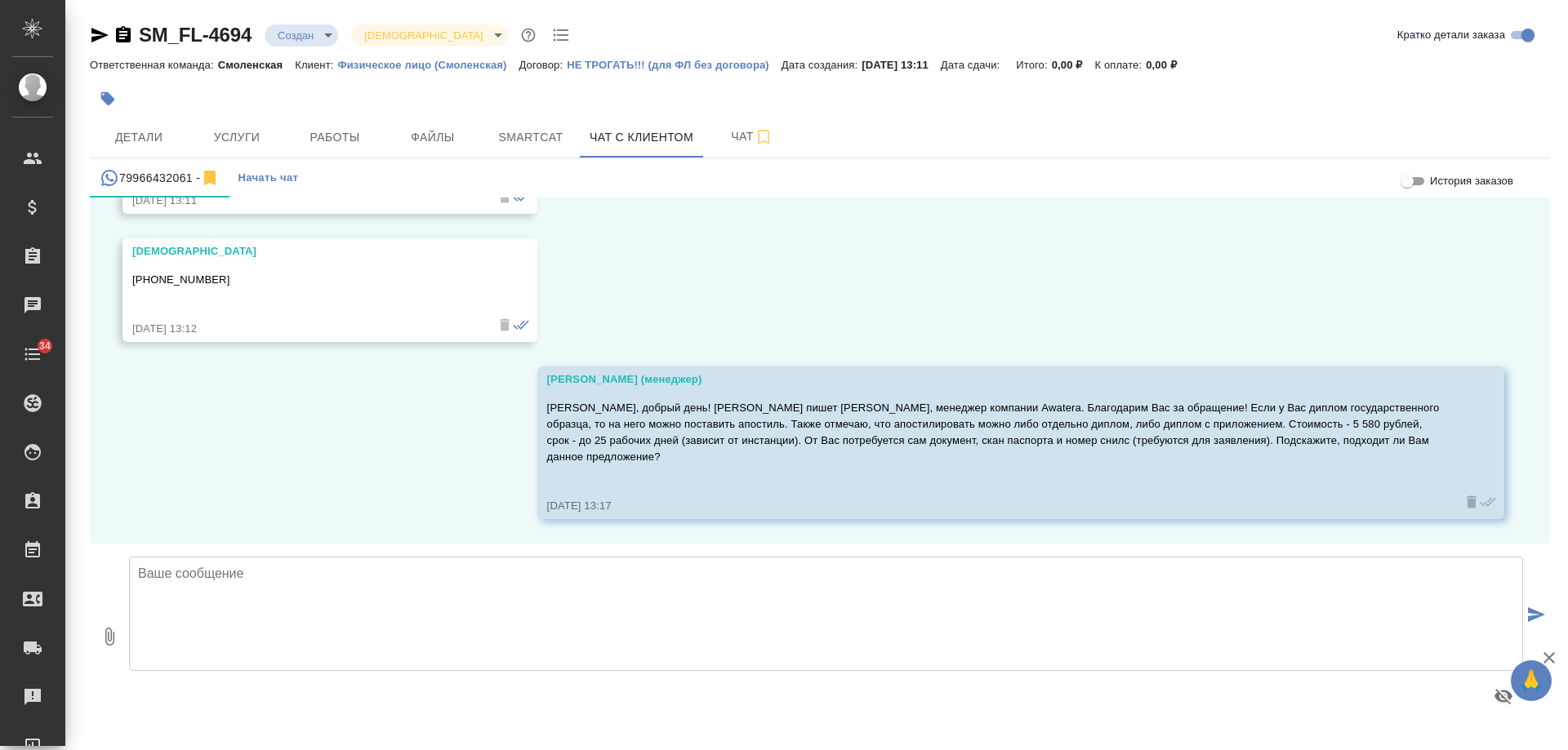
scroll to position [526, 0]
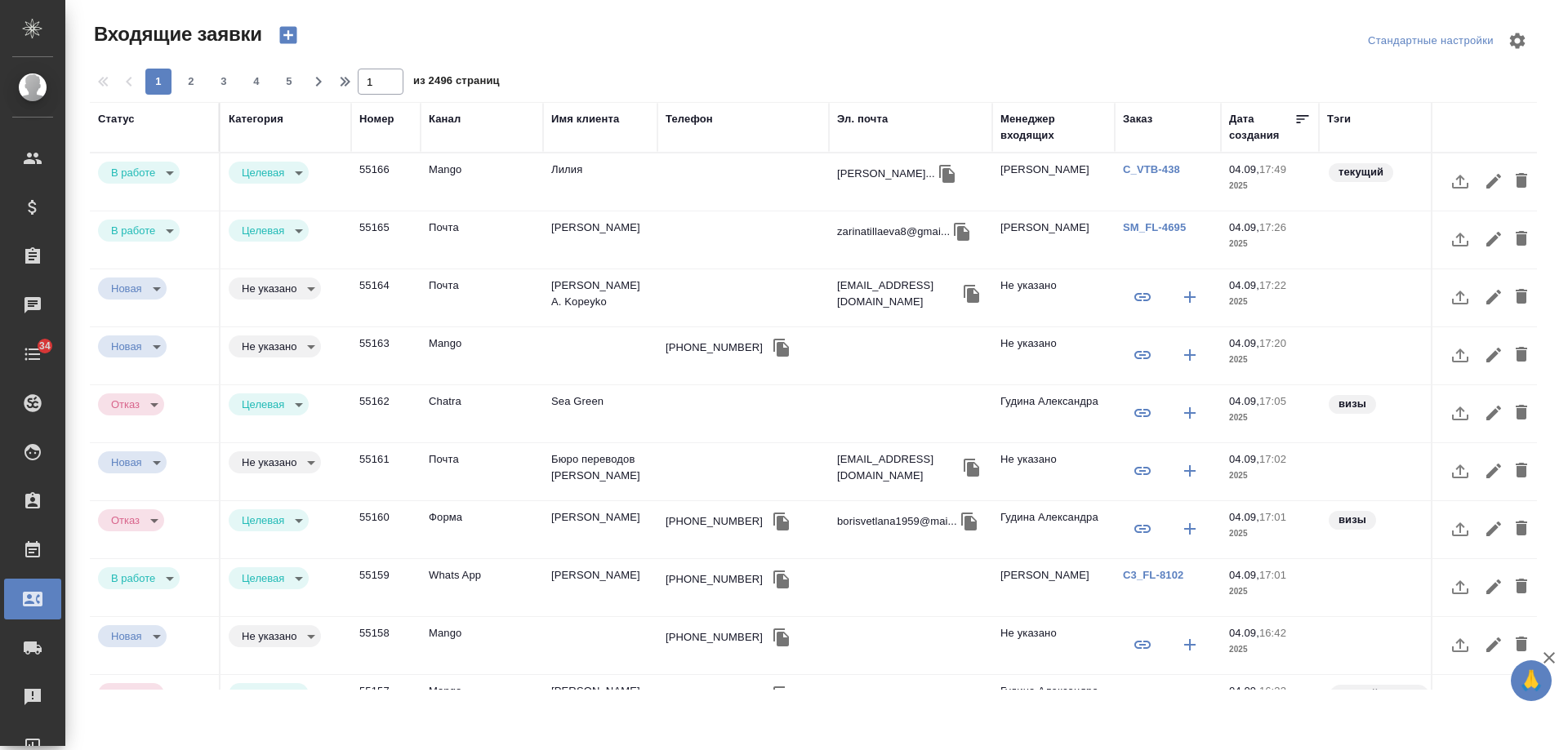
select select "RU"
